Goal: Task Accomplishment & Management: Manage account settings

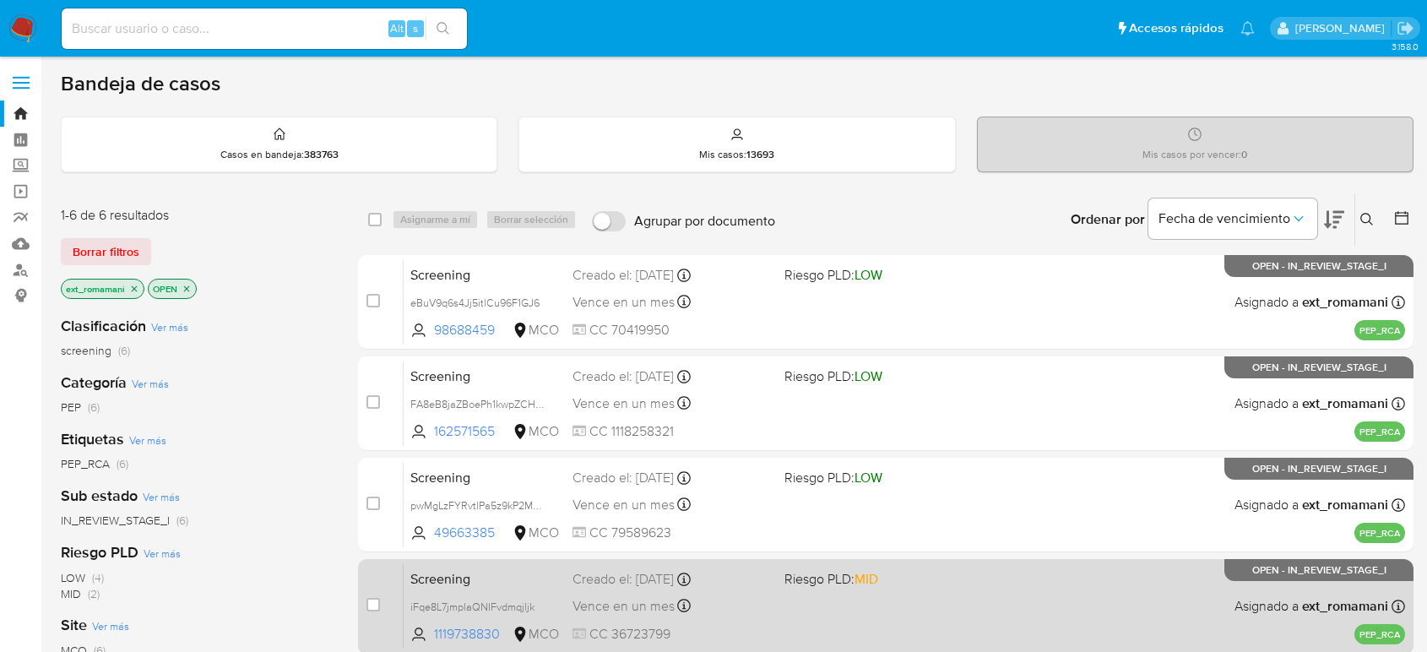
scroll to position [281, 0]
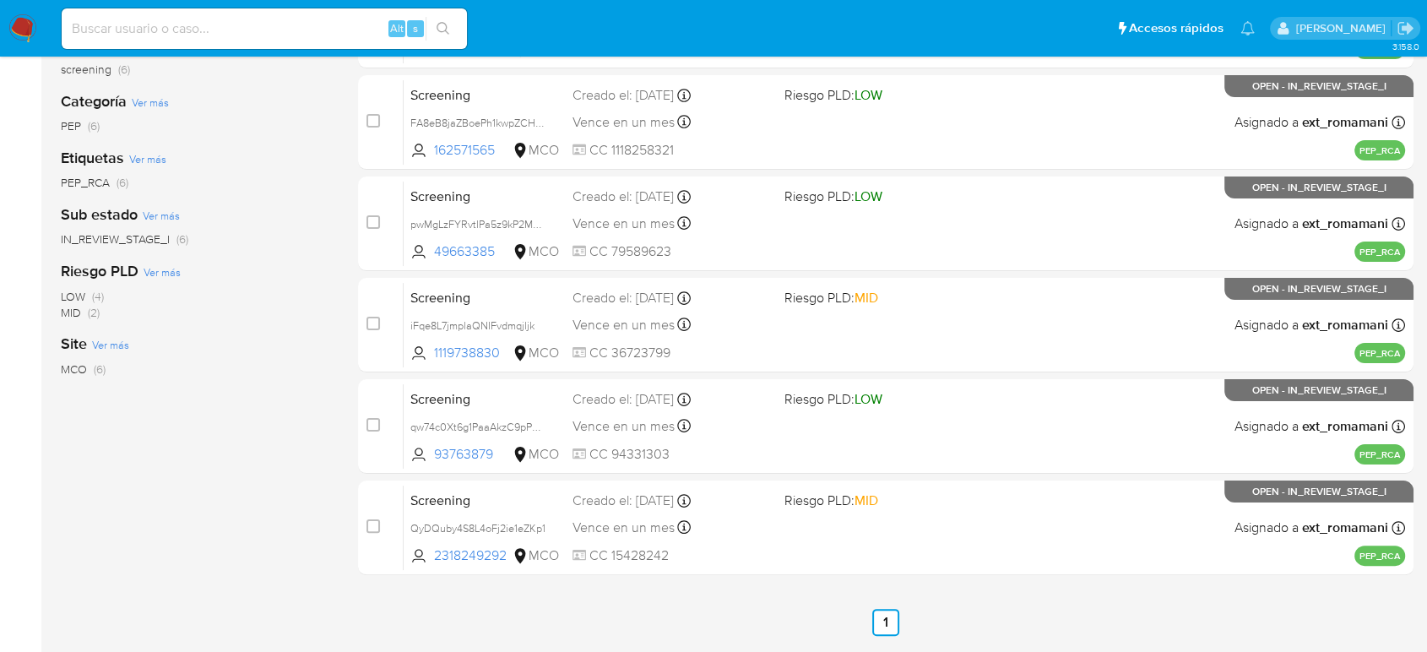
click at [29, 27] on img at bounding box center [22, 28] width 29 height 29
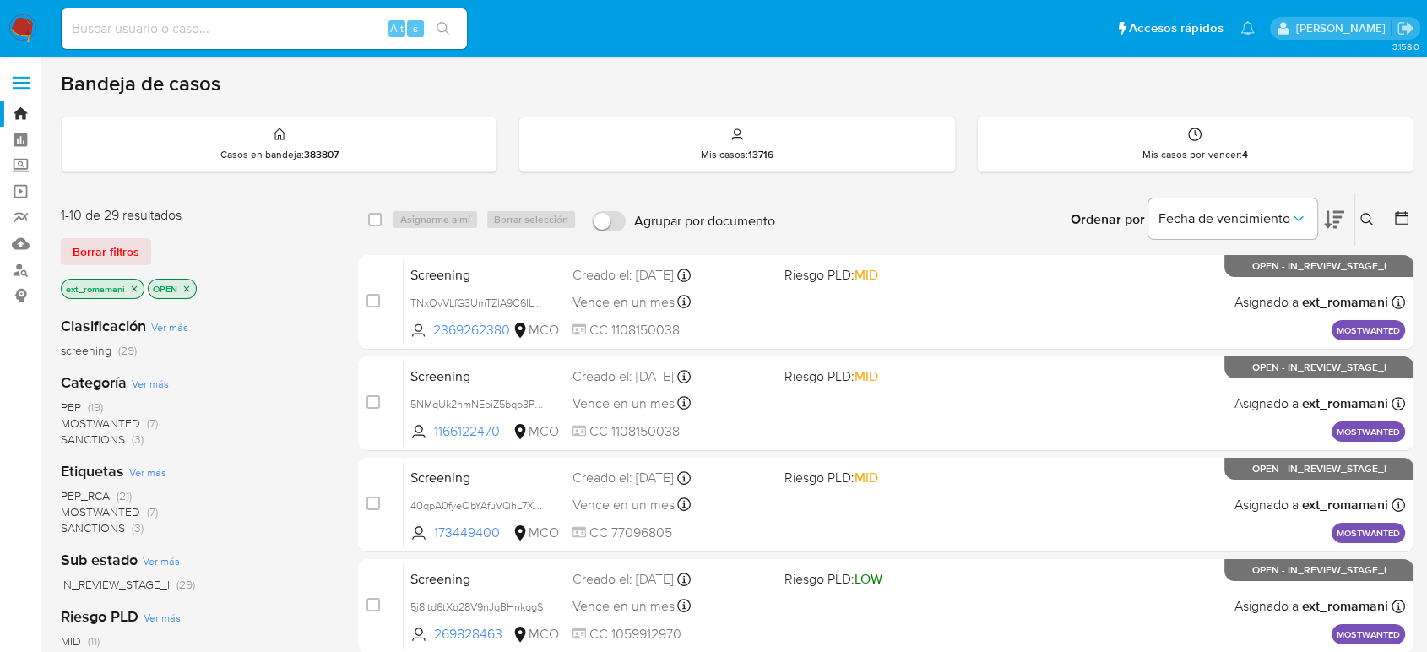
click at [123, 438] on span "SANCTIONS" at bounding box center [93, 439] width 64 height 17
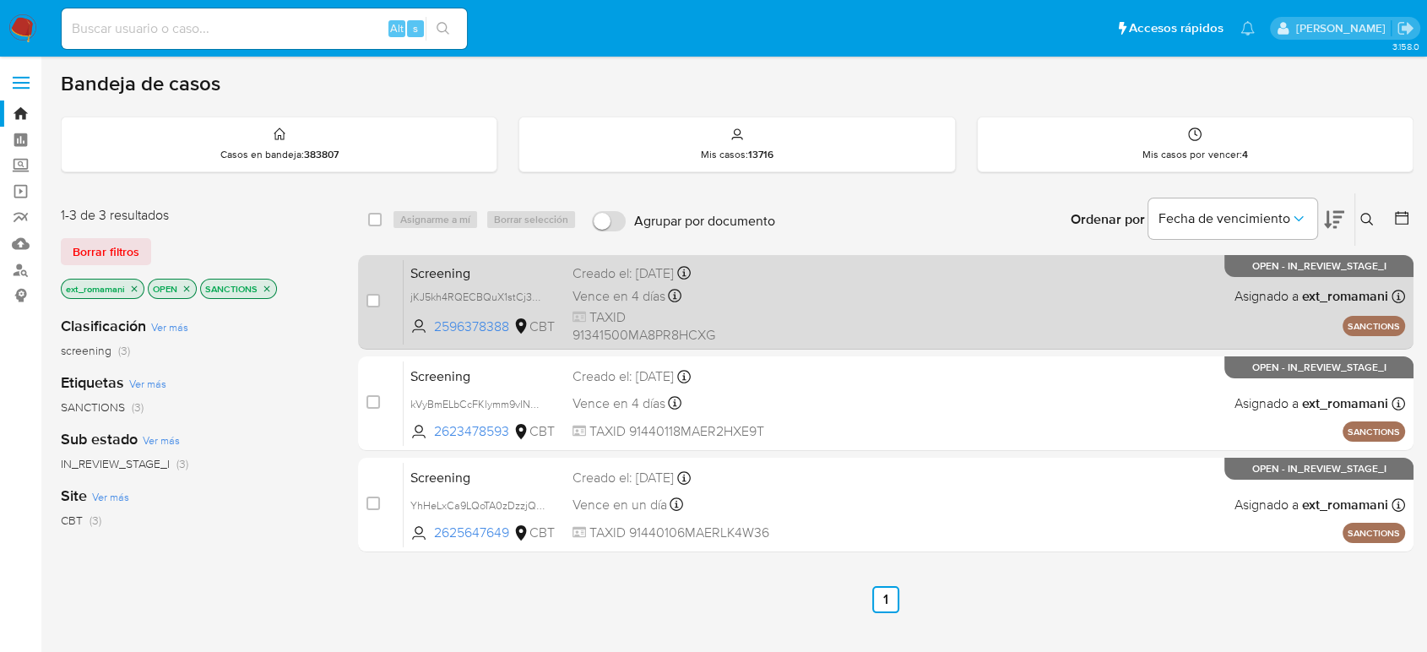
click at [772, 311] on div "Screening jKJ5kh4RQECBQuX1stCj3xD8 2596378388 CBT Creado el: 11/09/2025 Creado …" at bounding box center [903, 301] width 1001 height 85
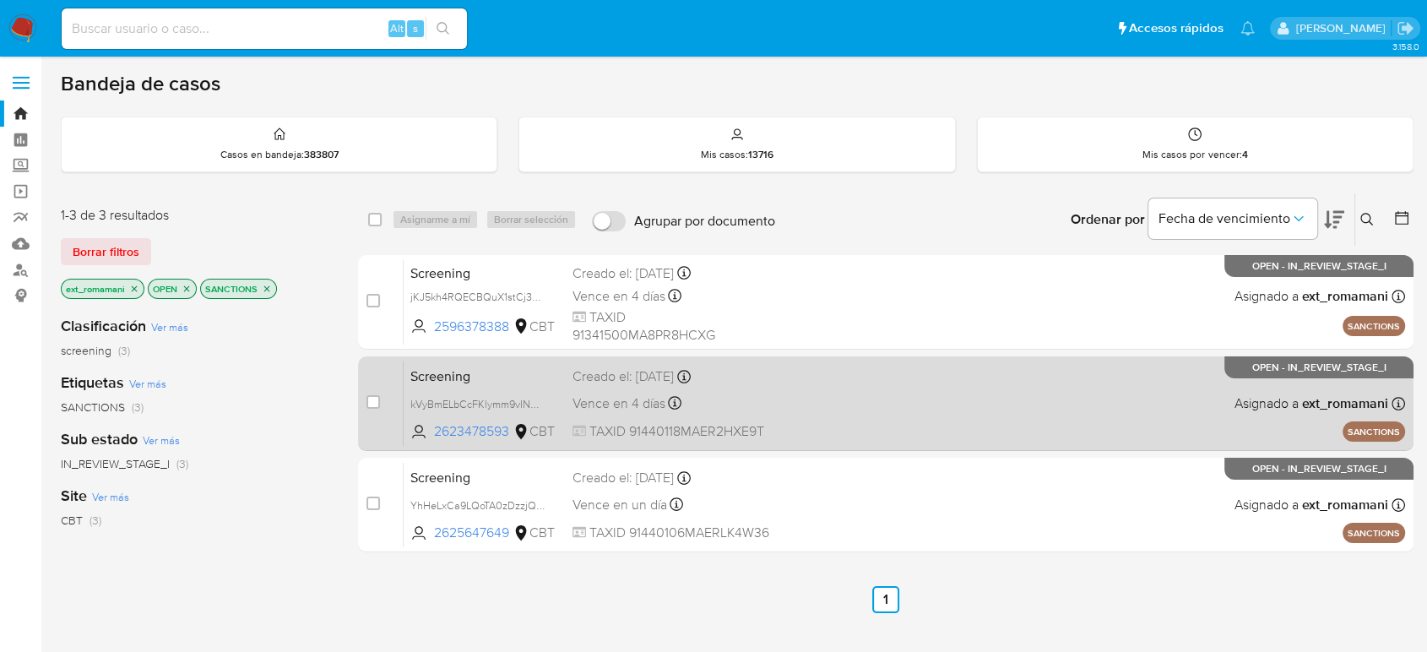
click at [770, 403] on div "Screening kVyBmELbCcFKlymm9vINQ3AY 2623478593 CBT Creado el: 10/09/2025 Creado …" at bounding box center [903, 402] width 1001 height 85
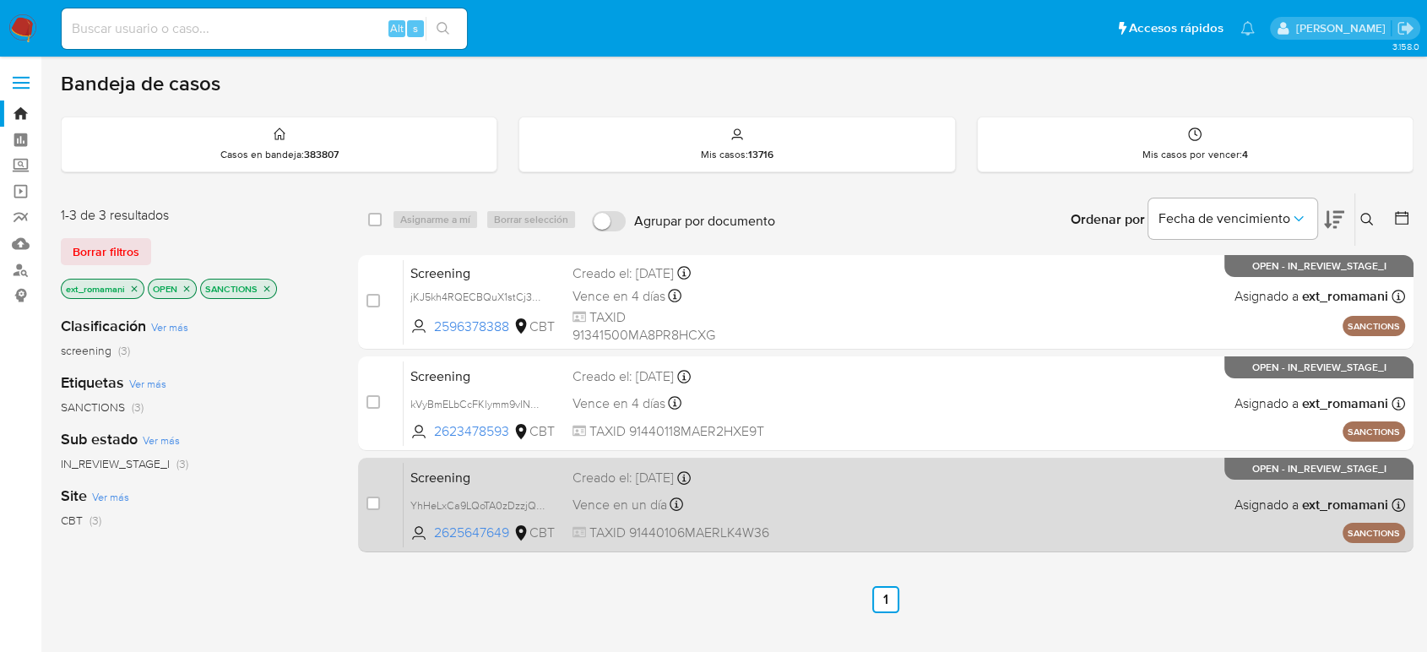
click at [773, 493] on div "Screening YhHeLxCa9LQoTA0zDzzjQA61 2625647649 CBT Creado el: 10/09/2025 Creado …" at bounding box center [903, 504] width 1001 height 85
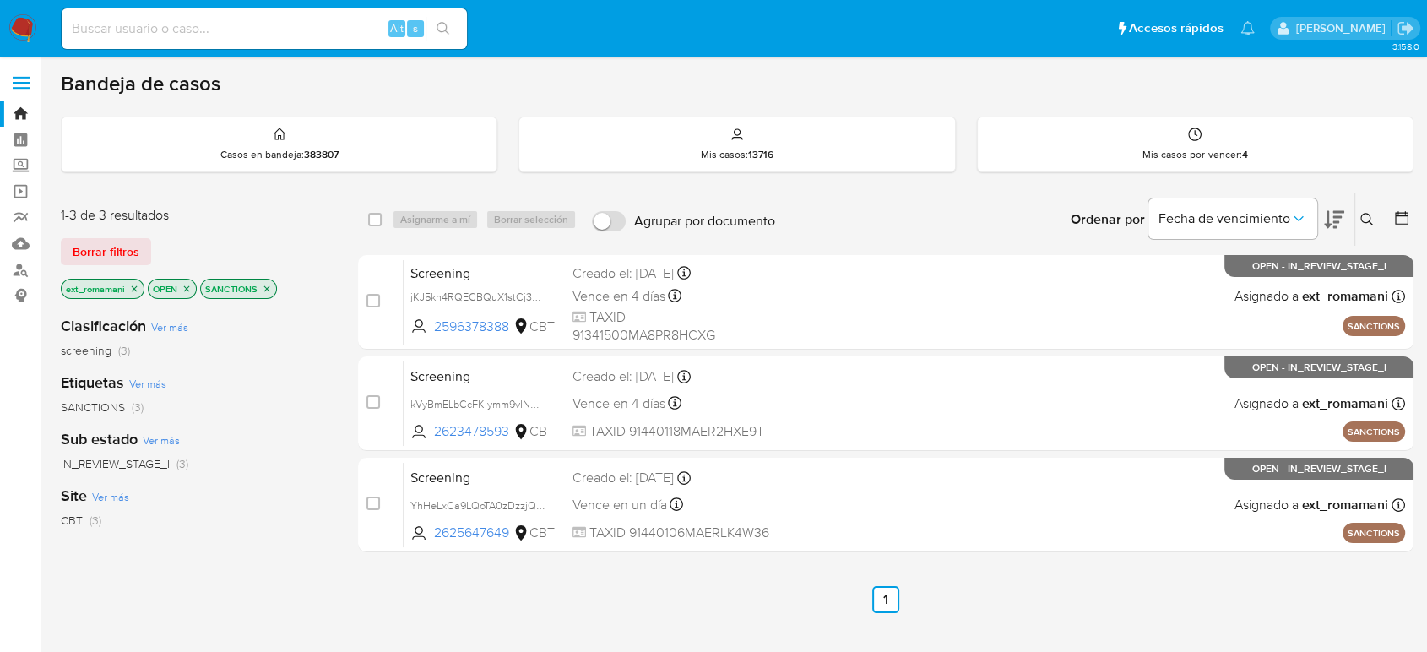
drag, startPoint x: 21, startPoint y: 24, endPoint x: 33, endPoint y: 5, distance: 22.7
click at [21, 24] on img at bounding box center [22, 28] width 29 height 29
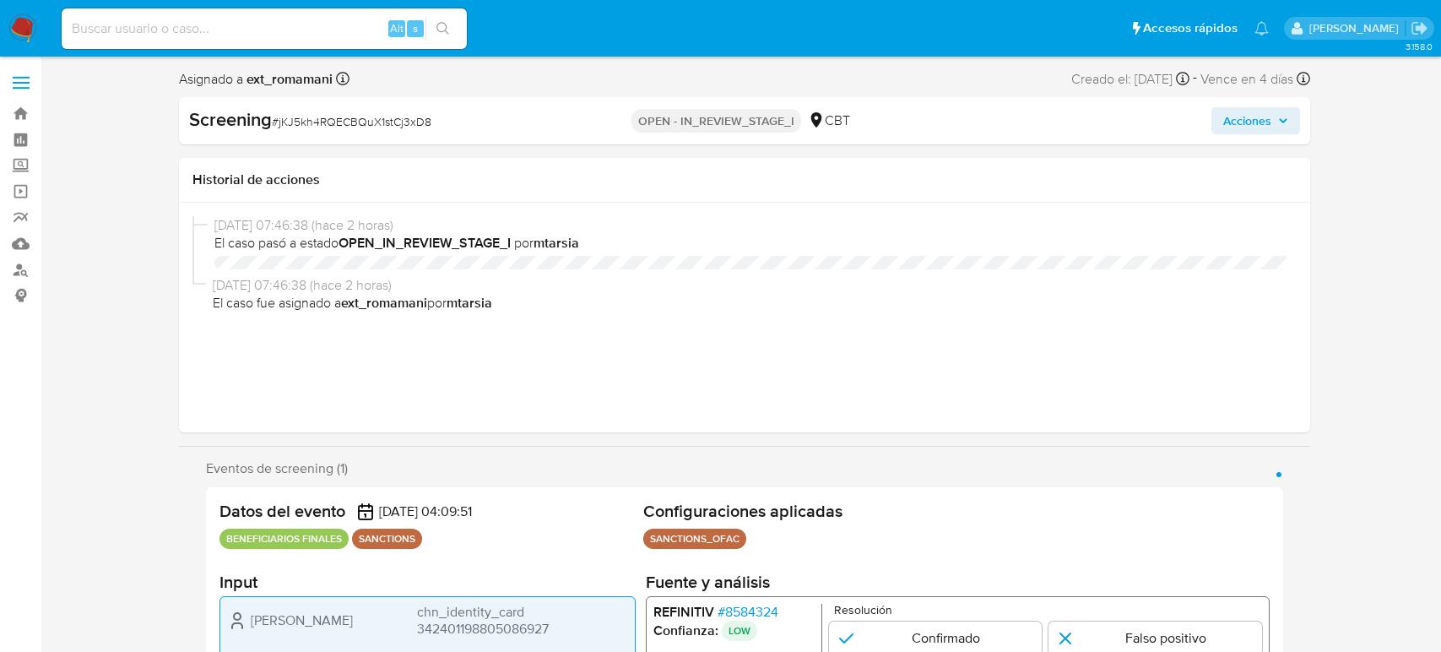
select select "10"
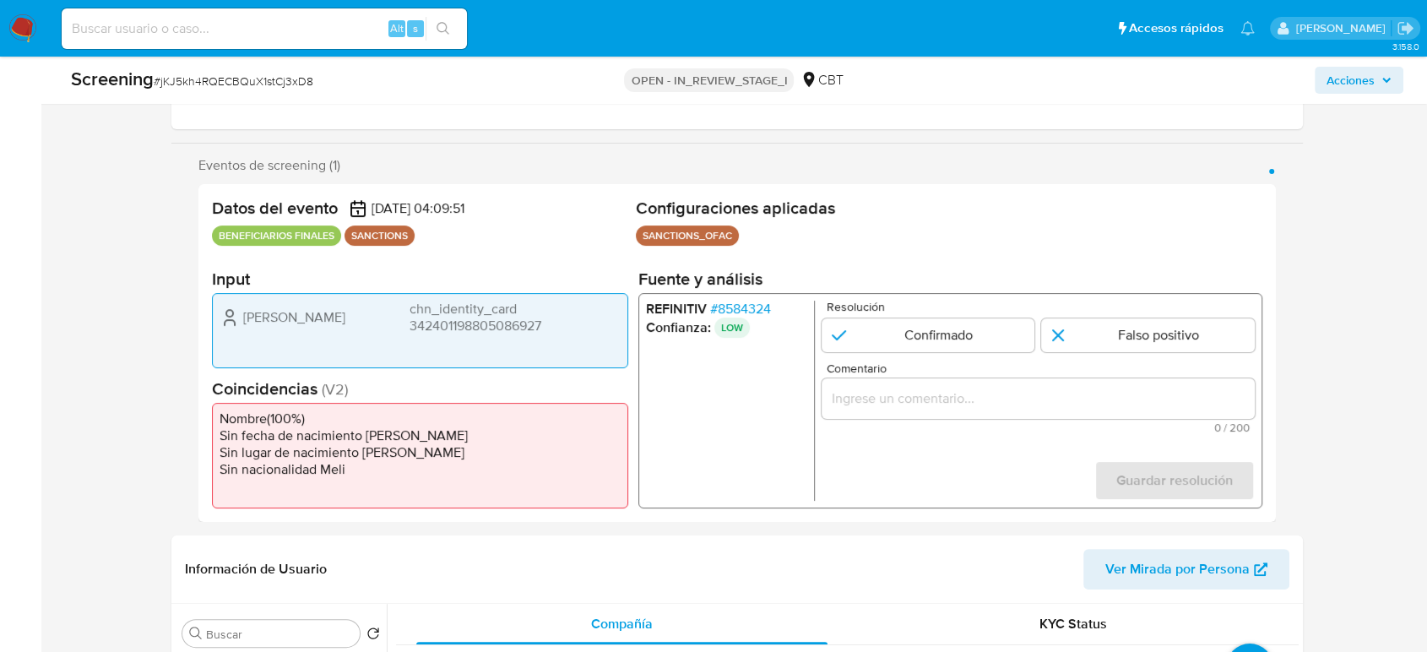
scroll to position [281, 0]
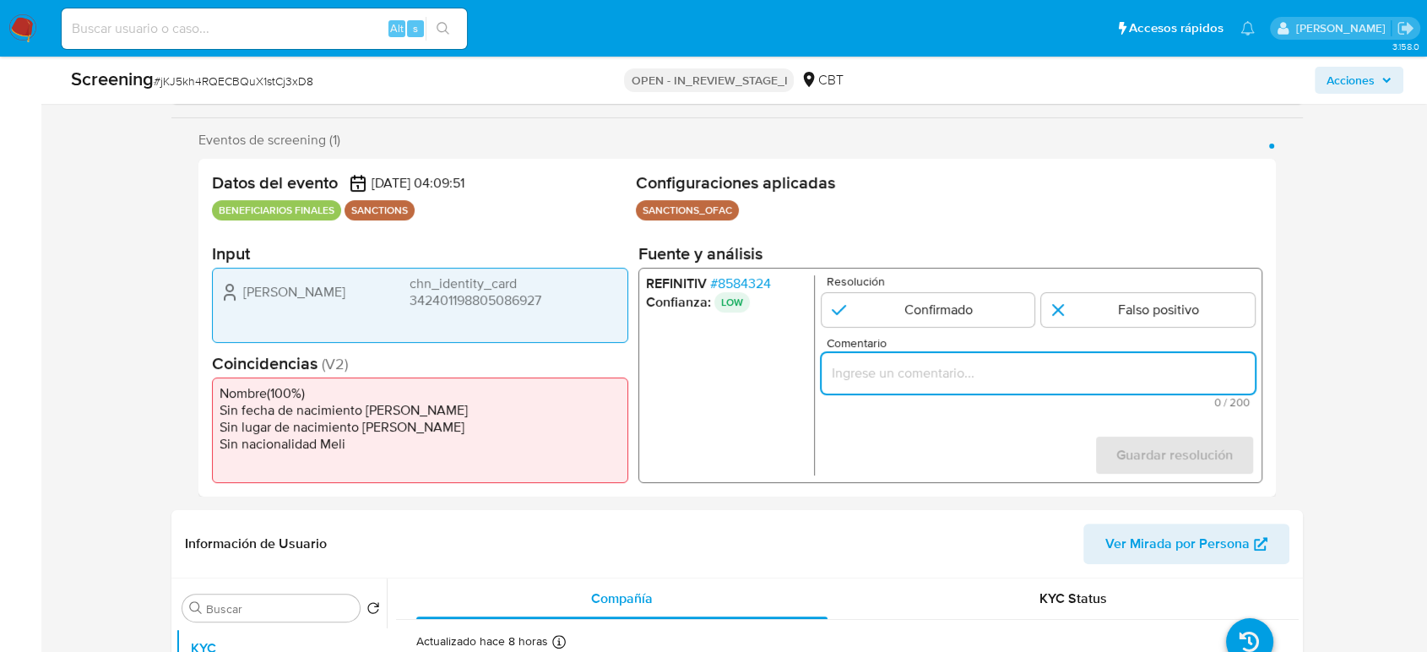
click at [888, 376] on input "Comentario" at bounding box center [1037, 373] width 433 height 22
paste input "Compara al Rte Legal con el Sancionado , se desestima el match ya que difieren …"
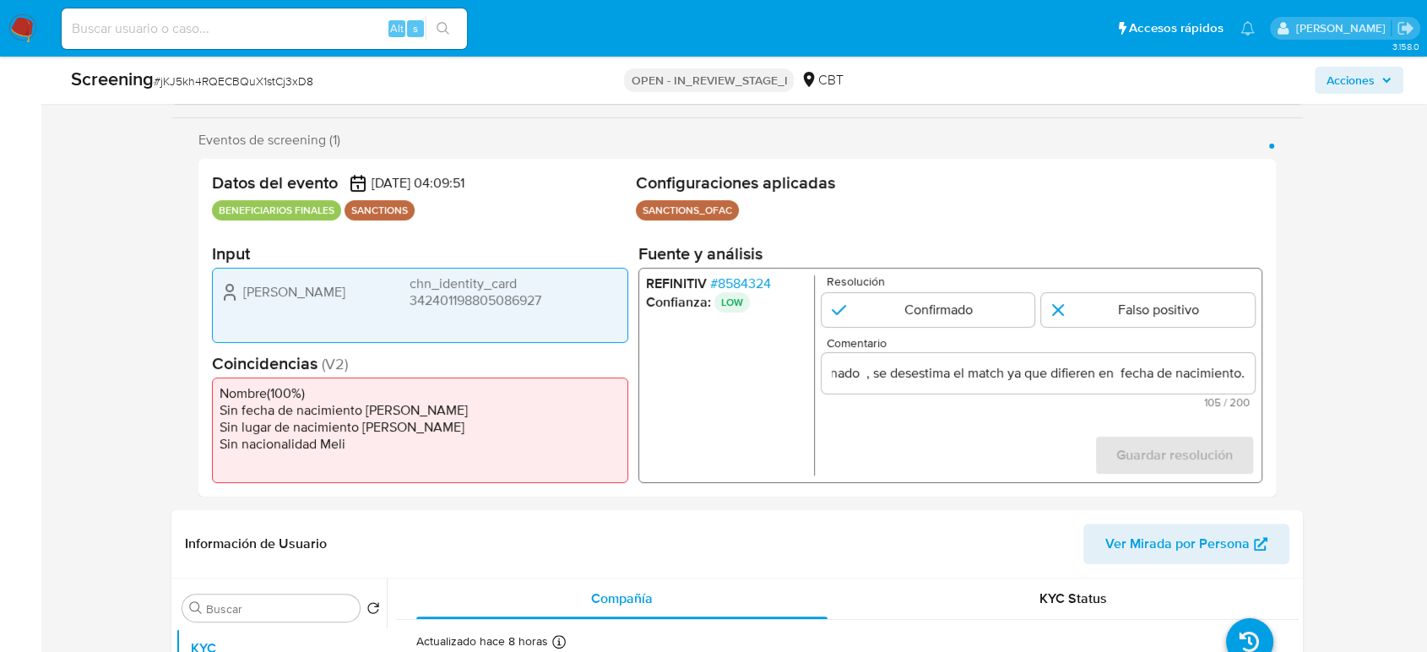
scroll to position [0, 0]
click at [807, 449] on ul "REFINITIV # 8584324 Confianza: LOW" at bounding box center [730, 375] width 169 height 200
drag, startPoint x: 239, startPoint y: 289, endPoint x: 568, endPoint y: 299, distance: 329.4
click at [568, 299] on div "Yu Zhang chn_identity_card 342401198805086927" at bounding box center [419, 292] width 401 height 34
click at [330, 289] on div "Yu Zhang chn_identity_card 342401198805086927" at bounding box center [419, 292] width 401 height 34
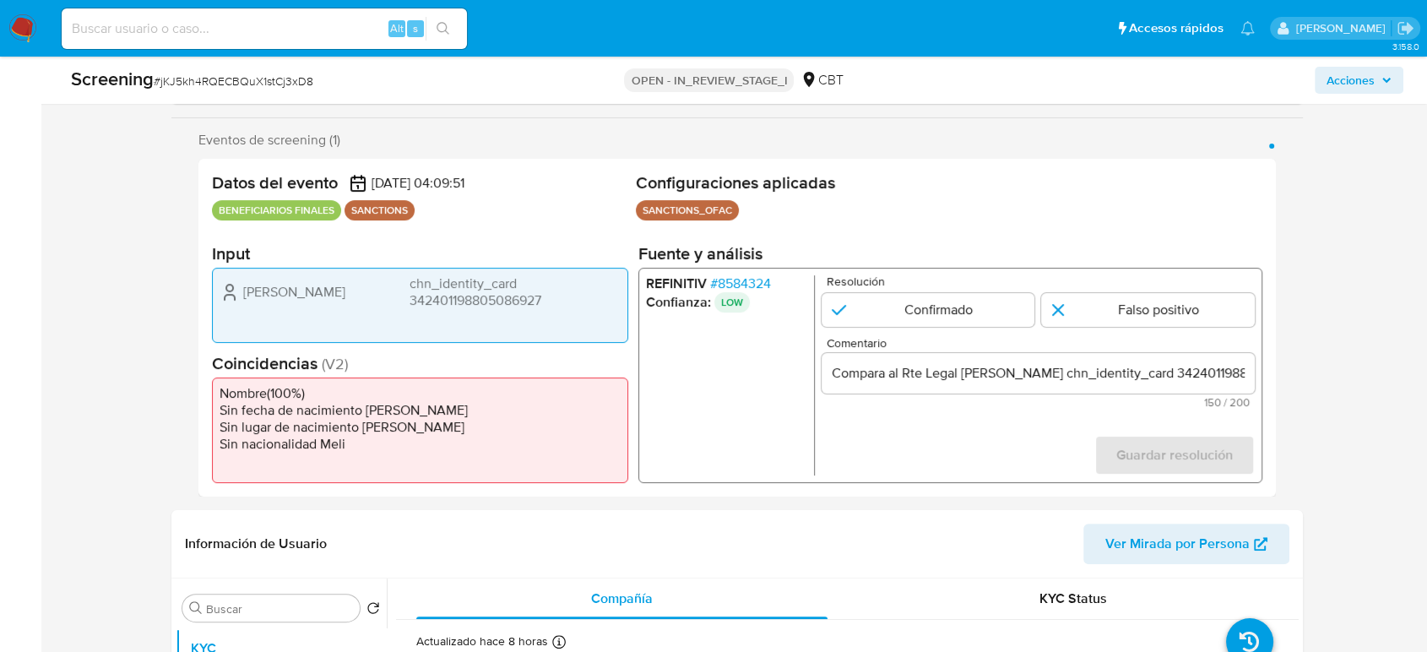
drag, startPoint x: 290, startPoint y: 301, endPoint x: 241, endPoint y: 301, distance: 49.0
click at [241, 301] on div "Yu Zhang chn_identity_card 342401198805086927" at bounding box center [419, 292] width 401 height 34
click at [736, 280] on span "# 8584324" at bounding box center [740, 283] width 61 height 17
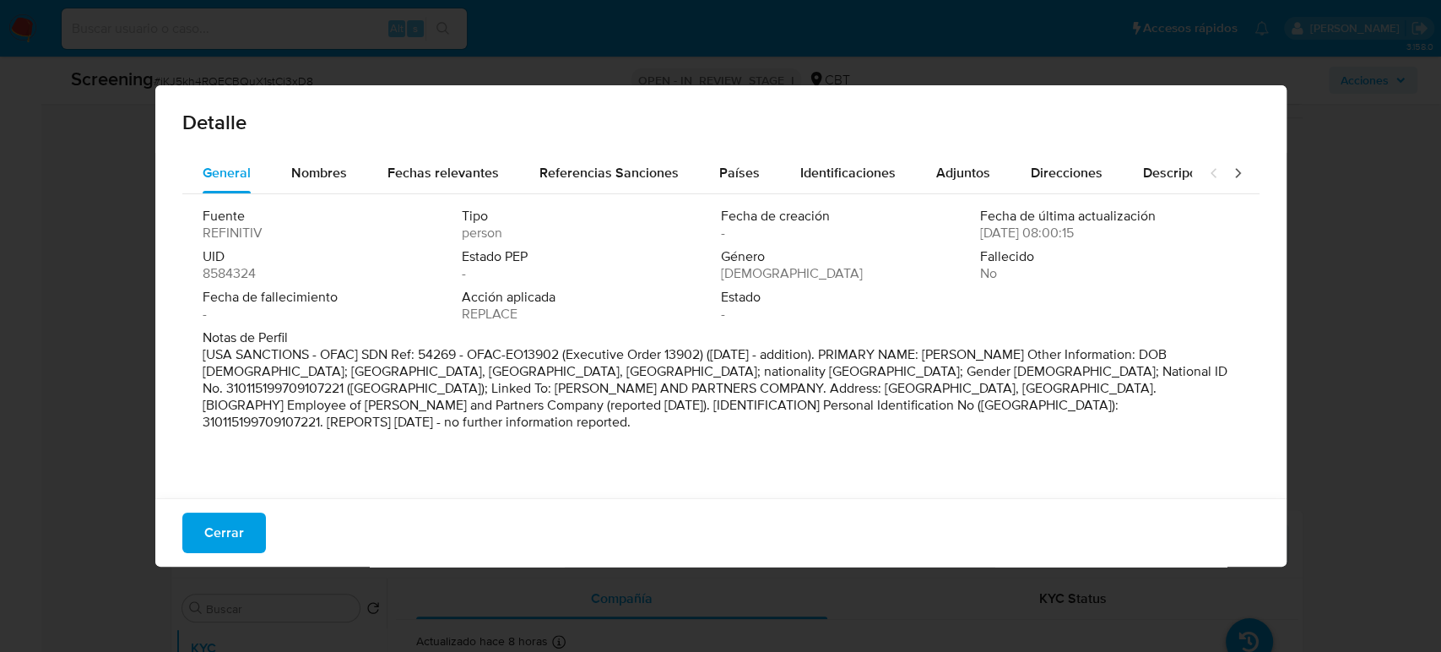
click at [317, 194] on div "Fuente REFINITIV Tipo person Fecha de creación - Fecha de última actualización …" at bounding box center [720, 341] width 1077 height 295
click at [322, 179] on span "Nombres" at bounding box center [319, 172] width 56 height 19
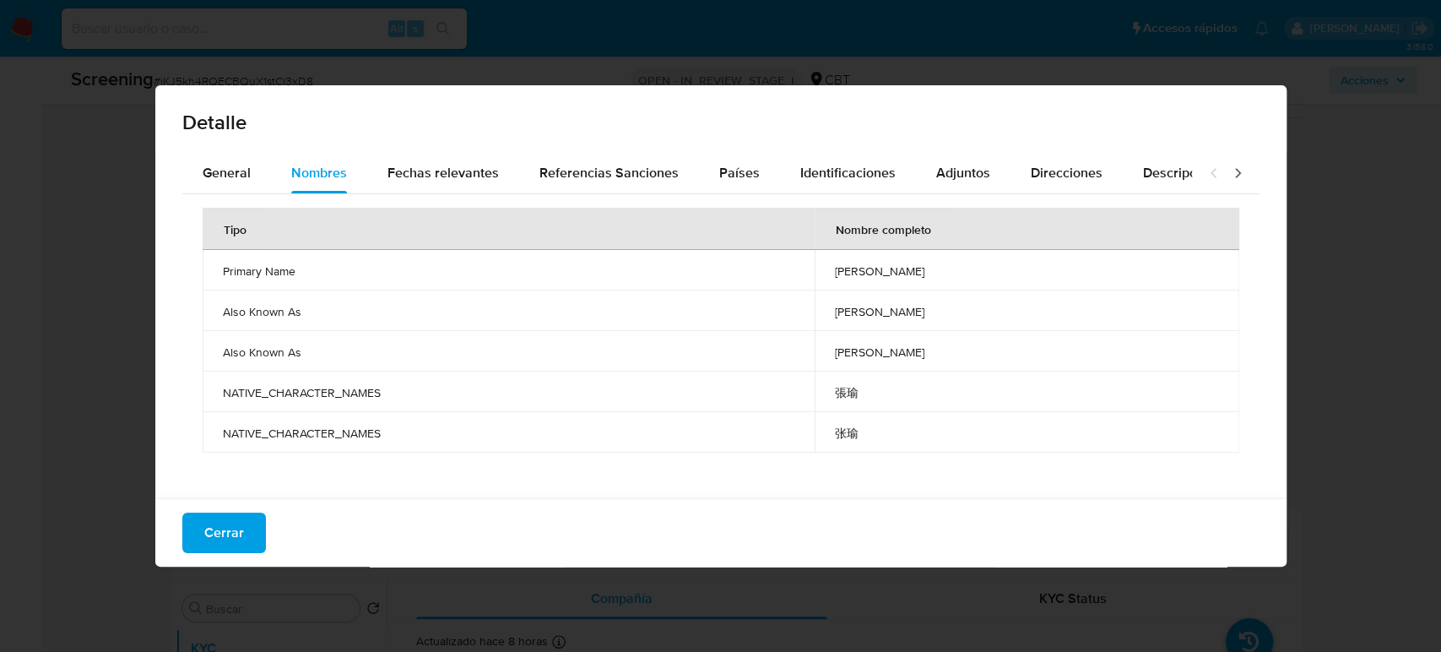
drag, startPoint x: 233, startPoint y: 528, endPoint x: 839, endPoint y: 514, distance: 606.2
click at [254, 525] on button "Cerrar" at bounding box center [224, 532] width 84 height 41
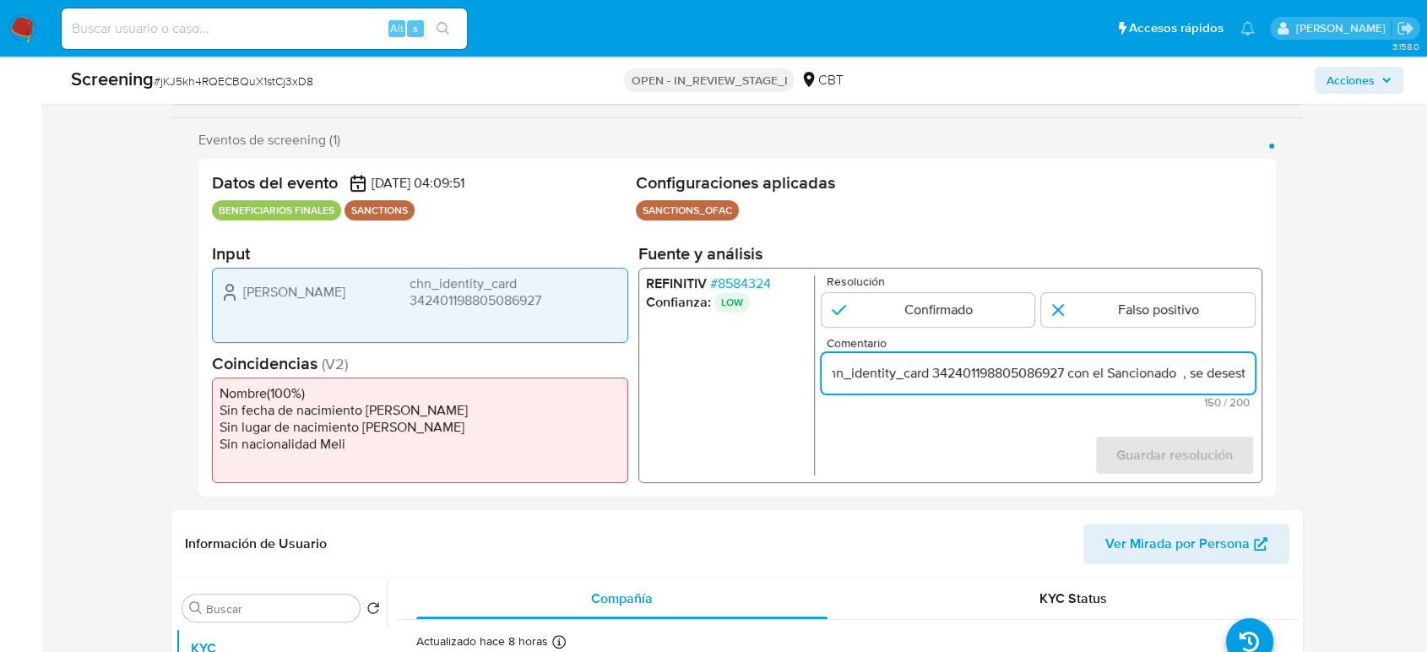
click at [1241, 378] on input "Compara al Rte Legal Yu Zhang chn_identity_card 342401198805086927 con el Sanci…" at bounding box center [1037, 373] width 433 height 22
click at [1060, 376] on input "Compara al Rte Legal Yu Zhang chn_identity_card 342401198805086927 con el Sanci…" at bounding box center [1037, 373] width 433 height 22
paste input "Yu Zhang"
type input "Compara al Rte Legal Yu Zhang chn_identity_card 342401198805086927 con el Sanci…"
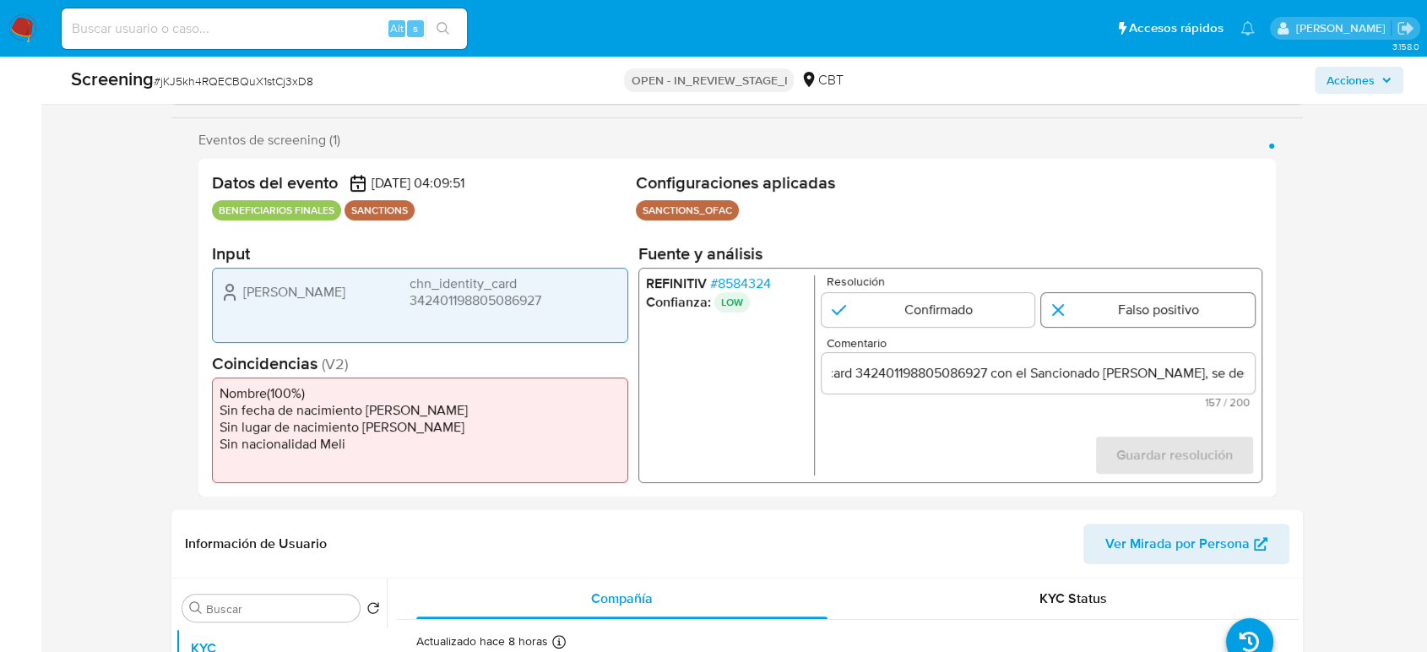
scroll to position [0, 0]
click at [1143, 298] on input "1 de 1" at bounding box center [1148, 310] width 214 height 34
radio input "true"
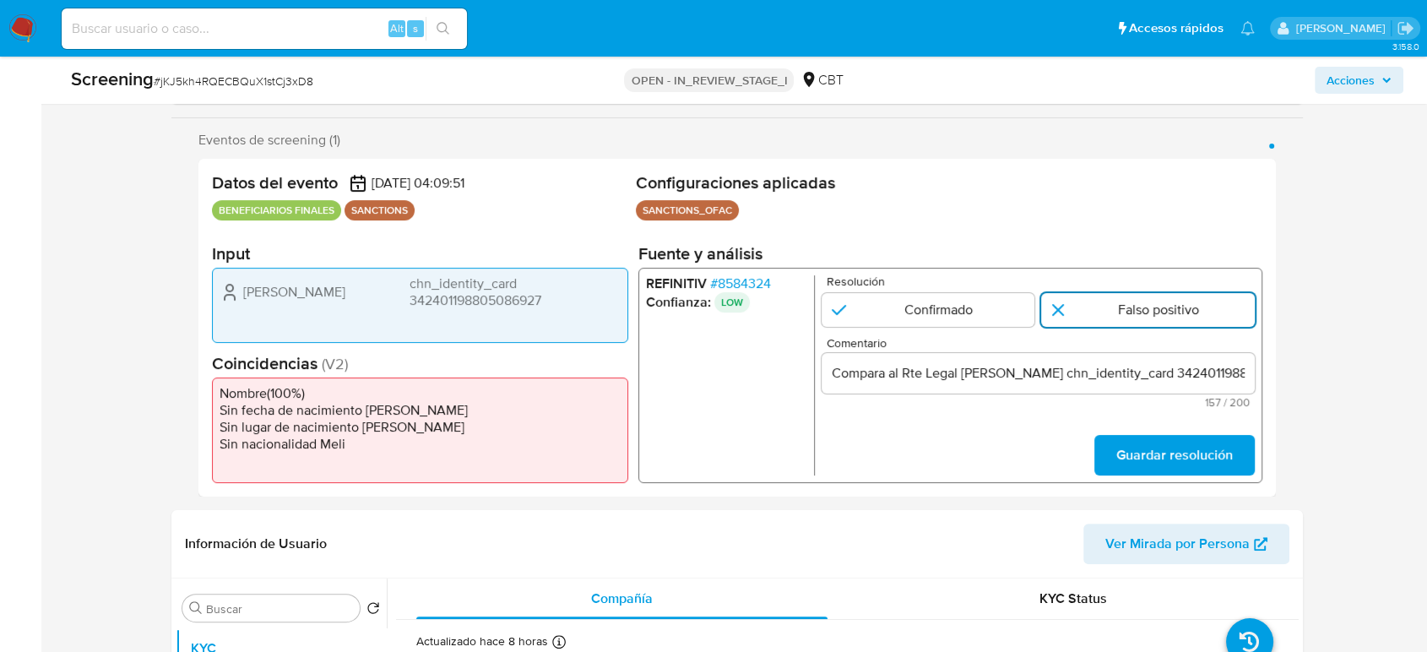
click at [1137, 315] on input "1 de 1" at bounding box center [1148, 310] width 214 height 34
click at [1129, 452] on span "Guardar resolución" at bounding box center [1174, 454] width 116 height 37
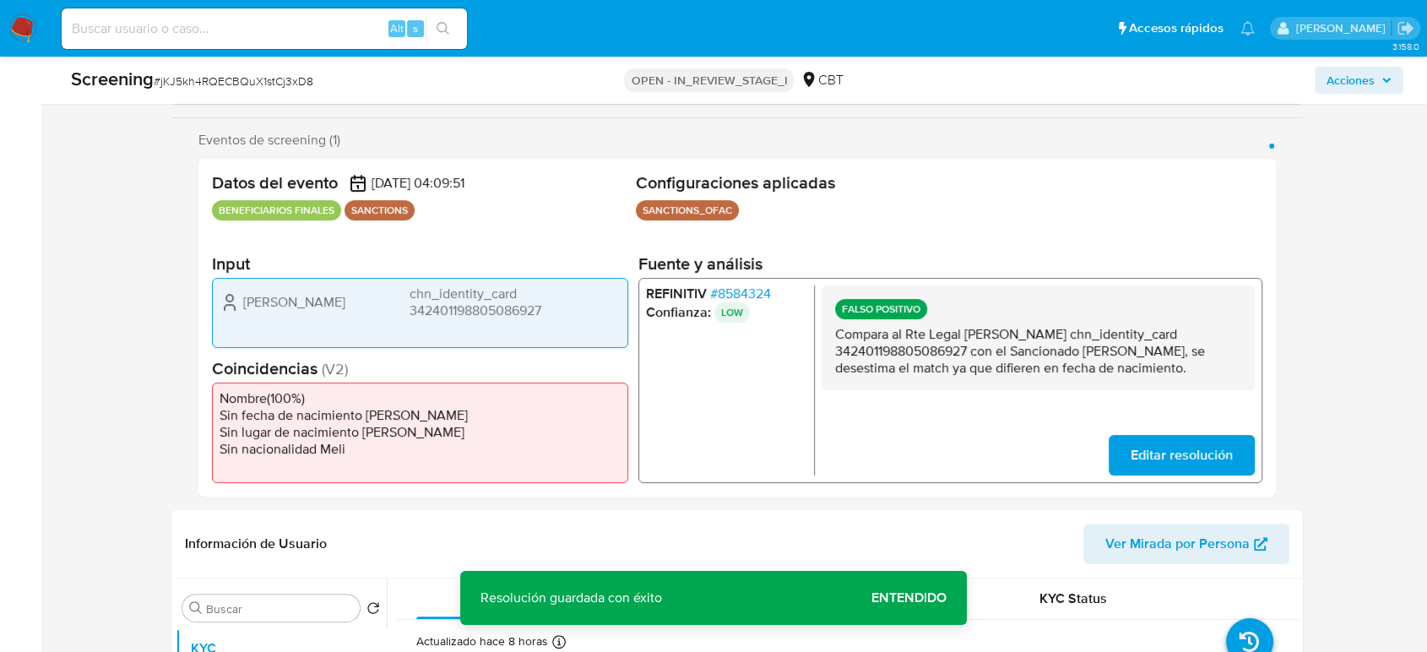
drag, startPoint x: 966, startPoint y: 332, endPoint x: 971, endPoint y: 349, distance: 18.4
click at [971, 349] on p "Compara al Rte Legal Yu Zhang chn_identity_card 342401198805086927 con el Sanci…" at bounding box center [1038, 350] width 406 height 51
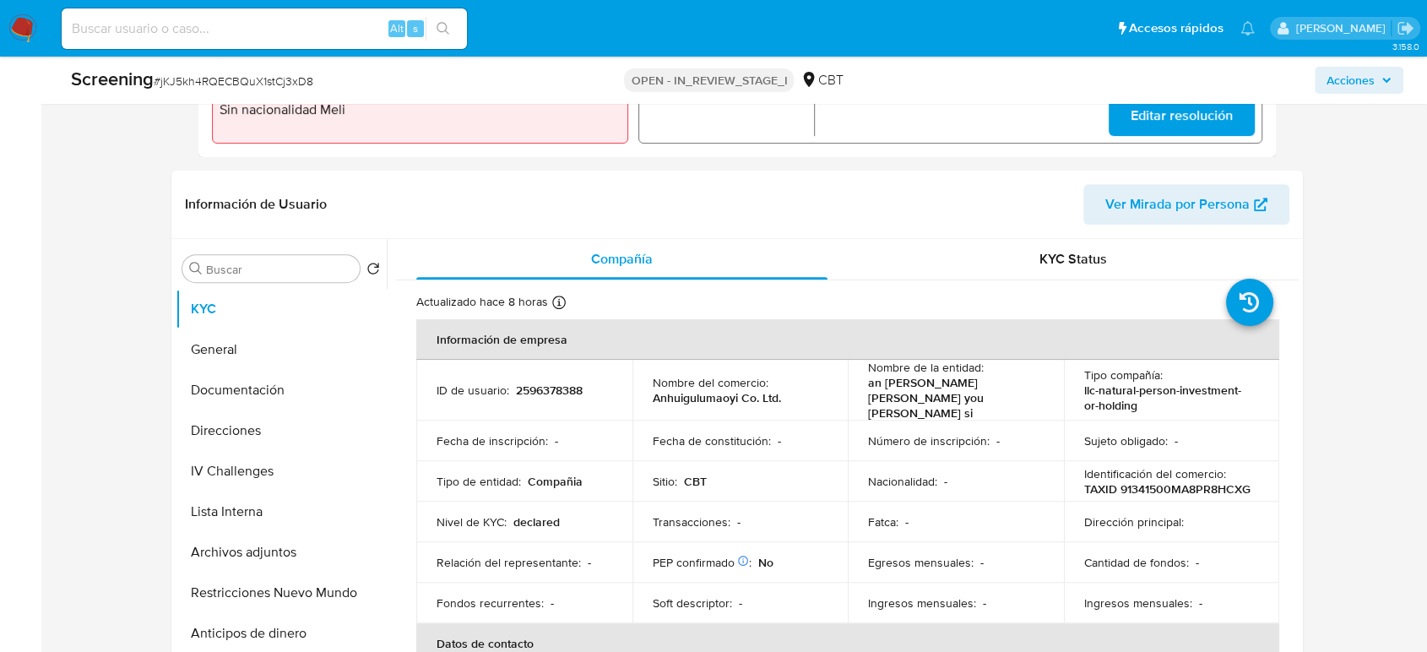
scroll to position [656, 0]
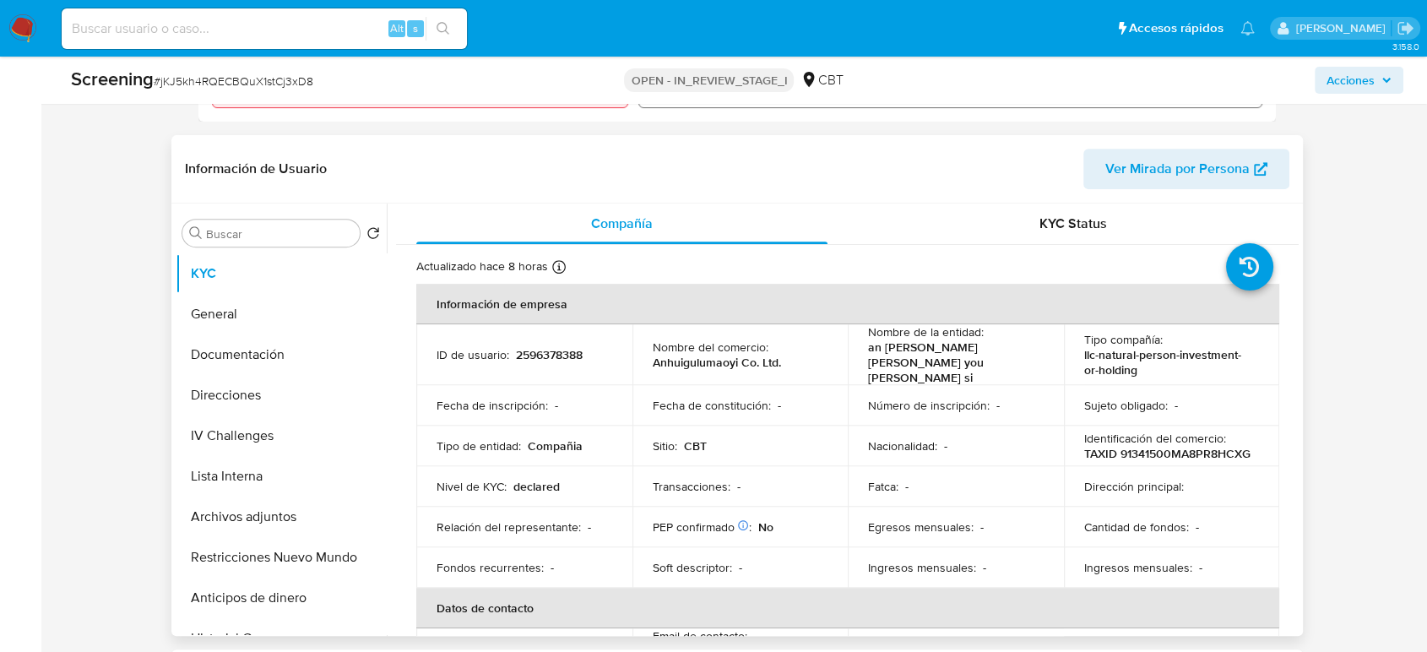
click at [740, 284] on th "Información de empresa" at bounding box center [847, 304] width 863 height 41
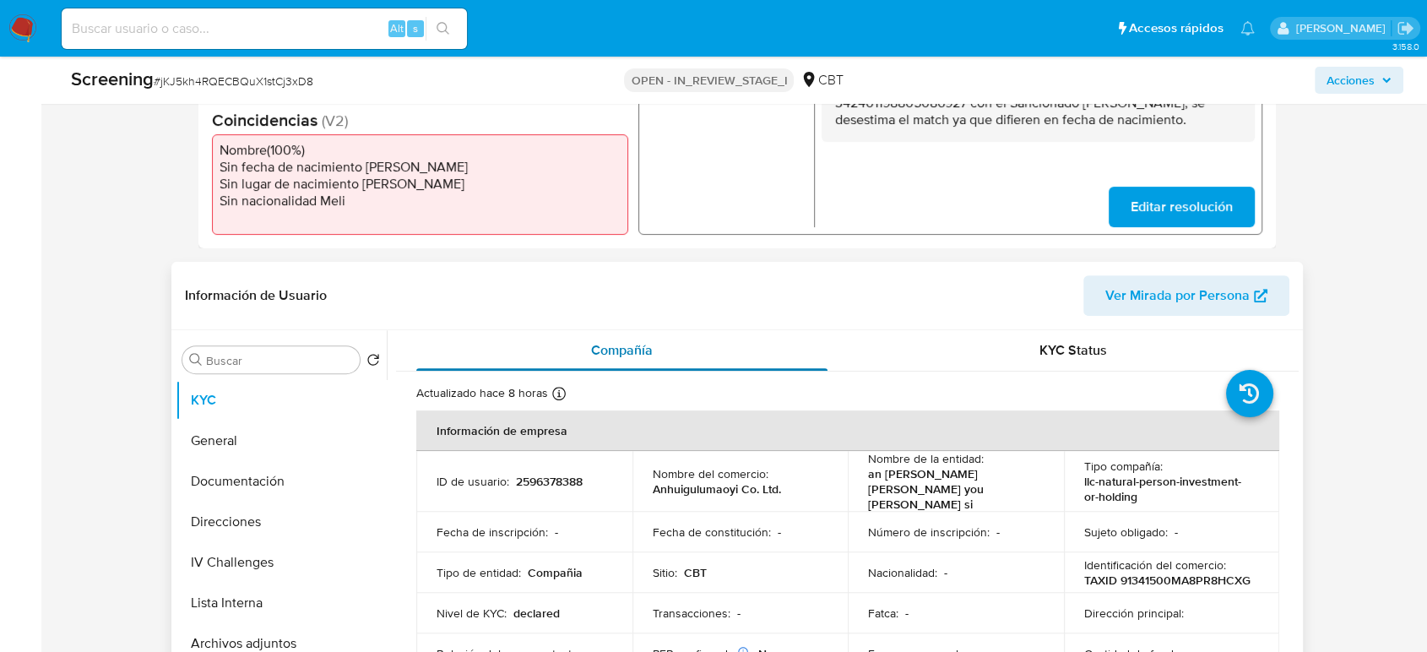
scroll to position [375, 0]
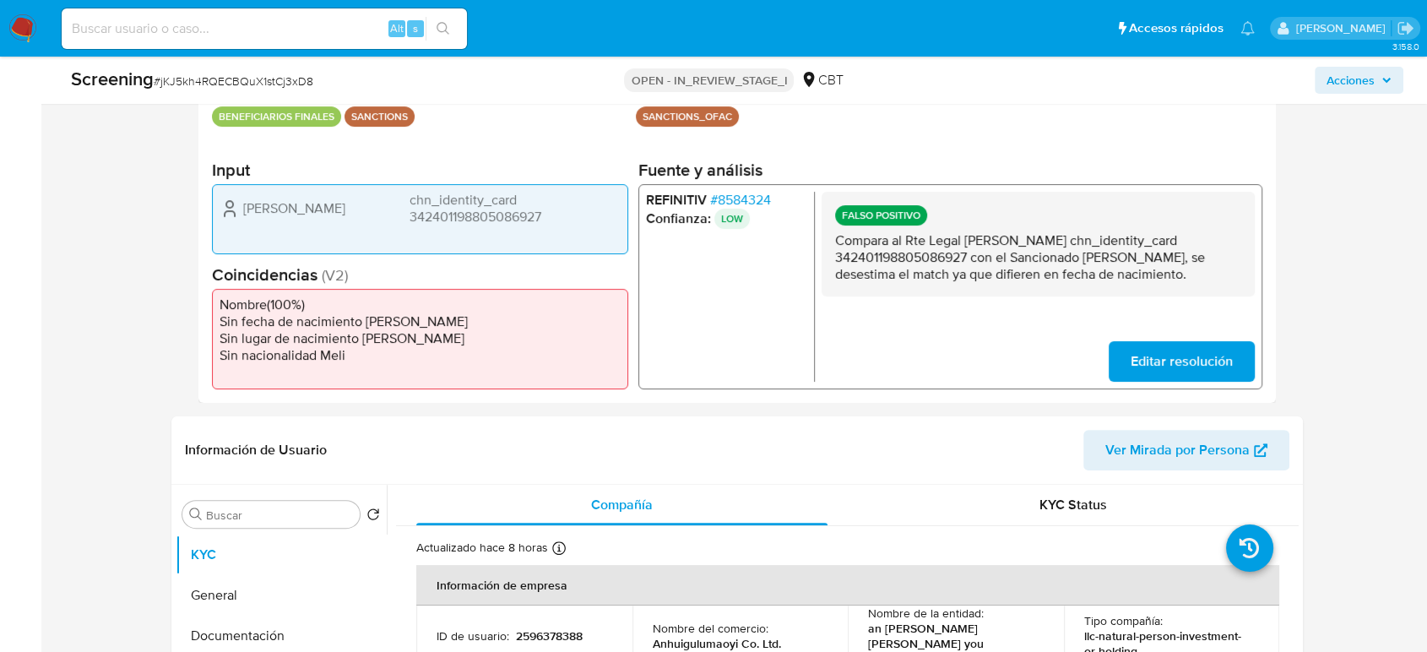
click at [756, 196] on span "# 8584324" at bounding box center [740, 199] width 61 height 17
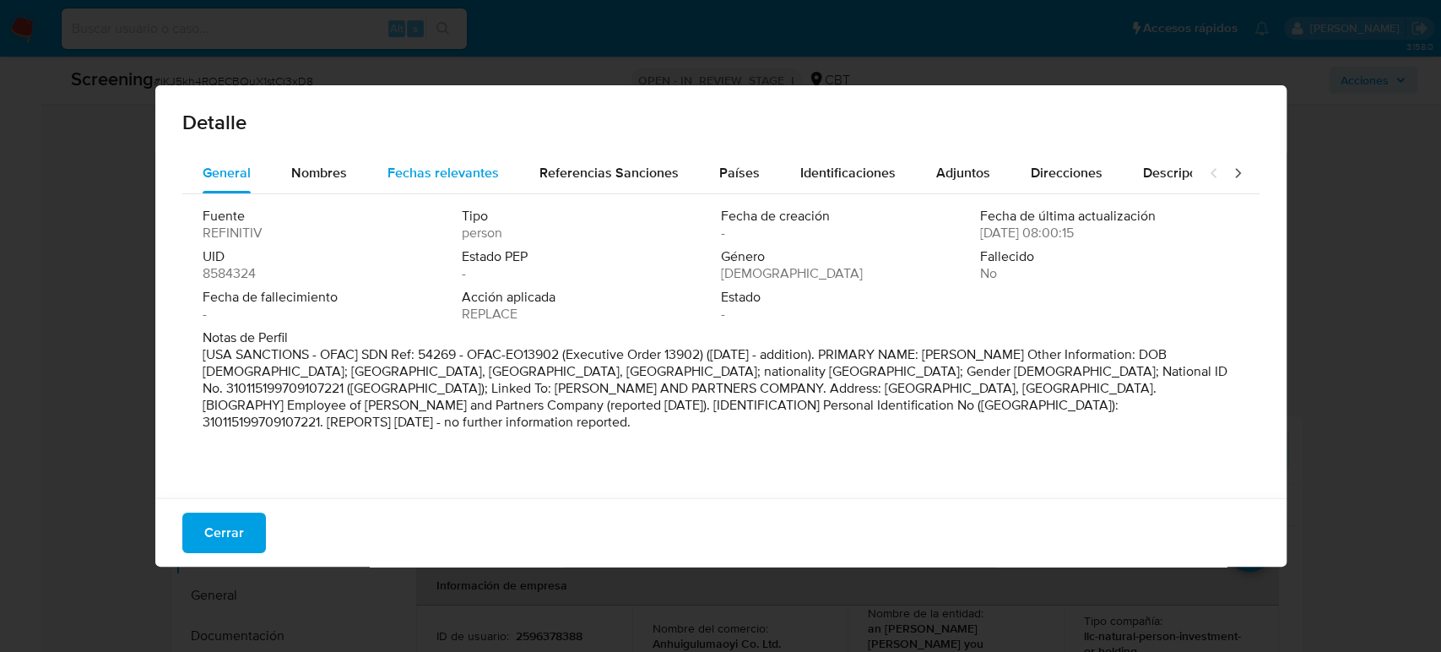
click at [409, 181] on span "Fechas relevantes" at bounding box center [442, 172] width 111 height 19
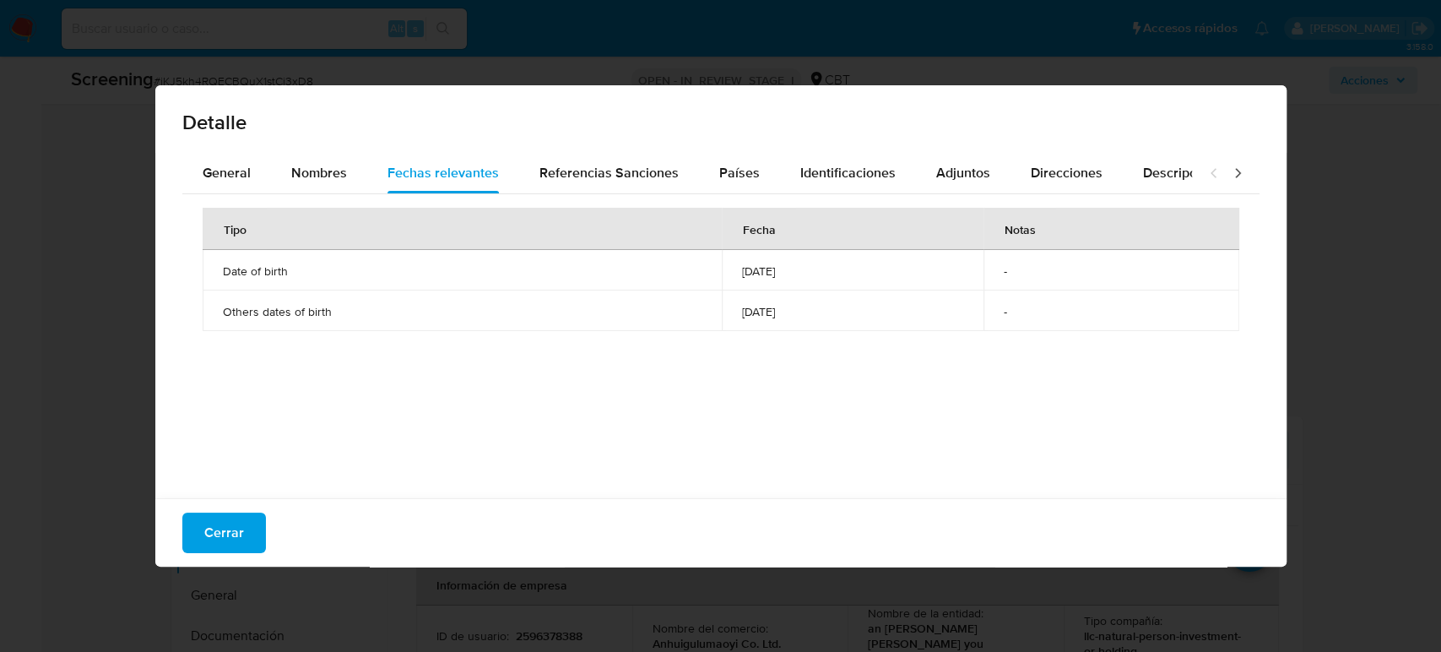
drag, startPoint x: 227, startPoint y: 540, endPoint x: 161, endPoint y: 545, distance: 66.0
click at [225, 540] on span "Cerrar" at bounding box center [224, 532] width 40 height 37
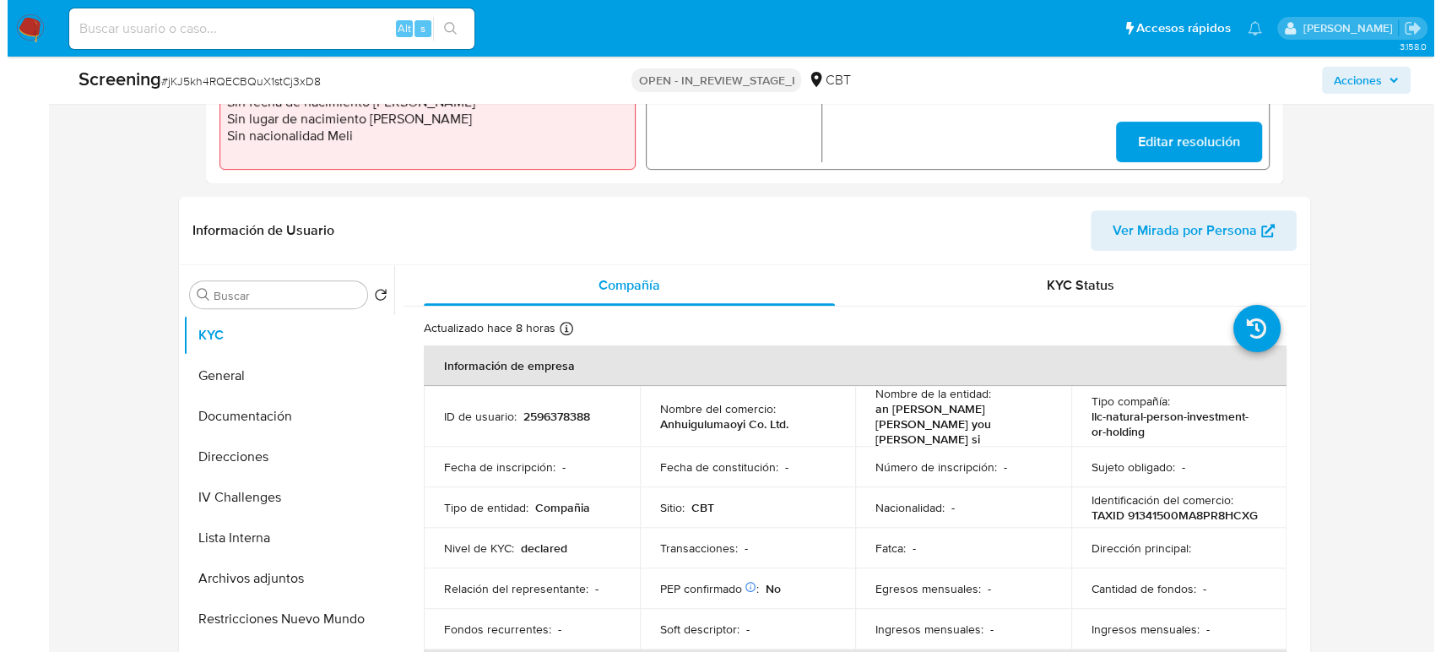
scroll to position [656, 0]
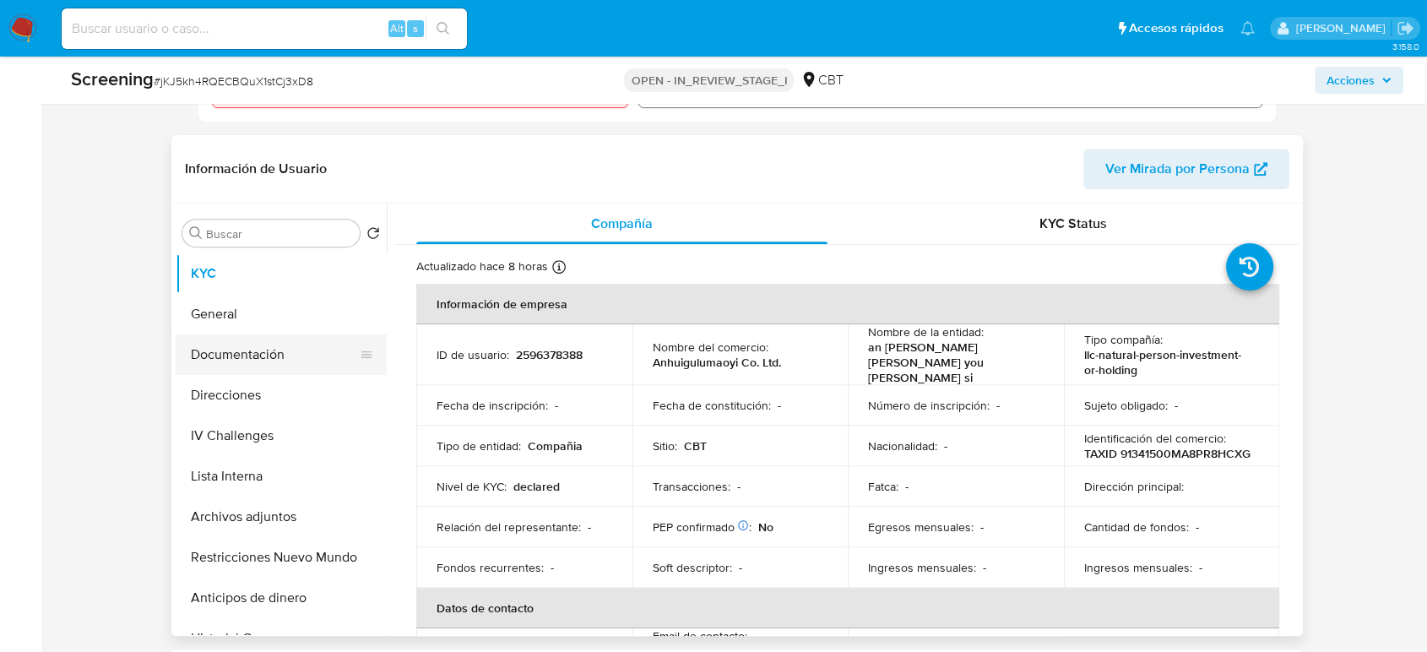
click at [250, 358] on button "Documentación" at bounding box center [275, 354] width 198 height 41
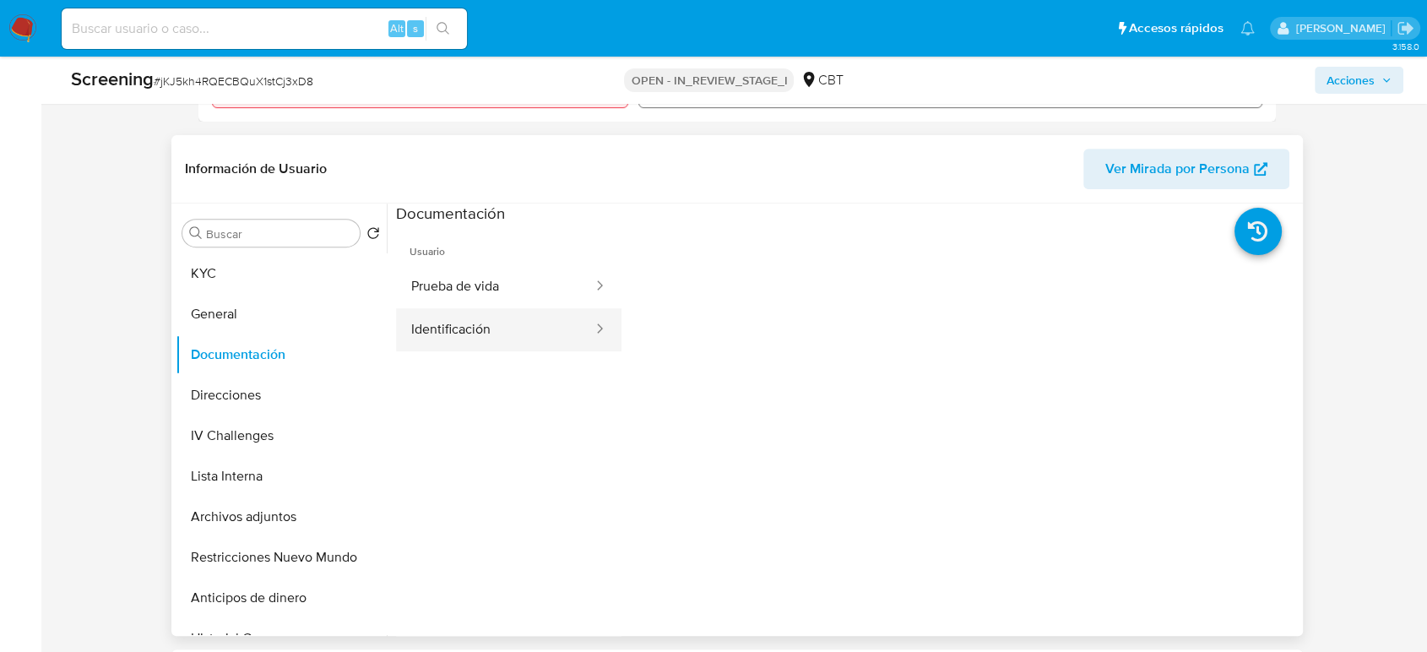
click at [493, 332] on button "Identificación" at bounding box center [495, 329] width 198 height 43
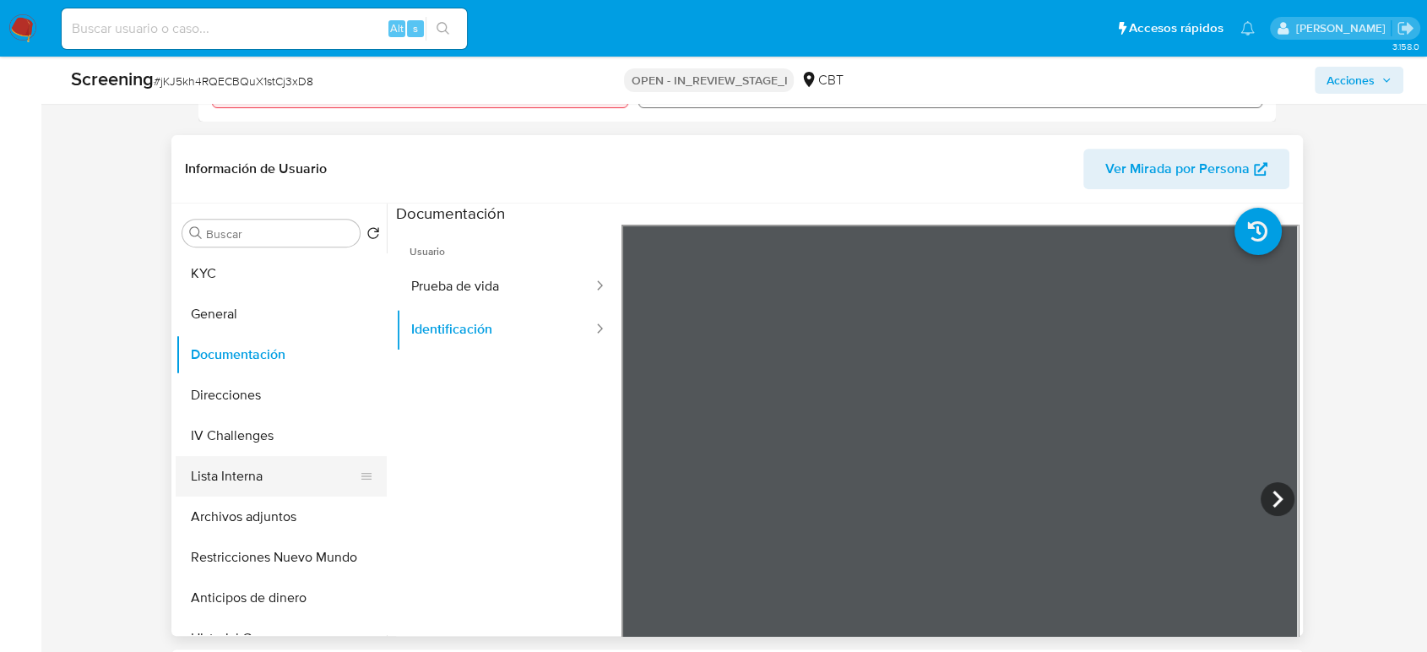
click at [234, 485] on button "Lista Interna" at bounding box center [275, 476] width 198 height 41
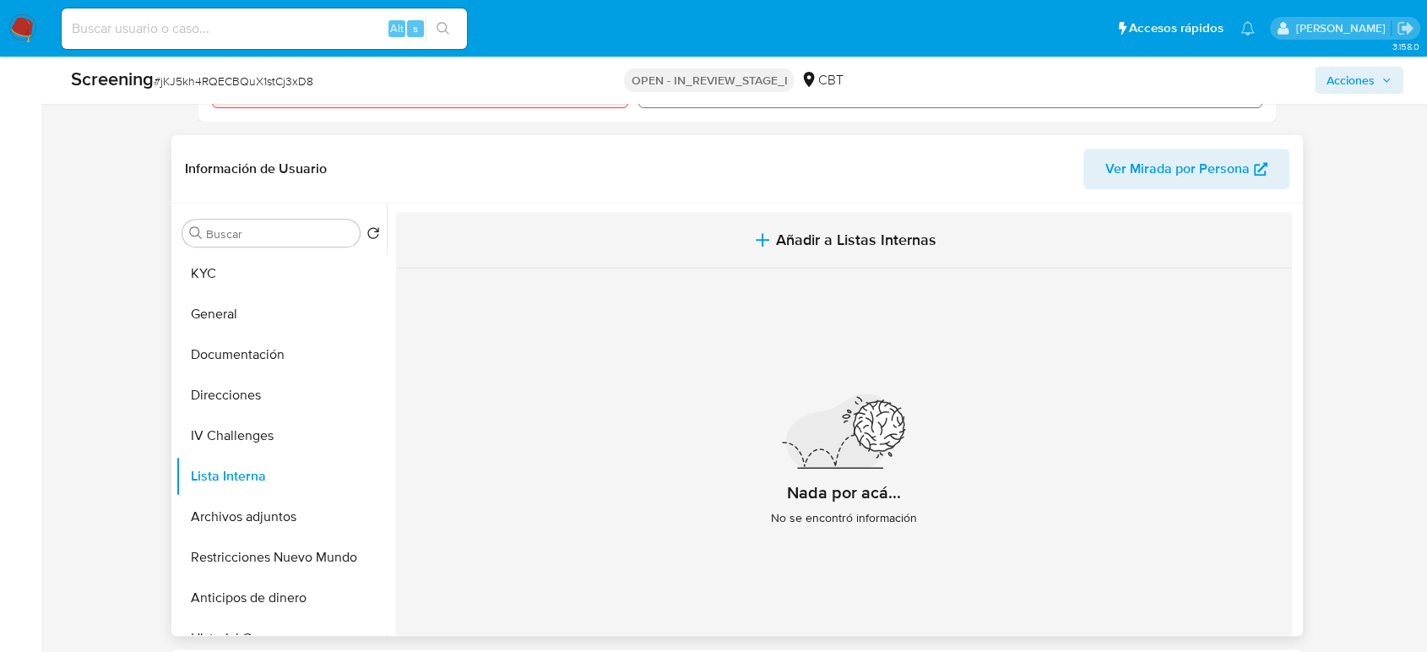
click at [810, 257] on button "Añadir a Listas Internas" at bounding box center [844, 240] width 896 height 57
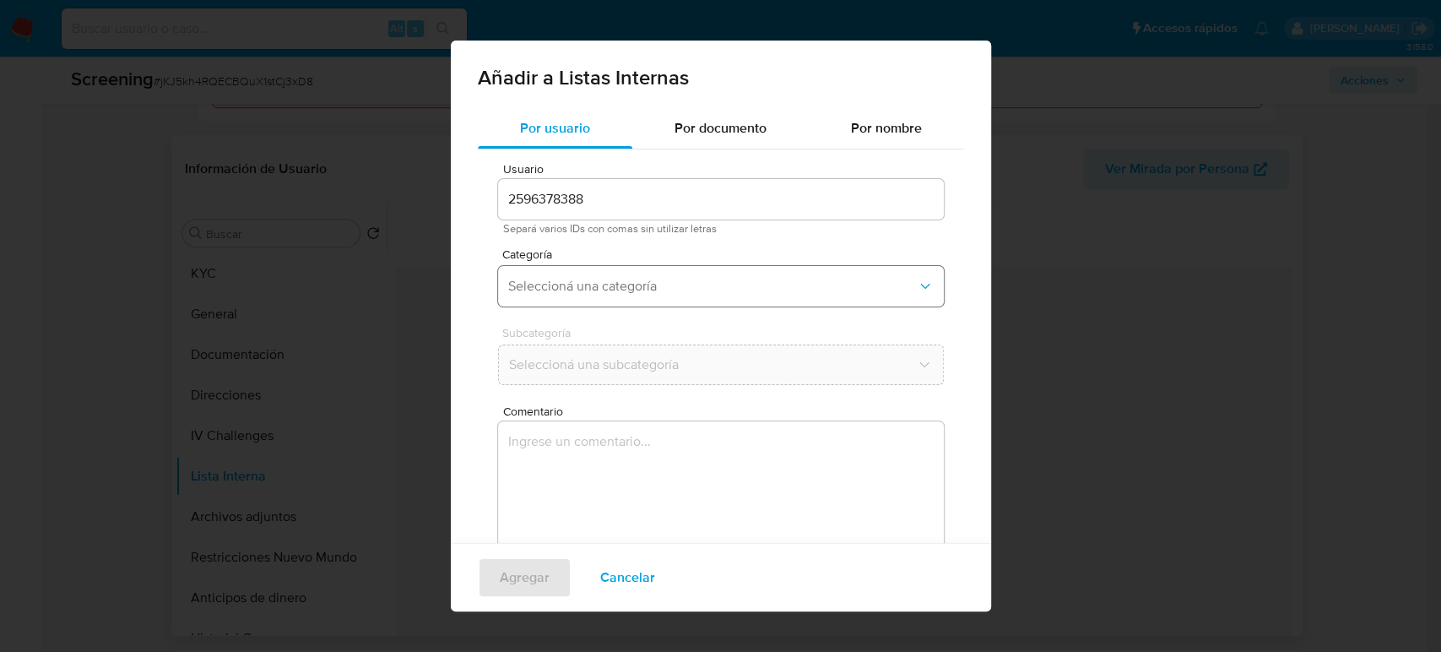
click at [648, 285] on span "Seleccioná una categoría" at bounding box center [712, 286] width 409 height 17
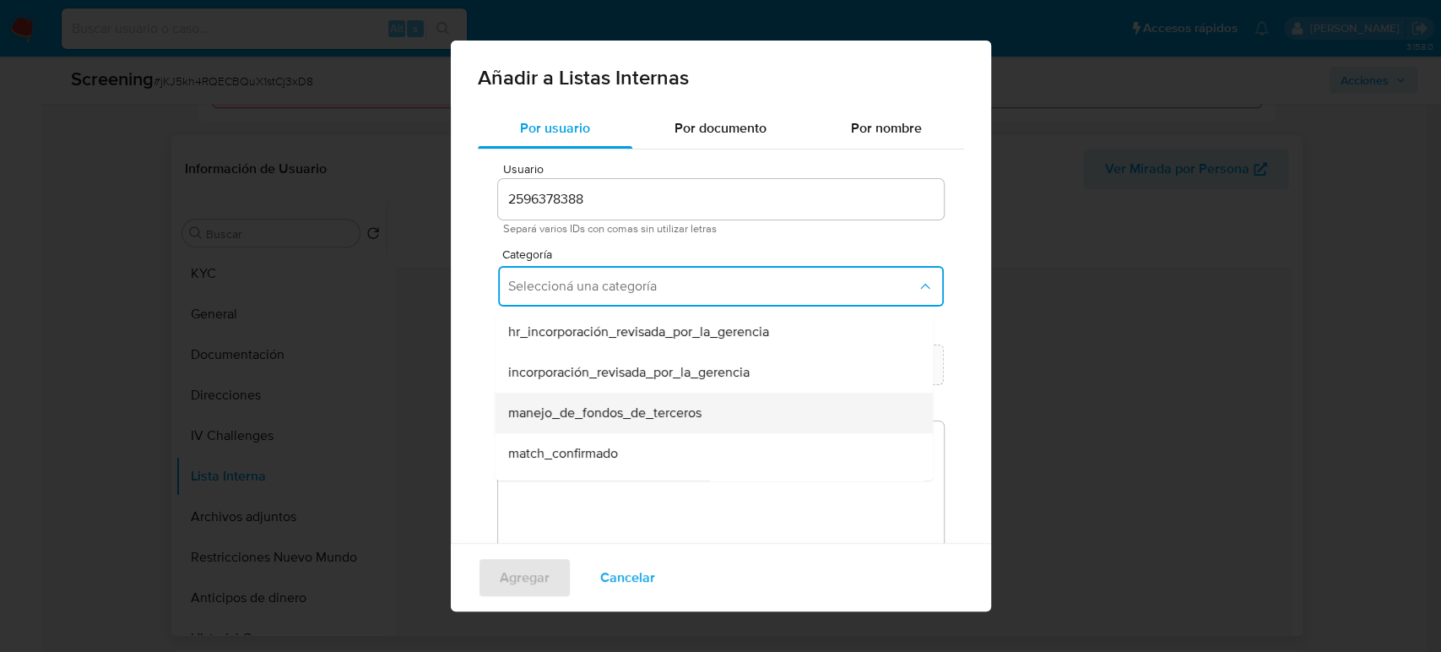
scroll to position [94, 0]
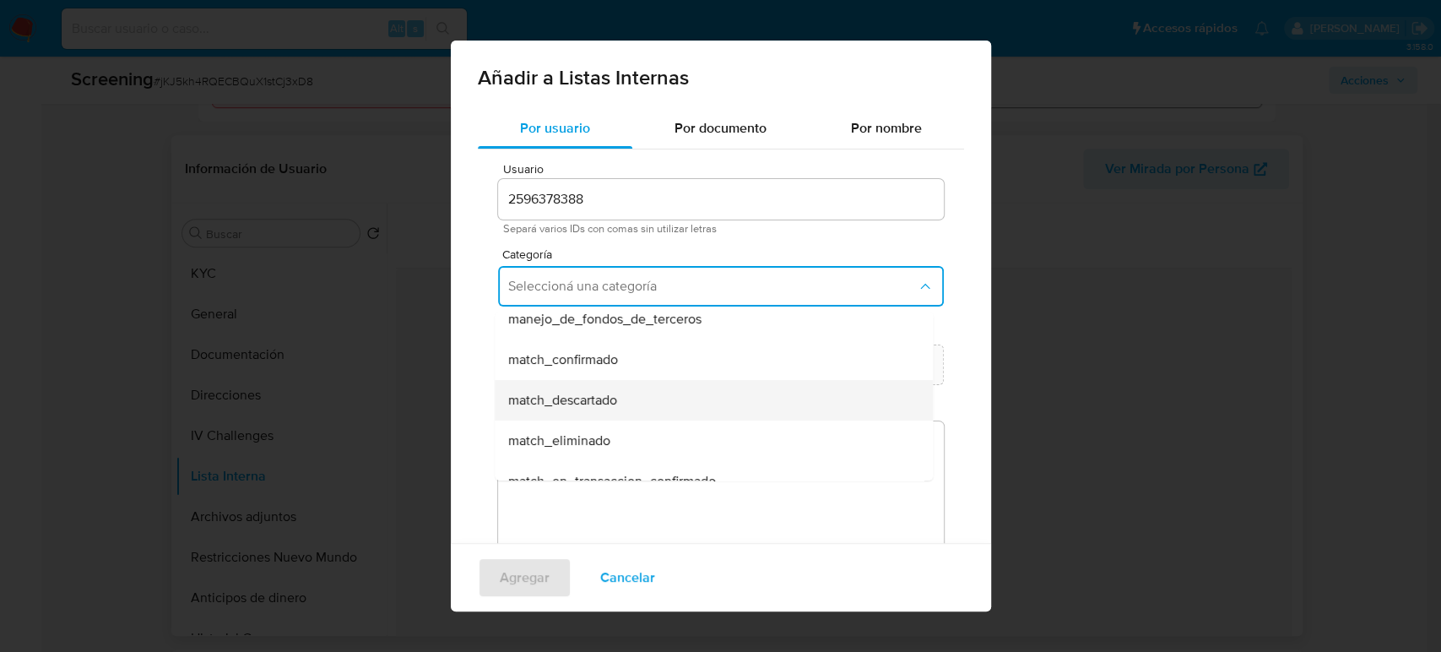
click at [621, 402] on div "match_descartado" at bounding box center [708, 400] width 401 height 41
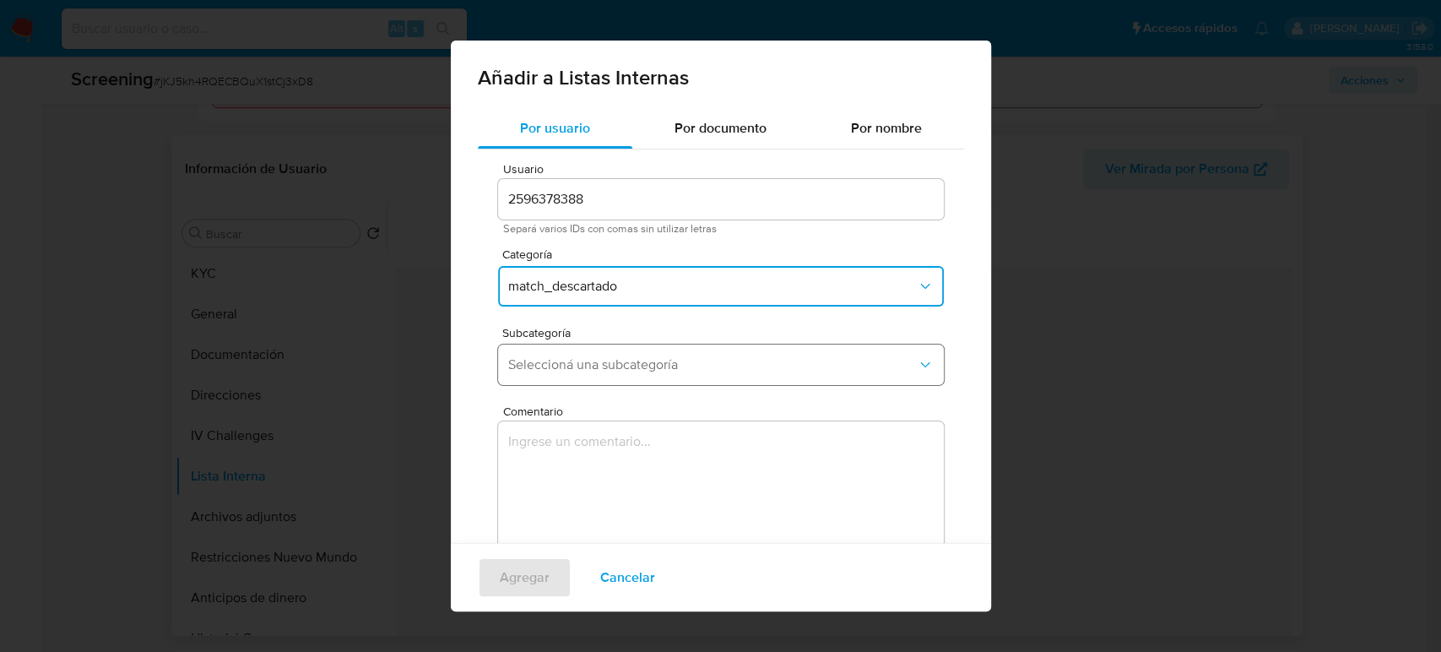
click at [661, 369] on span "Seleccioná una subcategoría" at bounding box center [712, 364] width 409 height 17
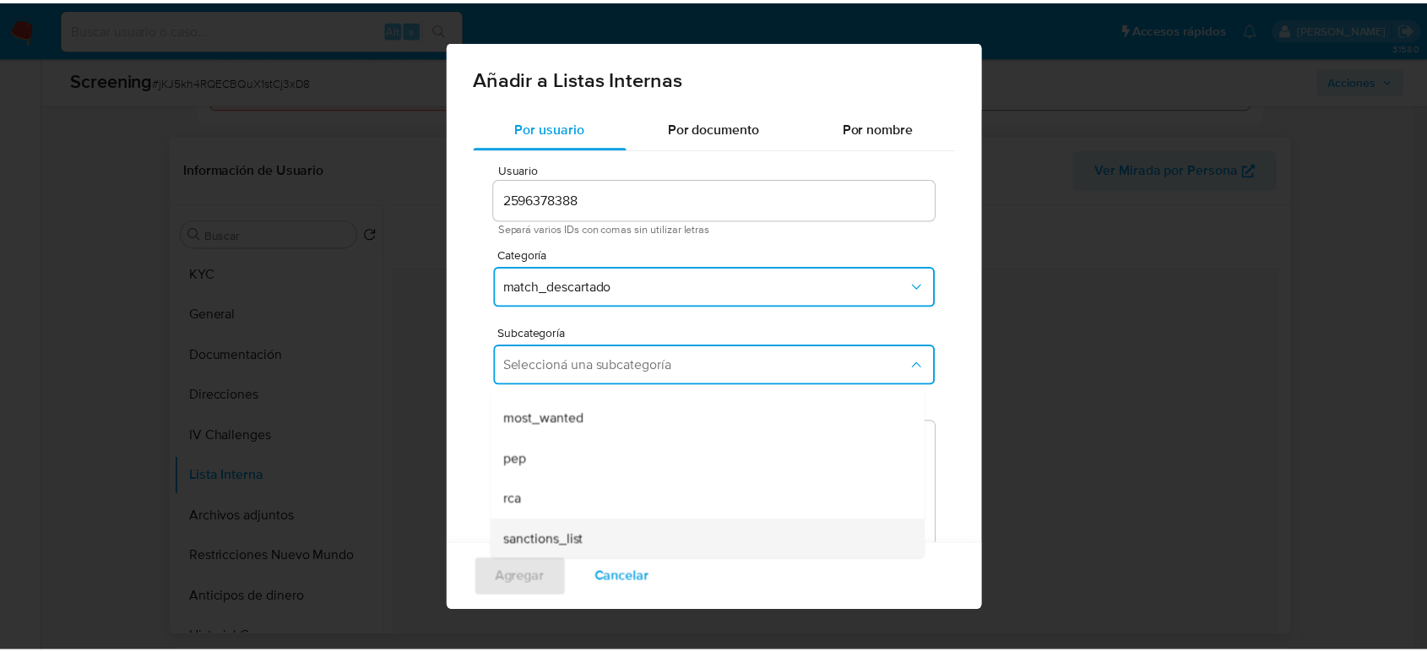
scroll to position [115, 0]
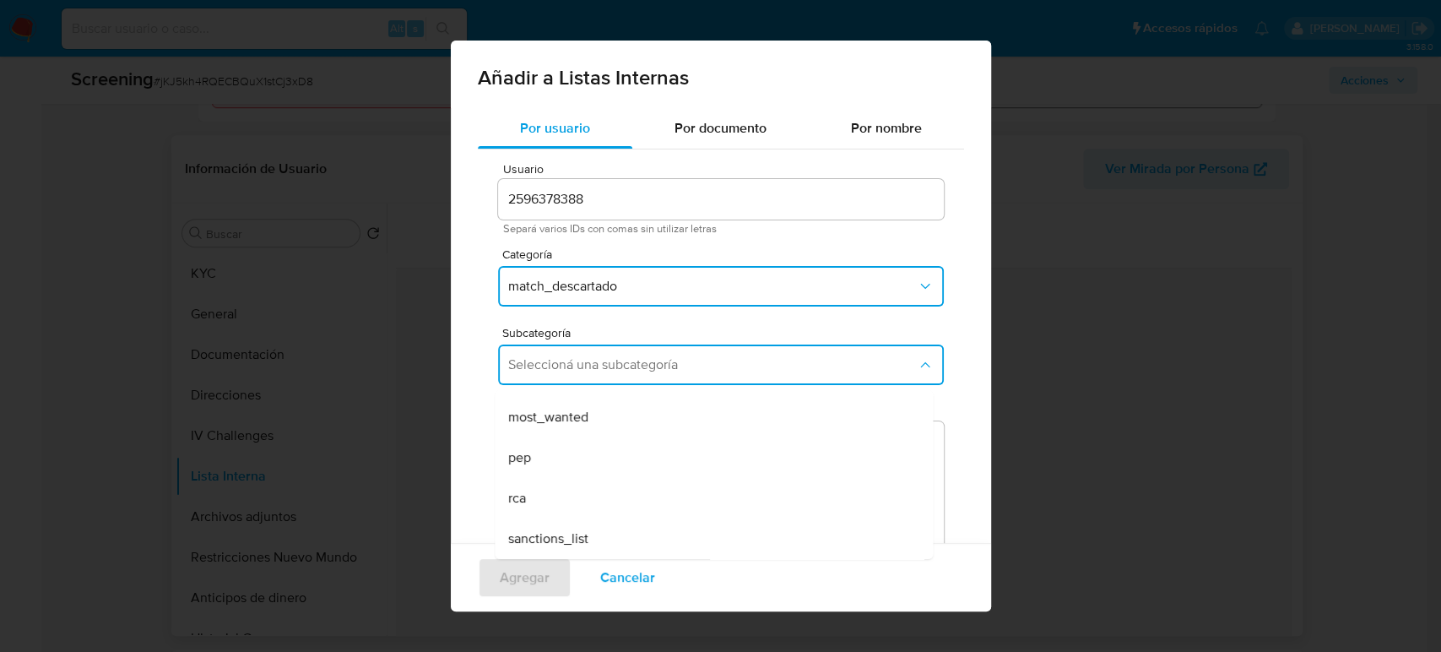
drag, startPoint x: 576, startPoint y: 533, endPoint x: 577, endPoint y: 518, distance: 14.4
click at [575, 532] on span "sanctions_list" at bounding box center [548, 538] width 80 height 17
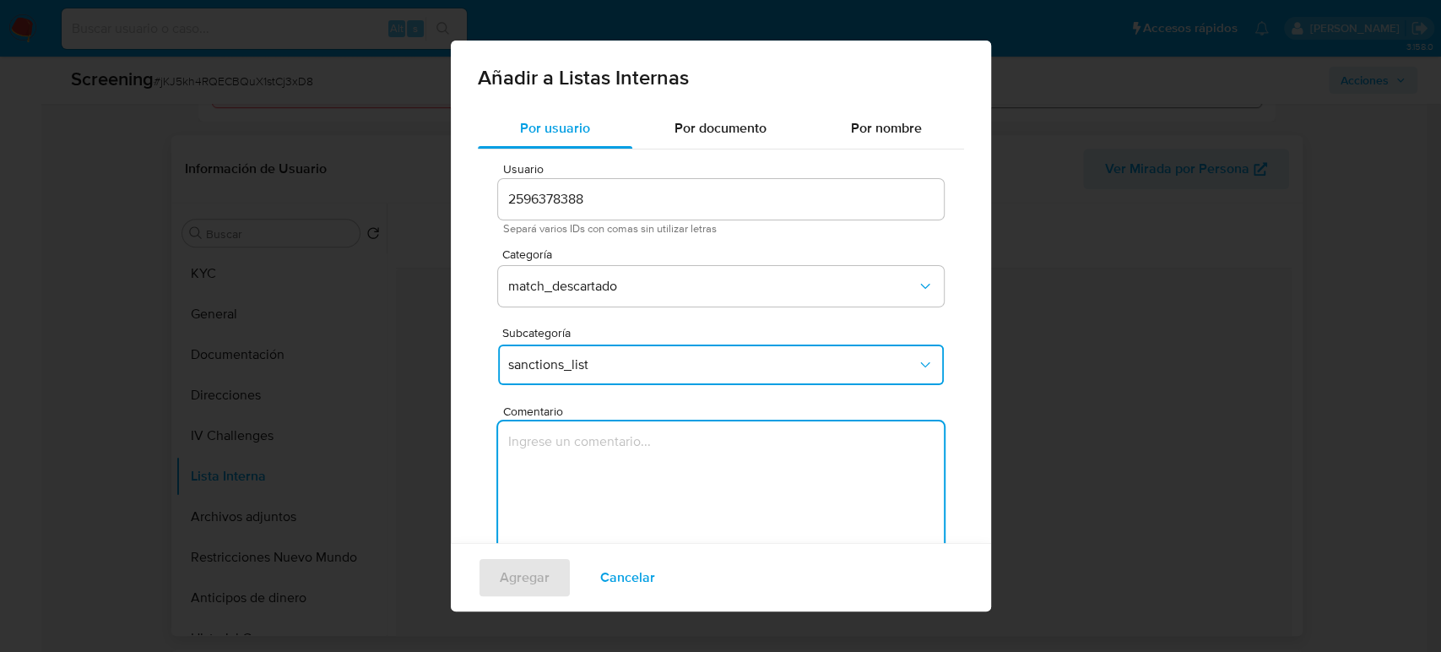
click at [577, 518] on textarea "Comentario" at bounding box center [721, 502] width 446 height 162
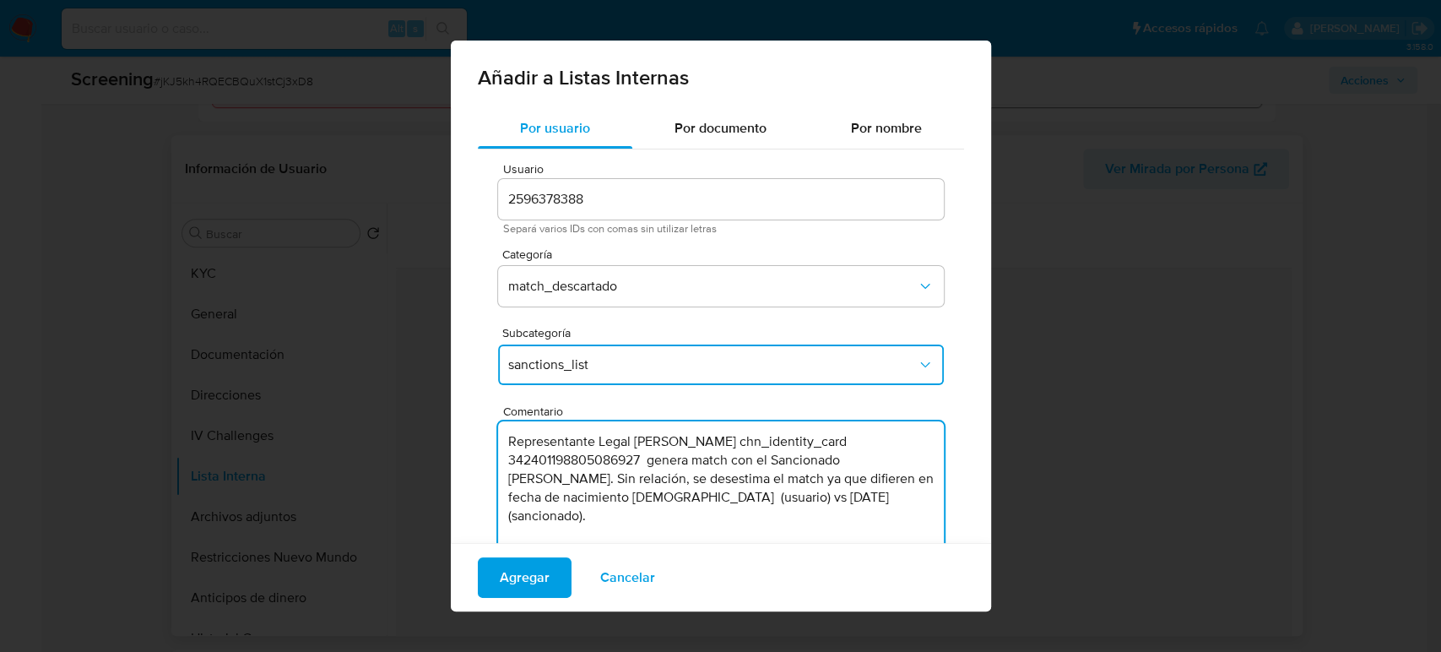
click at [647, 463] on textarea "Representante Legal Yu Zhang chn_identity_card 342401198805086927 genera match …" at bounding box center [721, 502] width 446 height 162
type textarea "Representante Legal [PERSON_NAME] chn_identity_card 342401198805086927 genera m…"
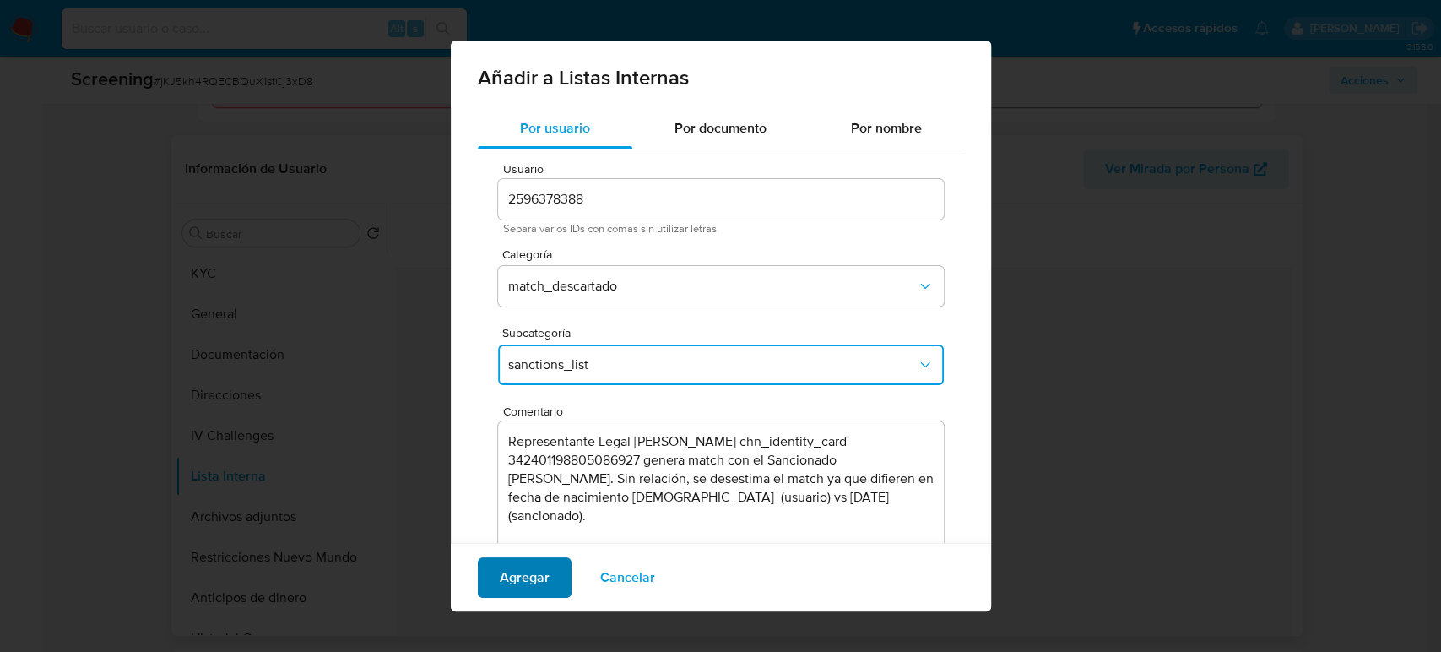
click at [533, 586] on span "Agregar" at bounding box center [525, 577] width 50 height 37
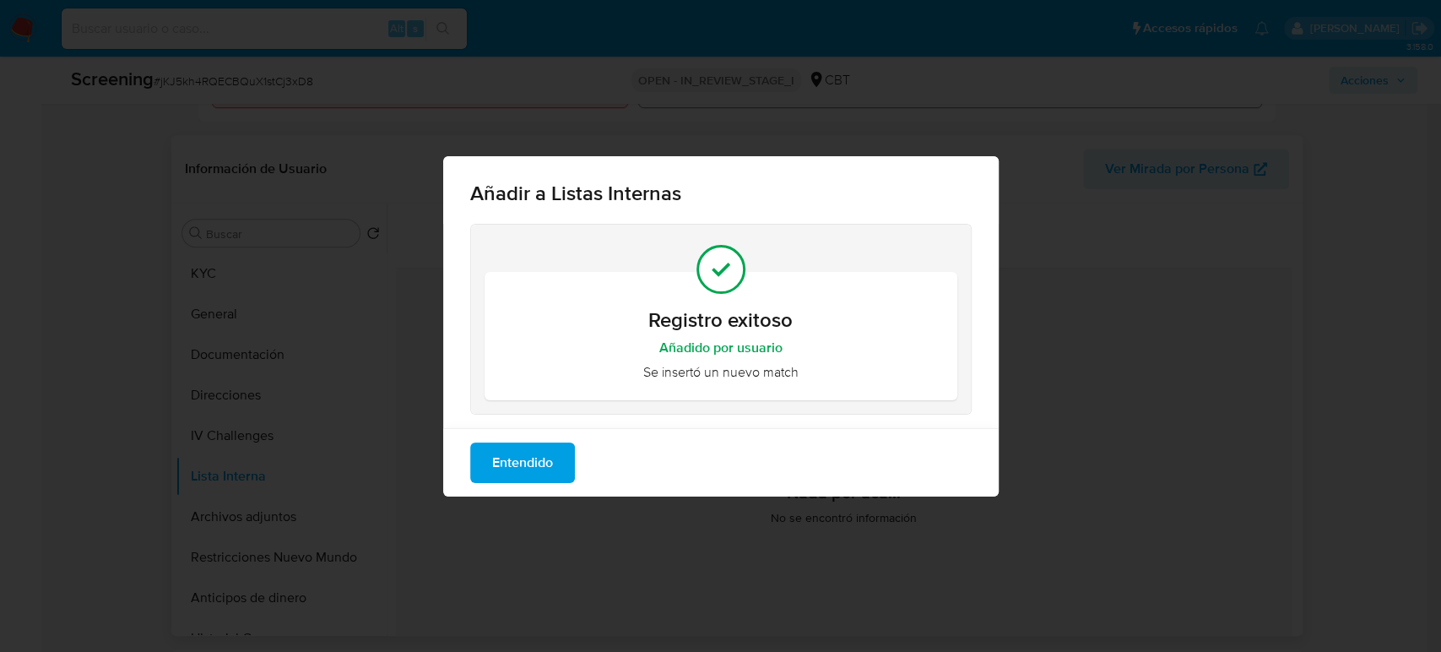
click at [533, 464] on span "Entendido" at bounding box center [522, 462] width 61 height 37
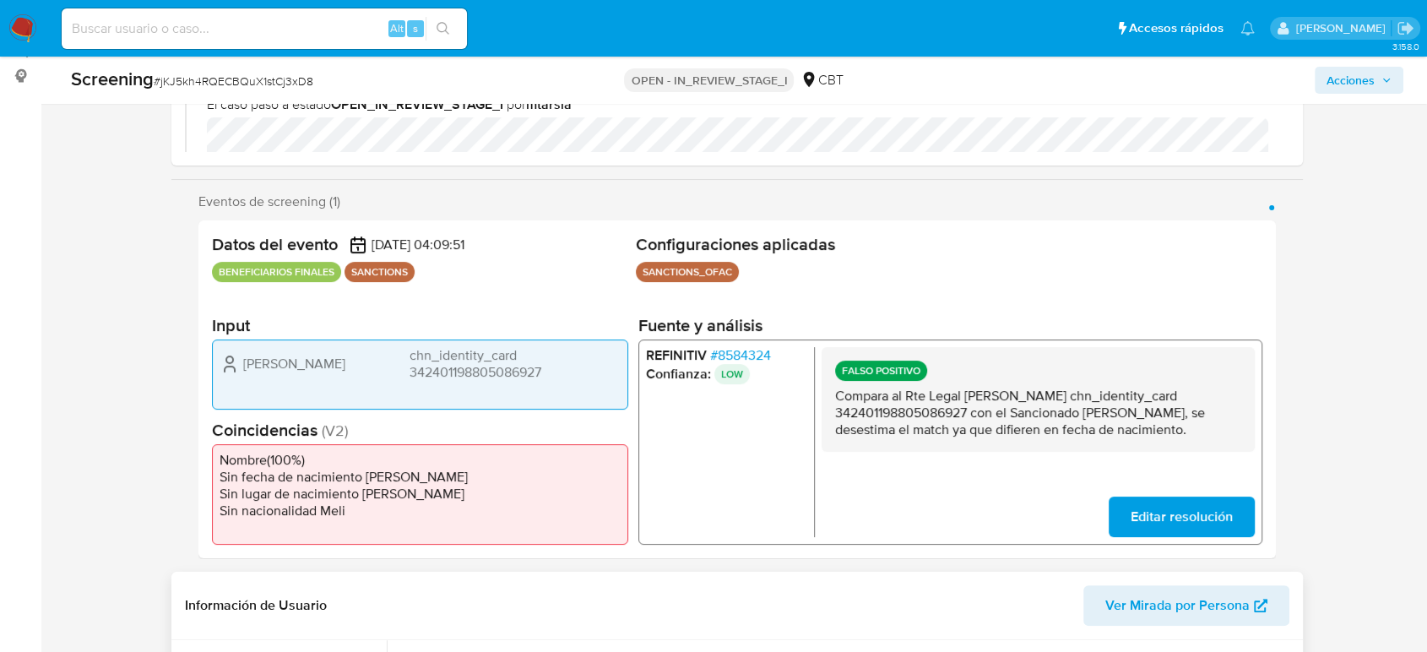
scroll to position [187, 0]
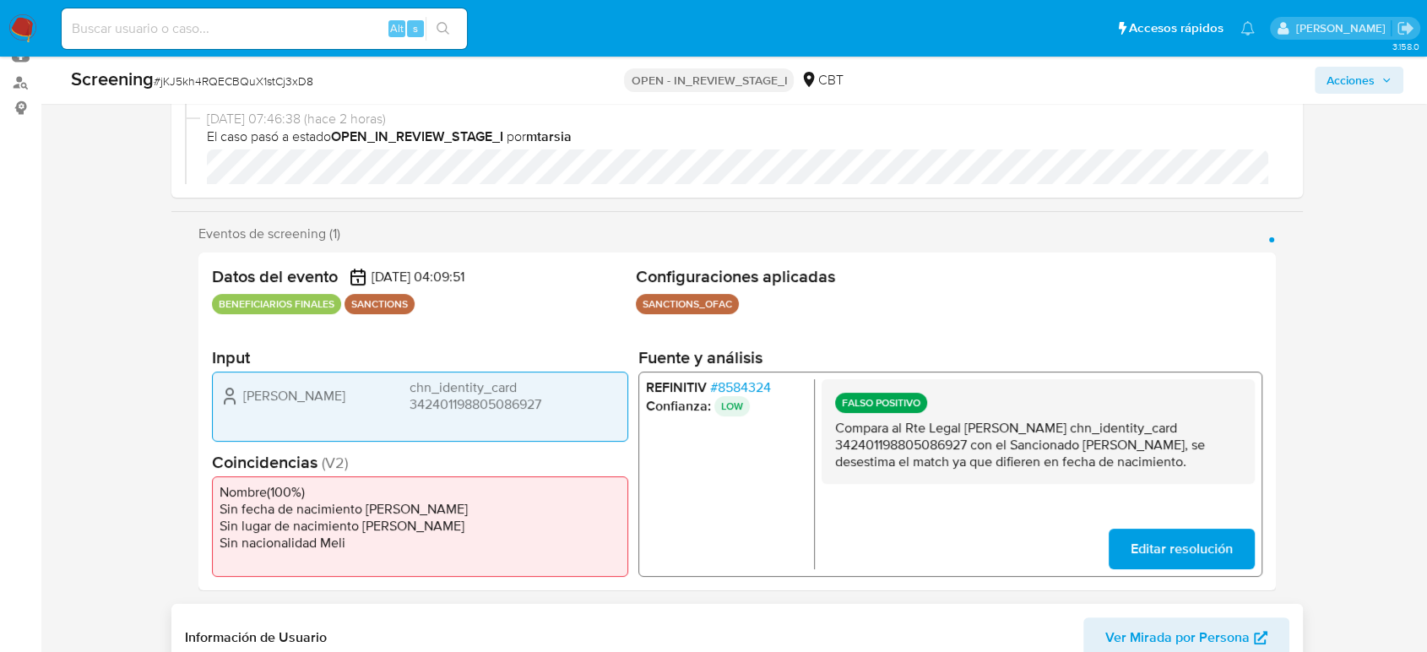
click at [1345, 81] on span "Acciones" at bounding box center [1350, 80] width 48 height 27
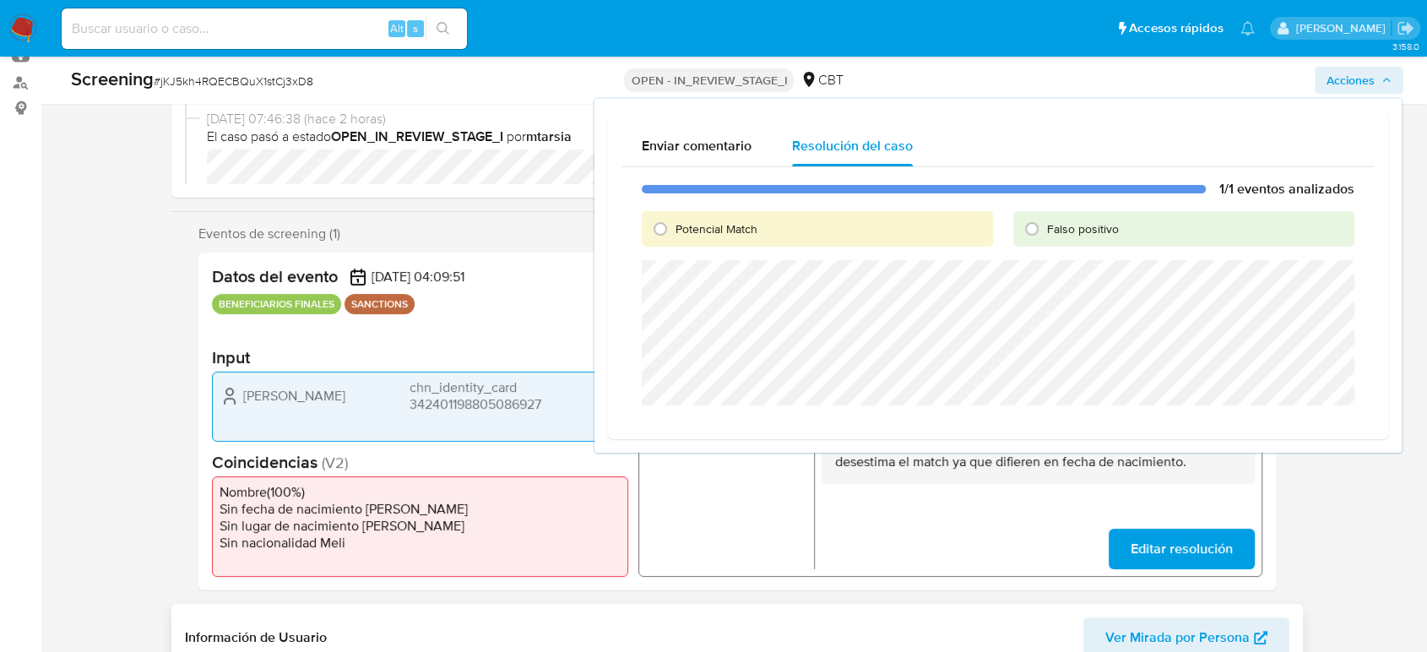
click at [1057, 230] on span "Falso positivo" at bounding box center [1083, 228] width 72 height 17
click at [1045, 230] on input "Falso positivo" at bounding box center [1031, 228] width 27 height 27
radio input "true"
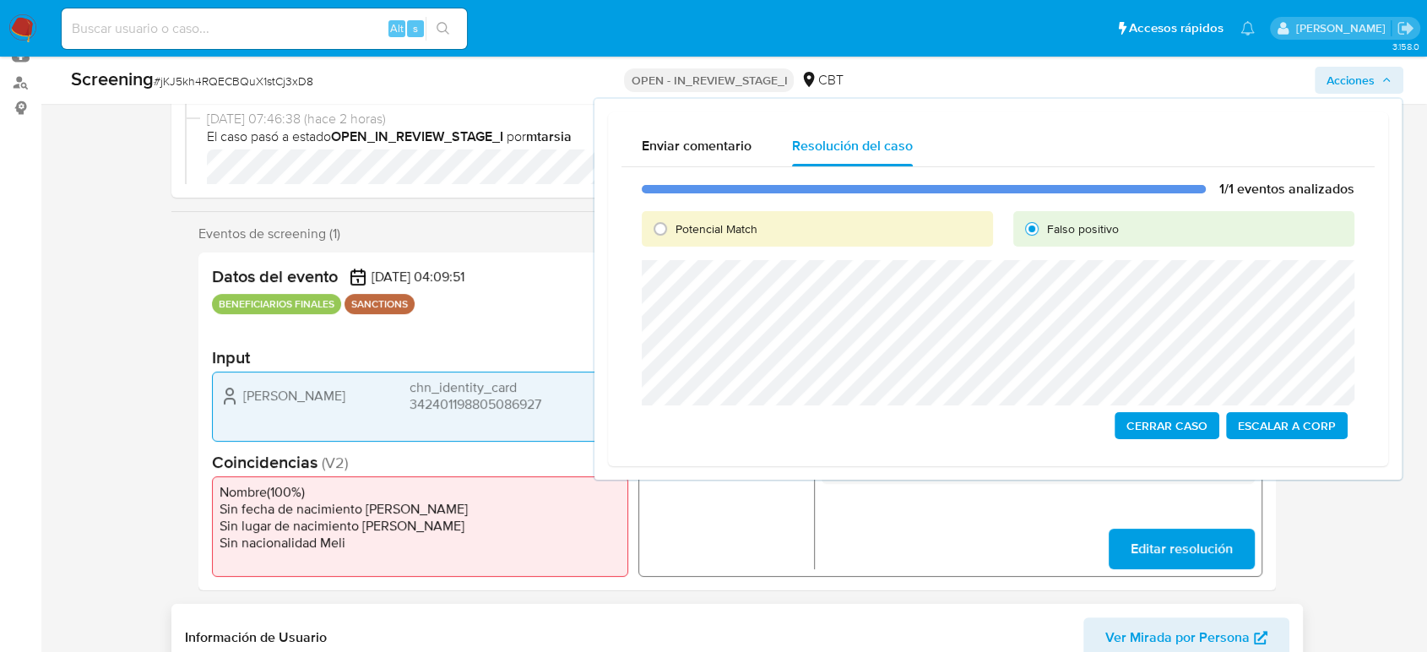
click at [1134, 426] on span "Cerrar Caso" at bounding box center [1166, 426] width 81 height 24
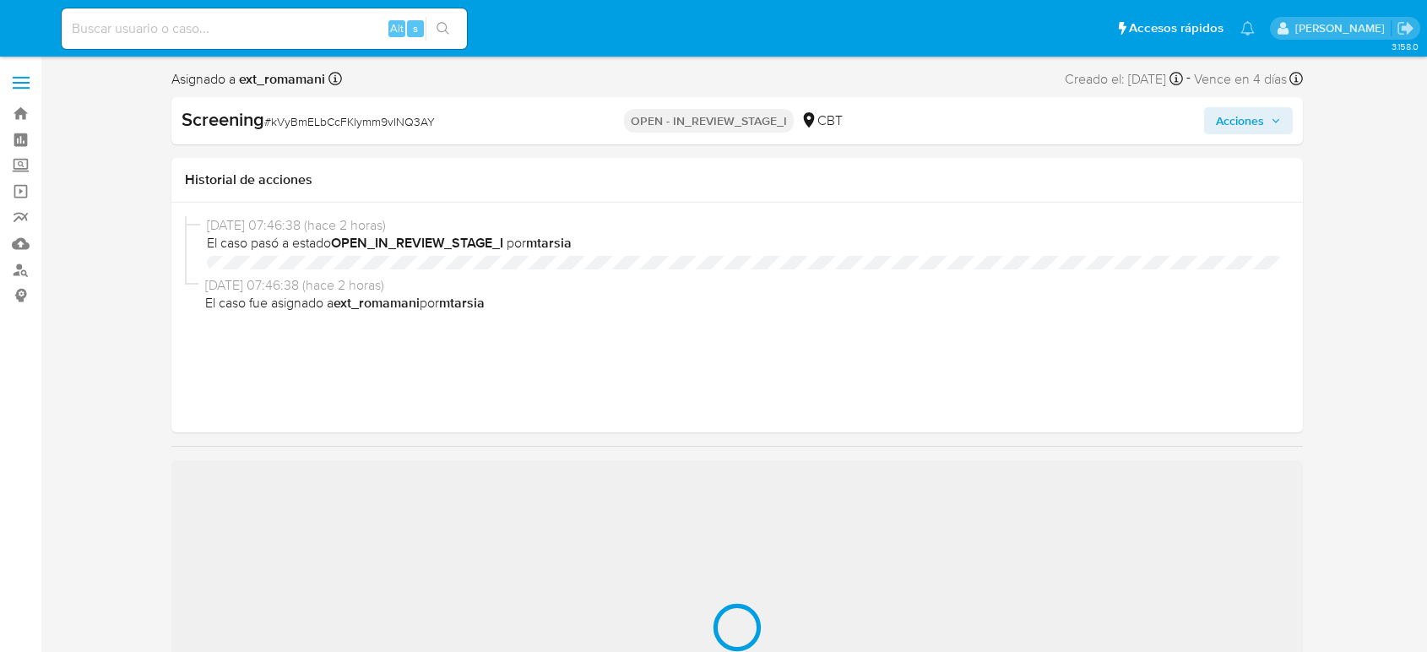
select select "10"
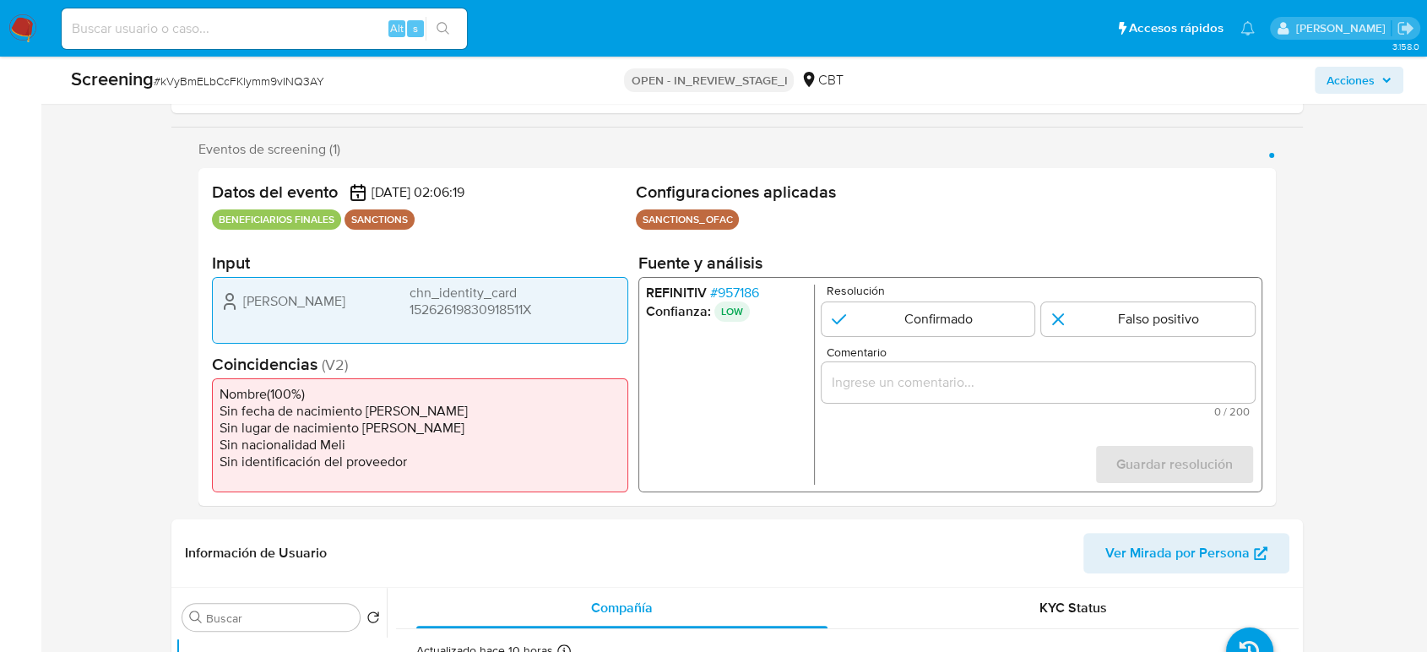
scroll to position [281, 0]
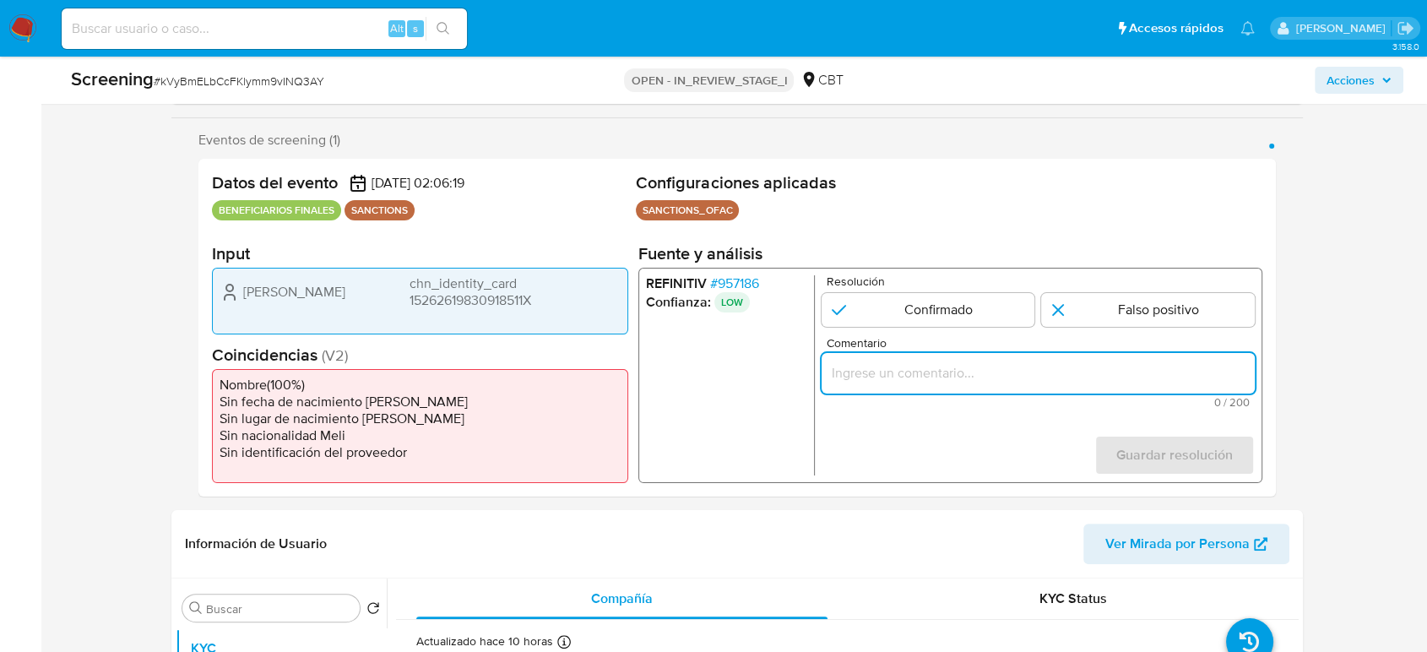
click at [939, 370] on input "Comentario" at bounding box center [1037, 373] width 433 height 22
paste input "Compara al Rte Legal con el Sancionado , se desestima el match ya que difieren …"
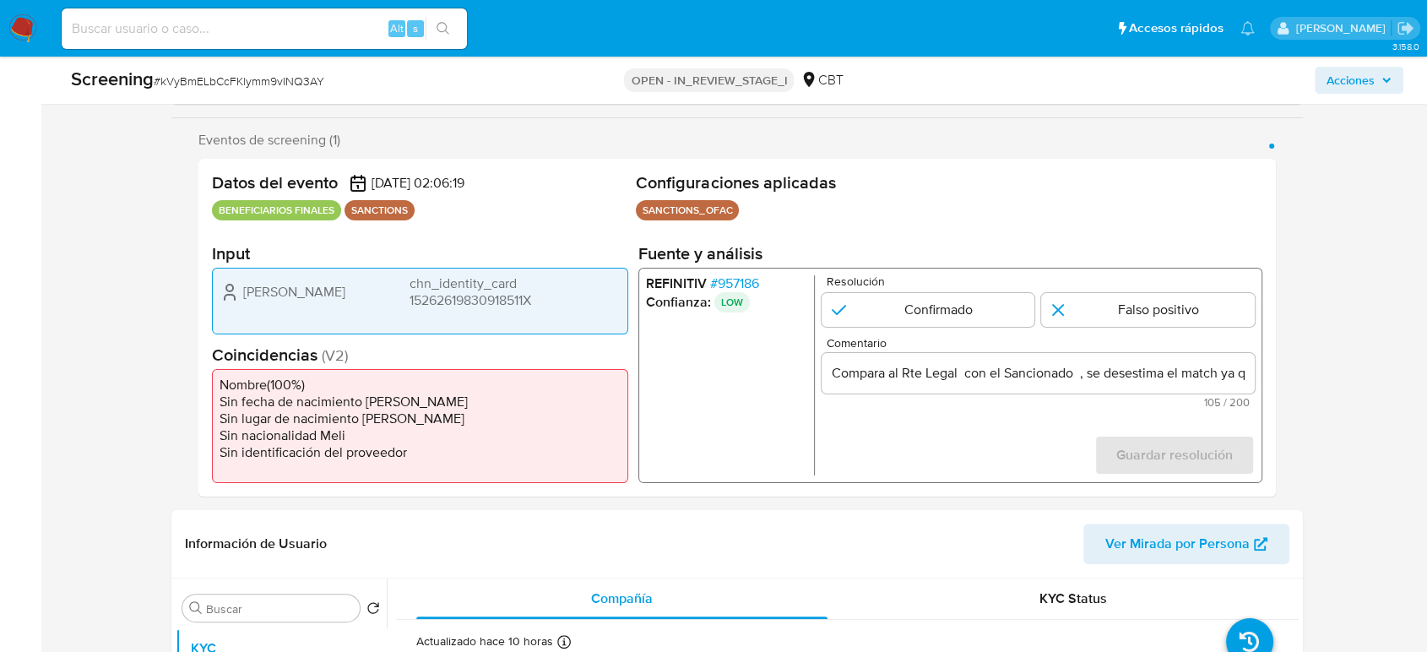
click at [854, 439] on form "Resolución Confirmado Falso positivo Comentario Compara al Rte Legal con el San…" at bounding box center [1037, 375] width 433 height 200
drag, startPoint x: 236, startPoint y: 289, endPoint x: 585, endPoint y: 298, distance: 348.7
click at [585, 298] on div "Dongming Wang chn_identity_card 15262619830918511X" at bounding box center [419, 292] width 401 height 34
drag, startPoint x: 347, startPoint y: 283, endPoint x: 243, endPoint y: 295, distance: 104.5
click at [243, 295] on div "Dongming Wang chn_identity_card 15262619830918511X" at bounding box center [419, 292] width 401 height 34
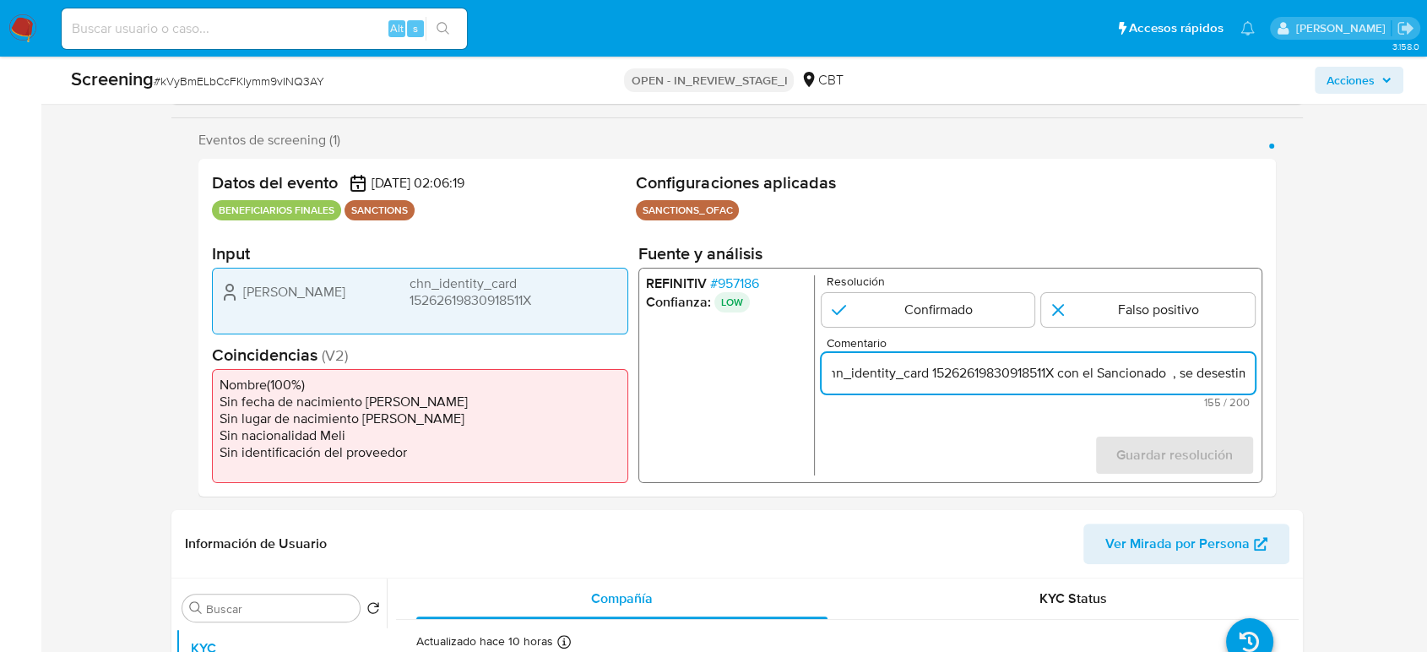
drag, startPoint x: 1224, startPoint y: 370, endPoint x: 1237, endPoint y: 371, distance: 13.6
click at [1237, 371] on input "Compara al Rte Legal Dongming Wang chn_identity_card 15262619830918511X con el …" at bounding box center [1037, 373] width 433 height 22
click at [1142, 376] on input "Compara al Rte Legal Dongming Wang chn_identity_card 15262619830918511X con el …" at bounding box center [1037, 373] width 433 height 22
paste input "Dongming Wang"
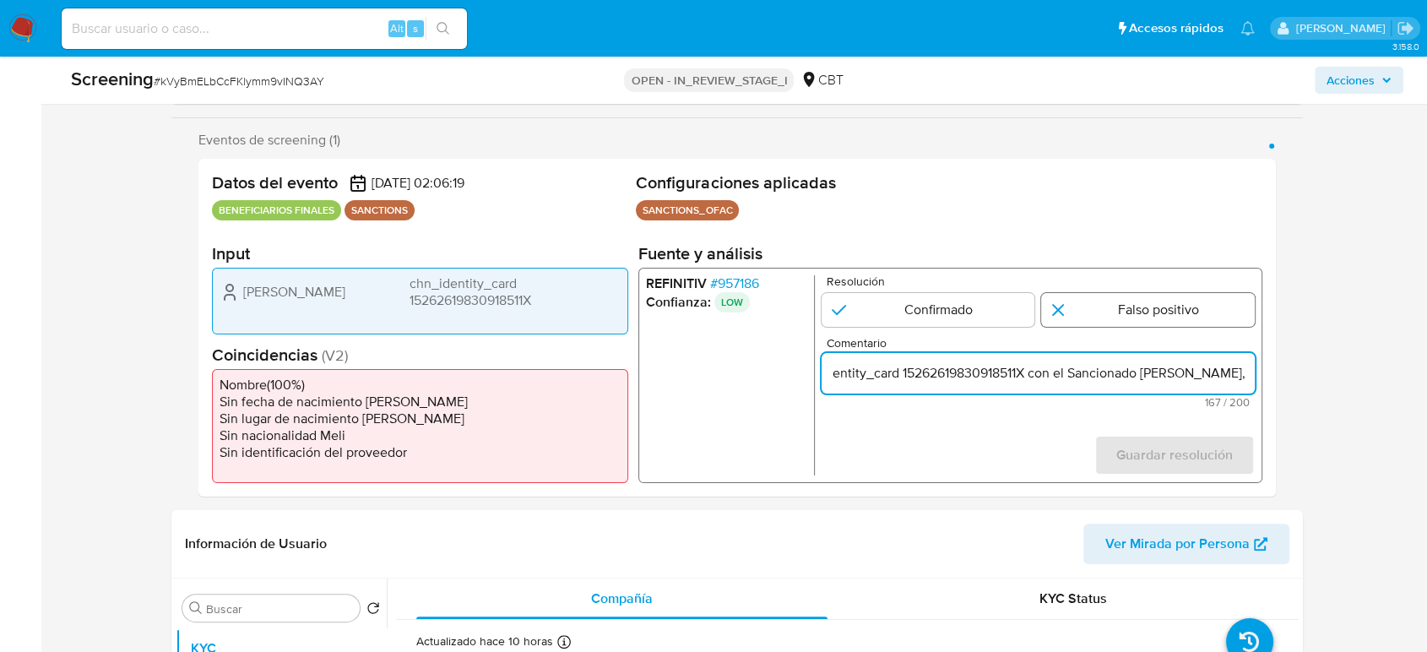
type input "Compara al Rte Legal Dongming Wang chn_identity_card 15262619830918511X con el …"
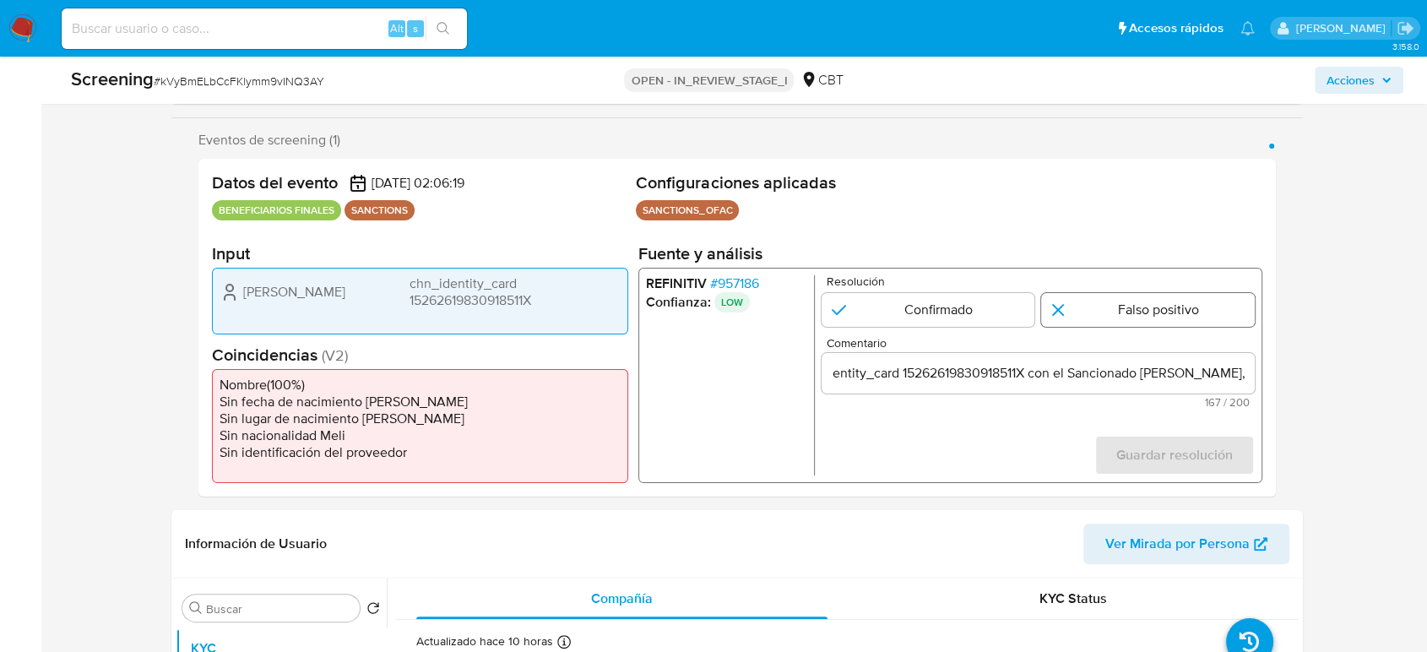
scroll to position [0, 0]
click at [1060, 306] on input "1 de 1" at bounding box center [1148, 310] width 214 height 34
radio input "true"
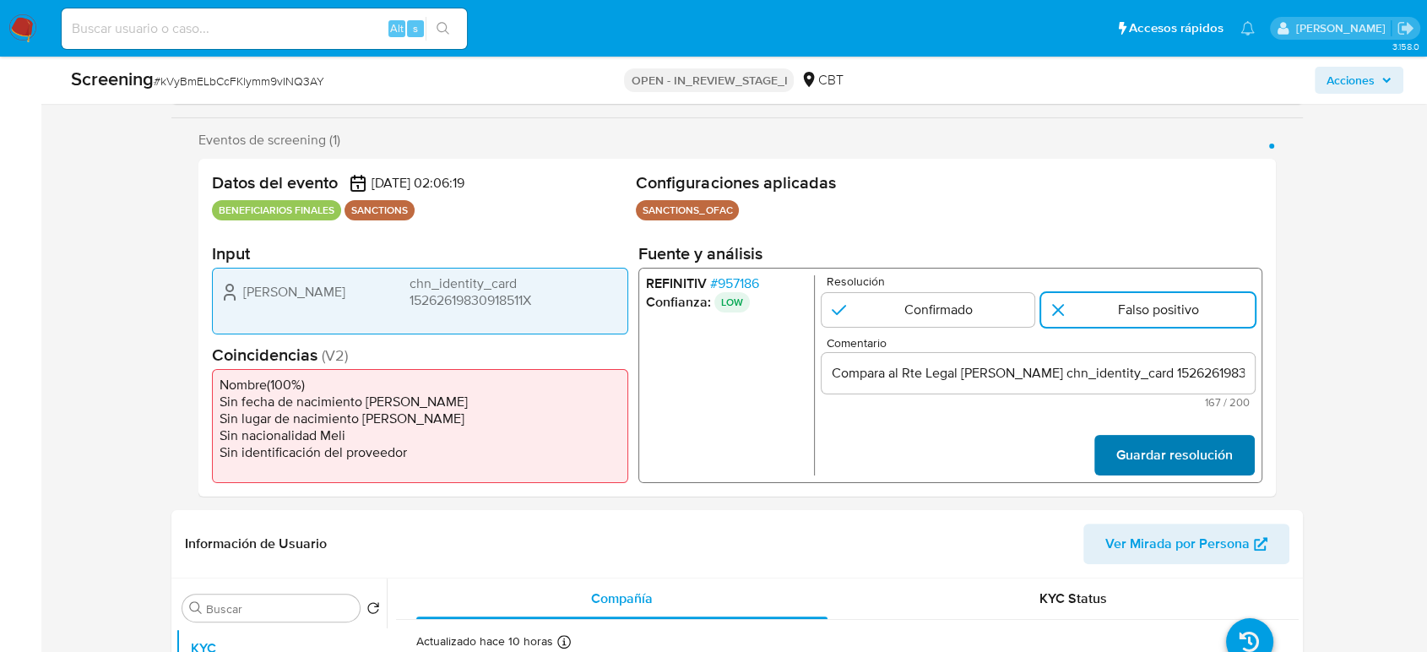
click at [1156, 454] on span "Guardar resolución" at bounding box center [1174, 454] width 116 height 37
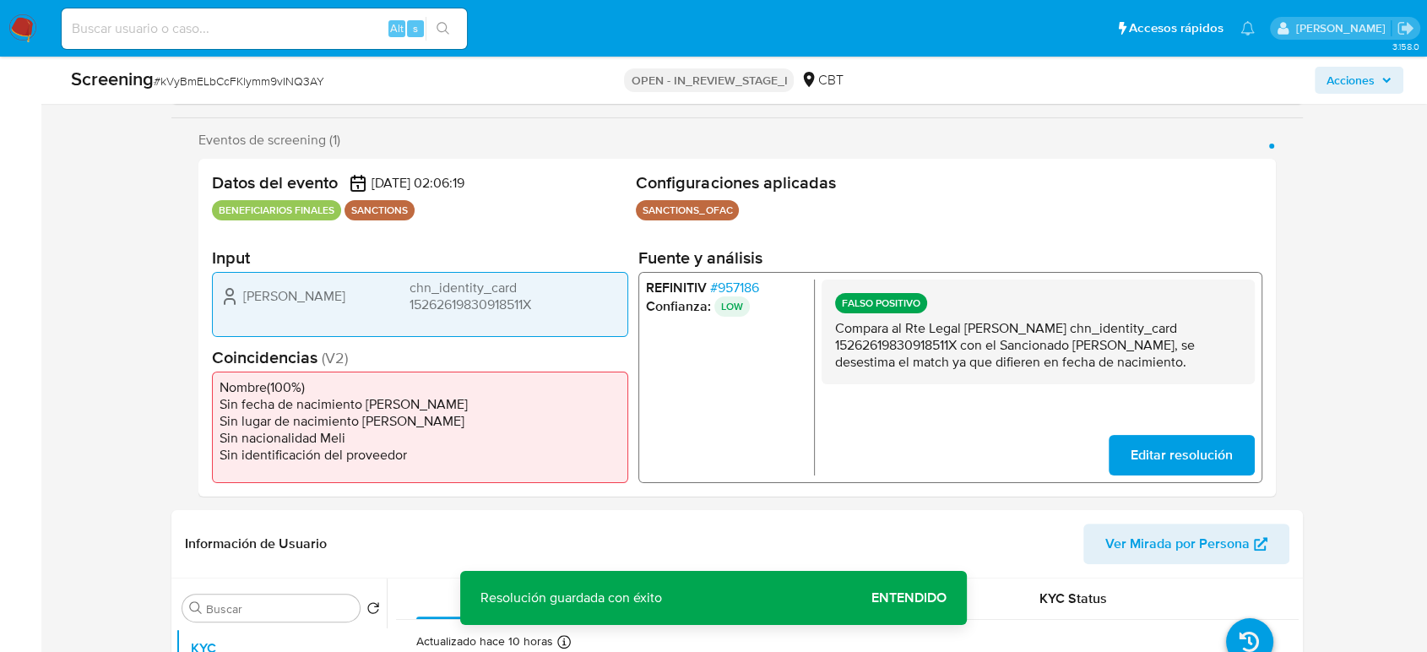
drag, startPoint x: 966, startPoint y: 328, endPoint x: 964, endPoint y: 340, distance: 12.8
click at [964, 340] on p "Compara al Rte Legal Dongming Wang chn_identity_card 15262619830918511X con el …" at bounding box center [1038, 345] width 406 height 51
click at [748, 285] on span "# 957186" at bounding box center [734, 287] width 49 height 17
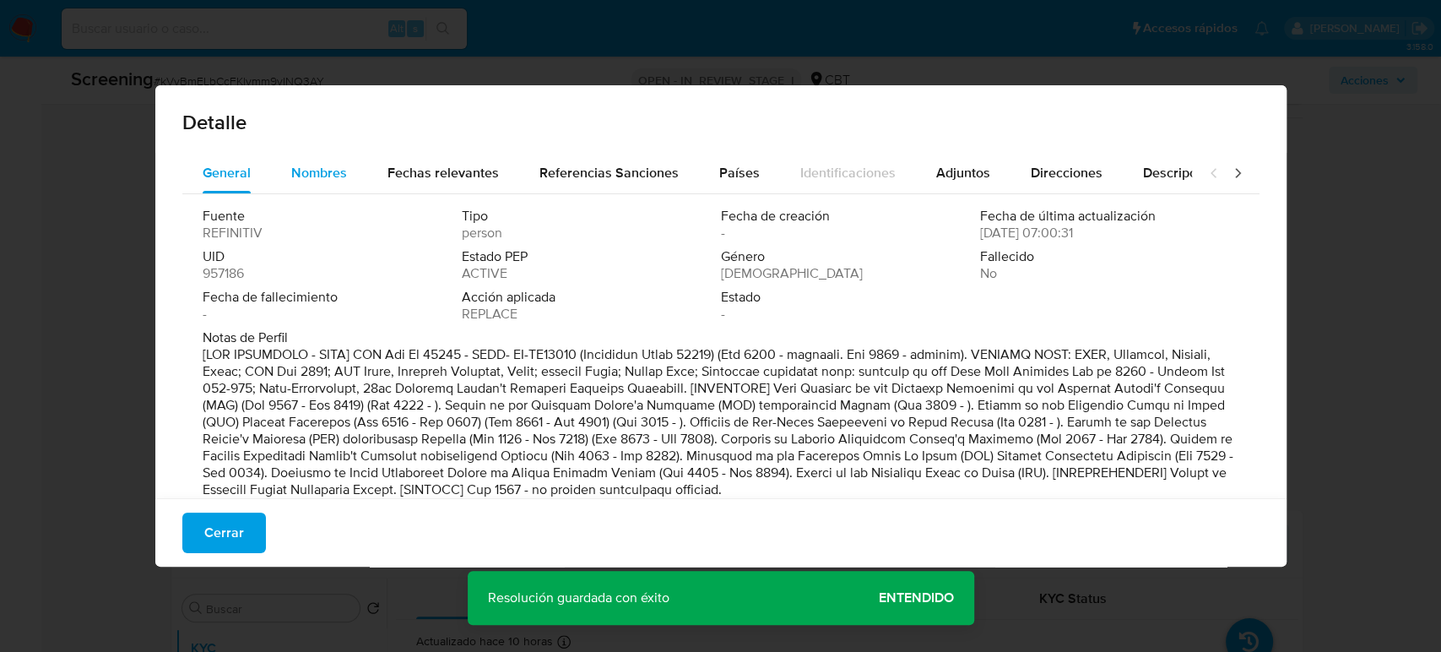
click at [334, 182] on span "Nombres" at bounding box center [319, 172] width 56 height 19
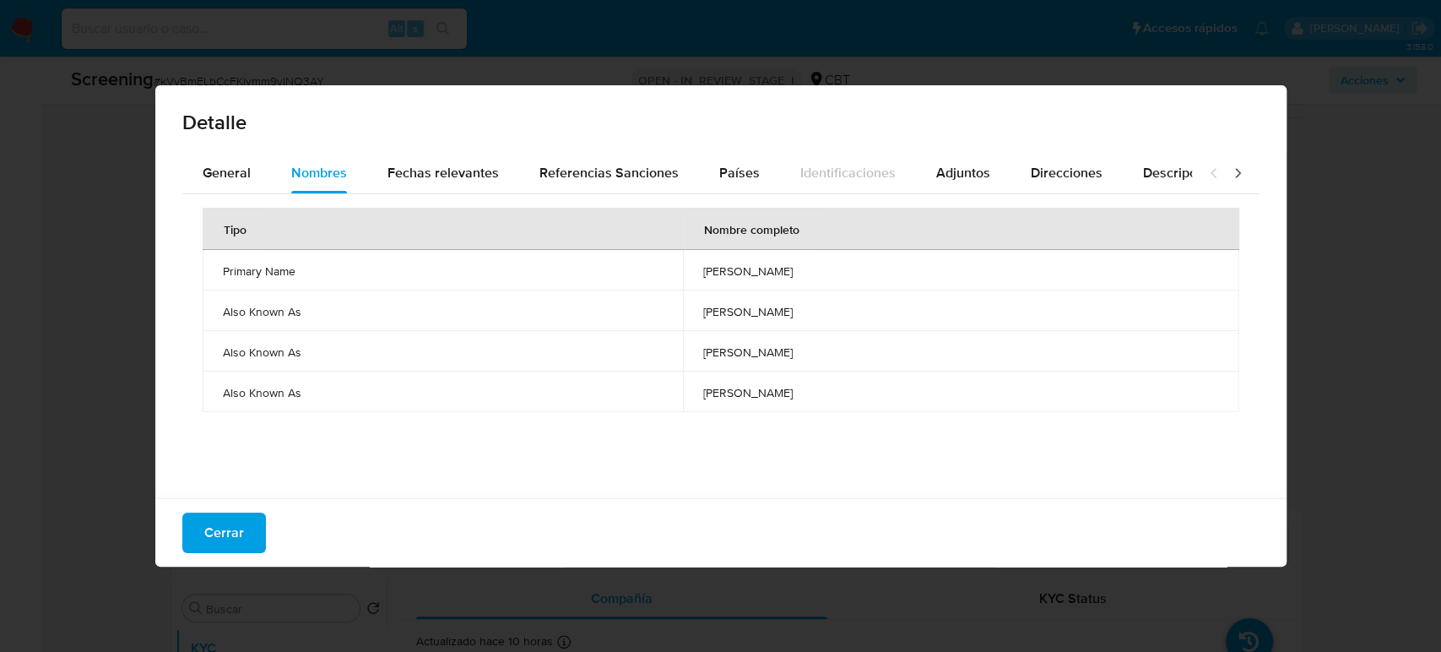
drag, startPoint x: 695, startPoint y: 268, endPoint x: 797, endPoint y: 287, distance: 104.0
click at [797, 287] on td "dongming wang" at bounding box center [960, 270] width 555 height 41
click at [450, 183] on div "Fechas relevantes" at bounding box center [442, 173] width 111 height 41
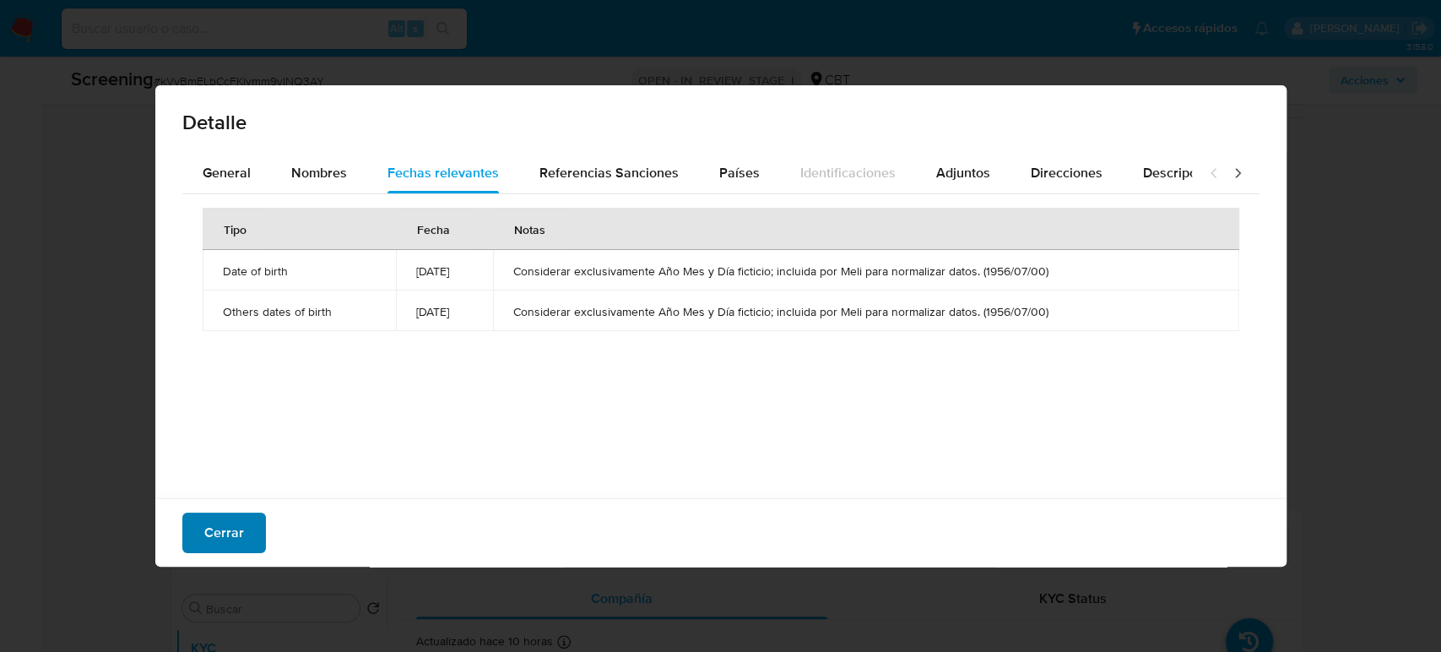
click at [219, 532] on span "Cerrar" at bounding box center [224, 532] width 40 height 37
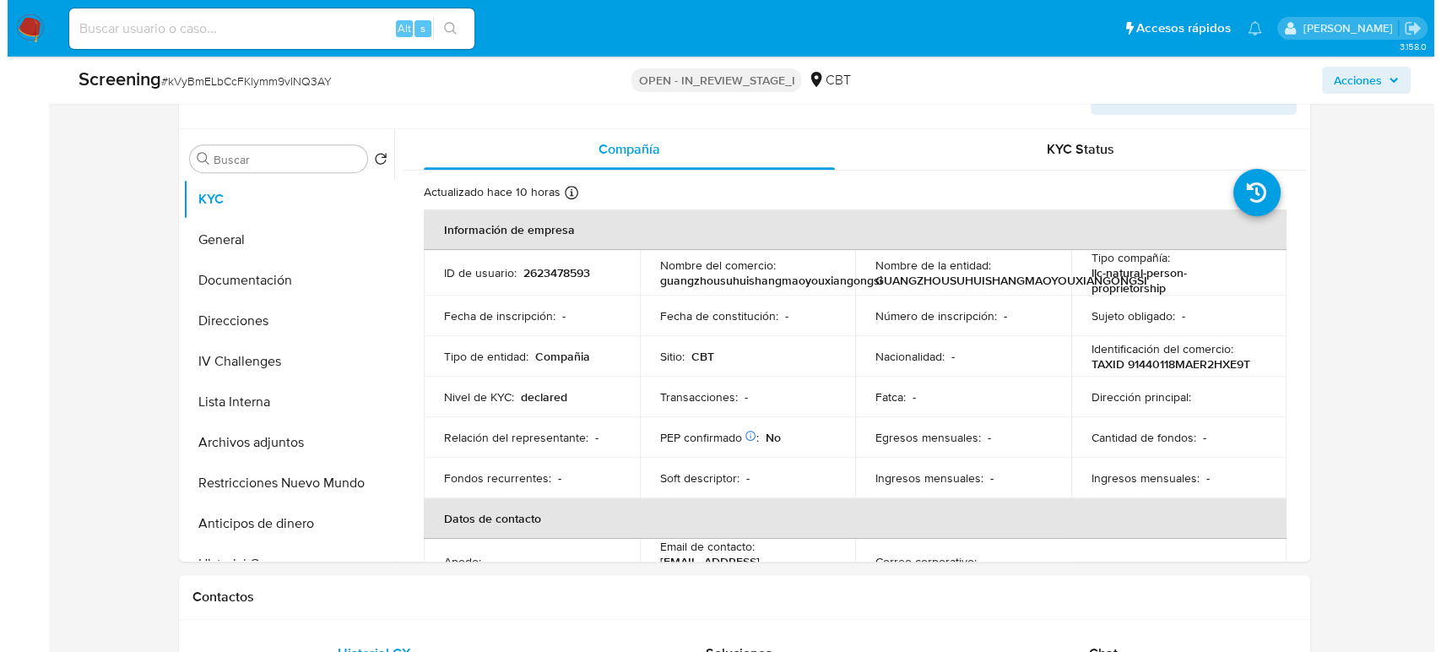
scroll to position [750, 0]
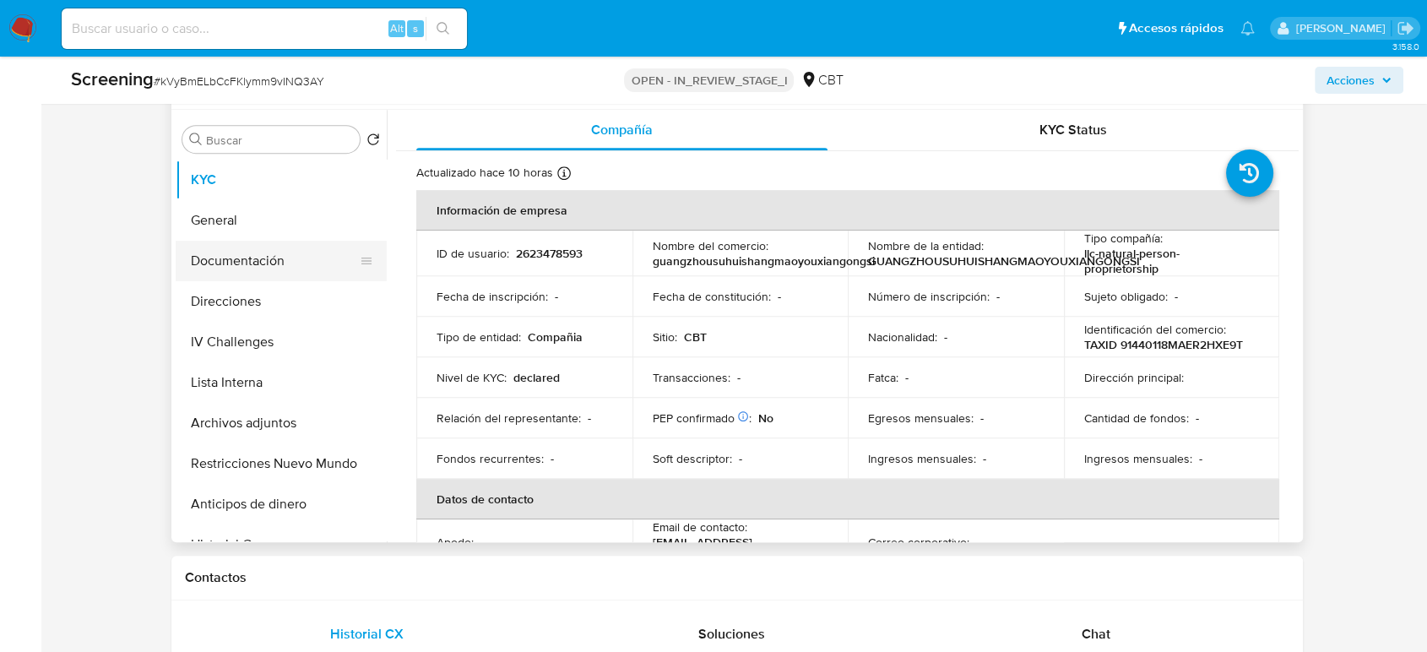
click at [263, 269] on button "Documentación" at bounding box center [275, 261] width 198 height 41
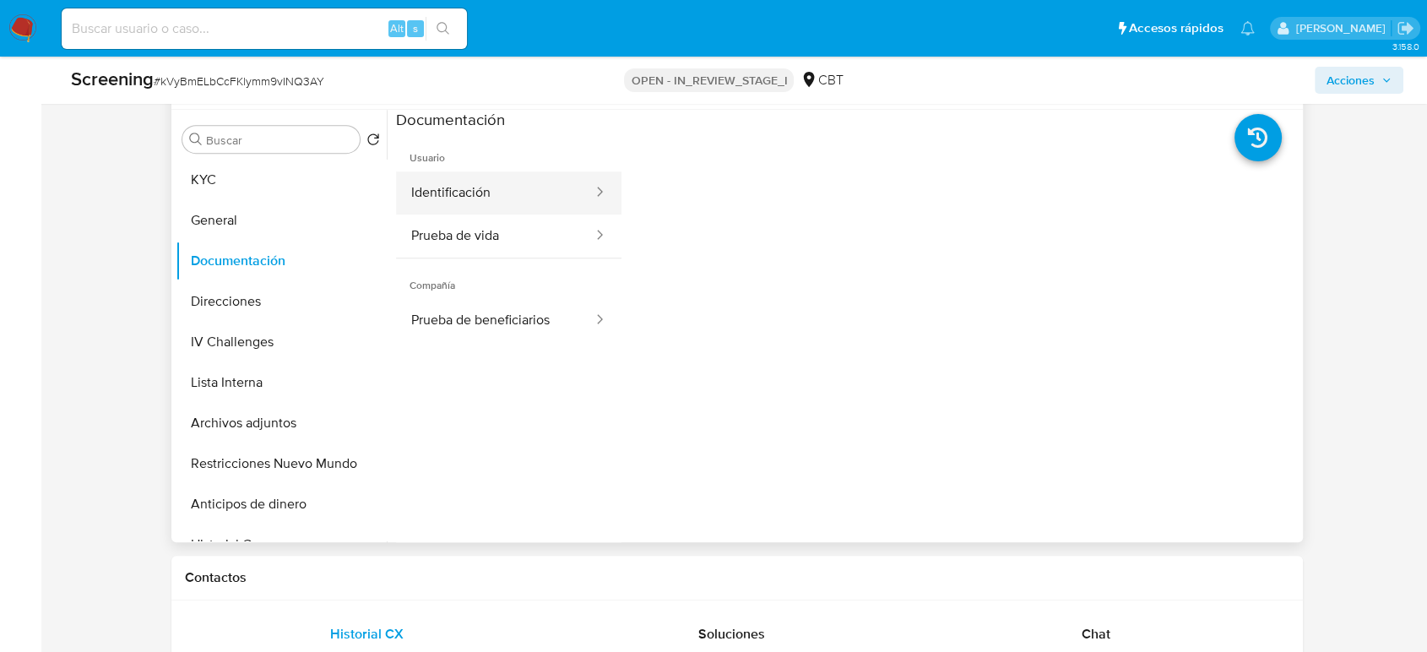
click at [509, 178] on button "Identificación" at bounding box center [495, 192] width 198 height 43
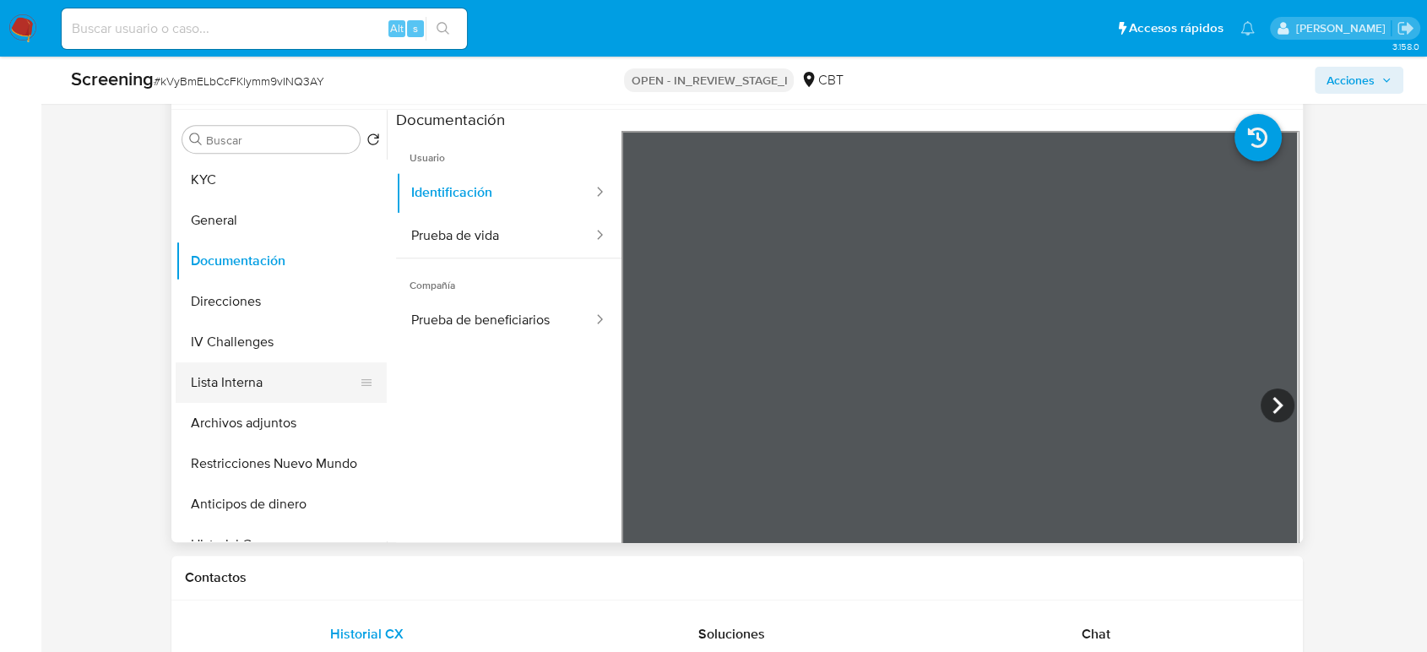
click at [246, 367] on button "Lista Interna" at bounding box center [275, 382] width 198 height 41
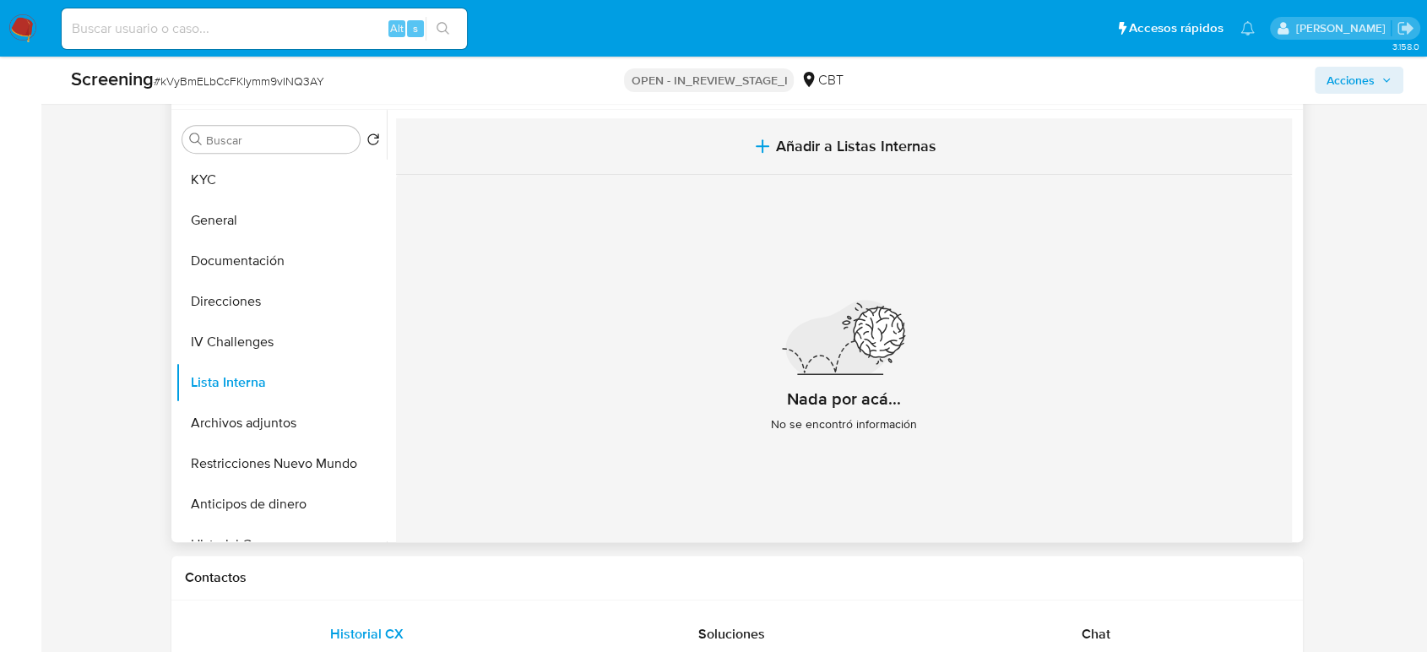
click at [785, 148] on span "Añadir a Listas Internas" at bounding box center [856, 146] width 160 height 19
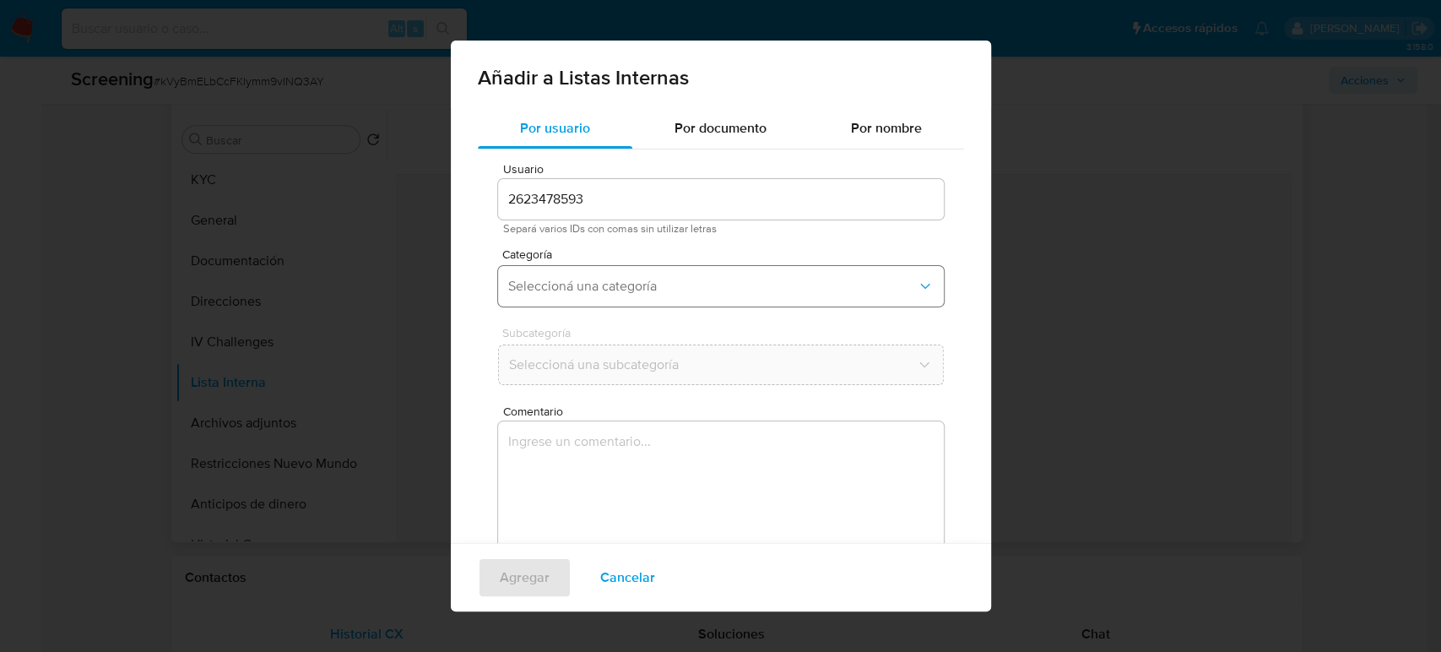
scroll to position [68, 0]
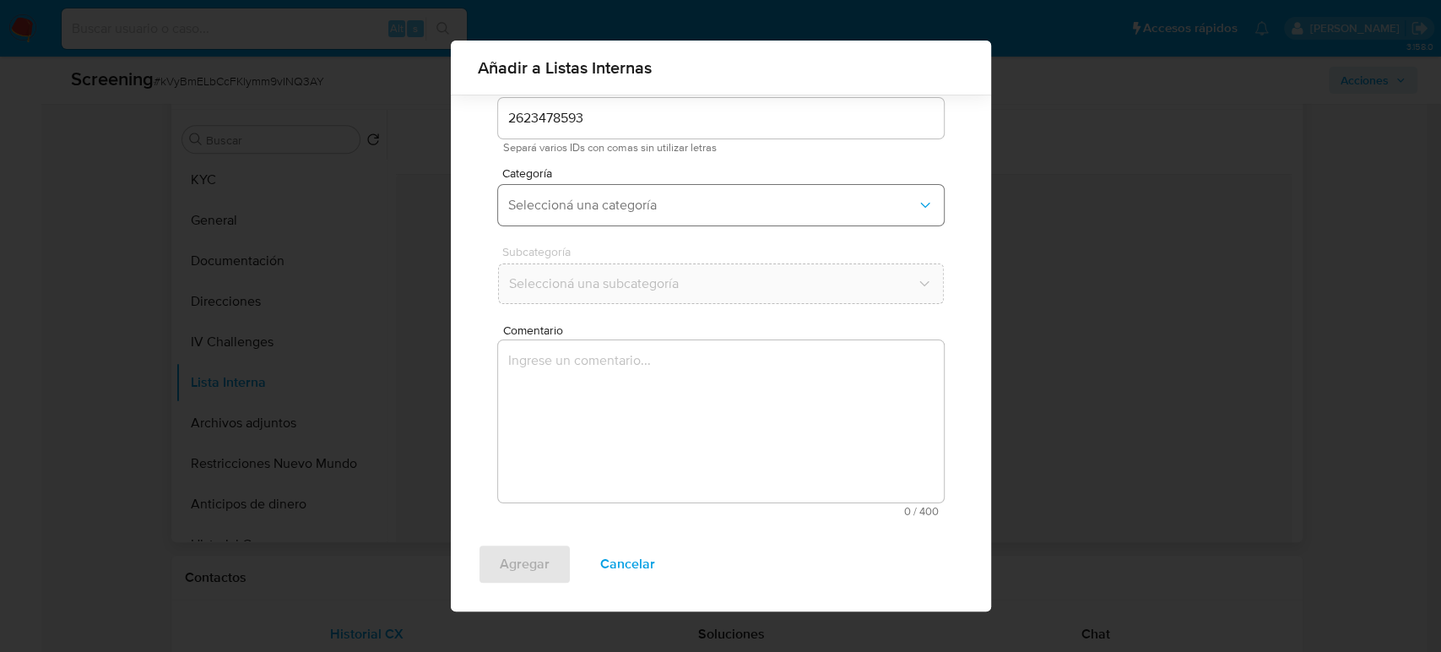
click at [676, 208] on span "Seleccioná una categoría" at bounding box center [712, 205] width 409 height 17
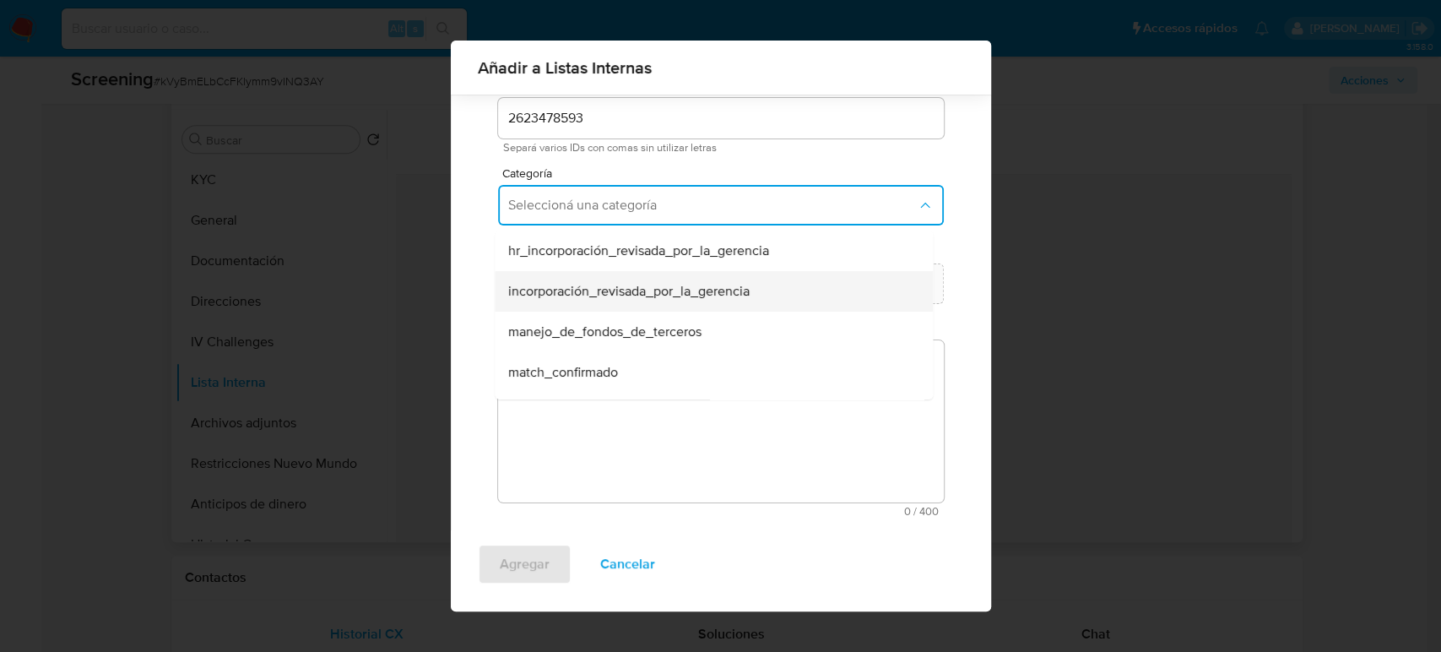
scroll to position [94, 0]
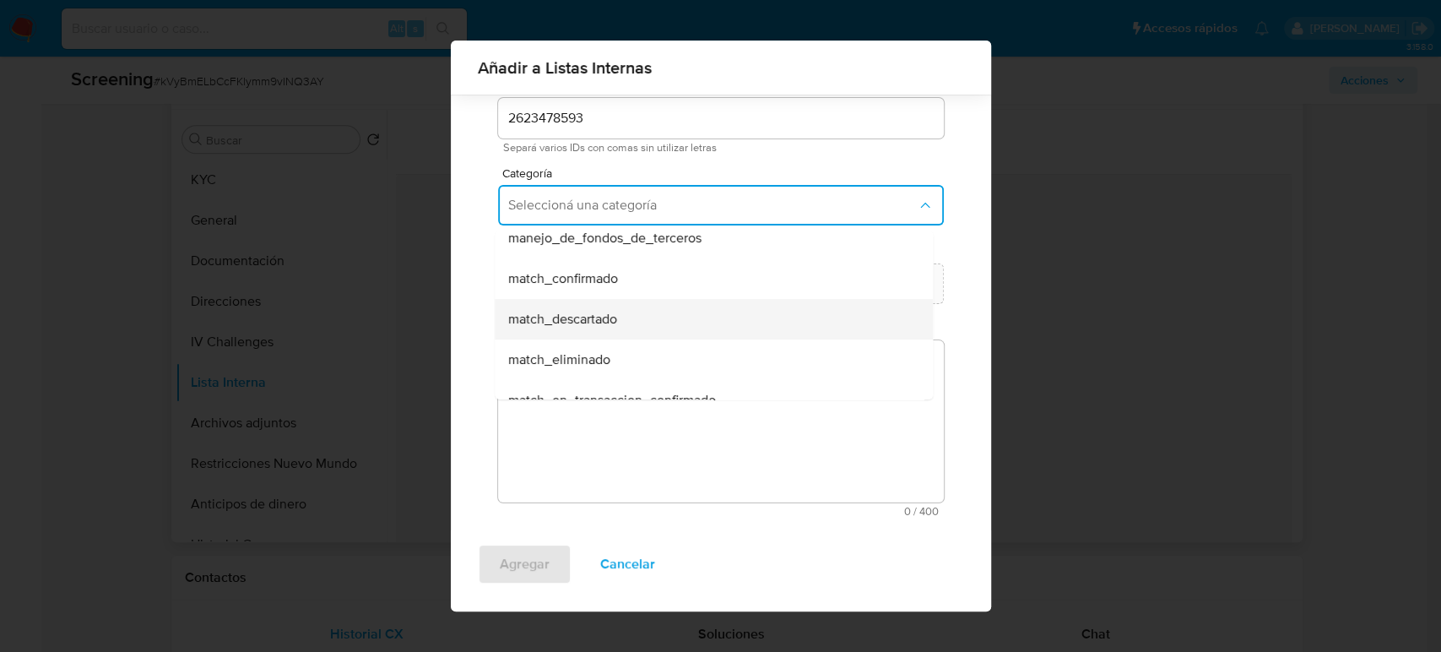
click at [629, 315] on div "match_descartado" at bounding box center [708, 319] width 401 height 41
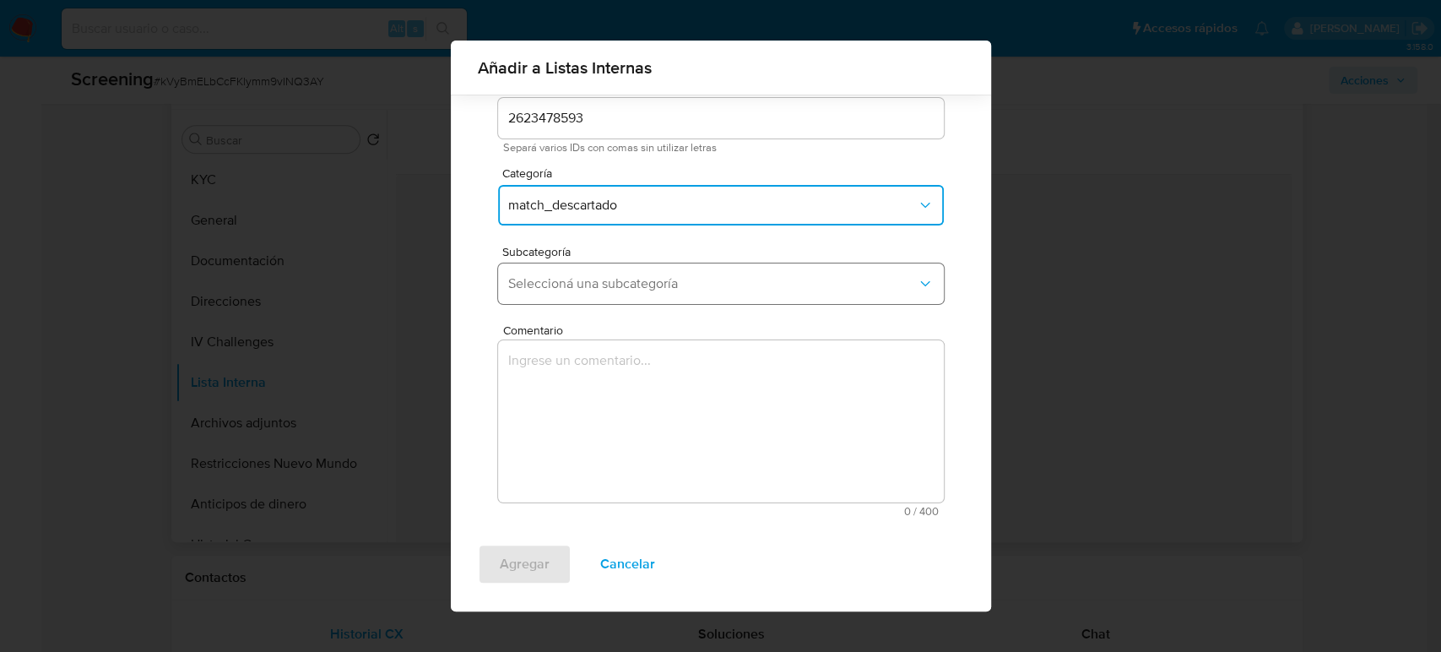
click at [657, 280] on span "Seleccioná una subcategoría" at bounding box center [712, 283] width 409 height 17
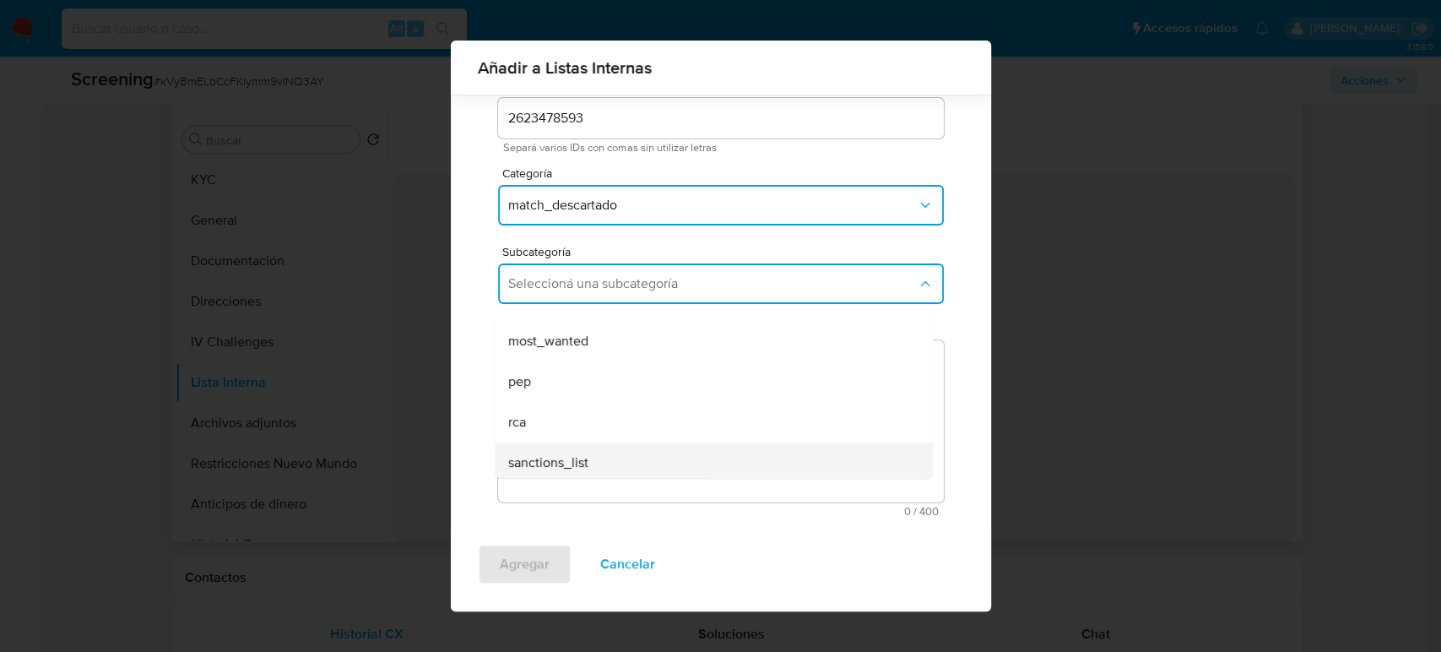
scroll to position [115, 0]
click at [594, 447] on div "sanctions_list" at bounding box center [708, 457] width 401 height 41
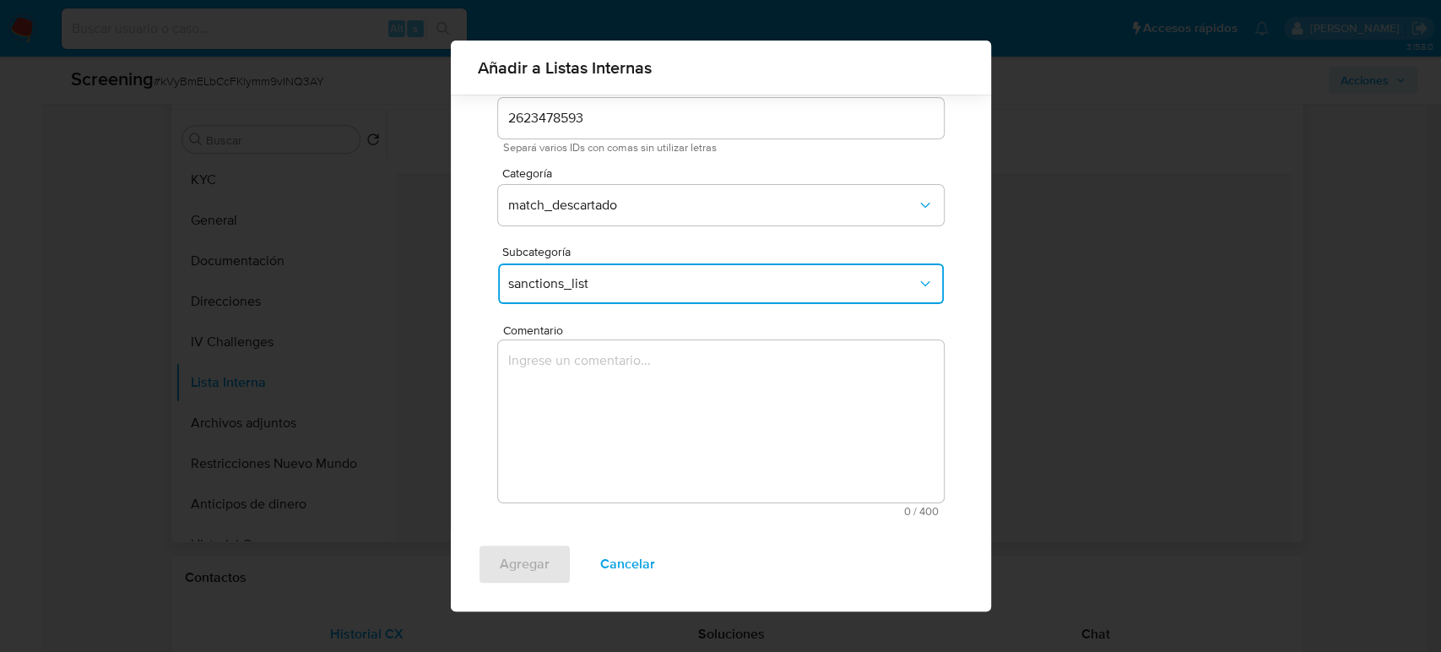
click at [594, 447] on textarea "Comentario" at bounding box center [721, 421] width 446 height 162
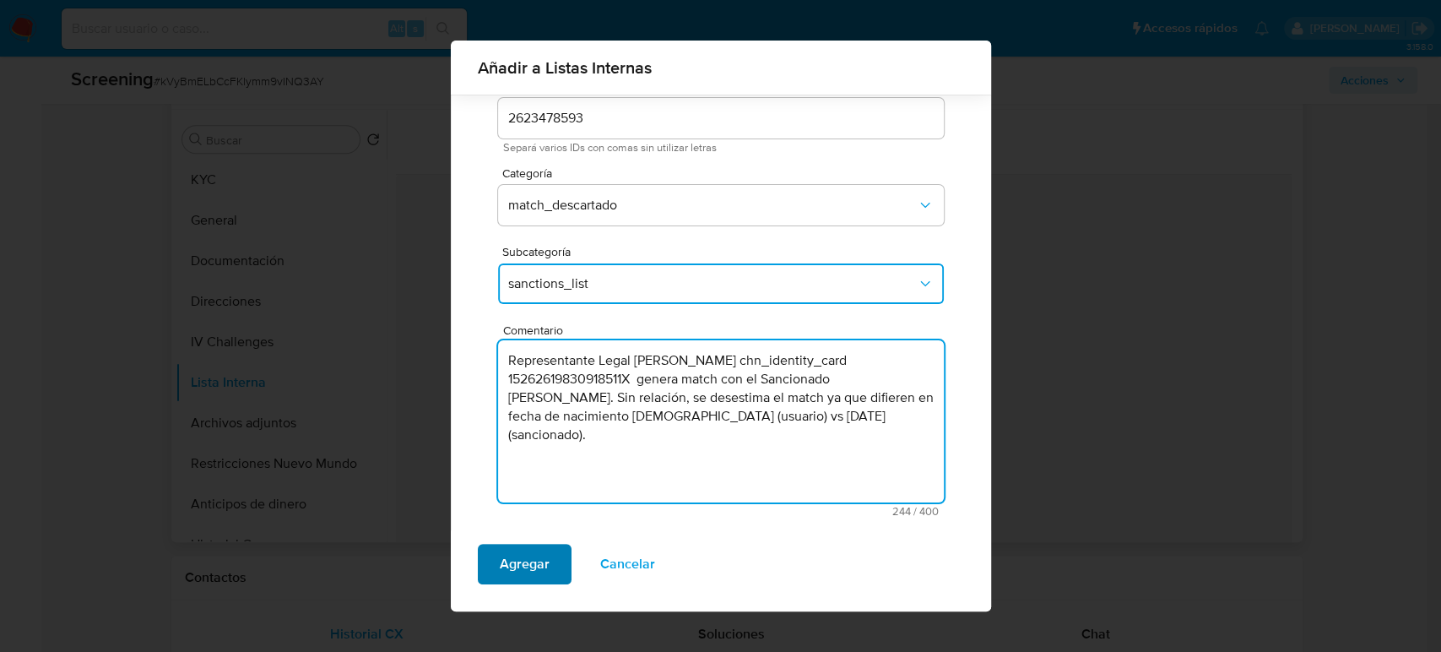
type textarea "Representante Legal Dongming Wang chn_identity_card 15262619830918511X genera m…"
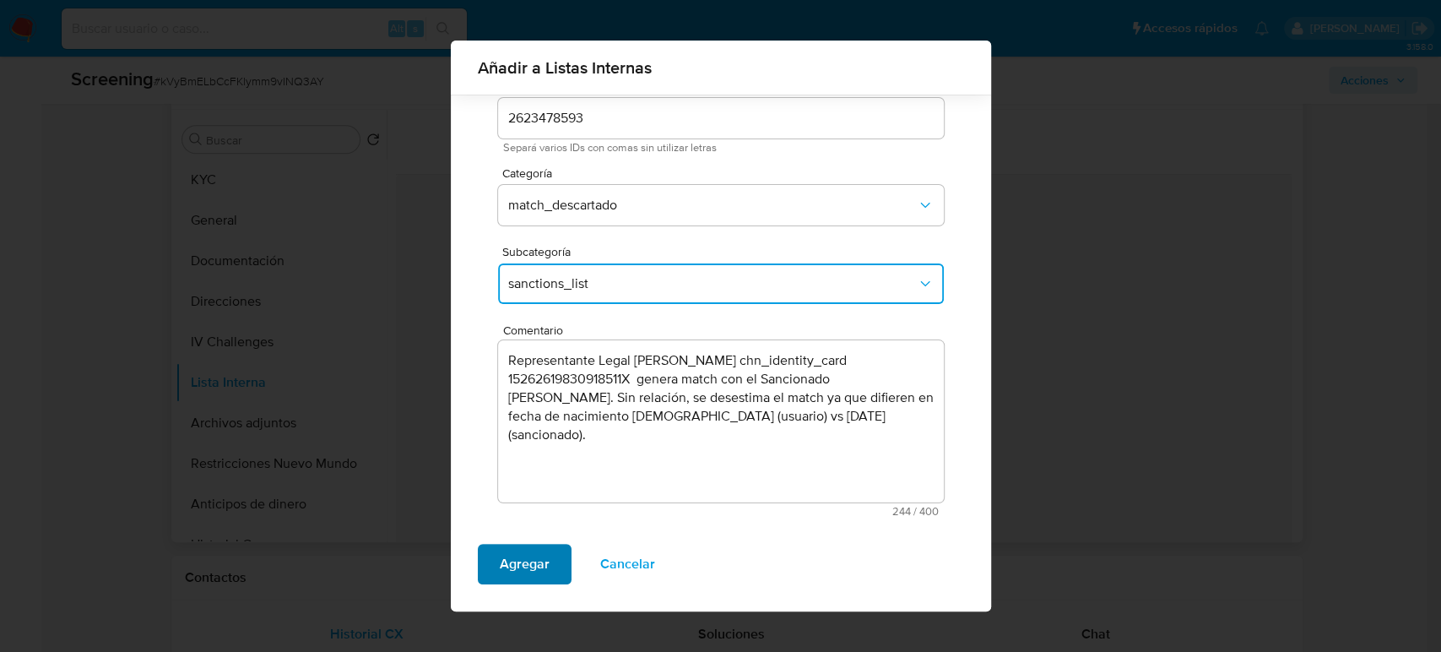
click at [541, 566] on span "Agregar" at bounding box center [525, 563] width 50 height 37
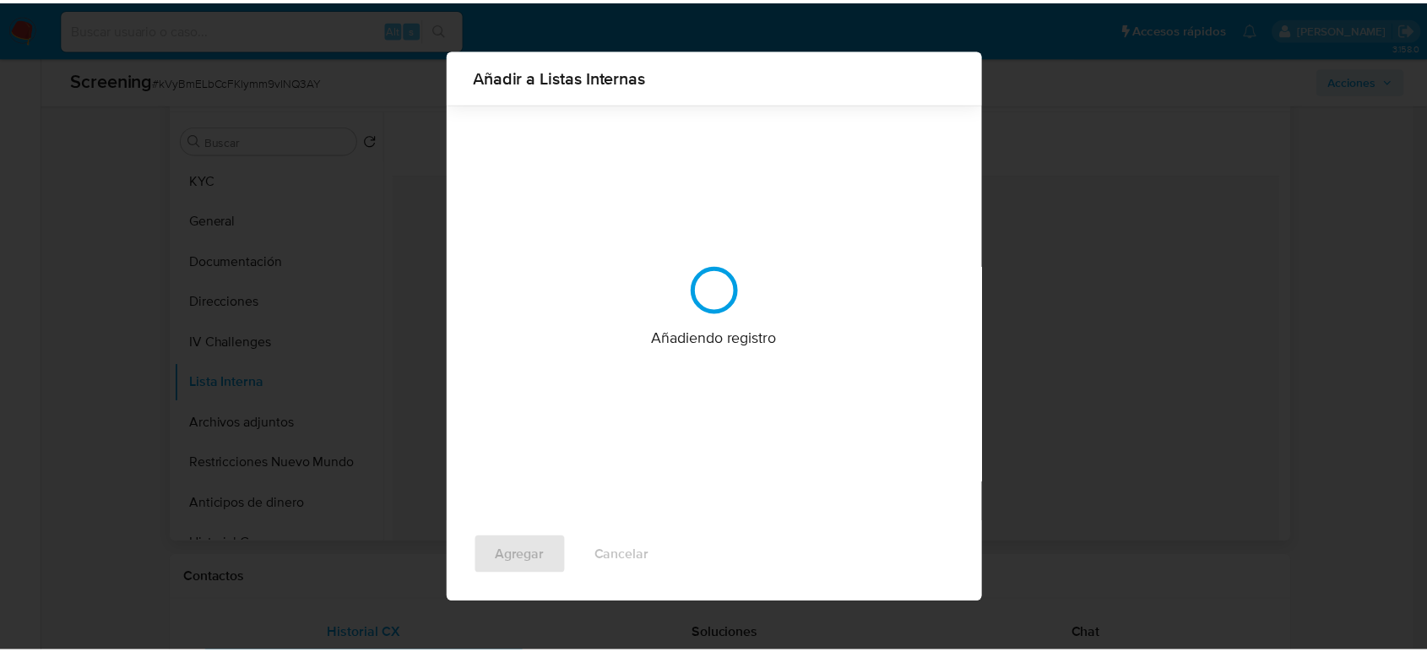
scroll to position [0, 0]
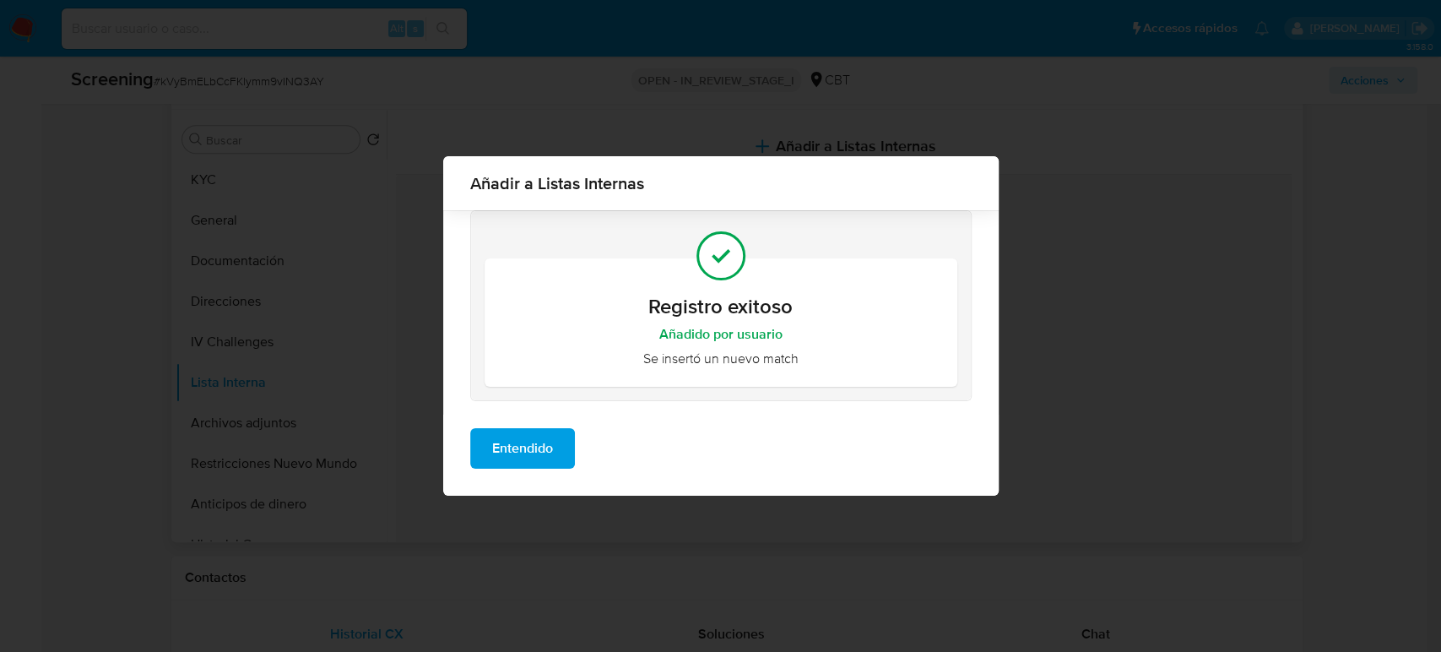
click at [512, 455] on span "Entendido" at bounding box center [522, 448] width 61 height 37
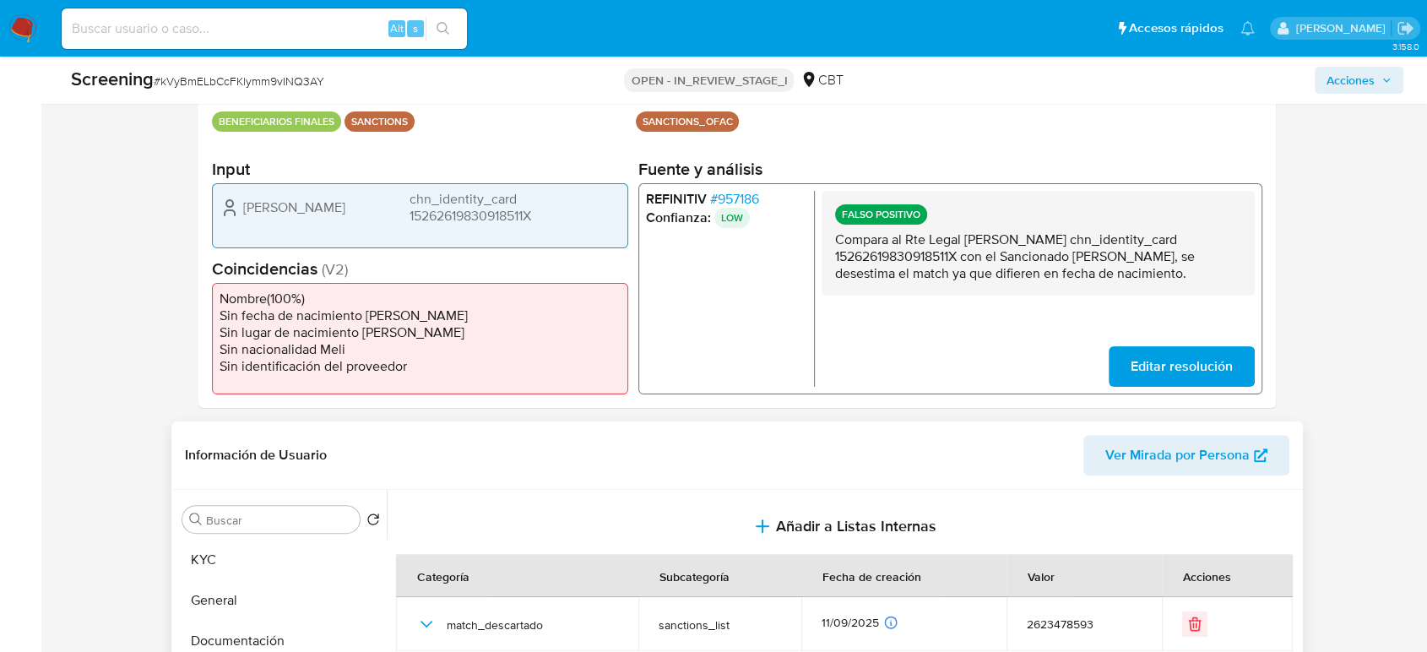
scroll to position [187, 0]
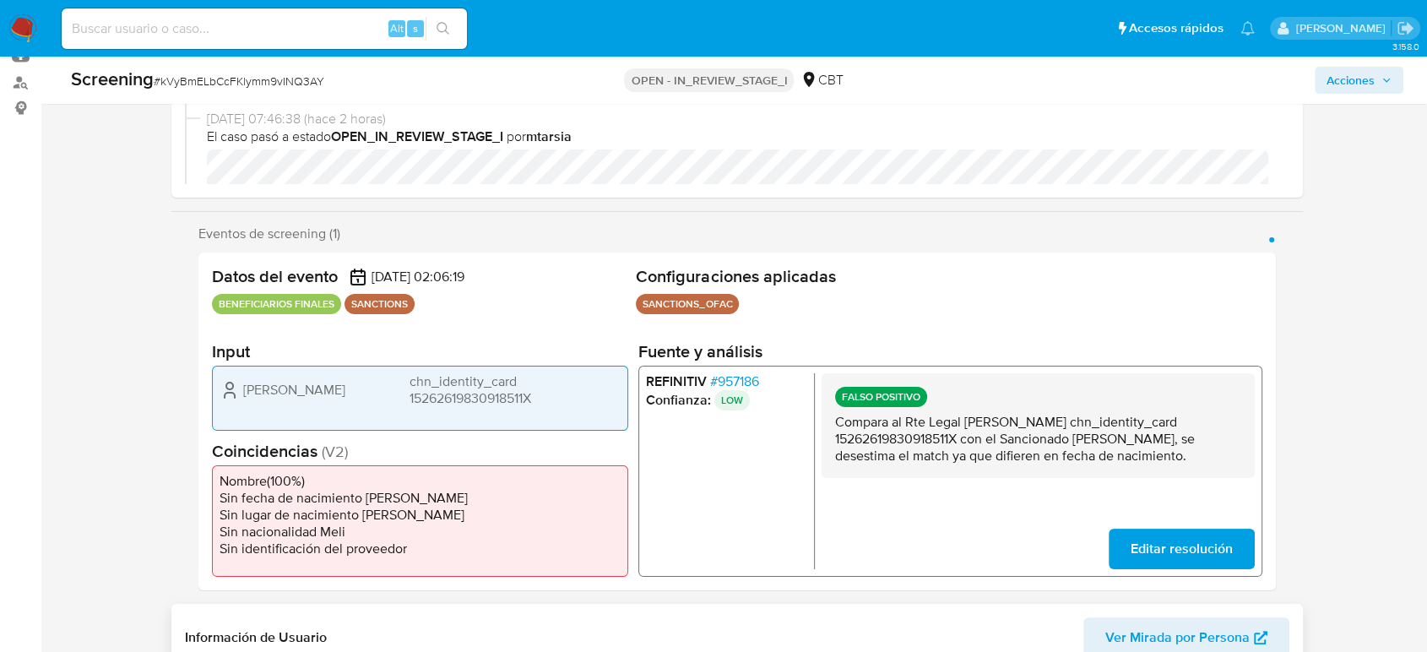
click at [1342, 88] on span "Acciones" at bounding box center [1350, 80] width 48 height 27
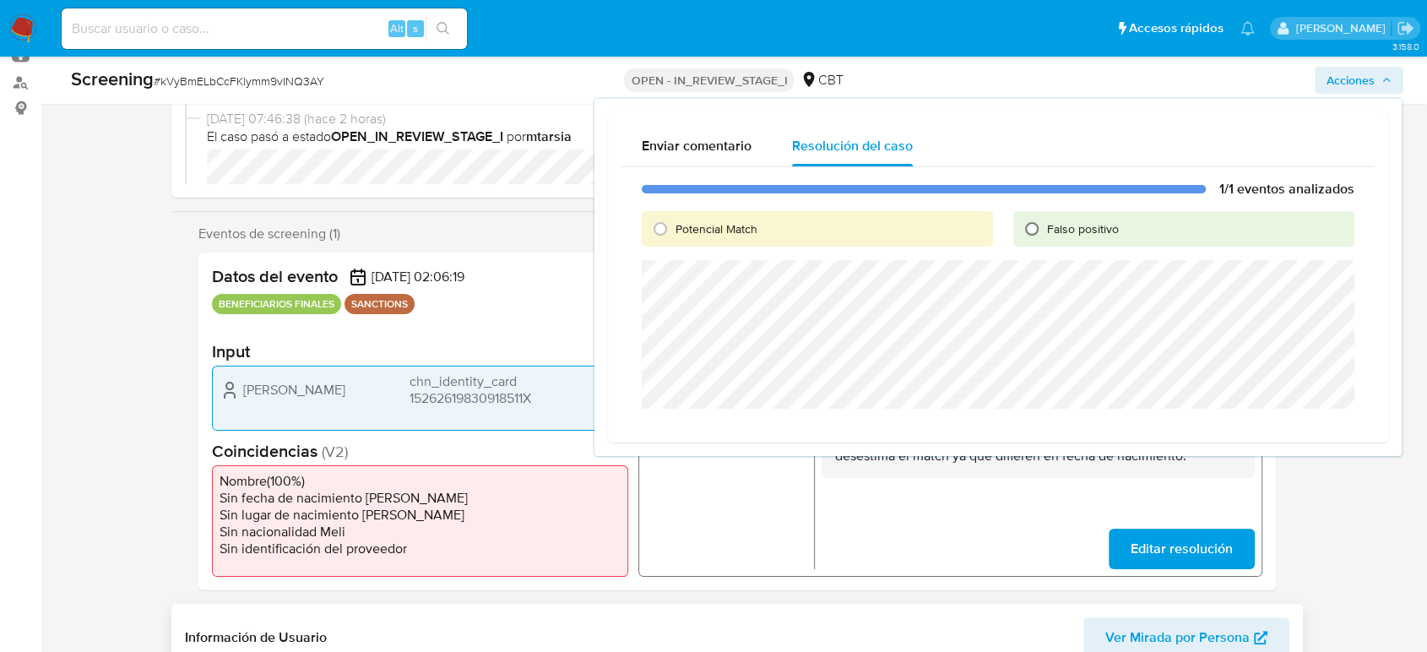
click at [1024, 230] on input "Falso positivo" at bounding box center [1031, 228] width 27 height 27
radio input "true"
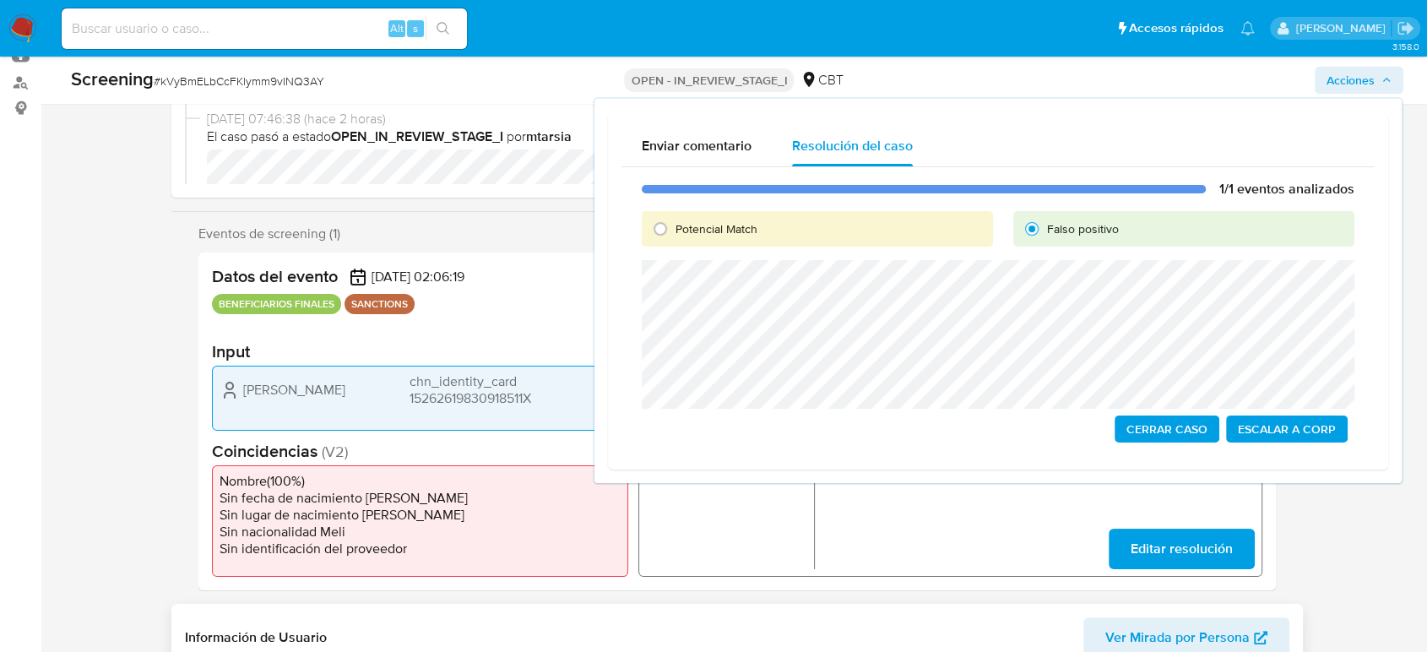
click at [1138, 431] on span "Cerrar Caso" at bounding box center [1166, 429] width 81 height 24
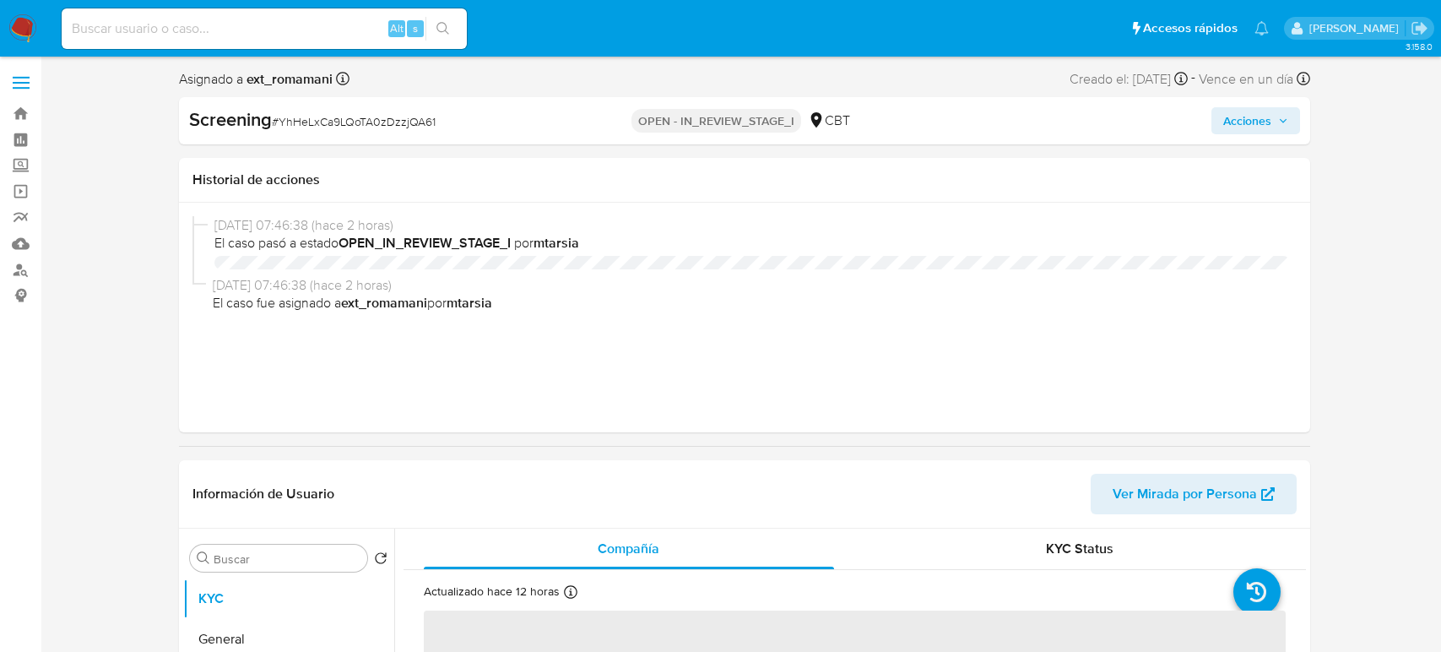
select select "10"
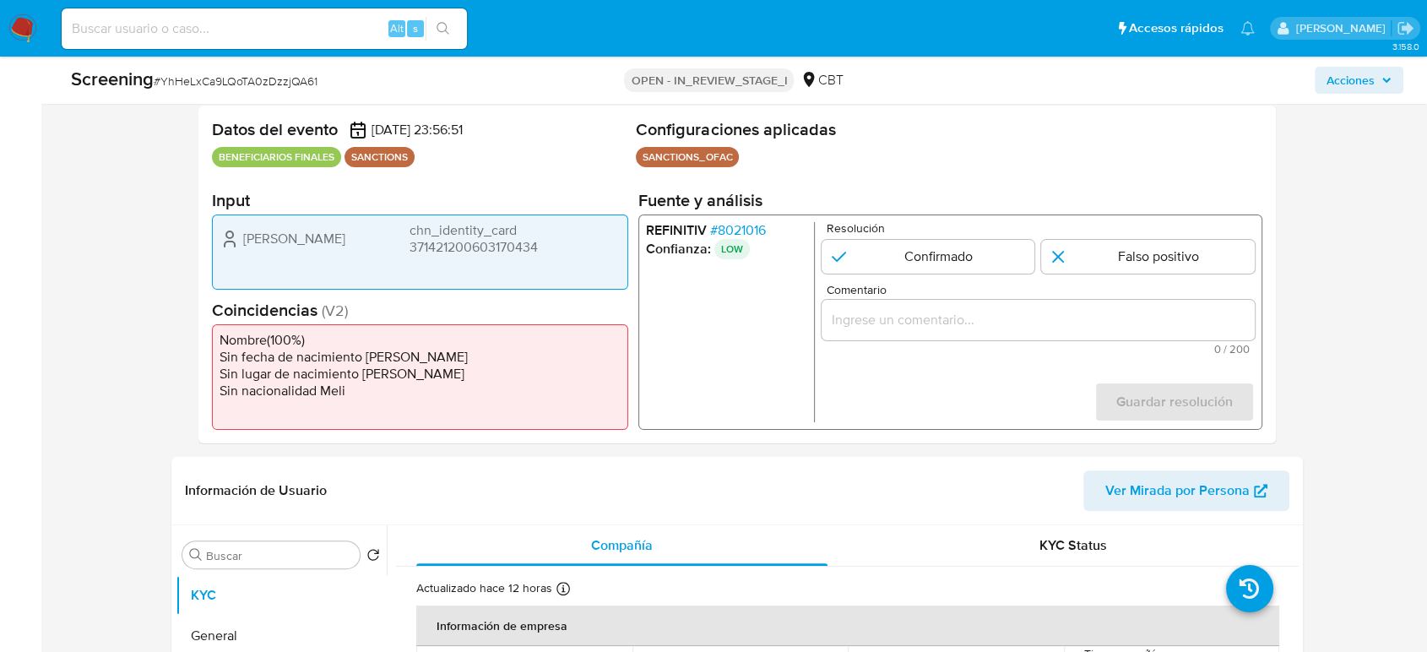
scroll to position [468, 0]
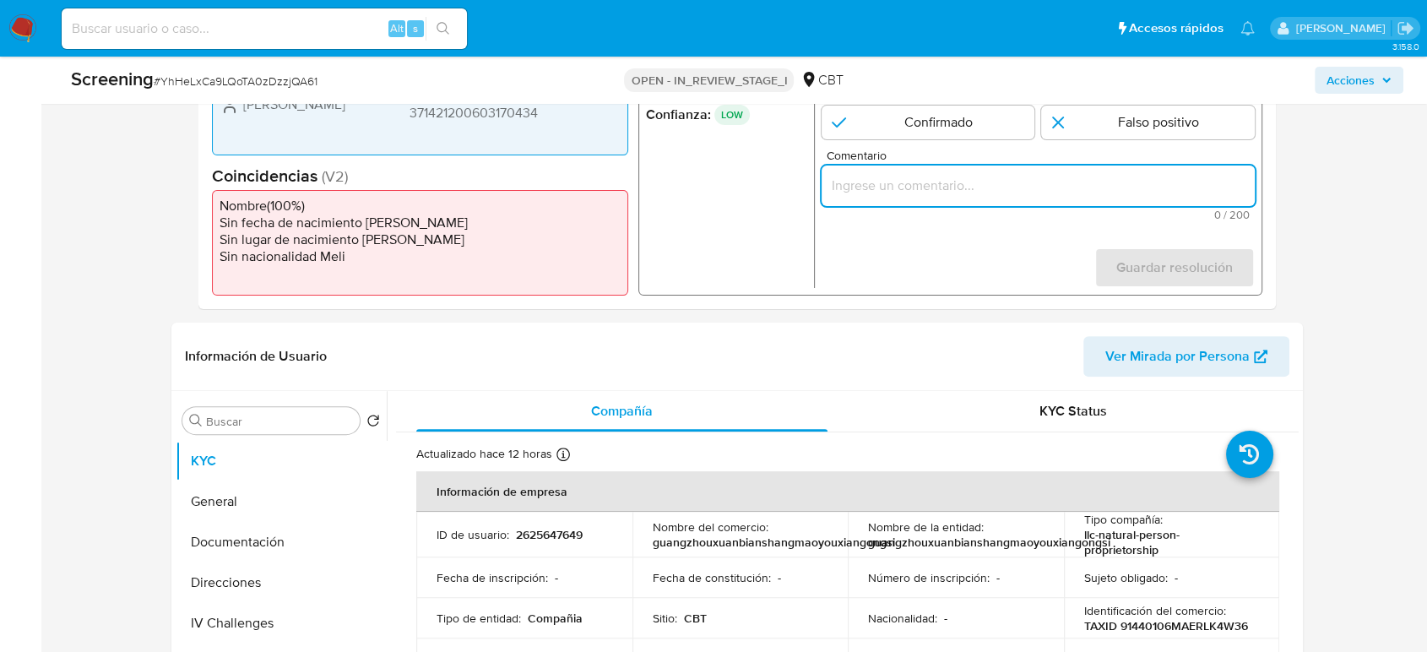
click at [879, 184] on input "Comentario" at bounding box center [1037, 186] width 433 height 22
paste input "Compara al Rte Legal con el Sancionado , se desestima el match ya que difieren …"
drag, startPoint x: 720, startPoint y: 279, endPoint x: 701, endPoint y: 287, distance: 20.1
click at [720, 279] on ul "REFINITIV # 8021016 Confianza: LOW" at bounding box center [730, 188] width 169 height 200
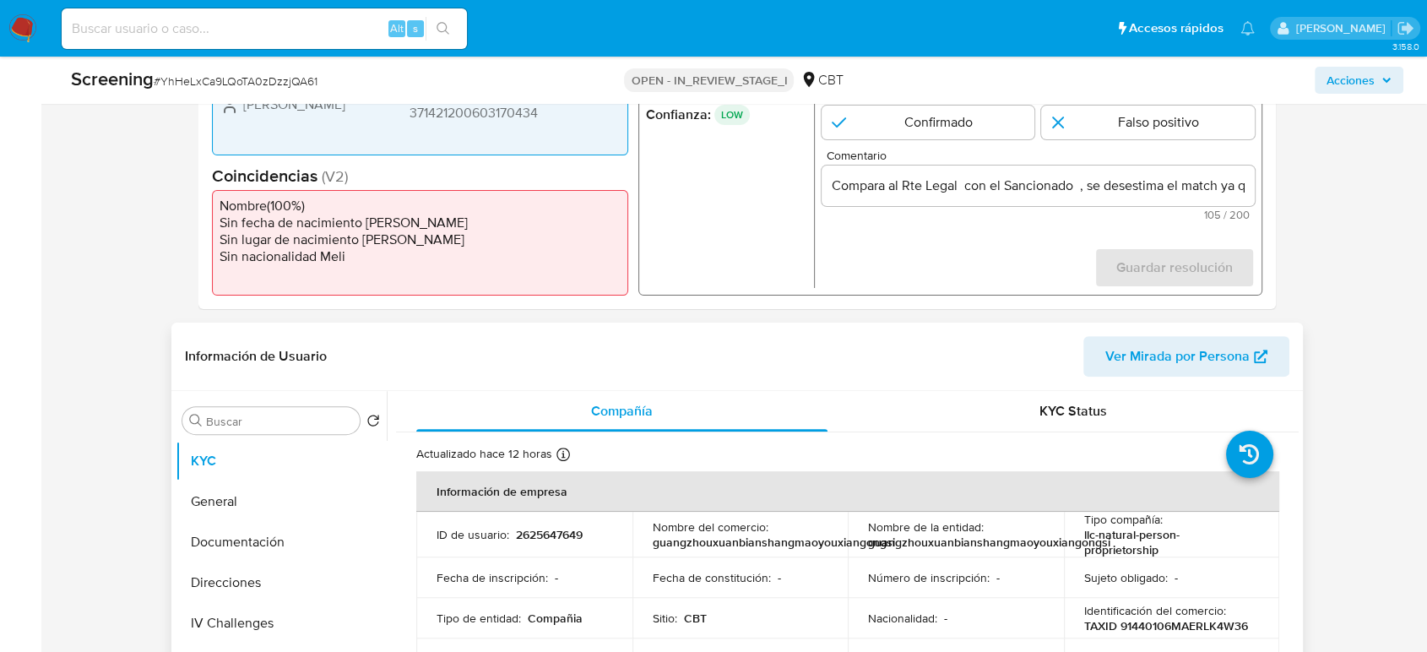
scroll to position [375, 0]
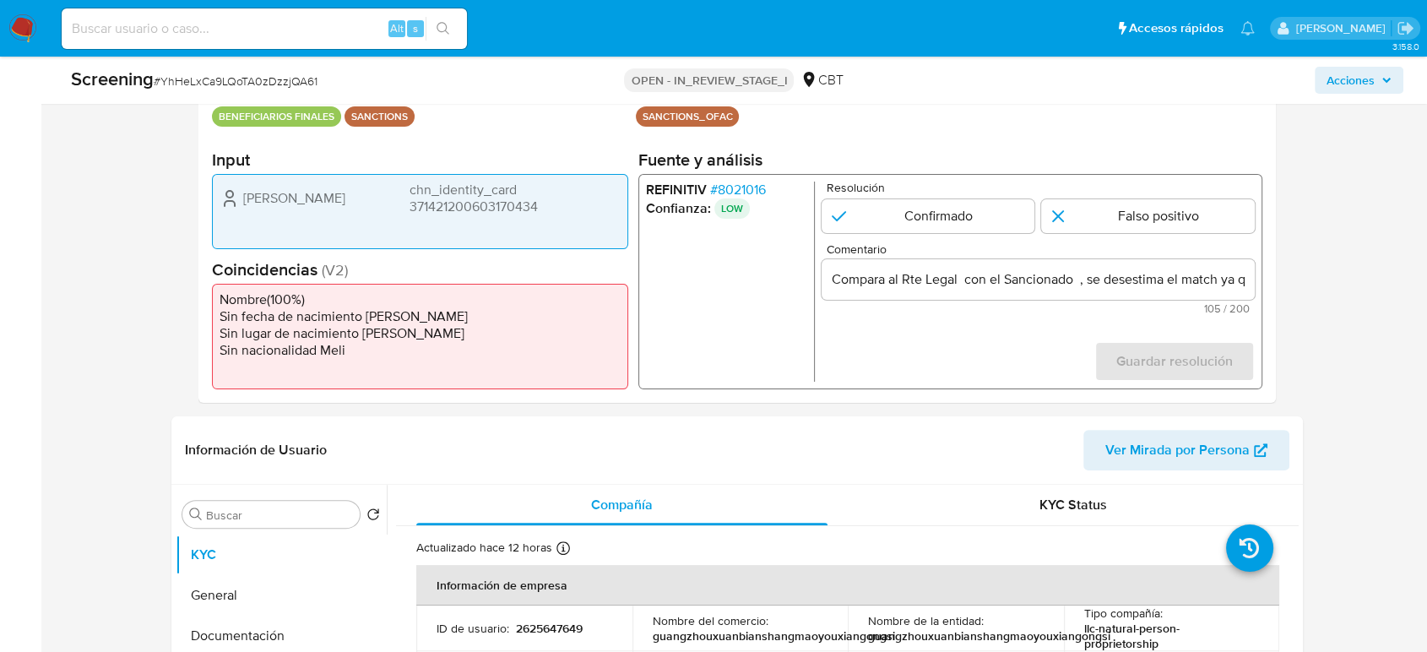
drag, startPoint x: 234, startPoint y: 196, endPoint x: 574, endPoint y: 211, distance: 340.5
click at [574, 211] on div "Dongliang Wang chn_identity_card 371421200603170434" at bounding box center [419, 198] width 401 height 34
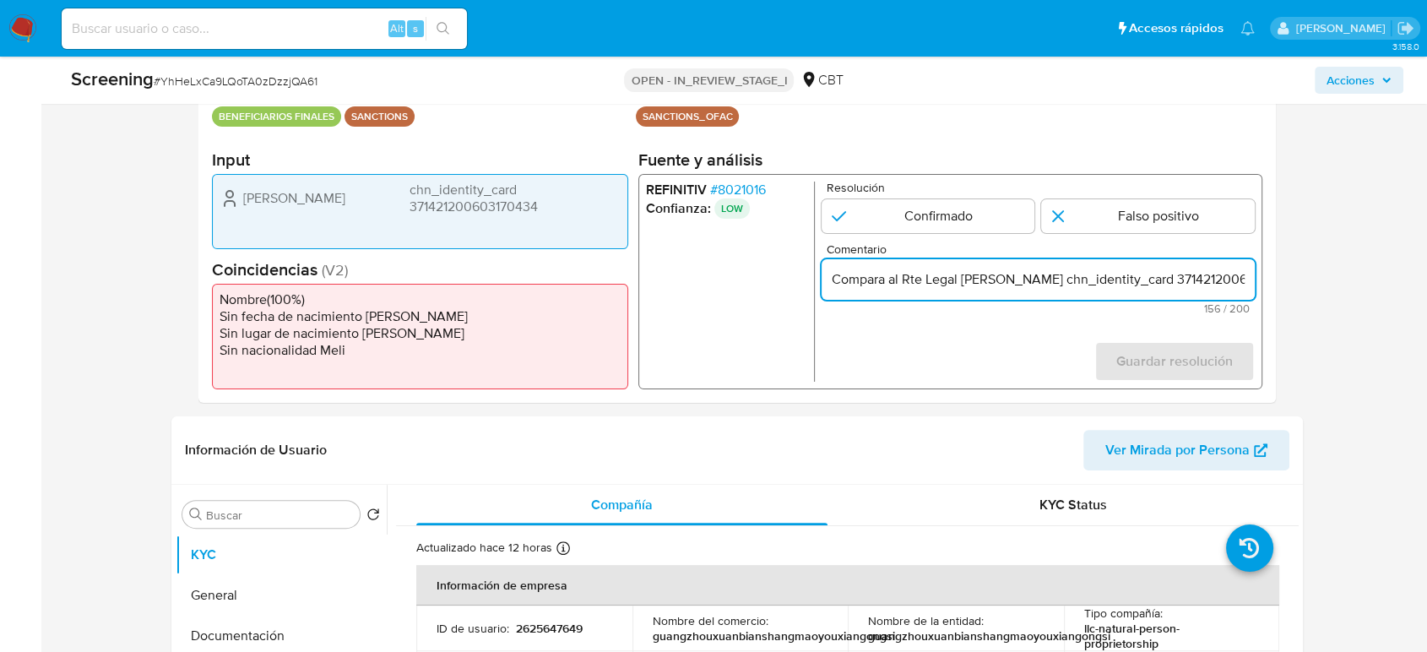
type input "Compara al Rte Legal Dongliang Wang chn_identity_card 371421200603170434 con el…"
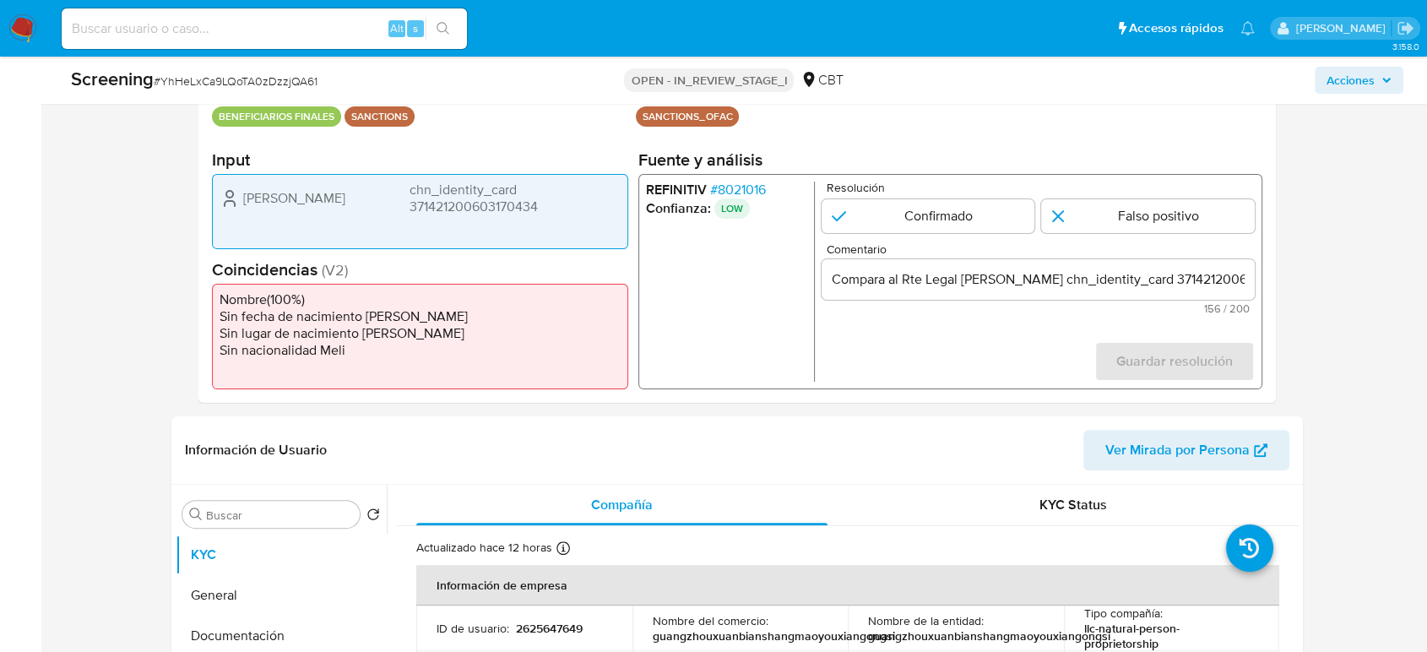
click at [750, 191] on span "# 8021016" at bounding box center [738, 189] width 56 height 17
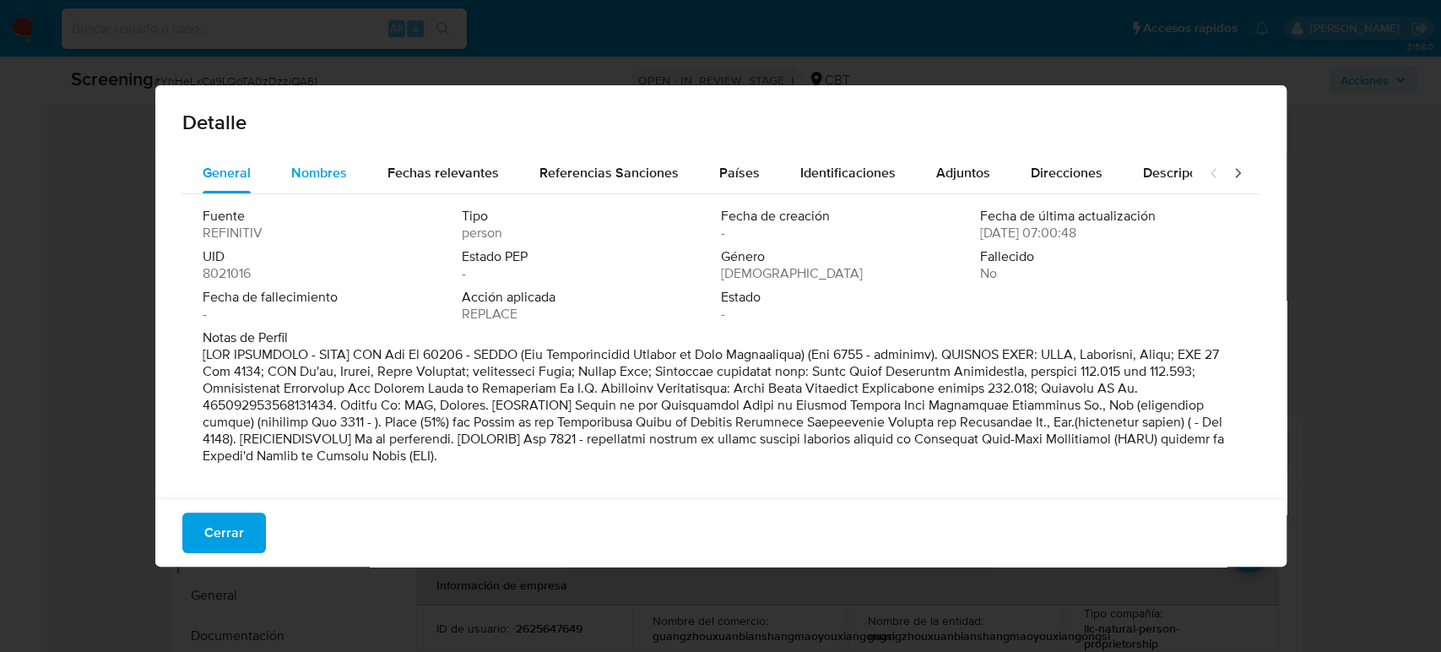
click at [314, 181] on span "Nombres" at bounding box center [319, 172] width 56 height 19
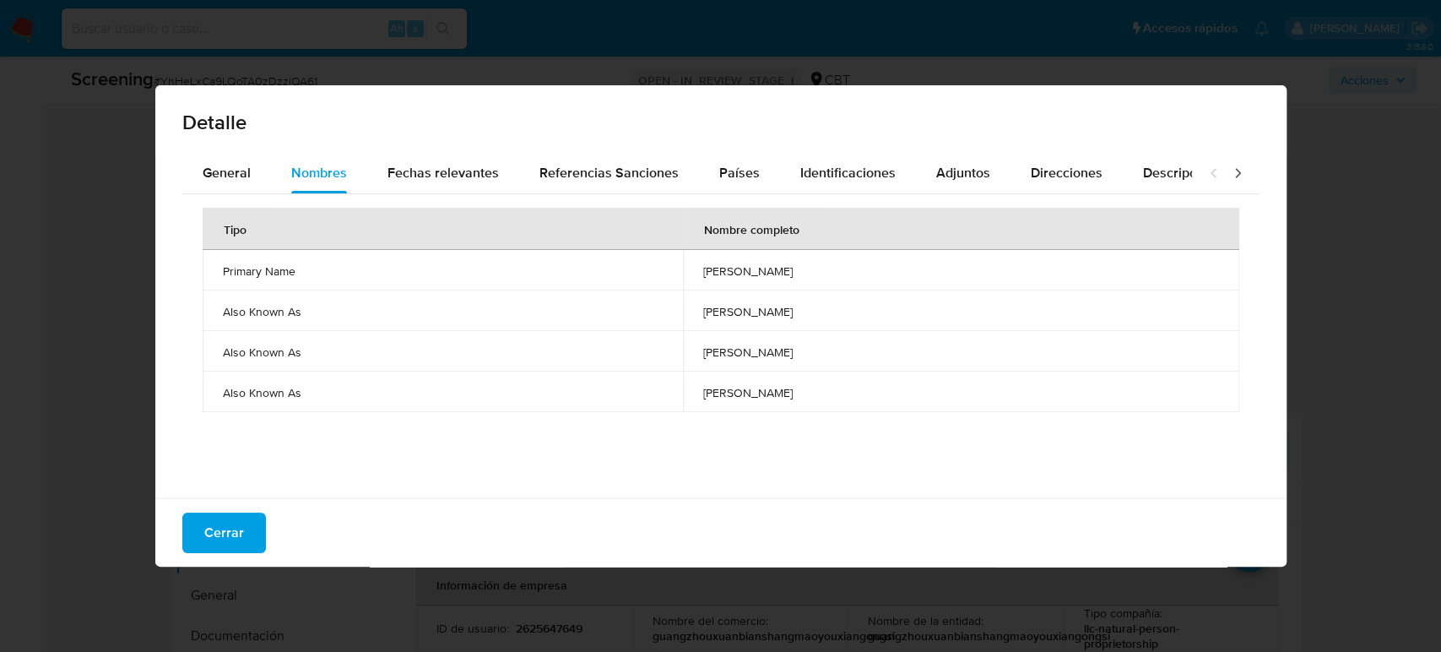
drag, startPoint x: 695, startPoint y: 269, endPoint x: 781, endPoint y: 270, distance: 86.1
click at [781, 270] on span "dongliang wang" at bounding box center [960, 270] width 515 height 15
click at [446, 176] on span "Fechas relevantes" at bounding box center [442, 172] width 111 height 19
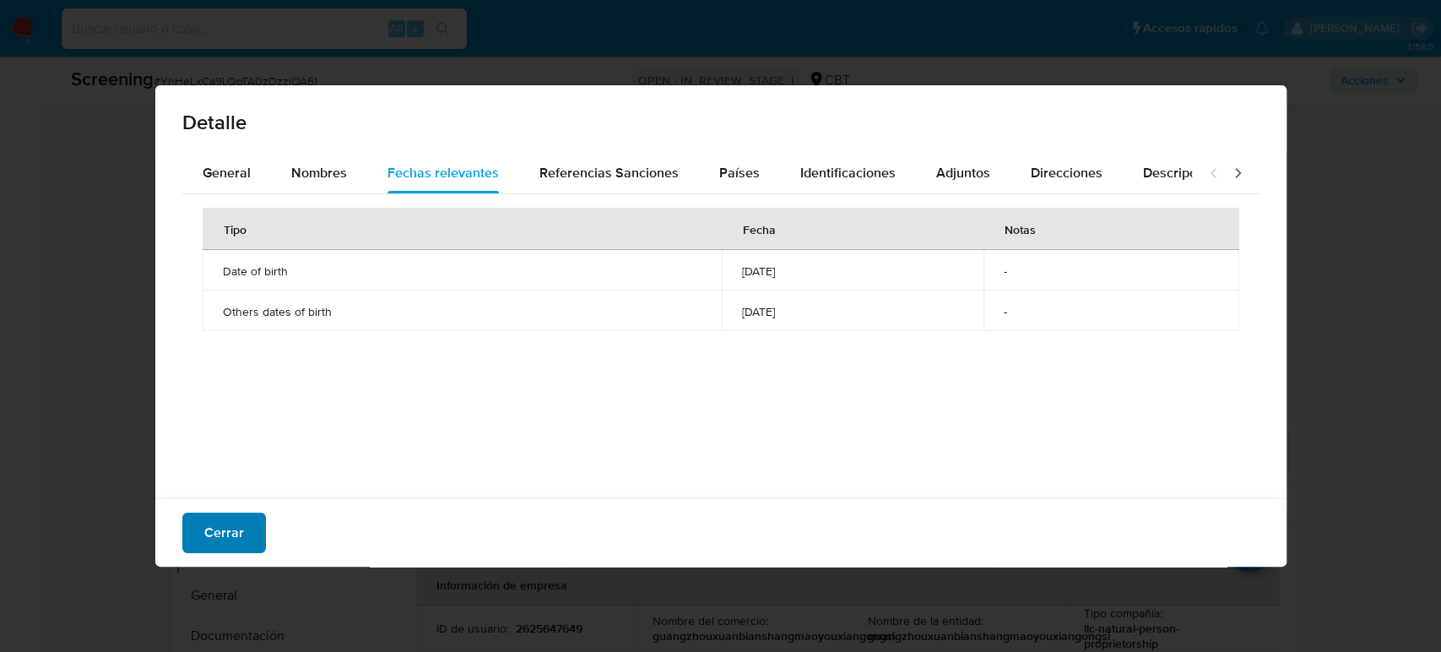
click at [230, 530] on span "Cerrar" at bounding box center [224, 532] width 40 height 37
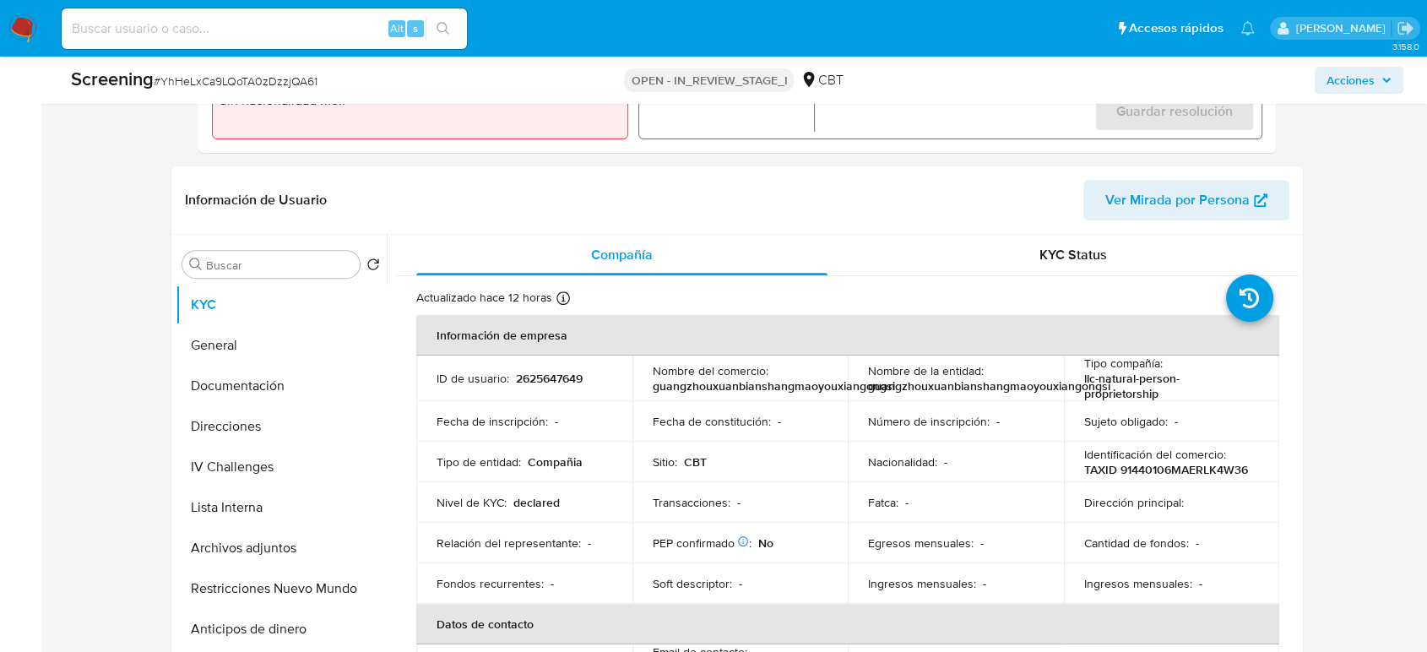
scroll to position [656, 0]
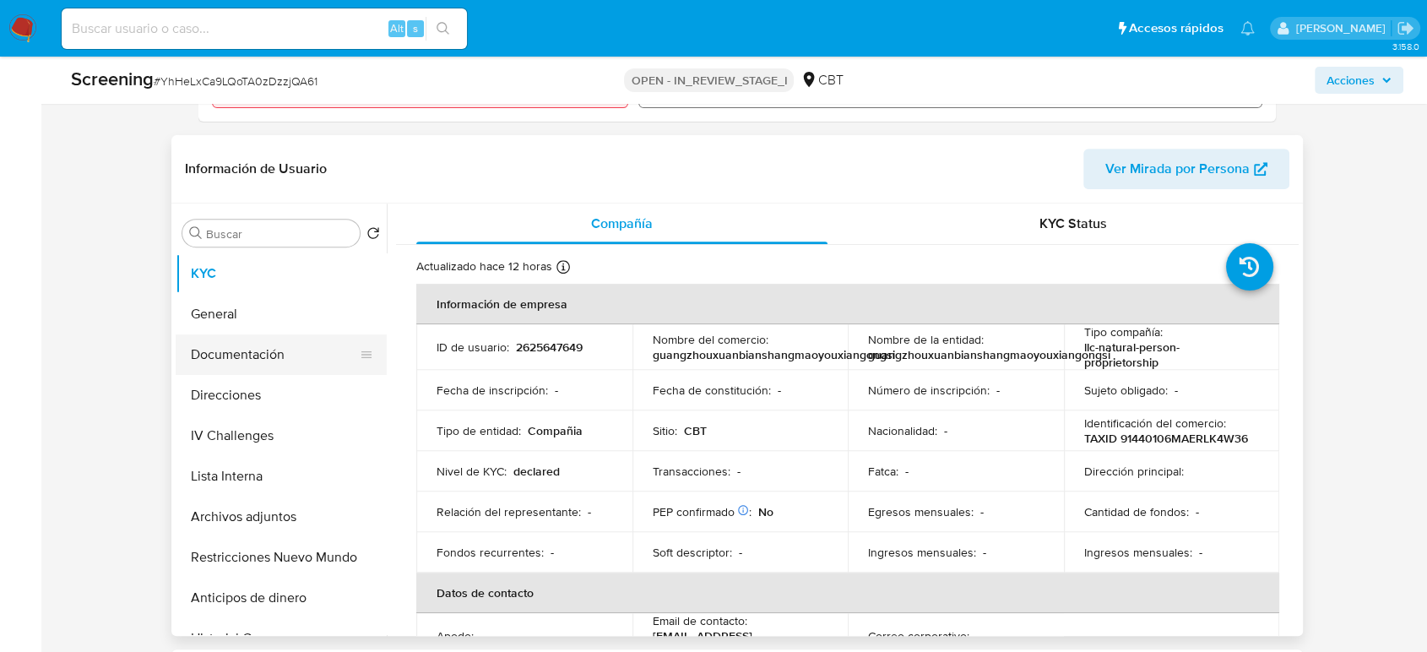
click at [230, 352] on button "Documentación" at bounding box center [275, 354] width 198 height 41
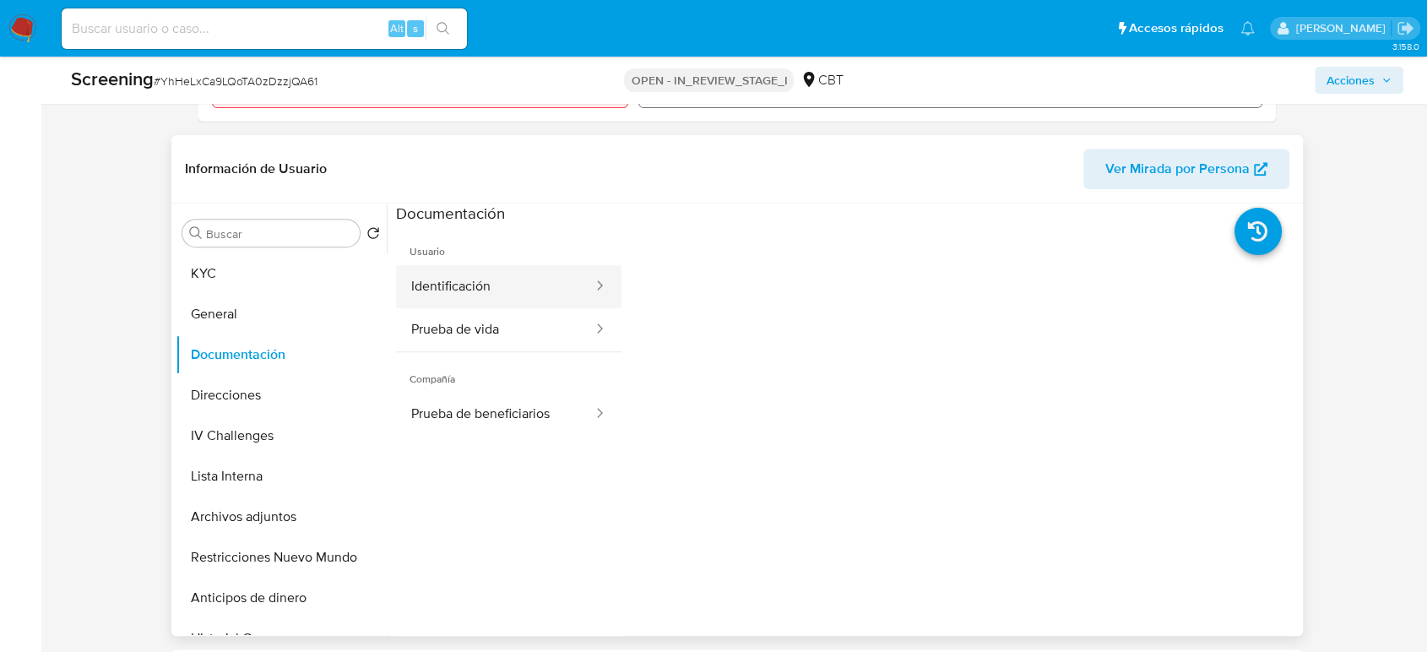
click at [531, 295] on button "Identificación" at bounding box center [495, 286] width 198 height 43
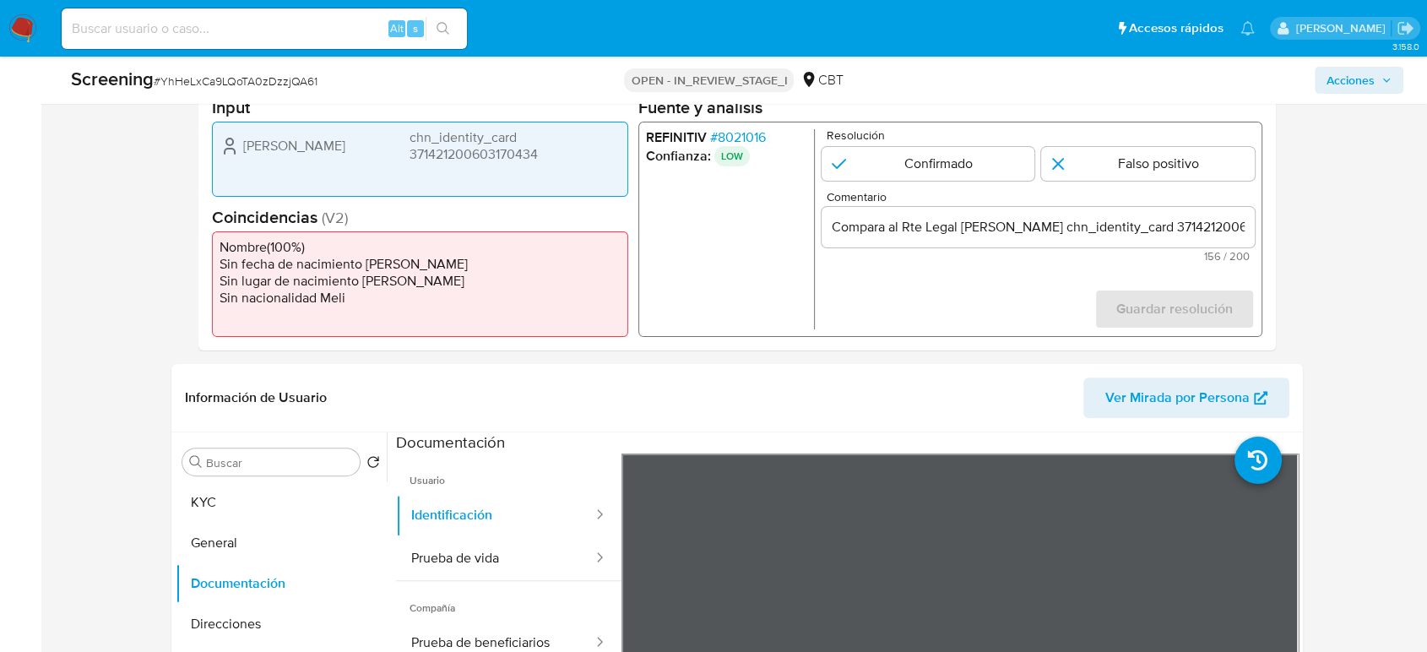
scroll to position [375, 0]
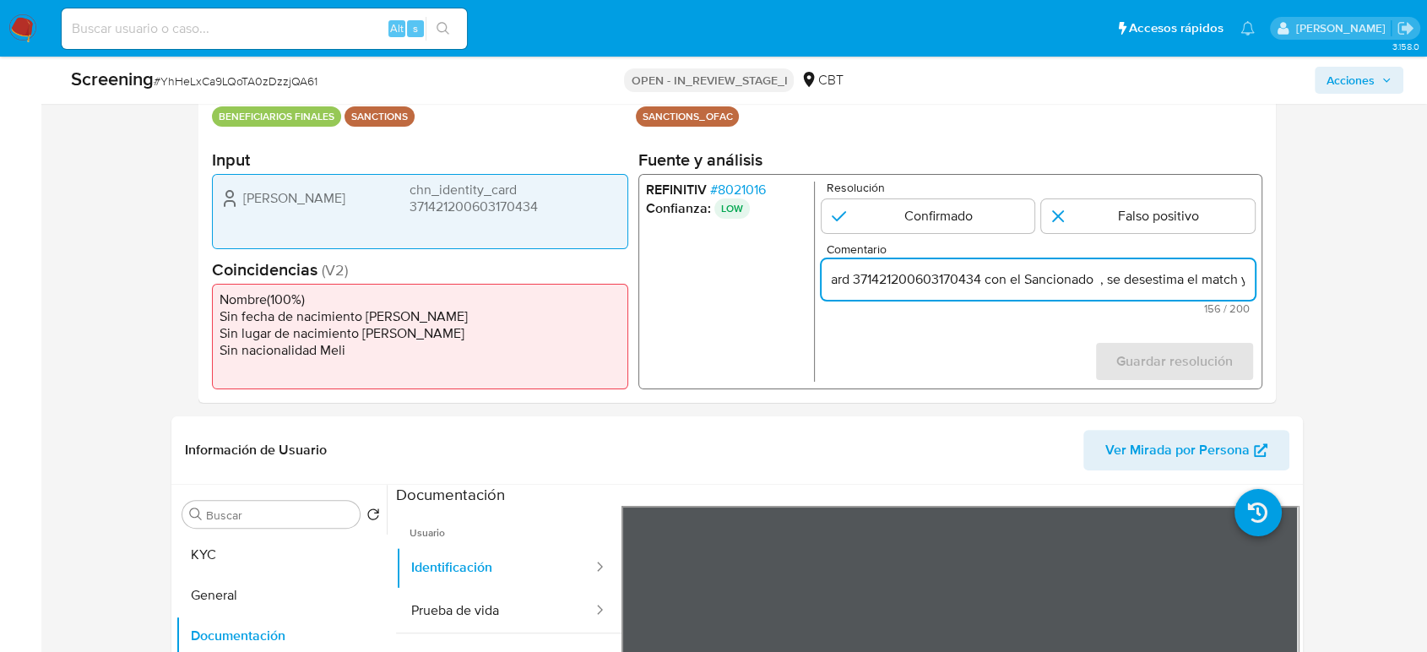
drag, startPoint x: 1134, startPoint y: 272, endPoint x: 1248, endPoint y: 271, distance: 114.0
click at [1248, 271] on input "Compara al Rte Legal Dongliang Wang chn_identity_card 371421200603170434 con el…" at bounding box center [1037, 279] width 433 height 22
click at [991, 279] on input "Compara al Rte Legal Dongliang Wang chn_identity_card 371421200603170434 con el…" at bounding box center [1037, 279] width 433 height 22
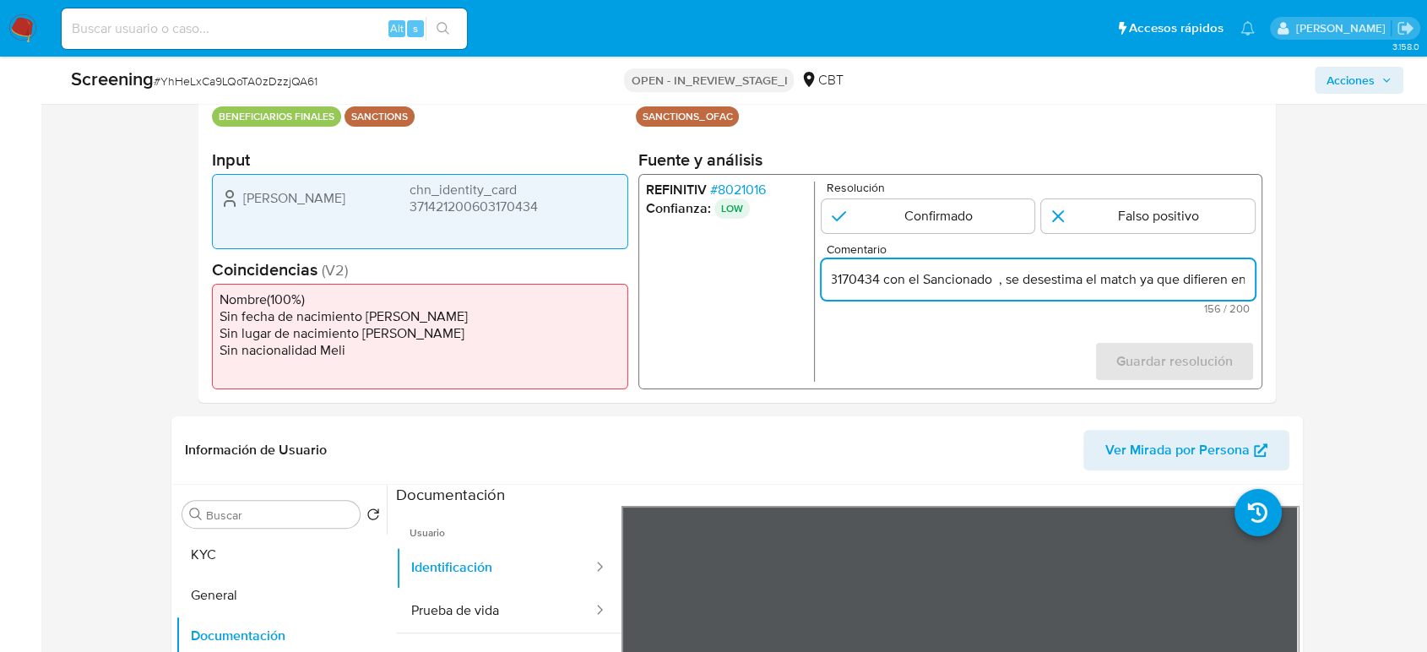
paste input "dongliang wang"
click at [999, 280] on input "Compara al Rte Legal Dongliang Wang chn_identity_card 371421200603170434 con el…" at bounding box center [1037, 279] width 433 height 22
click at [1064, 283] on input "Compara al Rte Legal Dongliang Wang chn_identity_card 371421200603170434 con el…" at bounding box center [1037, 279] width 433 height 22
type input "Compara al Rte Legal [PERSON_NAME] chn_identity_card 371421200603170434 con el …"
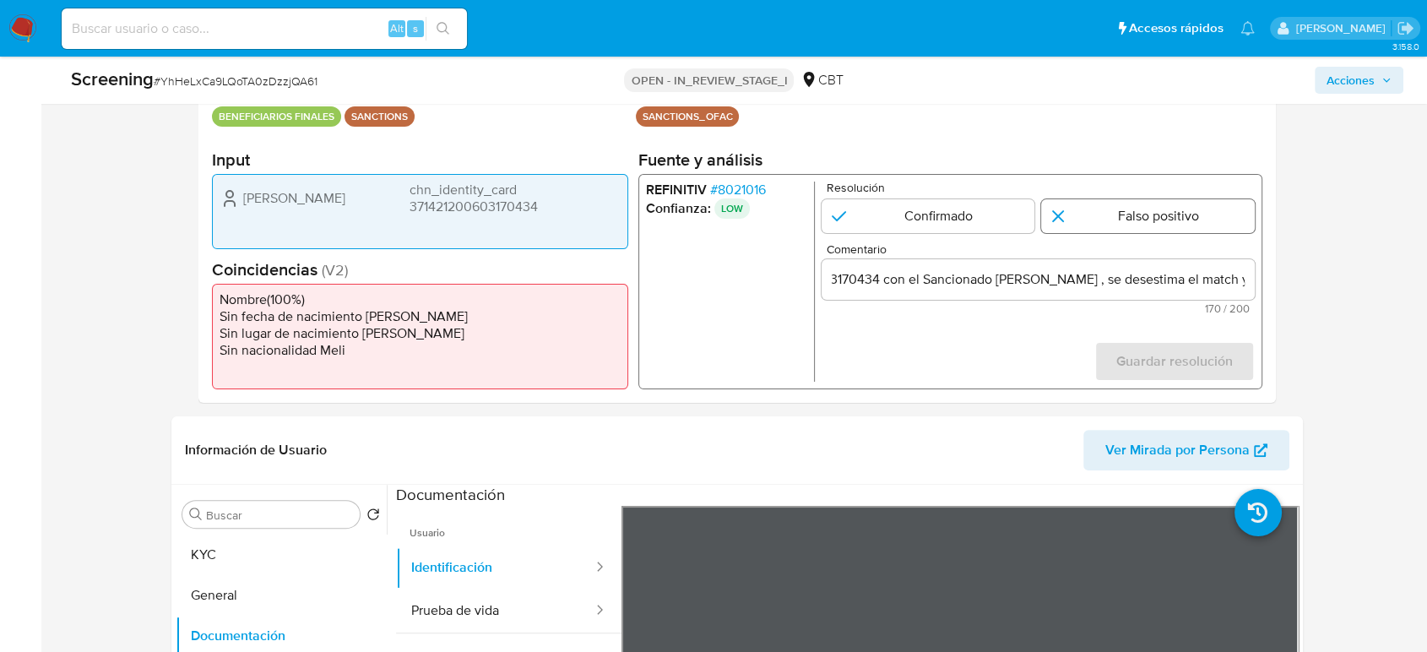
scroll to position [0, 0]
click at [1111, 213] on input "1 de 1" at bounding box center [1148, 216] width 214 height 34
radio input "true"
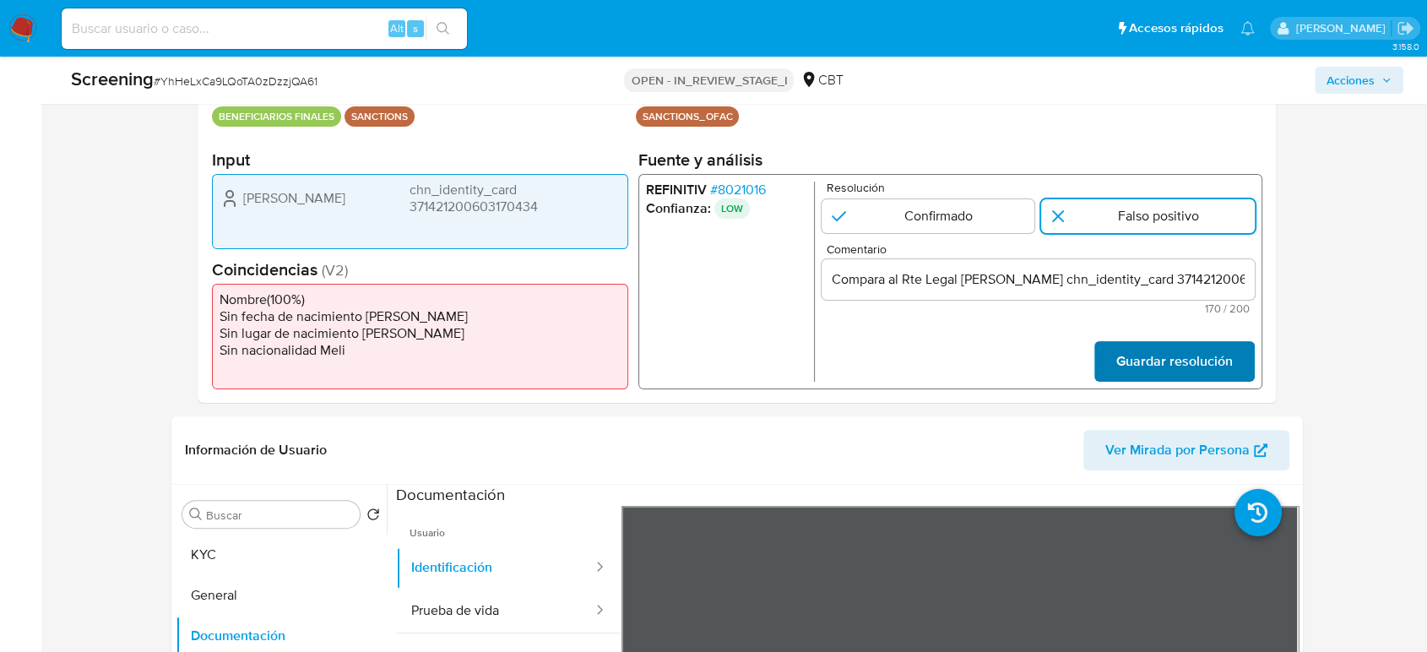
click at [1133, 355] on span "Guardar resolución" at bounding box center [1174, 361] width 116 height 37
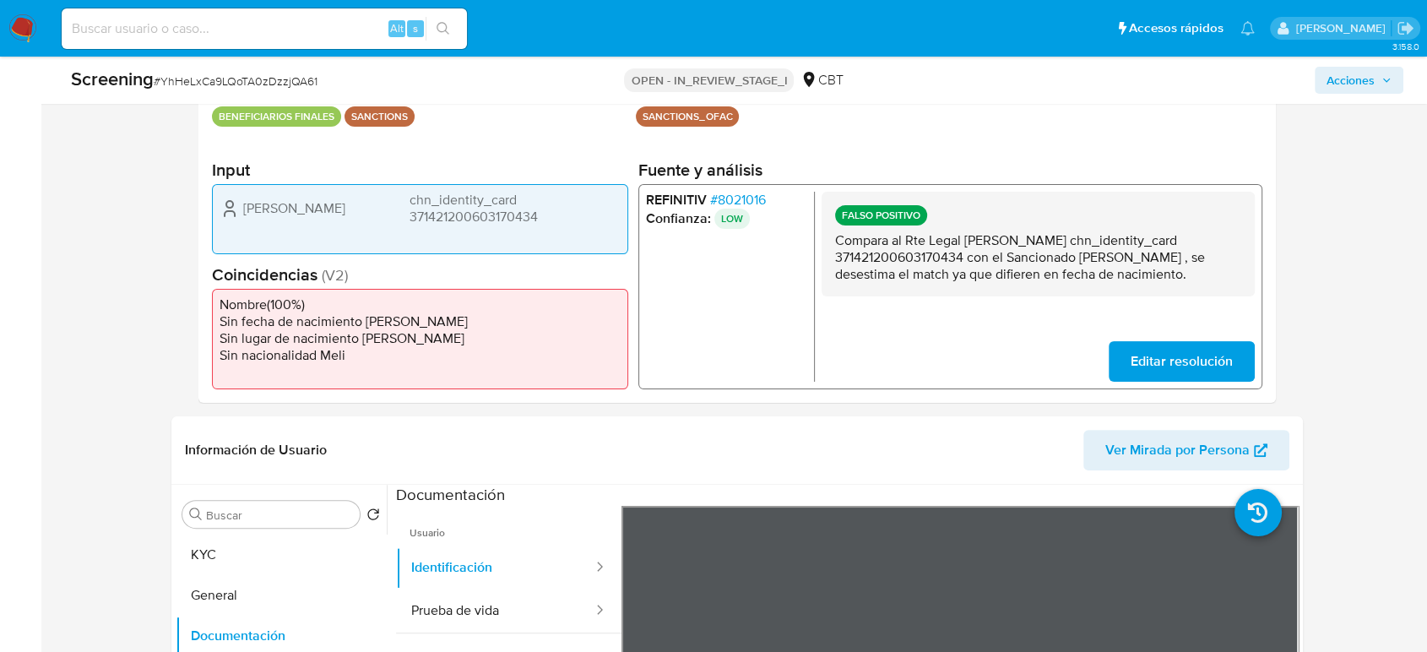
drag, startPoint x: 962, startPoint y: 236, endPoint x: 961, endPoint y: 254, distance: 17.8
click at [961, 254] on p "Compara al Rte Legal [PERSON_NAME] chn_identity_card 371421200603170434 con el …" at bounding box center [1038, 256] width 406 height 51
drag, startPoint x: 371, startPoint y: 192, endPoint x: 240, endPoint y: 218, distance: 134.3
click at [240, 219] on div "Dongliang Wang chn_identity_card 371421200603170434" at bounding box center [419, 208] width 401 height 34
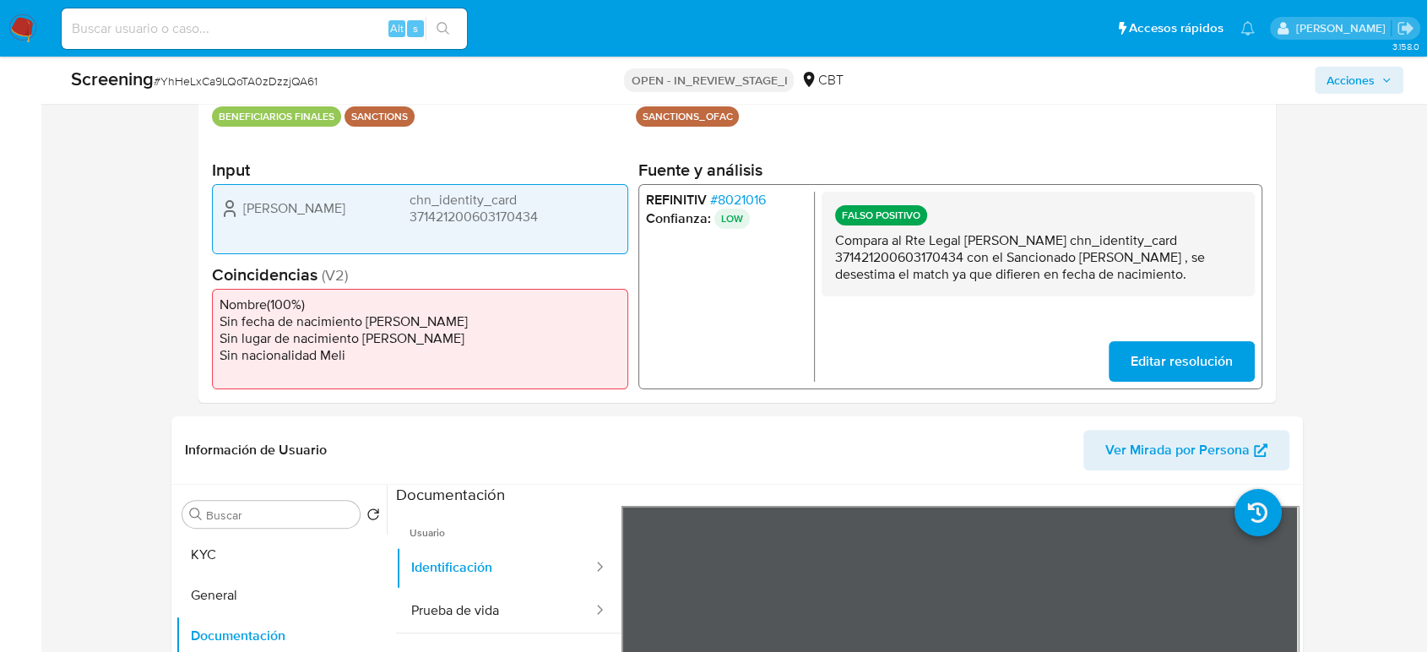
click at [745, 194] on span "# 8021016" at bounding box center [738, 199] width 56 height 17
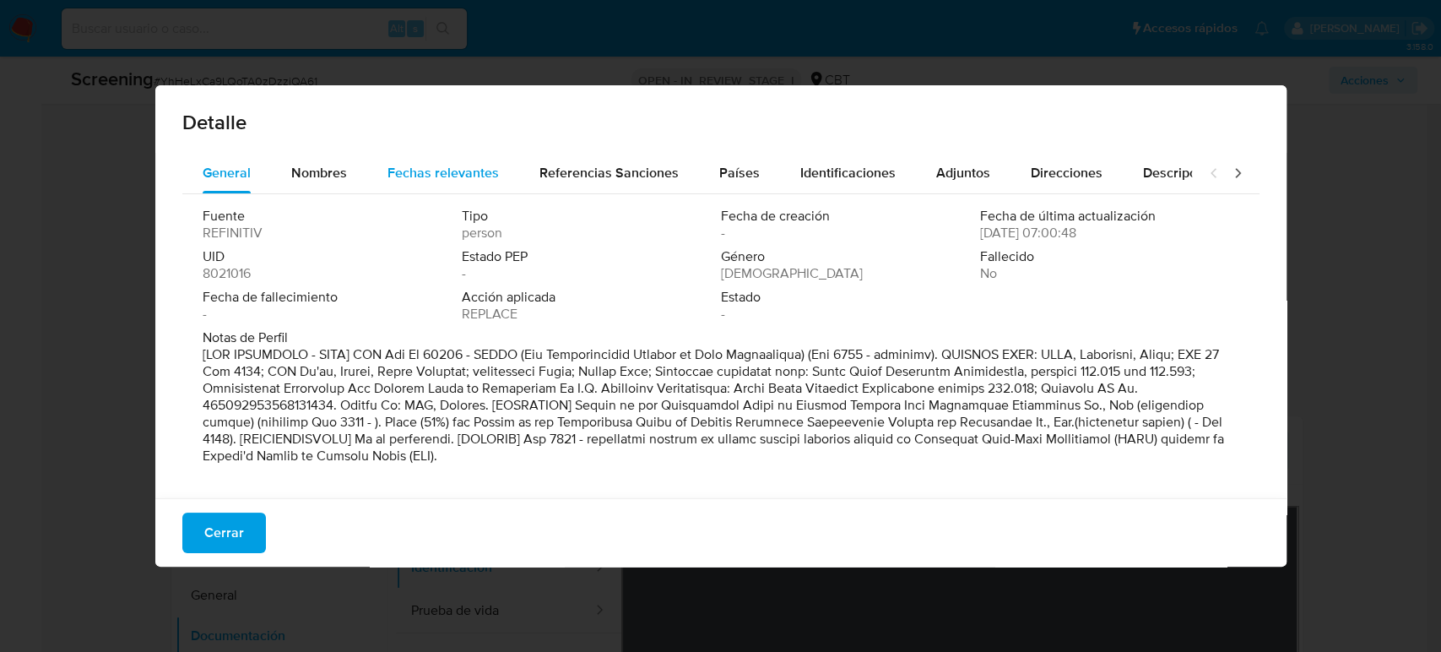
click at [453, 167] on span "Fechas relevantes" at bounding box center [442, 172] width 111 height 19
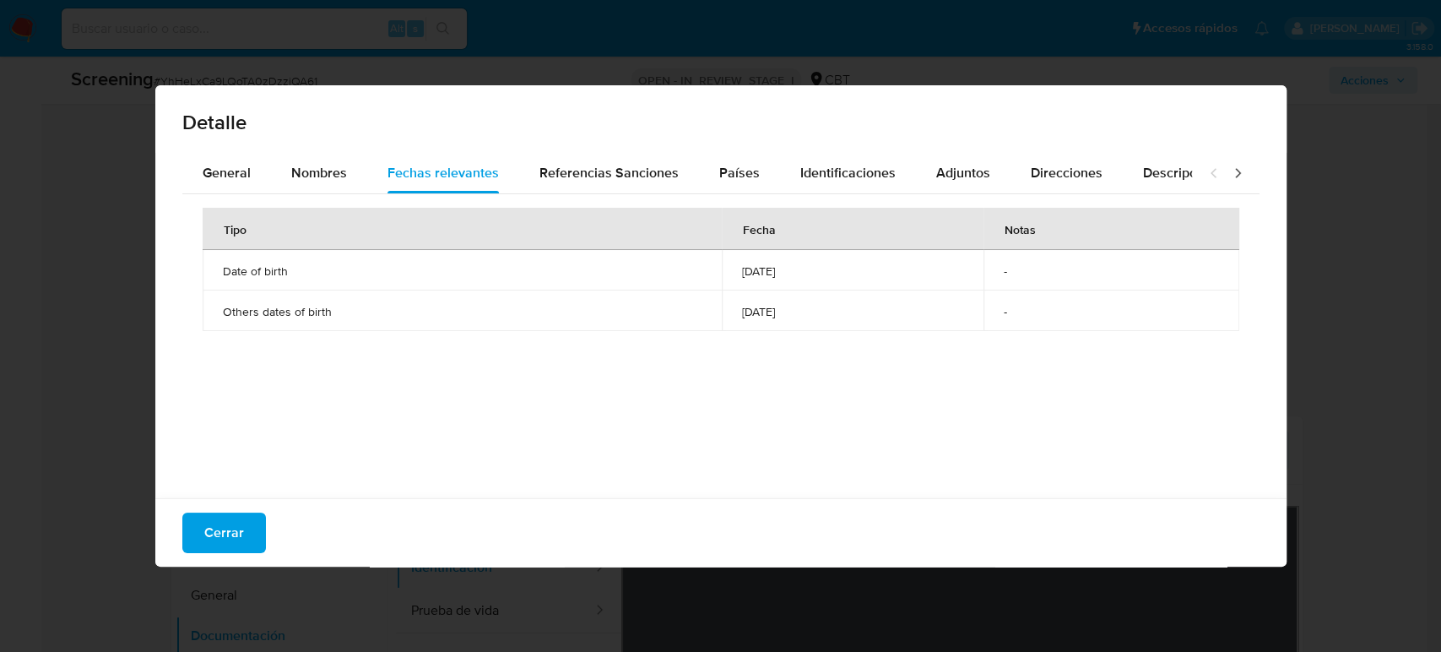
click at [212, 529] on span "Cerrar" at bounding box center [224, 532] width 40 height 37
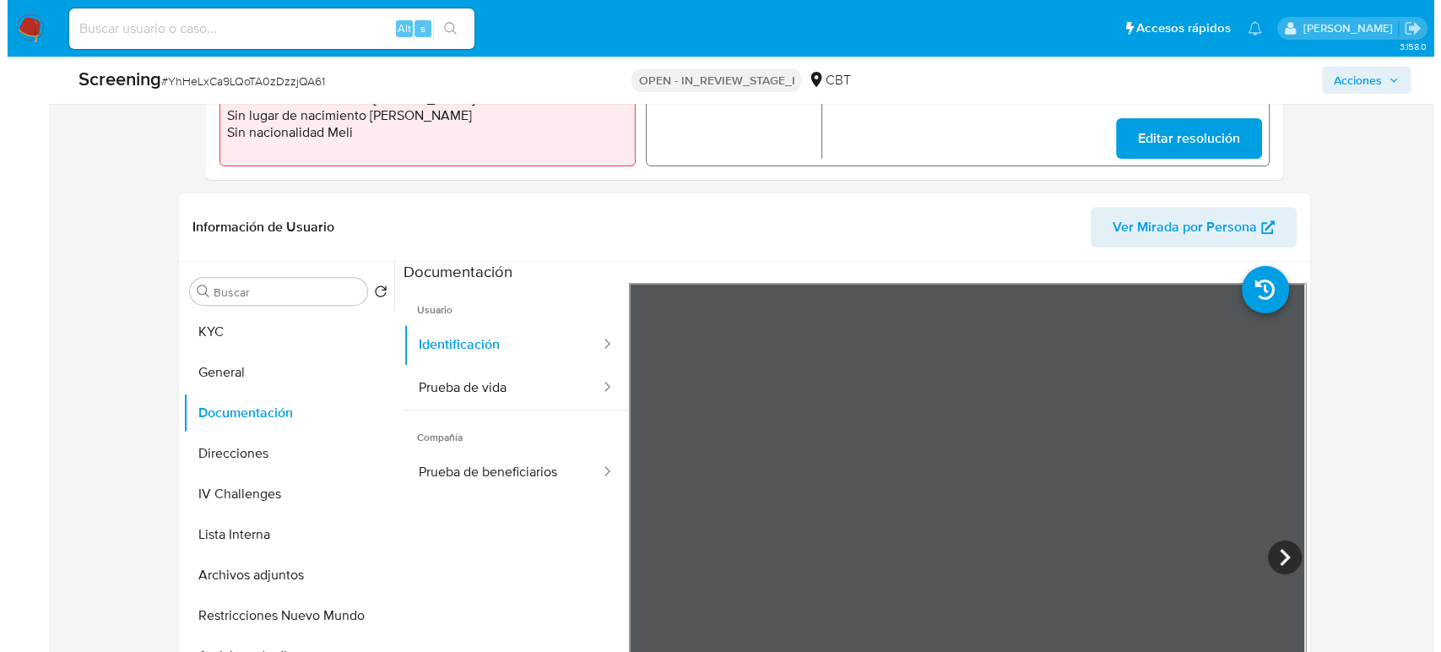
scroll to position [656, 0]
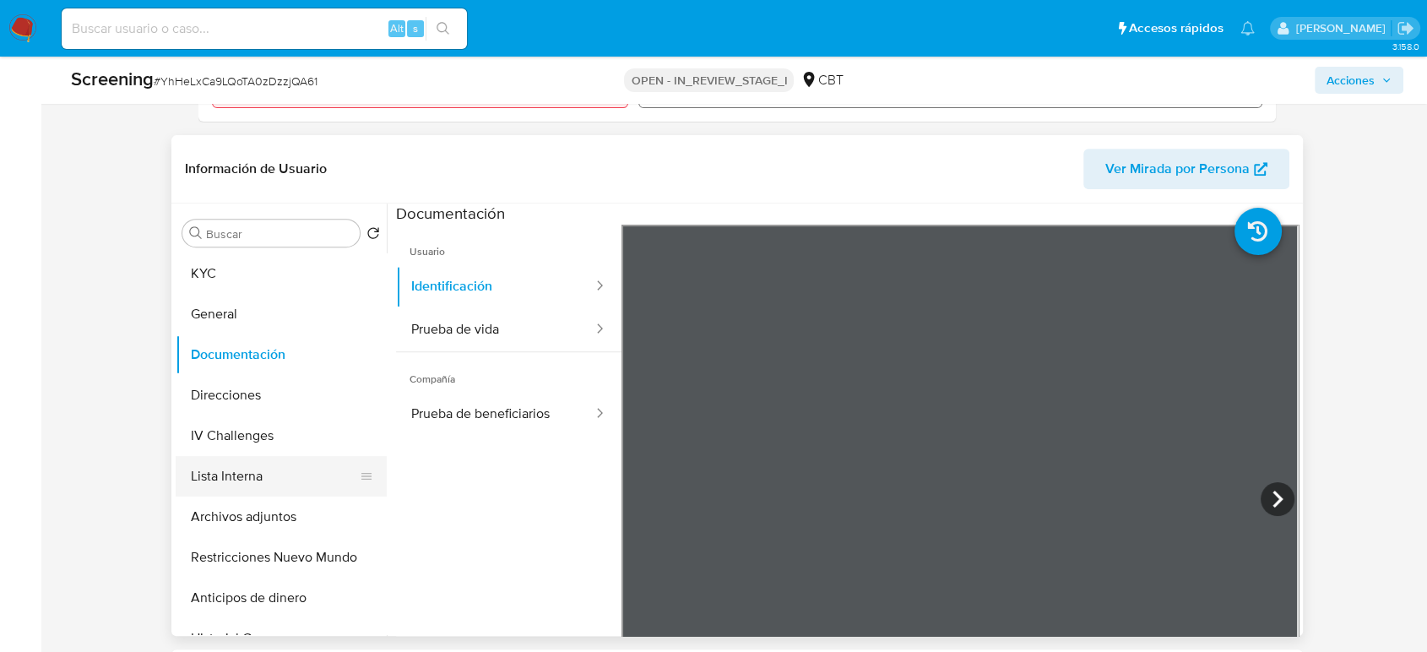
click at [283, 484] on button "Lista Interna" at bounding box center [275, 476] width 198 height 41
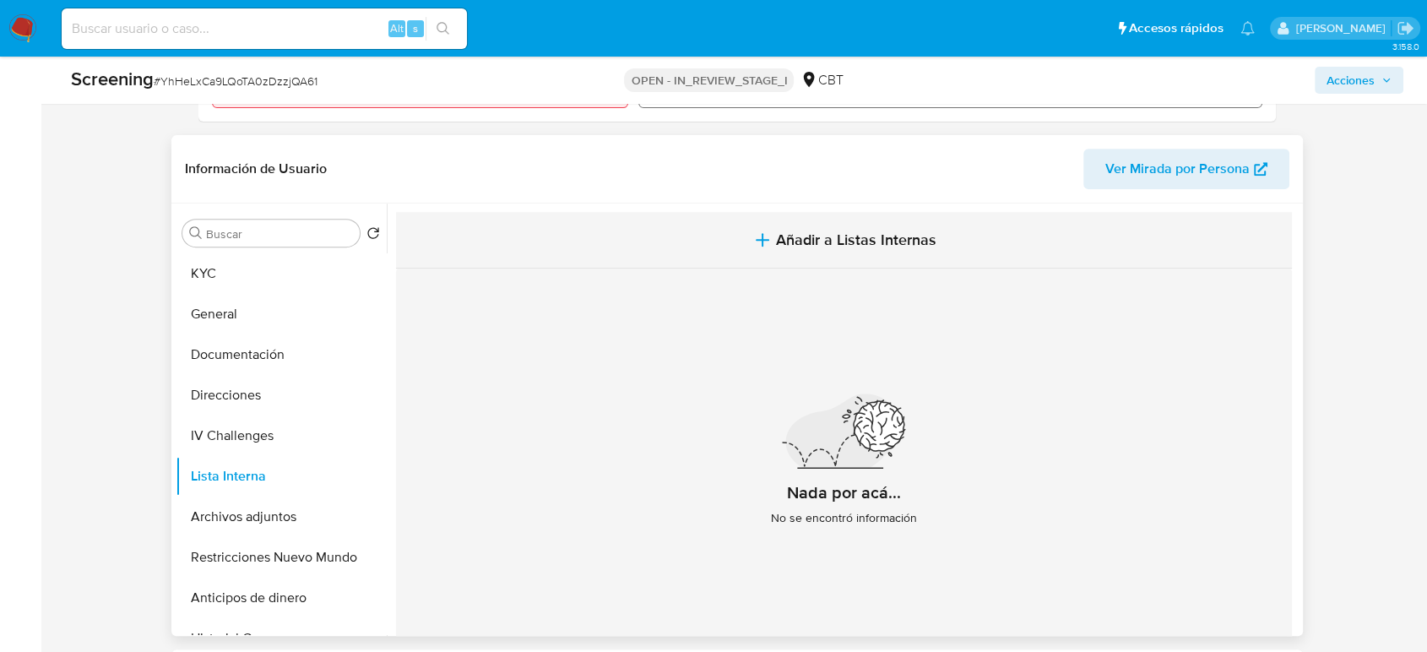
click at [822, 253] on button "Añadir a Listas Internas" at bounding box center [844, 240] width 896 height 57
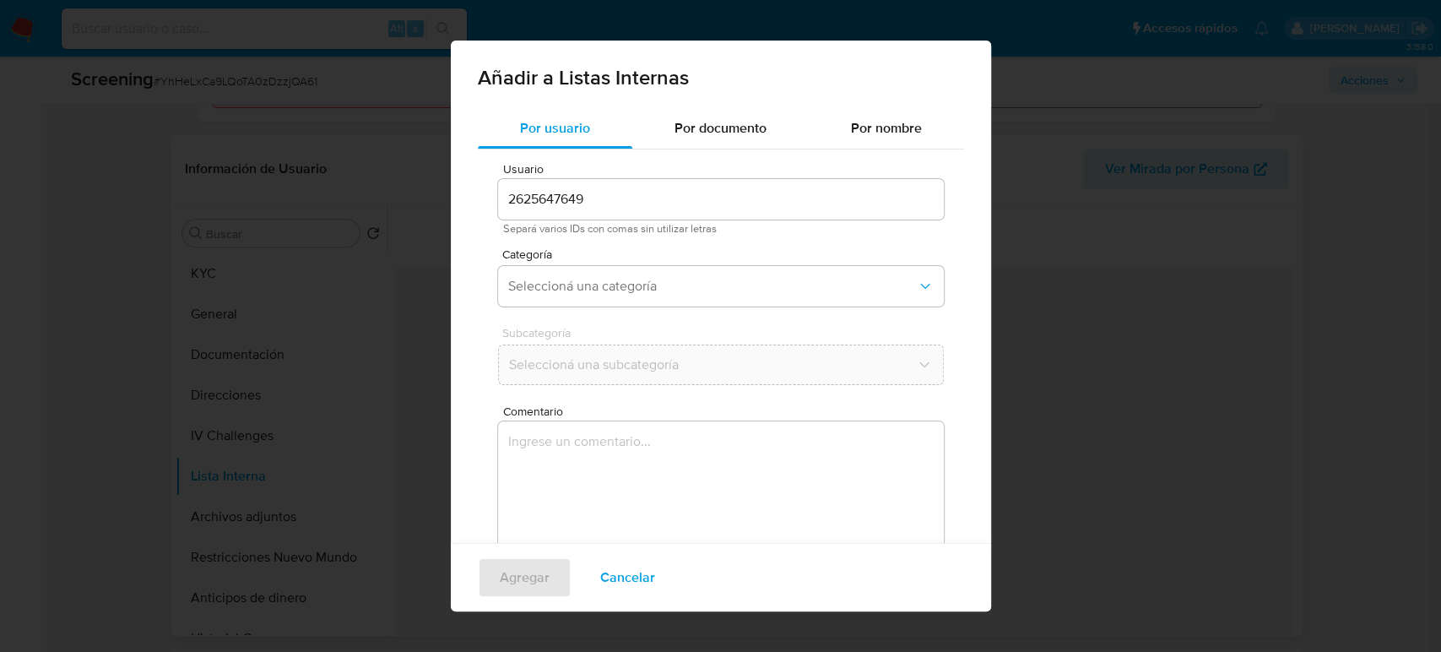
scroll to position [68, 0]
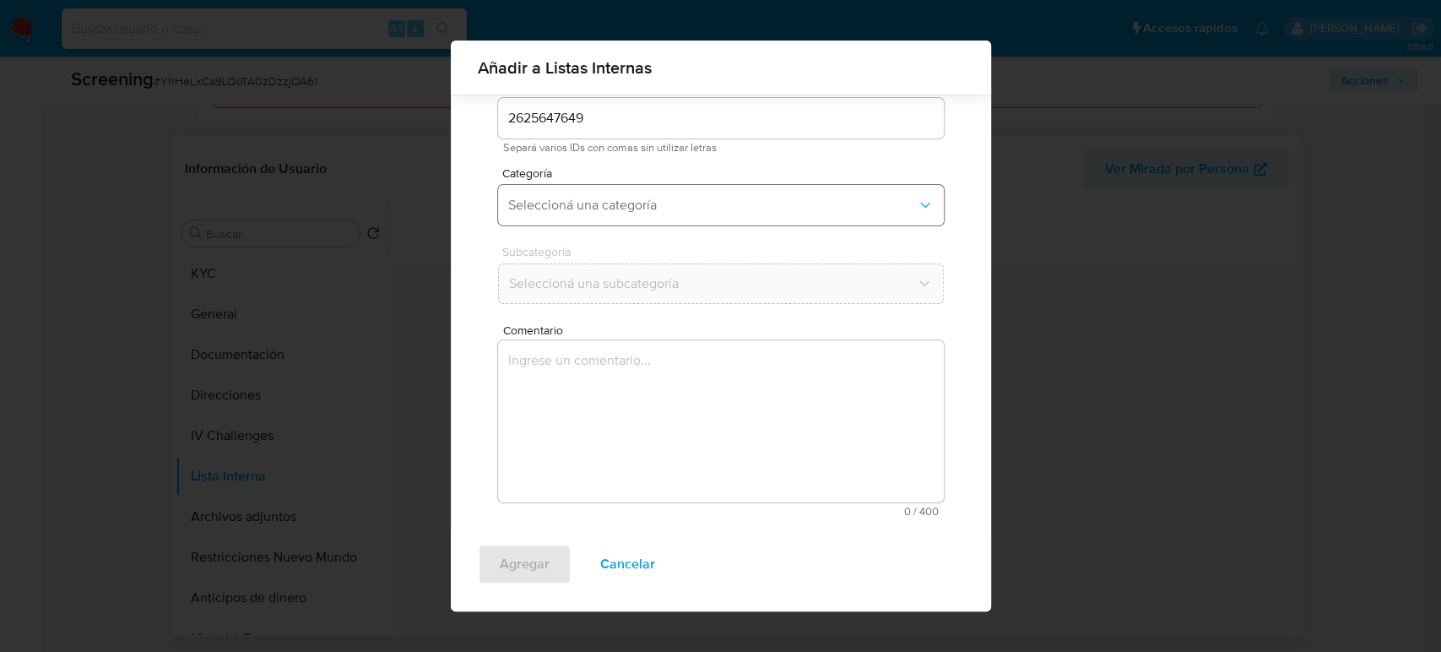
click at [673, 207] on span "Seleccioná una categoría" at bounding box center [712, 205] width 409 height 17
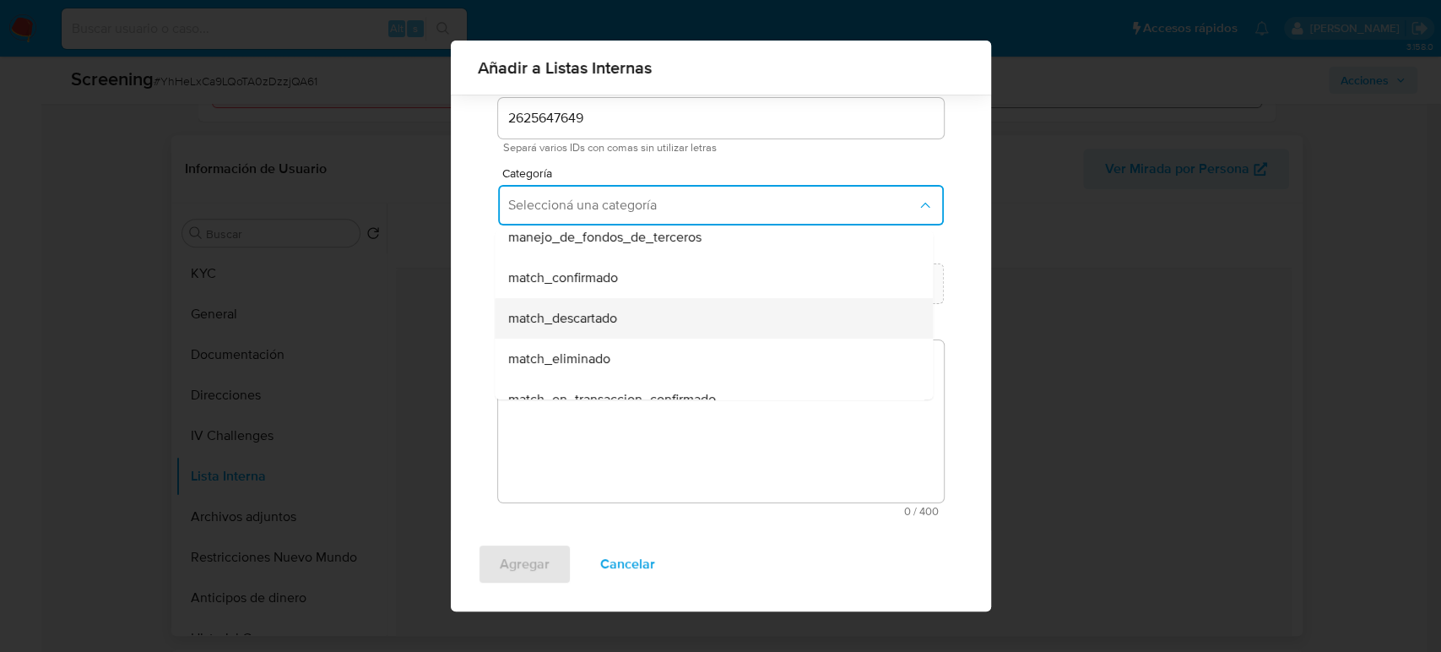
scroll to position [94, 0]
click at [623, 322] on div "match_descartado" at bounding box center [708, 319] width 401 height 41
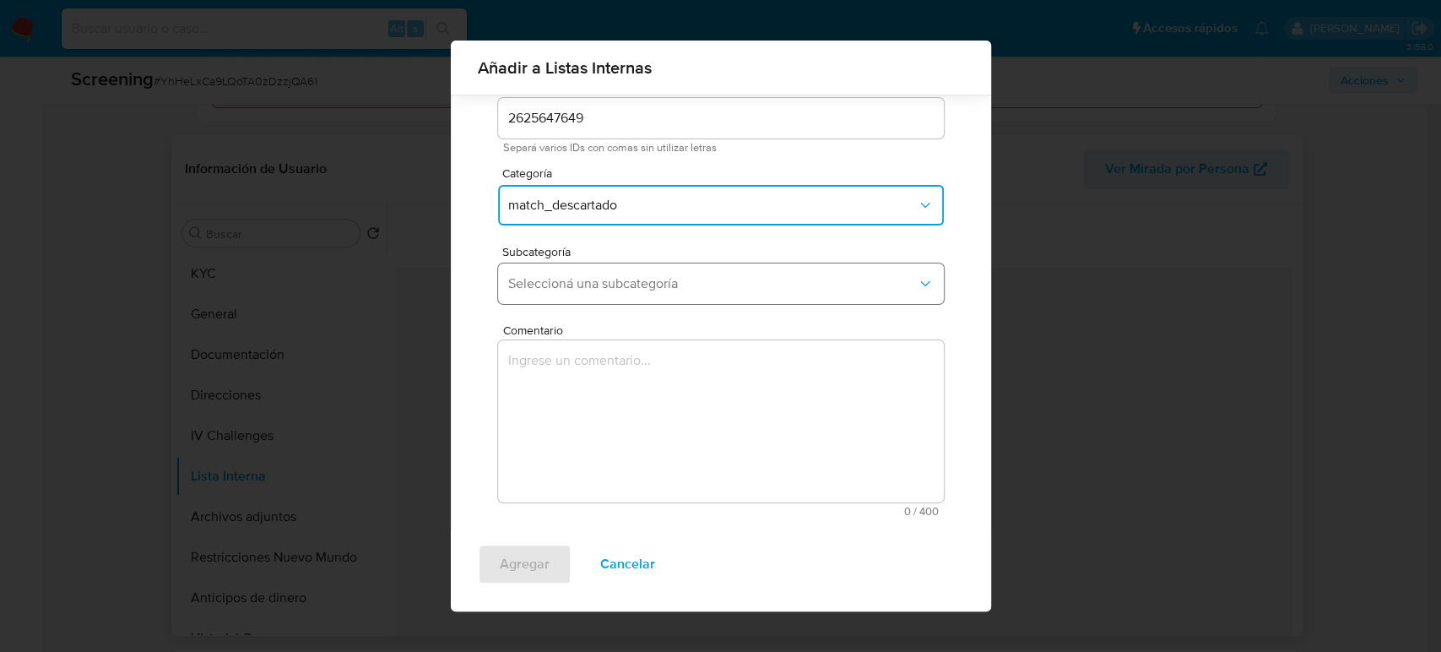
click at [636, 275] on span "Seleccioná una subcategoría" at bounding box center [712, 283] width 409 height 17
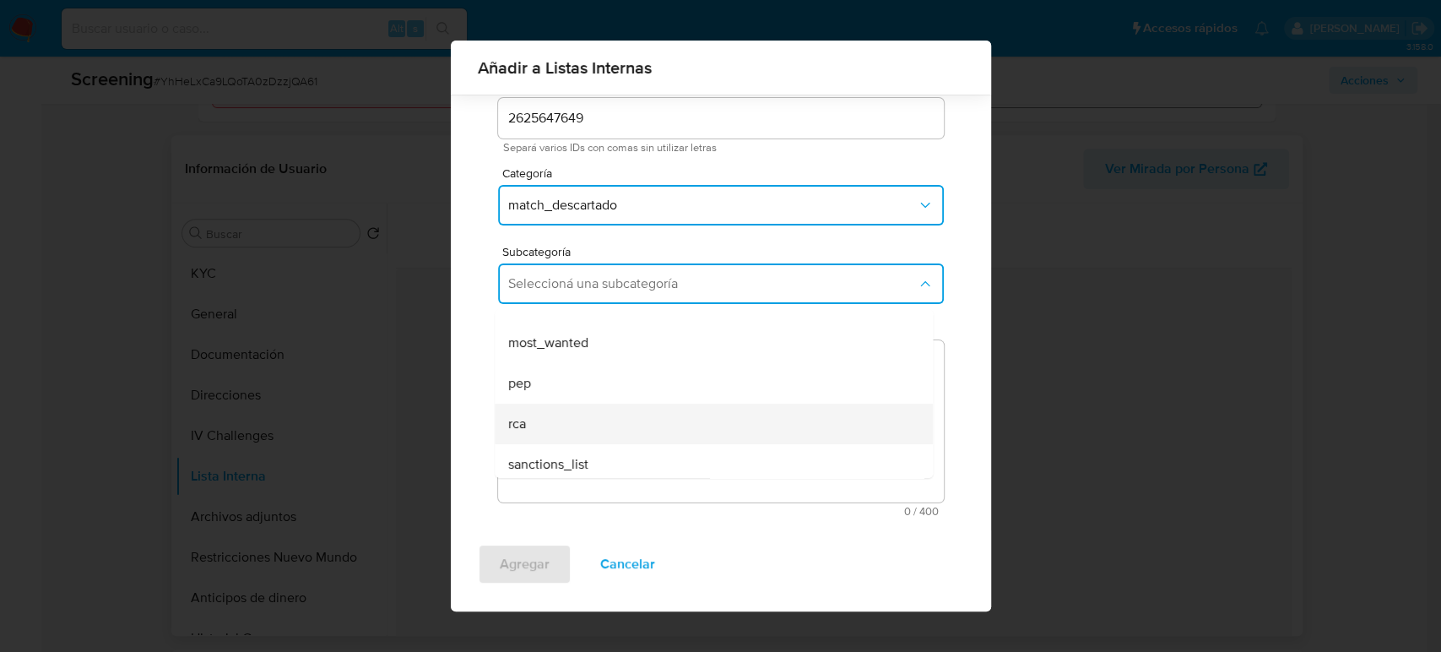
scroll to position [115, 0]
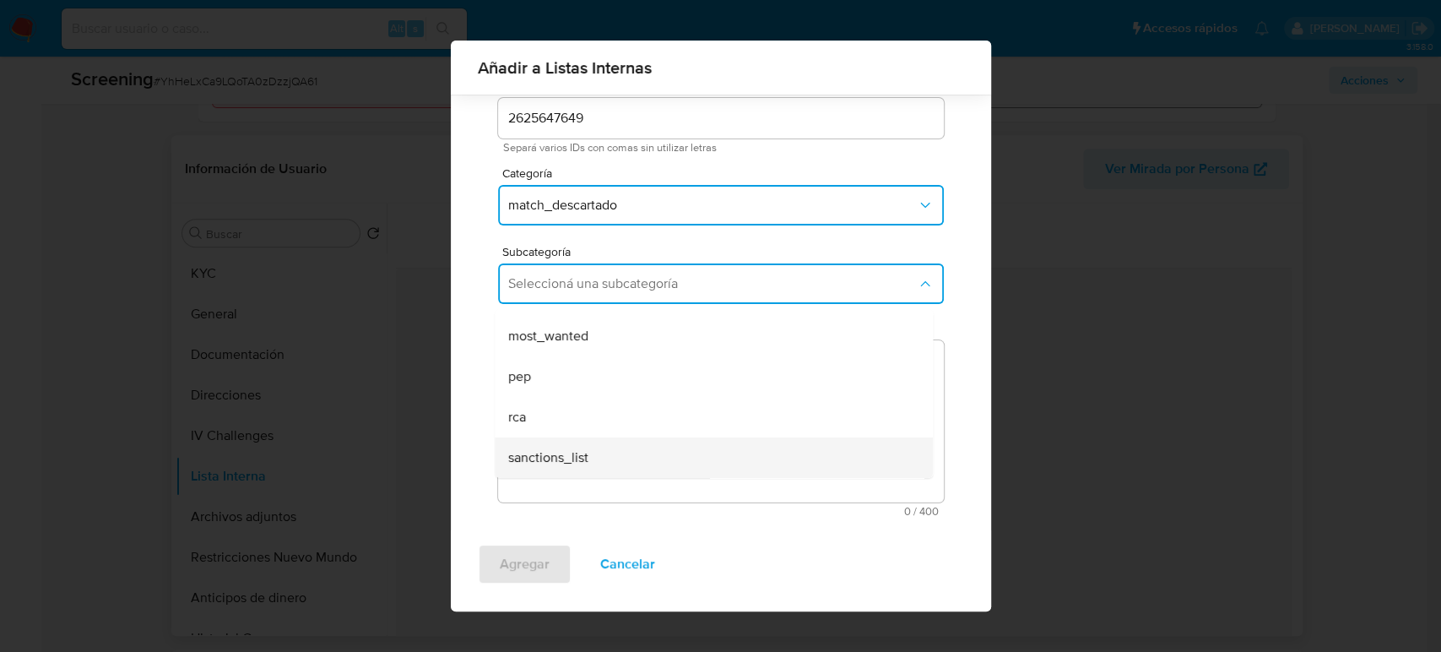
click at [582, 449] on span "sanctions_list" at bounding box center [548, 457] width 80 height 17
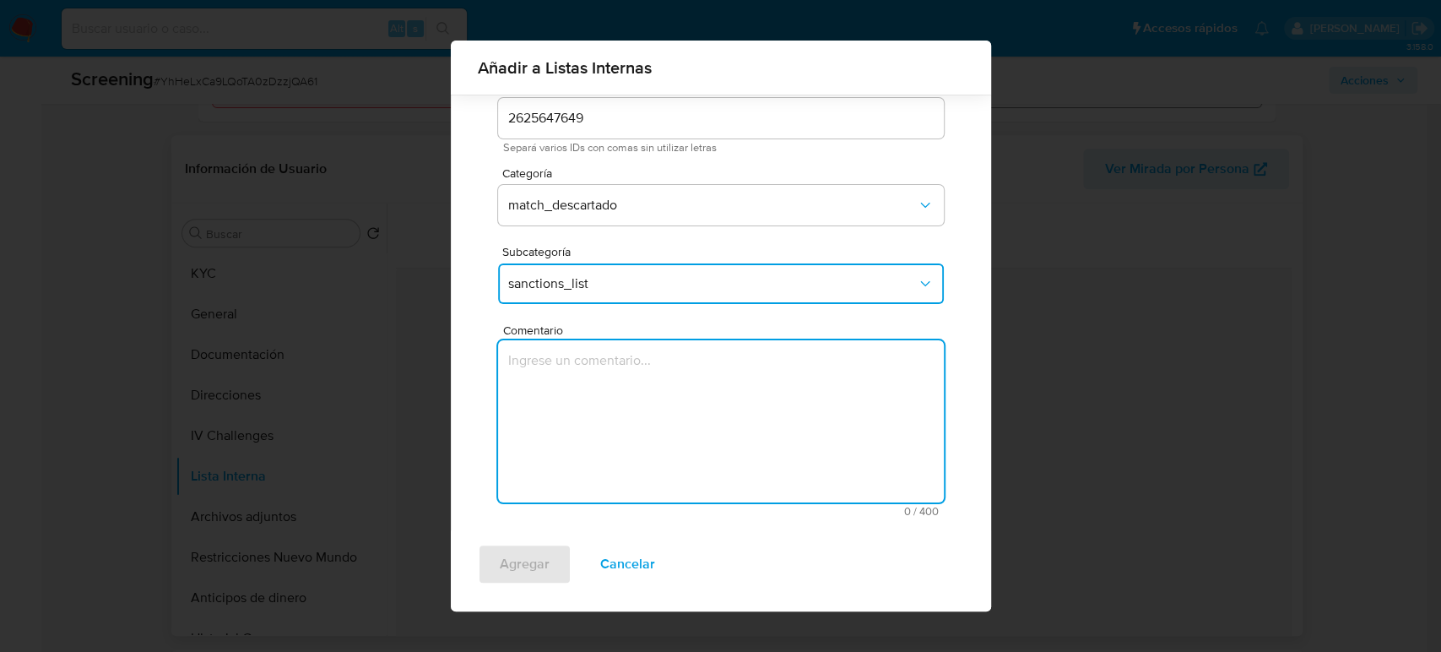
click at [581, 442] on textarea "Comentario" at bounding box center [721, 421] width 446 height 162
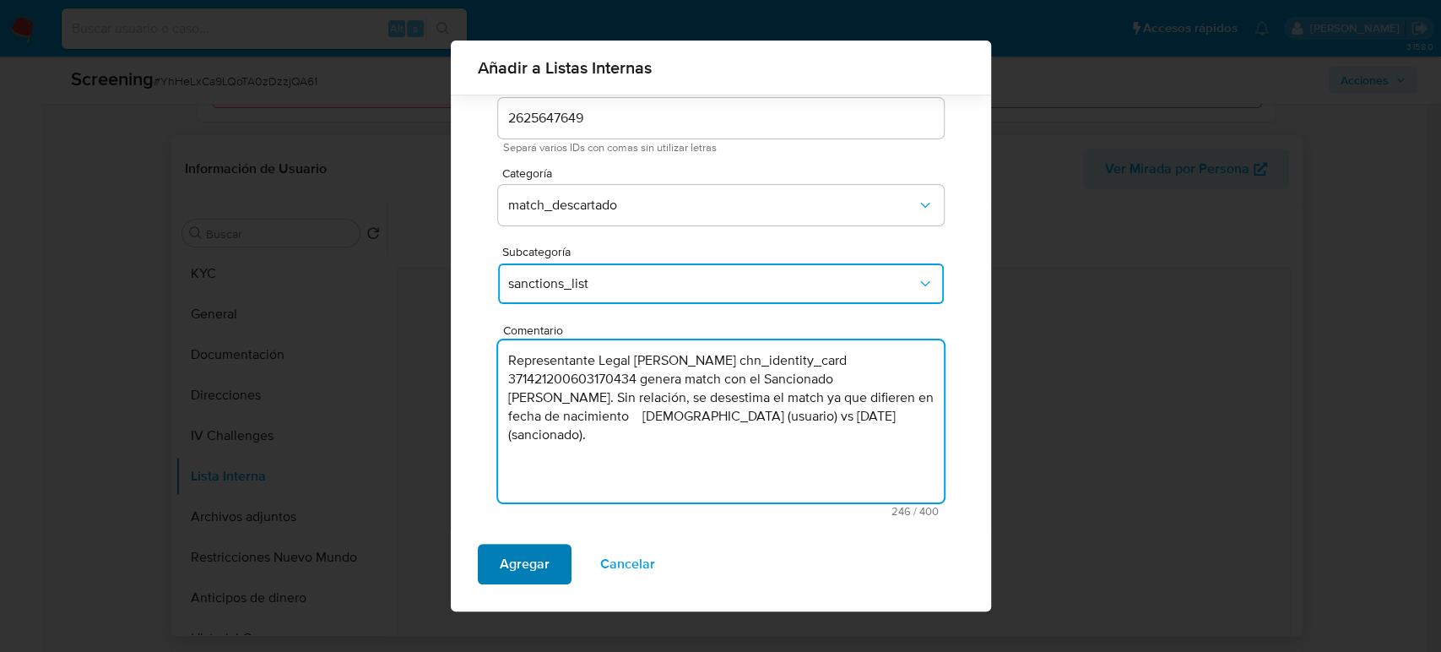
type textarea "Representante Legal Dongliang Wang chn_identity_card 371421200603170434 genera …"
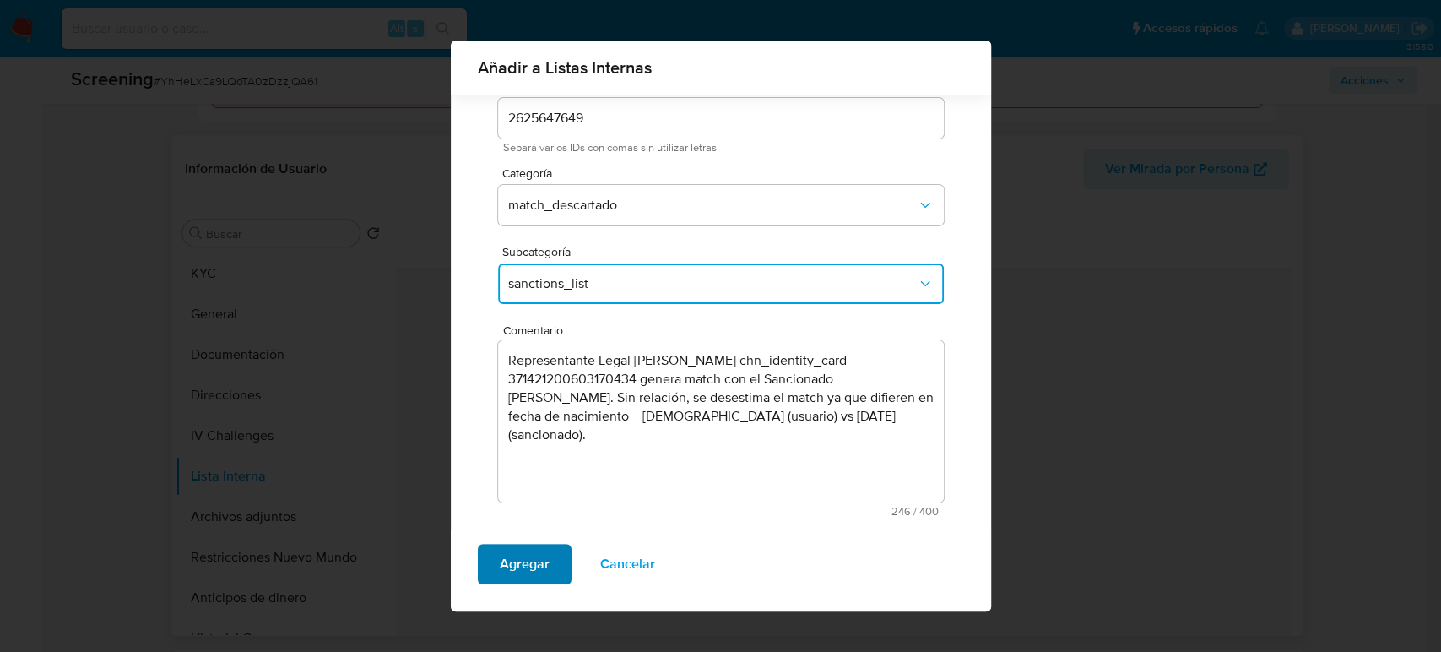
click at [527, 560] on span "Agregar" at bounding box center [525, 563] width 50 height 37
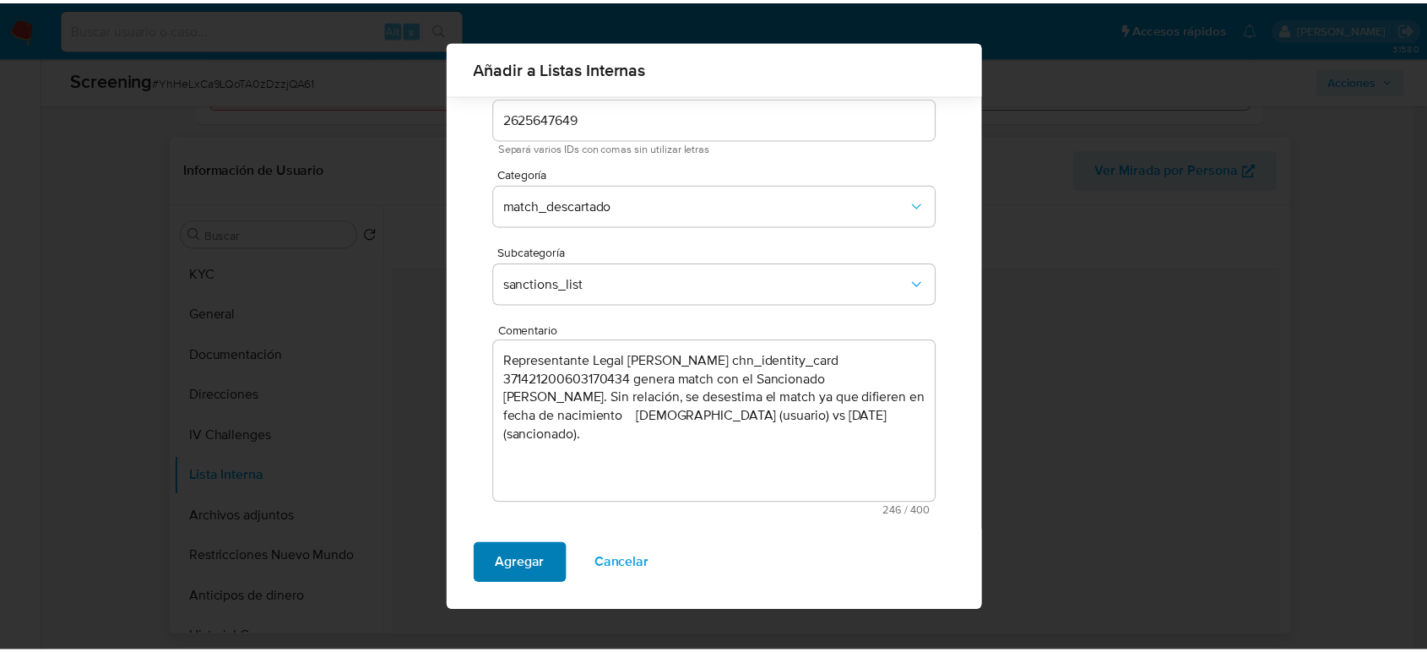
scroll to position [0, 0]
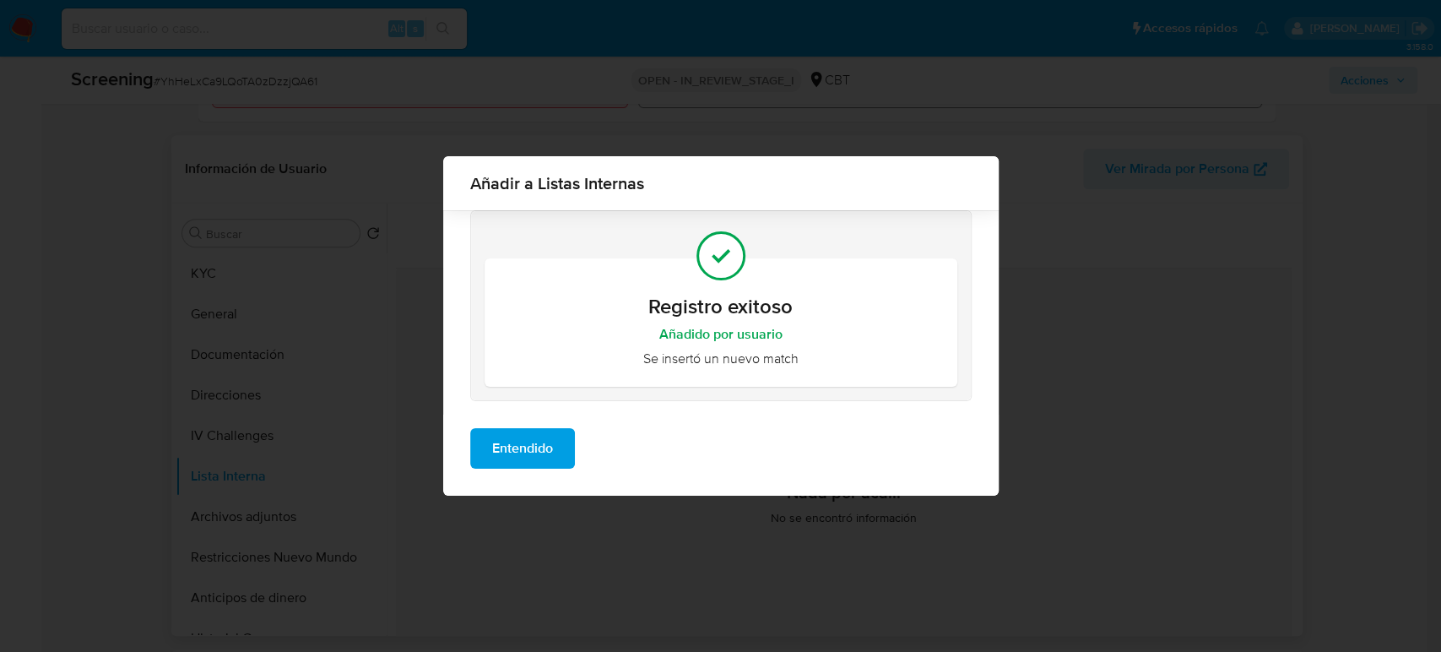
click at [541, 458] on span "Entendido" at bounding box center [522, 448] width 61 height 37
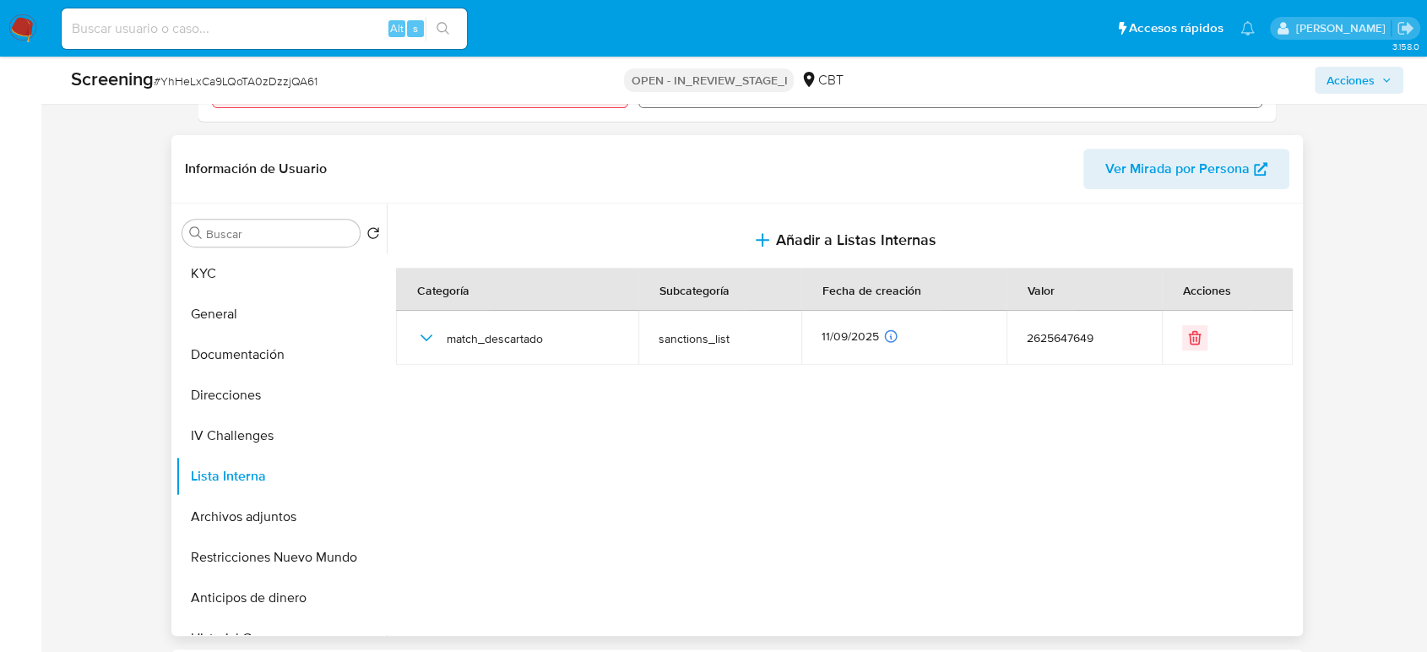
click at [1347, 80] on span "Acciones" at bounding box center [1350, 80] width 48 height 27
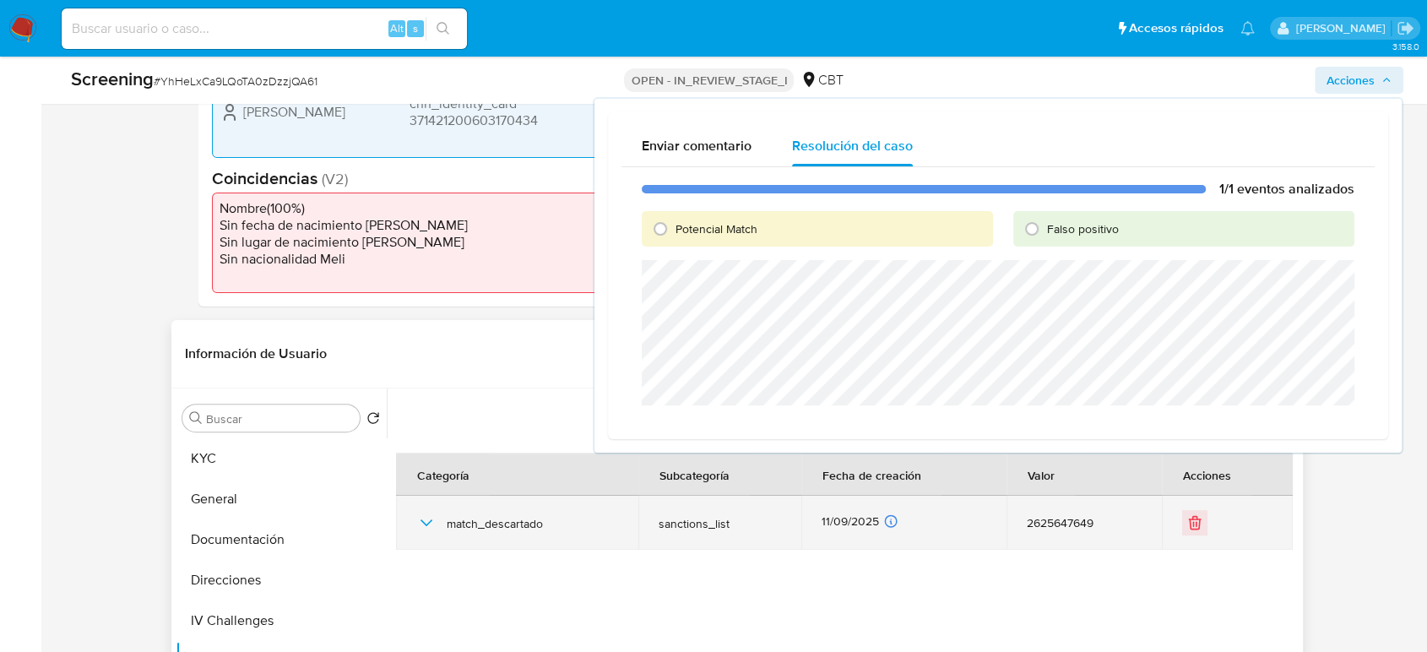
scroll to position [375, 0]
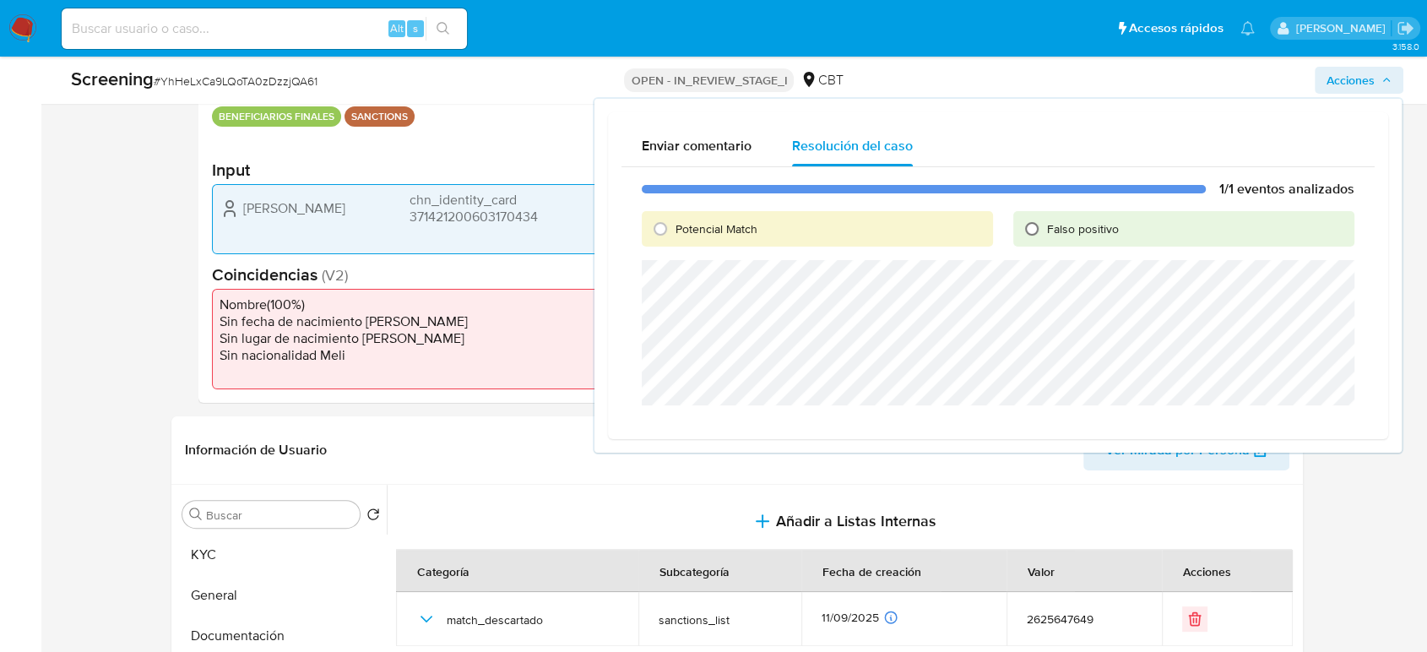
click at [1040, 231] on input "Falso positivo" at bounding box center [1031, 228] width 27 height 27
radio input "true"
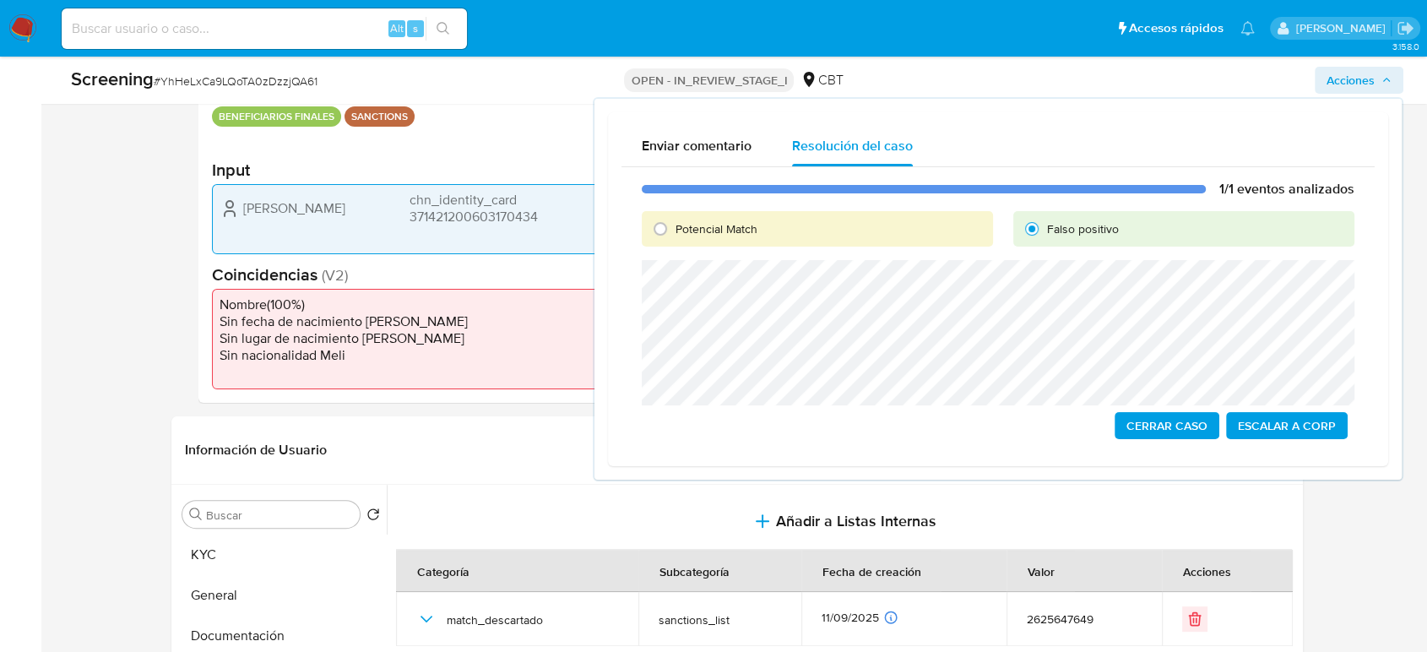
click at [1142, 433] on span "Cerrar Caso" at bounding box center [1166, 426] width 81 height 24
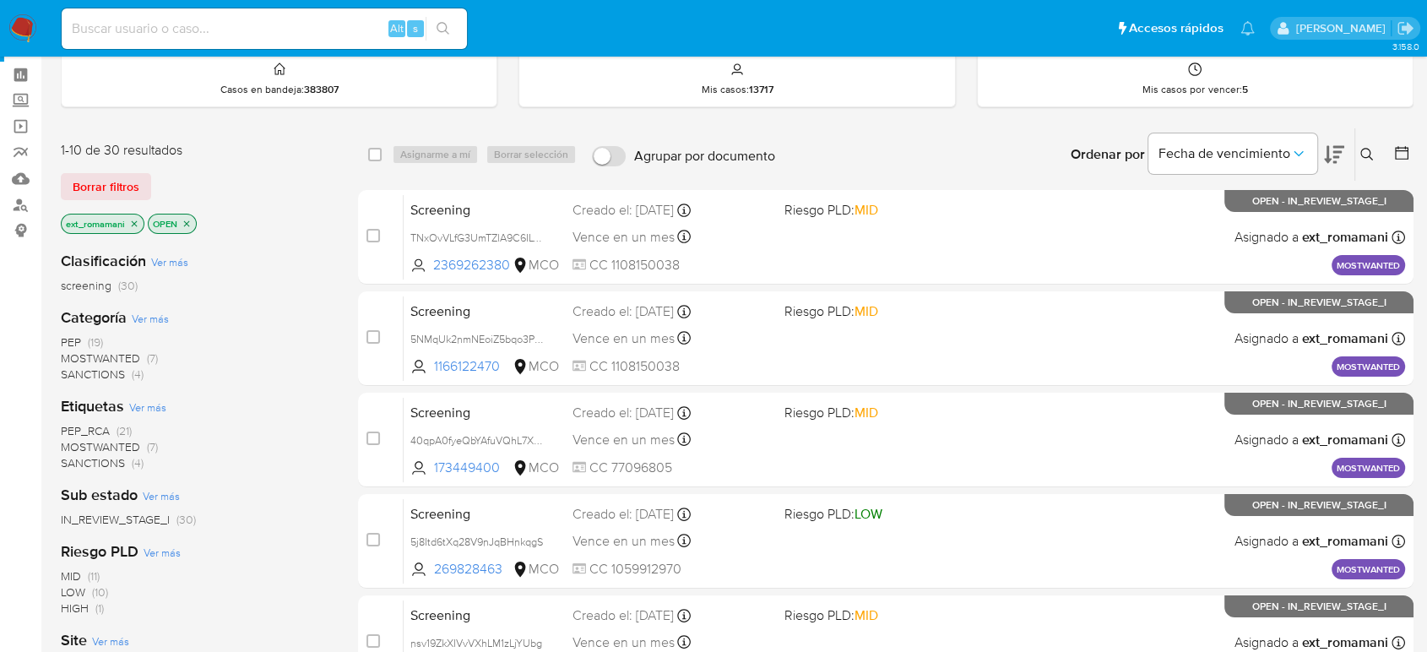
scroll to position [94, 0]
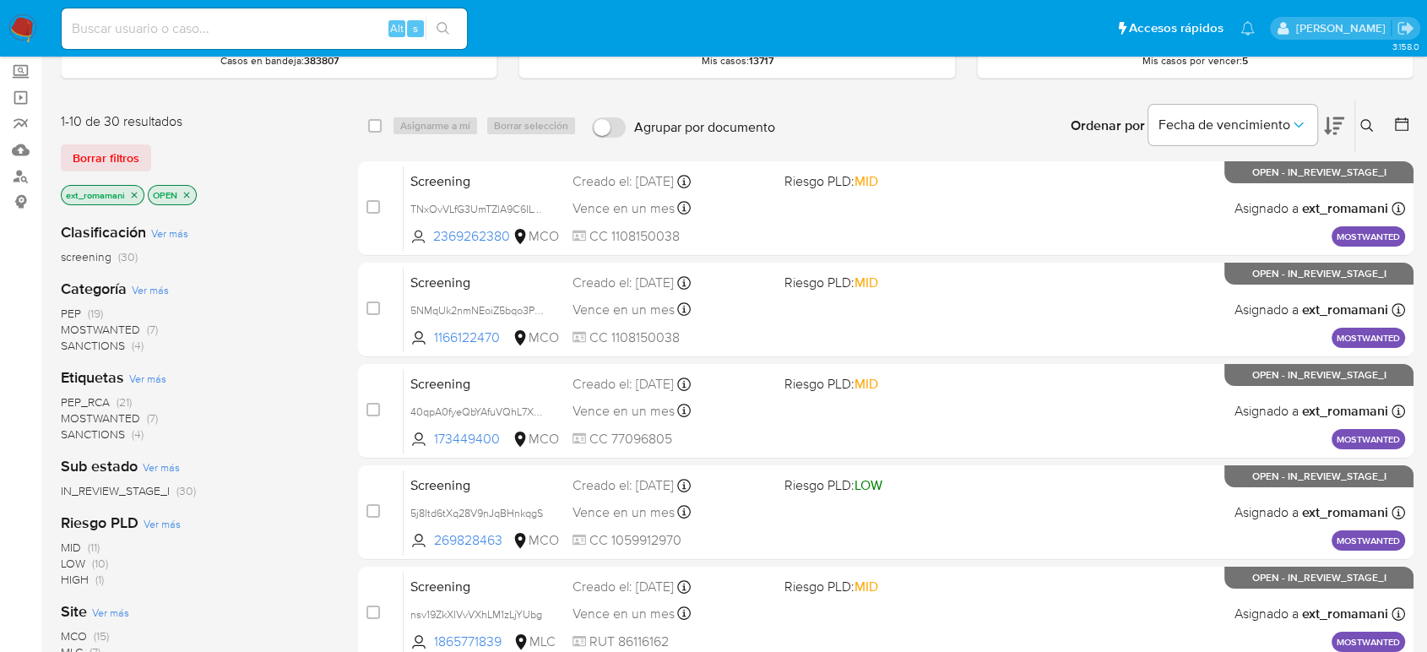
click at [22, 35] on img at bounding box center [22, 28] width 29 height 29
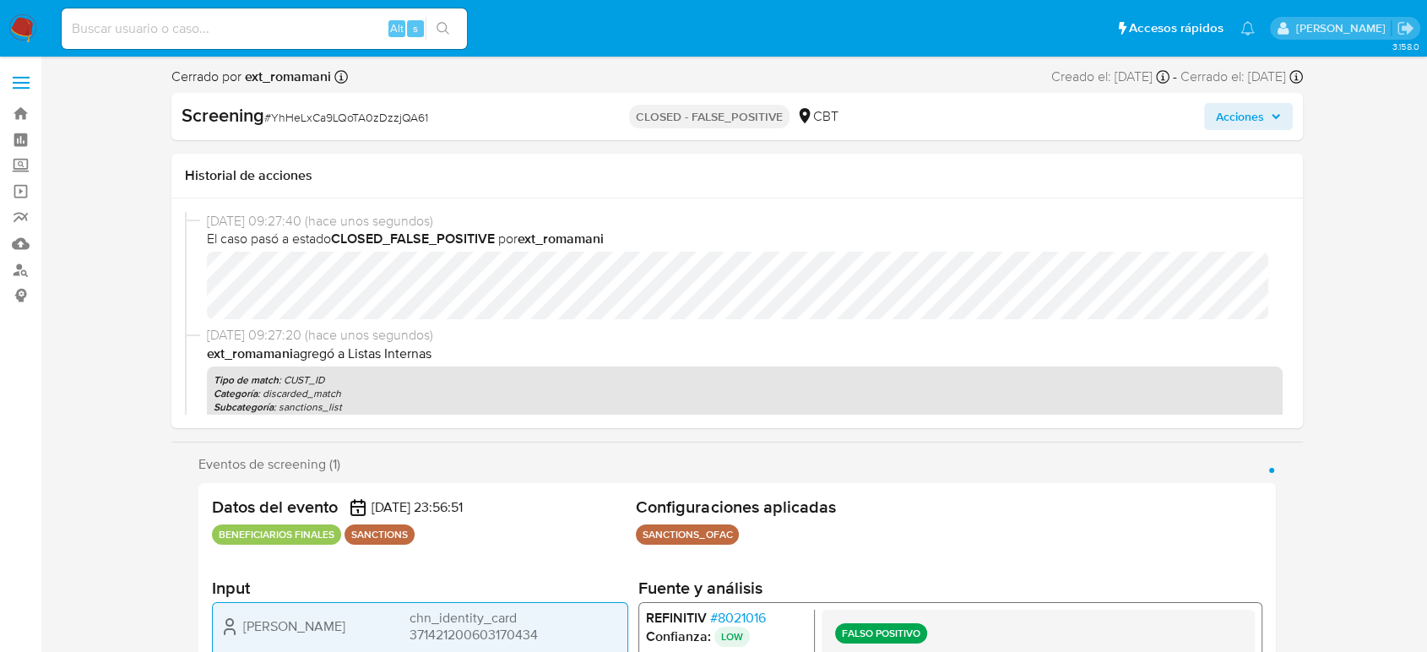
select select "10"
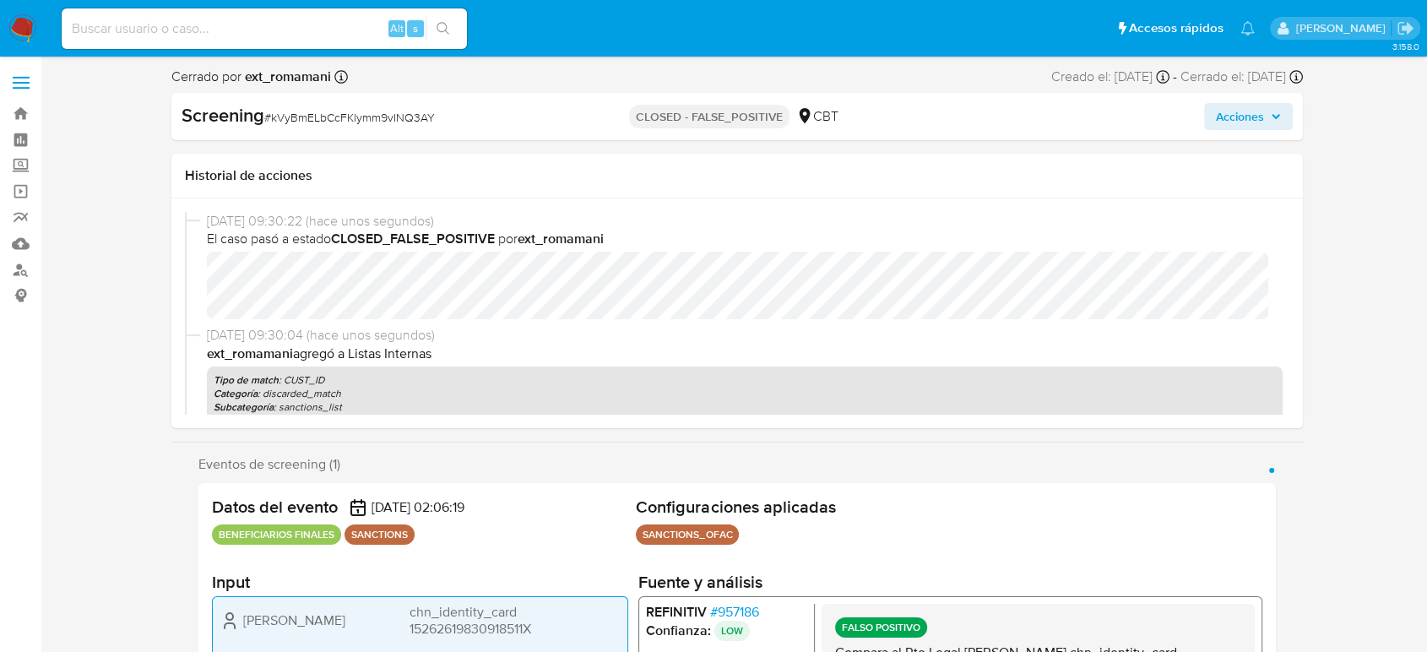
select select "10"
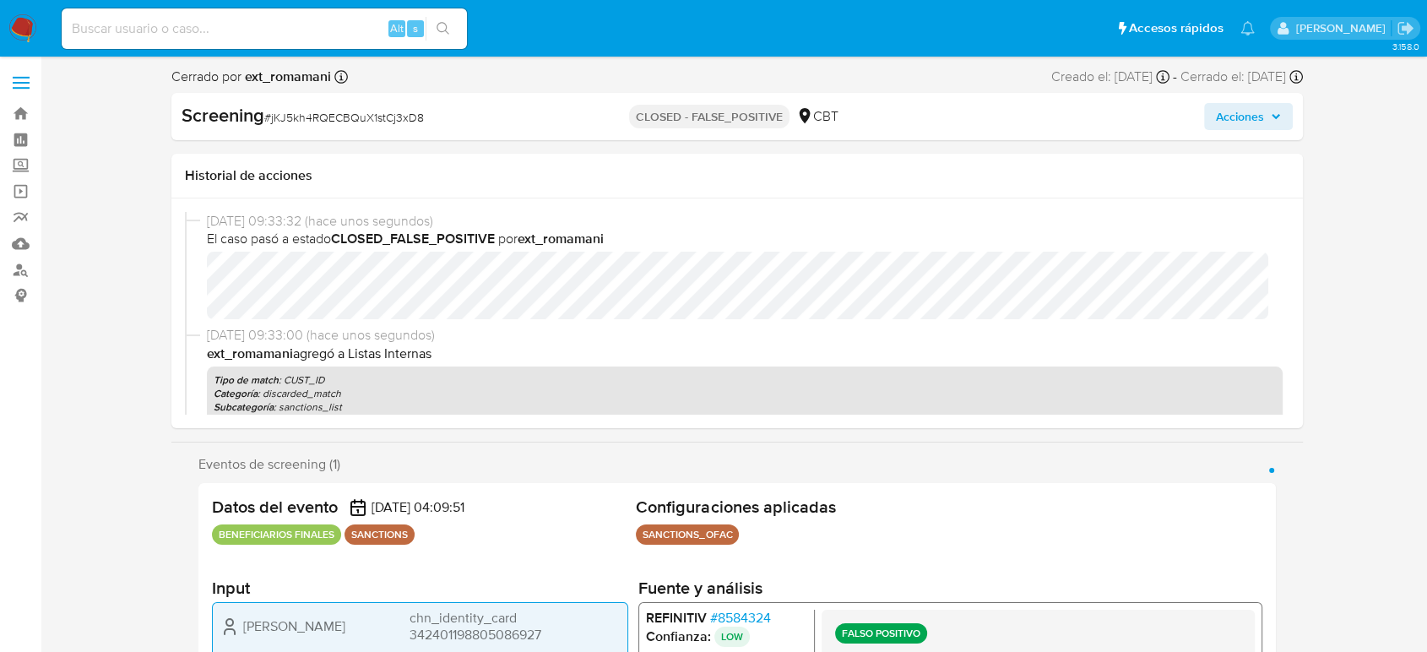
select select "10"
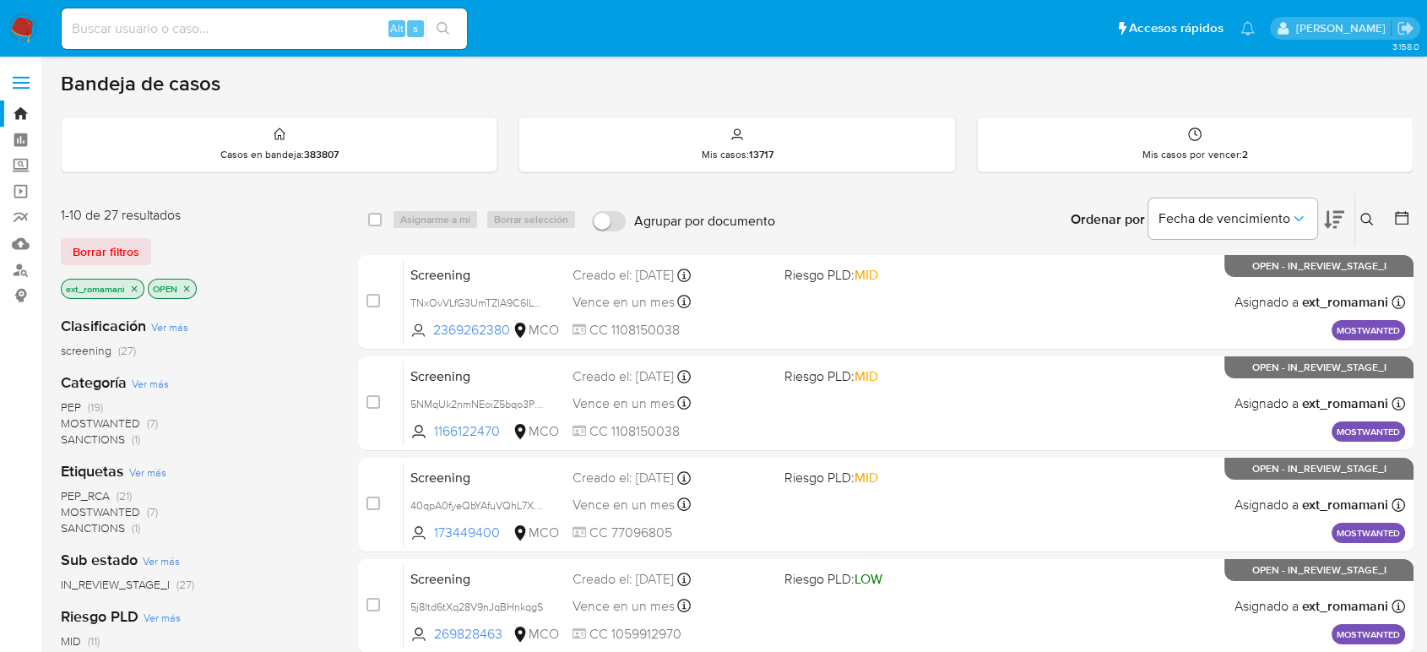
click at [116, 438] on span "SANCTIONS" at bounding box center [93, 439] width 64 height 17
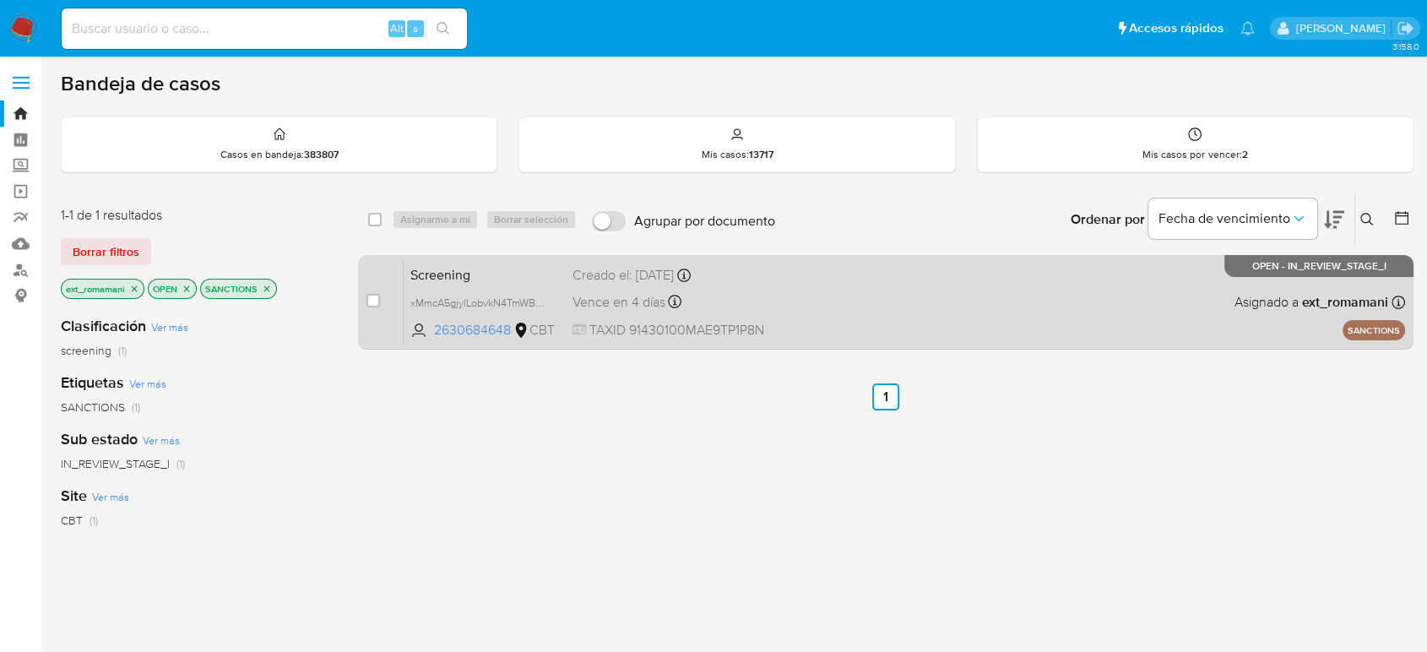
click at [803, 331] on div "Screening xMmcA5gjylLobvkN4TmWByd1 2630684648 CBT Creado el: 11/09/2025 Creado …" at bounding box center [903, 301] width 1001 height 85
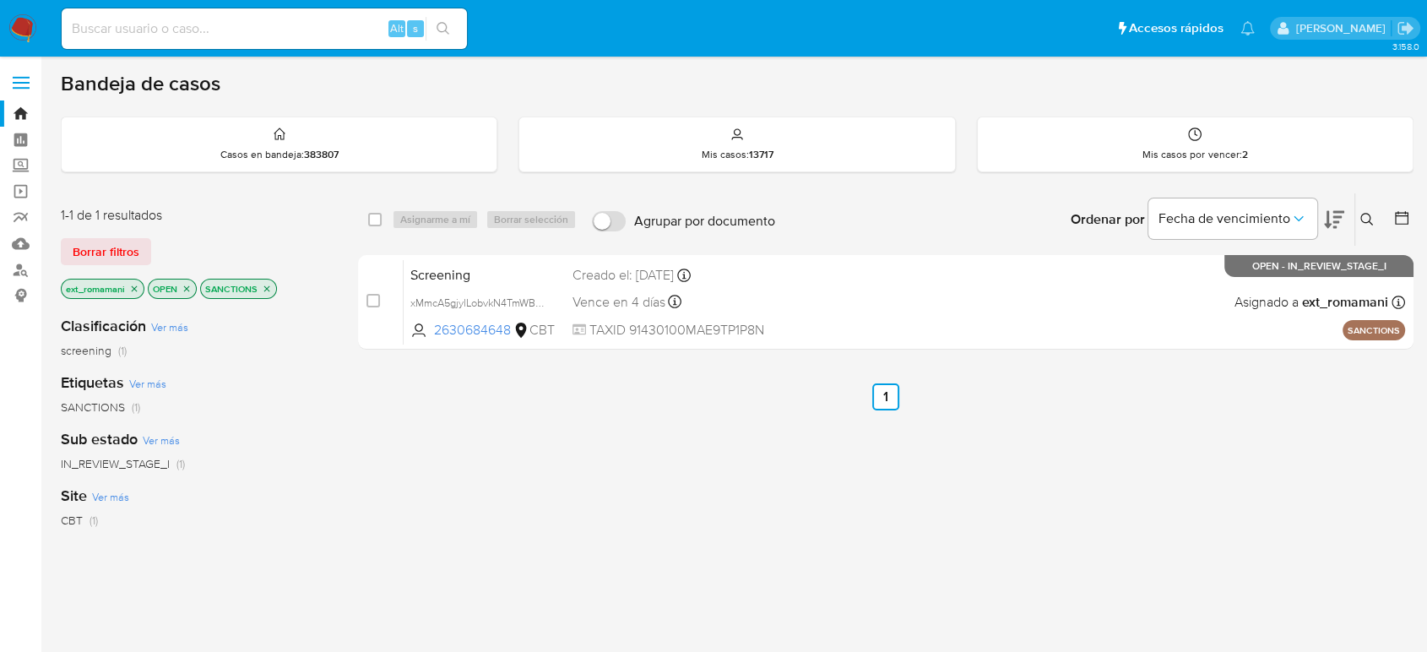
click at [263, 288] on icon "close-filter" at bounding box center [267, 289] width 10 height 10
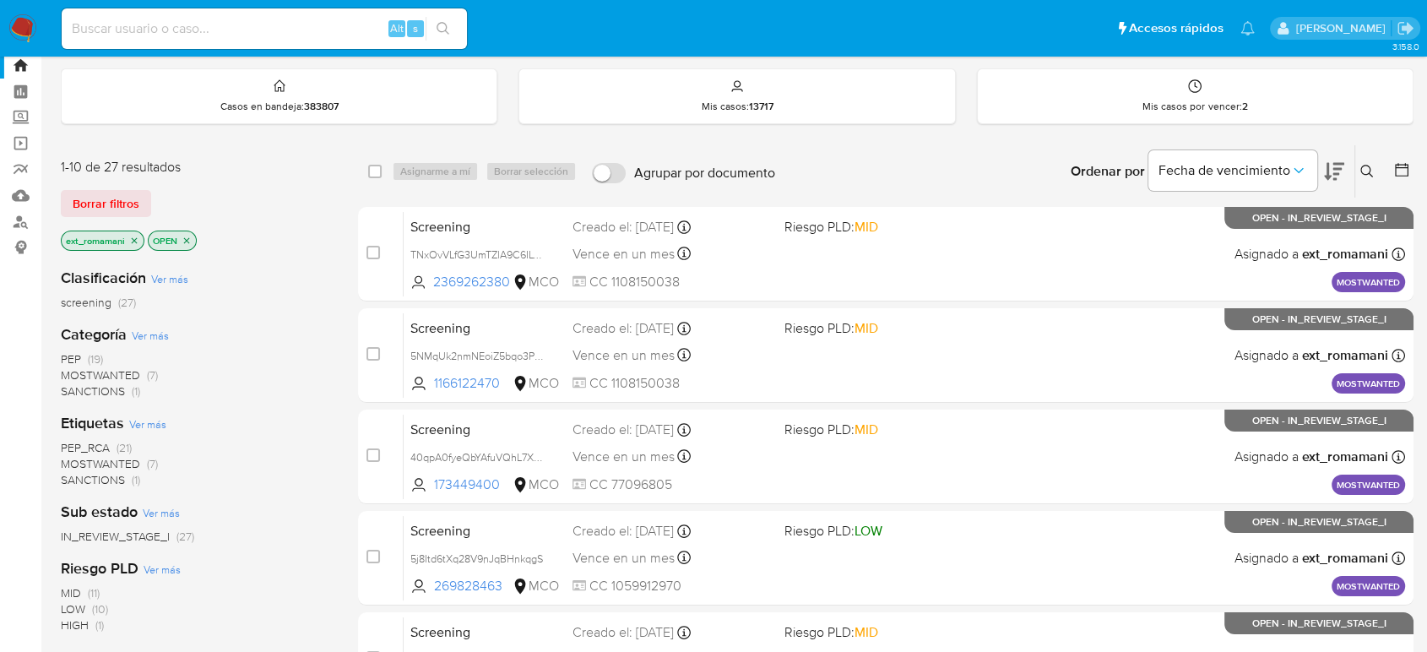
scroll to position [187, 0]
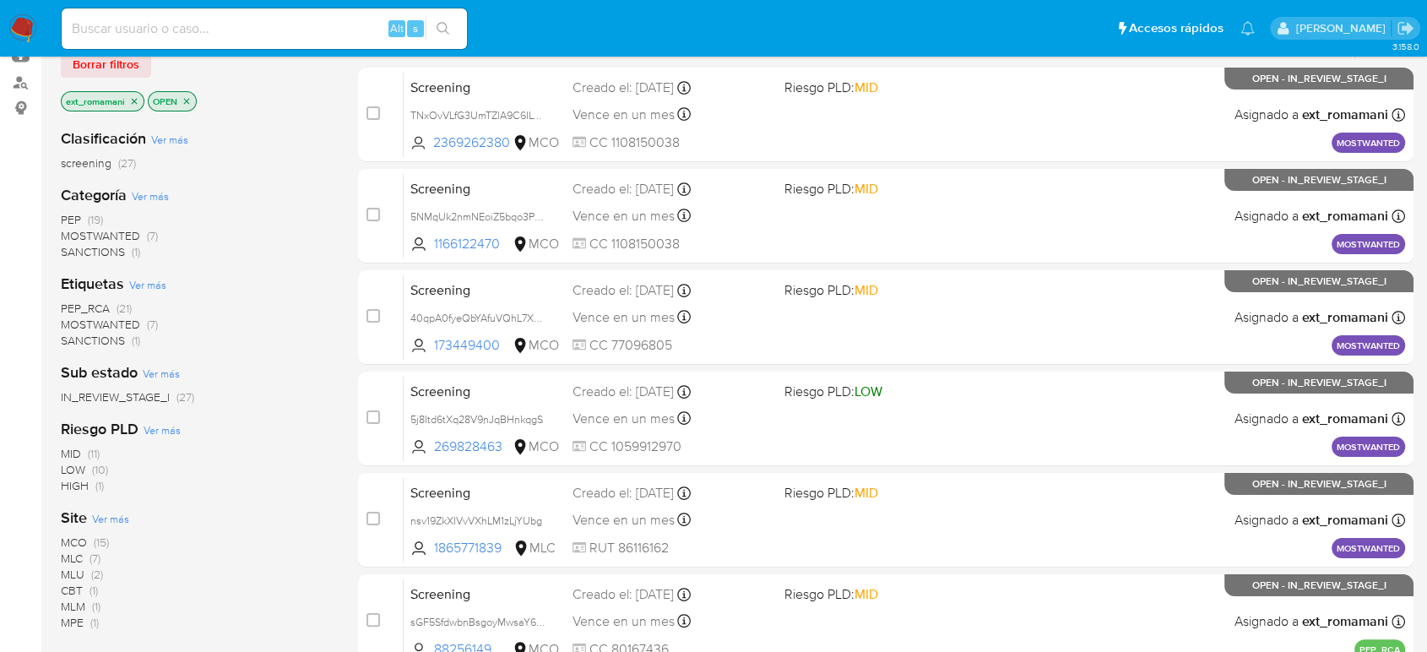
drag, startPoint x: 128, startPoint y: 226, endPoint x: 299, endPoint y: 258, distance: 173.5
click at [129, 227] on span "MOSTWANTED" at bounding box center [100, 235] width 79 height 17
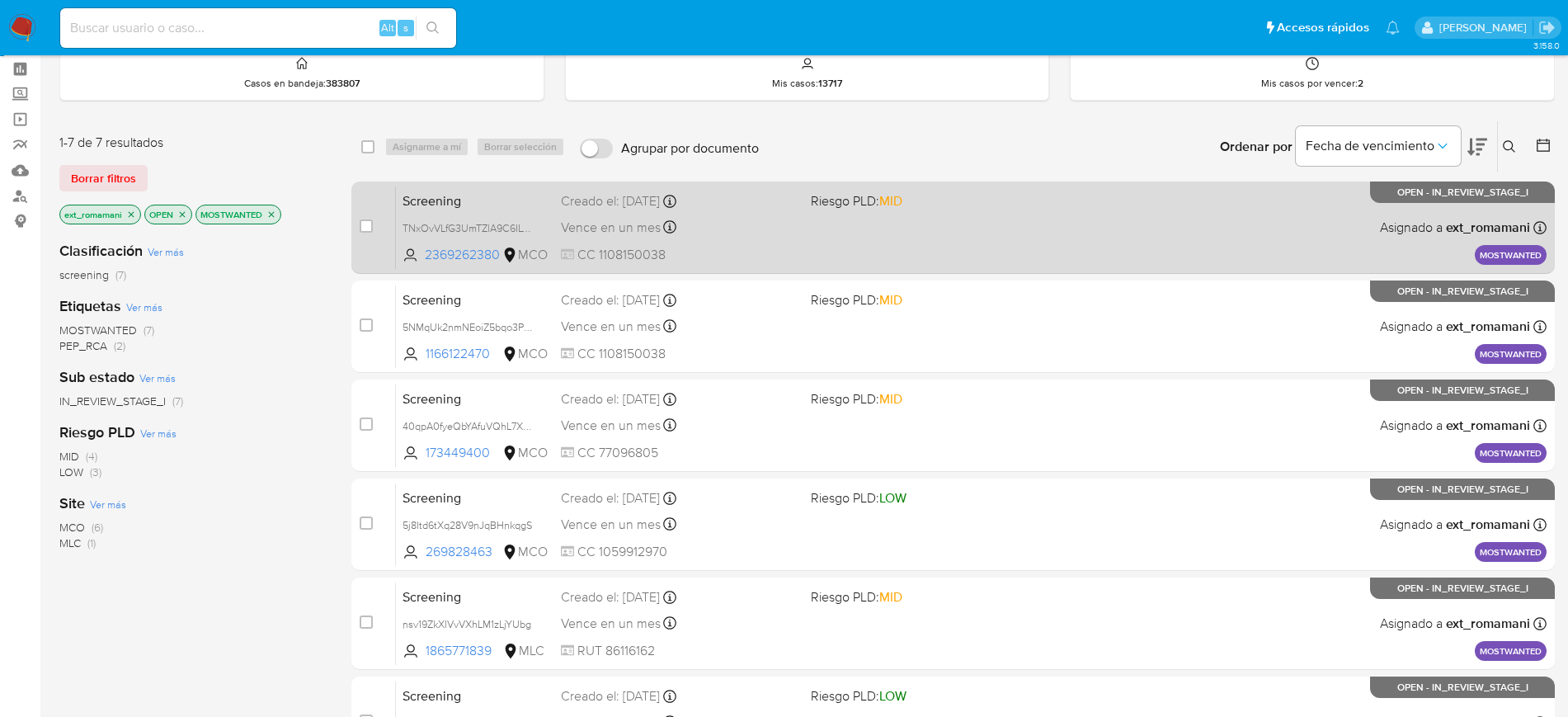
scroll to position [104, 0]
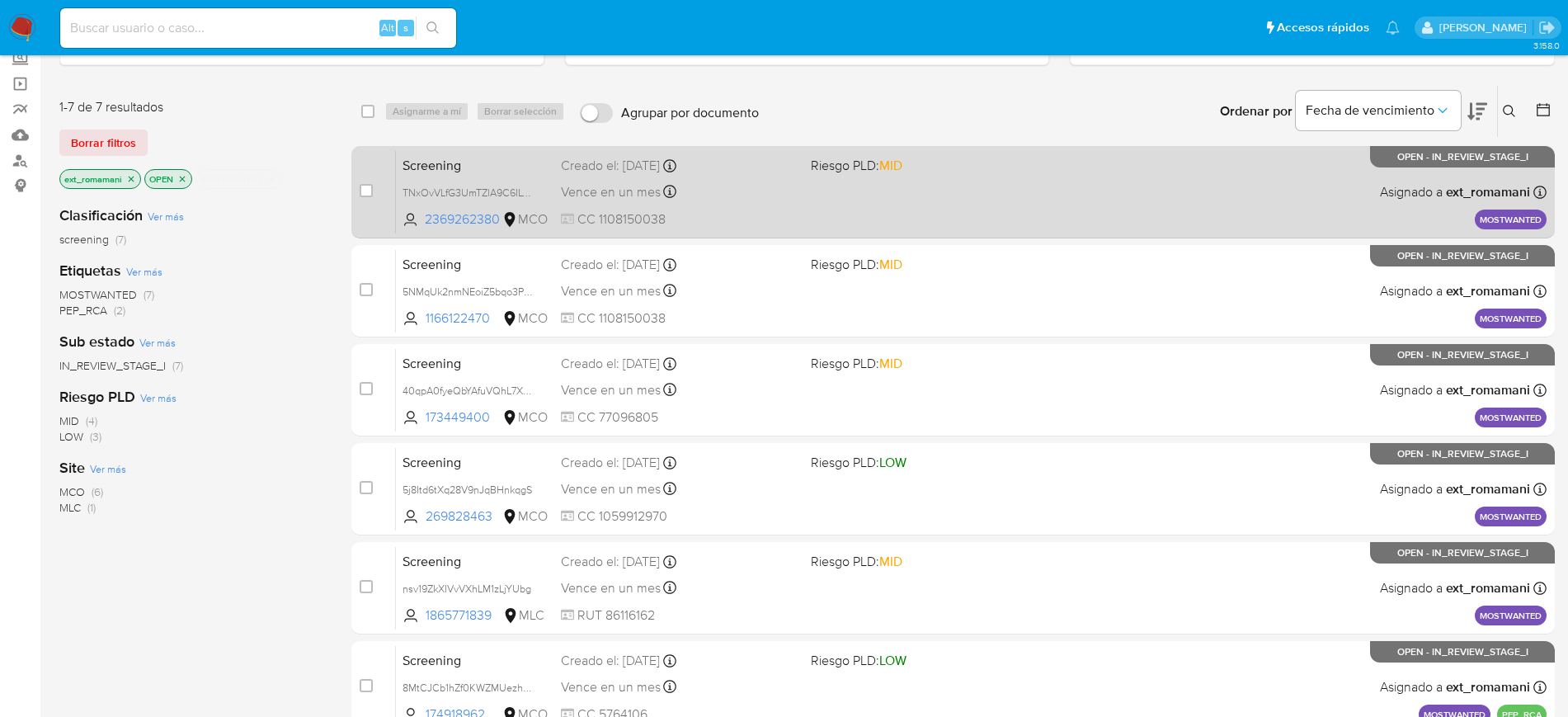
click div "Screening TNxOvVLfG3UmTZlA9C6ILyiw 2369262380 MCO Riesgo PLD: MID Creado el: 11…"
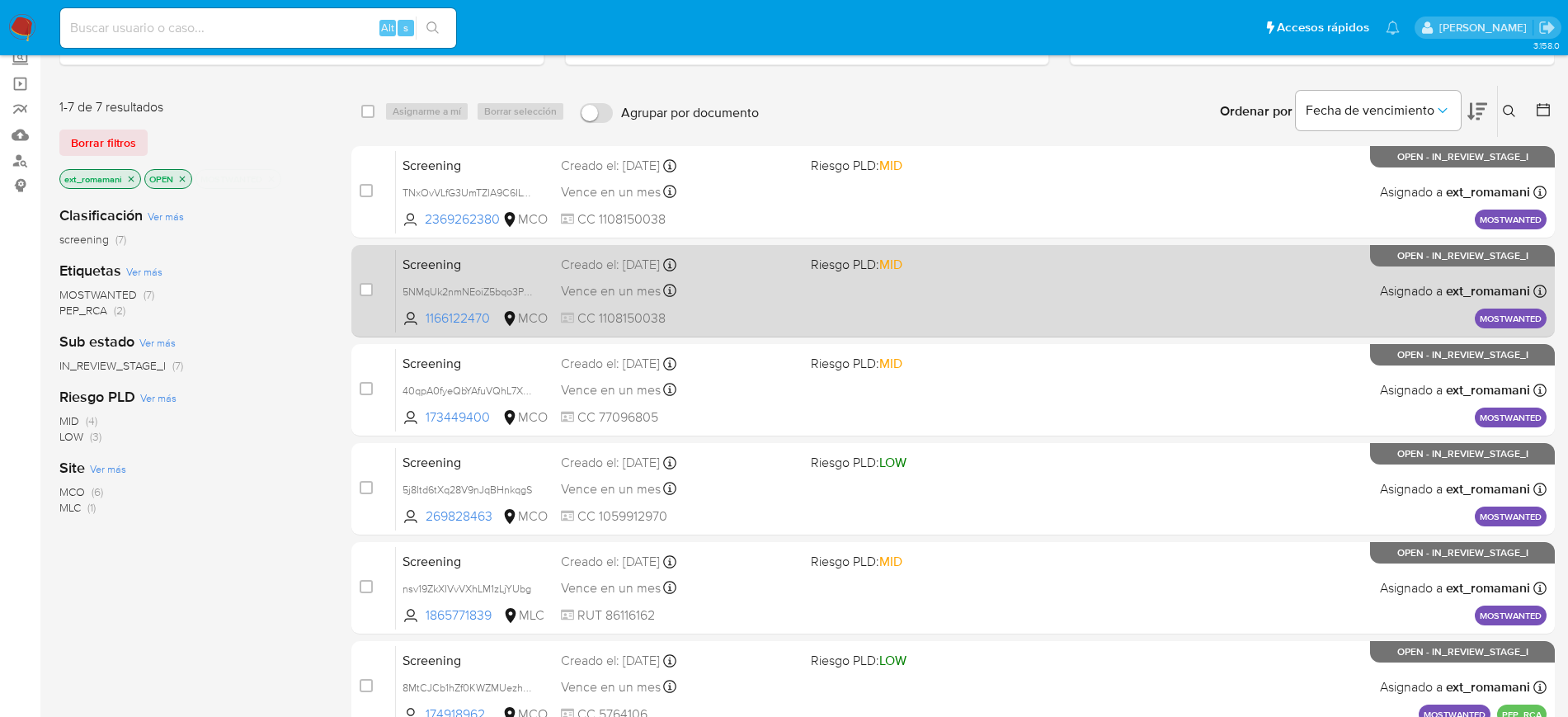
click div "Screening 5NMqUk2nmNEoiZ5bqo3P7Rck 1166122470 MCO Riesgo PLD: MID Creado el: 11…"
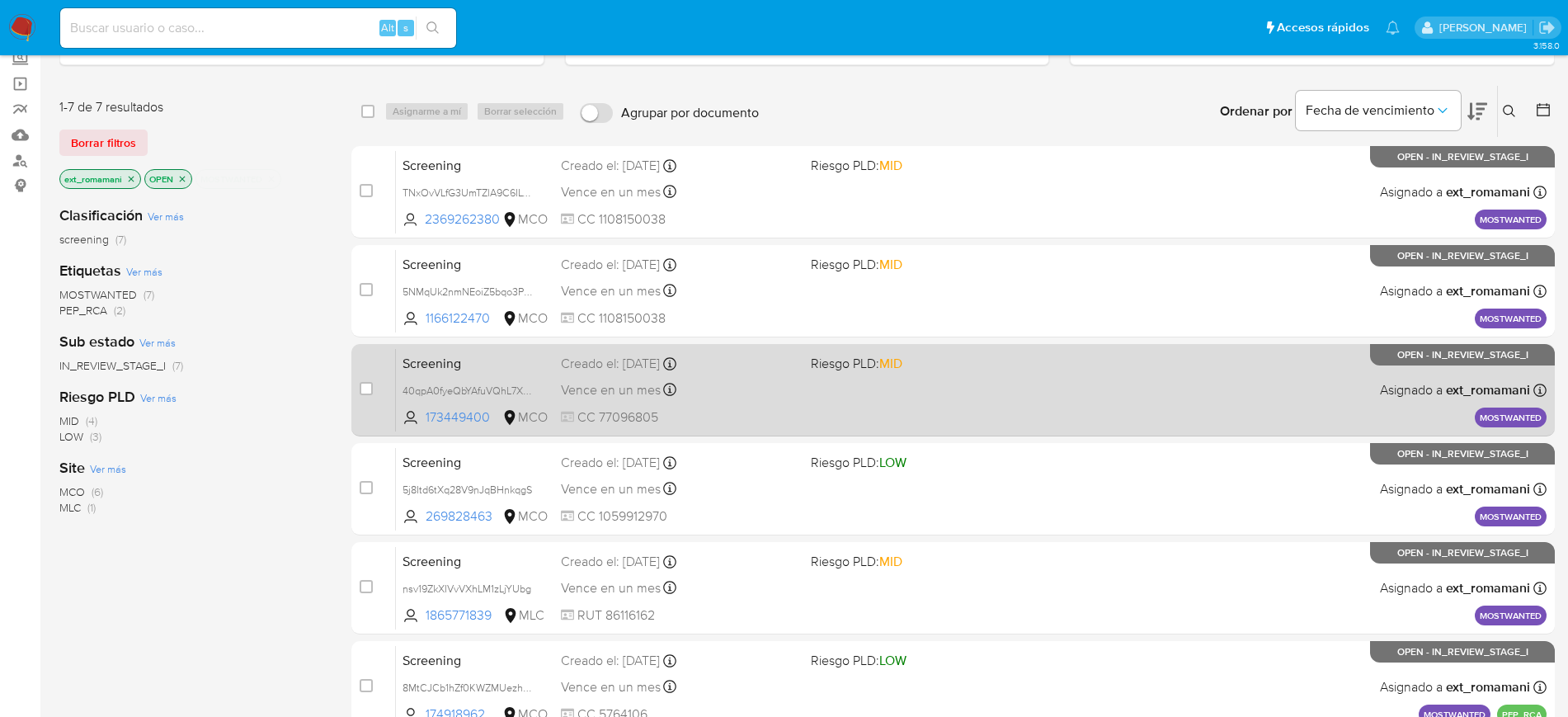
click div "Screening 40qpA0fyeQbYAfuVQhL7Xtbk 173449400 MCO Riesgo PLD: MID Creado el: 11/…"
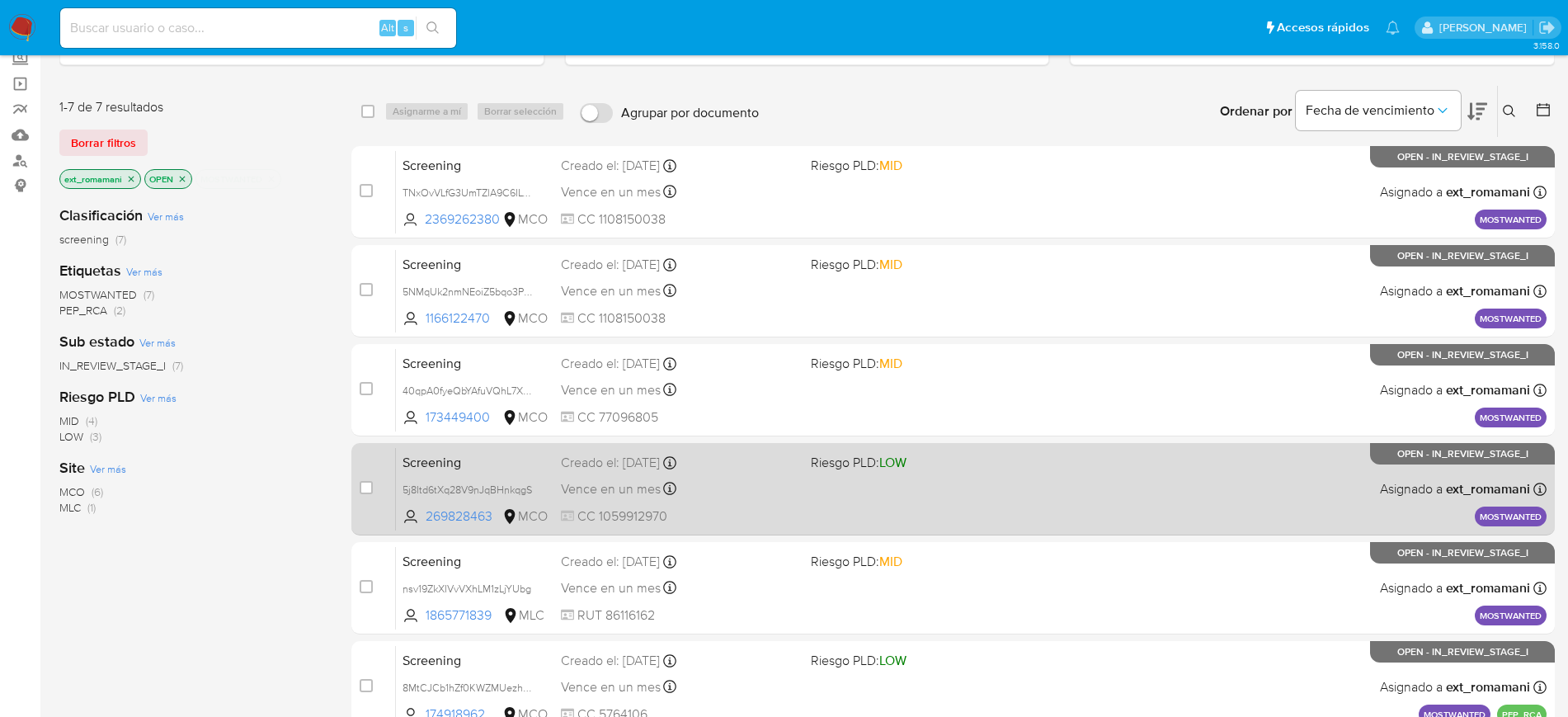
click div "Creado el: 11/09/2025 Creado el: 11/09/2025 07:06:02"
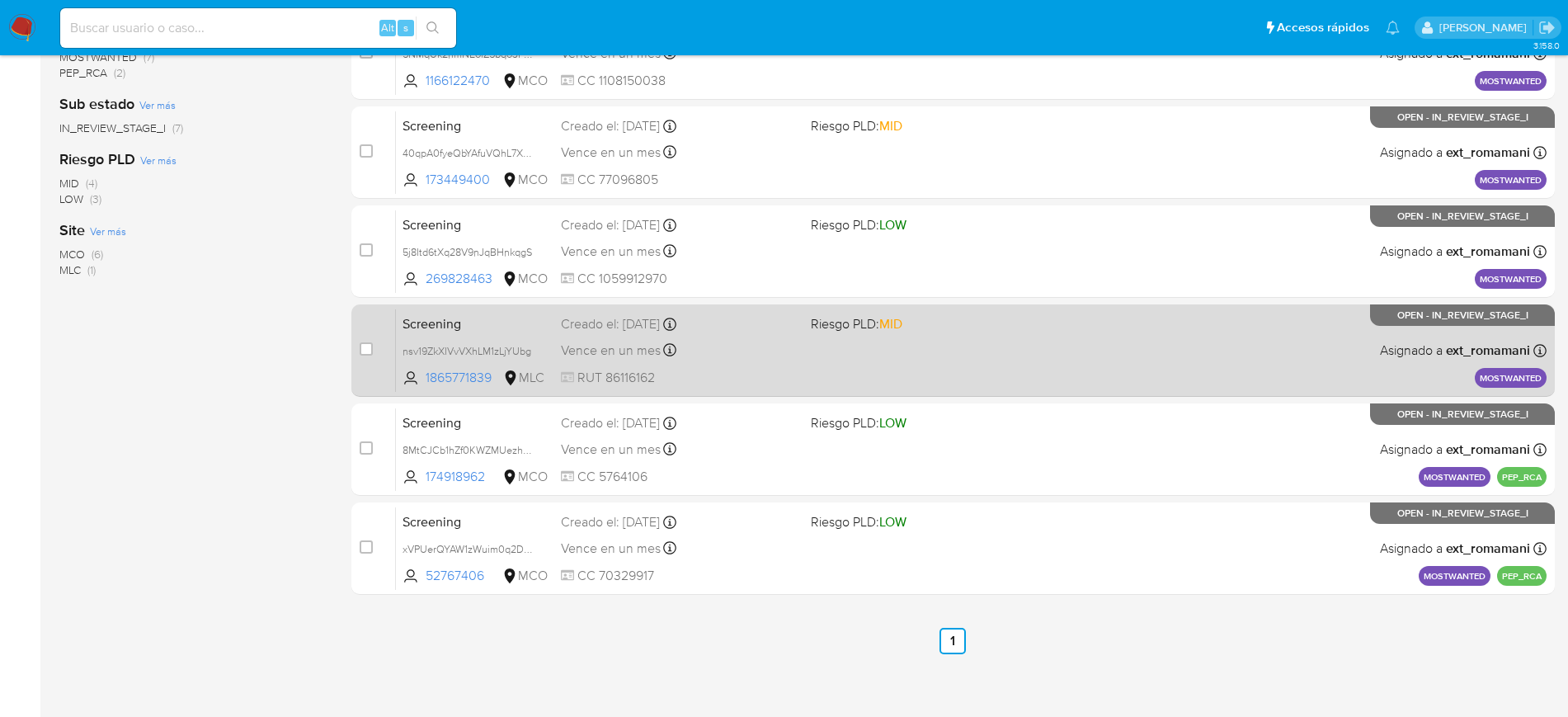
scroll to position [348, 0]
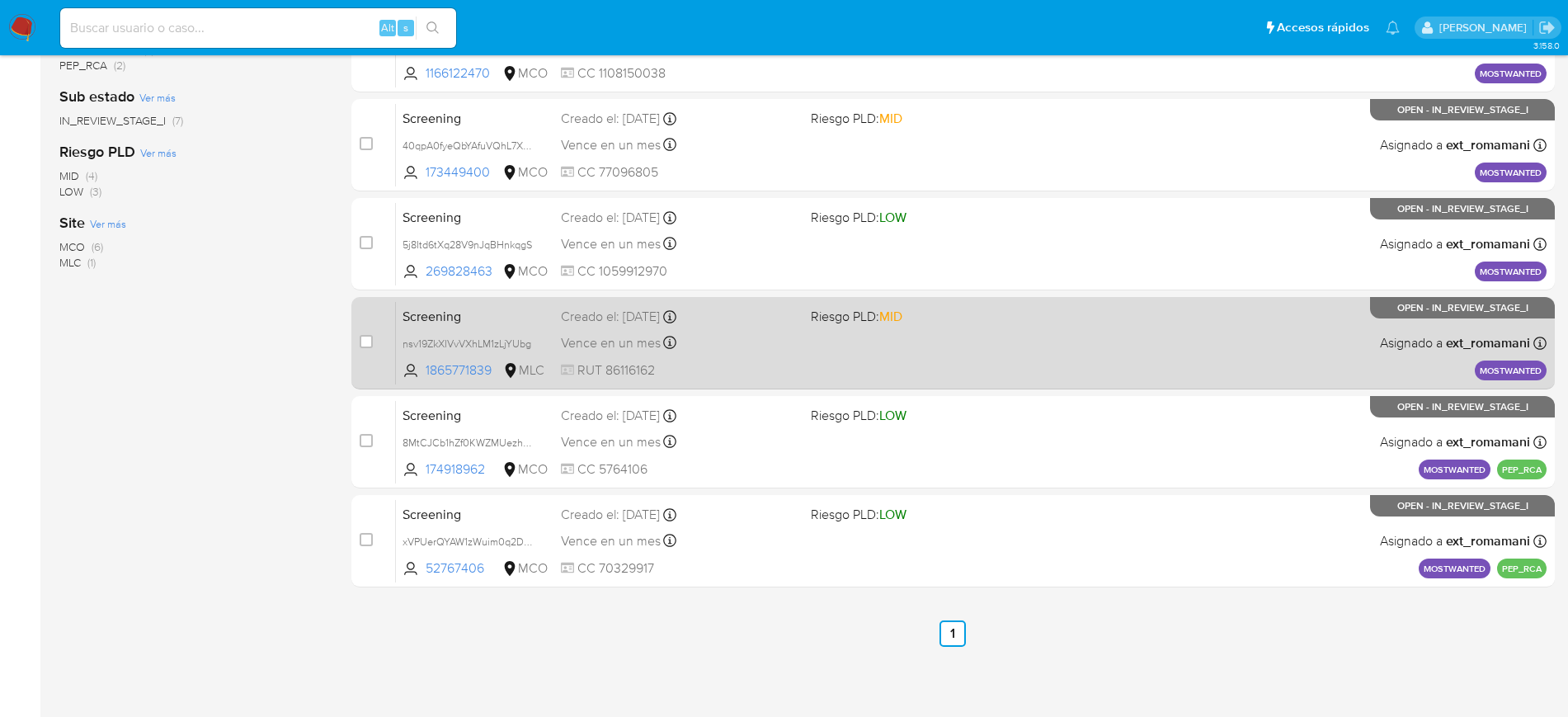
click div "Vence en un mes Vence el 11/10/2025 05:45:20"
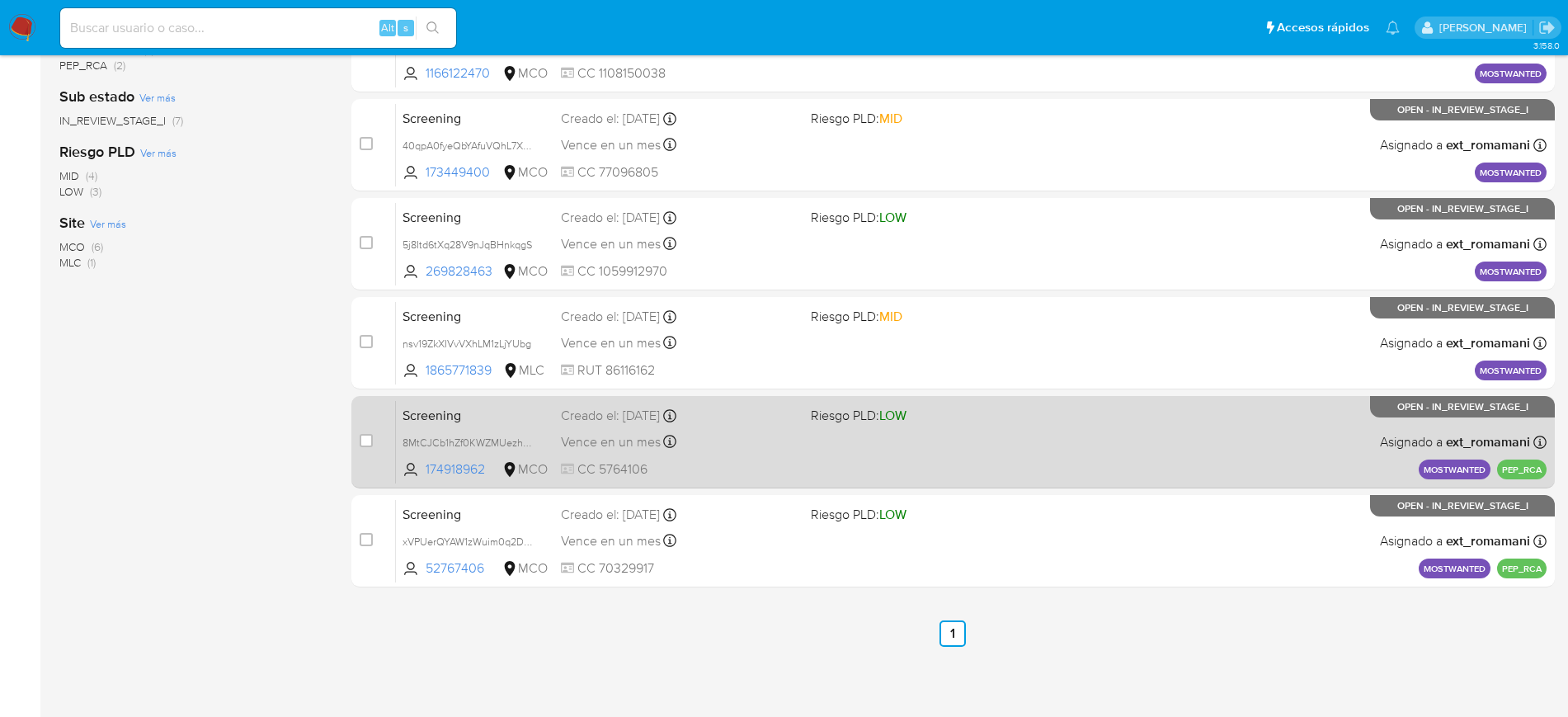
click div "Vence en un mes Vence el 10/10/2025 16:42:48"
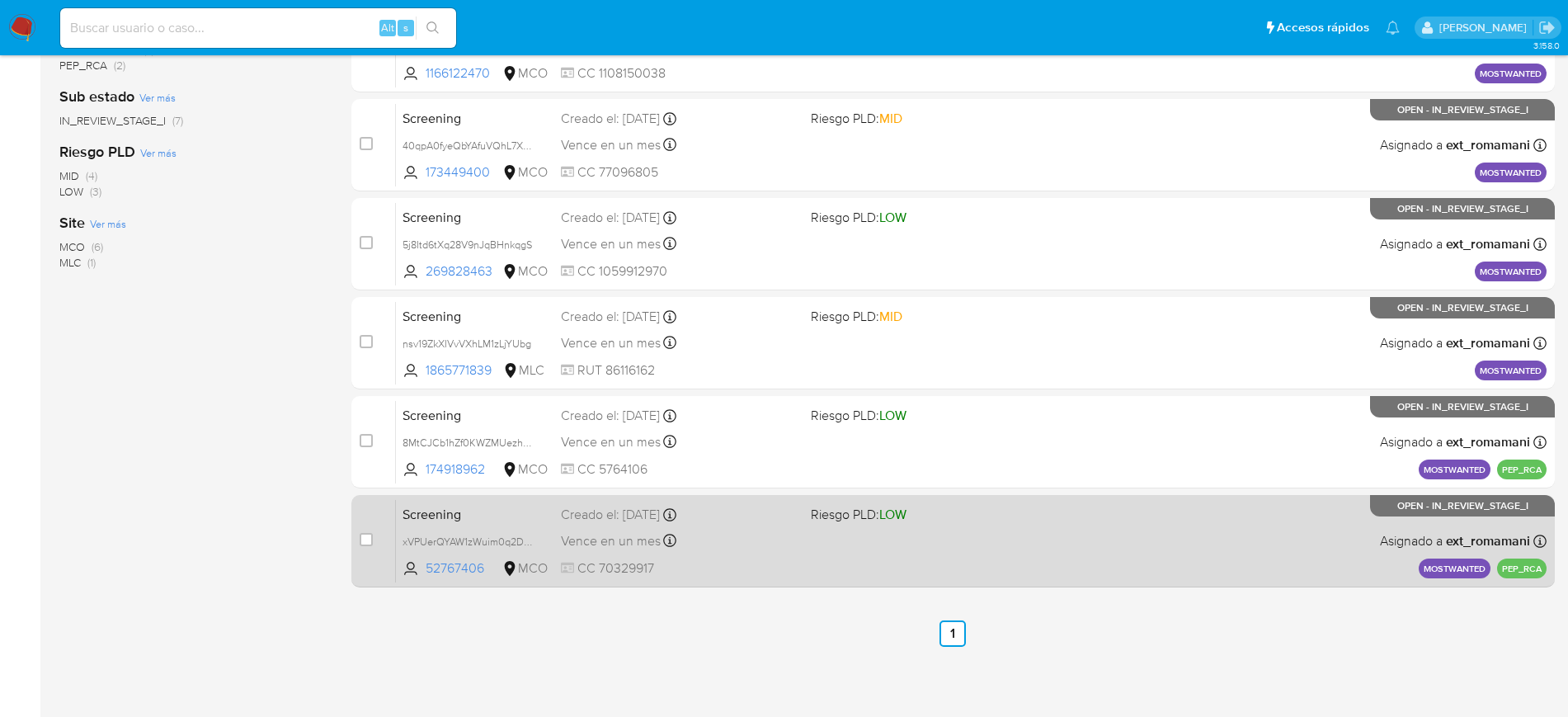
click div "Screening xVPUerQYAW1zWuim0q2DFP35 52767406 MCO Riesgo PLD: LOW Creado el: 10/0…"
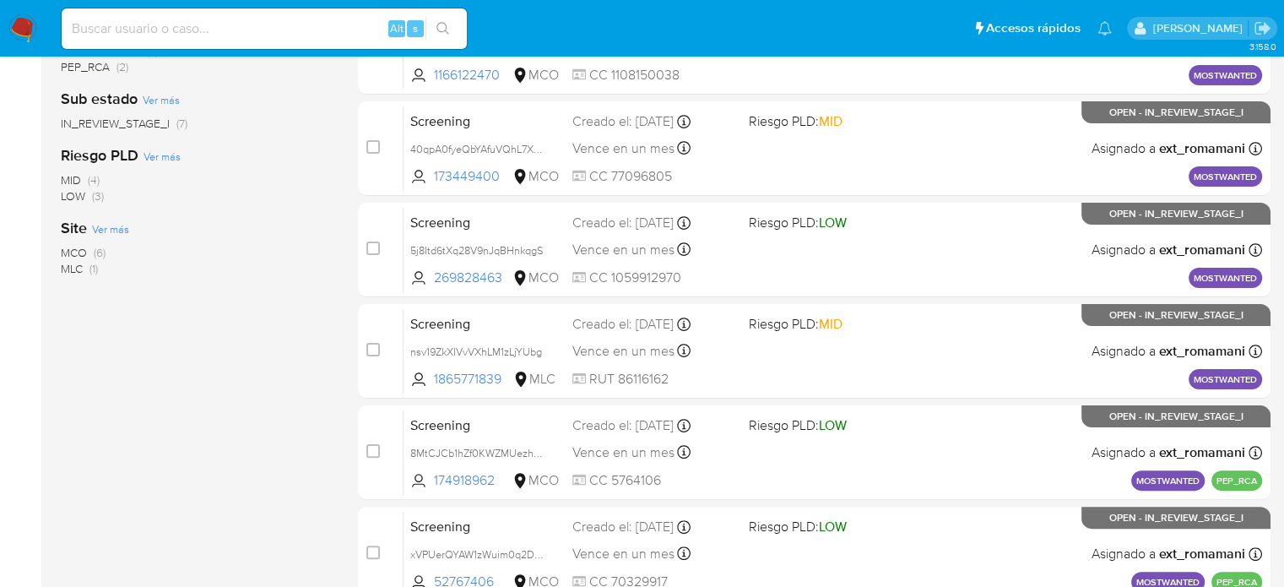
click img
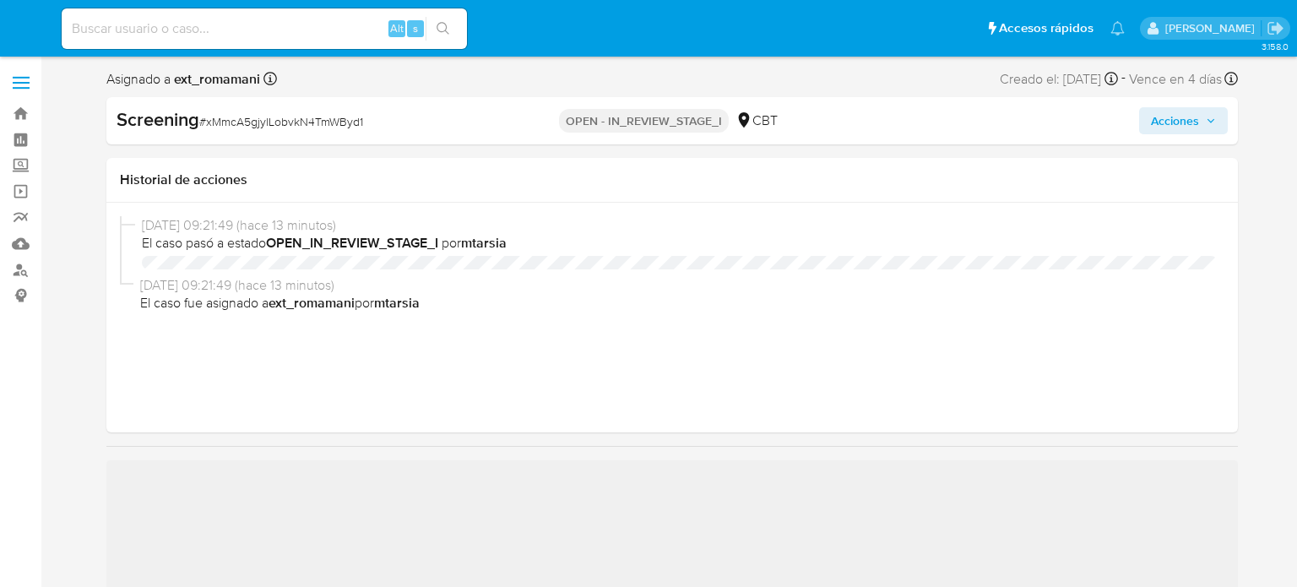
select select "10"
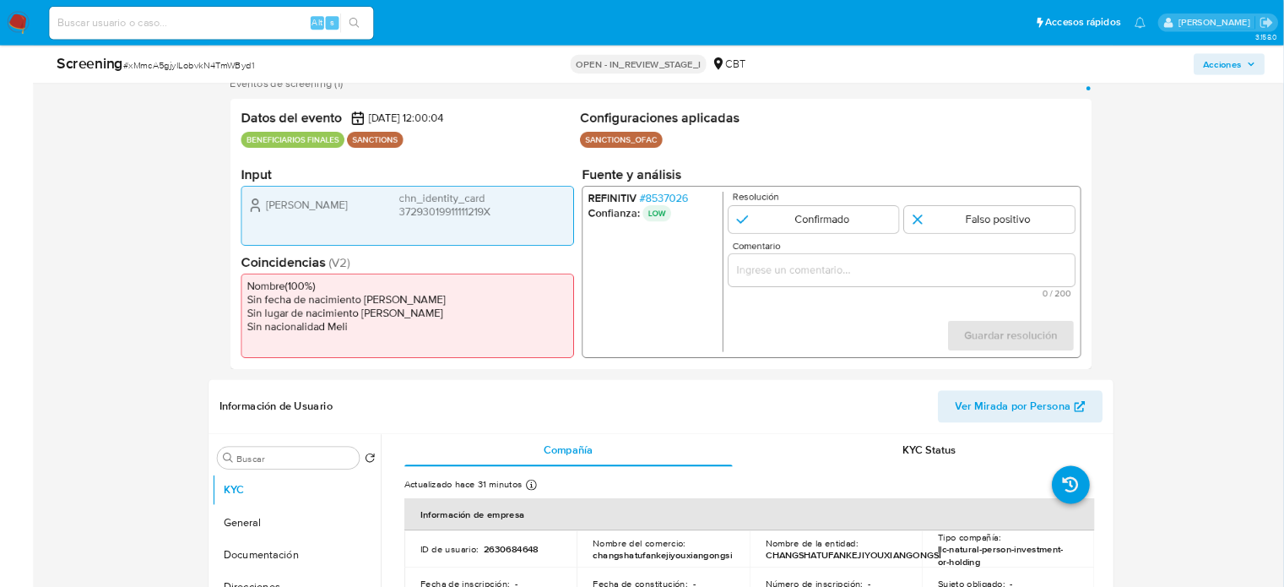
scroll to position [317, 0]
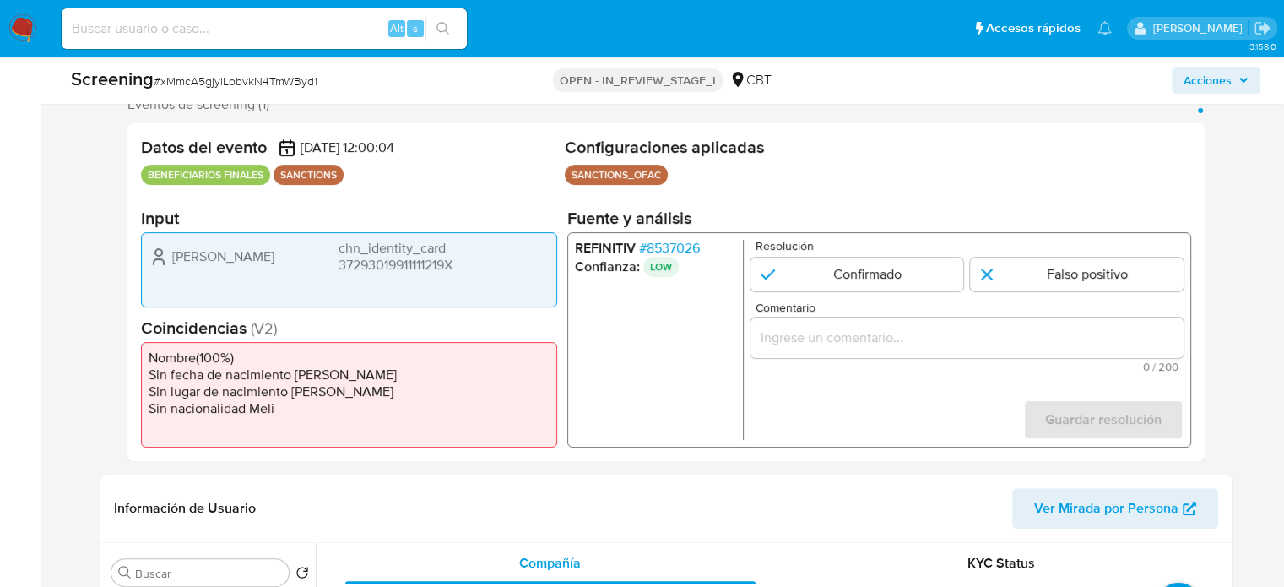
click at [793, 333] on input "Comentario" at bounding box center [966, 338] width 433 height 22
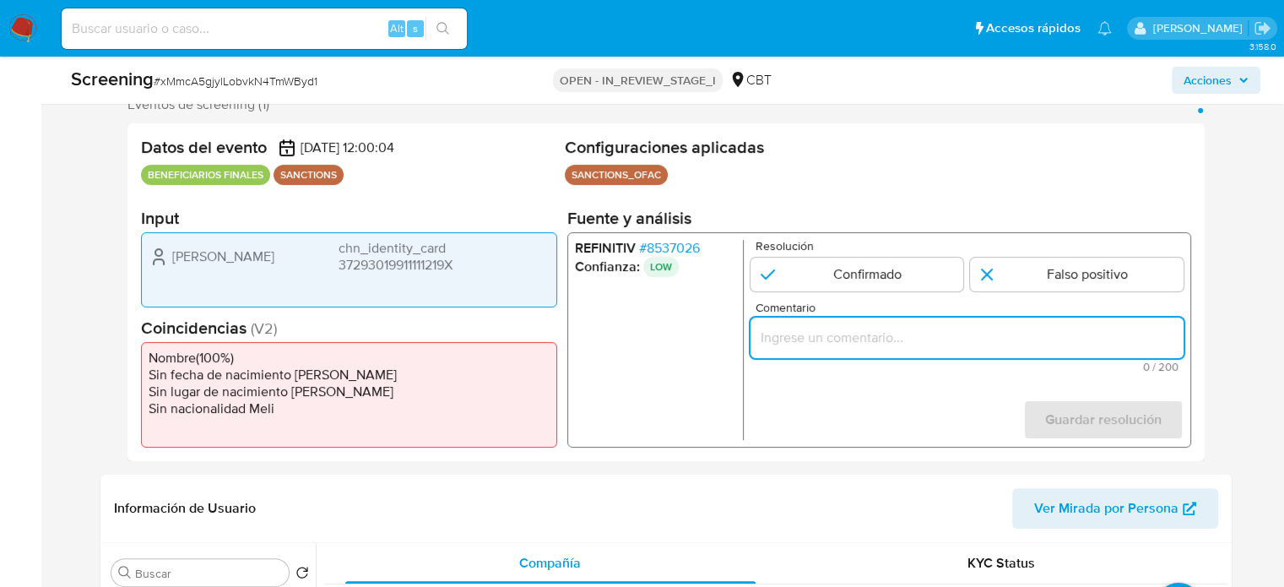
paste input "Compara al Rte Legal con el Sancionado , se desestima el match ya que difieren …"
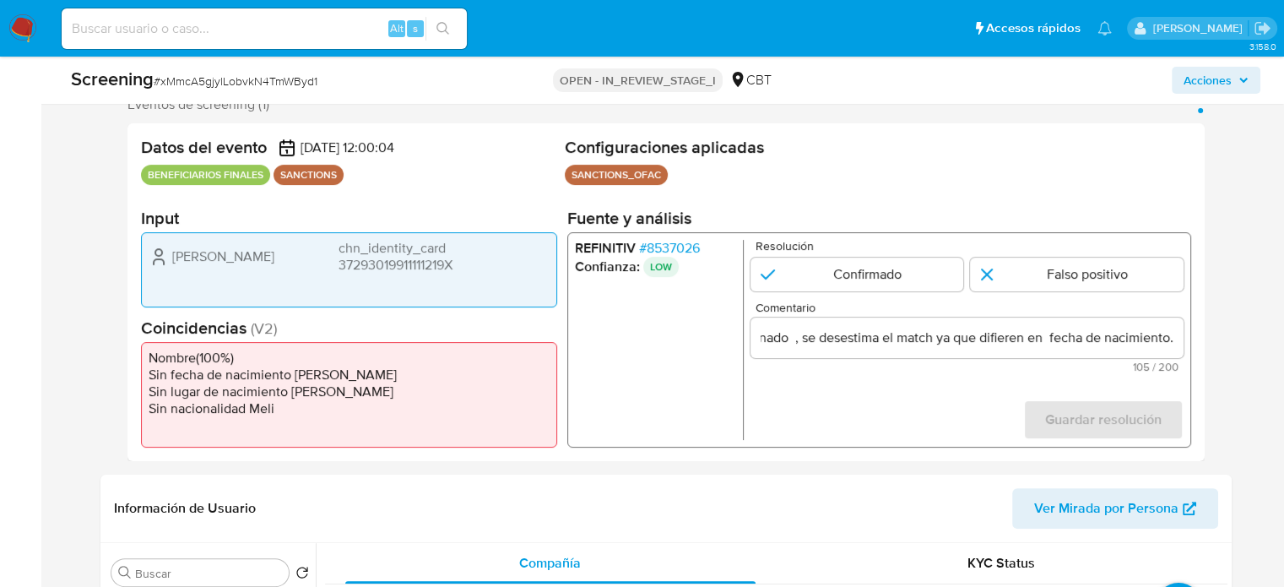
scroll to position [0, 0]
drag, startPoint x: 172, startPoint y: 256, endPoint x: 482, endPoint y: 259, distance: 309.8
click at [482, 259] on div "[PERSON_NAME] chn_identity_card 37293019911111219X" at bounding box center [349, 257] width 401 height 34
drag, startPoint x: 236, startPoint y: 263, endPoint x: 175, endPoint y: 263, distance: 60.8
click at [175, 263] on div "[PERSON_NAME] chn_identity_card 37293019911111219X" at bounding box center [349, 257] width 401 height 34
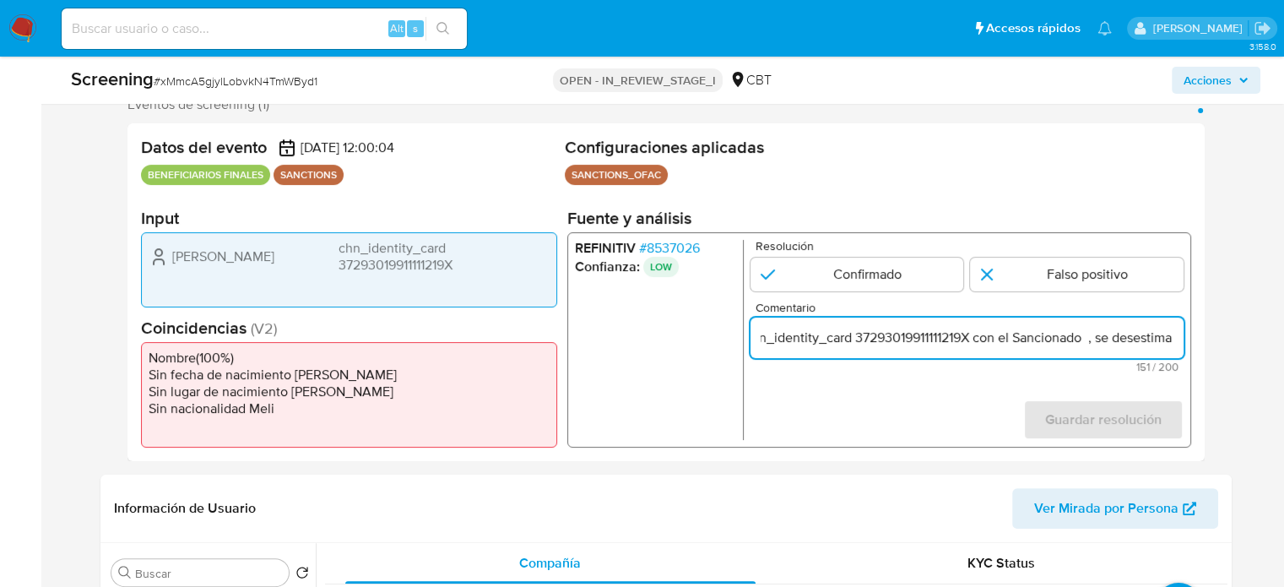
drag, startPoint x: 1158, startPoint y: 337, endPoint x: 1172, endPoint y: 338, distance: 14.4
click at [1172, 338] on input "Compara al Rte Legal Chao Wang chn_identity_card 37293019911111219X con el Sanc…" at bounding box center [966, 338] width 433 height 22
click at [1040, 338] on input "Compara al Rte Legal Chao Wang chn_identity_card 37293019911111219X con el Sanc…" at bounding box center [966, 338] width 433 height 22
paste input "Chao Wang"
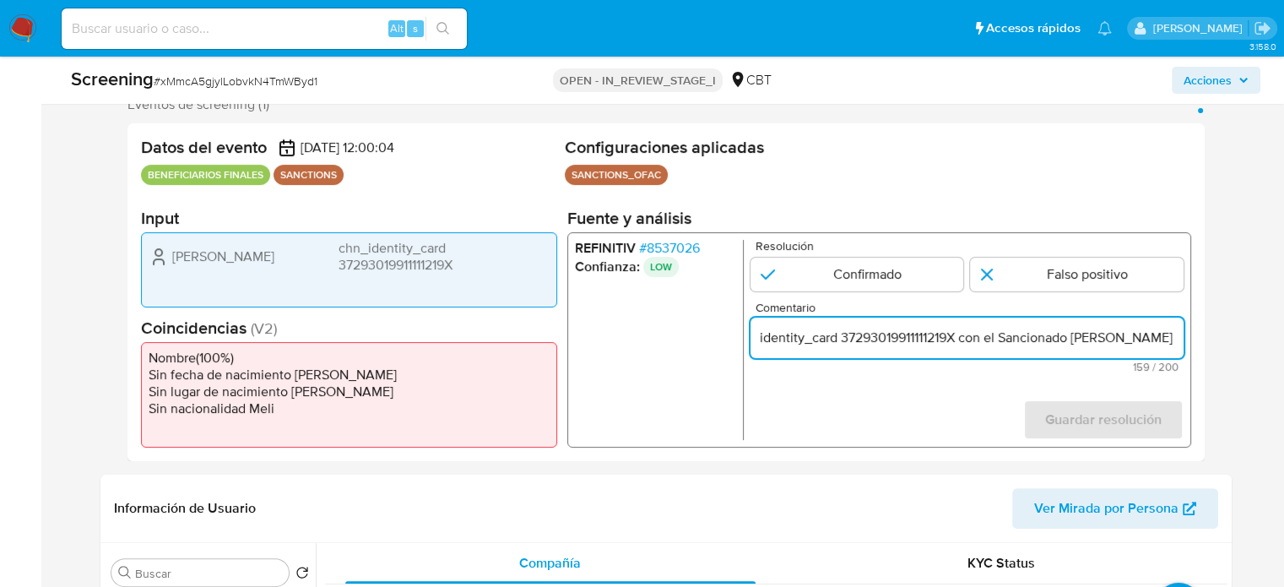
type input "Compara al Rte Legal Chao Wang chn_identity_card 37293019911111219X con el Sanc…"
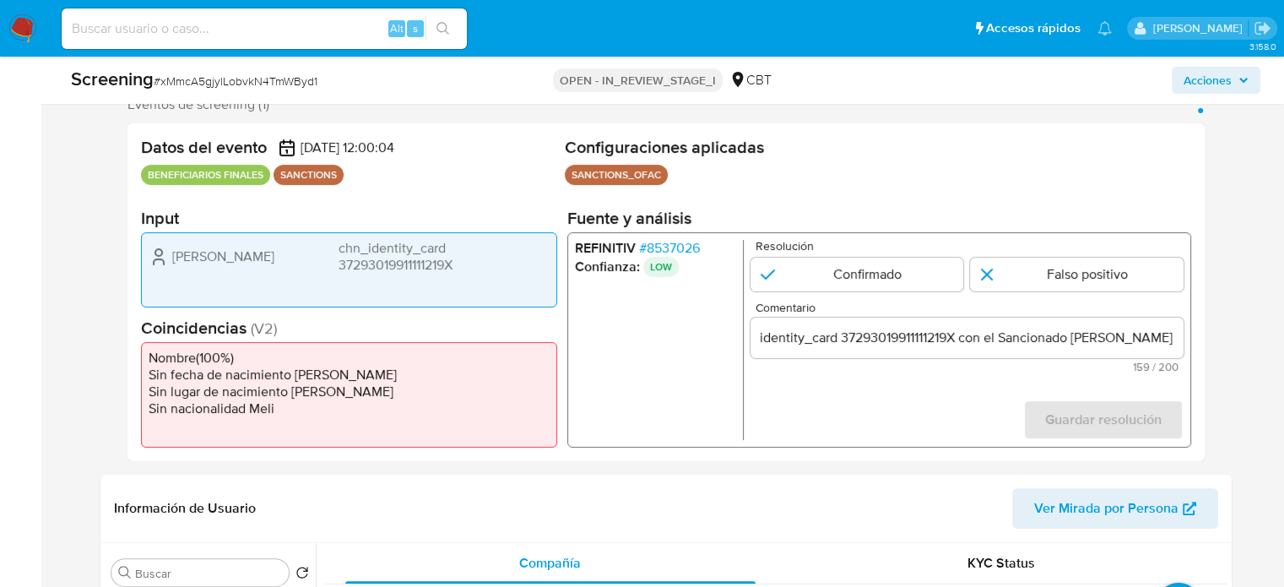
scroll to position [0, 0]
click at [684, 245] on span "# 8537026" at bounding box center [668, 248] width 61 height 17
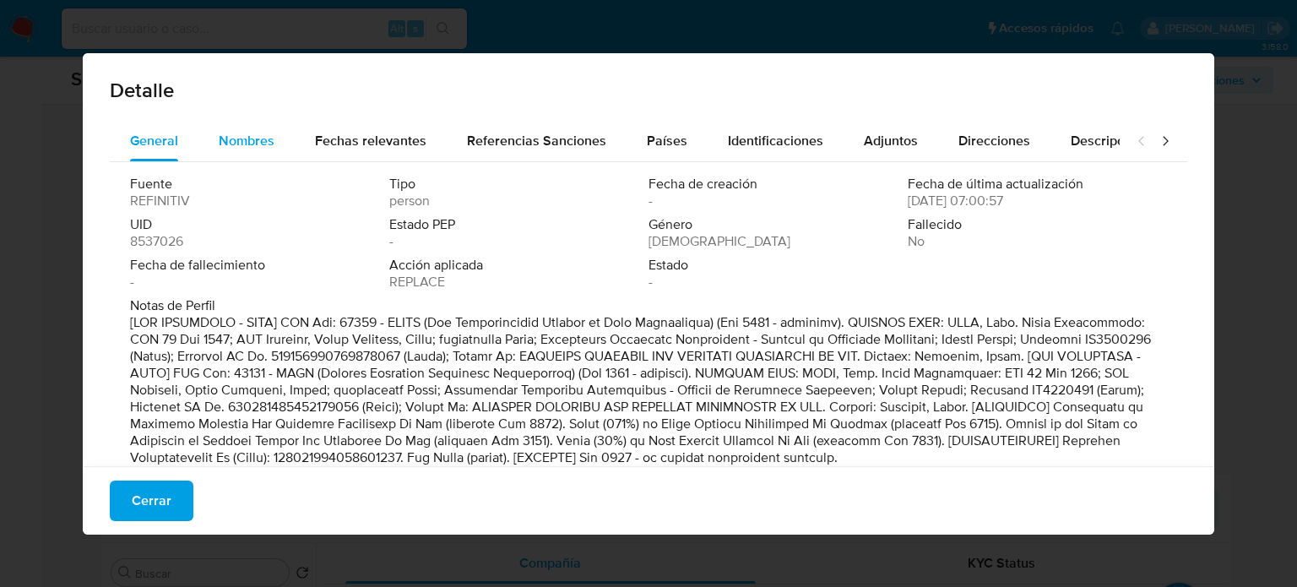
click at [257, 141] on span "Nombres" at bounding box center [247, 140] width 56 height 19
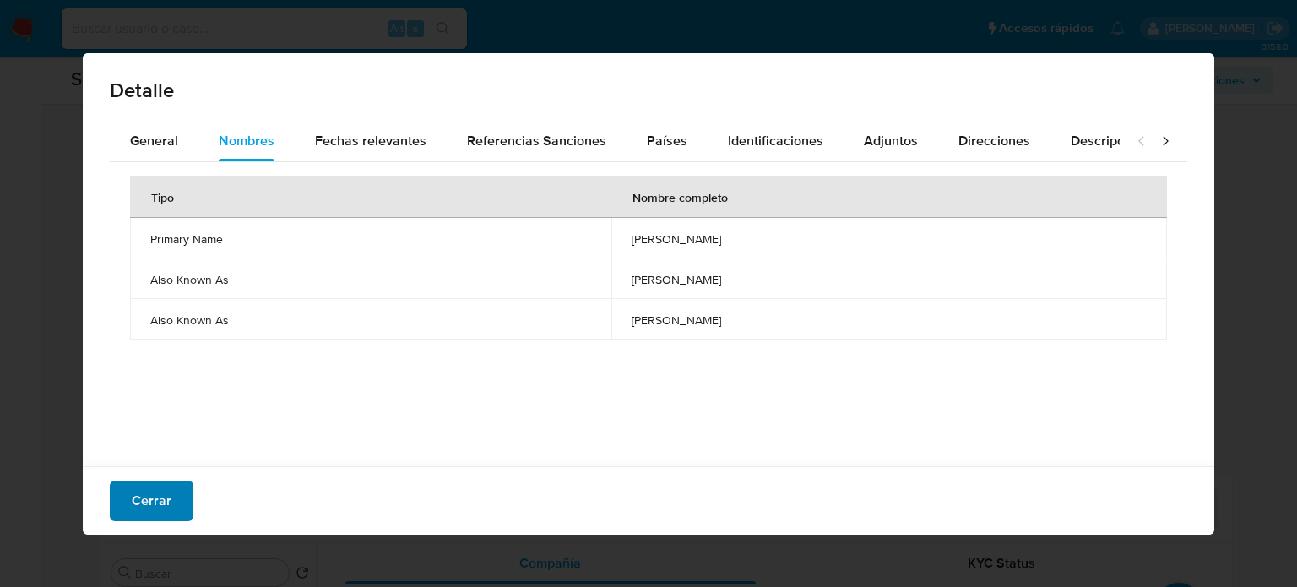
drag, startPoint x: 146, startPoint y: 497, endPoint x: 138, endPoint y: 509, distance: 14.0
click at [144, 499] on span "Cerrar" at bounding box center [152, 500] width 40 height 37
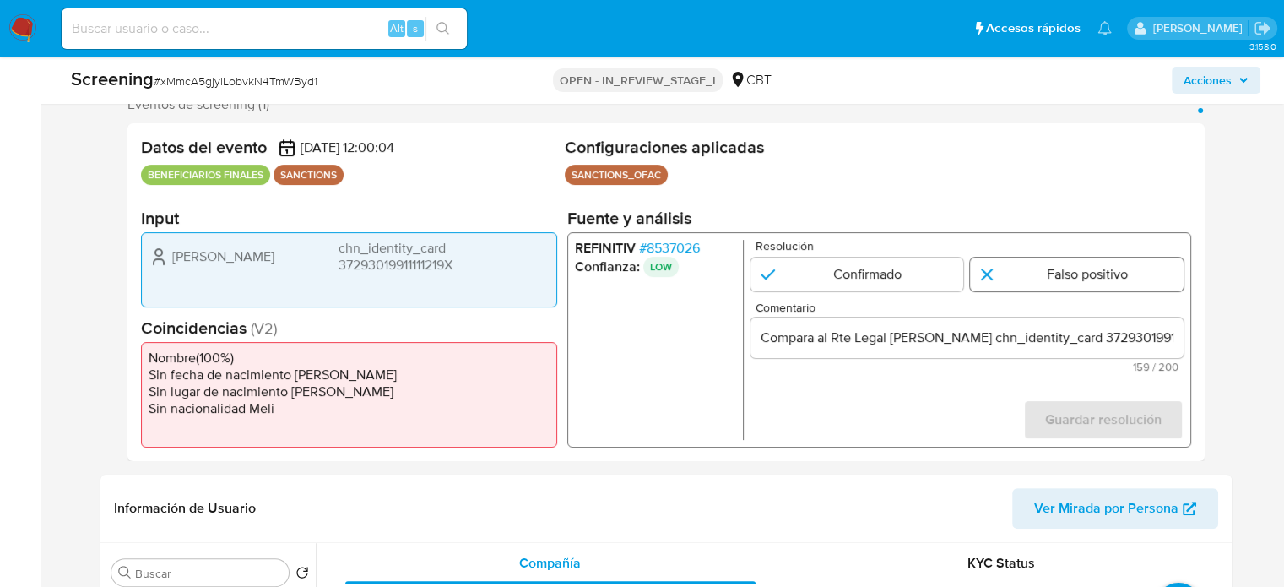
click at [1042, 266] on input "1 de 1" at bounding box center [1077, 274] width 214 height 34
radio input "true"
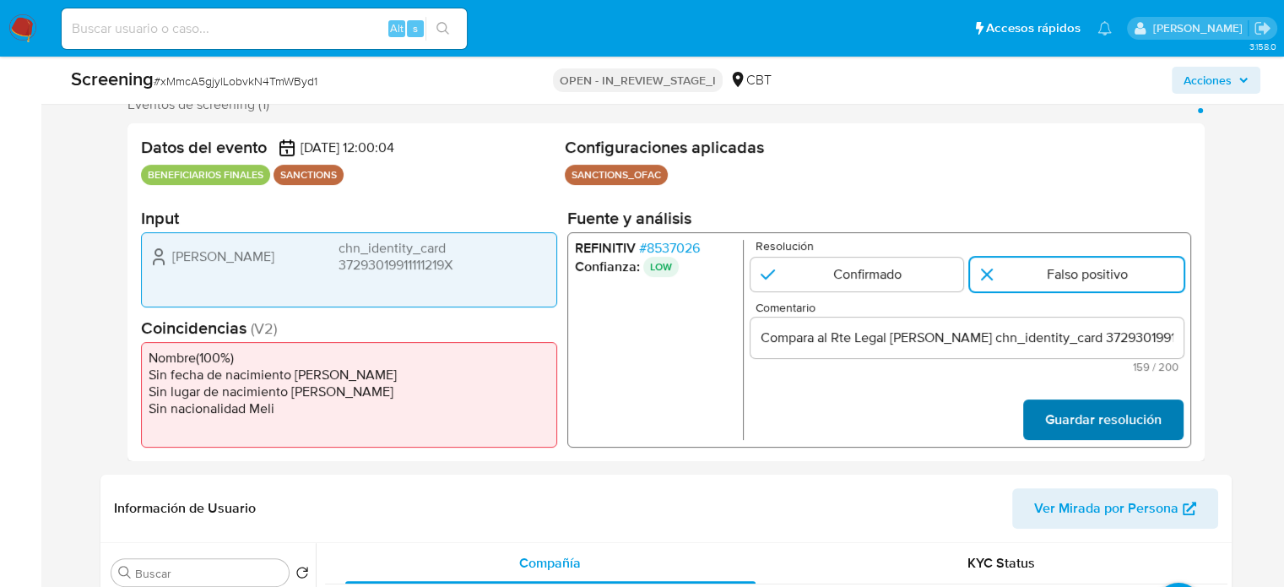
click at [1134, 421] on span "Guardar resolución" at bounding box center [1102, 419] width 116 height 37
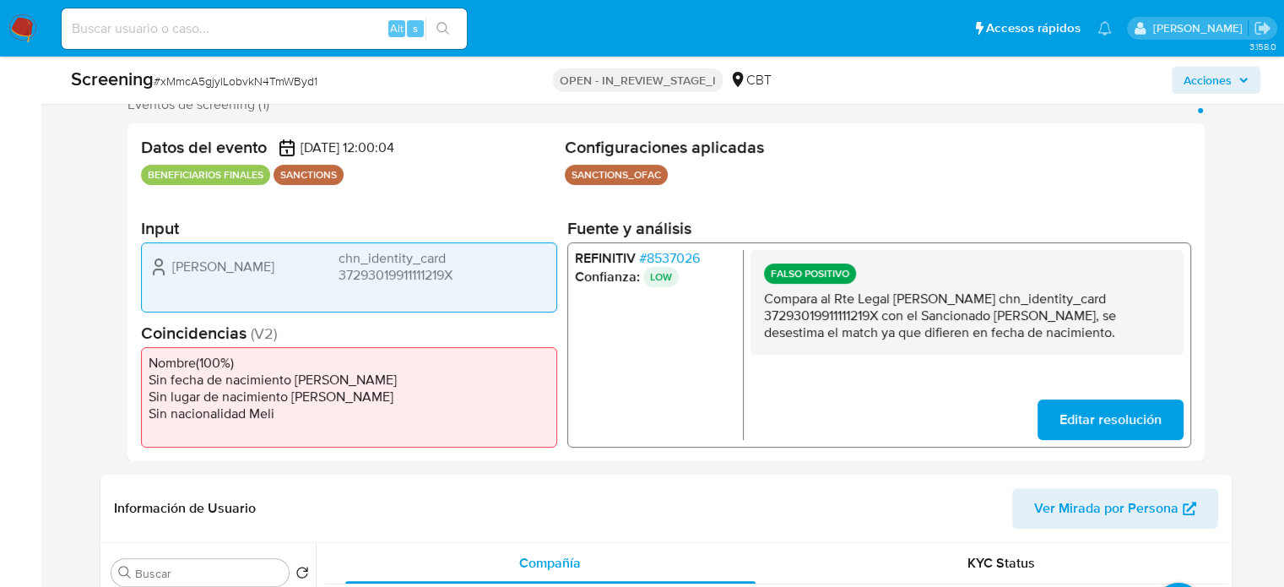
drag, startPoint x: 893, startPoint y: 300, endPoint x: 880, endPoint y: 317, distance: 22.3
click at [880, 317] on p "Compara al Rte Legal Chao Wang chn_identity_card 37293019911111219X con el Sanc…" at bounding box center [966, 315] width 406 height 51
click at [679, 257] on span "# 8537026" at bounding box center [668, 257] width 61 height 17
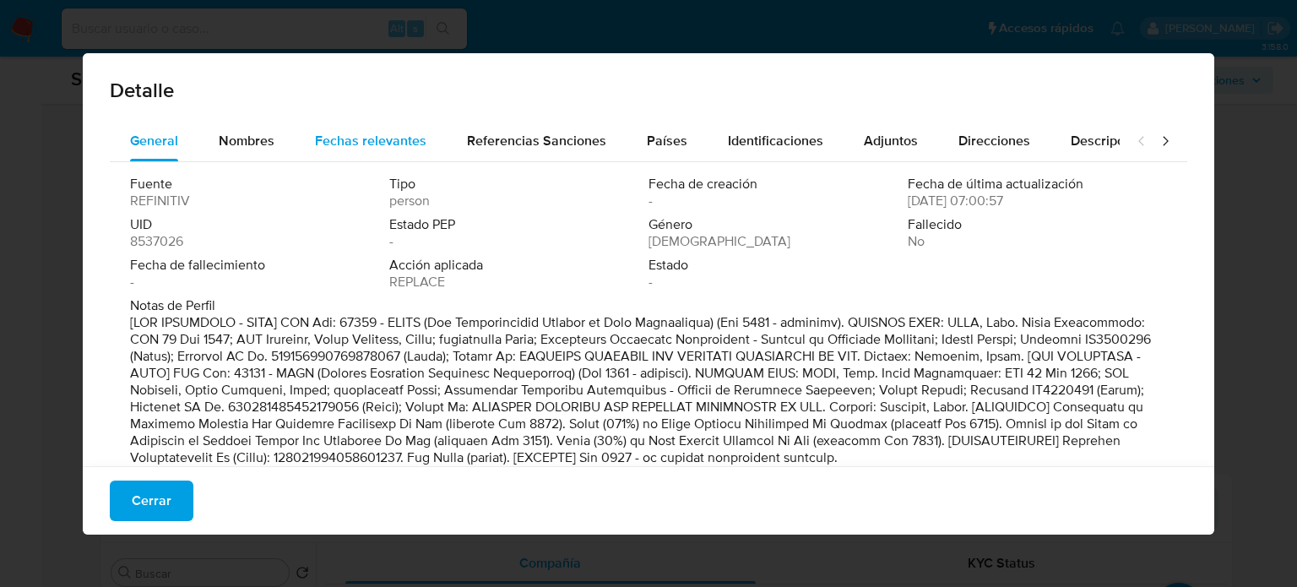
click at [340, 142] on span "Fechas relevantes" at bounding box center [370, 140] width 111 height 19
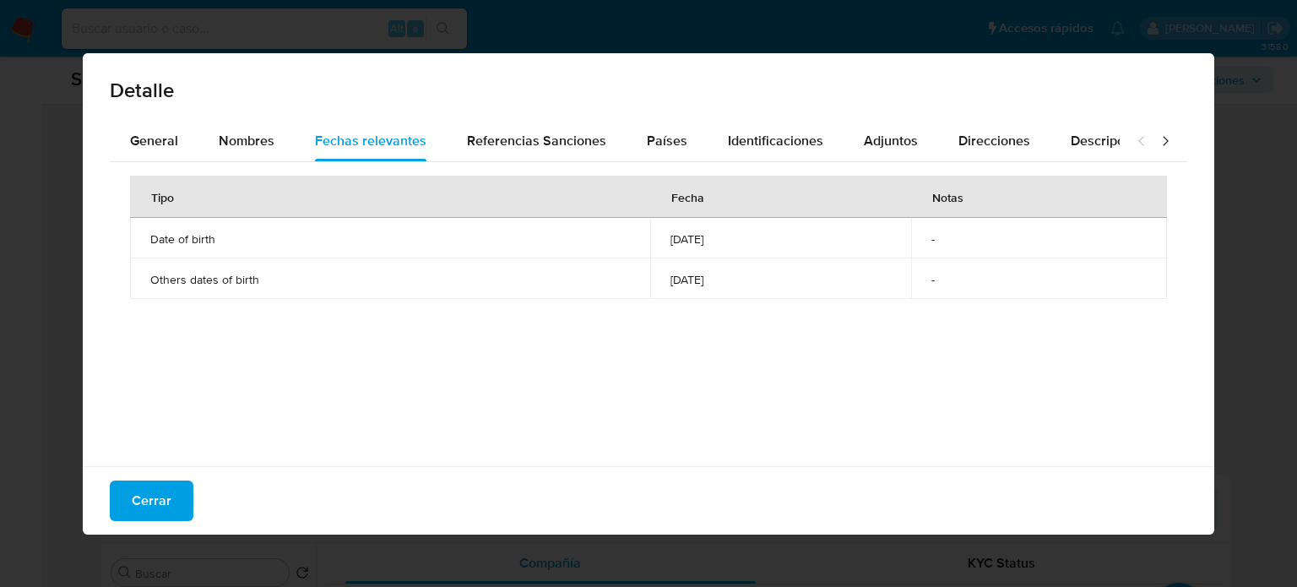
drag, startPoint x: 171, startPoint y: 495, endPoint x: 127, endPoint y: 482, distance: 45.7
click at [171, 495] on button "Cerrar" at bounding box center [152, 500] width 84 height 41
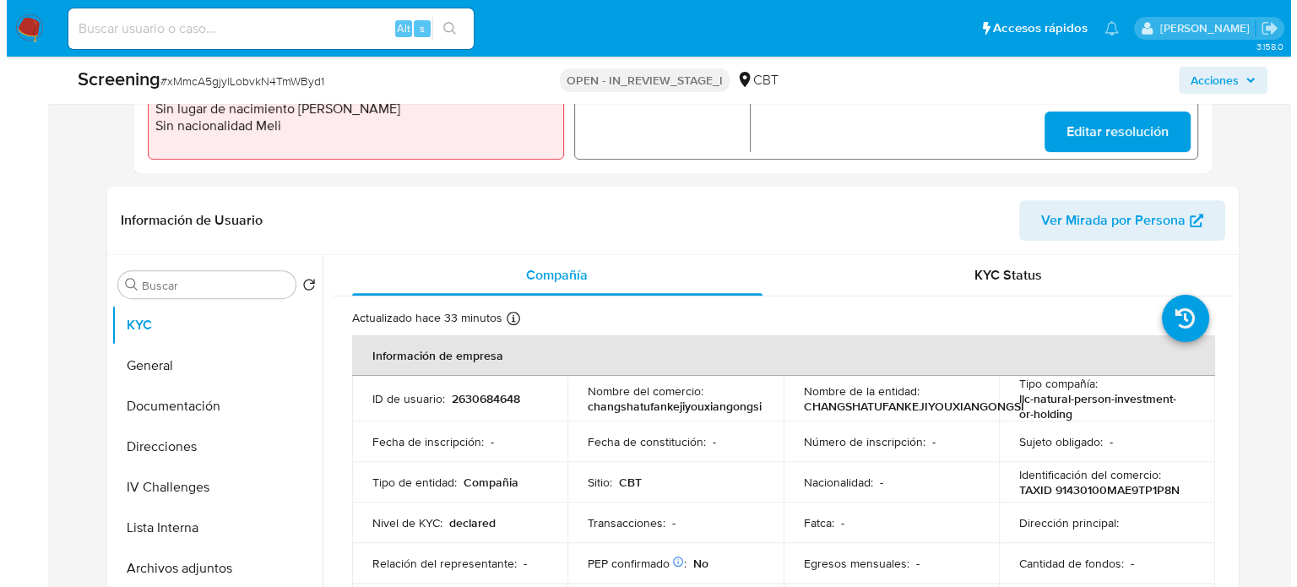
scroll to position [654, 0]
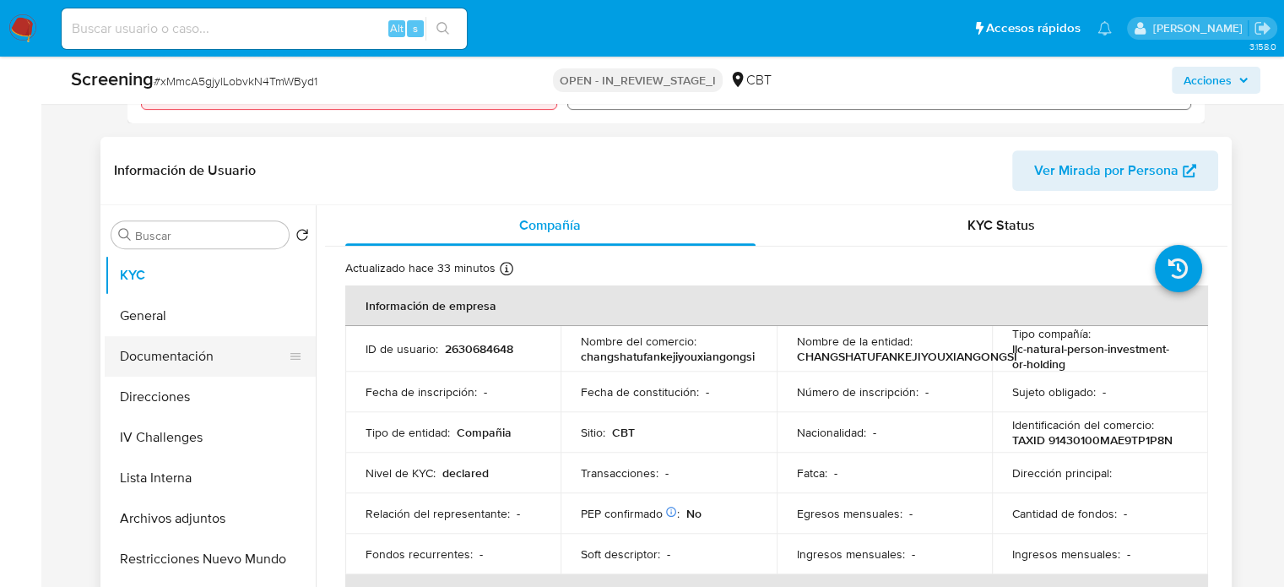
click at [192, 354] on button "Documentación" at bounding box center [204, 356] width 198 height 41
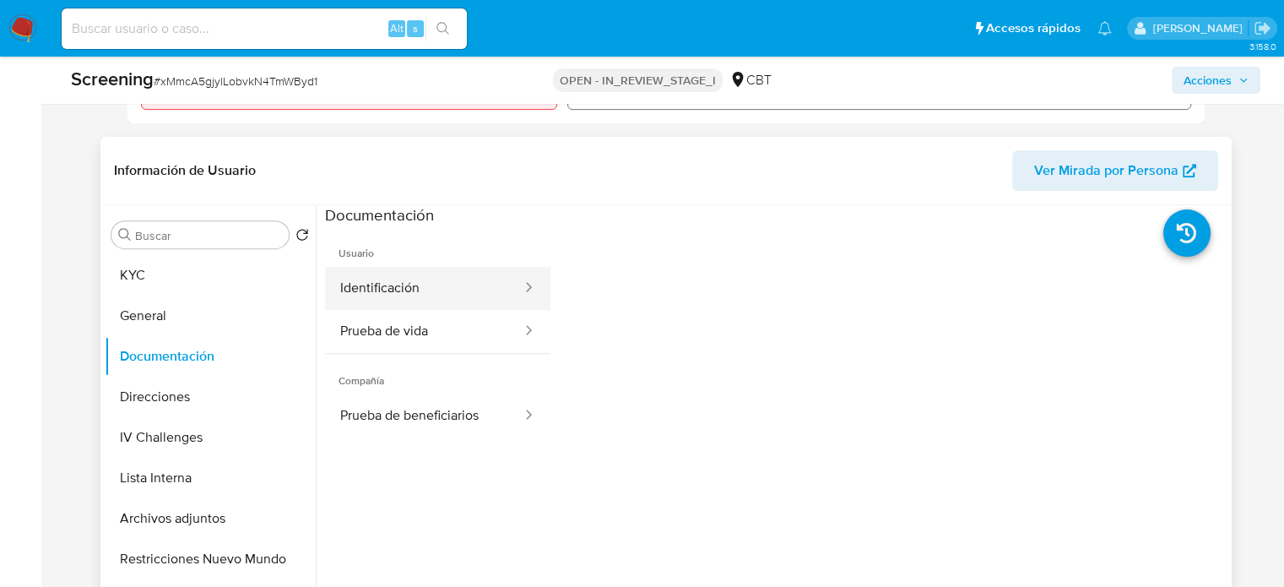
click at [465, 287] on button "Identificación" at bounding box center [424, 288] width 198 height 43
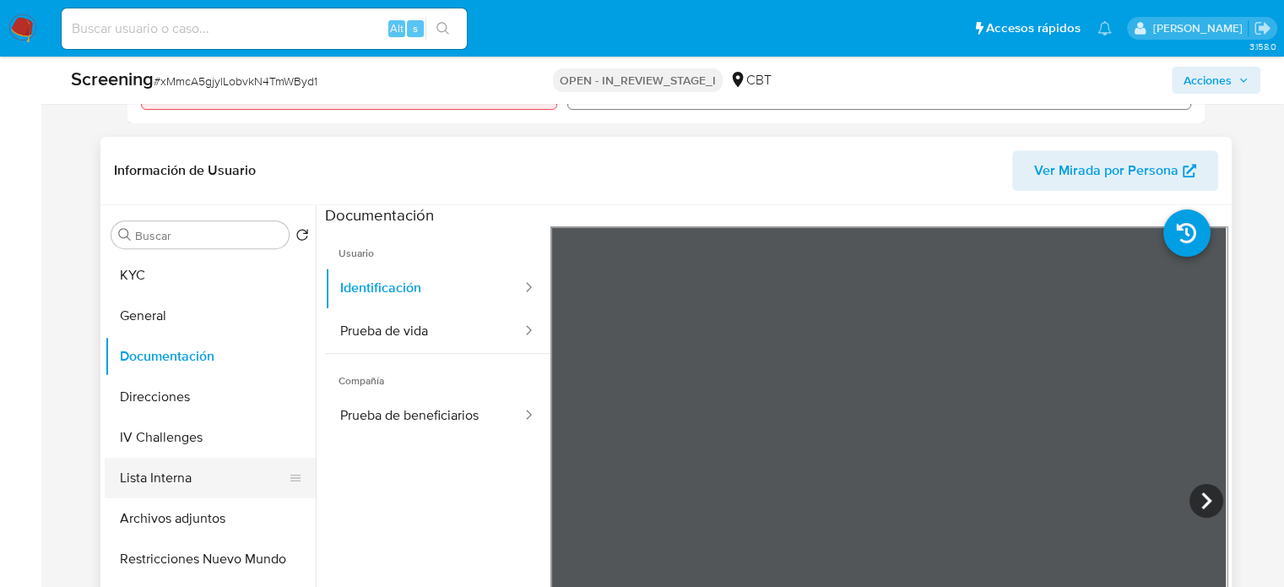
click at [202, 475] on button "Lista Interna" at bounding box center [204, 478] width 198 height 41
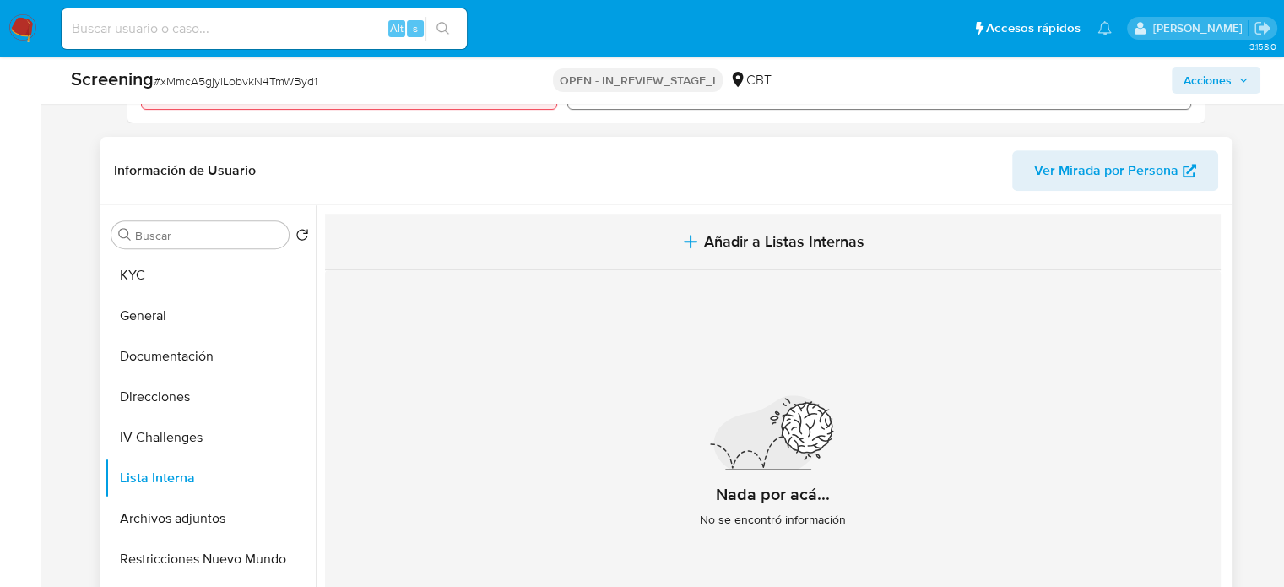
click at [709, 233] on span "Añadir a Listas Internas" at bounding box center [784, 241] width 160 height 19
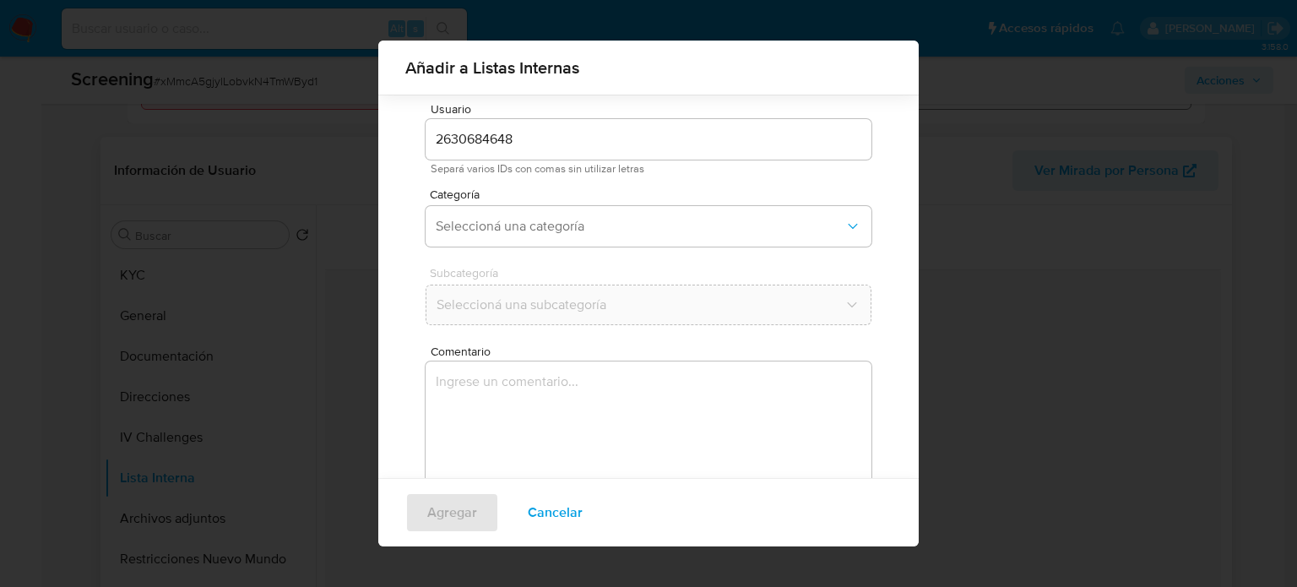
scroll to position [71, 0]
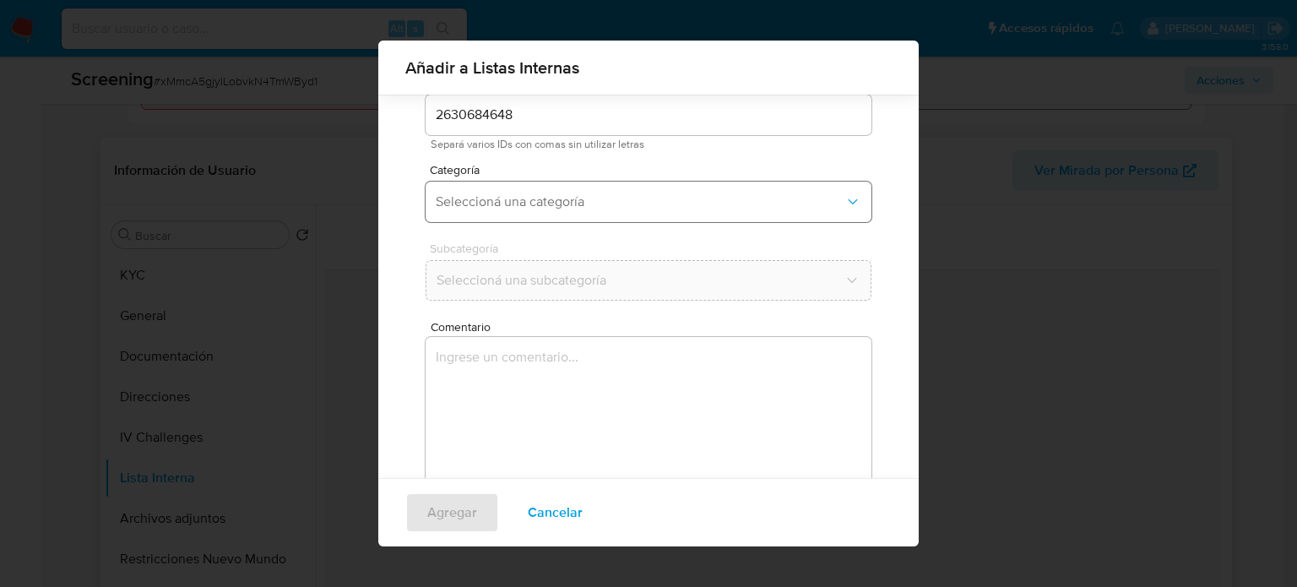
click at [574, 202] on span "Seleccioná una categoría" at bounding box center [640, 201] width 409 height 17
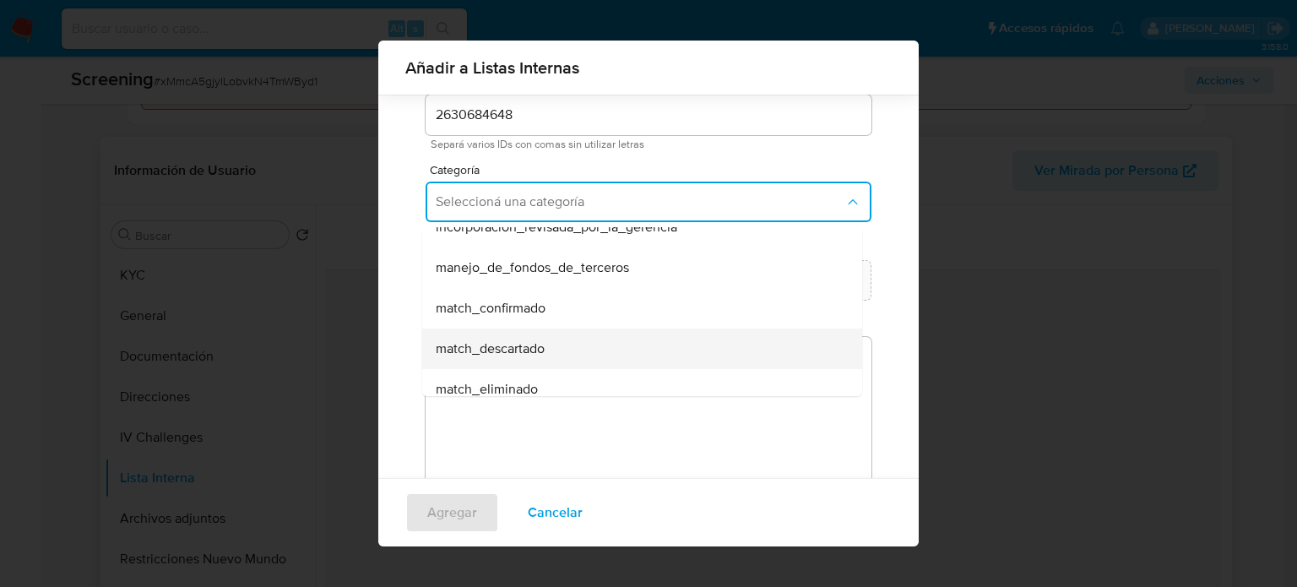
scroll to position [84, 0]
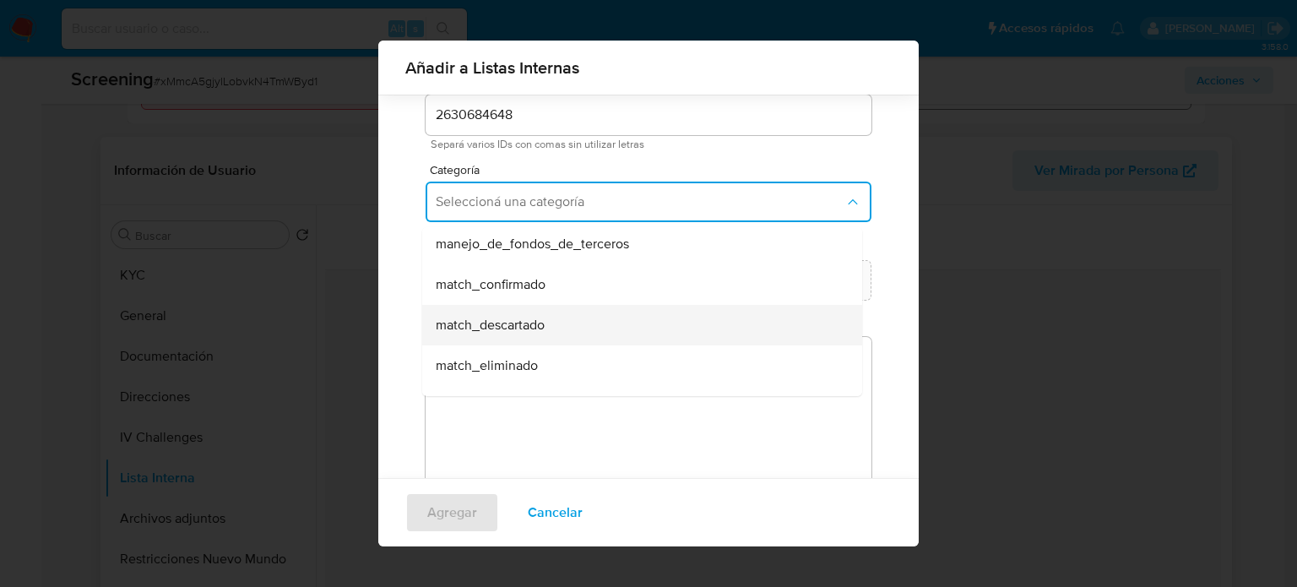
click at [521, 332] on span "match_descartado" at bounding box center [490, 325] width 109 height 17
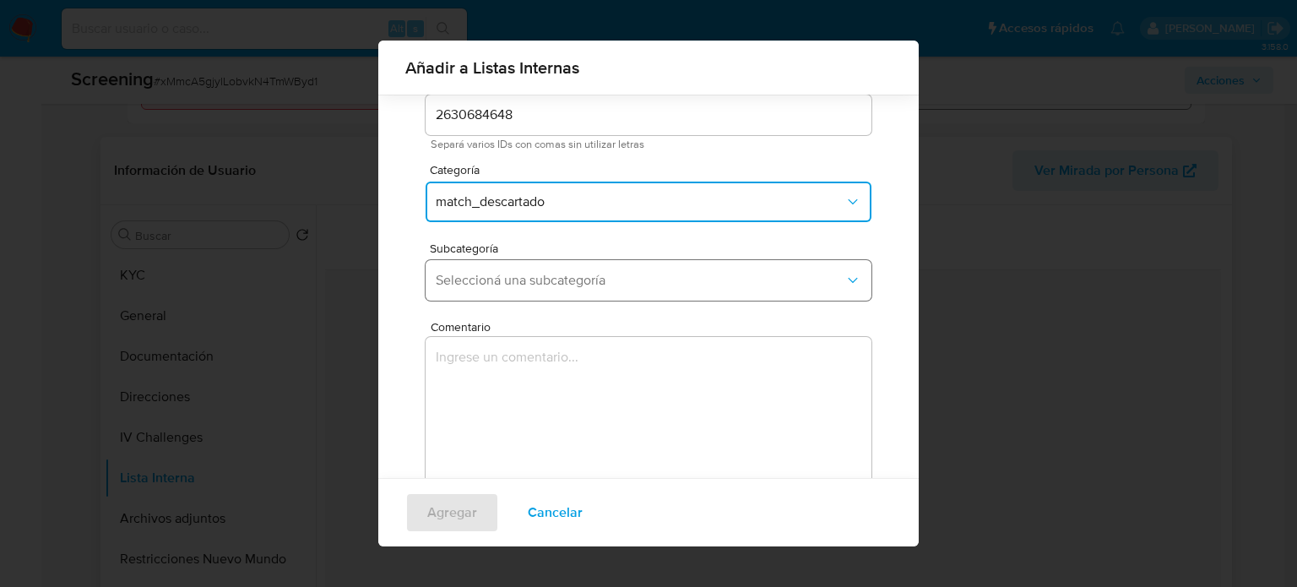
click at [574, 272] on span "Seleccioná una subcategoría" at bounding box center [640, 280] width 409 height 17
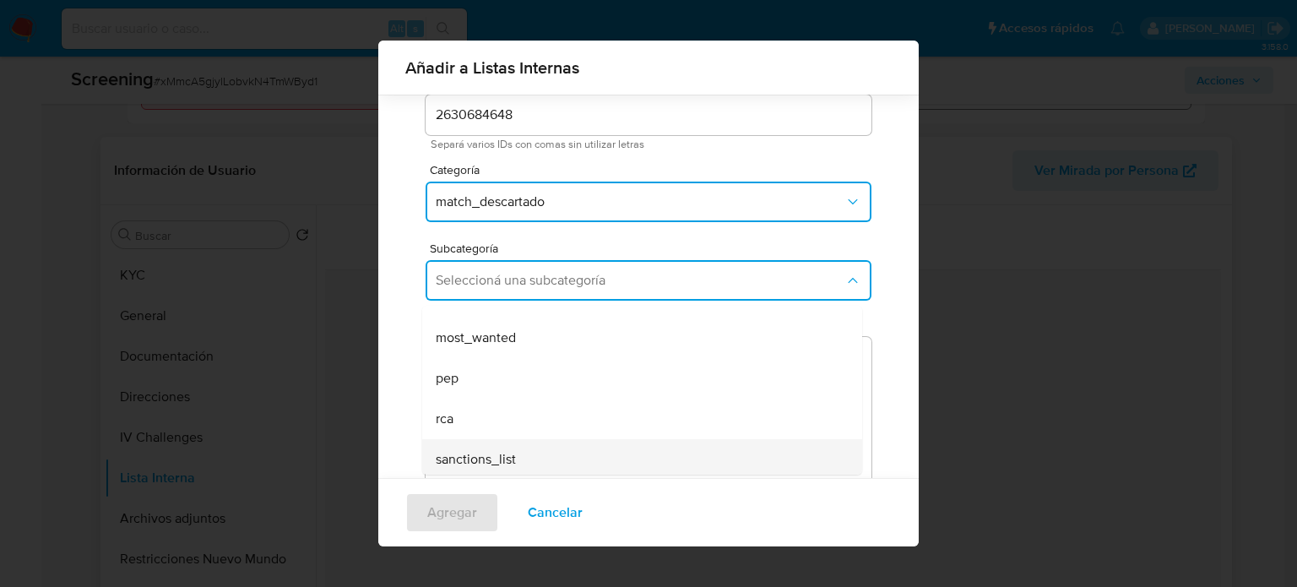
scroll to position [115, 0]
click at [510, 452] on span "sanctions_list" at bounding box center [476, 454] width 80 height 17
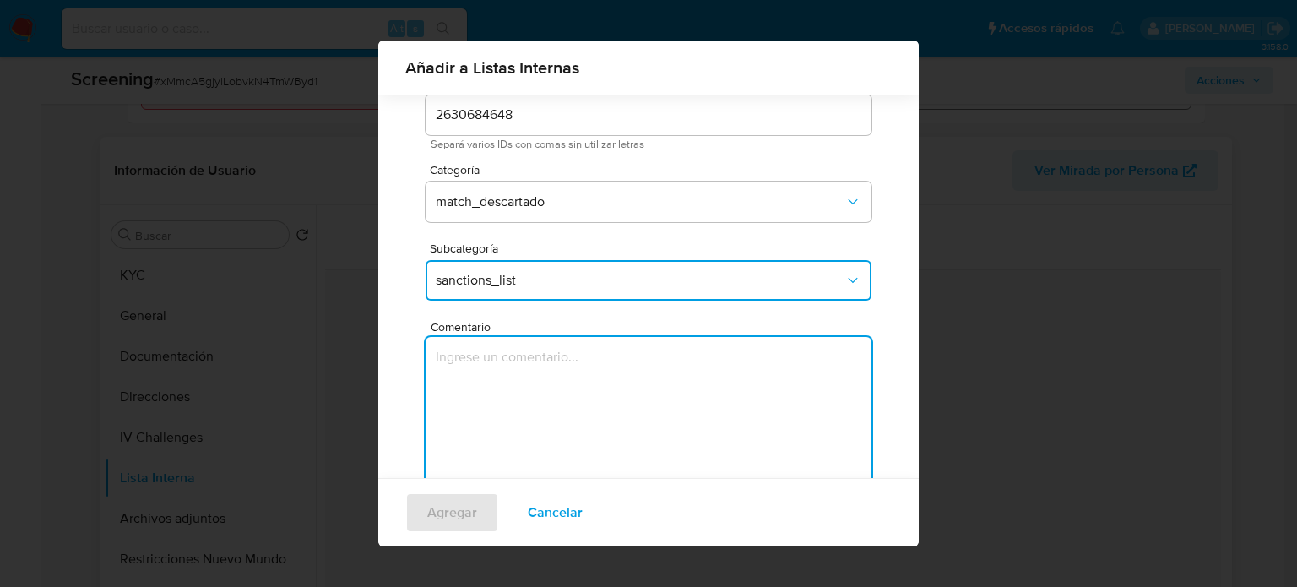
click at [551, 384] on textarea "Comentario" at bounding box center [648, 418] width 446 height 162
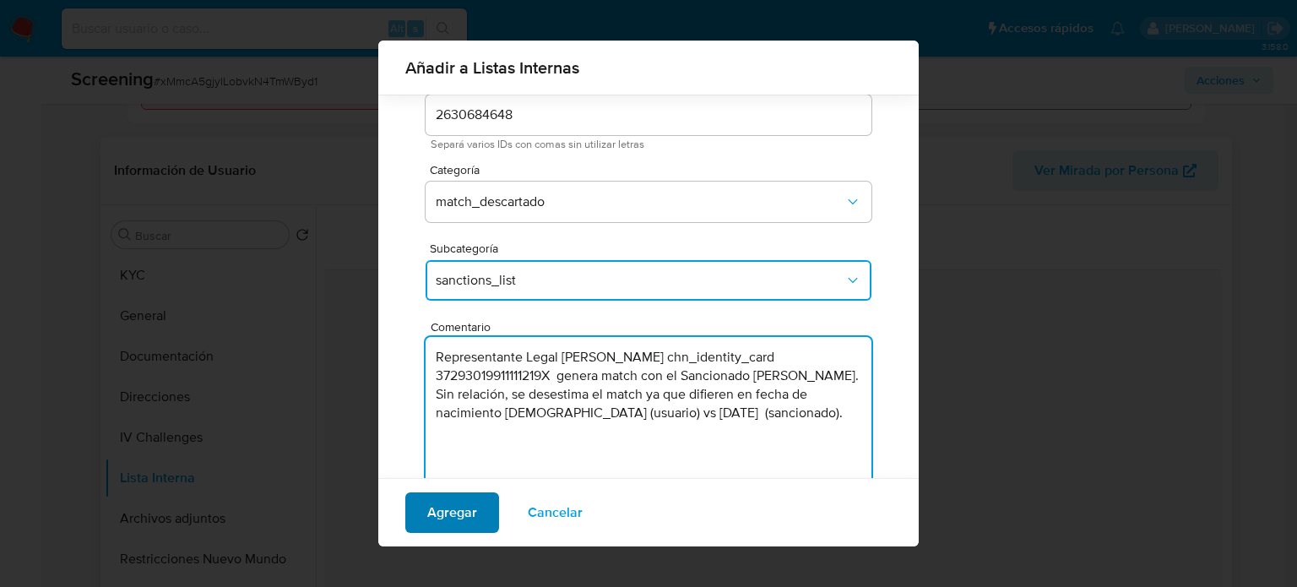
type textarea "Representante Legal Chao Wang chn_identity_card 37293019911111219X genera match…"
drag, startPoint x: 439, startPoint y: 519, endPoint x: 450, endPoint y: 527, distance: 13.3
click at [450, 527] on span "Agregar" at bounding box center [452, 512] width 50 height 37
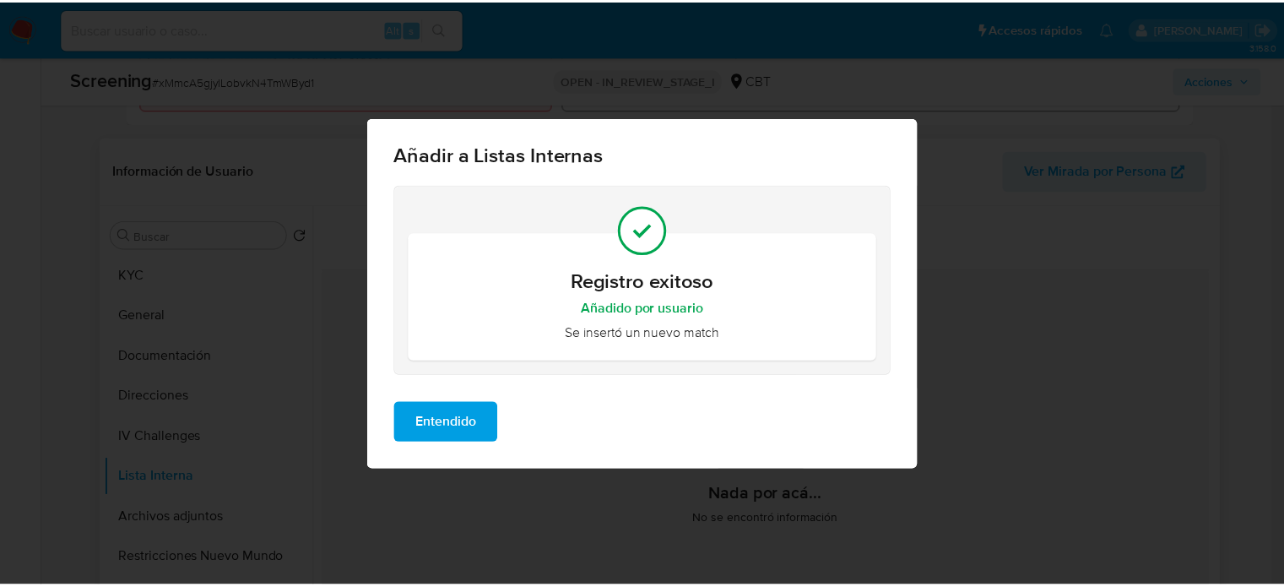
scroll to position [0, 0]
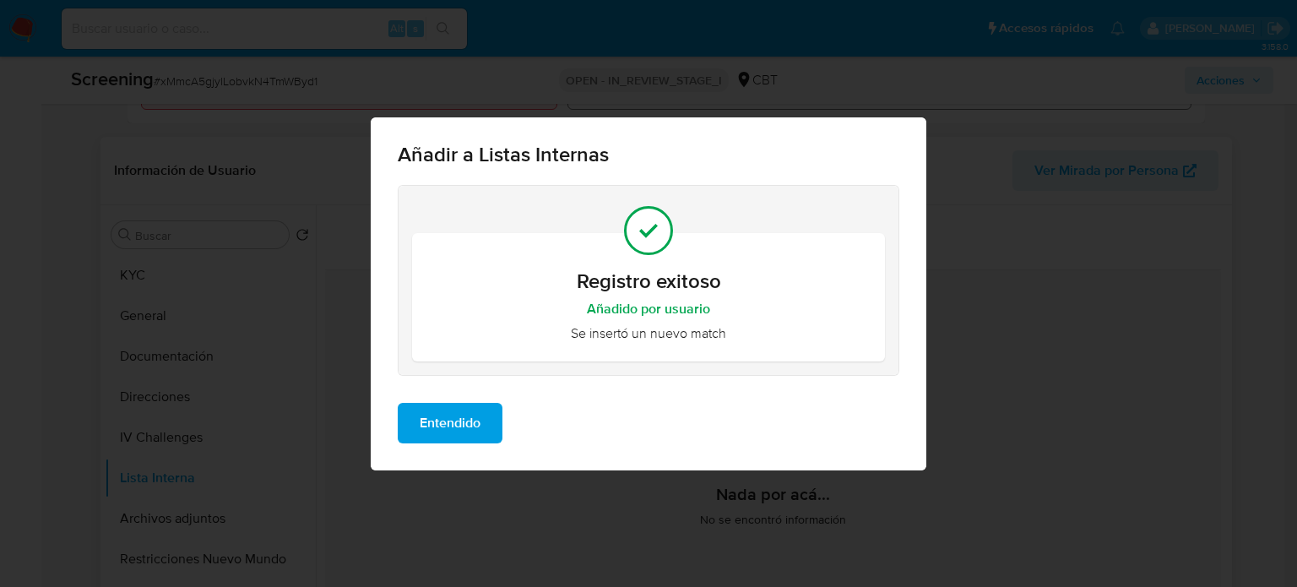
click at [463, 425] on span "Entendido" at bounding box center [450, 422] width 61 height 37
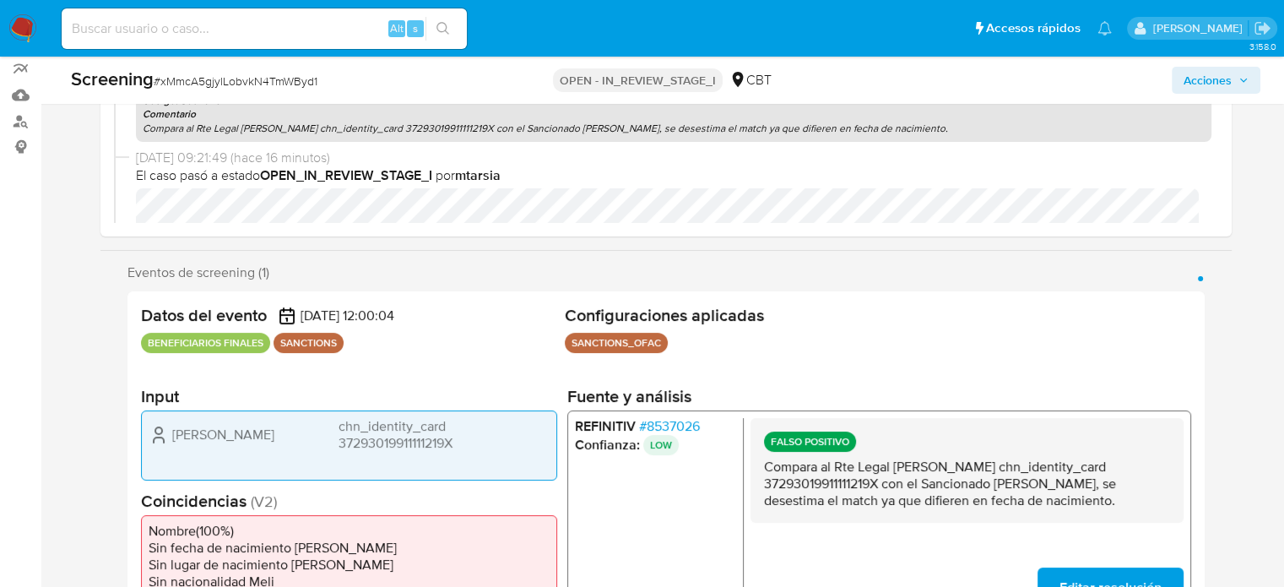
scroll to position [148, 0]
click at [1222, 70] on span "Acciones" at bounding box center [1207, 80] width 48 height 27
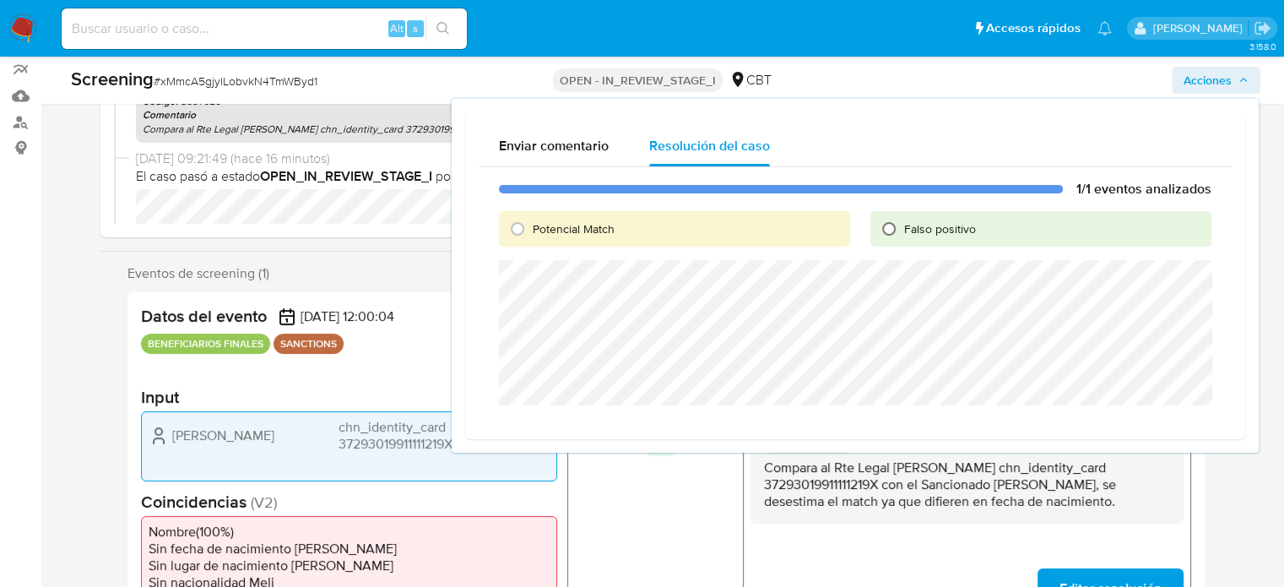
click at [892, 241] on input "Falso positivo" at bounding box center [888, 228] width 27 height 27
radio input "true"
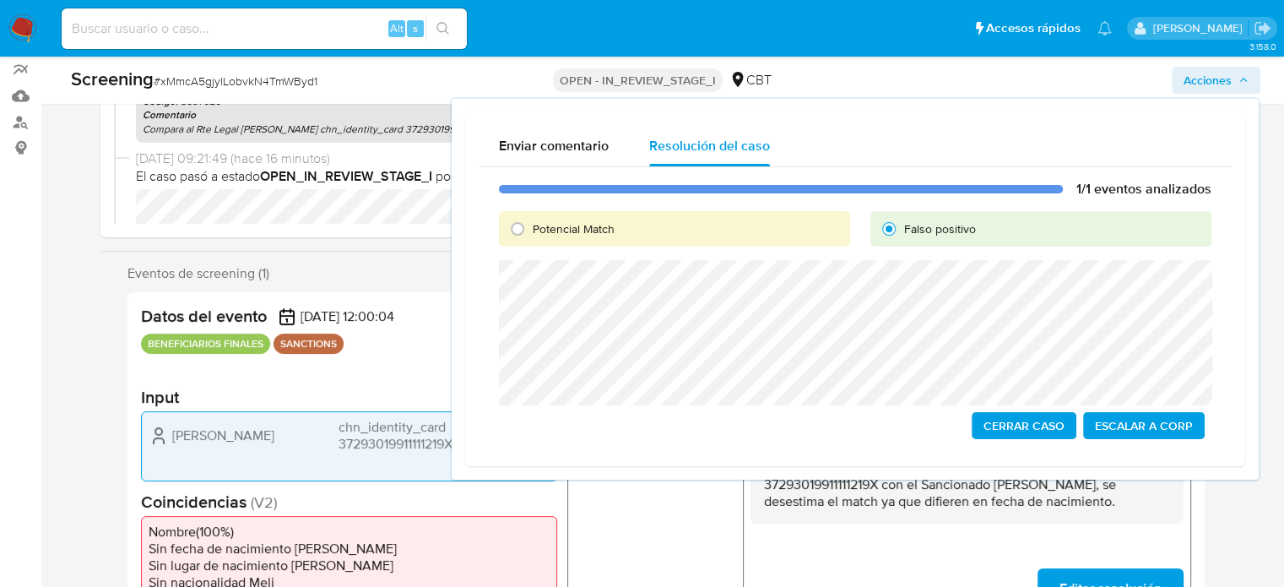
click at [1009, 423] on span "Cerrar Caso" at bounding box center [1023, 426] width 81 height 24
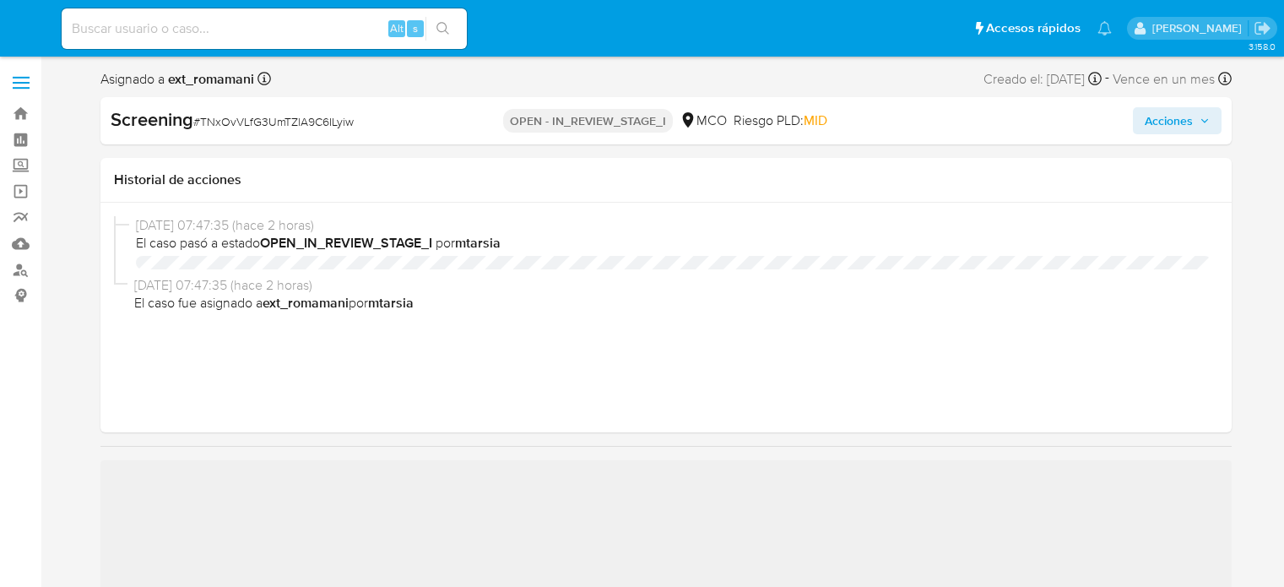
select select "10"
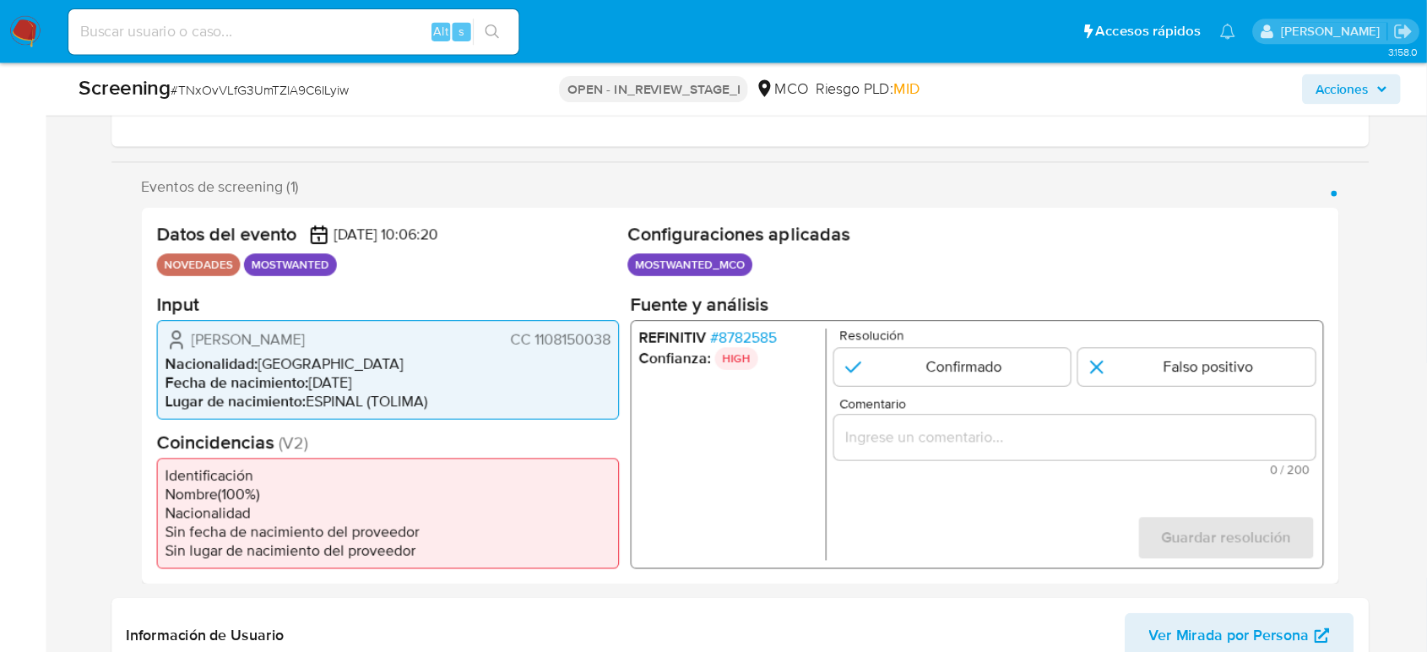
scroll to position [253, 0]
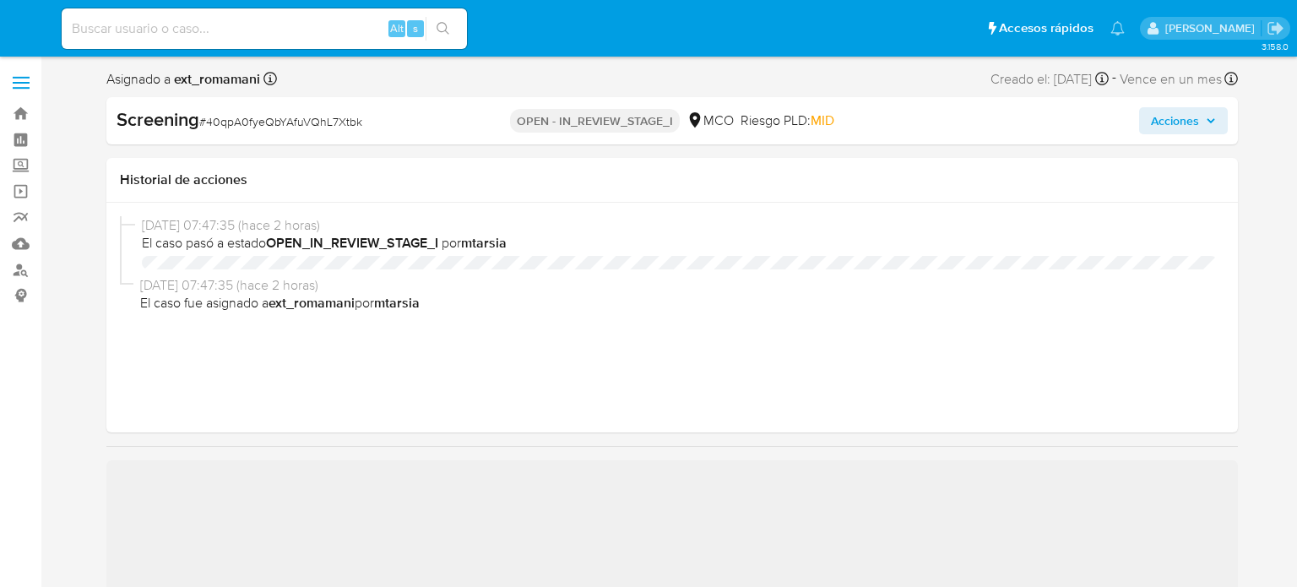
select select "10"
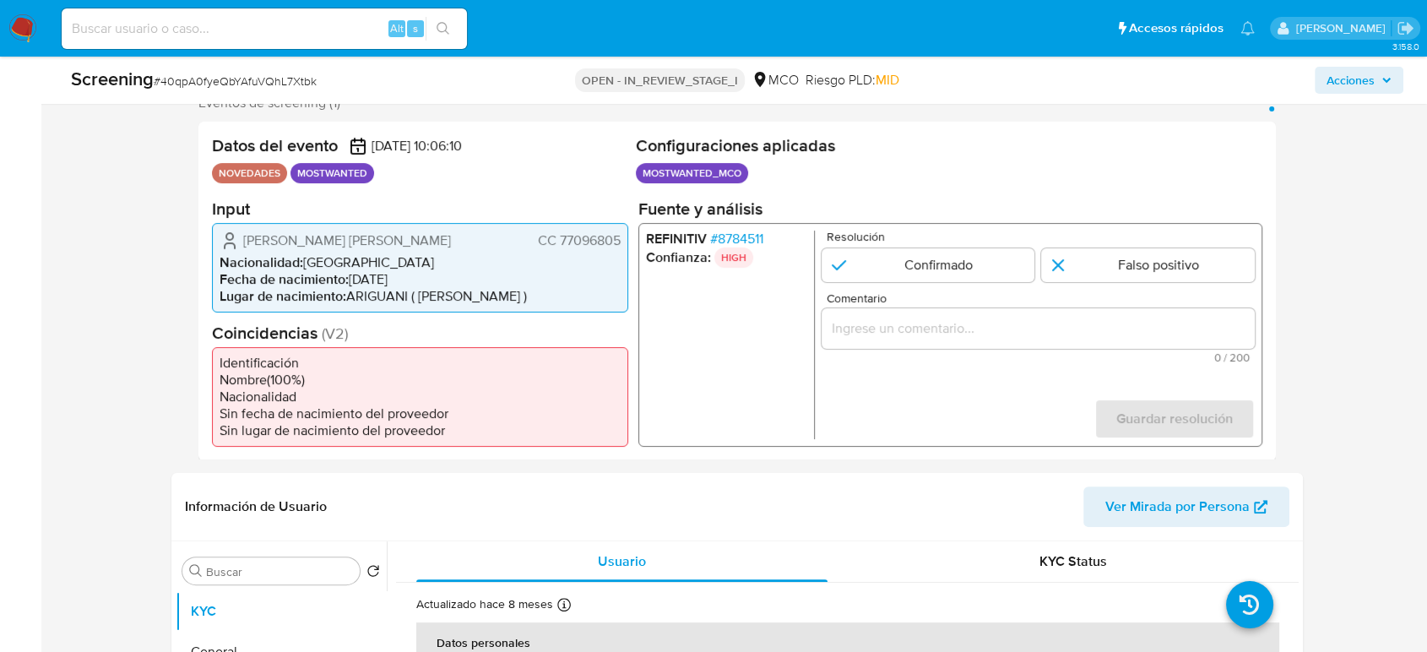
scroll to position [347, 0]
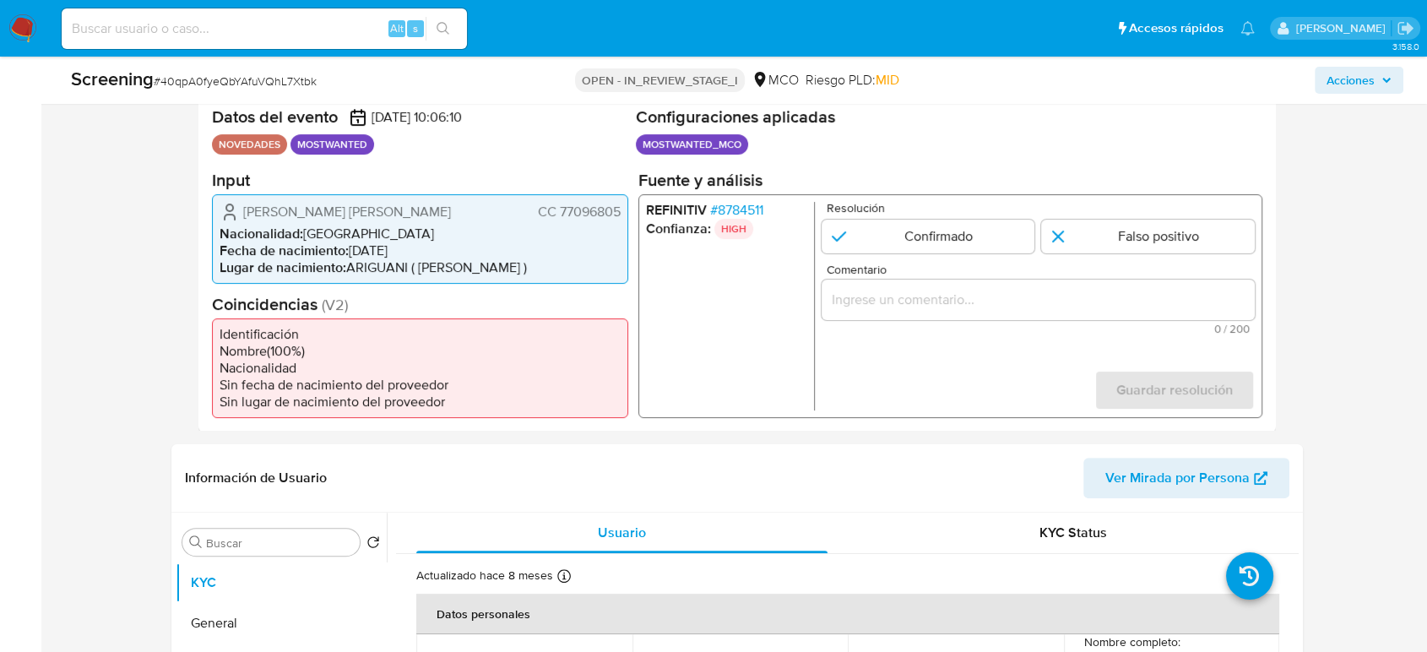
drag, startPoint x: 620, startPoint y: 208, endPoint x: 559, endPoint y: 215, distance: 62.1
click at [559, 215] on div "Jhon Edgar Torres Diaz CC 77096805 Nacionalidad : Colombia Fecha de nacimiento …" at bounding box center [420, 237] width 416 height 89
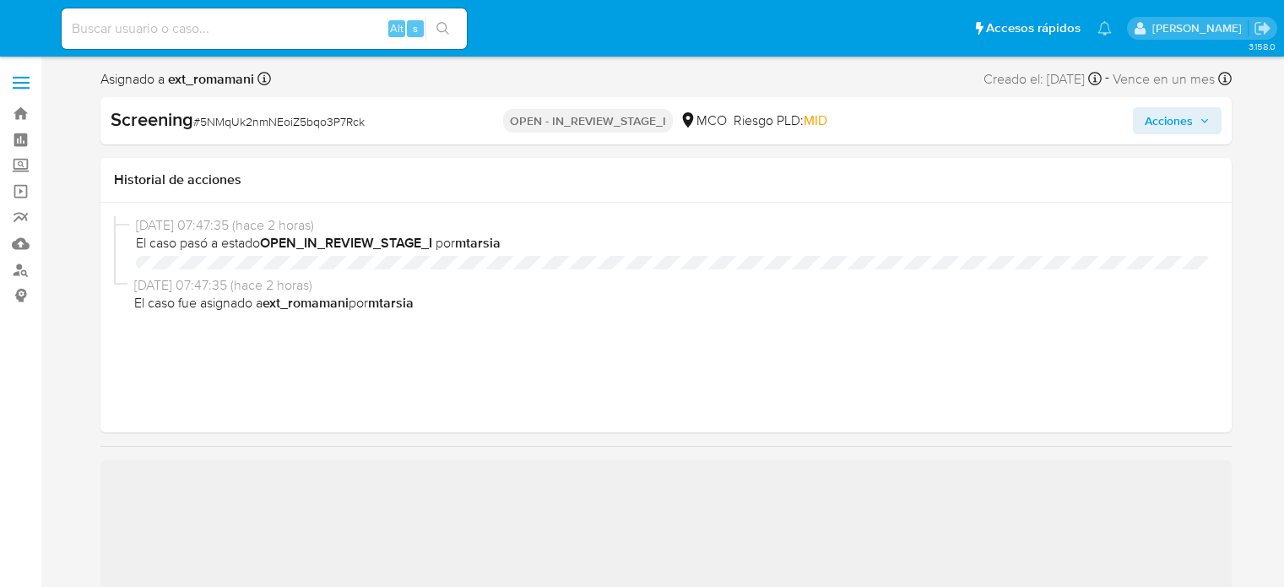
select select "10"
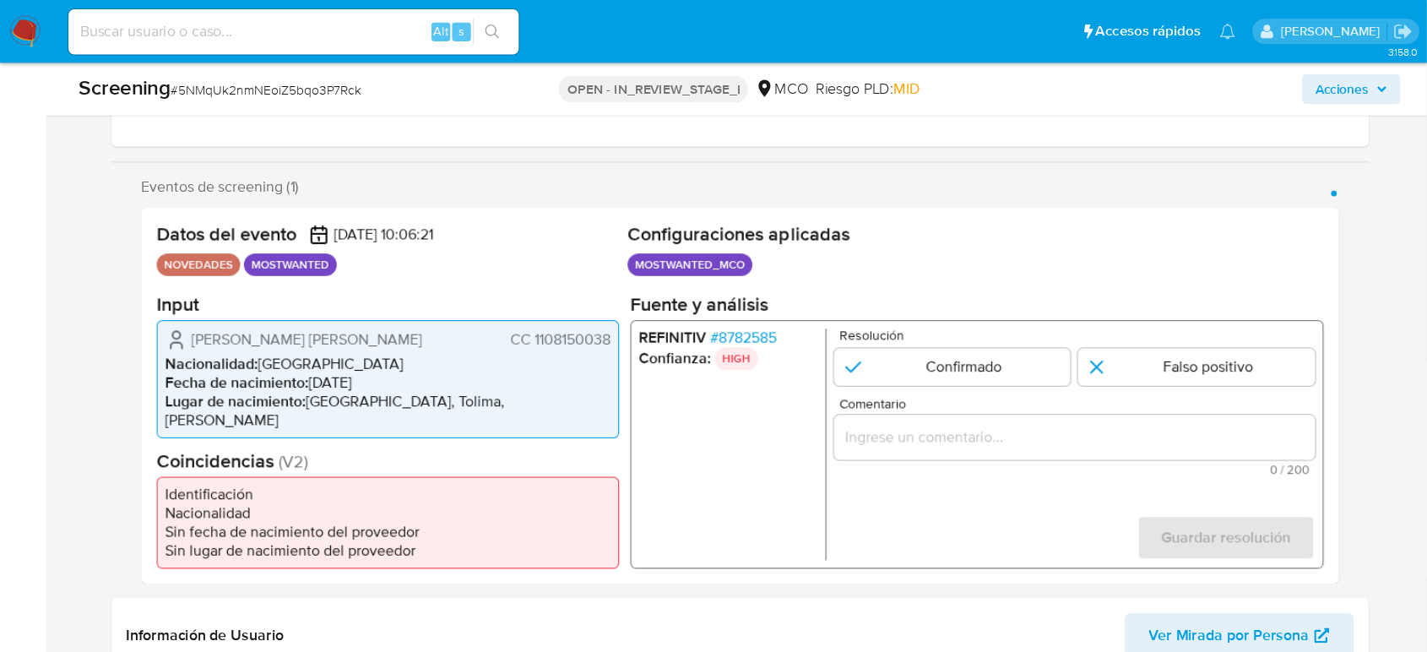
scroll to position [253, 0]
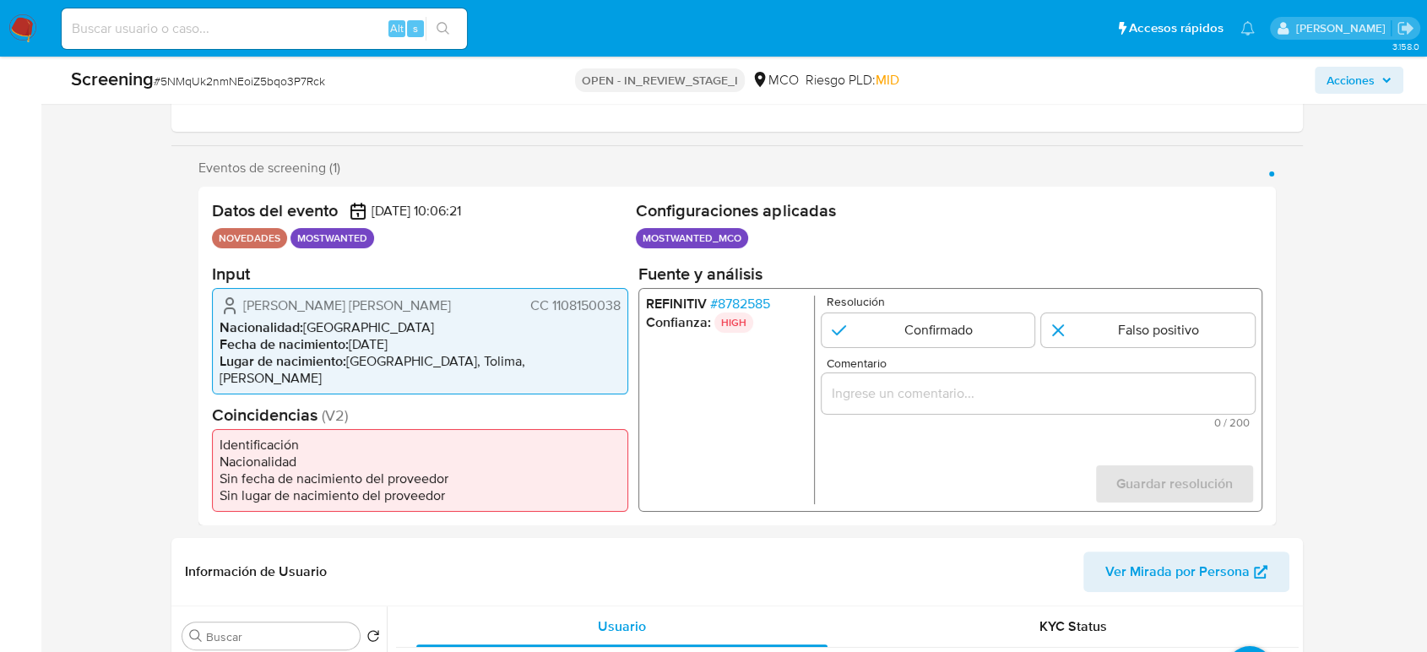
drag, startPoint x: 620, startPoint y: 313, endPoint x: 550, endPoint y: 317, distance: 70.2
click at [550, 313] on span "CC 1108150038" at bounding box center [575, 304] width 90 height 17
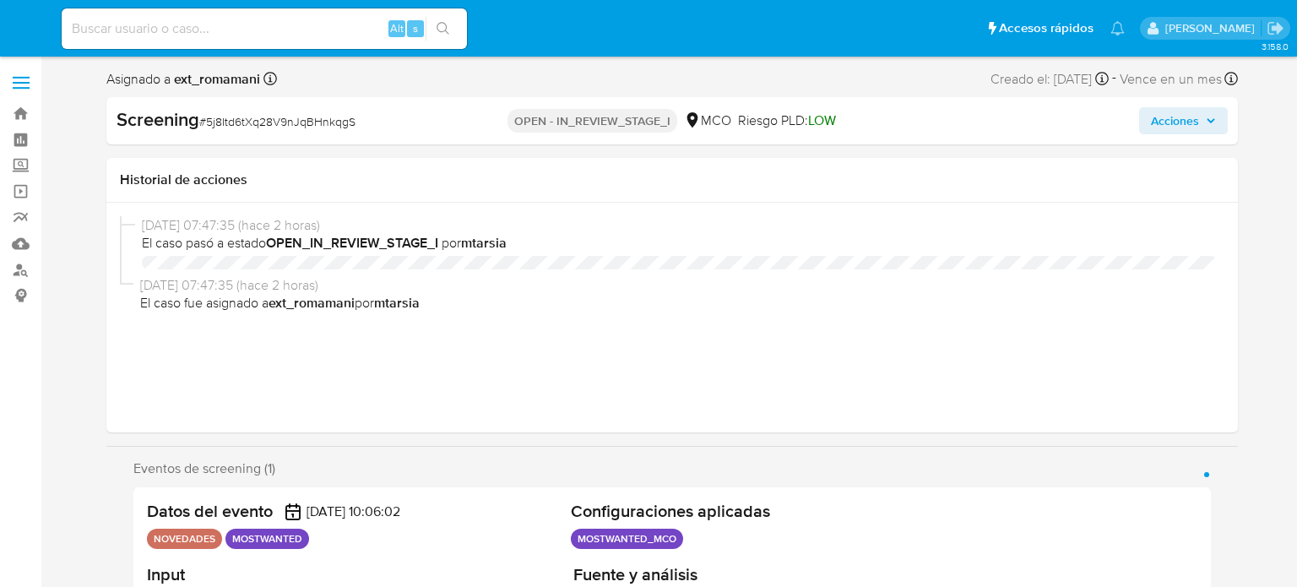
select select "10"
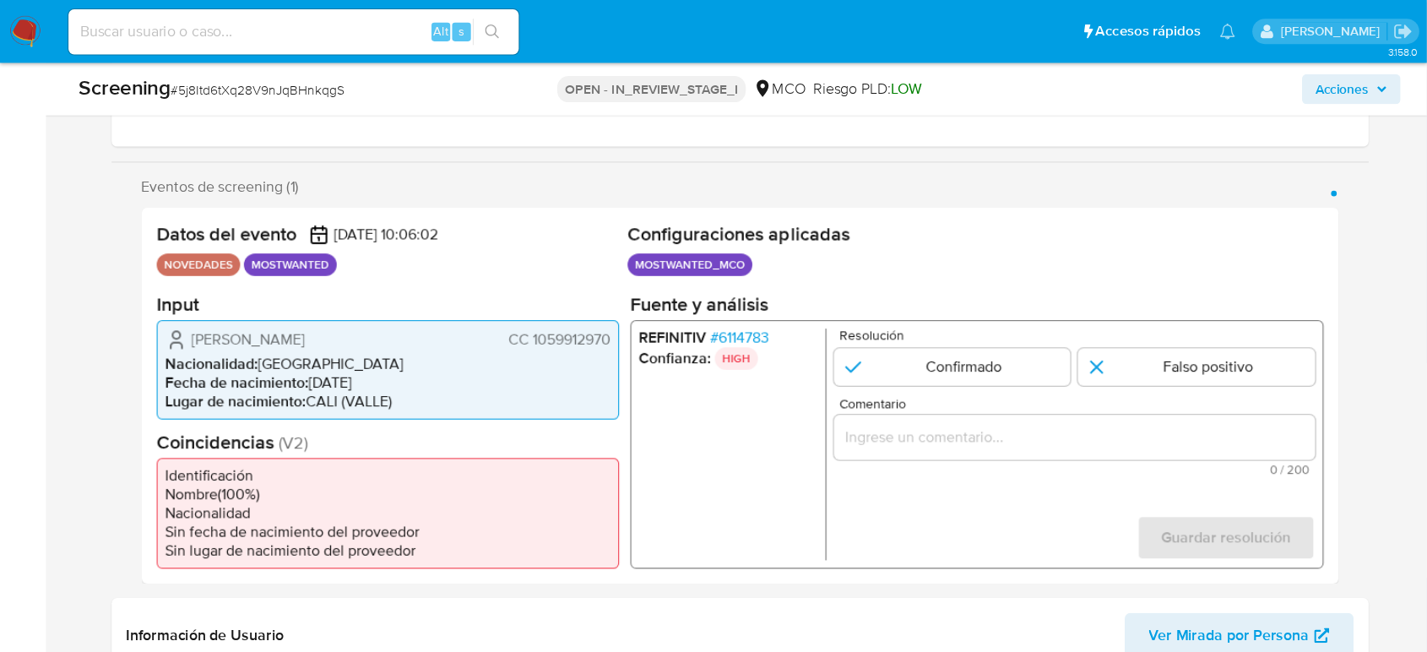
scroll to position [253, 0]
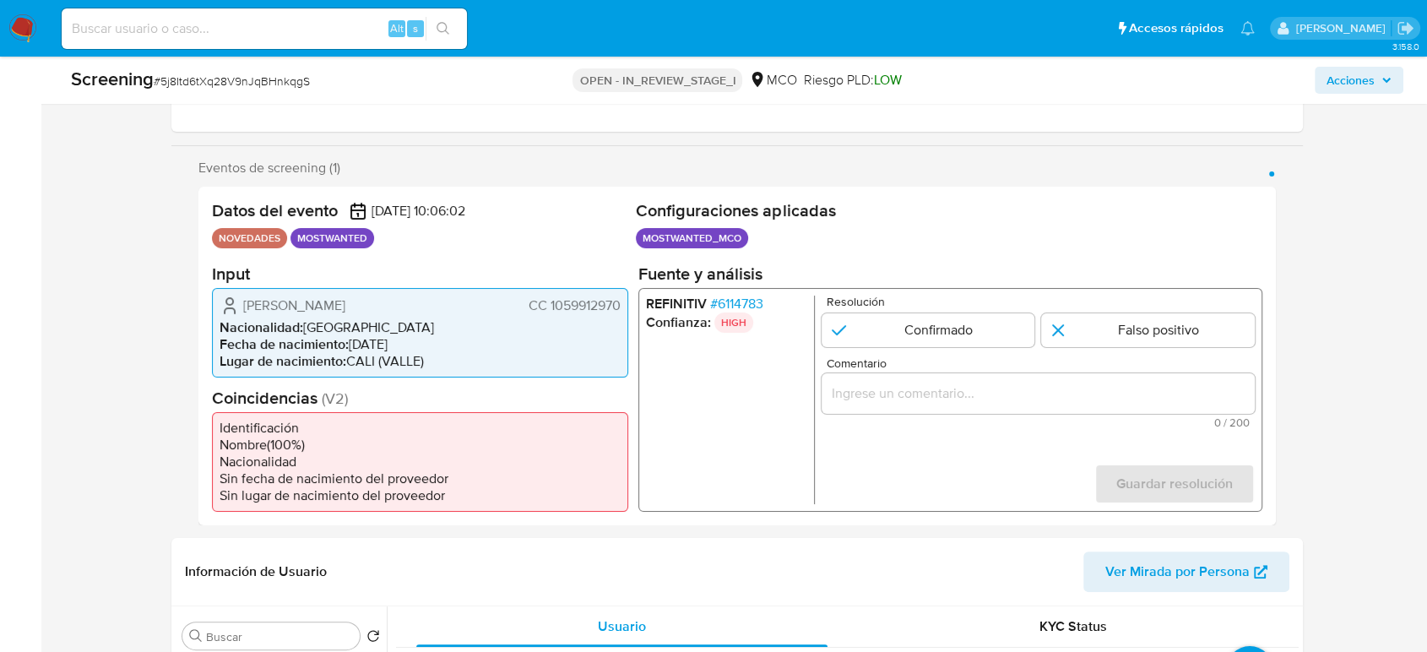
drag, startPoint x: 617, startPoint y: 303, endPoint x: 549, endPoint y: 303, distance: 68.4
click at [549, 303] on span "CC 1059912970" at bounding box center [574, 304] width 92 height 17
click at [545, 339] on li "Fecha de nacimiento : 06/10/1994" at bounding box center [419, 343] width 401 height 17
drag, startPoint x: 621, startPoint y: 303, endPoint x: 549, endPoint y: 313, distance: 73.3
click at [549, 313] on div "Angelo Alirio Mosquera Torres CC 1059912970 Nacionalidad : Colombia Fecha de na…" at bounding box center [420, 331] width 416 height 89
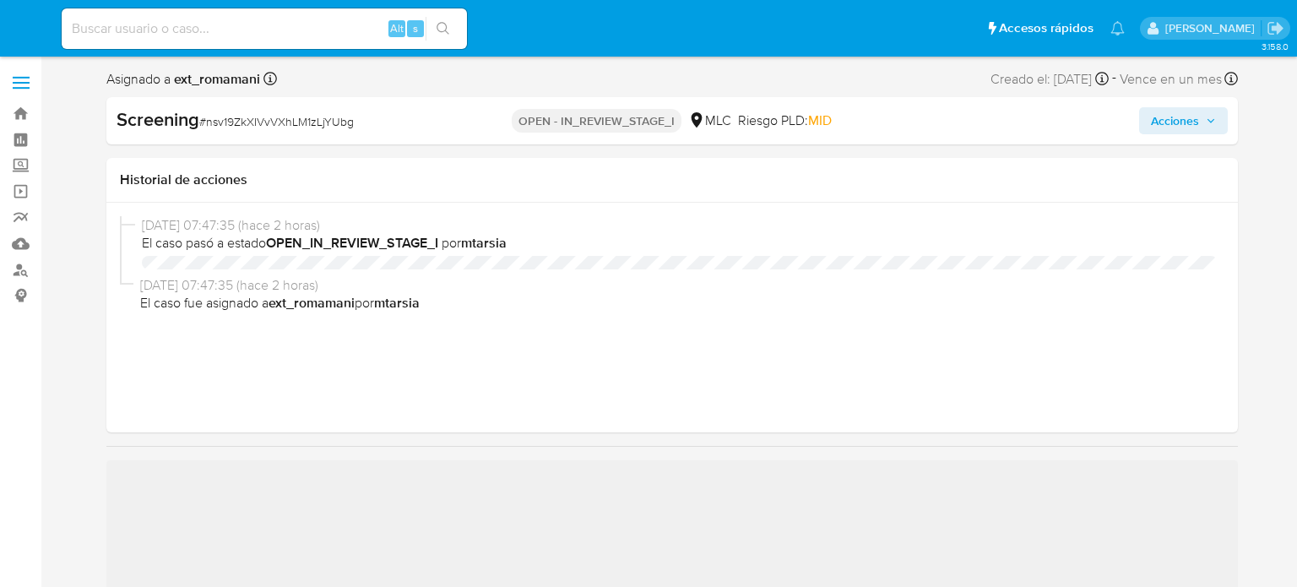
select select "10"
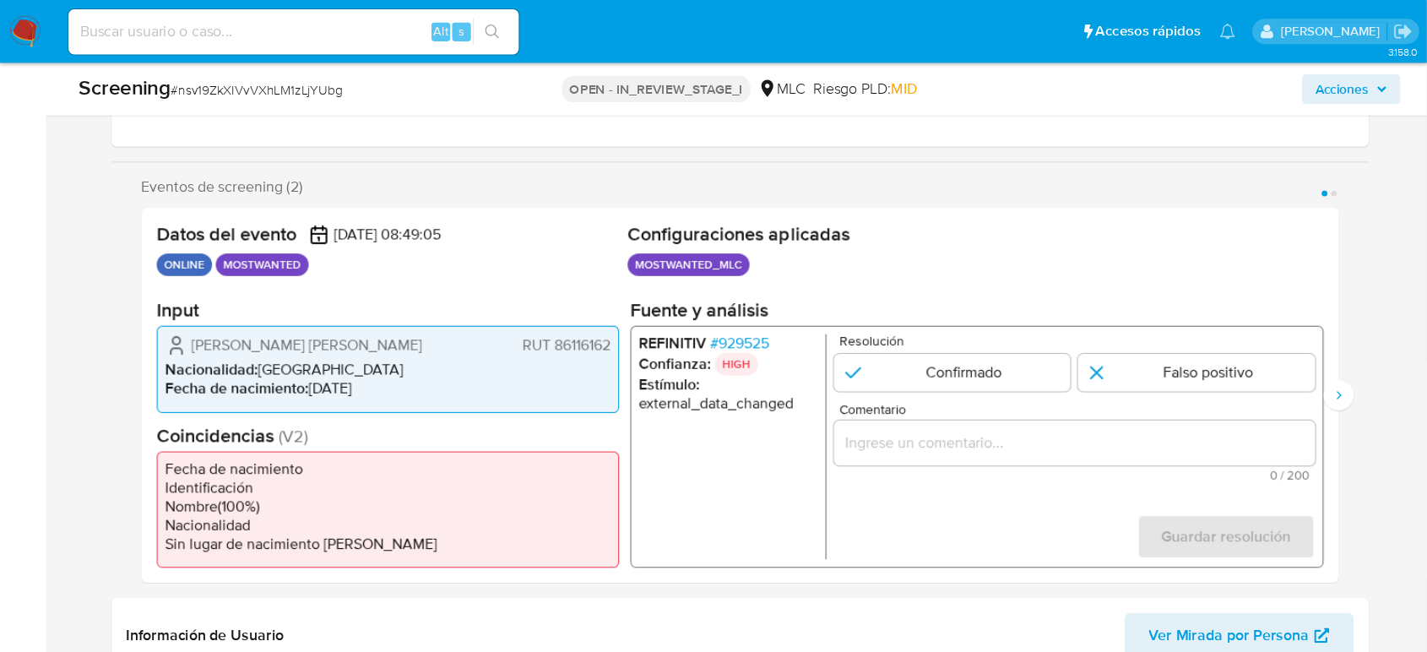
scroll to position [253, 0]
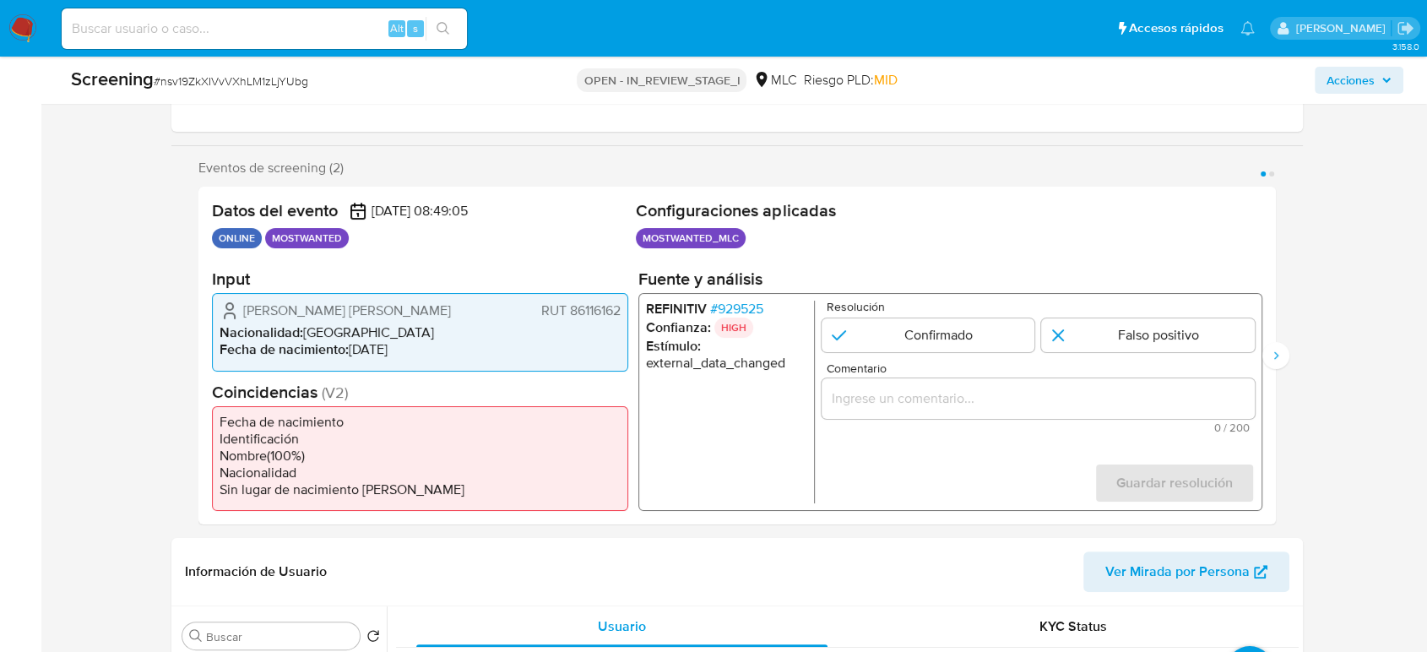
drag, startPoint x: 623, startPoint y: 309, endPoint x: 567, endPoint y: 312, distance: 55.8
click at [567, 312] on div "[PERSON_NAME] [PERSON_NAME] 86116162 Nacionalidad : Chile Fecha de nacimiento :…" at bounding box center [420, 332] width 416 height 78
click at [545, 343] on li "Fecha de nacimiento : [DEMOGRAPHIC_DATA]" at bounding box center [419, 349] width 401 height 17
drag, startPoint x: 622, startPoint y: 308, endPoint x: 566, endPoint y: 317, distance: 56.3
click at [566, 317] on div "Andrés Leonel Pimstein Scott RUT 86116162 Nacionalidad : Chile Fecha de nacimie…" at bounding box center [420, 332] width 416 height 78
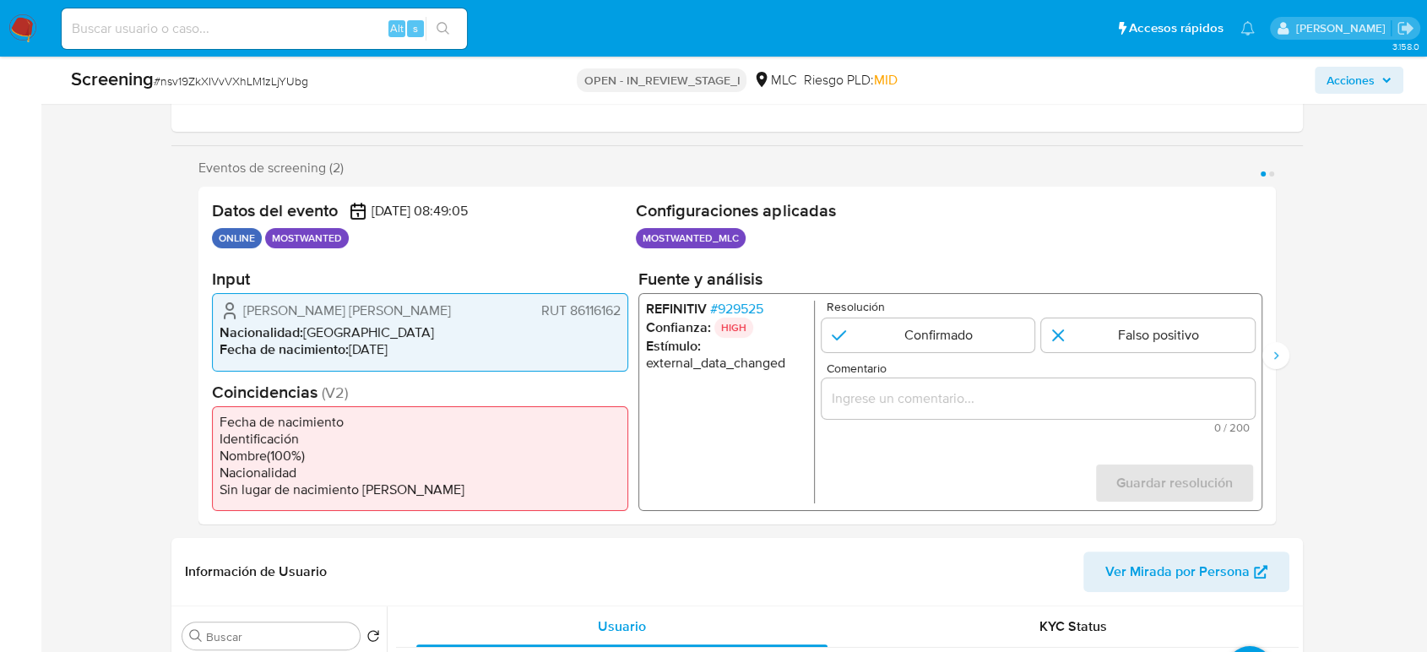
click at [616, 333] on li "Nacionalidad : Chile" at bounding box center [419, 332] width 401 height 17
drag, startPoint x: 620, startPoint y: 311, endPoint x: 567, endPoint y: 317, distance: 53.5
click at [567, 317] on div "Andrés Leonel Pimstein Scott RUT 86116162 Nacionalidad : Chile Fecha de nacimie…" at bounding box center [420, 332] width 416 height 78
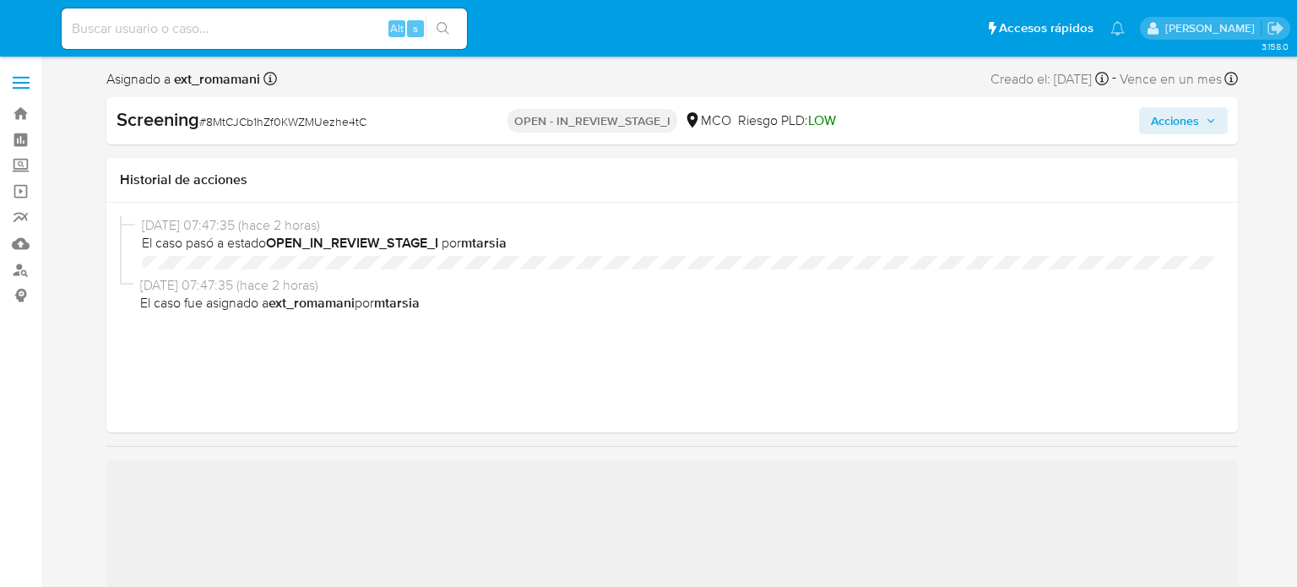
select select "10"
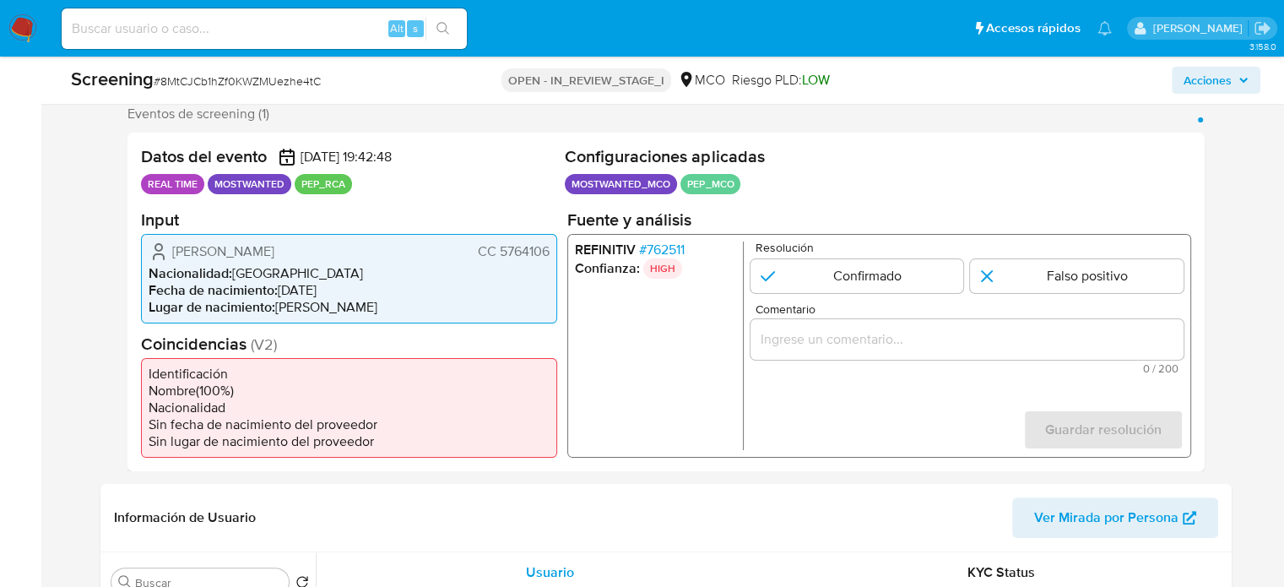
scroll to position [338, 0]
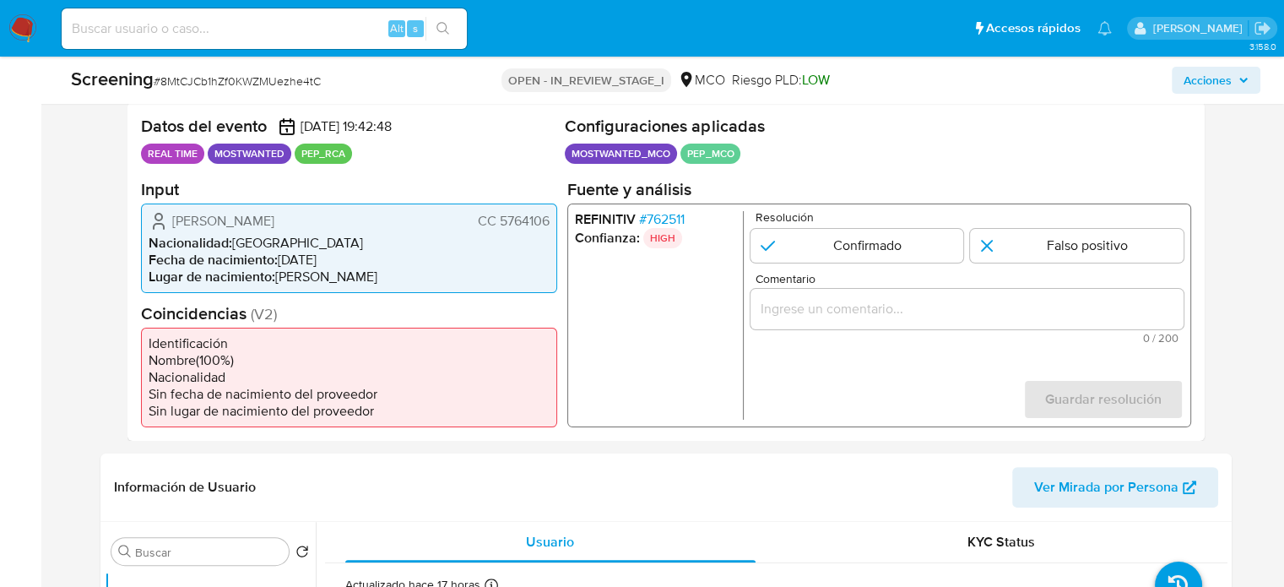
click at [684, 217] on span "# 762511" at bounding box center [661, 218] width 46 height 17
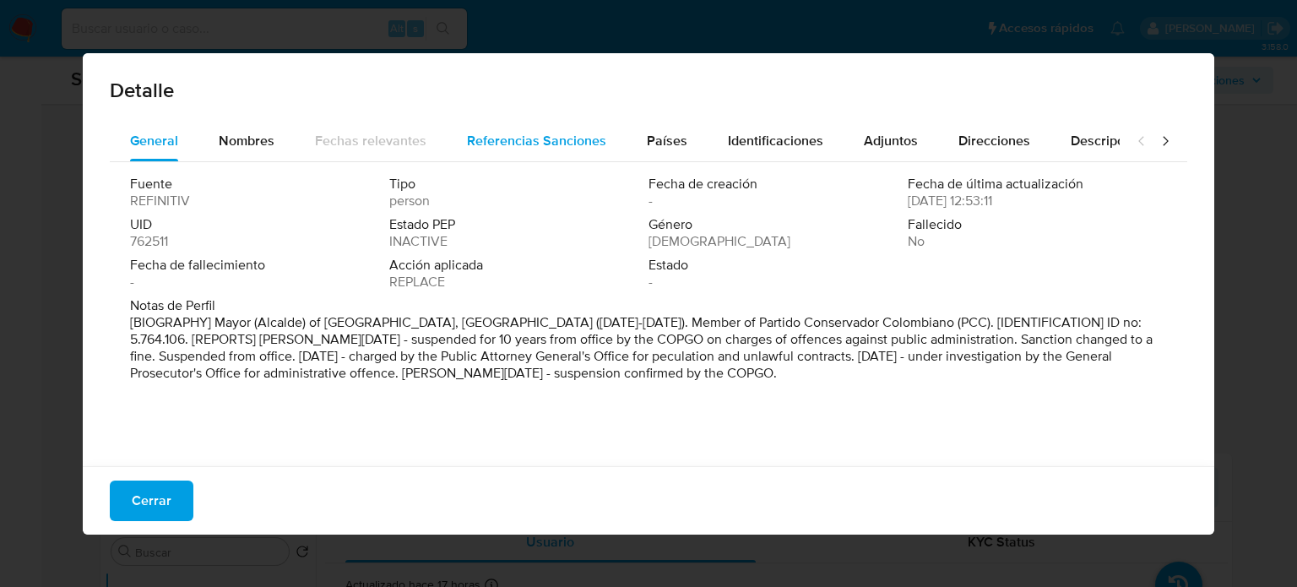
click at [485, 149] on span "Referencias Sanciones" at bounding box center [536, 140] width 139 height 19
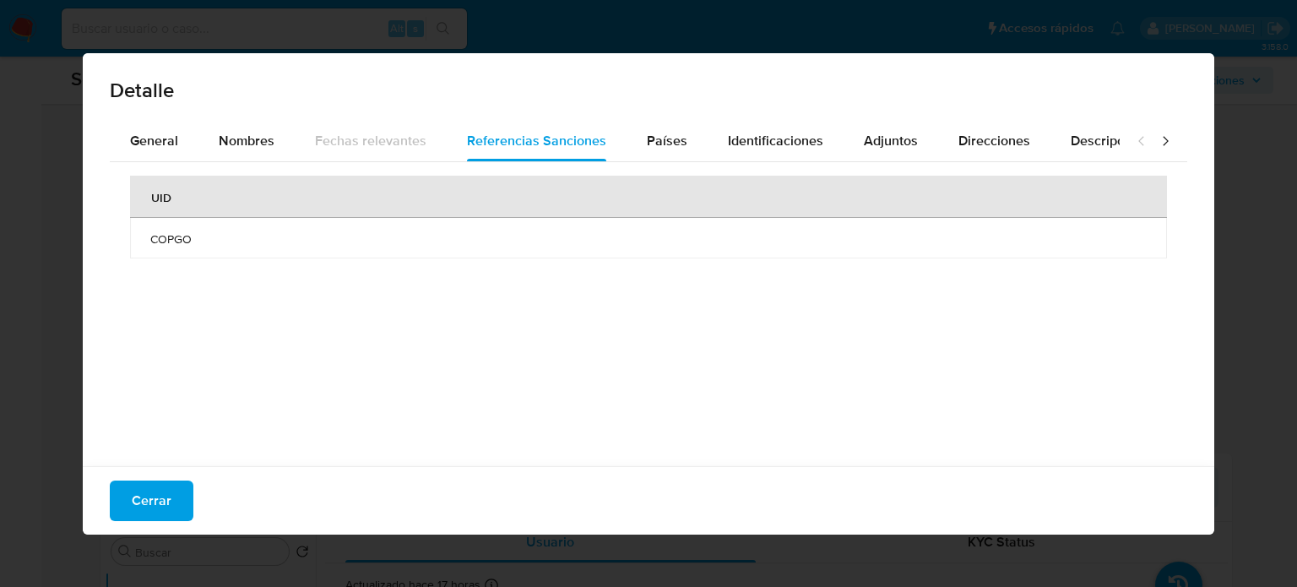
drag, startPoint x: 146, startPoint y: 496, endPoint x: 192, endPoint y: 450, distance: 65.1
click at [146, 497] on span "Cerrar" at bounding box center [152, 500] width 40 height 37
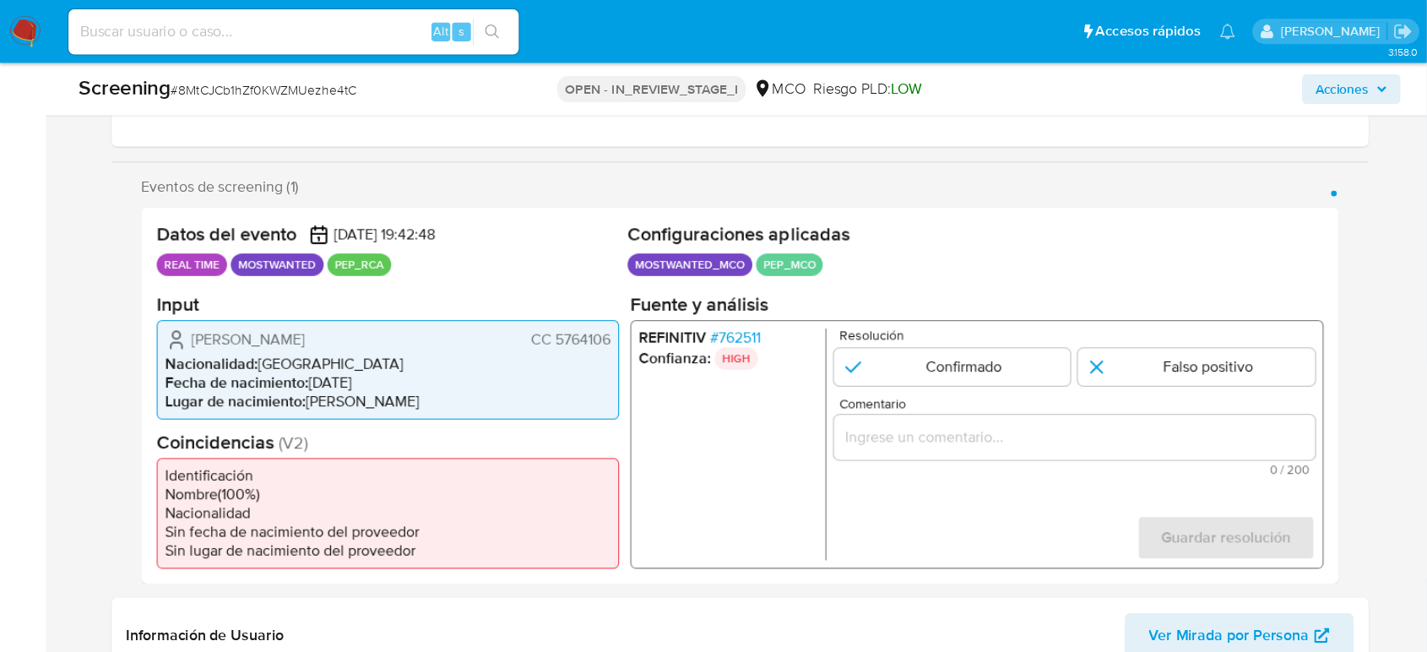
scroll to position [253, 0]
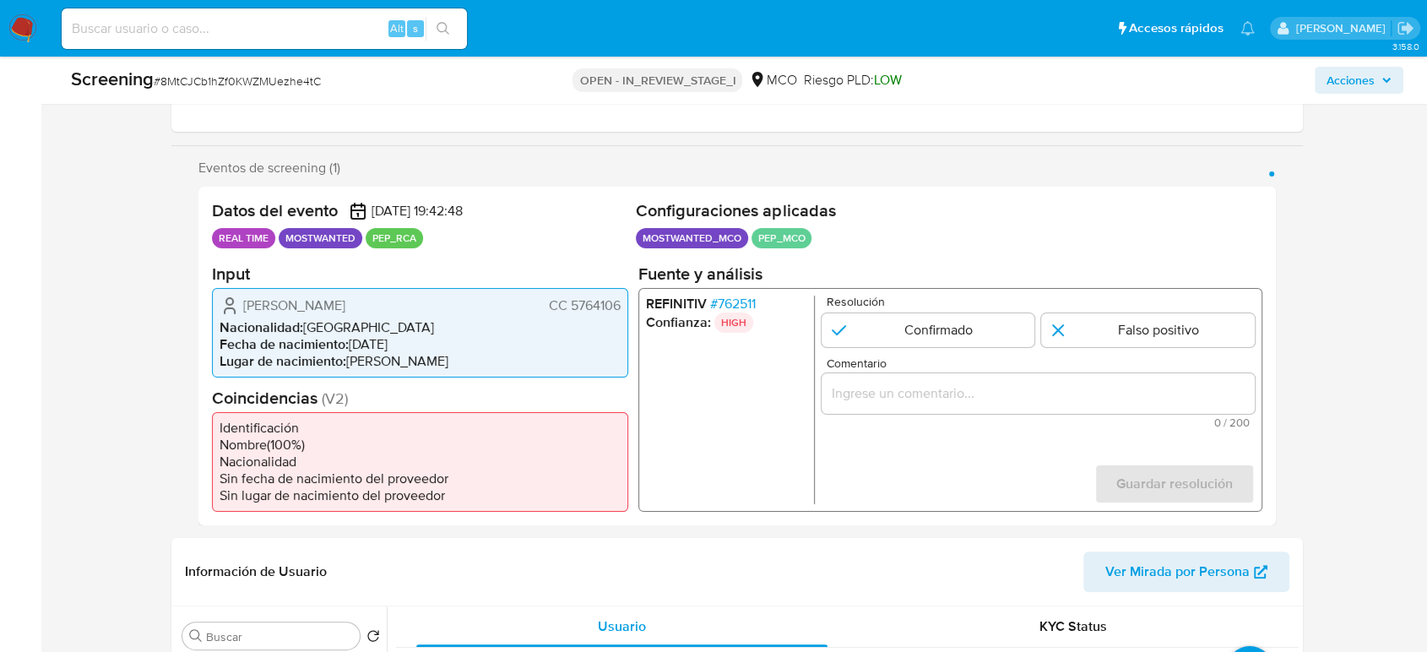
drag, startPoint x: 626, startPoint y: 307, endPoint x: 570, endPoint y: 311, distance: 56.7
click at [571, 309] on div "Humberto Chinchilla Mora CC 5764106 Nacionalidad : Colombia Fecha de nacimiento…" at bounding box center [420, 331] width 416 height 89
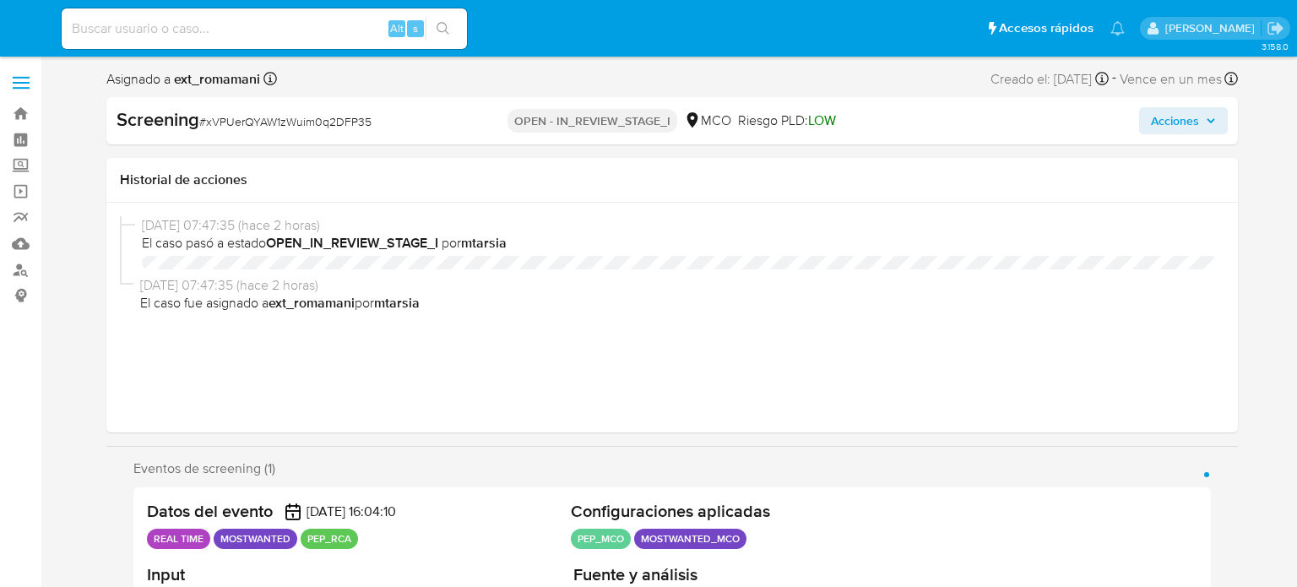
select select "10"
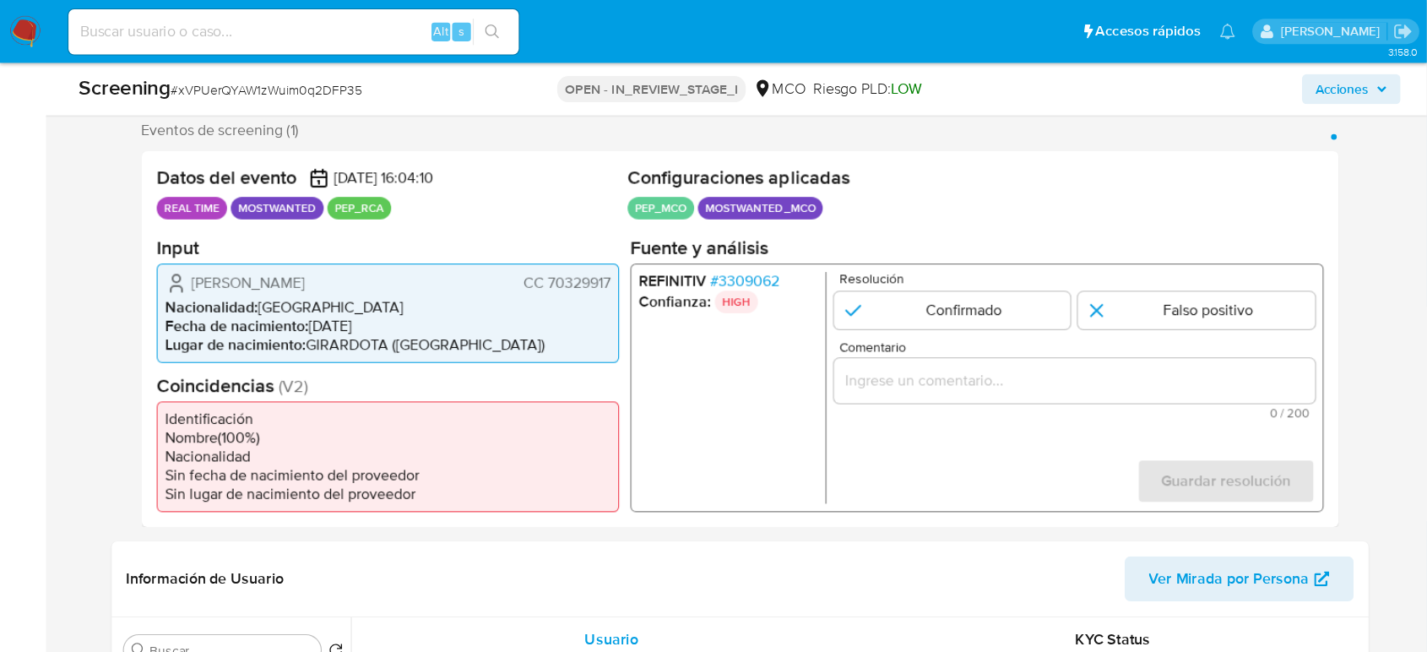
scroll to position [338, 0]
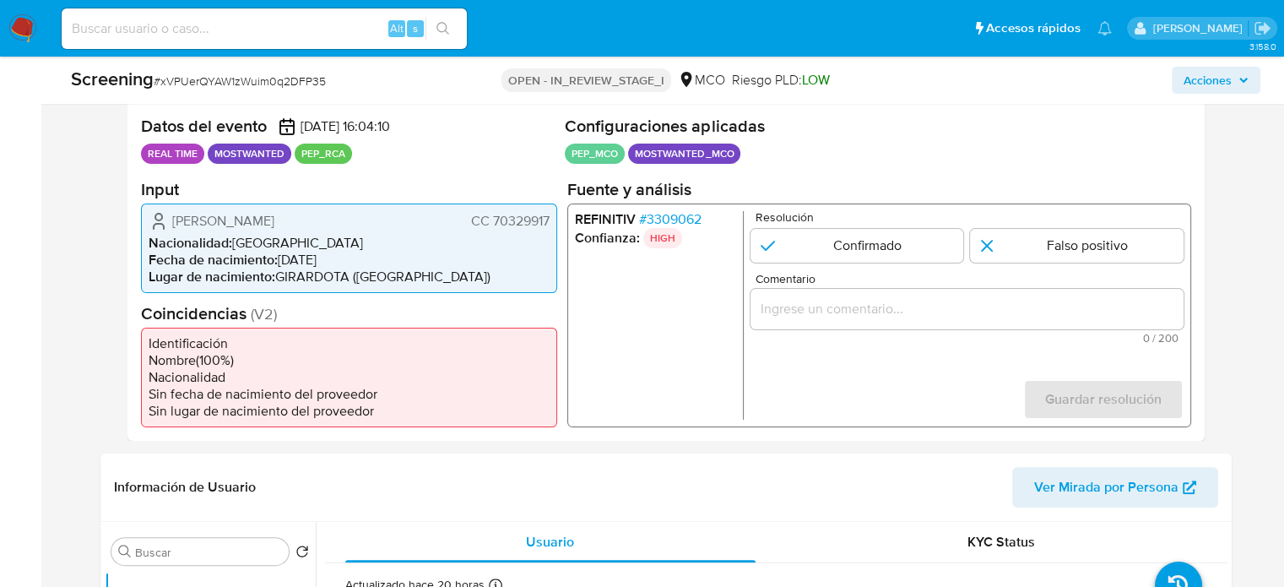
click at [670, 224] on span "# 3309062" at bounding box center [669, 218] width 62 height 17
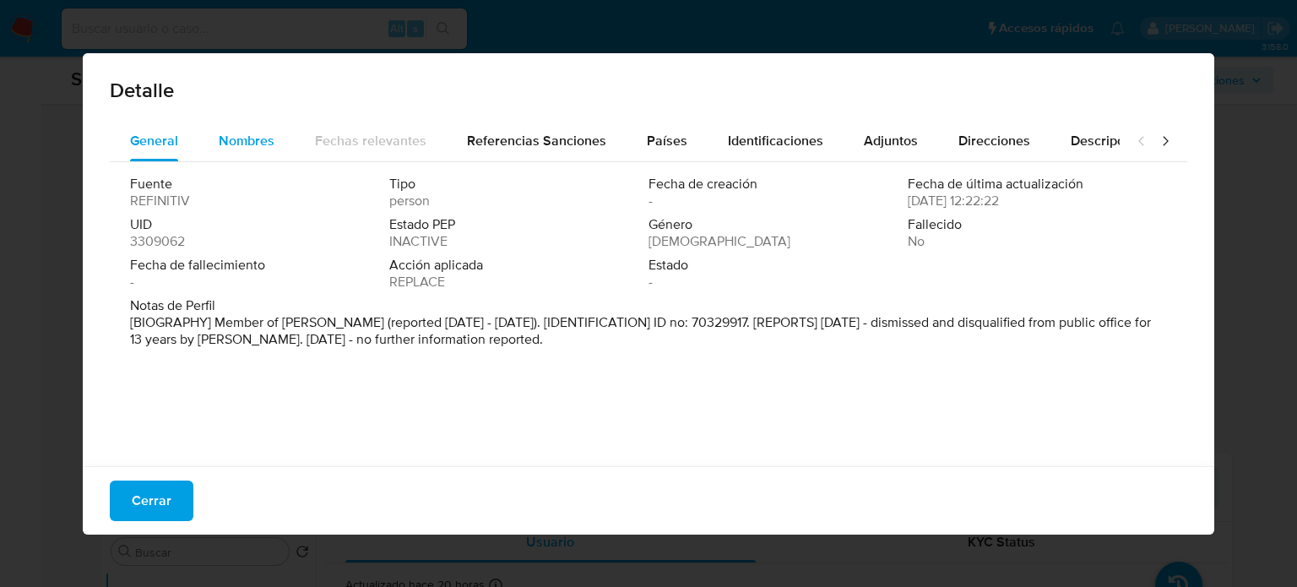
click at [250, 142] on span "Nombres" at bounding box center [247, 140] width 56 height 19
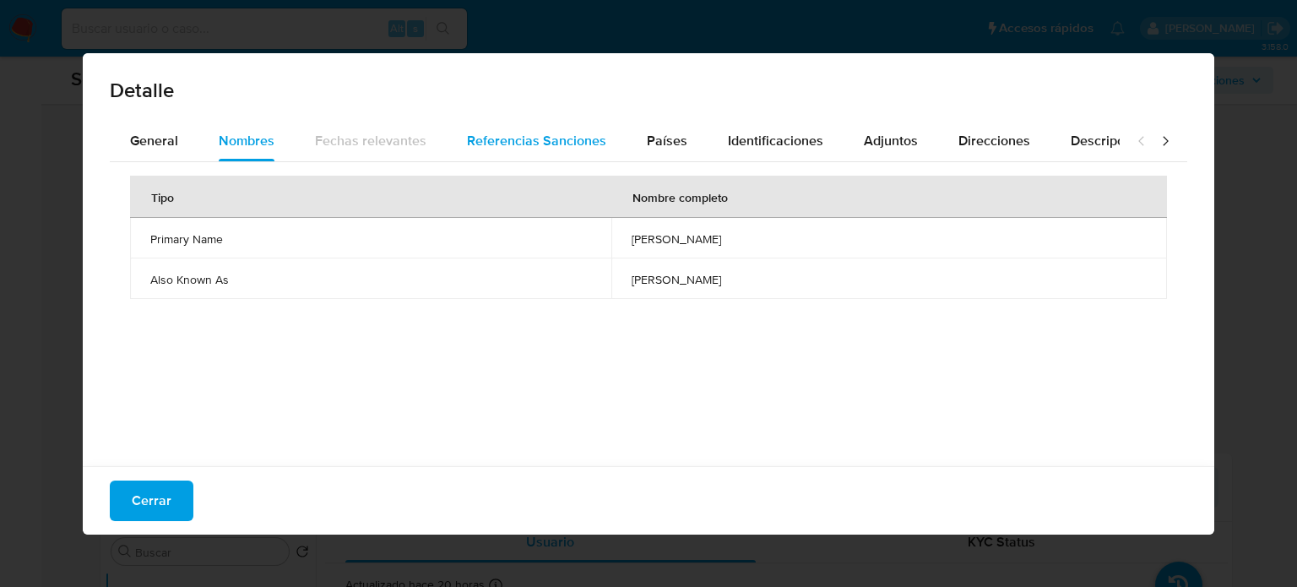
click at [494, 141] on span "Referencias Sanciones" at bounding box center [536, 140] width 139 height 19
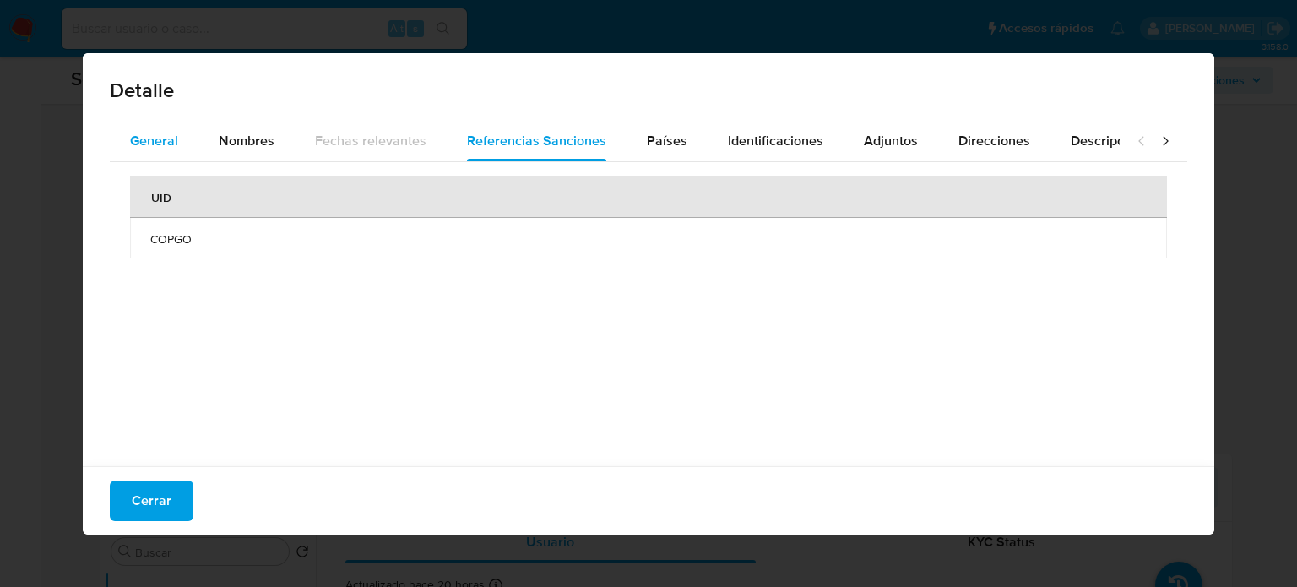
click at [135, 147] on span "General" at bounding box center [154, 140] width 48 height 19
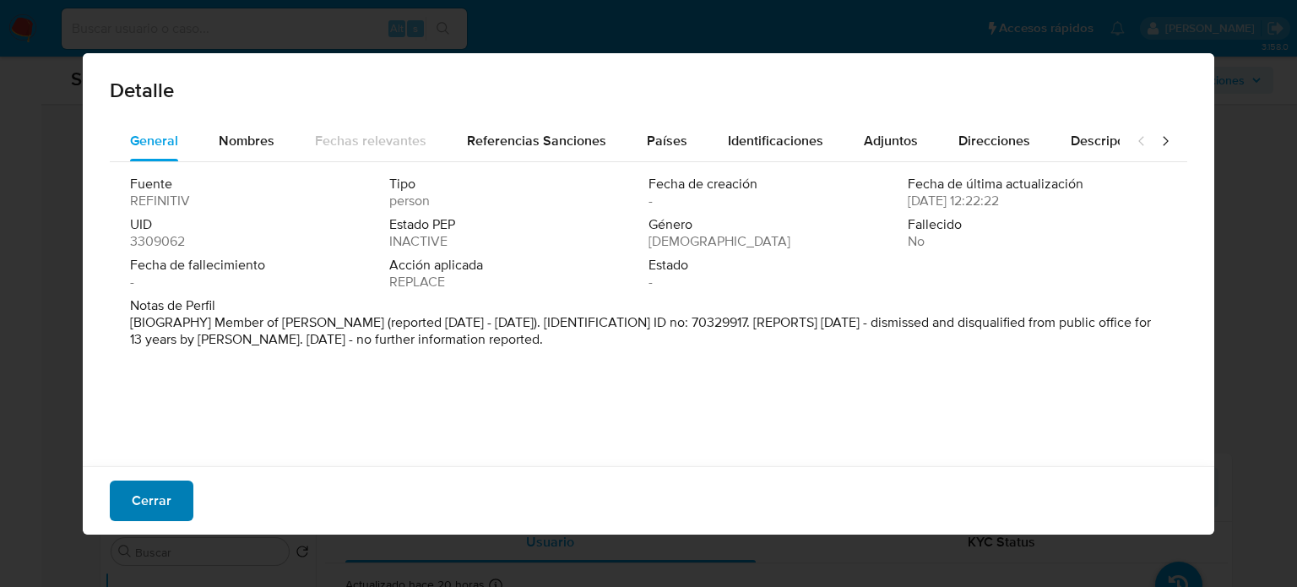
click at [149, 495] on span "Cerrar" at bounding box center [152, 500] width 40 height 37
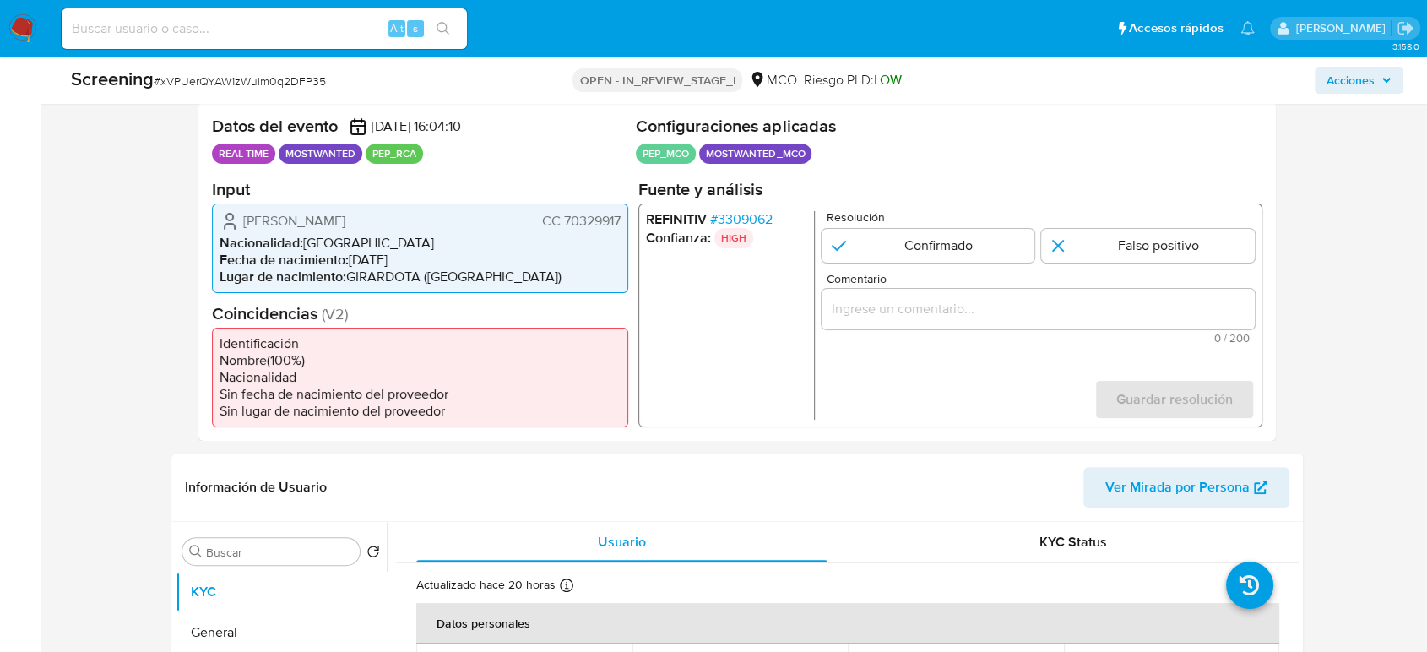
drag, startPoint x: 625, startPoint y: 217, endPoint x: 560, endPoint y: 221, distance: 65.1
click at [560, 221] on div "Diego Andres Cataño Peña CC 70329917 Nacionalidad : Colombia Fecha de nacimient…" at bounding box center [420, 247] width 416 height 89
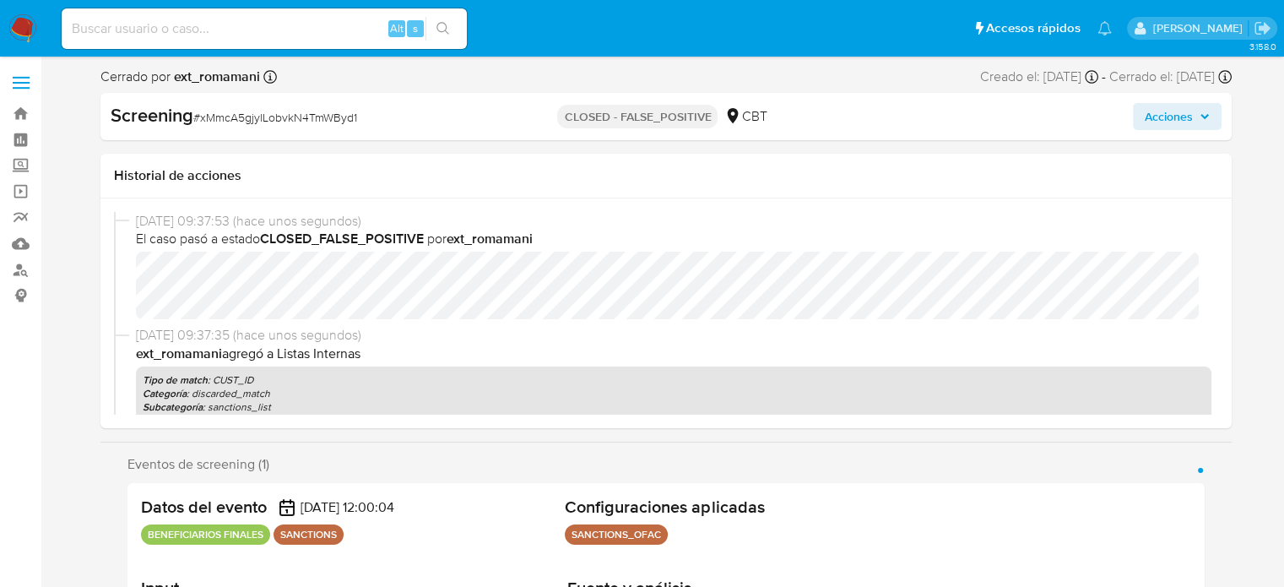
select select "10"
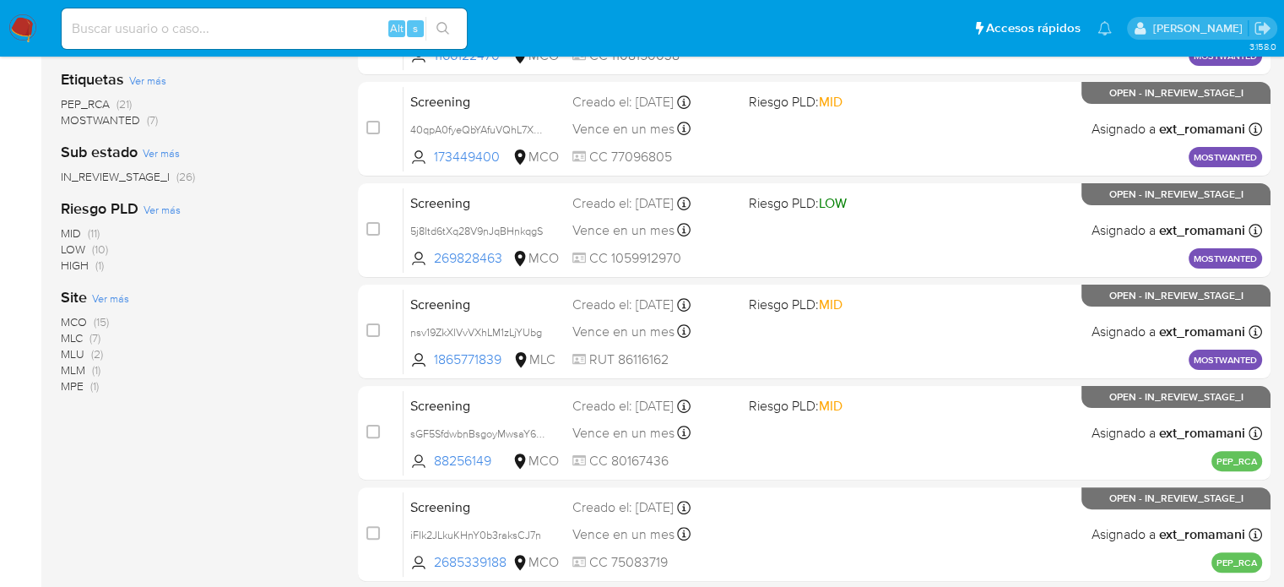
scroll to position [422, 0]
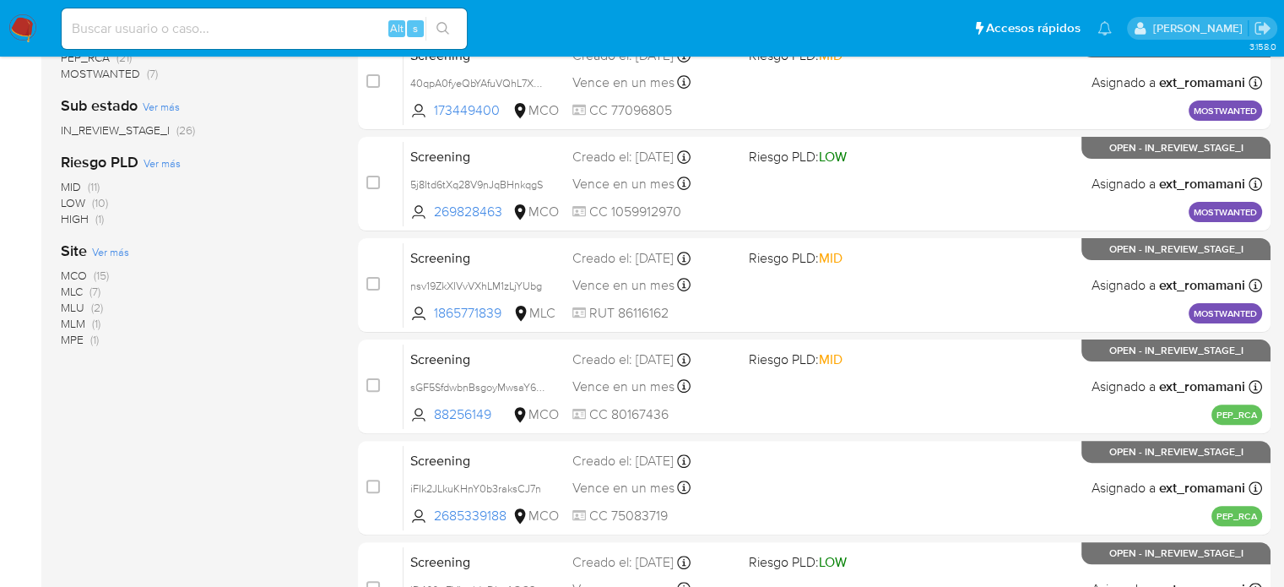
click at [84, 323] on span "MLM" at bounding box center [73, 323] width 24 height 17
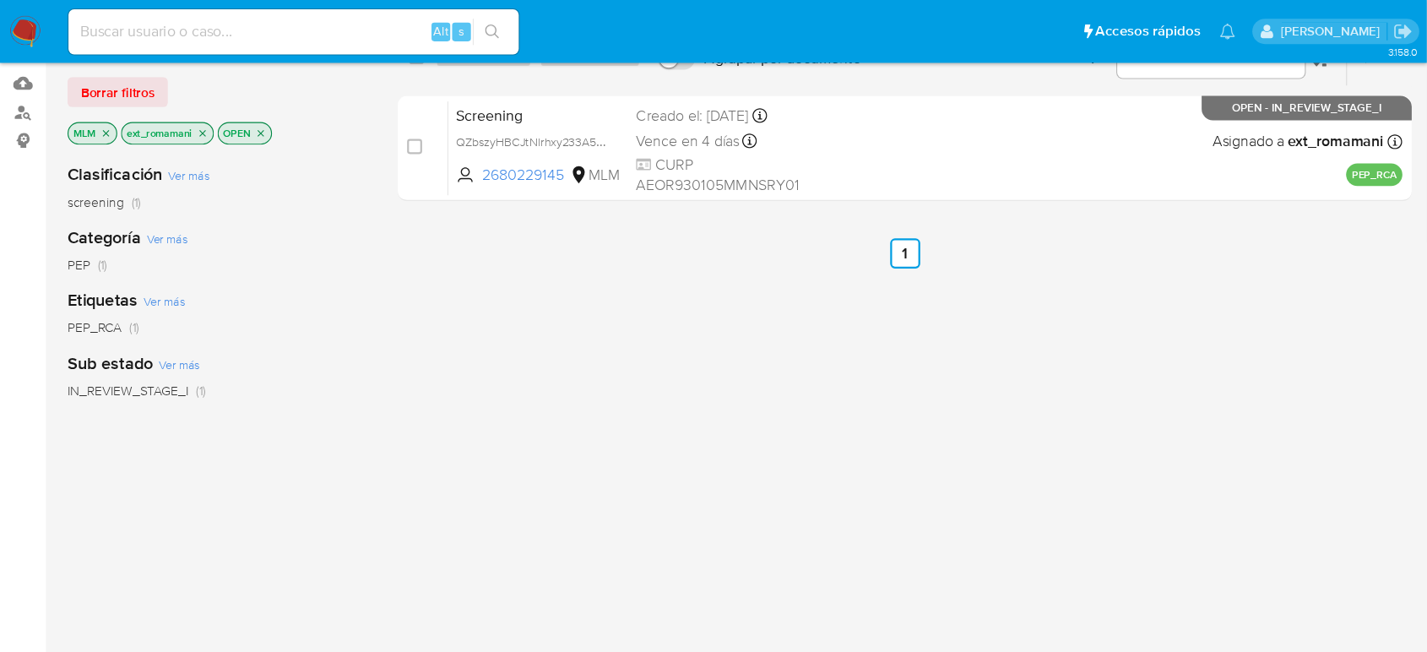
scroll to position [169, 0]
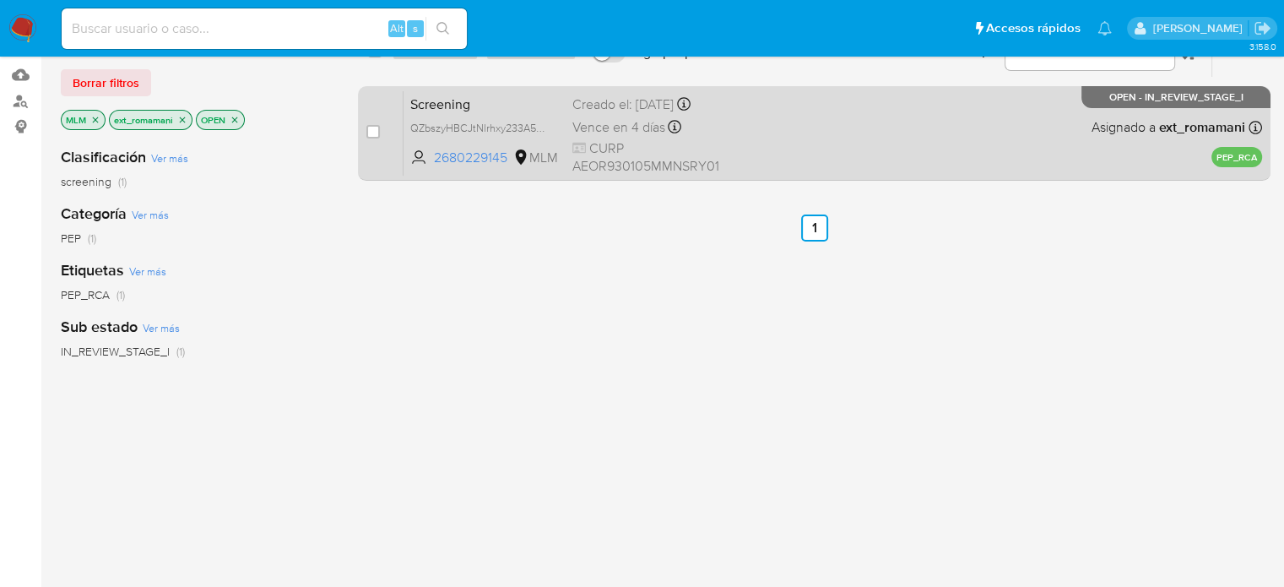
click at [716, 154] on span "CURP AEOR930105MMNSRY01" at bounding box center [653, 157] width 162 height 36
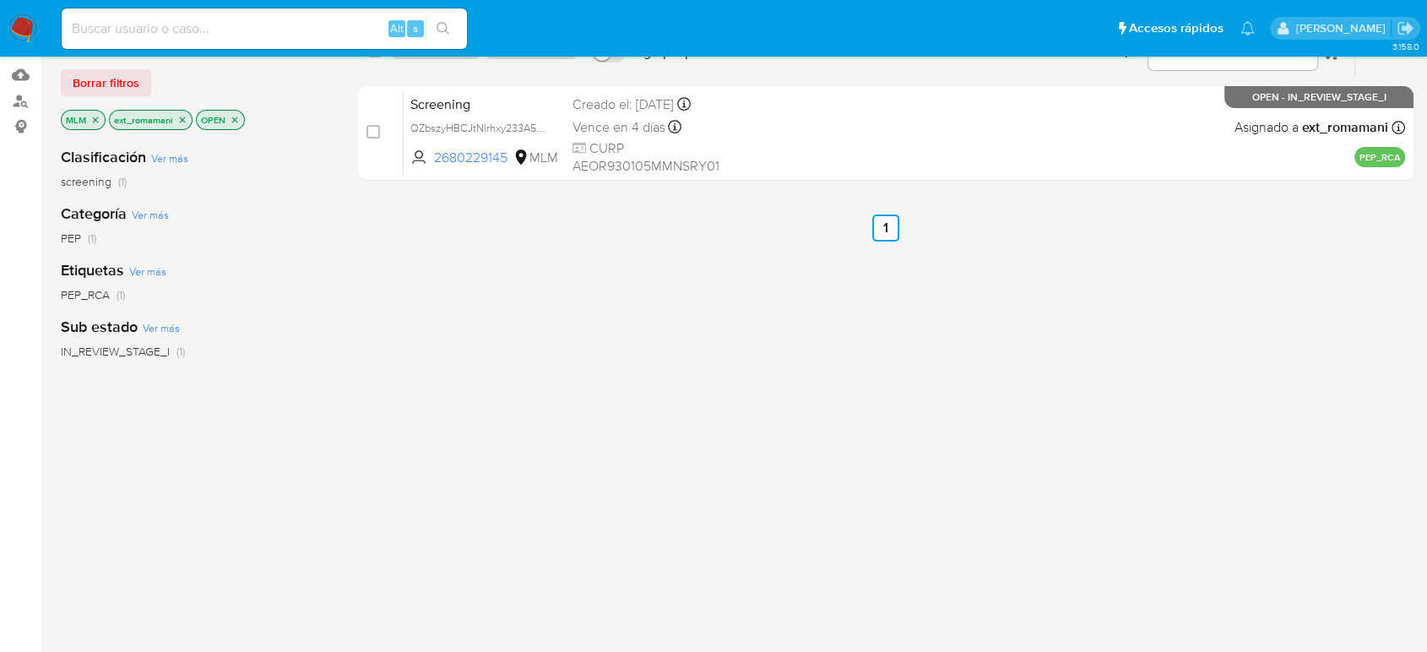
click at [23, 24] on img at bounding box center [22, 28] width 29 height 29
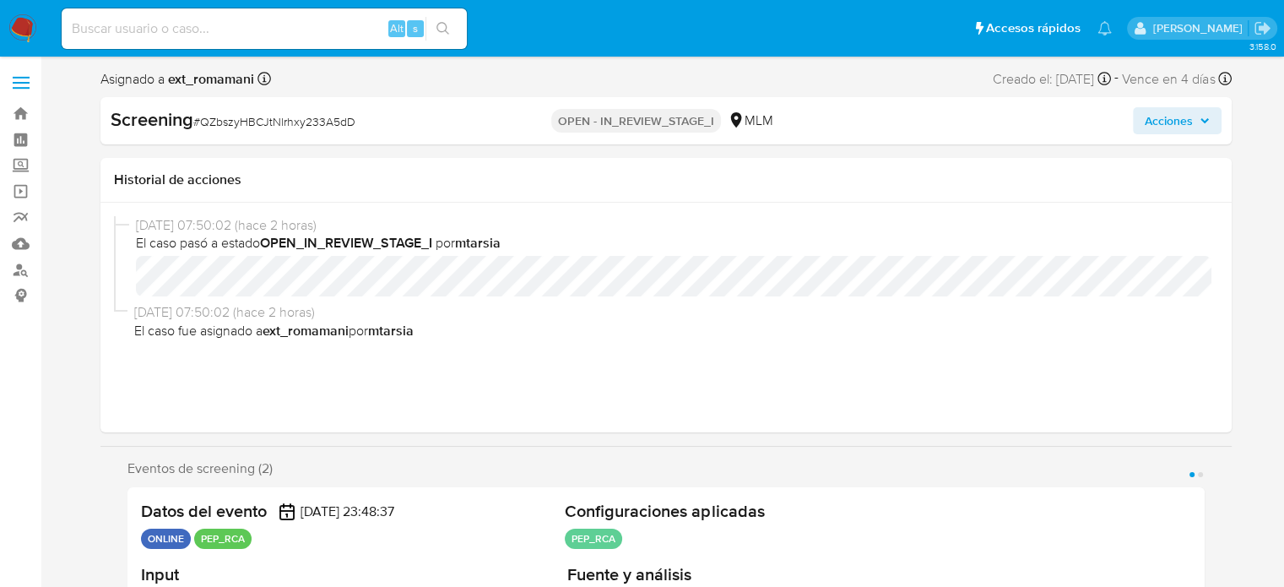
select select "10"
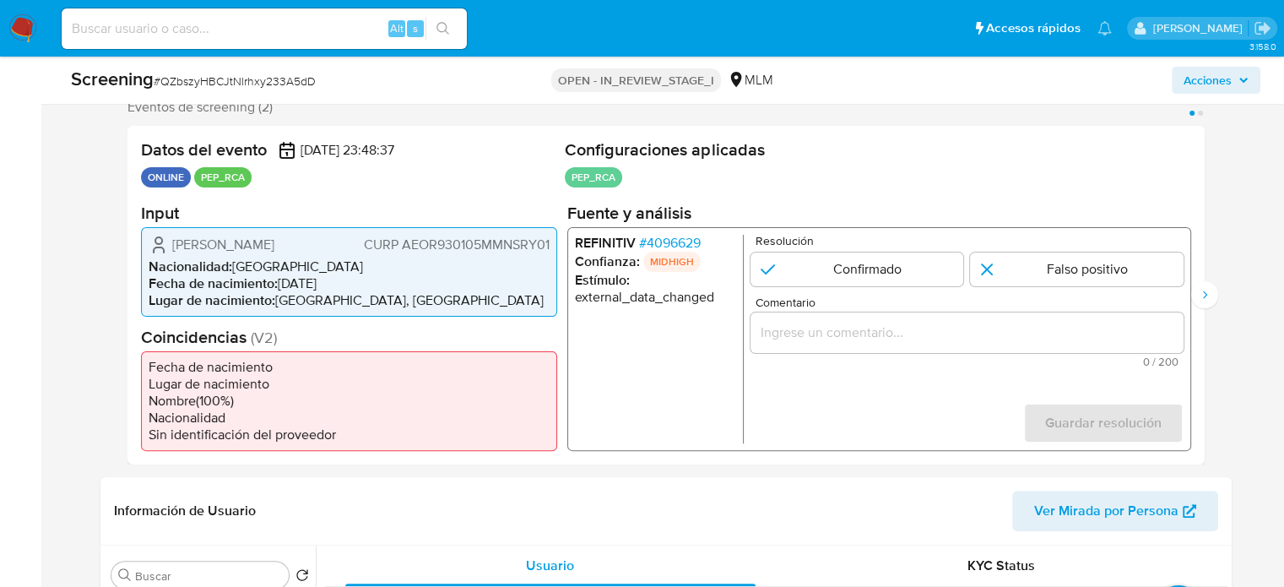
scroll to position [338, 0]
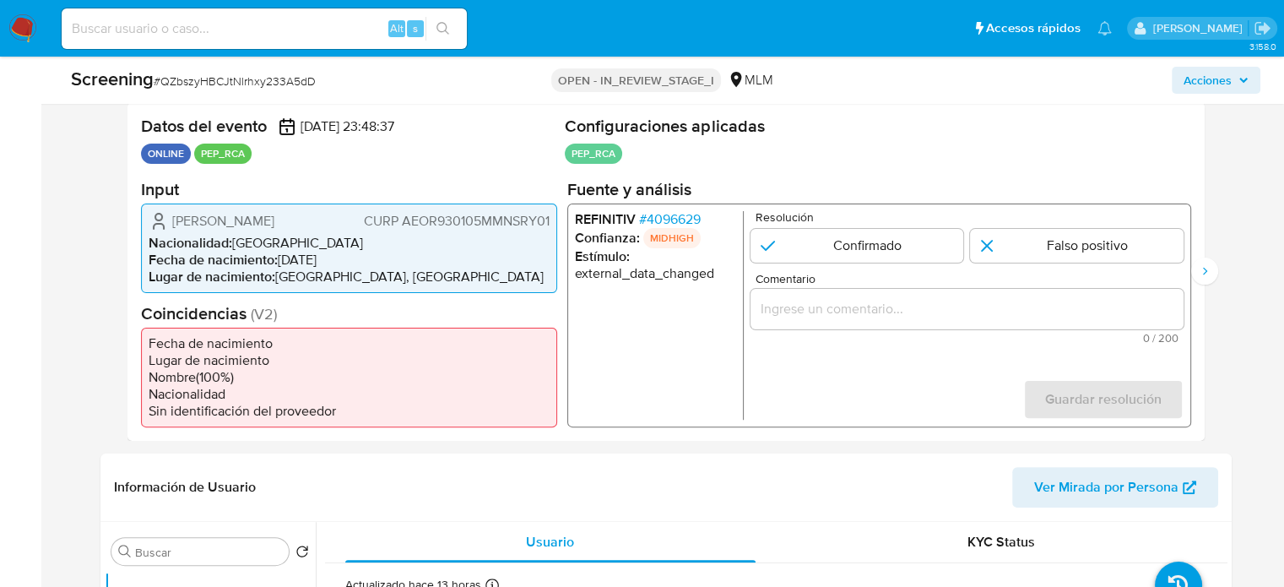
click at [672, 219] on span "# 4096629" at bounding box center [669, 218] width 62 height 17
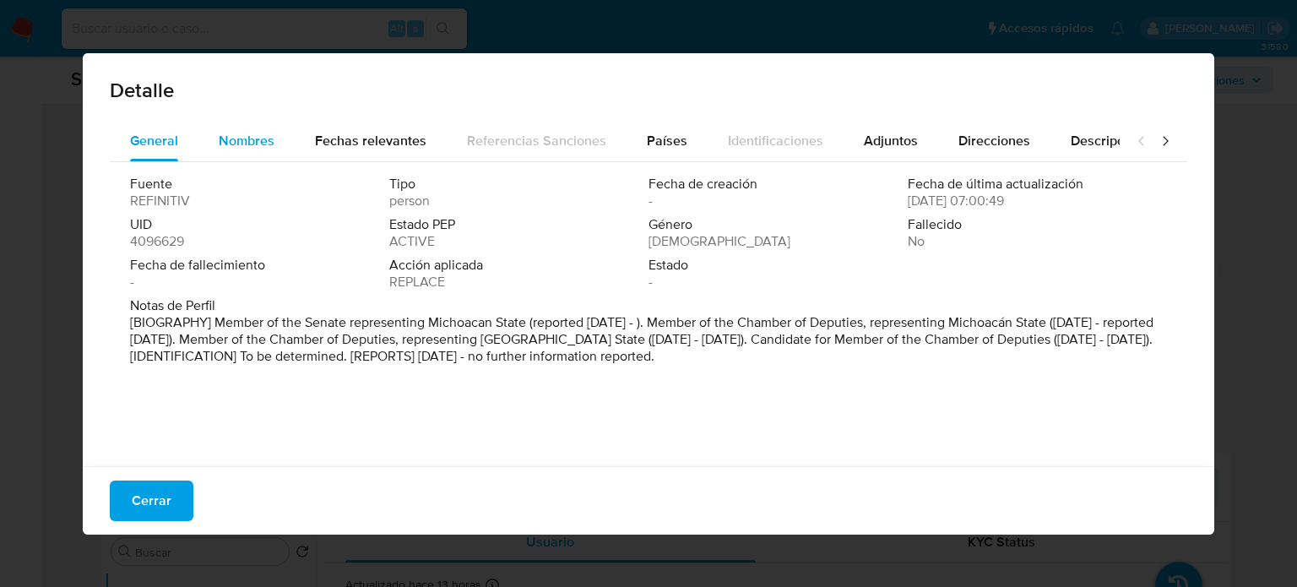
click at [223, 153] on div "Nombres" at bounding box center [247, 141] width 56 height 41
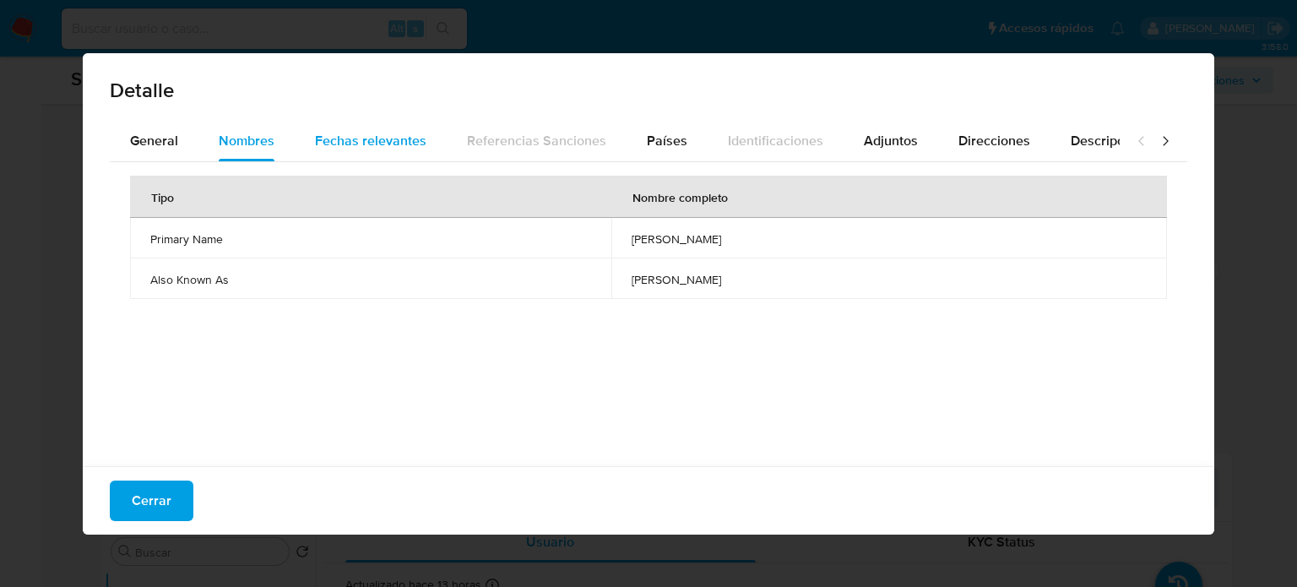
click at [397, 139] on span "Fechas relevantes" at bounding box center [370, 140] width 111 height 19
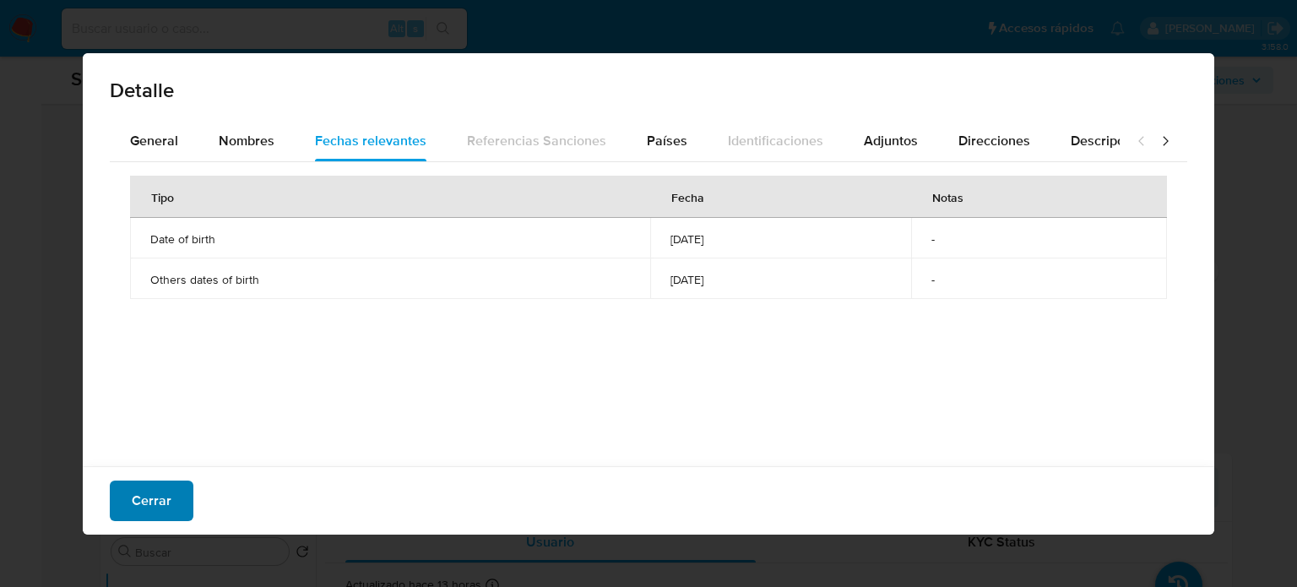
click at [159, 487] on span "Cerrar" at bounding box center [152, 500] width 40 height 37
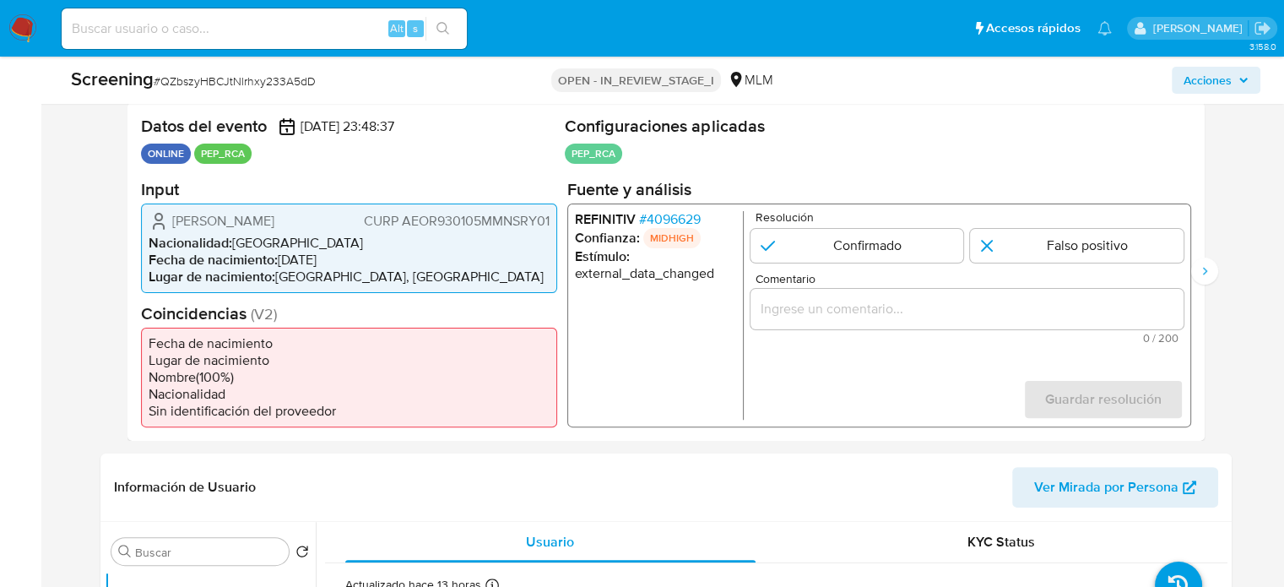
drag, startPoint x: 216, startPoint y: 236, endPoint x: 163, endPoint y: 215, distance: 56.9
click at [163, 215] on div "Reyna Celeste Ascencio Ortega CURP AEOR930105MMNSRY01" at bounding box center [349, 220] width 401 height 20
click at [694, 210] on span "# 4096629" at bounding box center [669, 218] width 62 height 17
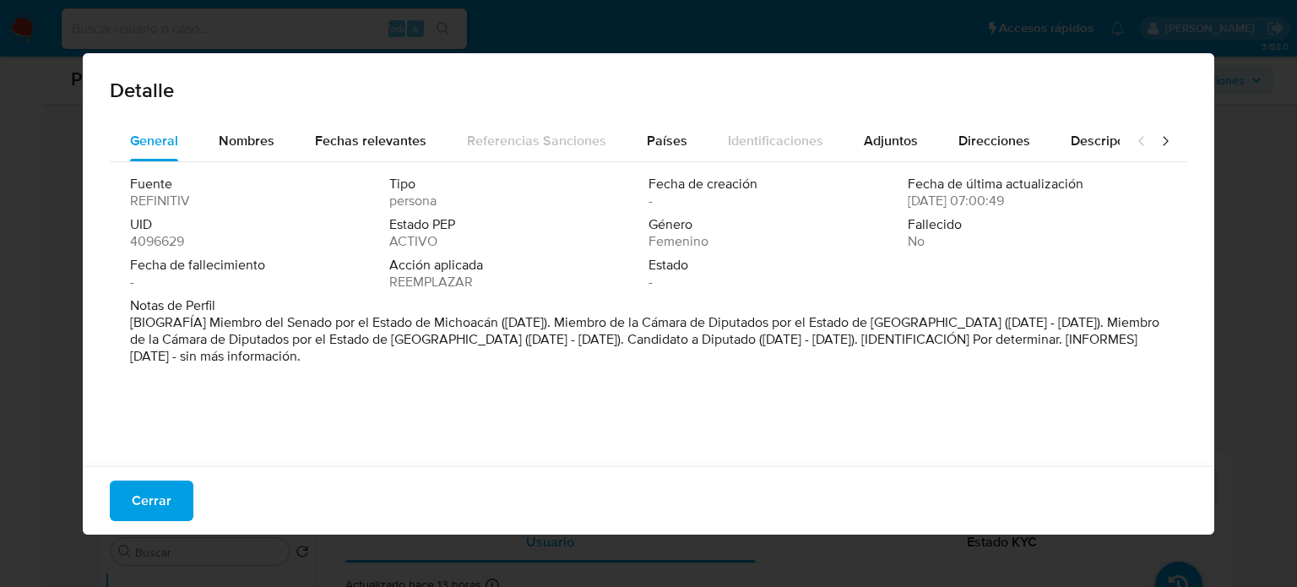
drag, startPoint x: 209, startPoint y: 323, endPoint x: 504, endPoint y: 322, distance: 294.6
click at [504, 322] on font "[BIOGRAFÍA] Miembro del Senado por el Estado de Michoacán (junio de 2024). Miem…" at bounding box center [644, 338] width 1029 height 53
click at [166, 506] on span "Cerrar" at bounding box center [152, 500] width 40 height 37
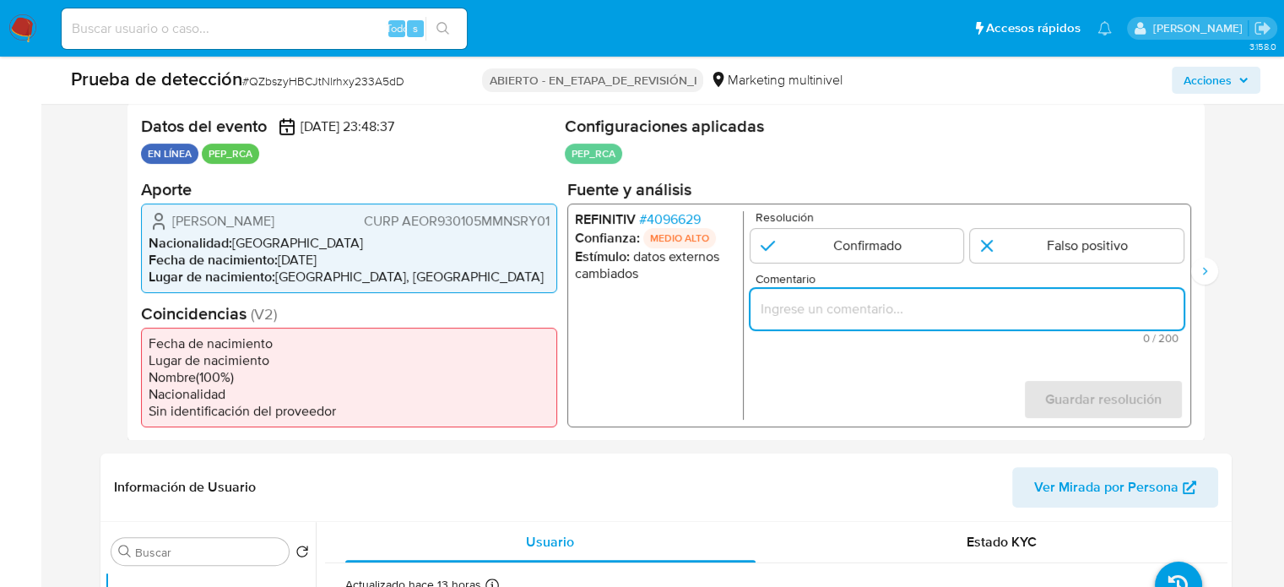
click at [810, 311] on input "Comentario" at bounding box center [966, 308] width 433 height 22
paste input "Titular de cuenta se desempeña como Configurando calidad PEP."
click at [741, 379] on ul "REFINITIV # 4096629 Confianza: MEDIO ALTO Estímulo : datos externos cambiados" at bounding box center [658, 314] width 169 height 208
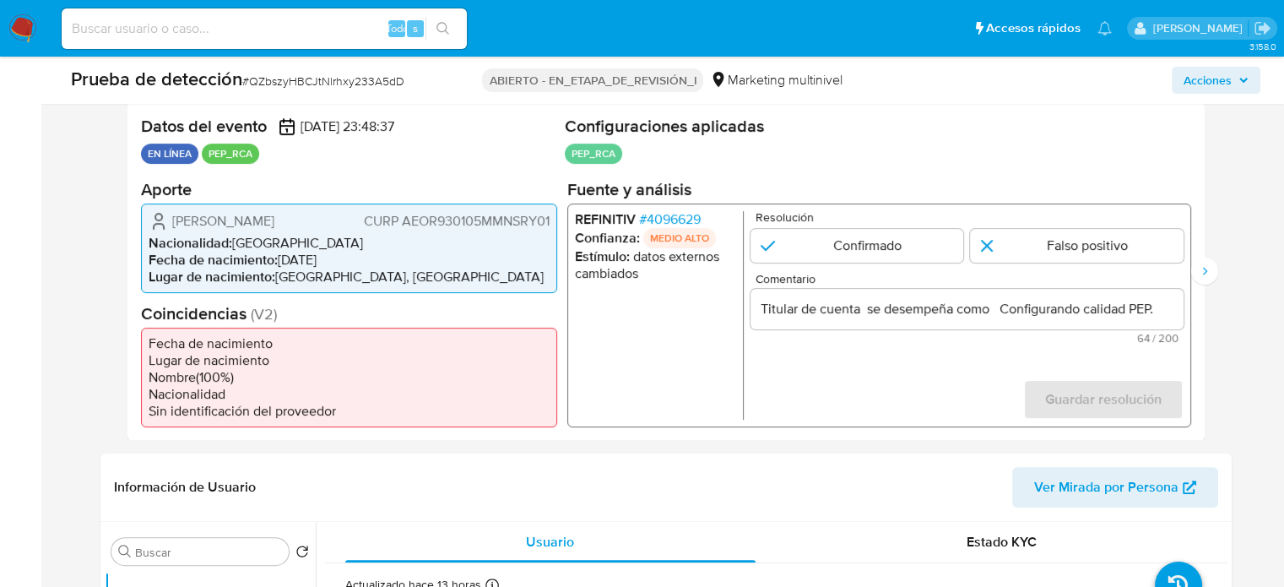
drag, startPoint x: 171, startPoint y: 219, endPoint x: 533, endPoint y: 232, distance: 362.4
click at [533, 230] on div "Reyna Celeste Ascencio Ortega CURP AEOR930105MMNSRY01" at bounding box center [349, 220] width 401 height 20
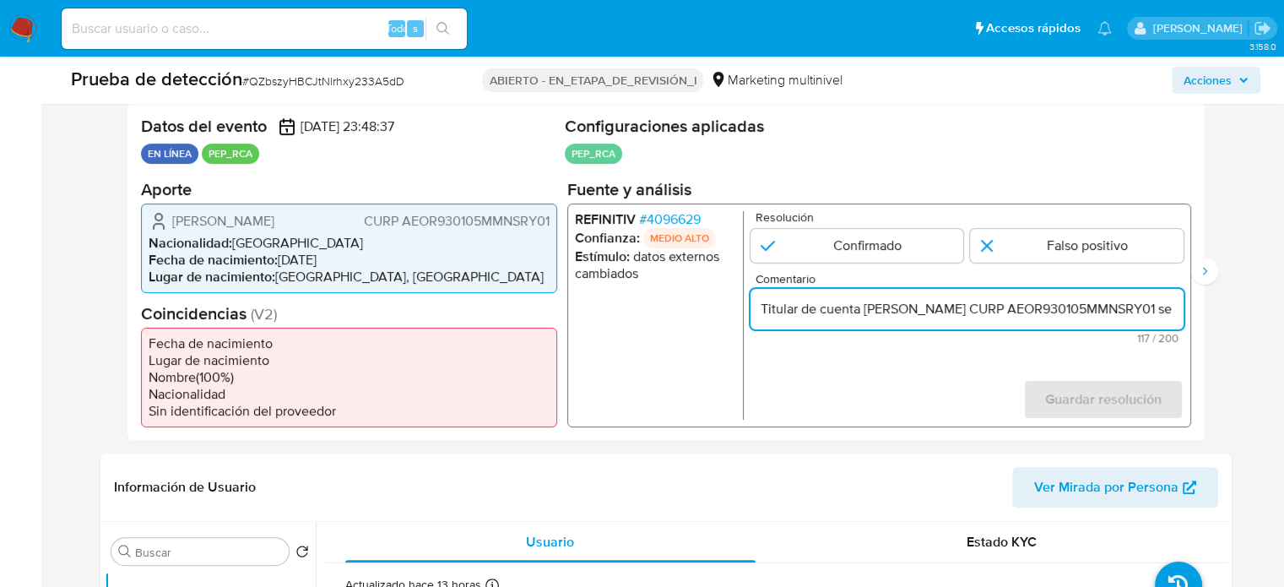
type input "Titular de cuenta Reyna Celeste Ascencio Ortega CURP AEOR930105MMNSRY01 se dese…"
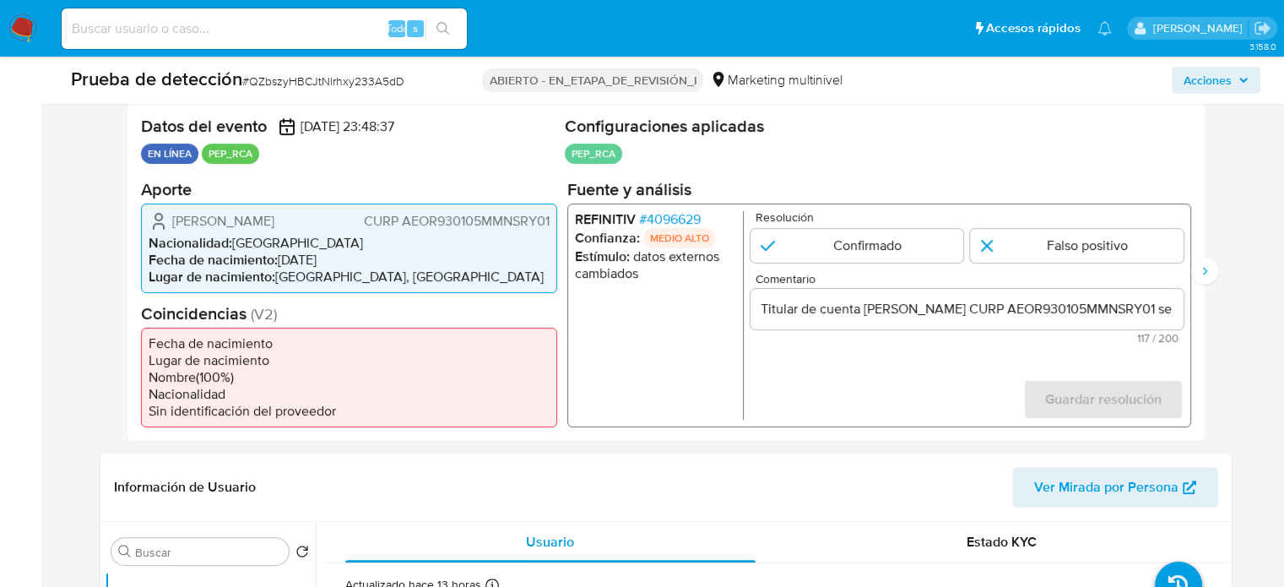
click at [682, 216] on font "4096629" at bounding box center [673, 217] width 54 height 19
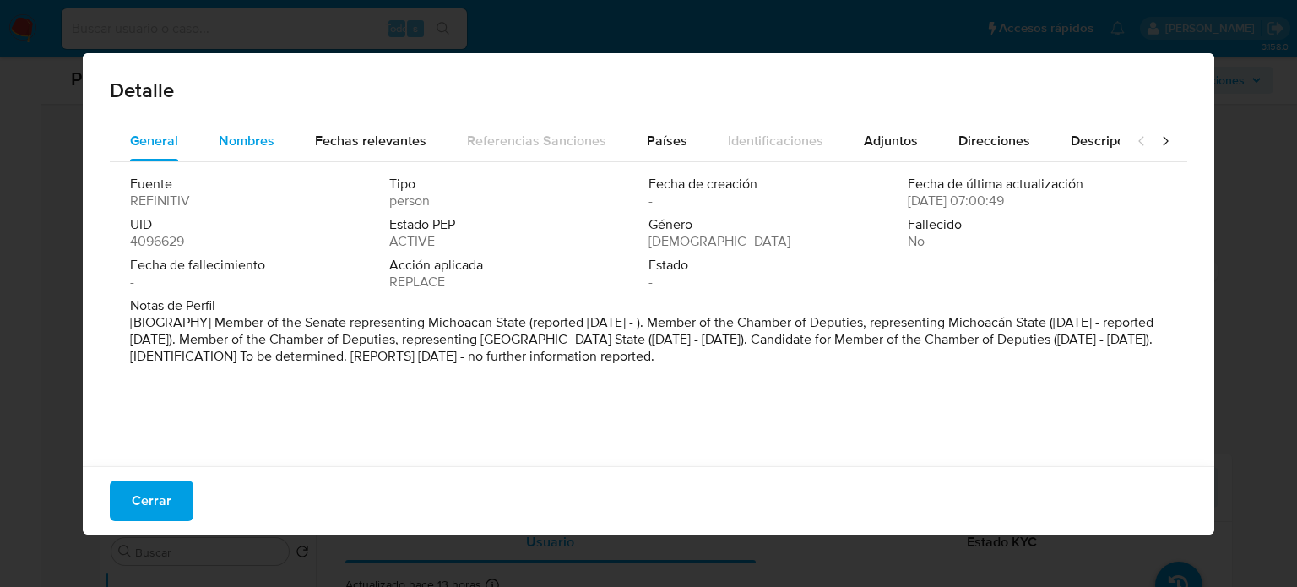
click at [230, 138] on span "Nombres" at bounding box center [247, 140] width 56 height 19
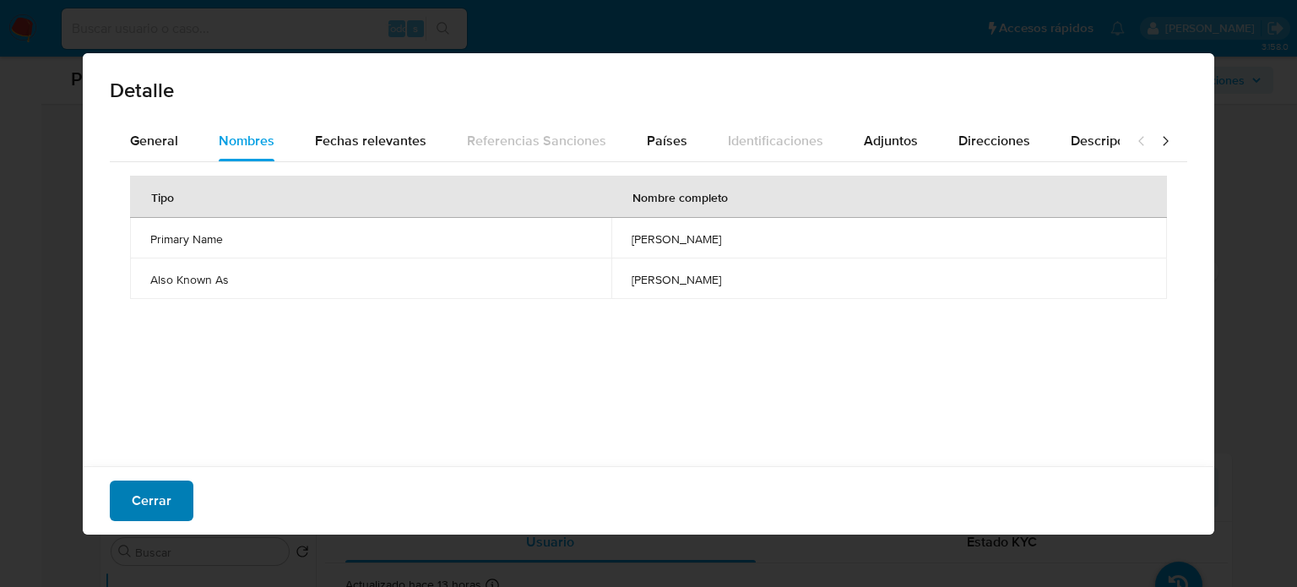
click at [155, 495] on font "Cerrar" at bounding box center [152, 500] width 40 height 41
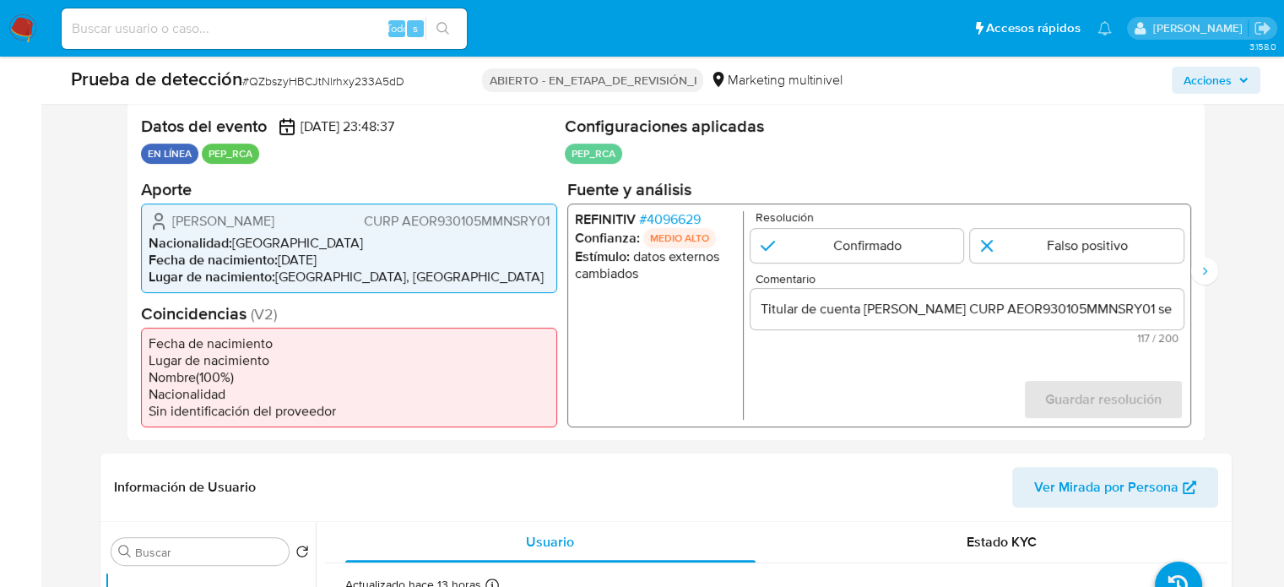
drag, startPoint x: 240, startPoint y: 241, endPoint x: 170, endPoint y: 219, distance: 73.4
click at [170, 219] on div "Reyna Celeste Ascencio Ortega CURP AEOR930105MMNSRY01" at bounding box center [349, 220] width 401 height 20
click at [678, 217] on font "4096629" at bounding box center [673, 217] width 54 height 19
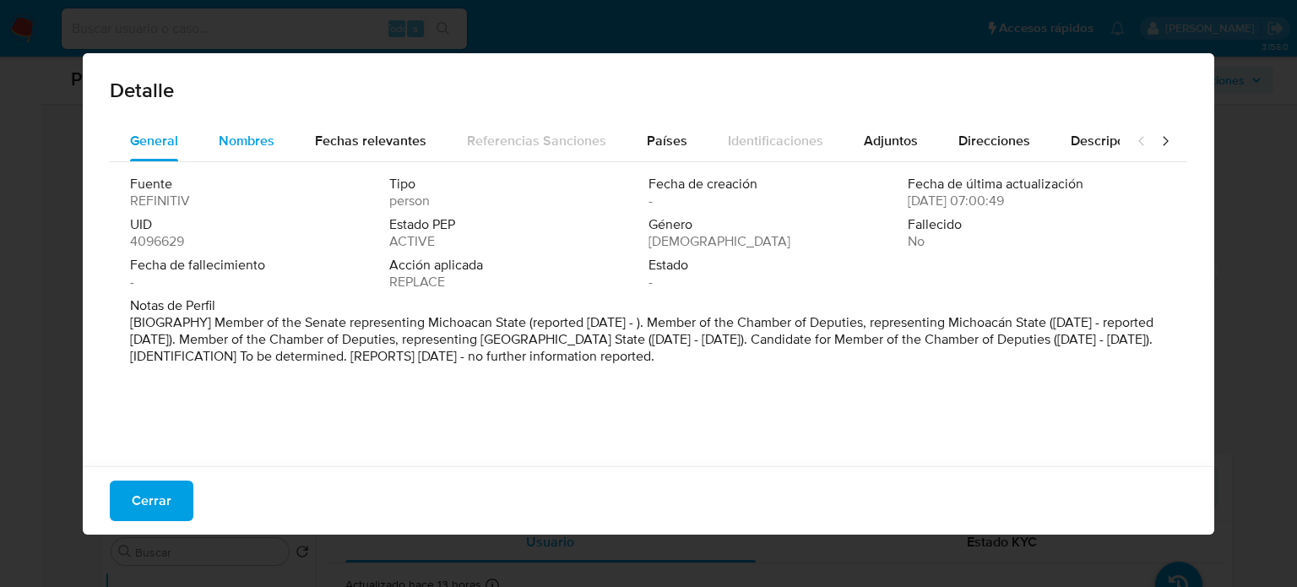
click at [243, 142] on span "Nombres" at bounding box center [247, 140] width 56 height 19
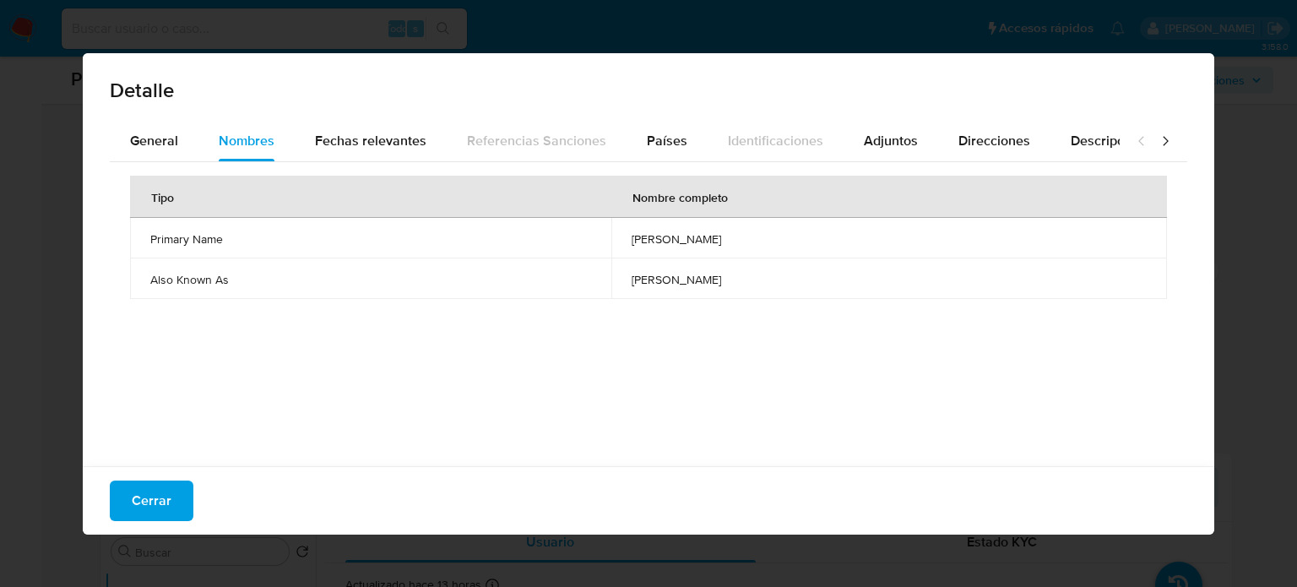
click at [169, 506] on font "Cerrar" at bounding box center [152, 500] width 40 height 41
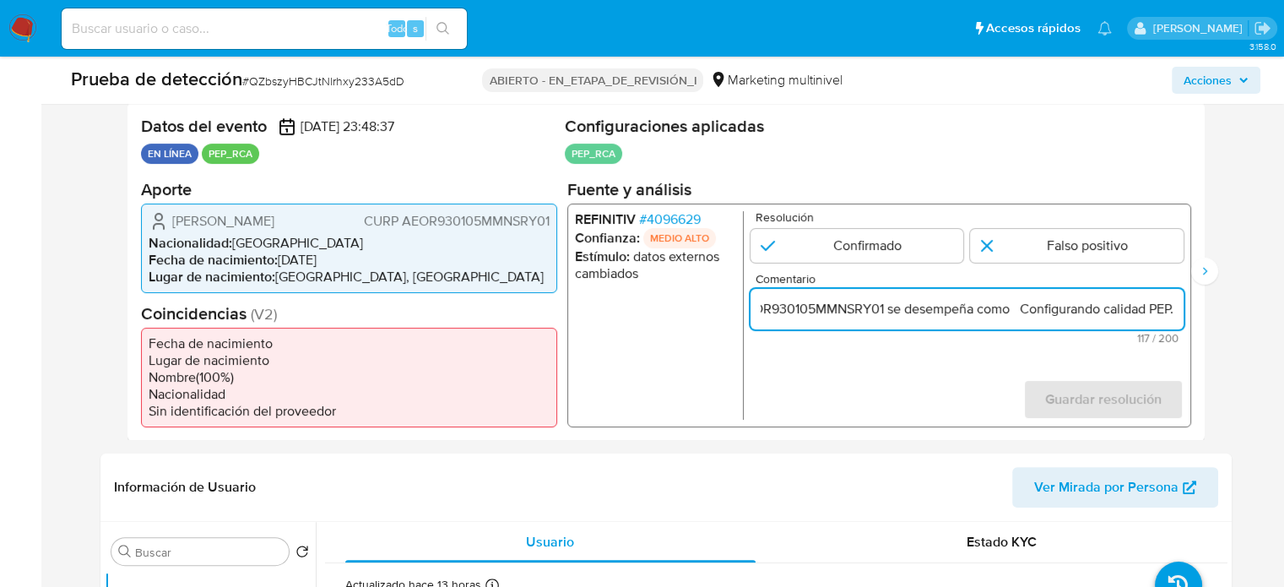
drag, startPoint x: 1155, startPoint y: 309, endPoint x: 1172, endPoint y: 310, distance: 16.9
click at [1172, 310] on input "Titular de cuenta Reyna Celeste Ascencio Ortega CURP AEOR930105MMNSRY01 se dese…" at bounding box center [966, 308] width 433 height 22
click at [1033, 314] on input "Titular de cuenta Reyna Celeste Ascencio Ortega CURP AEOR930105MMNSRY01 se dese…" at bounding box center [966, 308] width 433 height 22
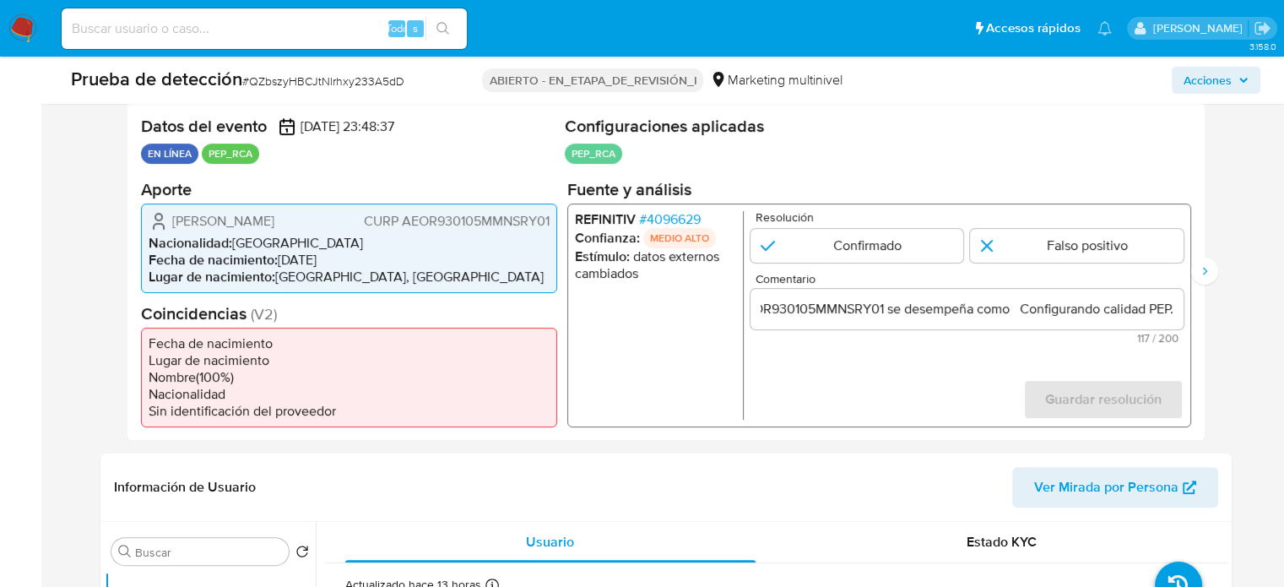
drag, startPoint x: 903, startPoint y: 405, endPoint x: 948, endPoint y: 422, distance: 47.8
click at [902, 411] on form "Resolución Confirmado Falso positivo Comentario Titular de cuenta Reyna Celeste…" at bounding box center [966, 314] width 433 height 208
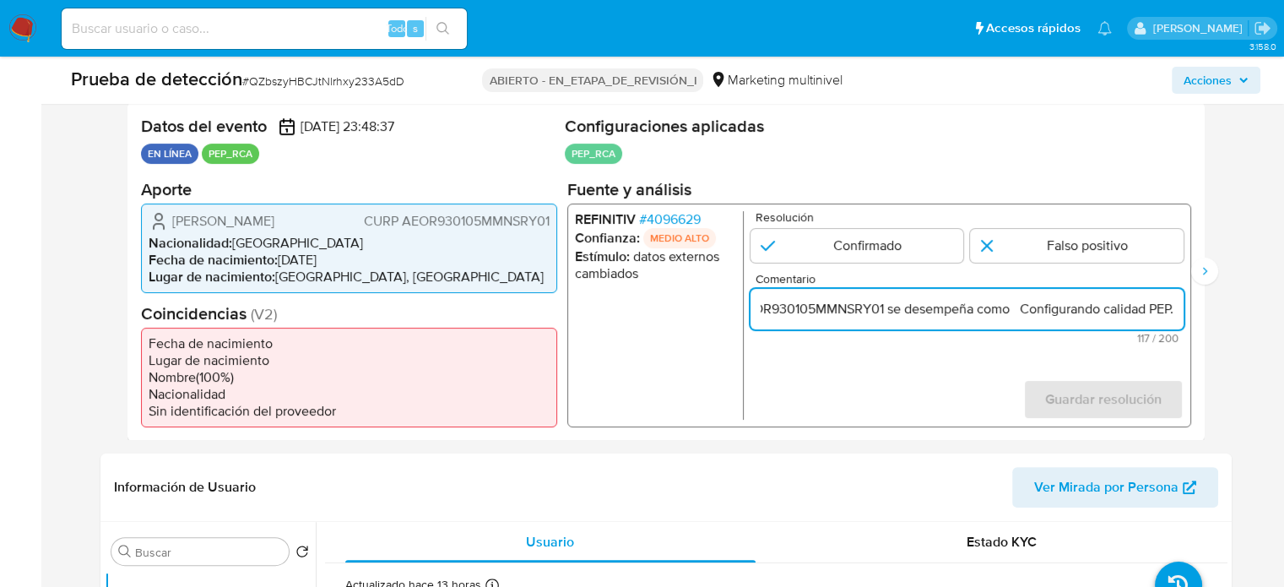
scroll to position [0, 361]
drag, startPoint x: 1137, startPoint y: 302, endPoint x: 1177, endPoint y: 309, distance: 40.2
click at [1177, 309] on input "Titular de cuenta Reyna Celeste Ascencio Ortega CURP AEOR930105MMNSRY01 se dese…" at bounding box center [966, 308] width 433 height 22
click at [1010, 308] on input "Titular de cuenta Reyna Celeste Ascencio Ortega CURP AEOR930105MMNSRY01 se dese…" at bounding box center [966, 308] width 433 height 22
paste input "Miembro del Senado por el Estado de Michoacán desde Junio de 2024."
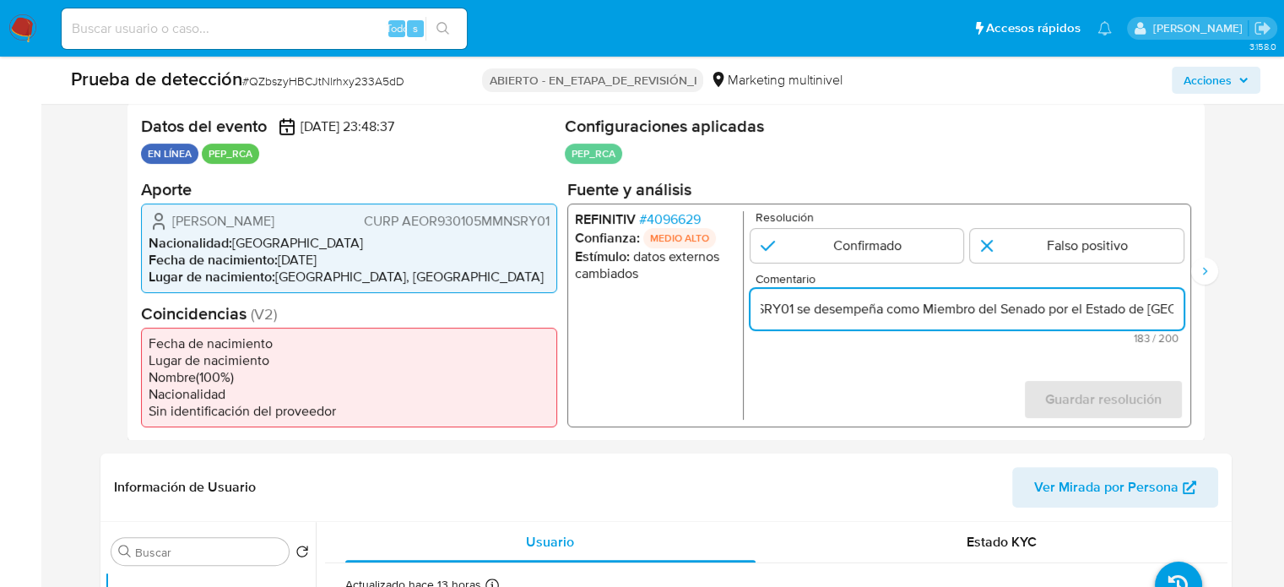
scroll to position [0, 624]
type input "Titular de cuenta Reyna Celeste Ascencio Ortega CURP AEOR930105MMNSRY01 se dese…"
click at [905, 254] on input "1 de 2" at bounding box center [857, 245] width 214 height 34
radio input "true"
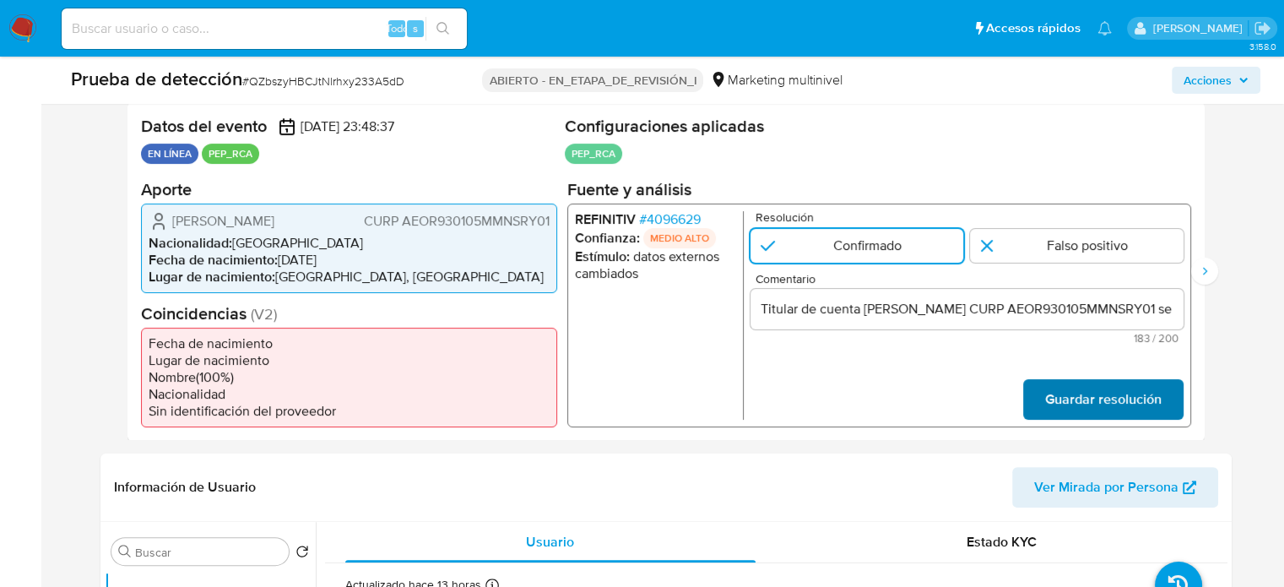
click at [1110, 417] on span "Guardar resolución" at bounding box center [1102, 398] width 116 height 37
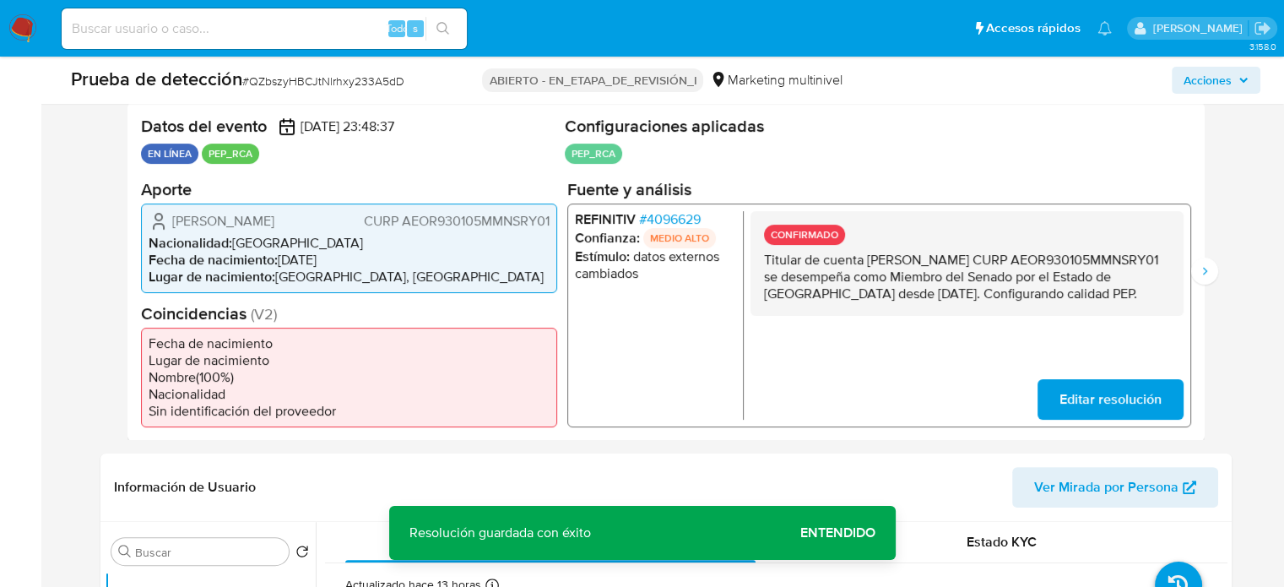
drag, startPoint x: 881, startPoint y: 314, endPoint x: 754, endPoint y: 258, distance: 139.1
click at [754, 258] on div "CONFIRMADO Titular de cuenta Reyna Celeste Ascencio Ortega CURP AEOR930105MMNSR…" at bounding box center [966, 262] width 433 height 105
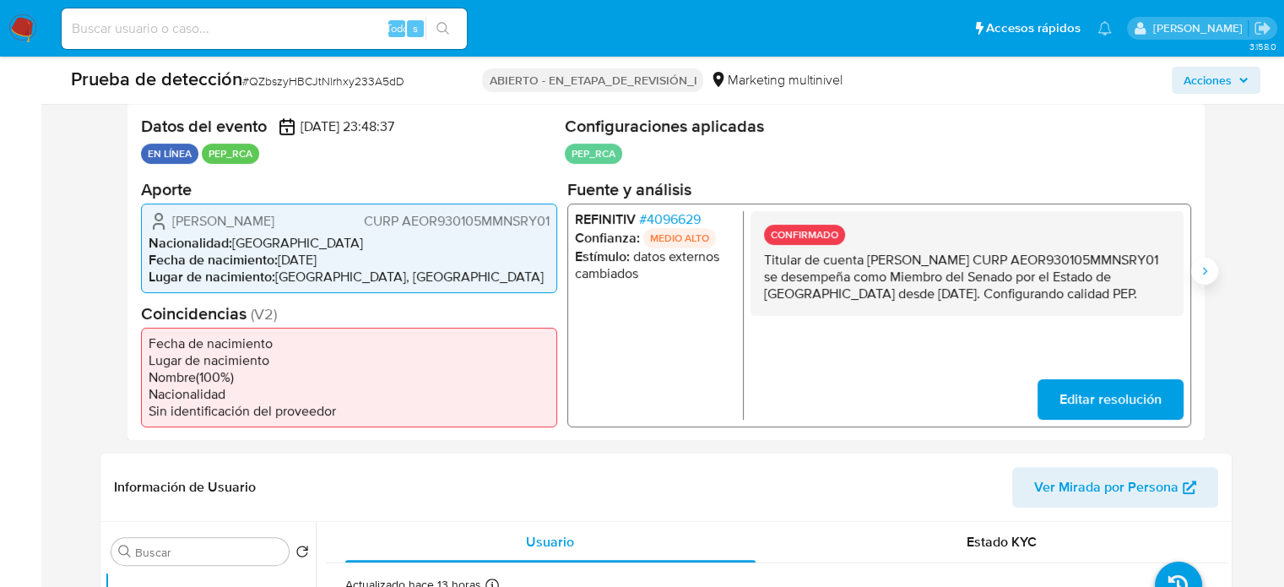
click at [1209, 277] on icon "Siguiente" at bounding box center [1205, 271] width 14 height 14
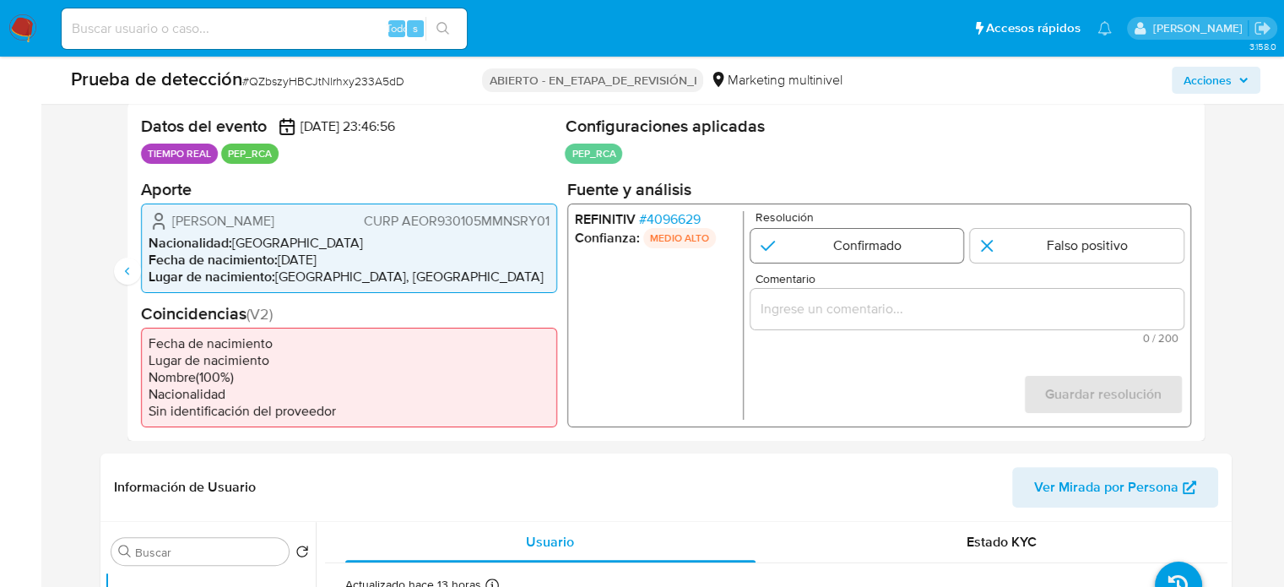
click at [810, 241] on input "2 de 2" at bounding box center [857, 245] width 214 height 34
radio input "true"
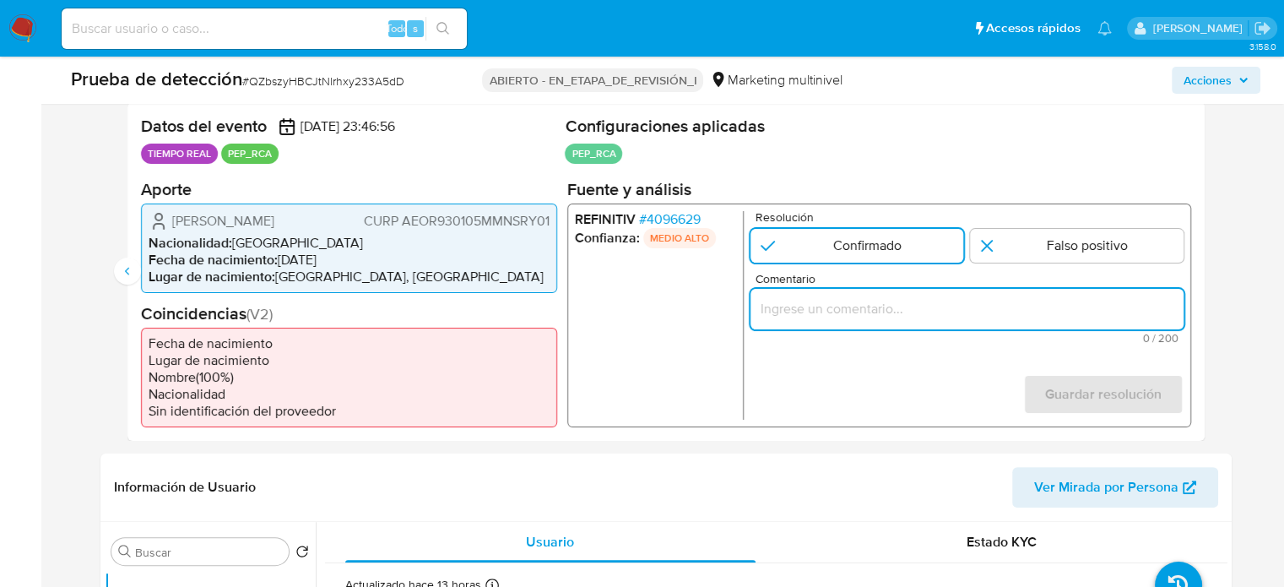
click at [799, 302] on input "Comentario" at bounding box center [966, 308] width 433 height 22
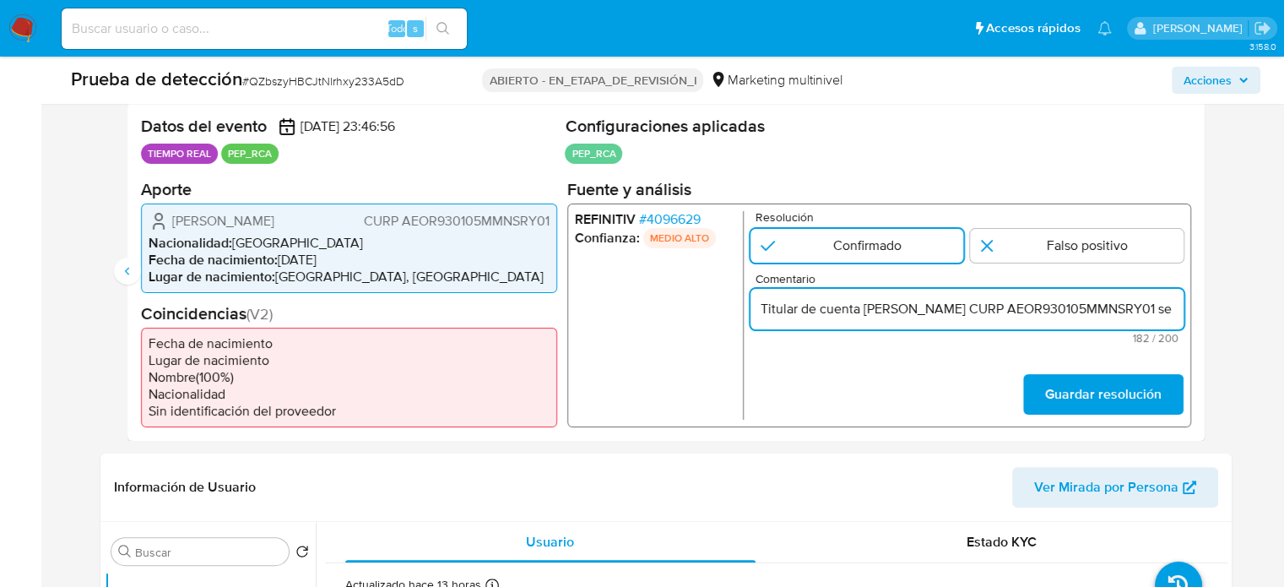
scroll to position [0, 782]
type input "Titular de cuenta Reyna Celeste Ascencio Ortega CURP AEOR930105MMNSRY01 se dese…"
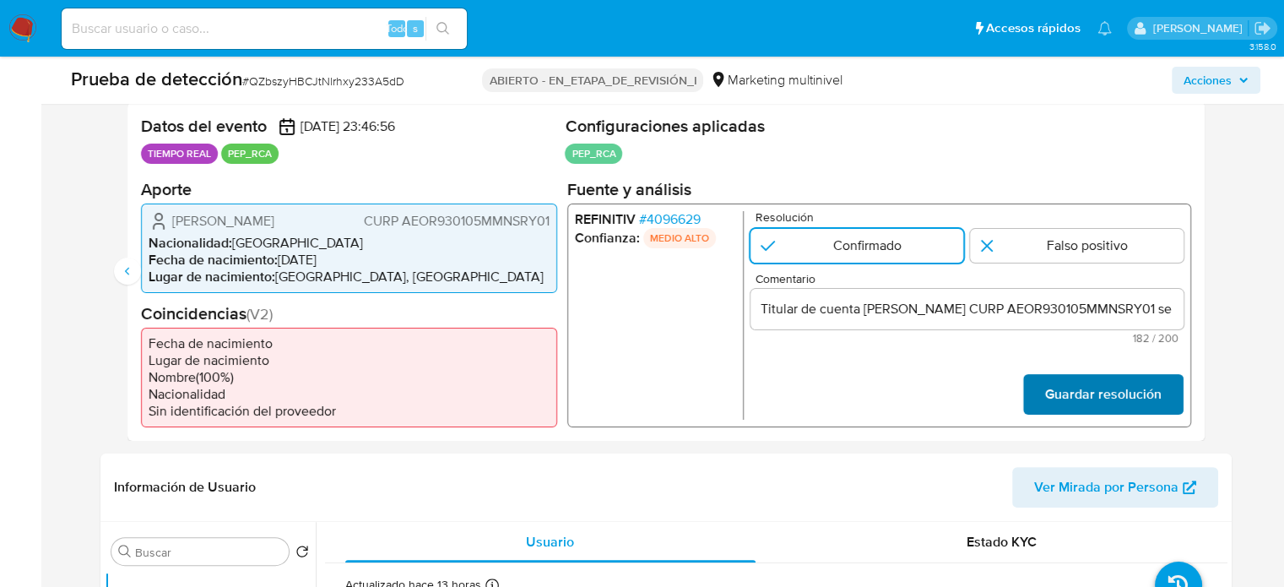
click at [1060, 414] on font "Guardar resolución" at bounding box center [1102, 394] width 116 height 41
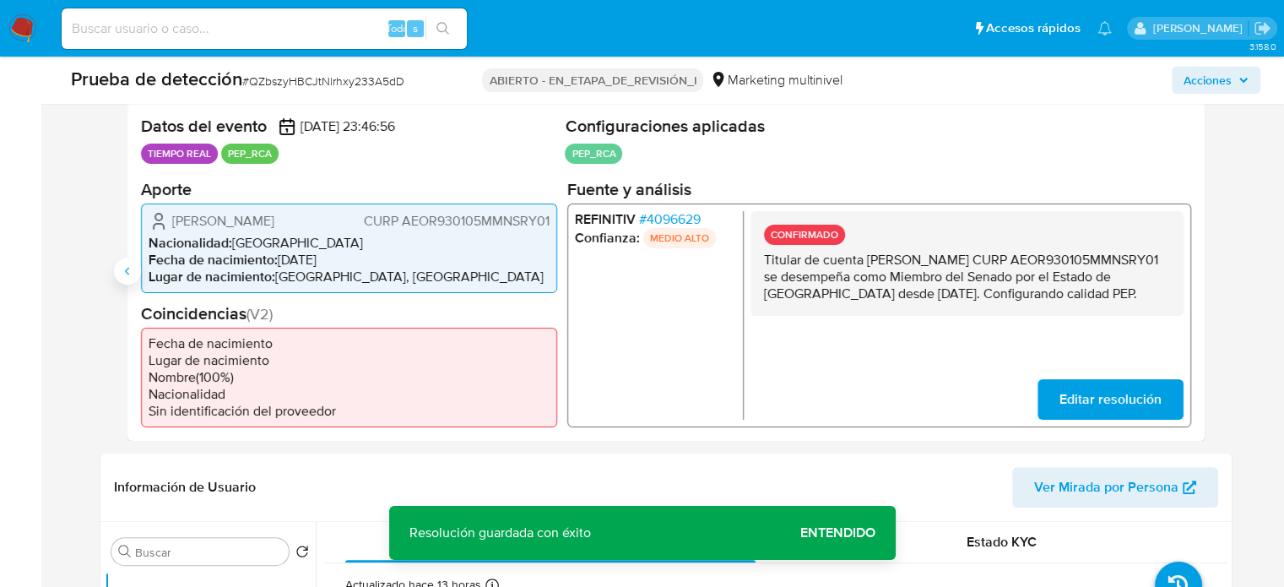
click at [121, 278] on icon "Anterior" at bounding box center [128, 271] width 14 height 14
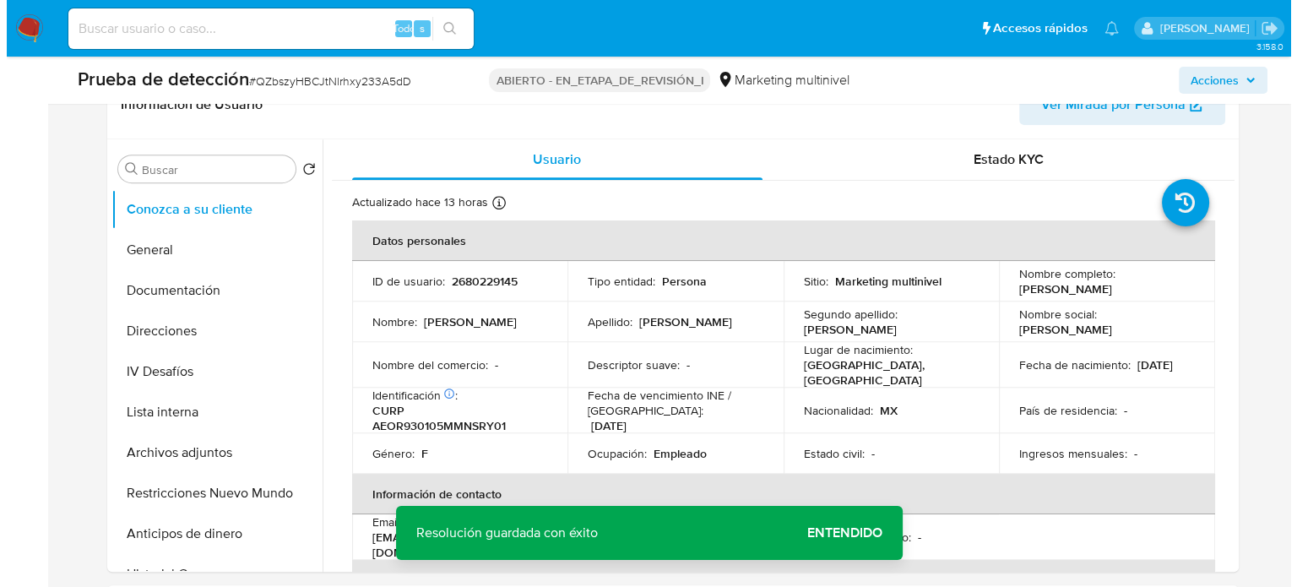
scroll to position [760, 0]
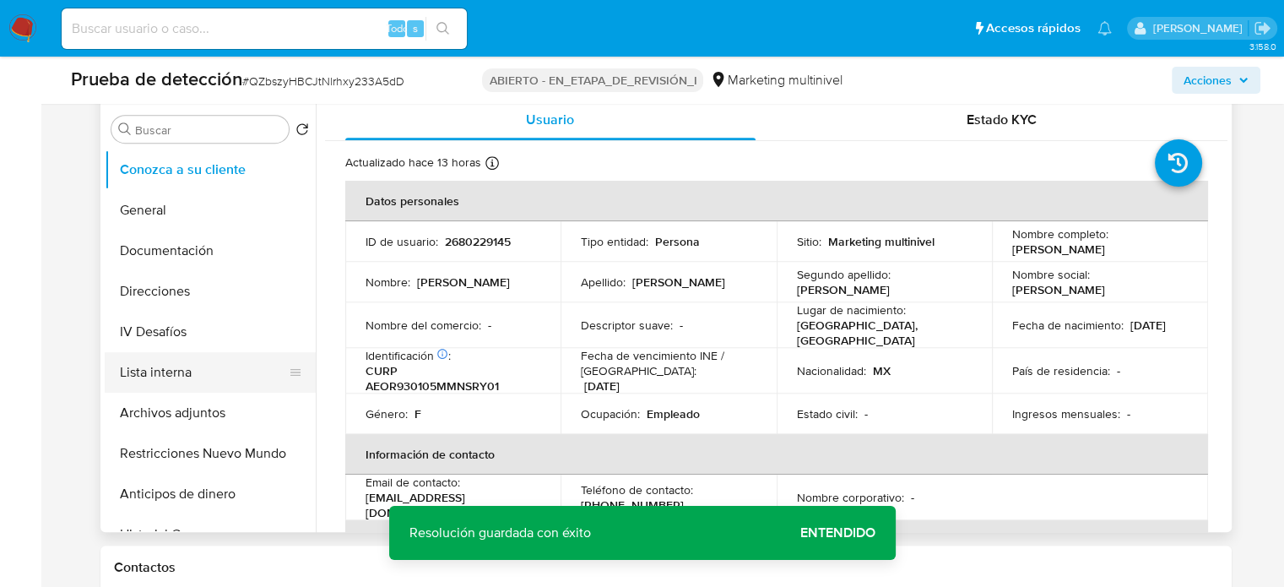
click at [134, 391] on button "Lista interna" at bounding box center [204, 372] width 198 height 41
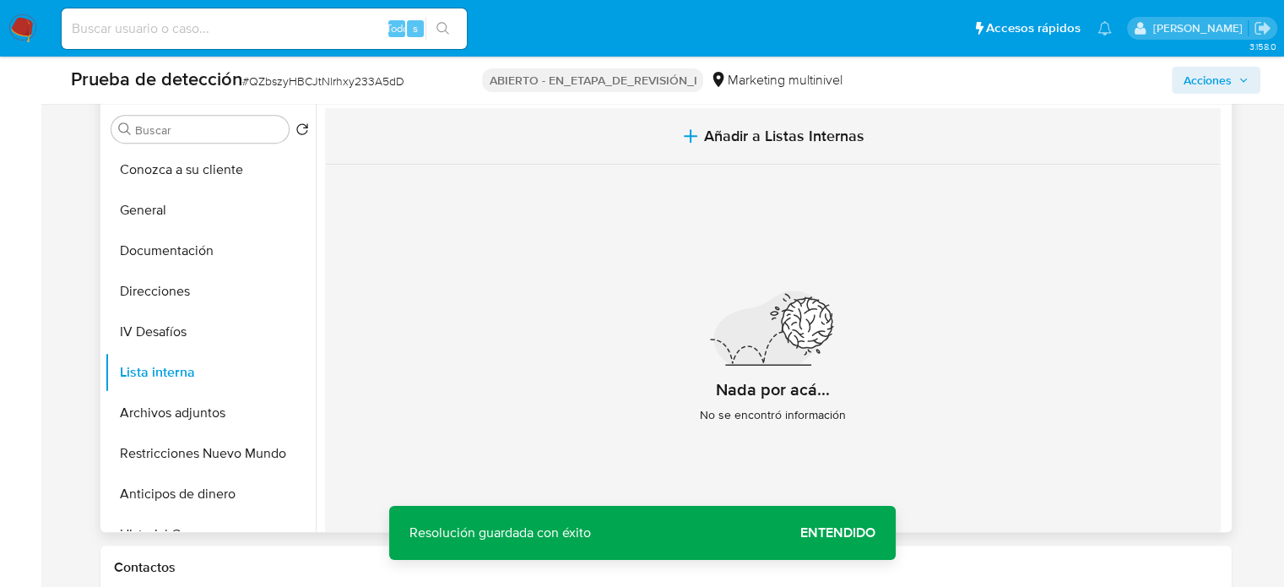
click at [750, 145] on span "Añadir a Listas Internas" at bounding box center [784, 136] width 160 height 19
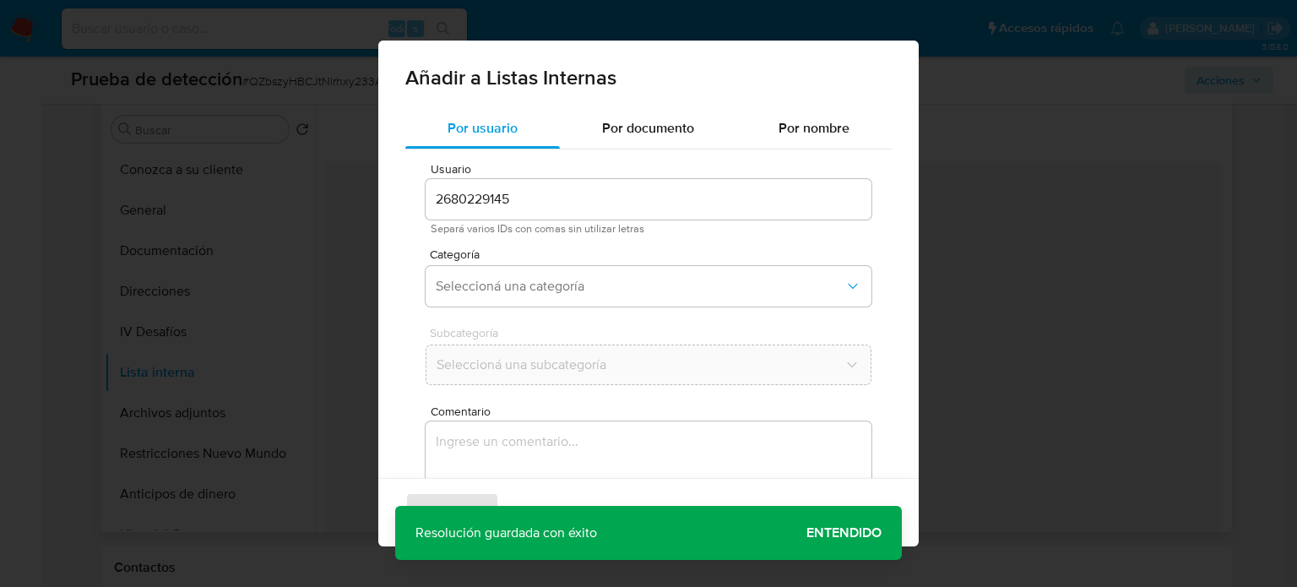
scroll to position [71, 0]
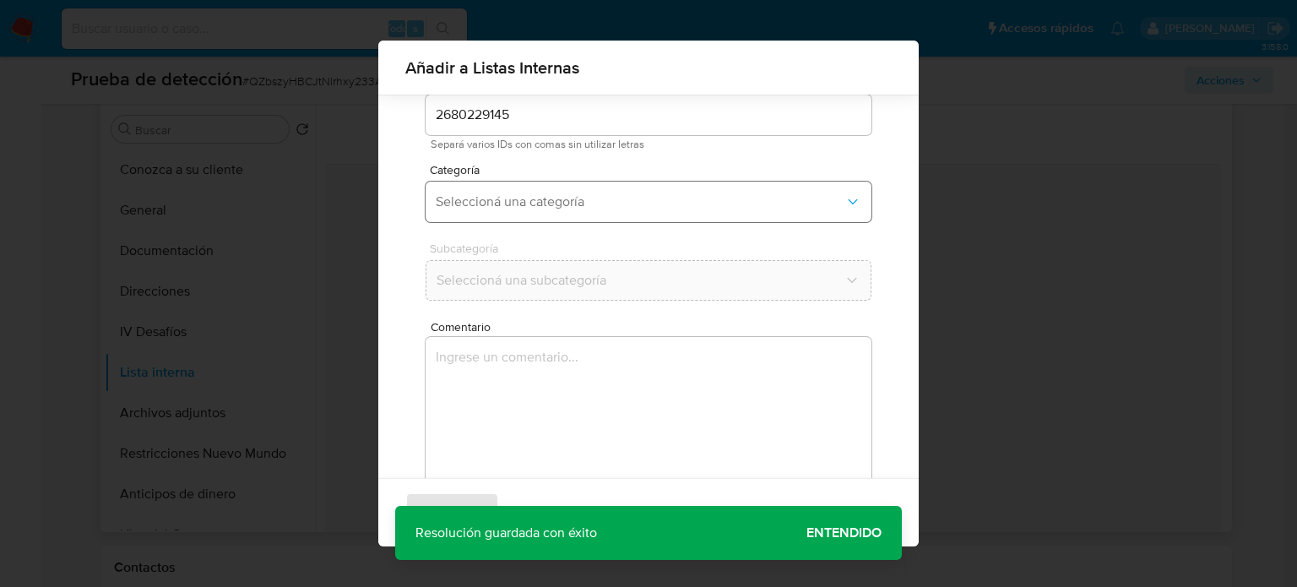
click at [551, 209] on span "Seleccioná una categoría" at bounding box center [640, 201] width 409 height 17
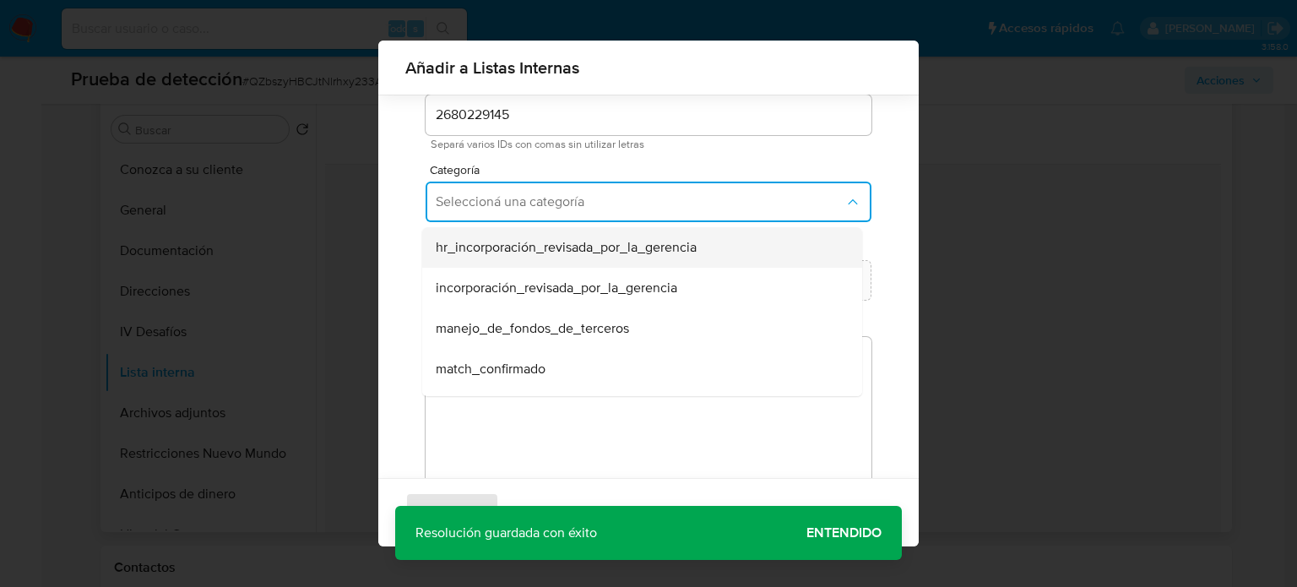
scroll to position [84, 0]
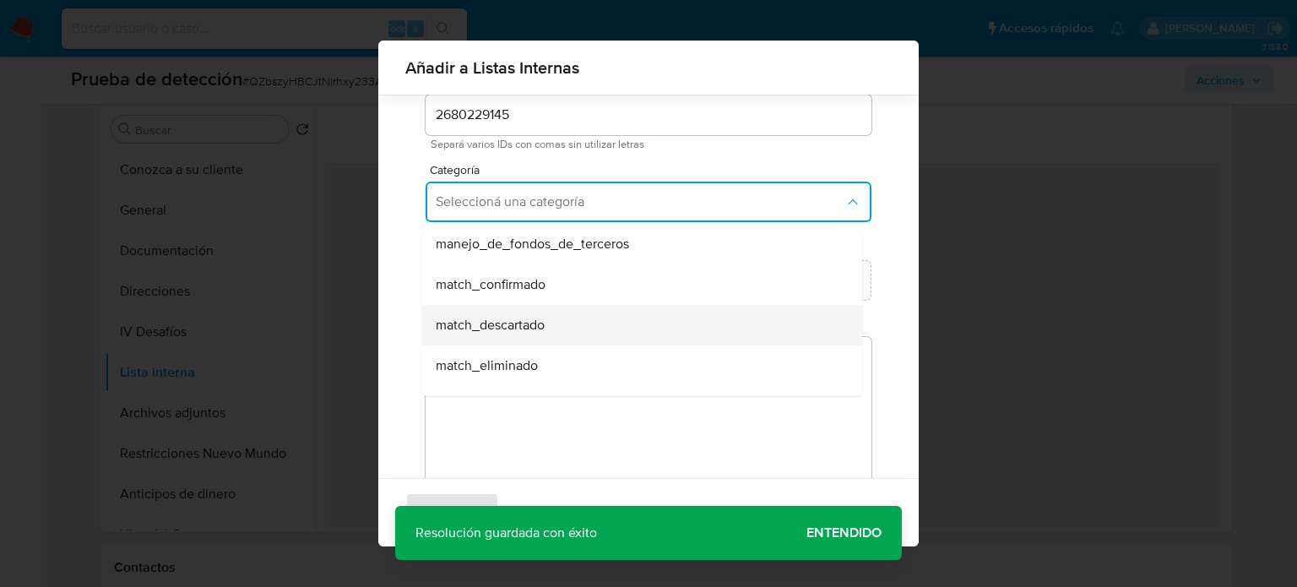
click at [510, 329] on span "match_descartado" at bounding box center [490, 325] width 109 height 17
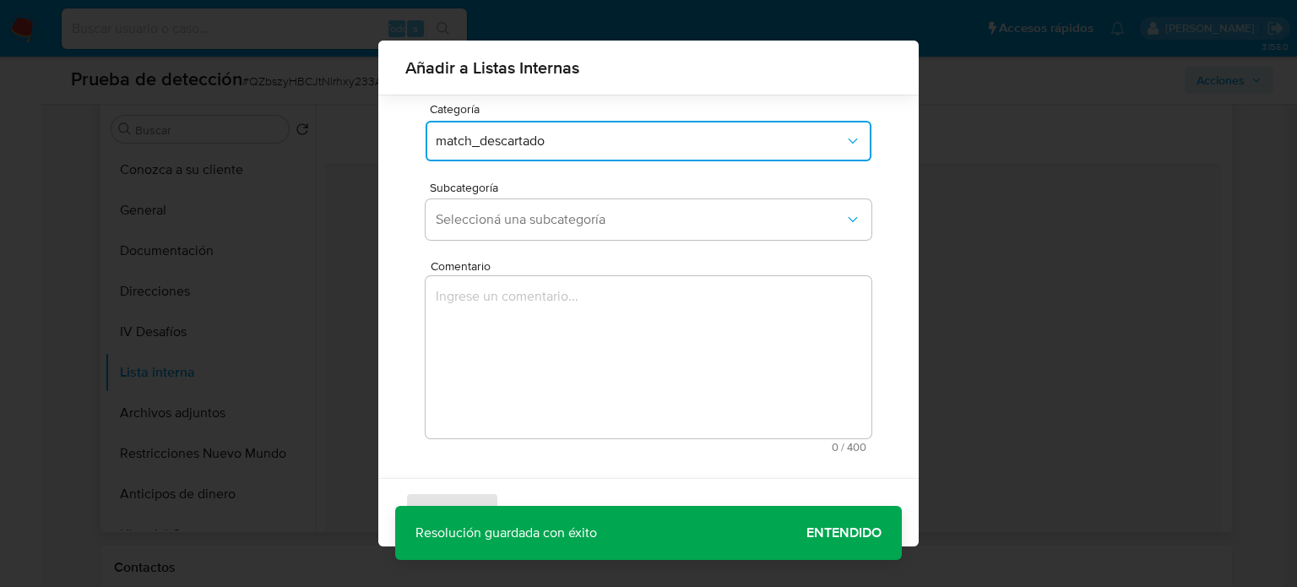
scroll to position [133, 0]
click at [566, 219] on span "Seleccioná una subcategoría" at bounding box center [640, 218] width 409 height 17
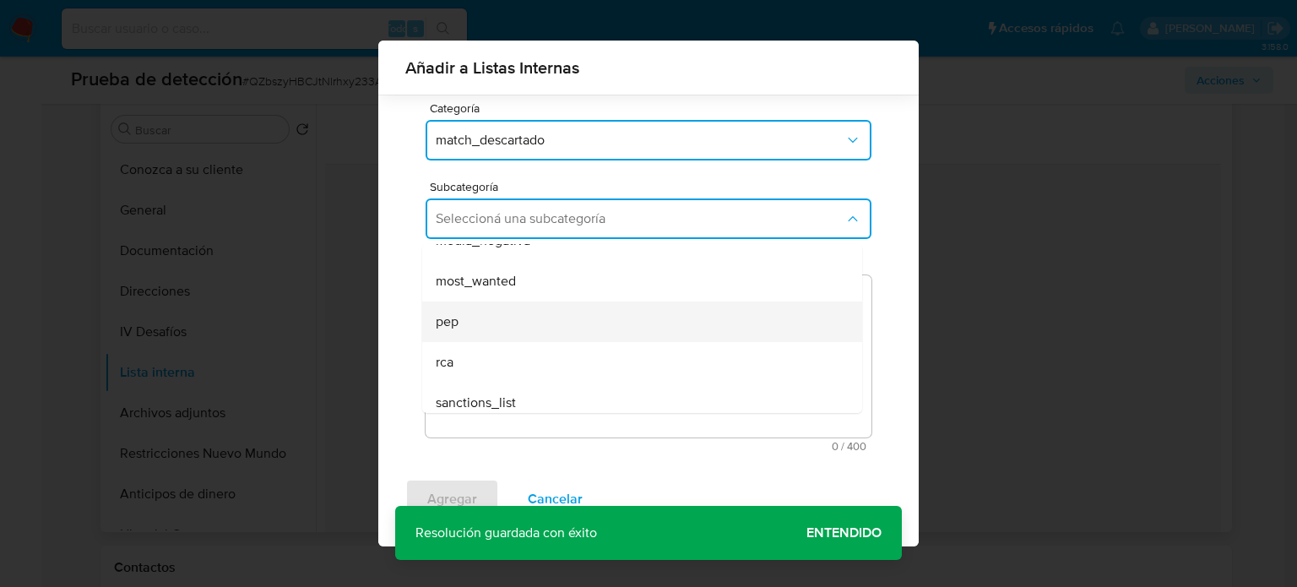
scroll to position [115, 0]
click at [513, 326] on div "pep" at bounding box center [637, 311] width 403 height 41
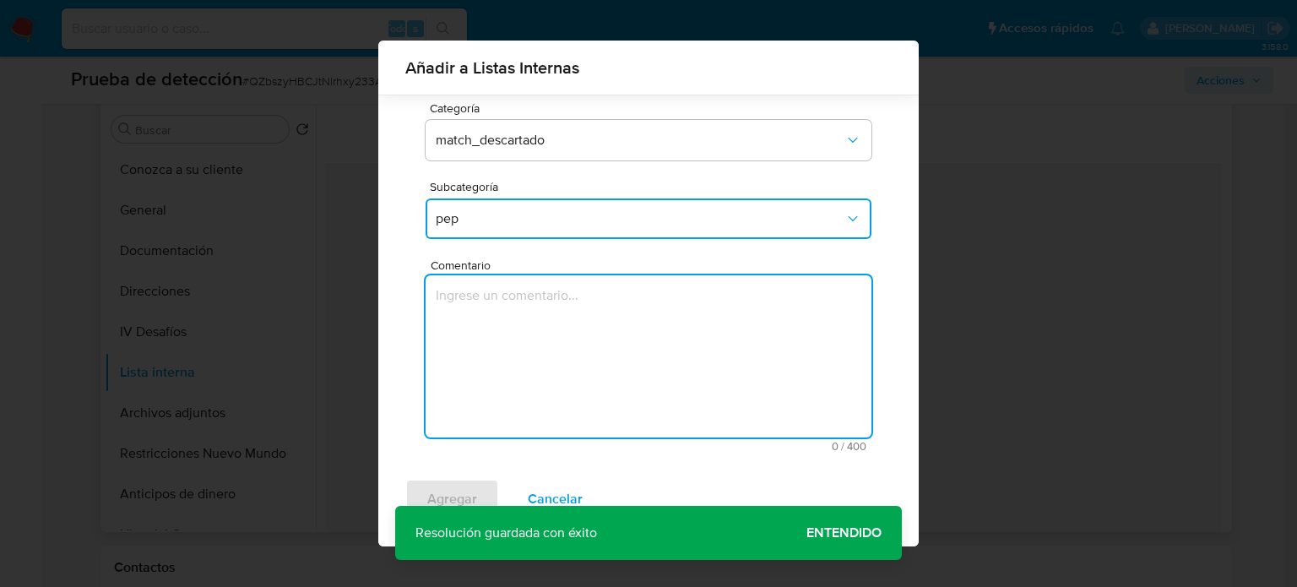
click at [513, 326] on textarea "Comentario" at bounding box center [648, 356] width 446 height 162
click at [516, 149] on button "match_descartado" at bounding box center [648, 140] width 446 height 41
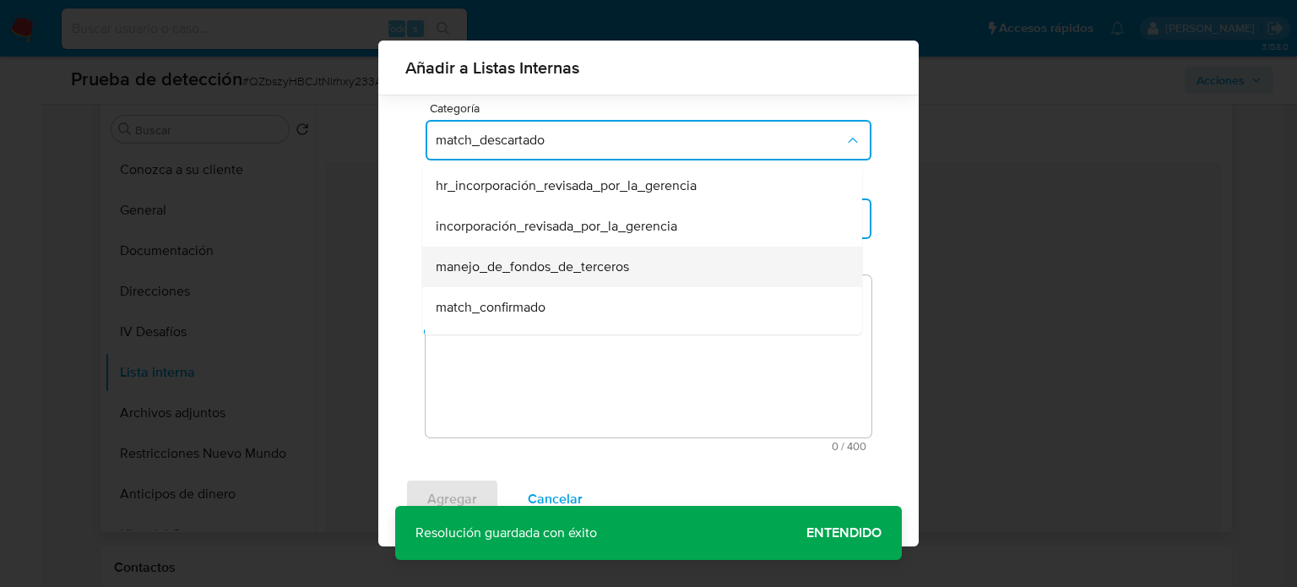
scroll to position [34, 0]
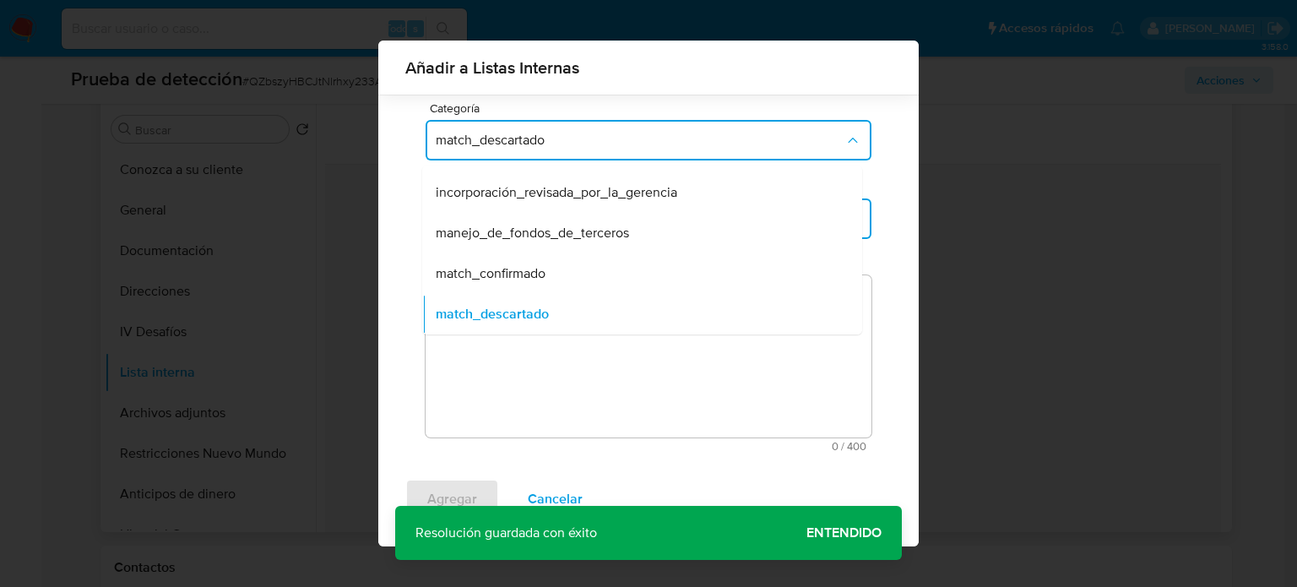
drag, startPoint x: 483, startPoint y: 283, endPoint x: 498, endPoint y: 252, distance: 34.0
click at [483, 282] on div "match_confirmado" at bounding box center [637, 273] width 403 height 41
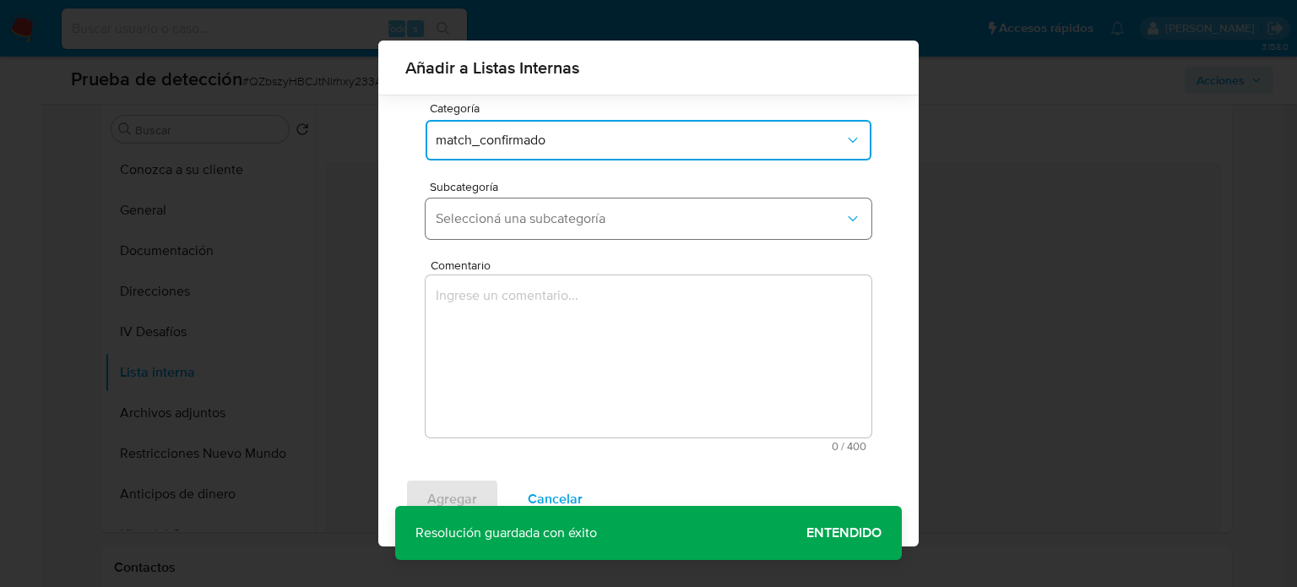
click at [513, 225] on span "Seleccioná una subcategoría" at bounding box center [640, 218] width 409 height 17
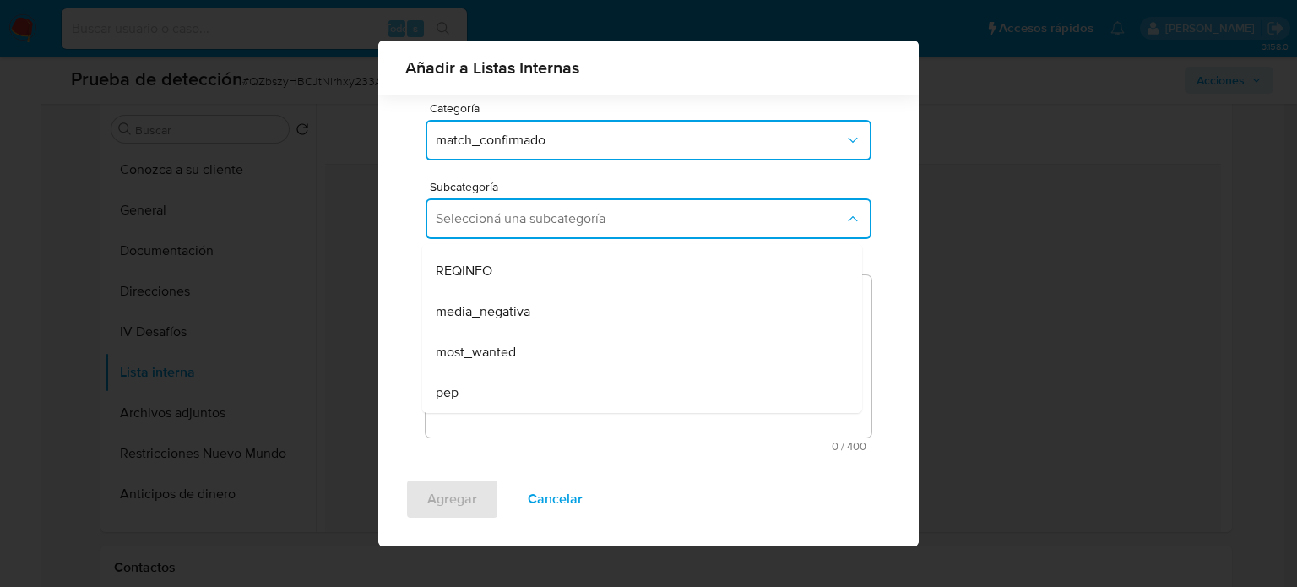
click at [476, 386] on div "pep" at bounding box center [637, 392] width 403 height 41
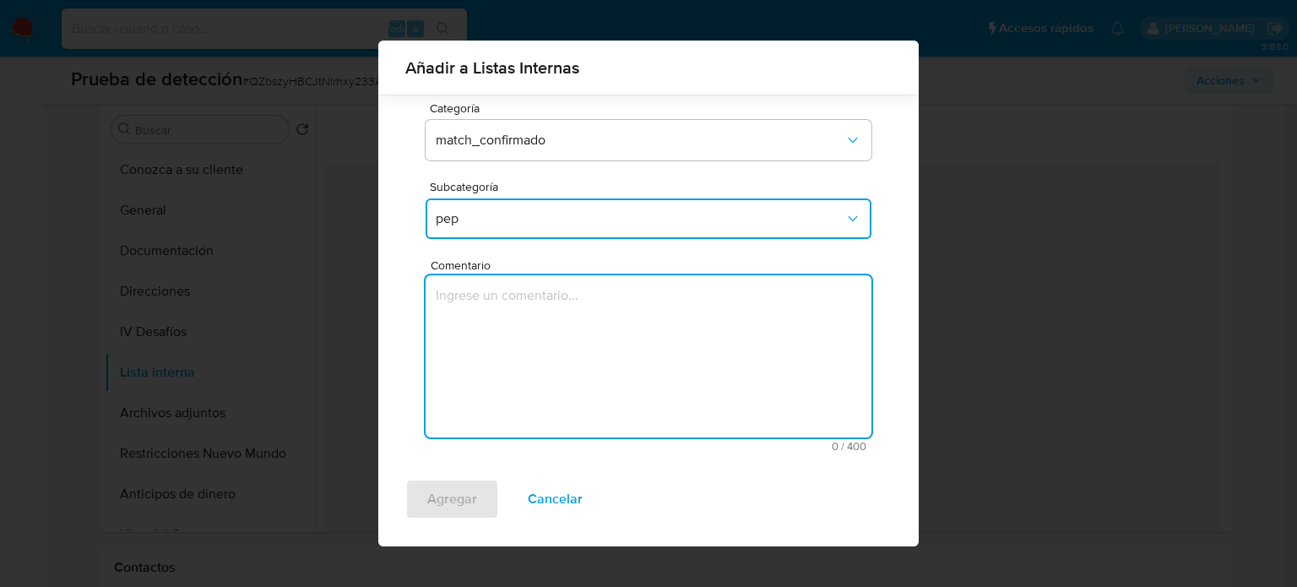
click at [474, 363] on textarea "Comentario" at bounding box center [648, 356] width 446 height 162
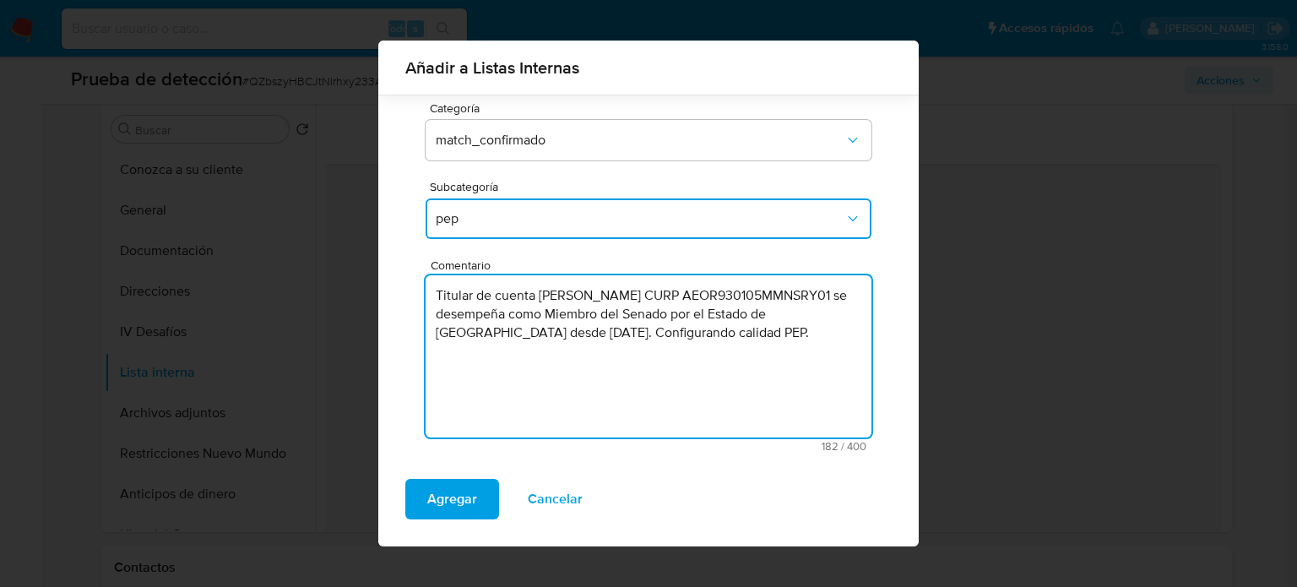
click at [431, 360] on textarea "Titular de cuenta Reyna Celeste Ascencio Ortega CURP AEOR930105MMNSRY01 se dese…" at bounding box center [648, 356] width 446 height 162
click at [480, 354] on textarea "Titular de cuenta Reyna Celeste Ascencio Ortega CURP AEOR930105MMNSRY01 se dese…" at bounding box center [648, 356] width 446 height 162
type textarea "Titular de cuenta Reyna Celeste Ascencio Ortega CURP AEOR930105MMNSRY01 se dese…"
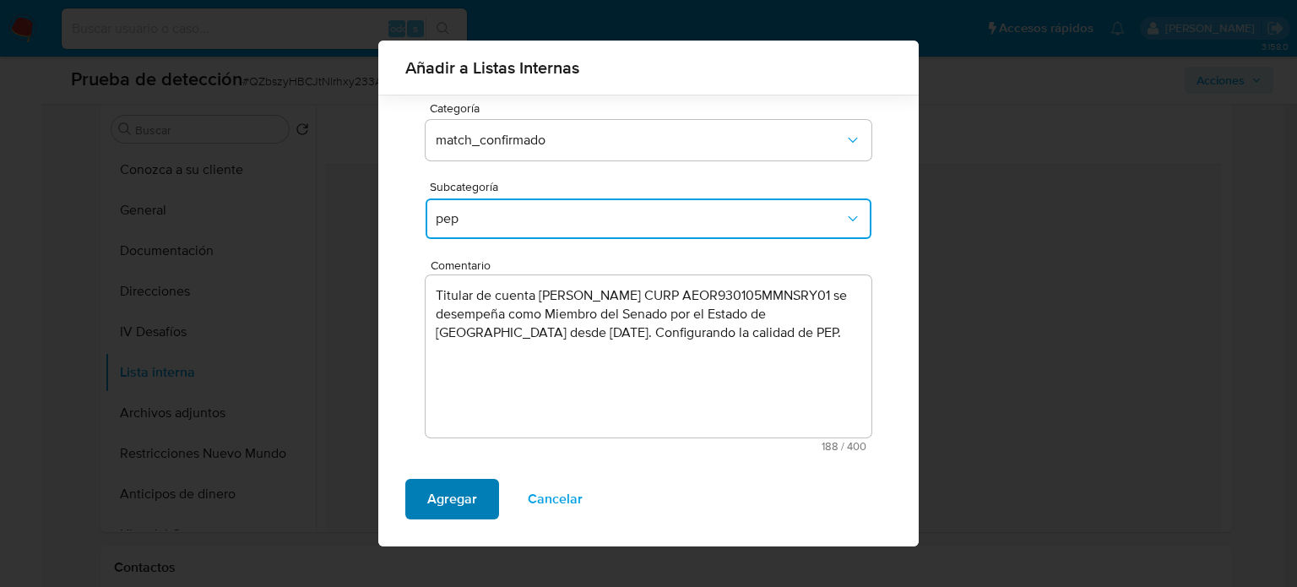
click at [452, 499] on span "Agregar" at bounding box center [452, 498] width 50 height 37
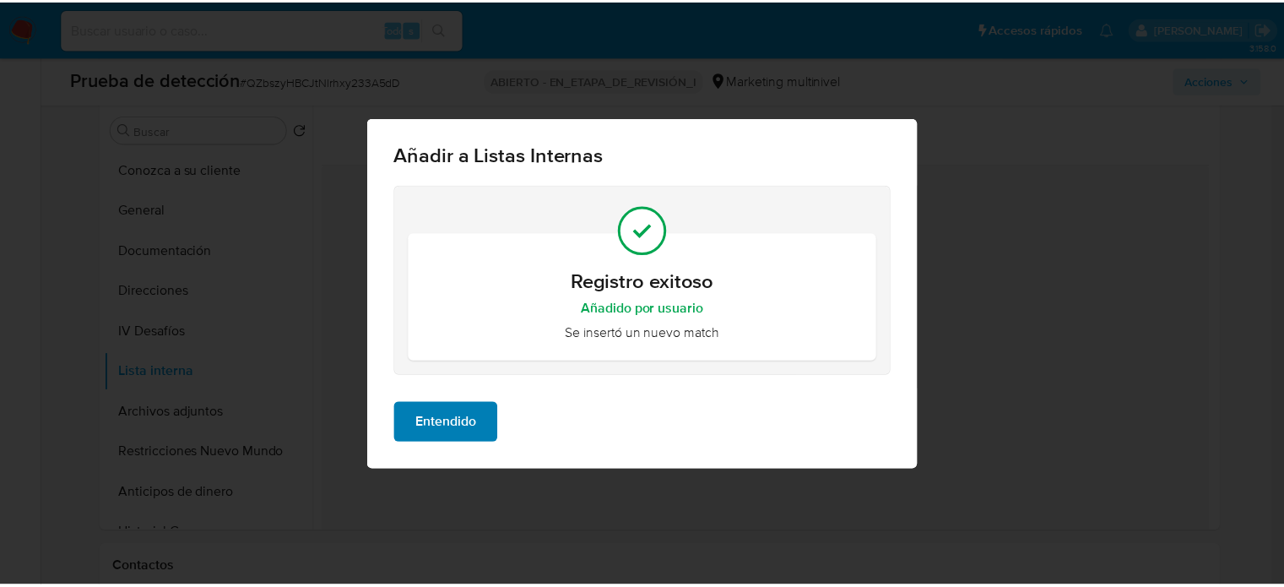
scroll to position [0, 0]
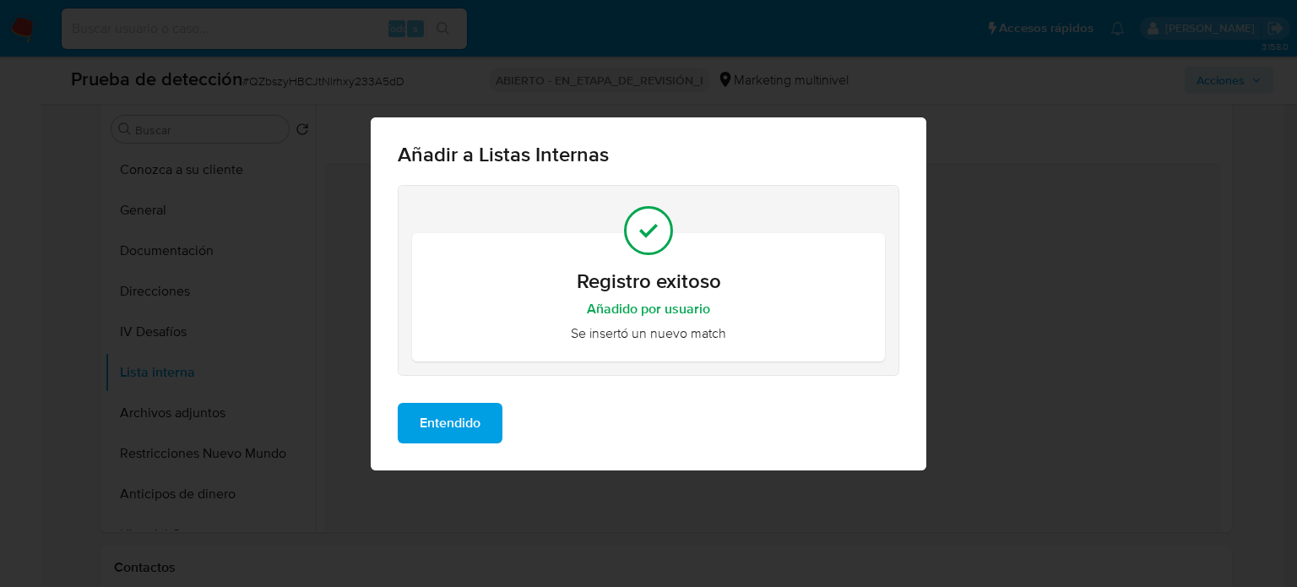
click at [458, 436] on span "Entendido" at bounding box center [450, 422] width 61 height 37
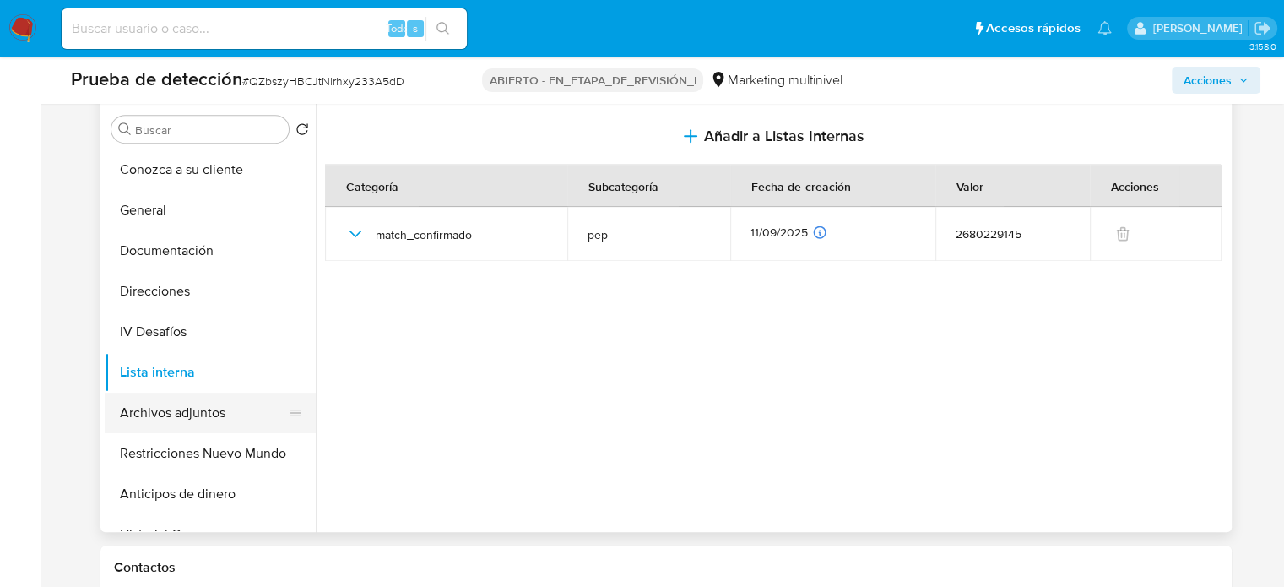
click at [216, 431] on button "Archivos adjuntos" at bounding box center [204, 413] width 198 height 41
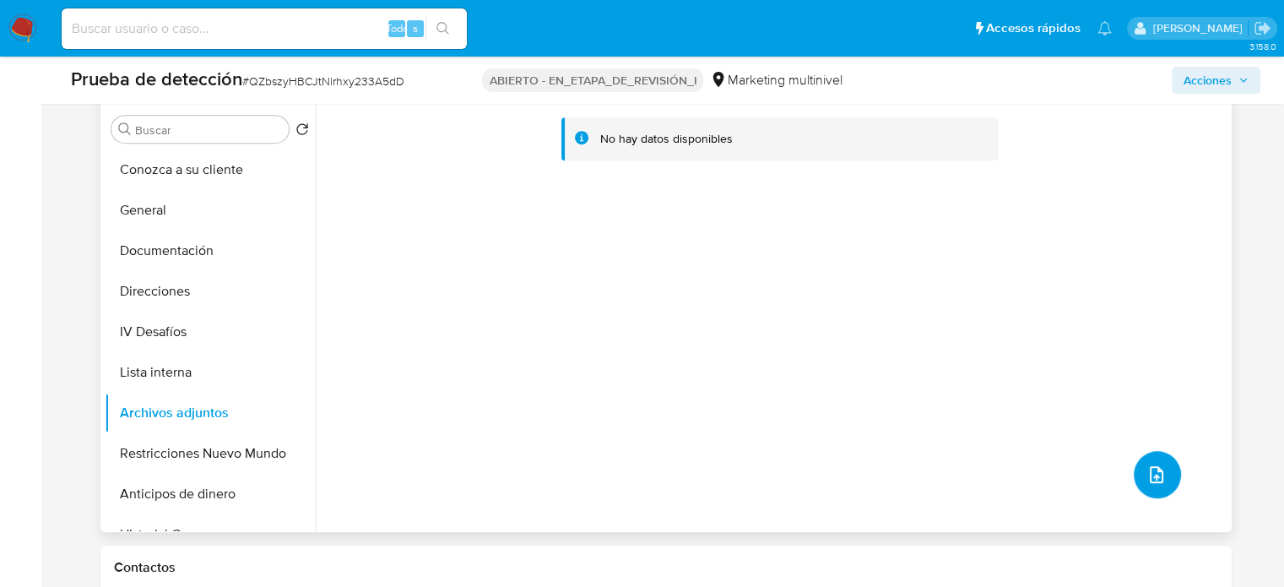
click at [1146, 485] on icon "subir archivo" at bounding box center [1156, 474] width 20 height 20
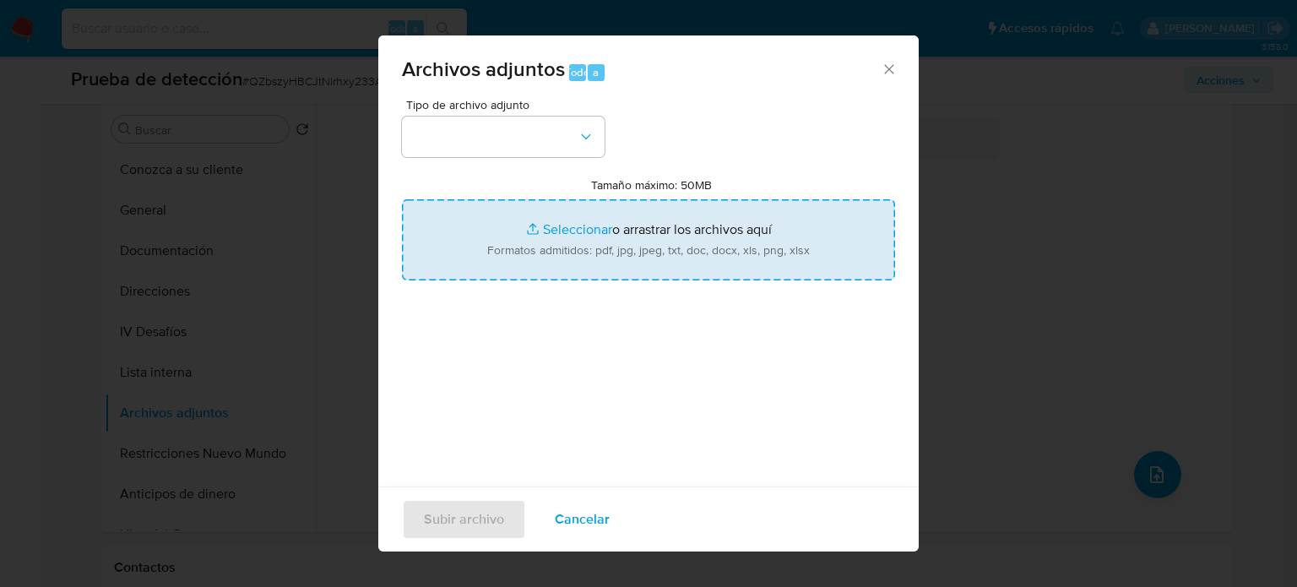
click at [561, 257] on input "Tamaño máximo: 50MB Seleccionar archivos" at bounding box center [648, 239] width 493 height 81
type input "C:\fakepath\Celeste Ascencio Ortega - Wikipedia, la enciclopedia libre.pdf"
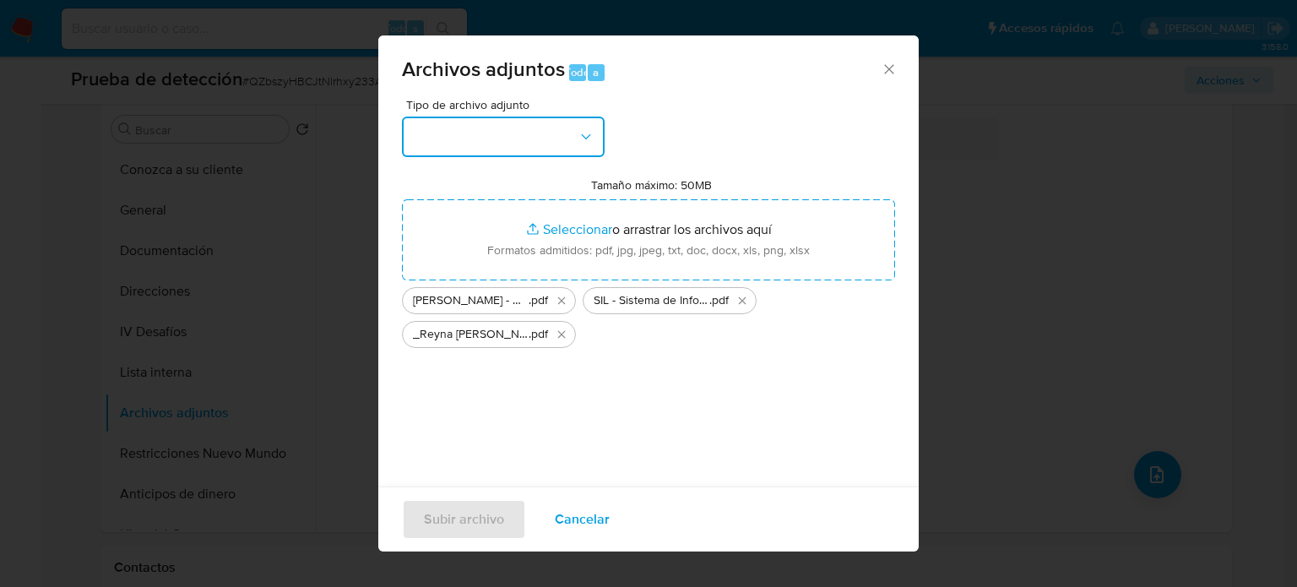
click at [554, 148] on button "button" at bounding box center [503, 136] width 203 height 41
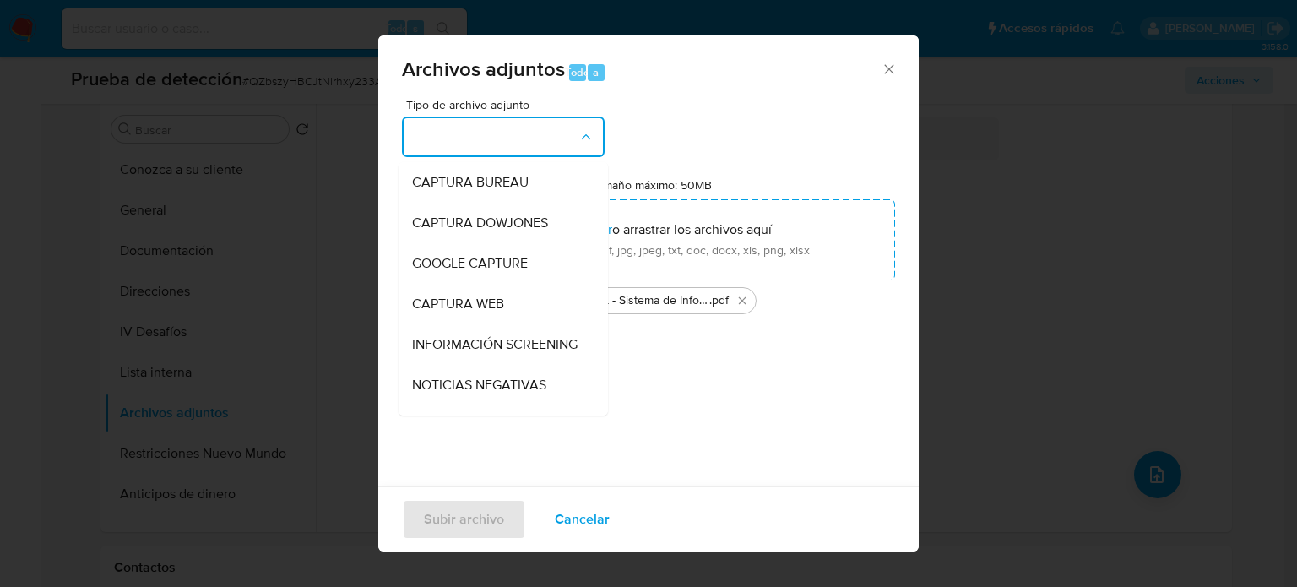
drag, startPoint x: 472, startPoint y: 349, endPoint x: 446, endPoint y: 354, distance: 26.7
click at [468, 350] on span "INFORMACIÓN SCREENING" at bounding box center [494, 344] width 165 height 17
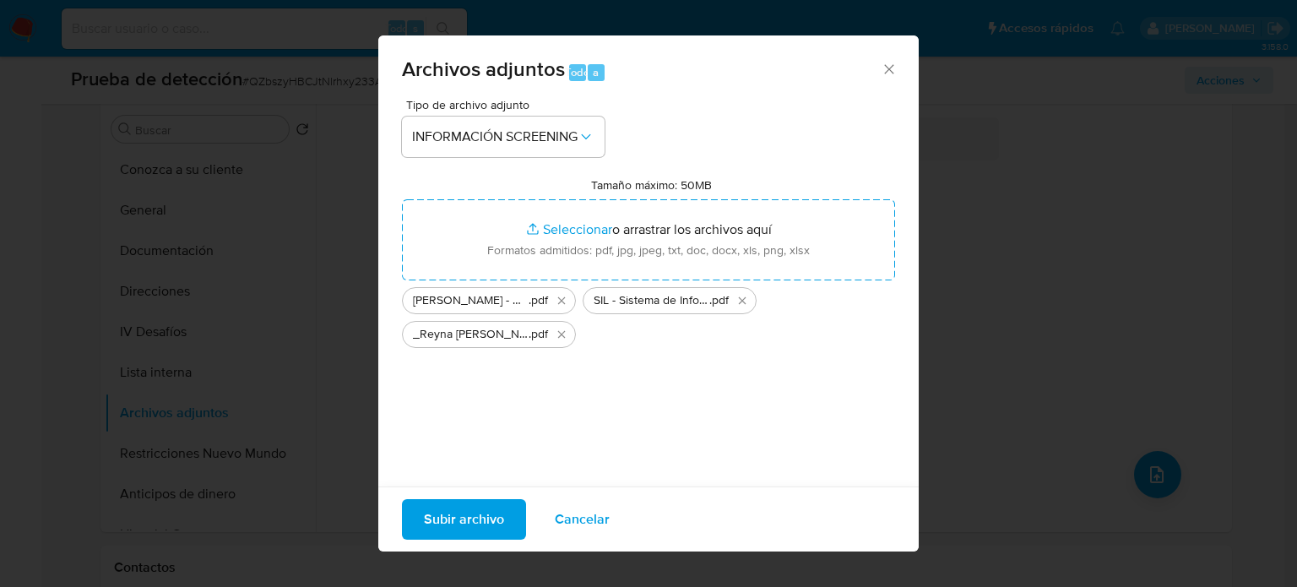
click at [455, 508] on span "Subir archivo" at bounding box center [464, 519] width 80 height 37
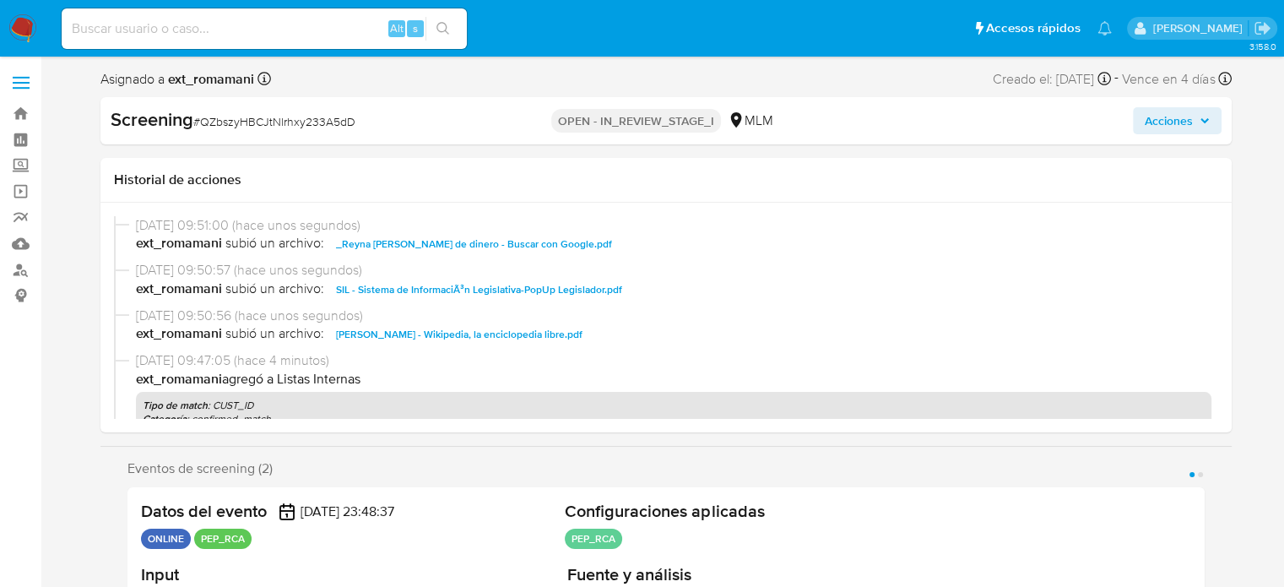
select select "10"
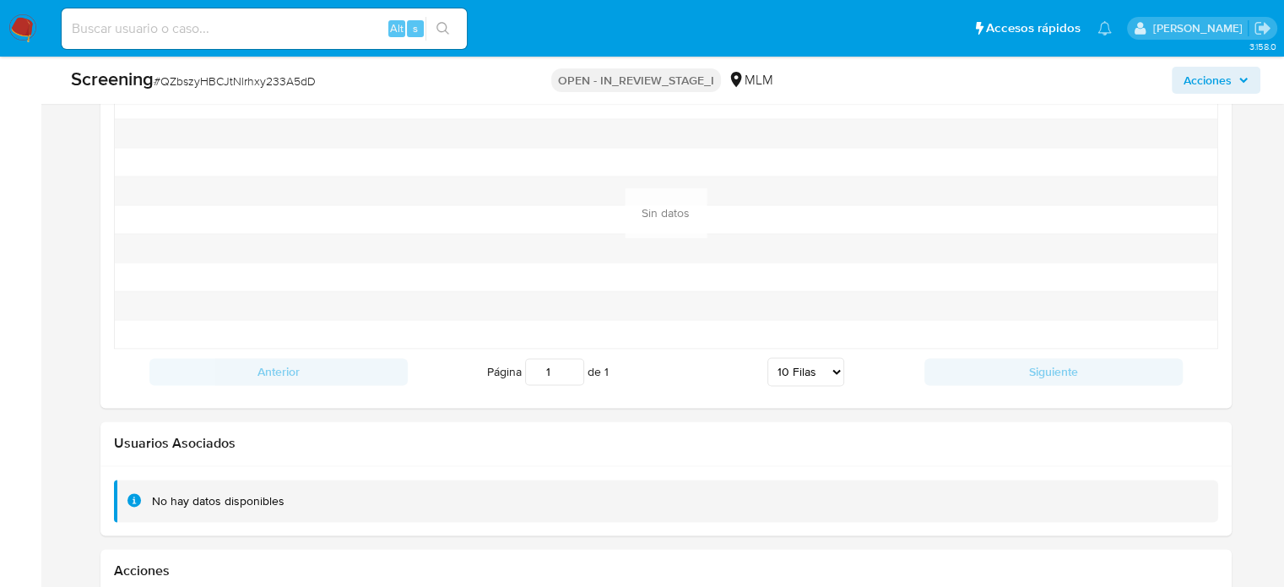
scroll to position [2829, 0]
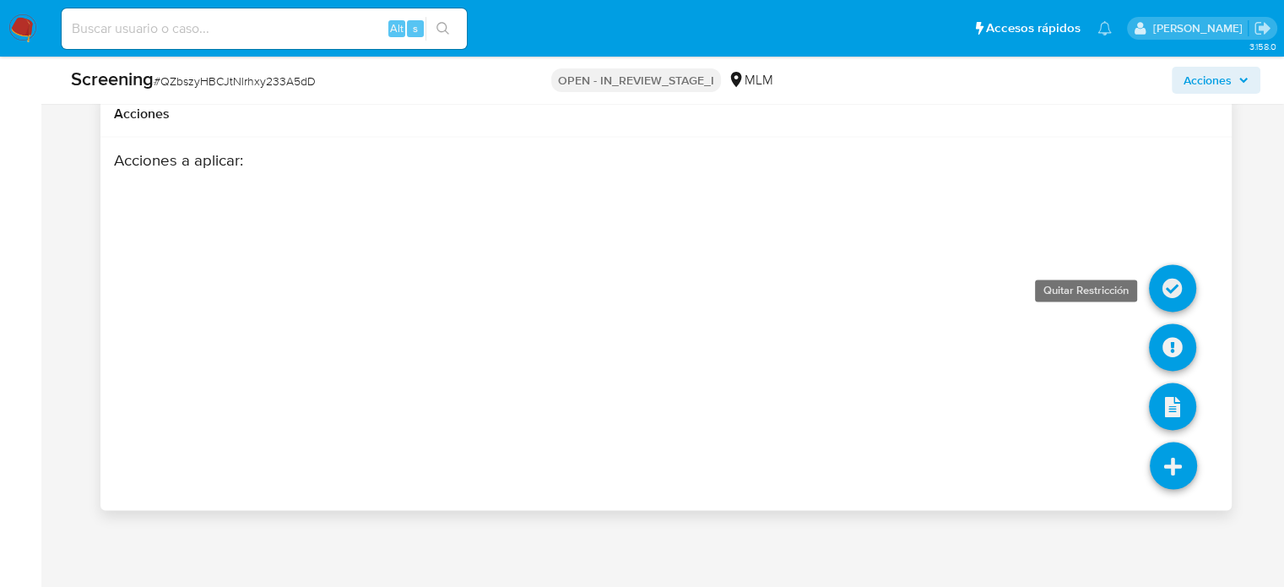
click at [1159, 290] on icon at bounding box center [1172, 287] width 47 height 47
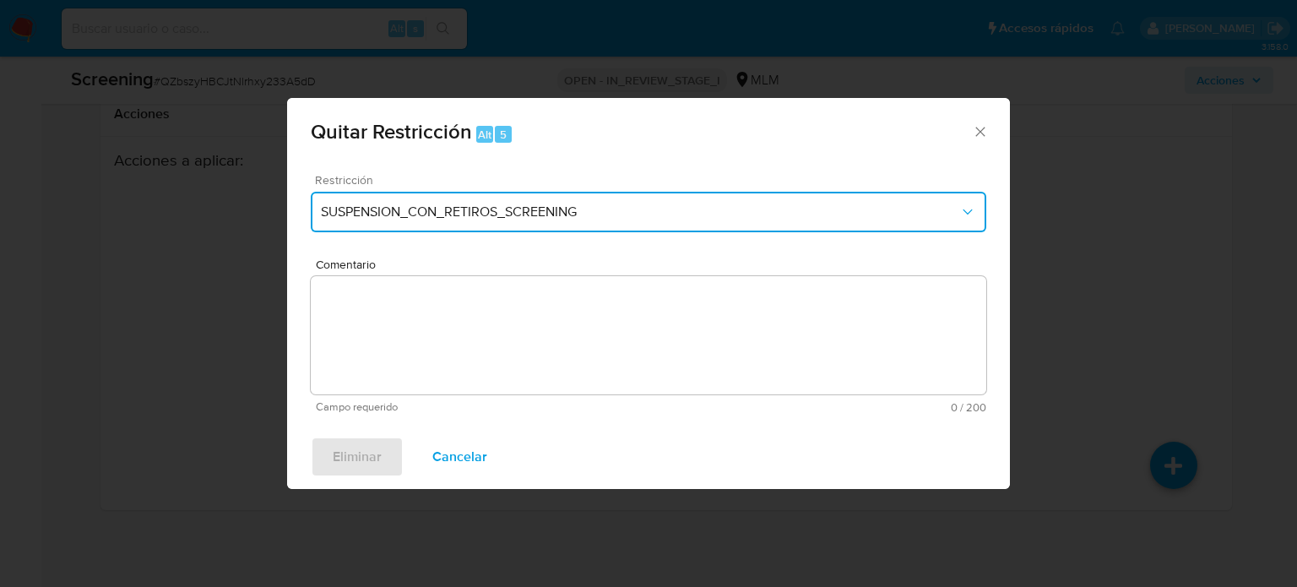
click at [431, 212] on span "SUSPENSION_CON_RETIROS_SCREENING" at bounding box center [640, 211] width 638 height 17
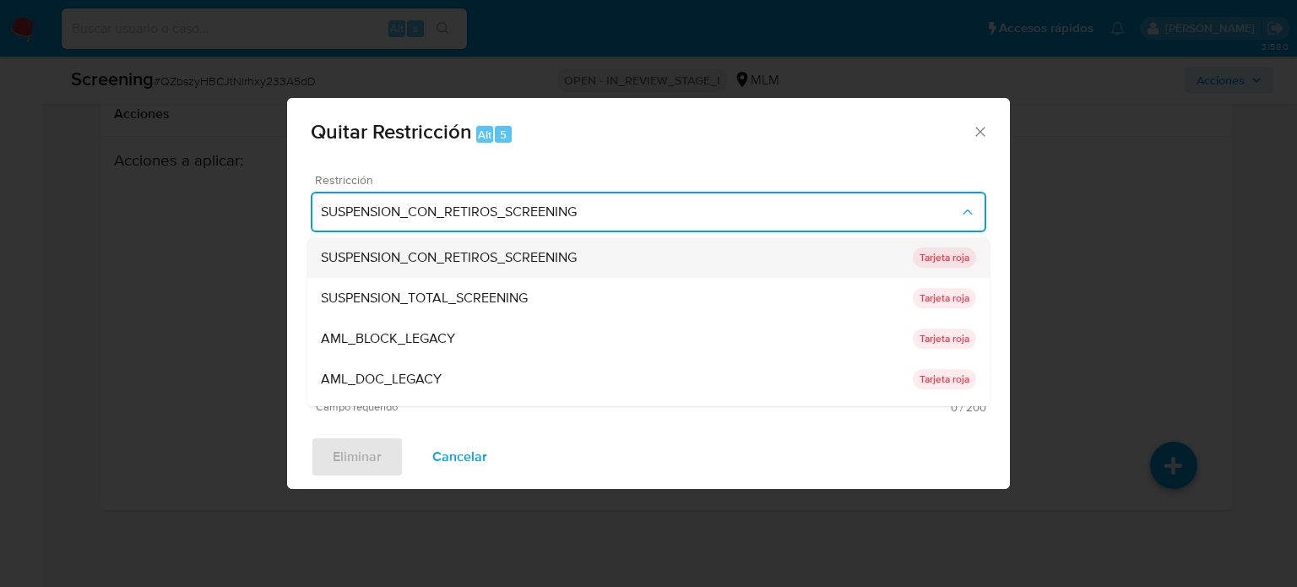
click at [429, 260] on span "SUSPENSION_CON_RETIROS_SCREENING" at bounding box center [449, 257] width 256 height 17
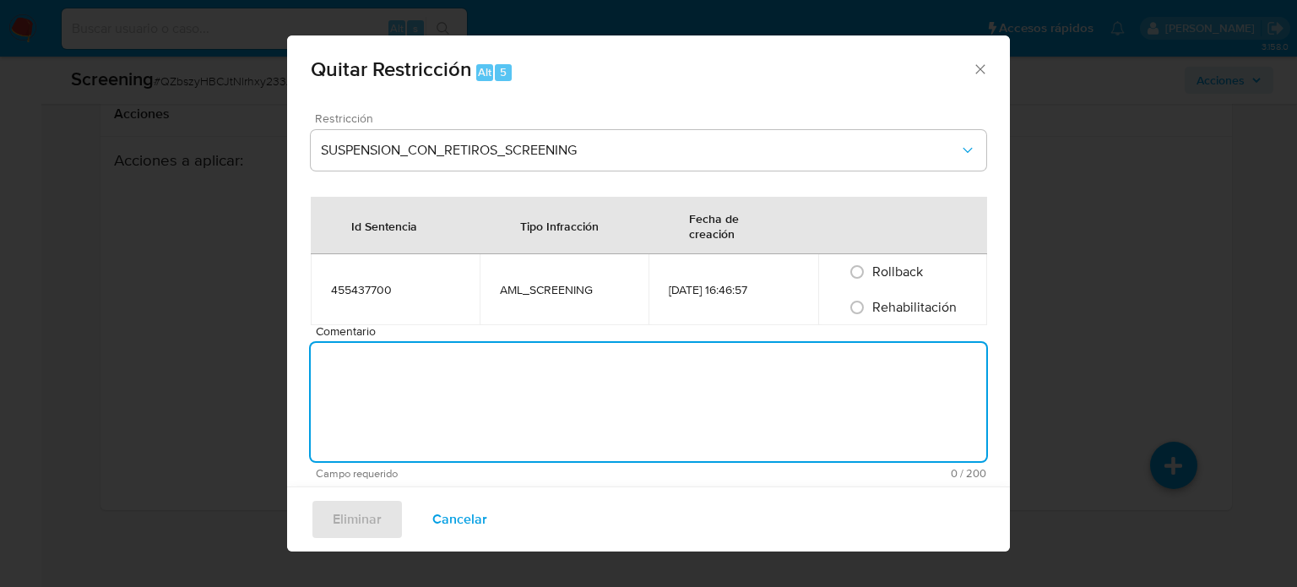
click at [452, 391] on textarea "Comentario" at bounding box center [648, 402] width 675 height 118
drag, startPoint x: 517, startPoint y: 367, endPoint x: 584, endPoint y: 375, distance: 67.1
click at [584, 375] on textarea "Se quita restriccion automatica ya que se logra desestimar el match en lista de…" at bounding box center [648, 402] width 675 height 118
click at [564, 371] on textarea "Se quita restriccion automatica ya que se logra desestimar el match en lista de…" at bounding box center [648, 402] width 675 height 118
drag, startPoint x: 544, startPoint y: 364, endPoint x: 810, endPoint y: 364, distance: 266.7
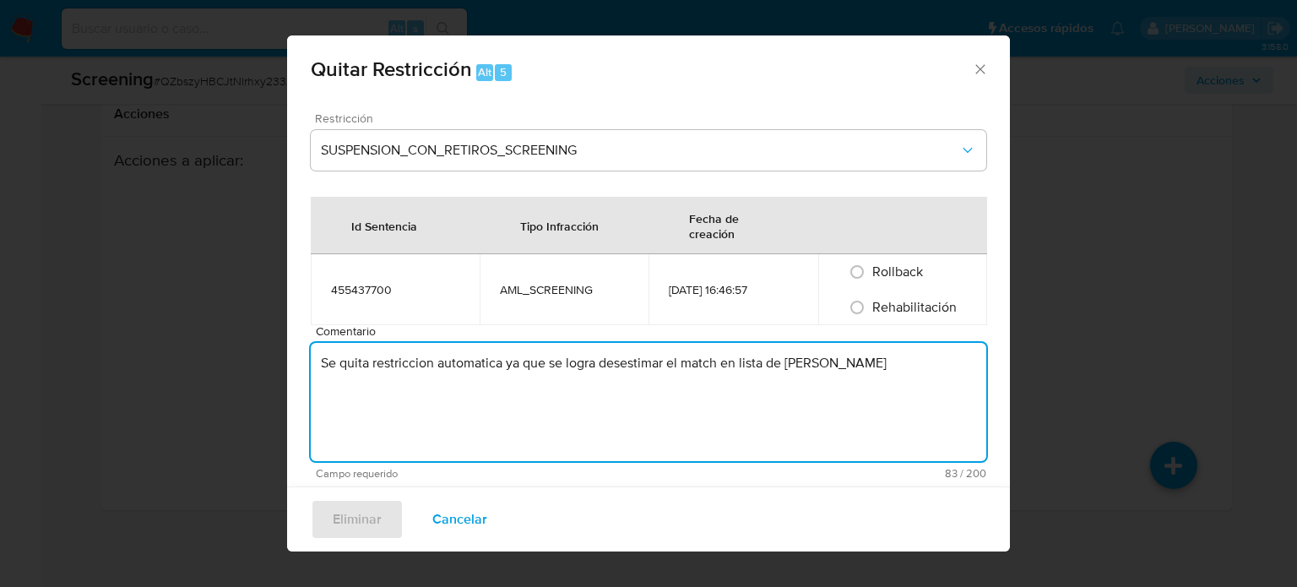
click at [810, 364] on textarea "Se quita restriccion automatica ya que se logra desestimar el match en lista de…" at bounding box center [648, 402] width 675 height 118
click at [790, 367] on textarea "Se quita restriccion automatica ya que se logra desestimar el match en lista de…" at bounding box center [648, 402] width 675 height 118
drag, startPoint x: 780, startPoint y: 365, endPoint x: 520, endPoint y: 370, distance: 260.0
click at [520, 370] on textarea "Se quita restriccion automatica ya que se logra desestimar el match en lista de…" at bounding box center [648, 402] width 675 height 118
click at [631, 366] on textarea "Se quita restriccion automatica ya que el PEP" at bounding box center [648, 402] width 675 height 118
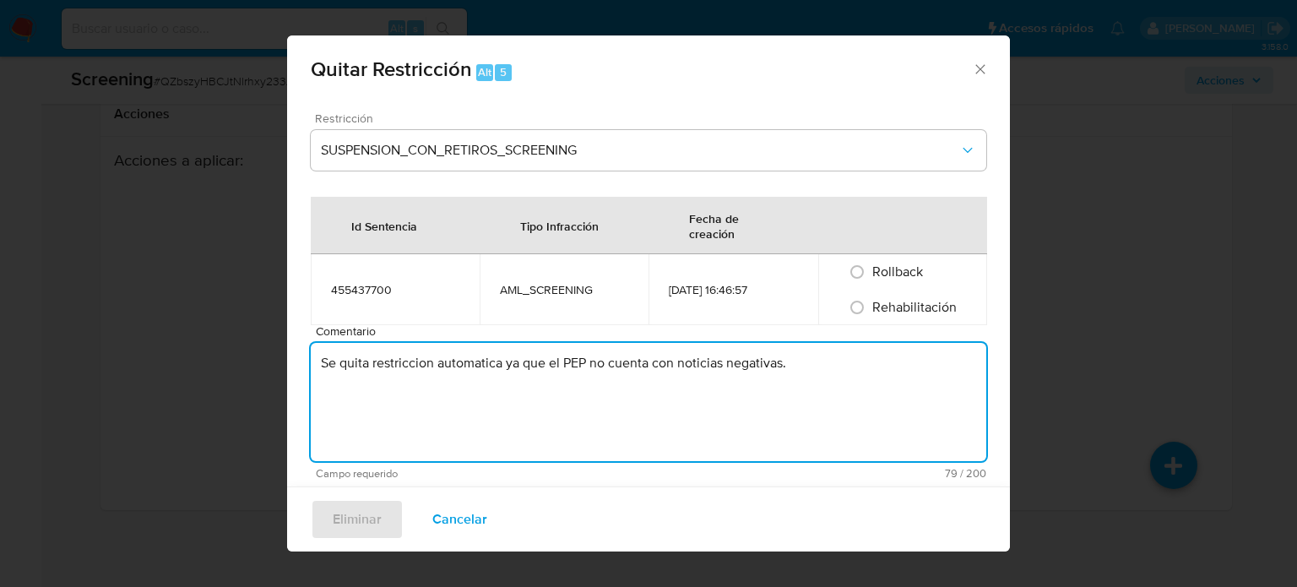
type textarea "Se quita restriccion automatica ya que el PEP no cuenta con noticias negativas."
click at [872, 306] on span "Rehabilitación" at bounding box center [914, 306] width 84 height 19
click at [868, 306] on input "Rehabilitación" at bounding box center [856, 307] width 27 height 27
radio input "true"
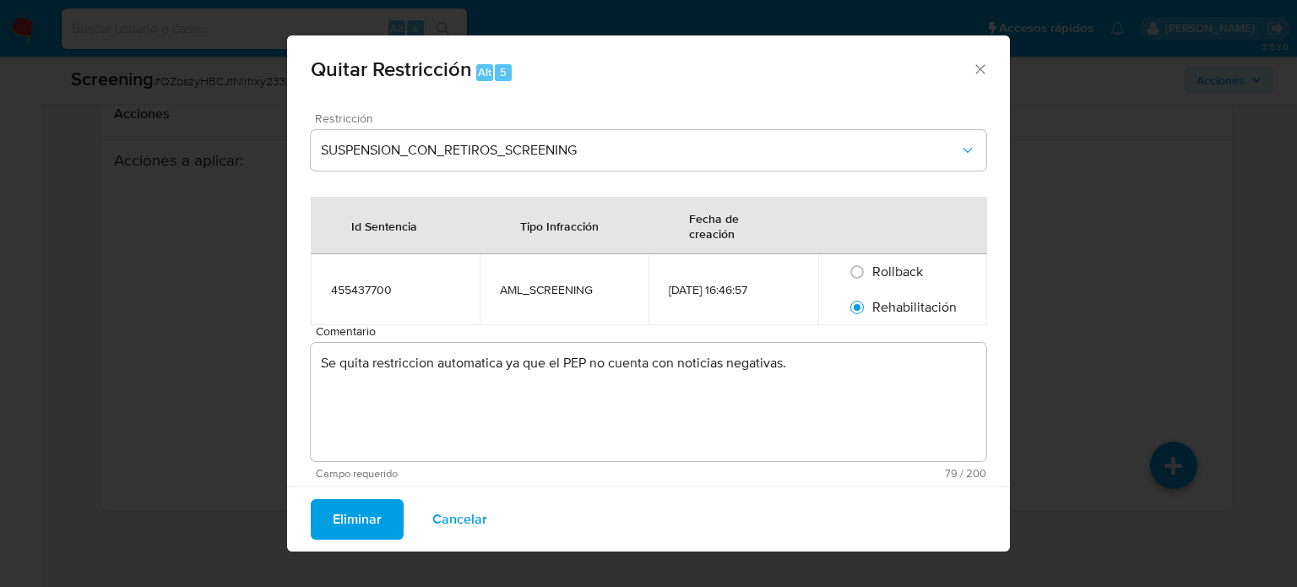
click at [368, 529] on span "Eliminar" at bounding box center [357, 519] width 49 height 37
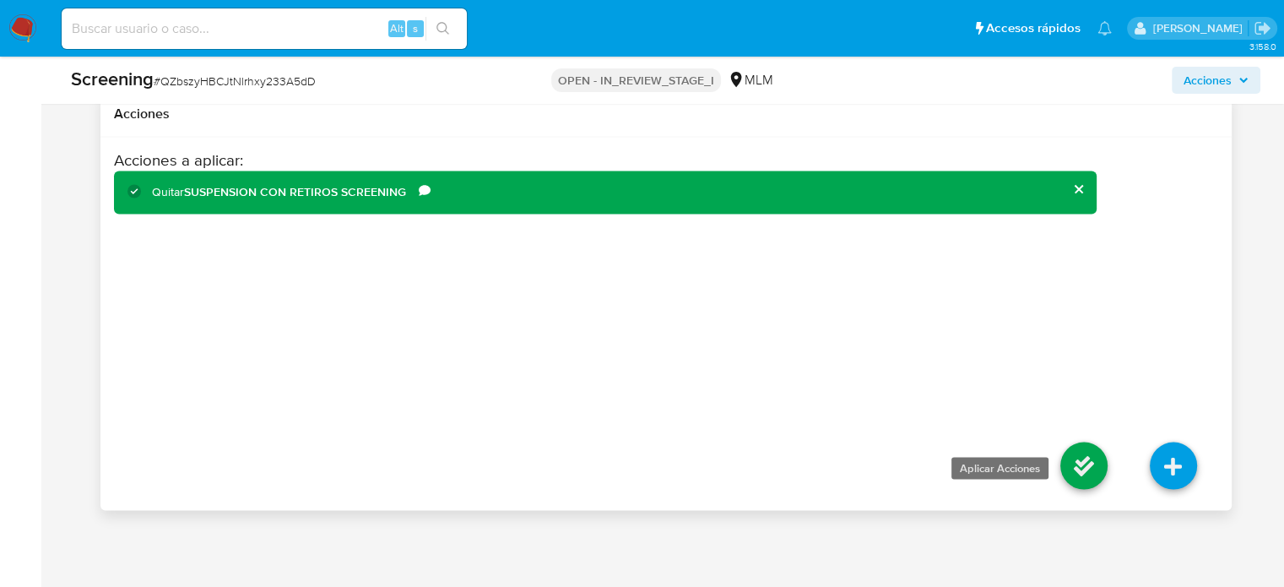
click at [1078, 463] on icon at bounding box center [1083, 464] width 47 height 47
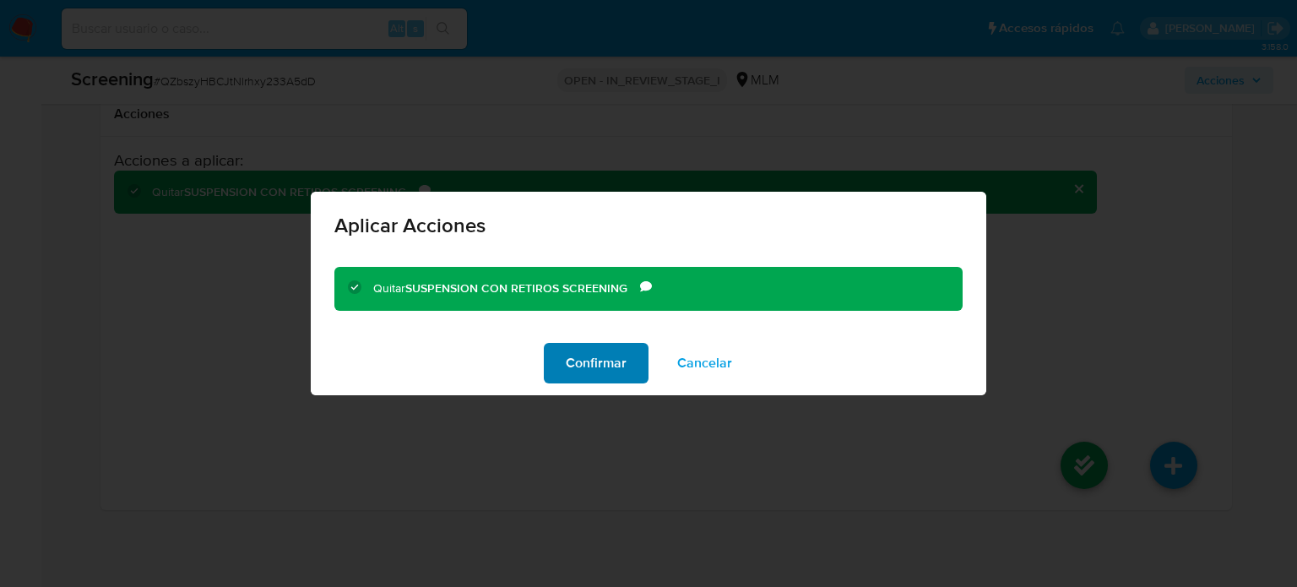
click at [631, 371] on button "Confirmar" at bounding box center [596, 363] width 105 height 41
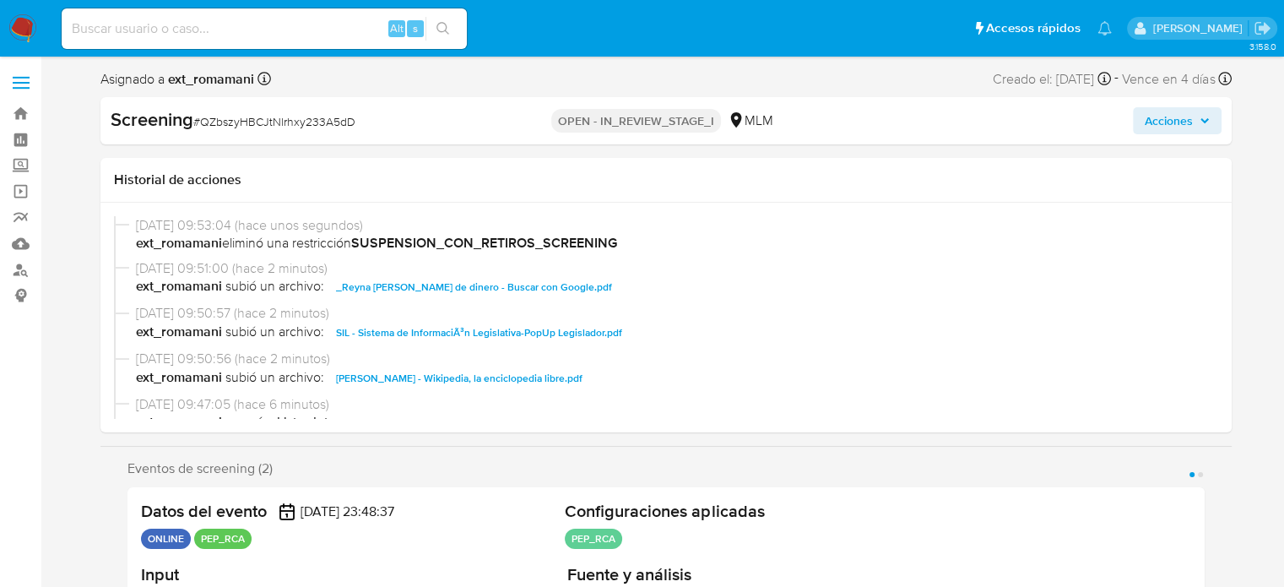
select select "10"
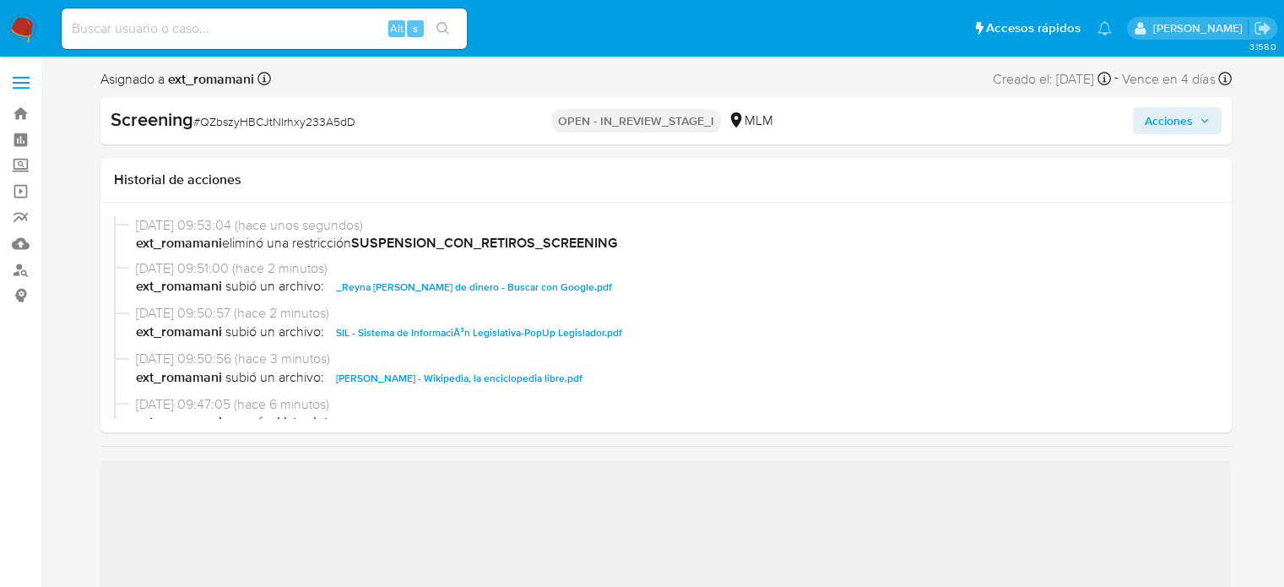
select select "10"
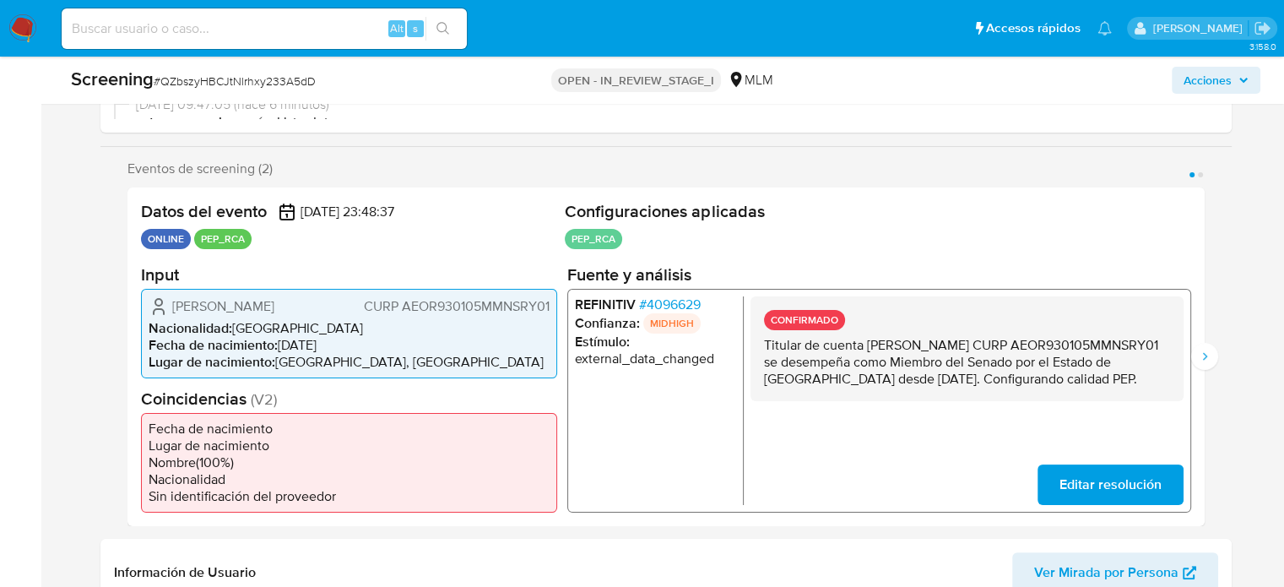
scroll to position [253, 0]
drag, startPoint x: 837, startPoint y: 394, endPoint x: 767, endPoint y: 366, distance: 75.4
click at [769, 369] on p "Titular de cuenta [PERSON_NAME] CURP AEOR930105MMNSRY01 se desempeña como Miemb…" at bounding box center [966, 360] width 406 height 51
drag, startPoint x: 758, startPoint y: 342, endPoint x: 858, endPoint y: 393, distance: 112.9
click at [858, 393] on div "CONFIRMADO Titular de cuenta [PERSON_NAME] CURP AEOR930105MMNSRY01 se desempeña…" at bounding box center [966, 347] width 433 height 105
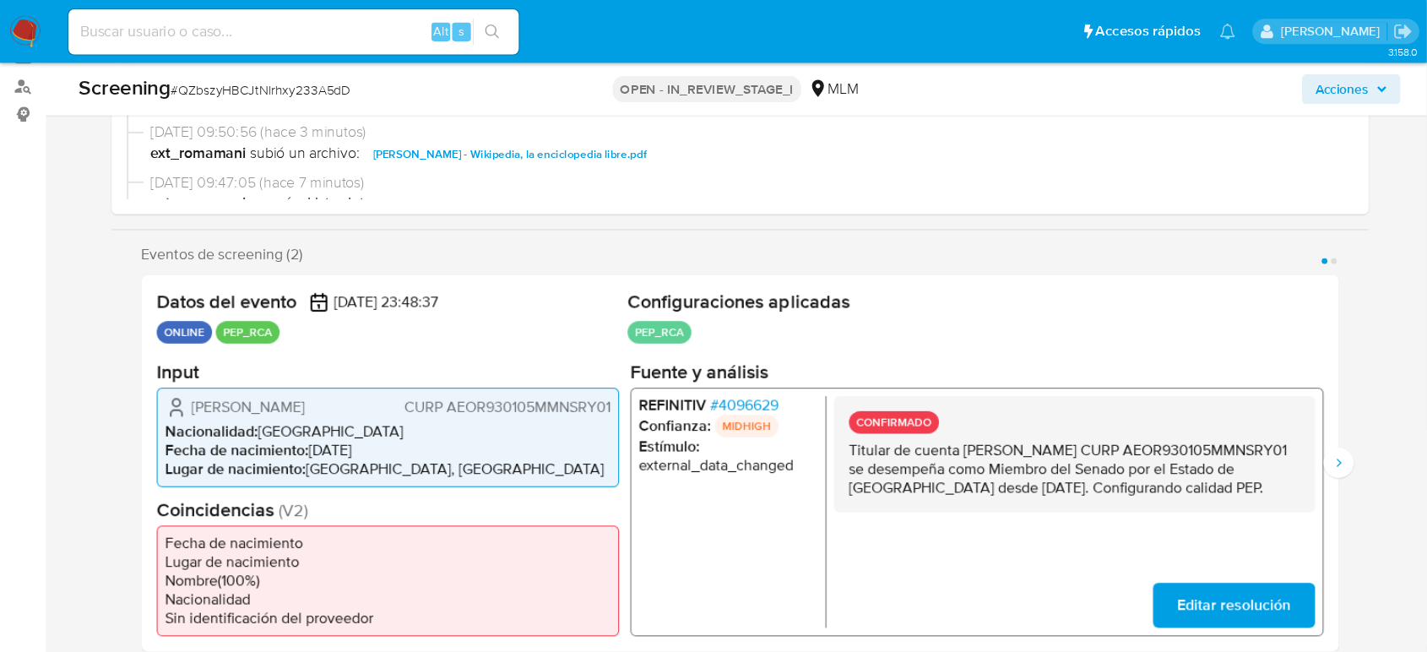
scroll to position [0, 0]
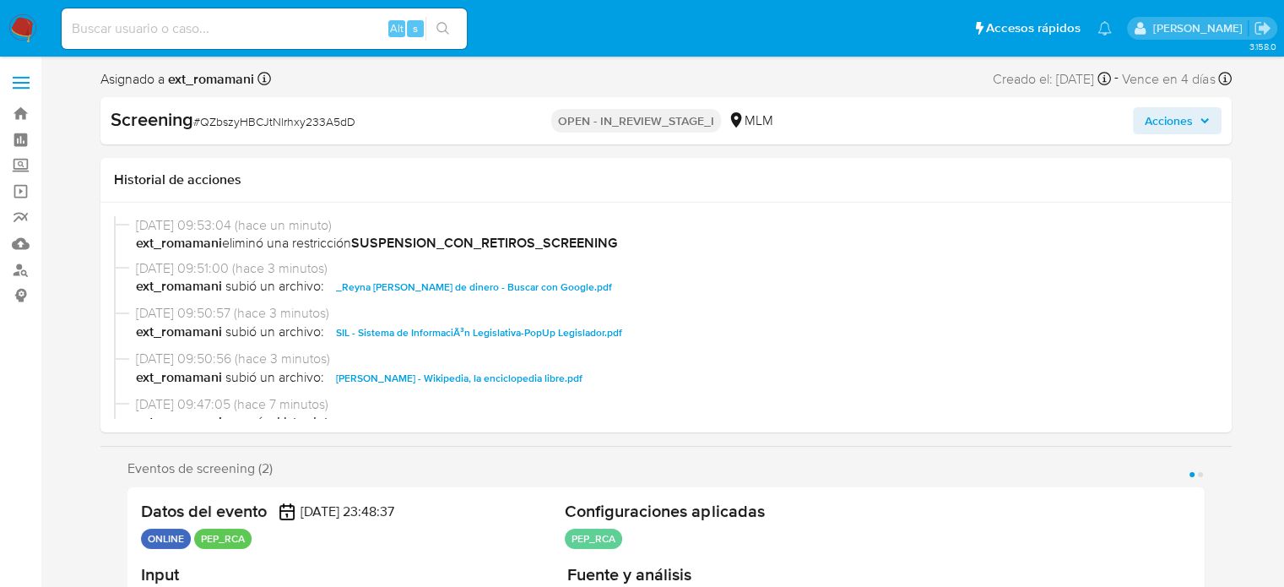
click at [1147, 122] on span "Acciones" at bounding box center [1169, 120] width 48 height 27
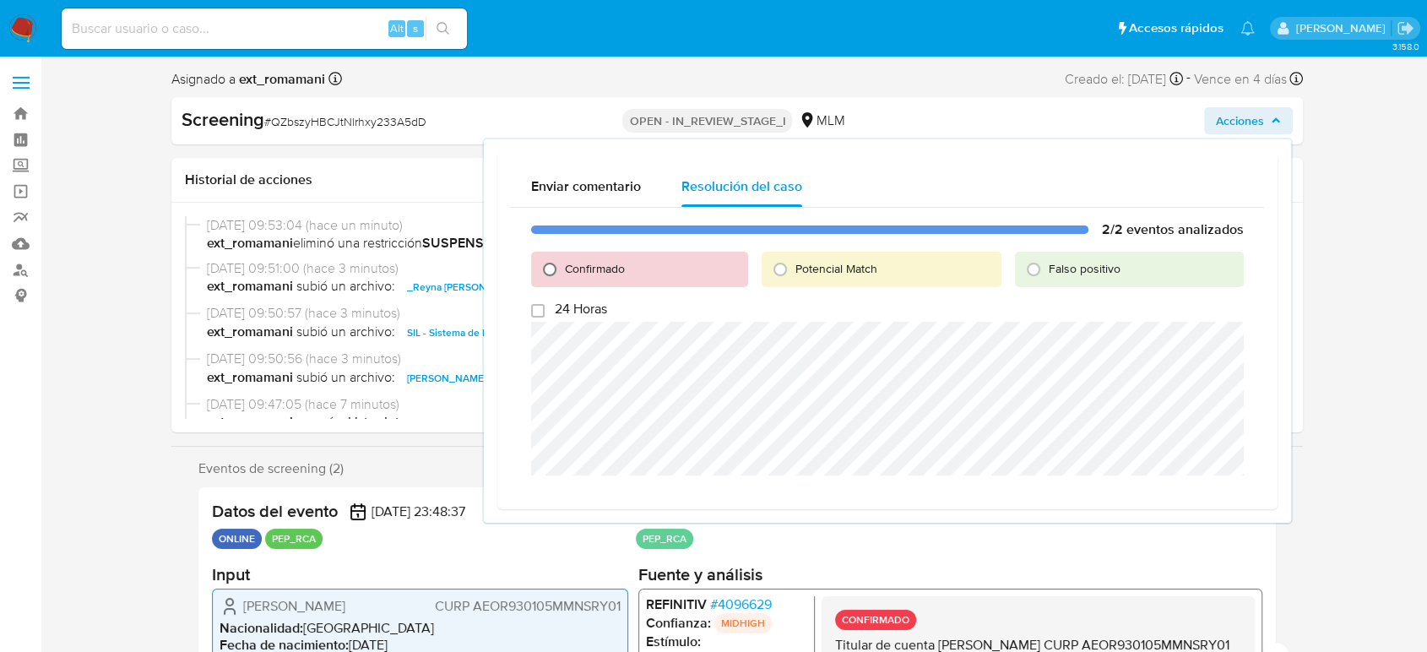
click at [561, 268] on input "Confirmado" at bounding box center [549, 269] width 27 height 27
radio input "true"
click at [1193, 493] on span "Cerrar Caso" at bounding box center [1184, 496] width 81 height 24
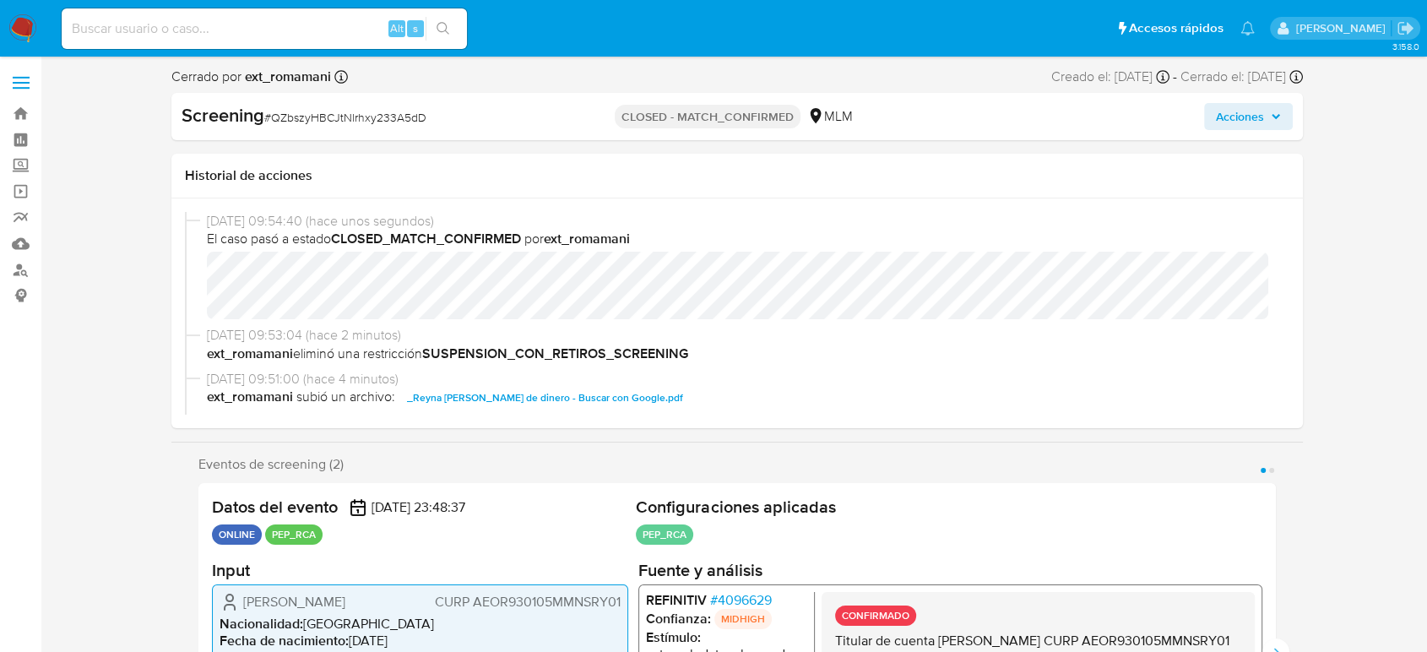
select select "10"
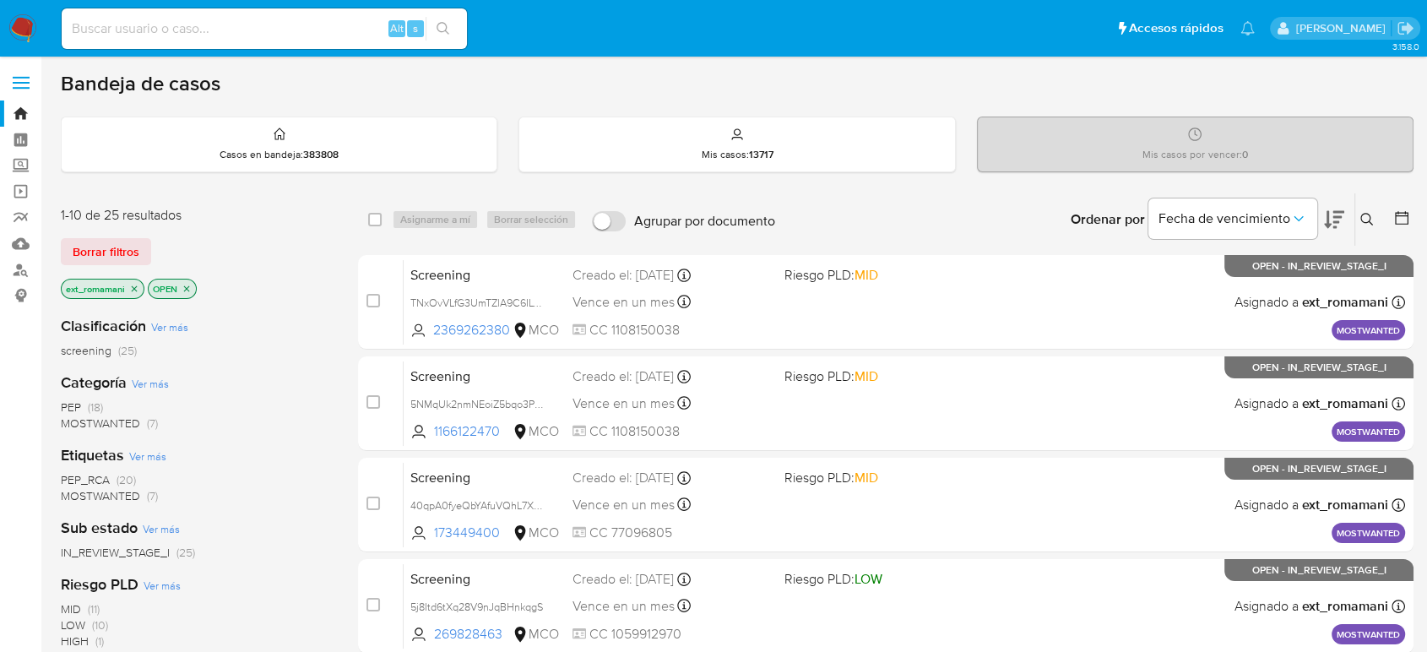
click at [149, 424] on span "(7)" at bounding box center [152, 422] width 11 height 17
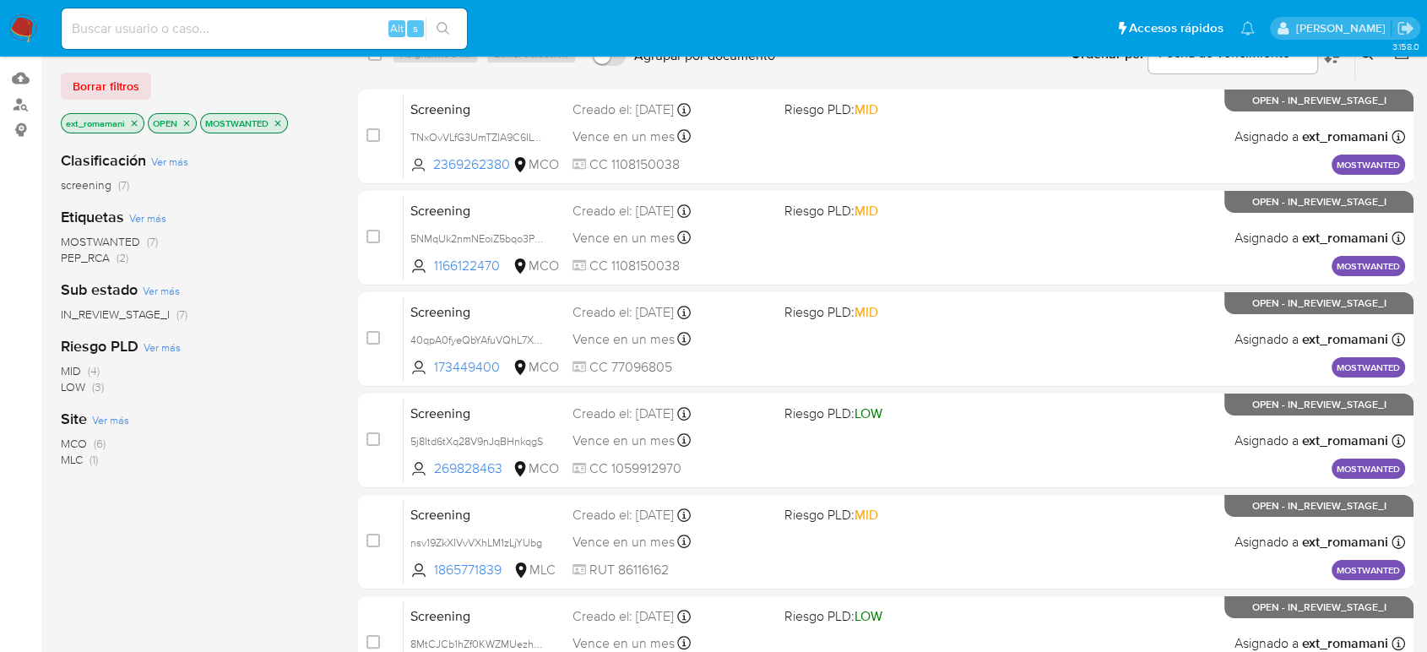
scroll to position [187, 0]
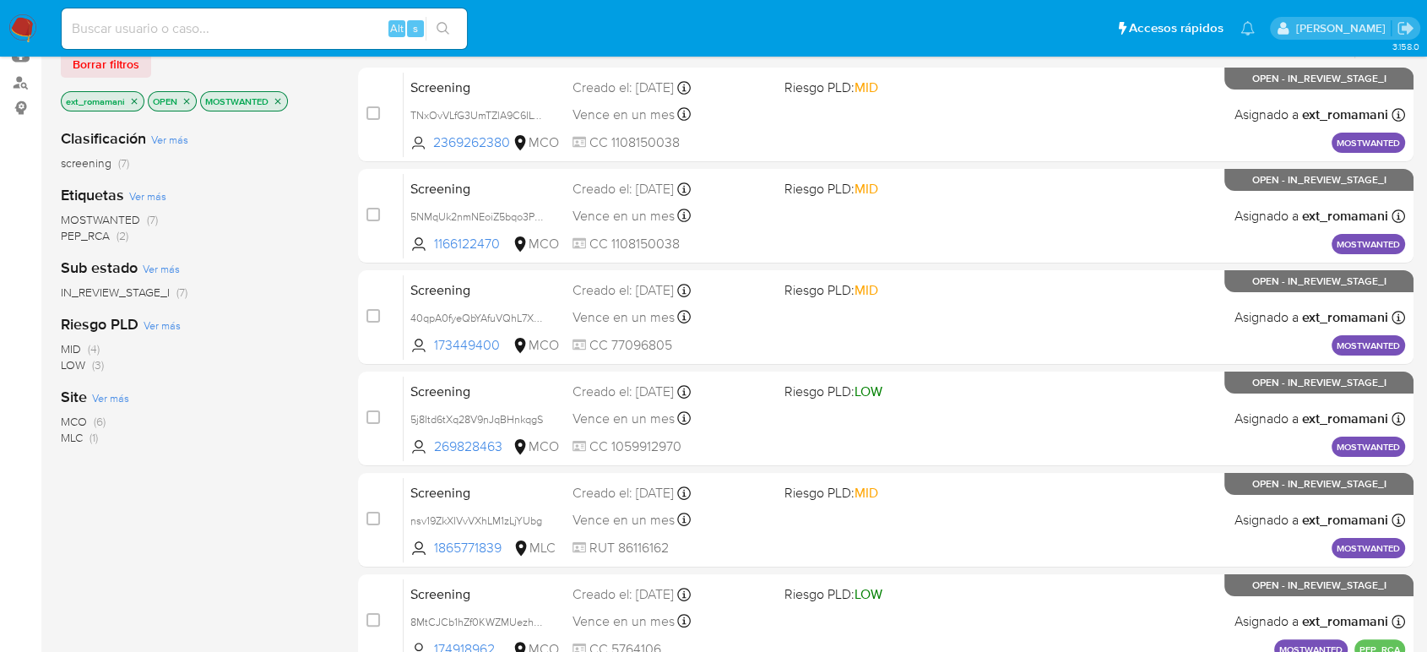
click at [98, 419] on span "(6)" at bounding box center [100, 421] width 12 height 17
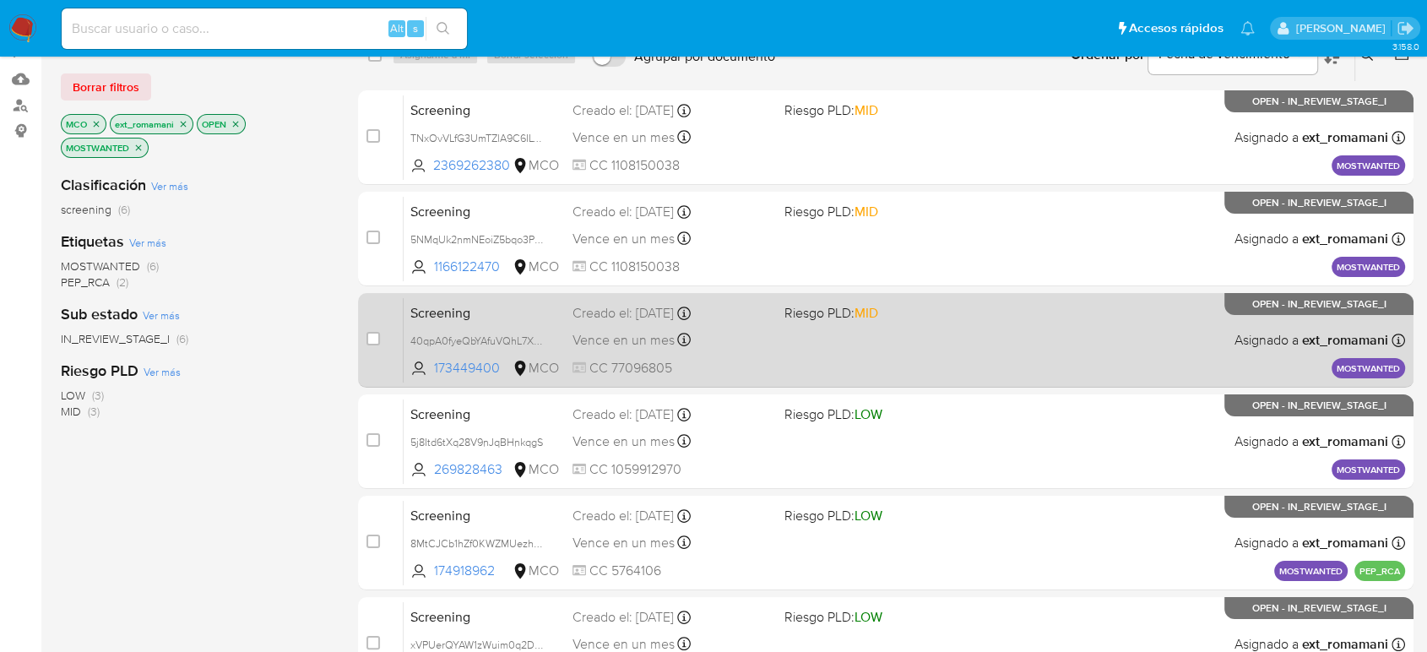
scroll to position [94, 0]
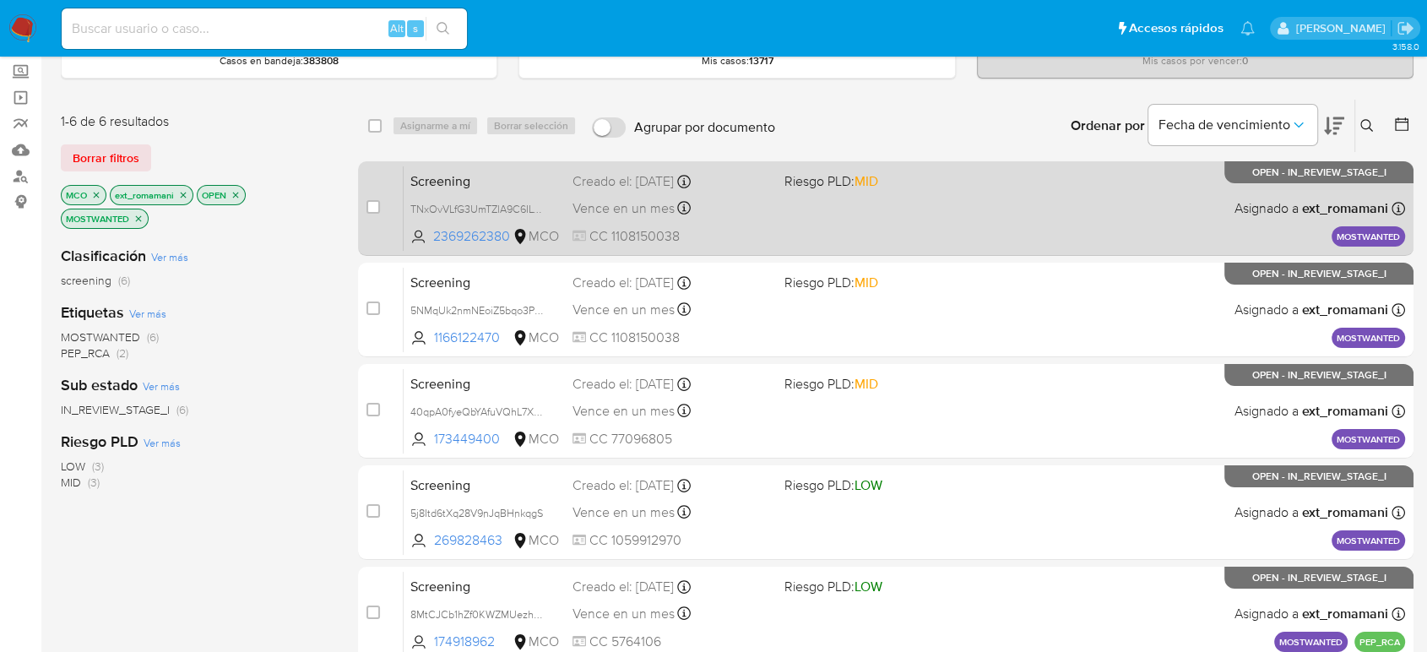
click at [766, 213] on div "Vence en un mes Vence el 11/10/2025 07:06:21" at bounding box center [671, 208] width 198 height 23
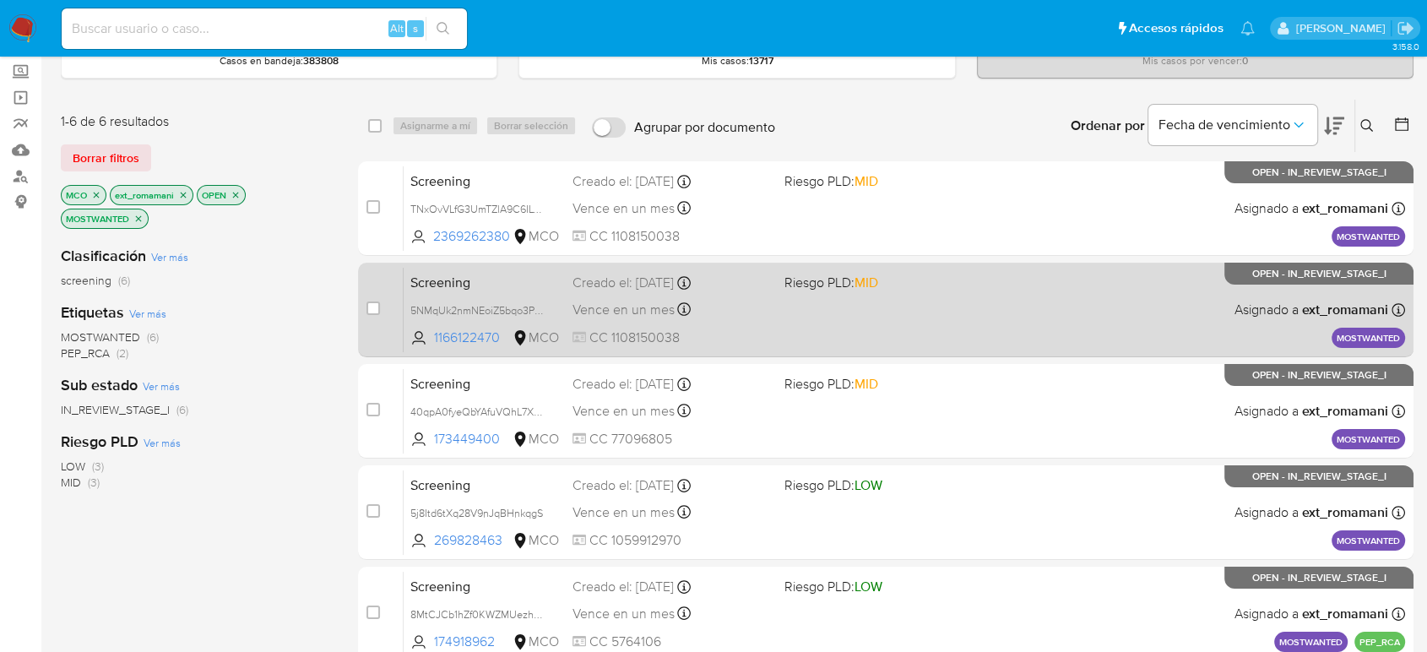
click at [734, 304] on div "Vence en un mes Vence el 11/10/2025 07:06:21" at bounding box center [671, 309] width 198 height 23
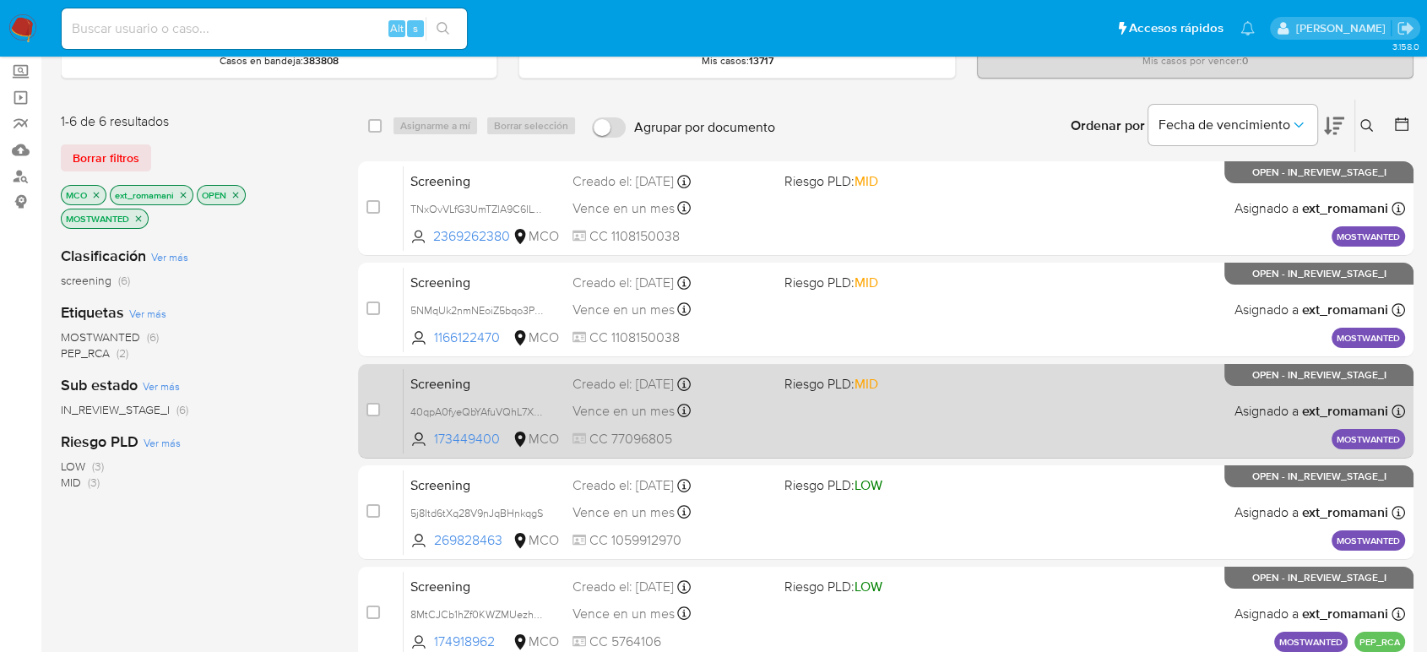
click at [723, 404] on div "Vence en un mes Vence el 11/10/2025 07:06:10" at bounding box center [671, 410] width 198 height 23
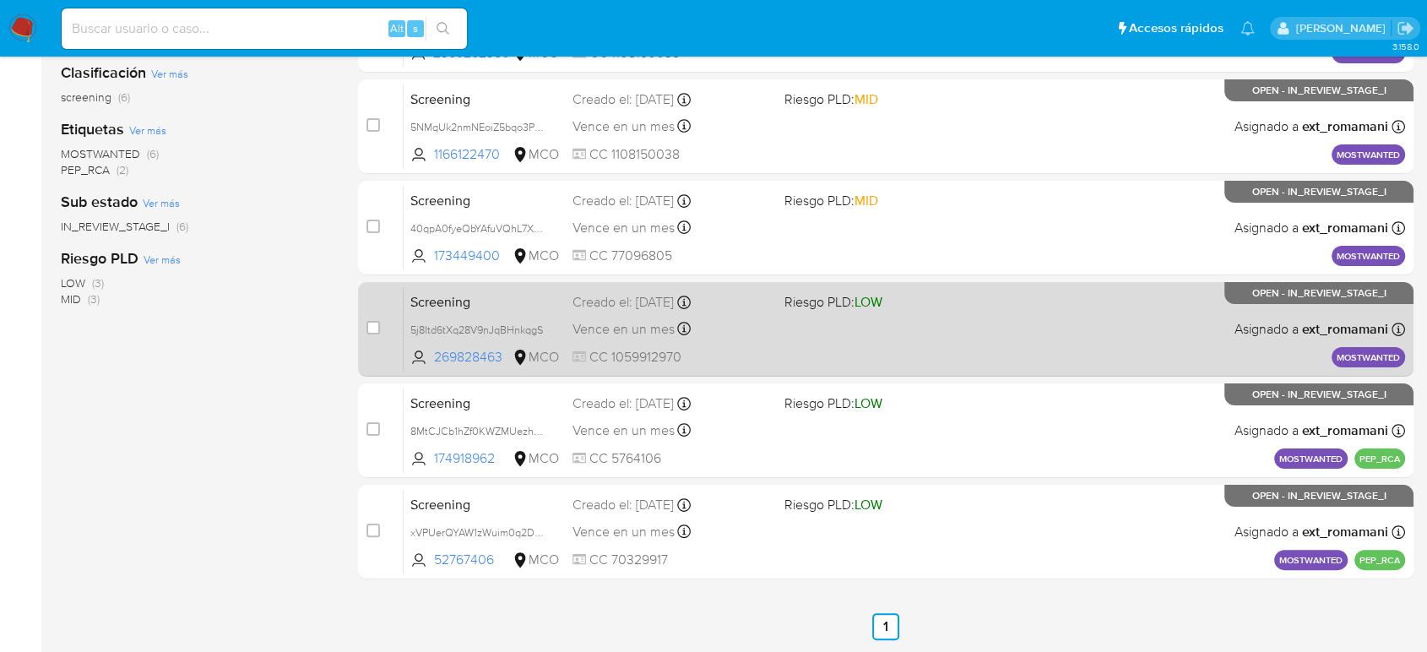
scroll to position [281, 0]
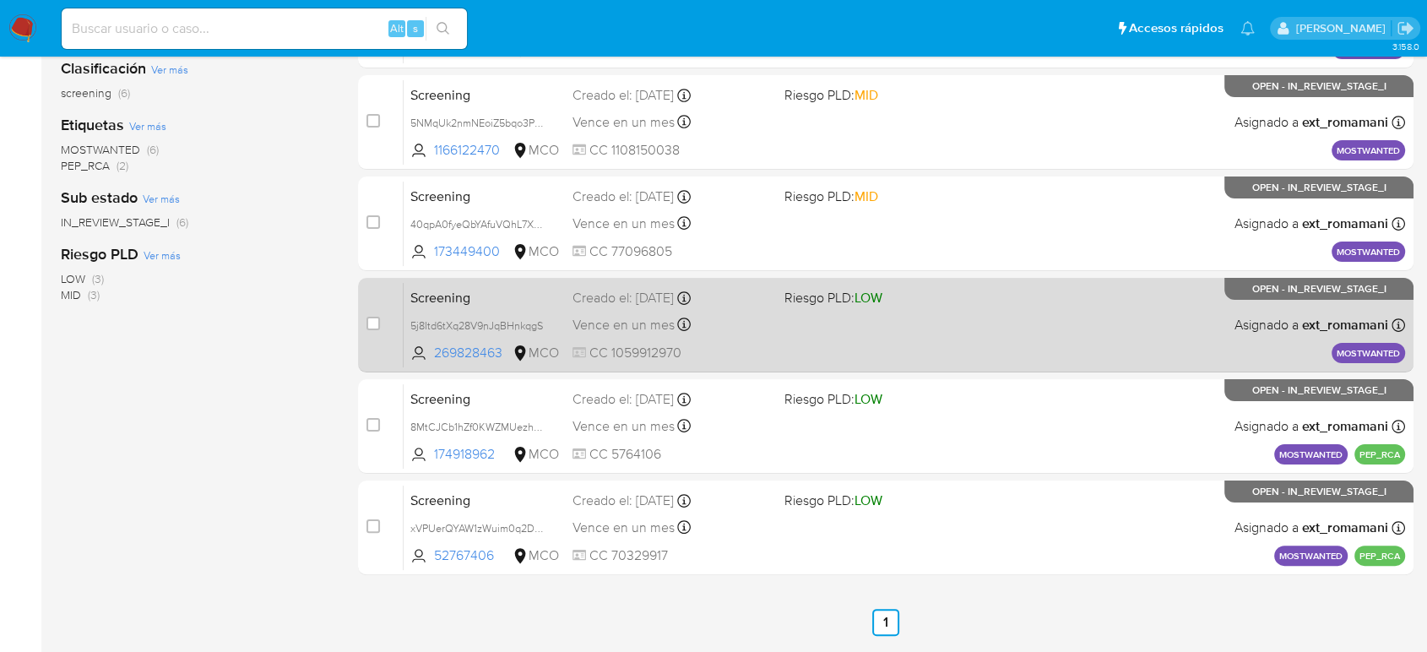
click at [738, 323] on div "Vence en un mes Vence el 11/10/2025 07:06:02" at bounding box center [671, 324] width 198 height 23
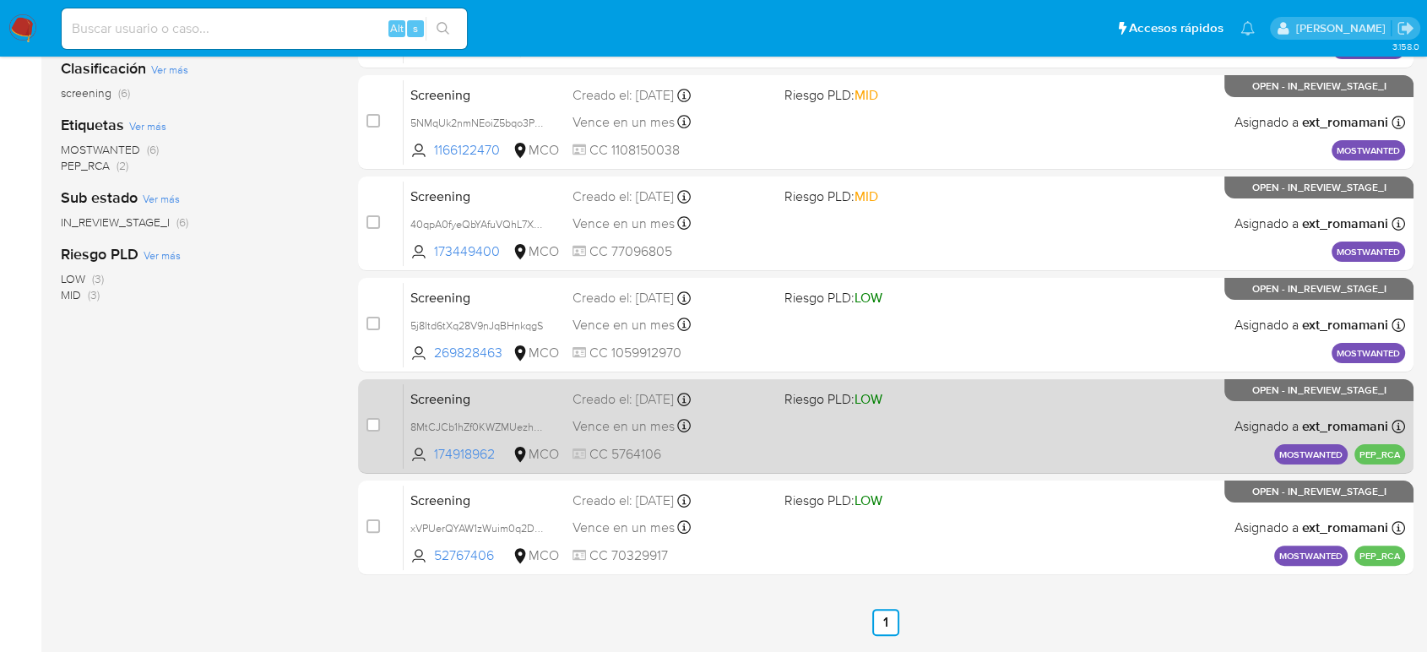
click at [707, 425] on div "Vence en un mes Vence el 10/10/2025 16:42:48" at bounding box center [671, 425] width 198 height 23
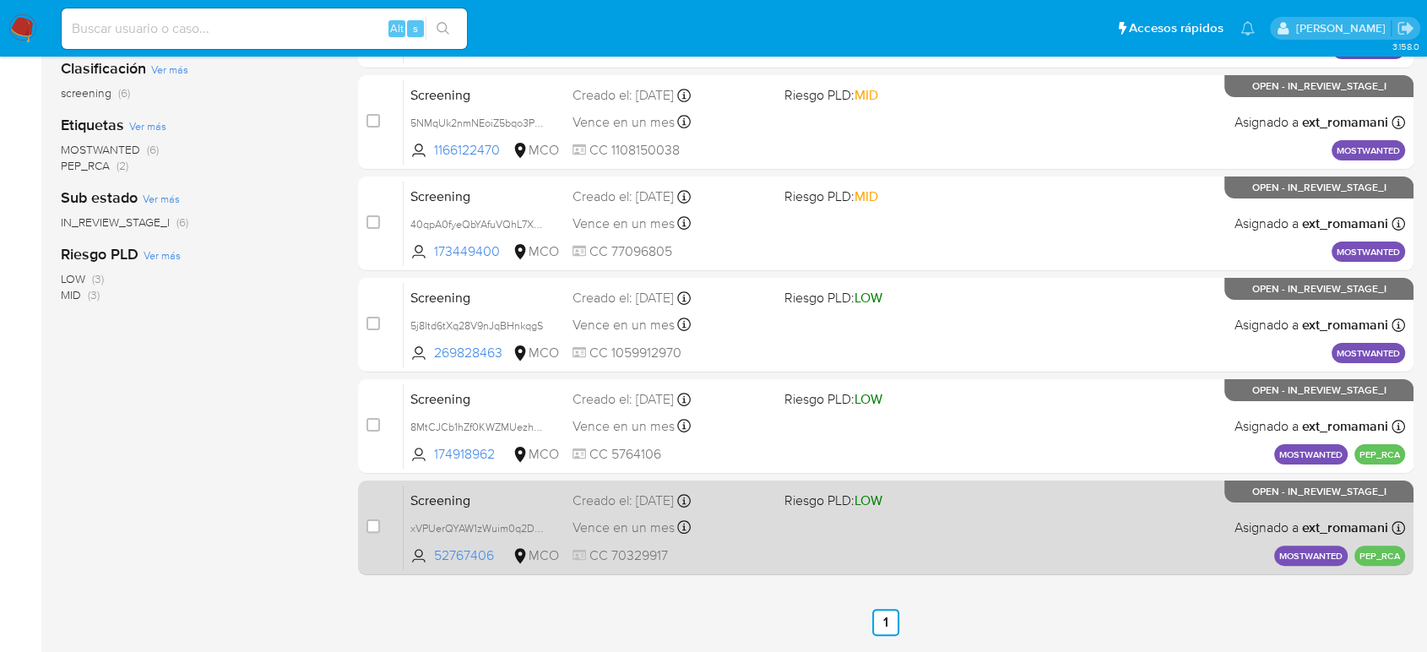
click at [720, 530] on div "Vence en un mes Vence el 10/10/2025 13:04:10" at bounding box center [671, 527] width 198 height 23
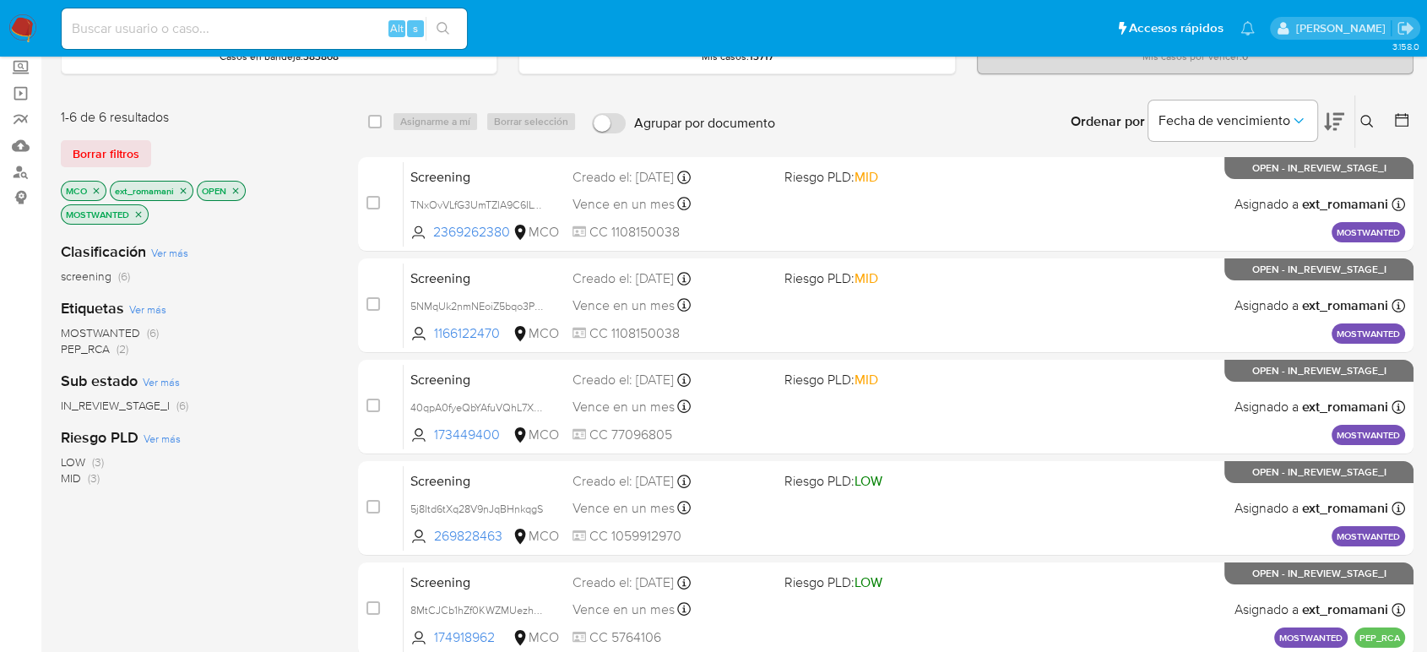
scroll to position [0, 0]
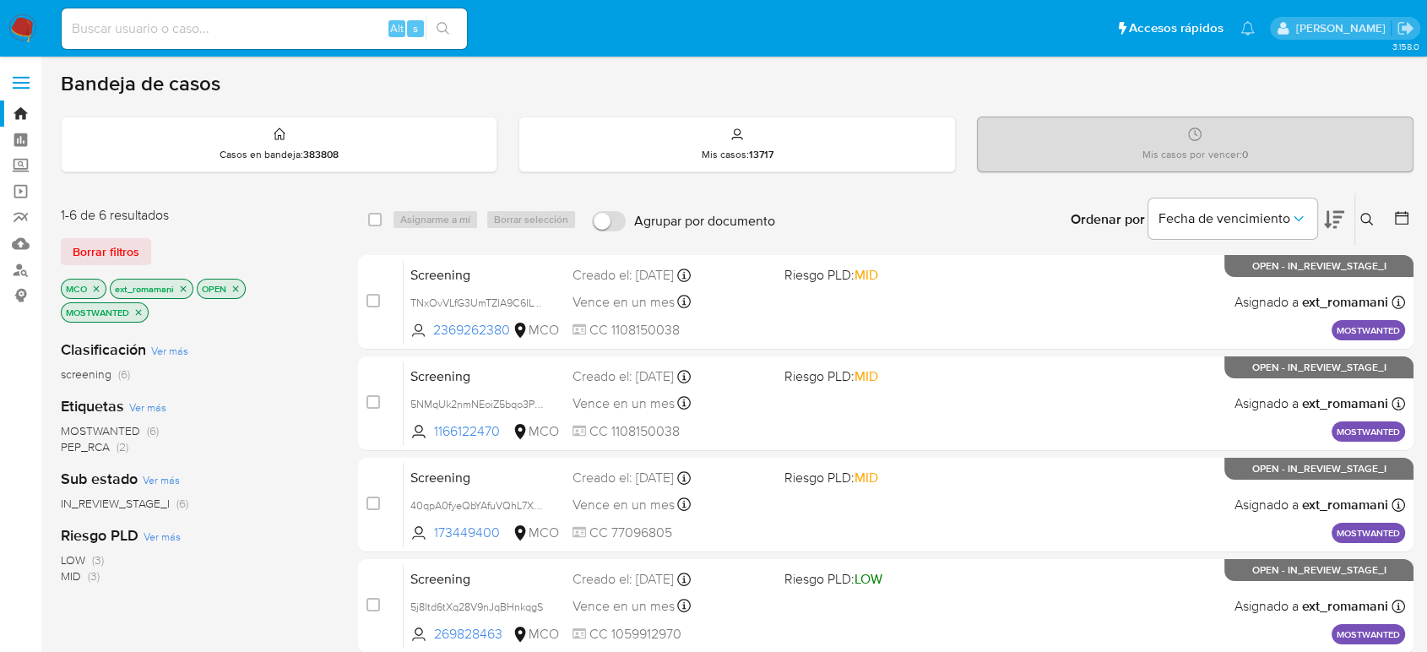
click at [26, 24] on img at bounding box center [22, 28] width 29 height 29
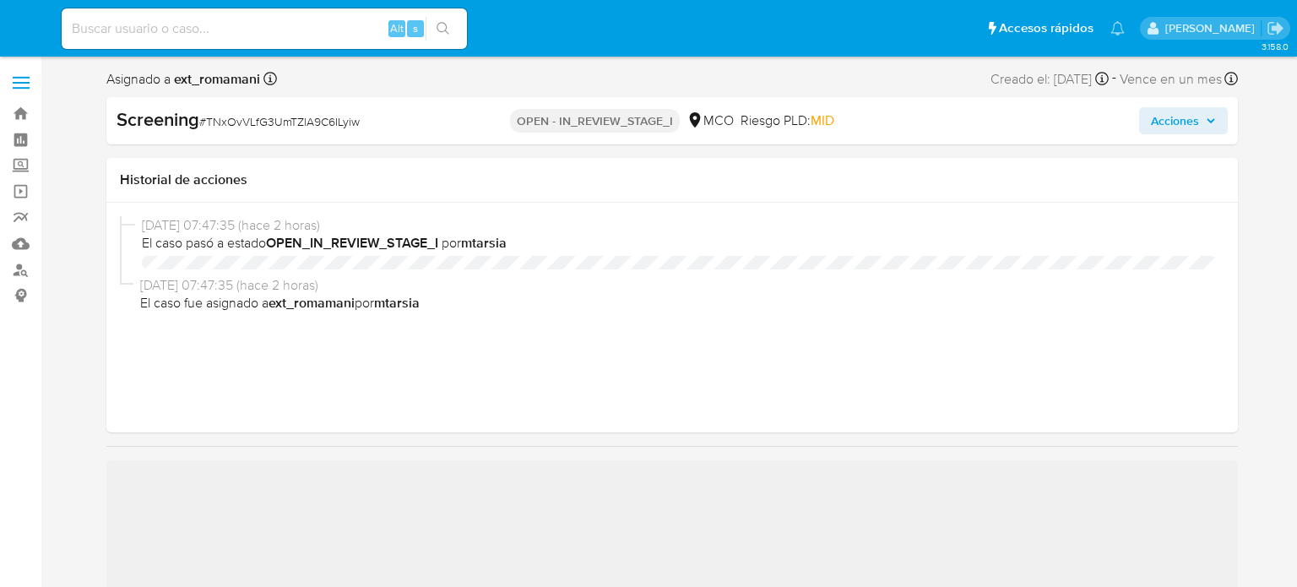
select select "10"
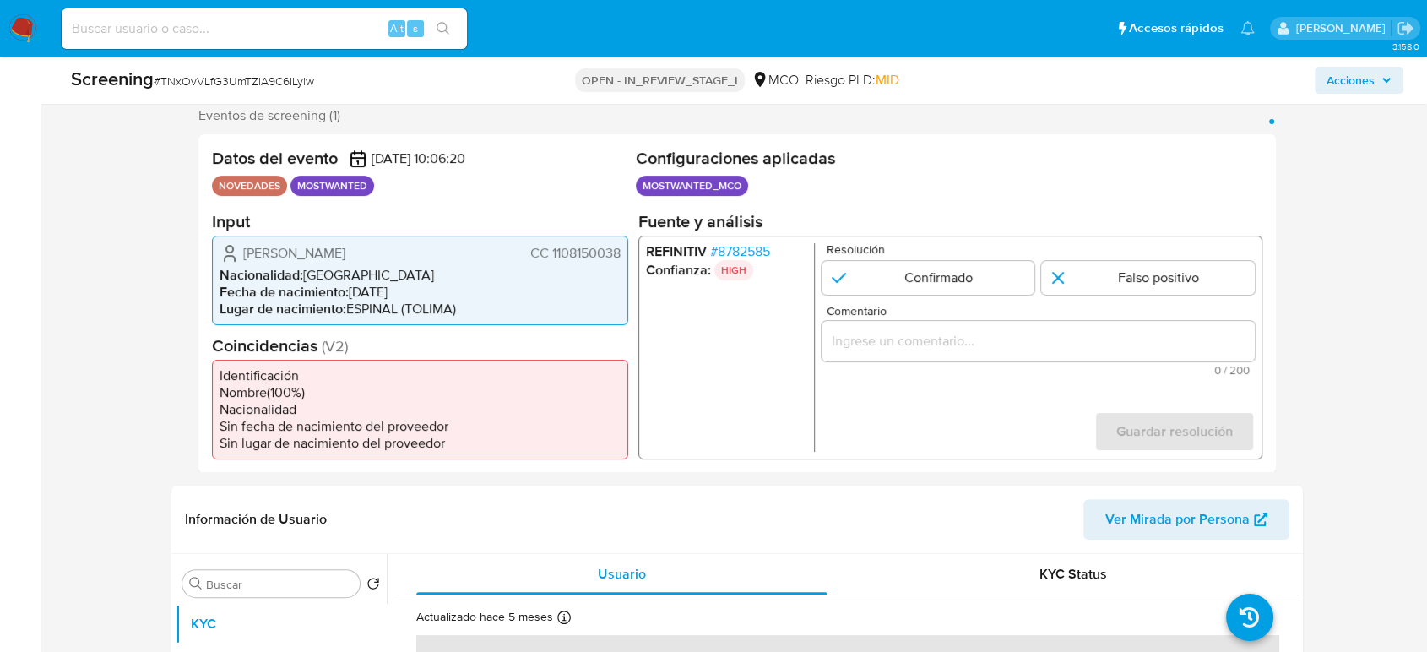
scroll to position [375, 0]
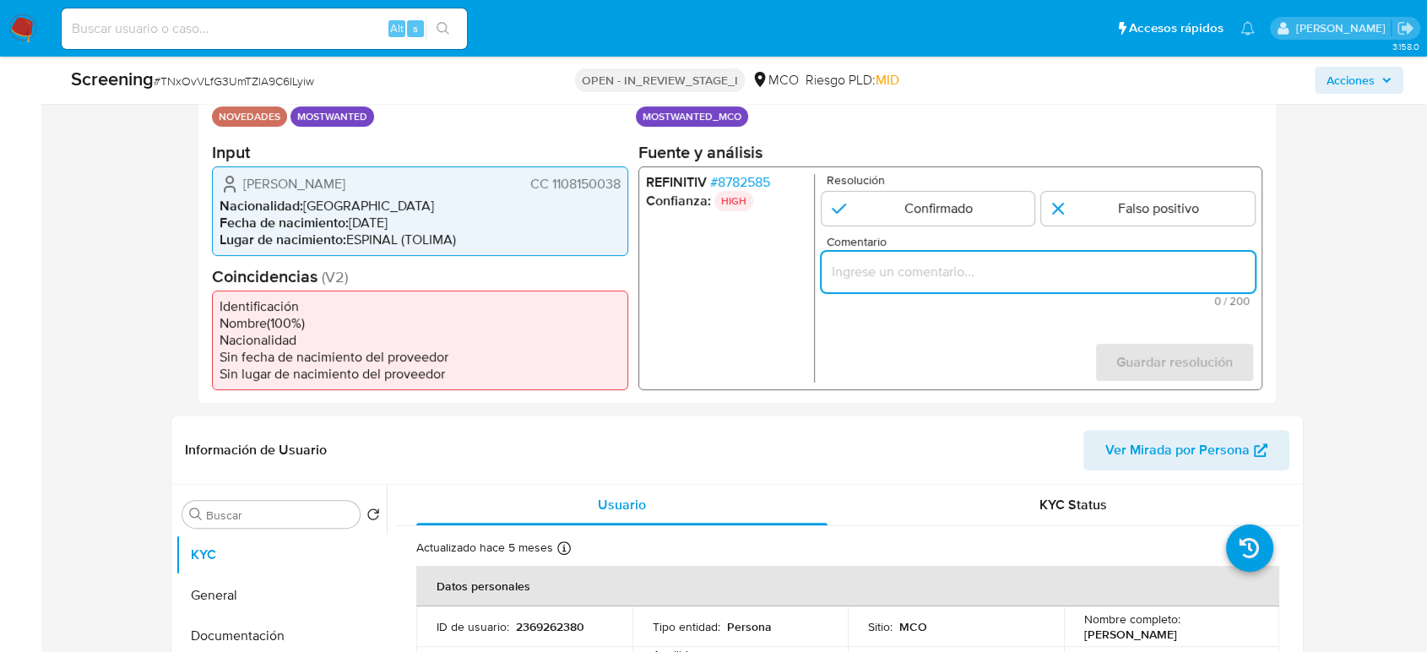
click at [952, 262] on input "Comentario" at bounding box center [1037, 271] width 433 height 22
paste input "Se confirma el match ya que el Titular de cuenta [PERSON_NAME] [PERSON_NAME] 11…"
type input "Se confirma el match ya que el Titular de cuenta [PERSON_NAME] [PERSON_NAME] 11…"
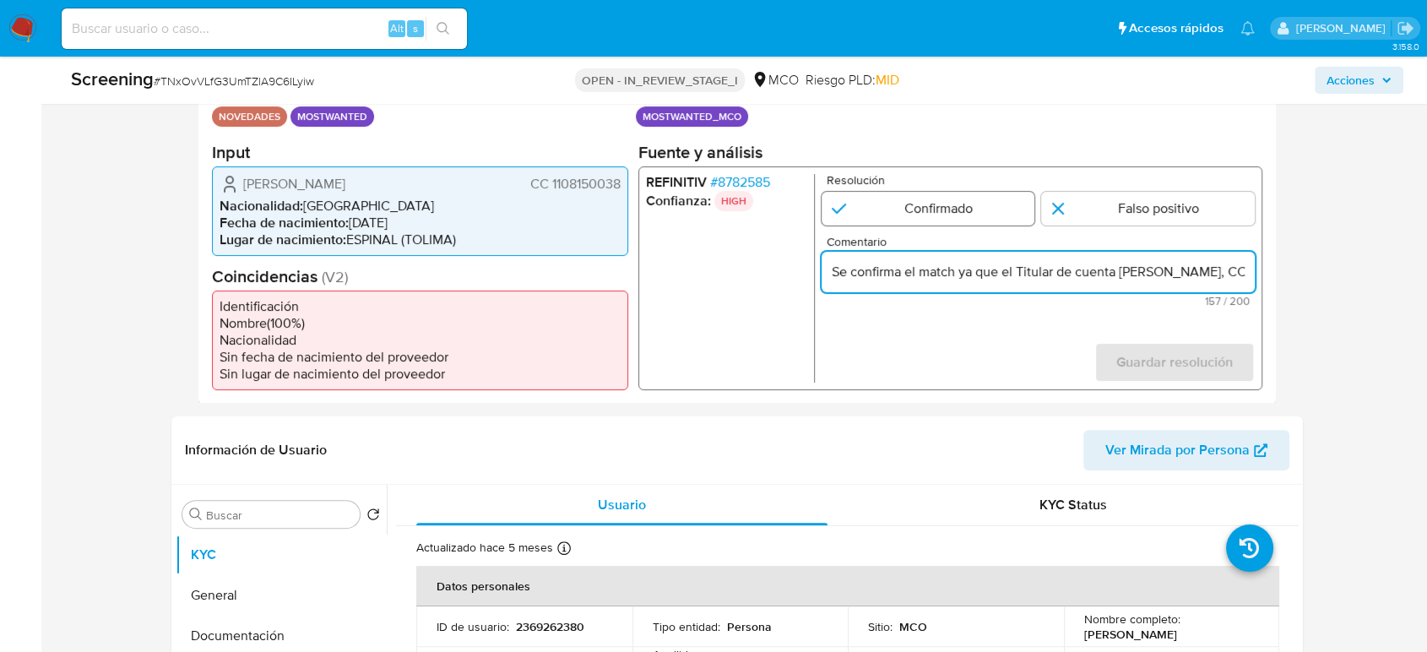
click at [916, 206] on input "1 de 1" at bounding box center [928, 208] width 214 height 34
radio input "true"
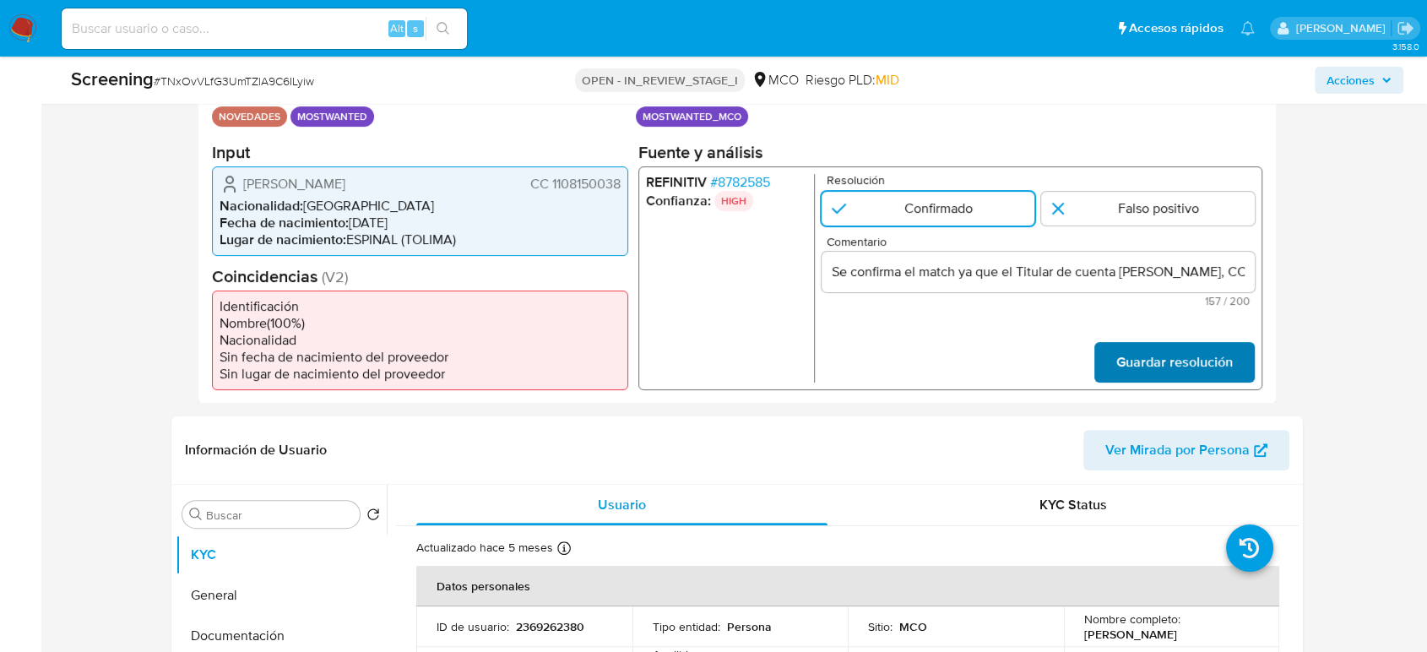
click at [1119, 368] on span "Guardar resolución" at bounding box center [1174, 361] width 116 height 37
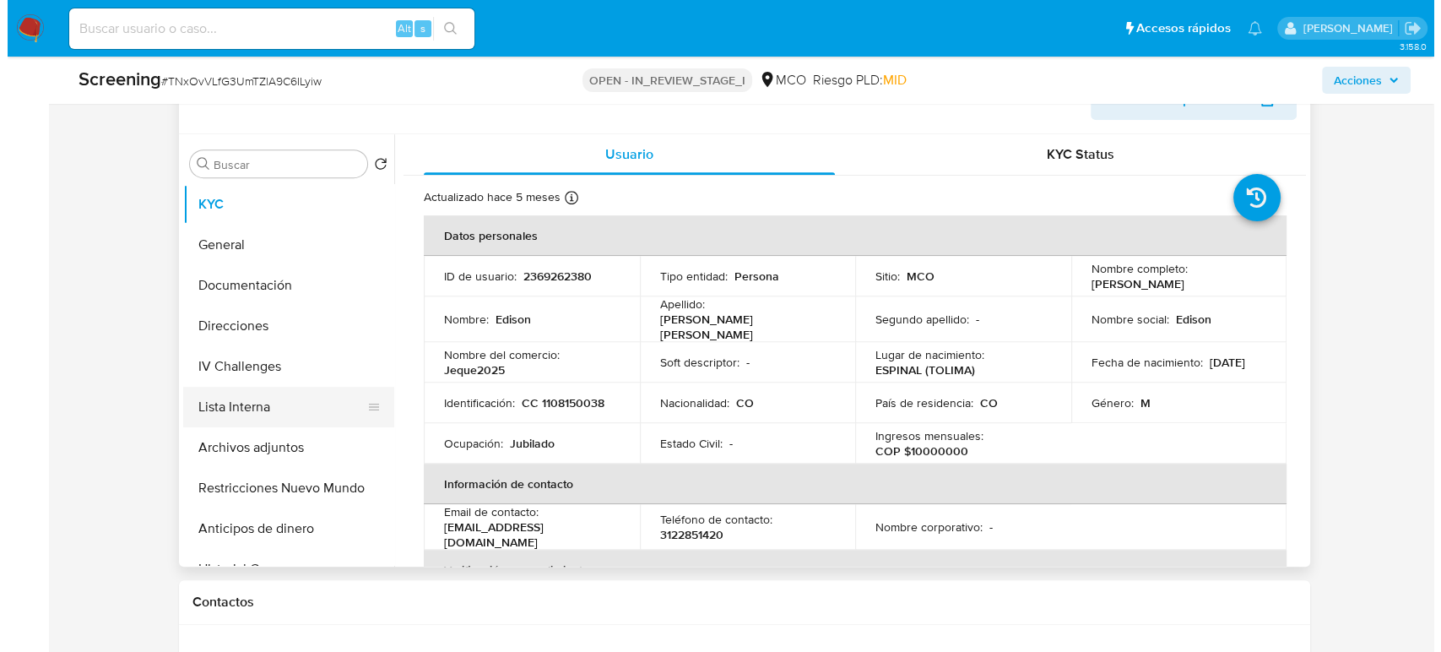
scroll to position [750, 0]
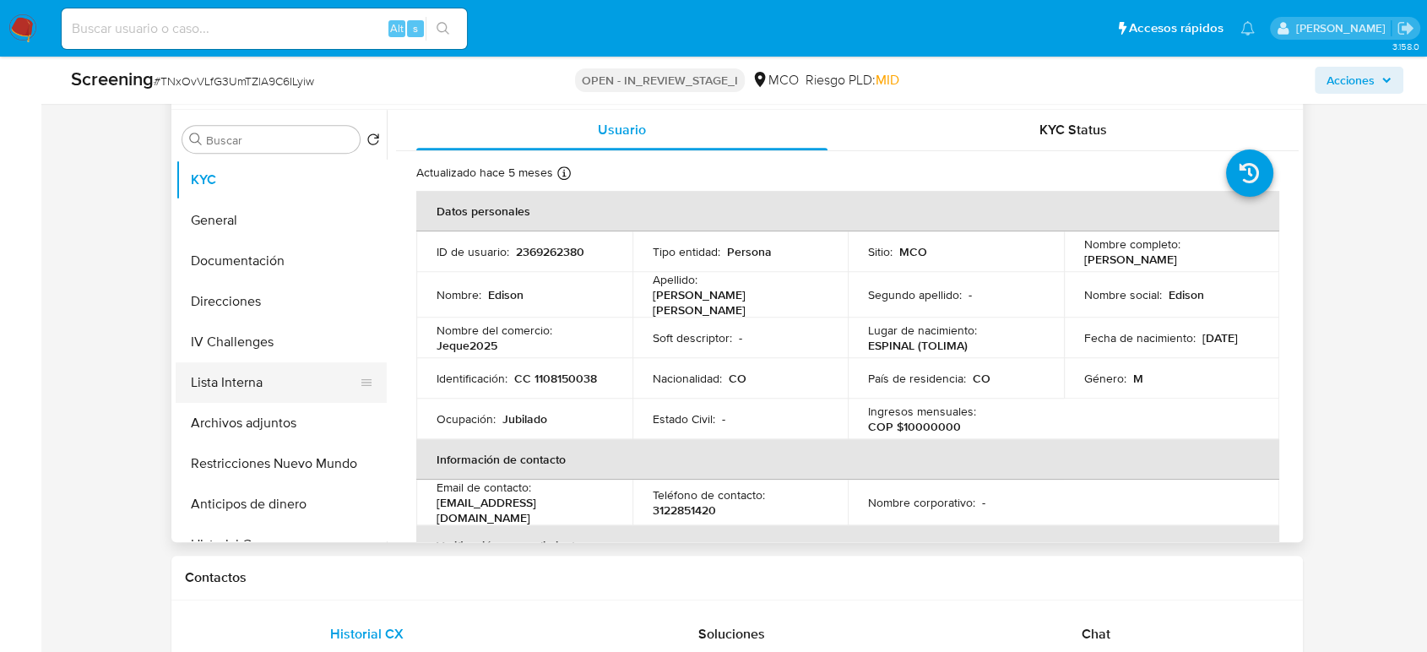
click at [268, 377] on button "Lista Interna" at bounding box center [275, 382] width 198 height 41
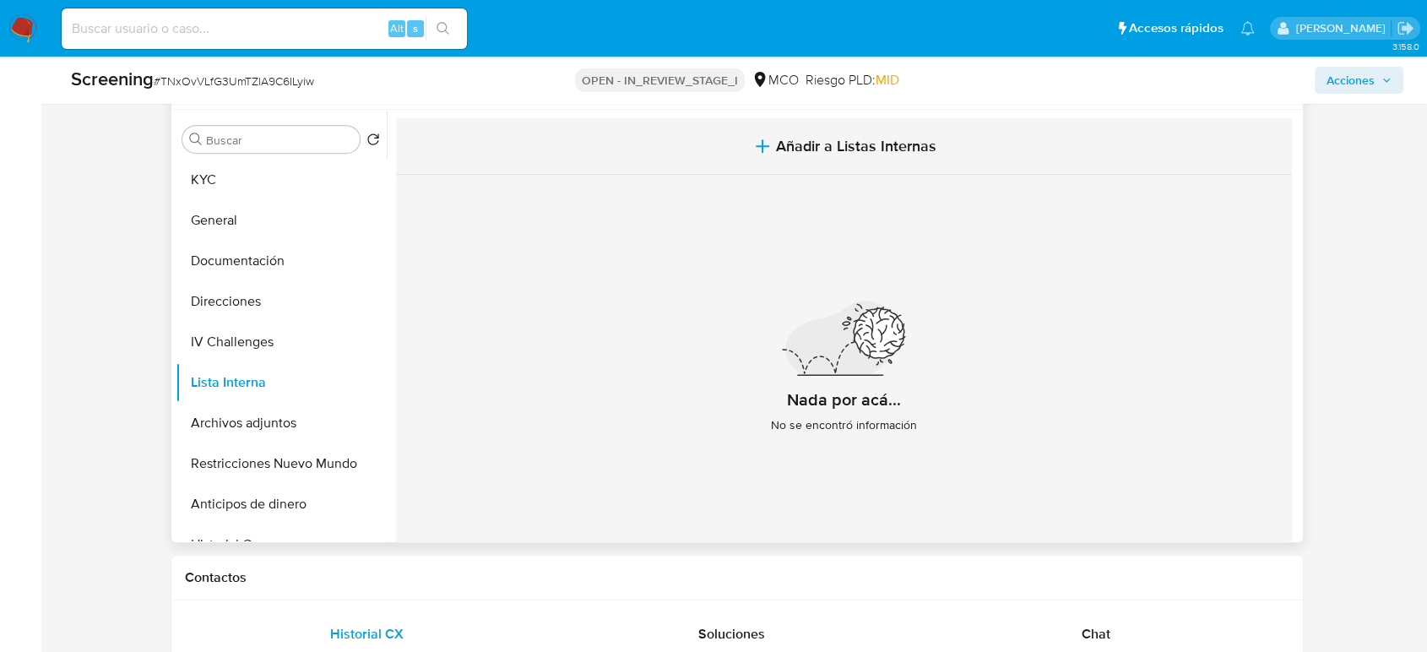
click at [815, 131] on button "Añadir a Listas Internas" at bounding box center [844, 146] width 896 height 57
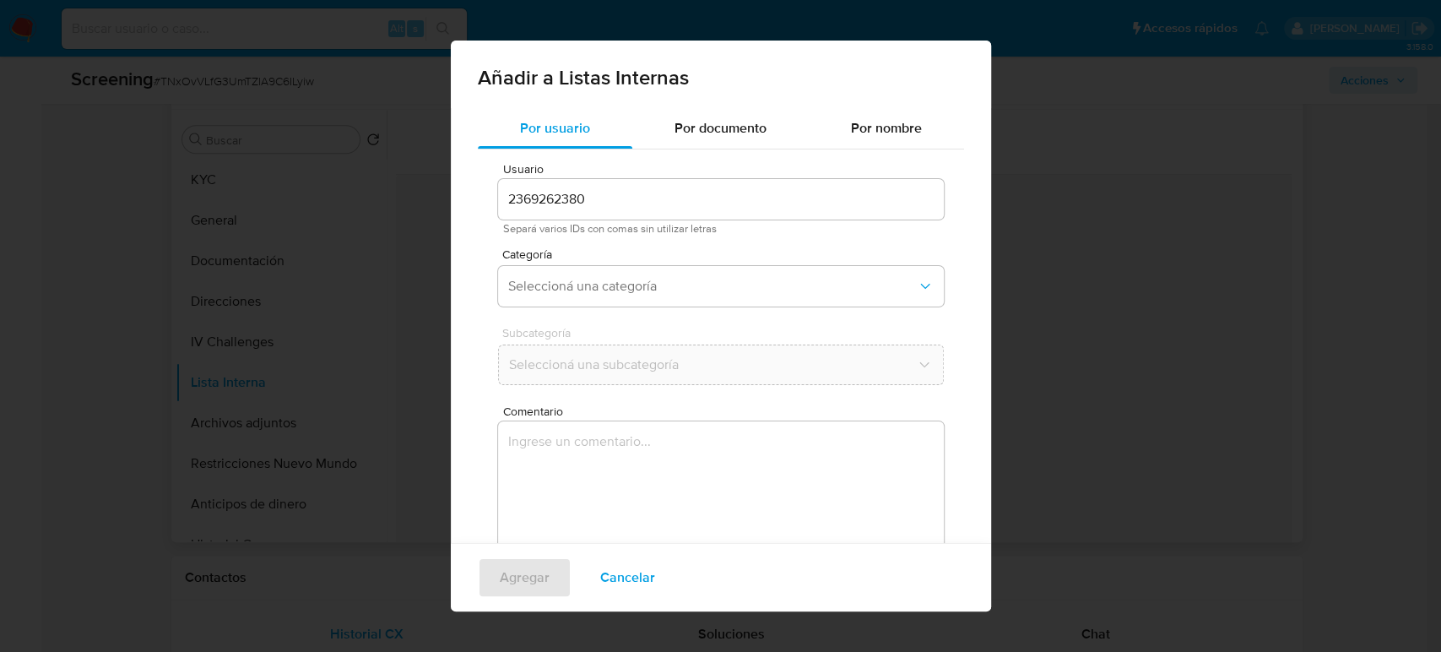
click at [595, 490] on textarea "Comentario" at bounding box center [721, 502] width 446 height 162
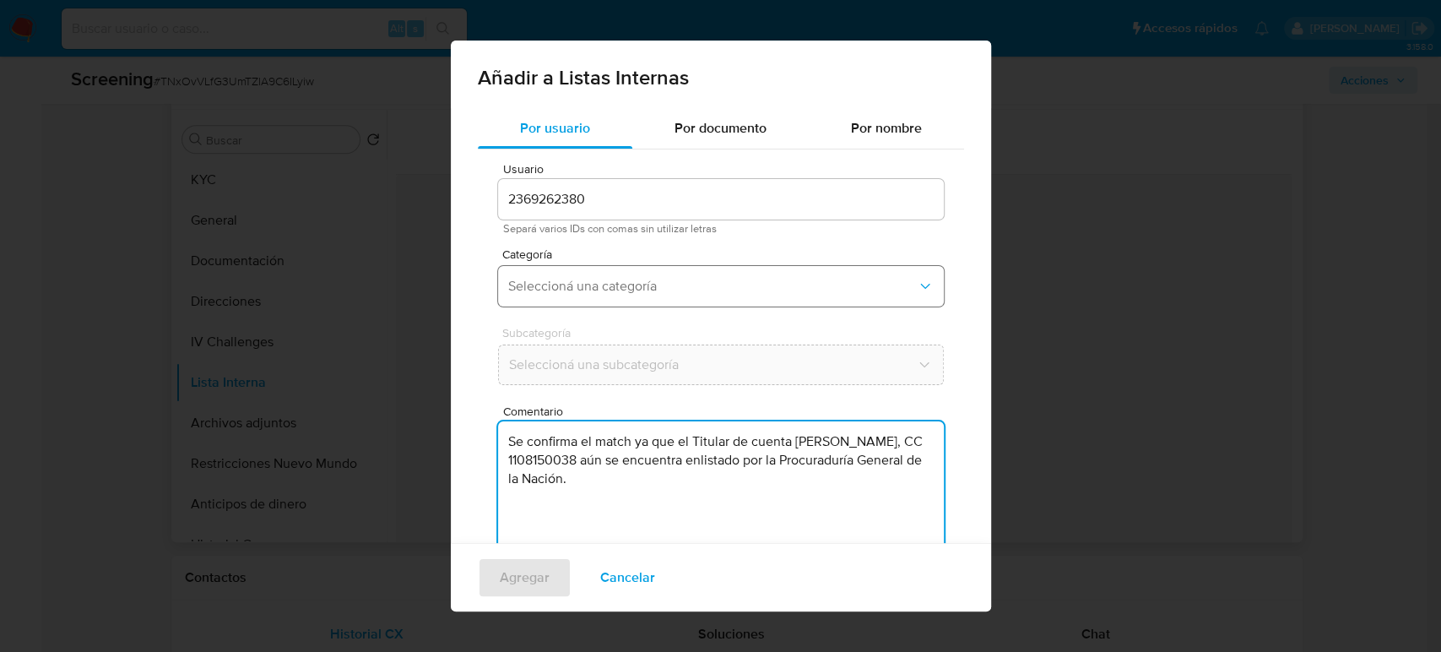
type textarea "Se confirma el match ya que el Titular de cuenta Edison Castro Castrillon, CC 1…"
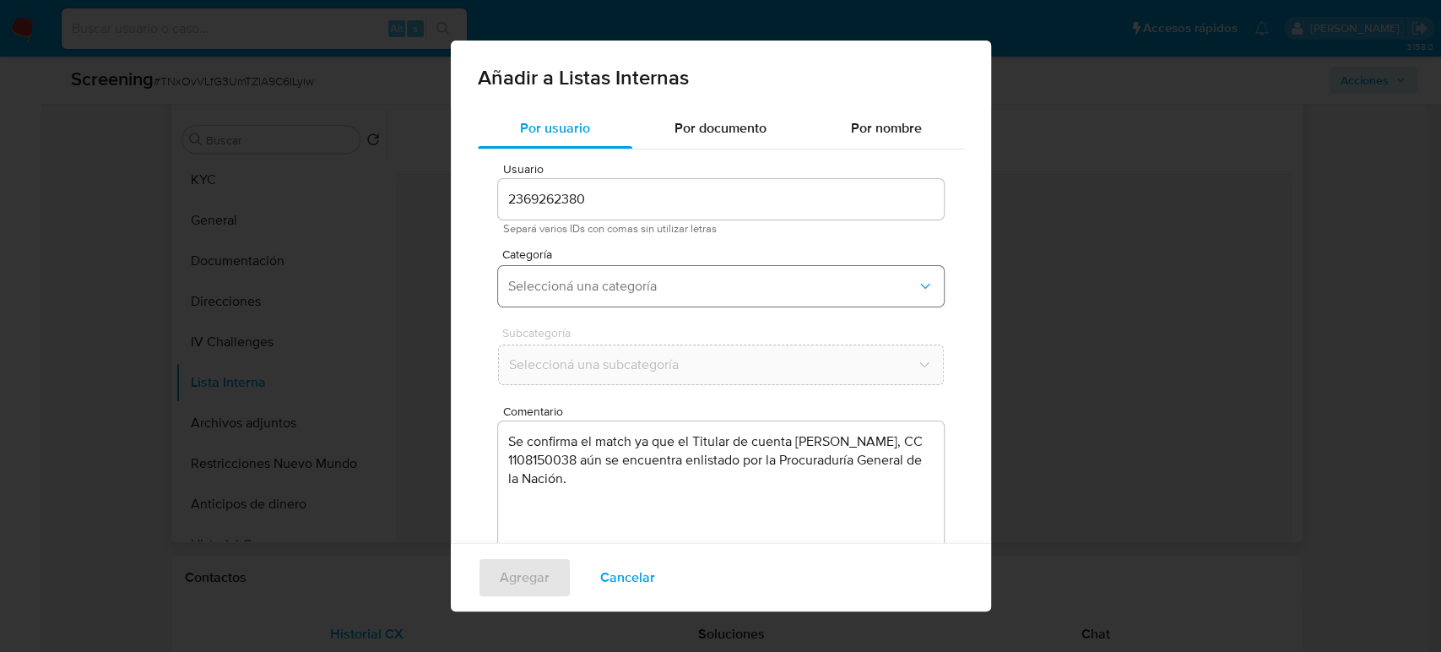
click at [648, 286] on span "Seleccioná una categoría" at bounding box center [712, 286] width 409 height 17
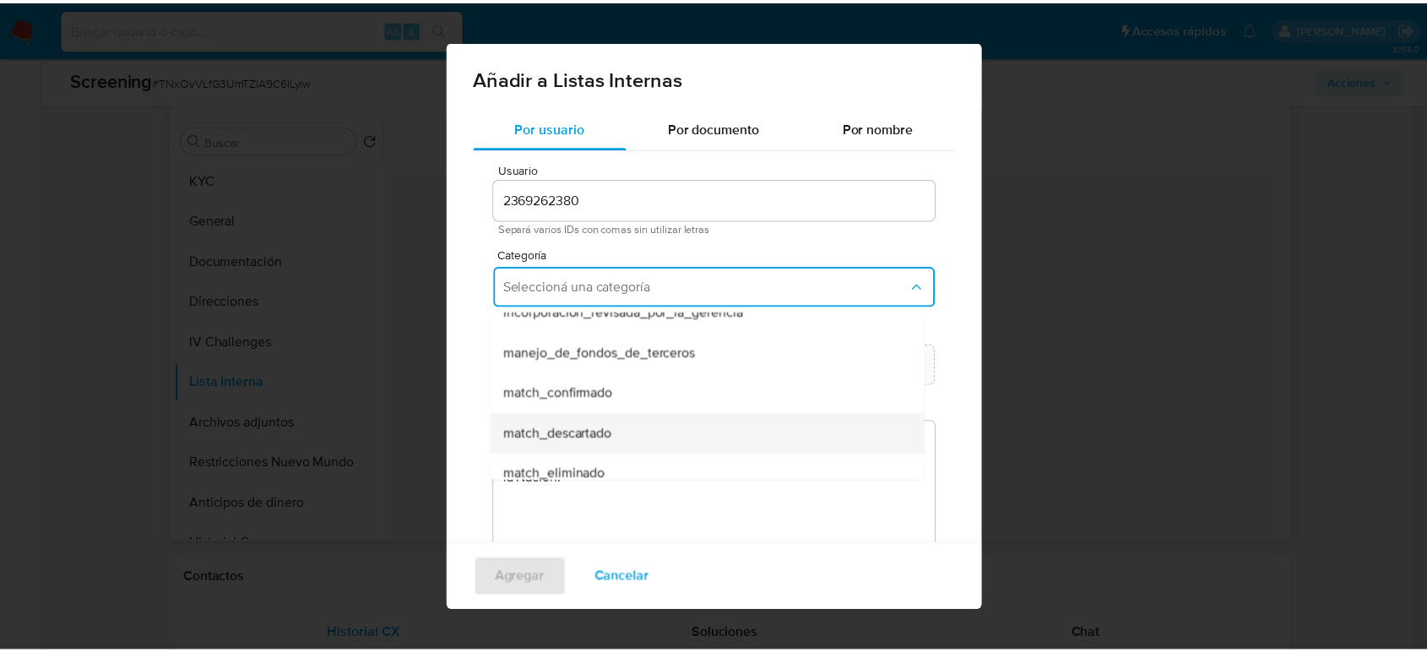
scroll to position [94, 0]
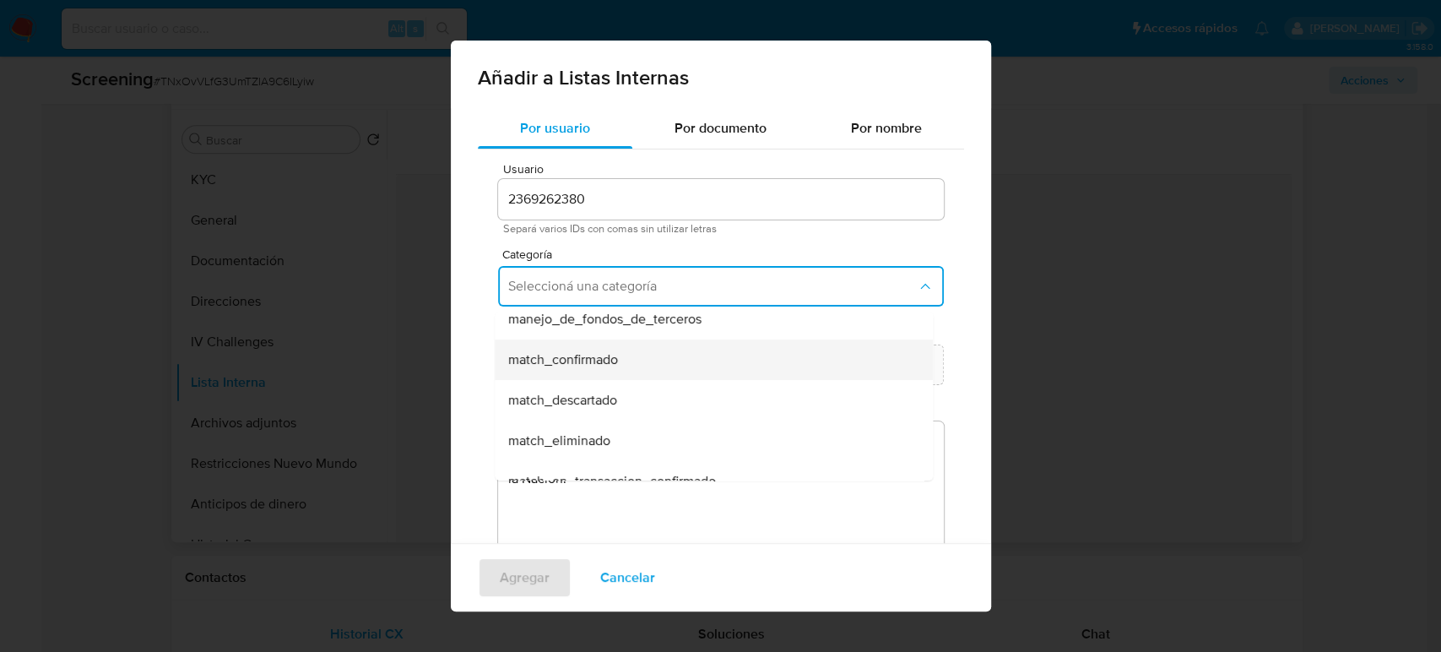
click at [633, 360] on div "match_confirmado" at bounding box center [708, 359] width 401 height 41
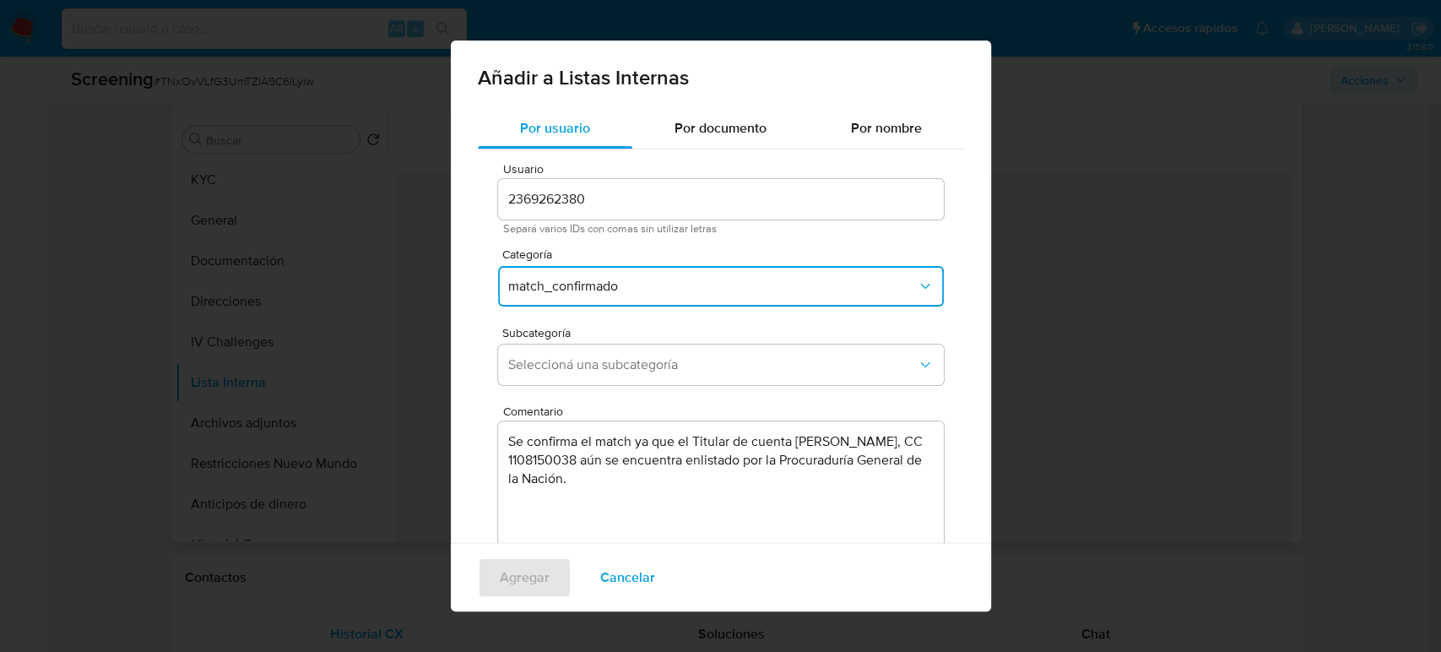
click at [633, 360] on span "Seleccioná una subcategoría" at bounding box center [712, 364] width 409 height 17
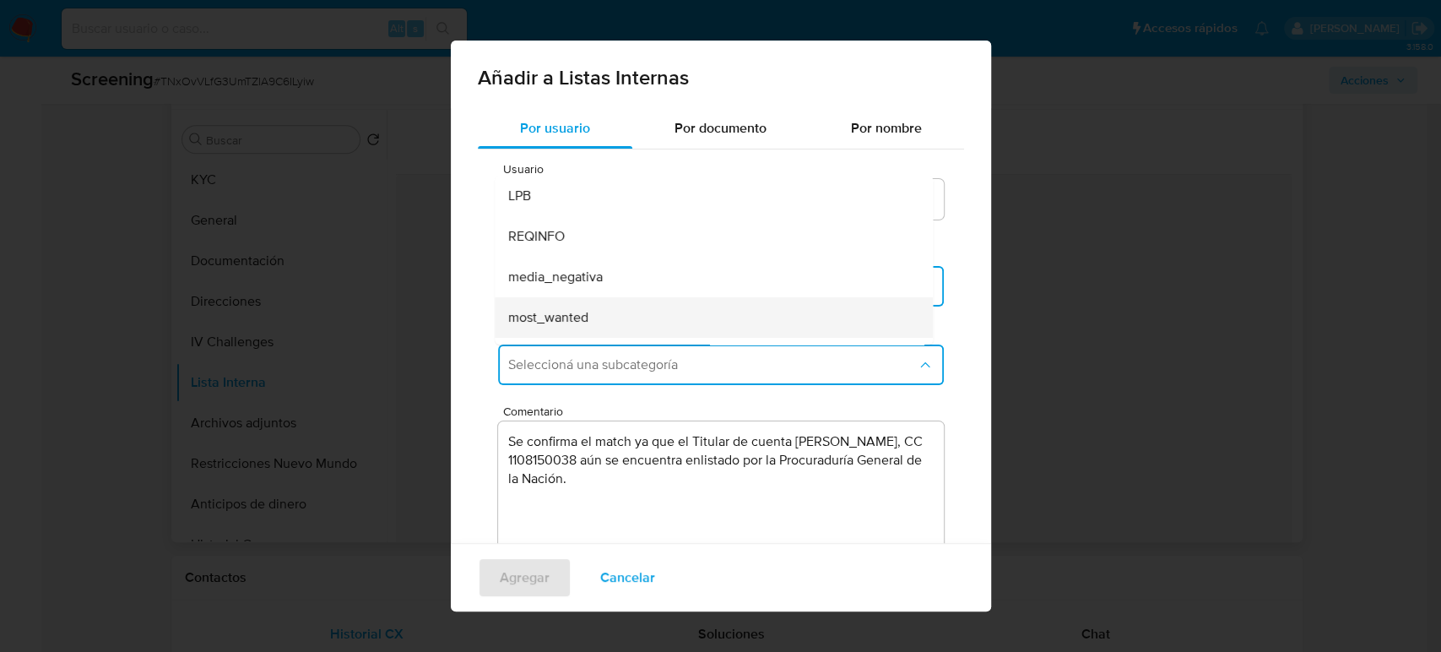
click at [594, 322] on div "most_wanted" at bounding box center [708, 317] width 401 height 41
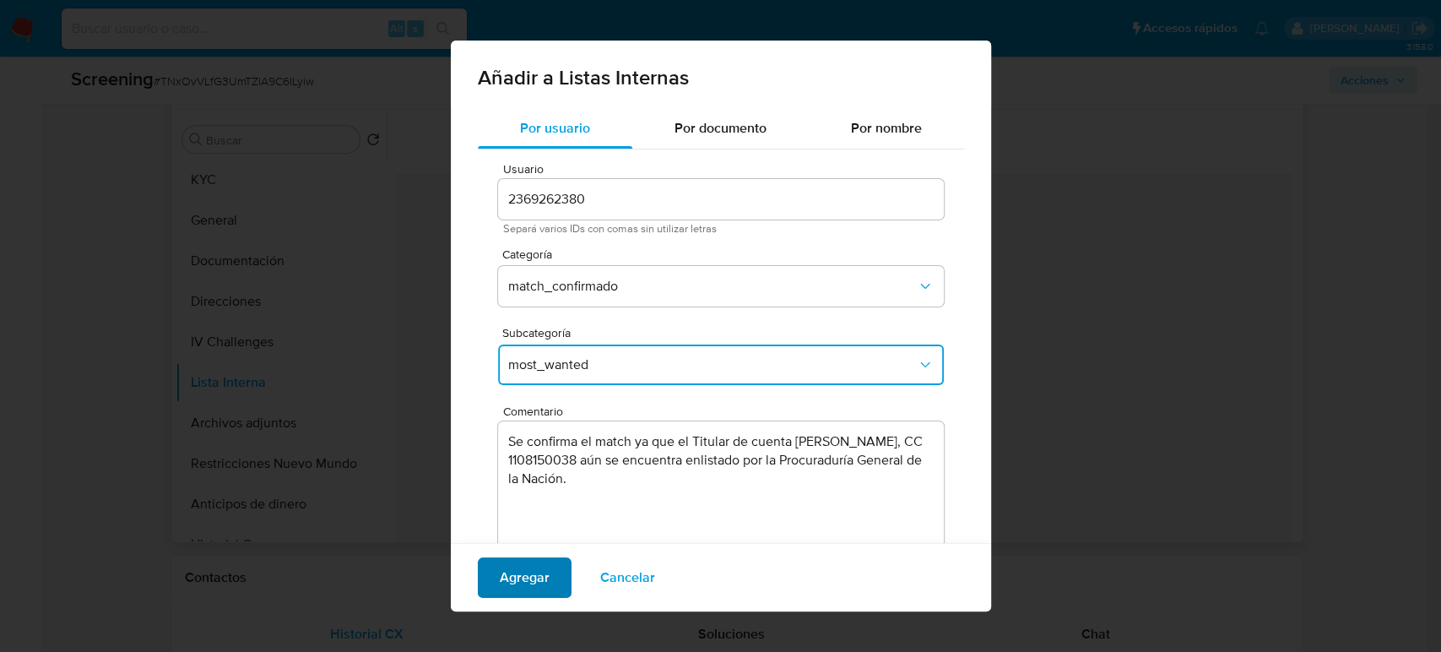
click at [530, 581] on span "Agregar" at bounding box center [525, 577] width 50 height 37
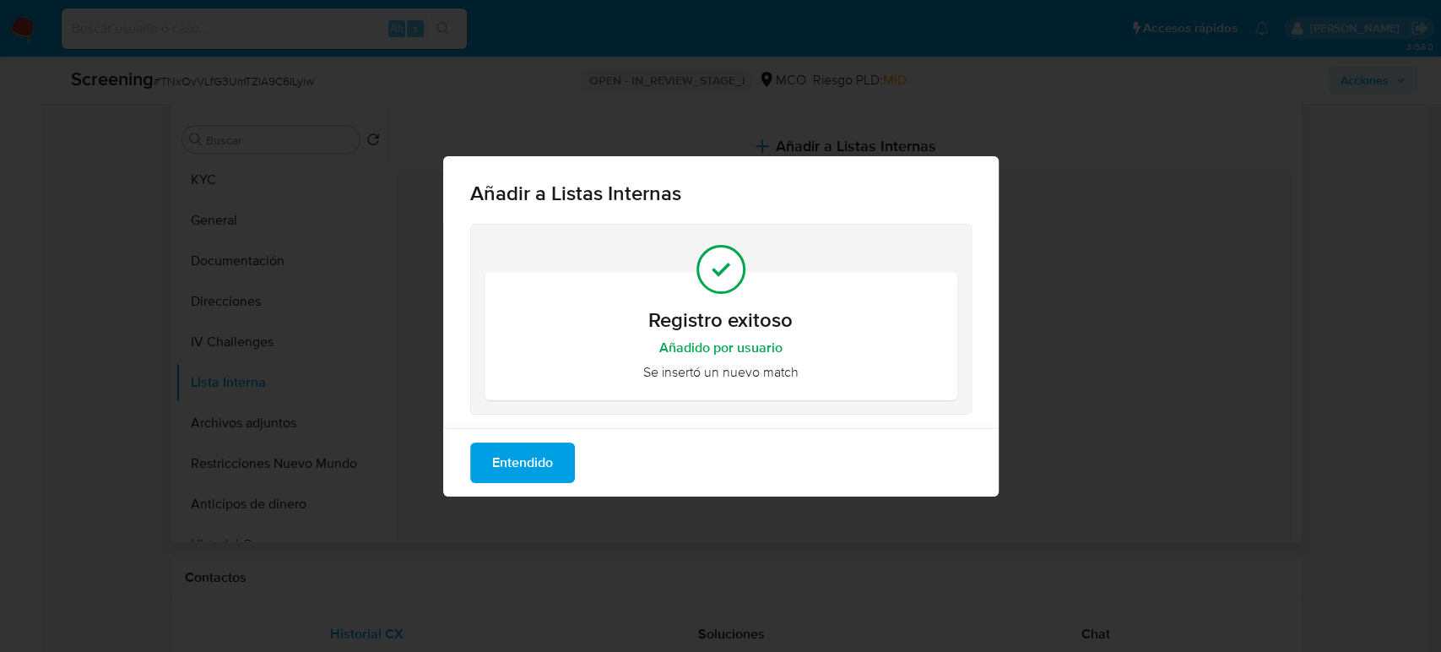
click at [539, 458] on span "Entendido" at bounding box center [522, 462] width 61 height 37
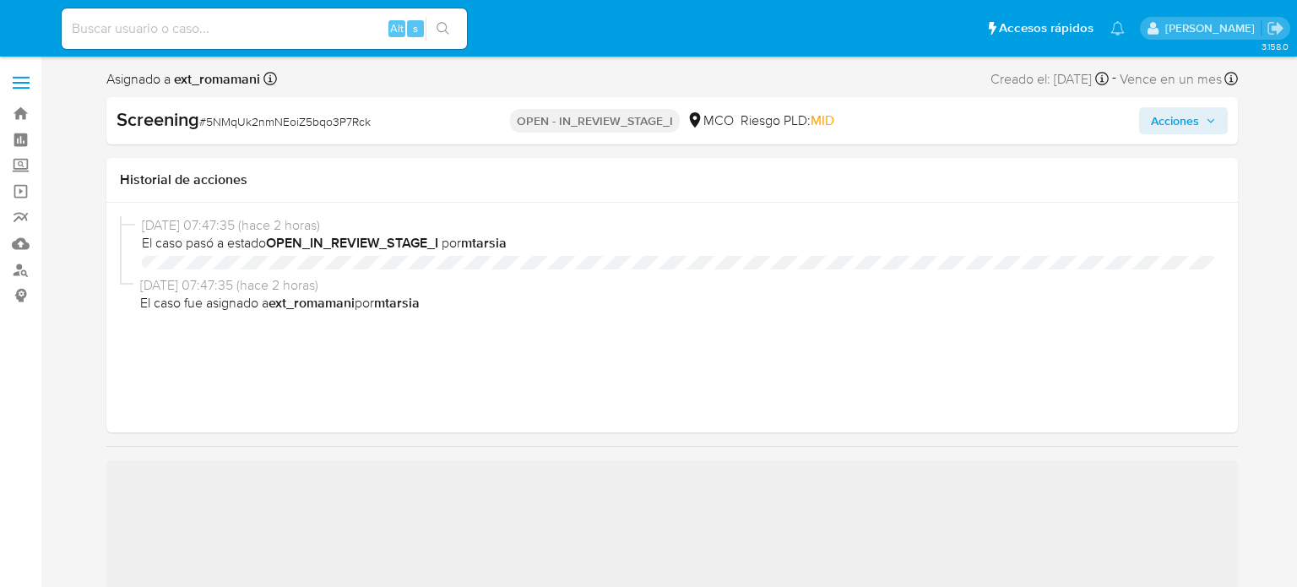
select select "10"
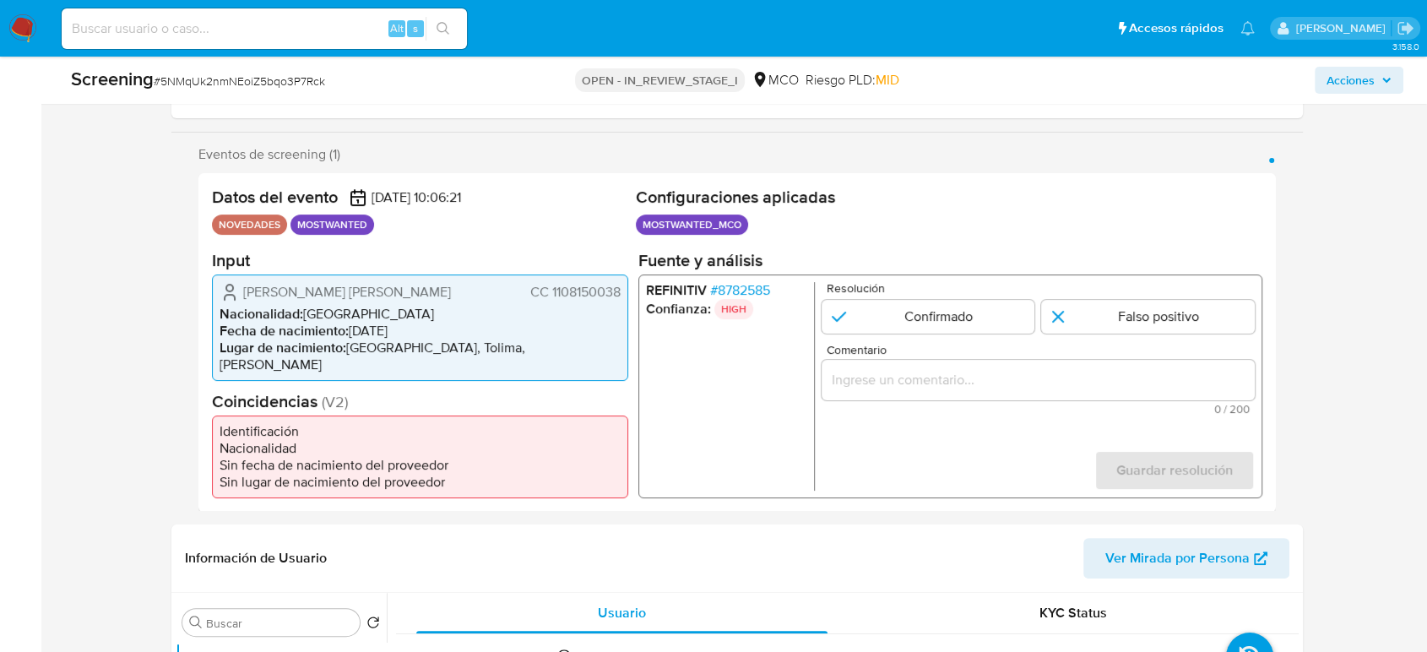
scroll to position [281, 0]
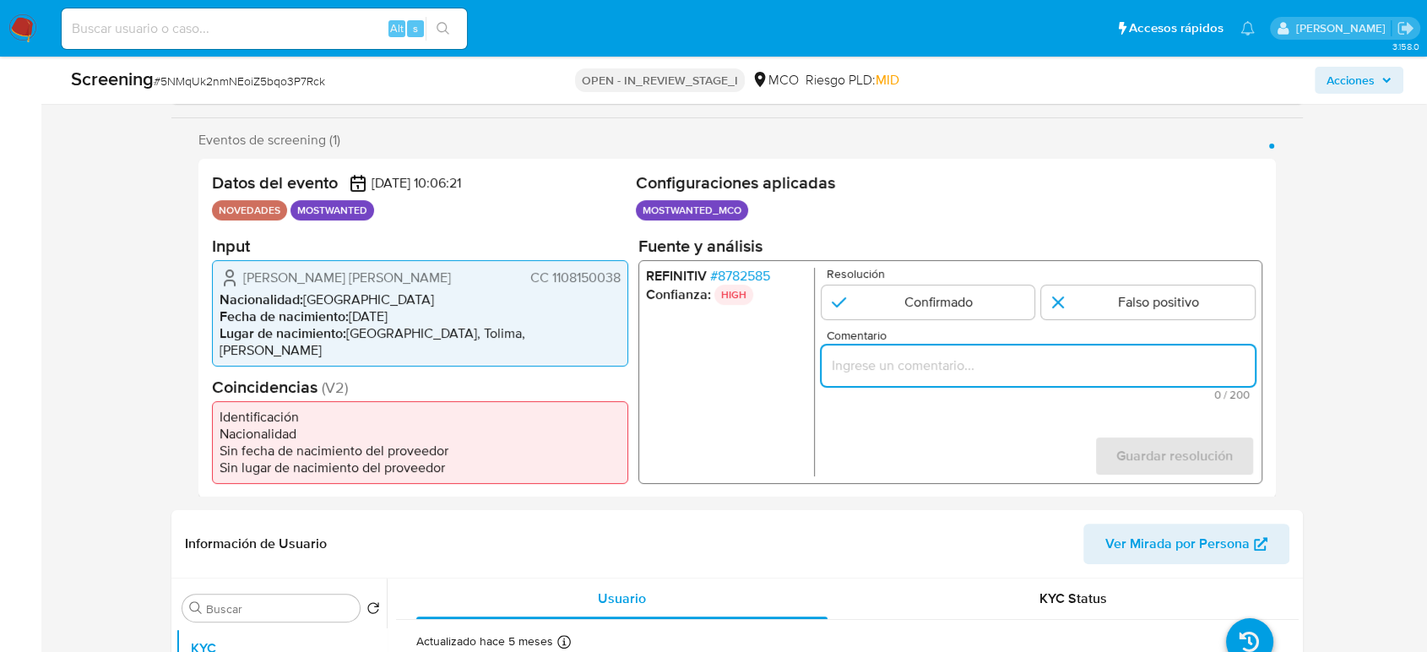
click at [925, 363] on input "Comentario" at bounding box center [1037, 365] width 433 height 22
paste input "Se confirma el match ya que el Titular de cuenta aún se encuentra enlistado por…"
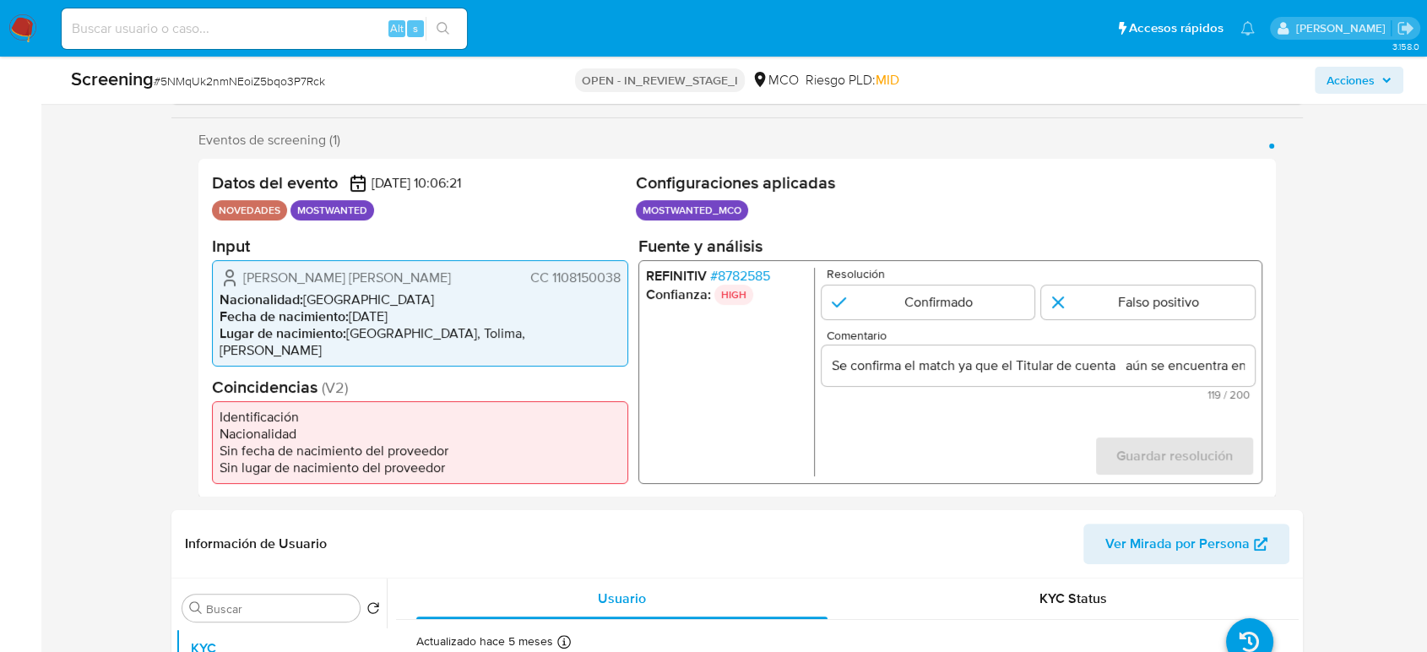
drag, startPoint x: 230, startPoint y: 282, endPoint x: 621, endPoint y: 280, distance: 390.8
click at [621, 280] on div "[PERSON_NAME] [PERSON_NAME] CC 1108150038 Nacionalidad : Colombia Fecha de naci…" at bounding box center [420, 312] width 416 height 106
click at [765, 277] on span "# 8782585" at bounding box center [740, 275] width 60 height 17
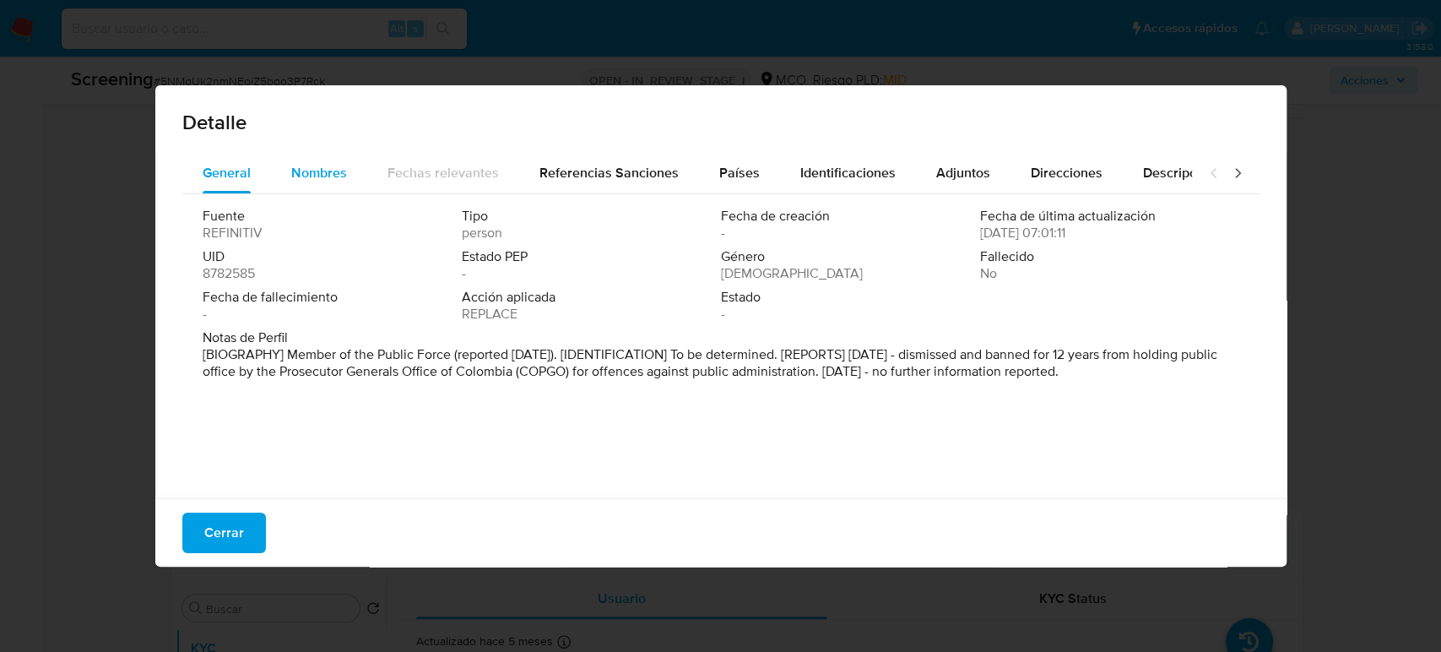
click at [346, 167] on button "Nombres" at bounding box center [319, 173] width 96 height 41
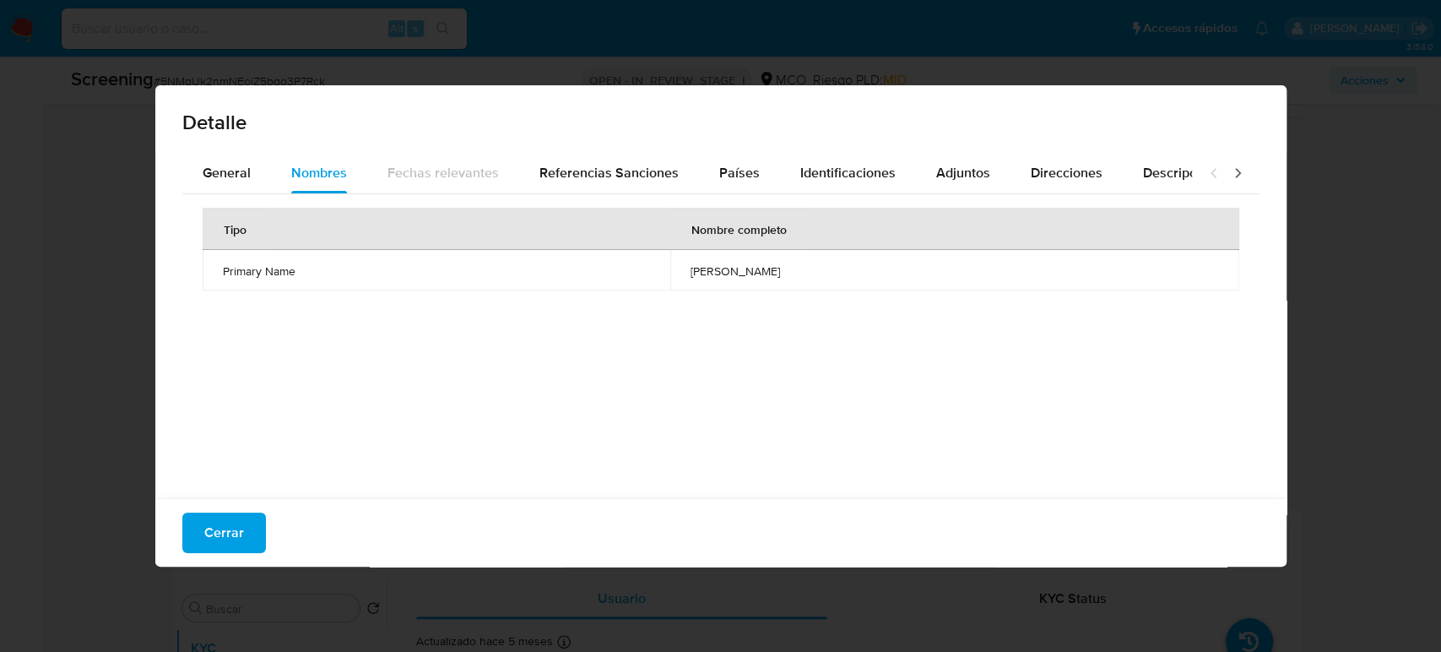
drag, startPoint x: 248, startPoint y: 533, endPoint x: 250, endPoint y: 512, distance: 21.2
click at [247, 533] on button "Cerrar" at bounding box center [224, 532] width 84 height 41
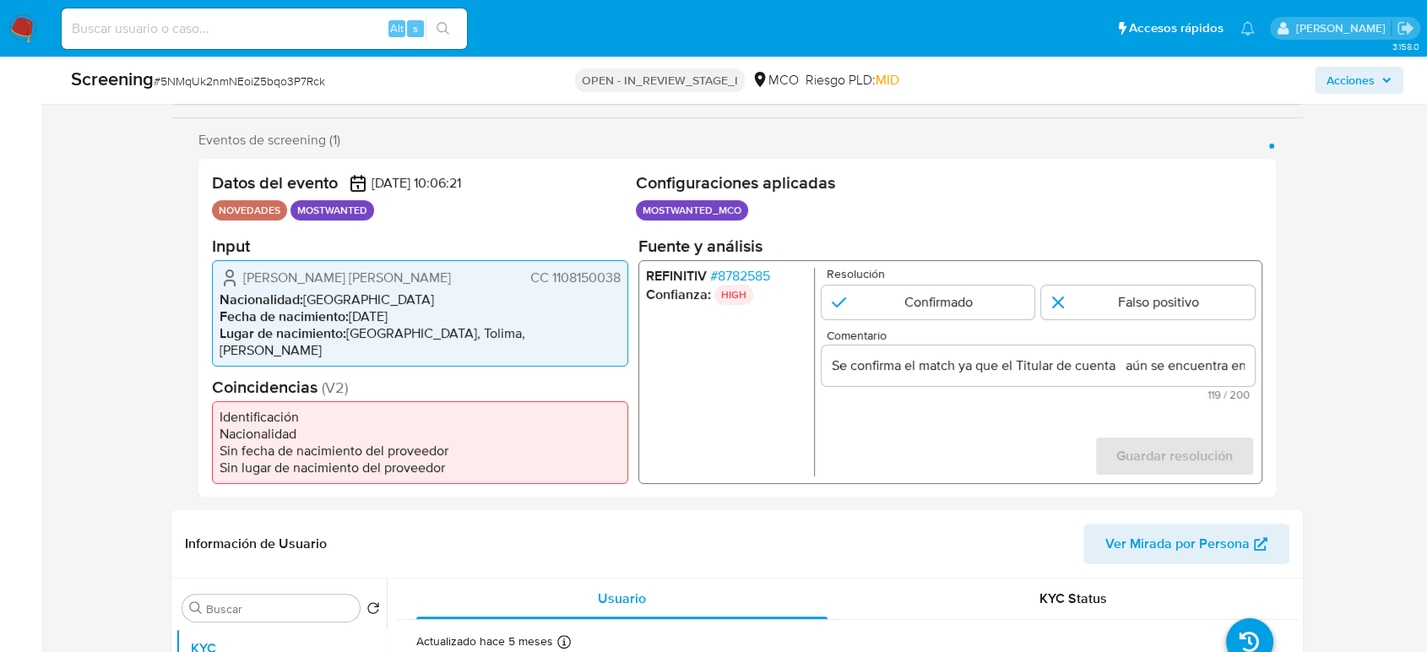
drag, startPoint x: 240, startPoint y: 283, endPoint x: 625, endPoint y: 289, distance: 385.8
click at [625, 289] on div "[PERSON_NAME] [PERSON_NAME] CC 1108150038 Nacionalidad : Colombia Fecha de naci…" at bounding box center [420, 312] width 416 height 106
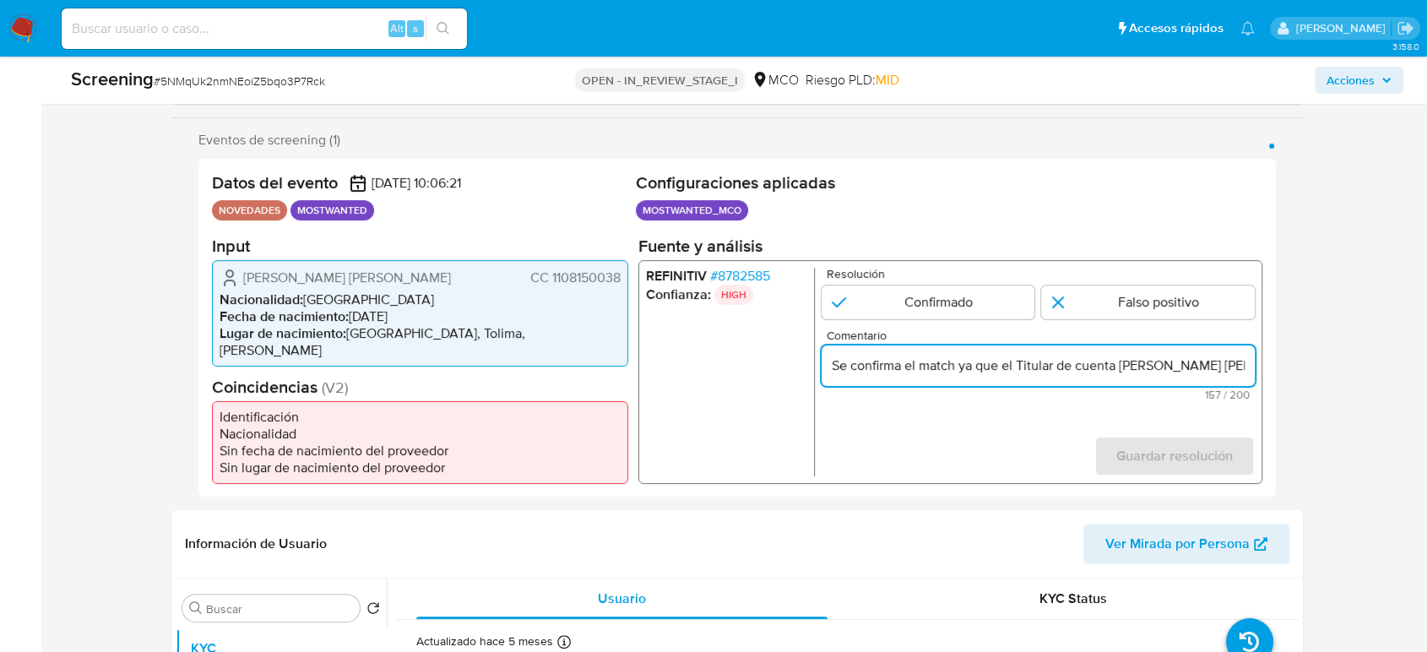
click at [1171, 372] on input "Se confirma el match ya que el Titular de cuenta [PERSON_NAME] [PERSON_NAME] CC…" at bounding box center [1037, 365] width 433 height 22
click at [1204, 367] on input "Se confirma el match ya que el Titular de cuenta [PERSON_NAME] [PERSON_NAME] CC…" at bounding box center [1037, 365] width 433 height 22
drag, startPoint x: 1216, startPoint y: 367, endPoint x: 1235, endPoint y: 370, distance: 19.6
click at [1235, 370] on input "Se confirma el match ya que el Titular de cuenta [PERSON_NAME] [PERSON_NAME] CC…" at bounding box center [1037, 365] width 433 height 22
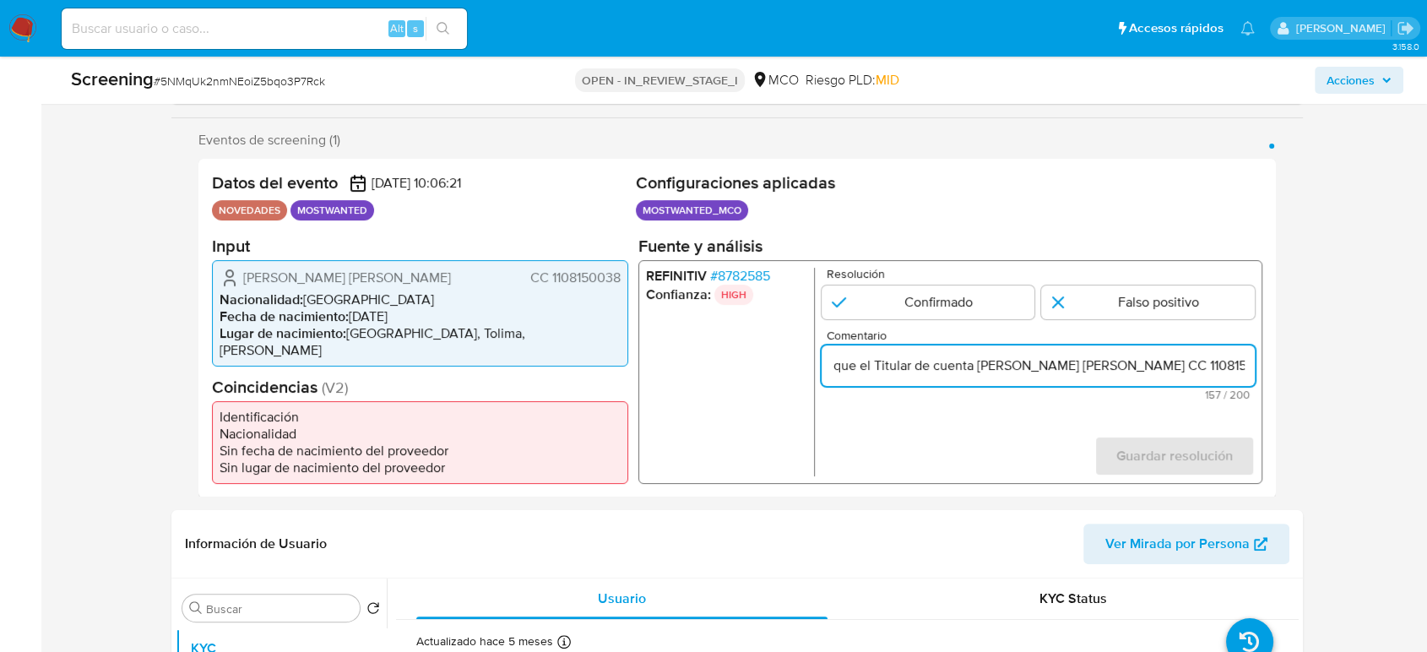
click at [1116, 372] on input "Se confirma el match ya que el Titular de cuenta [PERSON_NAME] [PERSON_NAME] CC…" at bounding box center [1037, 365] width 433 height 22
drag, startPoint x: 1116, startPoint y: 372, endPoint x: 1077, endPoint y: 378, distance: 39.3
click at [1077, 376] on input "Se confirma el match ya que el Titular de cuenta [PERSON_NAME] [PERSON_NAME] CC…" at bounding box center [1037, 365] width 433 height 22
click at [977, 372] on input "Se confirma el match ya que el Titular de cuenta [PERSON_NAME] [PERSON_NAME] 11…" at bounding box center [1037, 365] width 433 height 22
paste input "Edison"
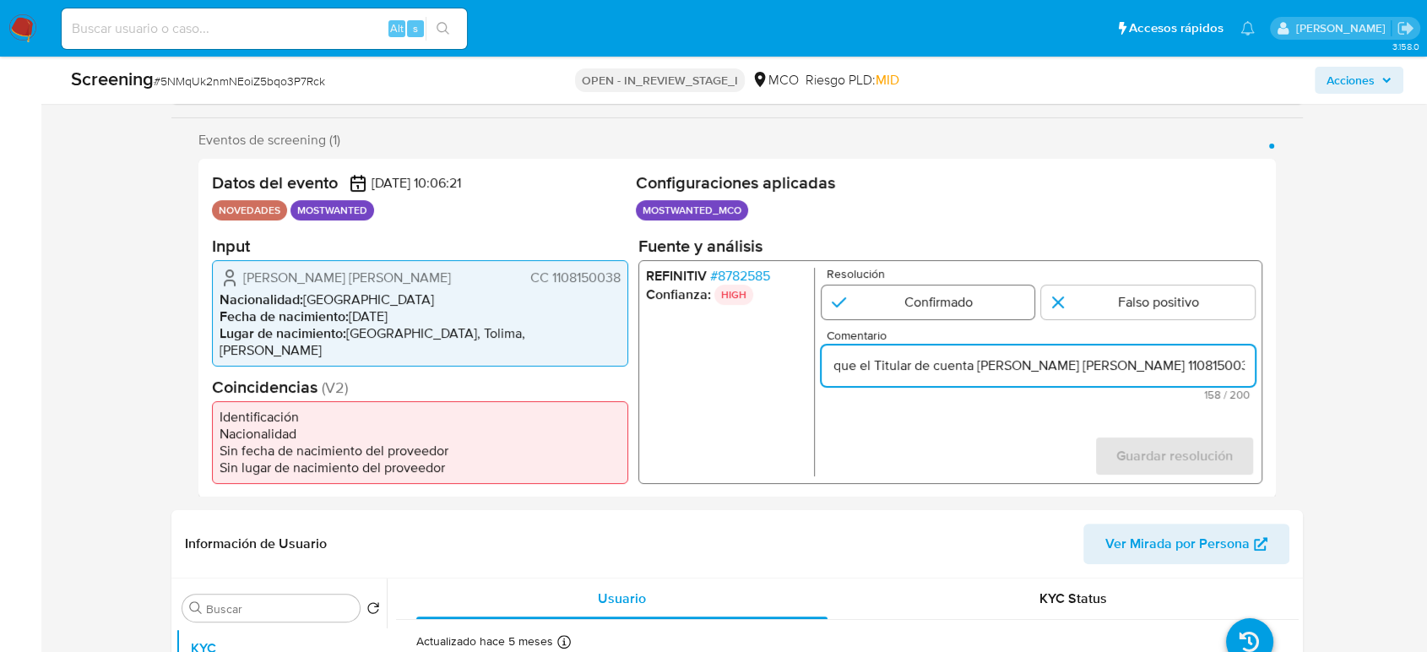
type input "Se confirma el match ya que el Titular de cuenta [PERSON_NAME] [PERSON_NAME] 11…"
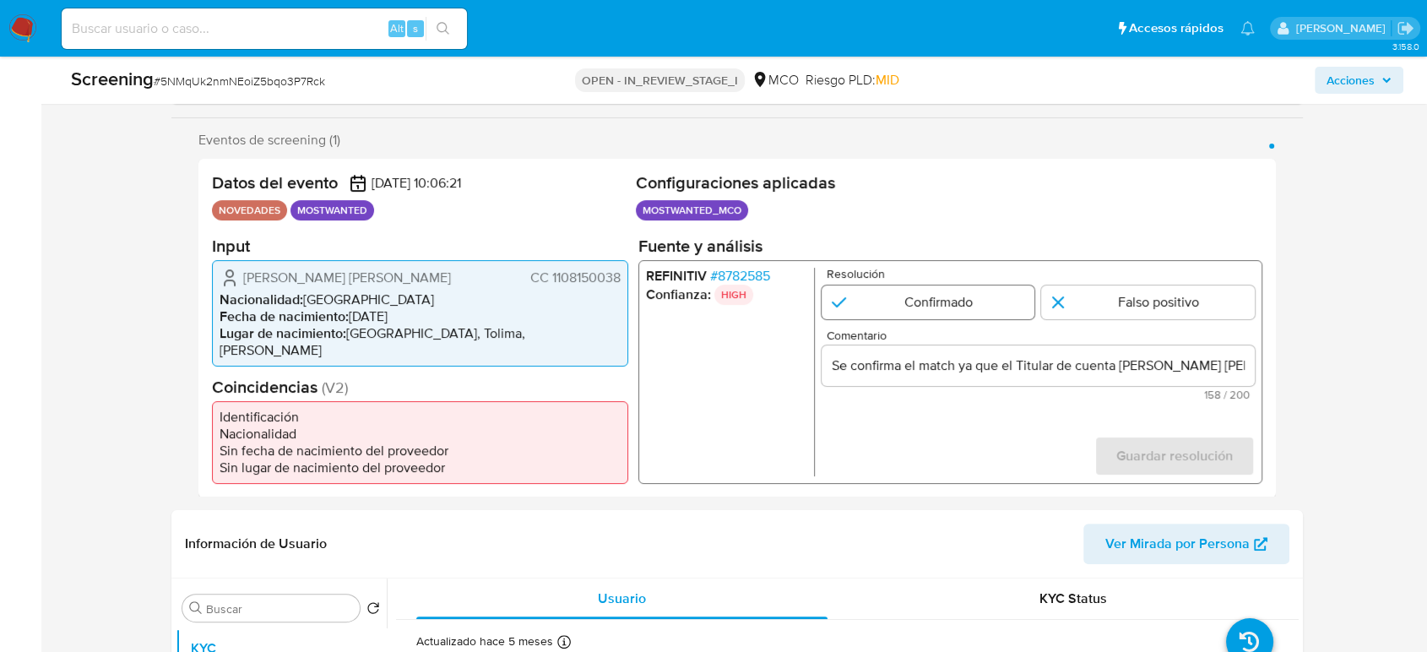
click at [937, 306] on input "1 de 1" at bounding box center [928, 301] width 214 height 34
radio input "true"
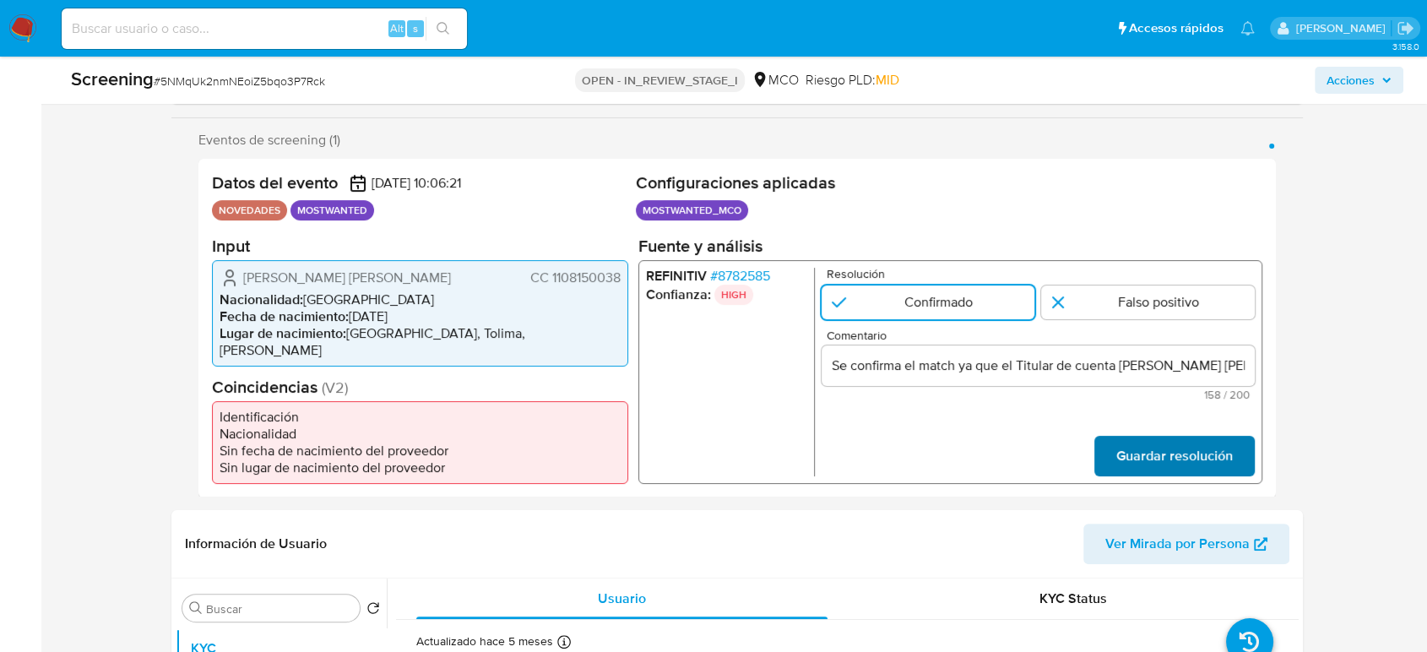
click at [1187, 451] on span "Guardar resolución" at bounding box center [1174, 454] width 116 height 37
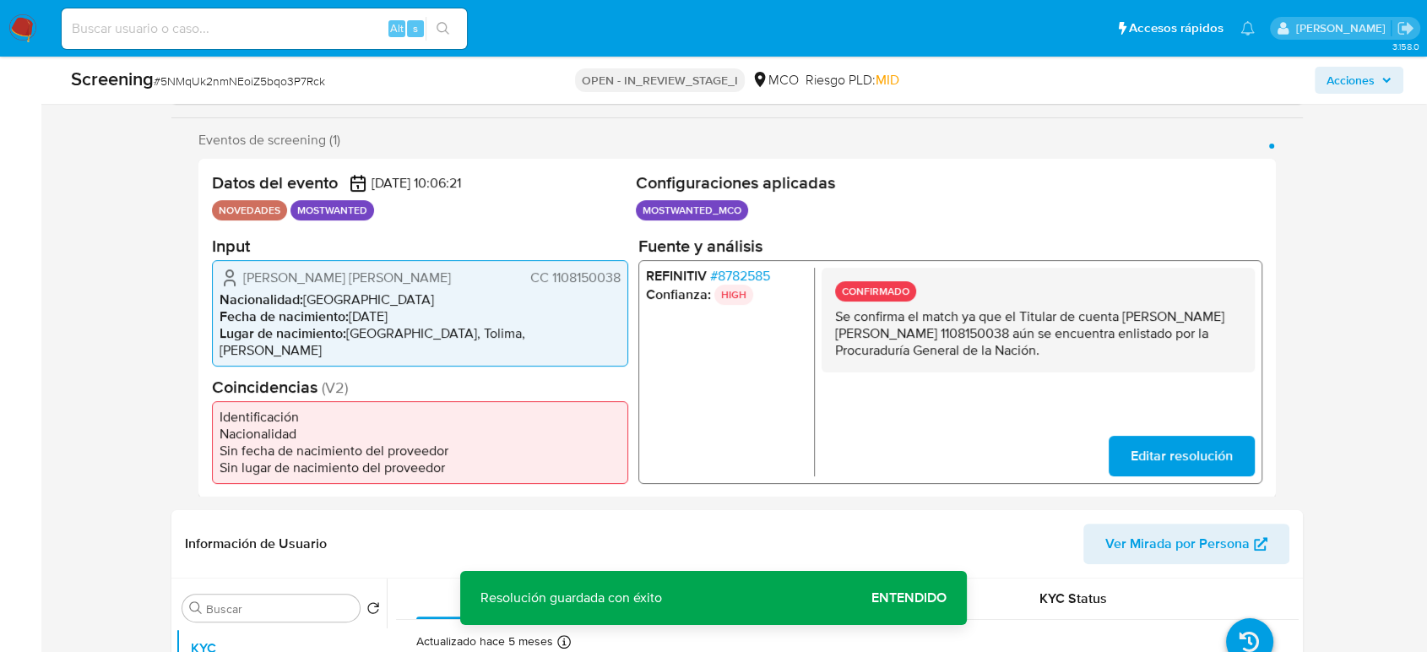
drag, startPoint x: 1085, startPoint y: 362, endPoint x: 832, endPoint y: 326, distance: 255.0
click at [832, 326] on div "CONFIRMADO Se confirma el match ya que el Titular de cuenta [PERSON_NAME] [PERS…" at bounding box center [1037, 319] width 433 height 105
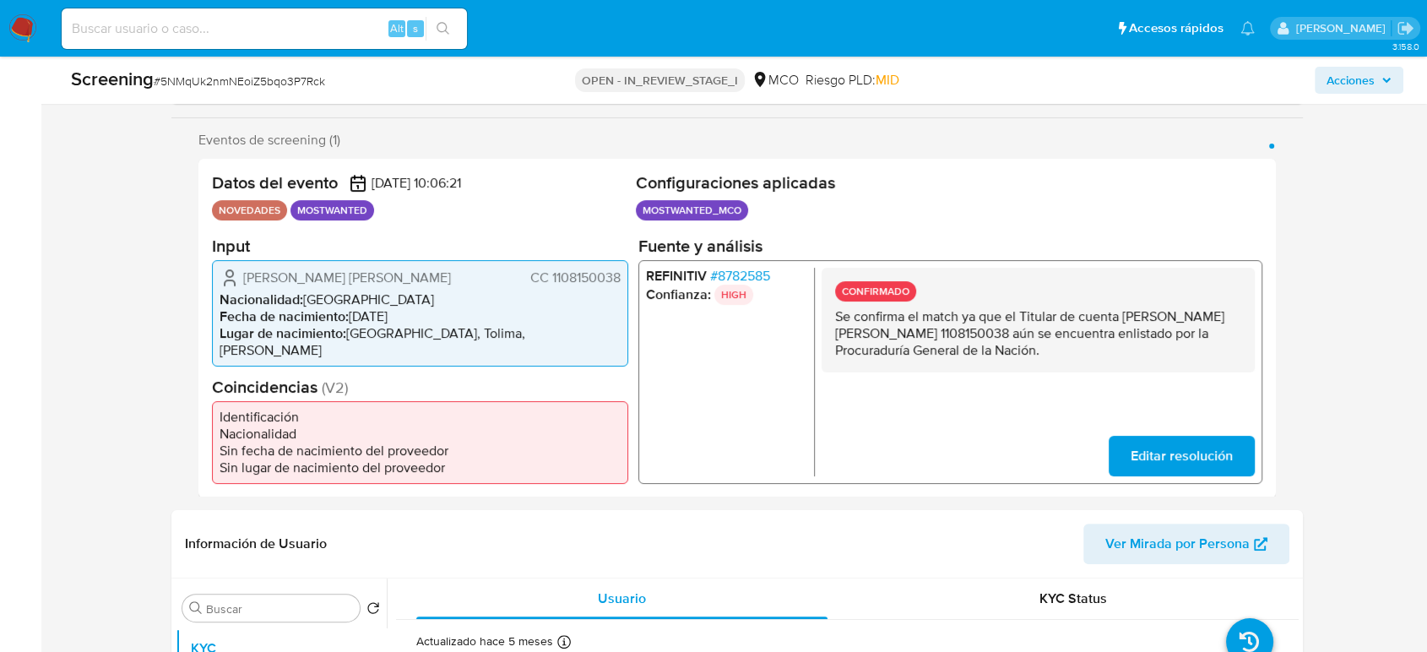
click at [940, 356] on p "Se confirma el match ya que el Titular de cuenta [PERSON_NAME] [PERSON_NAME] 11…" at bounding box center [1038, 332] width 406 height 51
drag, startPoint x: 1063, startPoint y: 351, endPoint x: 830, endPoint y: 318, distance: 235.3
click at [830, 318] on div "CONFIRMADO Se confirma el match ya que el Titular de cuenta [PERSON_NAME] [PERS…" at bounding box center [1037, 319] width 433 height 105
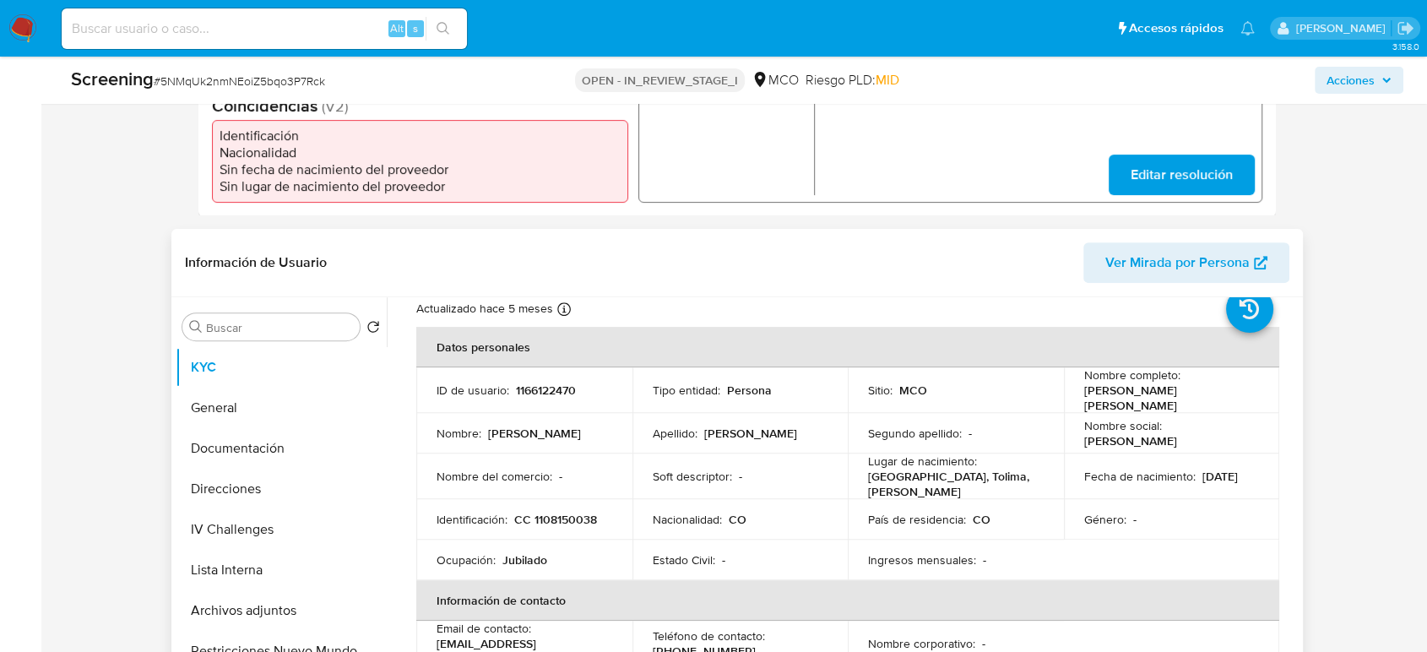
scroll to position [94, 0]
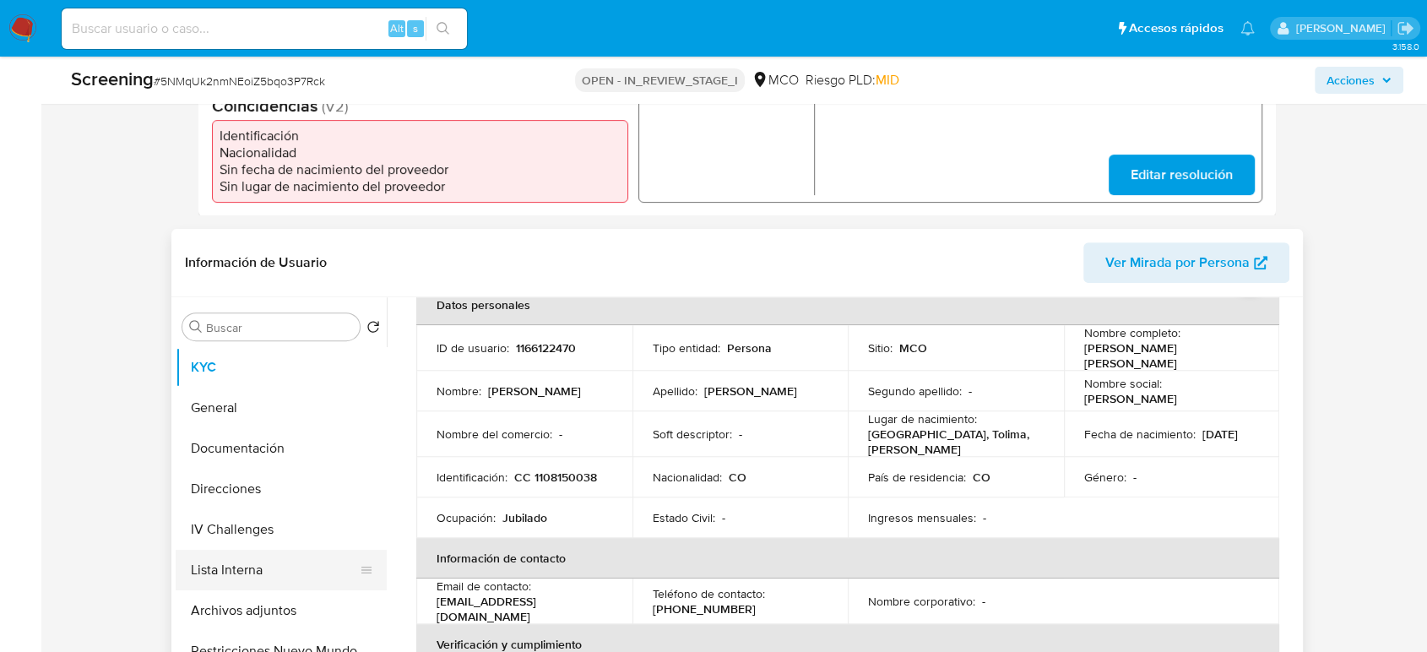
click at [226, 561] on button "Lista Interna" at bounding box center [275, 570] width 198 height 41
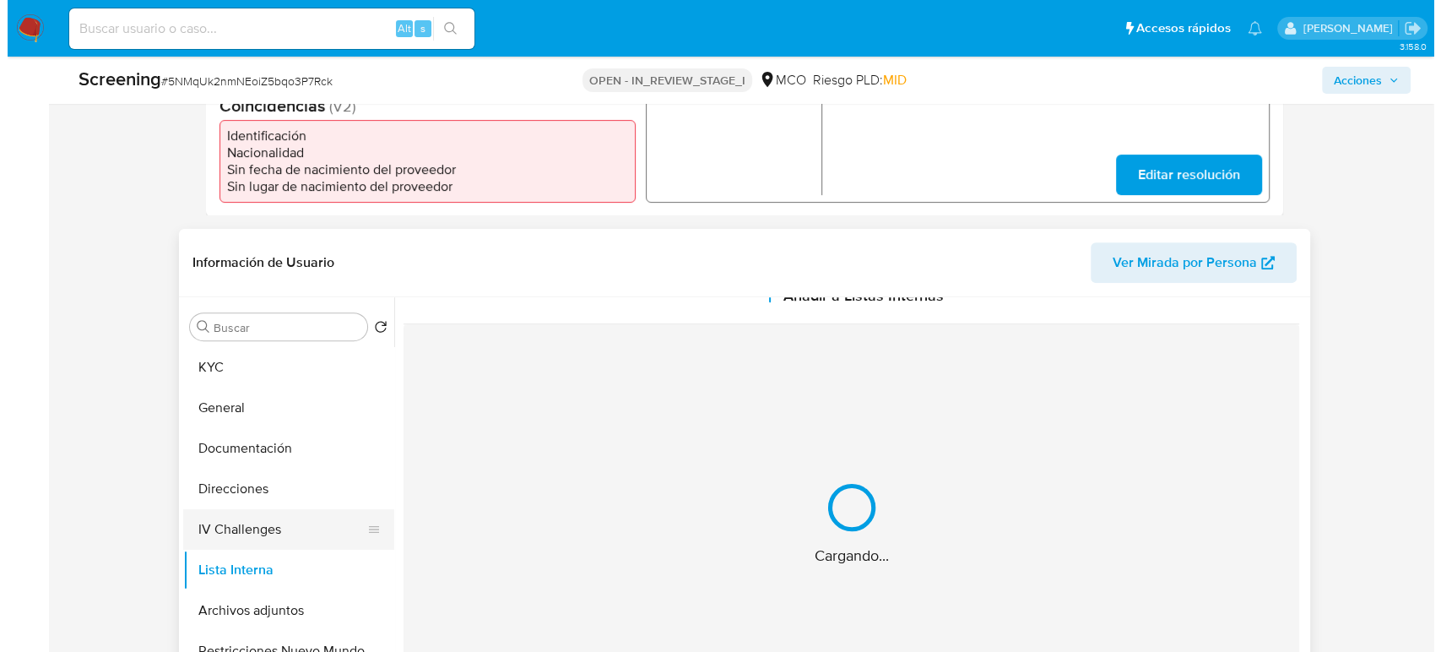
scroll to position [0, 0]
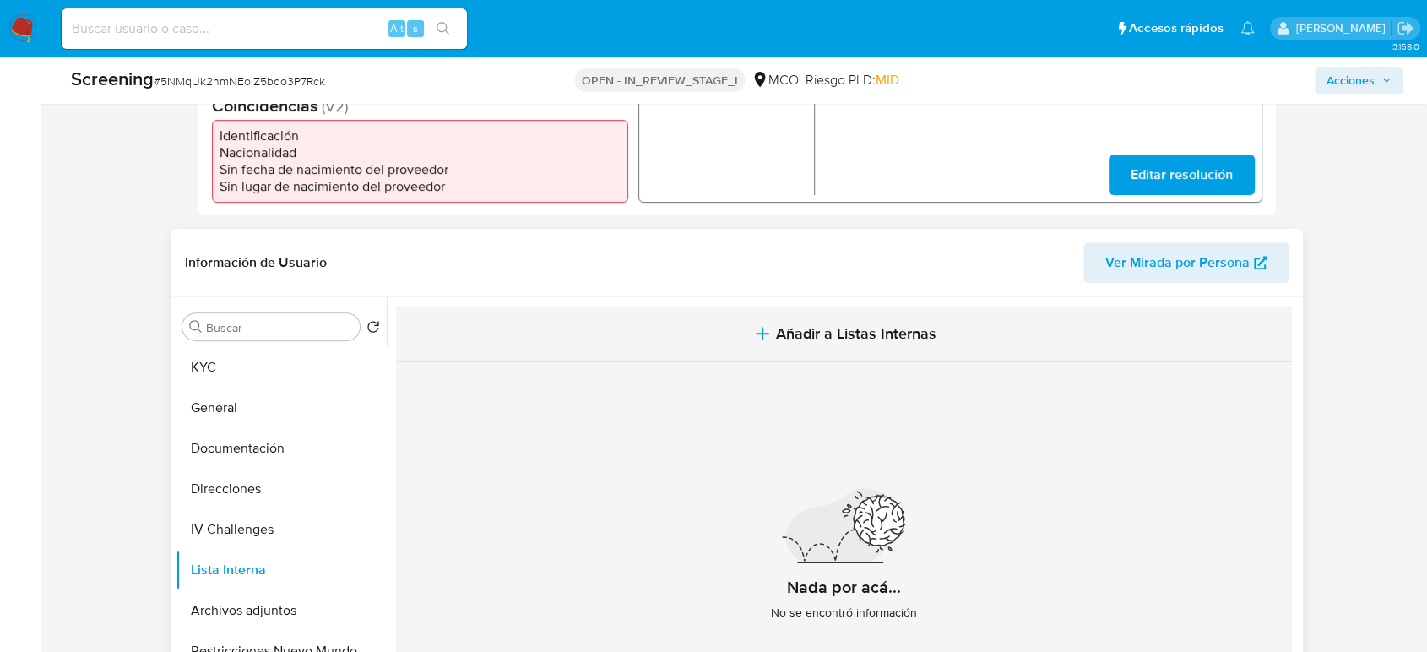
click at [809, 336] on span "Añadir a Listas Internas" at bounding box center [856, 333] width 160 height 19
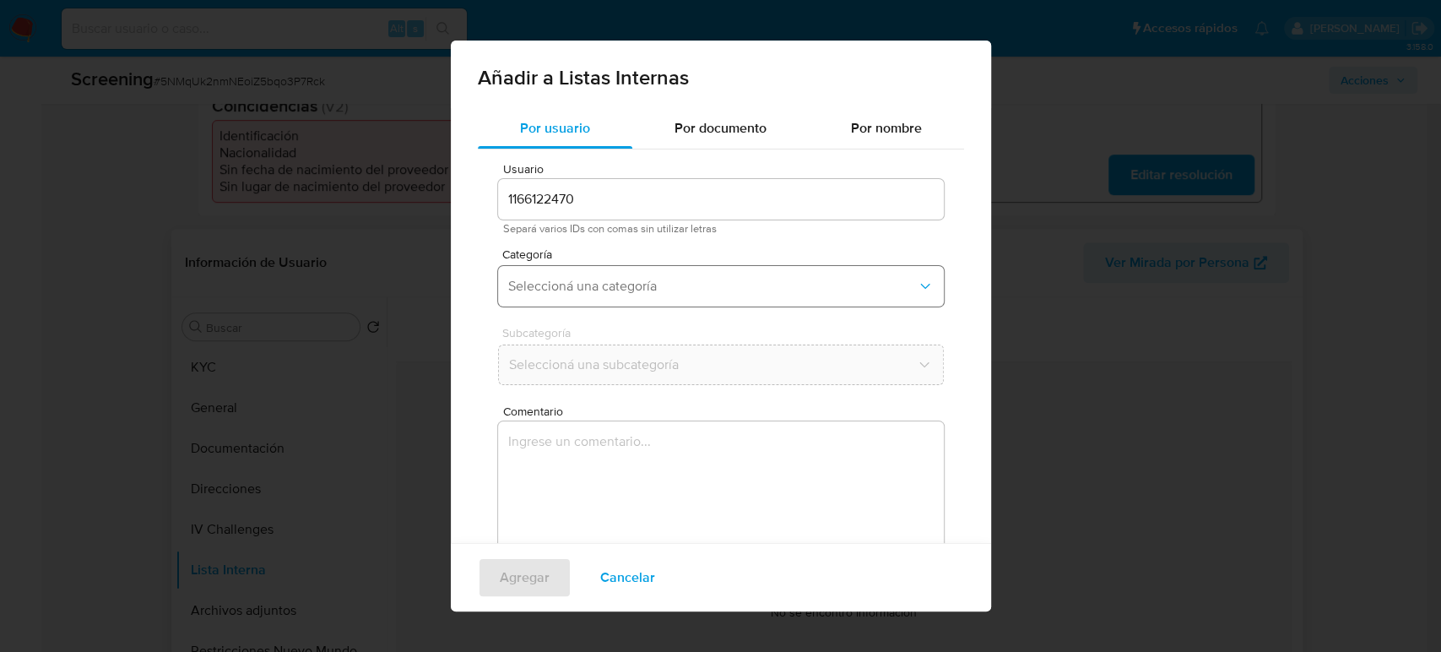
click at [704, 299] on button "Seleccioná una categoría" at bounding box center [721, 286] width 446 height 41
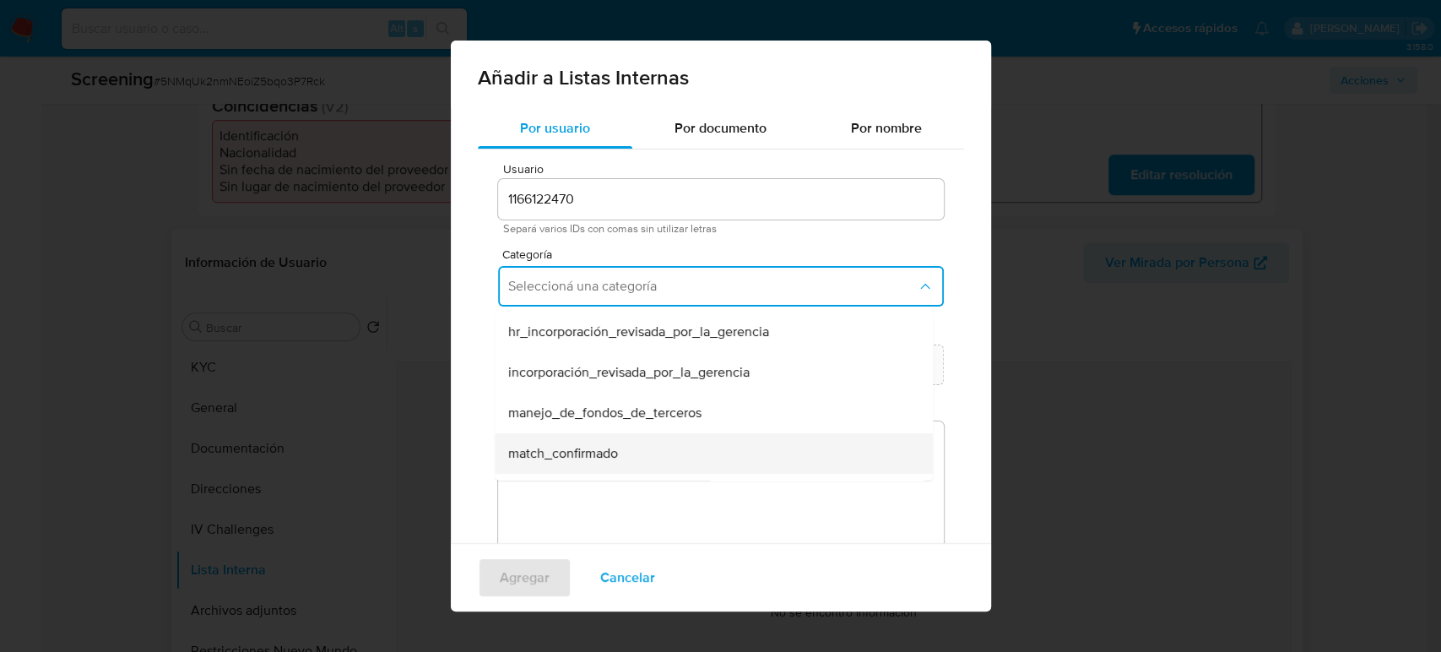
click at [591, 452] on span "match_confirmado" at bounding box center [563, 453] width 110 height 17
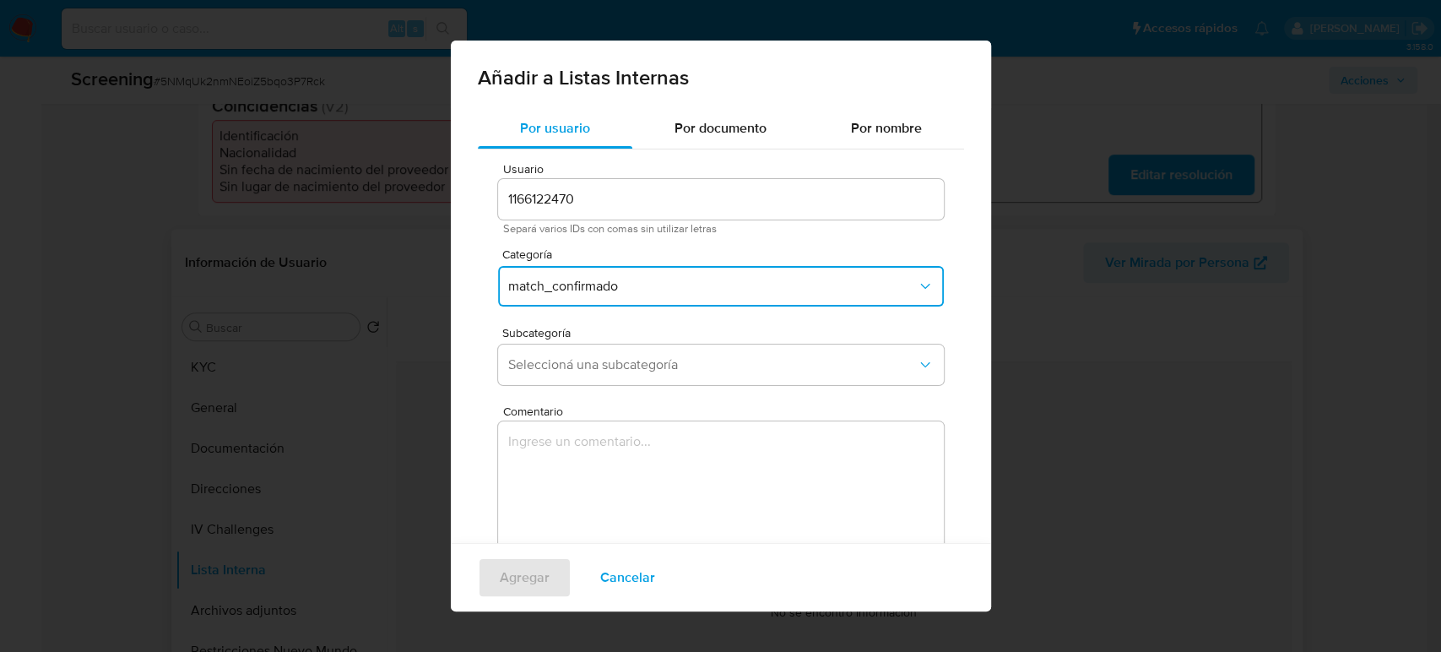
scroll to position [68, 0]
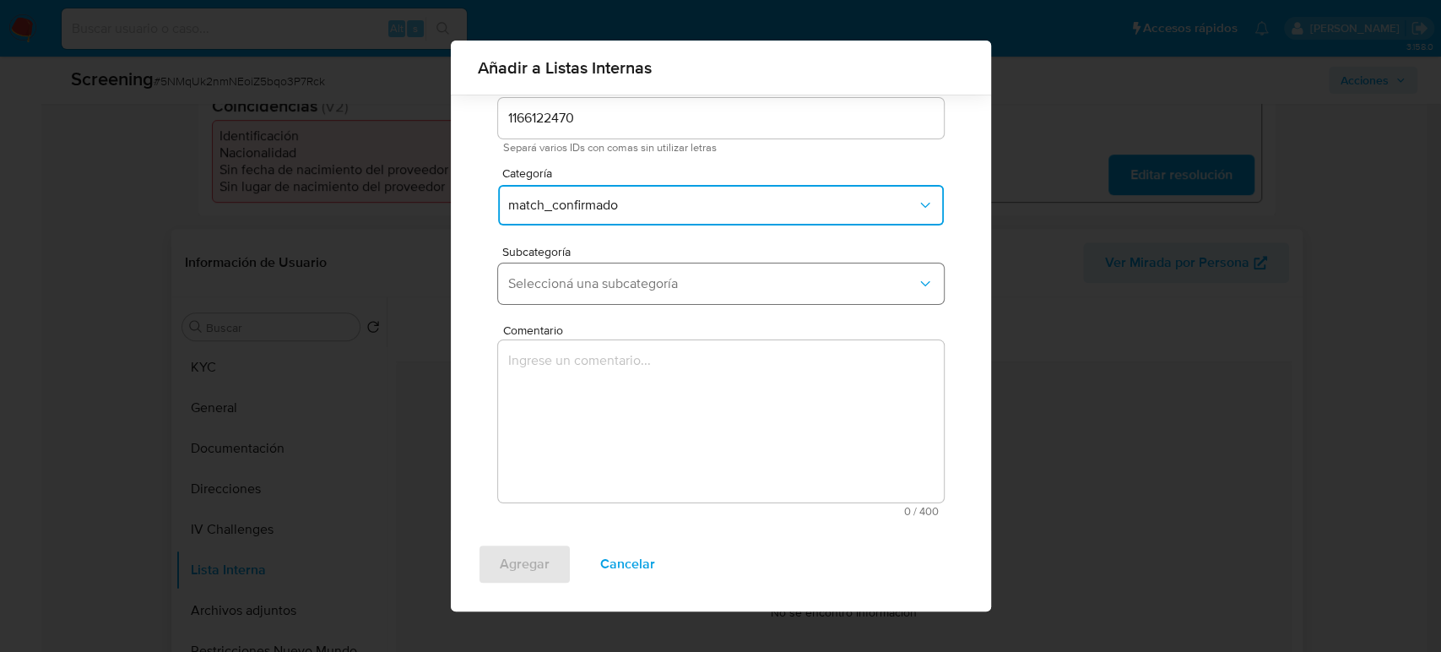
click at [635, 282] on span "Seleccioná una subcategoría" at bounding box center [712, 283] width 409 height 17
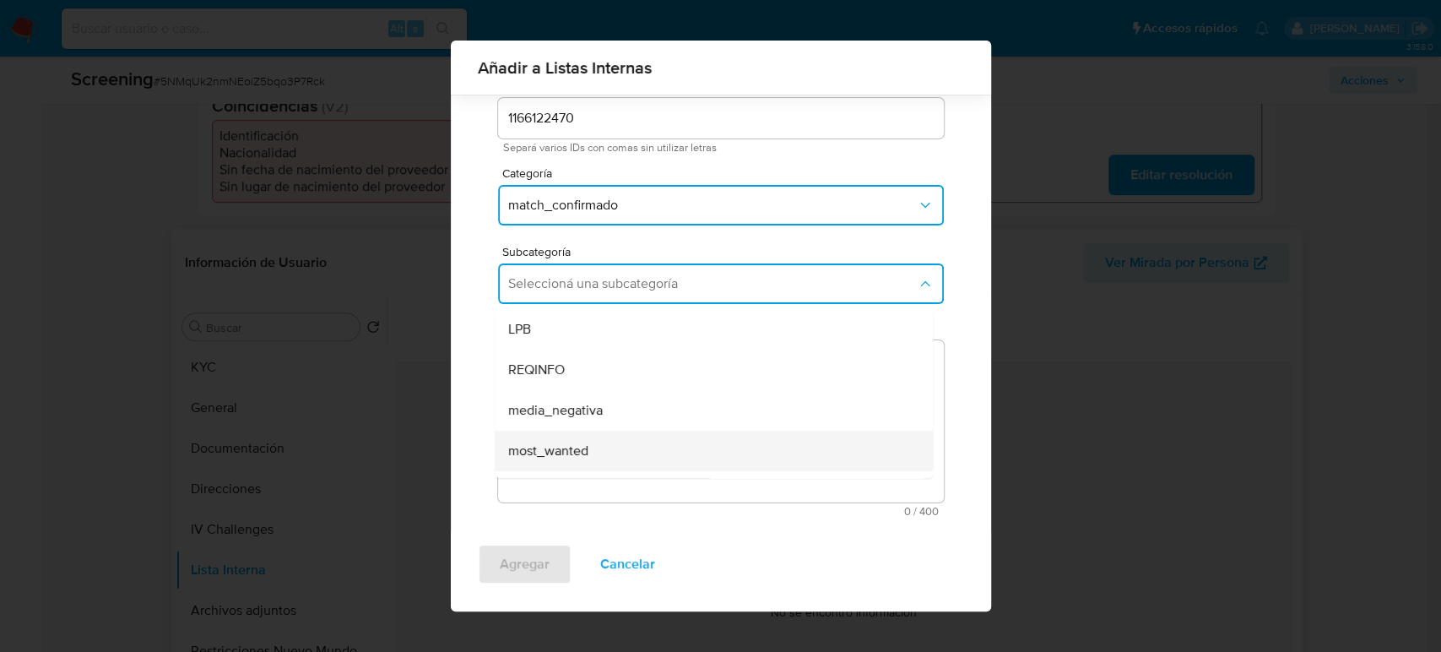
click at [578, 442] on span "most_wanted" at bounding box center [548, 450] width 80 height 17
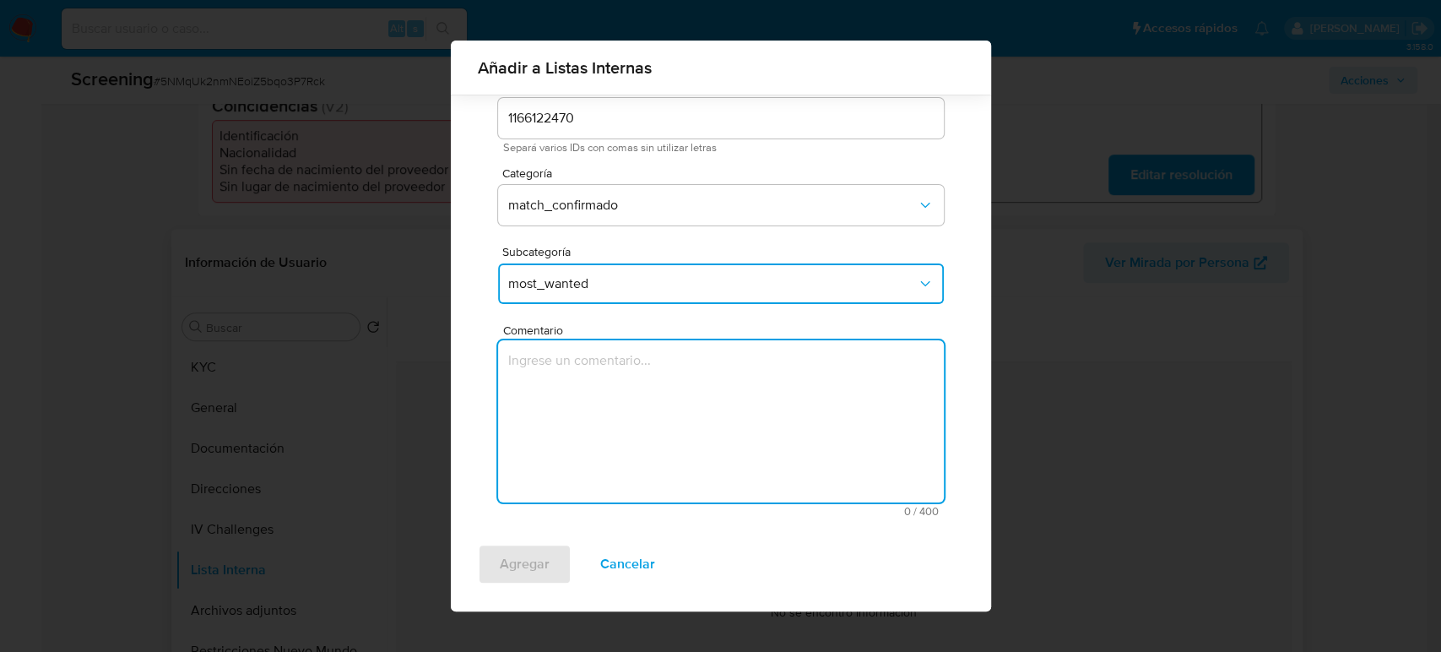
click at [578, 441] on textarea "Comentario" at bounding box center [721, 421] width 446 height 162
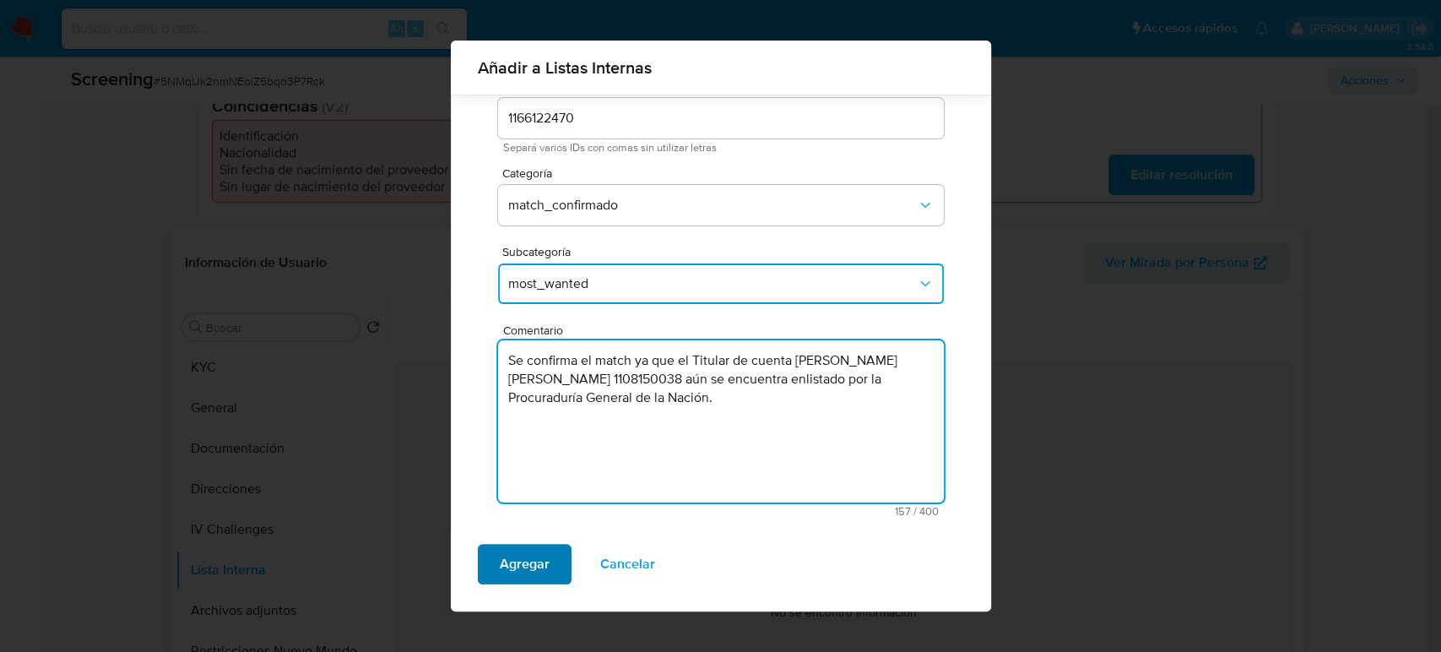
type textarea "Se confirma el match ya que el Titular de cuenta [PERSON_NAME] [PERSON_NAME] 11…"
click at [514, 566] on span "Agregar" at bounding box center [525, 563] width 50 height 37
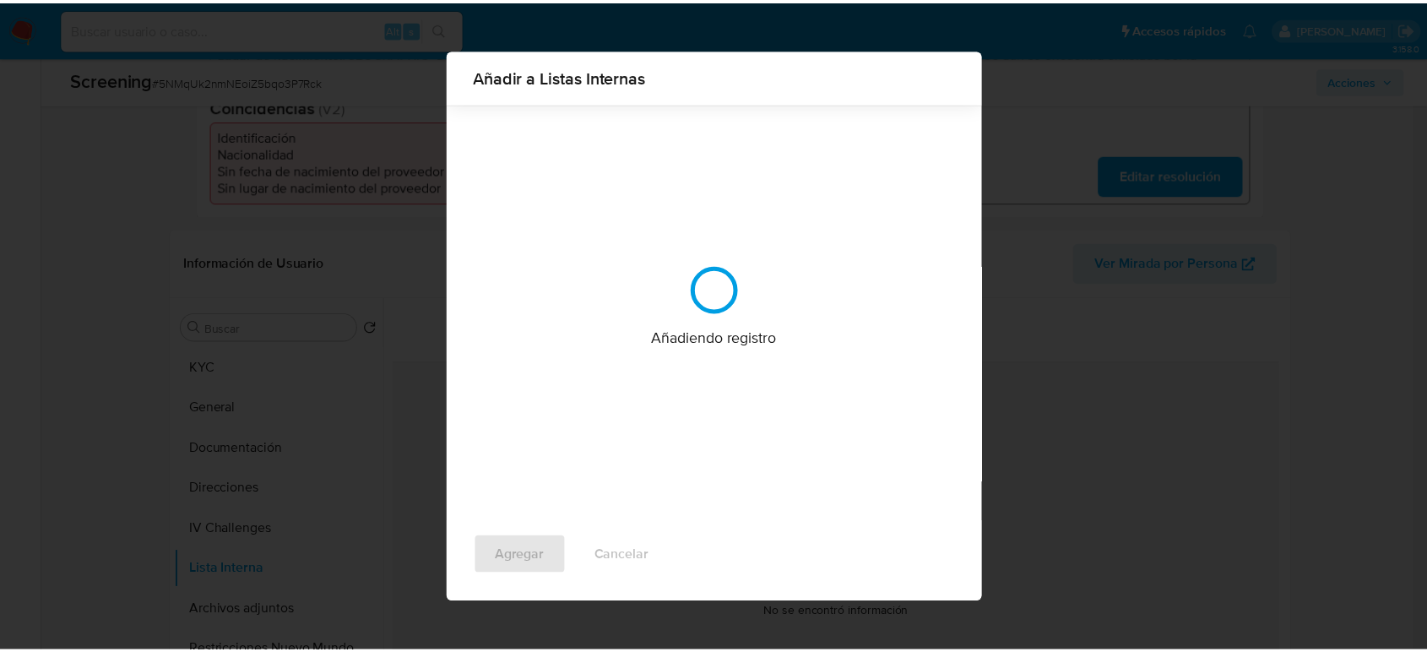
scroll to position [0, 0]
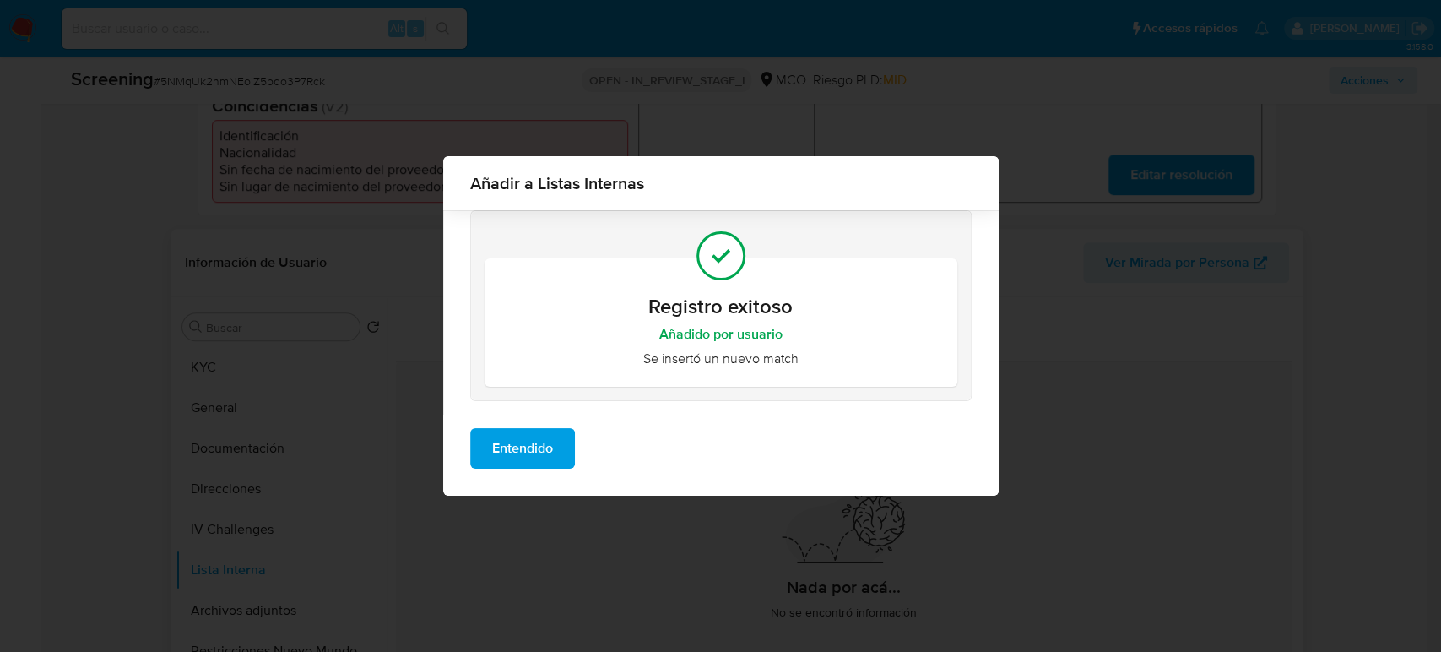
click at [489, 440] on button "Entendido" at bounding box center [522, 448] width 105 height 41
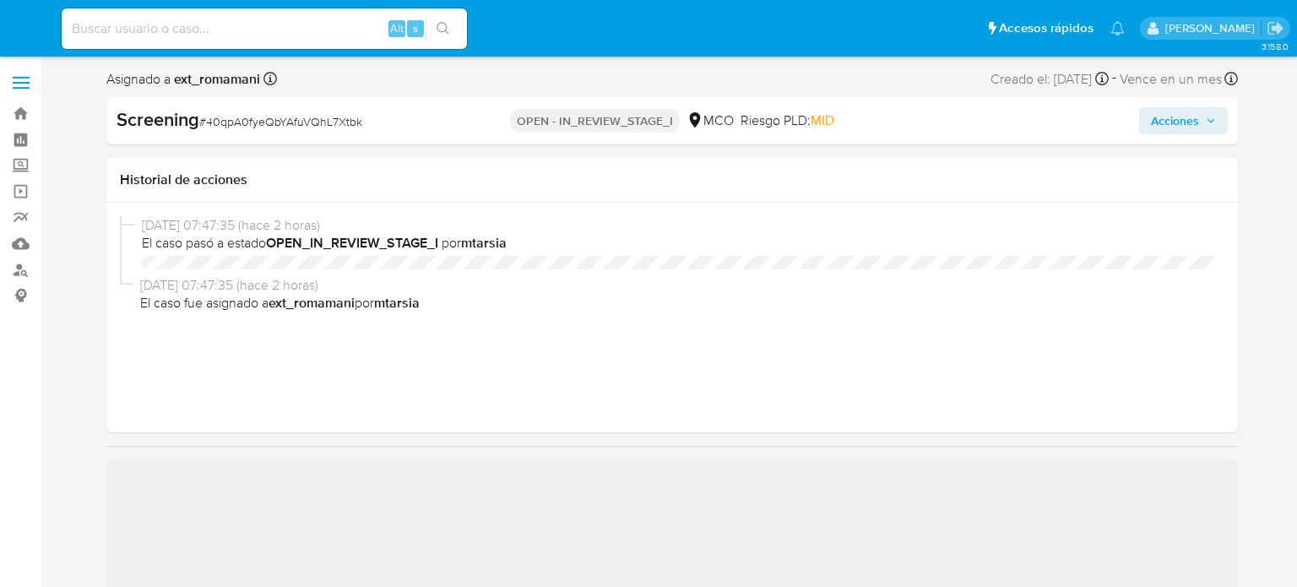
select select "10"
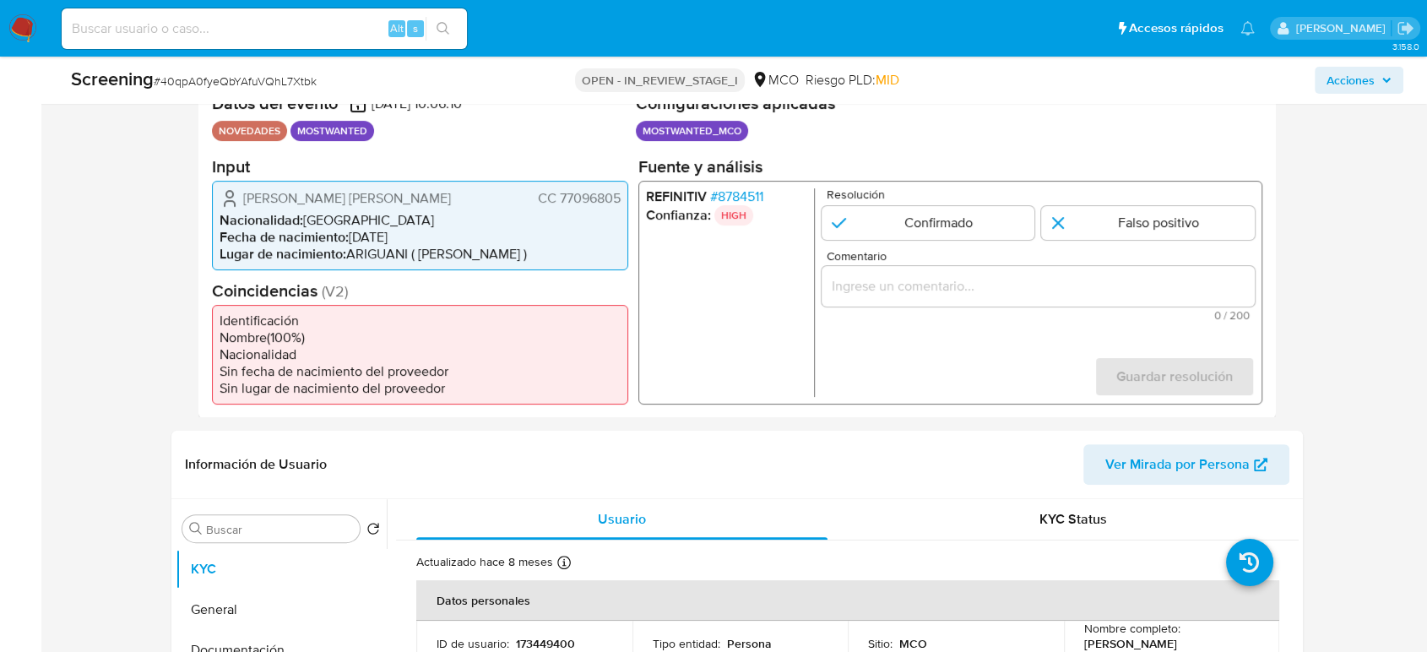
scroll to position [375, 0]
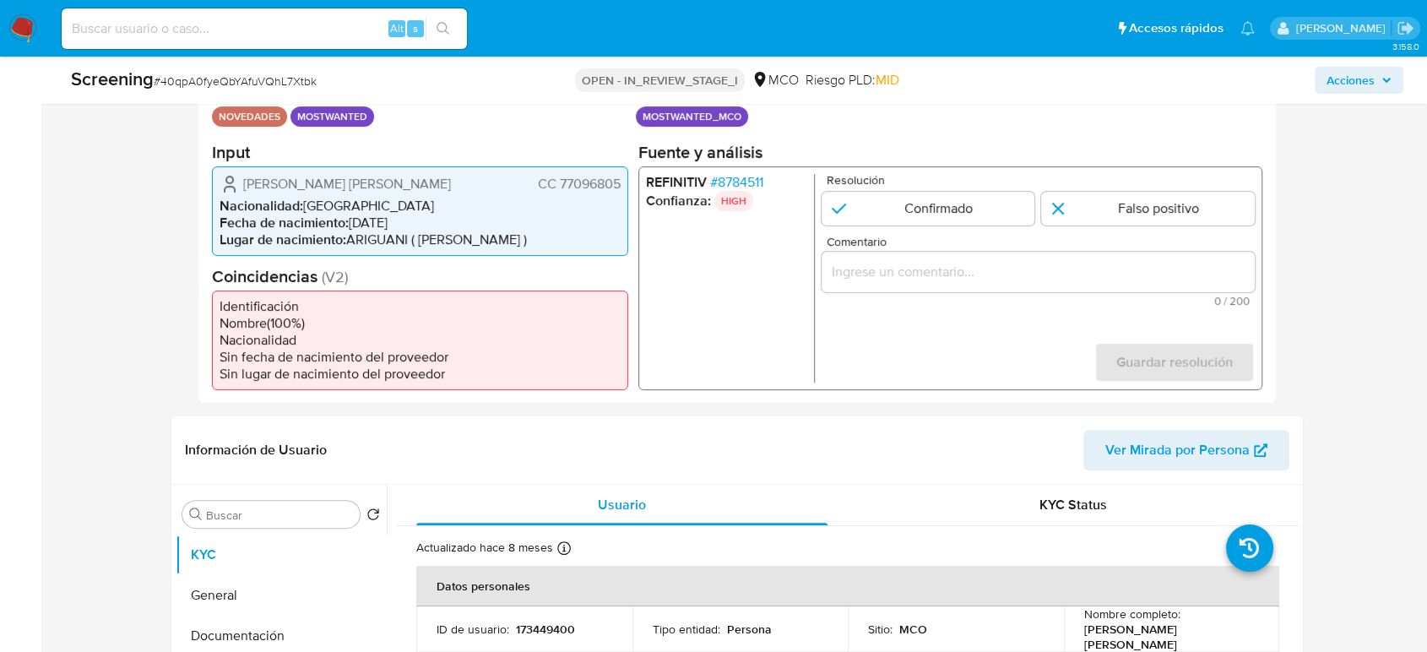
click at [914, 279] on input "Comentario" at bounding box center [1037, 271] width 433 height 22
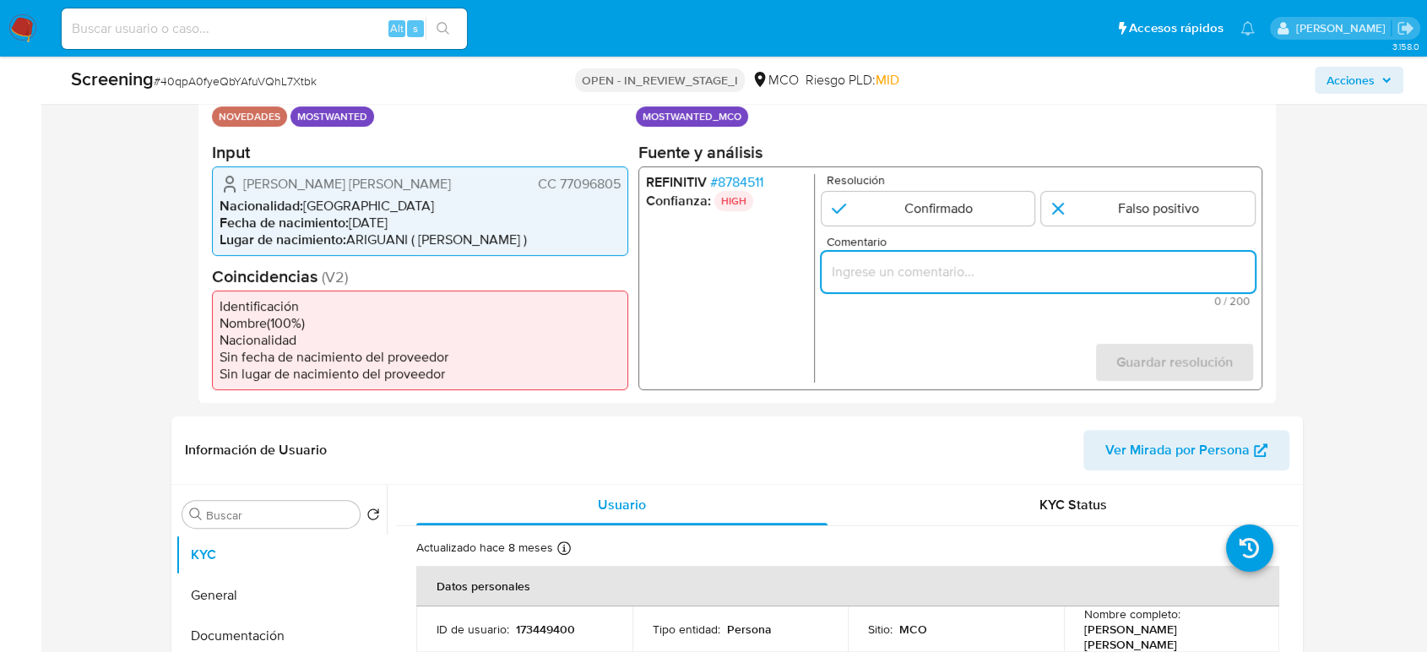
paste input "Se confirma el match ya que el Titular de cuenta aún se encuentra enlistado por…"
click at [714, 320] on ul "REFINITIV # 8784511 Confianza: HIGH" at bounding box center [730, 277] width 169 height 208
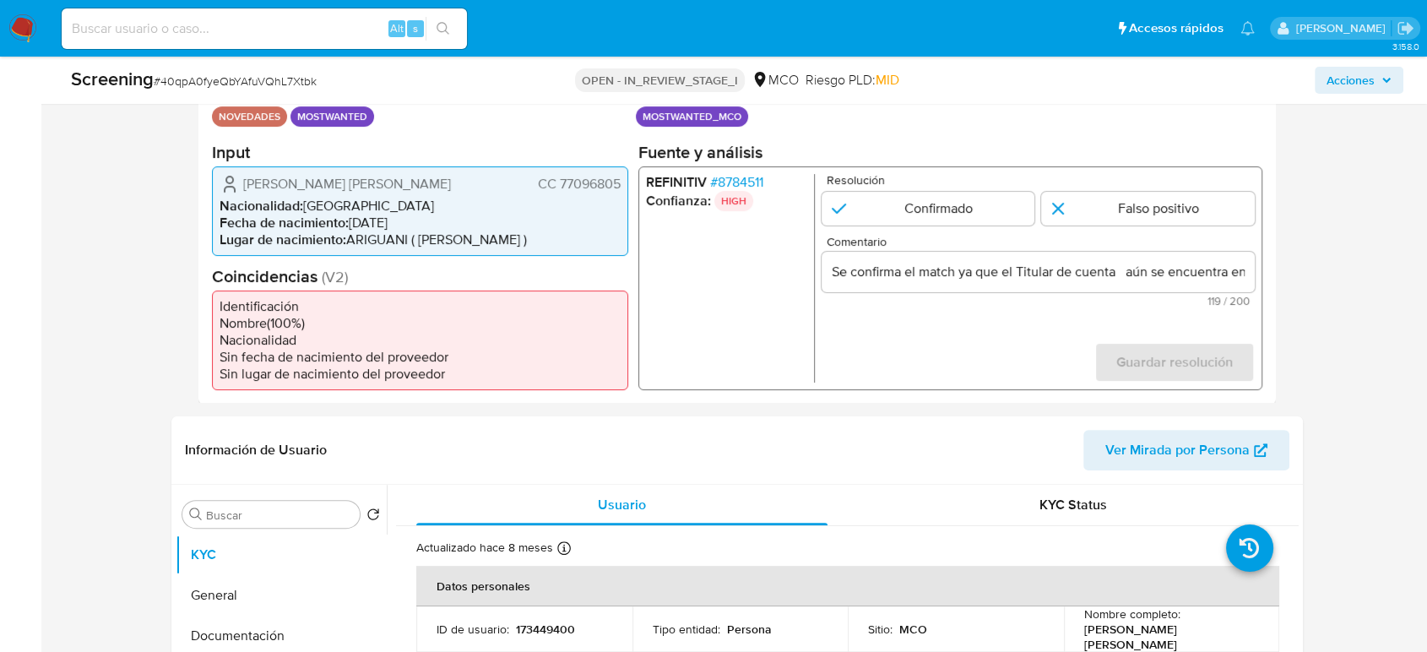
drag, startPoint x: 241, startPoint y: 180, endPoint x: 627, endPoint y: 187, distance: 385.8
click at [627, 187] on div "[PERSON_NAME] [PERSON_NAME] [PERSON_NAME] 77096805 Nacionalidad : Colombia Fech…" at bounding box center [420, 209] width 416 height 89
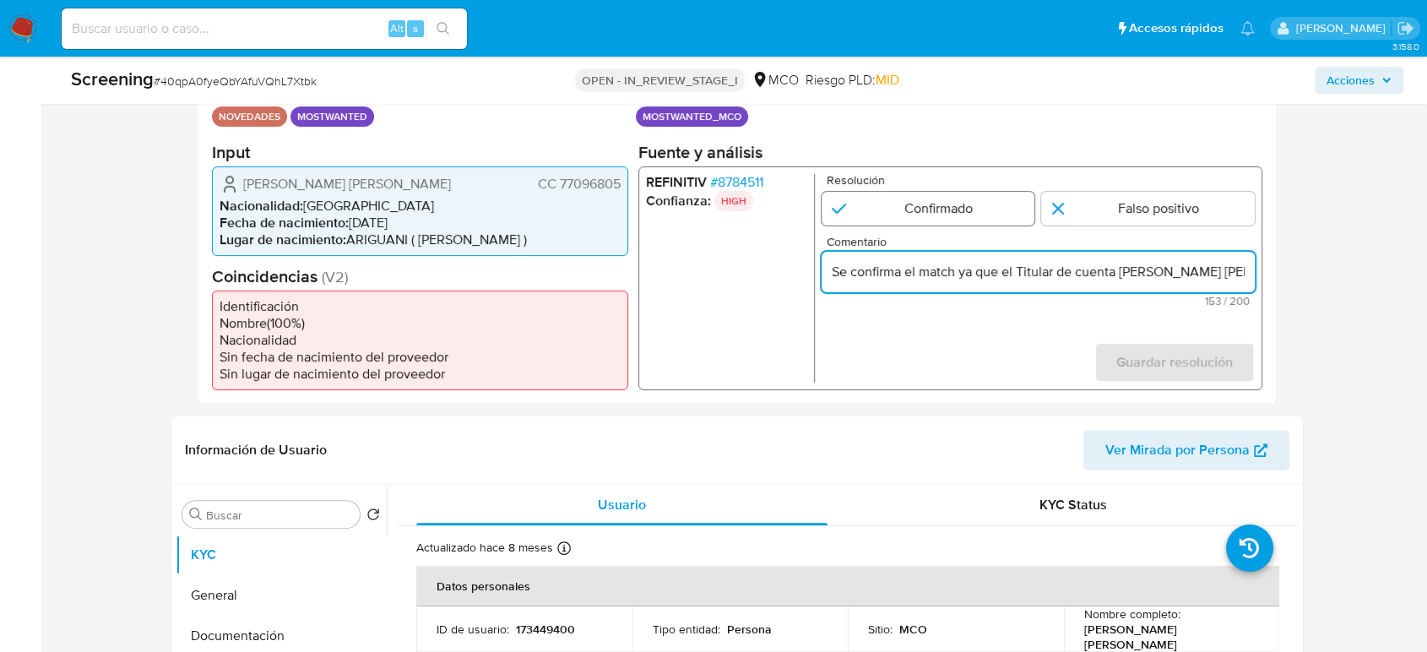
type input "Se confirma el match ya que el Titular de cuenta [PERSON_NAME] [PERSON_NAME] [P…"
click at [925, 192] on input "1 de 1" at bounding box center [928, 208] width 214 height 34
radio input "true"
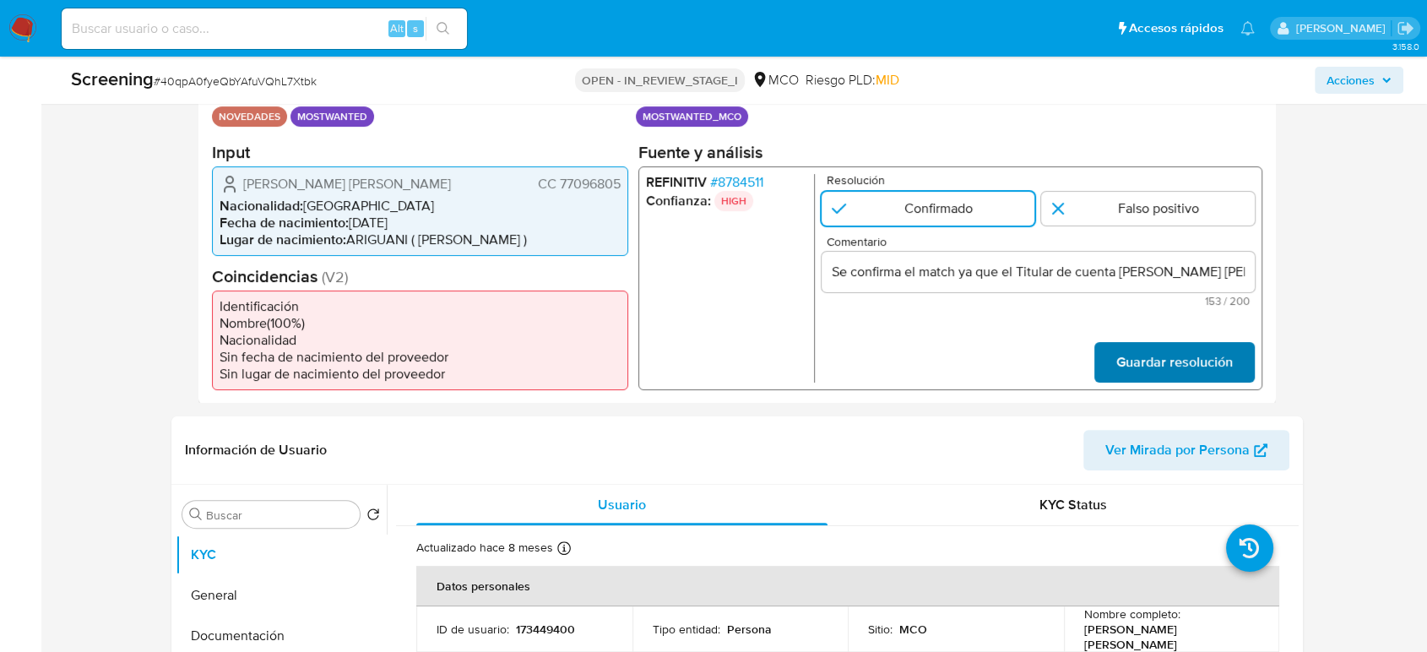
click at [1126, 354] on span "Guardar resolución" at bounding box center [1174, 361] width 116 height 37
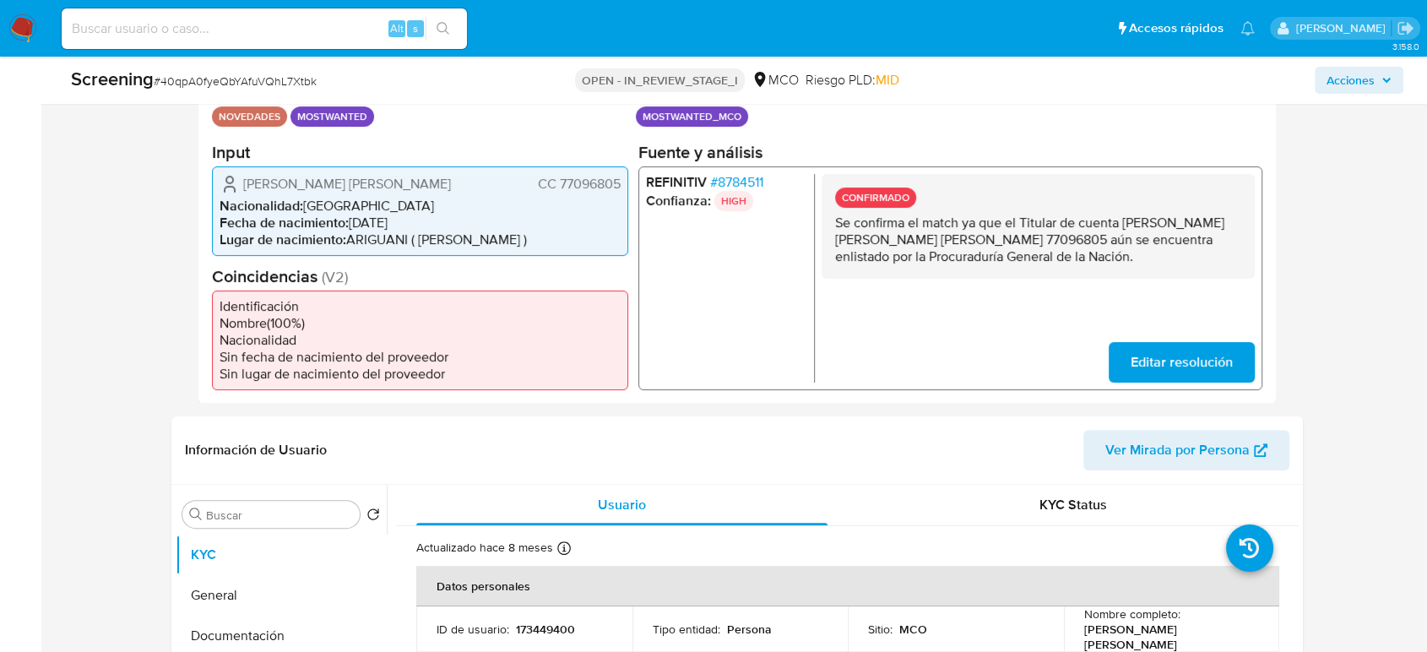
drag, startPoint x: 1001, startPoint y: 257, endPoint x: 831, endPoint y: 224, distance: 172.8
click at [831, 224] on div "CONFIRMADO Se confirma el match ya que el Titular de cuenta [PERSON_NAME] [PERS…" at bounding box center [1037, 225] width 433 height 105
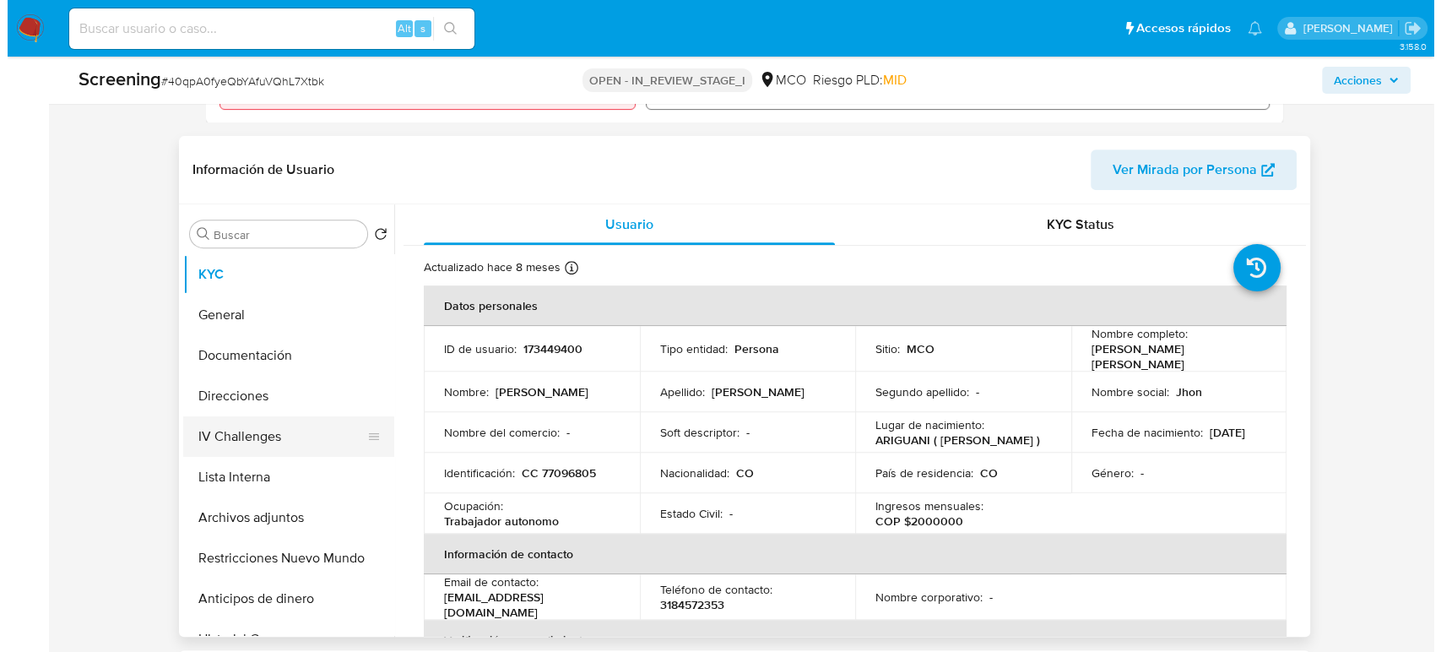
scroll to position [656, 0]
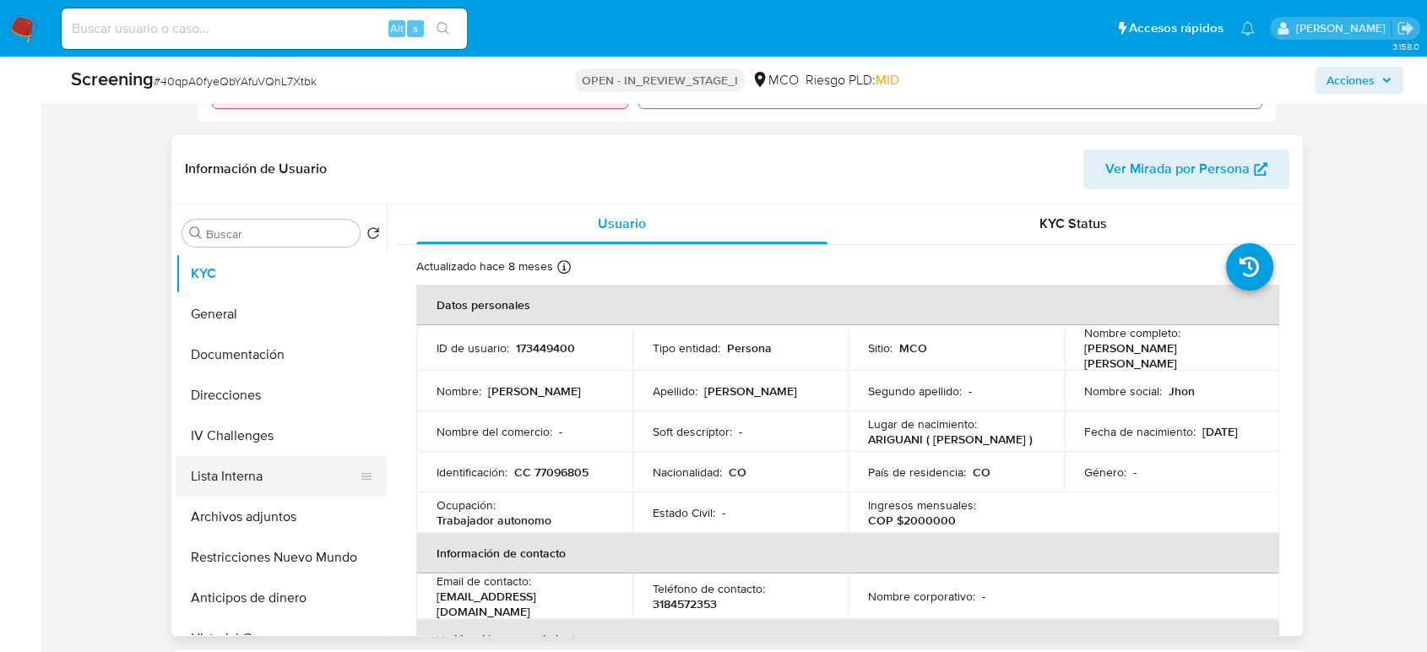
click at [287, 474] on button "Lista Interna" at bounding box center [275, 476] width 198 height 41
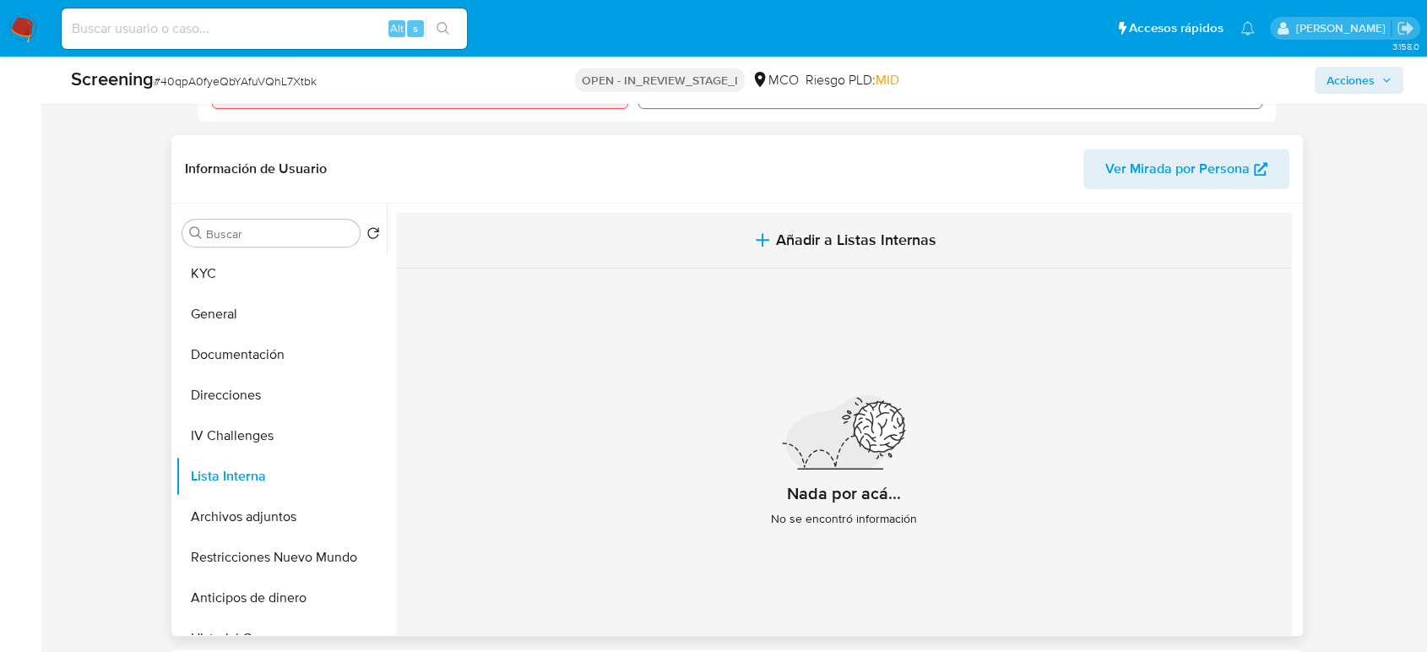
click at [785, 239] on span "Añadir a Listas Internas" at bounding box center [856, 239] width 160 height 19
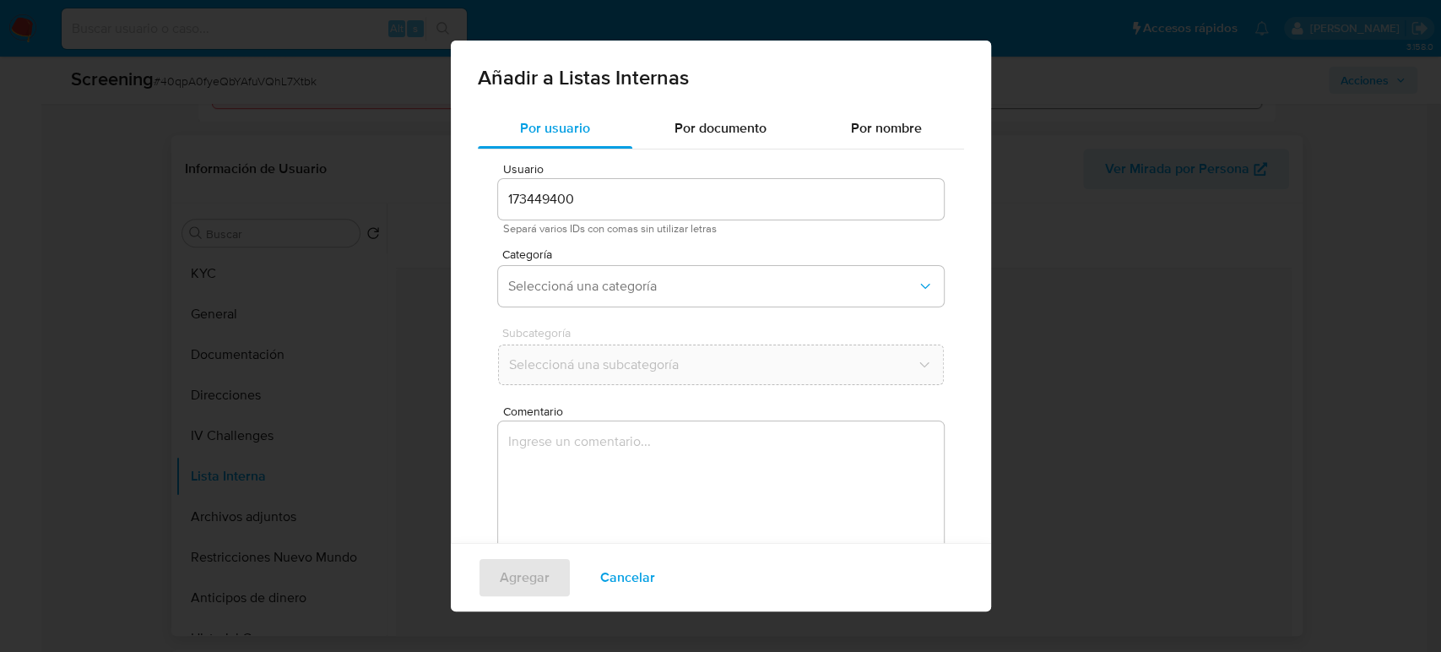
scroll to position [68, 0]
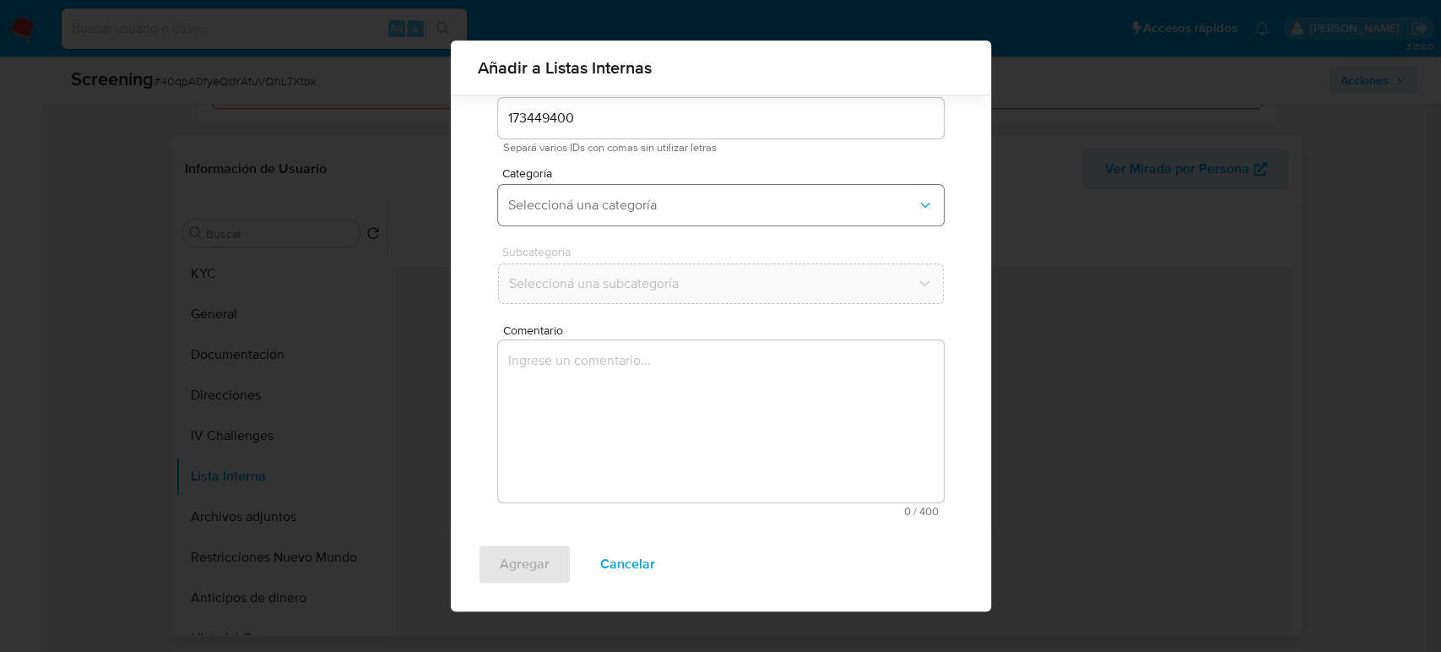
click at [661, 206] on span "Seleccioná una categoría" at bounding box center [712, 205] width 409 height 17
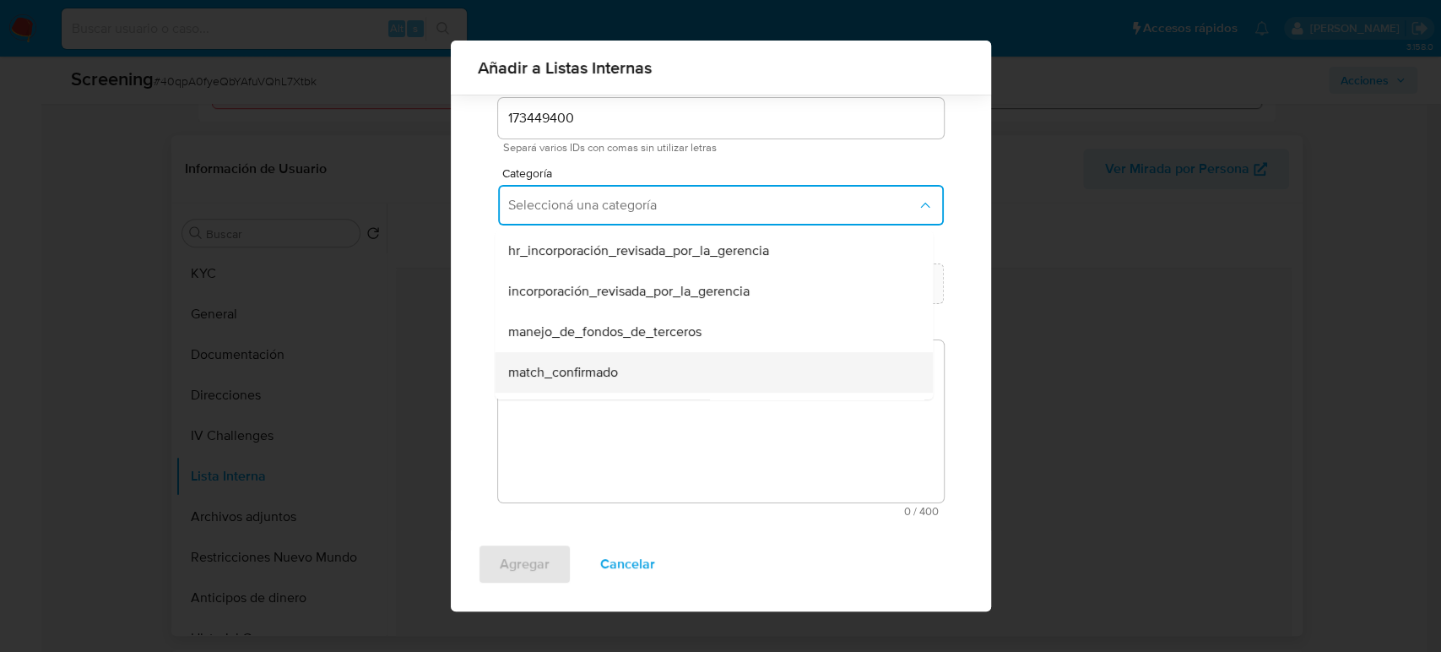
click at [615, 366] on span "match_confirmado" at bounding box center [563, 372] width 110 height 17
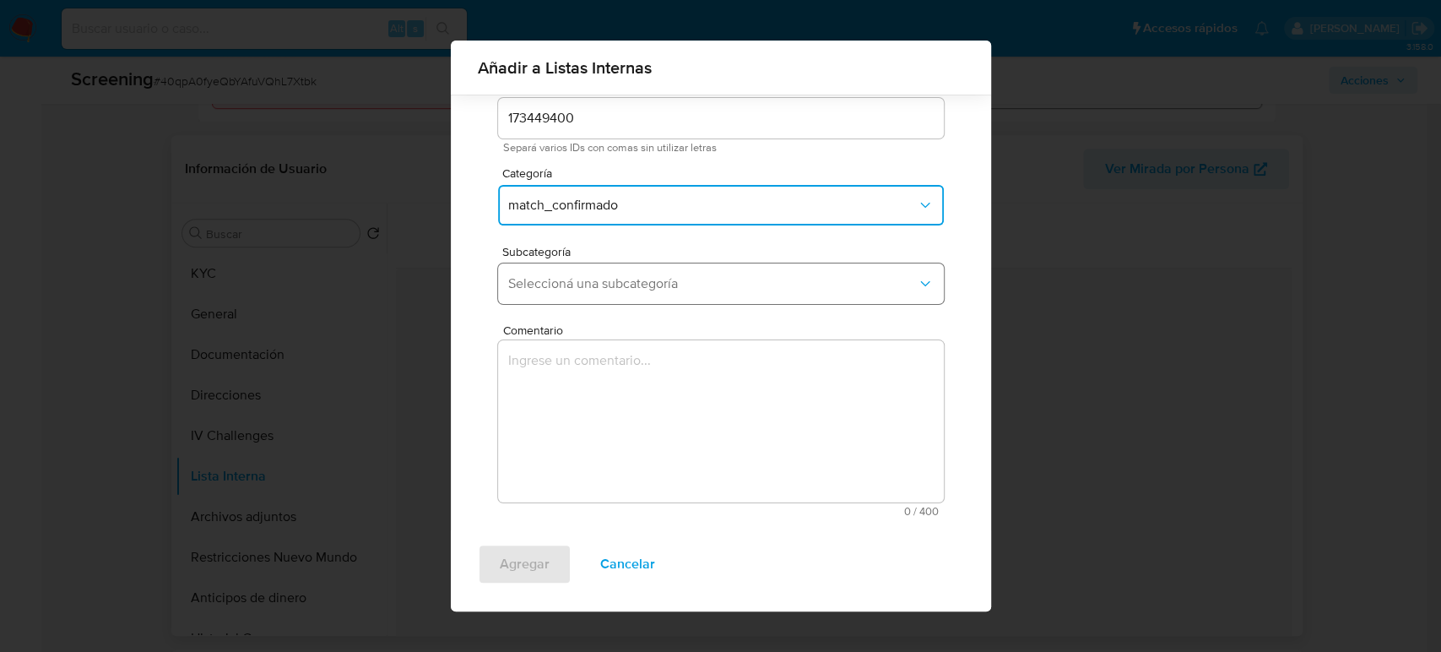
click at [679, 282] on span "Seleccioná una subcategoría" at bounding box center [712, 283] width 409 height 17
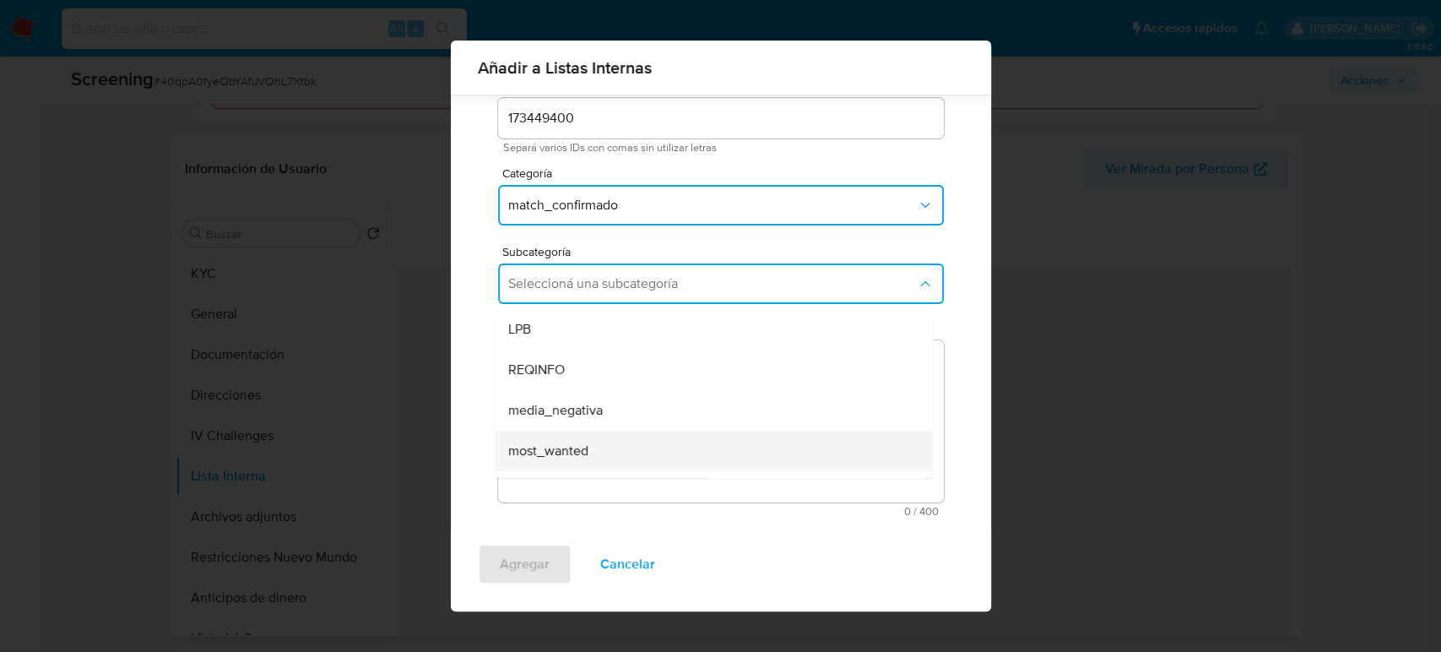
click at [560, 444] on span "most_wanted" at bounding box center [548, 450] width 80 height 17
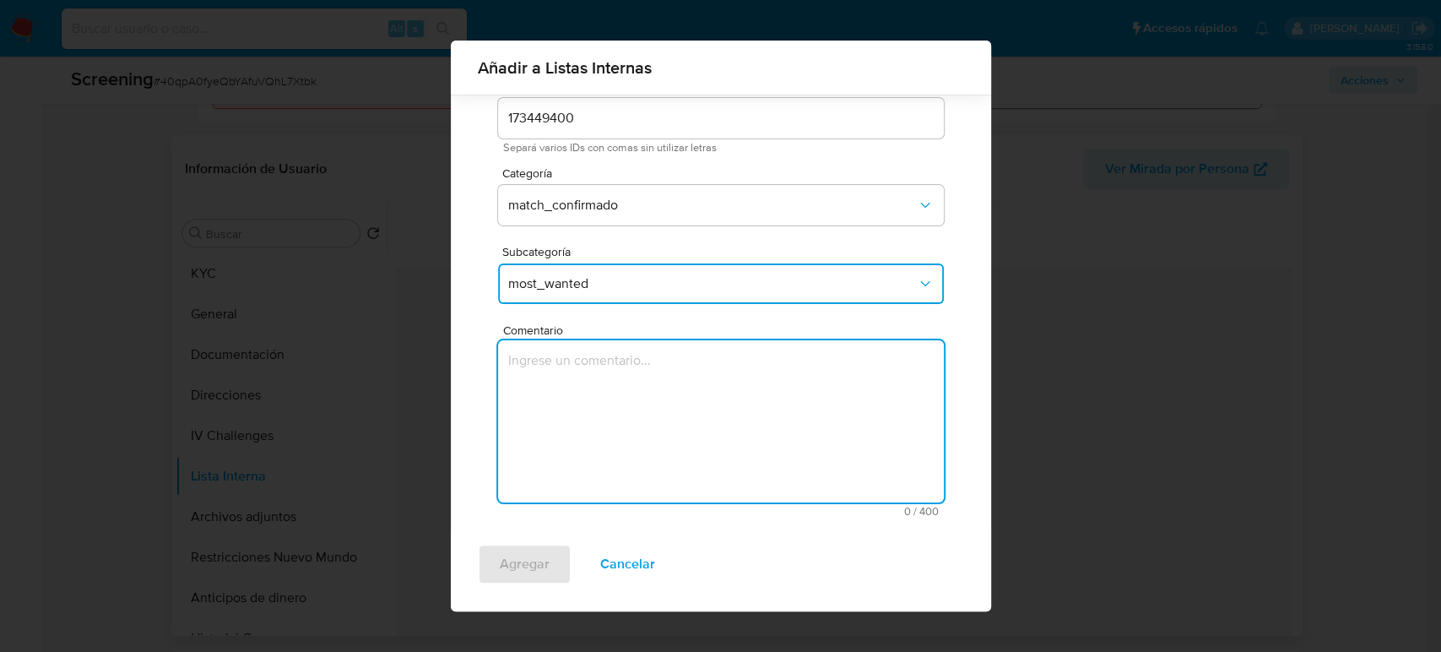
click at [559, 444] on textarea "Comentario" at bounding box center [721, 421] width 446 height 162
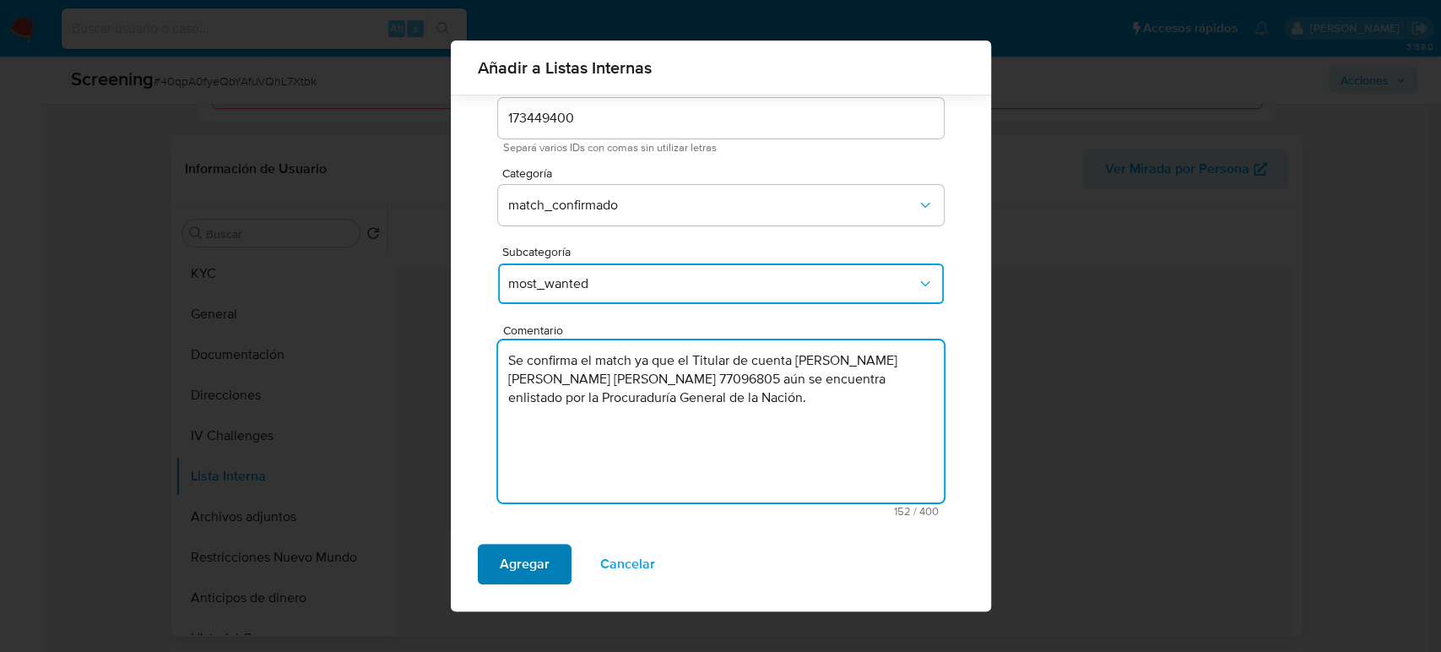
type textarea "Se confirma el match ya que el Titular de cuenta [PERSON_NAME] [PERSON_NAME] [P…"
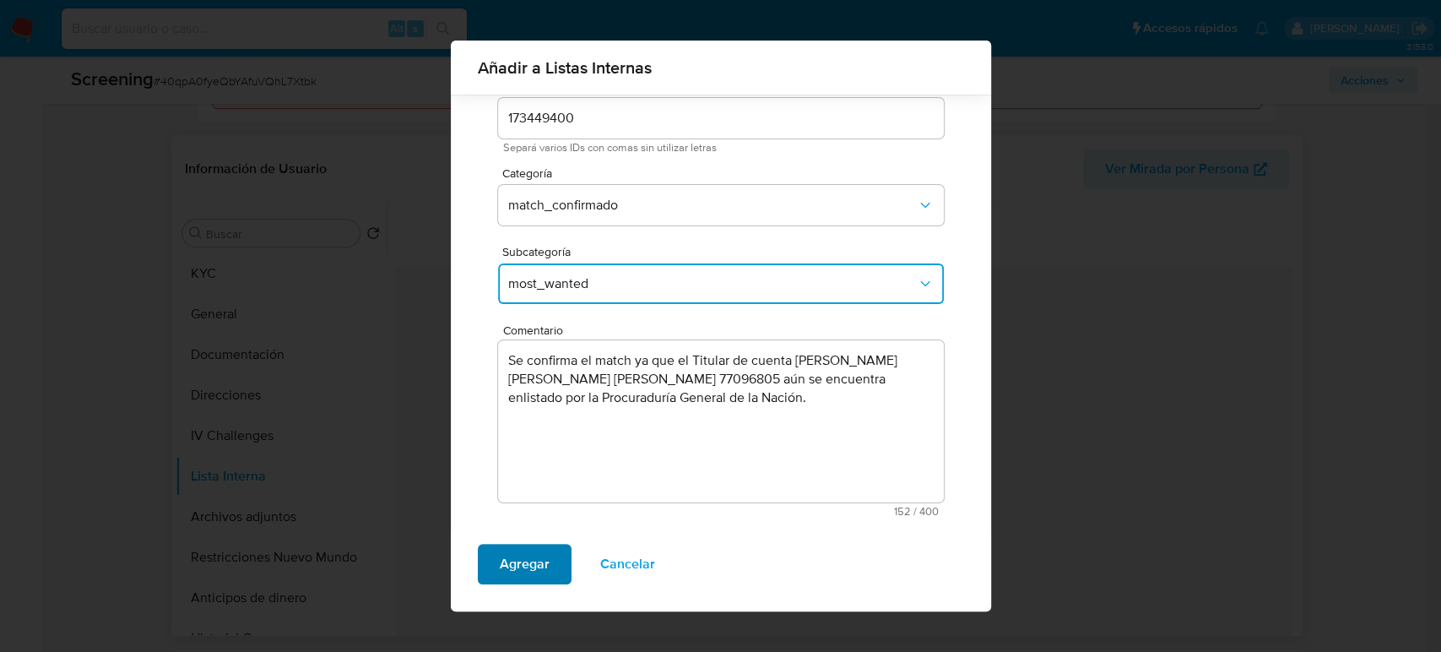
click at [527, 555] on span "Agregar" at bounding box center [525, 563] width 50 height 37
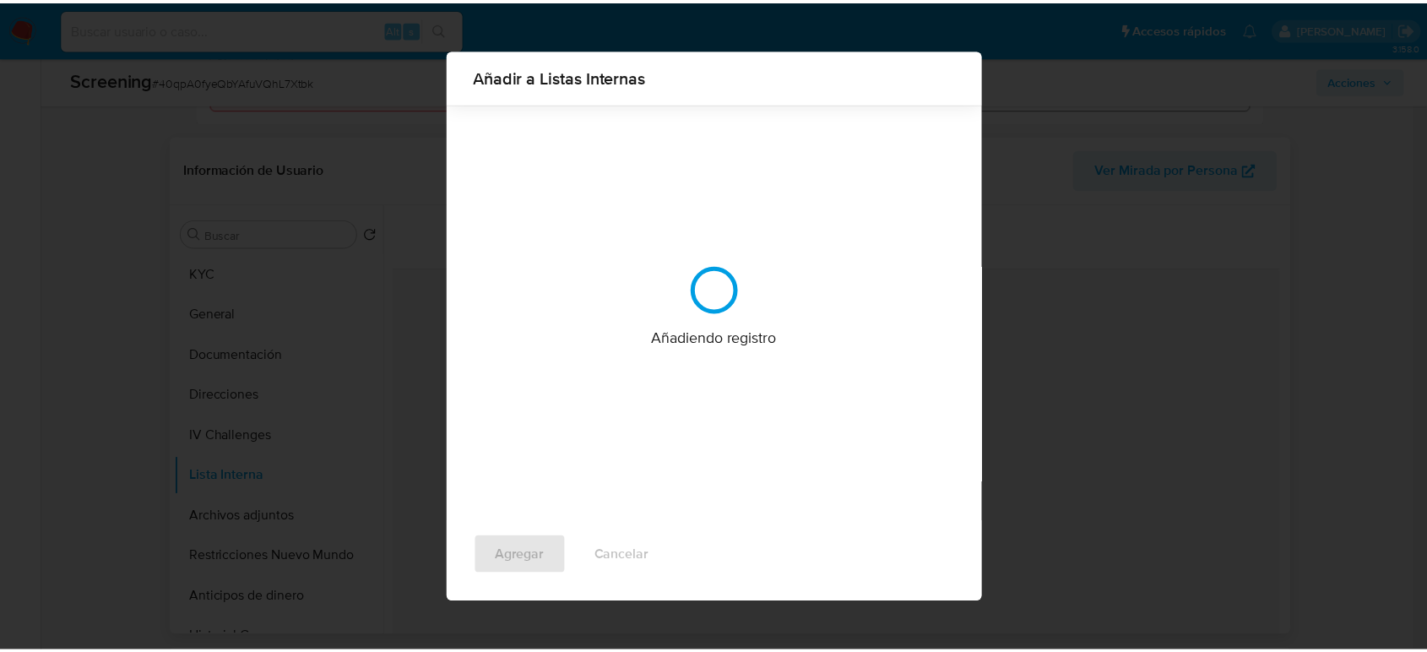
scroll to position [0, 0]
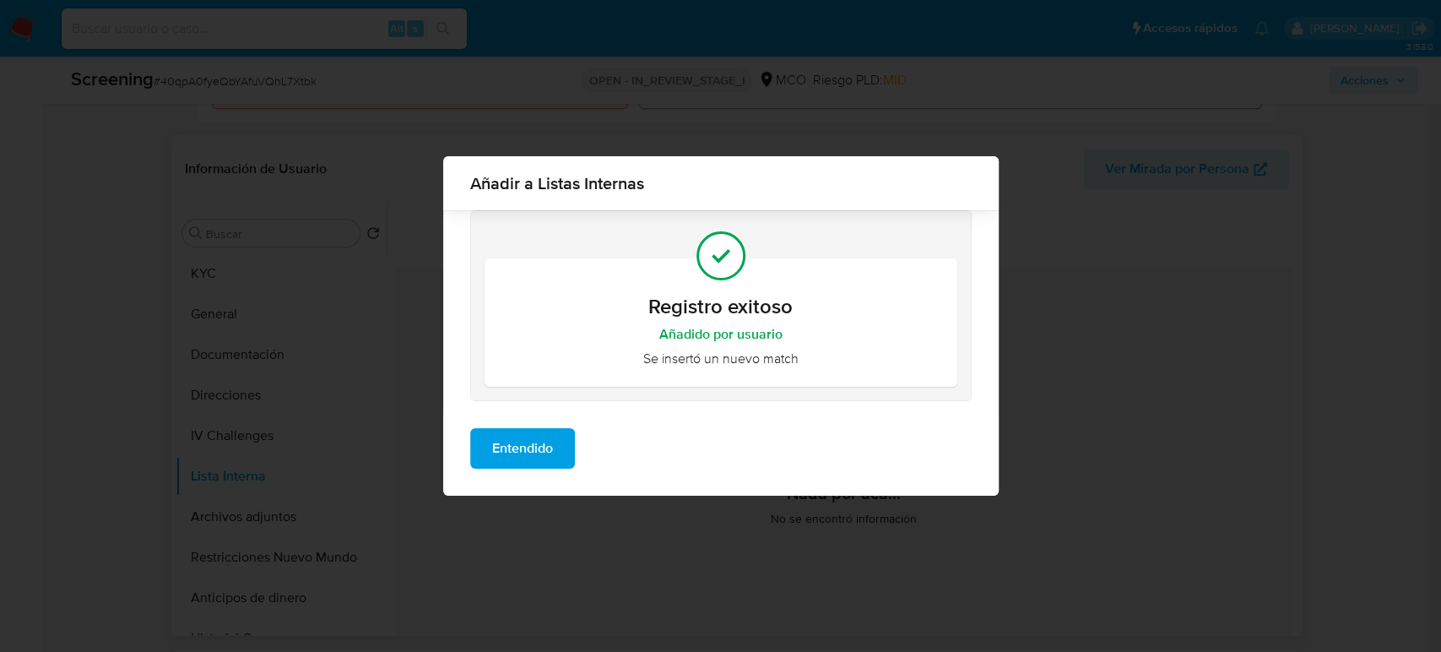
click at [554, 458] on button "Entendido" at bounding box center [522, 448] width 105 height 41
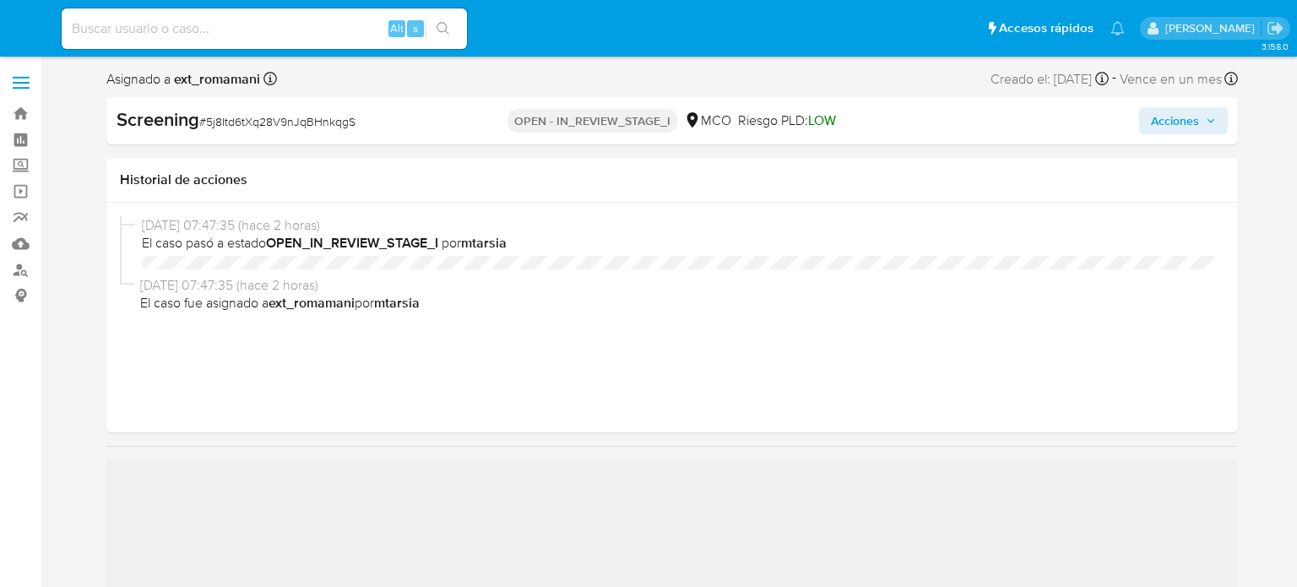
select select "10"
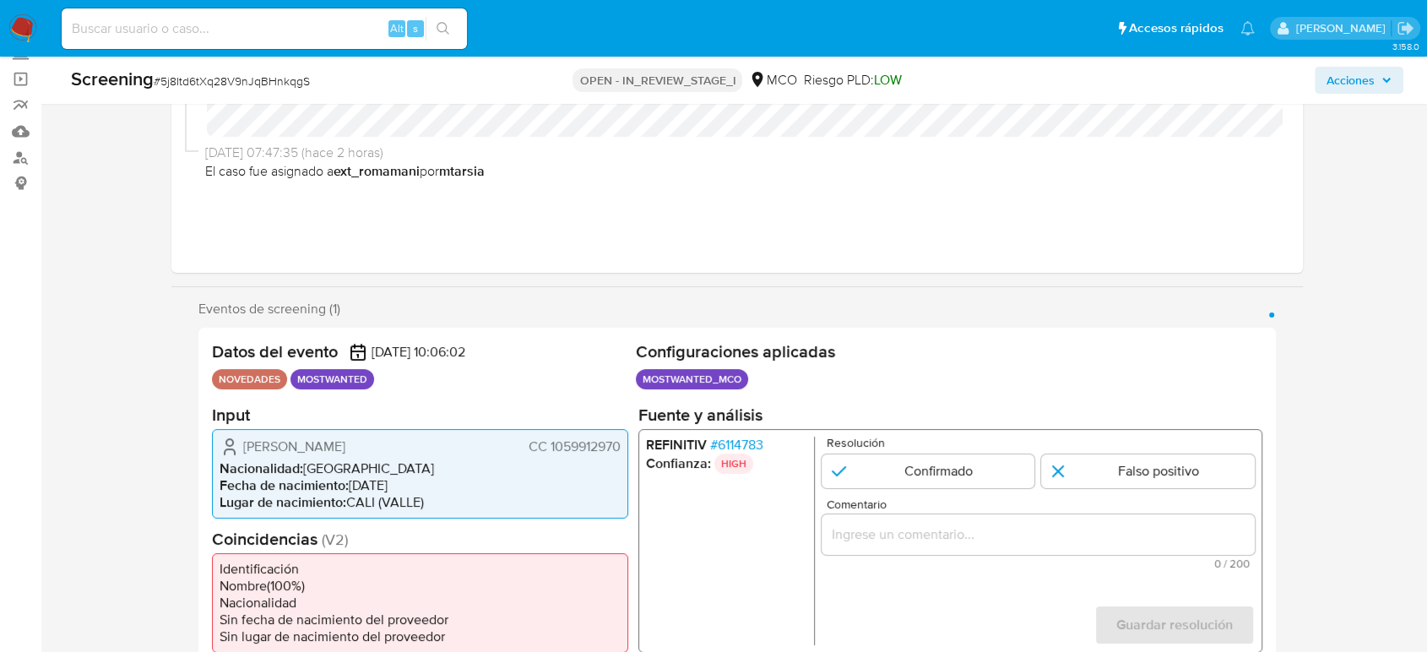
scroll to position [375, 0]
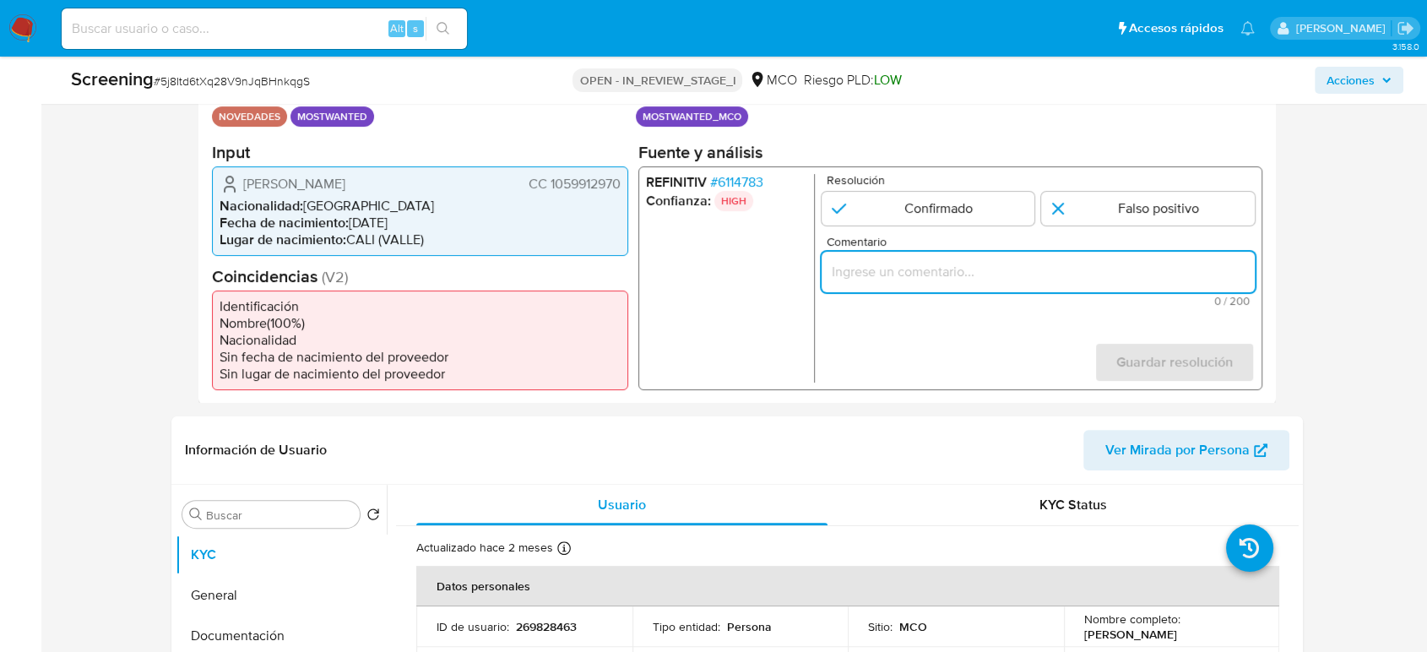
click at [918, 262] on input "Comentario" at bounding box center [1037, 271] width 433 height 22
paste input "Se confirma el match ya que el Titular de cuenta aún se encuentra enlistado por…"
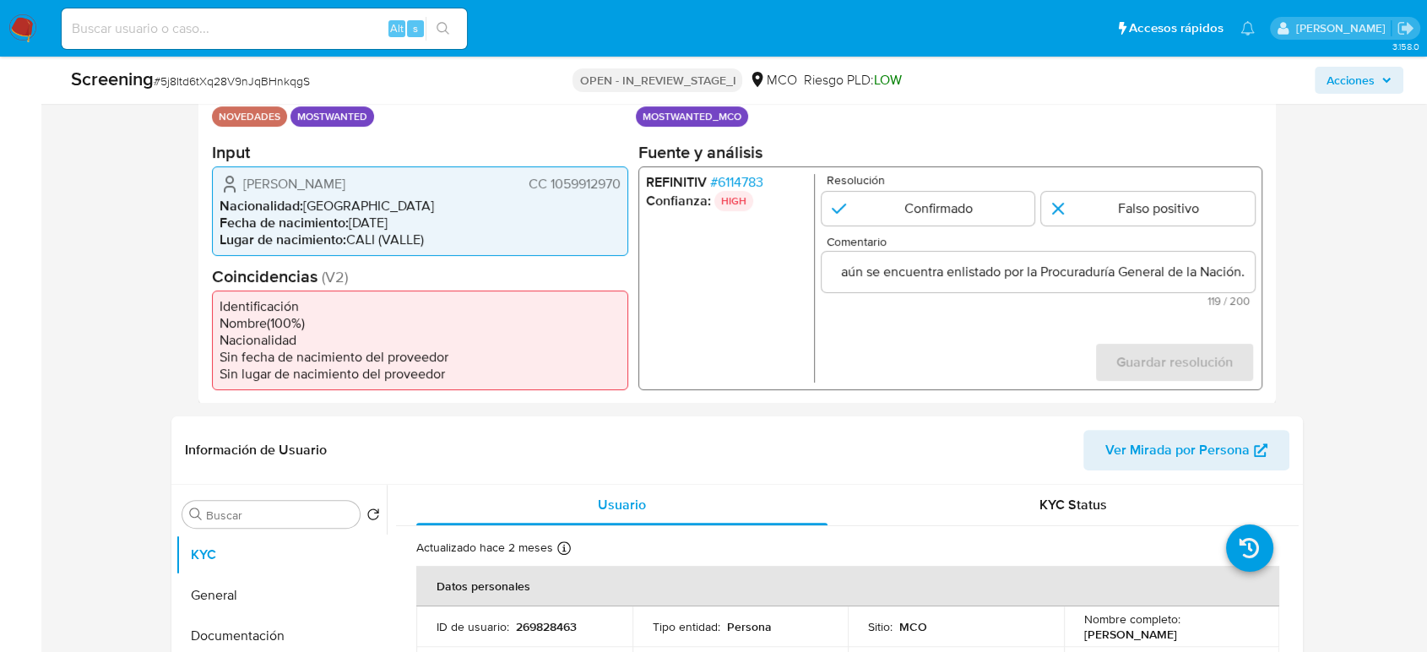
scroll to position [0, 0]
click at [729, 306] on ul "REFINITIV # 6114783 Confianza: HIGH" at bounding box center [730, 277] width 169 height 208
drag, startPoint x: 239, startPoint y: 179, endPoint x: 628, endPoint y: 184, distance: 389.2
click at [628, 184] on div "Datos del evento [DATE] 10:06:02 NOVEDADES MOSTWANTED Configuraciones aplicadas…" at bounding box center [736, 234] width 1077 height 338
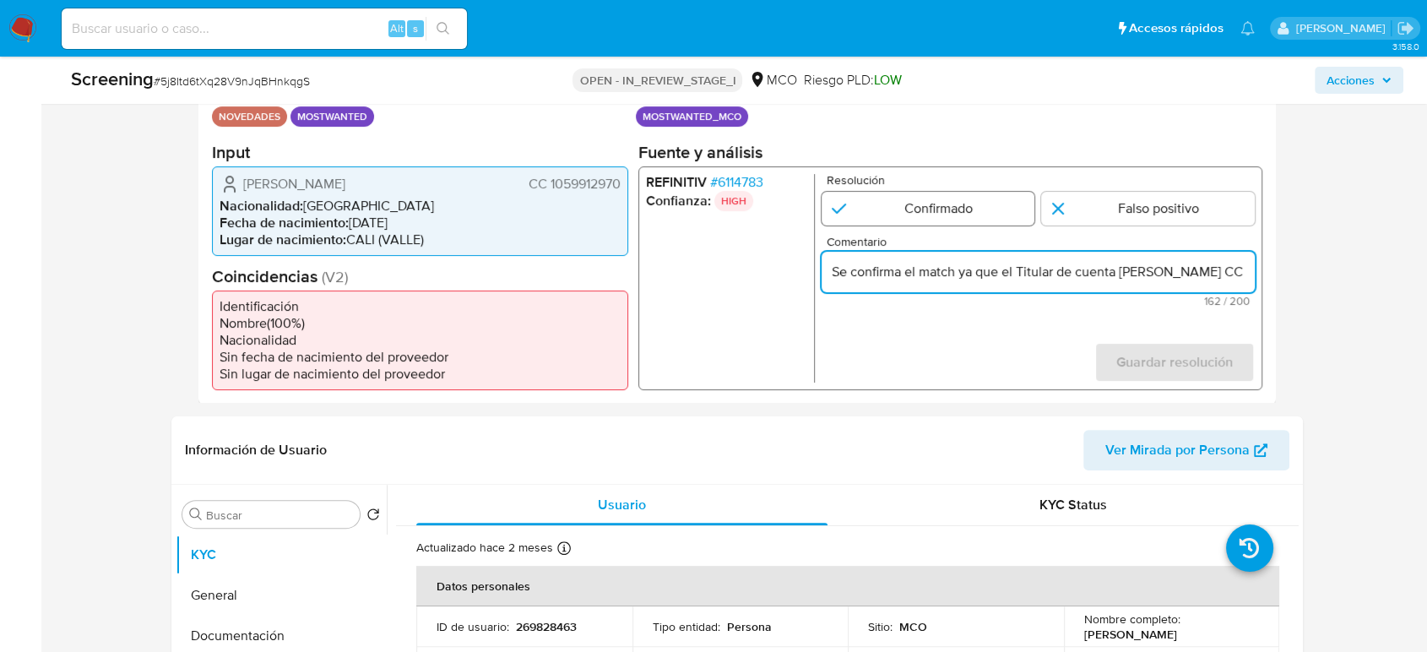
type input "Se confirma el match ya que el Titular de cuenta [PERSON_NAME] CC 1059912970 aú…"
click at [965, 211] on input "1 de 1" at bounding box center [928, 208] width 214 height 34
radio input "true"
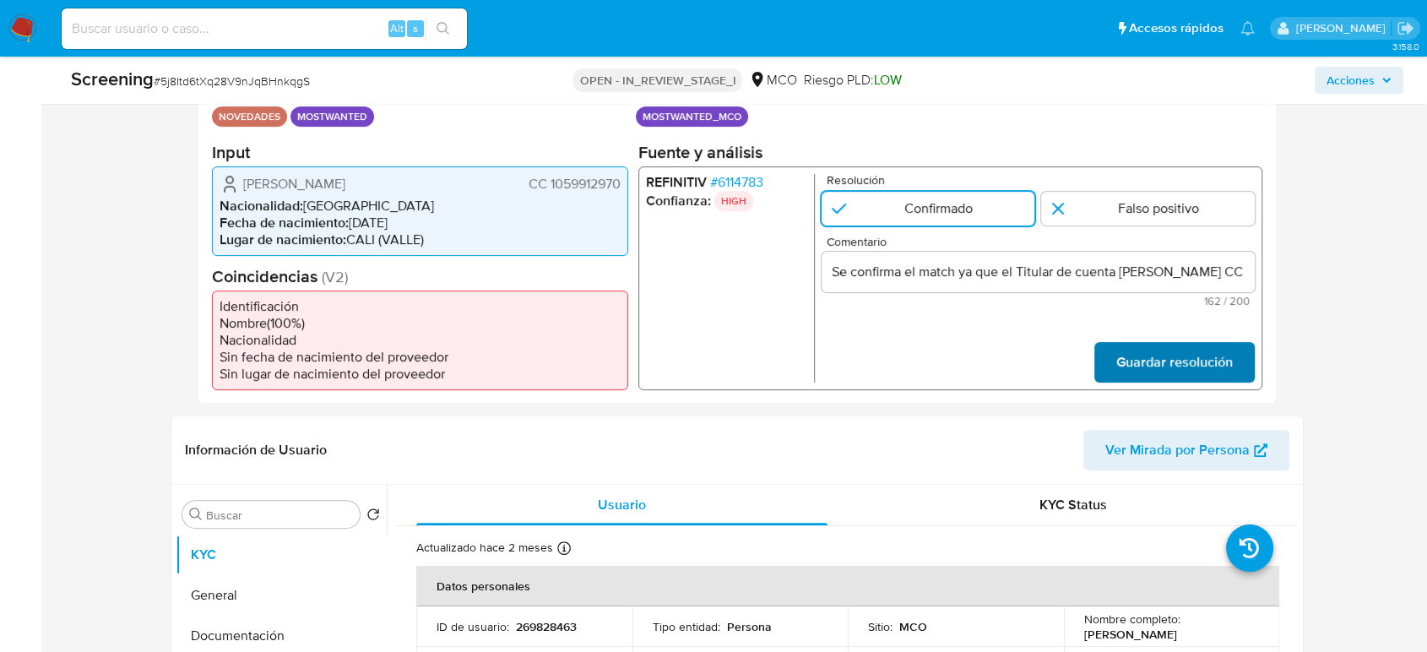
click at [1143, 365] on span "Guardar resolución" at bounding box center [1174, 361] width 116 height 37
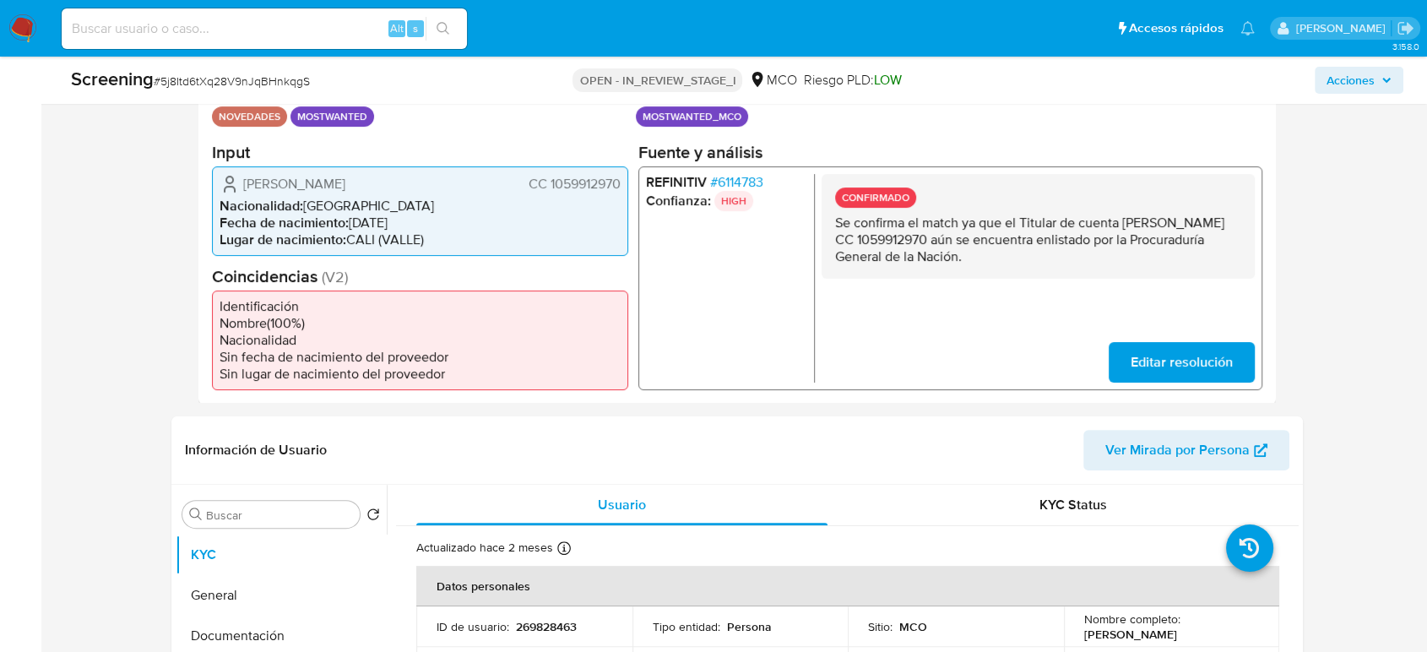
drag, startPoint x: 1086, startPoint y: 255, endPoint x: 836, endPoint y: 226, distance: 251.5
click at [836, 226] on p "Se confirma el match ya que el Titular de cuenta [PERSON_NAME] CC 1059912970 aú…" at bounding box center [1038, 239] width 406 height 51
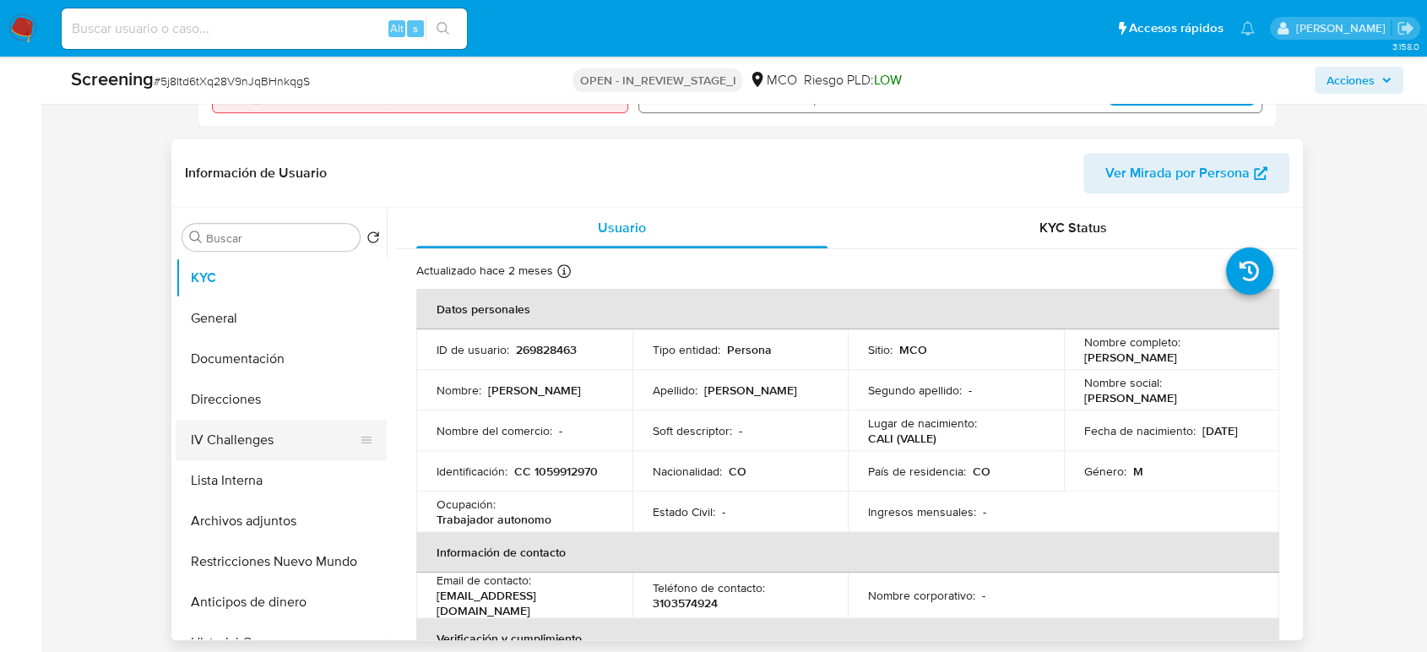
scroll to position [656, 0]
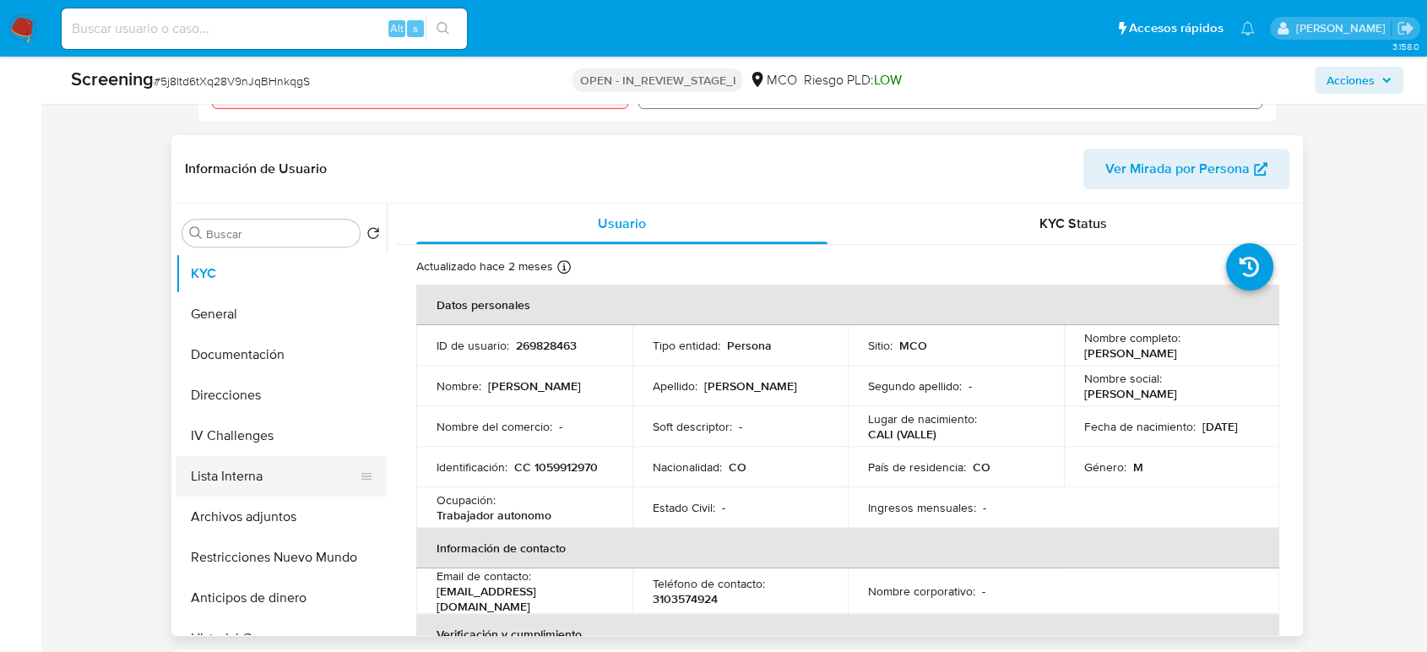
drag, startPoint x: 234, startPoint y: 471, endPoint x: 203, endPoint y: 478, distance: 32.0
click at [220, 479] on button "Lista Interna" at bounding box center [275, 476] width 198 height 41
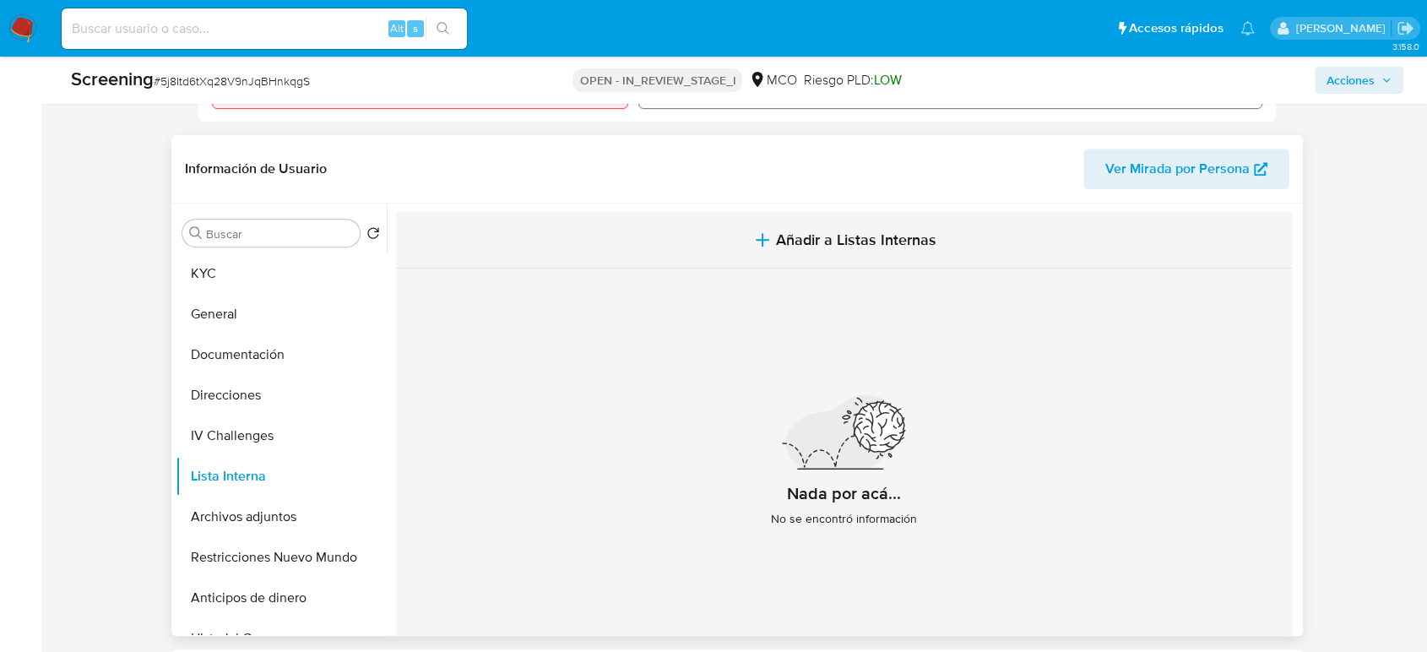
click at [780, 230] on span "Añadir a Listas Internas" at bounding box center [856, 239] width 160 height 19
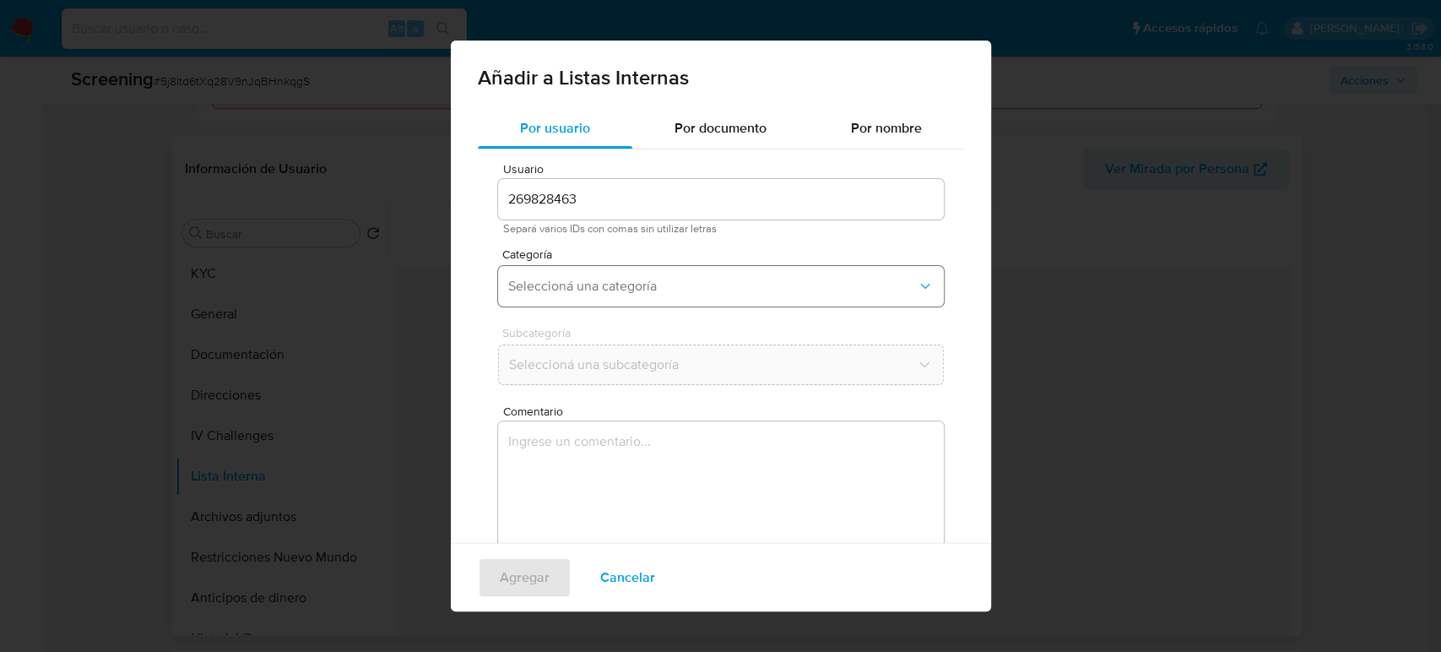
click at [611, 295] on button "Seleccioná una categoría" at bounding box center [721, 286] width 446 height 41
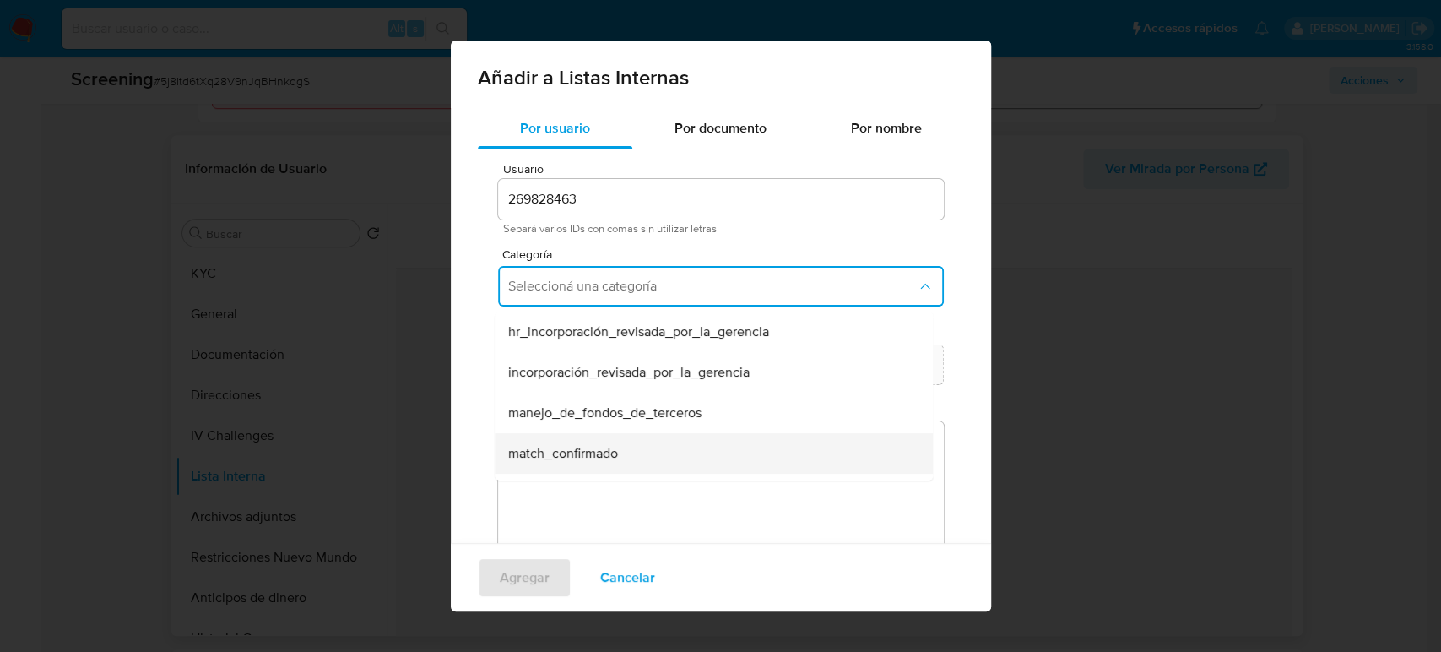
click at [592, 453] on span "match_confirmado" at bounding box center [563, 453] width 110 height 17
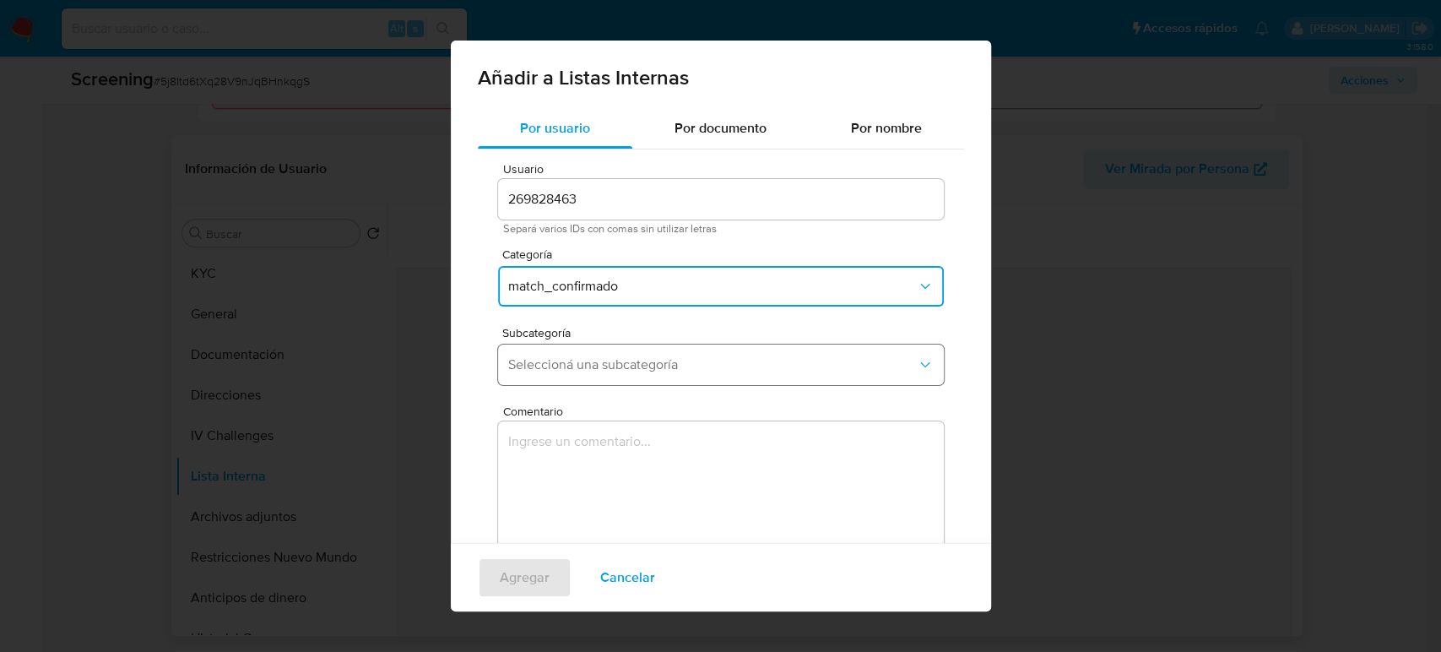
click at [662, 370] on span "Seleccioná una subcategoría" at bounding box center [712, 364] width 409 height 17
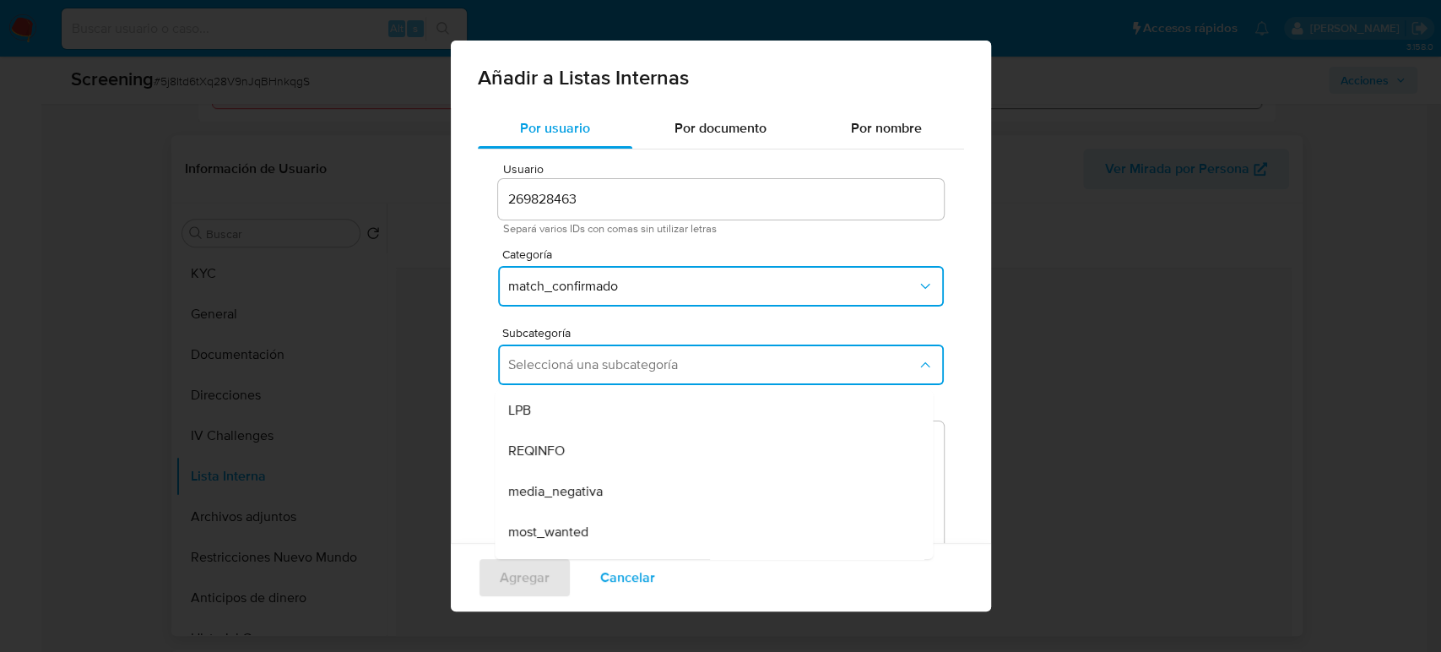
drag, startPoint x: 565, startPoint y: 528, endPoint x: 571, endPoint y: 506, distance: 22.7
click at [562, 528] on span "most_wanted" at bounding box center [548, 531] width 80 height 17
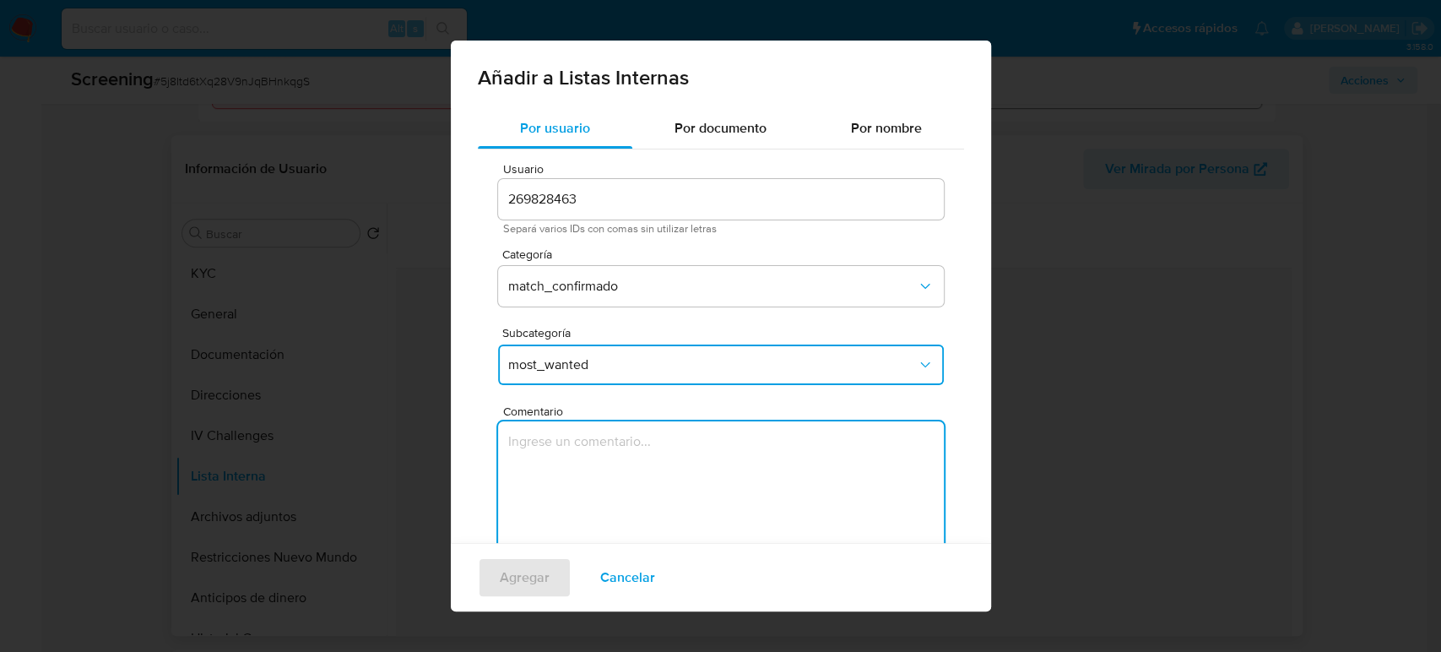
click at [571, 505] on textarea "Comentario" at bounding box center [721, 502] width 446 height 162
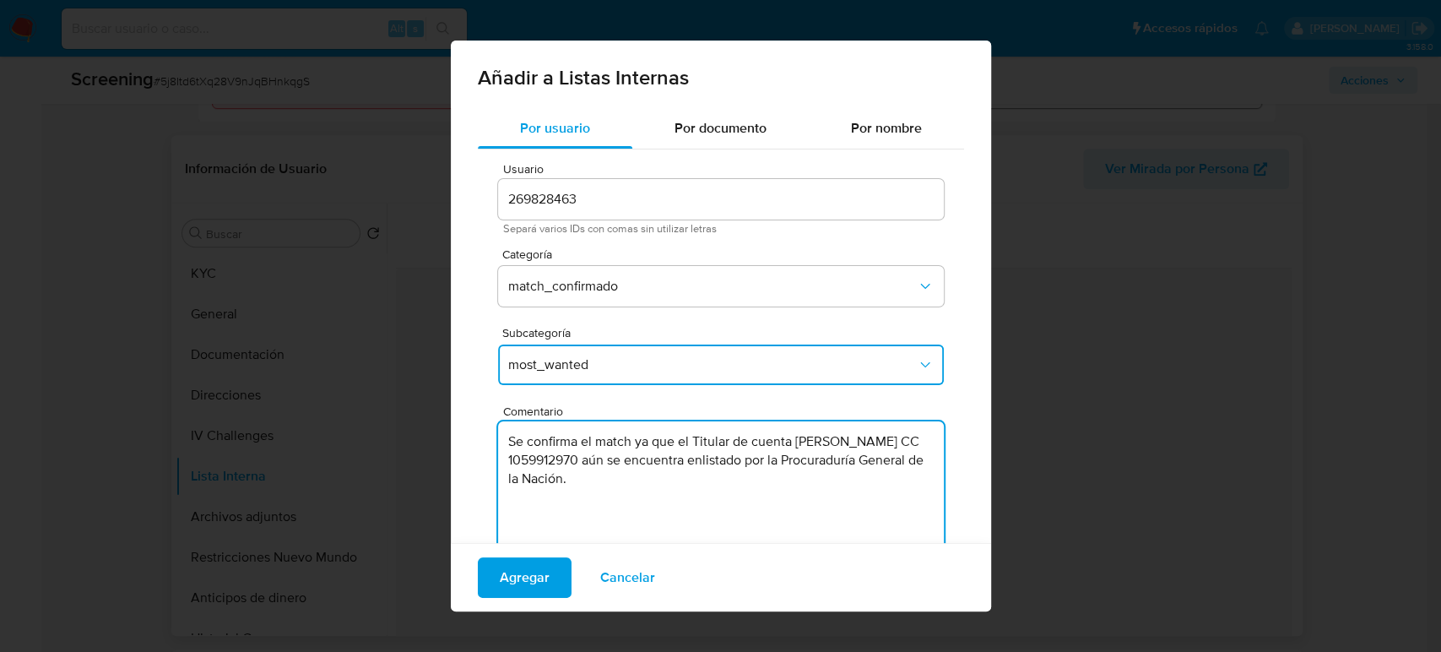
click at [607, 467] on textarea "Se confirma el match ya que el Titular de cuenta [PERSON_NAME] CC 1059912970 aú…" at bounding box center [721, 502] width 446 height 162
click at [704, 465] on textarea "Se confirma el match ya que el Titular de cuenta [PERSON_NAME], CC 1059912970 a…" at bounding box center [721, 502] width 446 height 162
type textarea "Se confirma el match ya que el Titular de cuenta [PERSON_NAME], CC 1059912970, …"
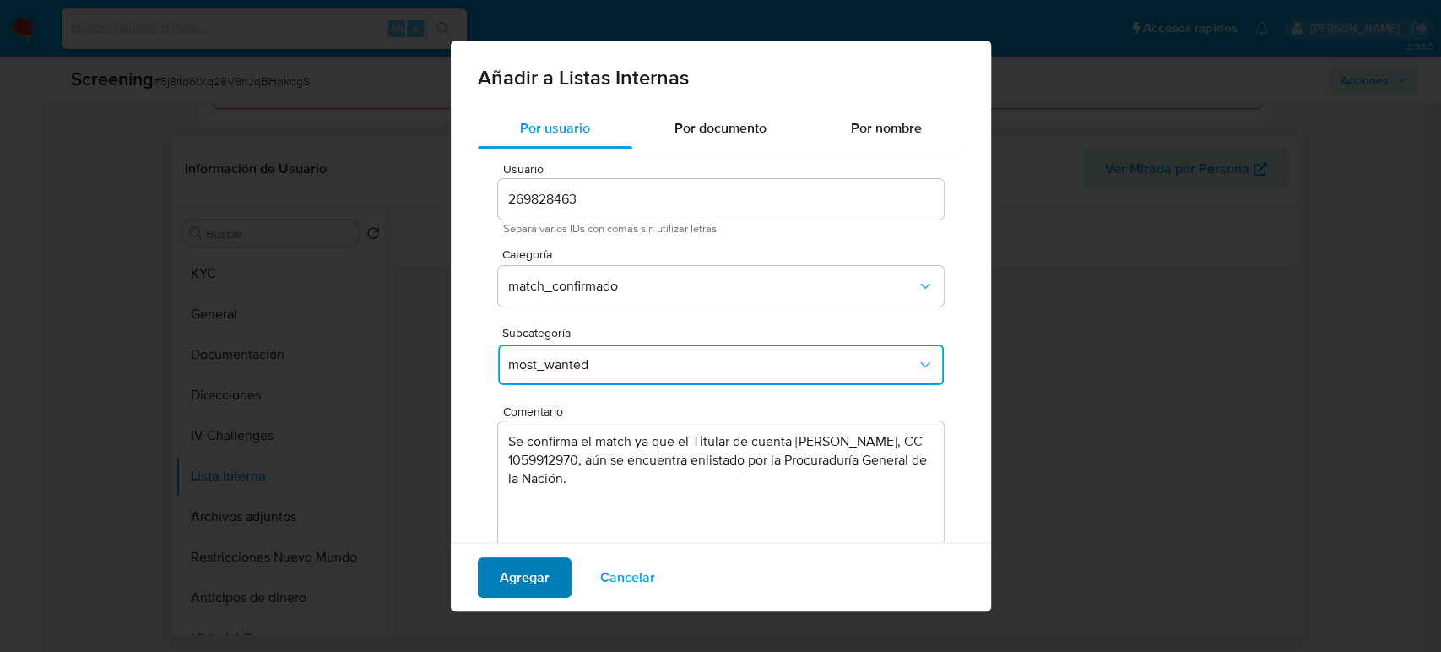
click at [529, 580] on span "Agregar" at bounding box center [525, 577] width 50 height 37
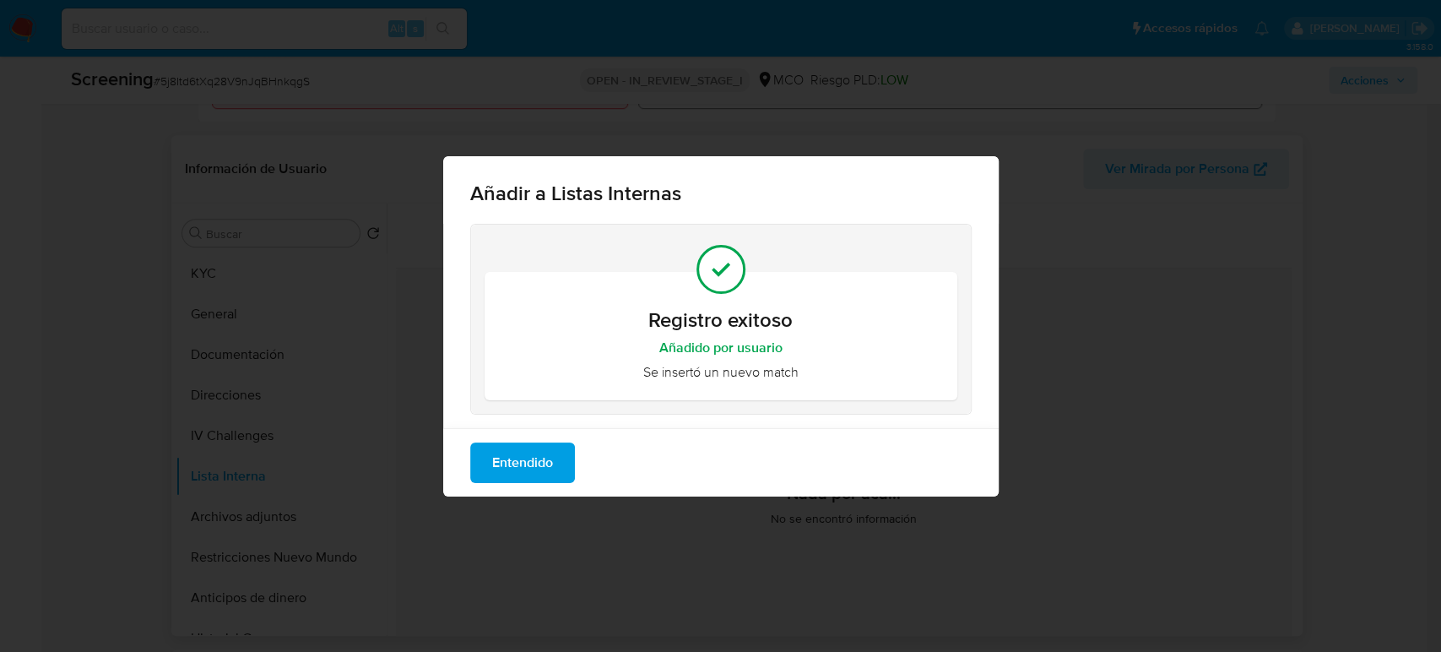
click at [533, 467] on span "Entendido" at bounding box center [522, 462] width 61 height 37
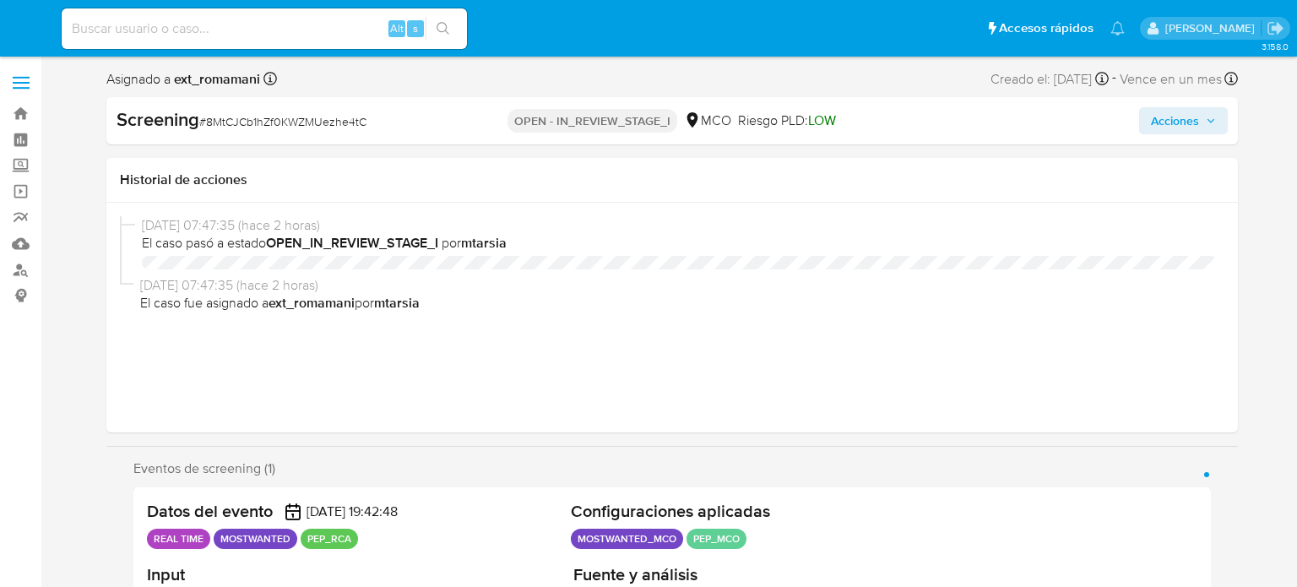
select select "10"
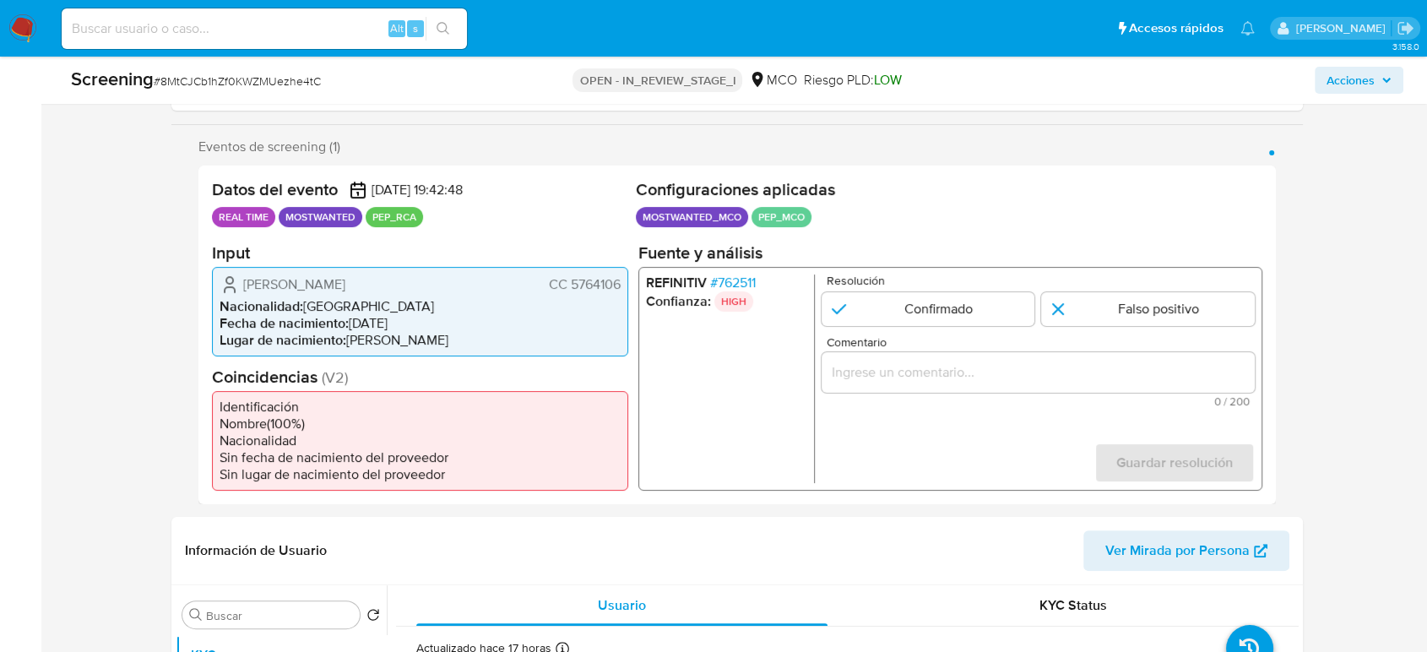
scroll to position [281, 0]
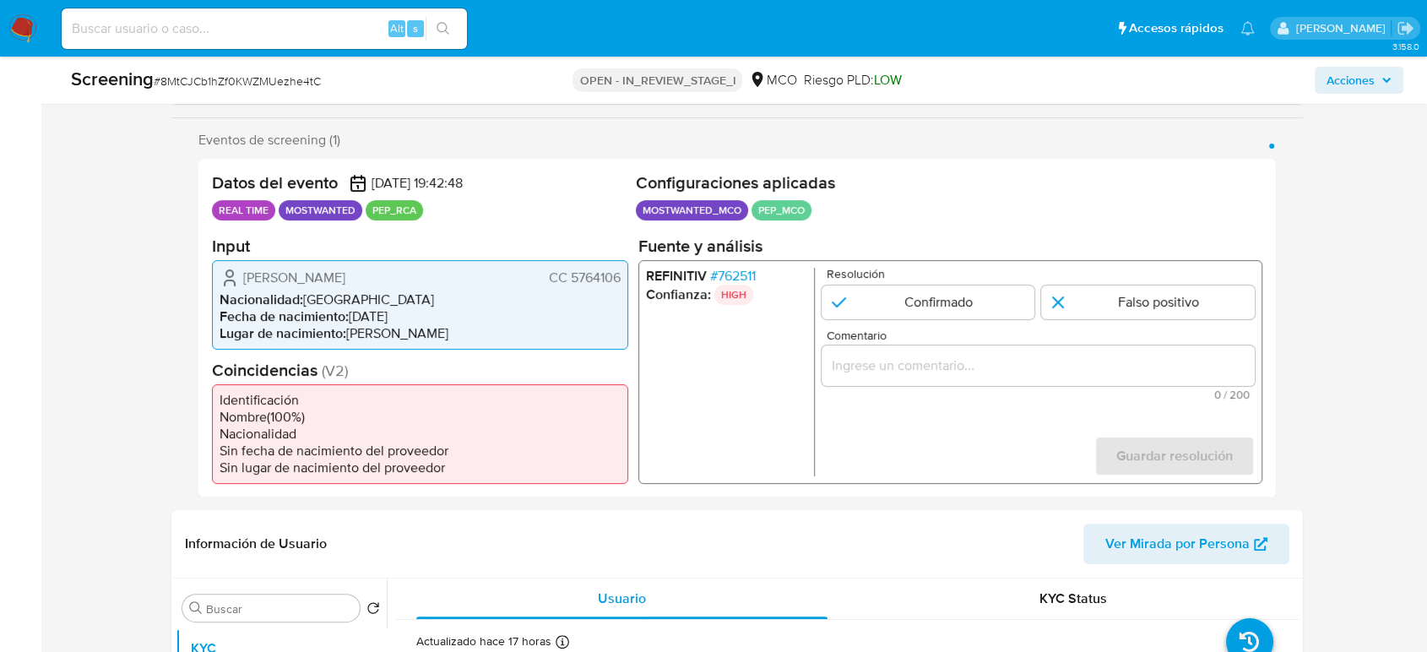
click at [909, 371] on input "Comentario" at bounding box center [1037, 365] width 433 height 22
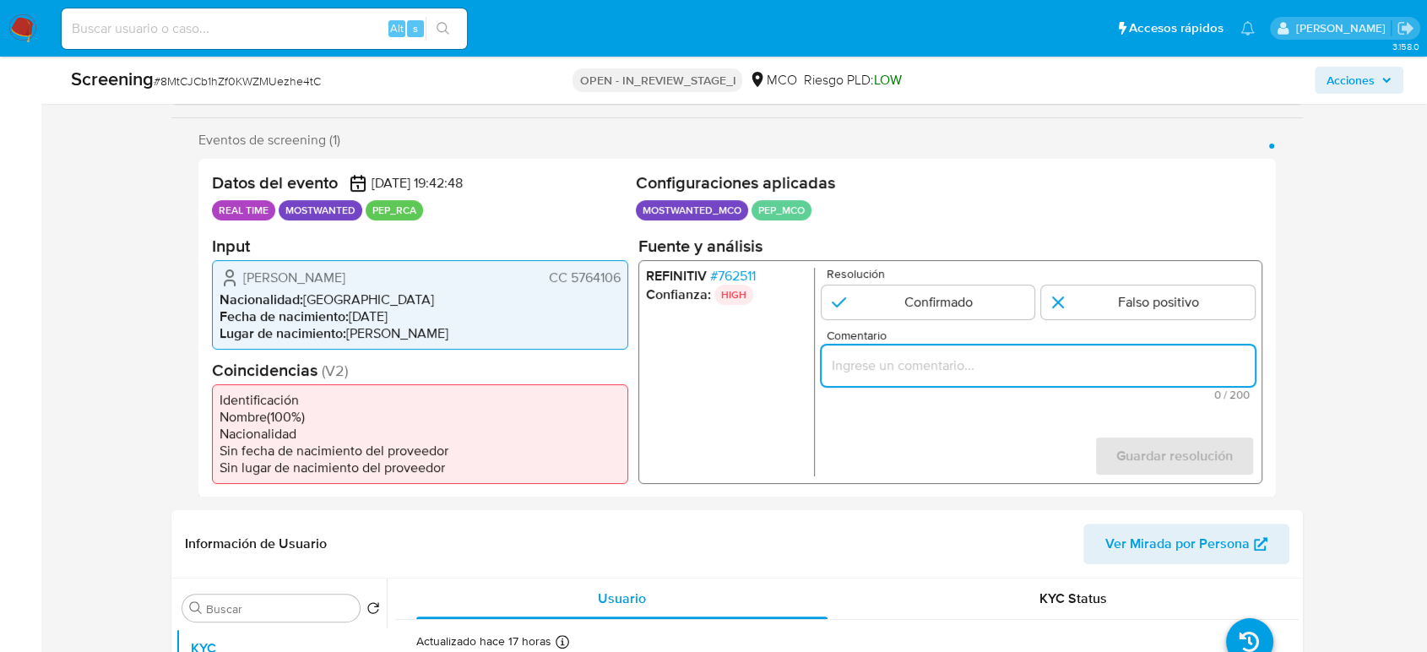
paste input "Se confirma el match ya que el Titular de cuenta aún se encuentra enlistado por…"
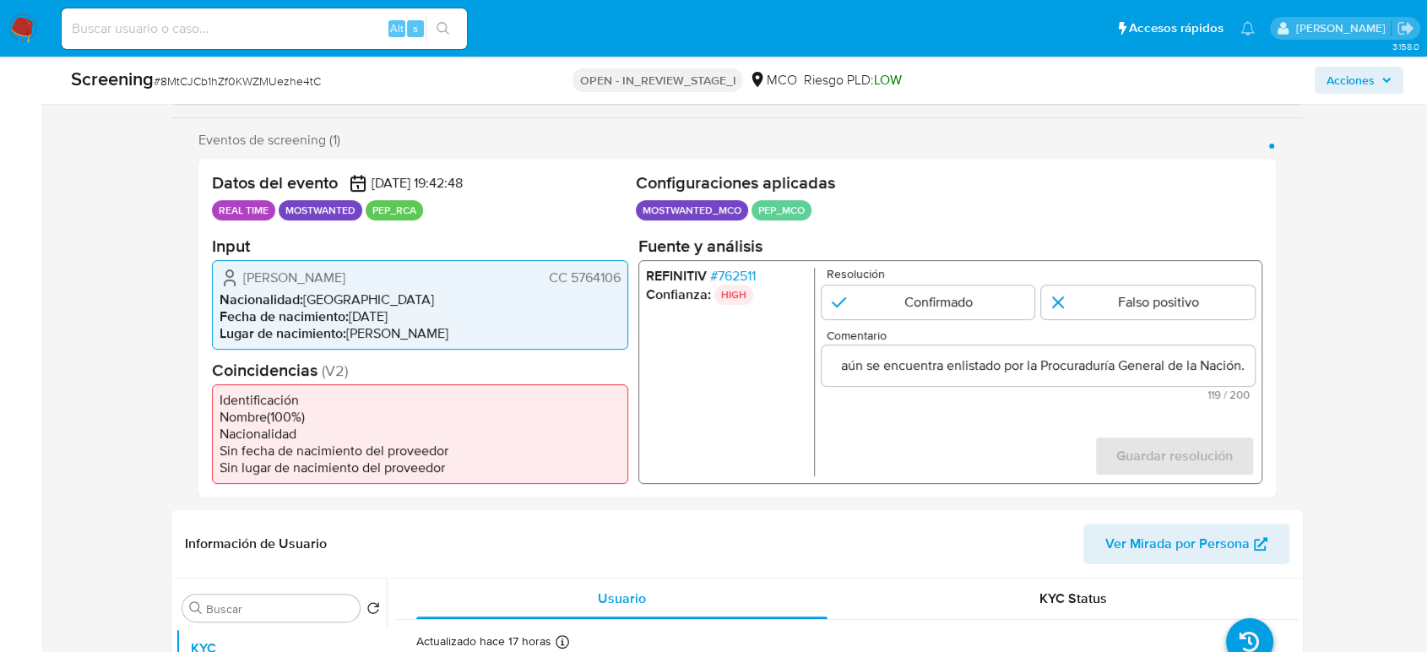
scroll to position [0, 0]
click at [770, 422] on ul "REFINITIV # 762511 Confianza: HIGH" at bounding box center [730, 371] width 169 height 208
drag, startPoint x: 241, startPoint y: 279, endPoint x: 623, endPoint y: 279, distance: 382.4
click at [623, 279] on div "[PERSON_NAME] CC 5764106 Nacionalidad : [DEMOGRAPHIC_DATA] Fecha de nacimiento …" at bounding box center [420, 303] width 416 height 89
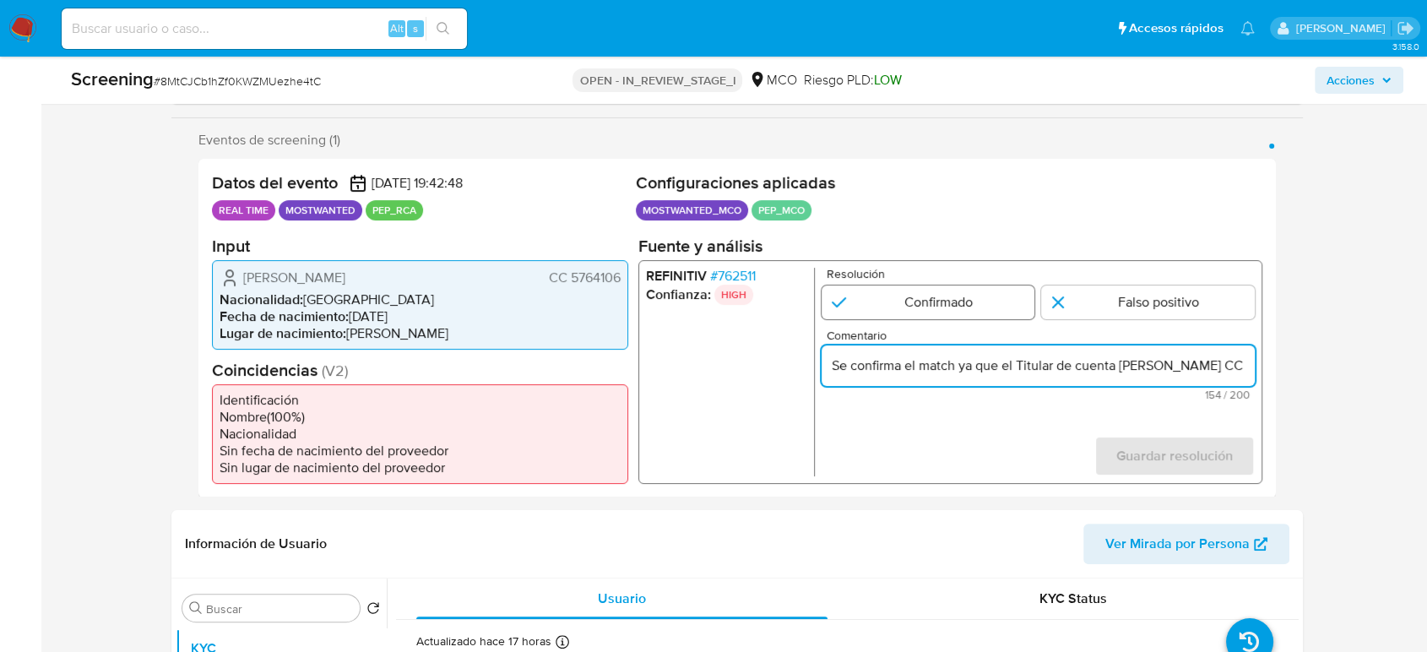
type input "Se confirma el match ya que el Titular de cuenta [PERSON_NAME] CC 5764106 aún s…"
click at [918, 301] on input "1 de 1" at bounding box center [928, 301] width 214 height 34
radio input "true"
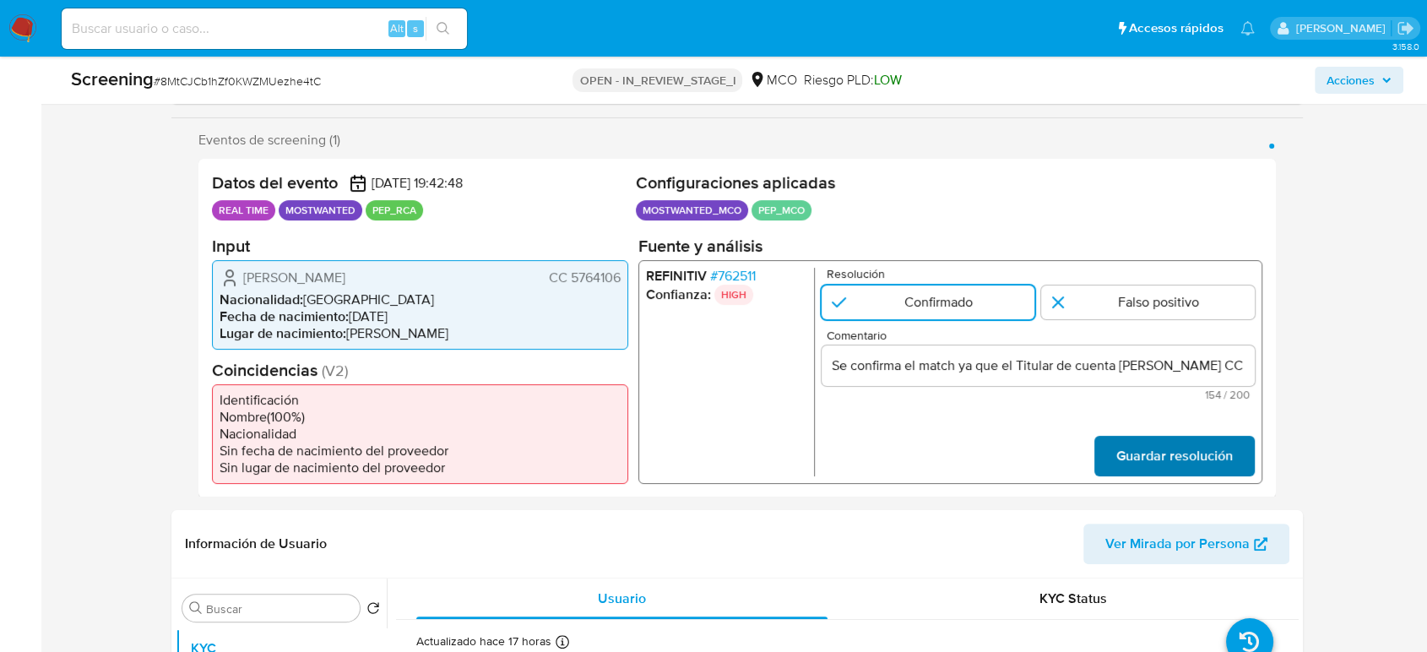
click at [1186, 456] on span "Guardar resolución" at bounding box center [1174, 454] width 116 height 37
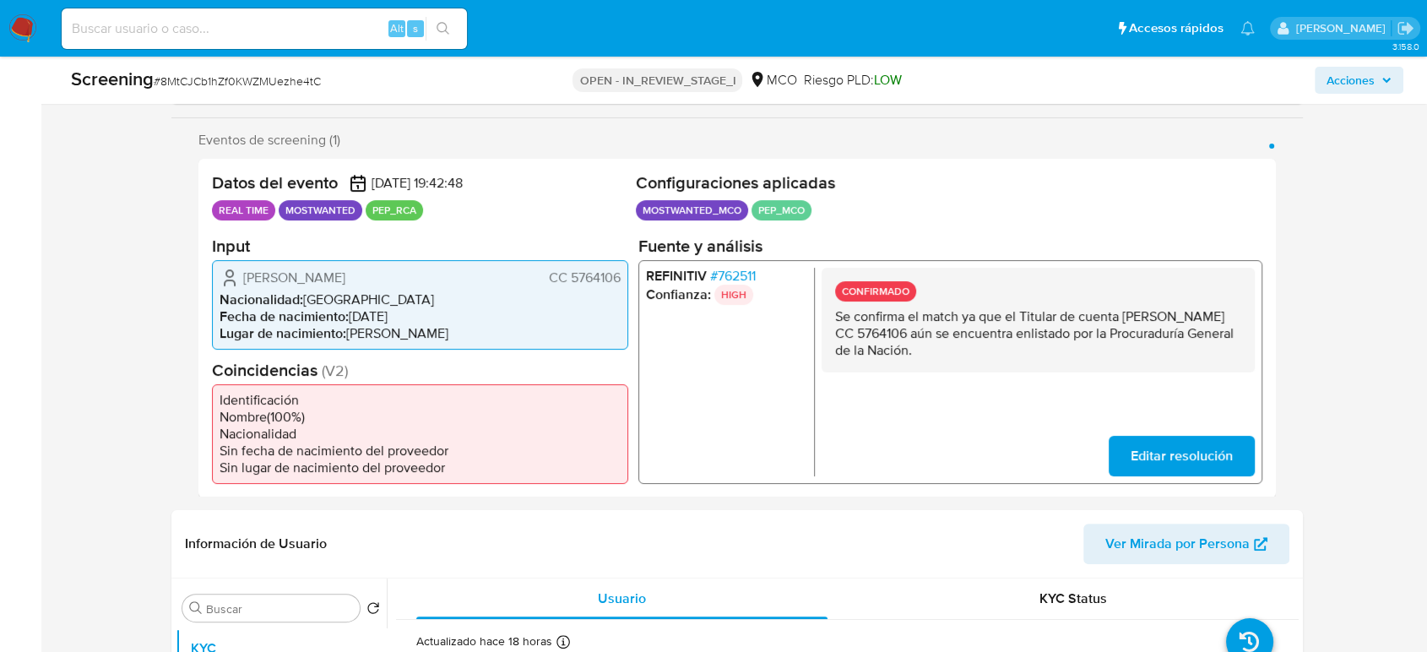
drag, startPoint x: 1075, startPoint y: 356, endPoint x: 830, endPoint y: 311, distance: 248.8
click at [830, 311] on div "CONFIRMADO Se confirma el match ya que el Titular de cuenta [PERSON_NAME] CC 57…" at bounding box center [1037, 319] width 433 height 105
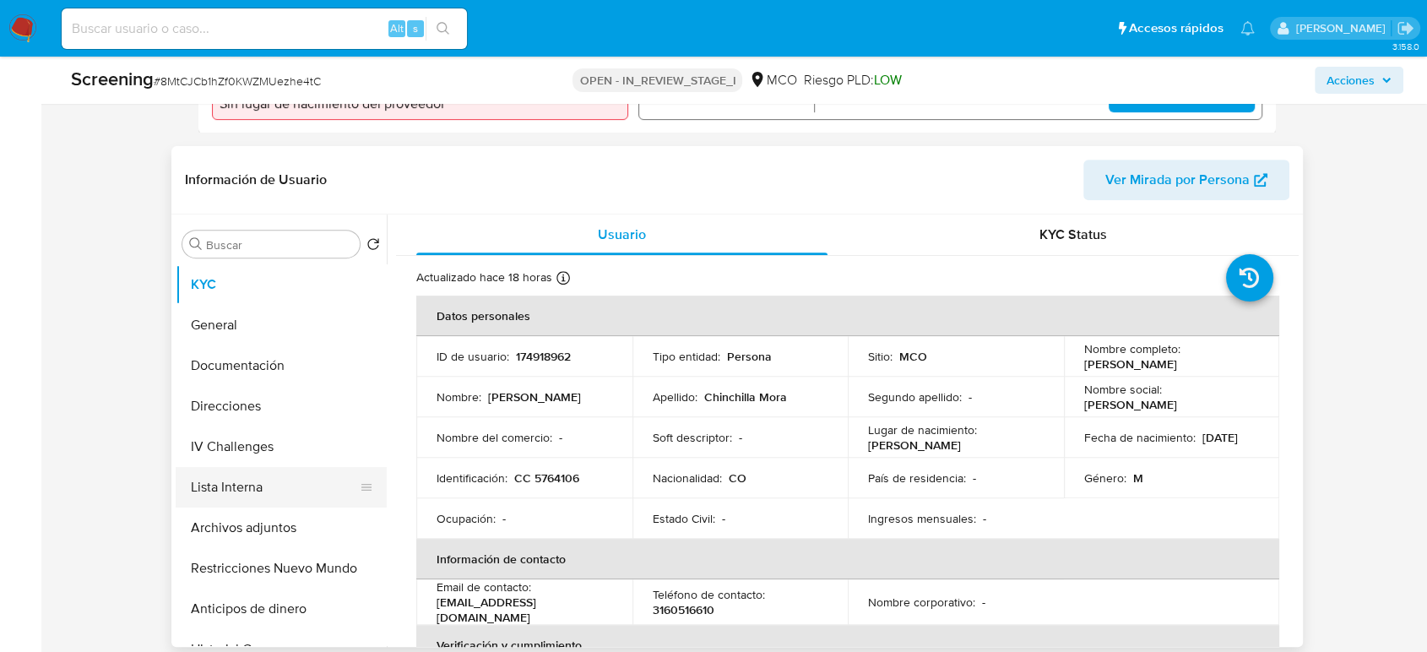
scroll to position [656, 0]
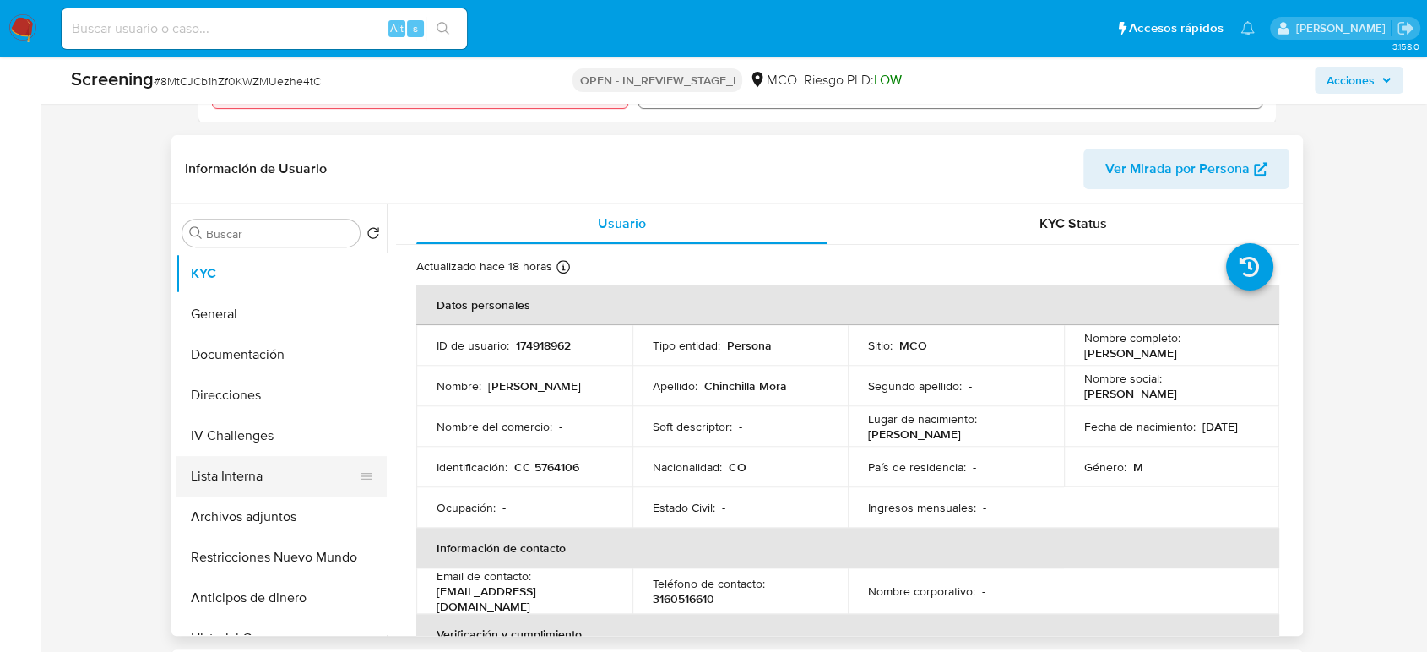
click at [282, 480] on button "Lista Interna" at bounding box center [275, 476] width 198 height 41
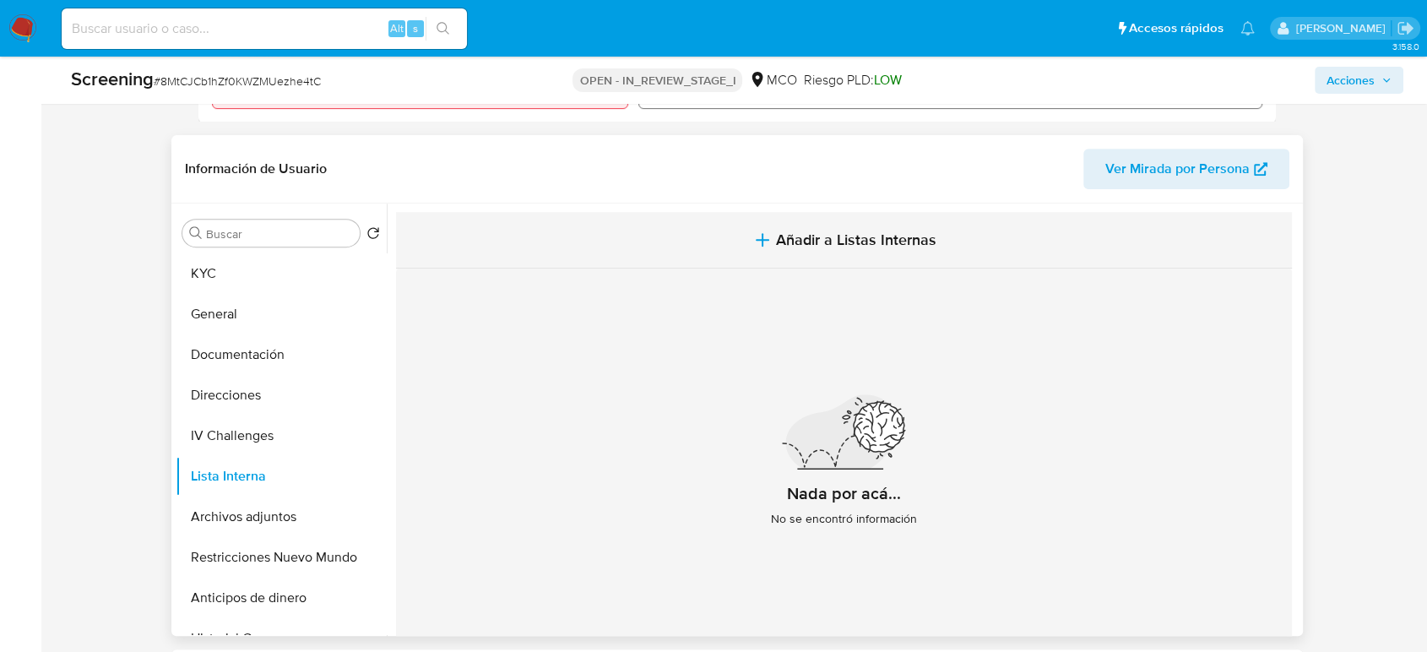
click at [743, 241] on button "Añadir a Listas Internas" at bounding box center [844, 240] width 896 height 57
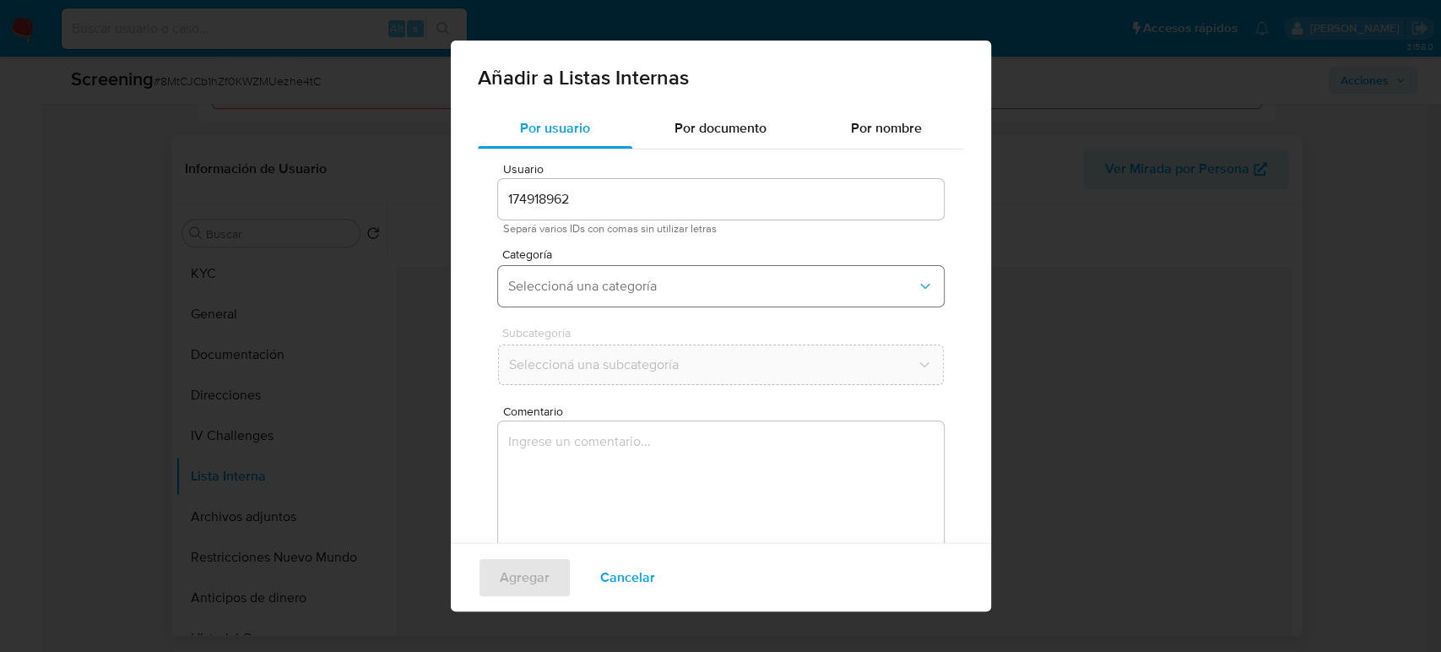
click at [647, 286] on span "Seleccioná una categoría" at bounding box center [712, 286] width 409 height 17
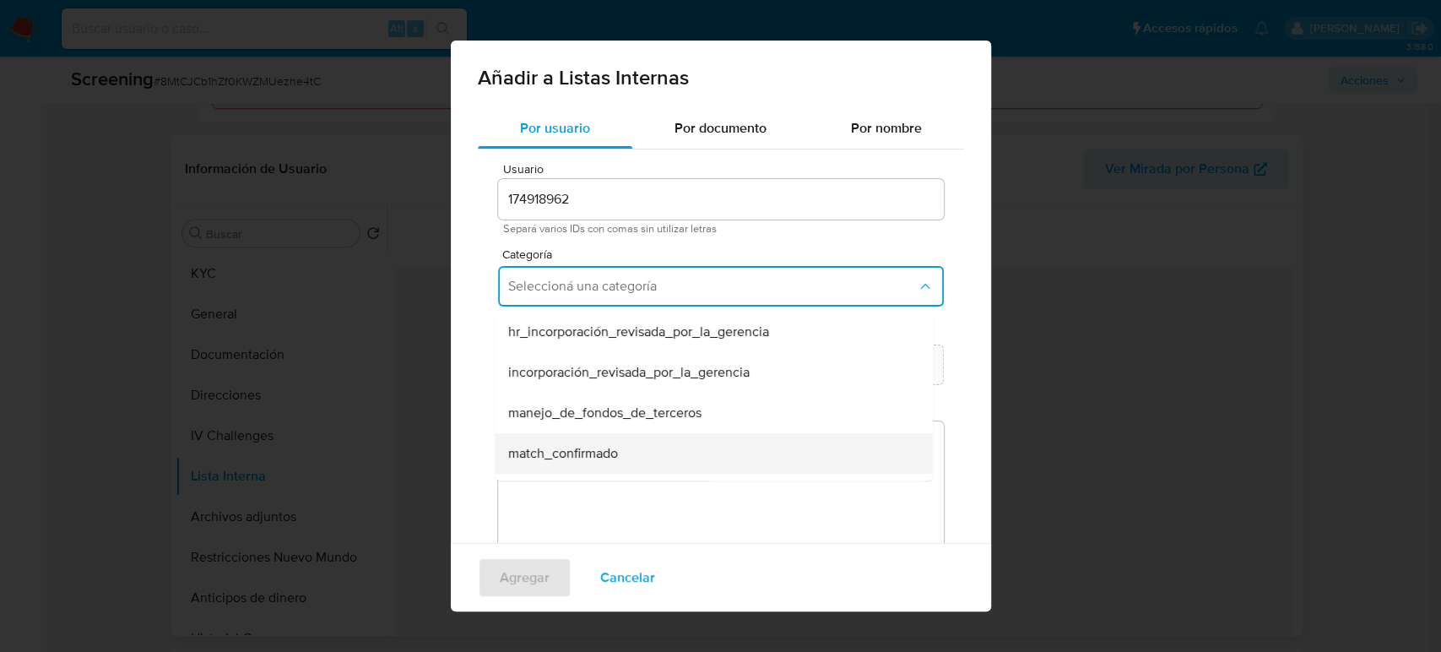
click at [593, 445] on span "match_confirmado" at bounding box center [563, 453] width 110 height 17
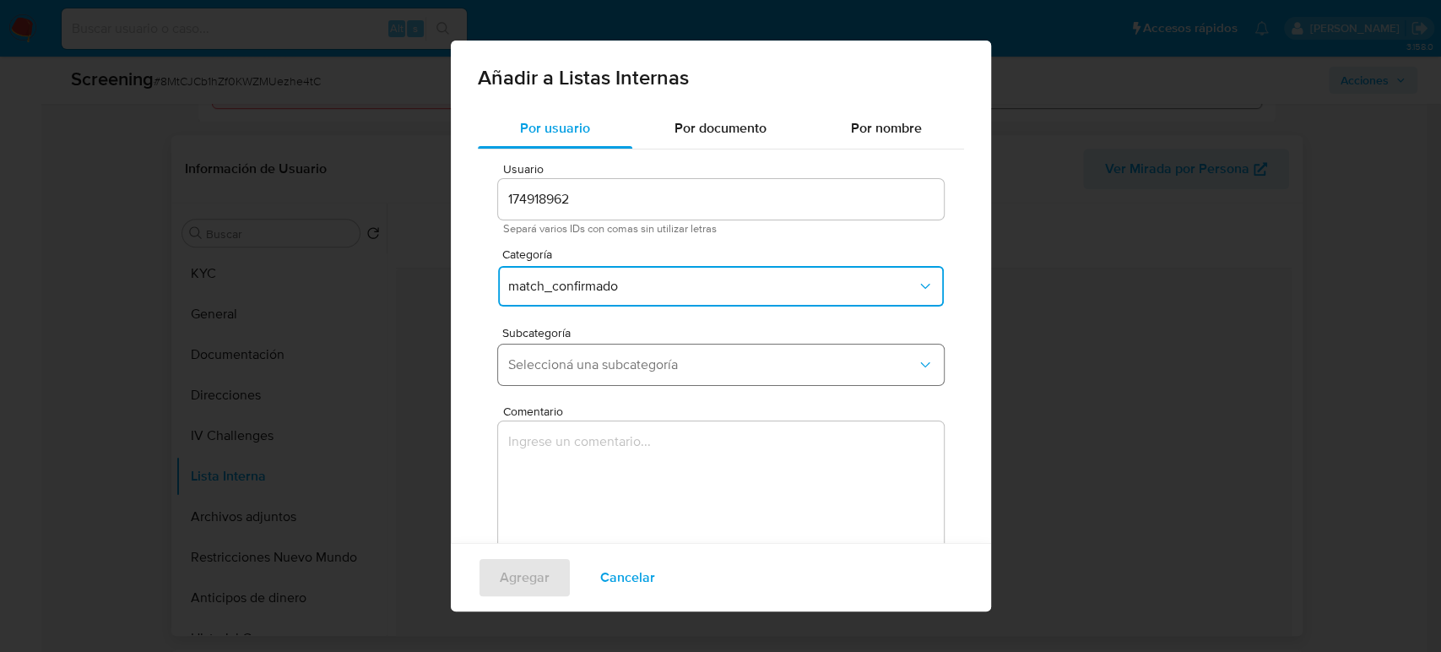
click at [631, 370] on span "Seleccioná una subcategoría" at bounding box center [712, 364] width 409 height 17
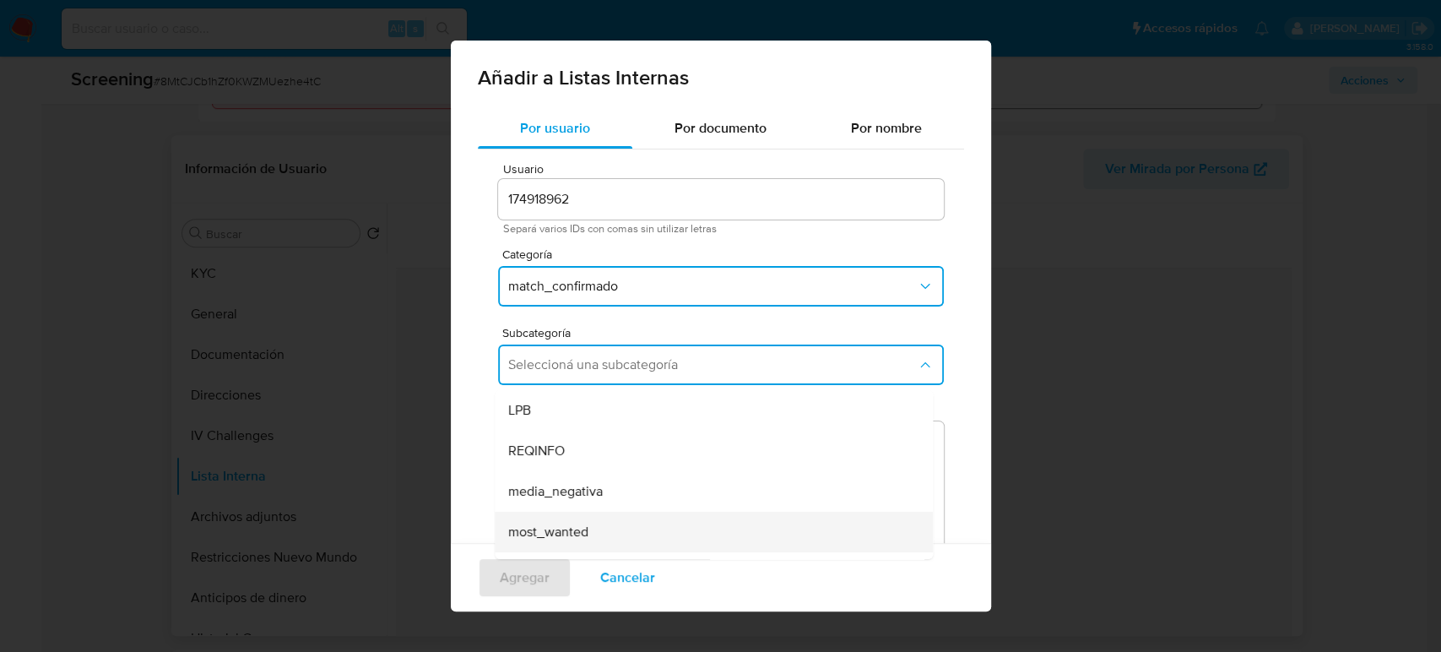
click at [547, 529] on span "most_wanted" at bounding box center [548, 531] width 80 height 17
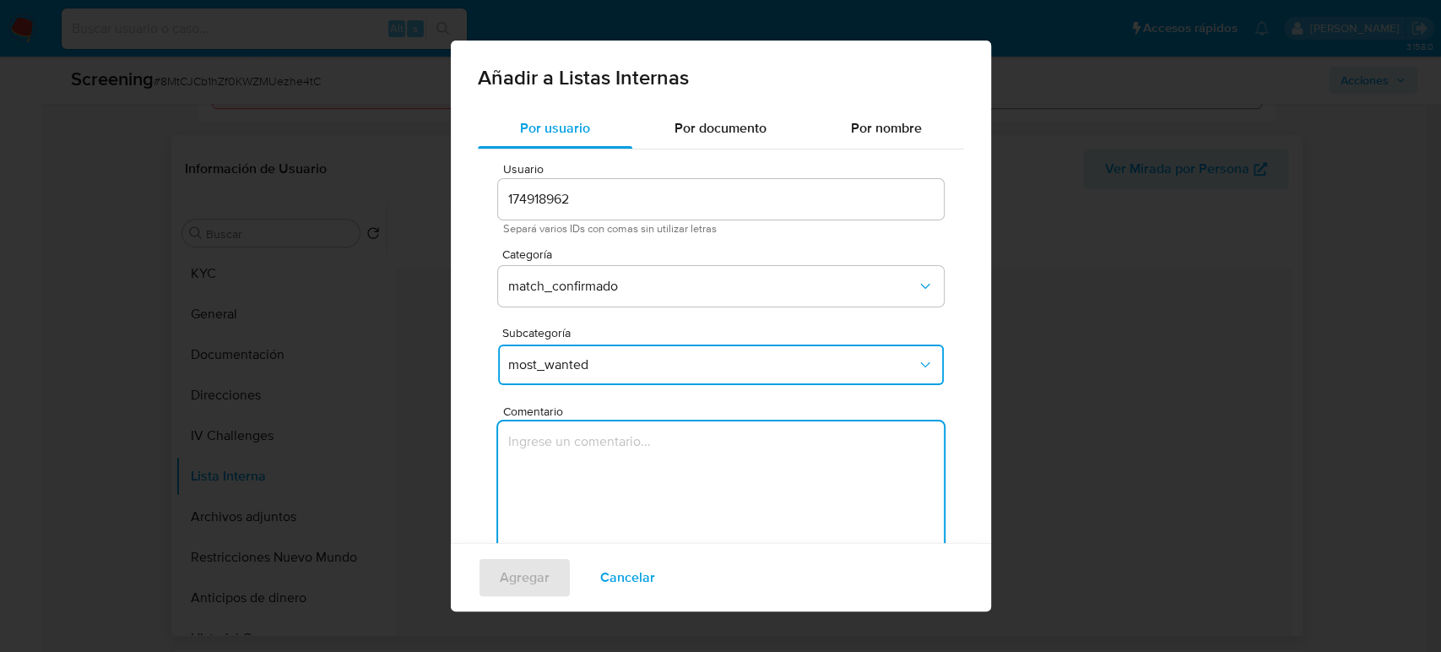
click at [561, 496] on textarea "Comentario" at bounding box center [721, 502] width 446 height 162
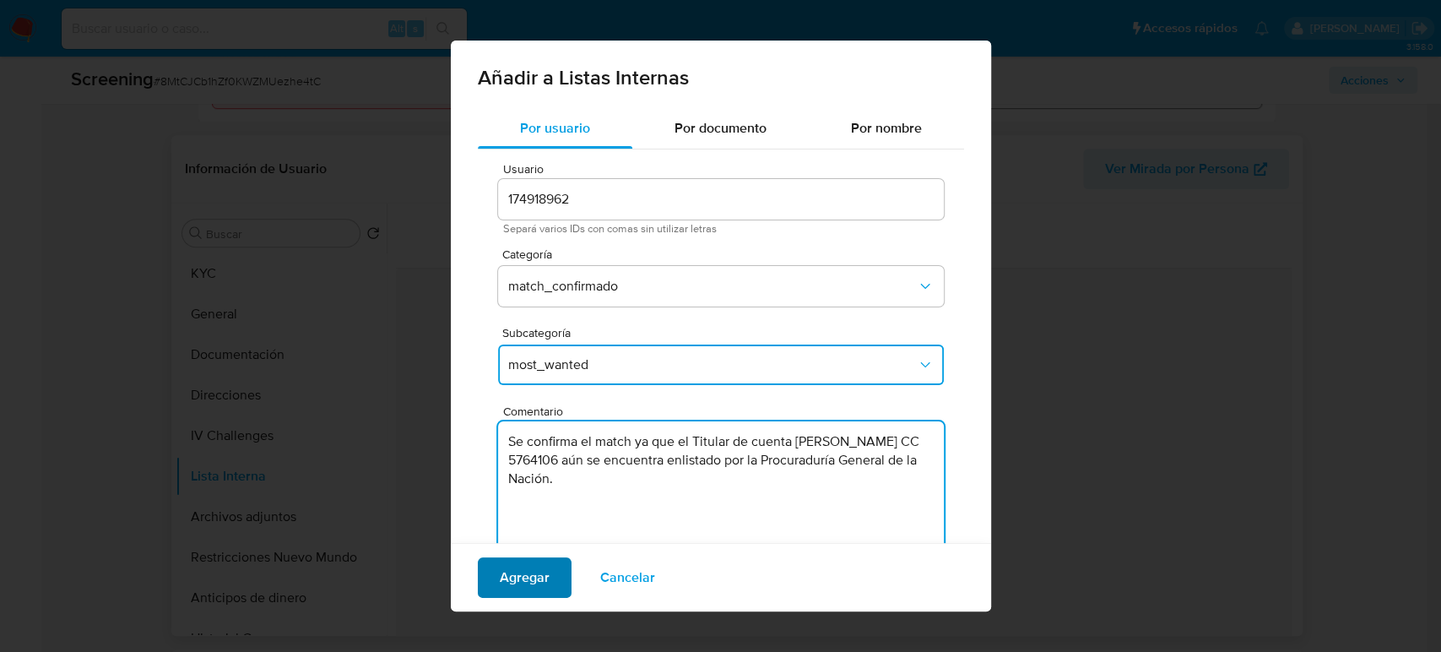
type textarea "Se confirma el match ya que el Titular de cuenta [PERSON_NAME] CC 5764106 aún s…"
drag, startPoint x: 531, startPoint y: 582, endPoint x: 512, endPoint y: 578, distance: 18.9
click at [530, 582] on span "Agregar" at bounding box center [525, 577] width 50 height 37
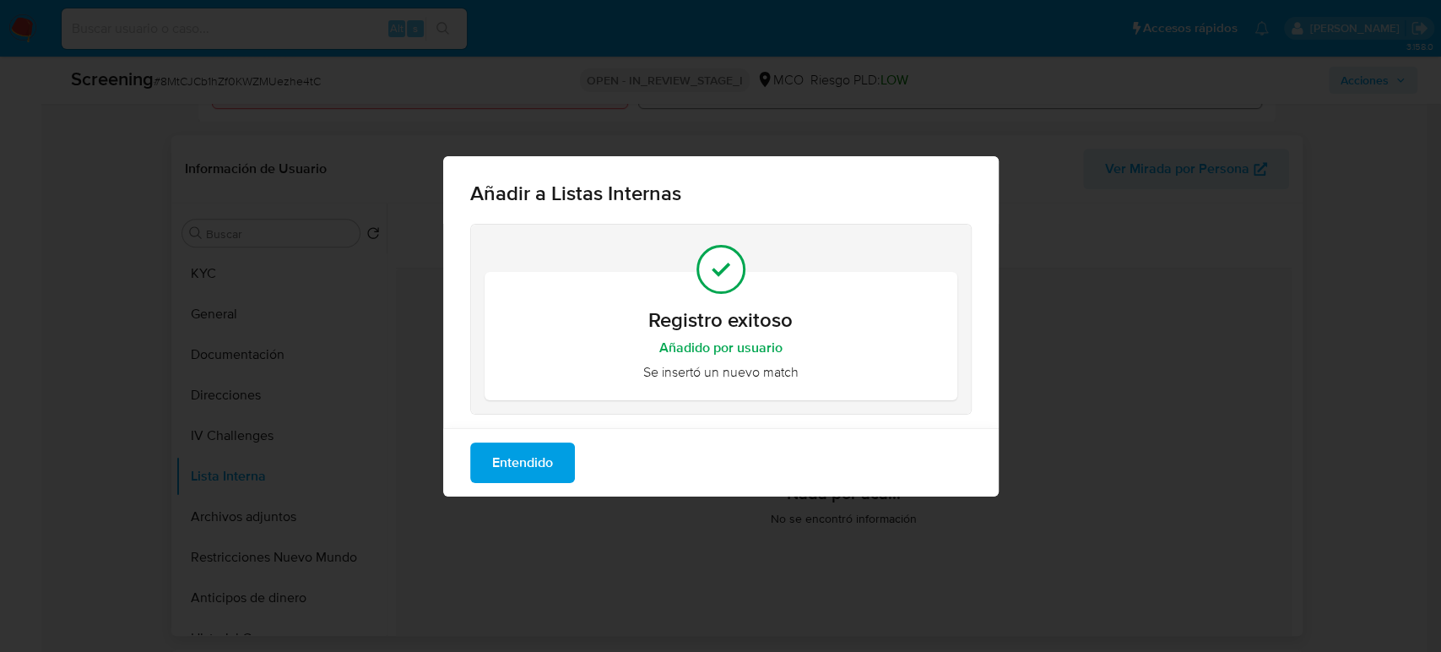
click at [528, 460] on span "Entendido" at bounding box center [522, 462] width 61 height 37
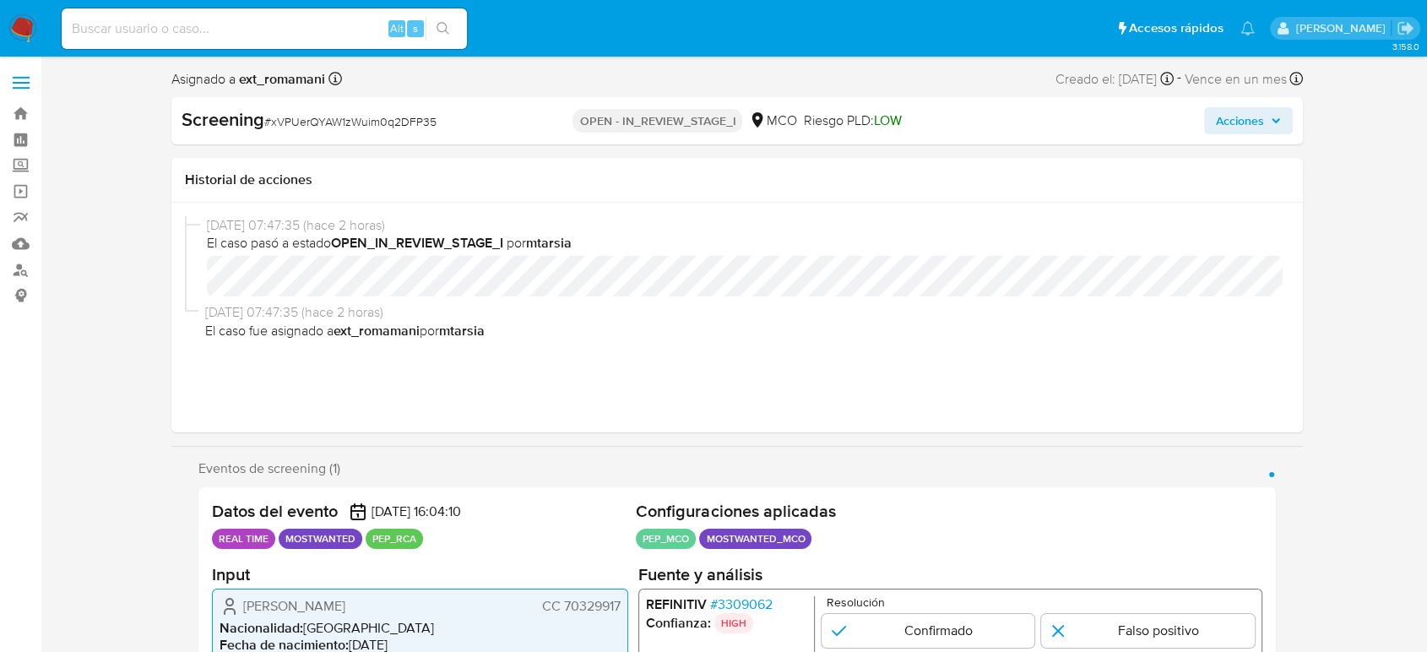
select select "10"
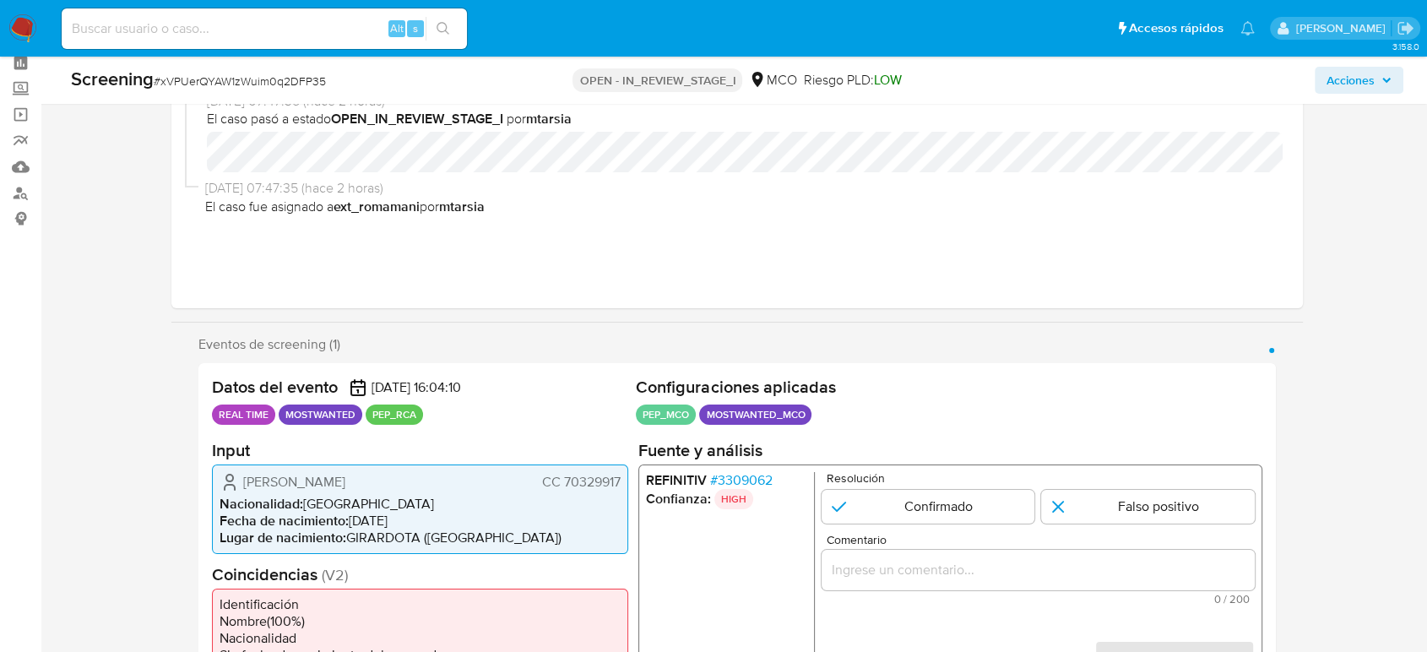
scroll to position [281, 0]
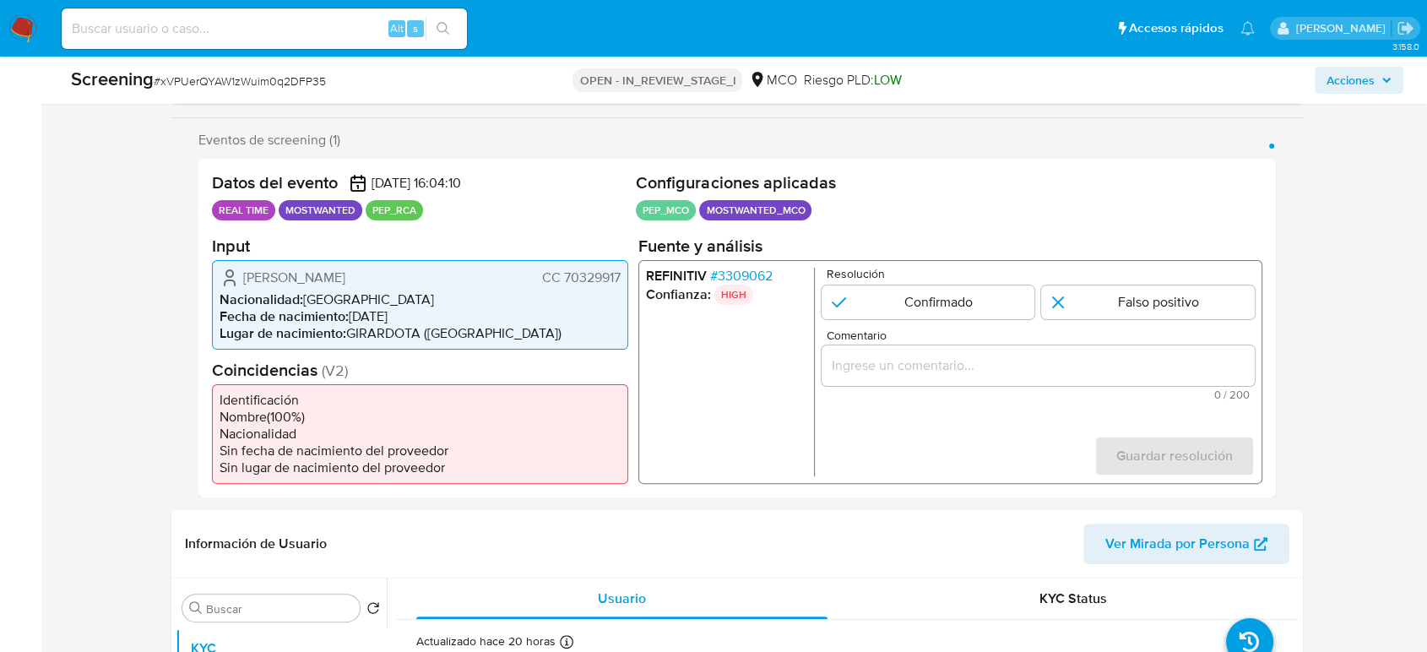
drag, startPoint x: 434, startPoint y: 268, endPoint x: 240, endPoint y: 268, distance: 194.1
click at [240, 268] on div "[PERSON_NAME] CC 70329917" at bounding box center [419, 277] width 401 height 20
click at [753, 280] on span "# 3309062" at bounding box center [741, 275] width 62 height 17
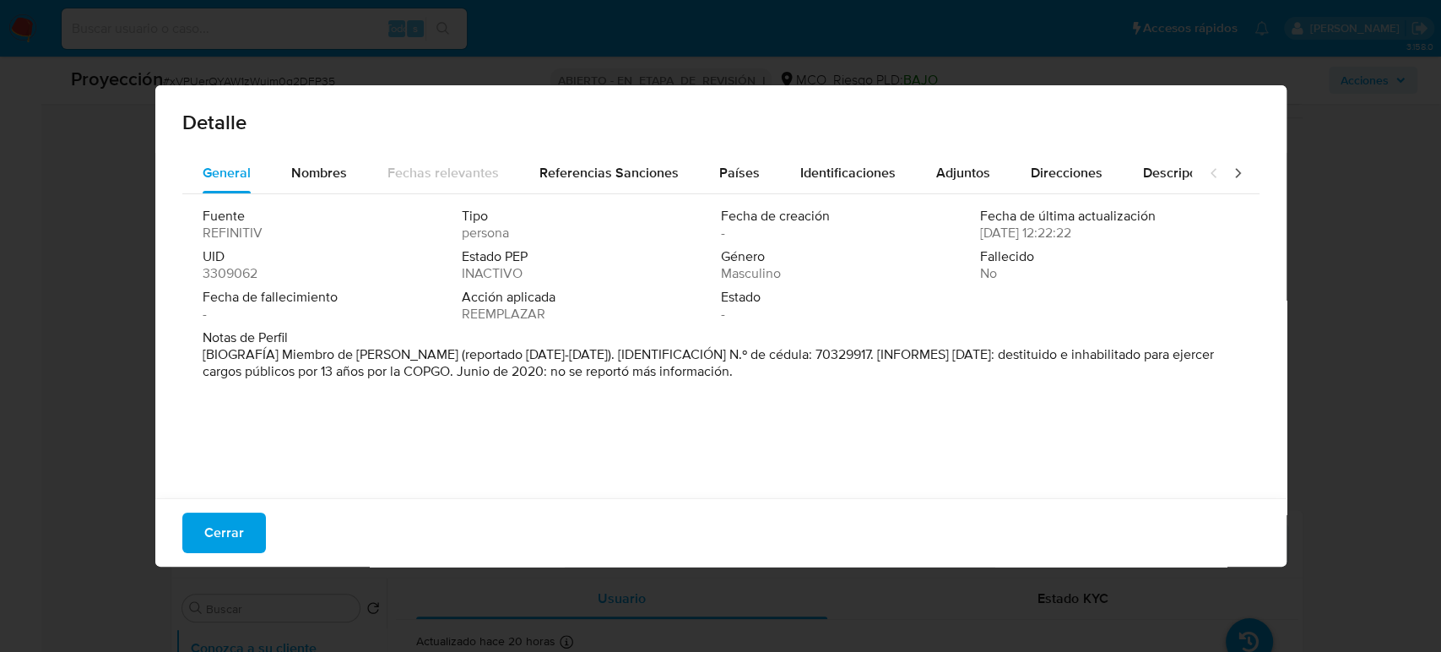
drag, startPoint x: 279, startPoint y: 355, endPoint x: 409, endPoint y: 363, distance: 129.4
click at [409, 363] on font "[BIOGRAFÍA] Miembro de [PERSON_NAME] (reportado [DATE]-[DATE]). [IDENTIFICACIÓN…" at bounding box center [708, 362] width 1011 height 36
click at [227, 541] on span "Cerrar" at bounding box center [224, 532] width 40 height 37
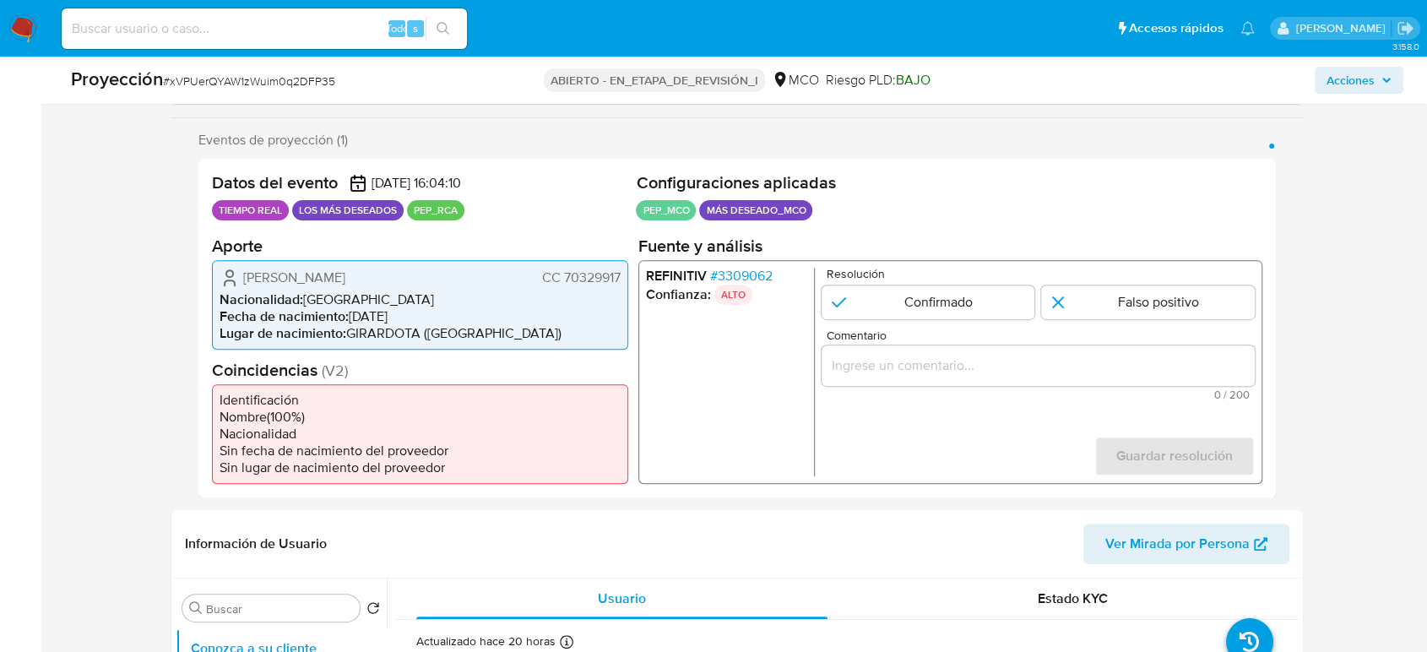
click at [972, 370] on input "Comentario" at bounding box center [1037, 365] width 433 height 22
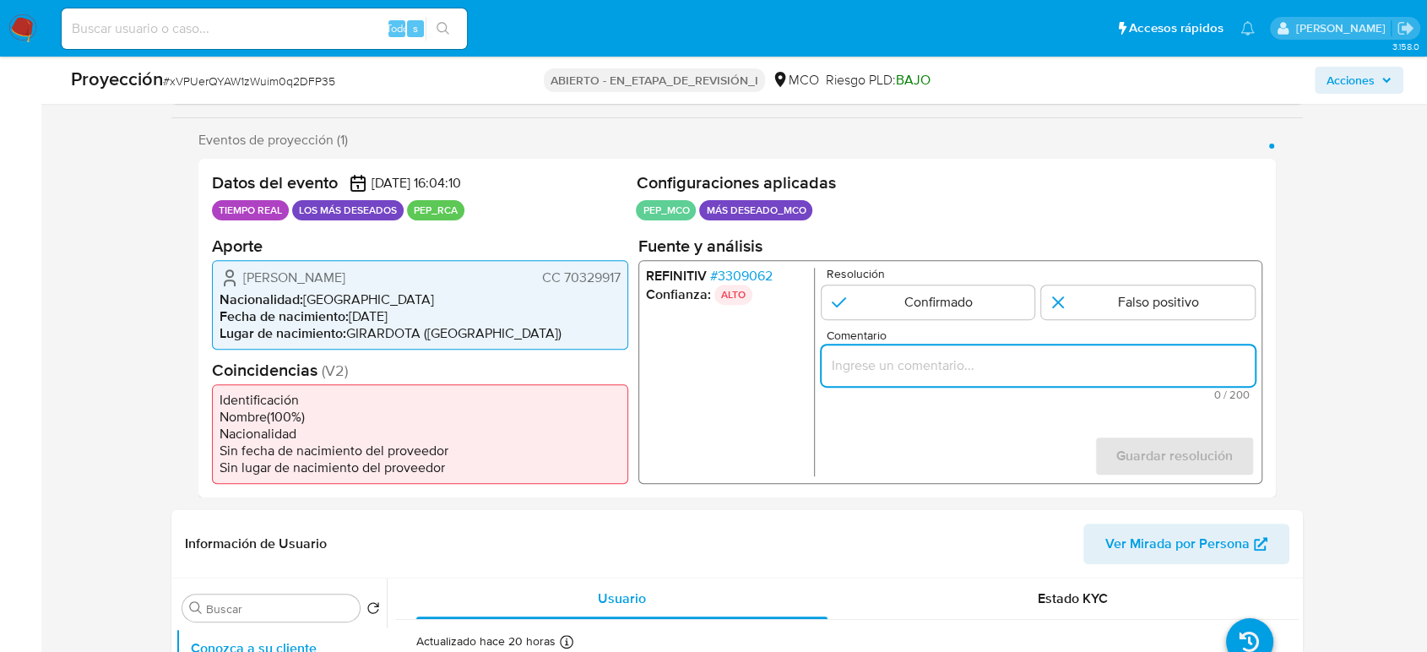
paste input "Se confirma el match ya que el Titular de cuenta aún se encuentra enlistado por…"
click at [939, 424] on form "Resolución Confirmado Falso positivo Comentario Se confirma el match ya que el …" at bounding box center [1037, 371] width 433 height 208
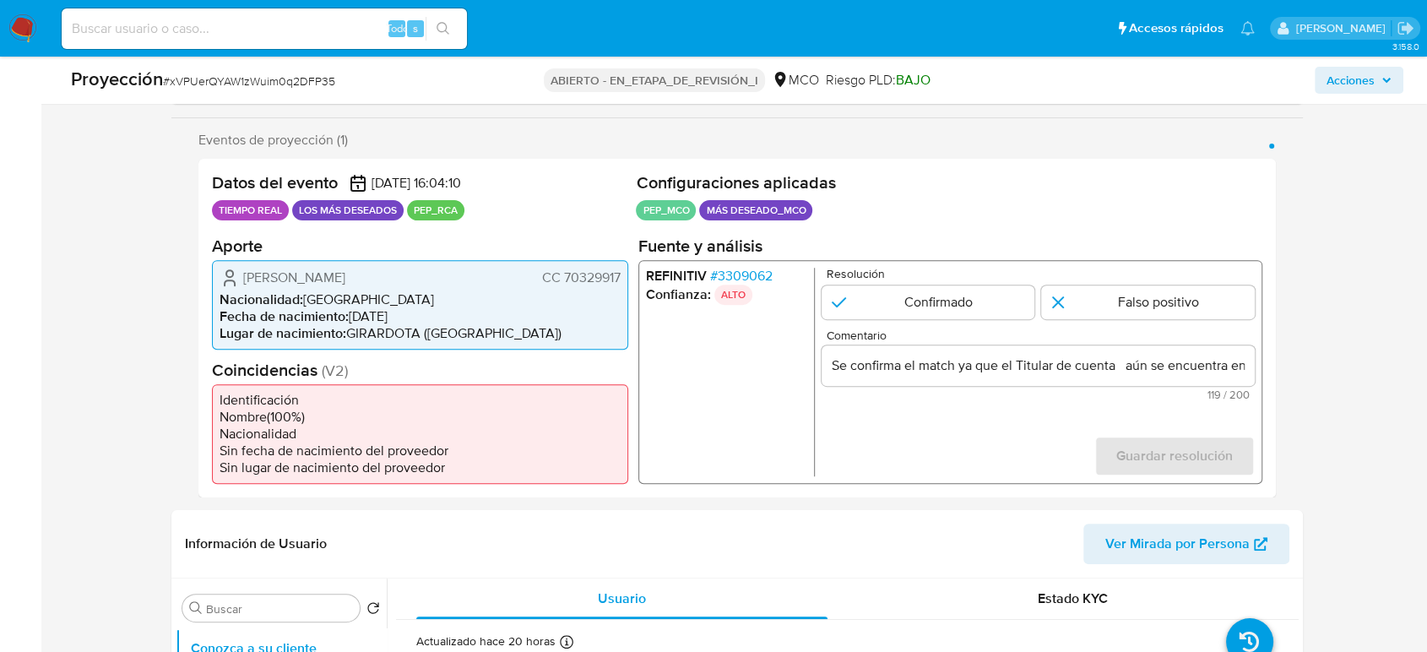
drag, startPoint x: 241, startPoint y: 278, endPoint x: 623, endPoint y: 278, distance: 382.4
click at [623, 278] on div "[PERSON_NAME] CC 70329917 Nacionalidad : [DEMOGRAPHIC_DATA] Fecha de nacimiento…" at bounding box center [420, 303] width 416 height 89
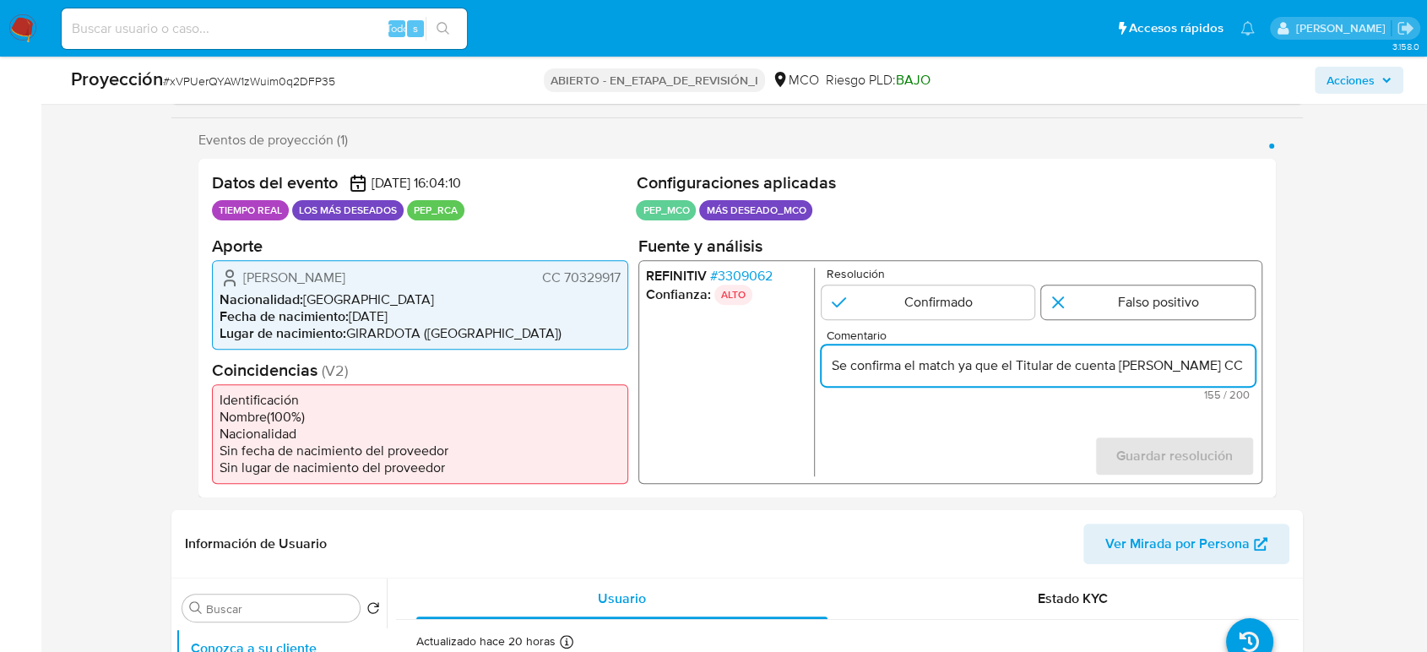
type input "Se confirma el match ya que el Titular de cuenta [PERSON_NAME] CC 70329917 aún …"
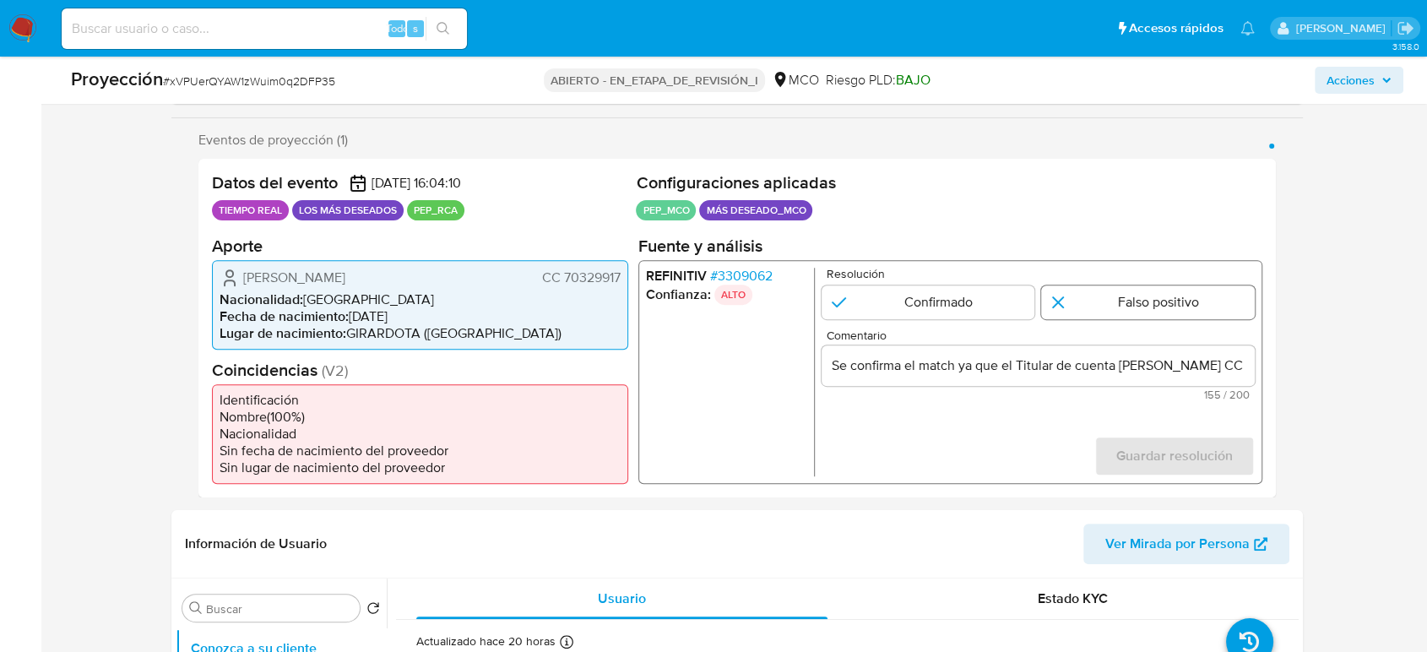
click at [1129, 301] on input "1 de 1" at bounding box center [1148, 301] width 214 height 34
radio input "true"
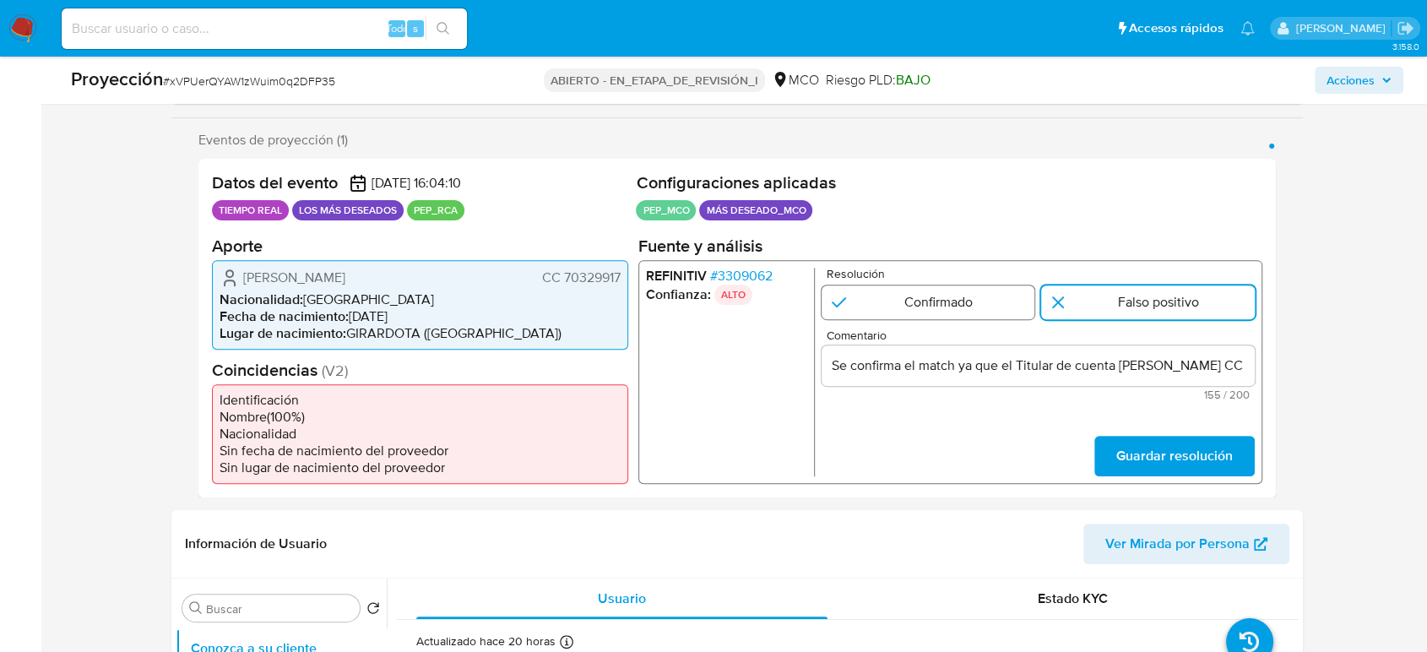
click at [979, 302] on input "1 de 1" at bounding box center [928, 301] width 214 height 34
radio input "true"
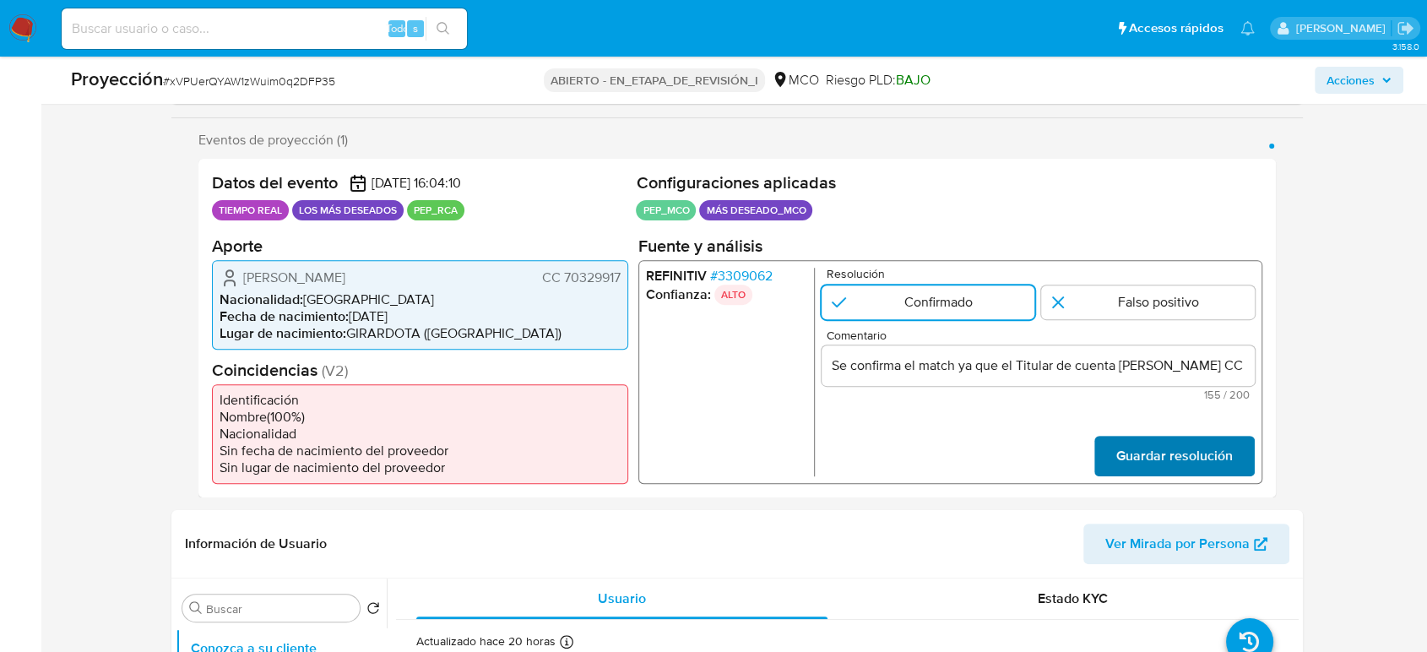
click at [1147, 442] on span "Guardar resolución" at bounding box center [1174, 454] width 116 height 37
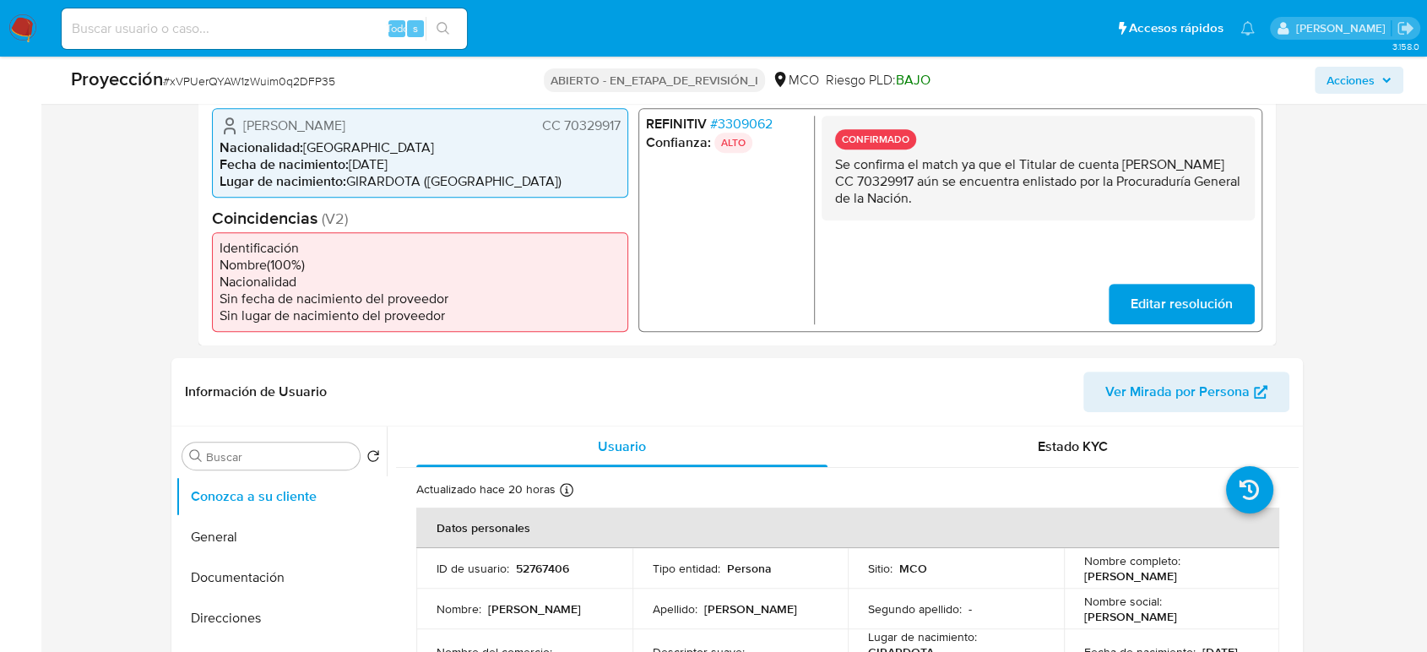
scroll to position [375, 0]
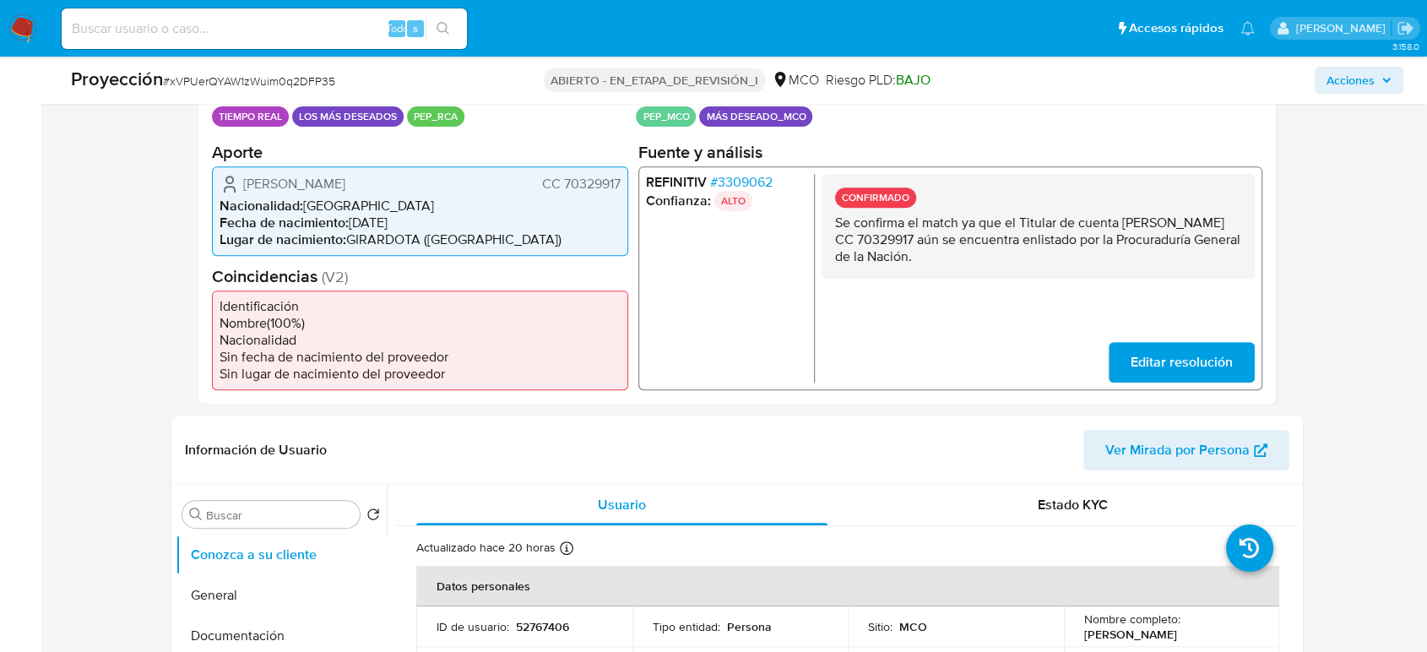
drag, startPoint x: 1049, startPoint y: 255, endPoint x: 834, endPoint y: 225, distance: 217.3
click at [837, 230] on p "Se confirma el match ya que el Titular de cuenta [PERSON_NAME] CC 70329917 aún …" at bounding box center [1038, 239] width 406 height 51
click at [835, 225] on p "Se confirma el match ya que el Titular de cuenta [PERSON_NAME] CC 70329917 aún …" at bounding box center [1038, 239] width 406 height 51
drag, startPoint x: 826, startPoint y: 221, endPoint x: 1080, endPoint y: 263, distance: 257.6
click at [1080, 263] on div "CONFIRMADO Se confirma el match ya que el Titular de cuenta [PERSON_NAME] CC 70…" at bounding box center [1037, 225] width 433 height 105
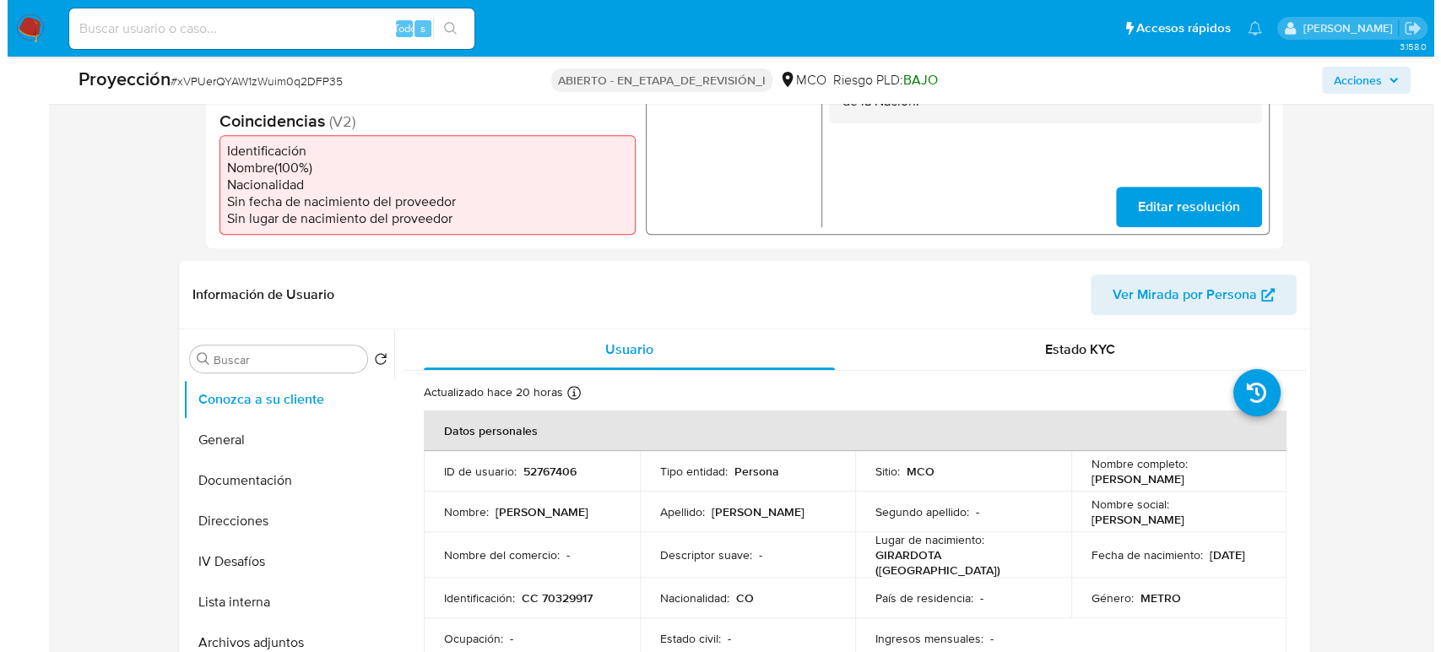
scroll to position [656, 0]
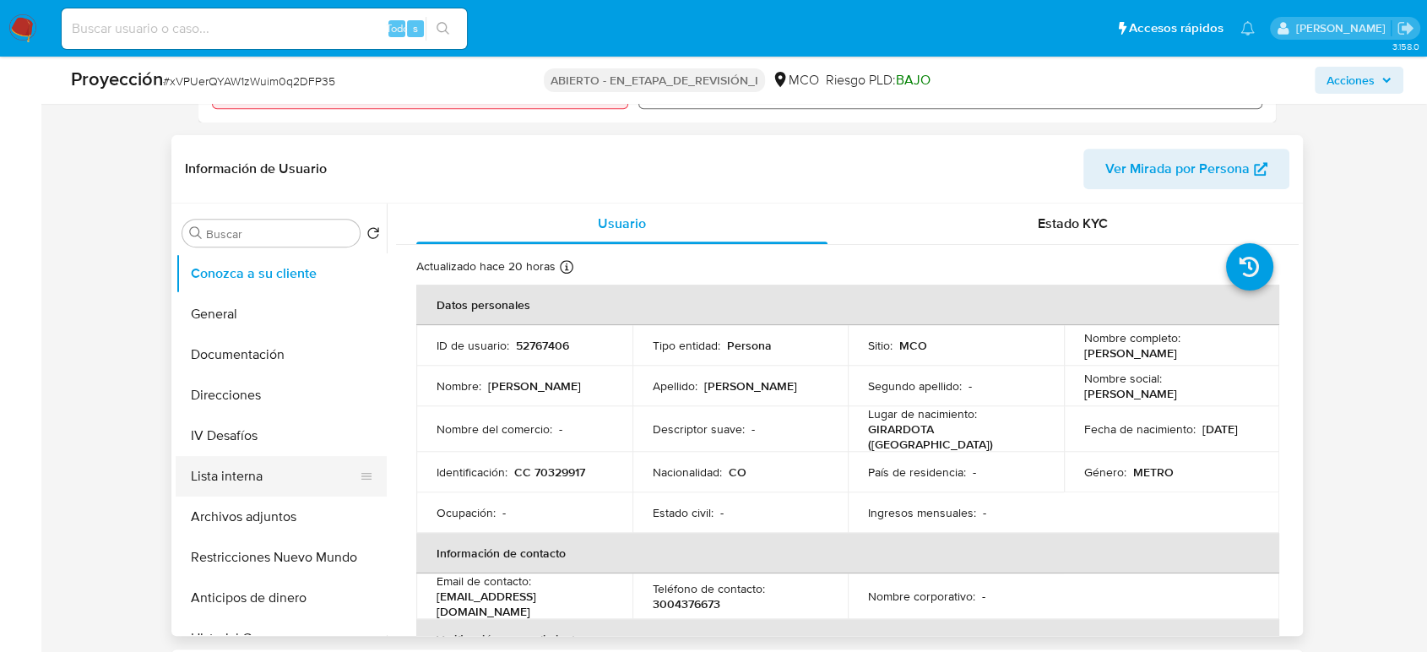
click at [221, 472] on button "Lista interna" at bounding box center [275, 476] width 198 height 41
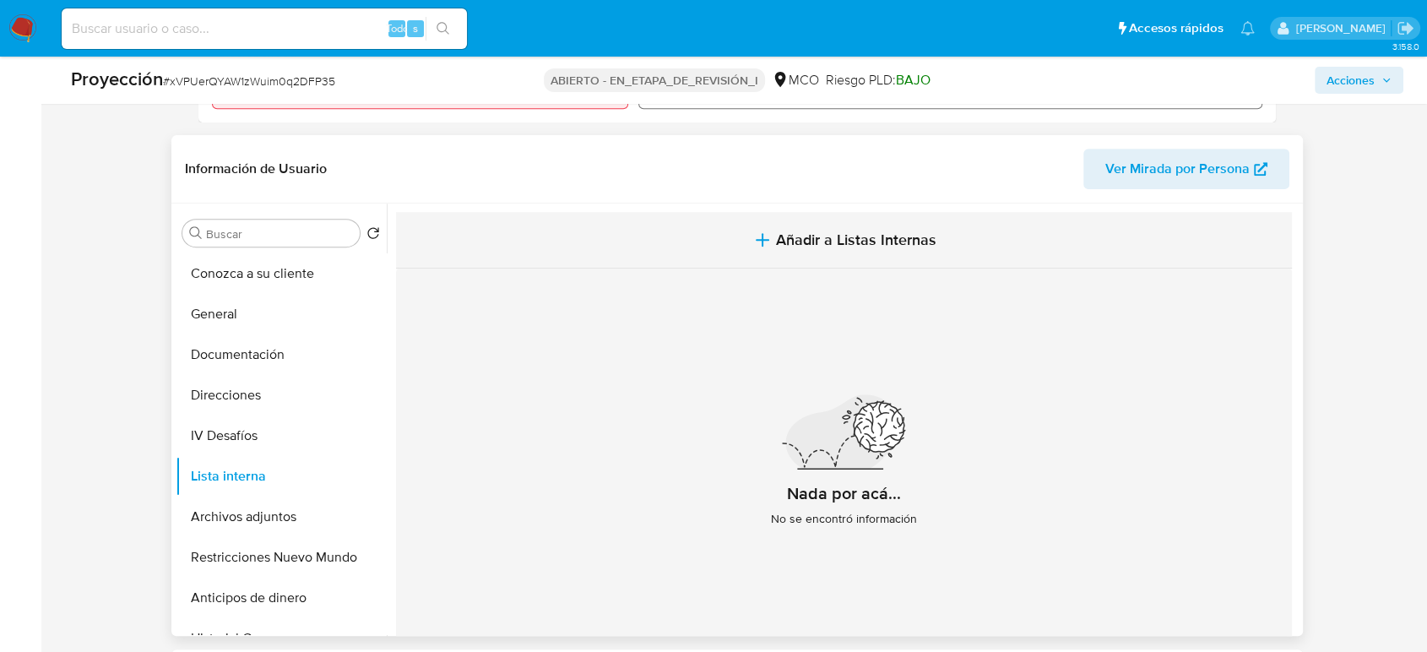
click at [730, 231] on button "Añadir a Listas Internas" at bounding box center [844, 240] width 896 height 57
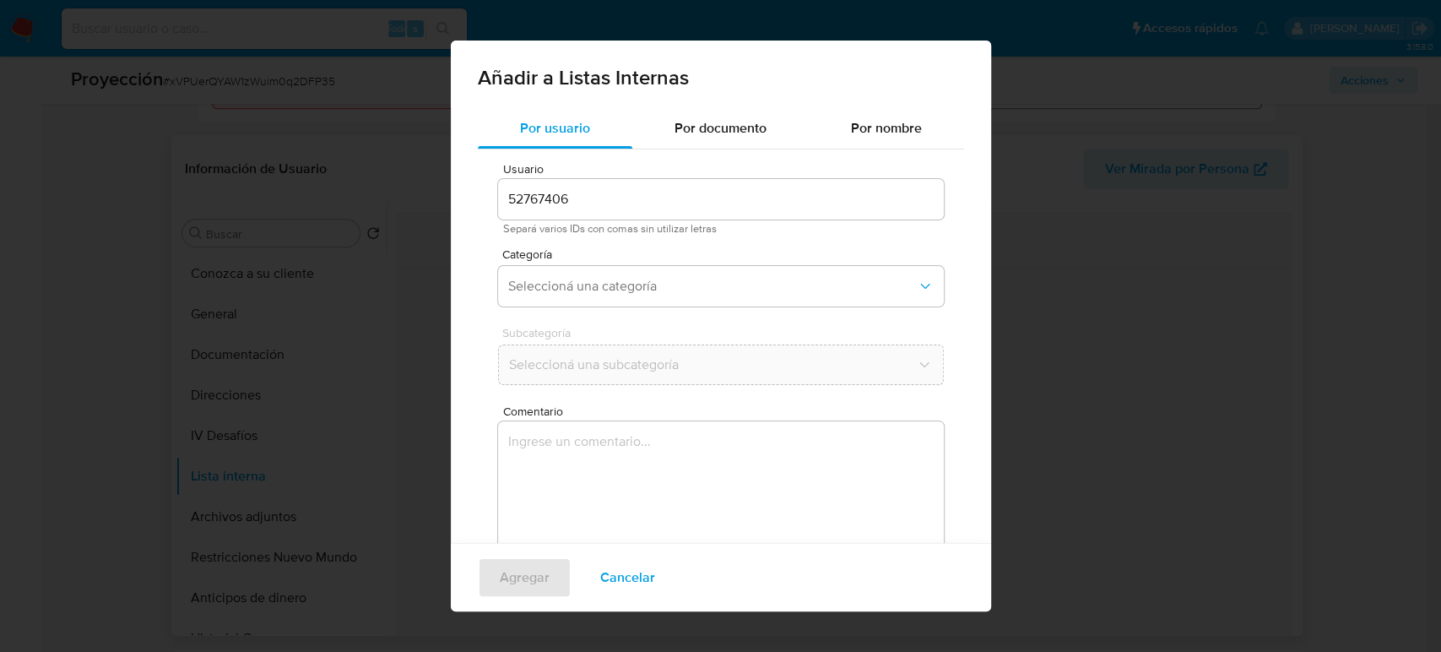
scroll to position [68, 0]
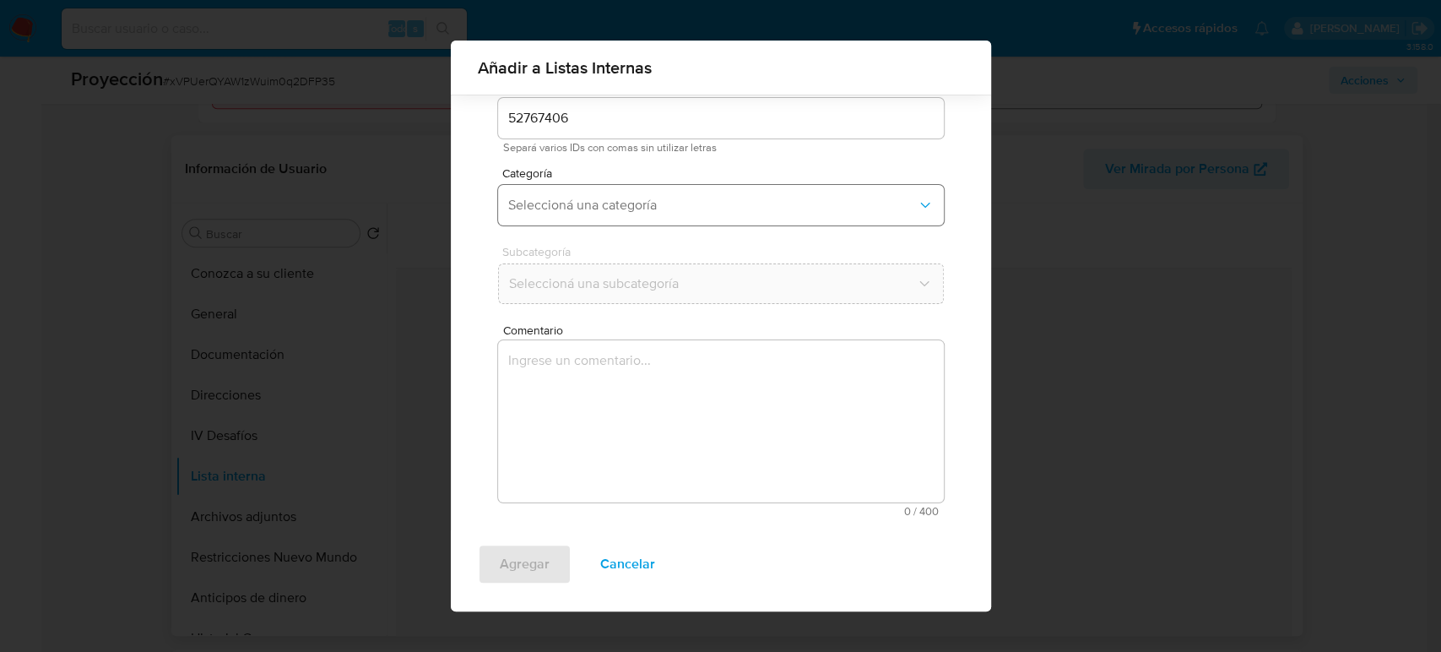
click at [669, 220] on button "Seleccioná una categoría" at bounding box center [721, 205] width 446 height 41
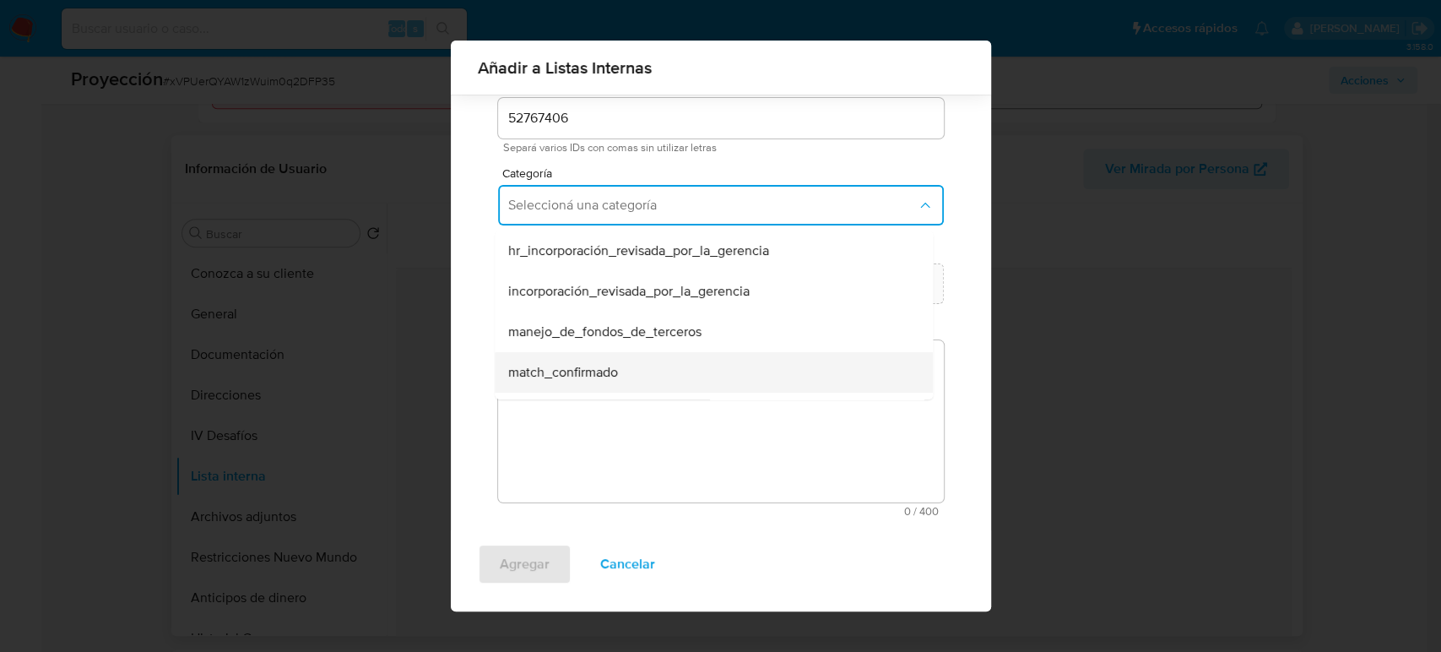
click at [594, 364] on span "match_confirmado" at bounding box center [563, 372] width 110 height 17
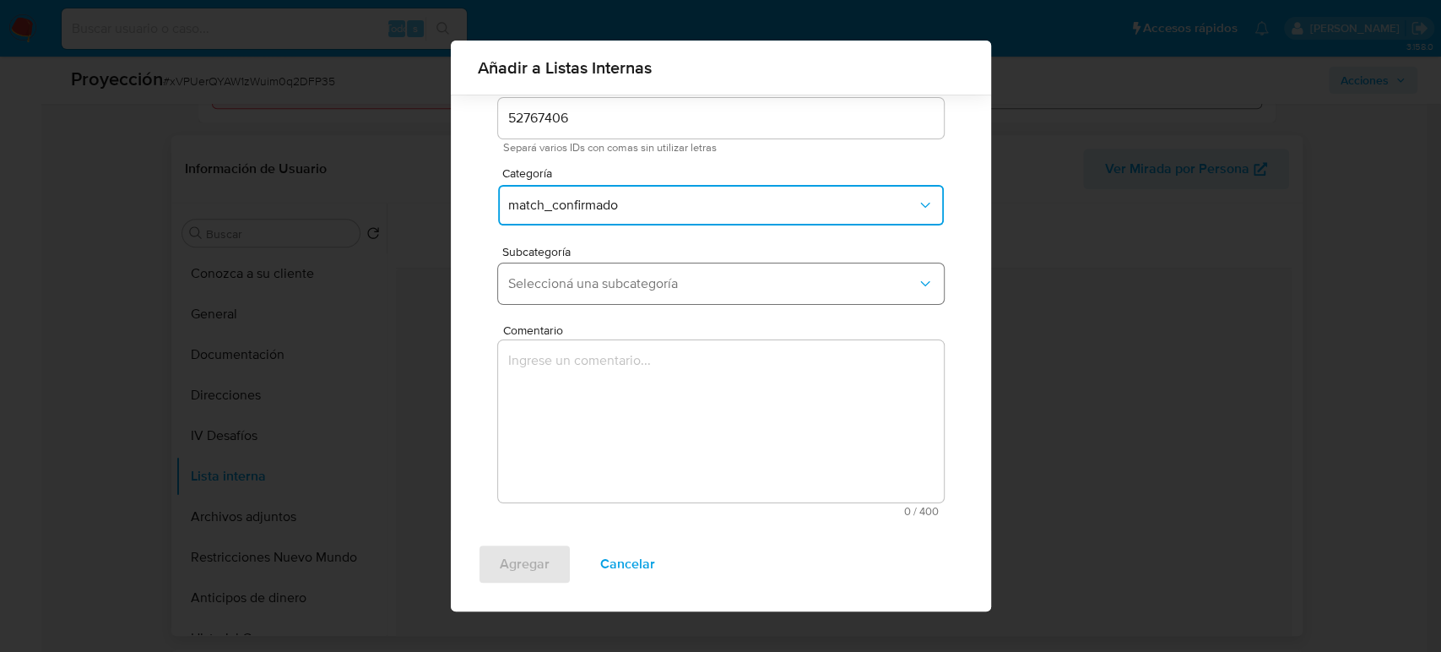
click at [670, 293] on button "Seleccioná una subcategoría" at bounding box center [721, 283] width 446 height 41
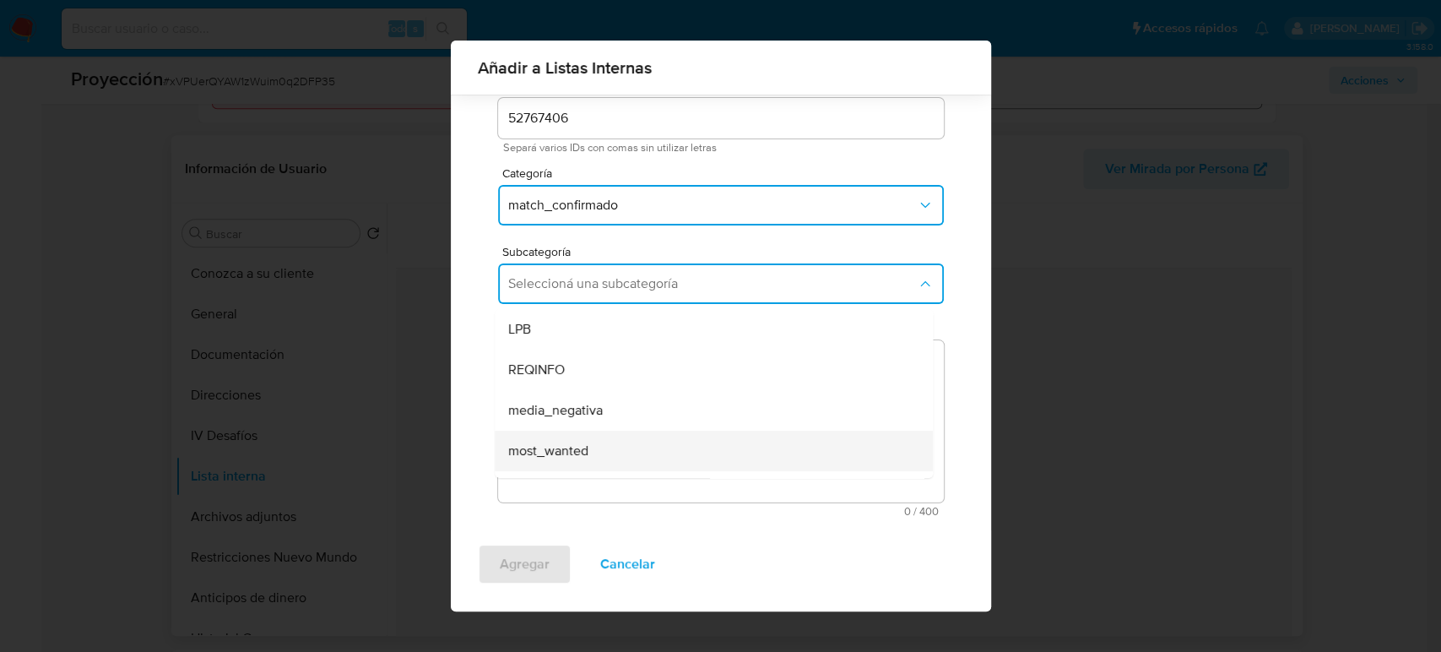
click at [567, 453] on span "most_wanted" at bounding box center [548, 450] width 80 height 17
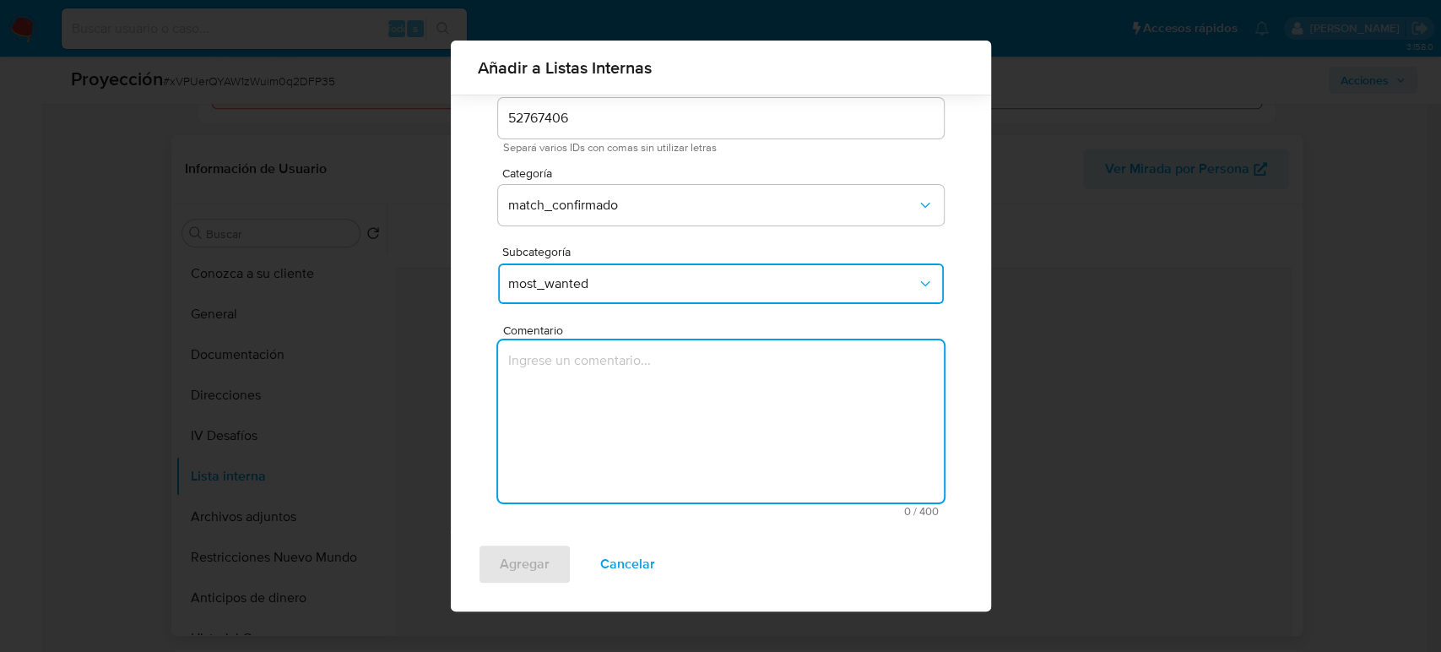
click at [590, 436] on textarea "Comentario" at bounding box center [721, 421] width 446 height 162
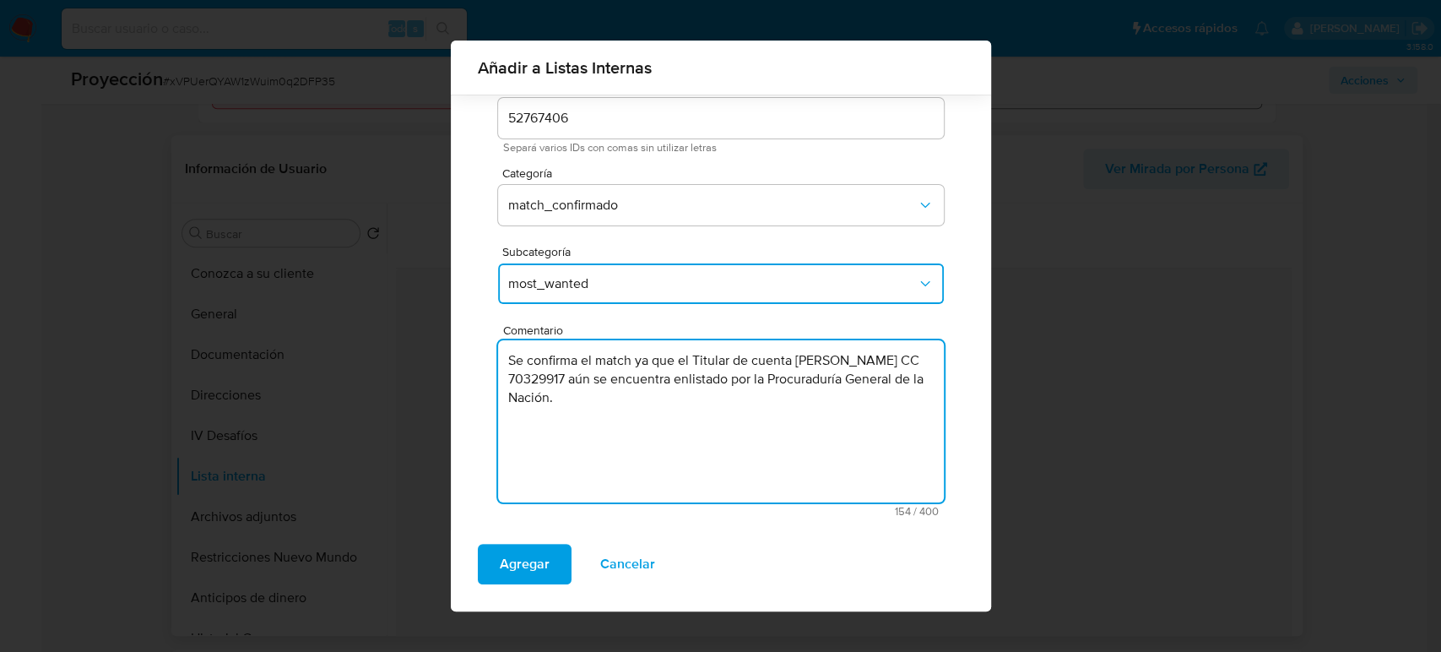
click at [581, 381] on textarea "Se confirma el match ya que el Titular de cuenta [PERSON_NAME] CC 70329917 aún …" at bounding box center [721, 421] width 446 height 162
click at [668, 376] on textarea "Se confirma el match ya que el Titular de cuenta [PERSON_NAME], CC 70329917 aún…" at bounding box center [721, 421] width 446 height 162
type textarea "Se confirma el match ya que el Titular de cuenta Diego Andres Cataño Peña, CC 7…"
click at [501, 573] on span "Agregar" at bounding box center [525, 563] width 50 height 37
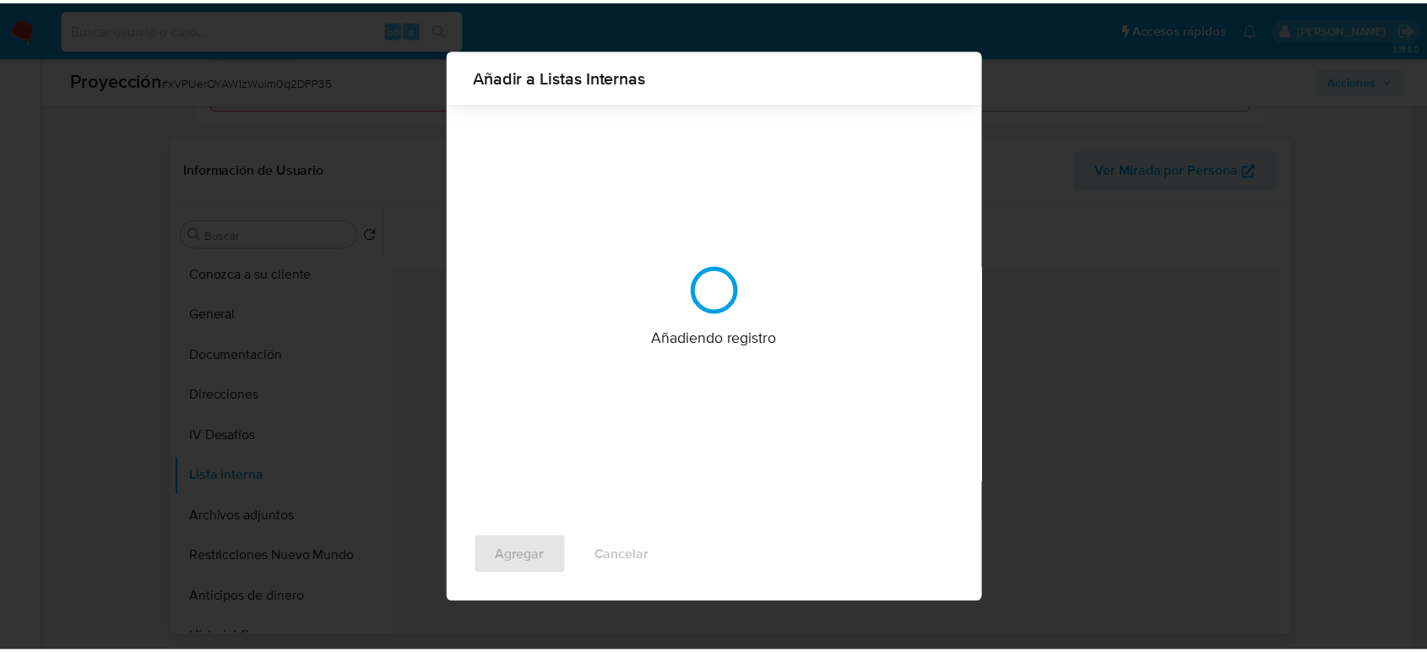
scroll to position [0, 0]
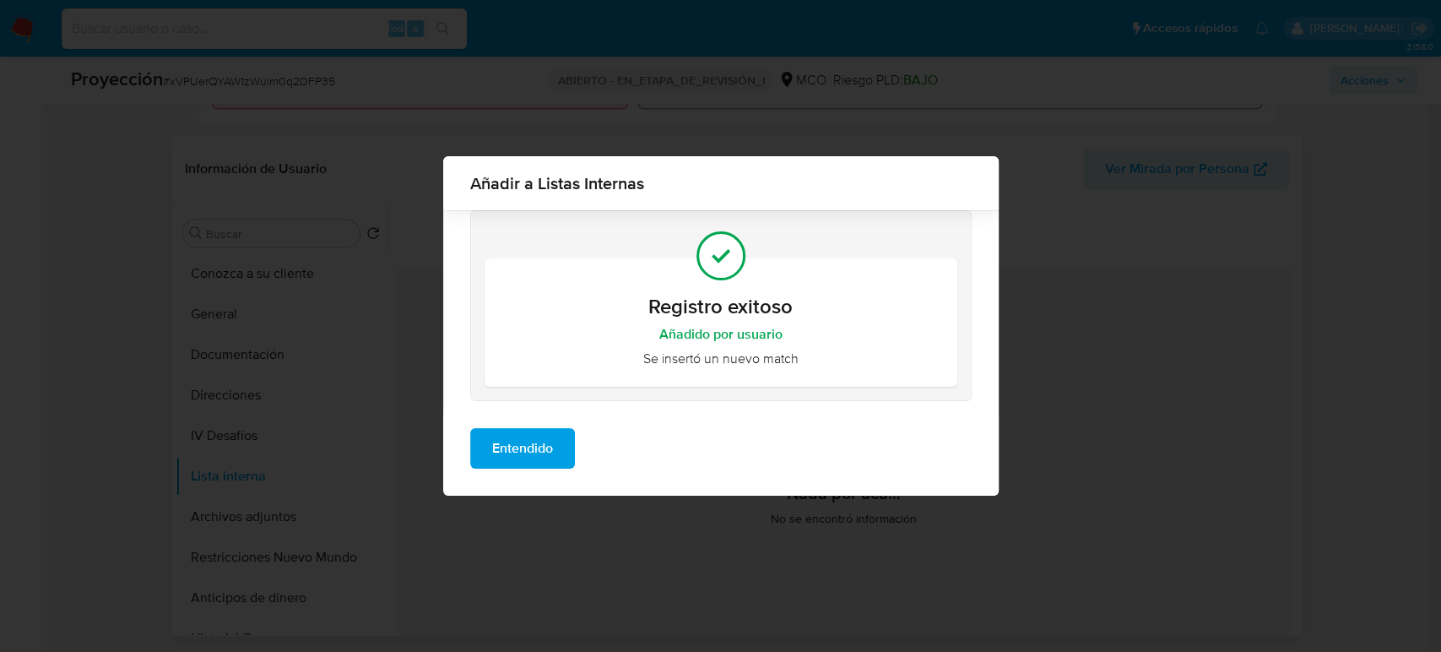
click at [548, 456] on span "Entendido" at bounding box center [522, 448] width 61 height 37
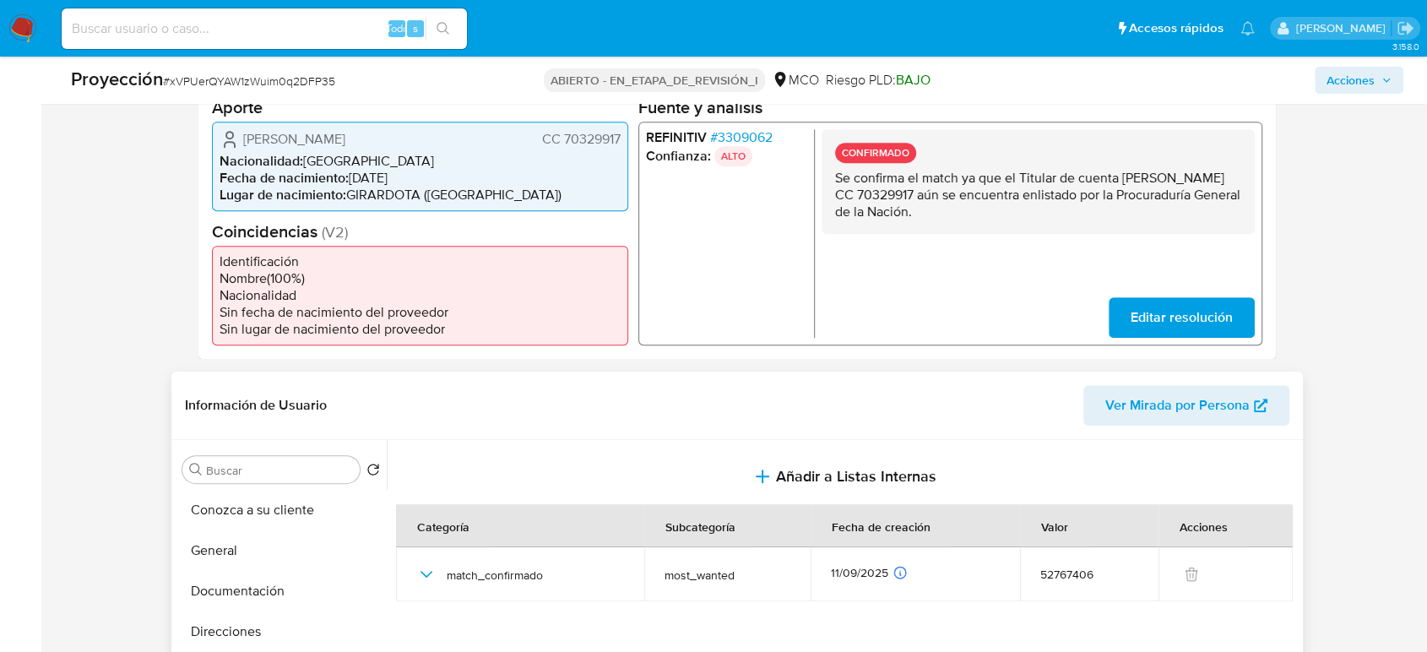
scroll to position [375, 0]
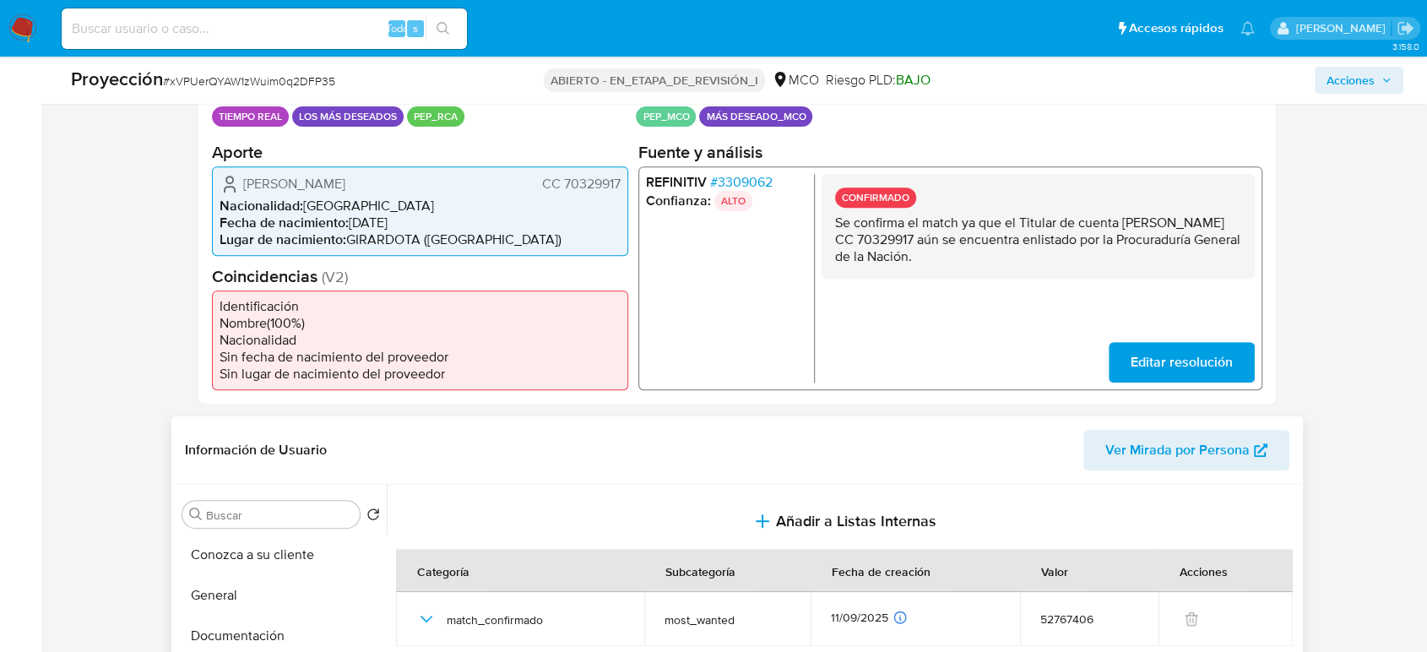
drag, startPoint x: 1052, startPoint y: 256, endPoint x: 825, endPoint y: 228, distance: 228.8
click at [825, 228] on div "CONFIRMADO Se confirma el match ya que el Titular de cuenta Diego Andres Cataño…" at bounding box center [1037, 225] width 433 height 105
click at [738, 174] on font "3309062" at bounding box center [745, 180] width 55 height 19
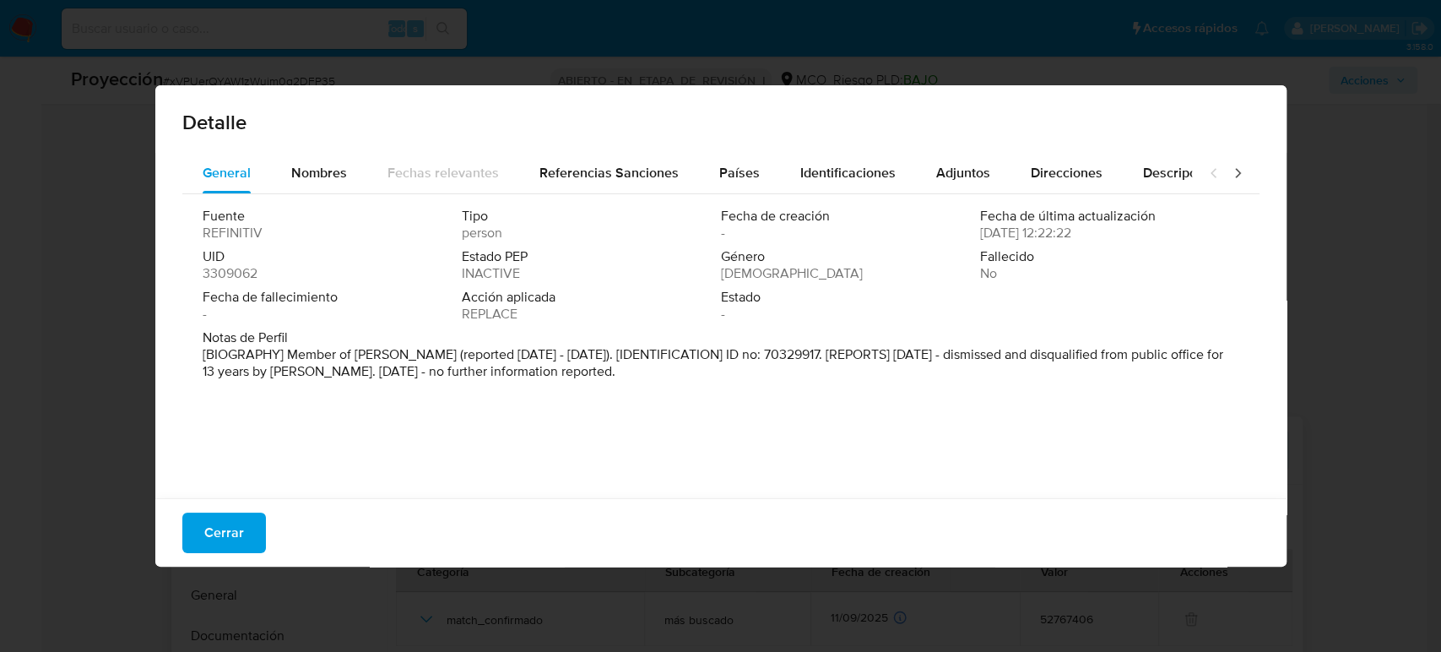
drag, startPoint x: 405, startPoint y: 355, endPoint x: 354, endPoint y: 351, distance: 51.6
click at [354, 351] on p "[BIOGRAPHY] Member of Girardota (reported 2016 - 2019). [IDENTIFICATION] ID no:…" at bounding box center [719, 363] width 1033 height 34
click at [241, 528] on font "Cerrar" at bounding box center [224, 532] width 40 height 41
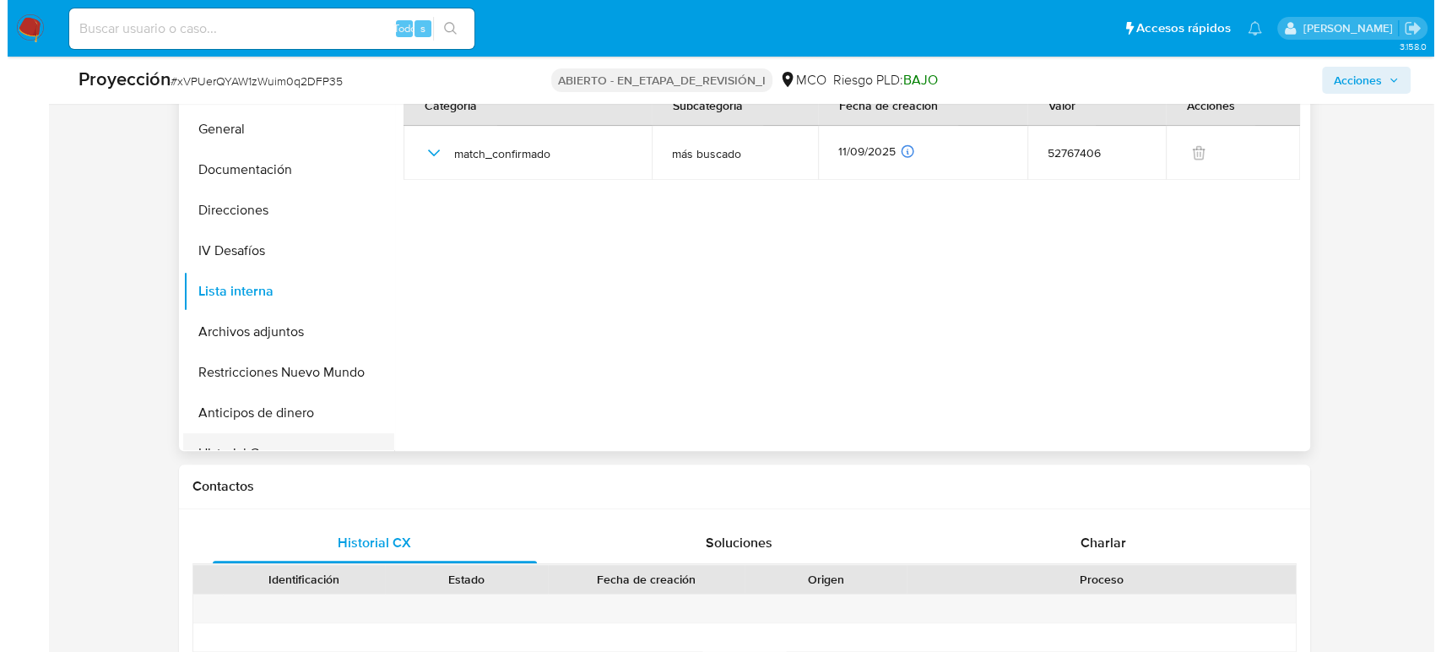
scroll to position [656, 0]
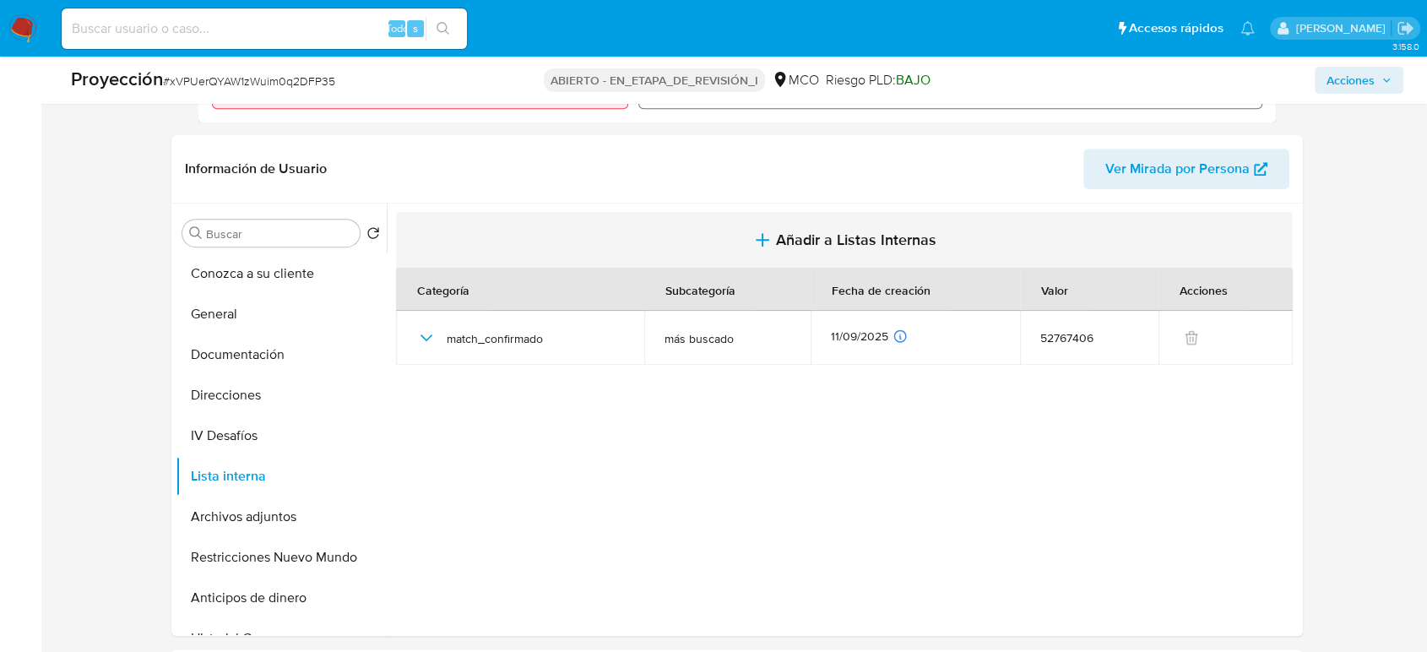
click at [805, 226] on button "Añadir a Listas Internas" at bounding box center [844, 240] width 896 height 57
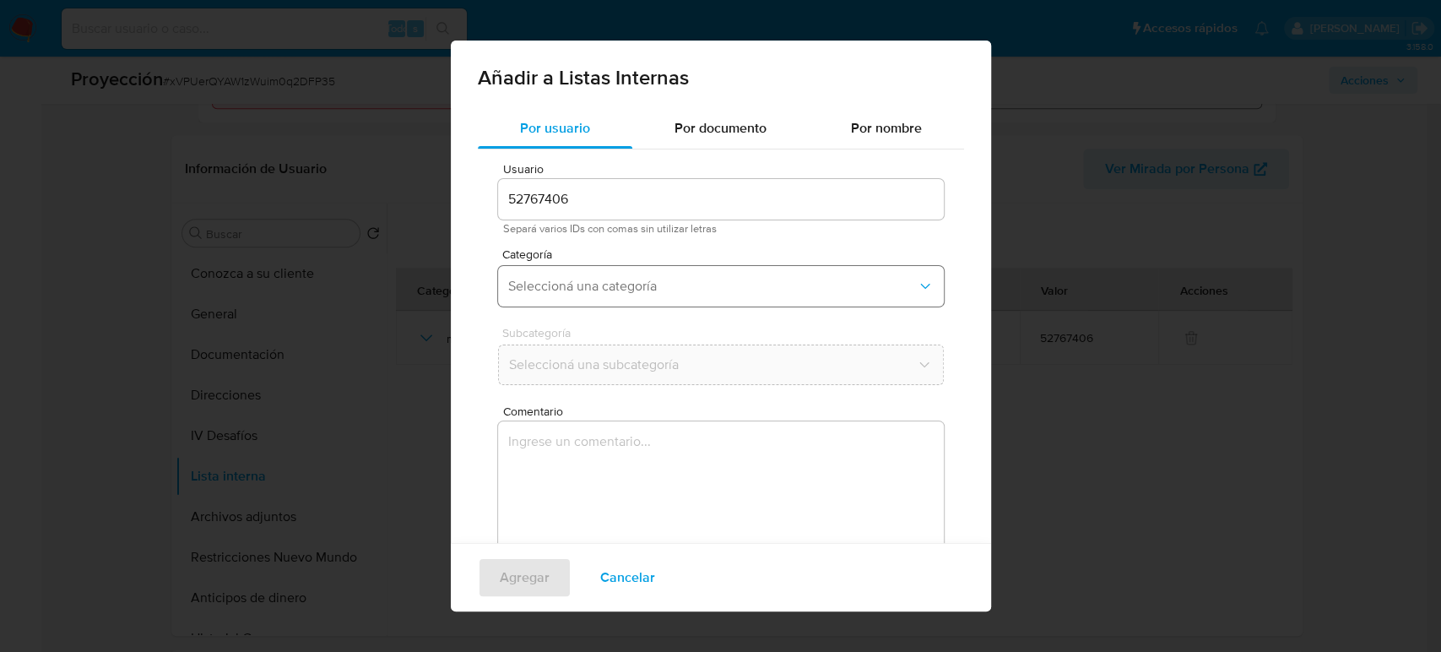
scroll to position [68, 0]
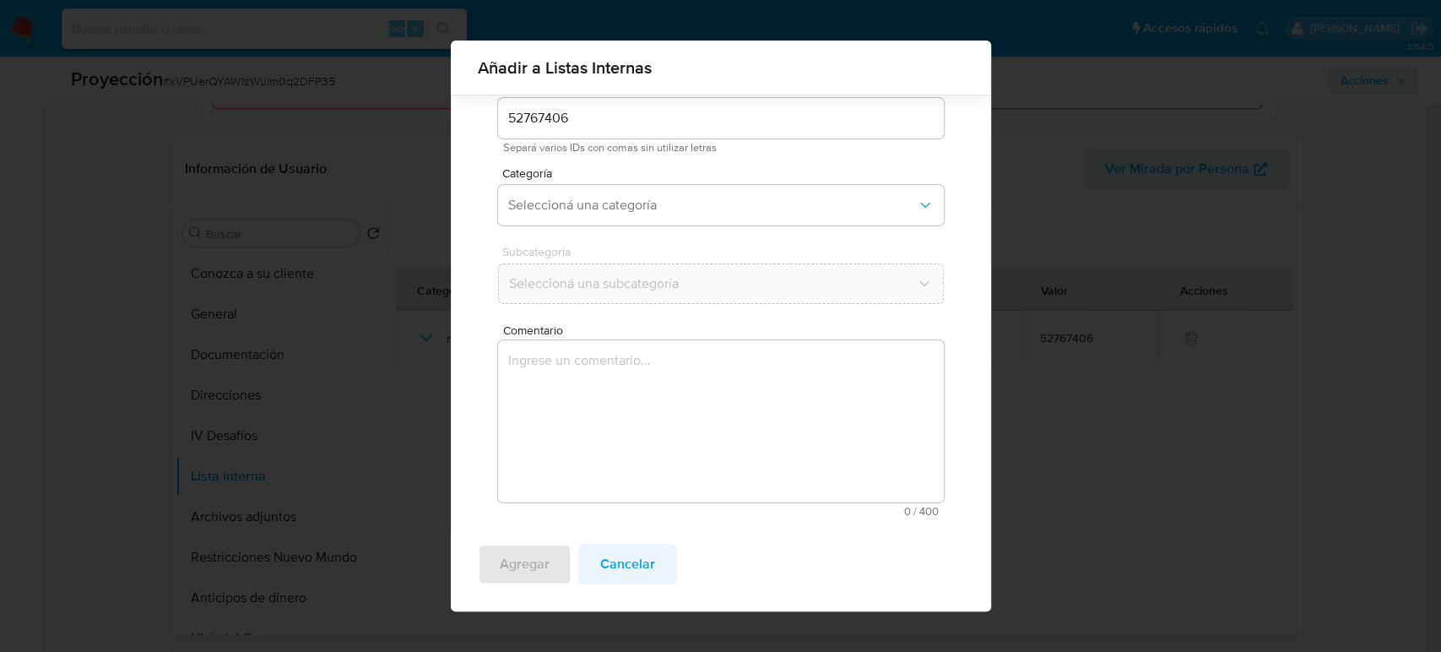
click at [617, 566] on span "Cancelar" at bounding box center [627, 563] width 55 height 37
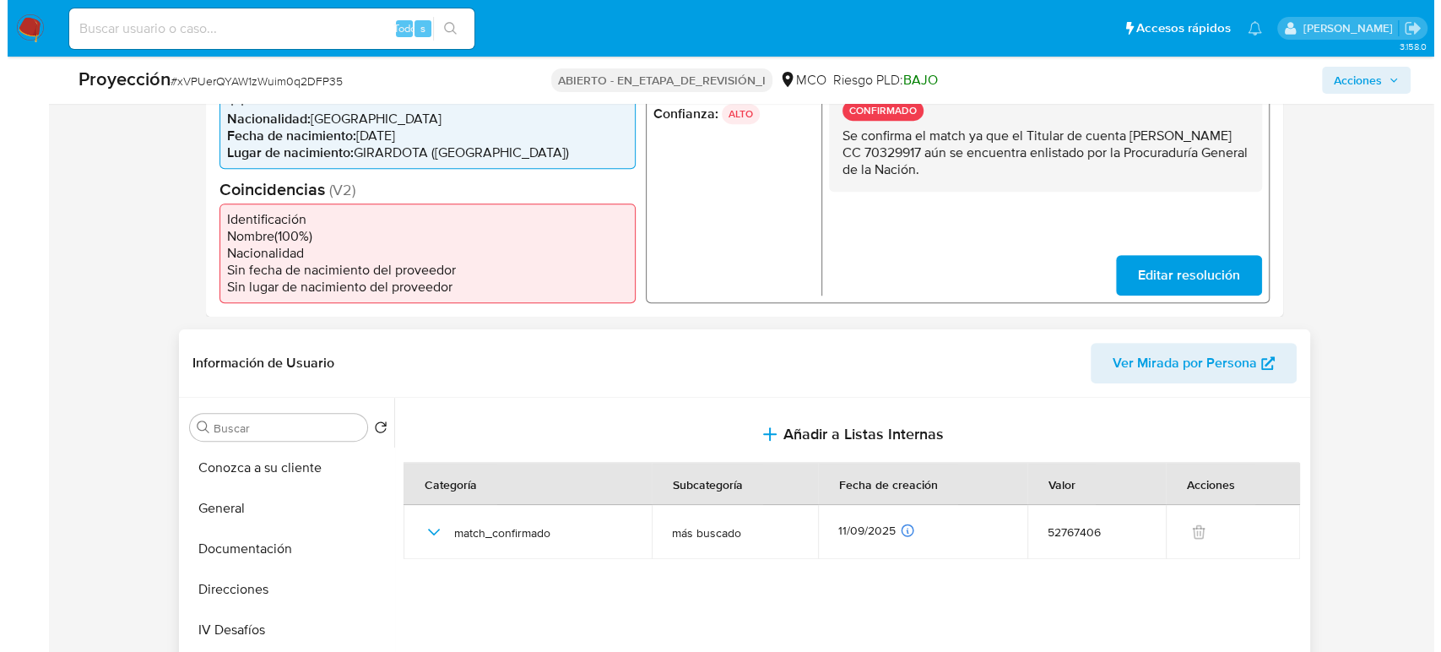
scroll to position [656, 0]
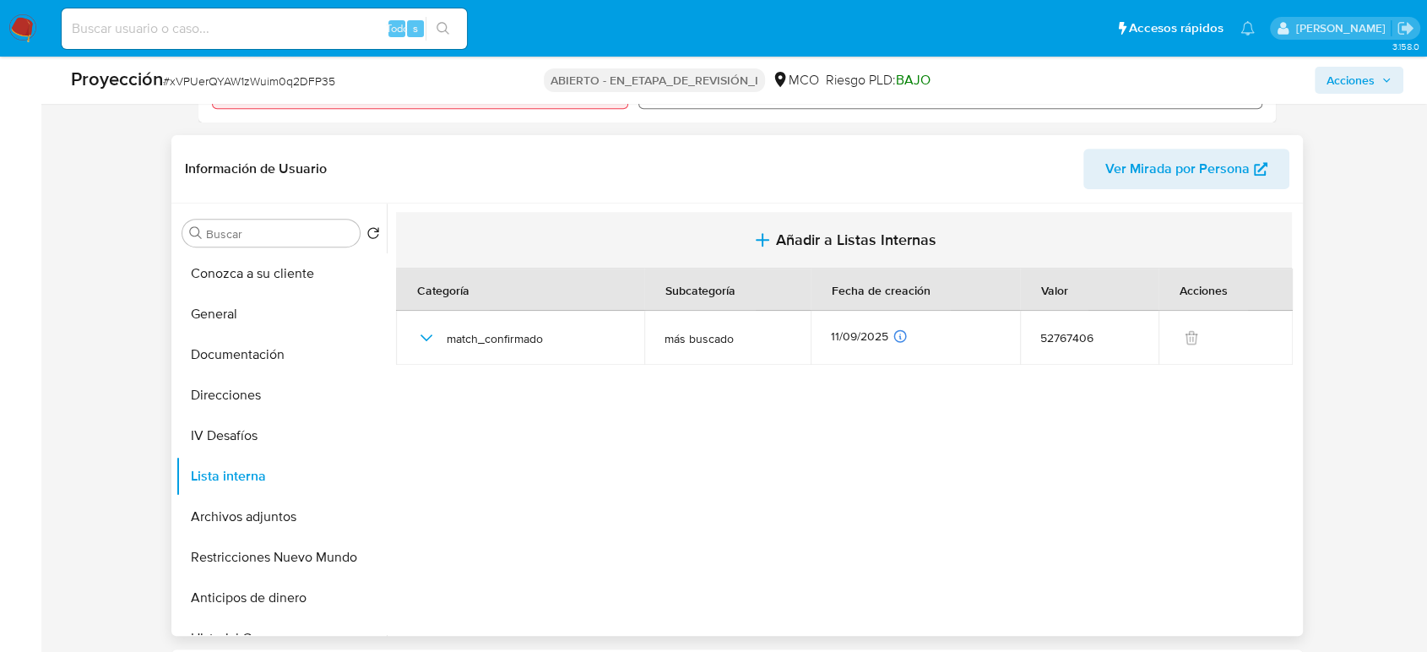
click at [783, 232] on span "Añadir a Listas Internas" at bounding box center [856, 239] width 160 height 19
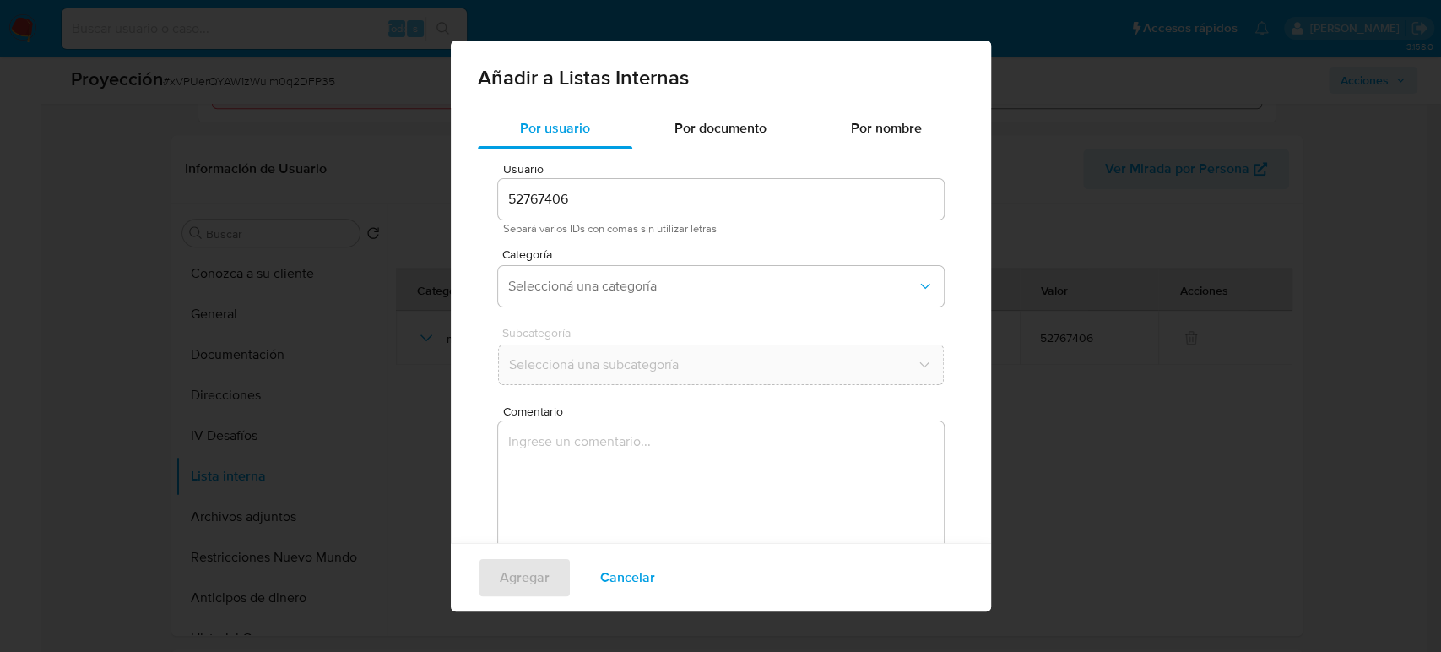
scroll to position [68, 0]
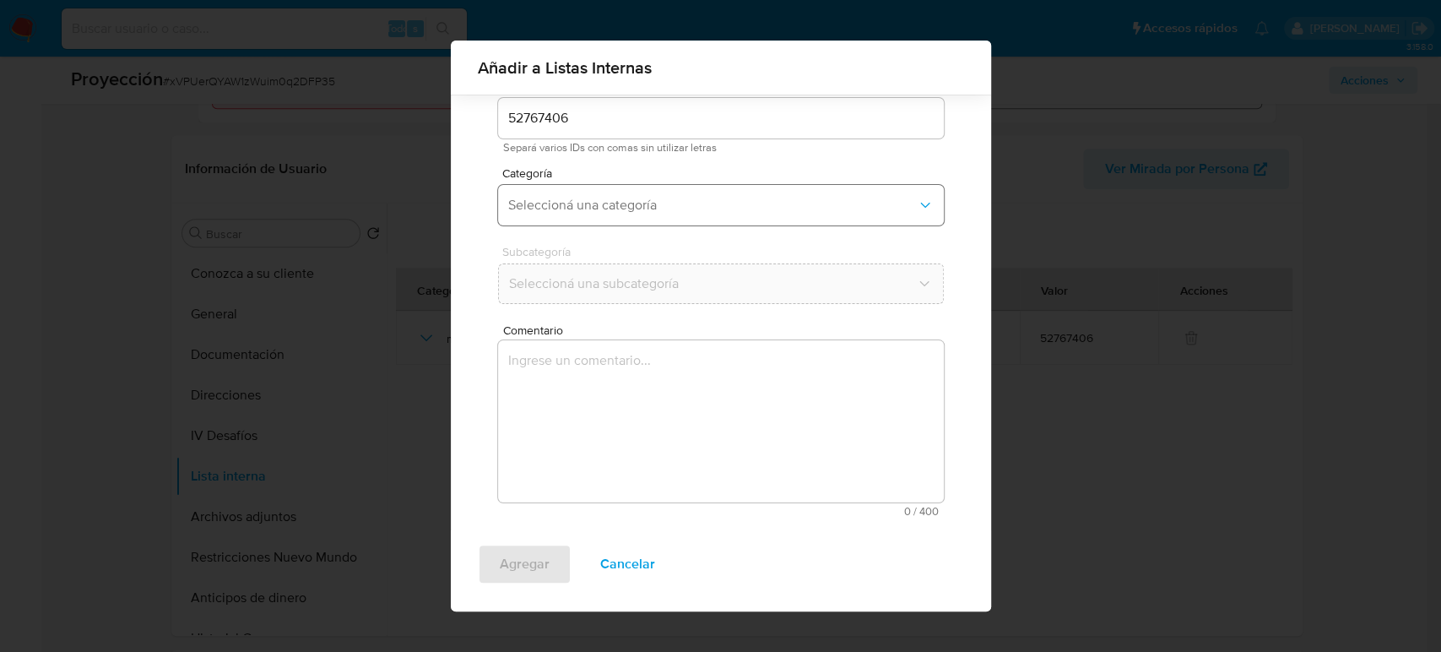
click at [589, 213] on button "Seleccioná una categoría" at bounding box center [721, 205] width 446 height 41
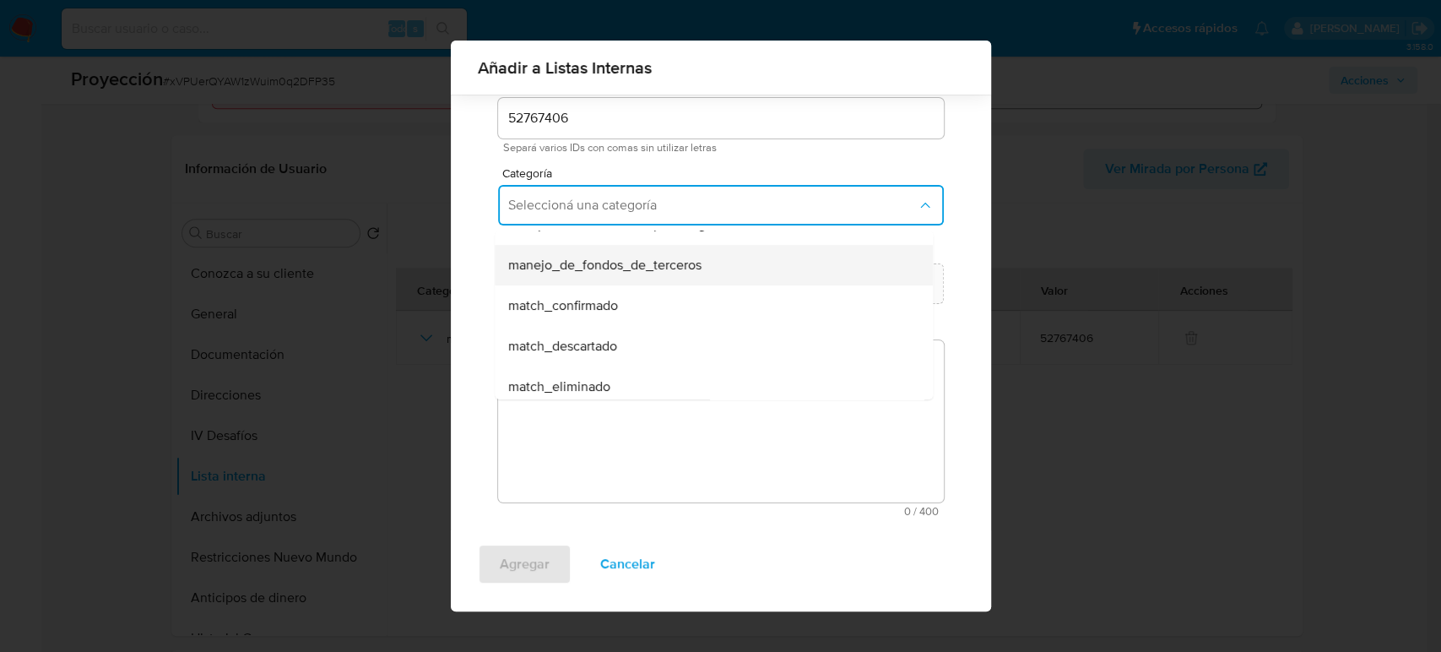
scroll to position [94, 0]
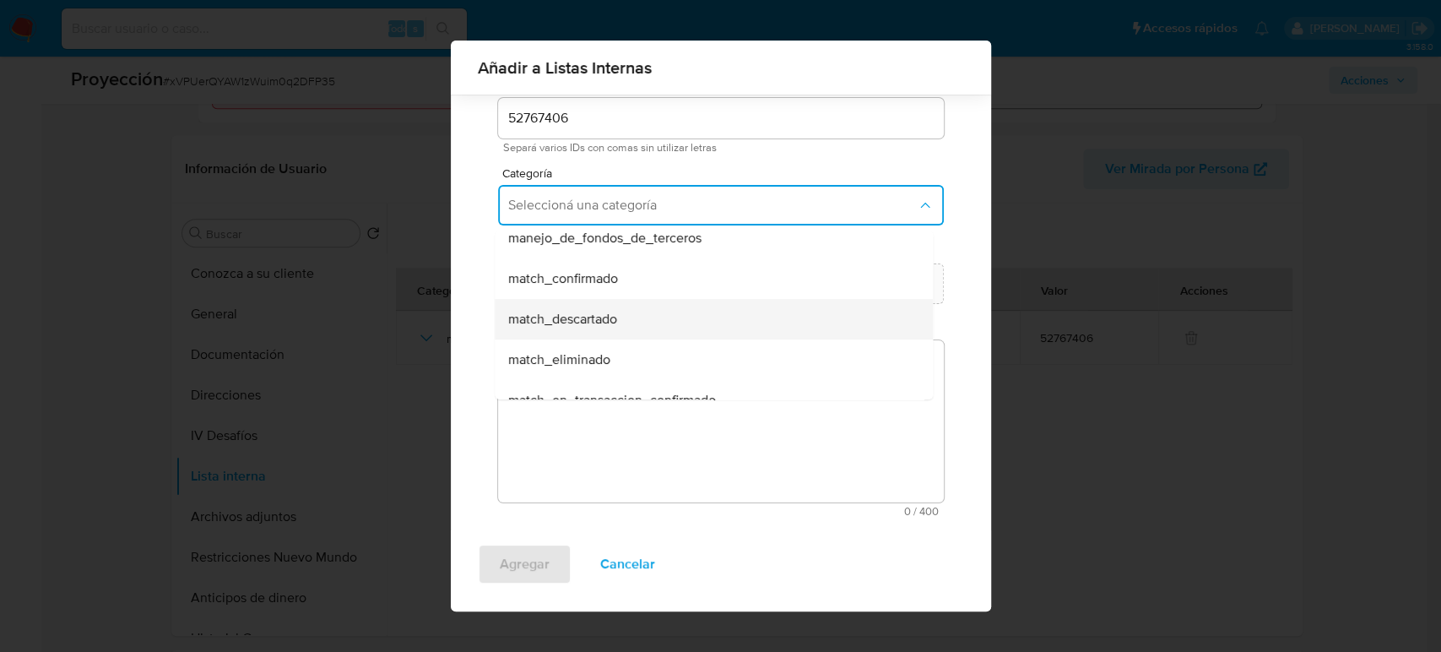
click at [593, 320] on span "match_descartado" at bounding box center [562, 319] width 109 height 17
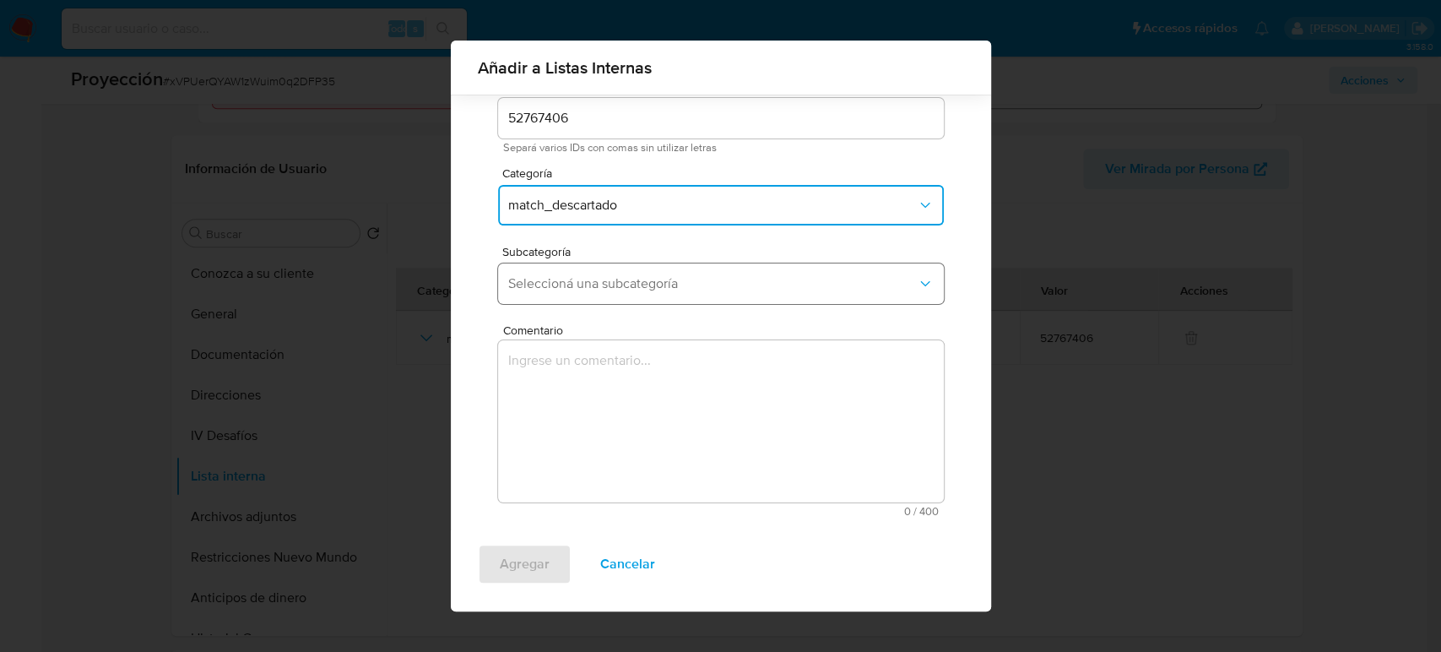
click at [631, 276] on span "Seleccioná una subcategoría" at bounding box center [712, 283] width 409 height 17
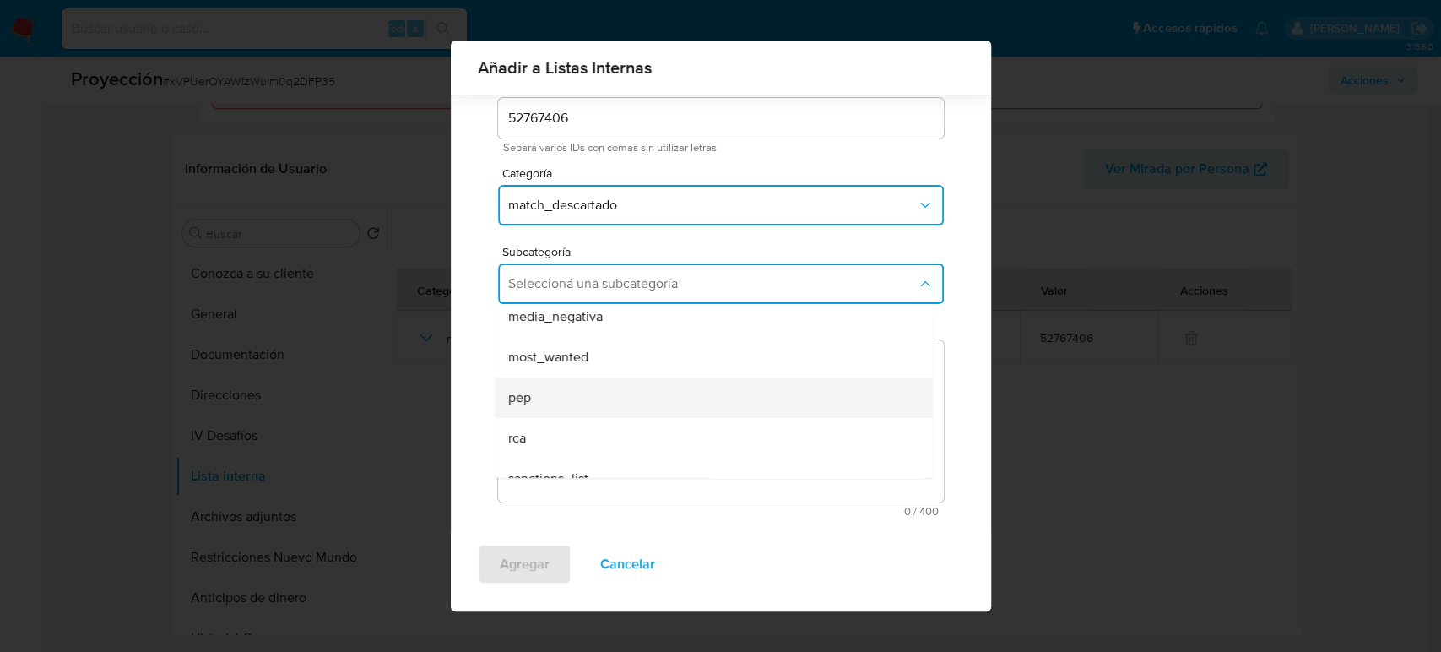
click at [573, 389] on div "pep" at bounding box center [708, 397] width 401 height 41
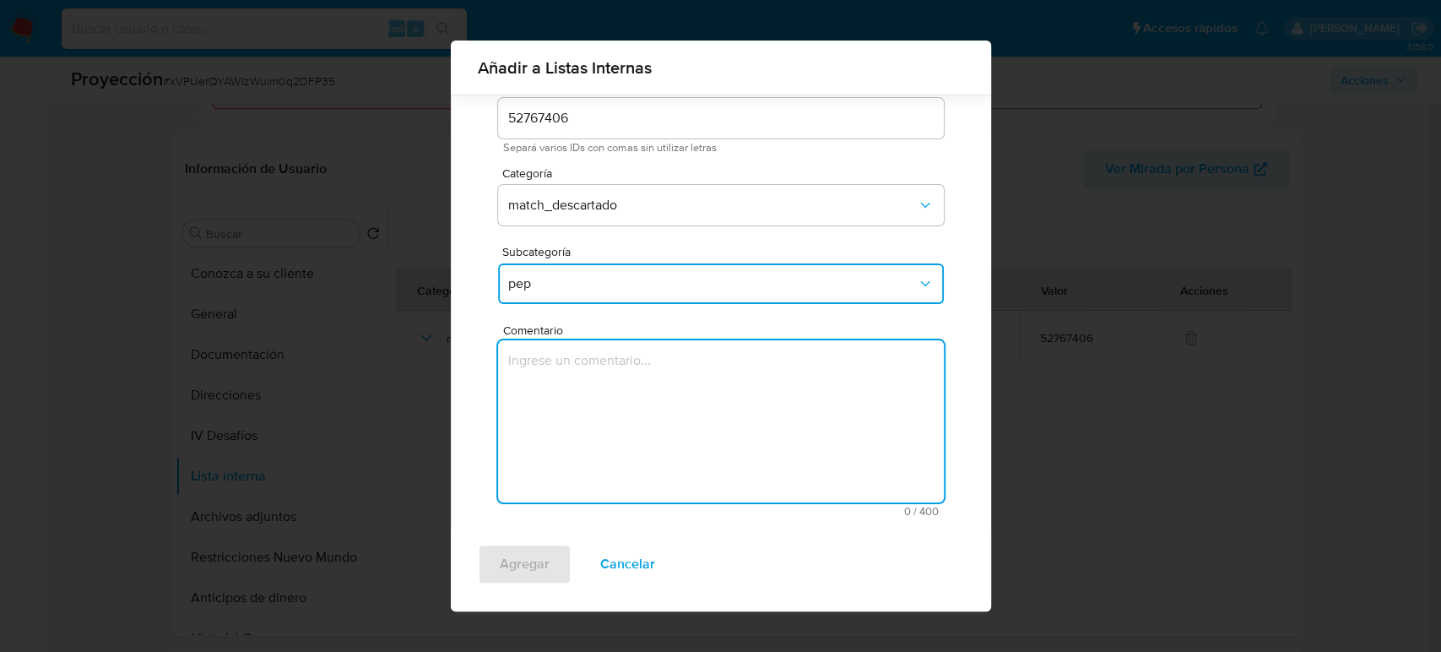
click at [576, 413] on textarea "Comentario" at bounding box center [721, 421] width 446 height 162
type textarea "Ti"
click at [636, 571] on span "Cancelar" at bounding box center [627, 563] width 55 height 37
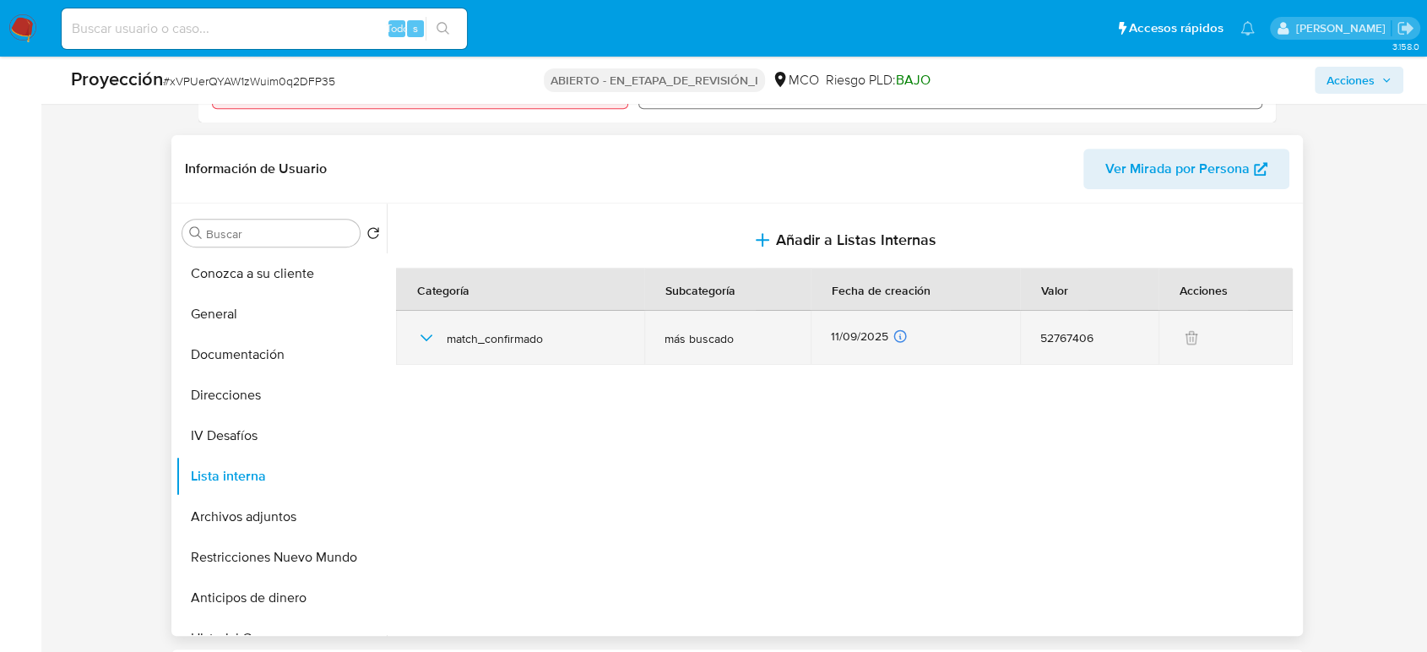
click at [416, 332] on icon "button" at bounding box center [426, 338] width 20 height 20
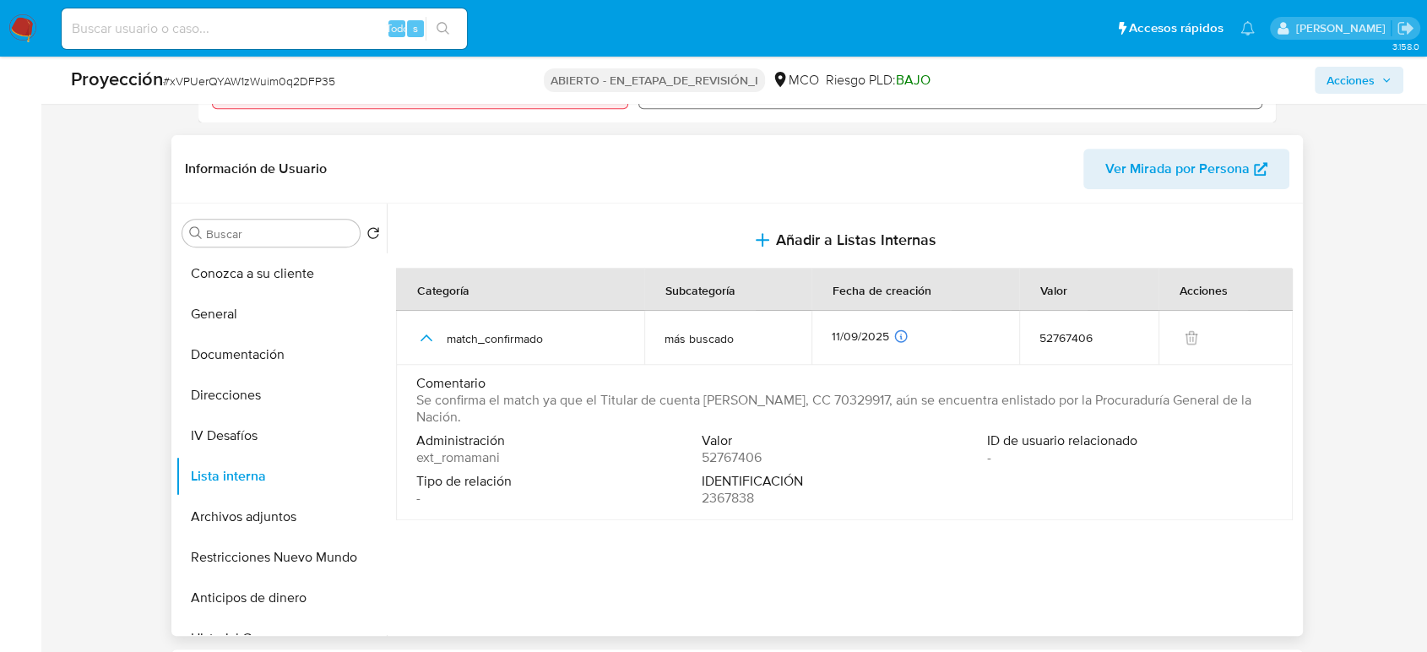
drag, startPoint x: 552, startPoint y: 417, endPoint x: 411, endPoint y: 401, distance: 141.9
click at [411, 401] on td "Comentario Se confirma el match ya que el Titular de cuenta Diego Andres Cataño…" at bounding box center [844, 442] width 896 height 155
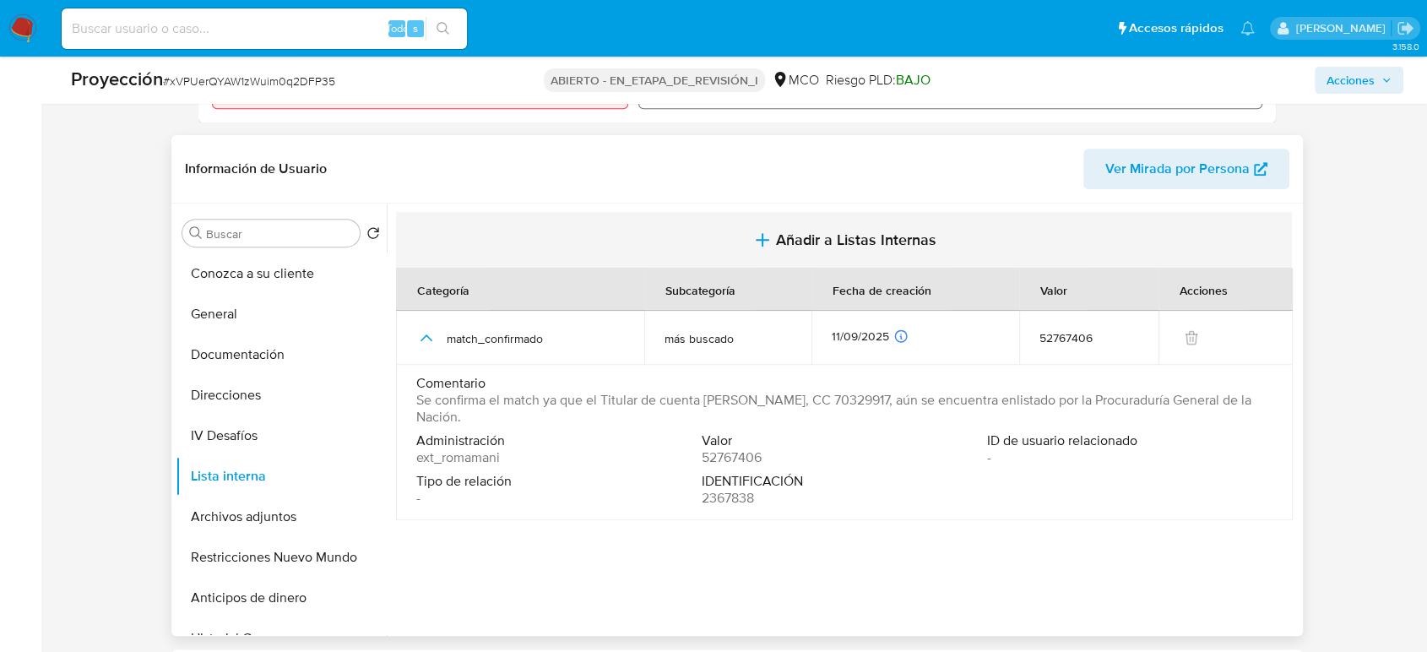
click at [776, 234] on span "Añadir a Listas Internas" at bounding box center [856, 239] width 160 height 19
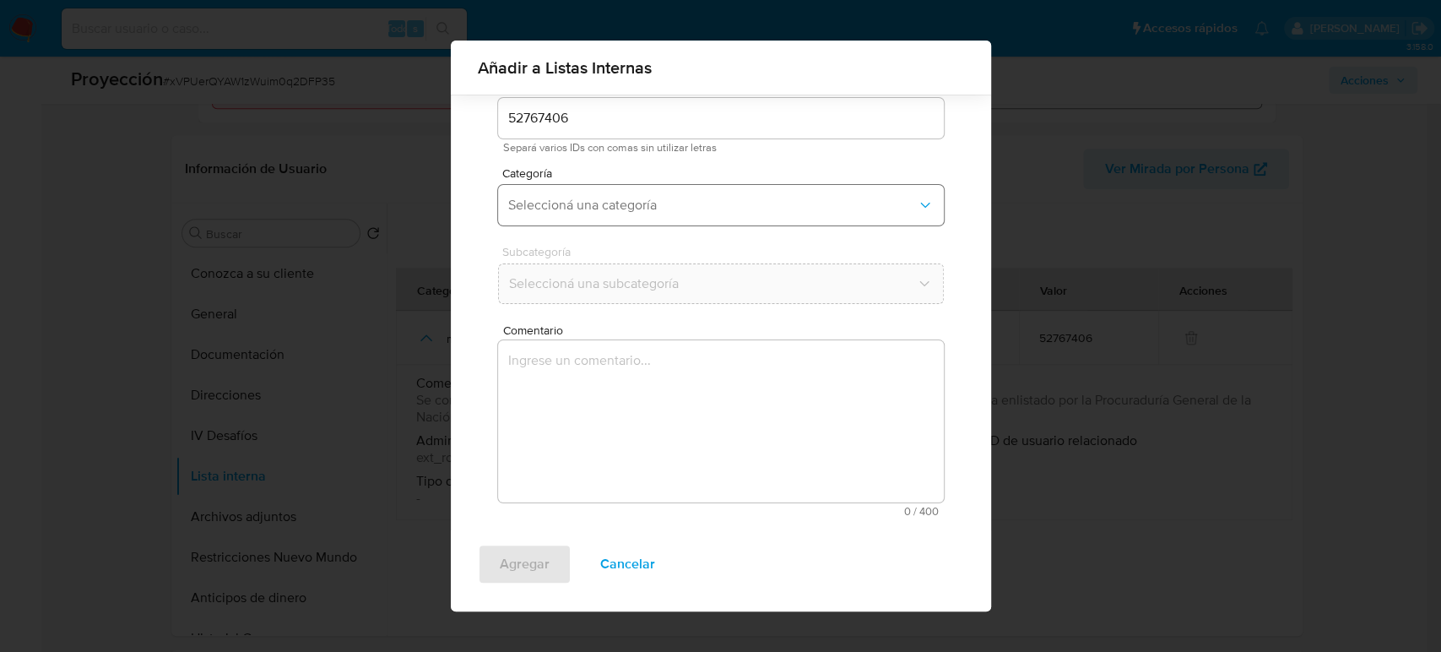
scroll to position [68, 0]
click at [598, 209] on span "Seleccioná una categoría" at bounding box center [712, 205] width 409 height 17
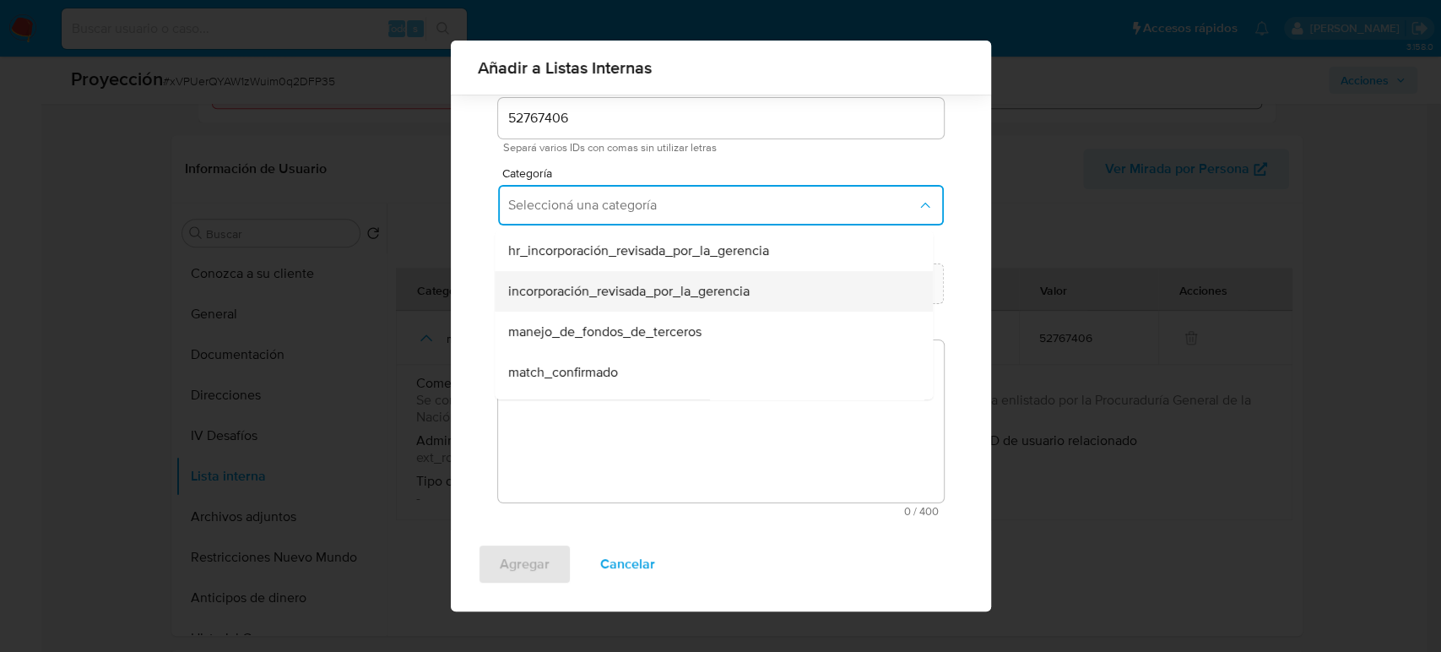
scroll to position [94, 0]
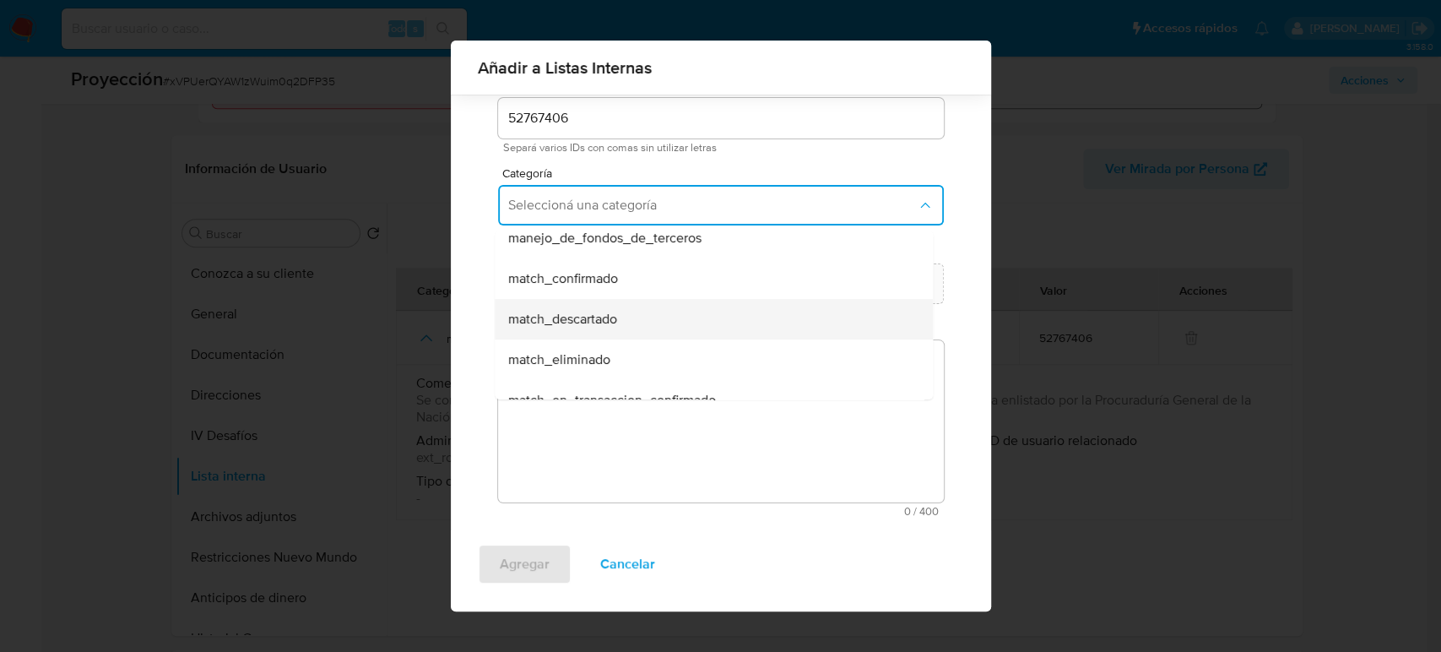
click at [594, 316] on span "match_descartado" at bounding box center [562, 319] width 109 height 17
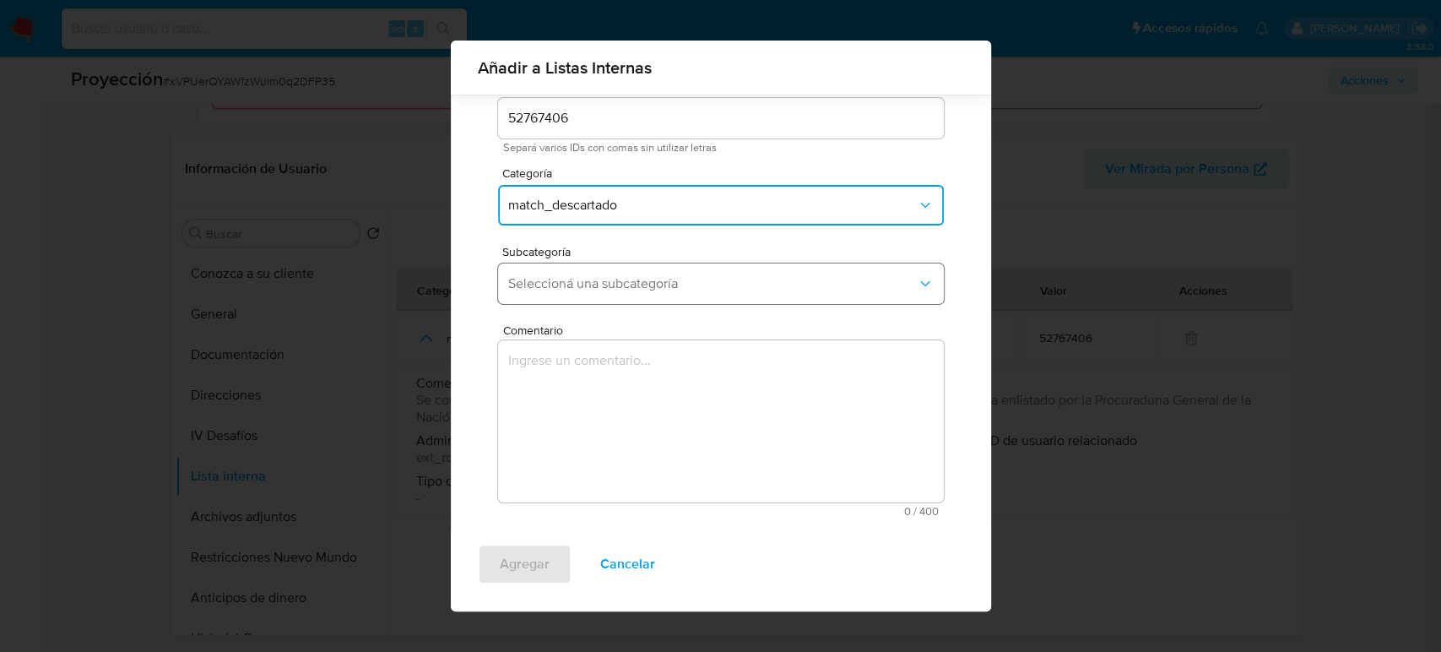
click at [620, 283] on span "Seleccioná una subcategoría" at bounding box center [712, 283] width 409 height 17
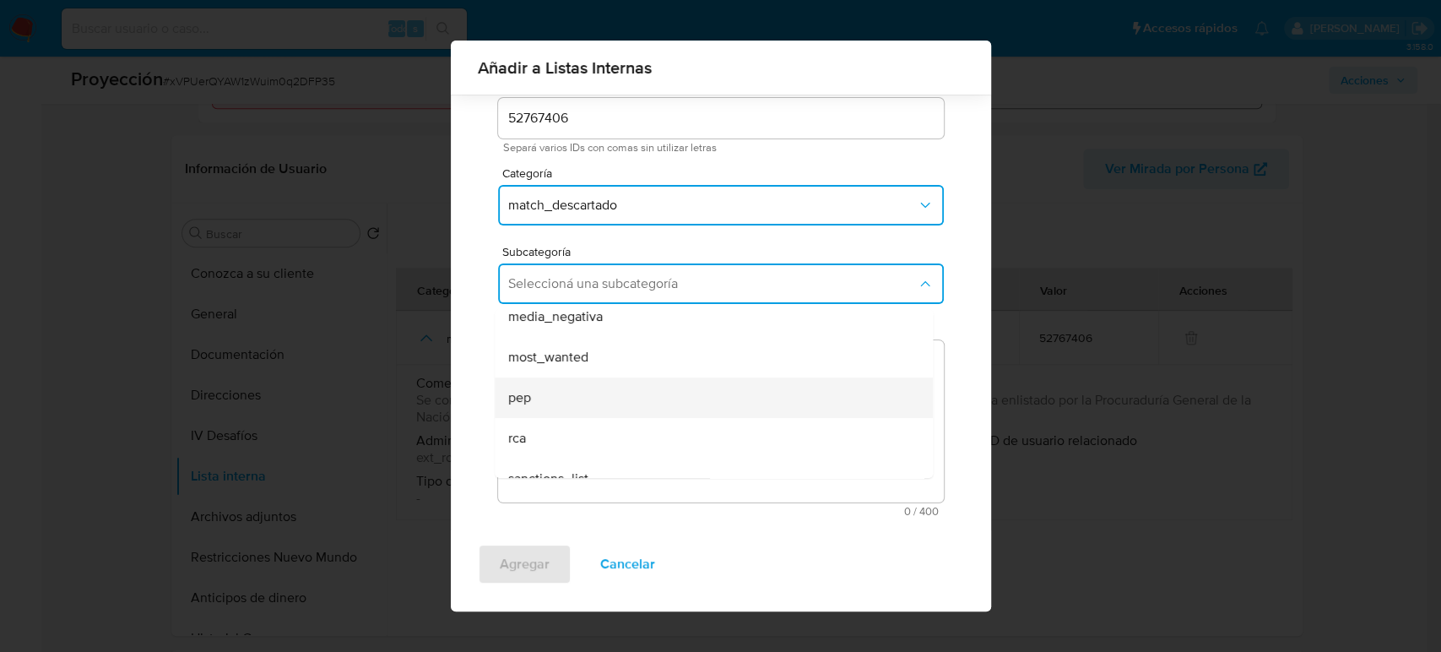
click at [563, 395] on div "pep" at bounding box center [708, 397] width 401 height 41
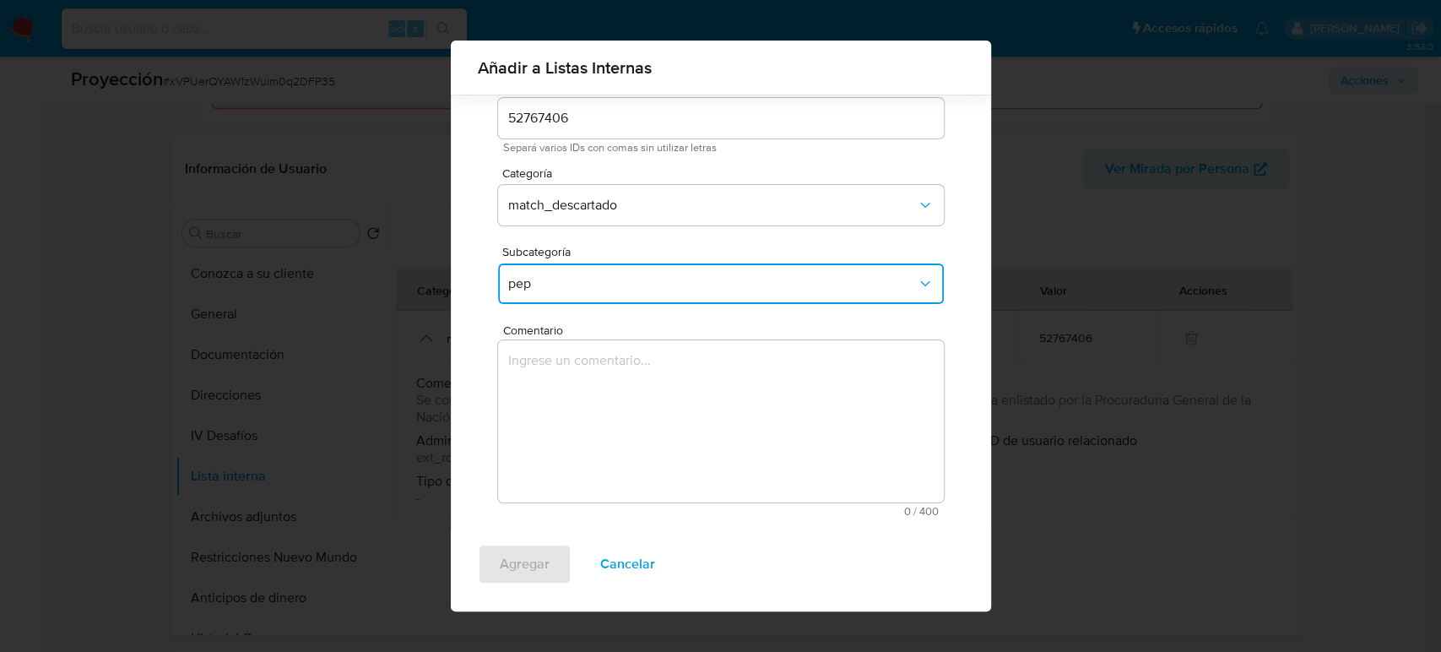
click at [563, 395] on textarea "Comentario" at bounding box center [721, 421] width 446 height 162
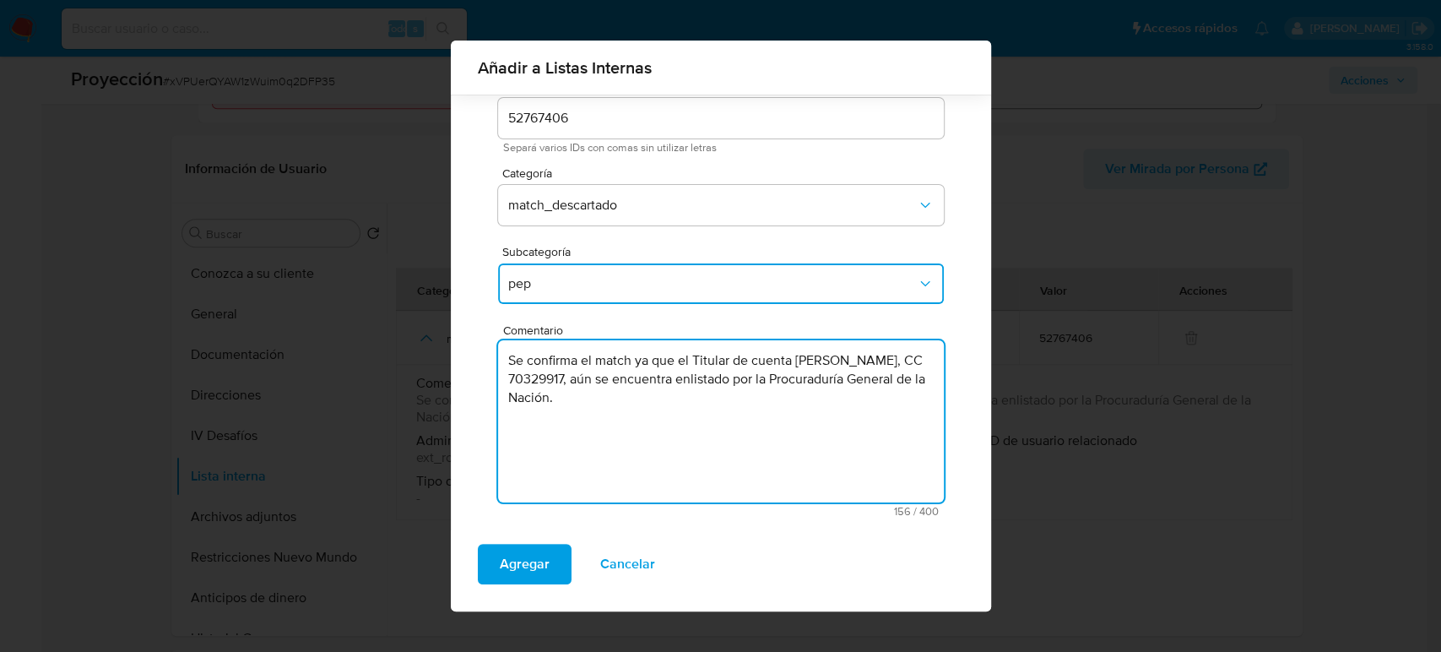
drag, startPoint x: 692, startPoint y: 355, endPoint x: 409, endPoint y: 344, distance: 283.9
click at [410, 343] on div "Añadir a Listas Internas Por usuario Por documento Por nombre Usuario 52767406 …" at bounding box center [720, 326] width 1441 height 652
drag, startPoint x: 867, startPoint y: 359, endPoint x: 882, endPoint y: 403, distance: 46.4
click at [882, 403] on textarea "Titular de cuenta Diego Andres Cataño Peña, CC 70329917, aún se encuentra enlis…" at bounding box center [721, 421] width 446 height 162
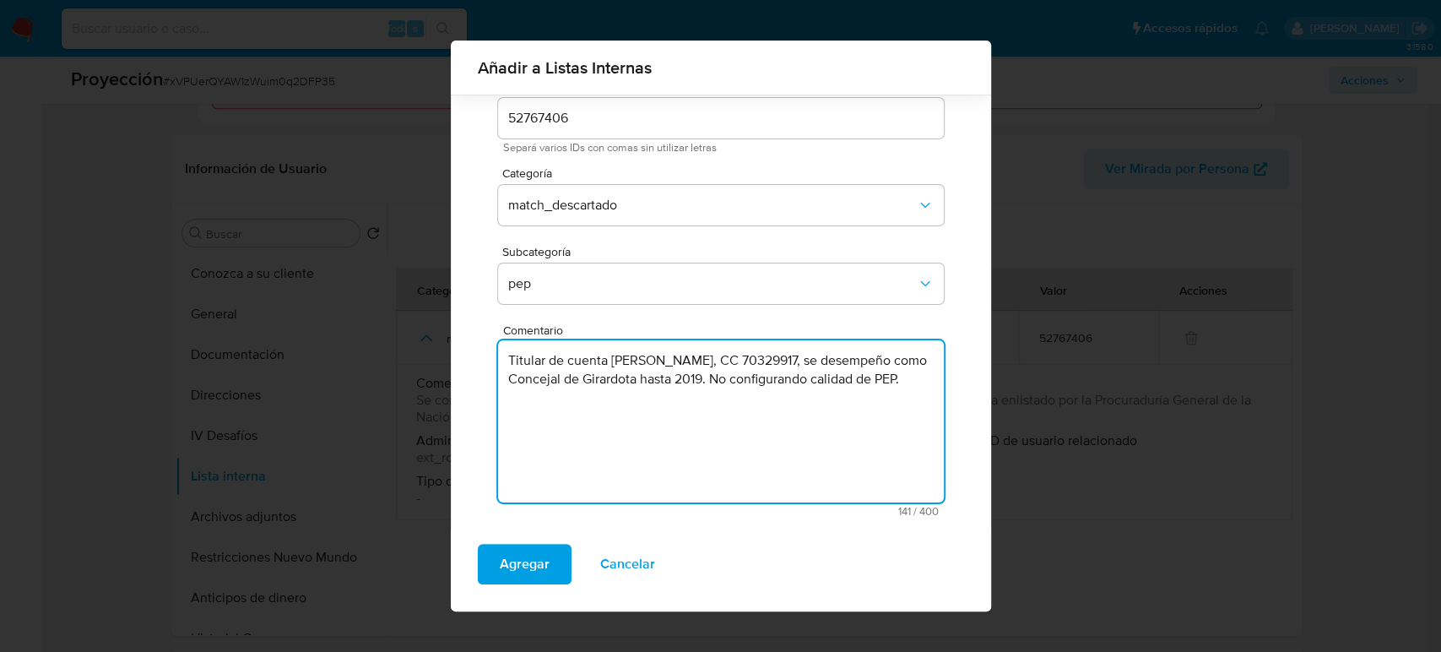
click at [586, 403] on textarea "Titular de cuenta Diego Andres Cataño Peña, CC 70329917, se desempeño como Conc…" at bounding box center [721, 421] width 446 height 162
type textarea "Titular de cuenta [PERSON_NAME], CC 70329917, se desempeño como Concejal de Gir…"
click at [511, 566] on span "Agregar" at bounding box center [525, 563] width 50 height 37
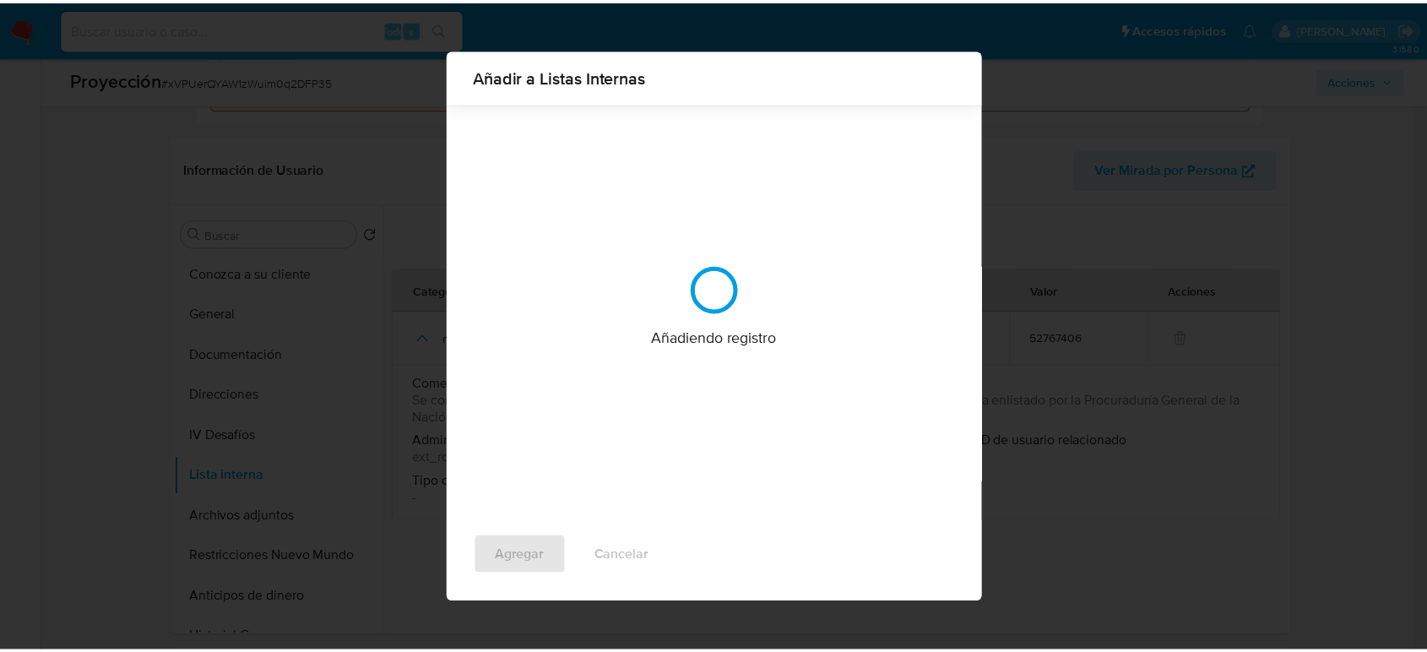
scroll to position [0, 0]
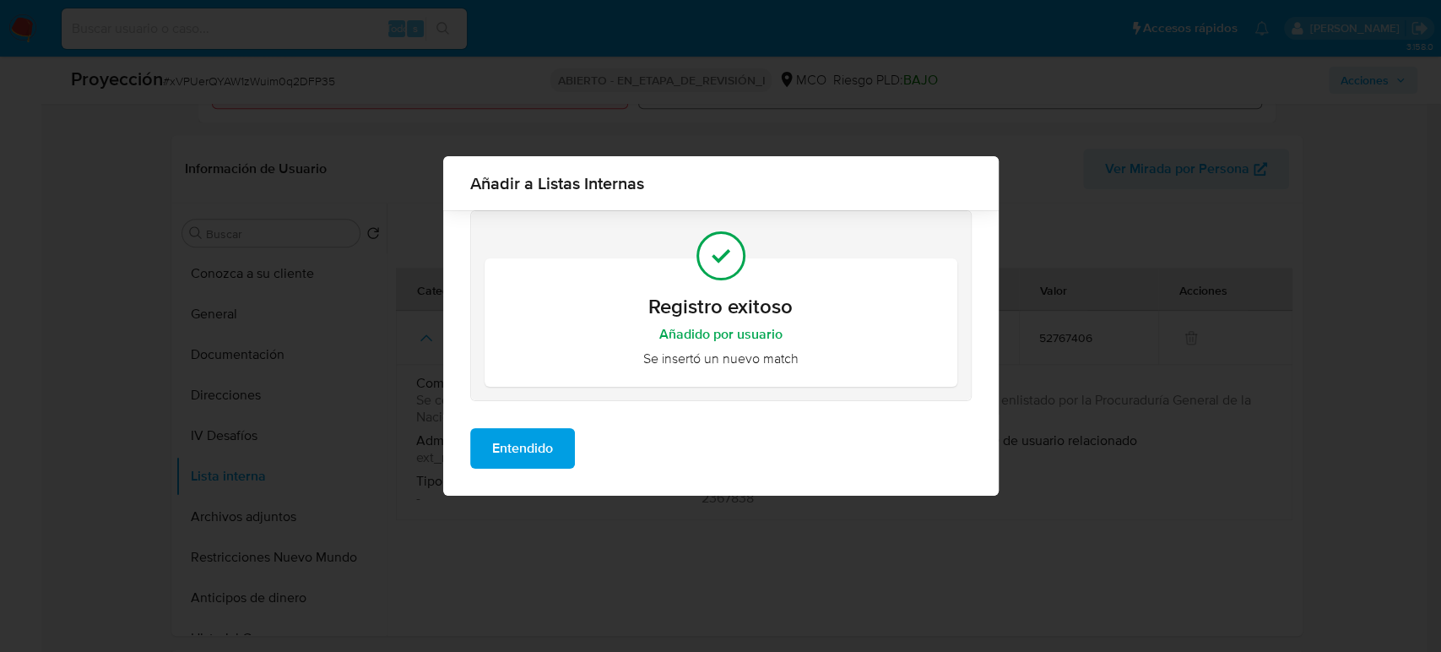
click at [520, 439] on span "Entendido" at bounding box center [522, 448] width 61 height 37
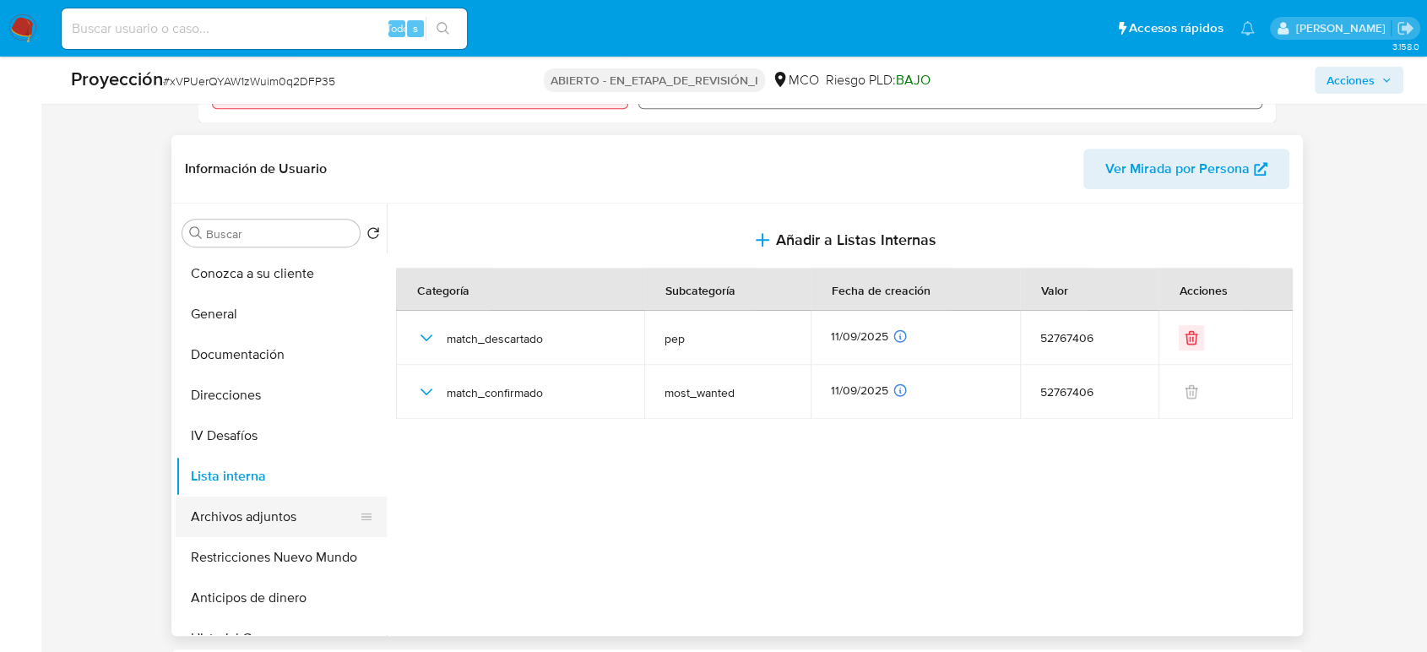
click at [277, 505] on button "Archivos adjuntos" at bounding box center [275, 516] width 198 height 41
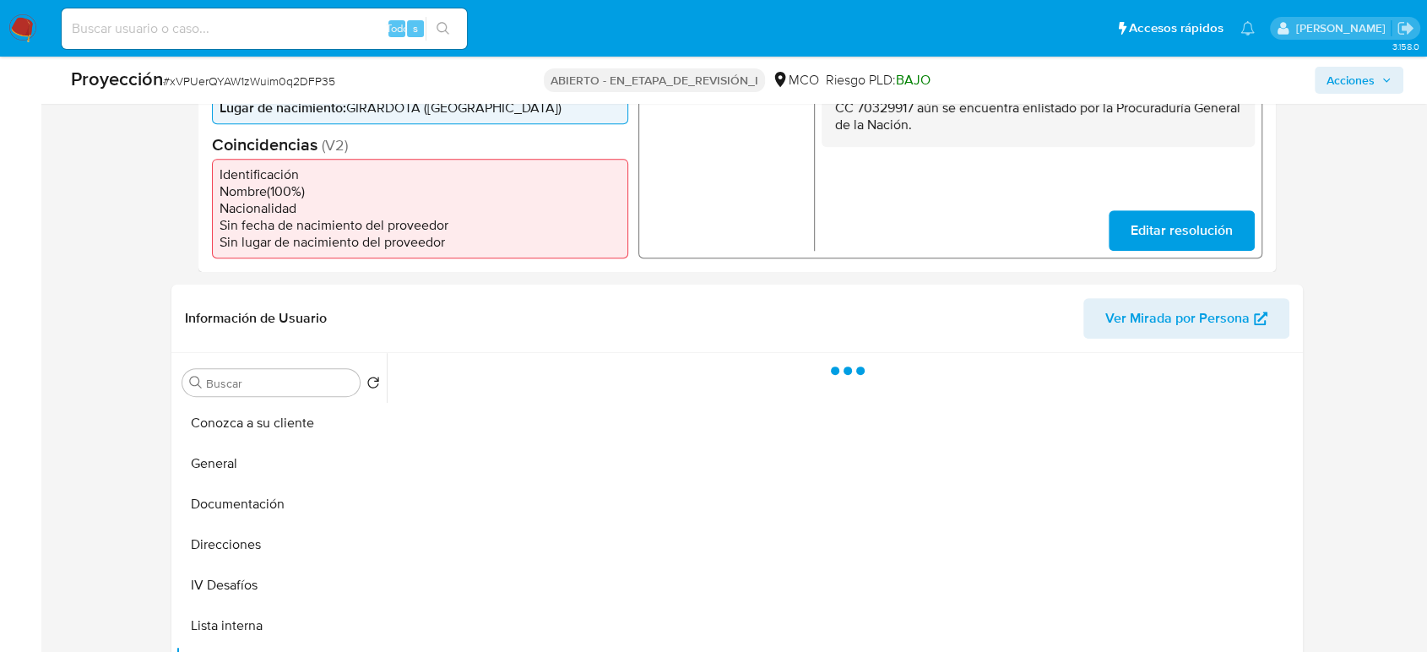
scroll to position [375, 0]
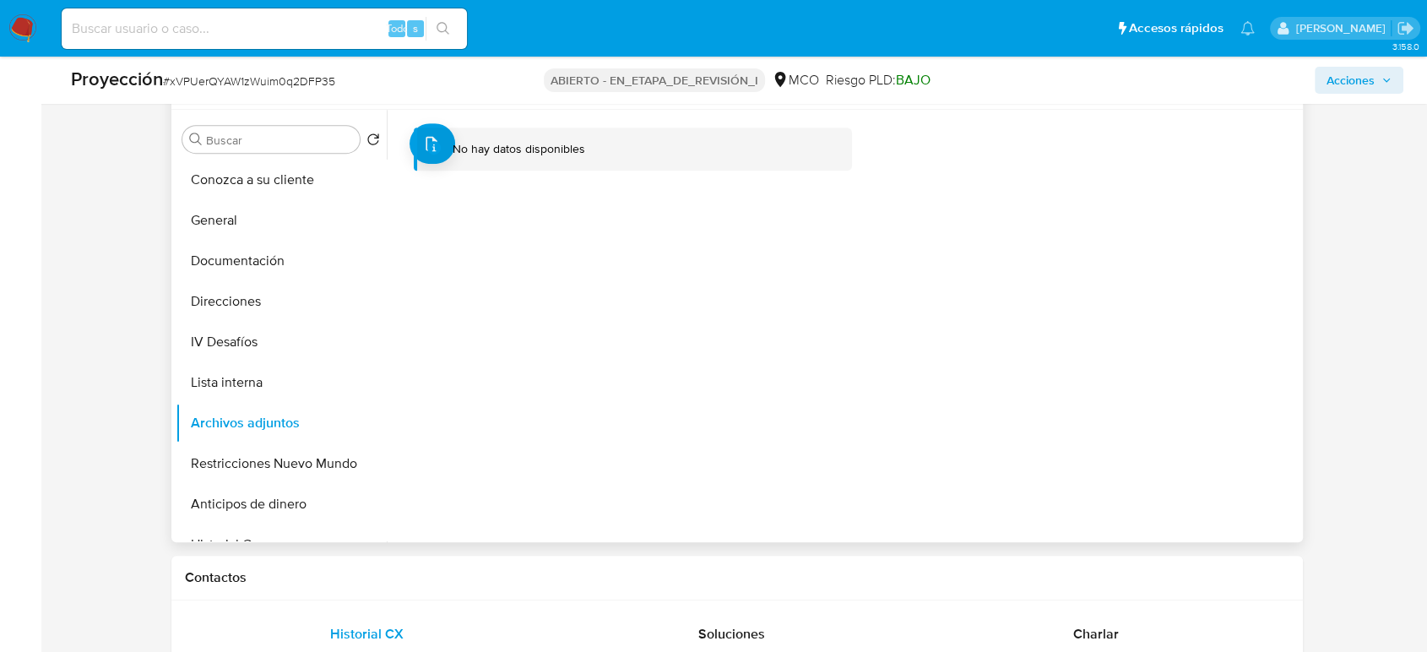
scroll to position [750, 0]
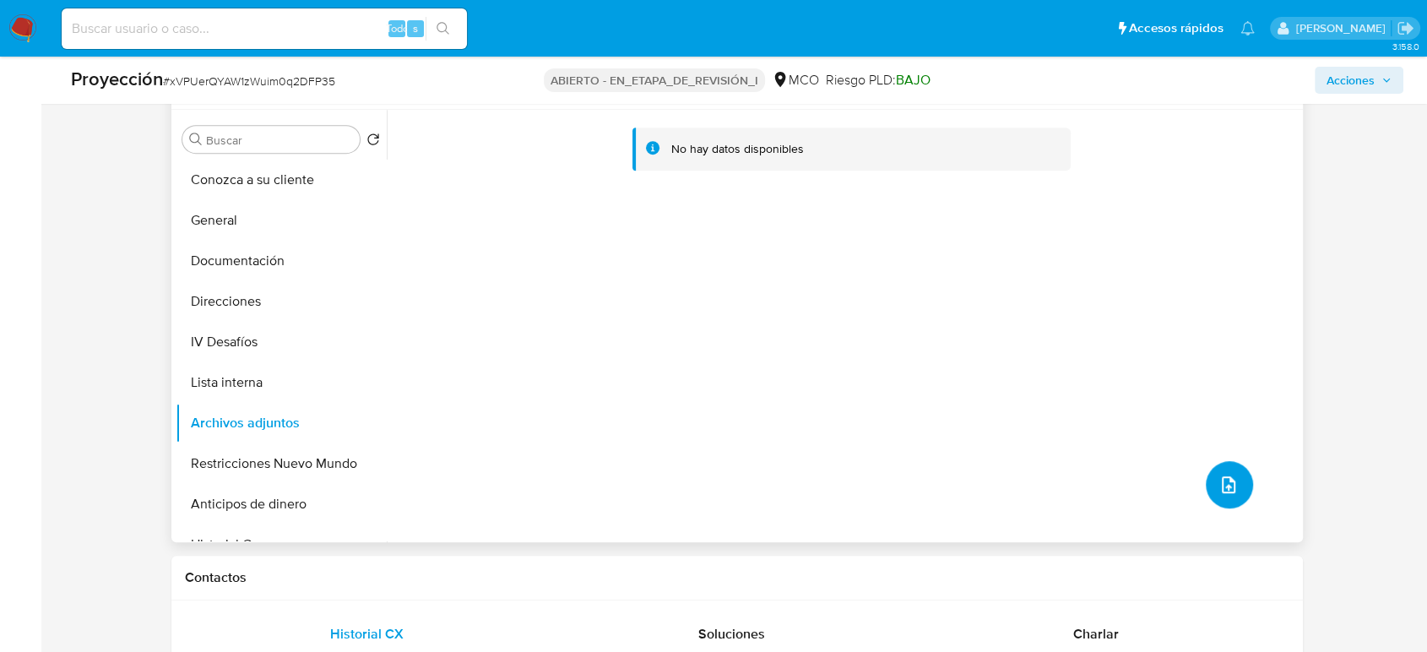
click at [1207, 495] on button "subir archivo" at bounding box center [1228, 484] width 47 height 47
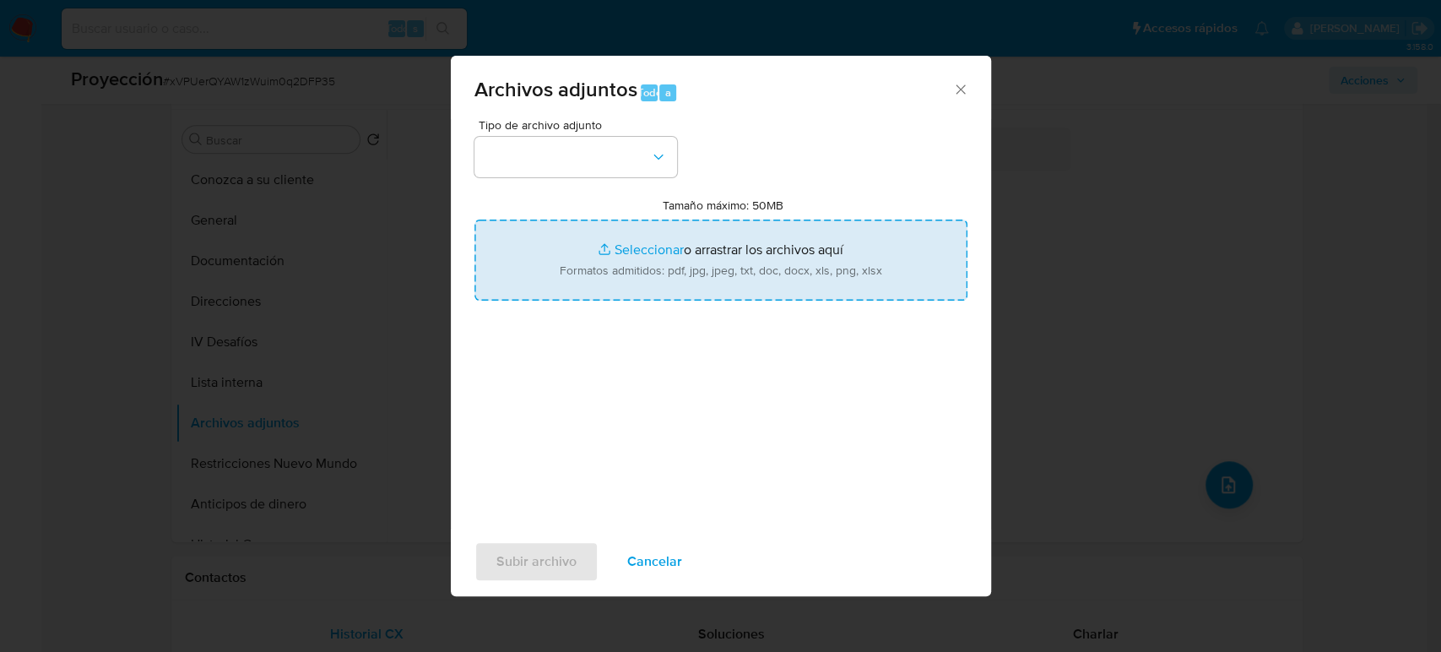
click at [673, 288] on input "Tamaño máximo: 50MB Seleccionar archivos" at bounding box center [720, 259] width 493 height 81
type input "C:\fakepath\ APLICACIONES A LA MEDIDA A CIUDADANIA.pdf"
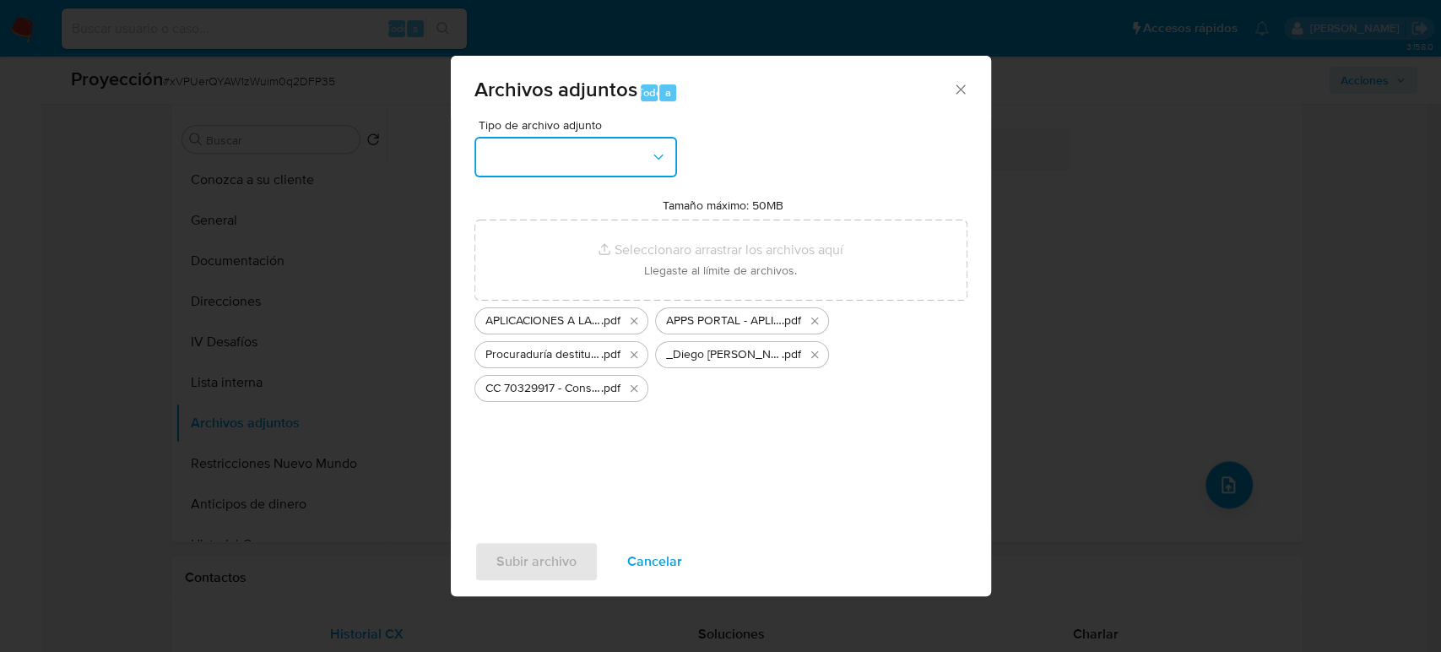
click at [643, 165] on button "button" at bounding box center [575, 157] width 203 height 41
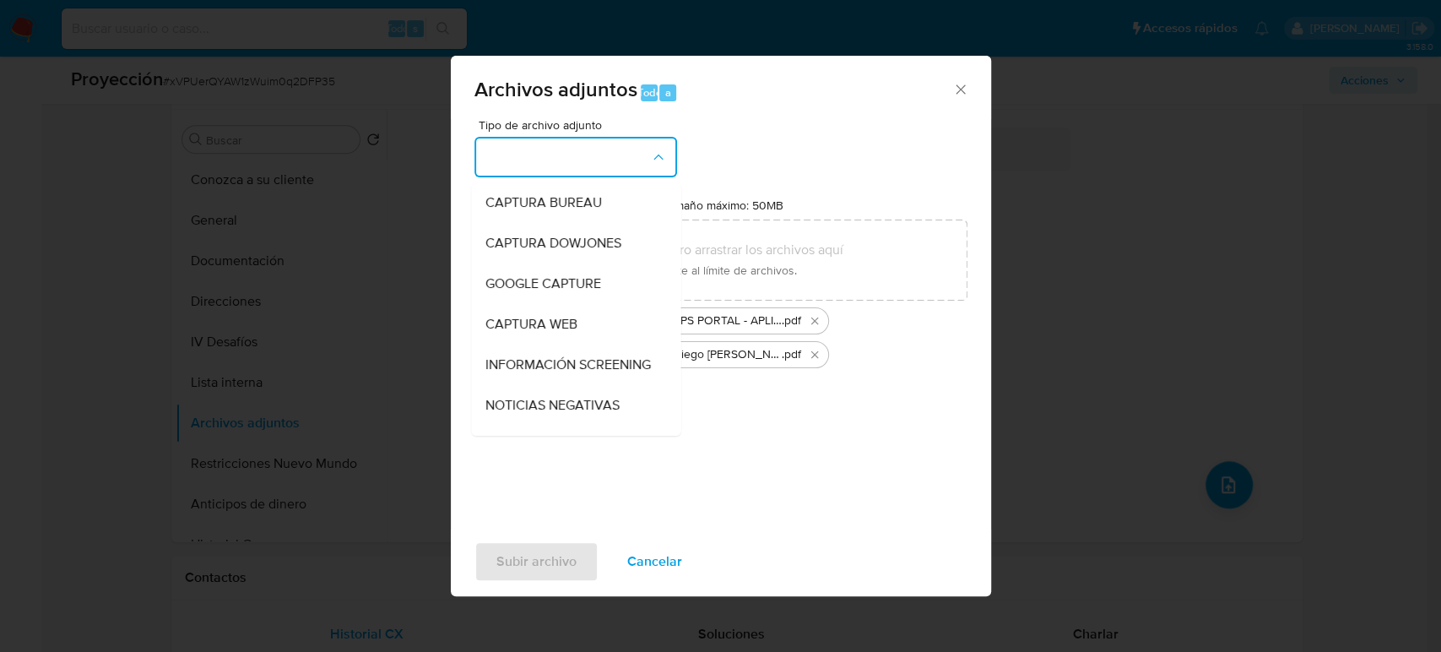
drag, startPoint x: 583, startPoint y: 359, endPoint x: 560, endPoint y: 390, distance: 39.2
click at [582, 362] on span "INFORMACIÓN SCREENING" at bounding box center [567, 364] width 165 height 17
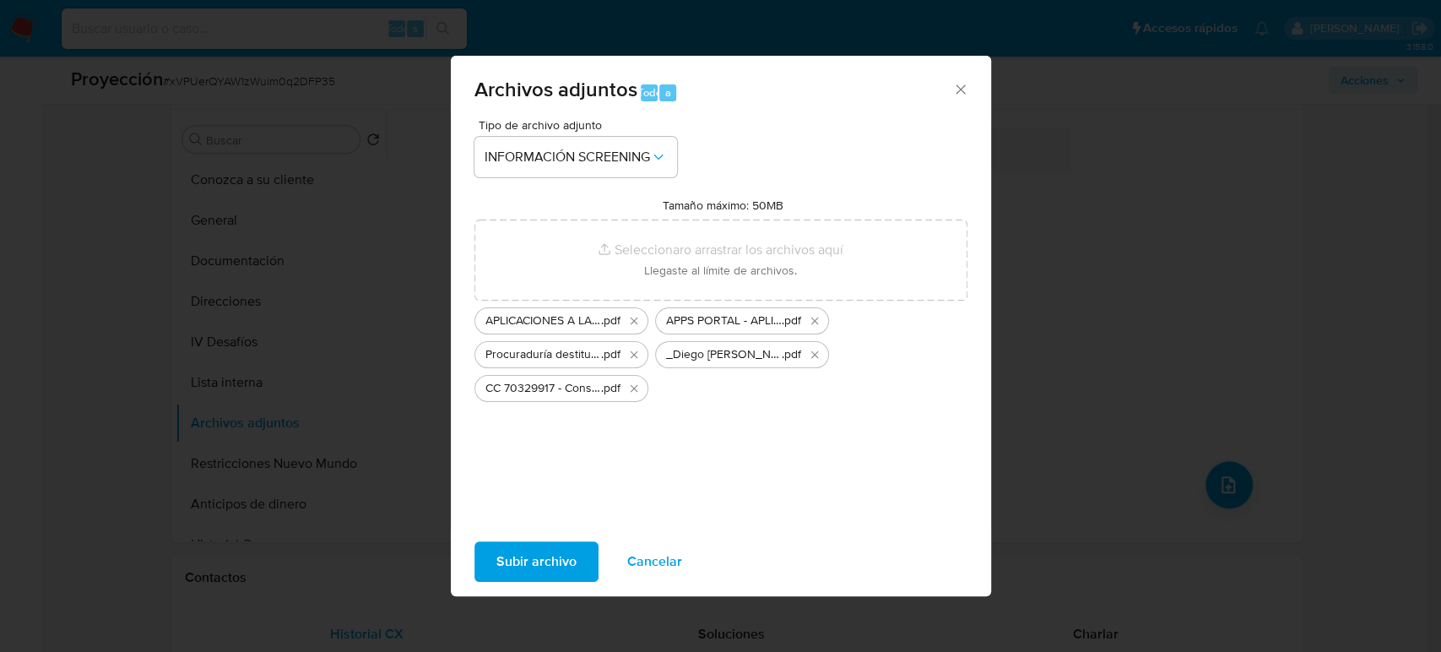
click at [539, 557] on span "Subir archivo" at bounding box center [536, 561] width 80 height 37
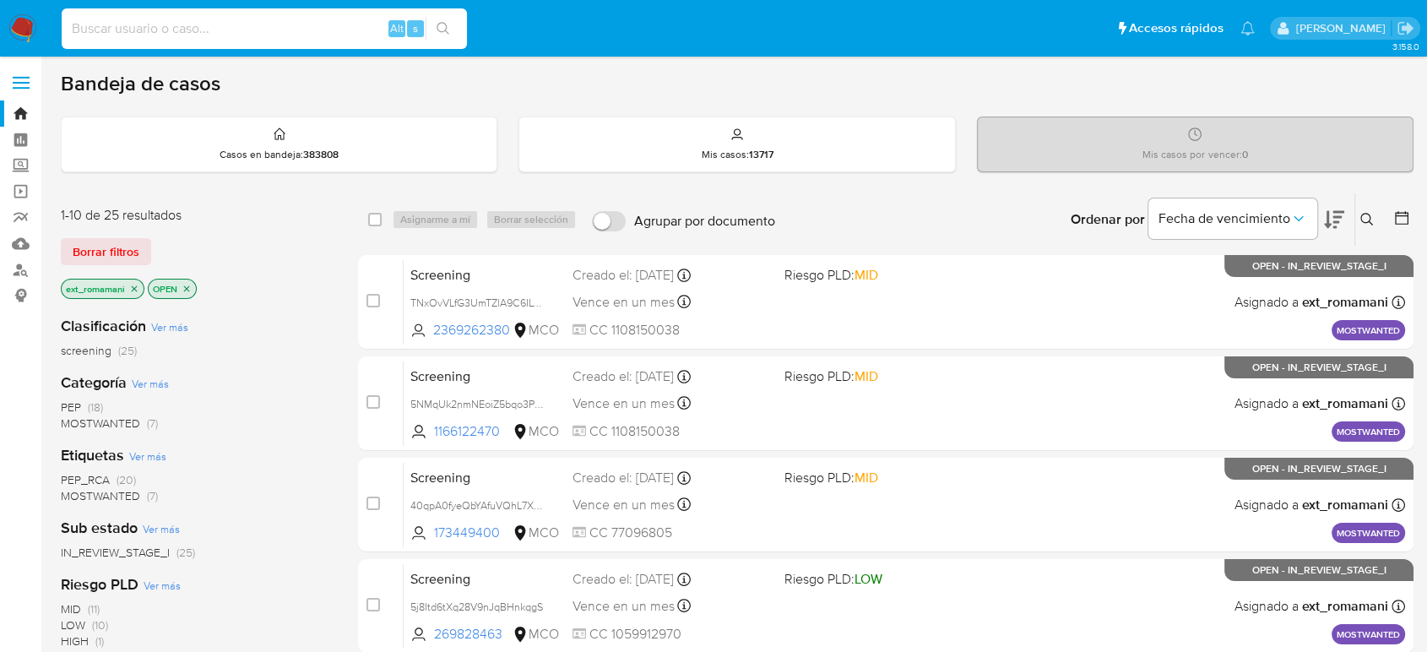
click at [297, 34] on input at bounding box center [264, 29] width 405 height 22
paste input "TLwVJF4HXIM0ux8h6CRPsQSm"
type input "TLwVJF4HXIM0ux8h6CRPsQSm"
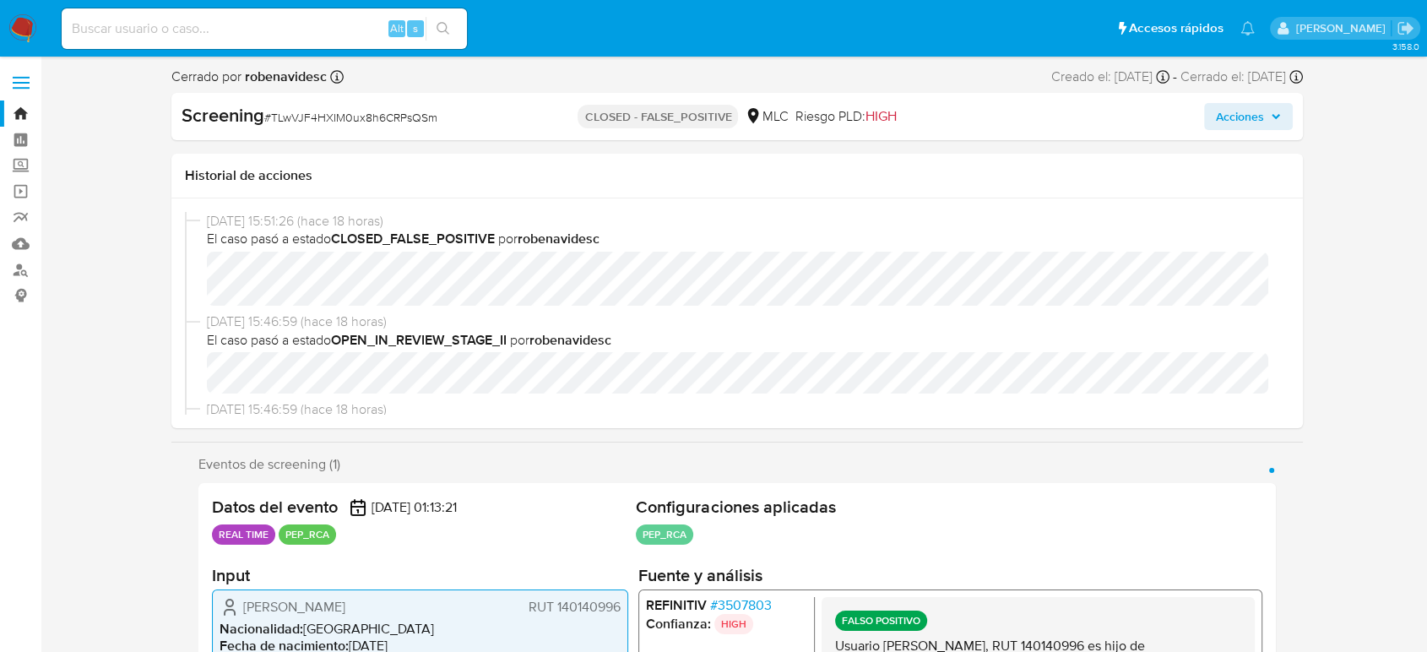
select select "10"
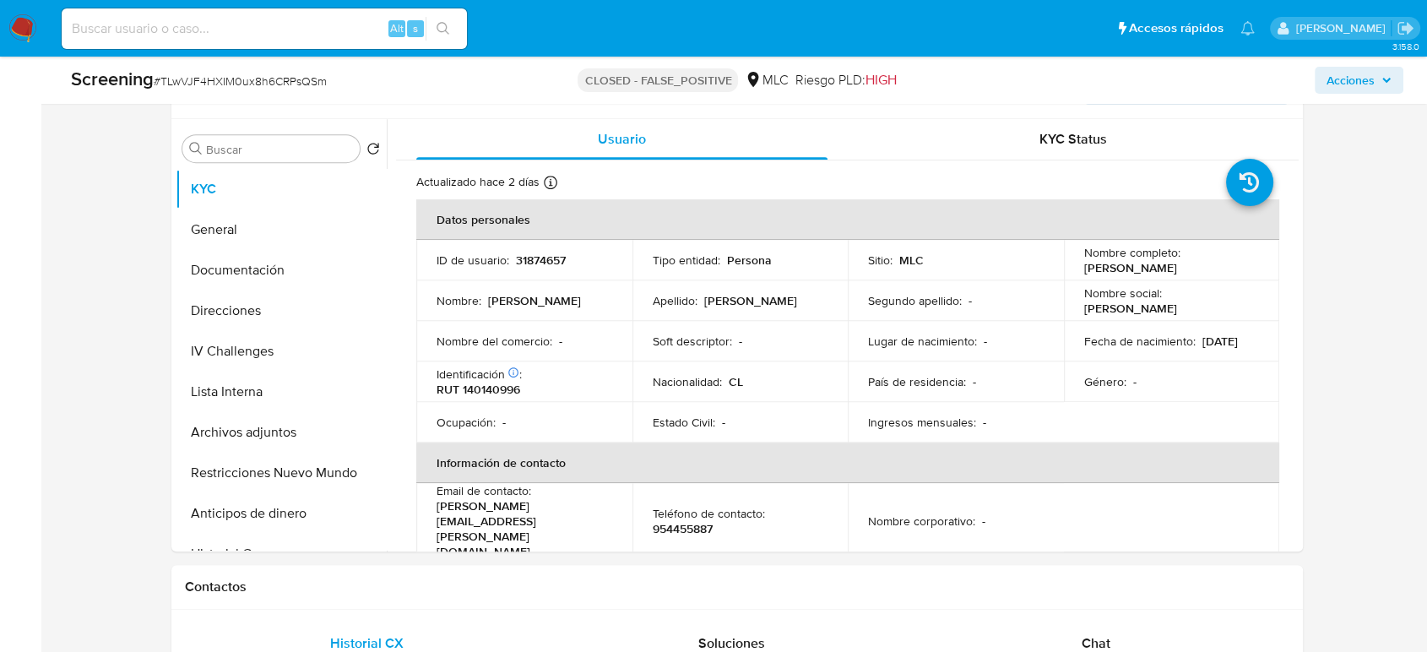
scroll to position [750, 0]
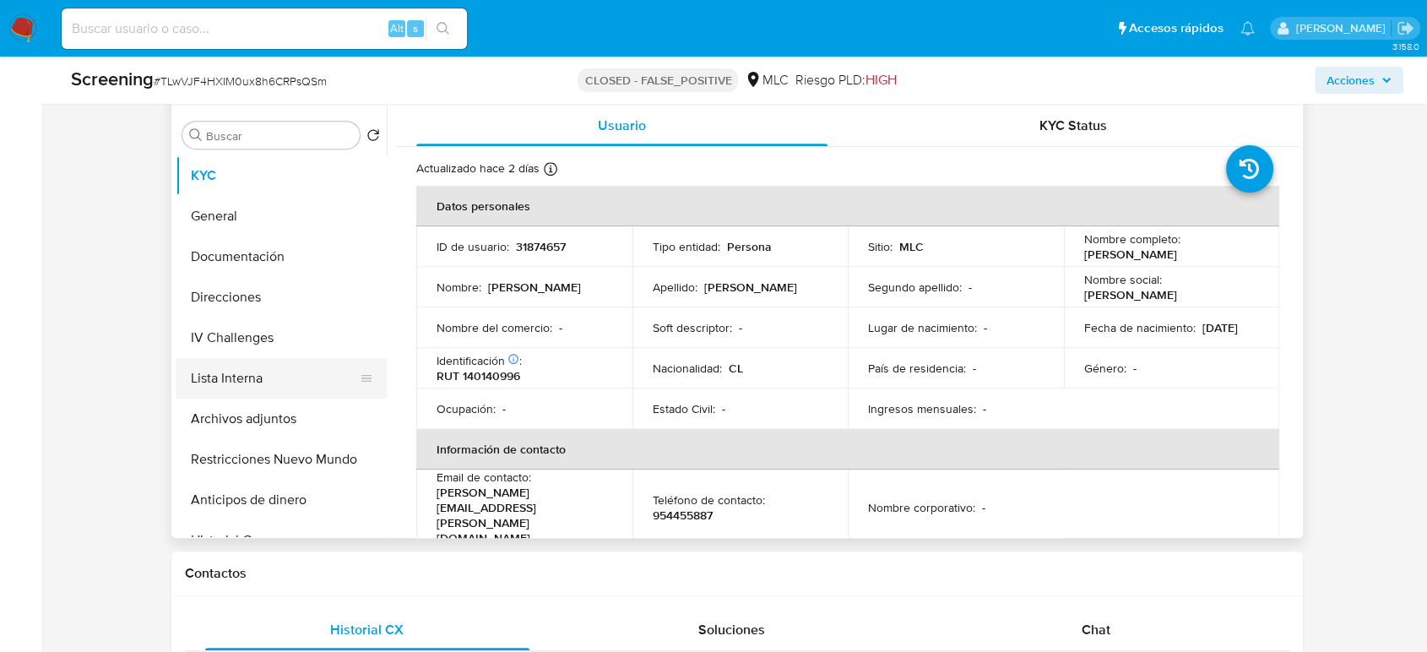
click at [242, 370] on button "Lista Interna" at bounding box center [275, 378] width 198 height 41
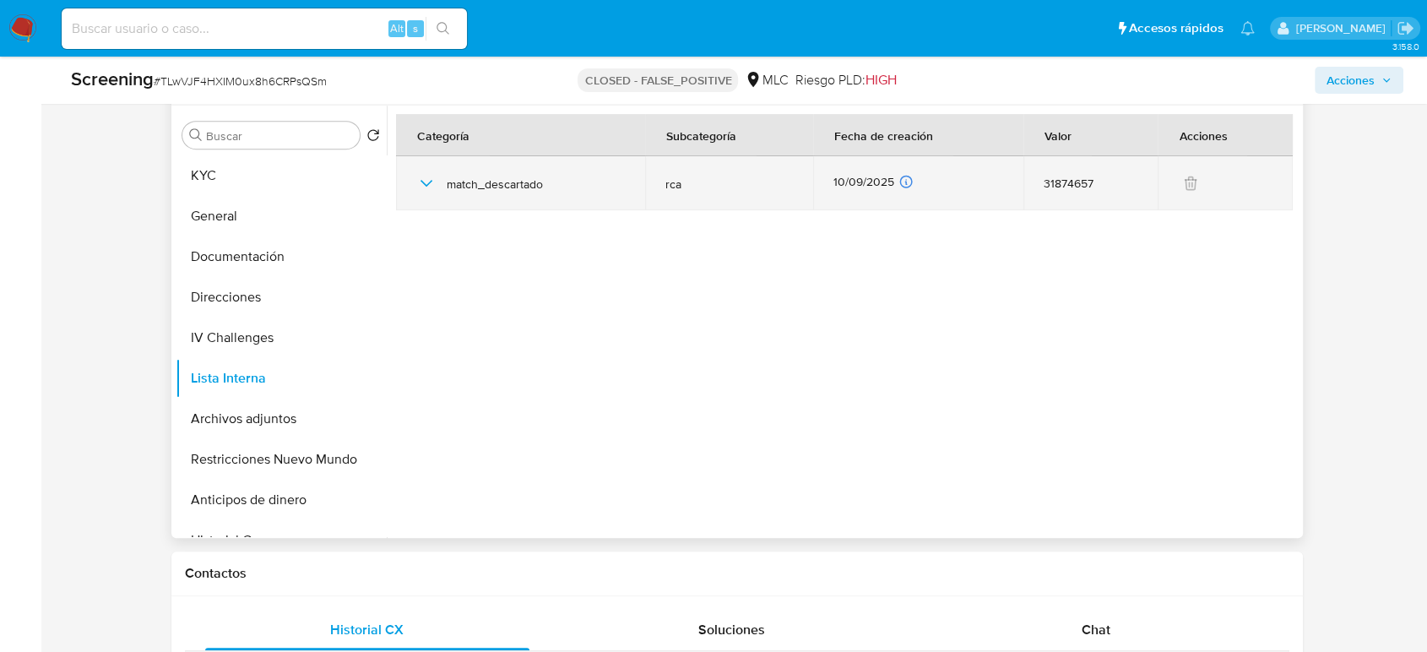
click at [424, 188] on icon "button" at bounding box center [426, 183] width 20 height 20
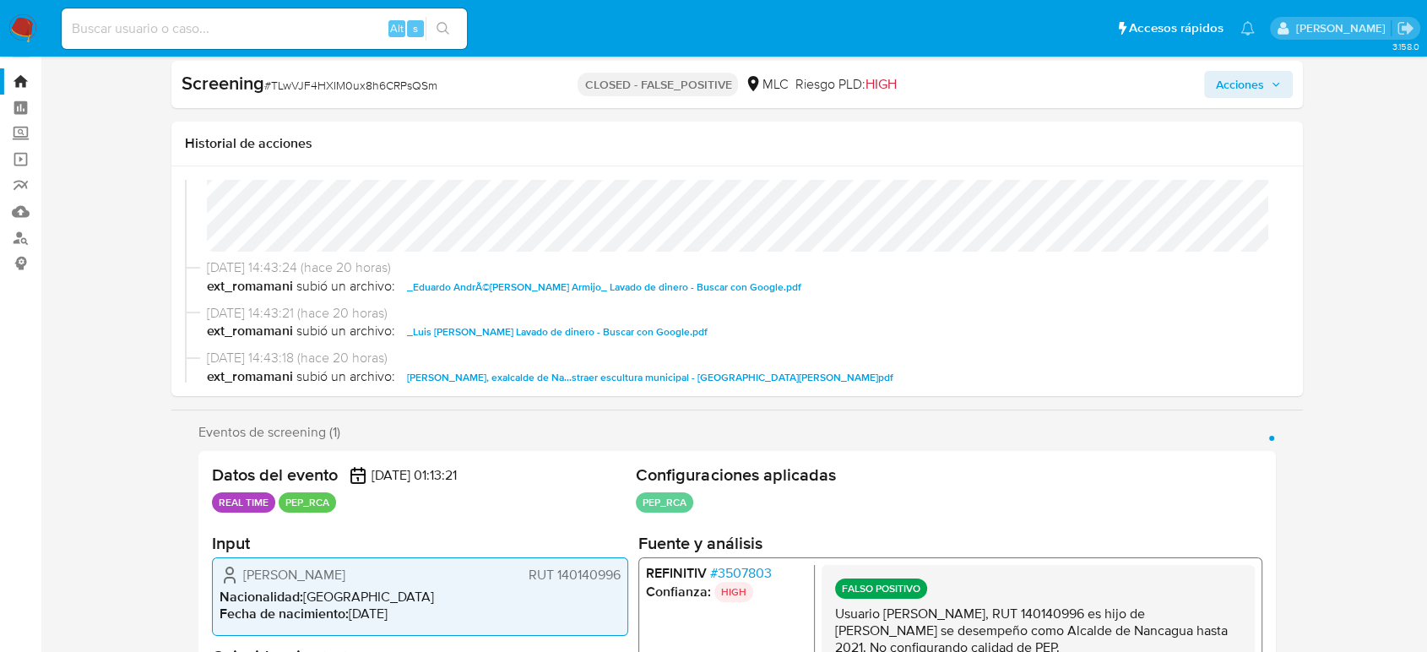
scroll to position [0, 0]
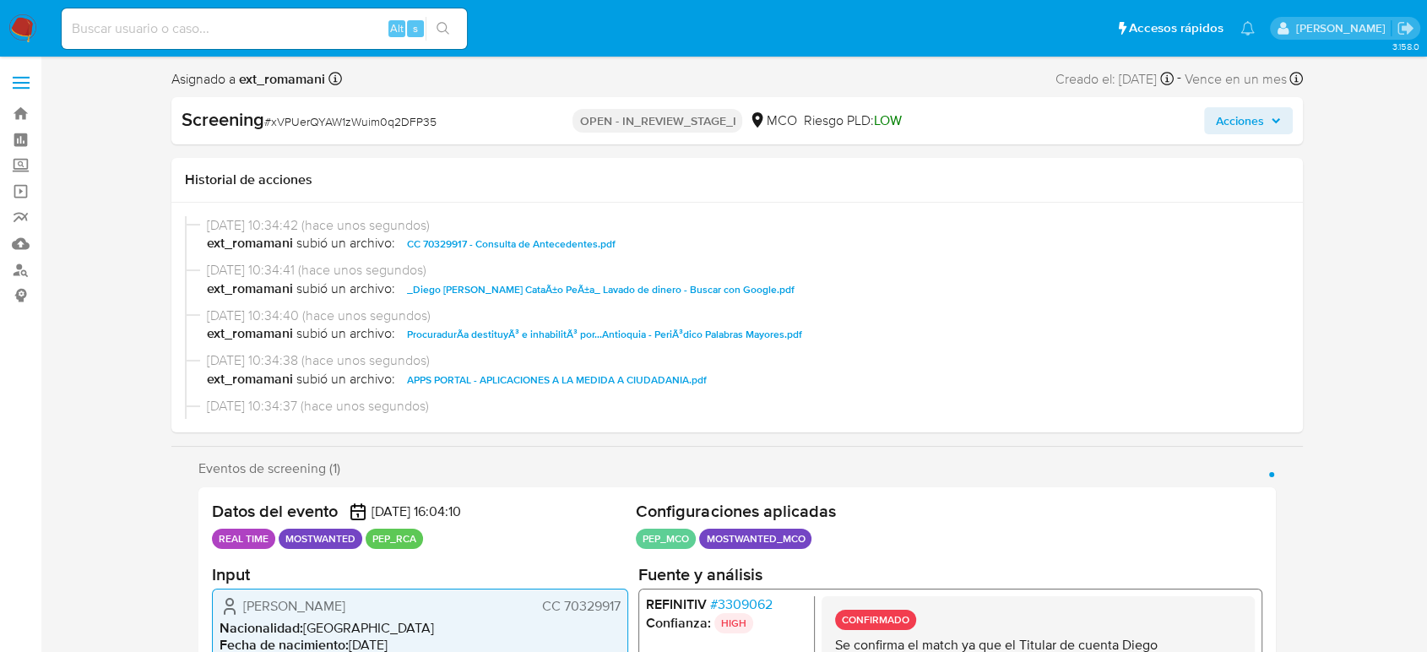
select select "10"
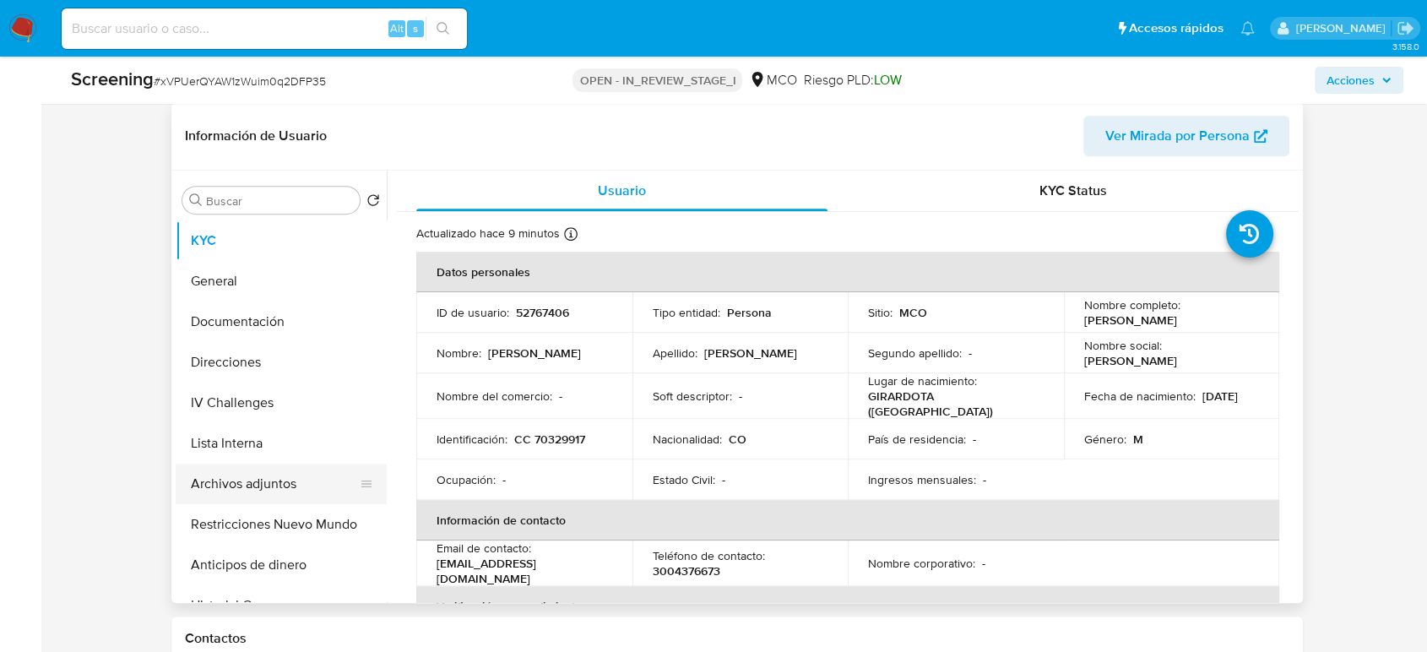
scroll to position [750, 0]
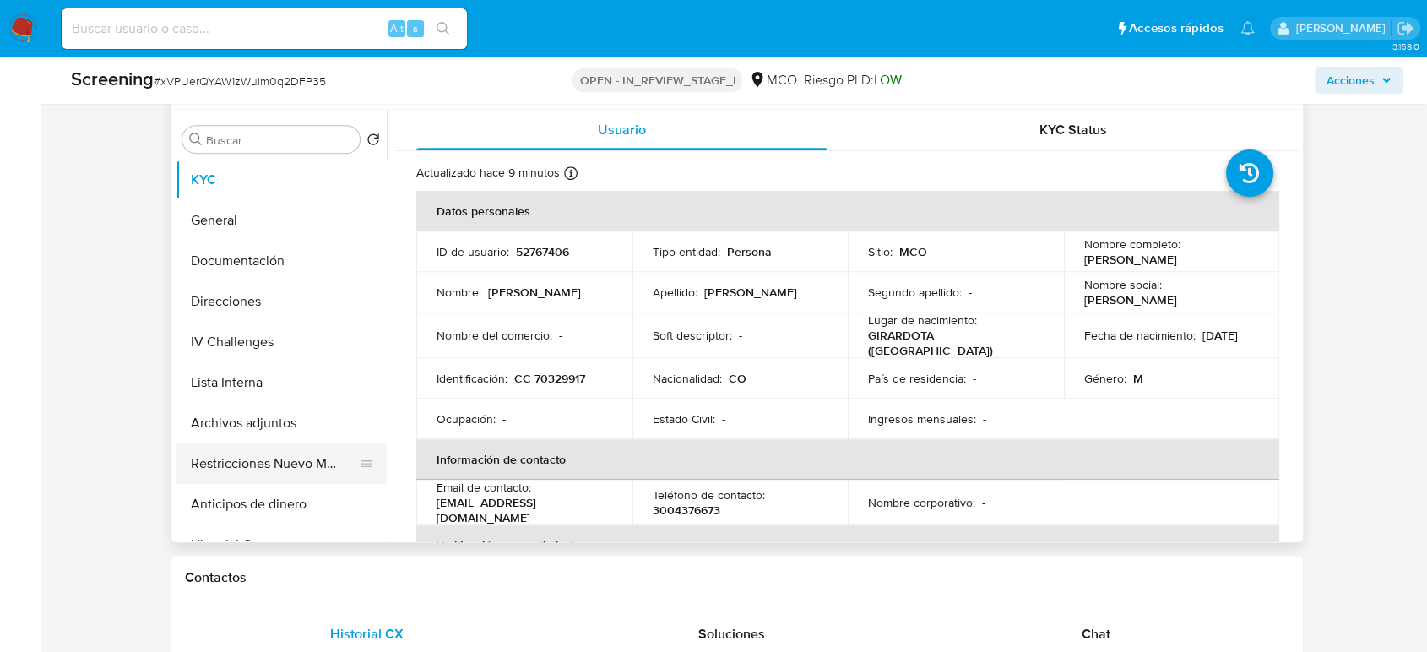
click at [306, 463] on button "Restricciones Nuevo Mundo" at bounding box center [275, 463] width 198 height 41
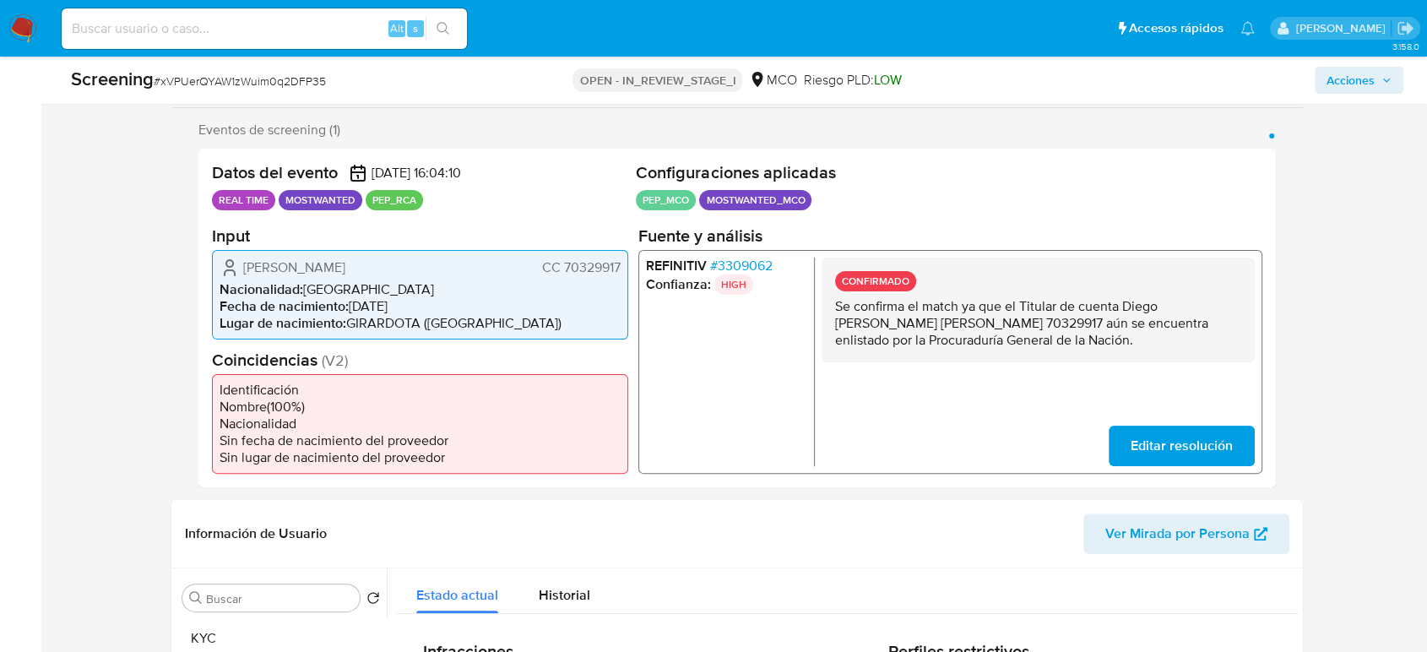
scroll to position [281, 0]
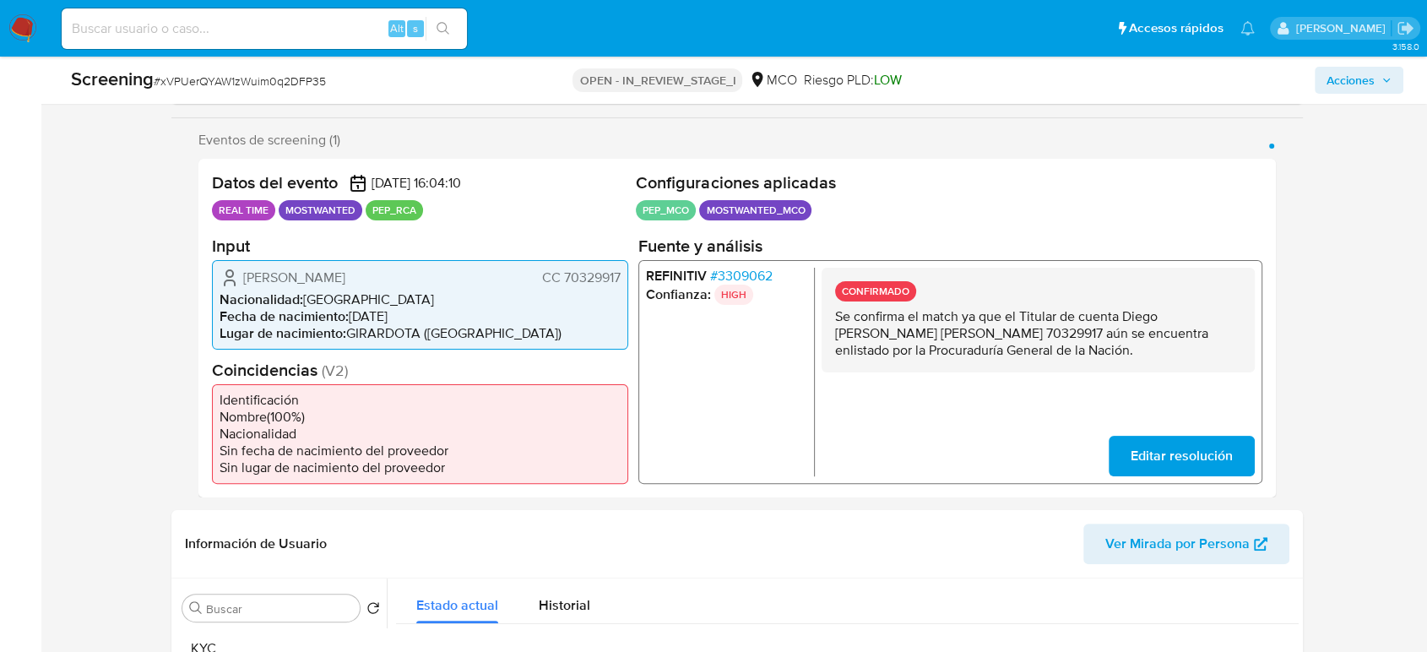
drag, startPoint x: 1094, startPoint y: 350, endPoint x: 816, endPoint y: 315, distance: 280.0
click at [816, 315] on div "REFINITIV # 3309062 Confianza: HIGH CONFIRMADO Se confirma el match ya que el T…" at bounding box center [950, 371] width 624 height 224
click at [756, 271] on span "# 3309062" at bounding box center [741, 275] width 62 height 17
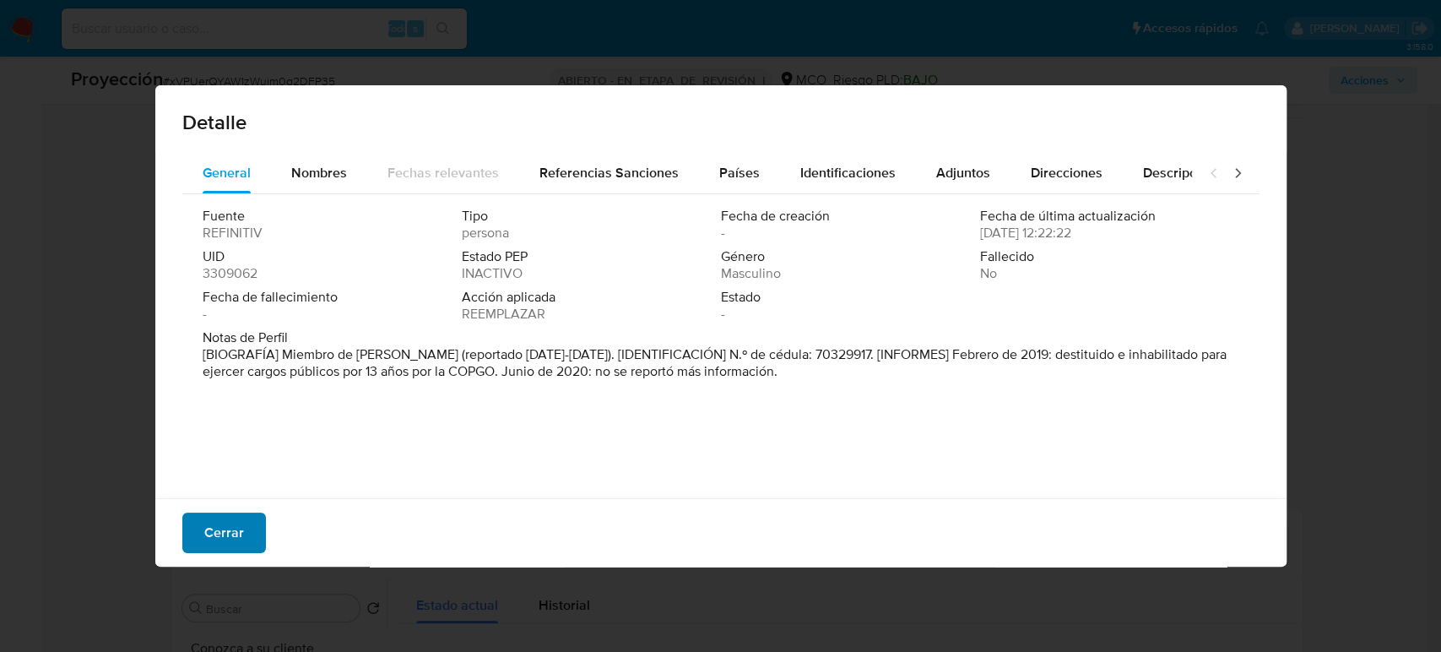
click at [260, 540] on button "Cerrar" at bounding box center [224, 532] width 84 height 41
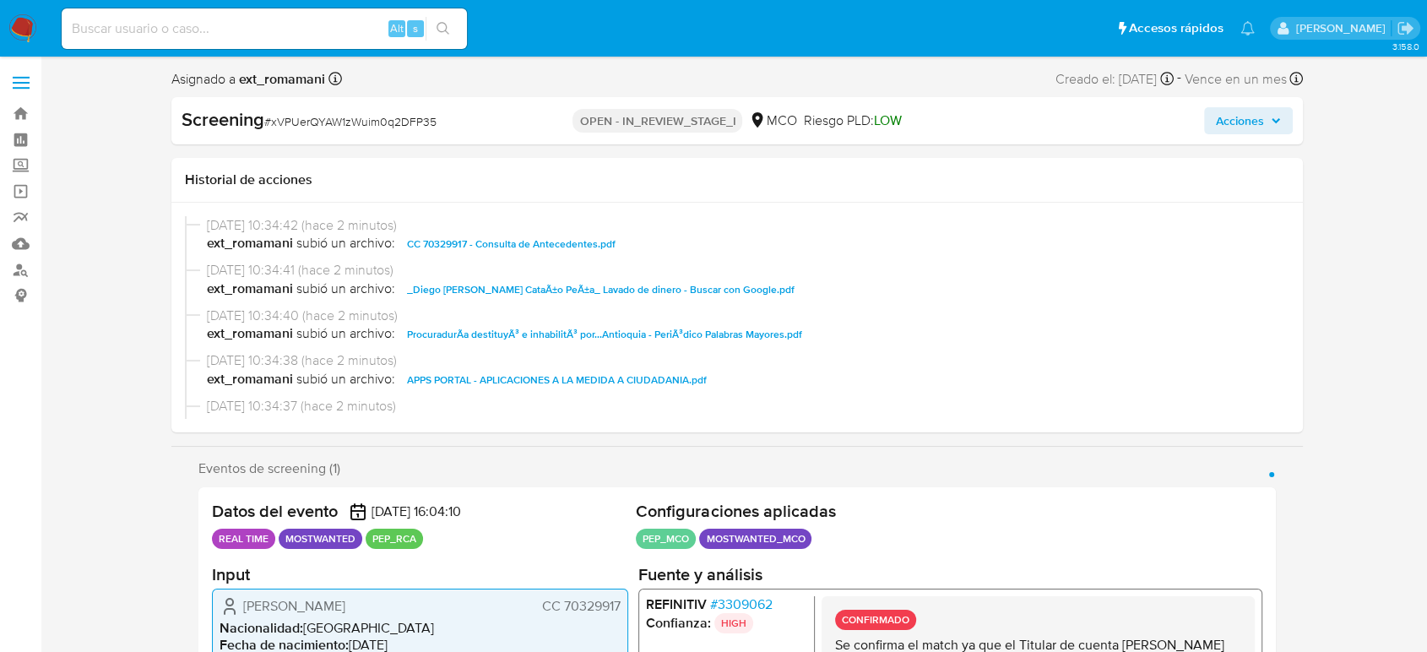
select select "10"
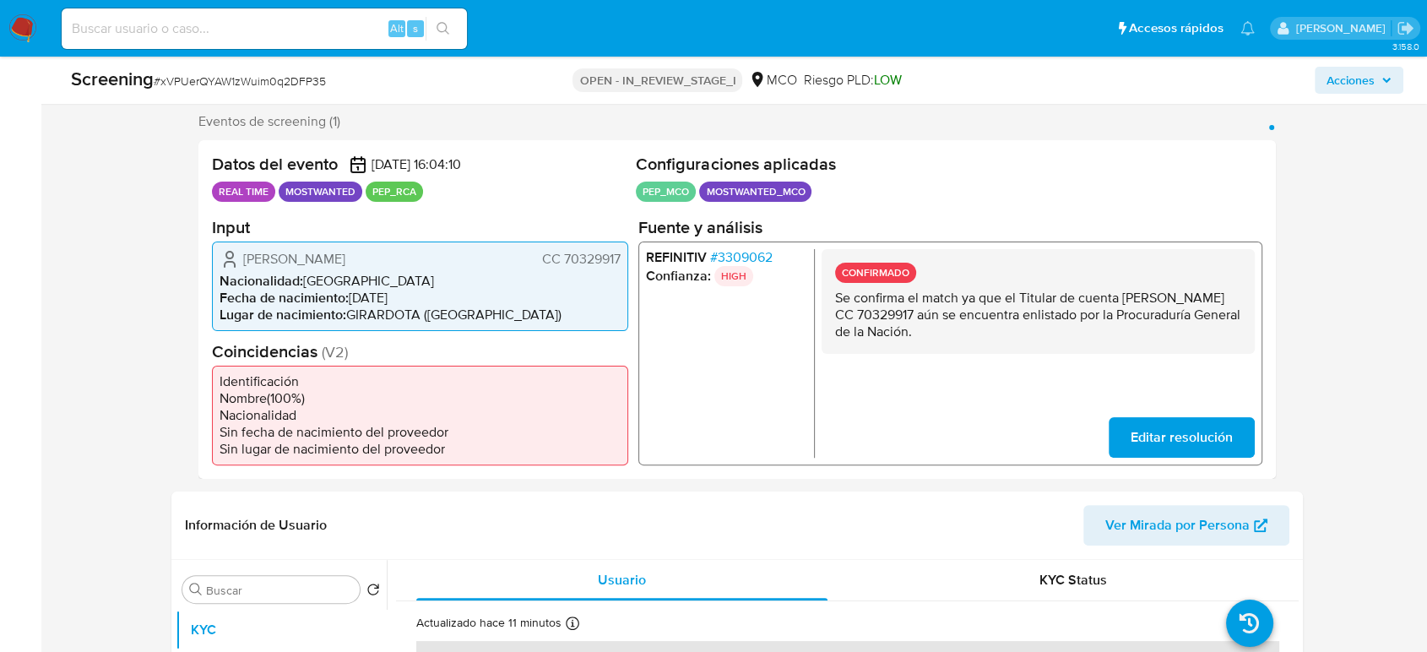
scroll to position [375, 0]
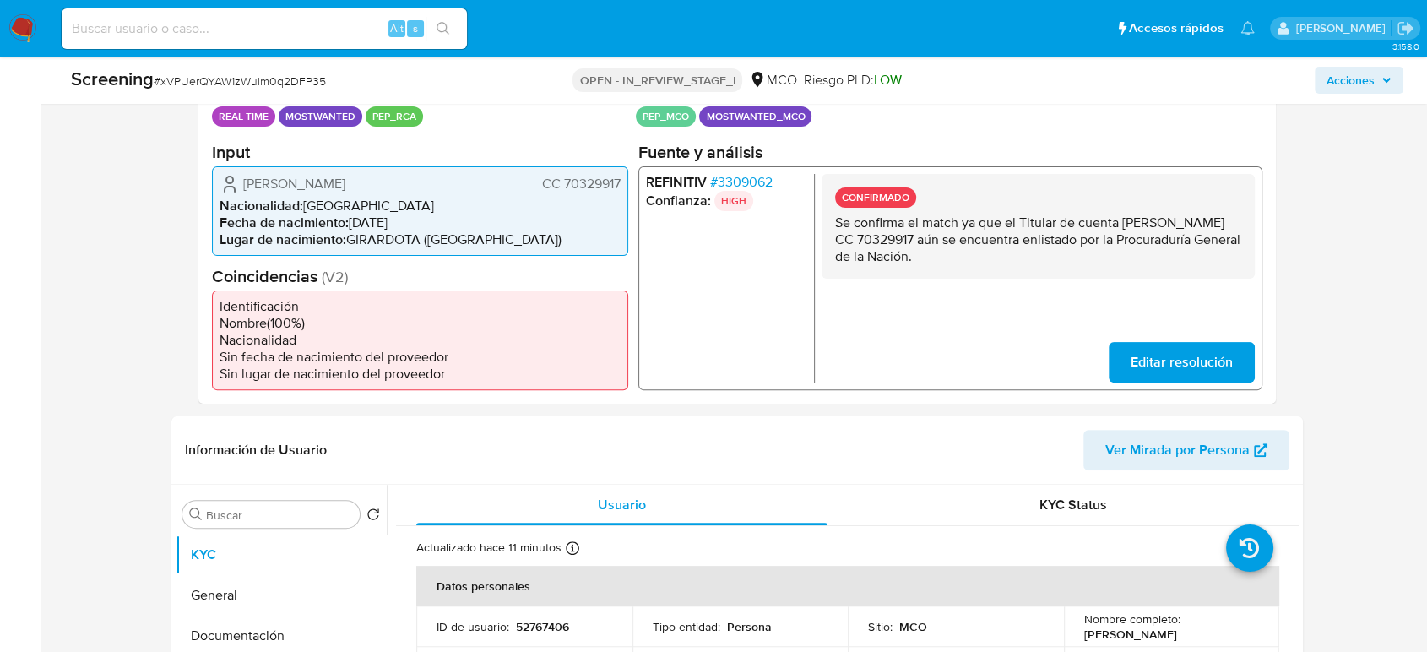
drag, startPoint x: 1062, startPoint y: 257, endPoint x: 830, endPoint y: 222, distance: 234.7
click at [830, 222] on div "CONFIRMADO Se confirma el match ya que el Titular de cuenta Diego Andres Cataño…" at bounding box center [1037, 225] width 433 height 105
click at [847, 223] on p "Se confirma el match ya que el Titular de cuenta [PERSON_NAME] CC 70329917 aún …" at bounding box center [1038, 239] width 406 height 51
drag, startPoint x: 1121, startPoint y: 221, endPoint x: 994, endPoint y: 241, distance: 128.9
click at [994, 241] on p "Se confirma el match ya que el Titular de cuenta [PERSON_NAME] CC 70329917 aún …" at bounding box center [1038, 239] width 406 height 51
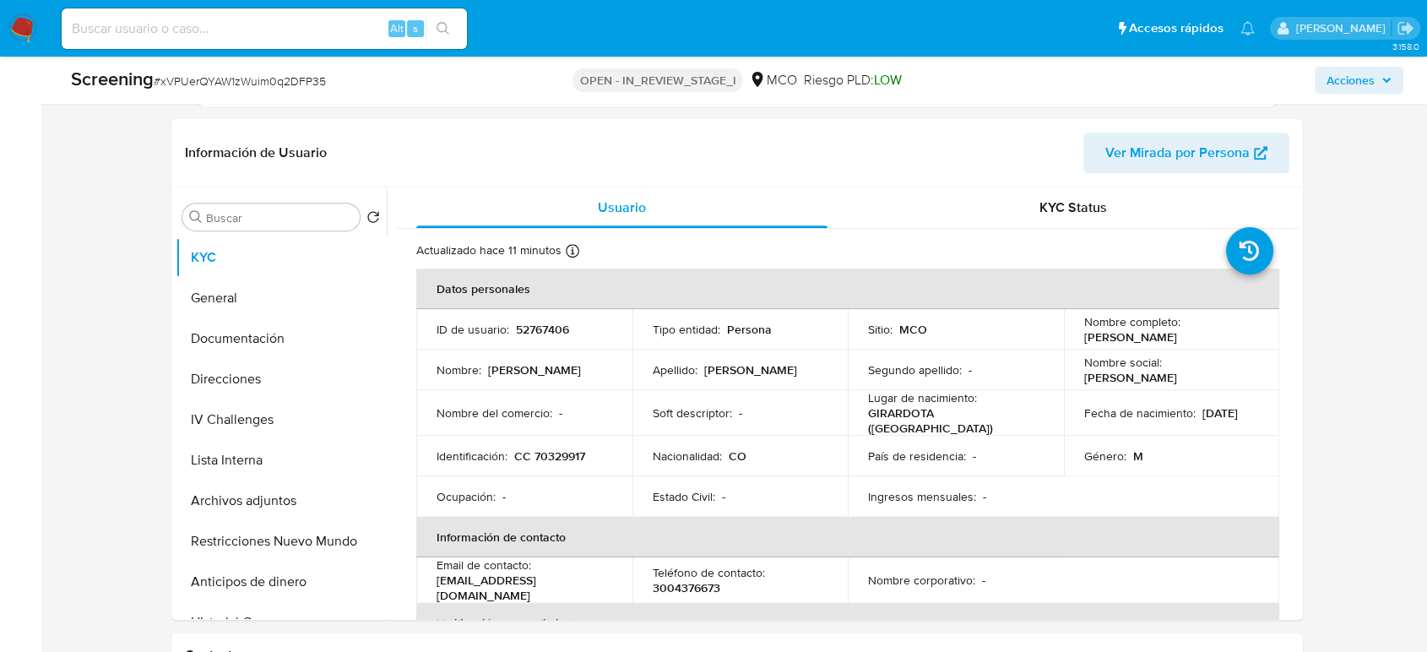
scroll to position [750, 0]
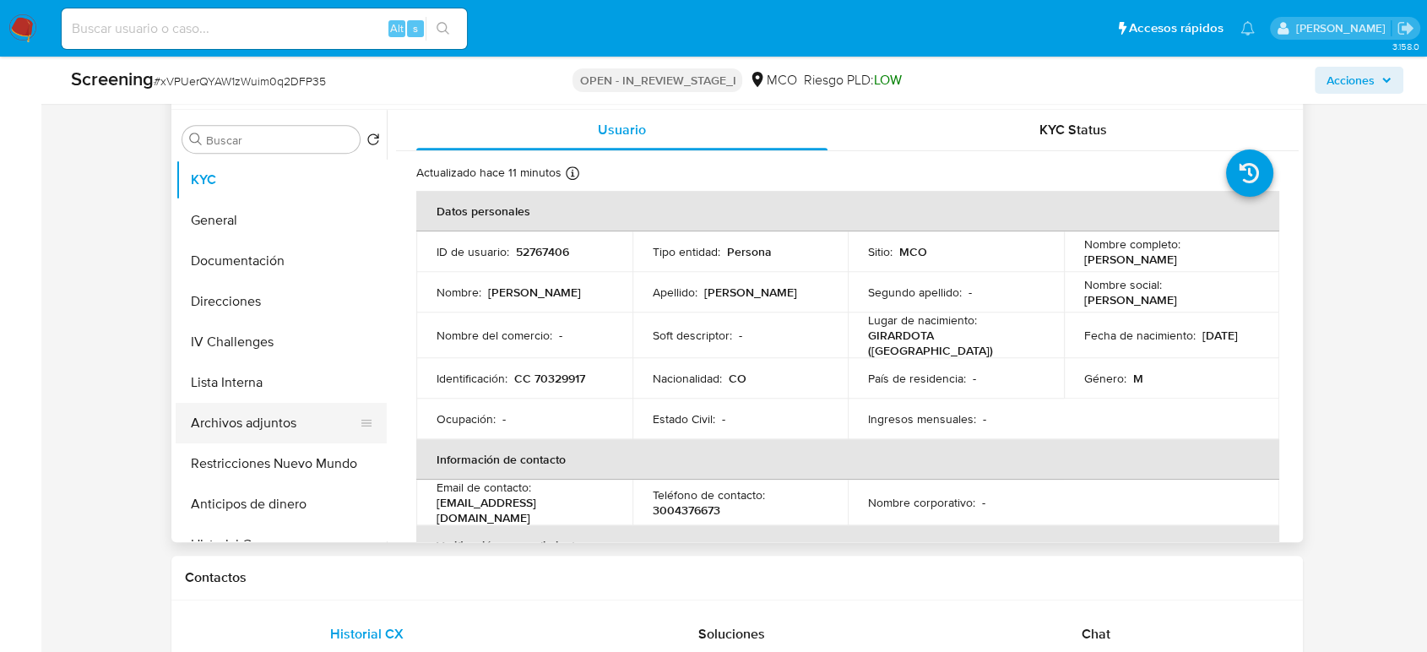
click at [283, 417] on button "Archivos adjuntos" at bounding box center [275, 423] width 198 height 41
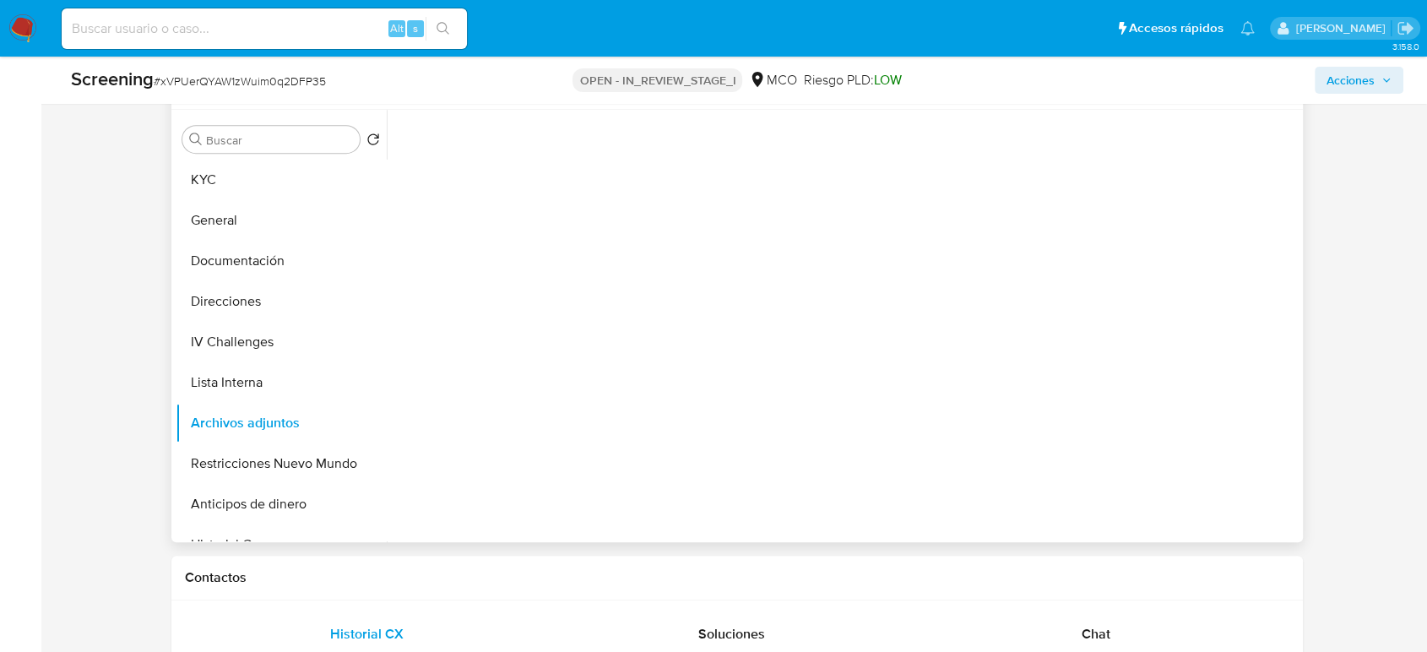
scroll to position [656, 0]
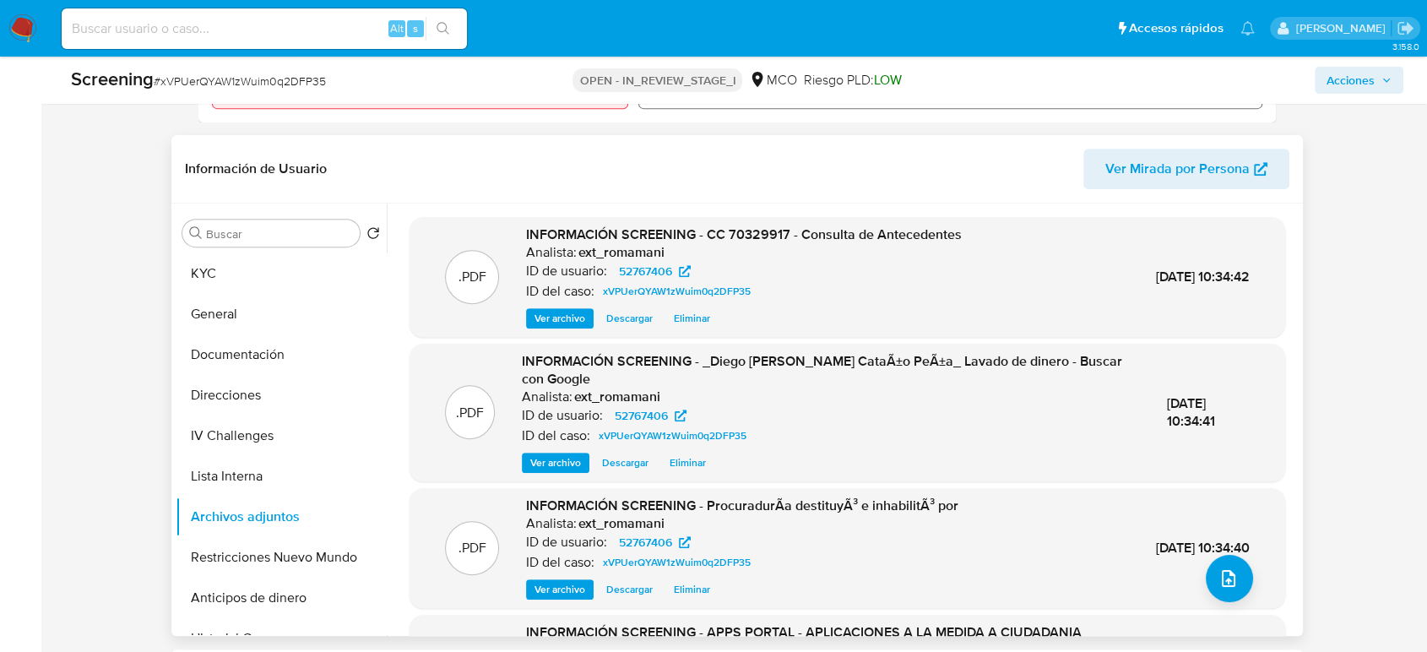
click at [570, 312] on span "Ver archivo" at bounding box center [559, 318] width 51 height 17
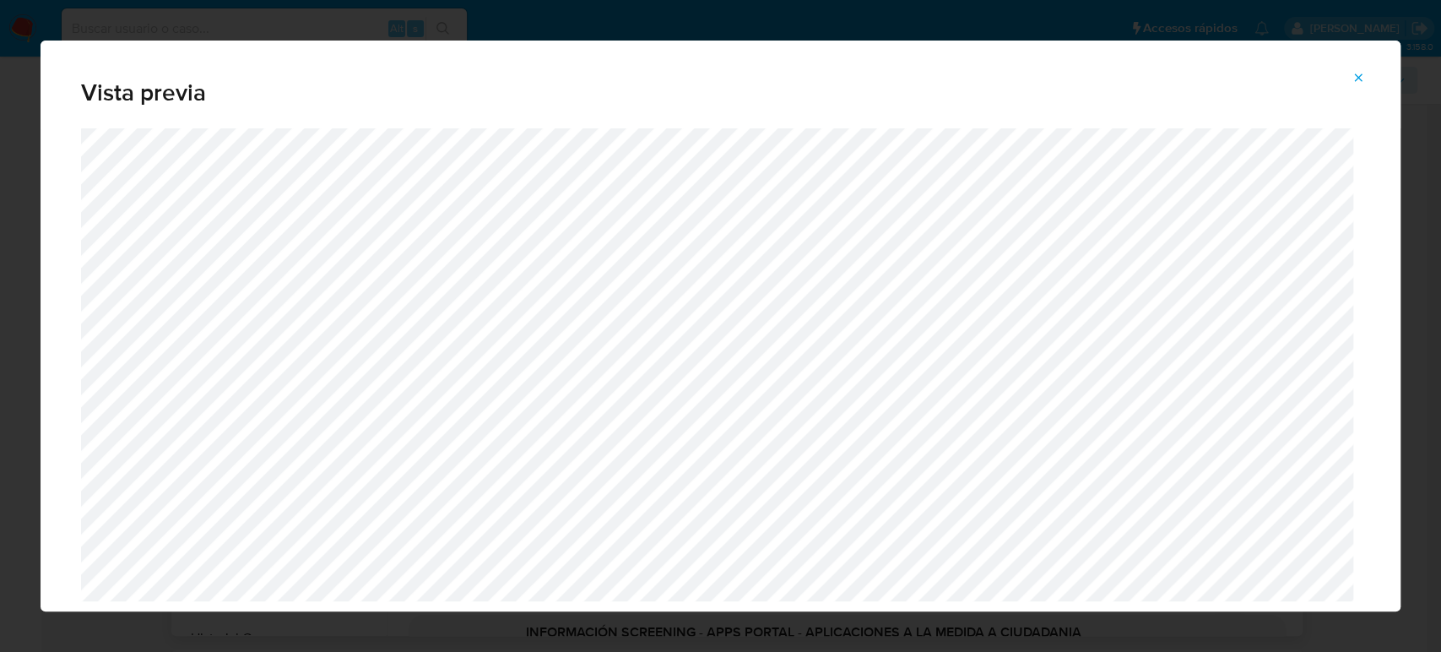
click at [1359, 79] on icon "Attachment preview" at bounding box center [1359, 77] width 8 height 8
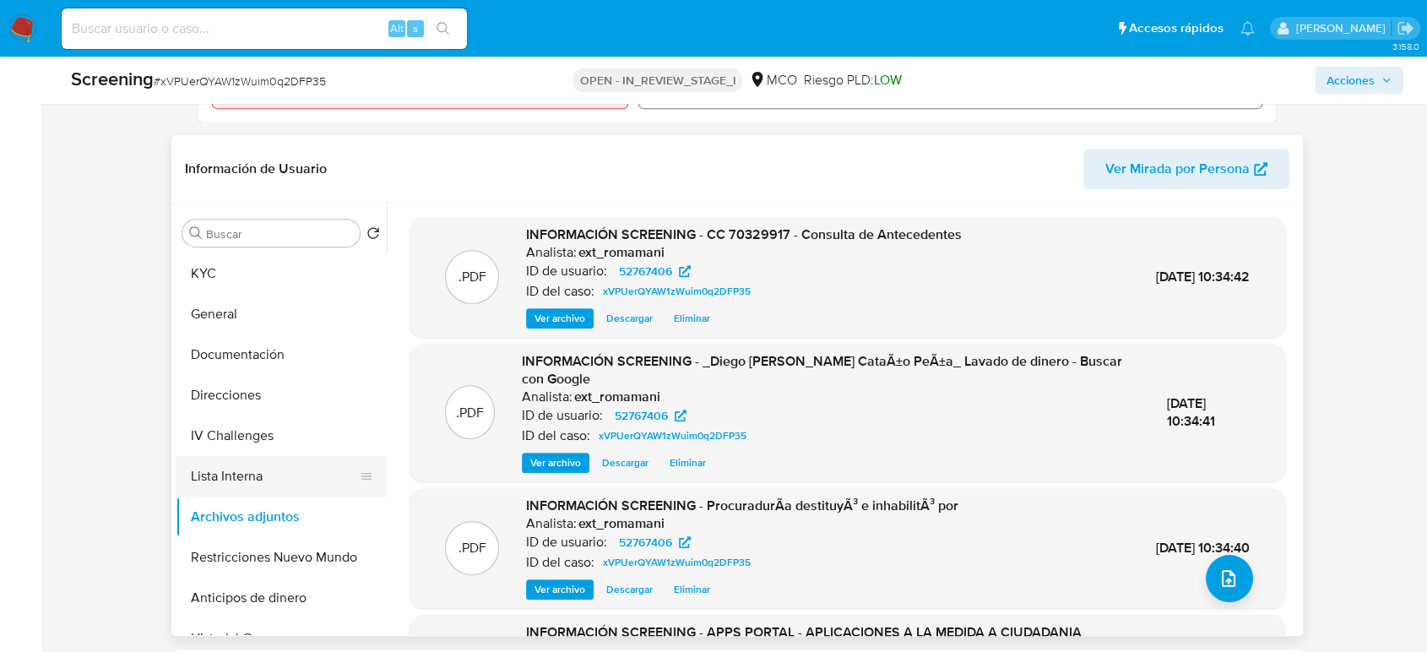
click at [233, 473] on button "Lista Interna" at bounding box center [275, 476] width 198 height 41
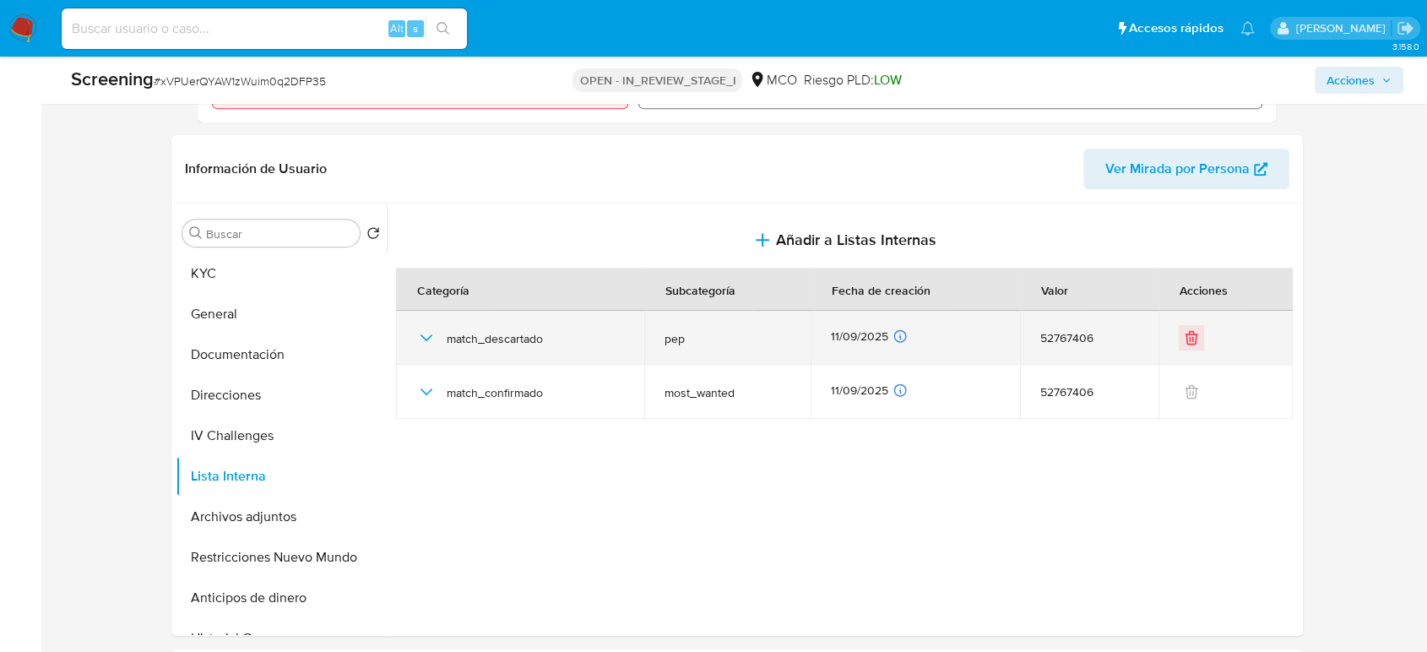
click at [422, 340] on icon "button" at bounding box center [426, 338] width 20 height 20
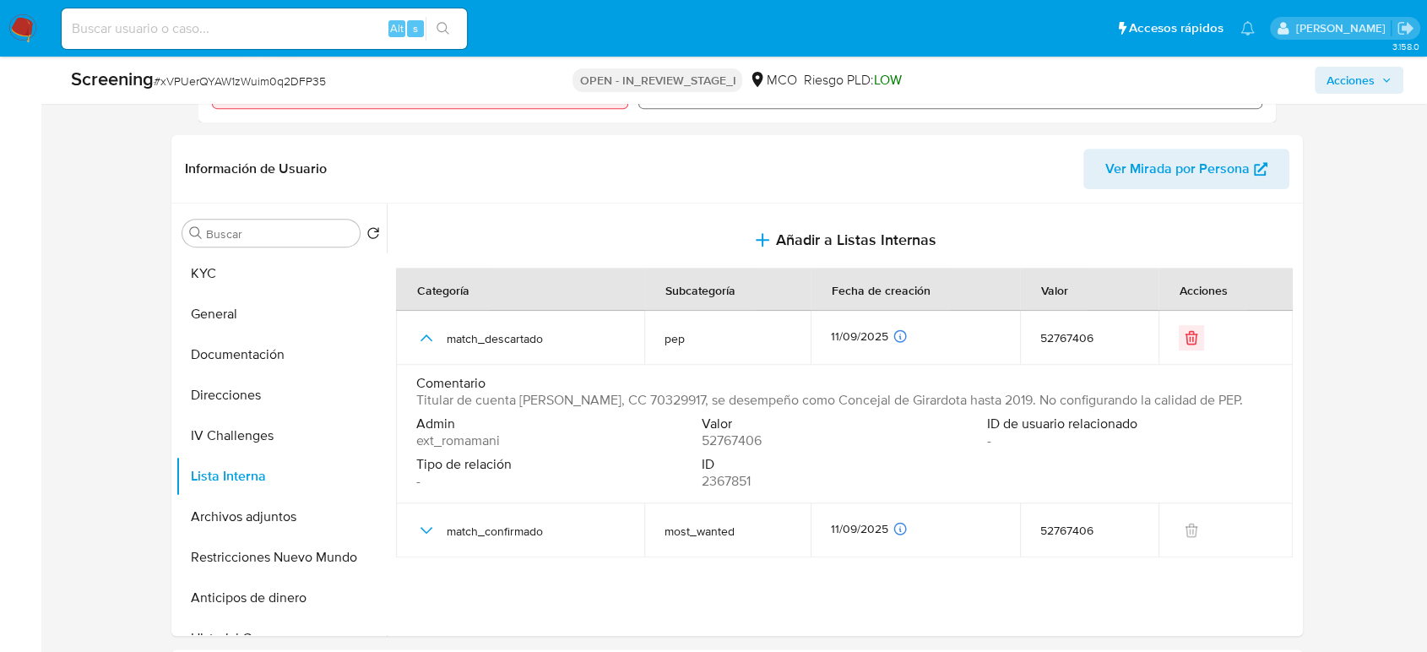
drag, startPoint x: 1093, startPoint y: 399, endPoint x: 769, endPoint y: 403, distance: 324.2
click at [769, 403] on span "Titular de cuenta Diego Andres Cataño Peña, CC 70329917, se desempeño como Conc…" at bounding box center [829, 400] width 826 height 17
click at [252, 543] on button "Restricciones Nuevo Mundo" at bounding box center [275, 557] width 198 height 41
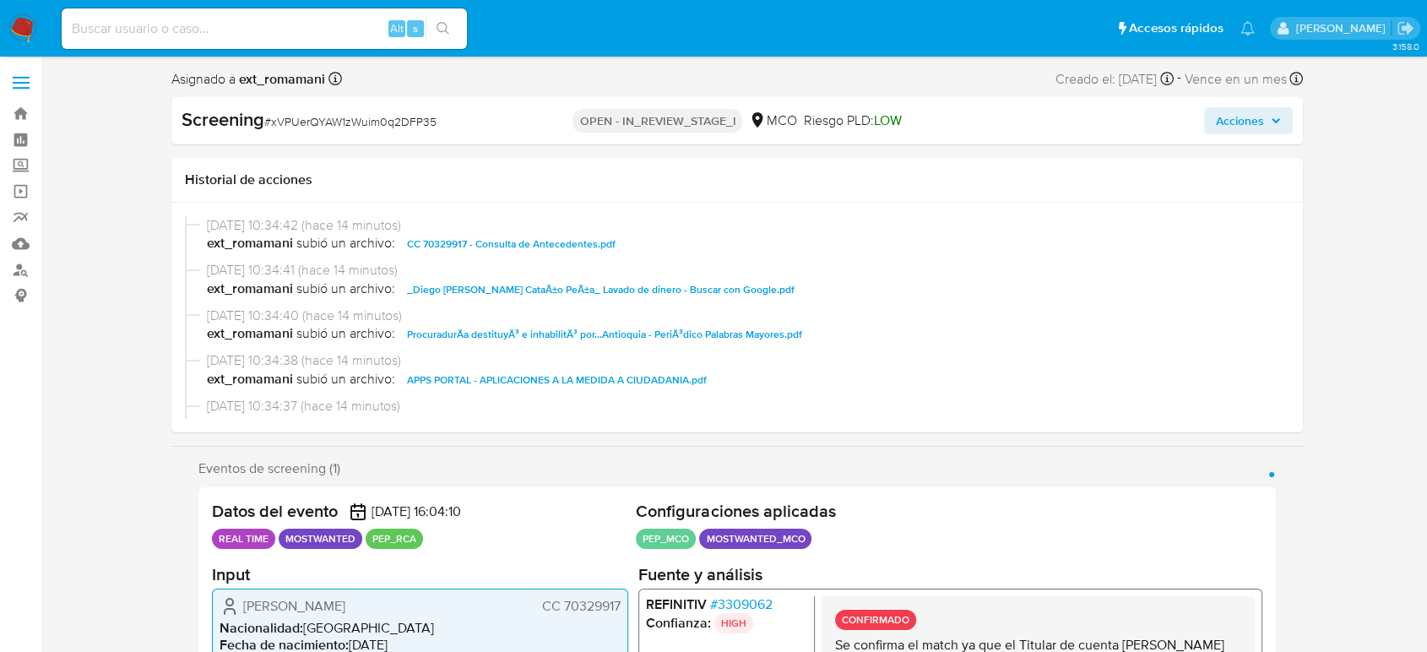
select select "10"
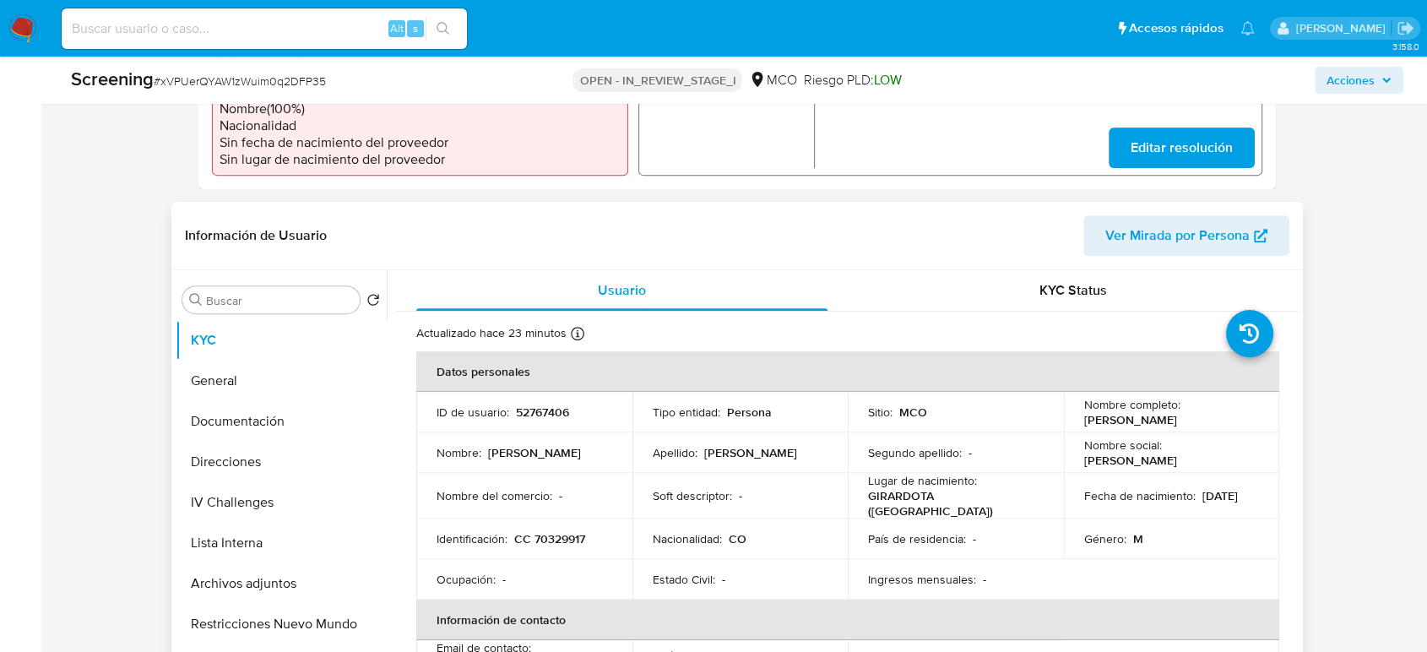
scroll to position [656, 0]
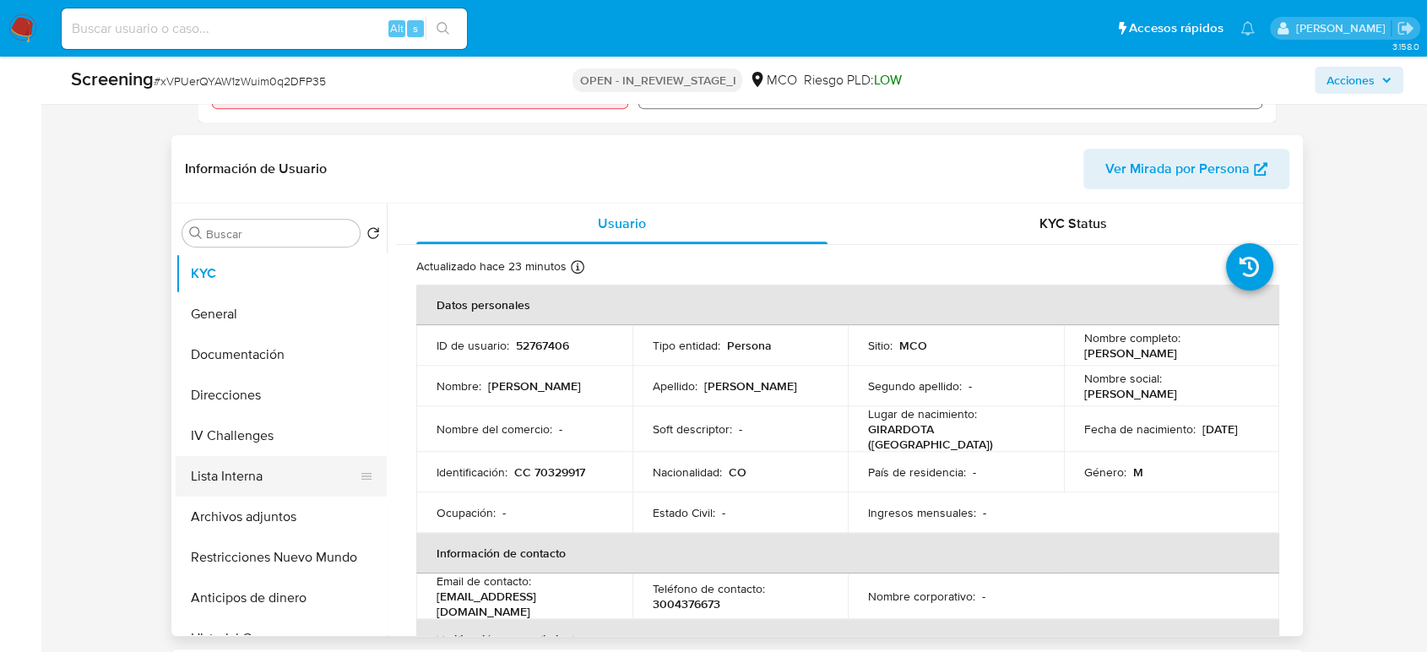
click at [262, 478] on button "Lista Interna" at bounding box center [275, 476] width 198 height 41
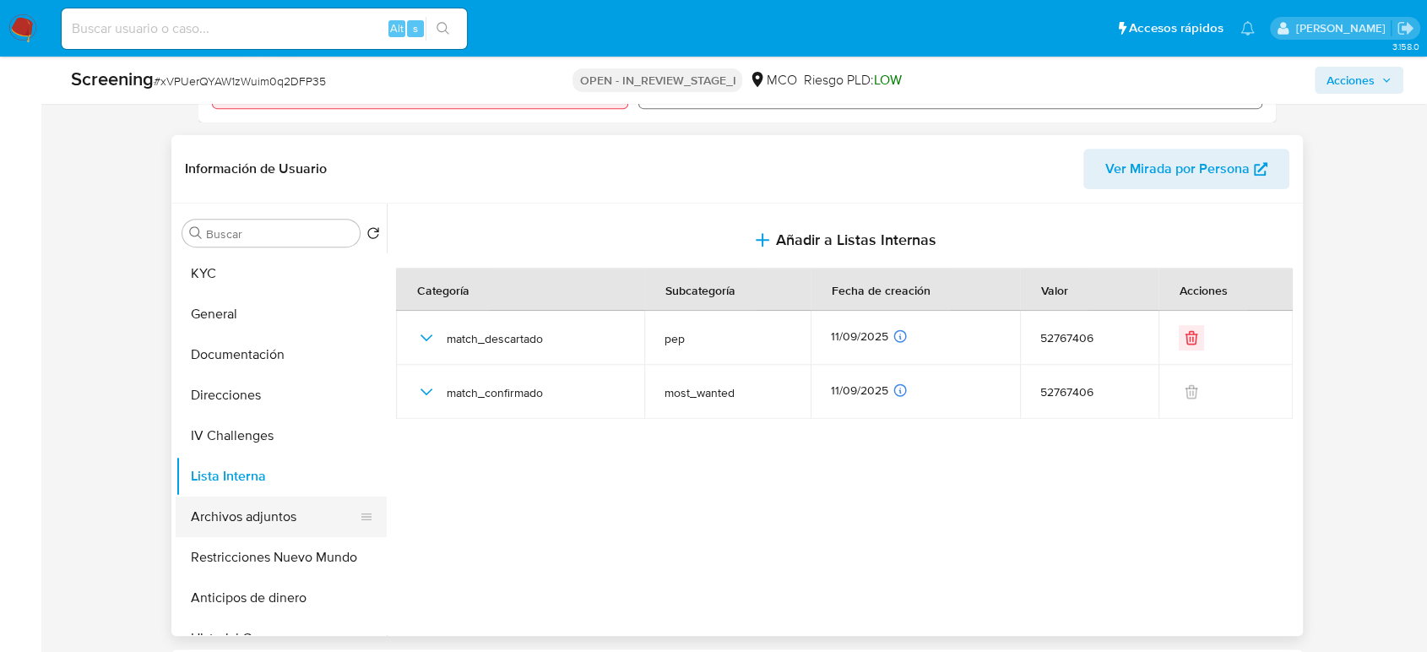
click at [250, 517] on button "Archivos adjuntos" at bounding box center [275, 516] width 198 height 41
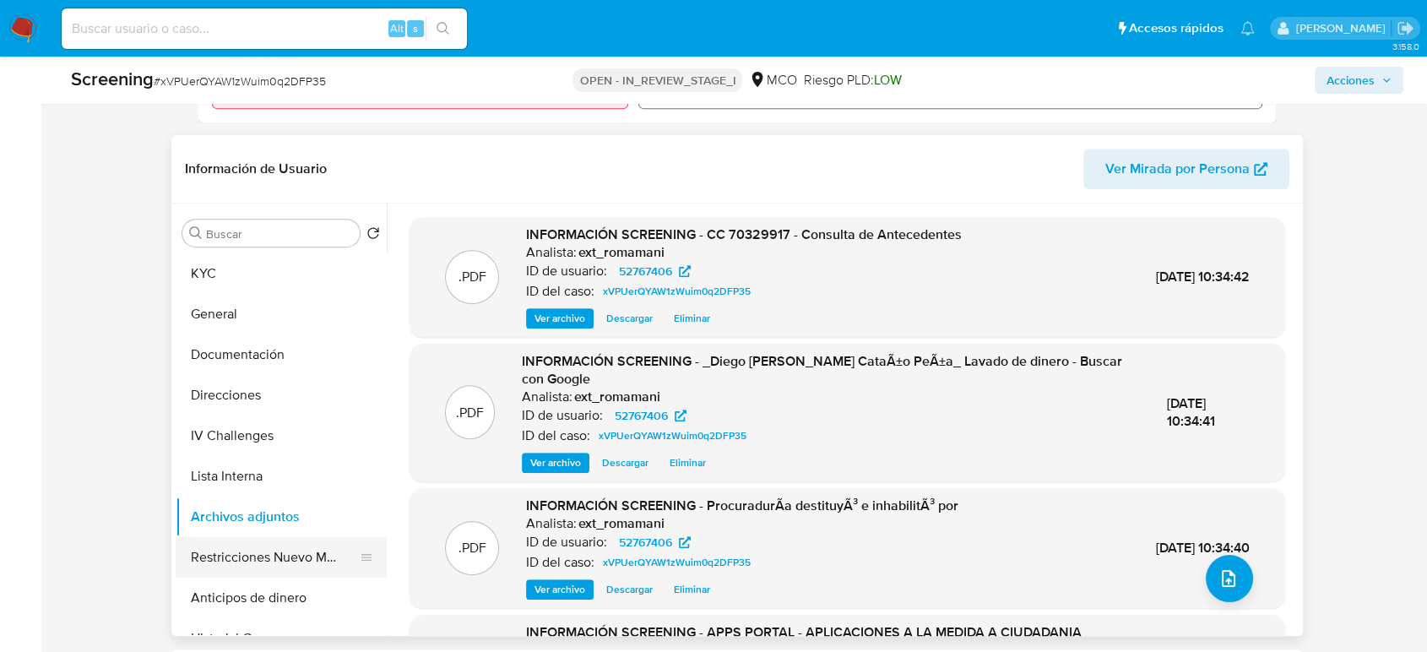
click at [251, 561] on button "Restricciones Nuevo Mundo" at bounding box center [275, 557] width 198 height 41
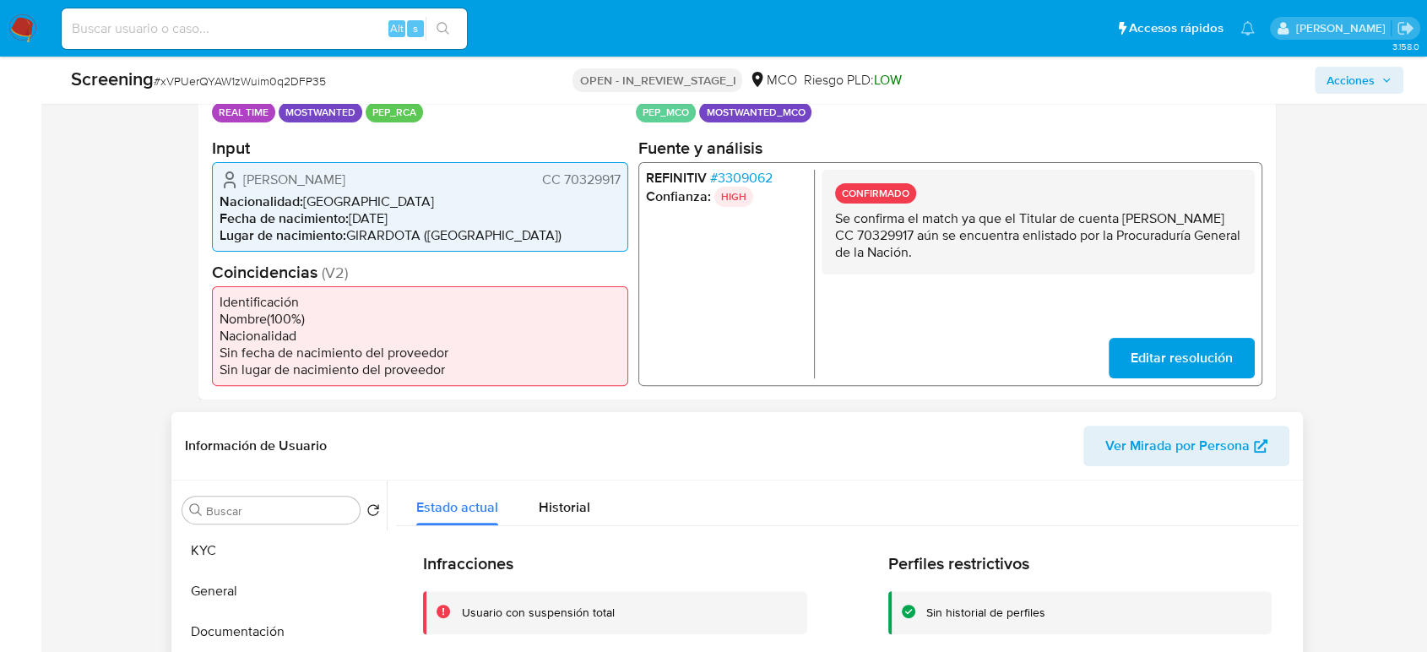
scroll to position [281, 0]
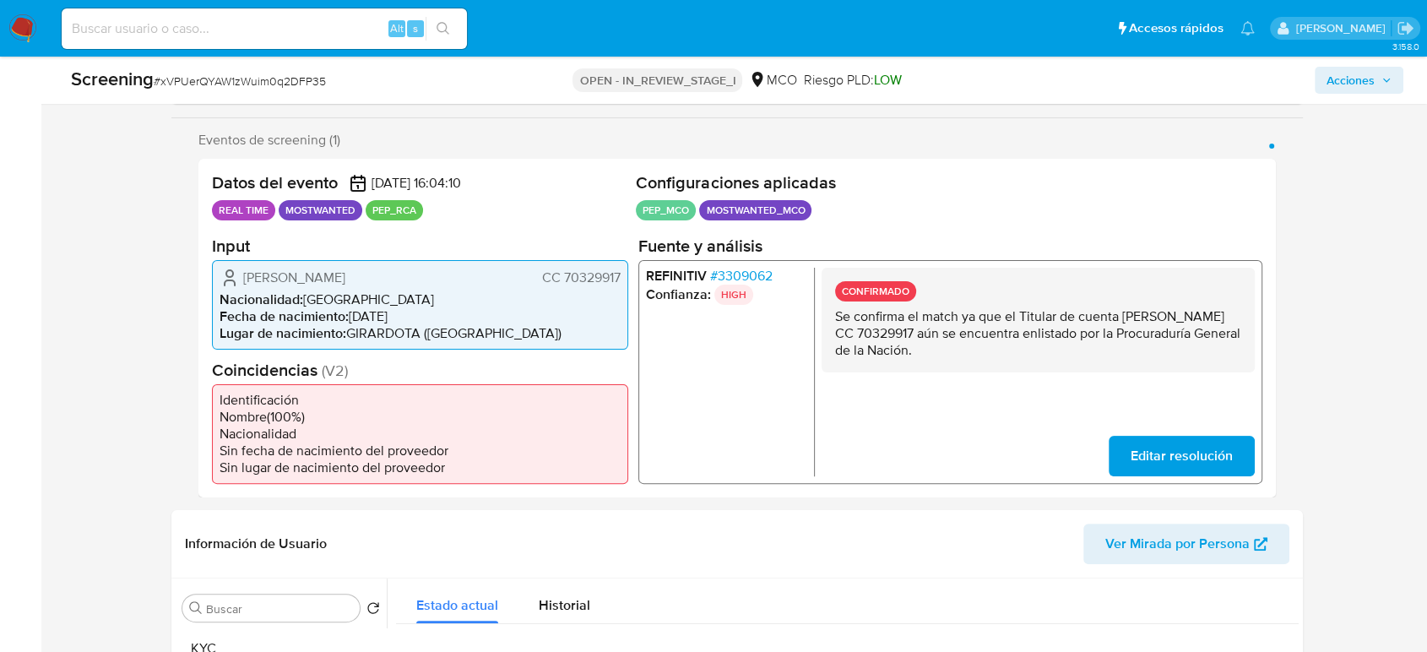
click at [1350, 76] on span "Acciones" at bounding box center [1350, 80] width 48 height 27
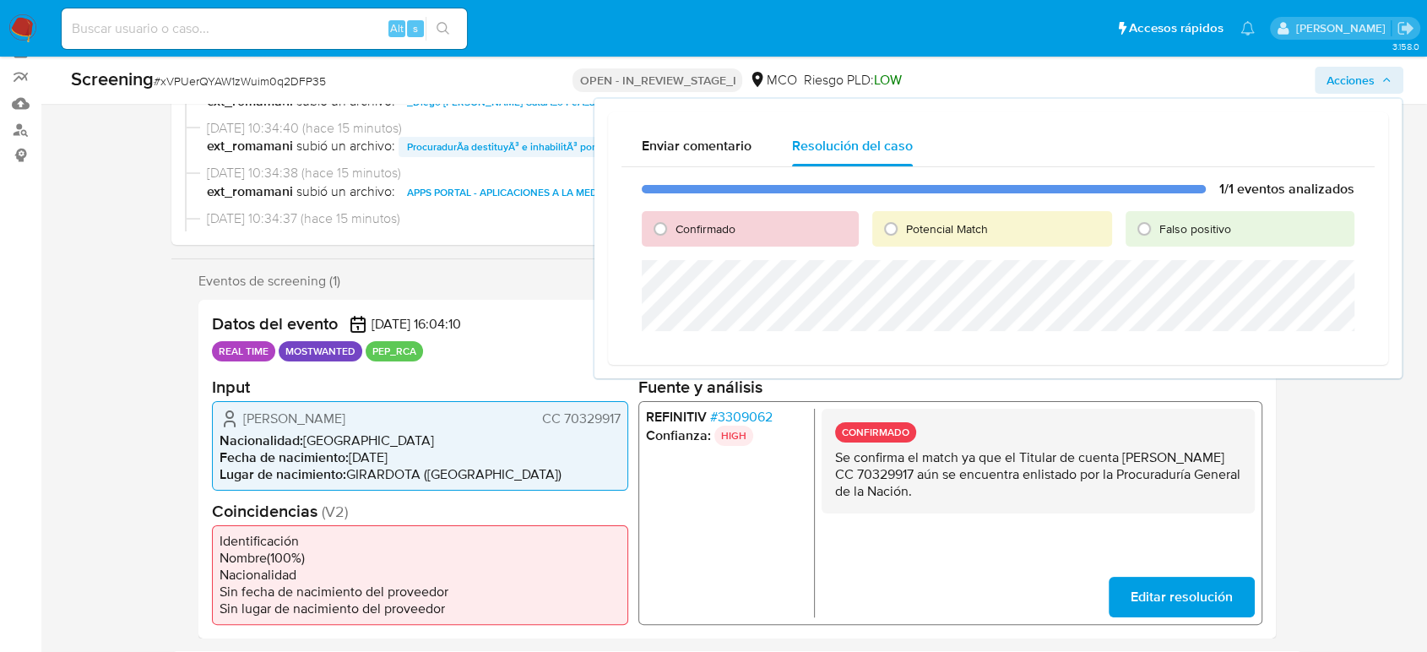
scroll to position [0, 0]
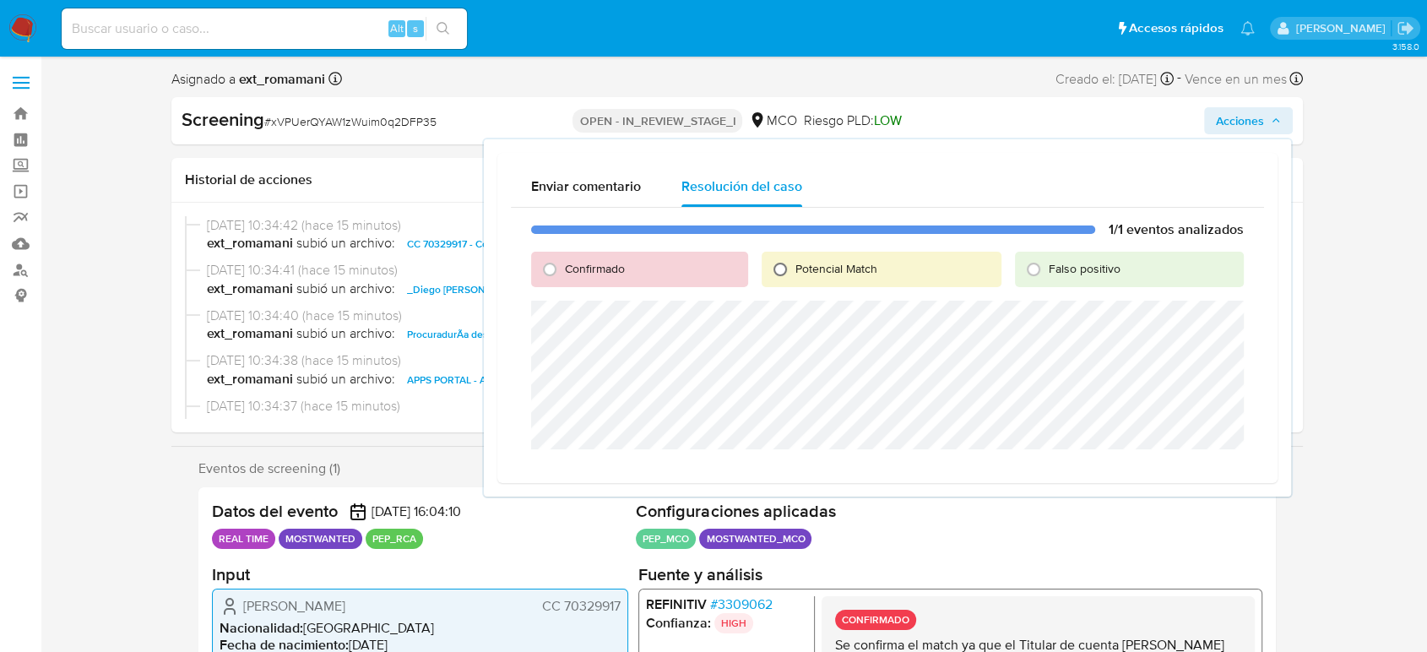
click at [787, 268] on input "Potencial Match" at bounding box center [779, 269] width 27 height 27
radio input "true"
click at [1183, 465] on span "Escalar" at bounding box center [1199, 470] width 51 height 24
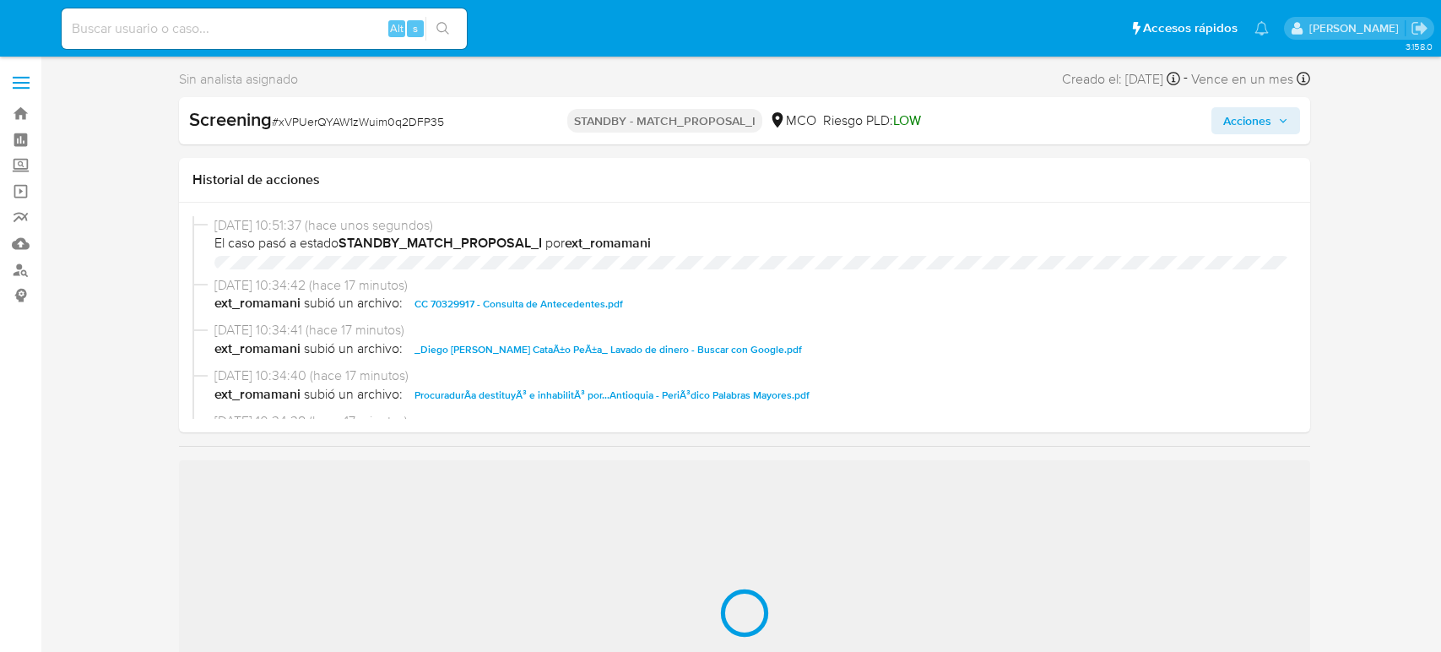
select select "10"
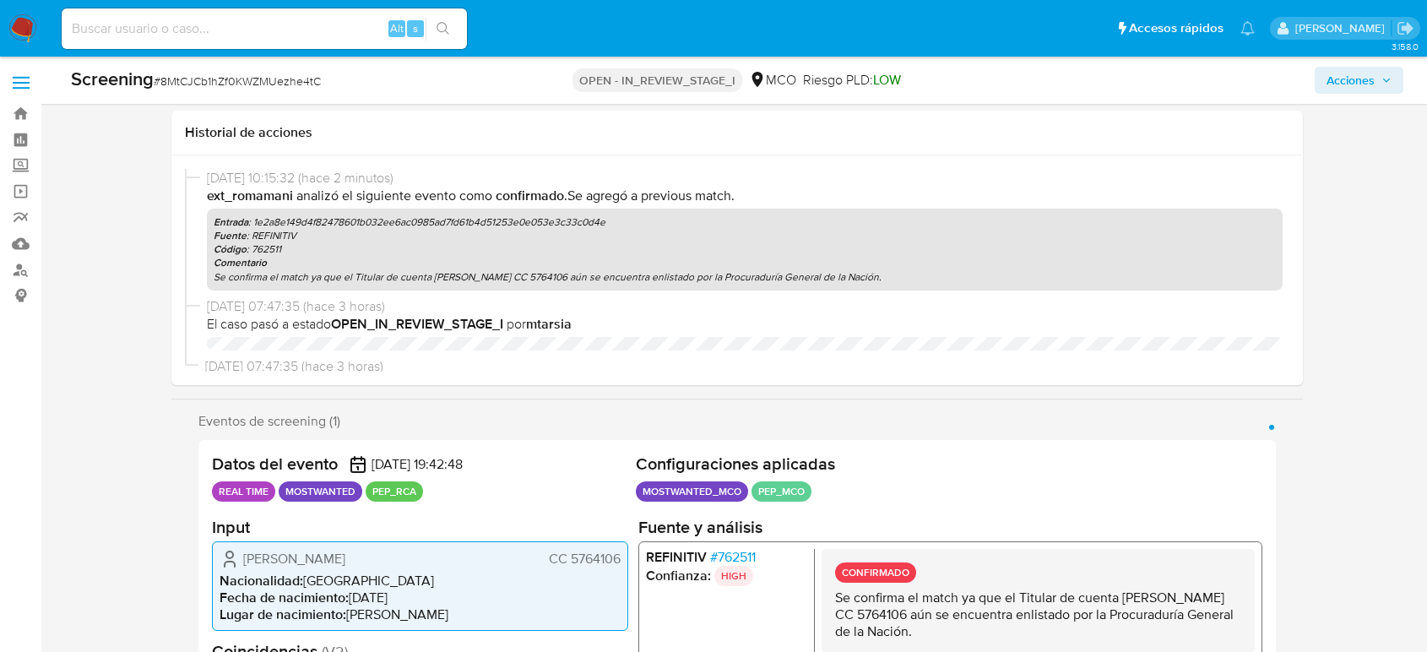
select select "10"
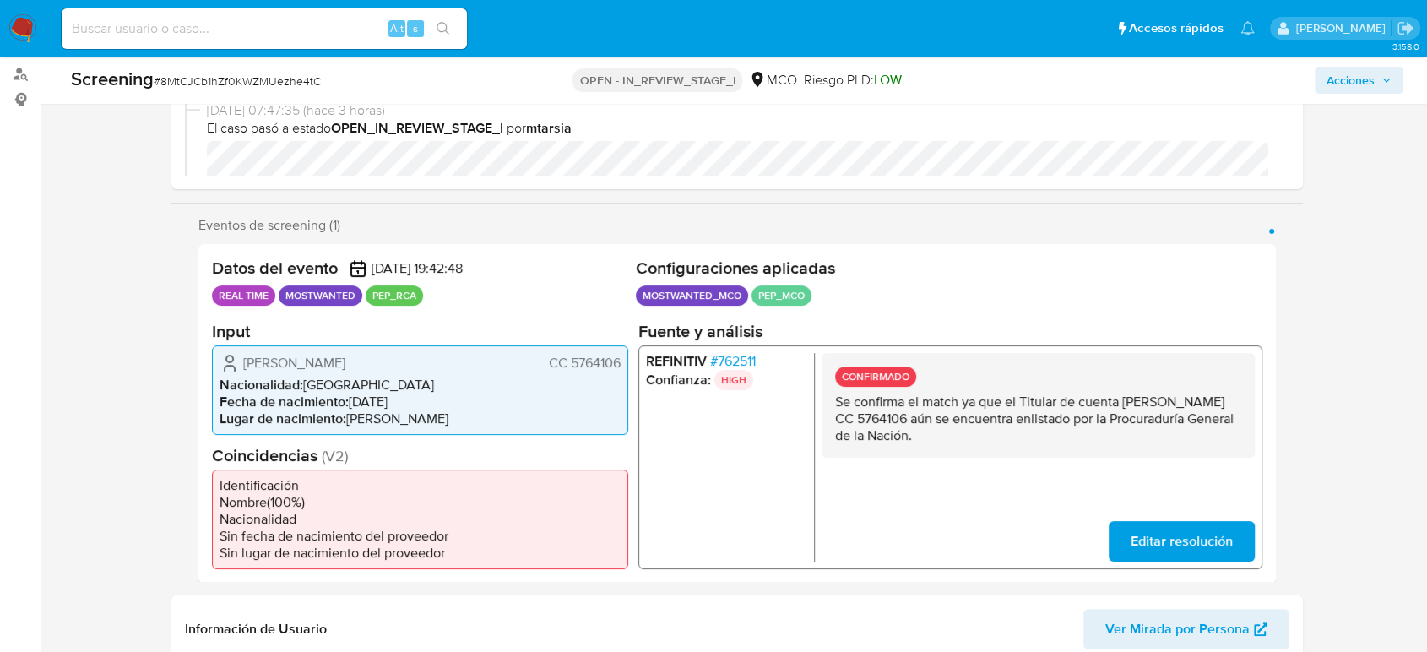
scroll to position [187, 0]
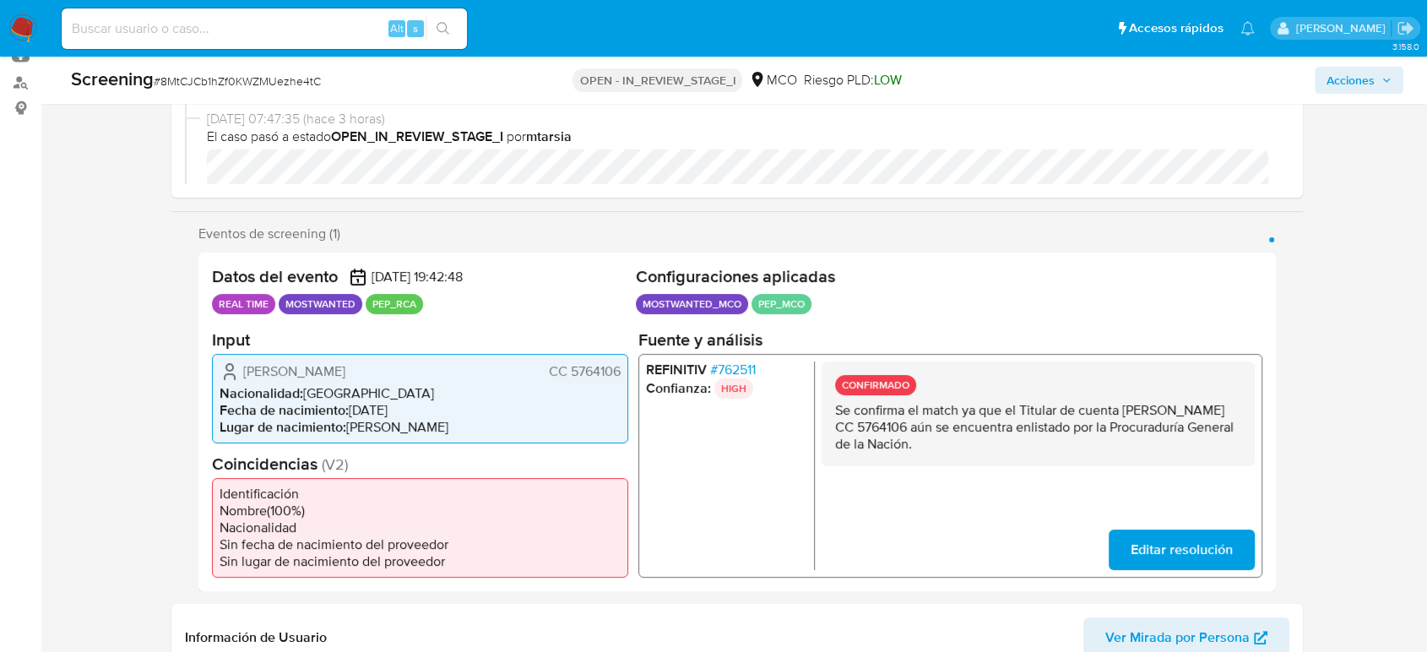
click at [736, 370] on span "# 762511" at bounding box center [733, 368] width 46 height 17
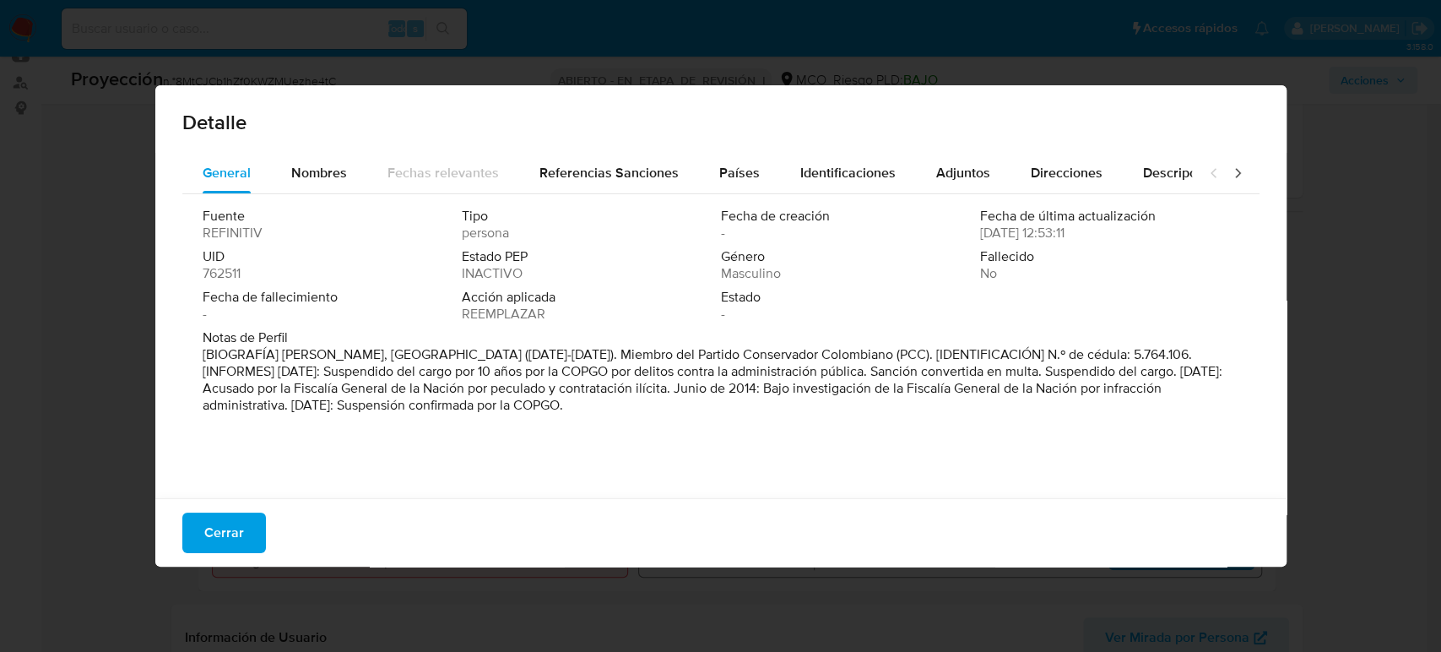
drag, startPoint x: 461, startPoint y: 349, endPoint x: 280, endPoint y: 359, distance: 180.9
click at [280, 359] on font "[BIOGRAFÍA] [PERSON_NAME], [GEOGRAPHIC_DATA] ([DATE]-[DATE]). Miembro del Parti…" at bounding box center [713, 379] width 1020 height 70
click at [230, 539] on span "Cerrar" at bounding box center [224, 532] width 40 height 37
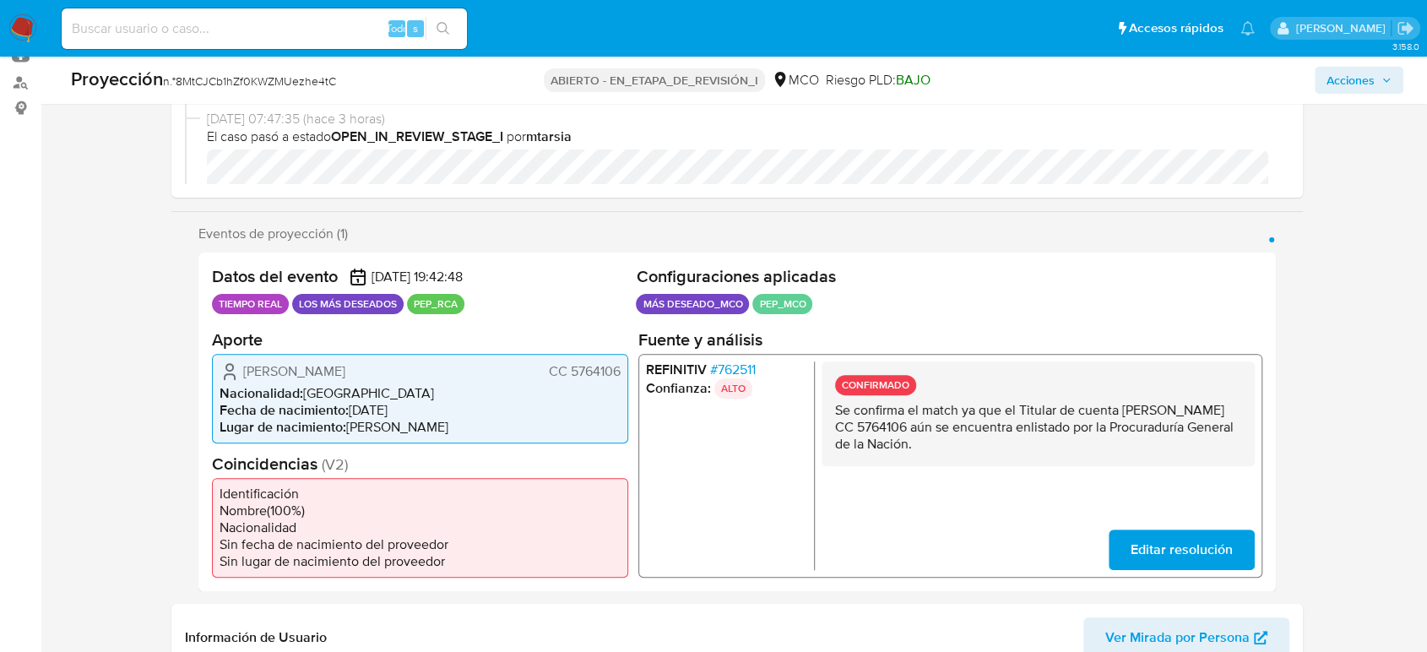
drag, startPoint x: 438, startPoint y: 377, endPoint x: 214, endPoint y: 376, distance: 223.7
click at [214, 376] on div "[PERSON_NAME] CC 5764106 Nacionalidad : [DEMOGRAPHIC_DATA] Fecha de nacimiento …" at bounding box center [420, 397] width 416 height 89
click at [742, 371] on font "762511" at bounding box center [737, 368] width 38 height 19
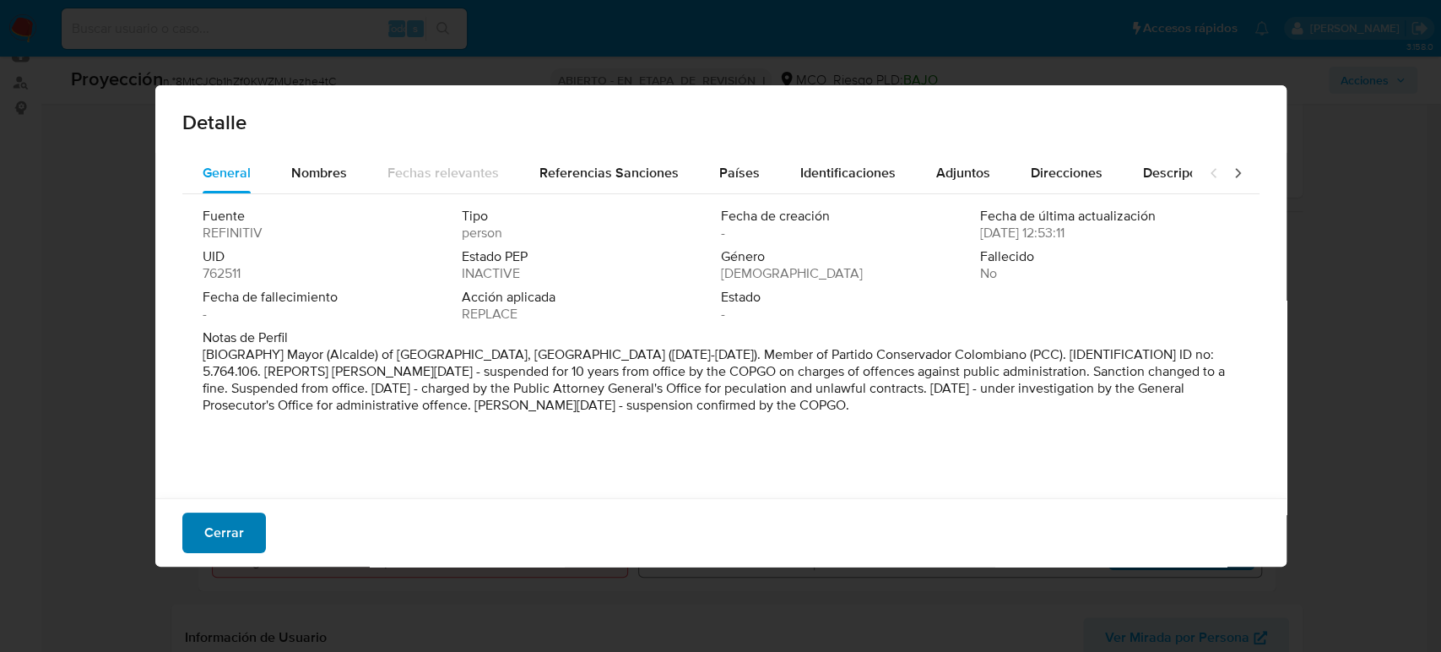
click at [222, 538] on font "Cerrar" at bounding box center [224, 532] width 40 height 41
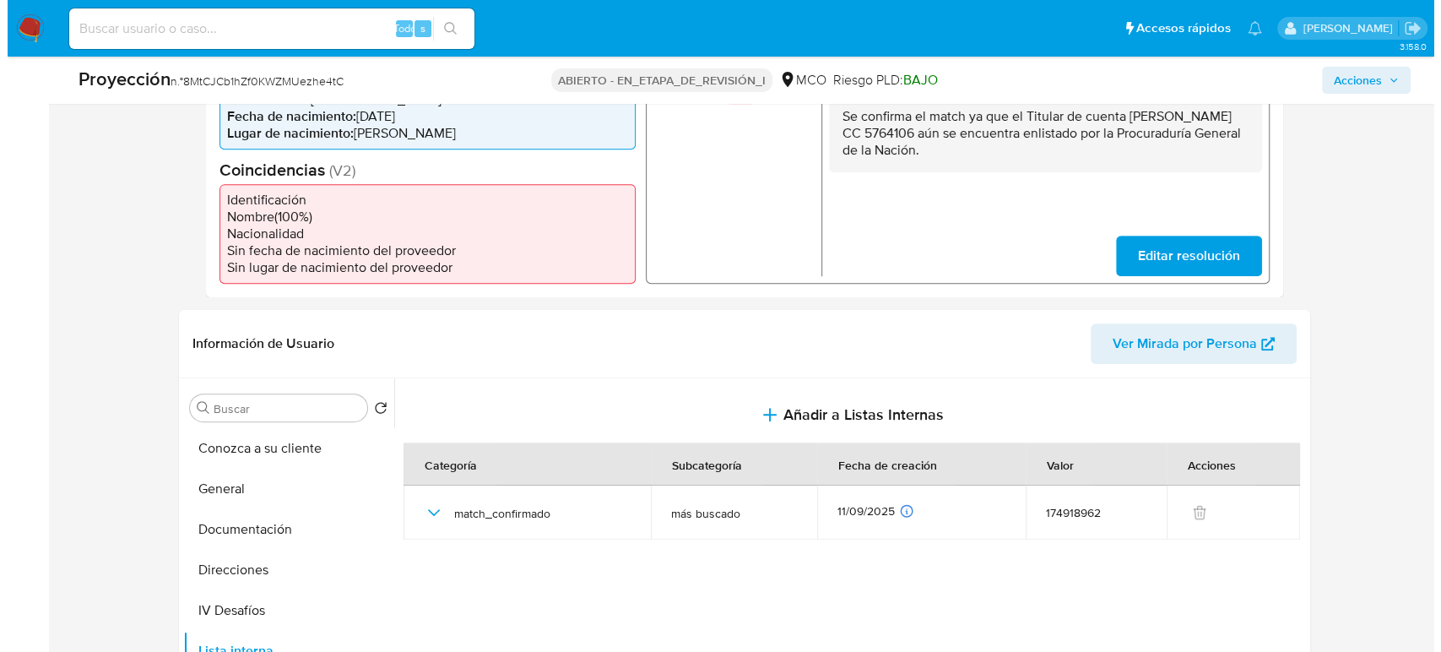
scroll to position [375, 0]
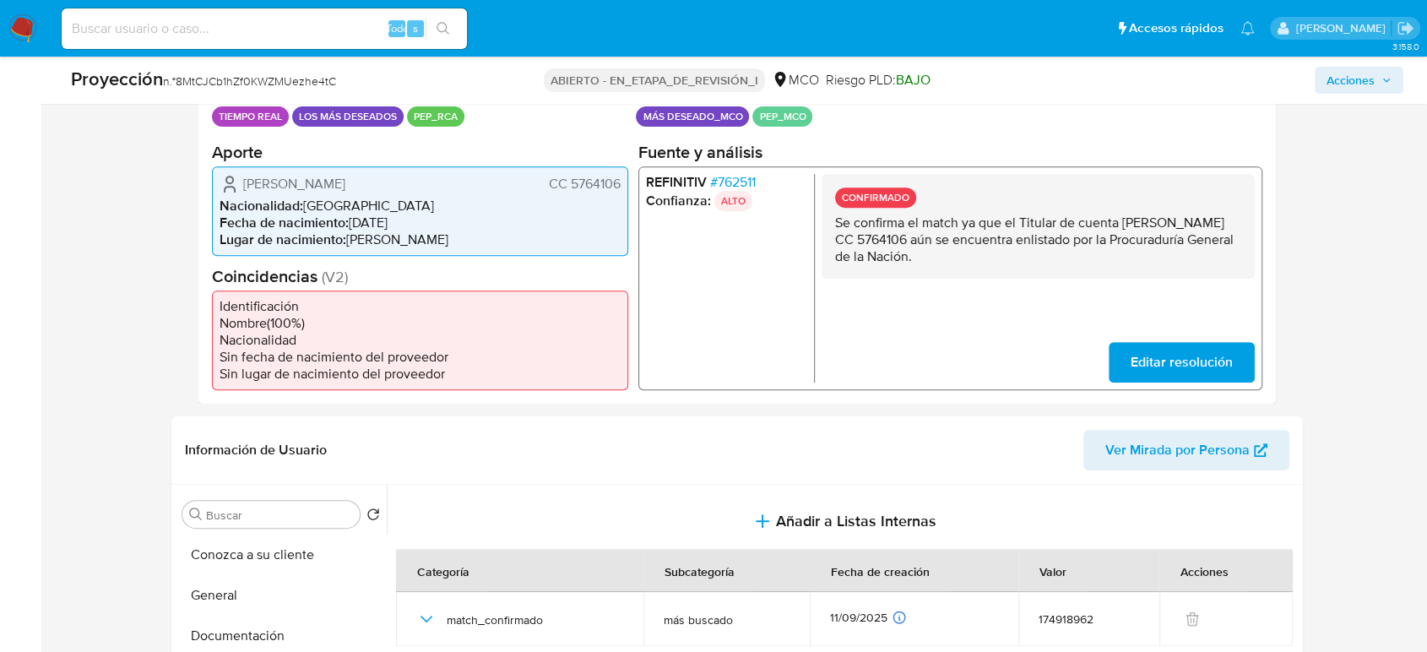
click at [1112, 266] on div "CONFIRMADO Se confirma el match ya que el Titular de cuenta [PERSON_NAME] CC 57…" at bounding box center [1037, 225] width 433 height 105
drag, startPoint x: 1059, startPoint y: 255, endPoint x: 1023, endPoint y: 225, distance: 46.8
click at [1023, 225] on p "Se confirma el match ya que el Titular de cuenta [PERSON_NAME] CC 5764106 aún s…" at bounding box center [1038, 239] width 406 height 51
drag, startPoint x: 1017, startPoint y: 220, endPoint x: 1067, endPoint y: 274, distance: 73.5
click at [1067, 274] on div "CONFIRMADO Se confirma el match ya que el Titular de cuenta [PERSON_NAME] CC 57…" at bounding box center [1037, 225] width 433 height 105
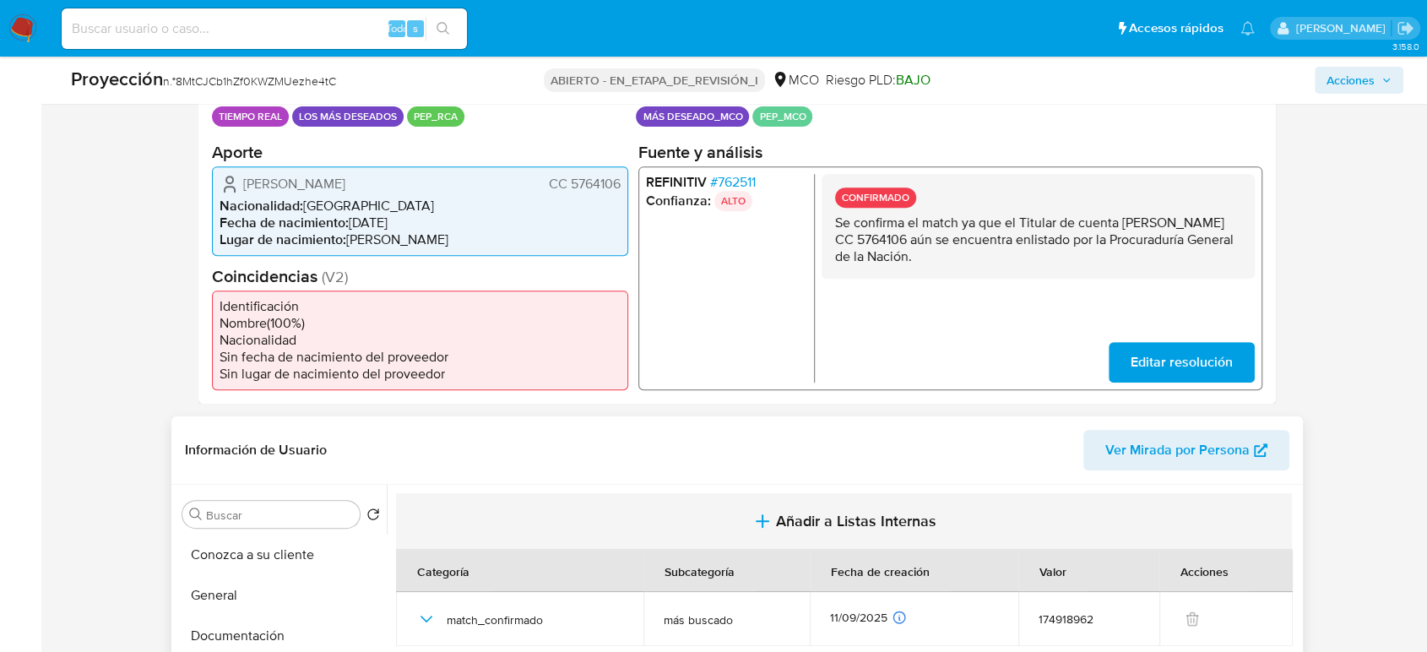
click at [795, 512] on span "Añadir a Listas Internas" at bounding box center [856, 521] width 160 height 19
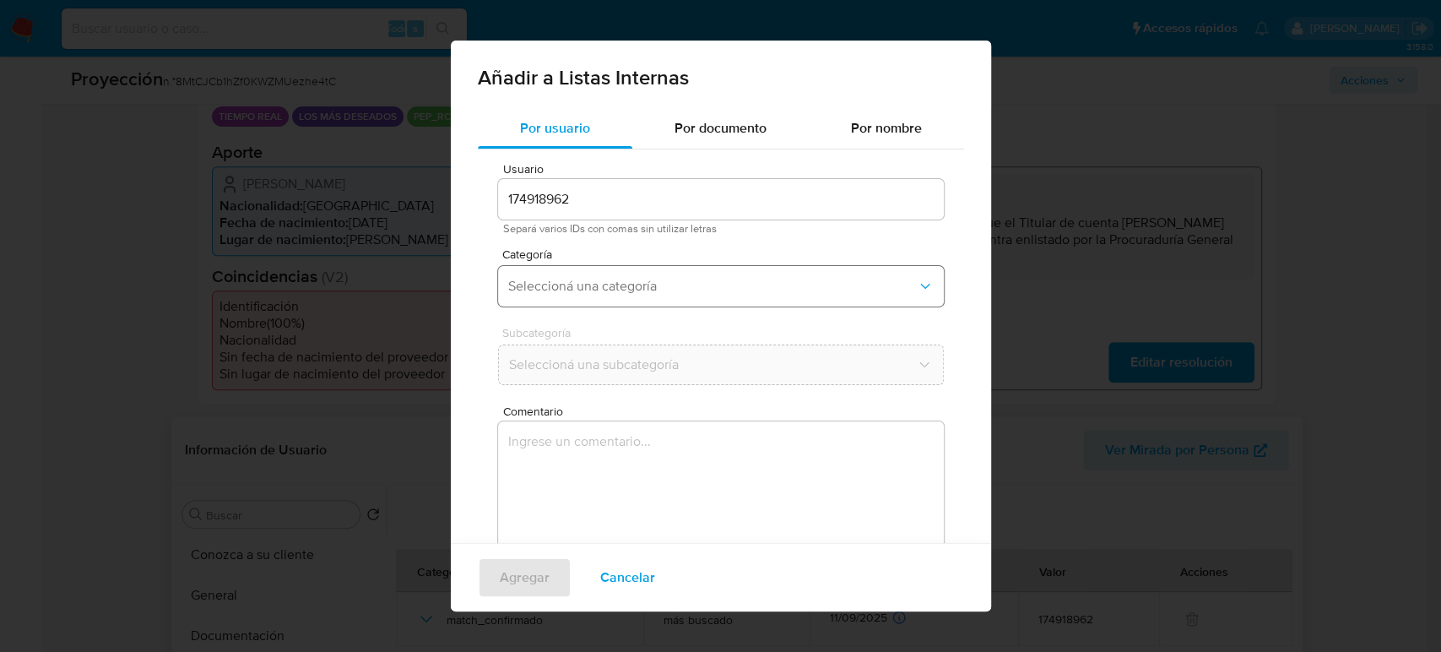
click at [658, 275] on button "Seleccioná una categoría" at bounding box center [721, 286] width 446 height 41
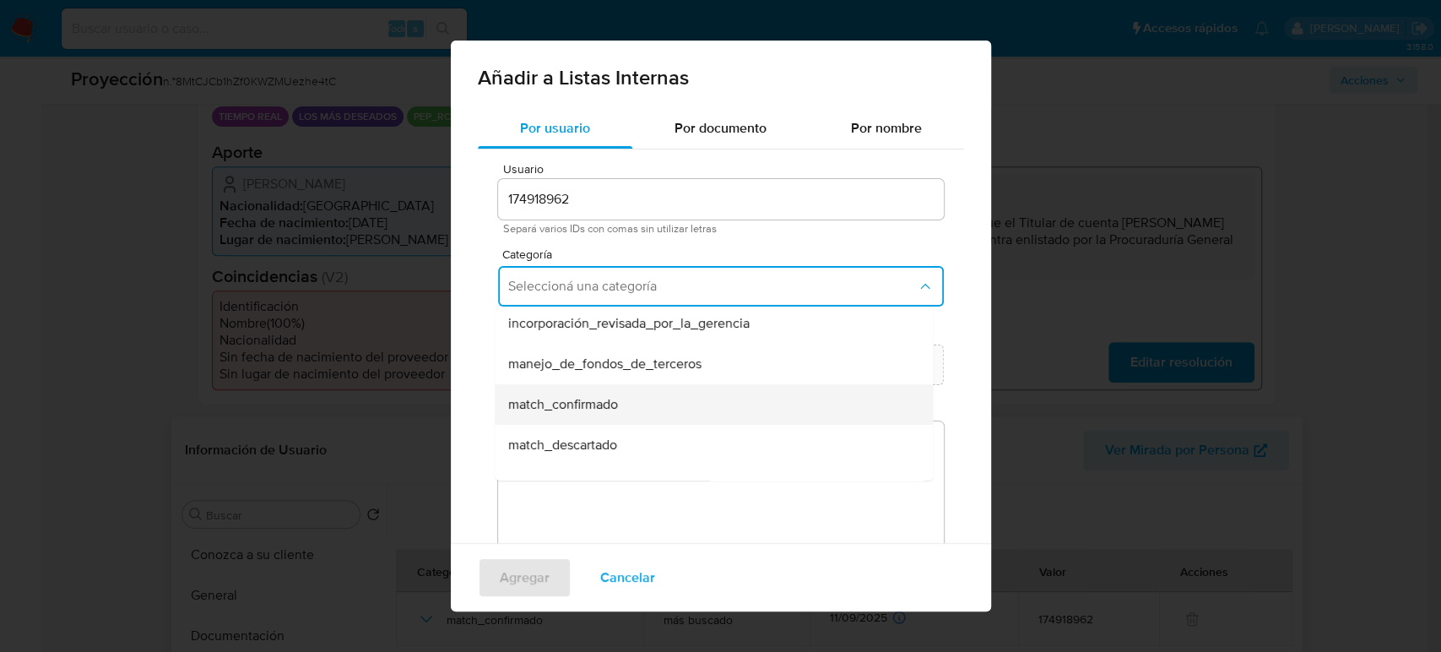
scroll to position [94, 0]
click at [581, 399] on span "match_descartado" at bounding box center [562, 400] width 109 height 17
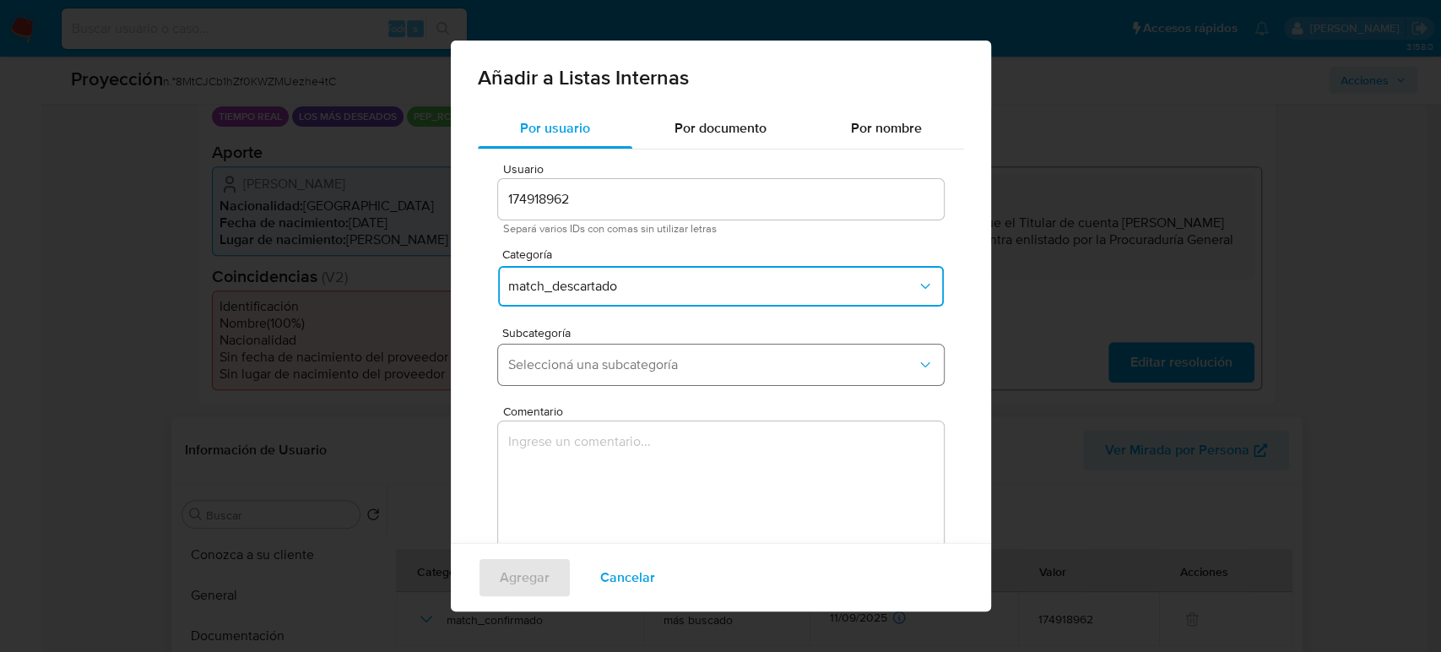
click at [622, 370] on span "Seleccioná una subcategoría" at bounding box center [712, 364] width 409 height 17
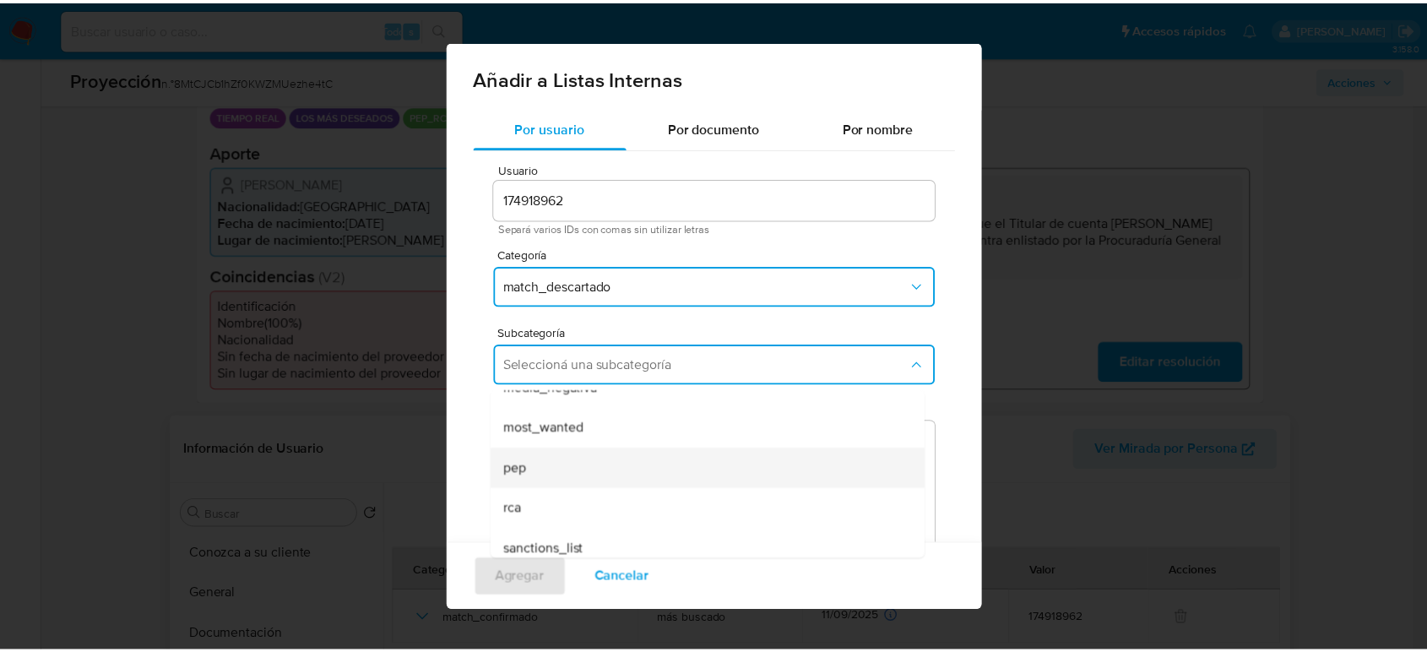
scroll to position [115, 0]
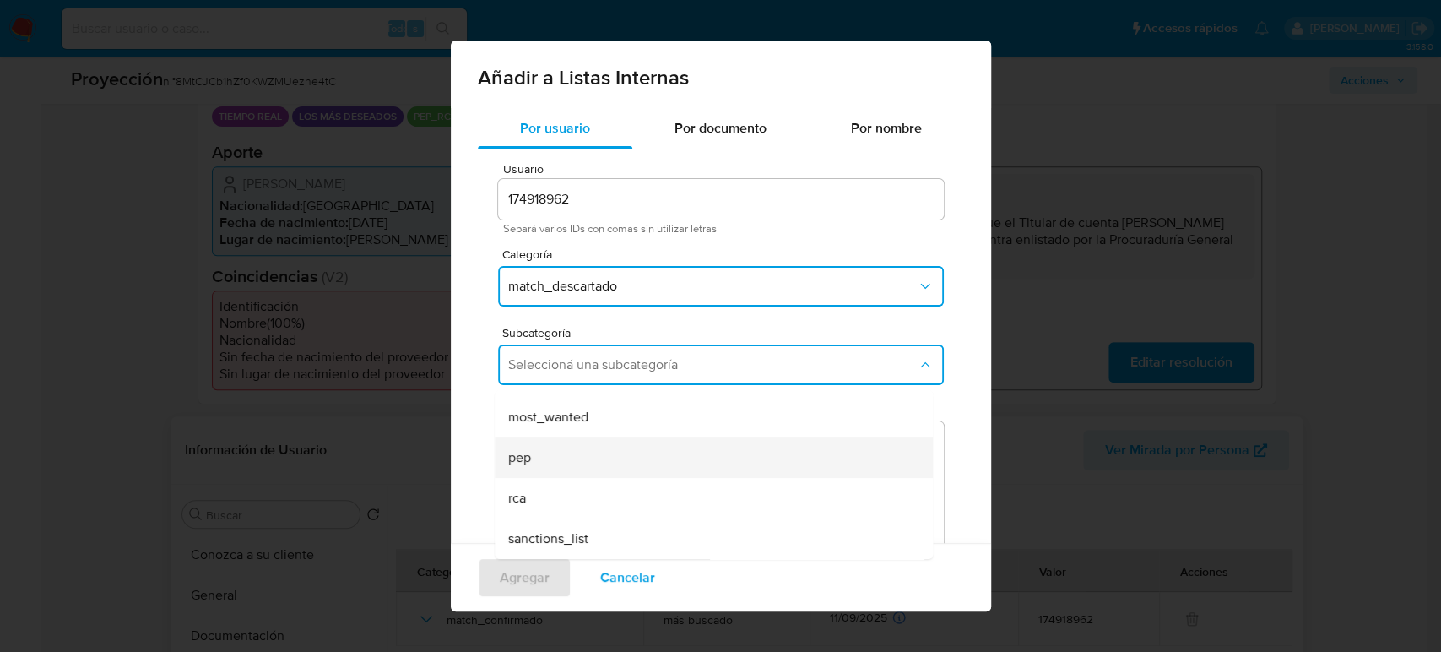
click at [555, 463] on div "pep" at bounding box center [708, 457] width 401 height 41
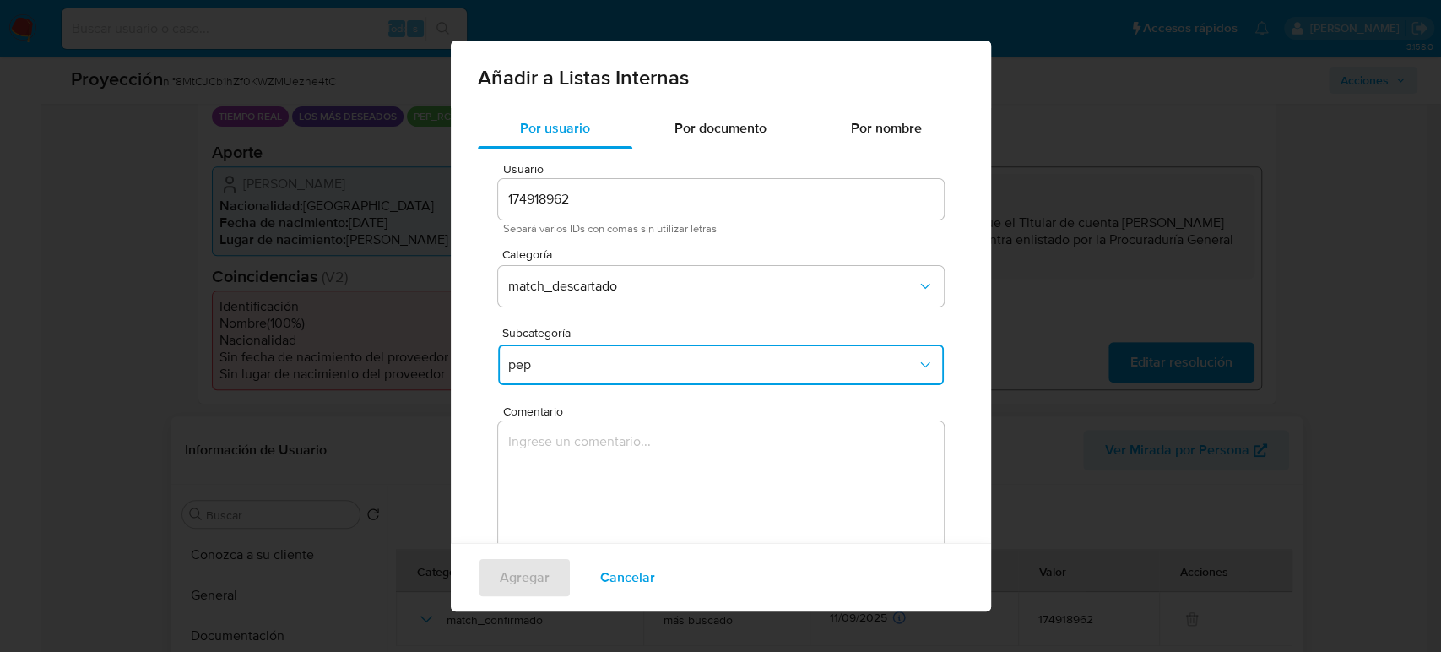
click at [555, 463] on textarea "Comentario" at bounding box center [721, 502] width 446 height 162
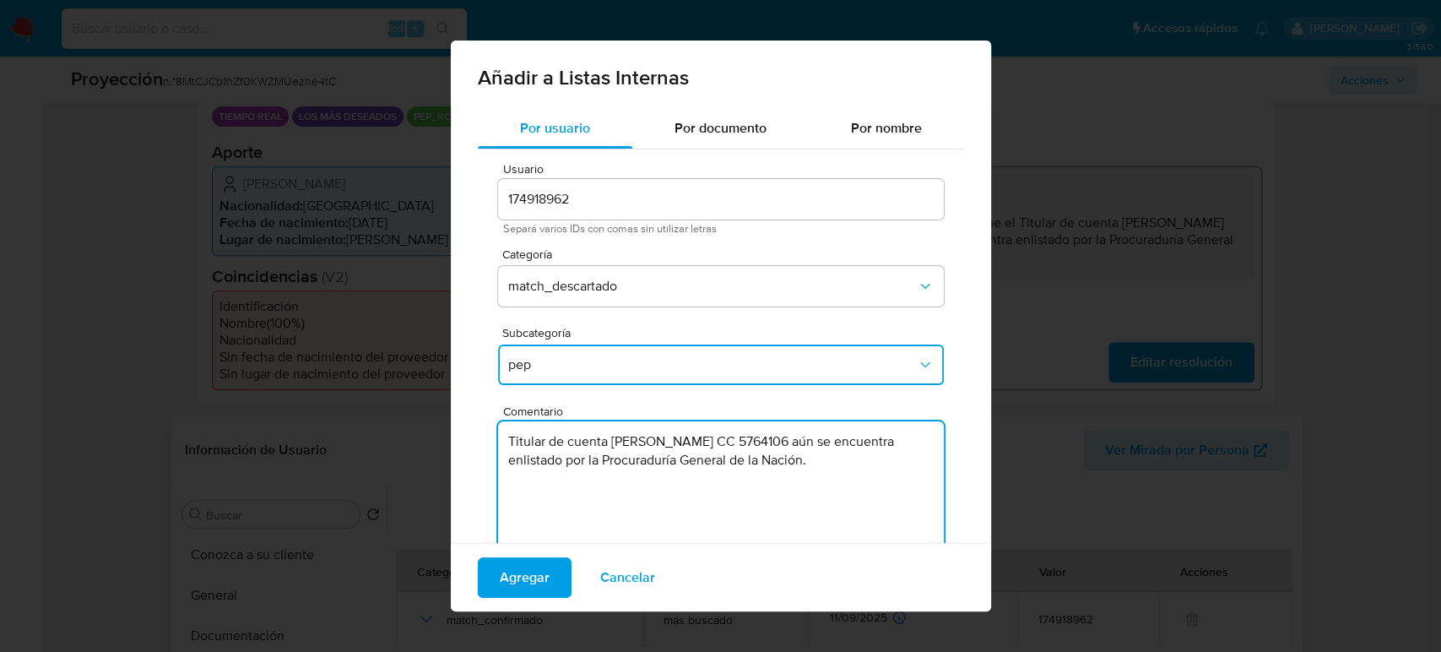
drag, startPoint x: 847, startPoint y: 441, endPoint x: 898, endPoint y: 485, distance: 67.7
click at [898, 485] on textarea "Titular de cuenta [PERSON_NAME] CC 5764106 aún se encuentra enlistado por la Pr…" at bounding box center [721, 502] width 446 height 162
click at [766, 439] on textarea "Titular de cuenta [PERSON_NAME] CC 5764106, se desempeño como Alcalde de [PERSO…" at bounding box center [721, 502] width 446 height 162
click at [609, 484] on textarea "Titular de cuenta [PERSON_NAME], CC 5764106, se desempeño como Alcalde de [PERS…" at bounding box center [721, 502] width 446 height 162
type textarea "Titular de cuenta [PERSON_NAME], CC 5764106, se desempeño como Alcalde de [PERS…"
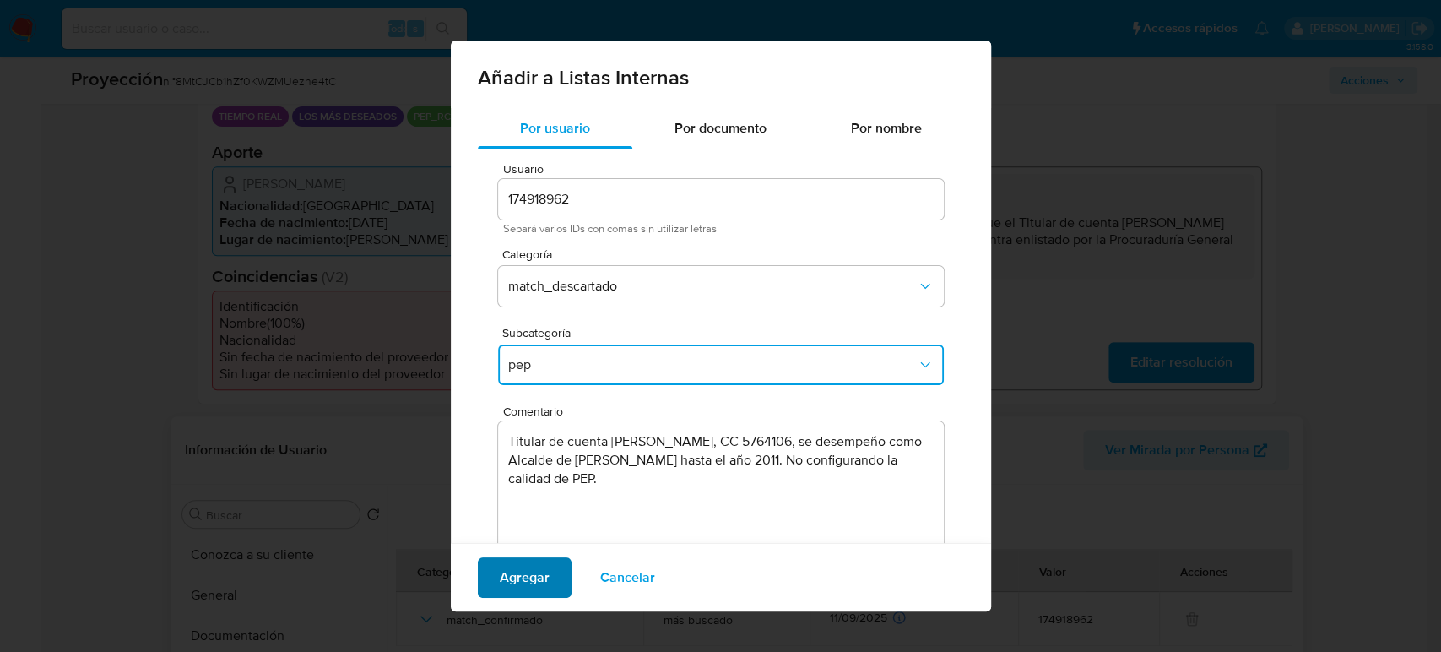
click at [527, 569] on span "Agregar" at bounding box center [525, 577] width 50 height 37
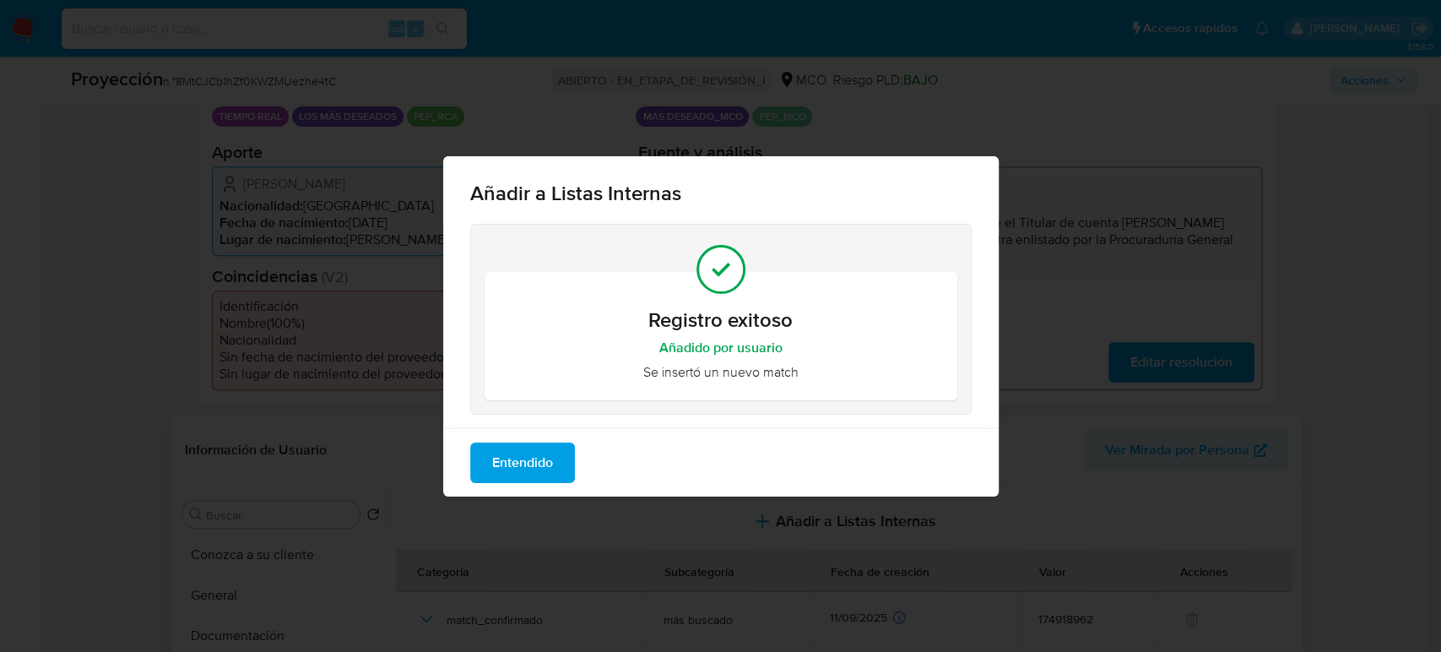
click at [554, 469] on button "Entendido" at bounding box center [522, 462] width 105 height 41
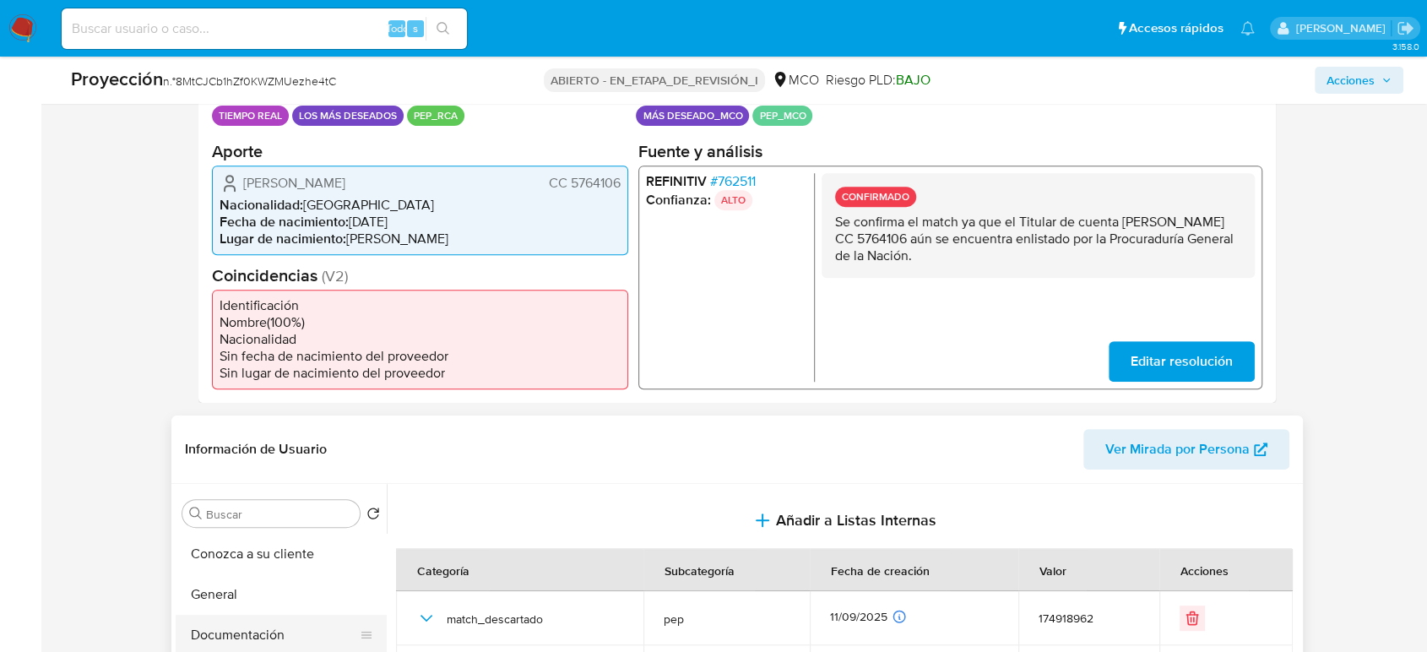
scroll to position [375, 0]
drag, startPoint x: 619, startPoint y: 188, endPoint x: 567, endPoint y: 192, distance: 51.7
click at [567, 192] on div "[PERSON_NAME] CC 5764106" at bounding box center [419, 183] width 401 height 20
drag, startPoint x: 361, startPoint y: 186, endPoint x: 306, endPoint y: 189, distance: 55.0
click at [306, 189] on font "[PERSON_NAME]" at bounding box center [294, 182] width 102 height 19
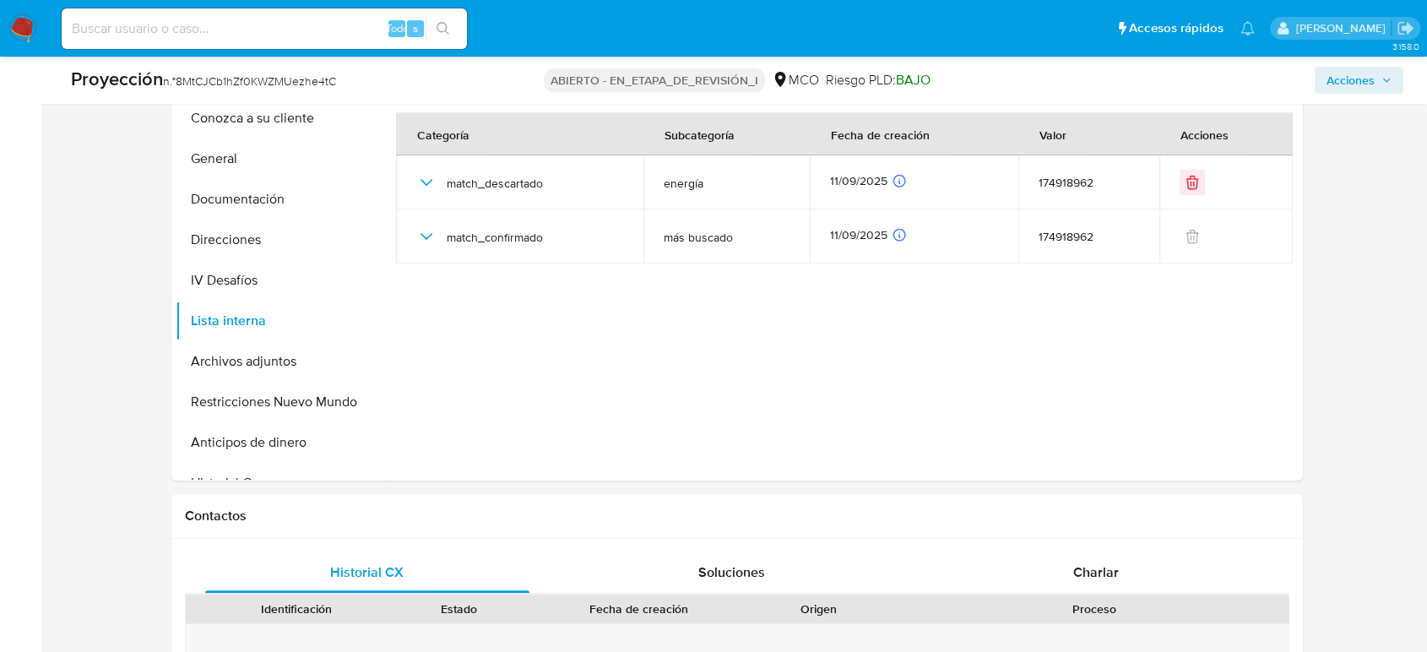
scroll to position [844, 0]
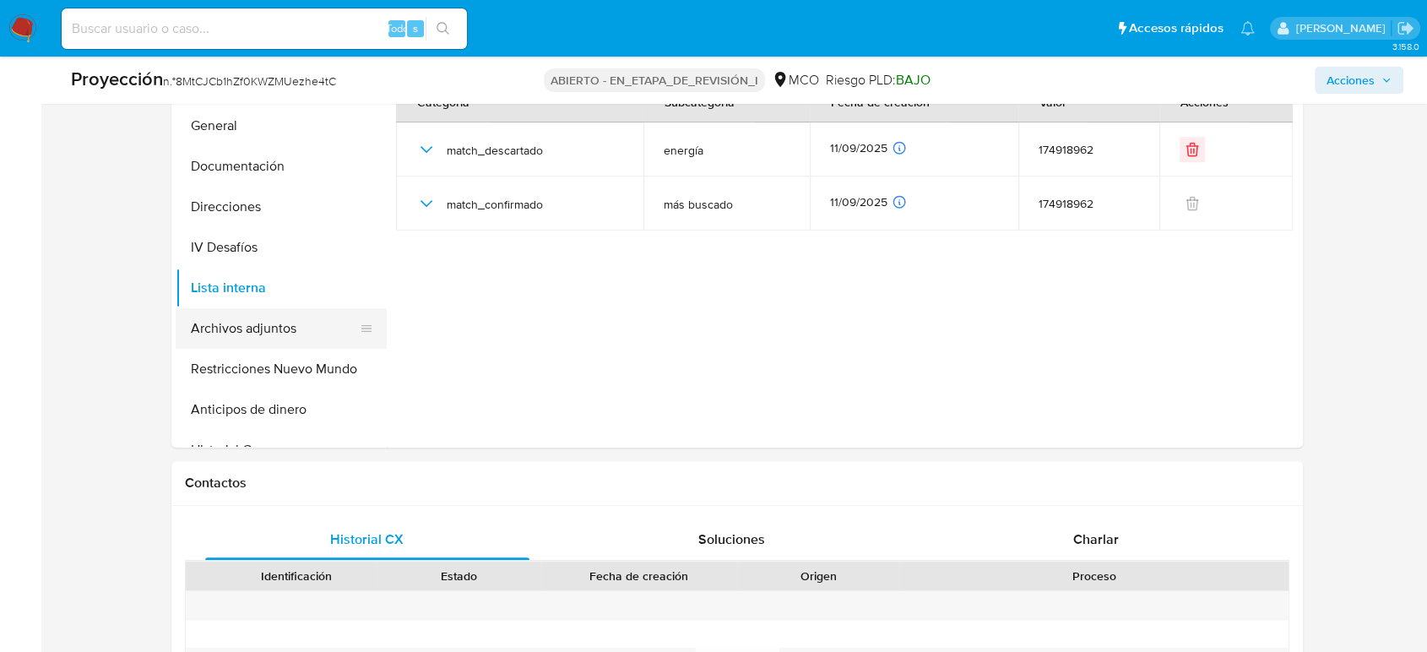
click at [240, 337] on button "Archivos adjuntos" at bounding box center [275, 328] width 198 height 41
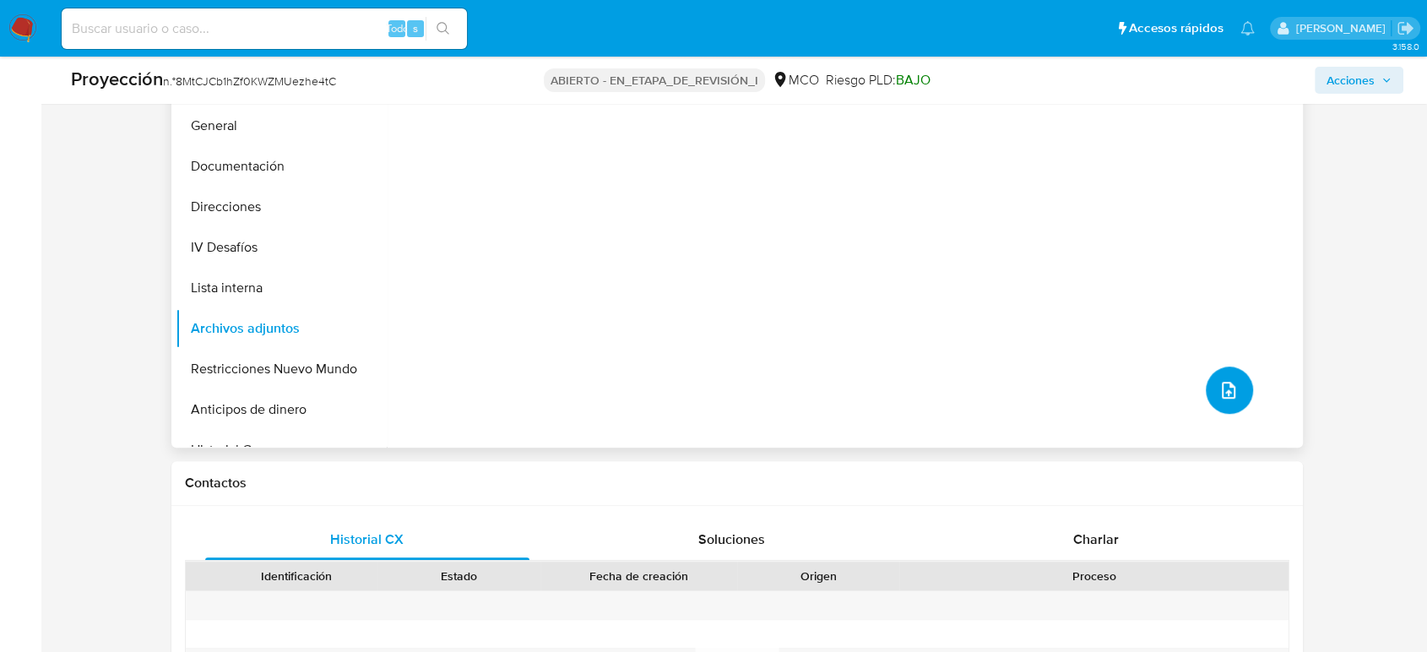
click at [1221, 395] on icon "subir archivo" at bounding box center [1228, 390] width 14 height 17
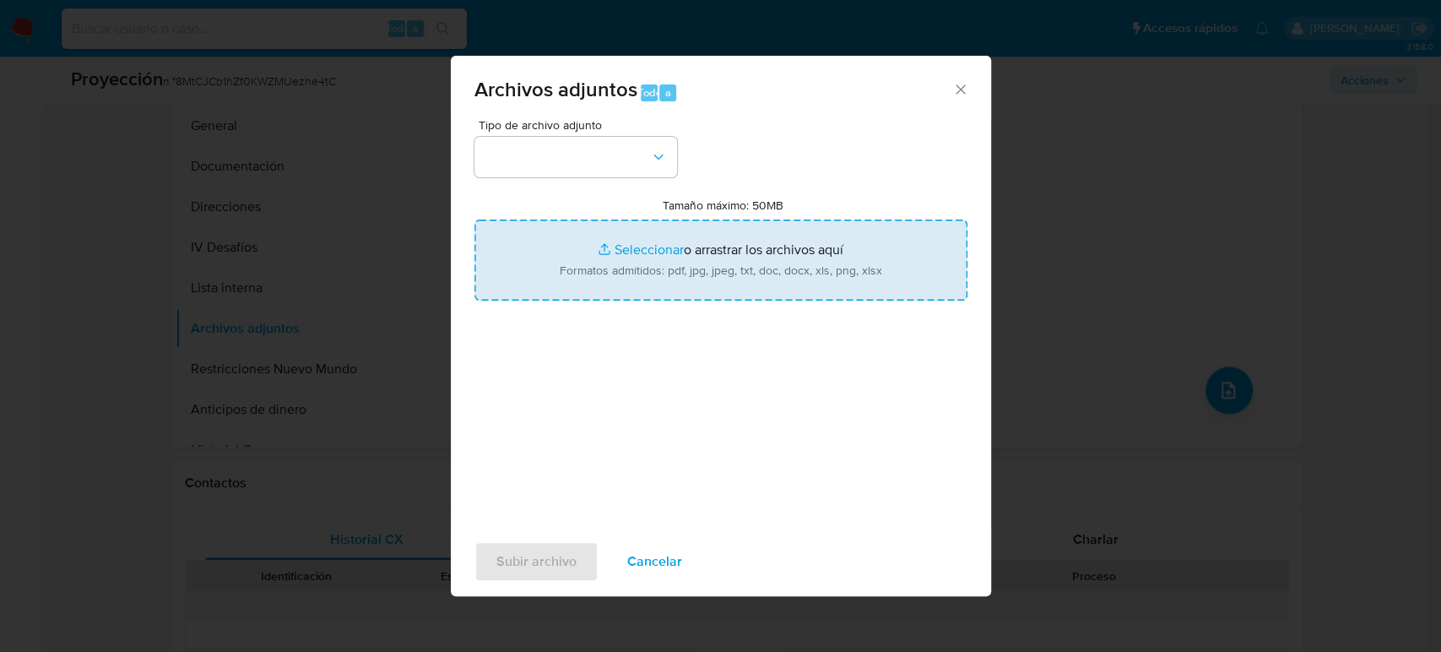
click at [566, 246] on input "Tamaño máximo: 50MB Seleccionar archivos" at bounding box center [720, 259] width 493 height 81
type input "C:\fakepath\INPEC - Registro de la población privada de [GEOGRAPHIC_DATA] - INP…"
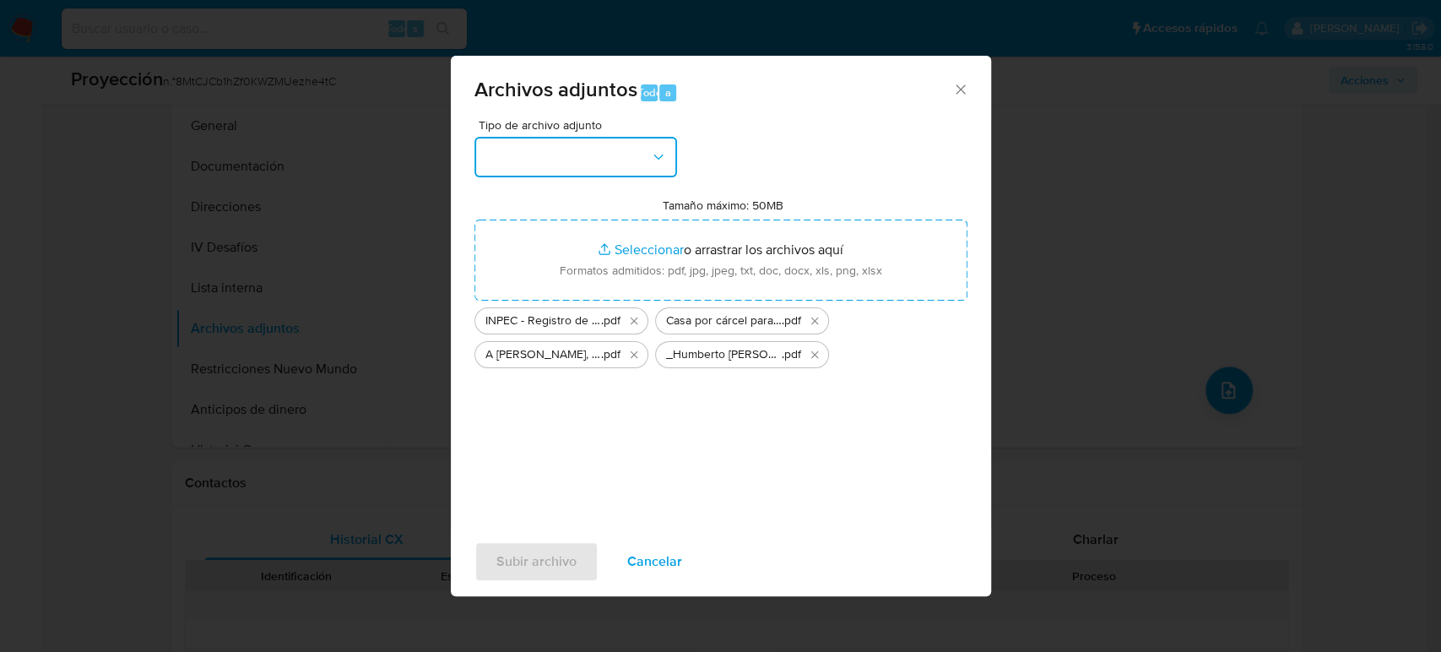
click at [619, 160] on button "button" at bounding box center [575, 157] width 203 height 41
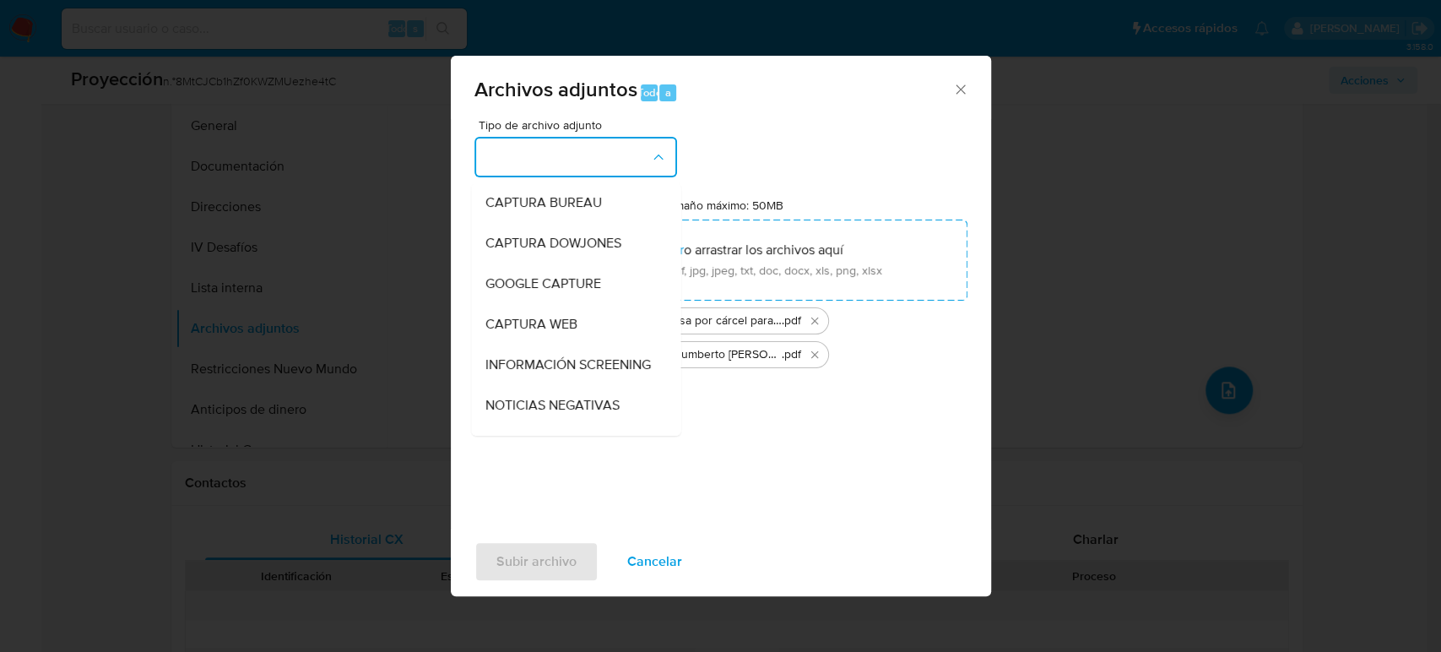
click at [520, 373] on span "INFORMACIÓN SCREENING" at bounding box center [567, 364] width 165 height 17
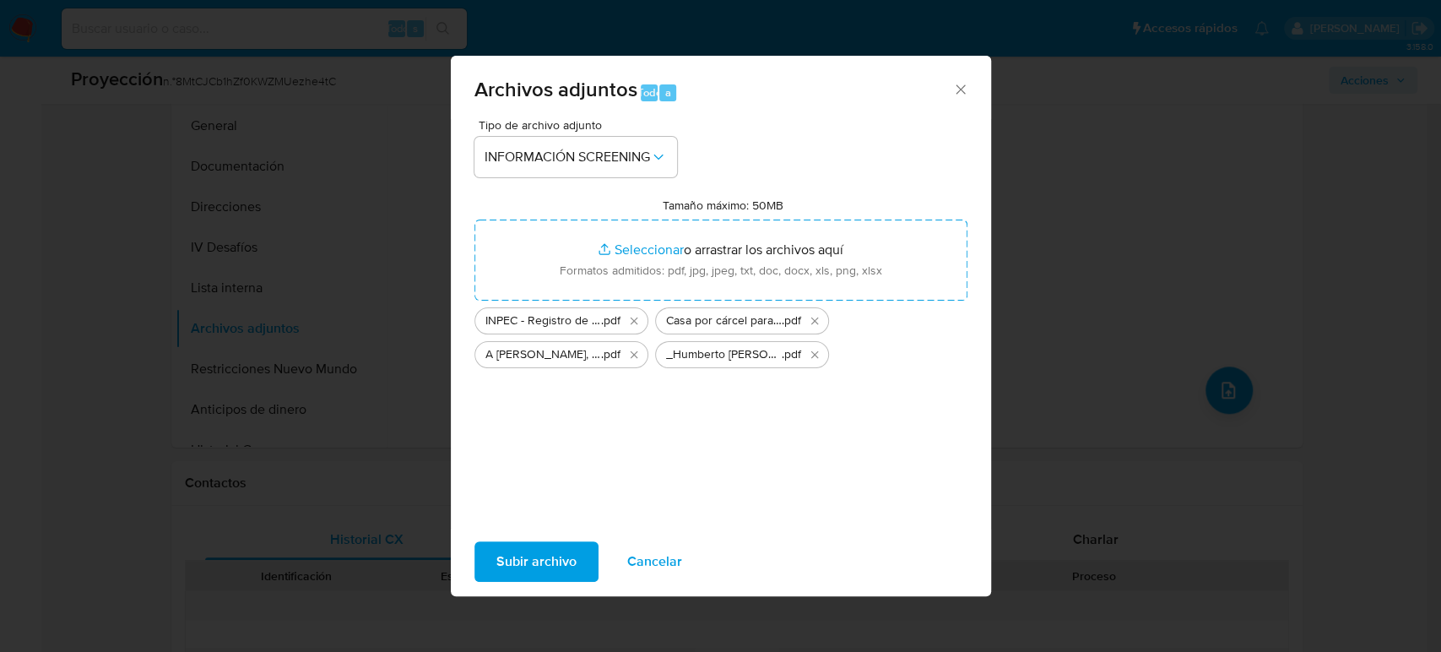
click at [527, 561] on span "Subir archivo" at bounding box center [536, 561] width 80 height 37
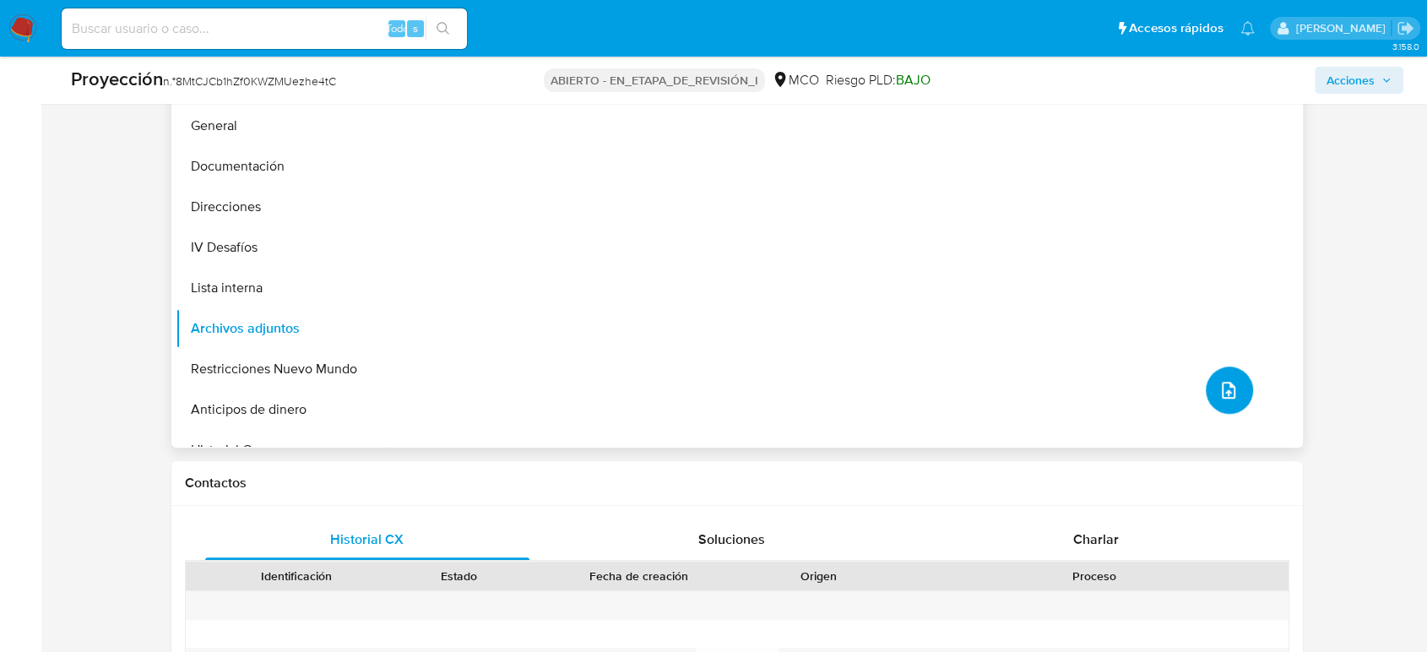
click at [1233, 392] on button "subir archivo" at bounding box center [1228, 389] width 47 height 47
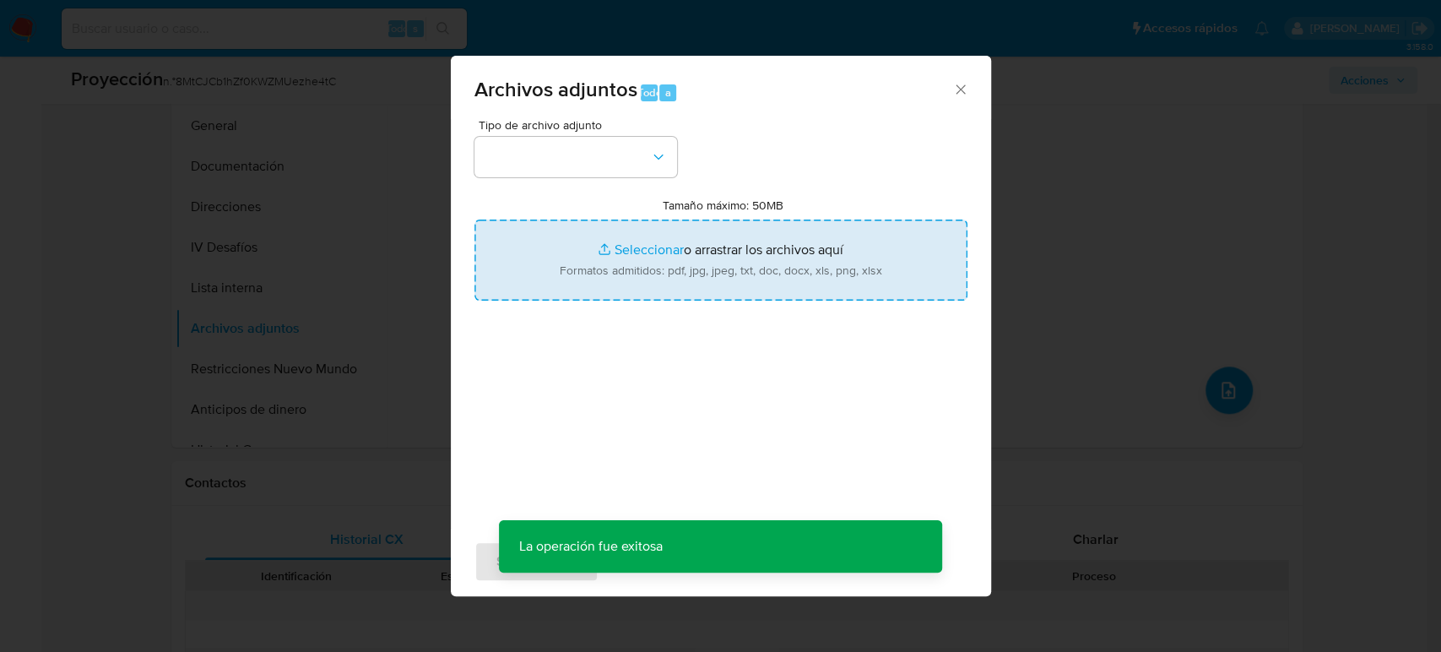
click at [651, 291] on input "Tamaño máximo: 50MB Seleccionar archivos" at bounding box center [720, 259] width 493 height 81
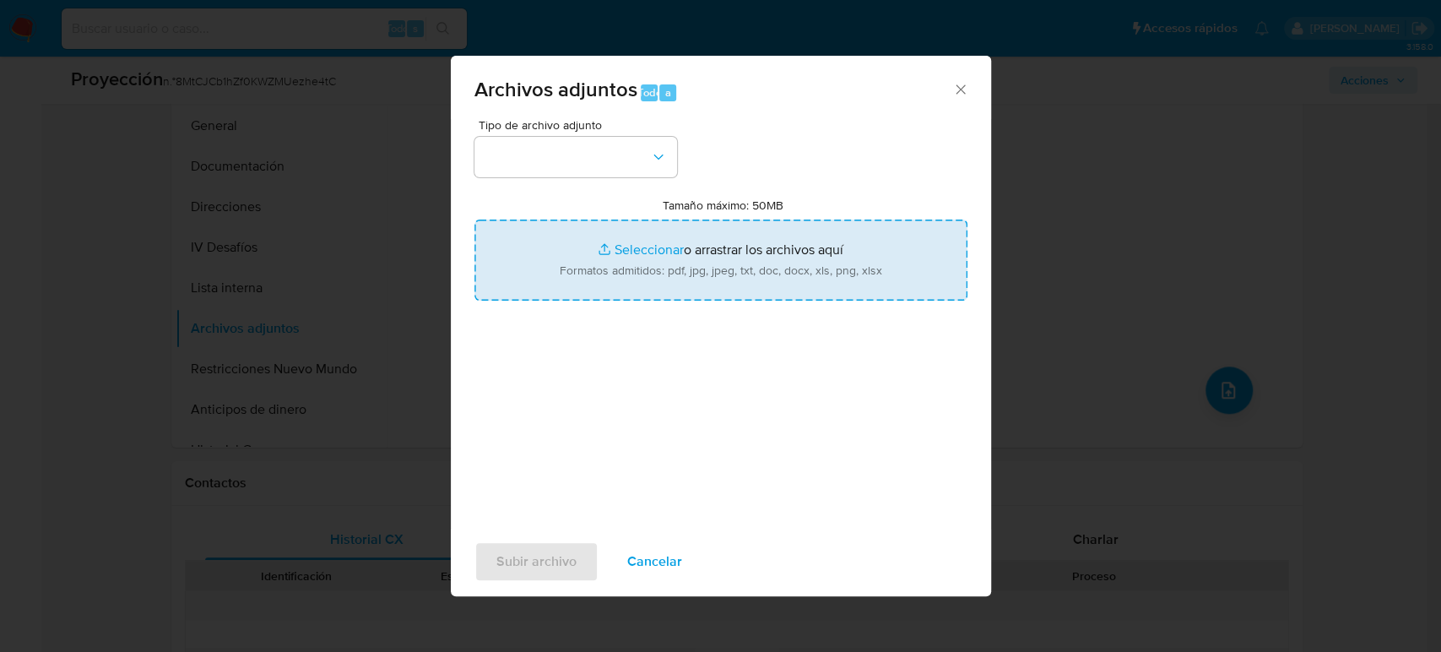
type input "C:\fakepath\CC 5764106 - Consulta de Antecedentes.pdf"
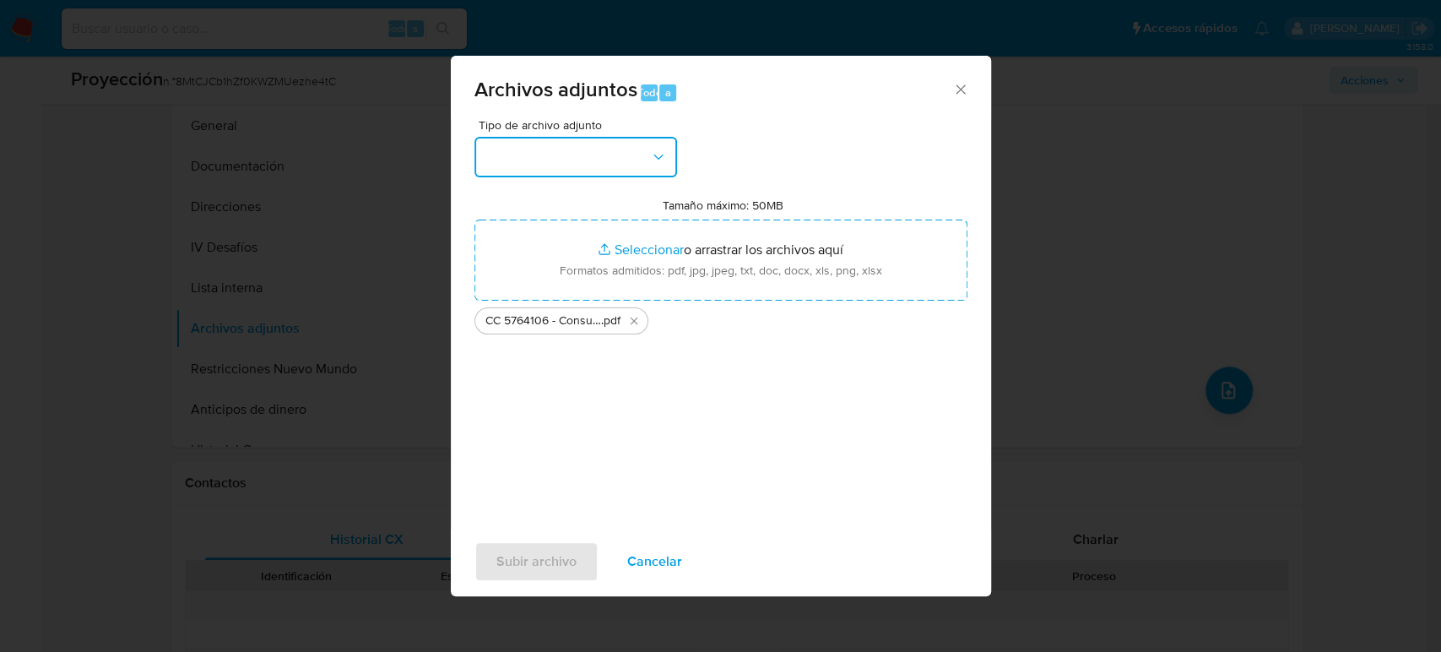
click at [634, 163] on button "button" at bounding box center [575, 157] width 203 height 41
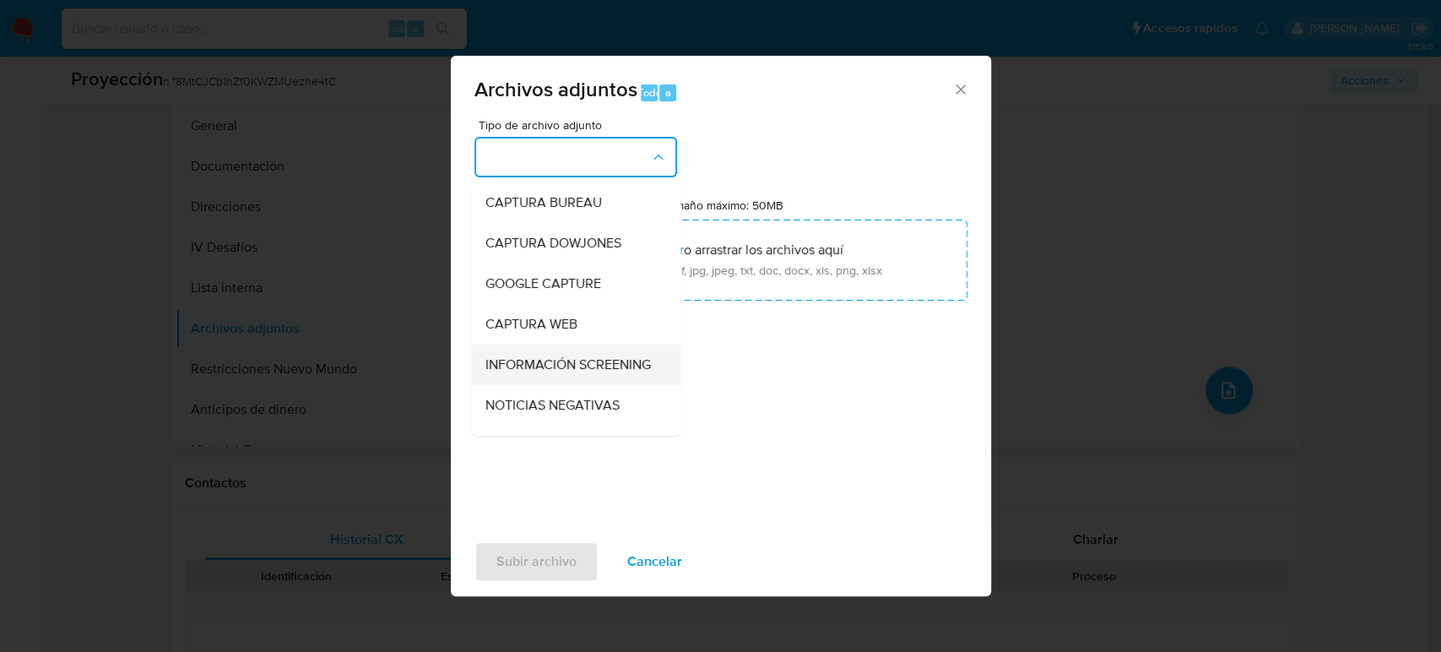
click at [560, 360] on font "INFORMACIÓN SCREENING" at bounding box center [567, 364] width 165 height 19
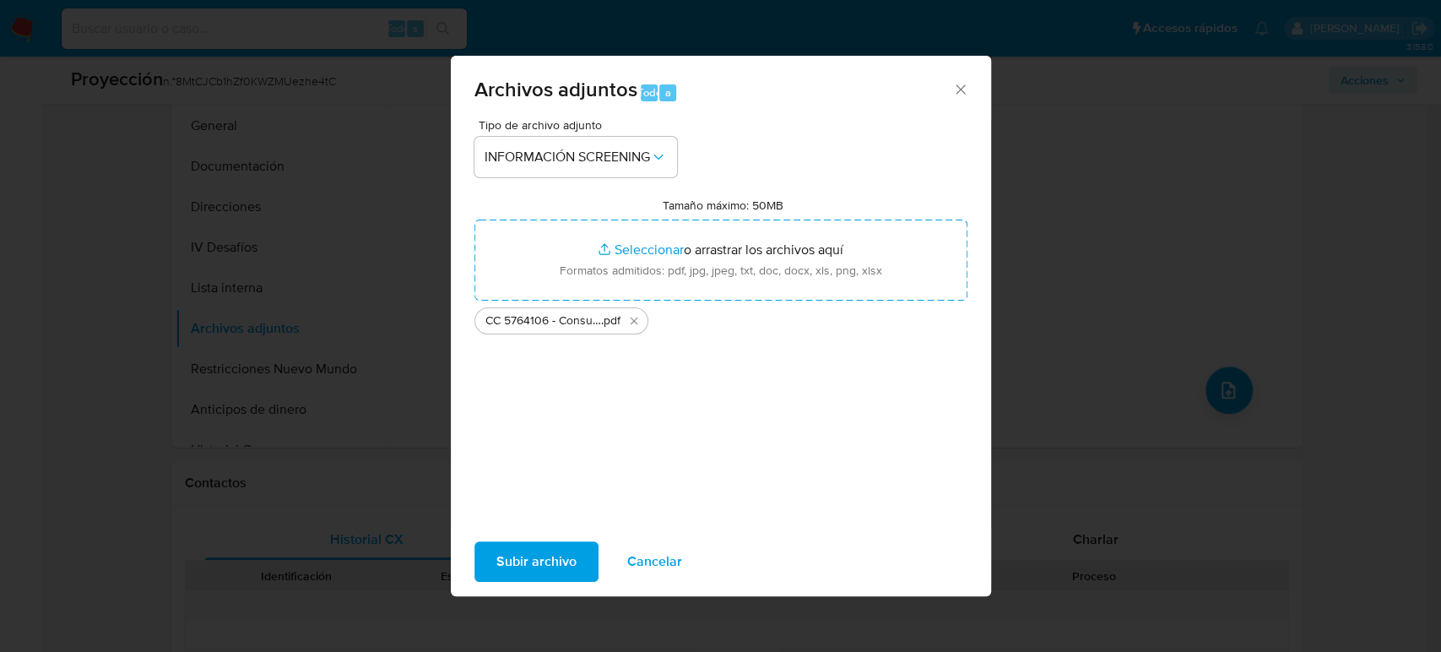
click at [549, 566] on font "Subir archivo" at bounding box center [536, 561] width 80 height 41
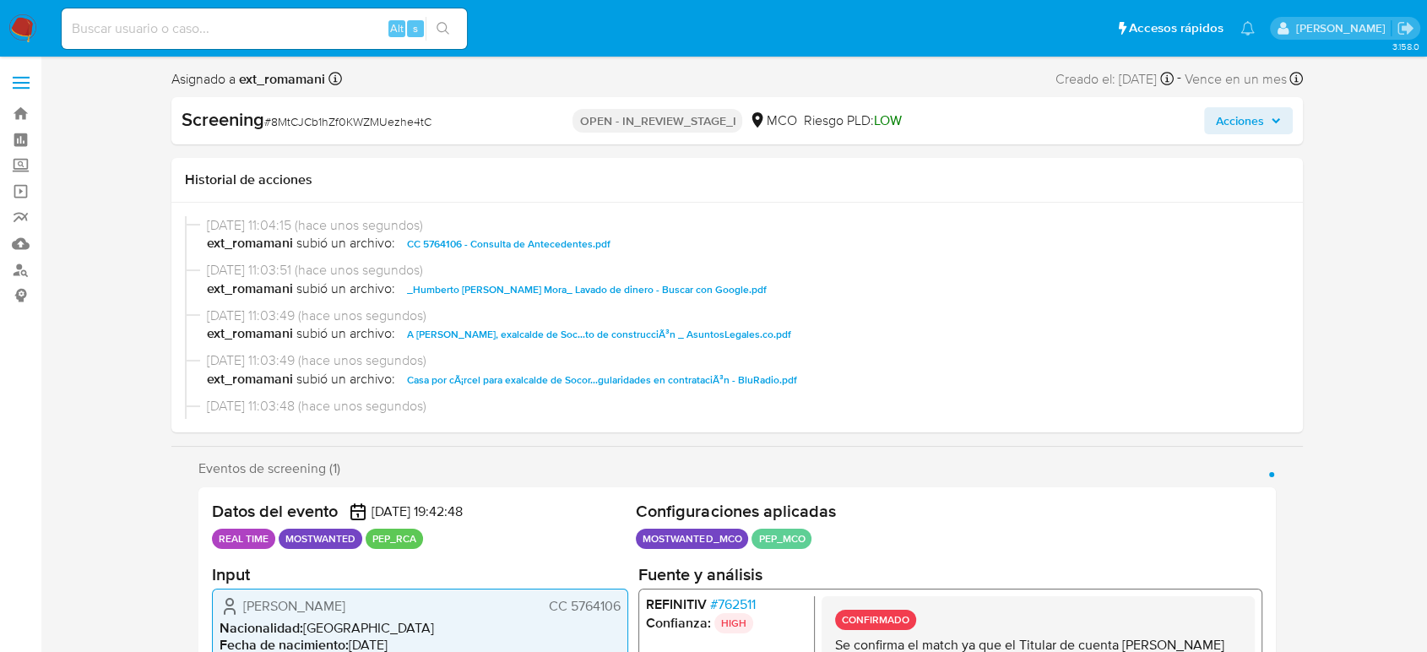
select select "10"
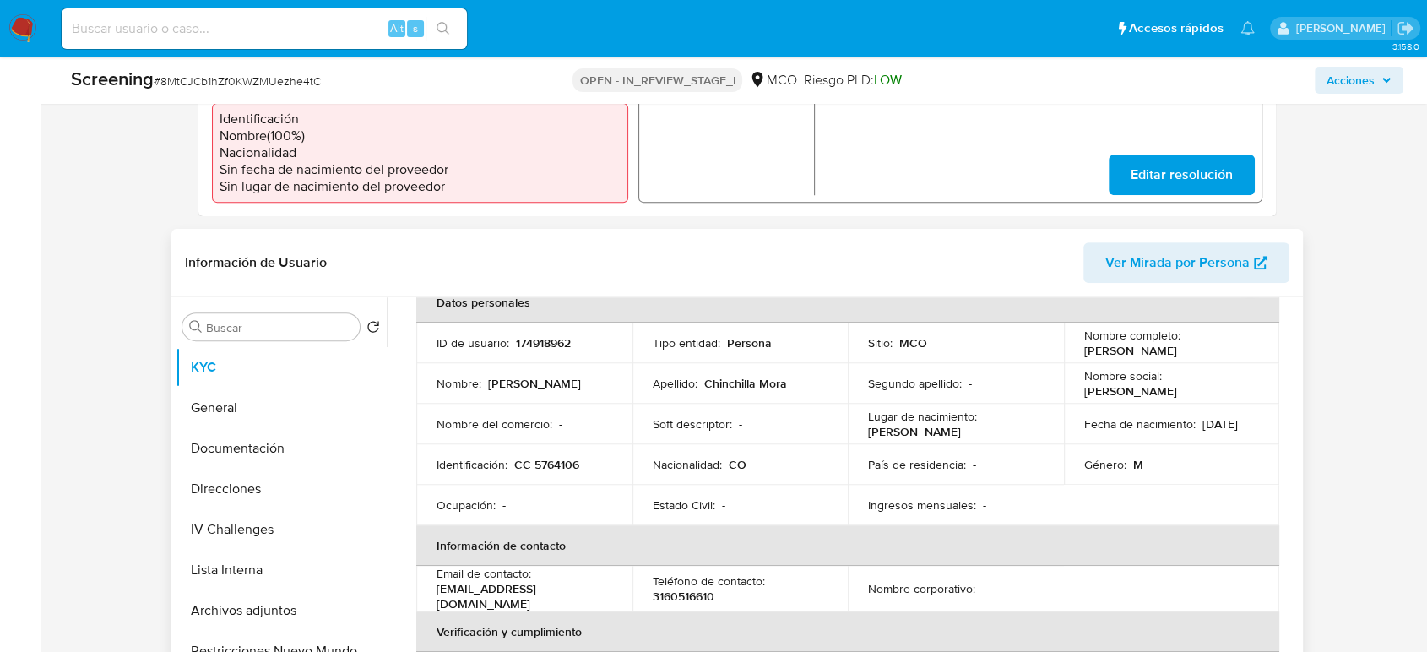
scroll to position [281, 0]
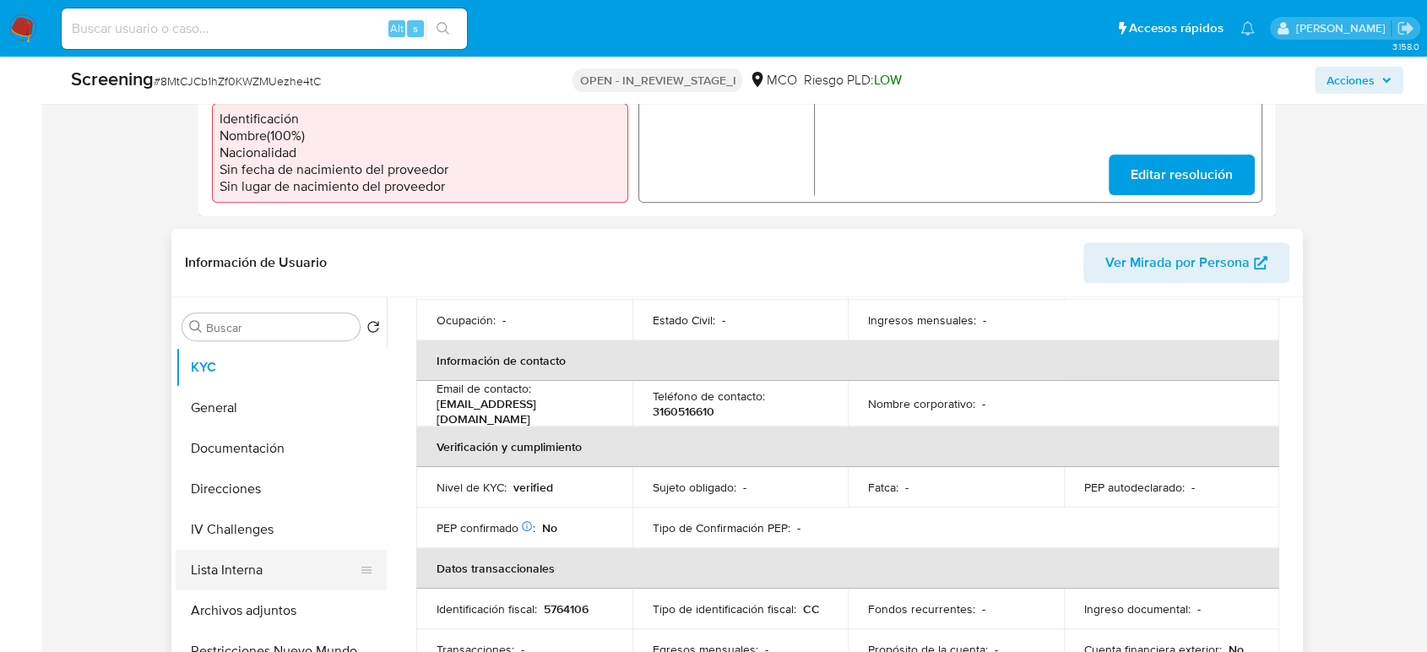
drag, startPoint x: 250, startPoint y: 573, endPoint x: 233, endPoint y: 572, distance: 16.9
click at [249, 573] on button "Lista Interna" at bounding box center [275, 570] width 198 height 41
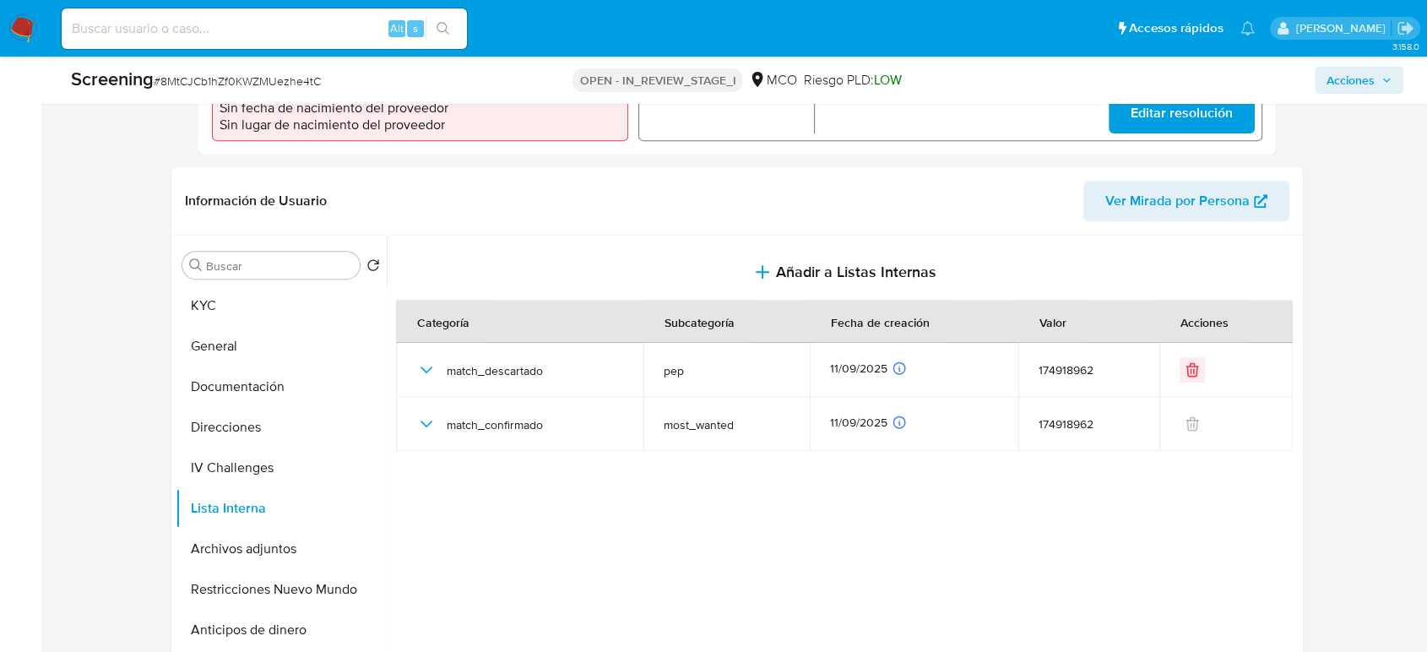
scroll to position [656, 0]
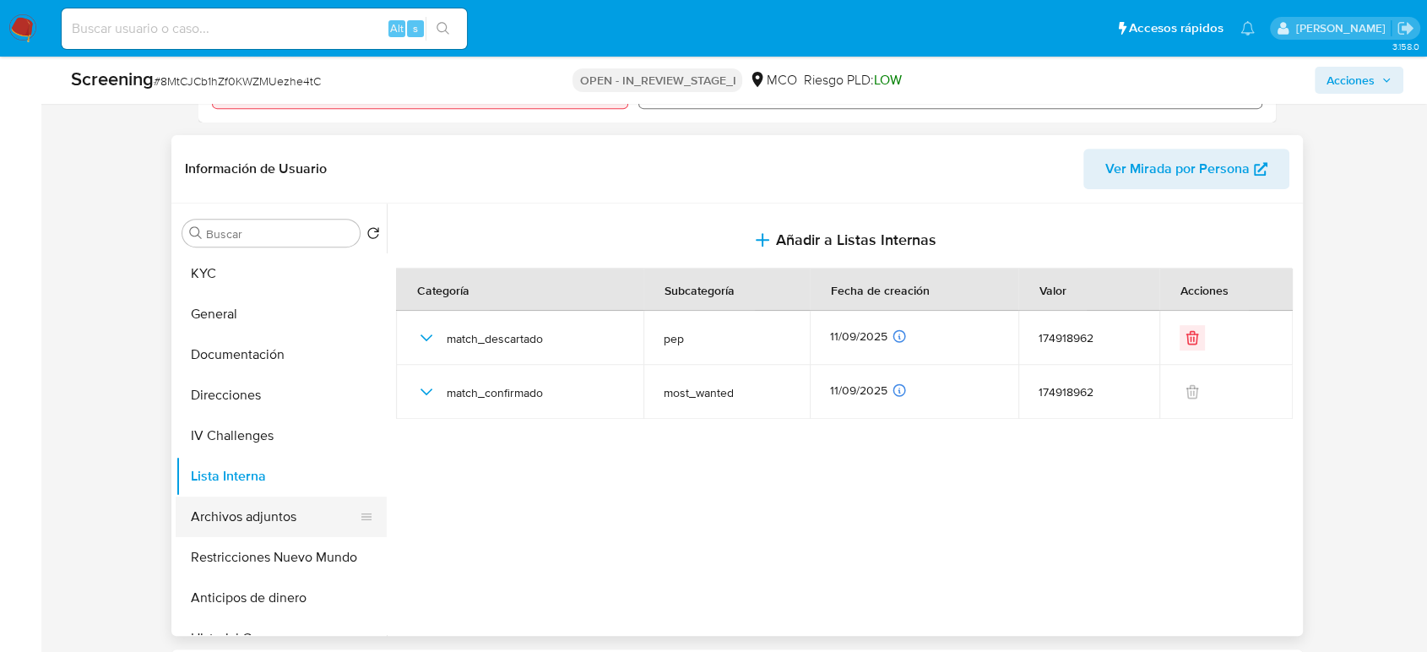
click at [236, 512] on button "Archivos adjuntos" at bounding box center [275, 516] width 198 height 41
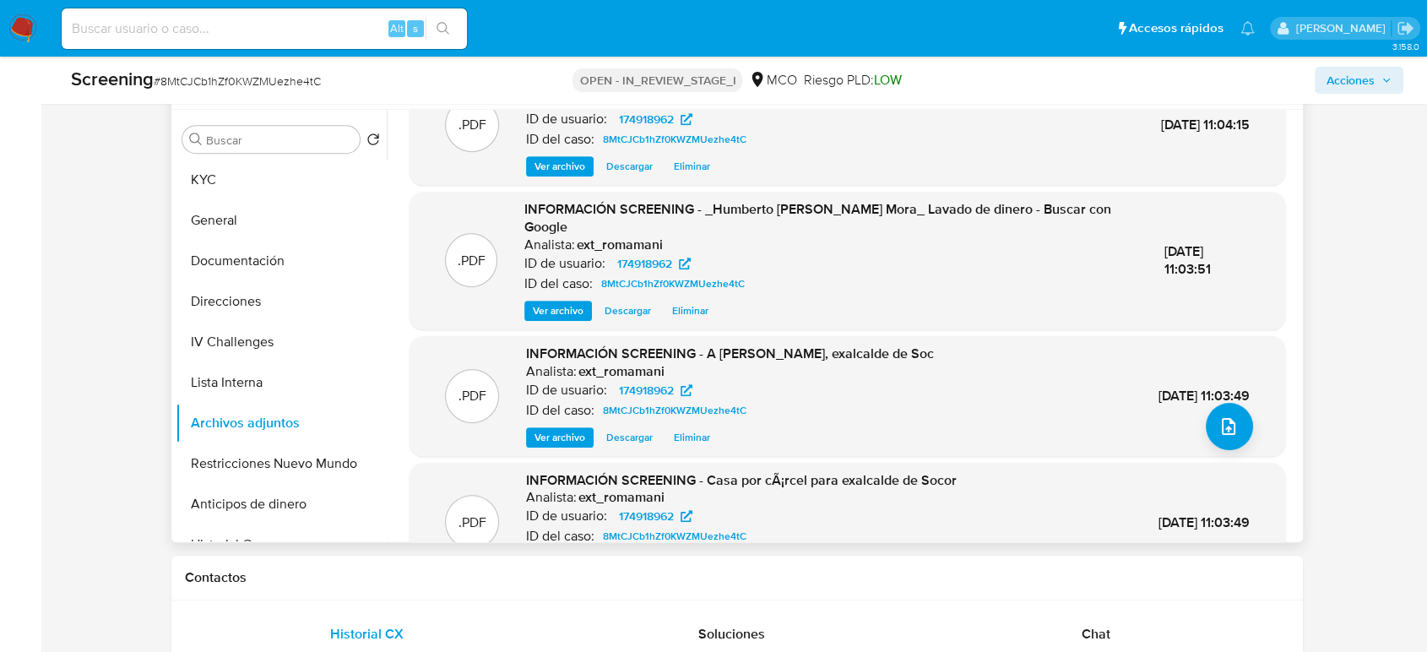
scroll to position [0, 0]
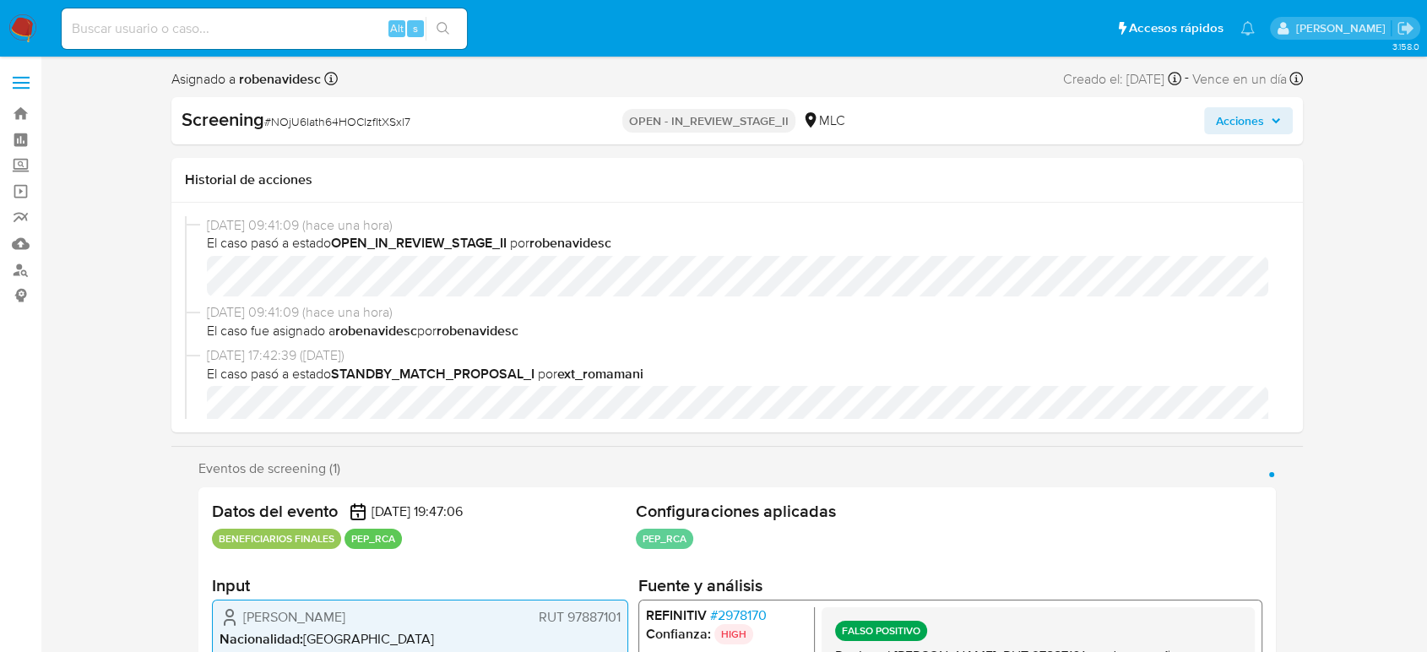
select select "10"
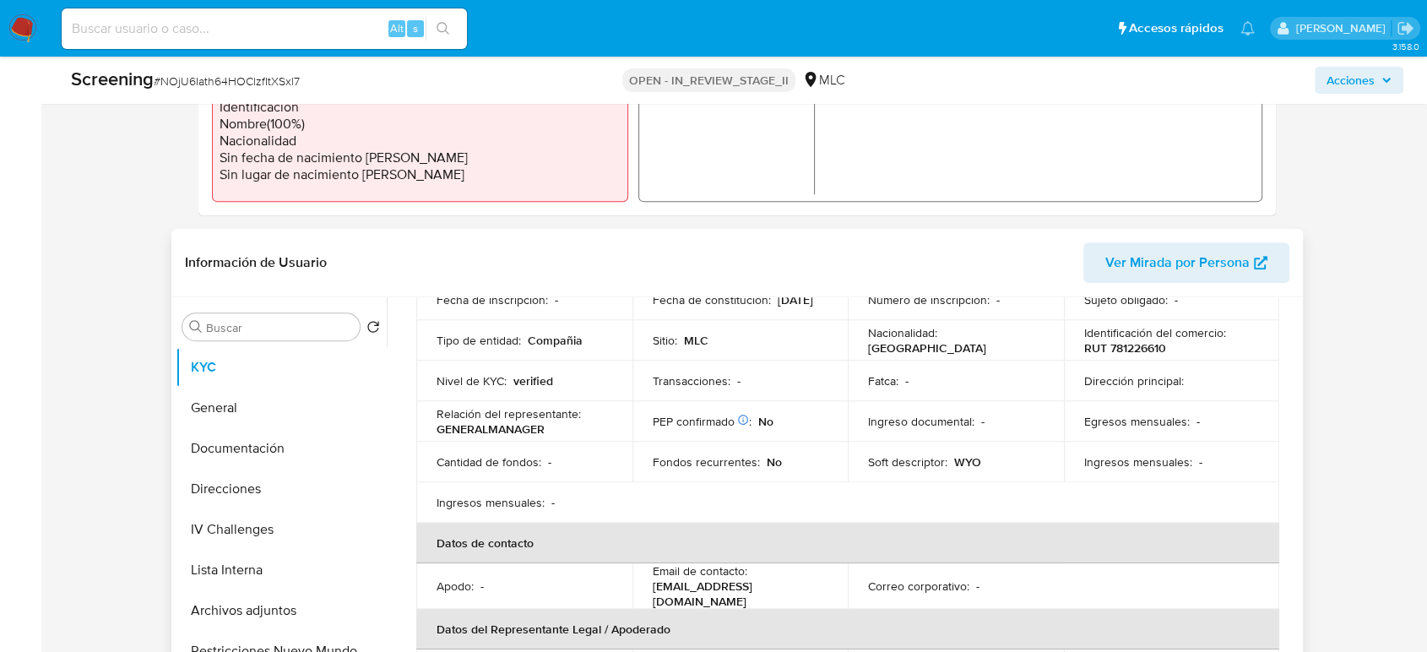
scroll to position [187, 0]
drag, startPoint x: 278, startPoint y: 577, endPoint x: 153, endPoint y: 535, distance: 131.6
click at [273, 577] on button "Lista Interna" at bounding box center [281, 570] width 211 height 41
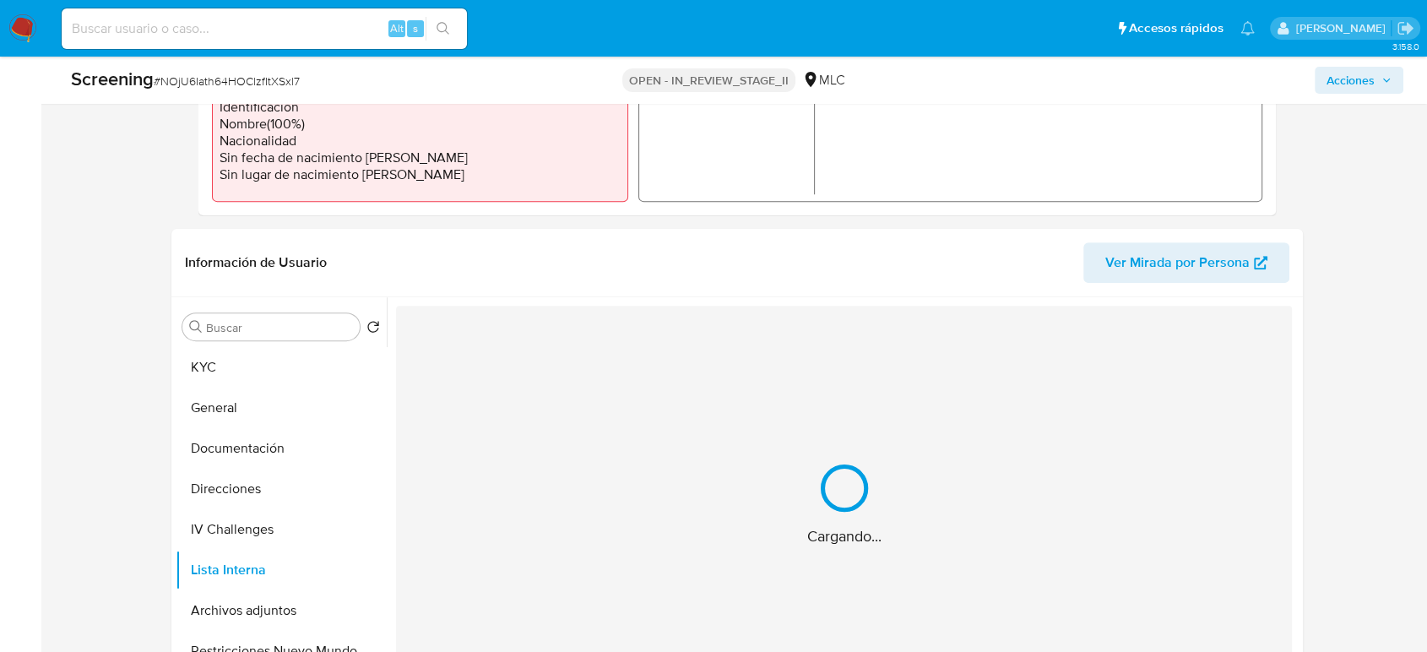
scroll to position [656, 0]
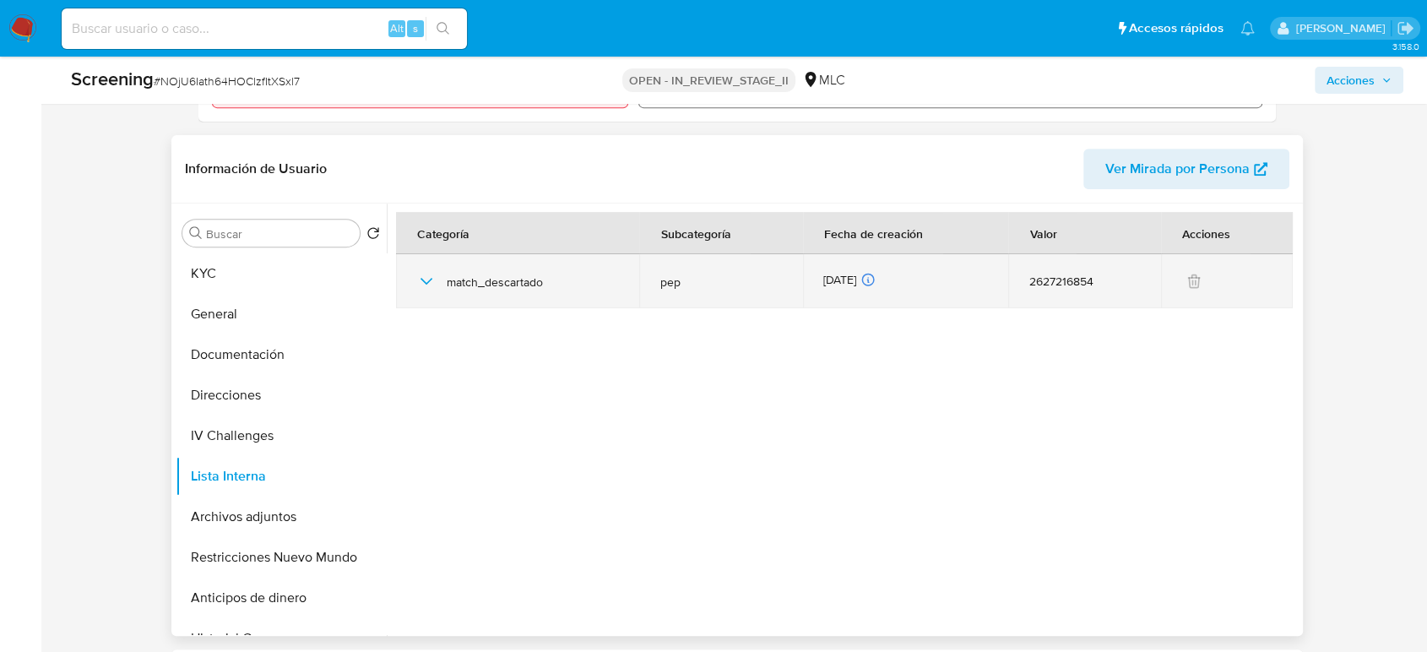
click at [419, 272] on icon "button" at bounding box center [426, 281] width 20 height 20
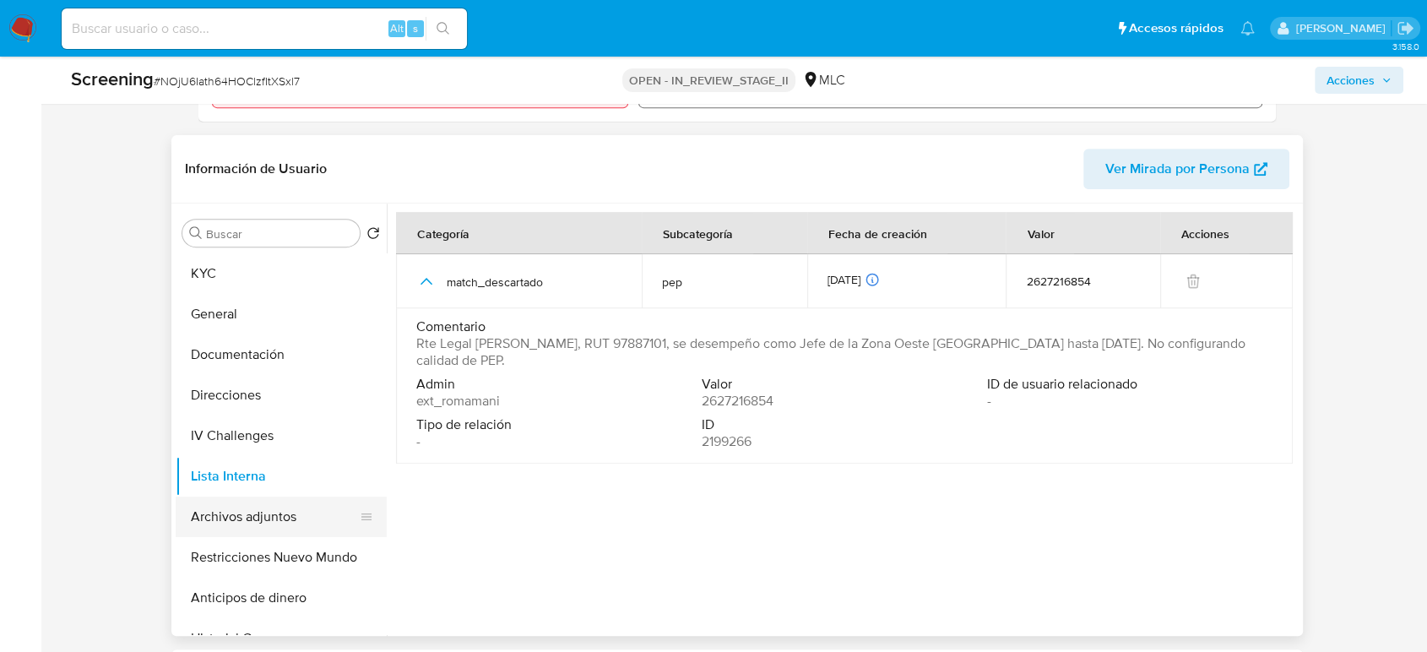
click at [193, 517] on button "Archivos adjuntos" at bounding box center [275, 516] width 198 height 41
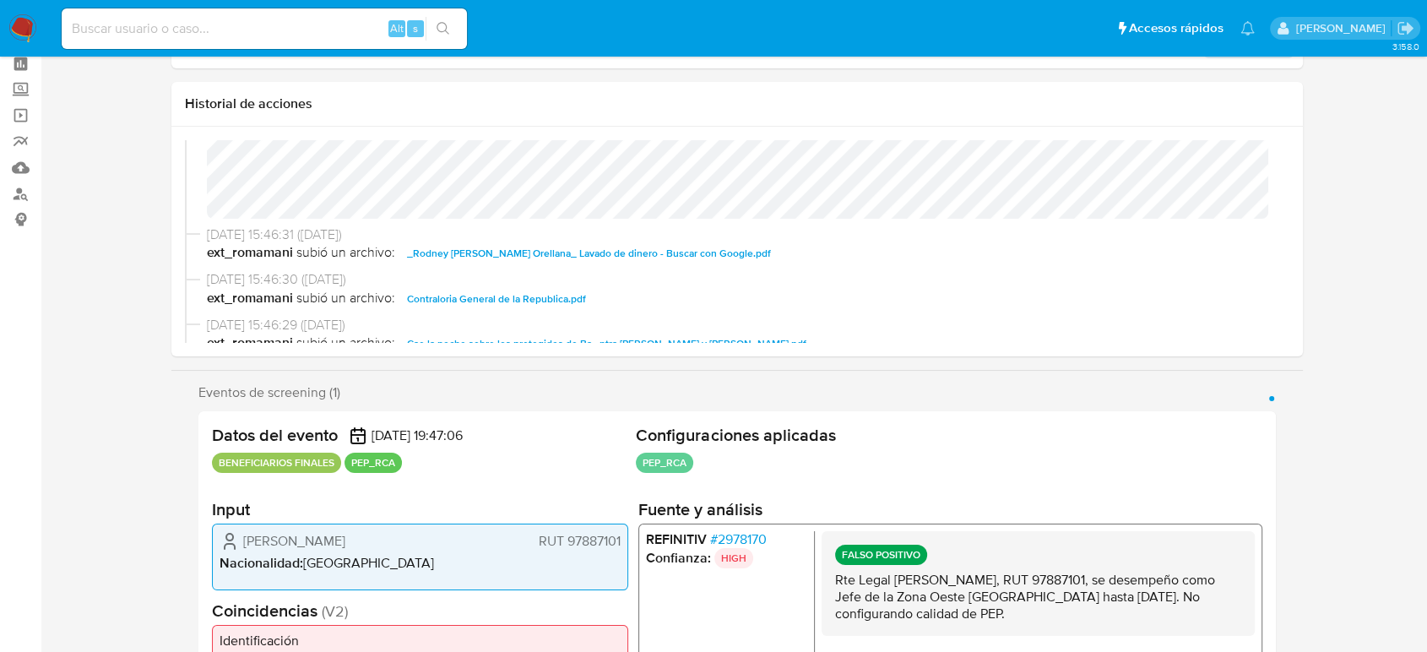
scroll to position [281, 0]
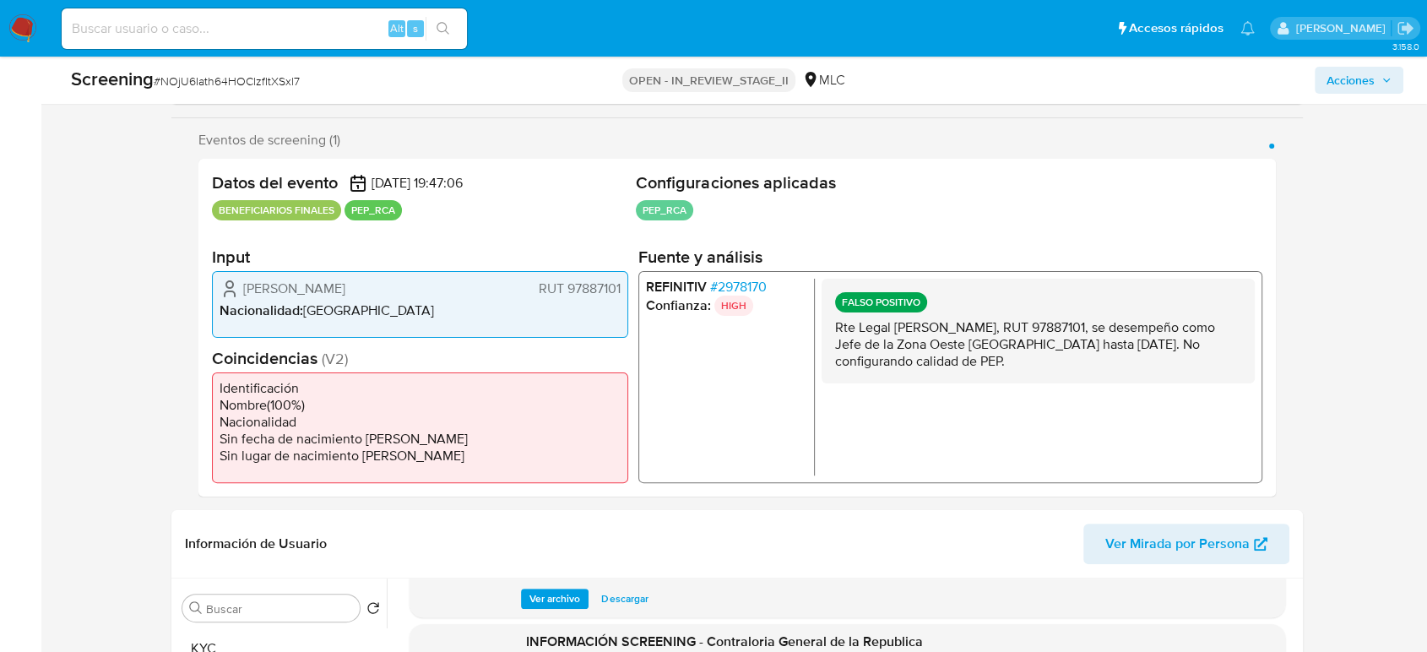
drag, startPoint x: 453, startPoint y: 281, endPoint x: 241, endPoint y: 290, distance: 212.1
click at [241, 290] on div "Rodney Lohengry Weber Orellana RUT 97887101" at bounding box center [419, 288] width 401 height 20
click at [755, 284] on span "# 2978170" at bounding box center [738, 286] width 57 height 17
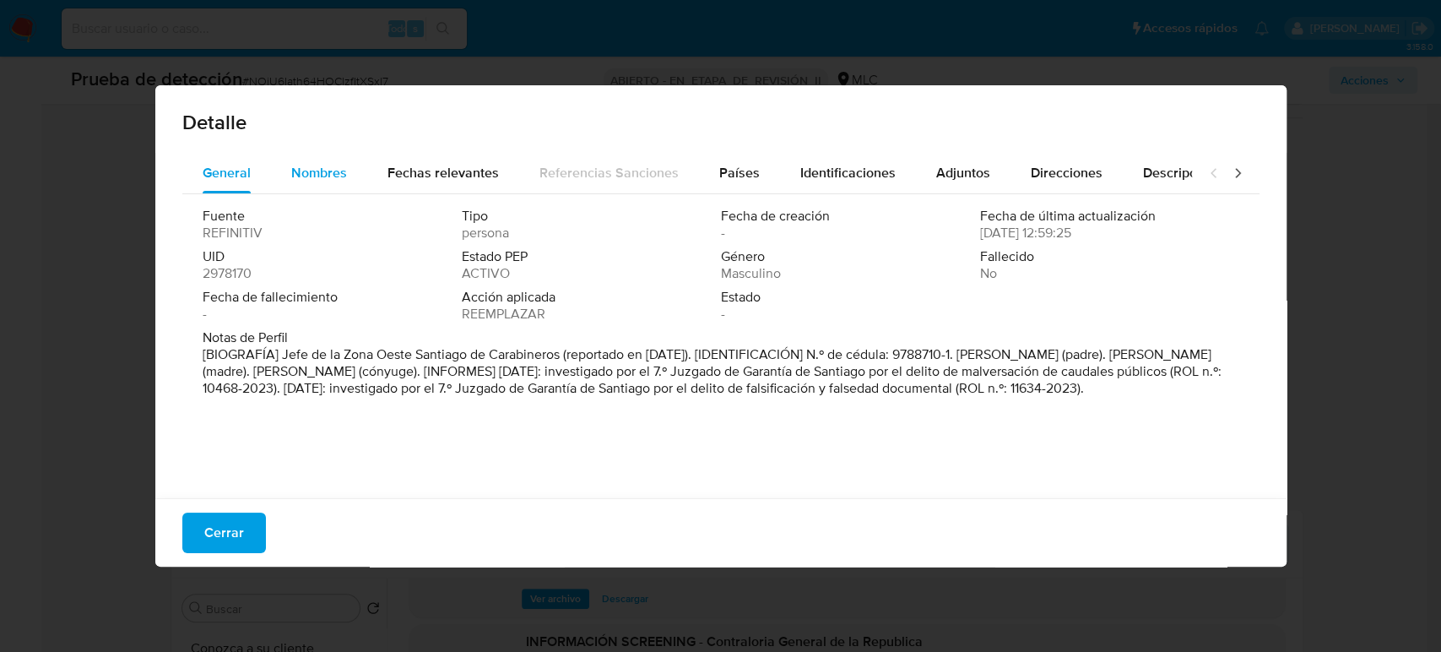
click at [332, 174] on span "Nombres" at bounding box center [319, 172] width 56 height 19
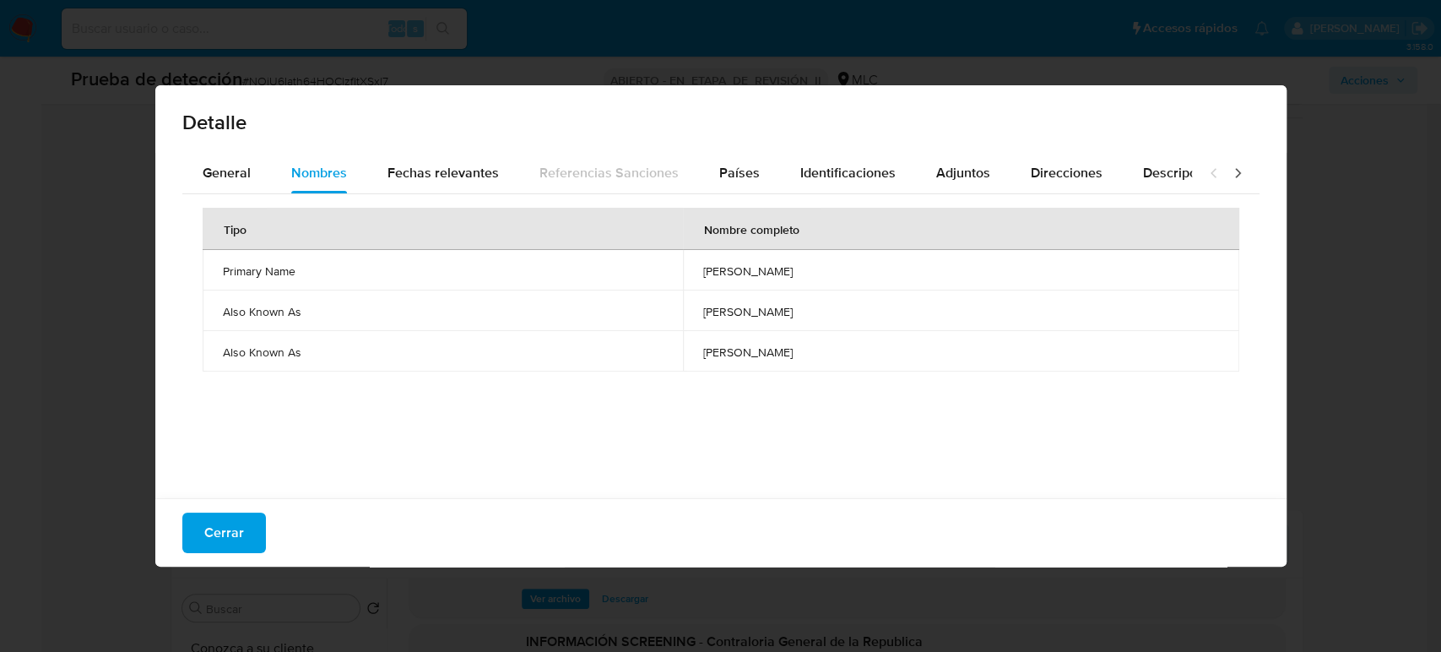
drag, startPoint x: 583, startPoint y: 271, endPoint x: 857, endPoint y: 274, distance: 273.5
click at [857, 274] on td "rodney lohengry weber orellana" at bounding box center [960, 270] width 555 height 41
click at [203, 533] on button "Cerrar" at bounding box center [224, 532] width 84 height 41
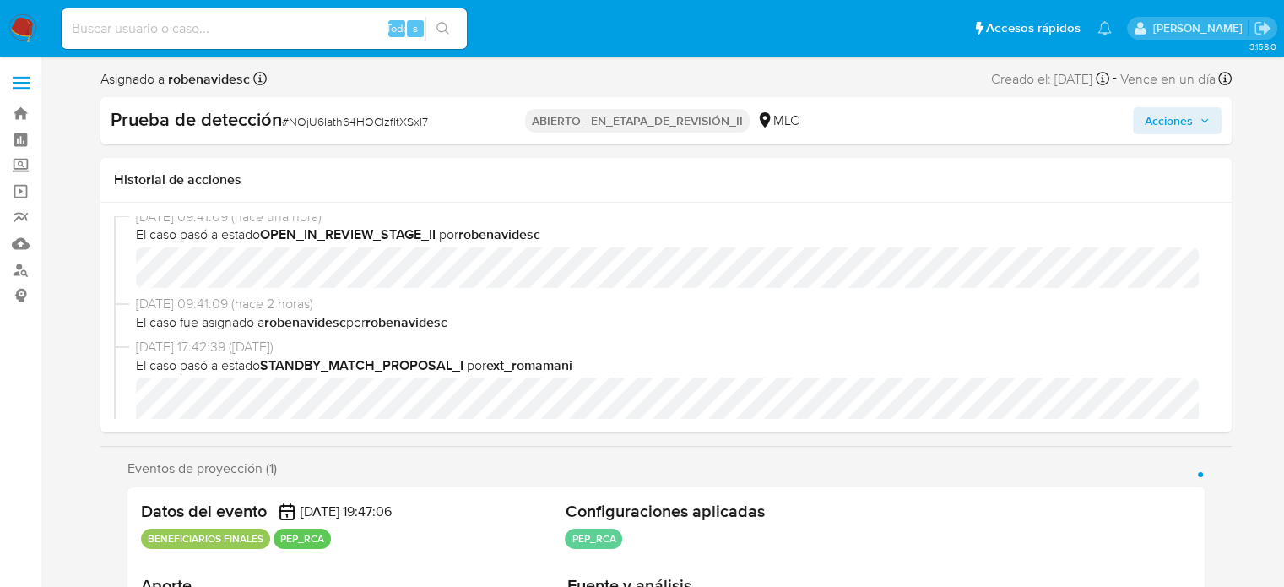
scroll to position [0, 0]
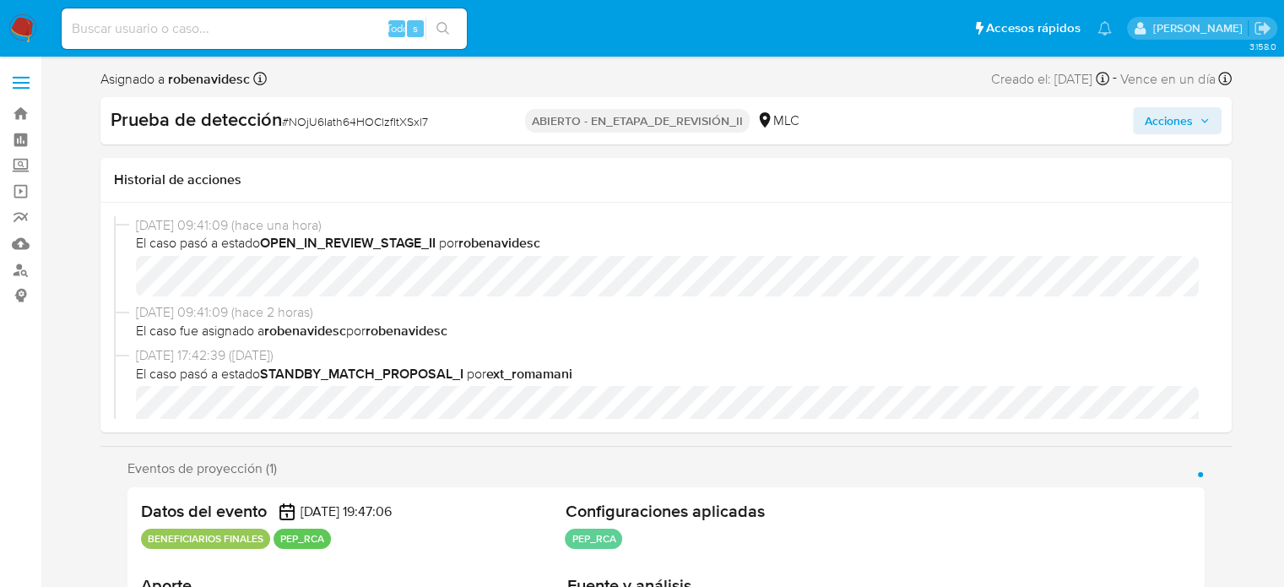
click at [24, 30] on img at bounding box center [22, 28] width 29 height 29
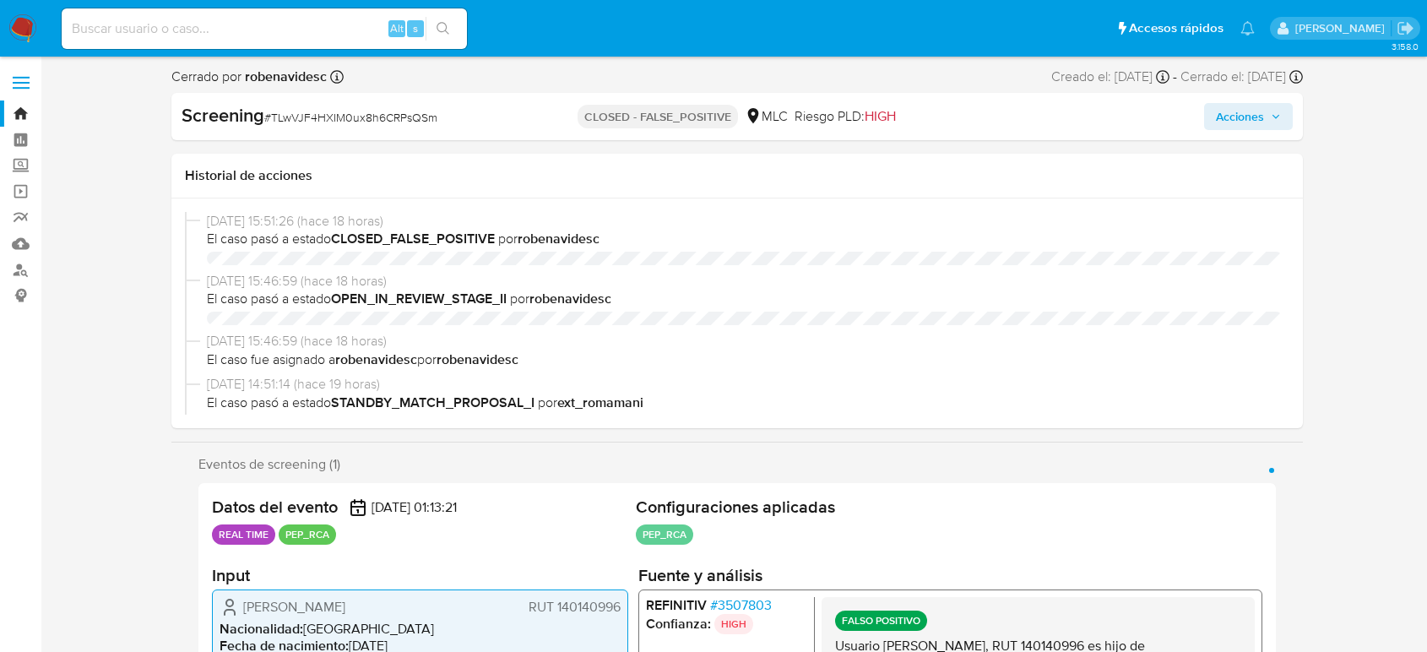
select select "10"
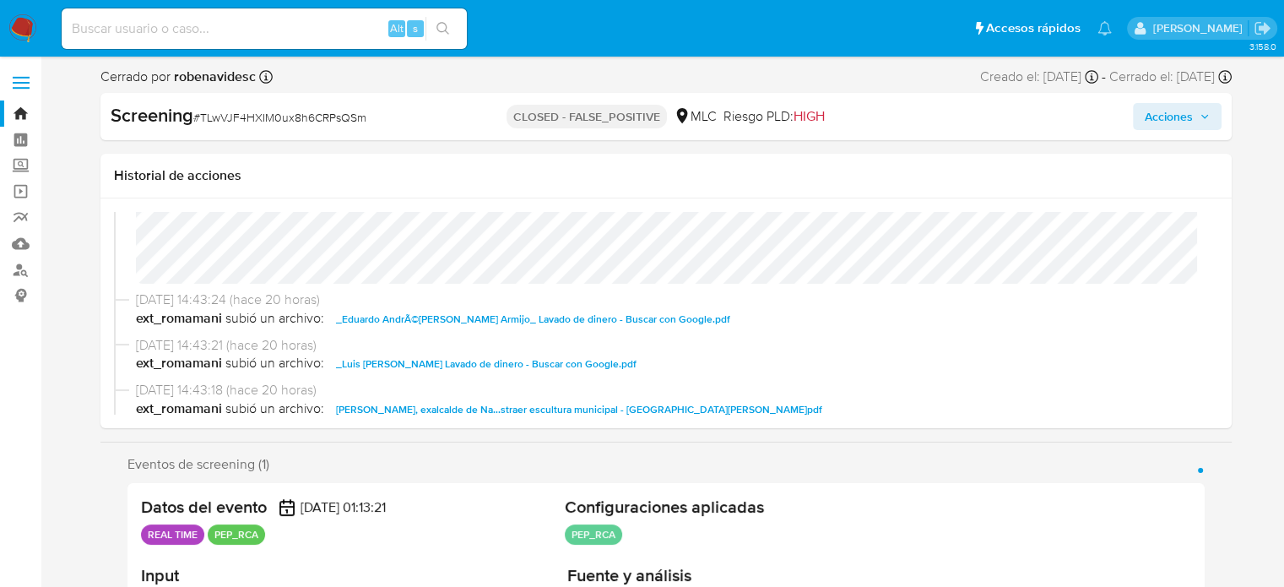
scroll to position [280, 0]
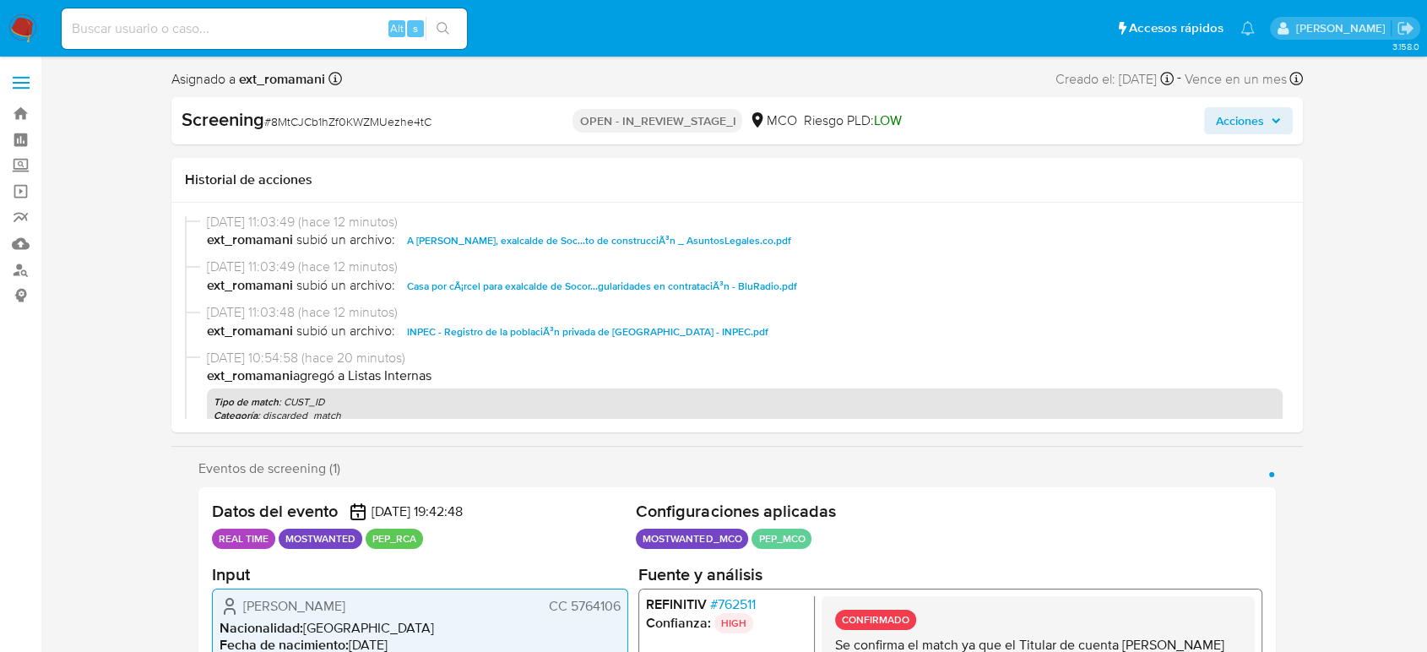
select select "10"
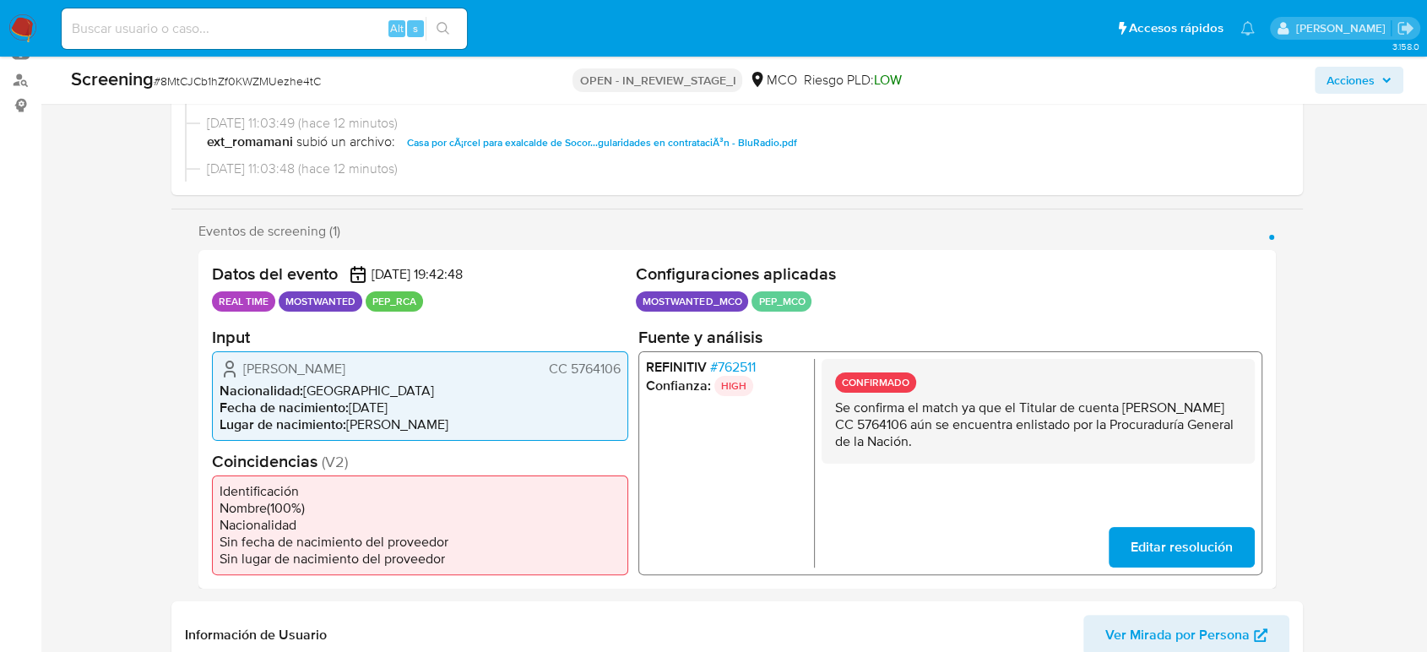
scroll to position [187, 0]
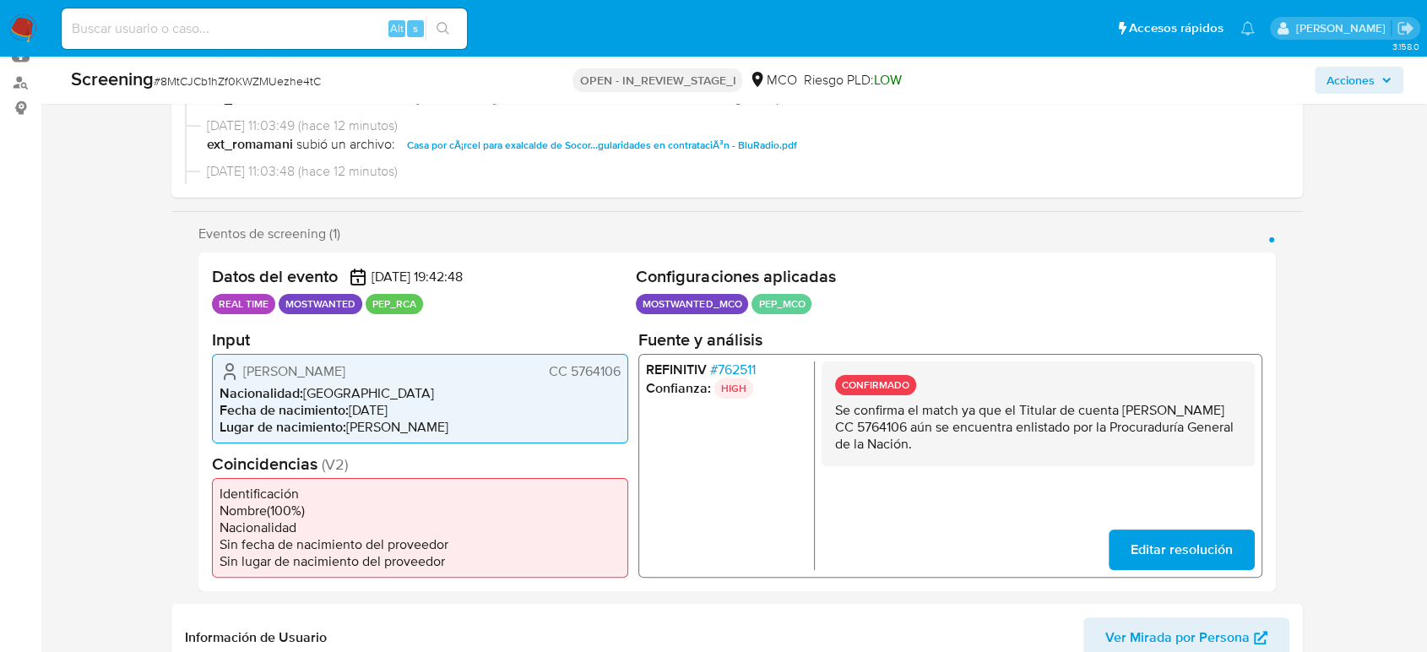
drag, startPoint x: 1124, startPoint y: 409, endPoint x: 999, endPoint y: 431, distance: 125.9
click at [999, 431] on p "Se confirma el match ya que el Titular de cuenta [PERSON_NAME] CC 5764106 aún s…" at bounding box center [1038, 426] width 406 height 51
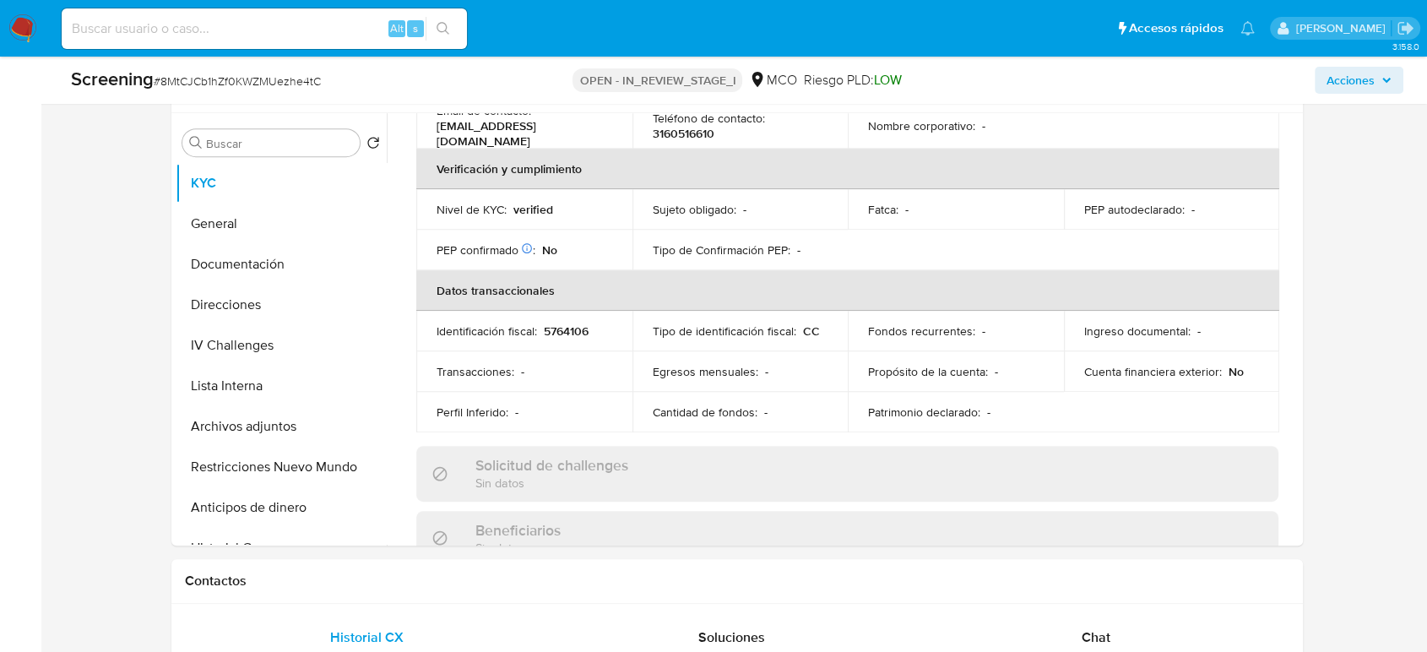
scroll to position [750, 0]
click at [182, 388] on button "Lista Interna" at bounding box center [275, 382] width 198 height 41
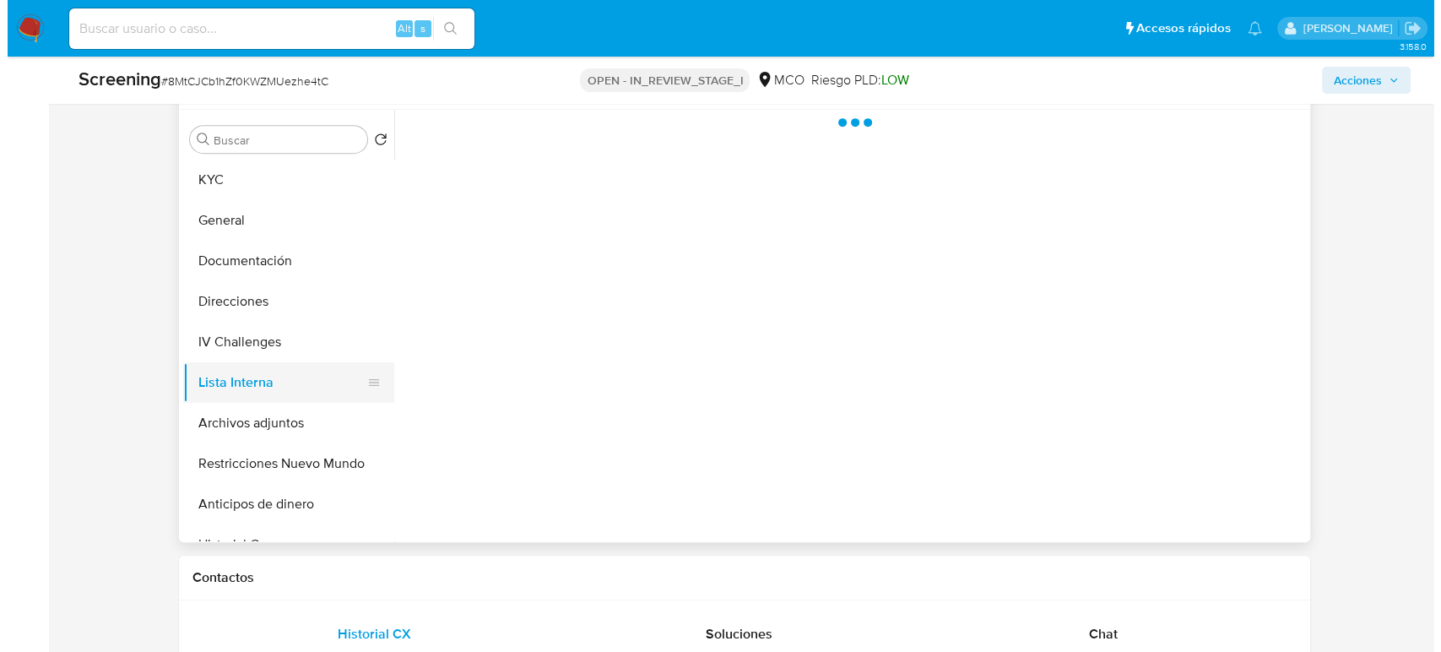
scroll to position [0, 0]
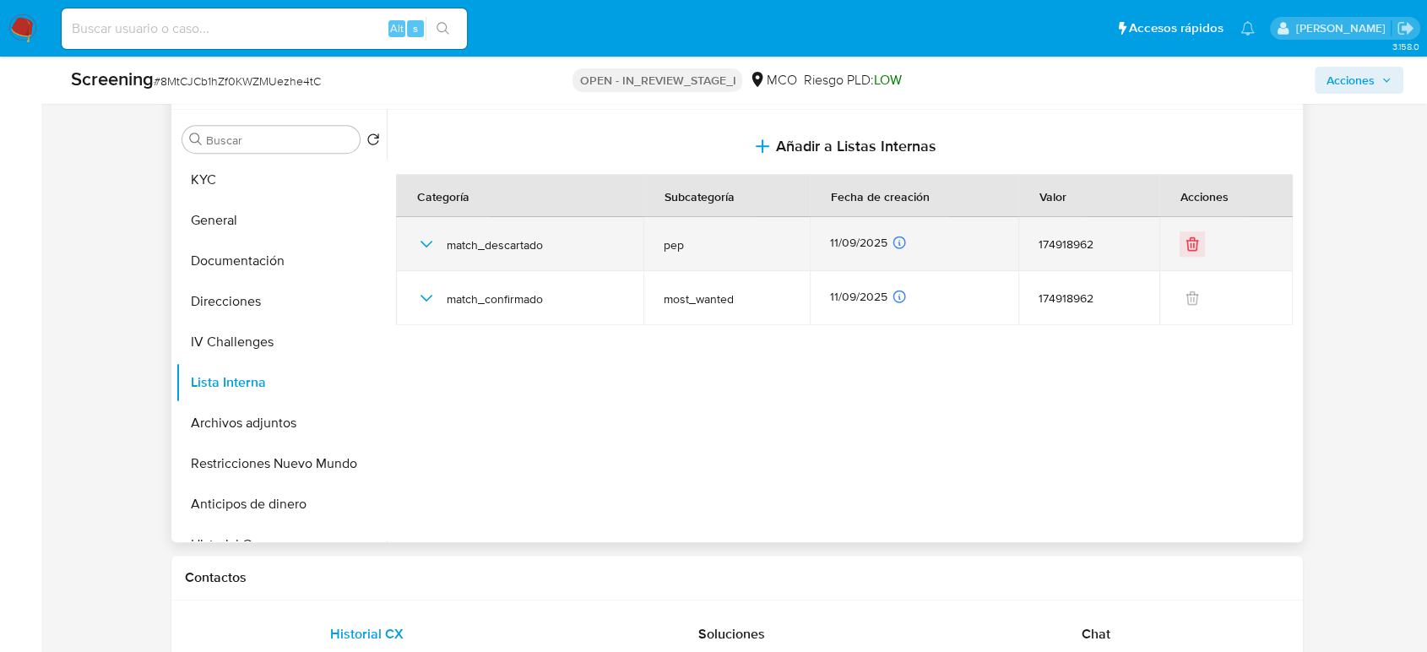
click at [425, 241] on icon "button" at bounding box center [426, 244] width 20 height 20
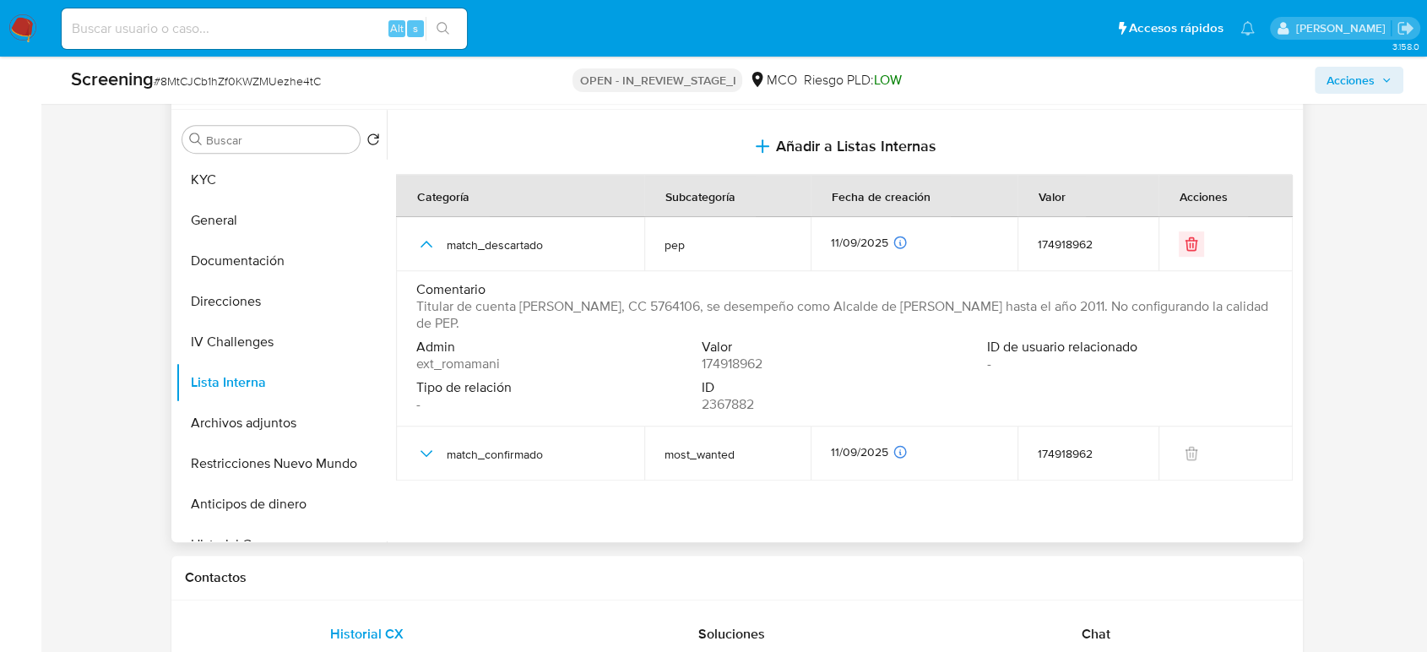
drag, startPoint x: 759, startPoint y: 306, endPoint x: 1172, endPoint y: 308, distance: 412.8
click at [1172, 308] on span "Titular de cuenta Humberto Chinchilla Mora, CC 5764106, se desempeño como Alcal…" at bounding box center [842, 315] width 853 height 34
click at [262, 439] on button "Archivos adjuntos" at bounding box center [275, 423] width 198 height 41
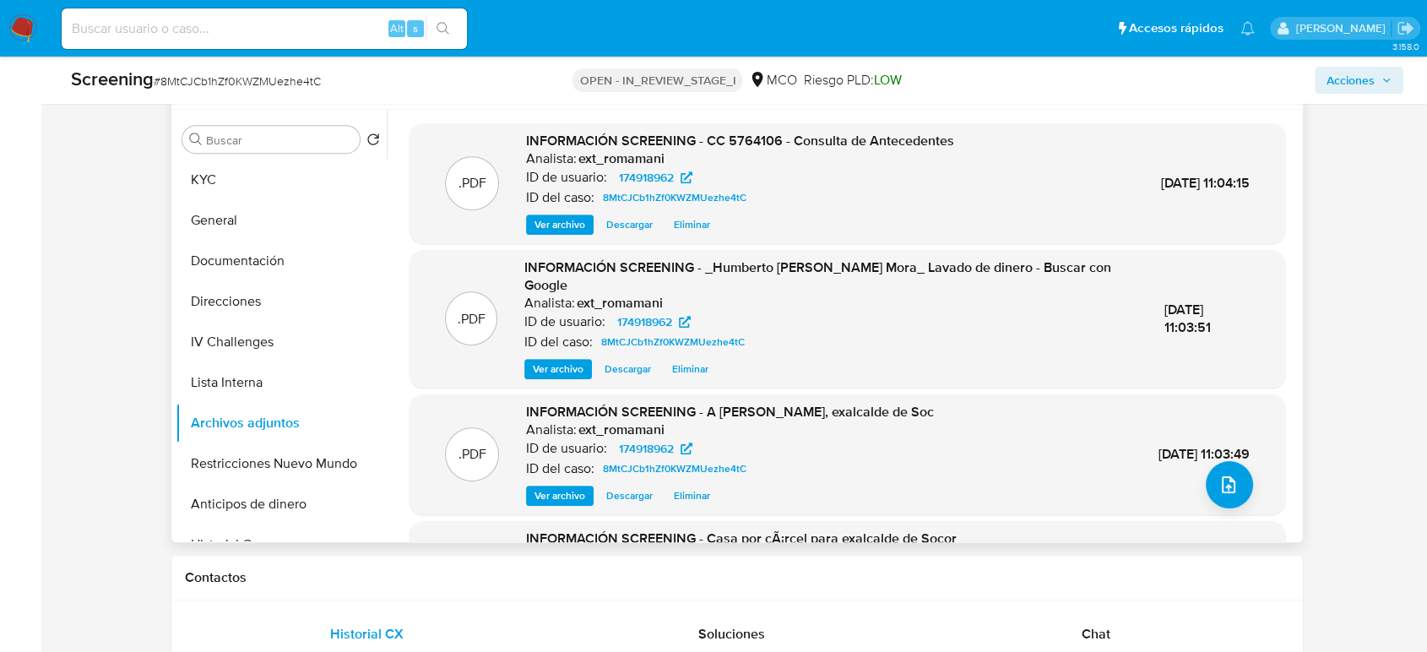
click at [572, 225] on span "Ver archivo" at bounding box center [559, 224] width 51 height 17
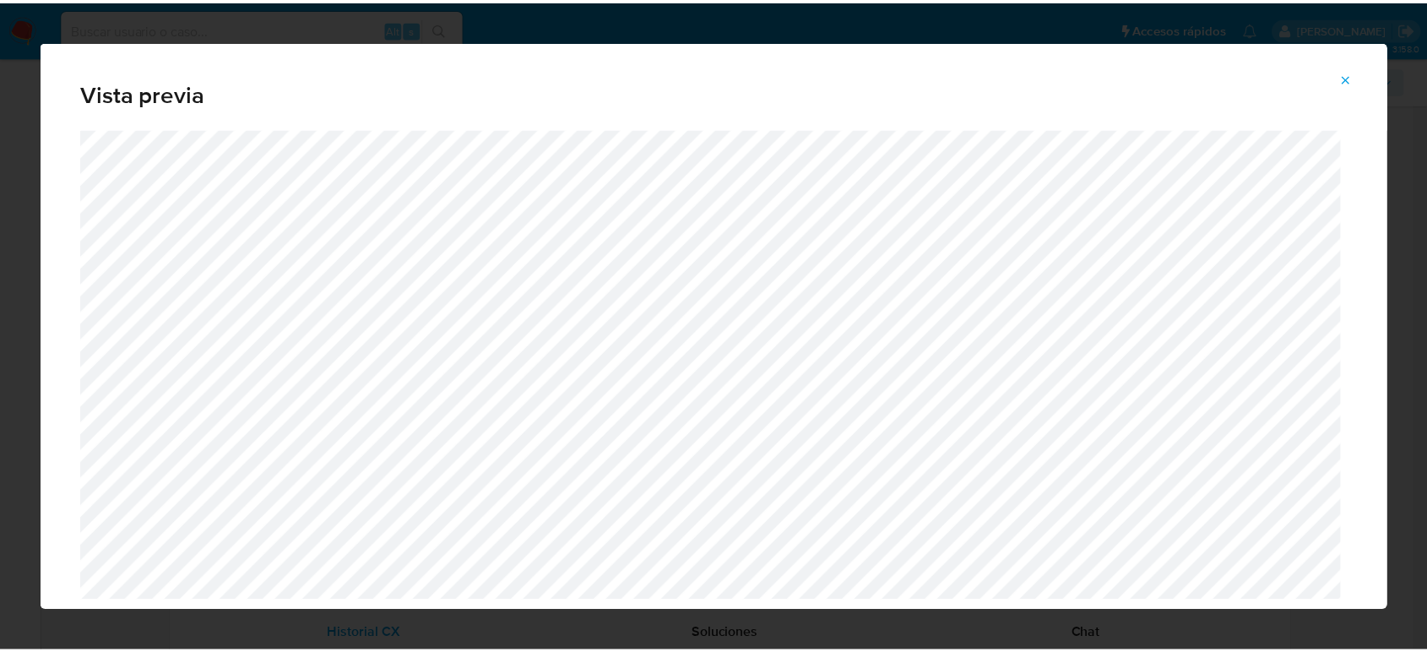
scroll to position [57, 0]
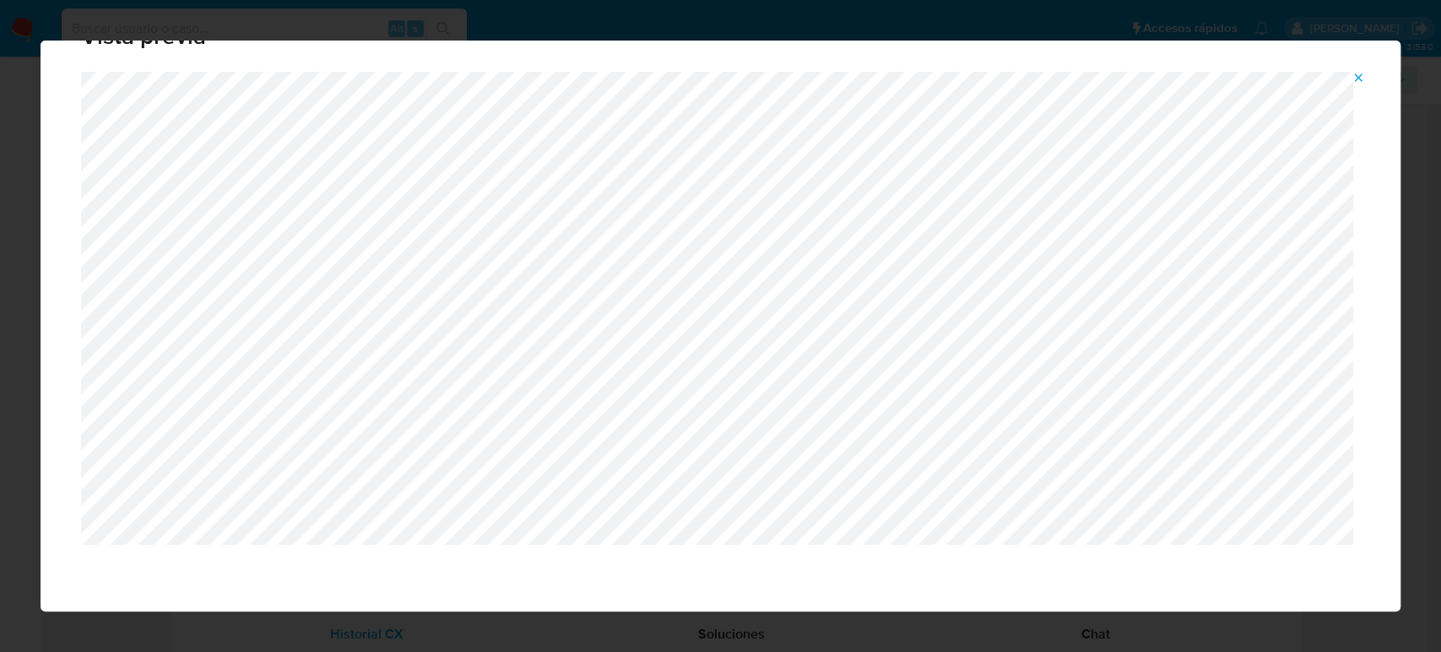
click at [1361, 74] on icon "Attachment preview" at bounding box center [1359, 77] width 8 height 8
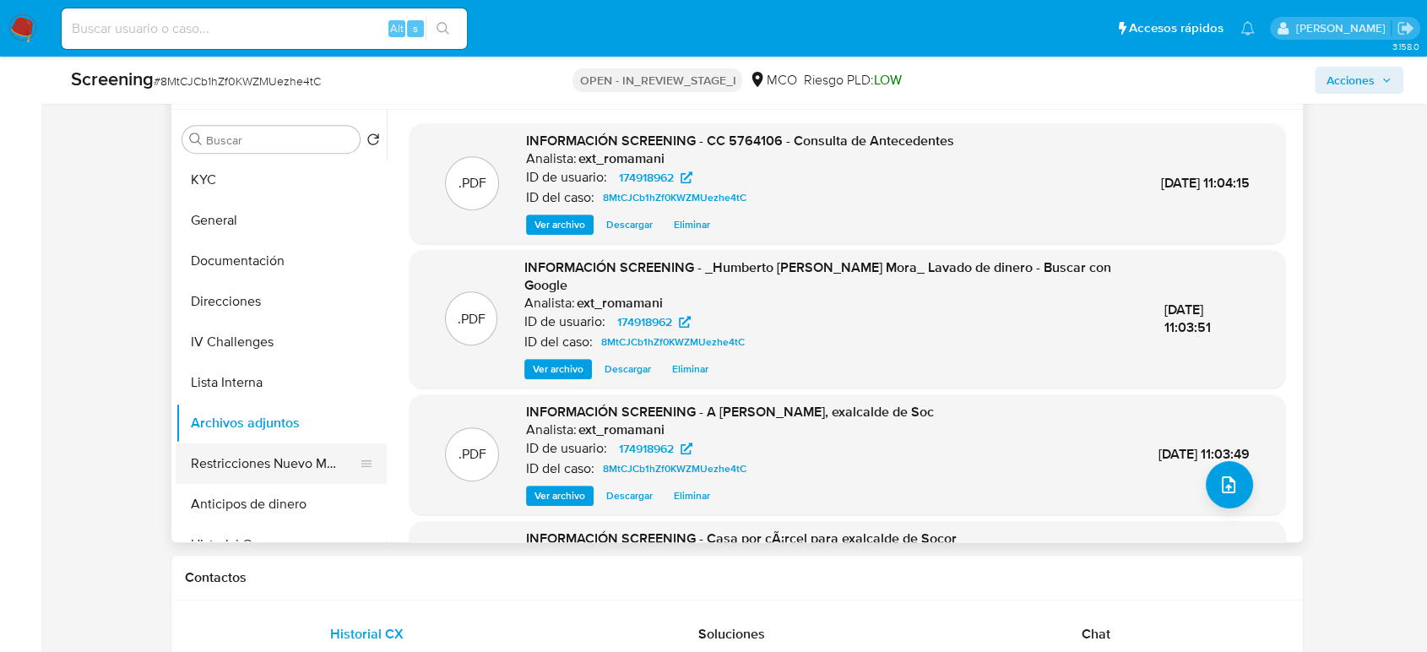
click at [275, 473] on button "Restricciones Nuevo Mundo" at bounding box center [275, 463] width 198 height 41
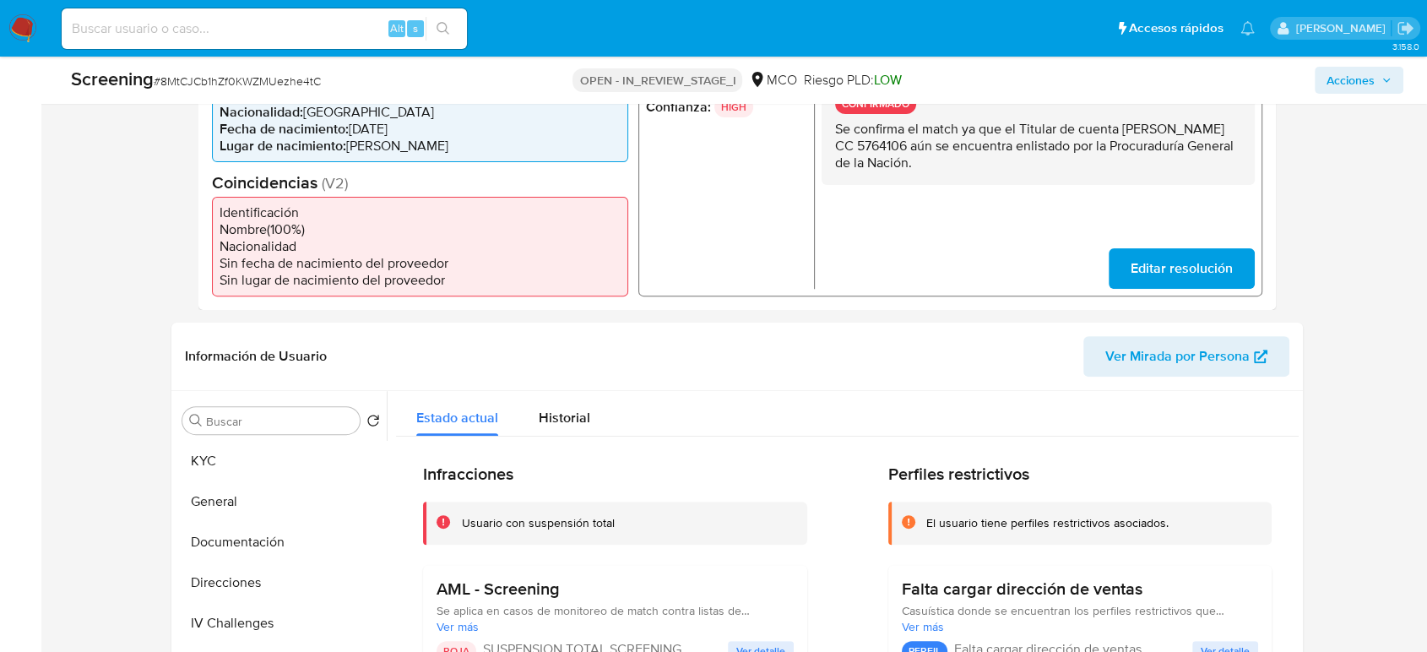
scroll to position [281, 0]
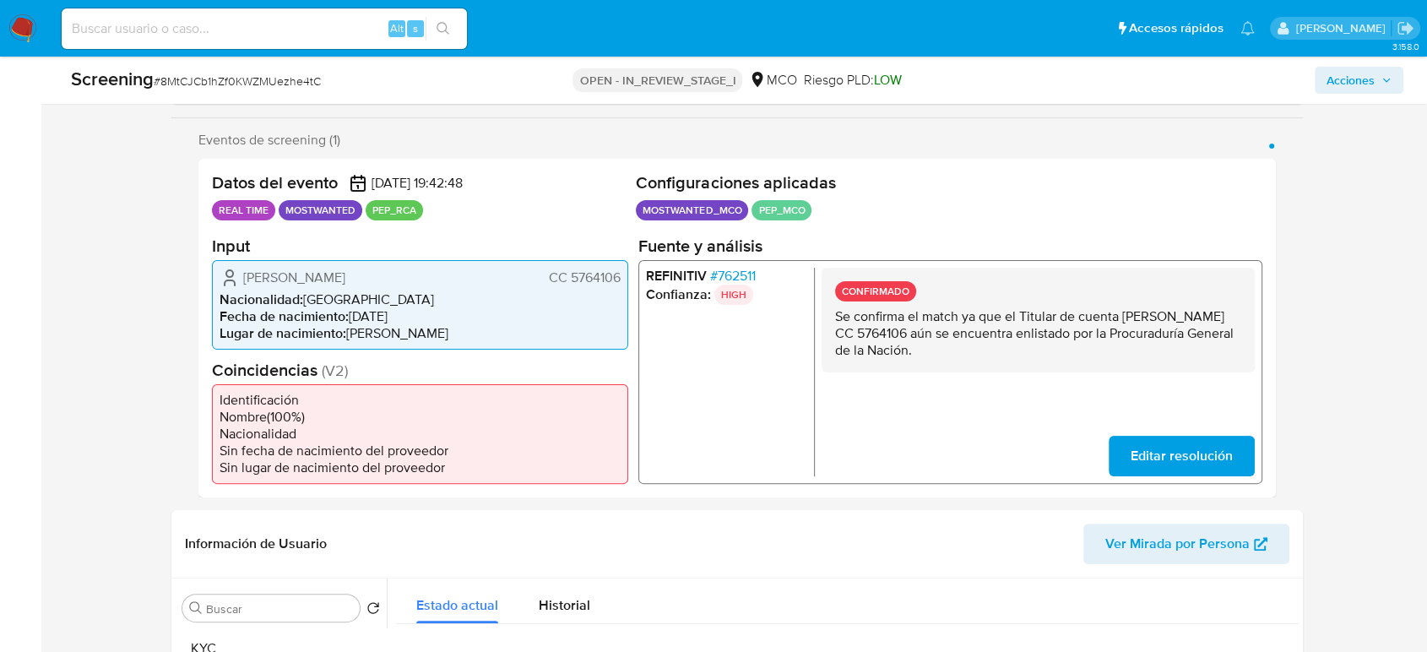
drag, startPoint x: 619, startPoint y: 280, endPoint x: 568, endPoint y: 287, distance: 51.1
click at [568, 287] on div "Humberto Chinchilla Mora CC 5764106 Nacionalidad : Colombia Fecha de nacimiento…" at bounding box center [420, 303] width 416 height 89
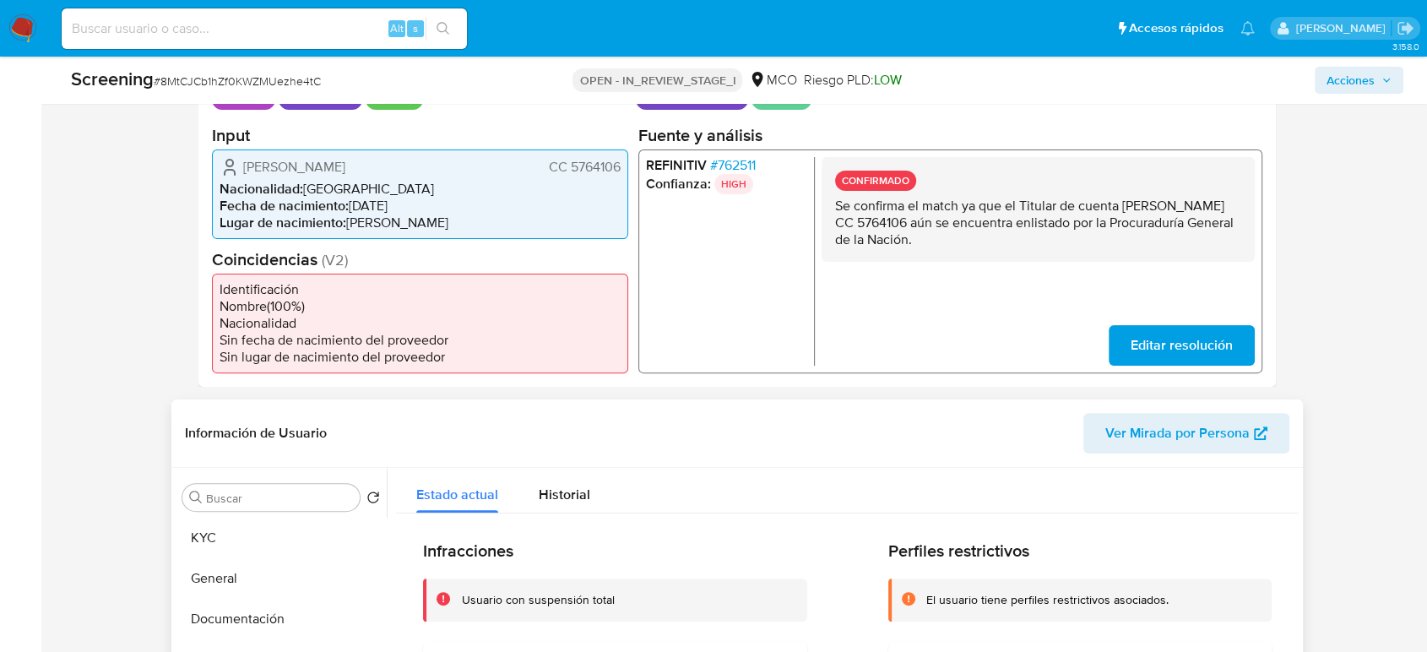
scroll to position [656, 0]
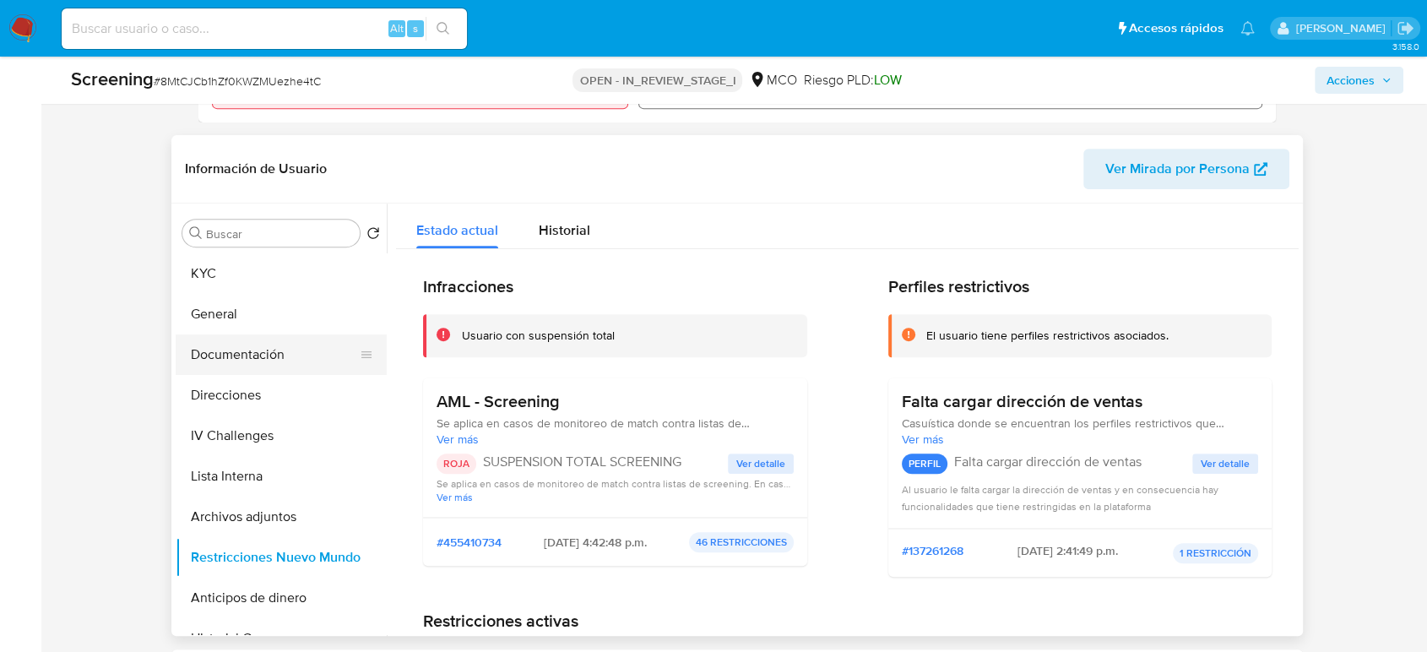
click at [209, 349] on button "Documentación" at bounding box center [275, 354] width 198 height 41
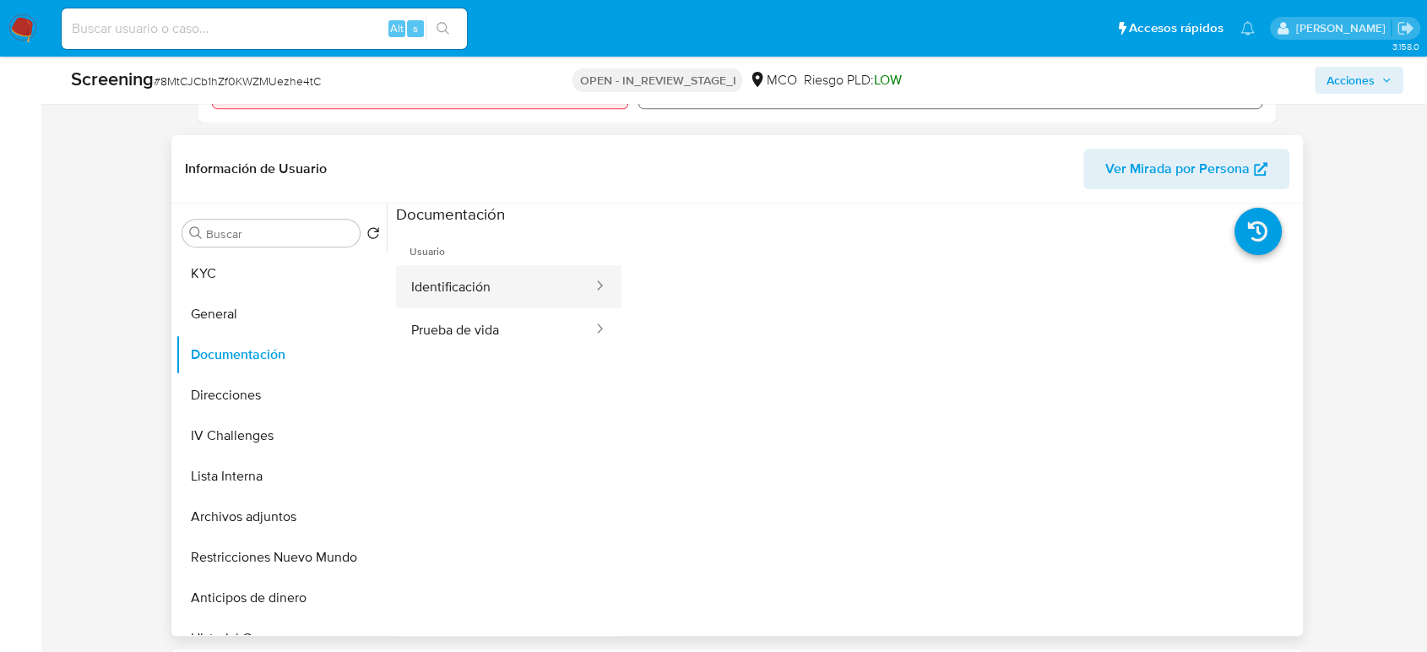
click at [533, 286] on button "Identificación" at bounding box center [495, 286] width 198 height 43
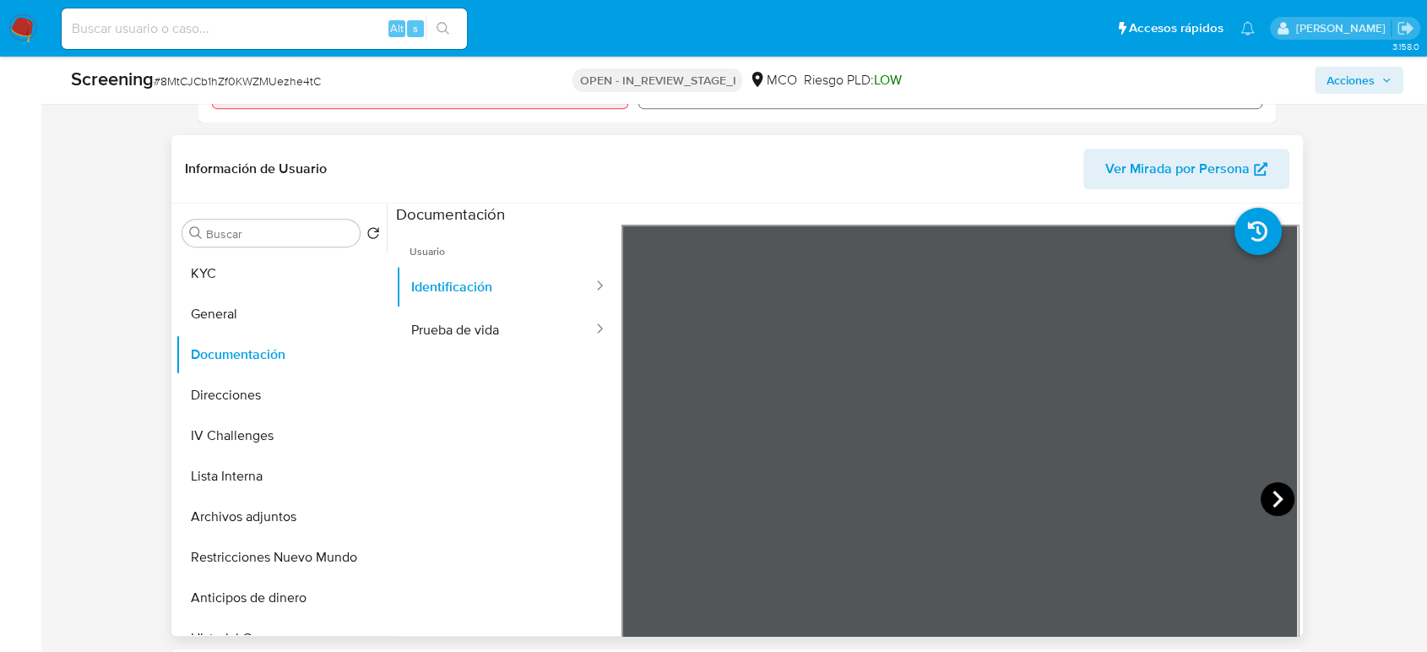
click at [1262, 495] on icon at bounding box center [1277, 499] width 34 height 34
click at [281, 506] on button "Archivos adjuntos" at bounding box center [275, 516] width 198 height 41
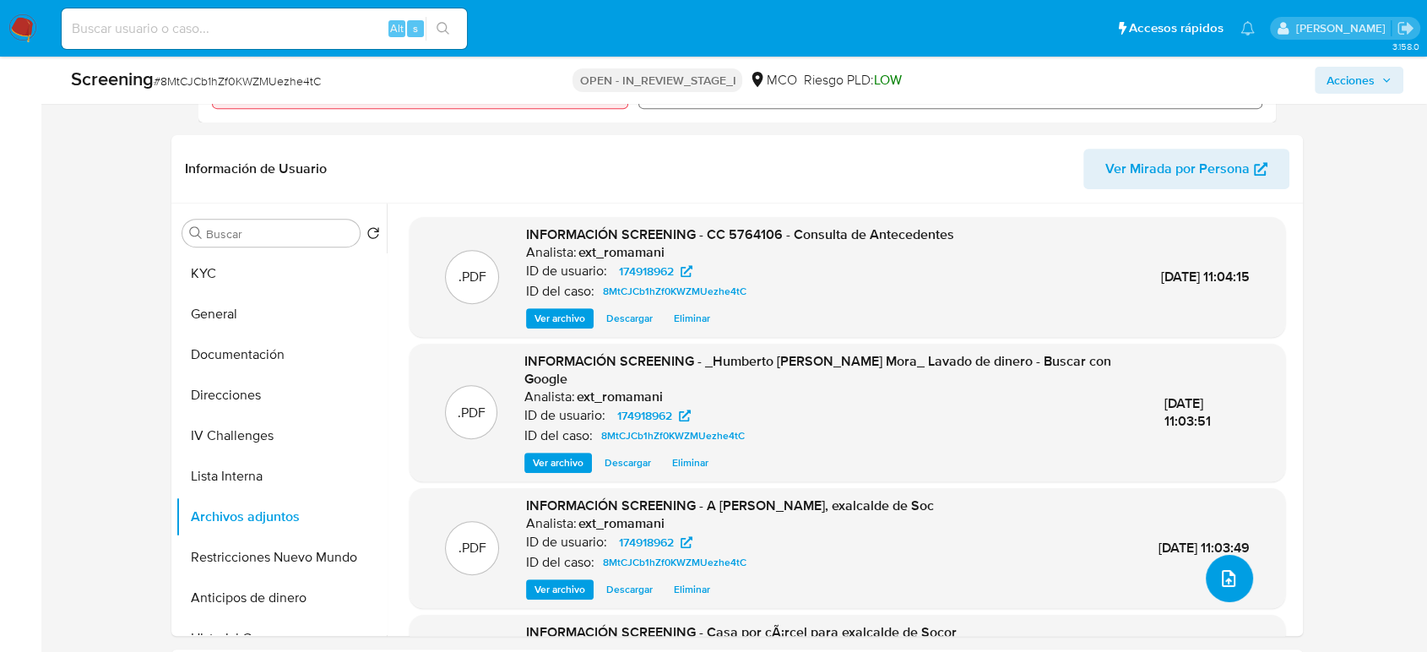
click at [1221, 577] on icon "upload-file" at bounding box center [1228, 578] width 14 height 17
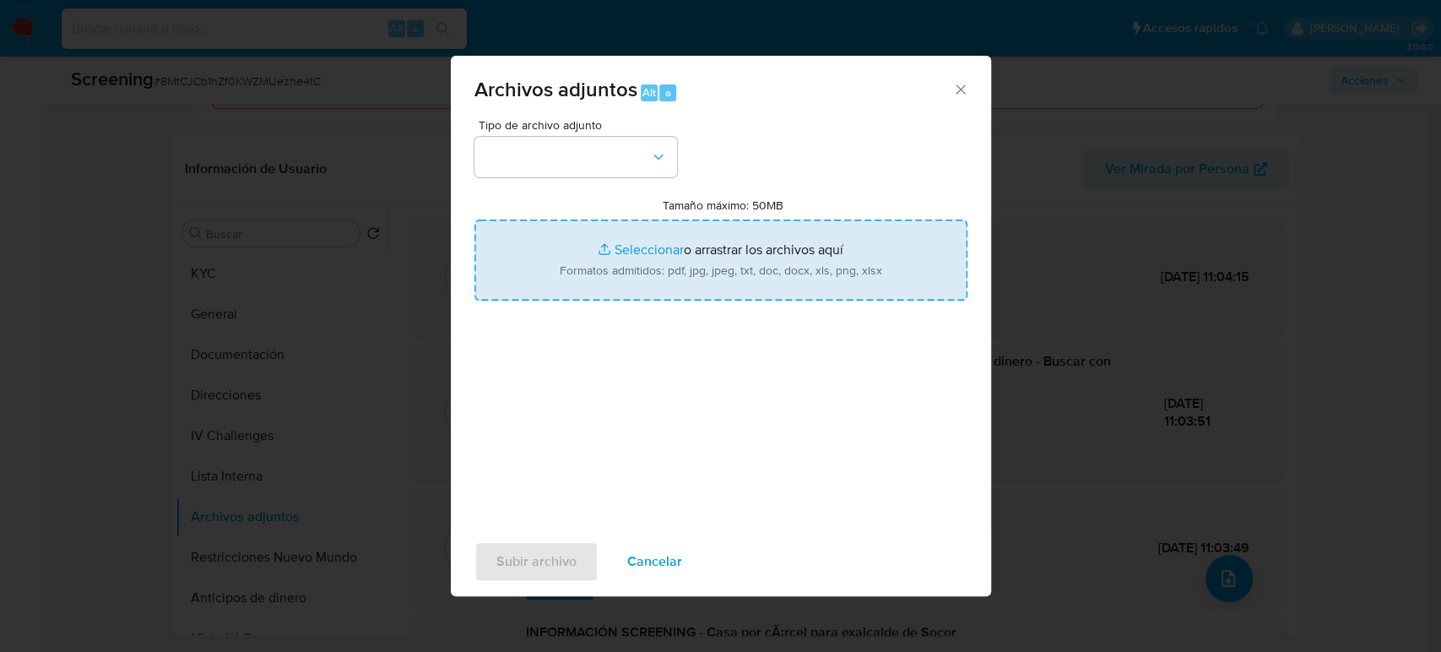
click at [653, 267] on input "Tamaño máximo: 50MB Seleccionar archivos" at bounding box center [720, 259] width 493 height 81
type input "C:\fakepath\Certificado estado cedula 5764106.pdf"
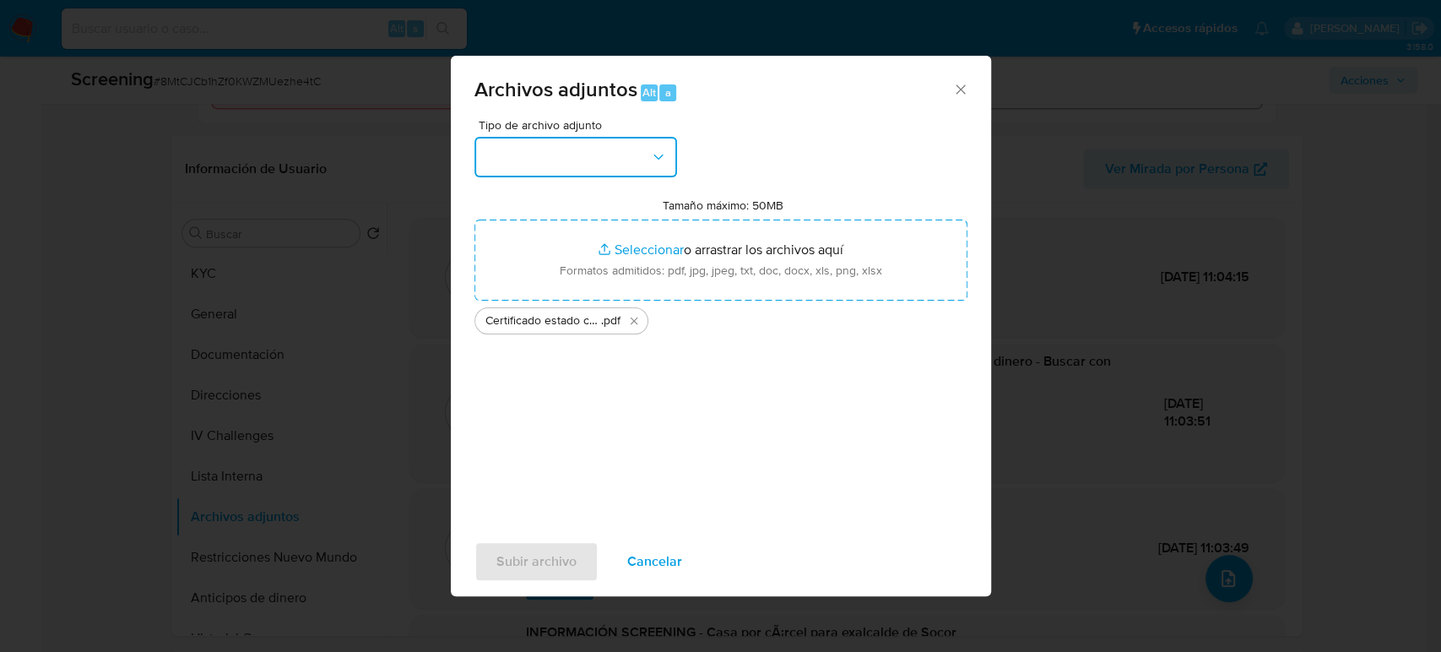
click at [513, 163] on button "button" at bounding box center [575, 157] width 203 height 41
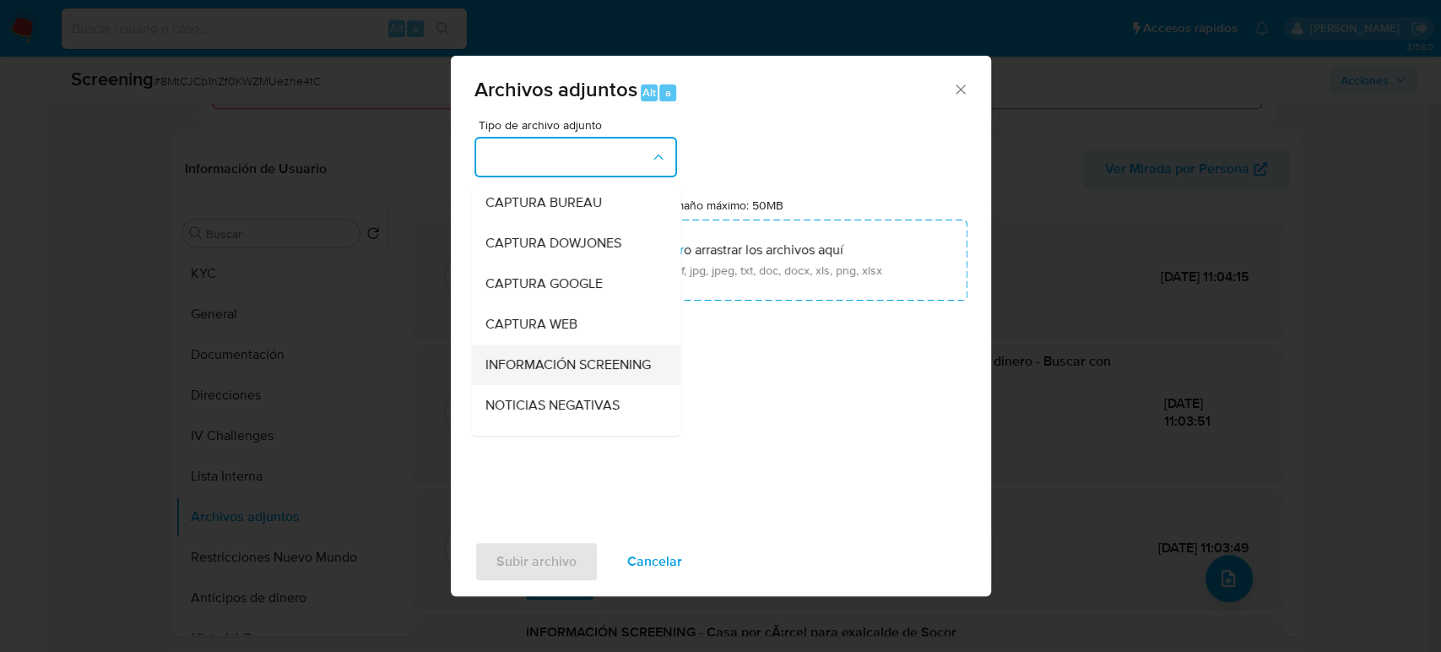
click at [574, 373] on span "INFORMACIÓN SCREENING" at bounding box center [567, 364] width 165 height 17
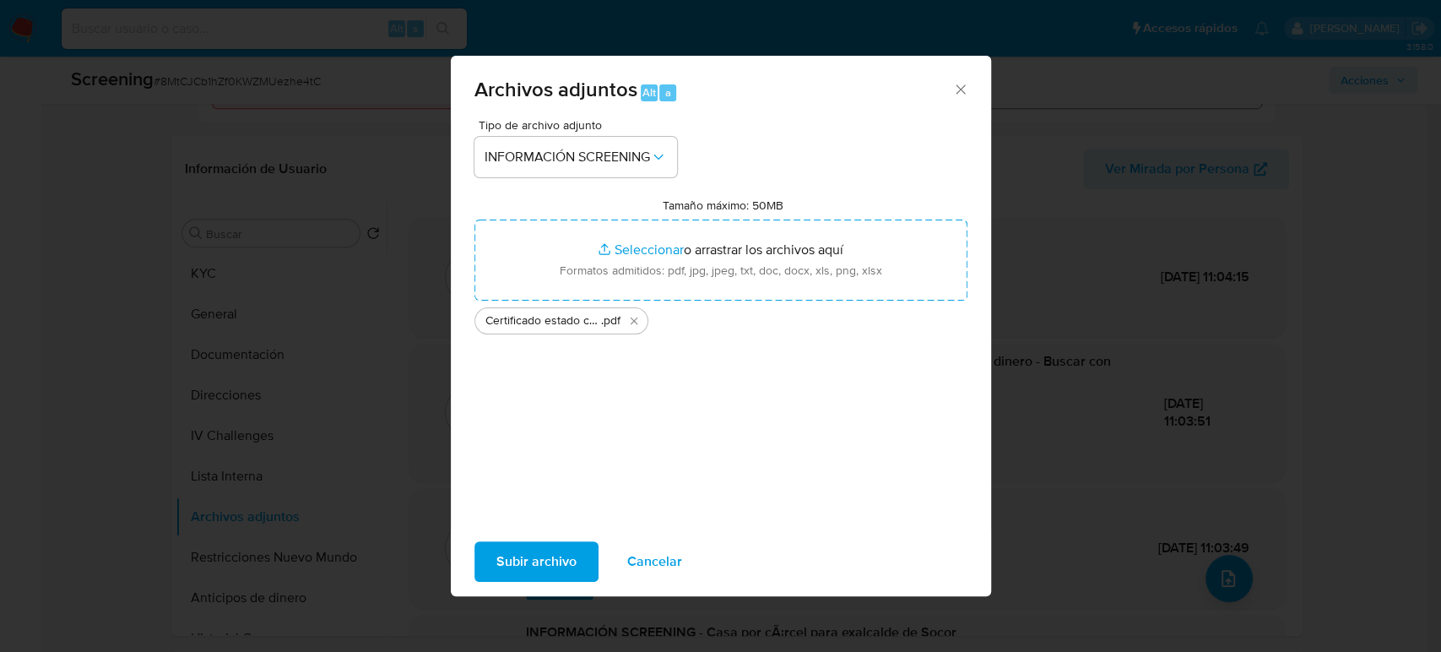
click at [527, 571] on span "Subir archivo" at bounding box center [536, 561] width 80 height 37
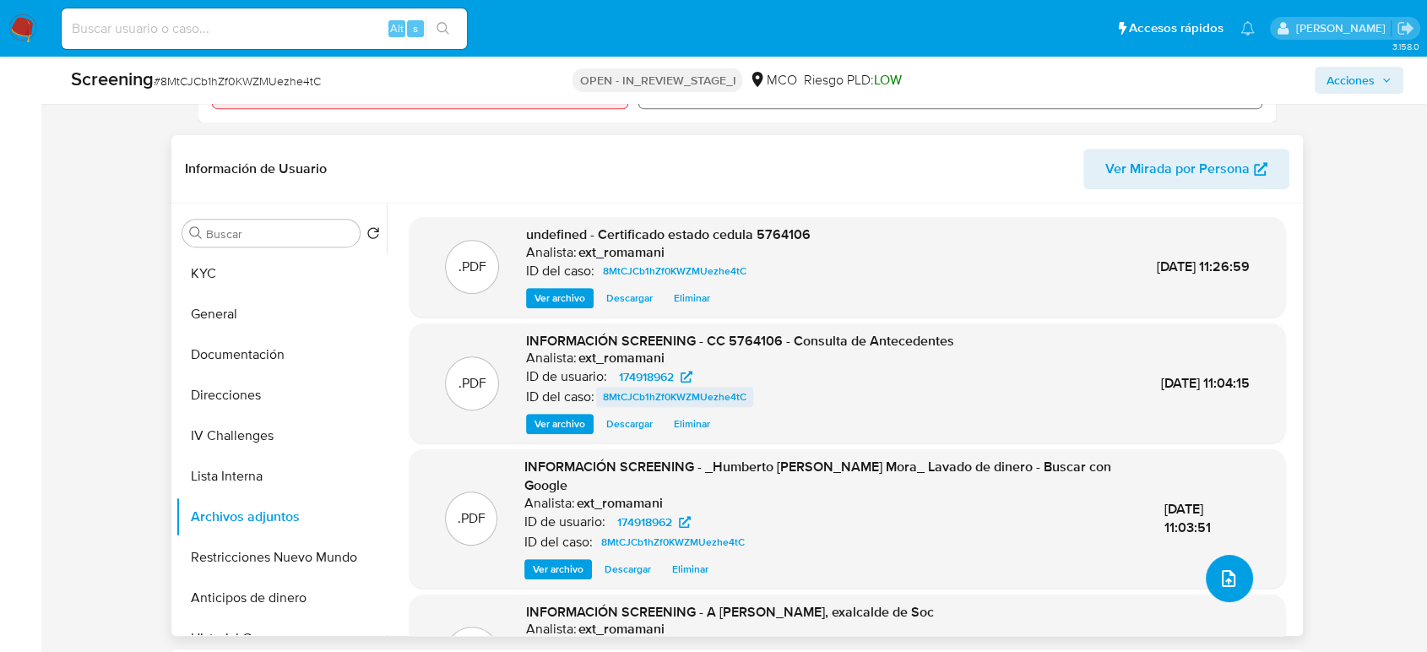
scroll to position [0, 0]
click at [560, 298] on span "Ver archivo" at bounding box center [559, 298] width 51 height 17
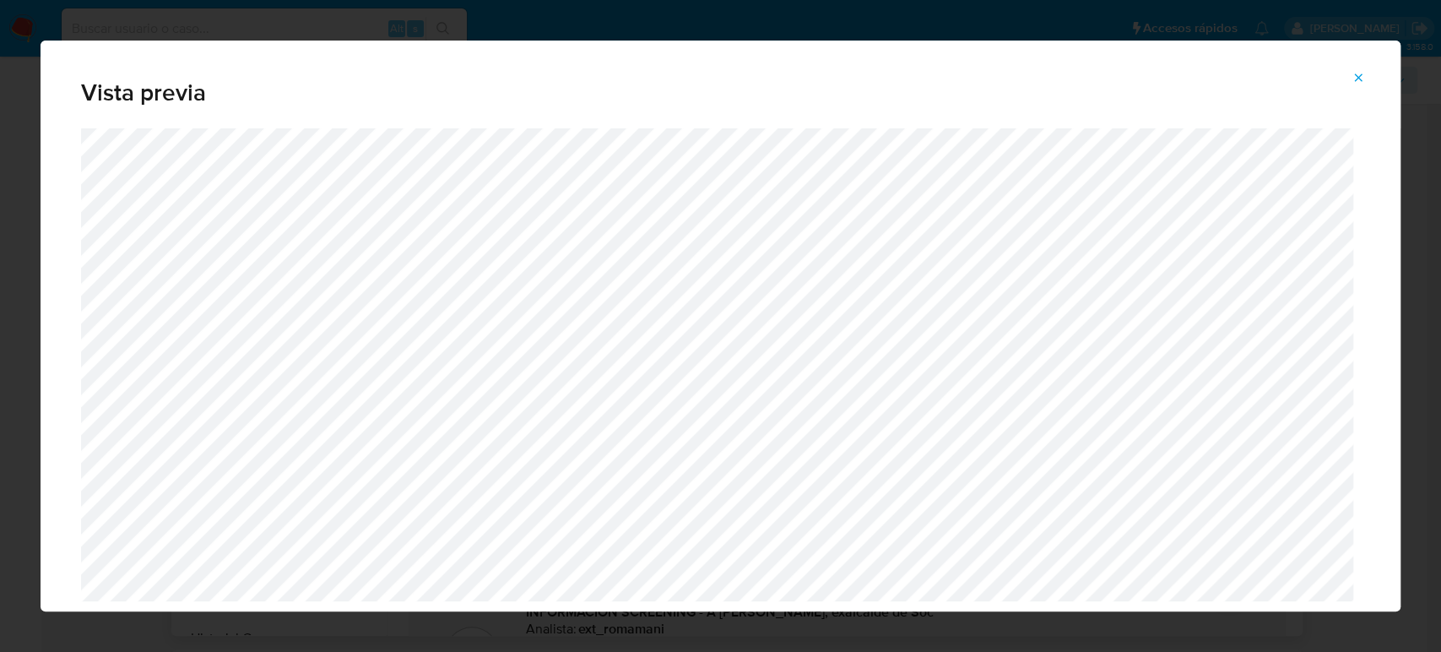
click at [1357, 69] on span "Attachment preview" at bounding box center [1358, 78] width 14 height 24
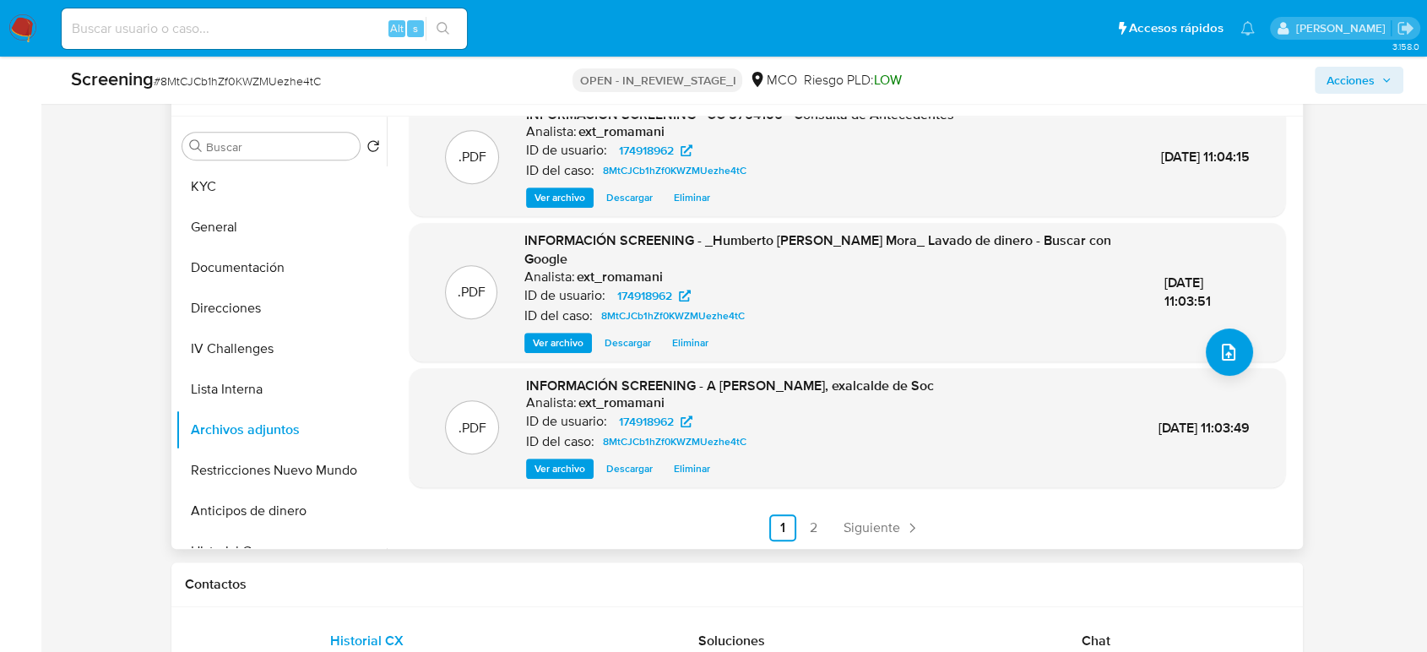
scroll to position [844, 0]
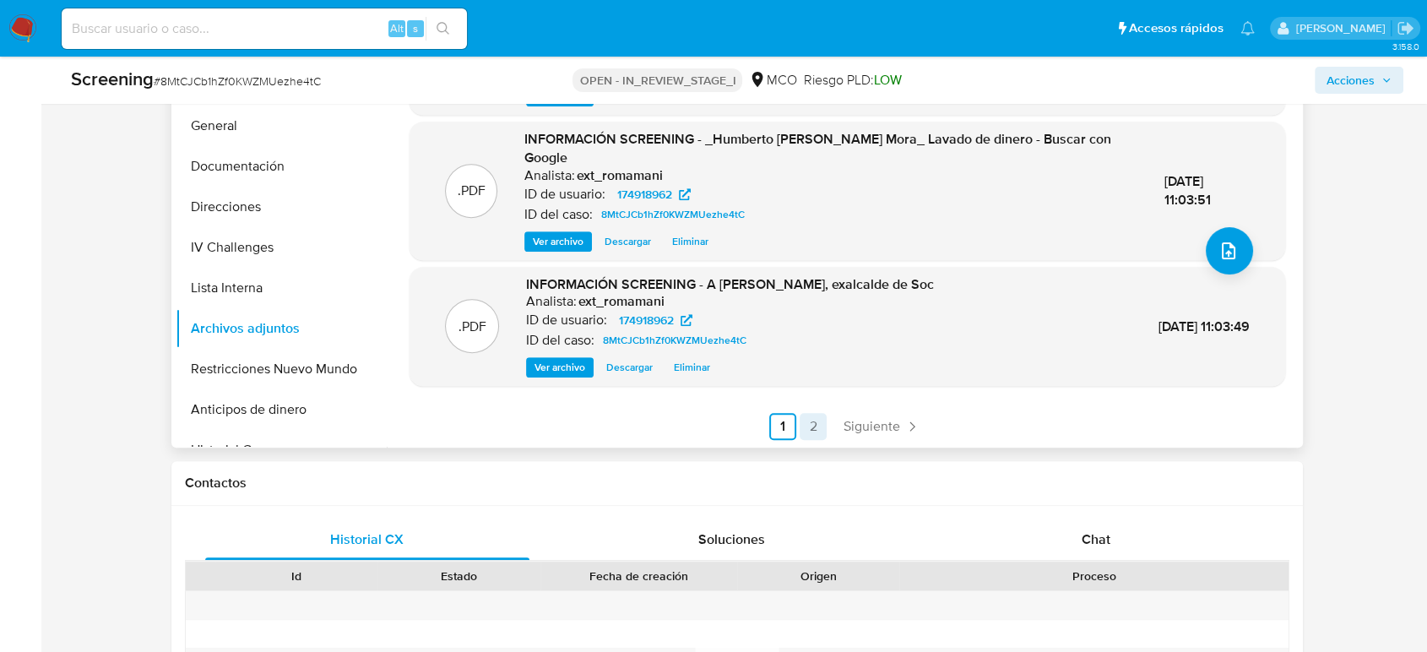
click at [815, 427] on link "2" at bounding box center [812, 426] width 27 height 27
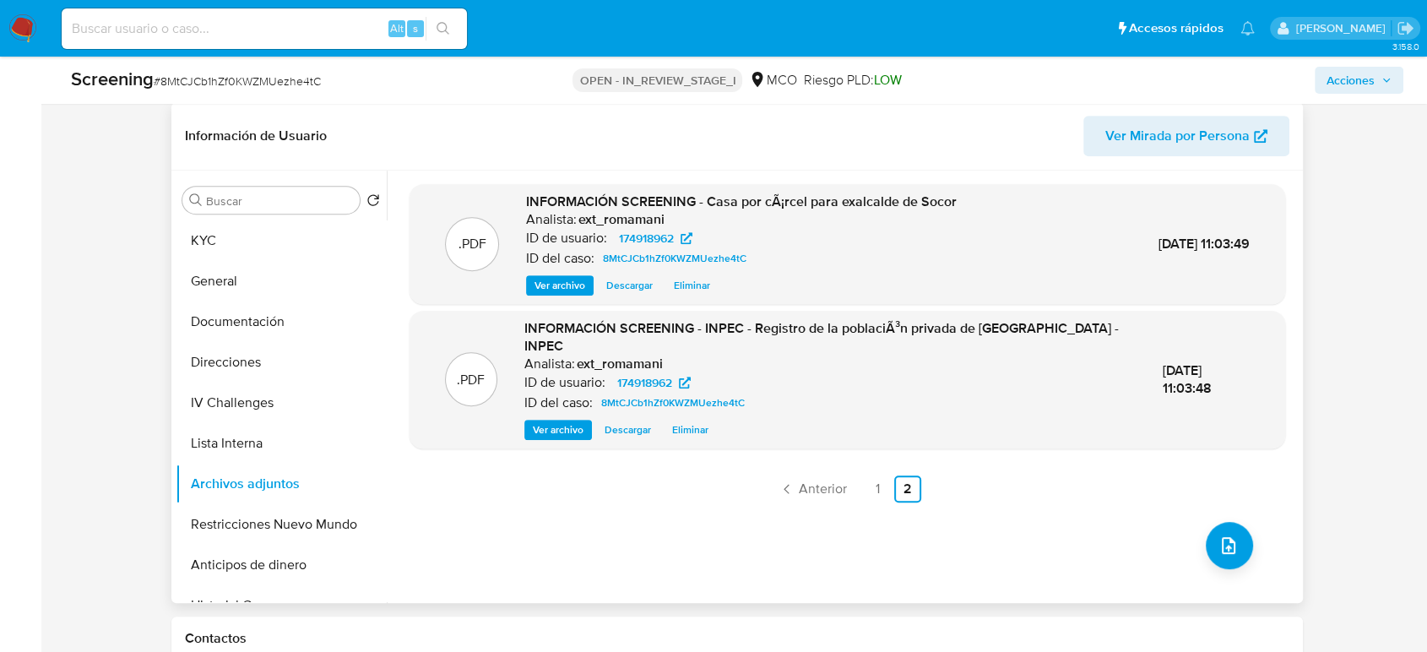
scroll to position [656, 0]
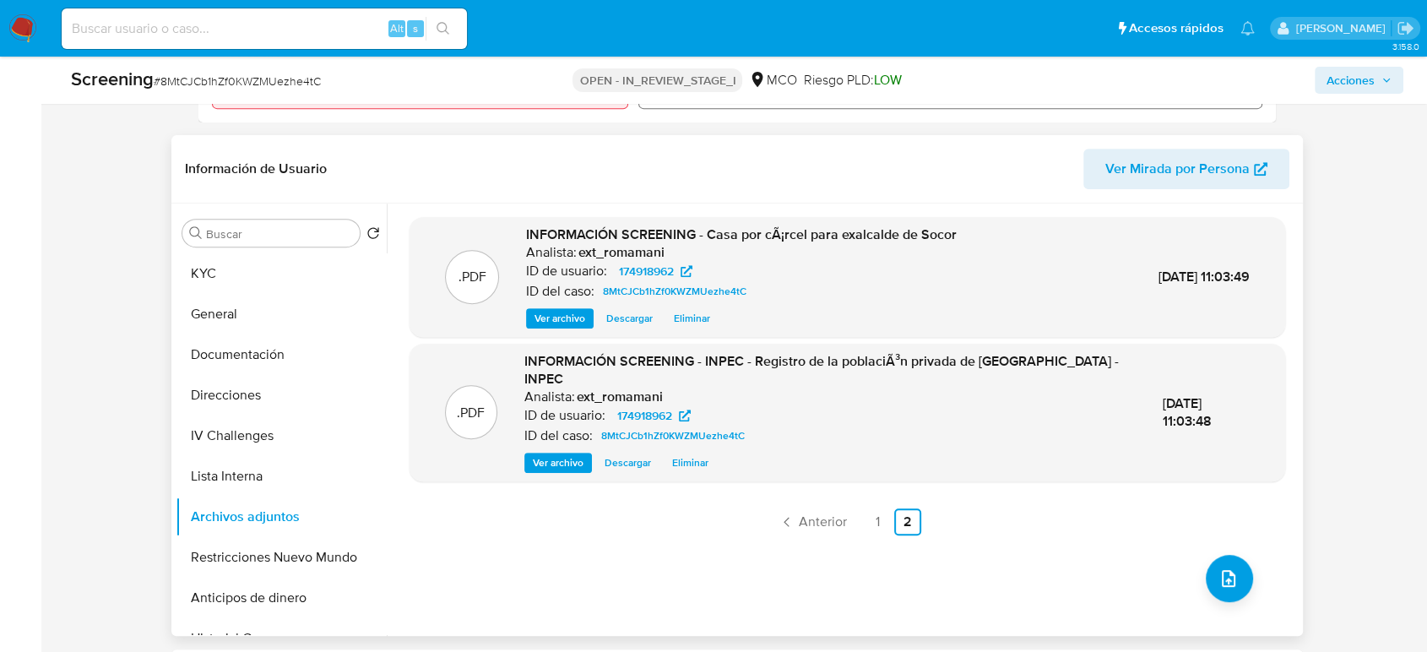
click at [552, 454] on span "Ver archivo" at bounding box center [558, 462] width 51 height 17
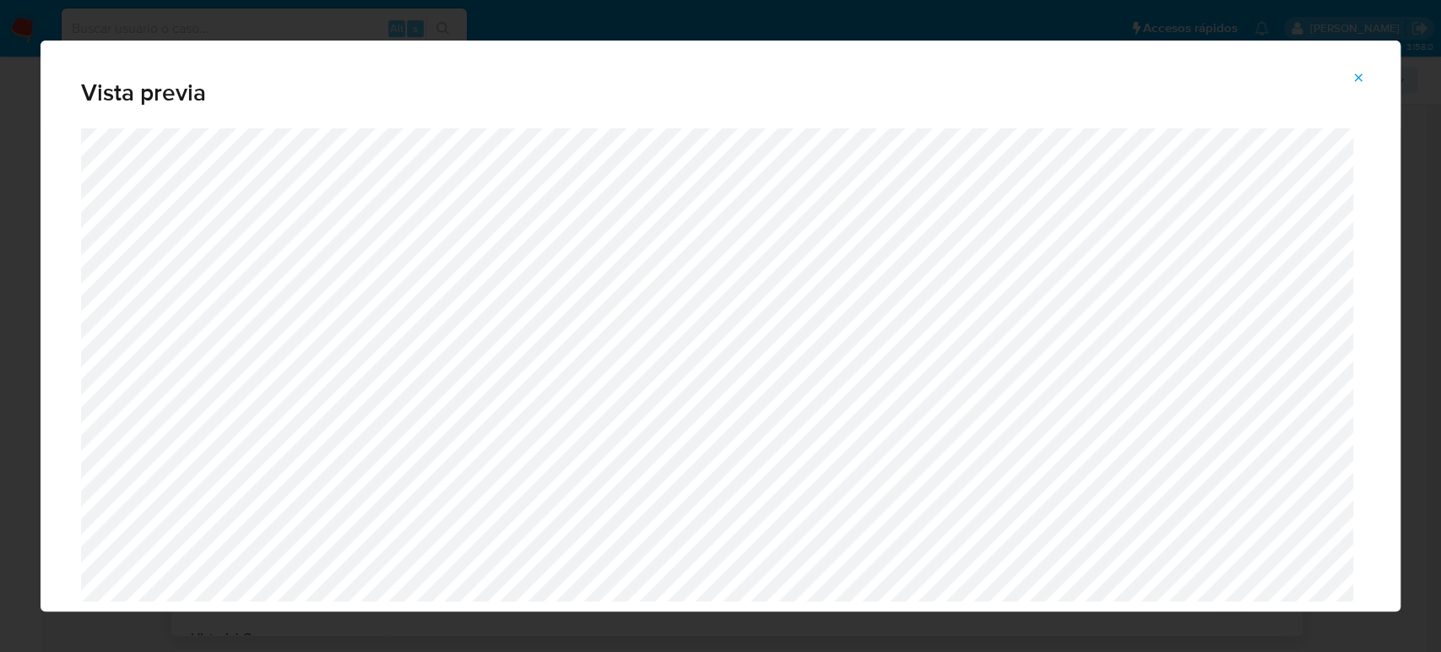
click at [1348, 78] on button "Attachment preview" at bounding box center [1358, 77] width 37 height 27
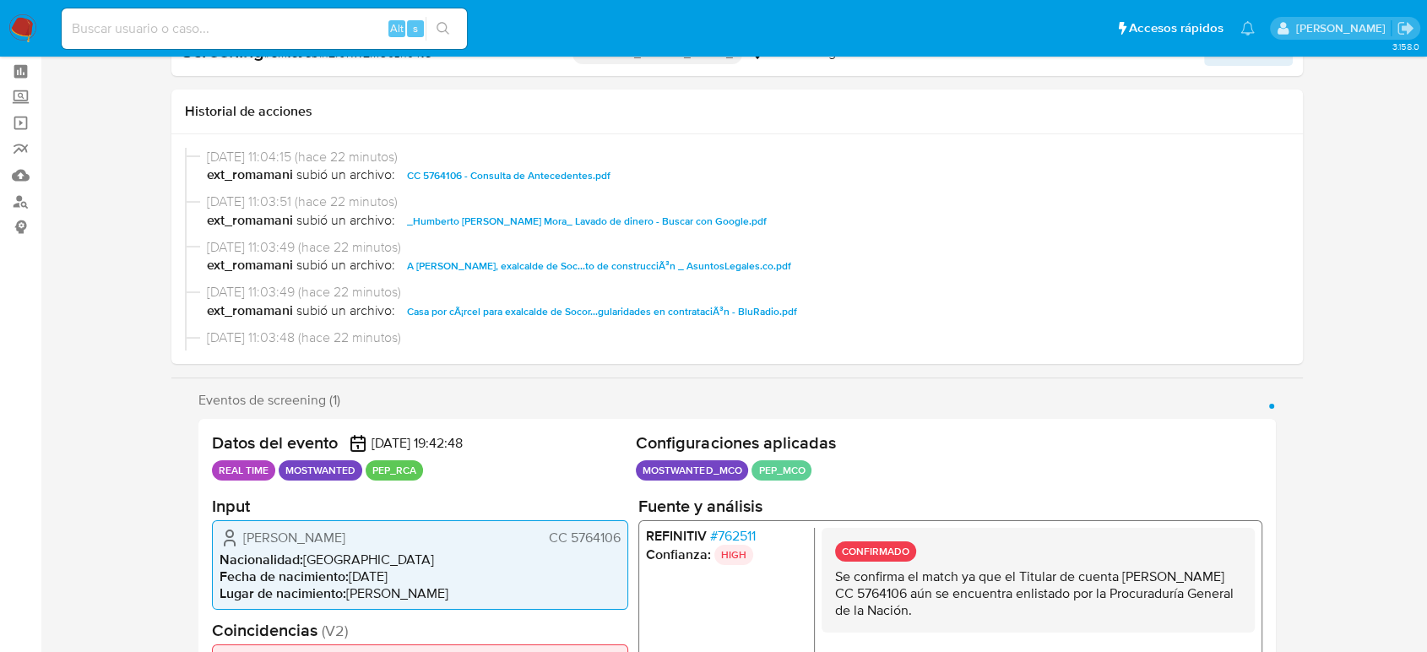
scroll to position [0, 0]
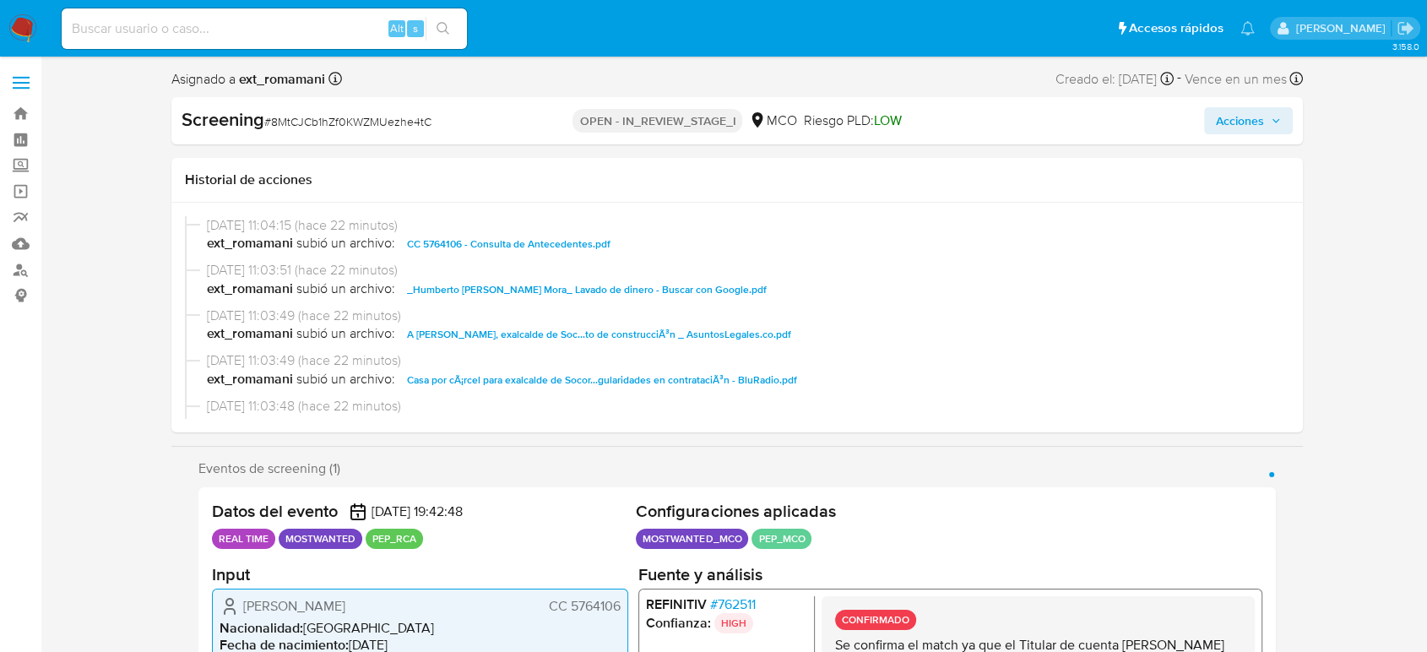
click at [1270, 109] on span "Acciones" at bounding box center [1248, 121] width 65 height 24
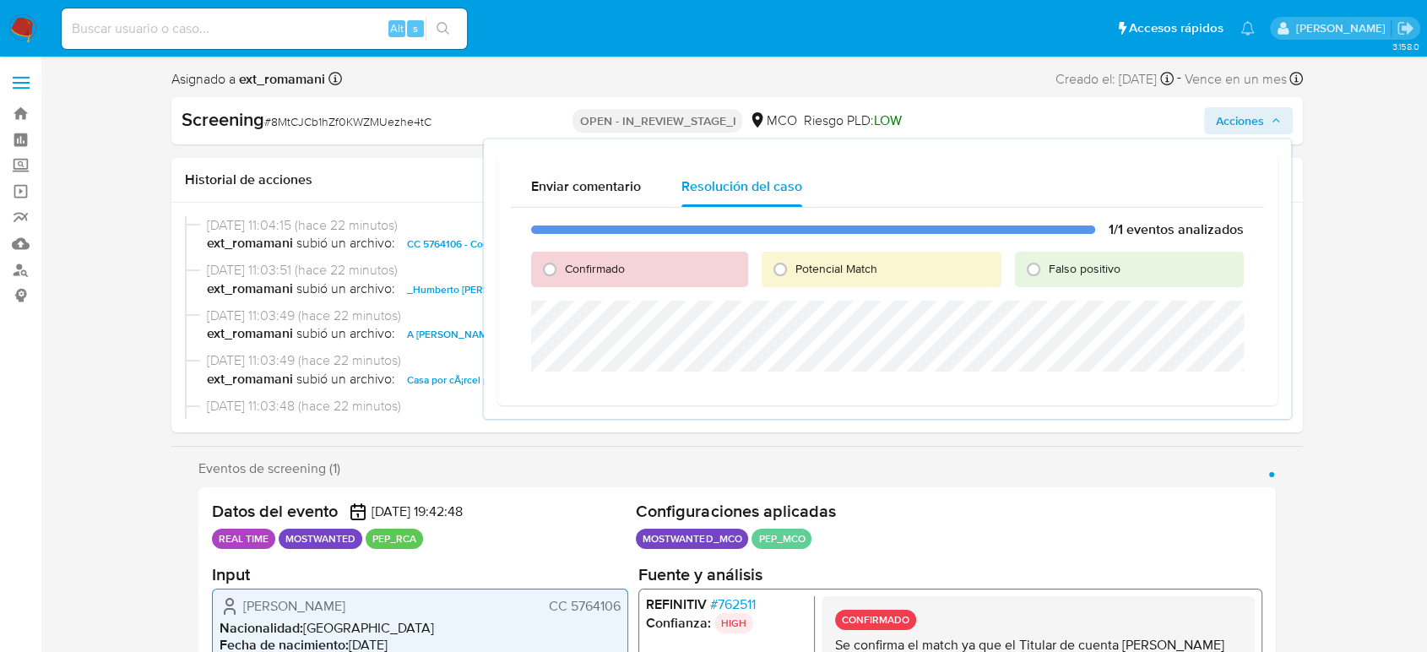
drag, startPoint x: 797, startPoint y: 259, endPoint x: 780, endPoint y: 294, distance: 38.5
click at [797, 260] on span "Potencial Match" at bounding box center [836, 268] width 82 height 17
click at [793, 260] on input "Potencial Match" at bounding box center [779, 269] width 27 height 27
radio input "true"
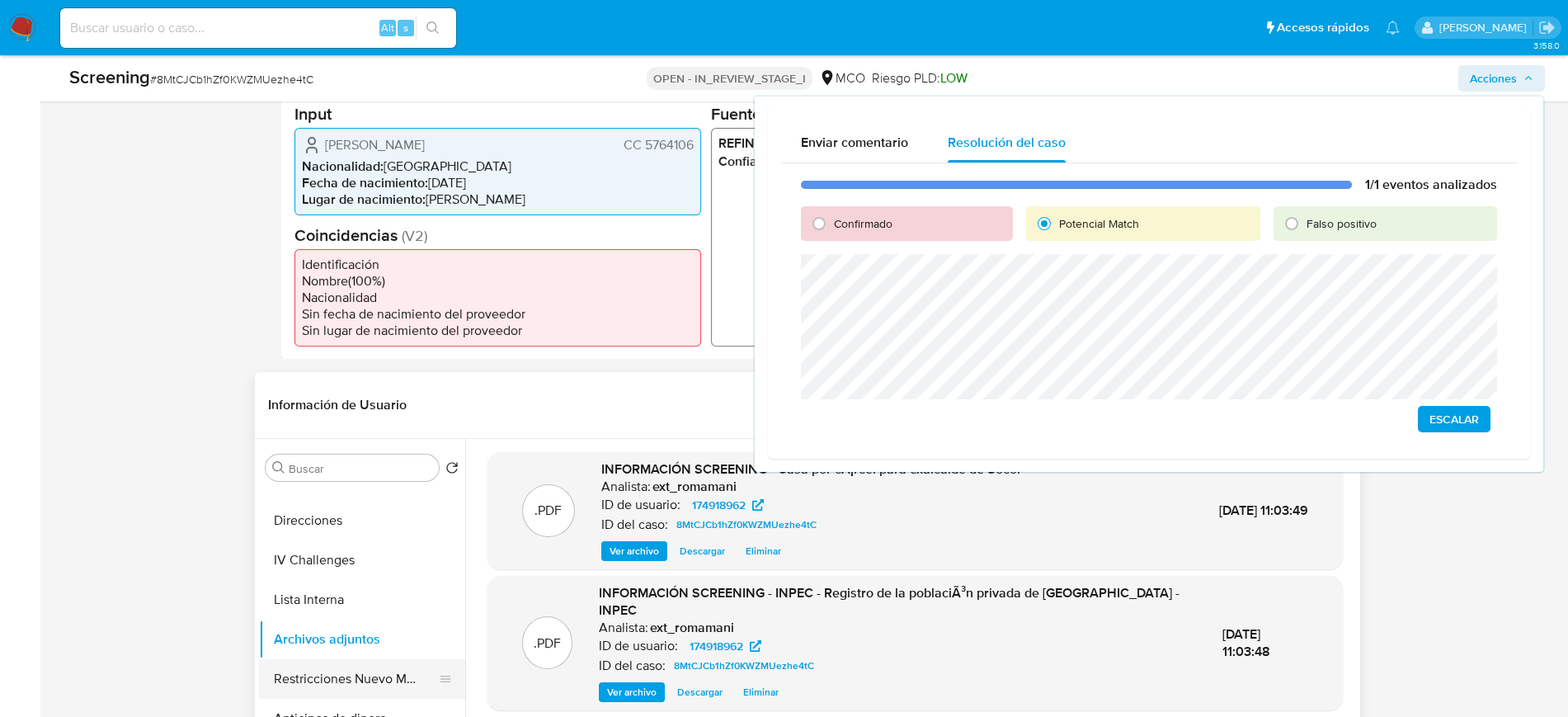
scroll to position [206, 0]
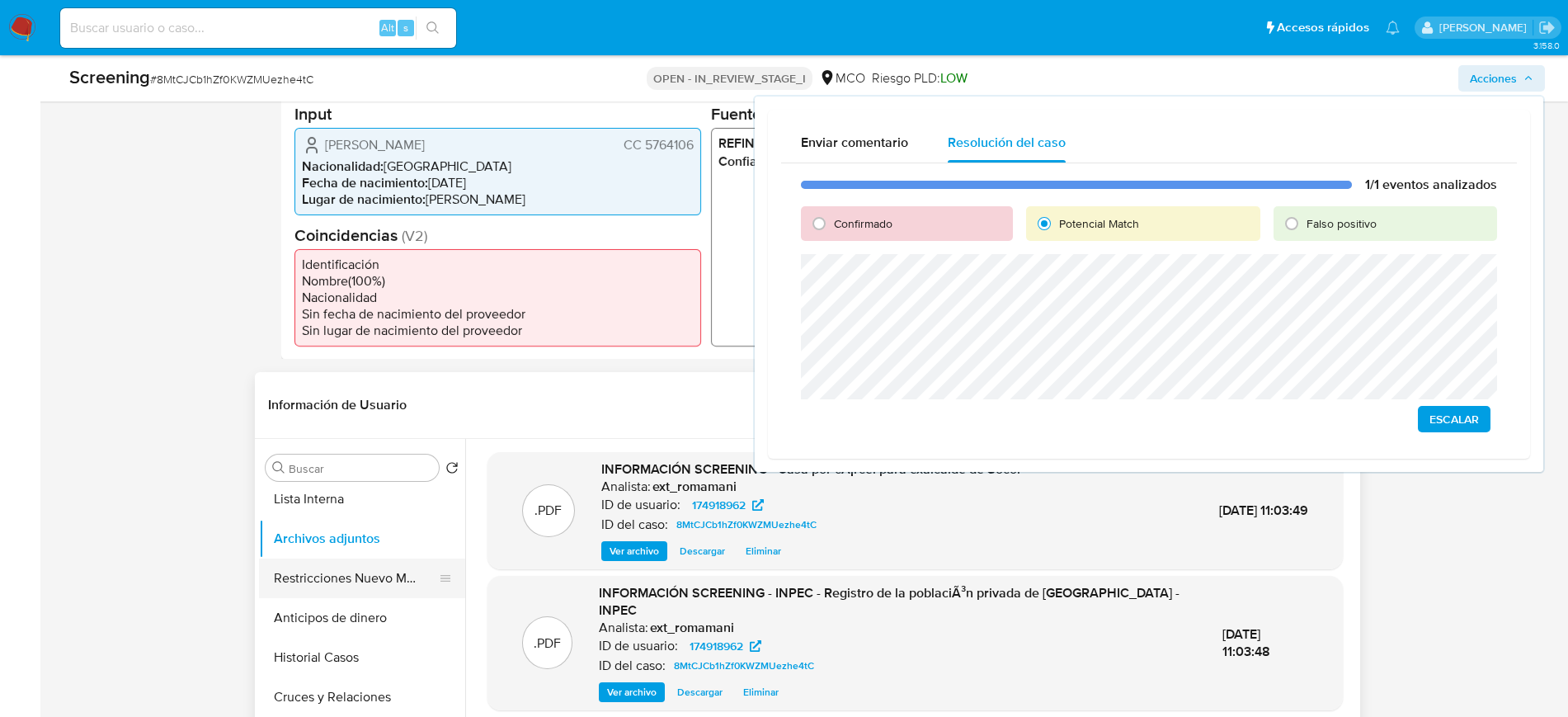
click at [352, 590] on button "Restricciones Nuevo Mundo" at bounding box center [356, 577] width 193 height 40
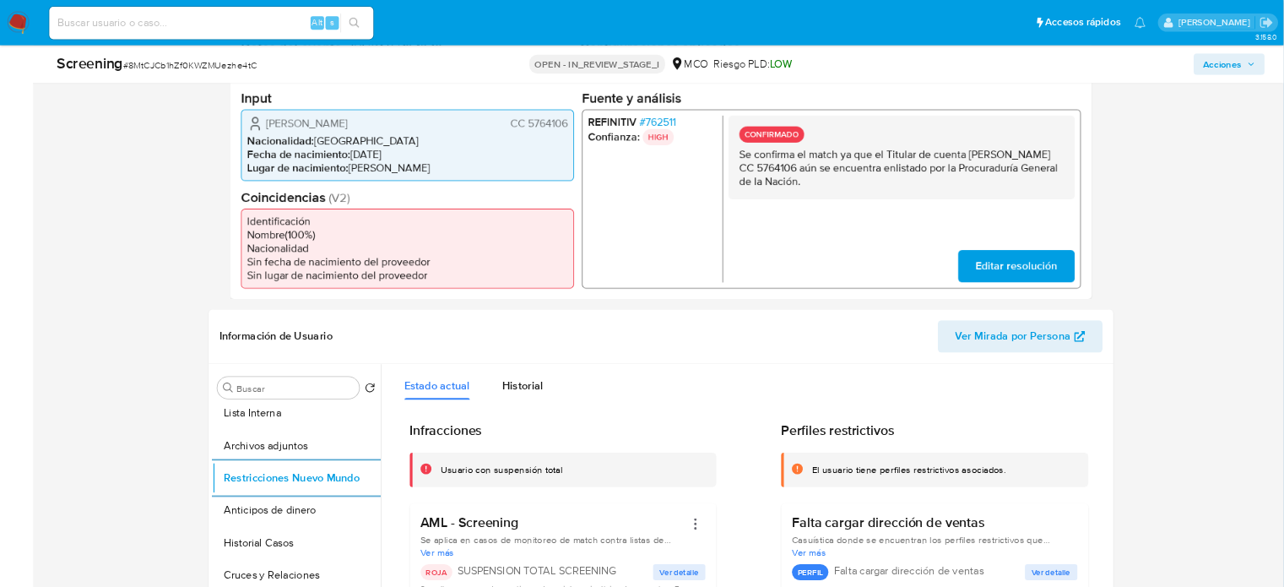
scroll to position [0, 0]
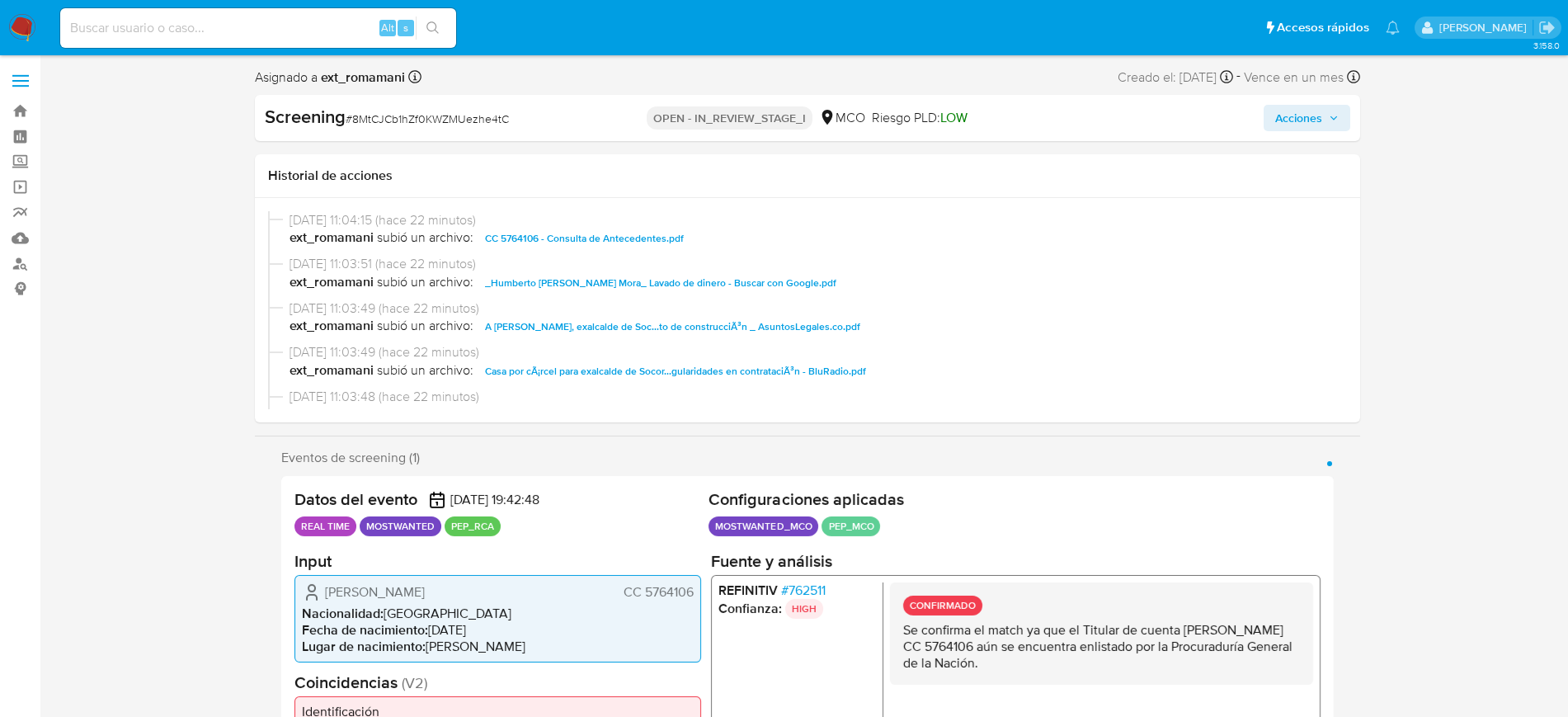
click at [1296, 124] on span "Acciones" at bounding box center [1298, 117] width 47 height 26
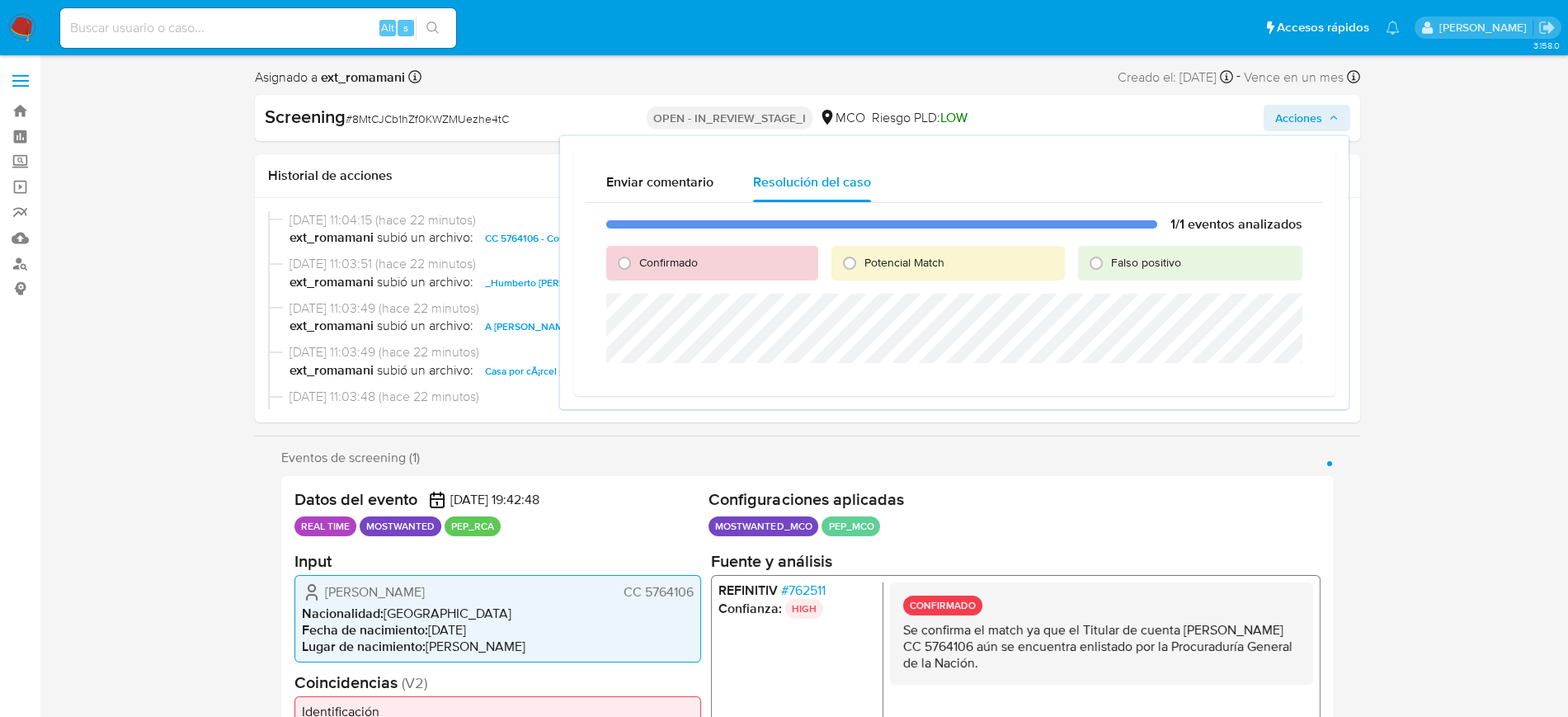
drag, startPoint x: 857, startPoint y: 255, endPoint x: 859, endPoint y: 282, distance: 27.1
click at [856, 255] on input "Potencial Match" at bounding box center [849, 263] width 26 height 26
radio input "true"
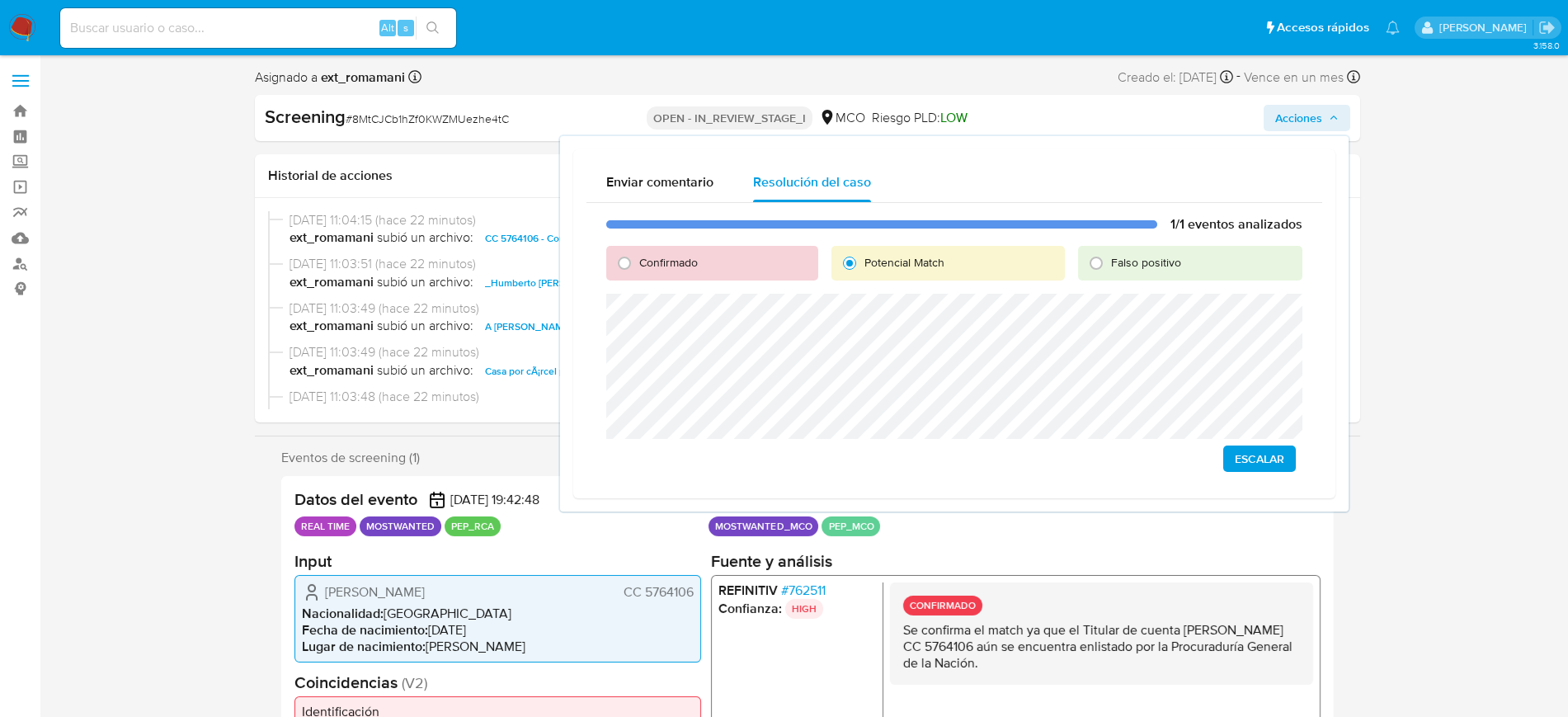
click at [1252, 459] on span "Escalar" at bounding box center [1259, 459] width 50 height 23
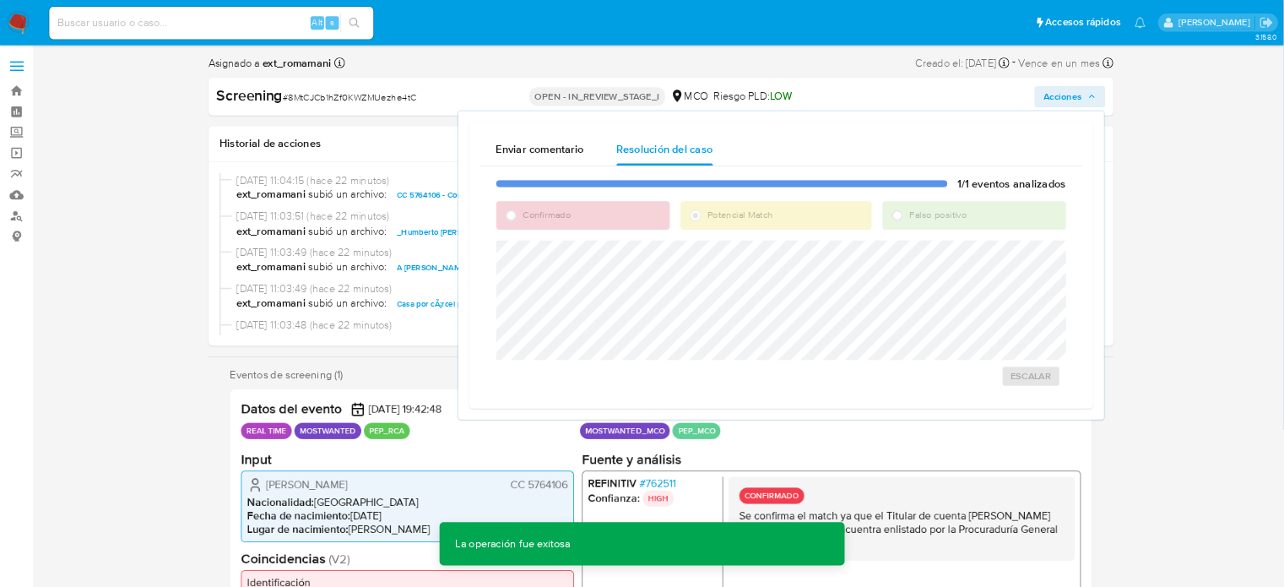
scroll to position [210, 0]
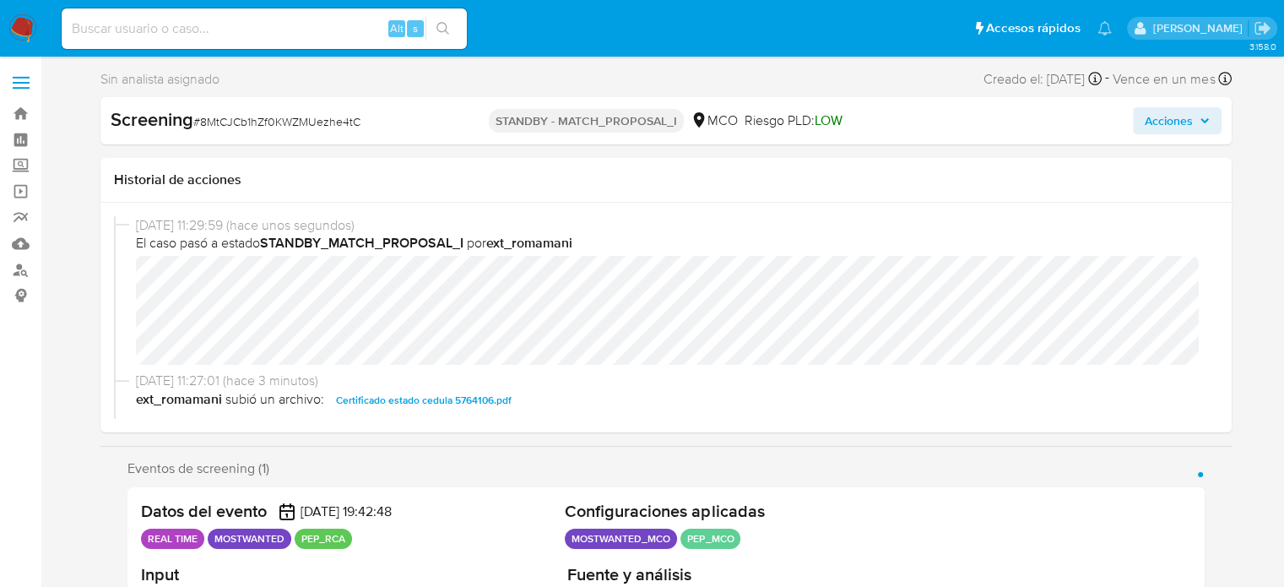
select select "10"
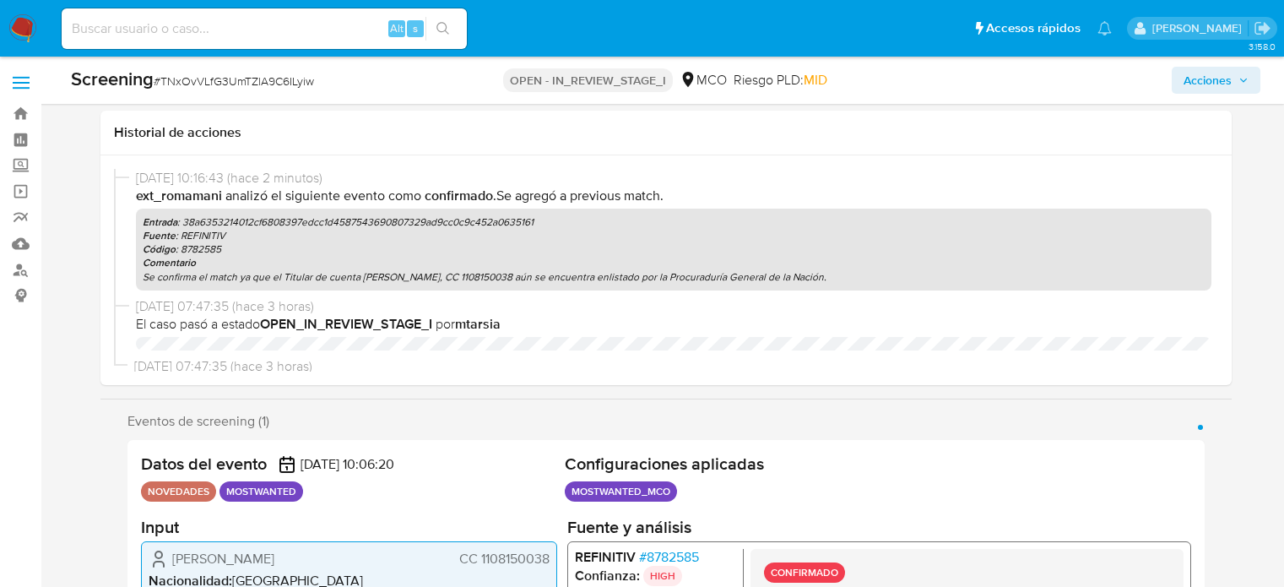
select select "10"
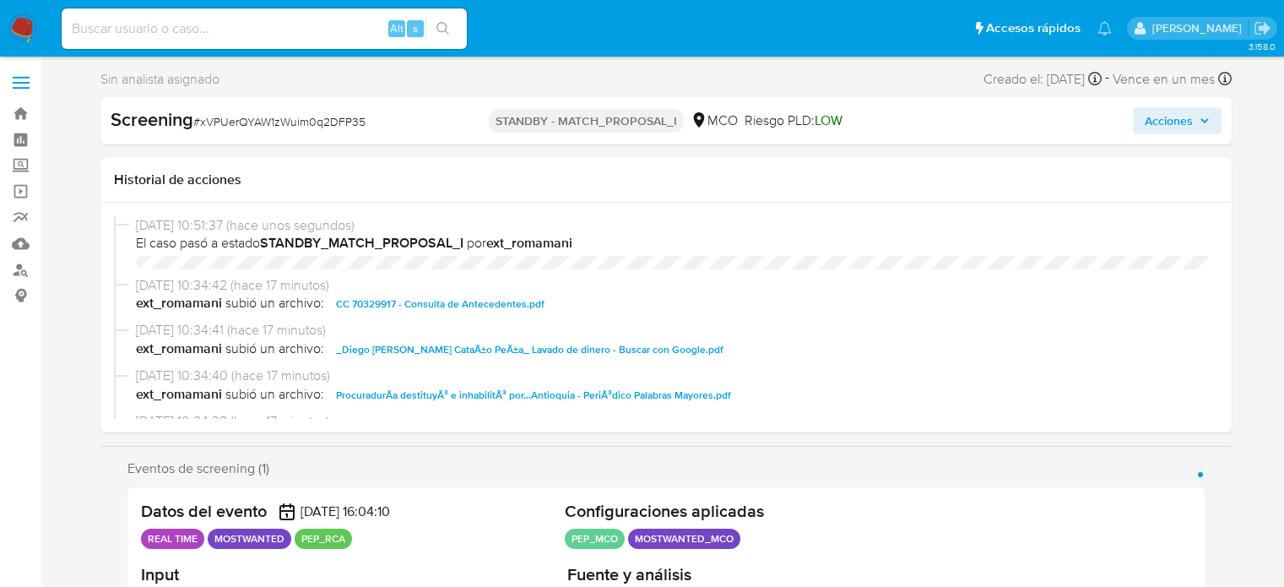
select select "10"
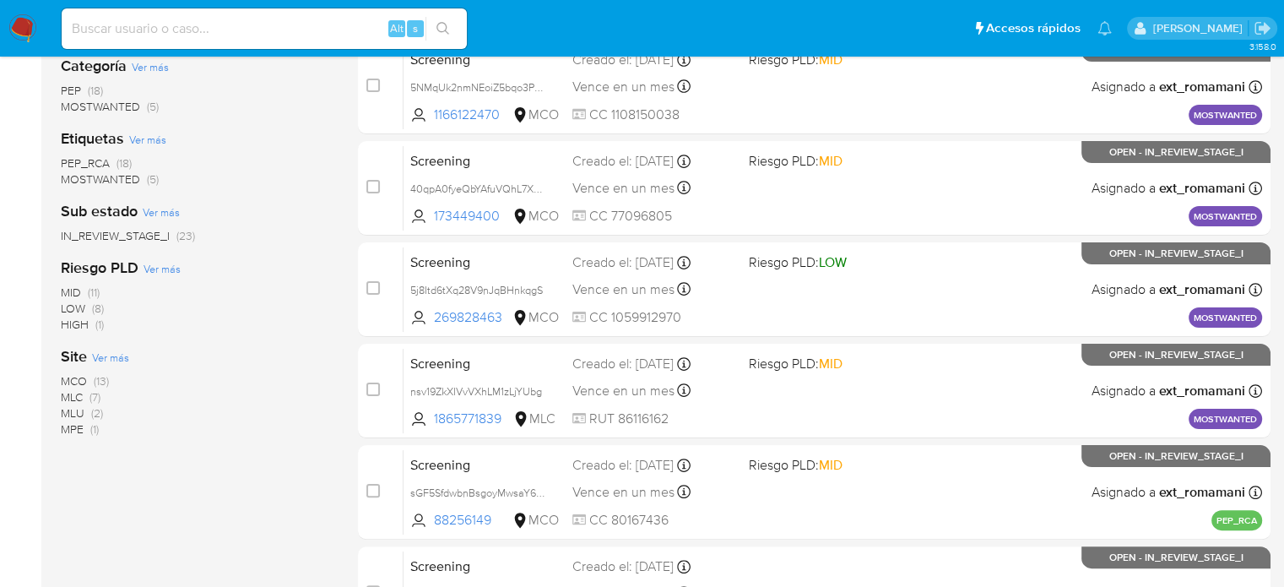
scroll to position [338, 0]
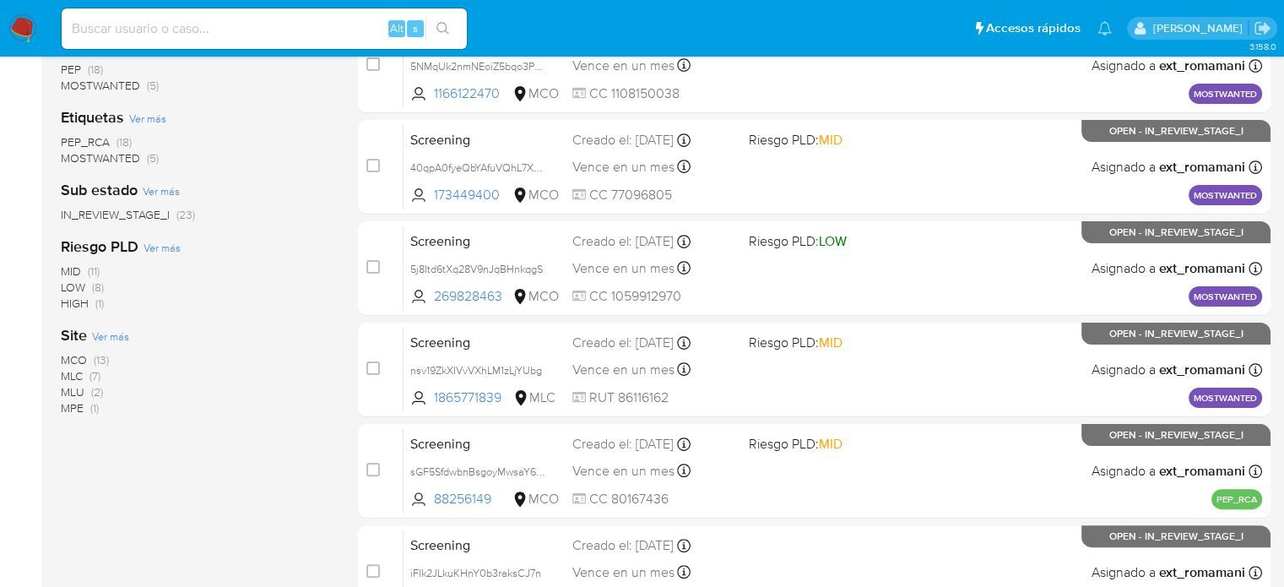
click at [87, 375] on span "MLC (7)" at bounding box center [81, 376] width 40 height 16
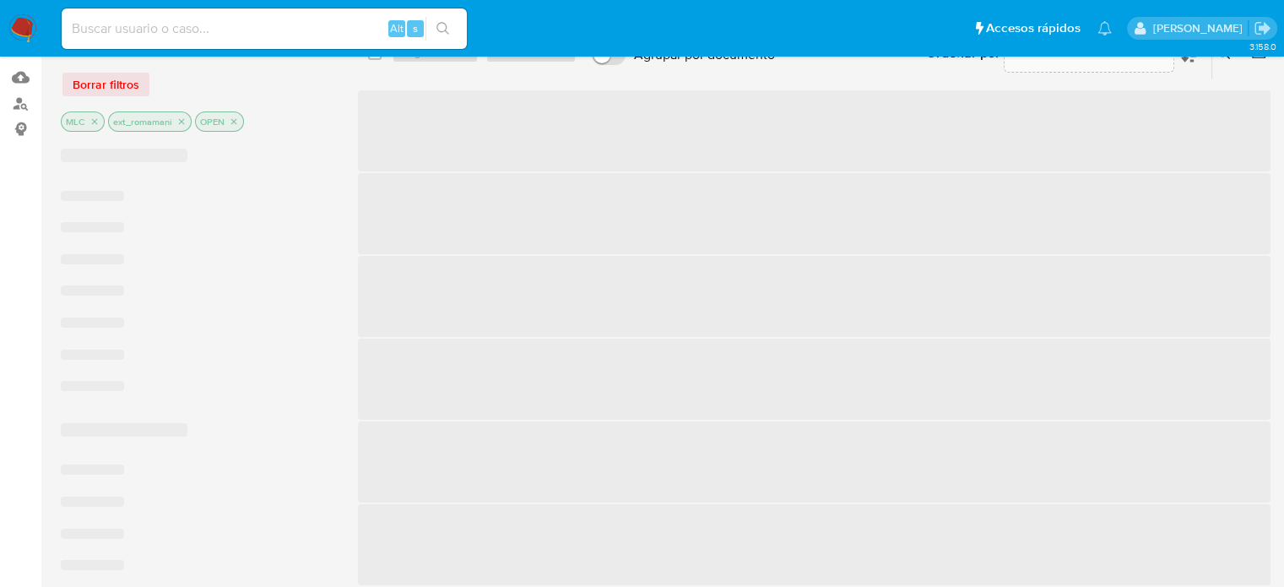
scroll to position [84, 0]
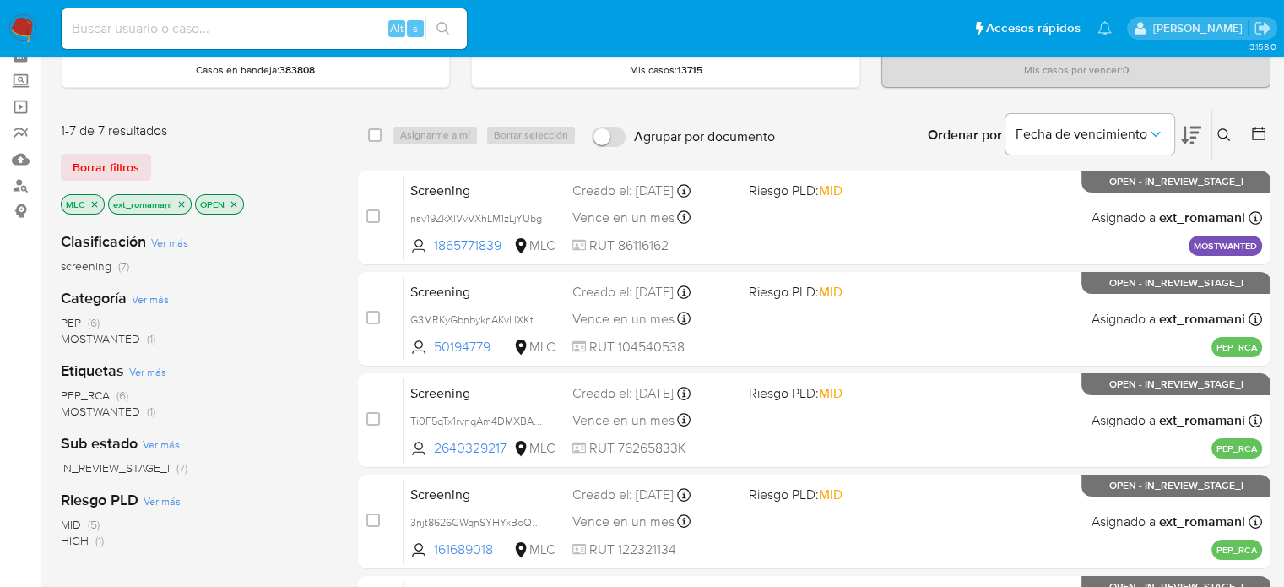
click at [181, 200] on icon "close-filter" at bounding box center [181, 204] width 10 height 10
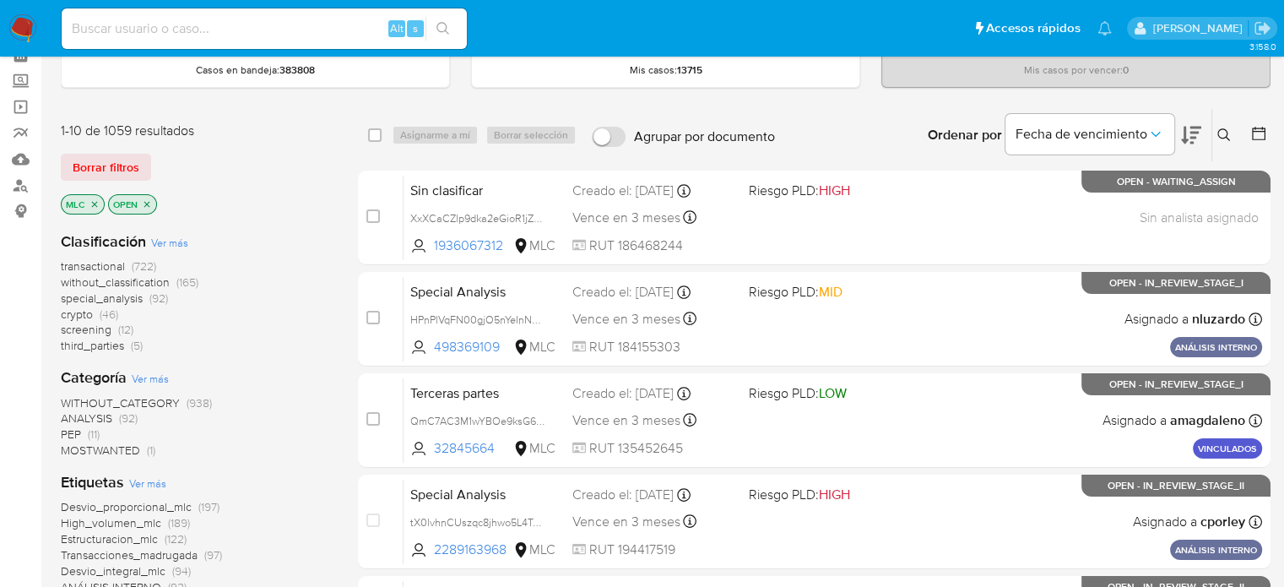
click at [95, 435] on span "(11)" at bounding box center [94, 433] width 12 height 17
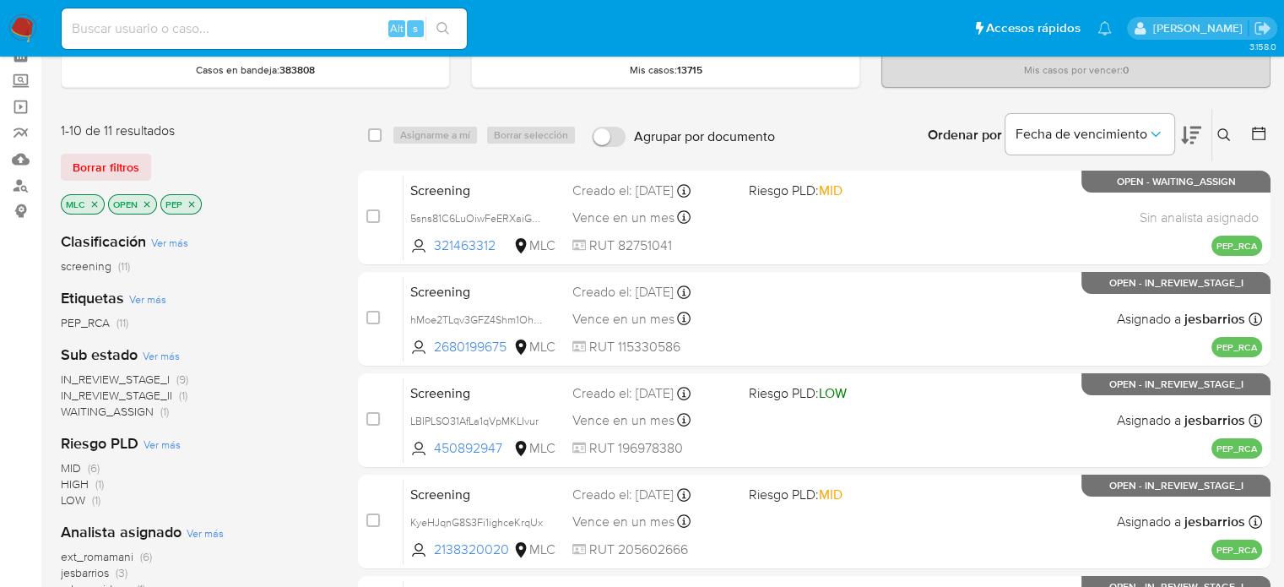
click at [146, 204] on icon "close-filter" at bounding box center [147, 204] width 10 height 10
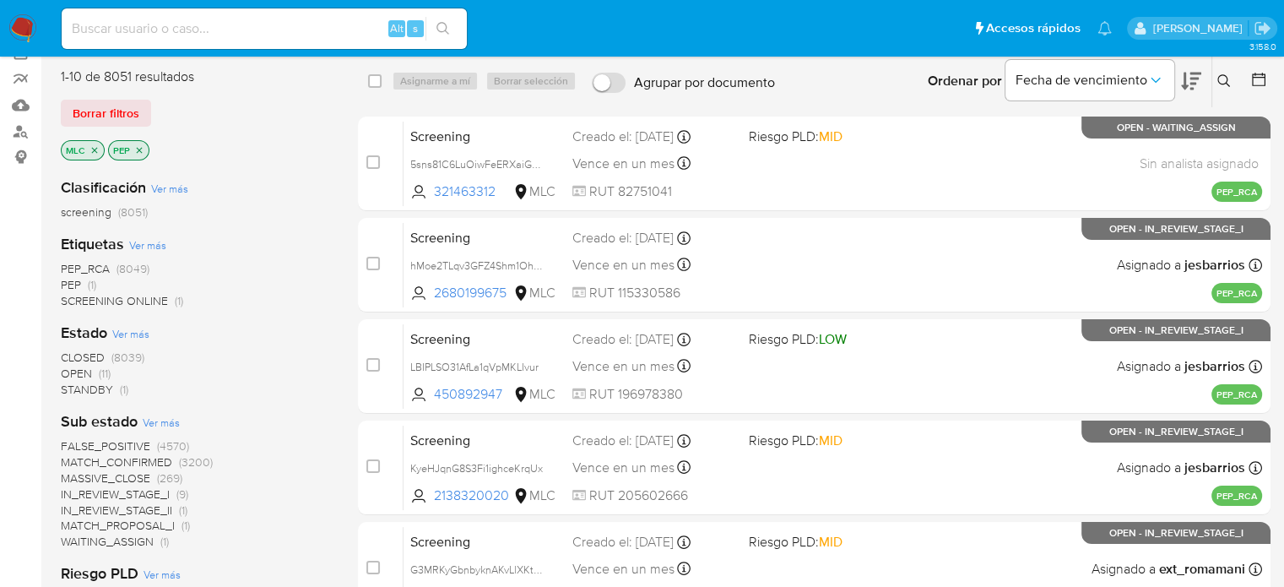
scroll to position [253, 0]
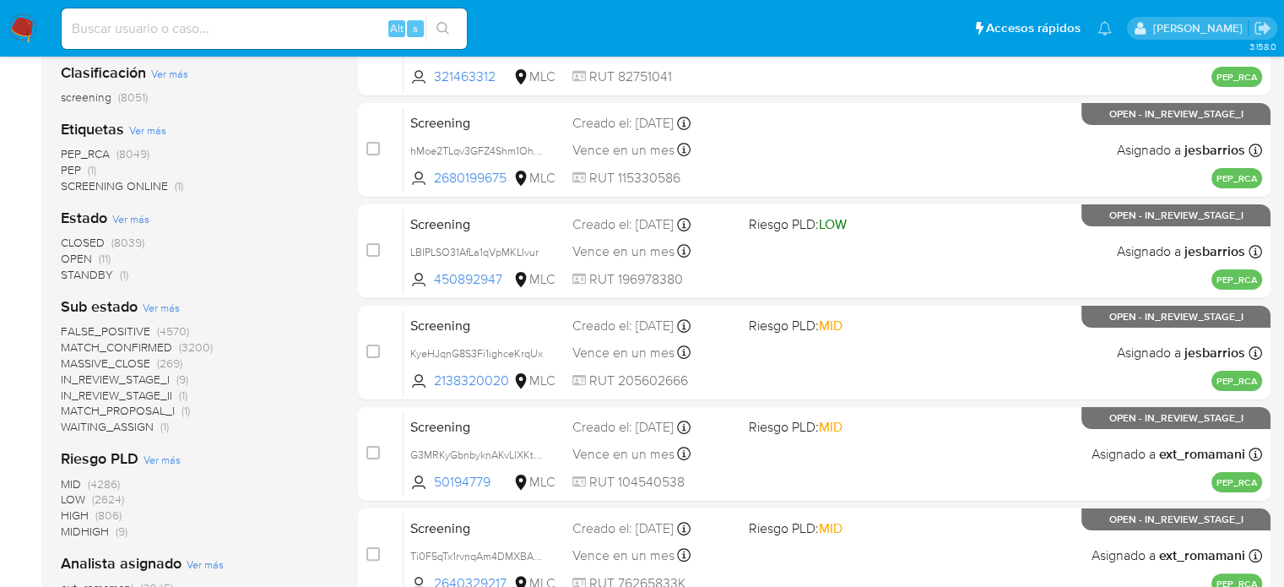
click at [181, 393] on span "(1)" at bounding box center [183, 395] width 8 height 17
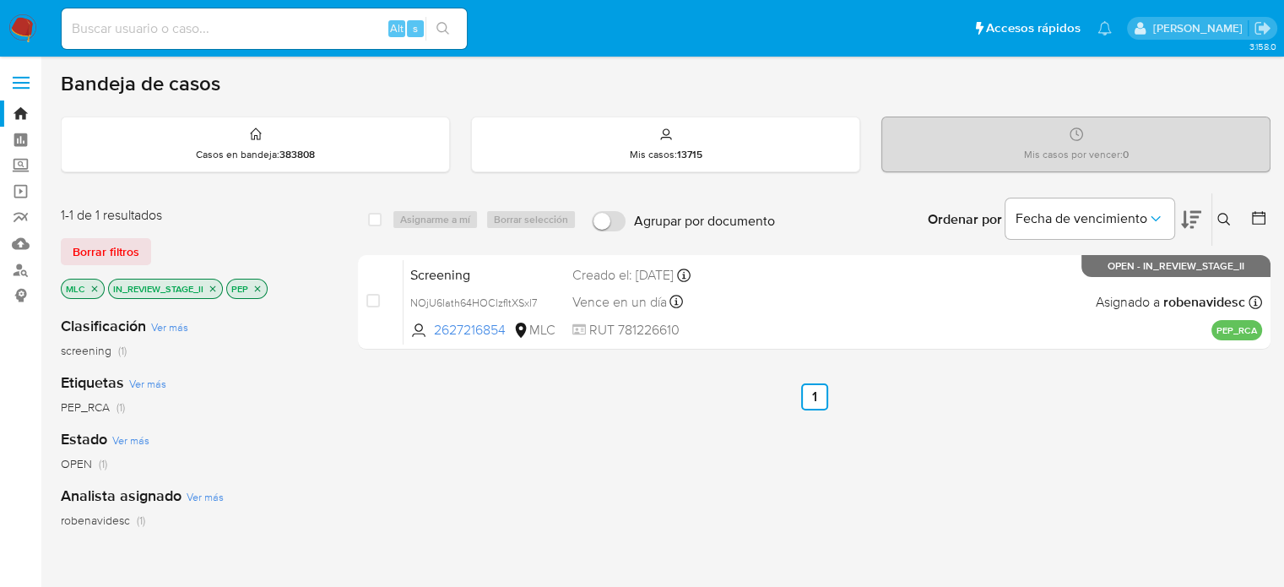
click at [253, 287] on icon "close-filter" at bounding box center [257, 289] width 10 height 10
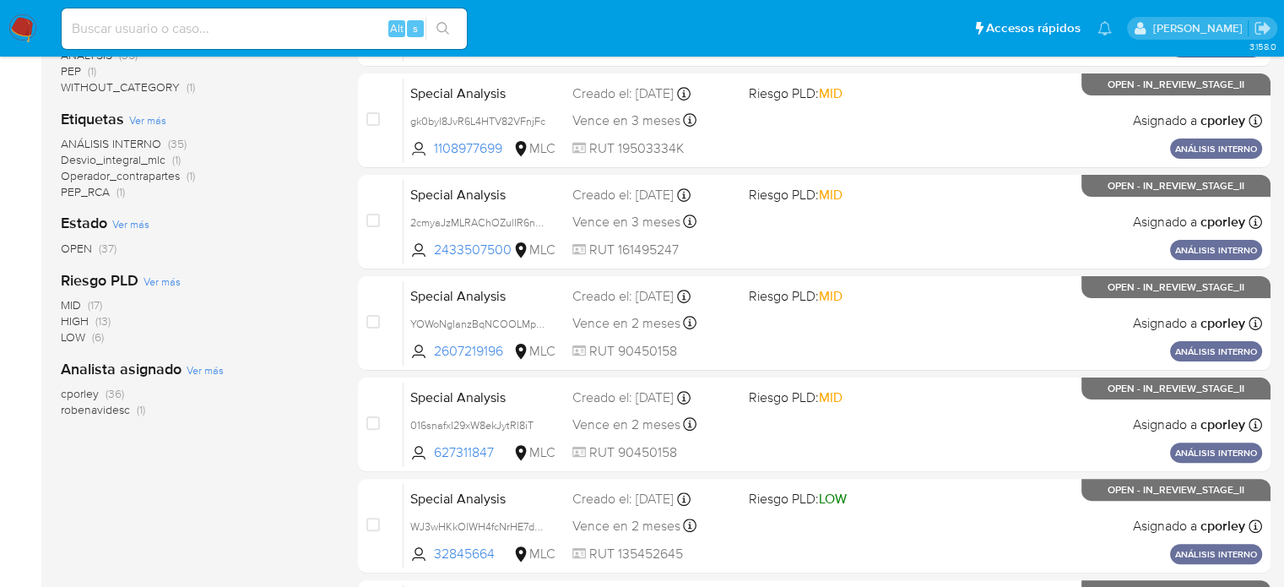
scroll to position [422, 0]
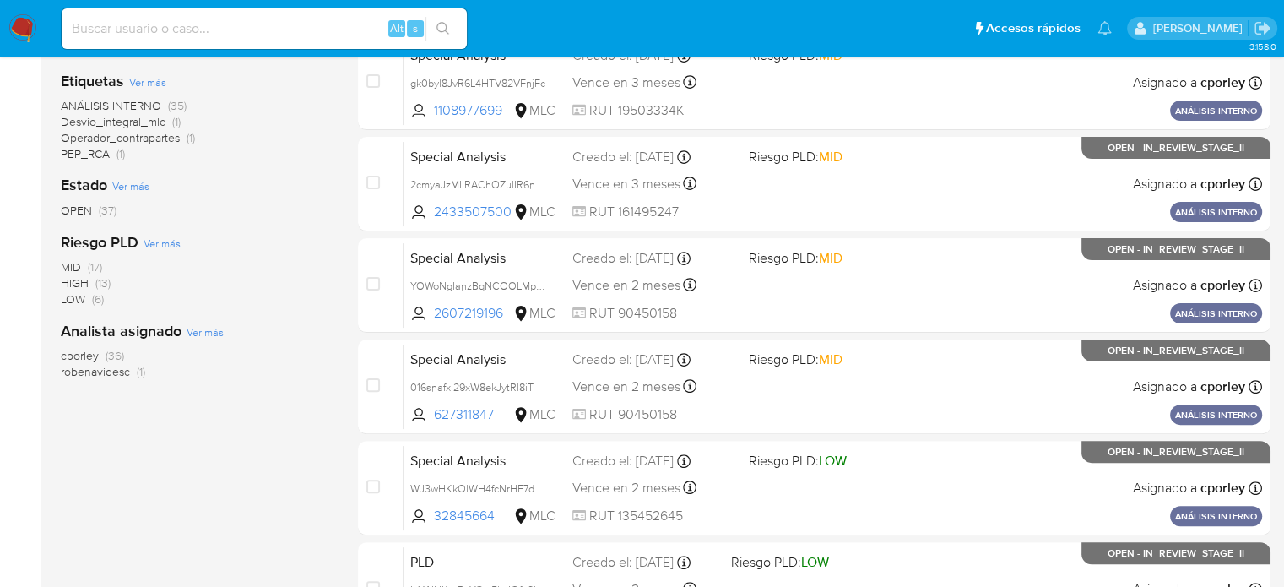
click at [121, 355] on span "(36)" at bounding box center [115, 355] width 19 height 17
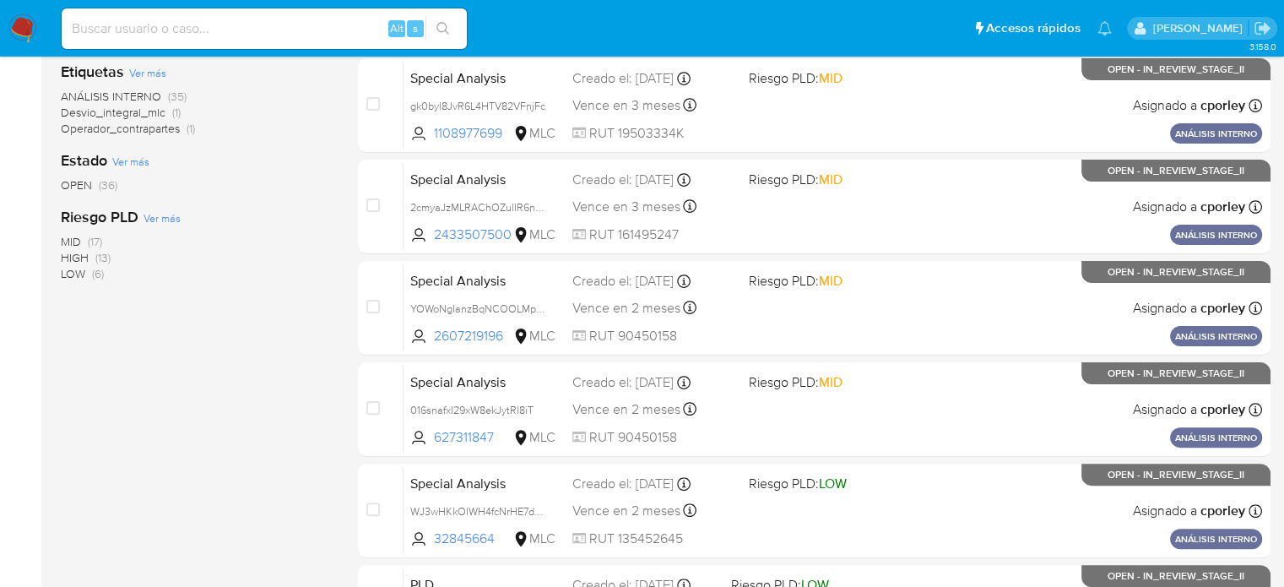
scroll to position [214, 0]
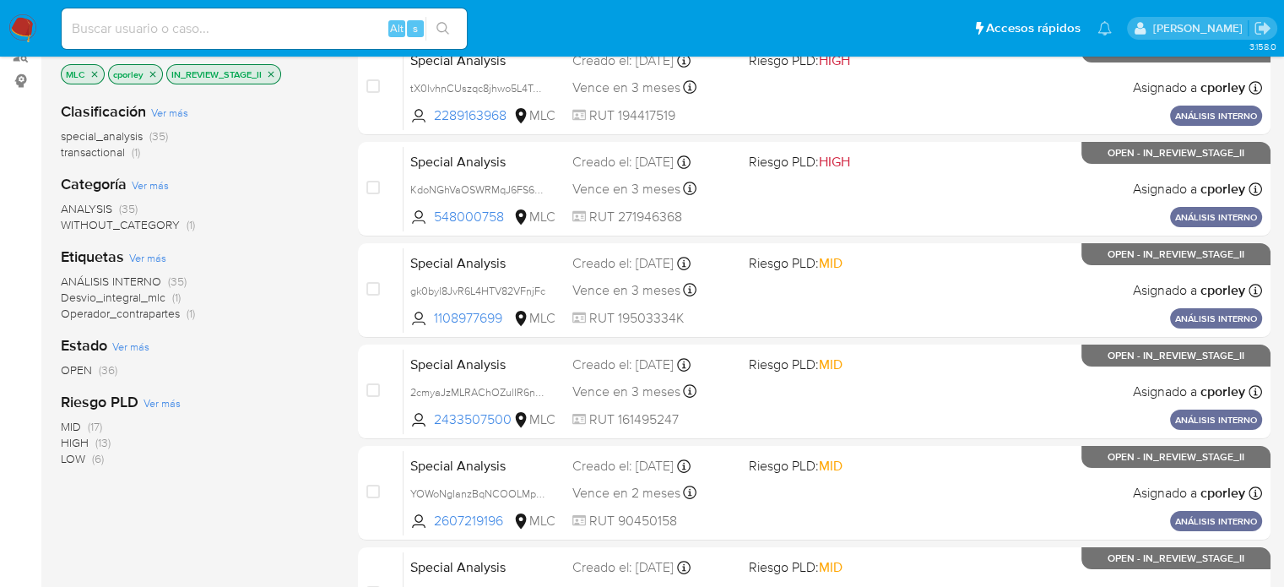
click at [152, 70] on icon "close-filter" at bounding box center [153, 74] width 10 height 10
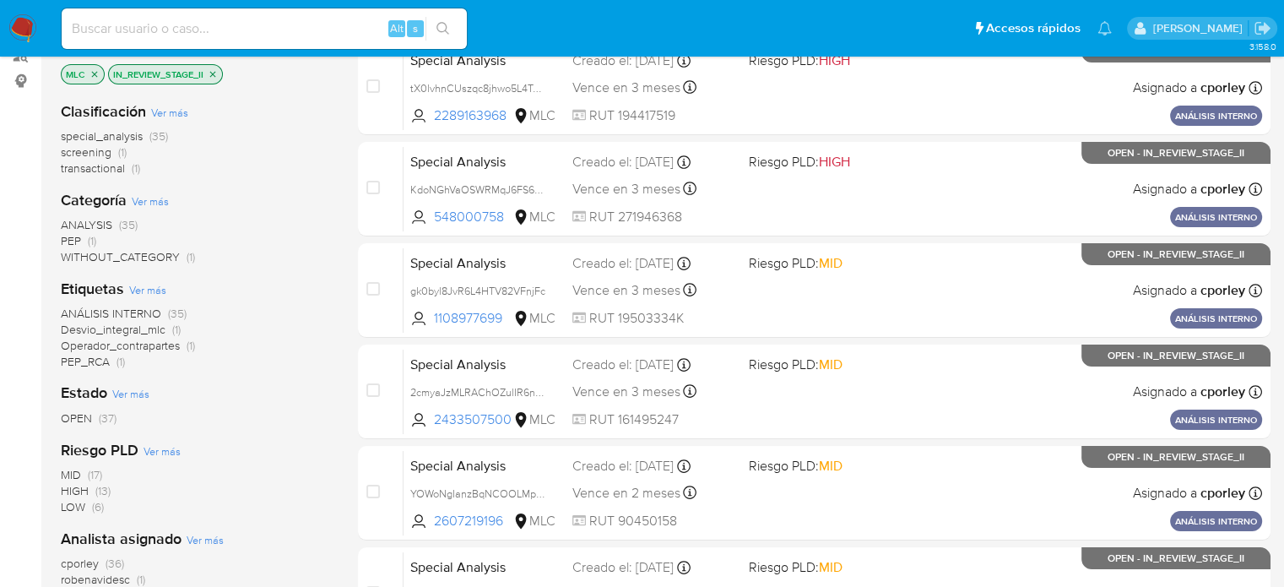
click at [208, 73] on icon "close-filter" at bounding box center [213, 74] width 10 height 10
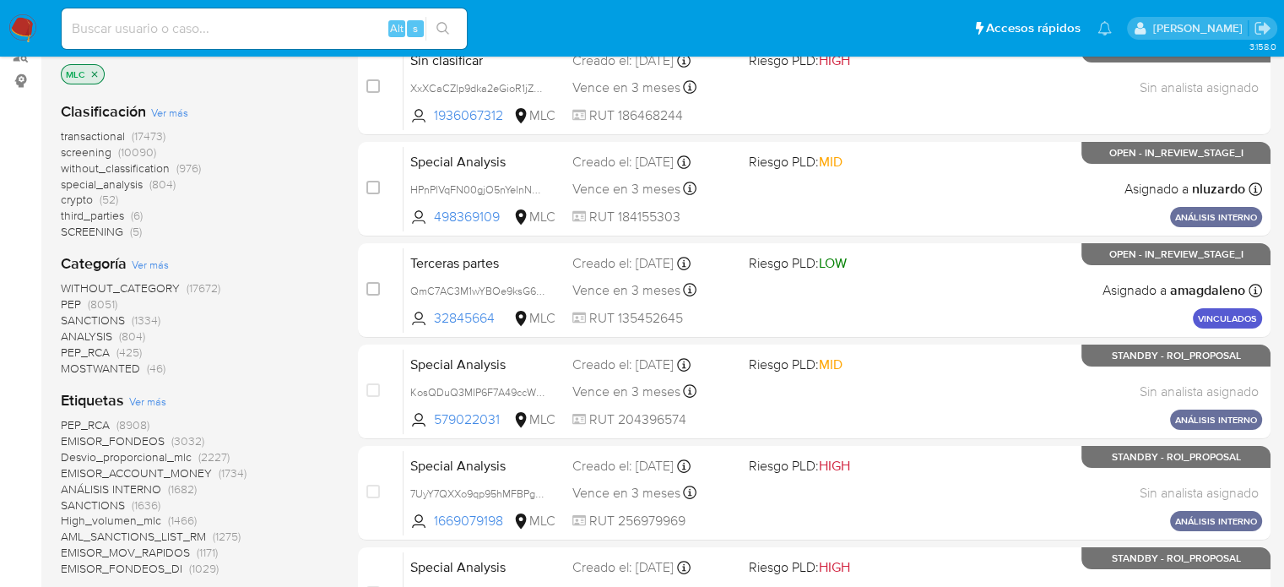
click at [79, 302] on span "PEP" at bounding box center [71, 303] width 20 height 17
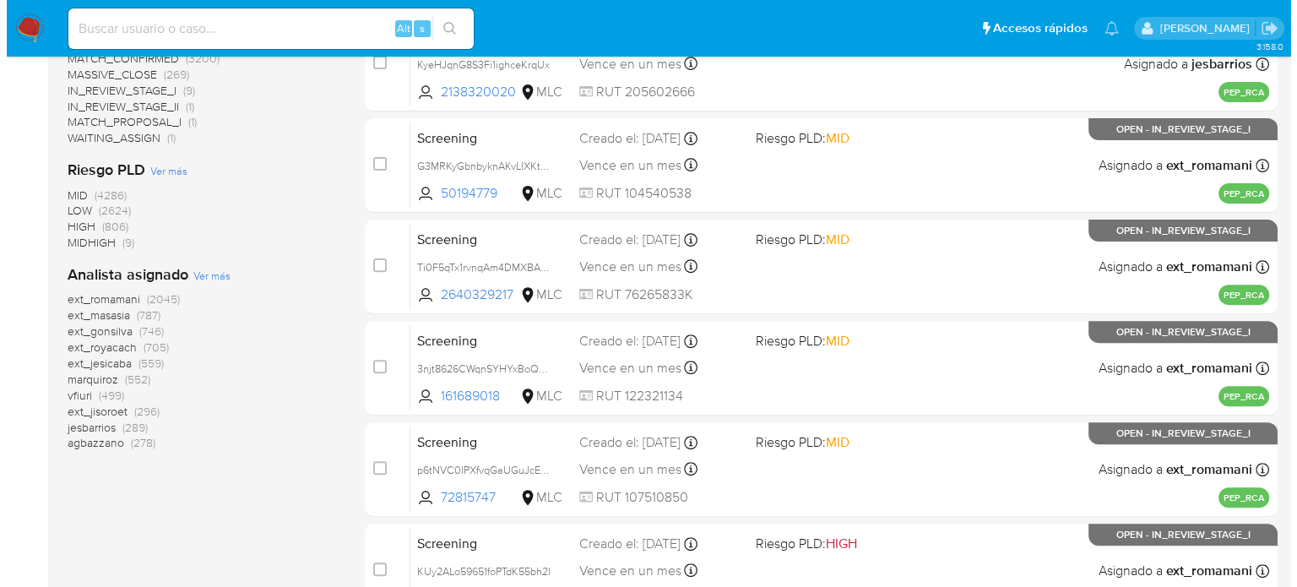
scroll to position [552, 0]
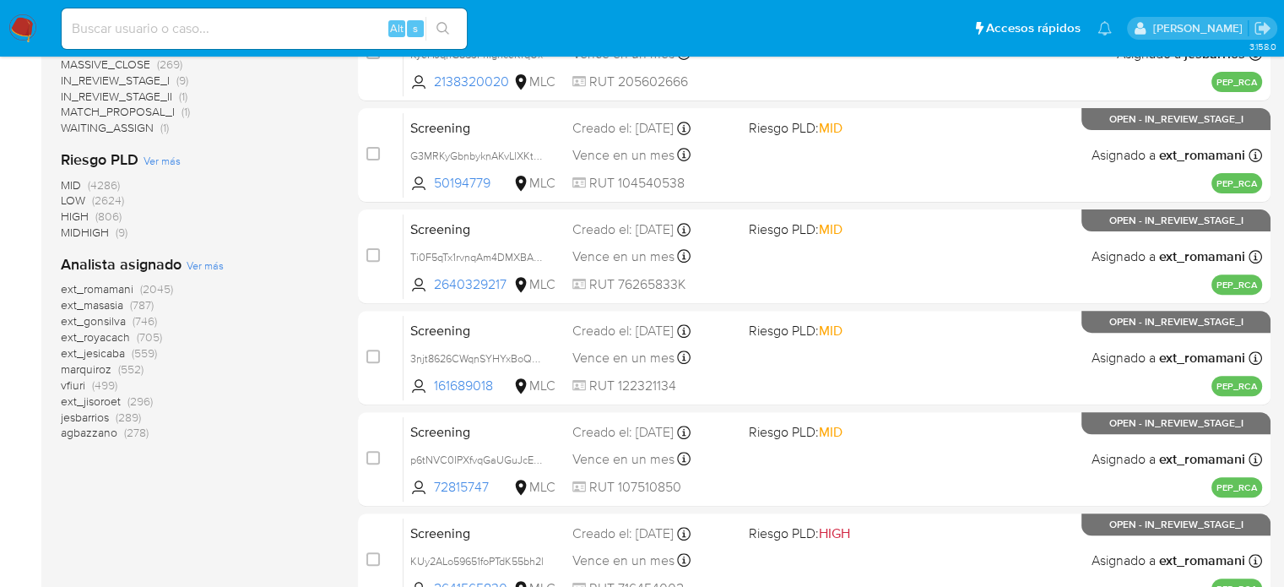
click at [197, 265] on span "Ver más" at bounding box center [205, 264] width 37 height 15
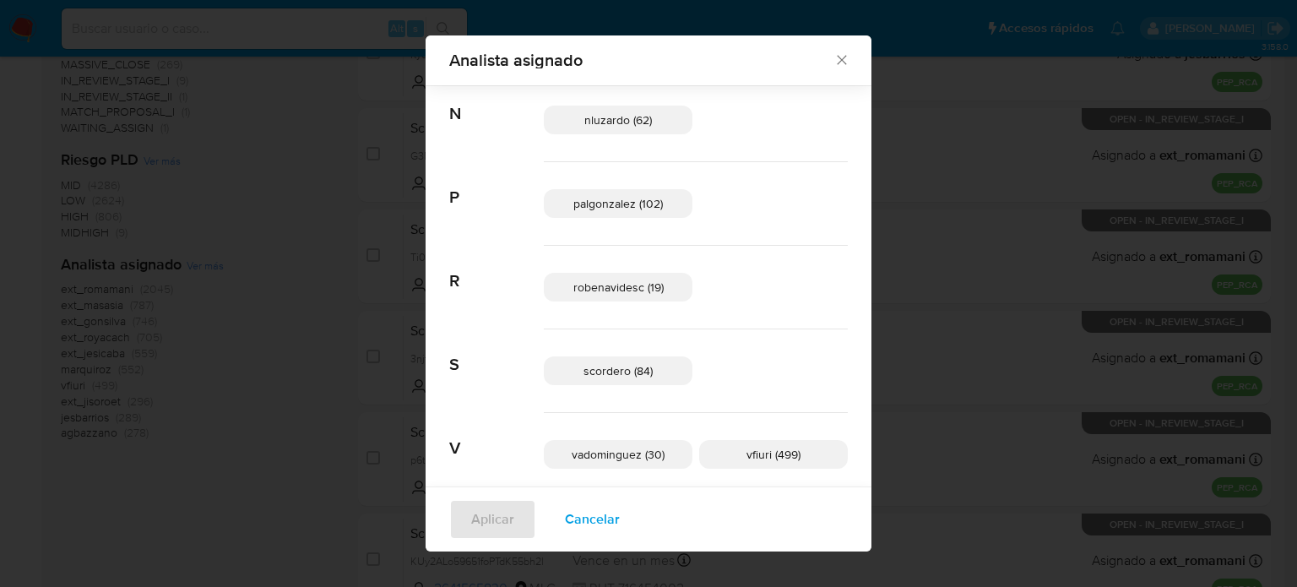
scroll to position [1030, 0]
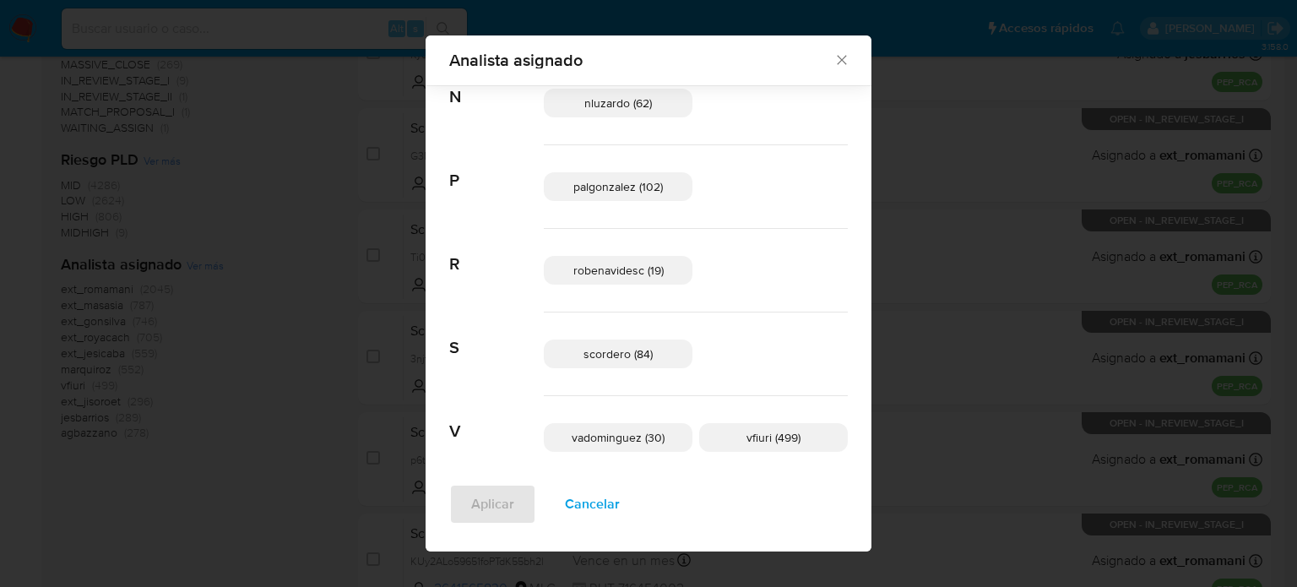
click at [637, 352] on span "scordero (84)" at bounding box center [617, 353] width 69 height 17
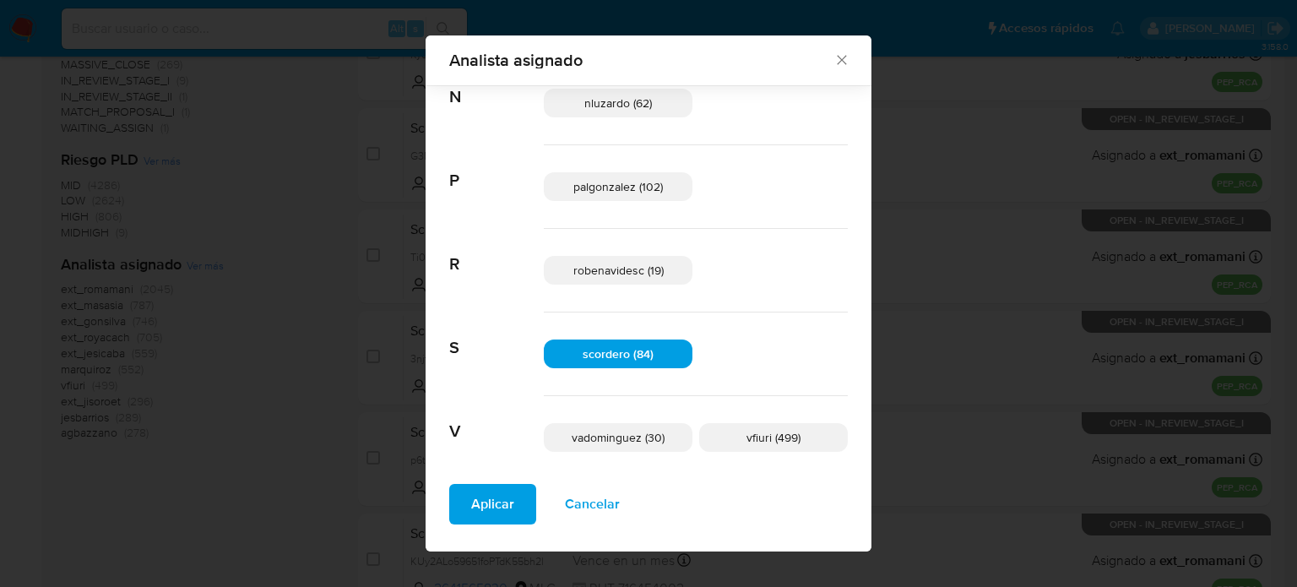
click at [512, 499] on span "Aplicar" at bounding box center [492, 503] width 43 height 37
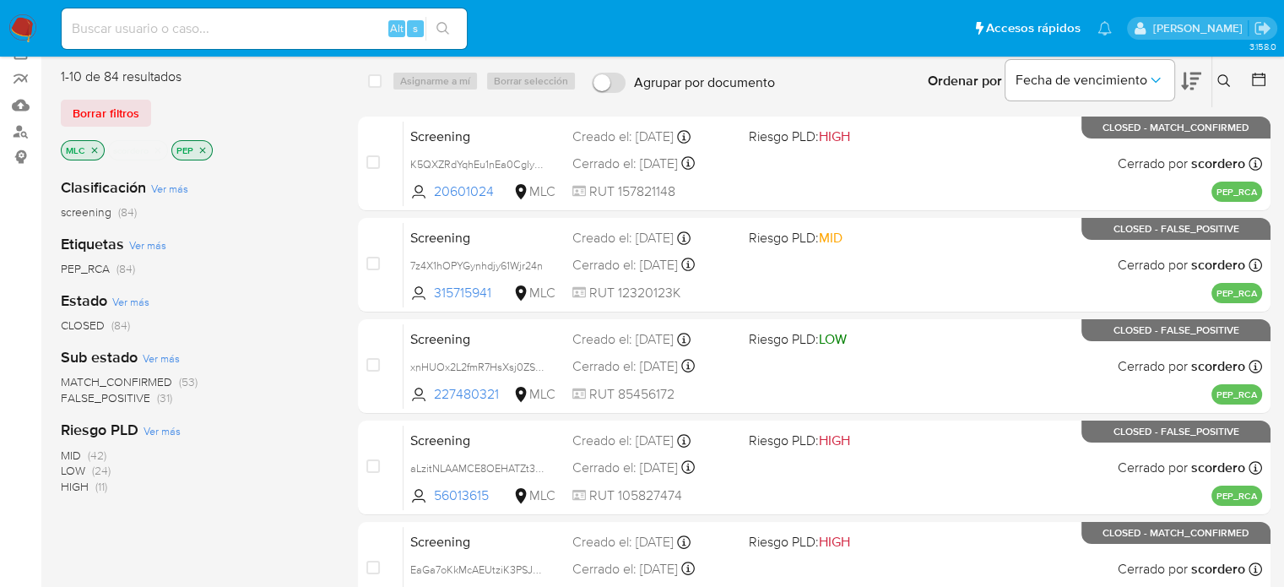
scroll to position [169, 0]
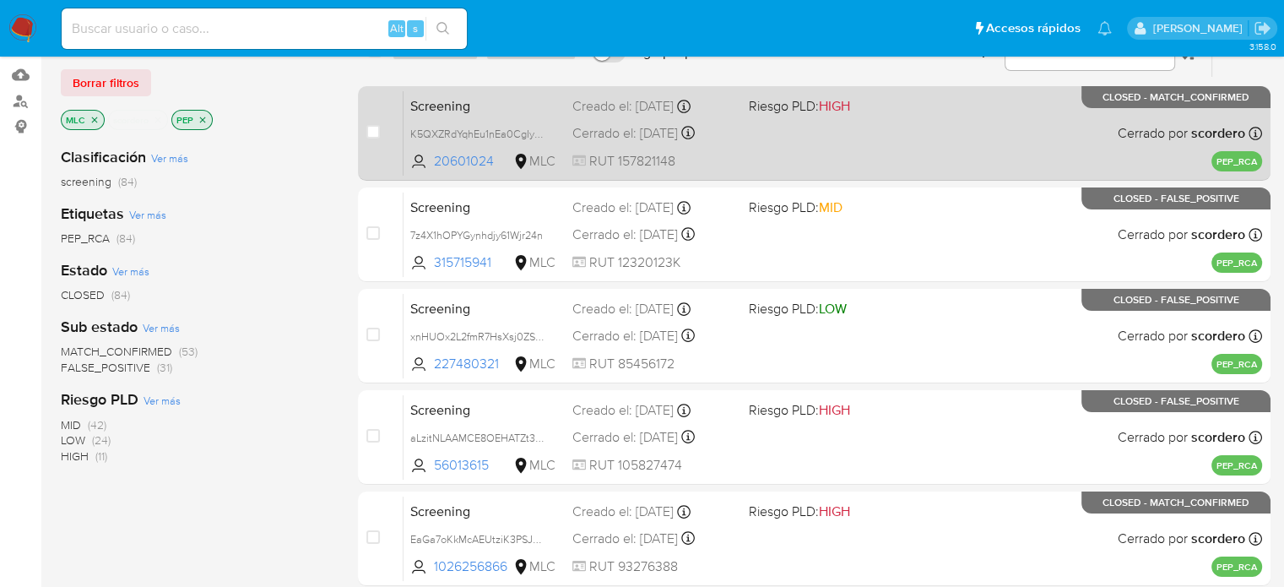
click at [885, 138] on div "Screening K5QXZRdYqhEu1nEa0CgIycSL 20601024 MLC Riesgo PLD: HIGH Creado el: [DA…" at bounding box center [832, 132] width 858 height 85
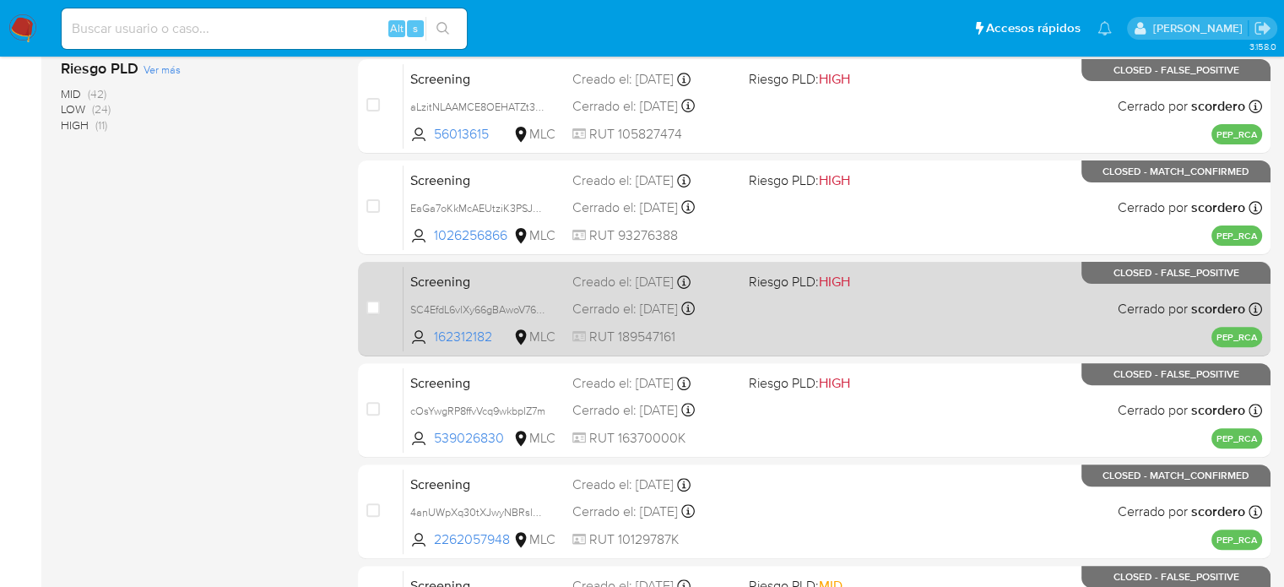
scroll to position [506, 0]
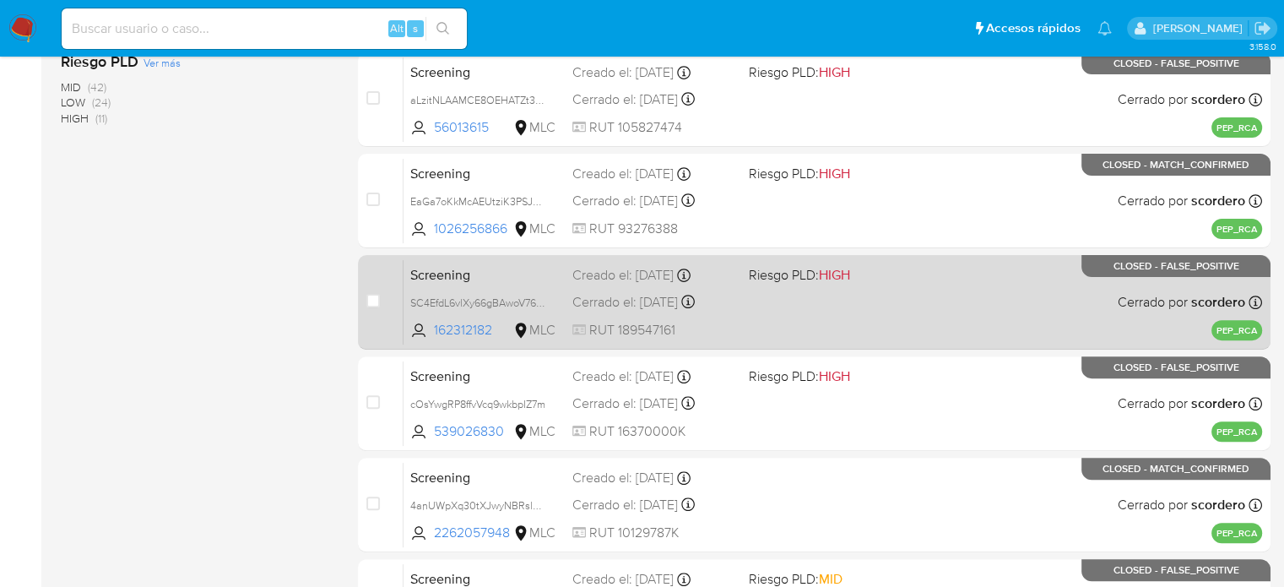
click at [837, 286] on div "Screening SC4EfdL6vlXy66gBAwoV76co 162312182 MLC Riesgo PLD: HIGH Creado el: [D…" at bounding box center [832, 301] width 858 height 85
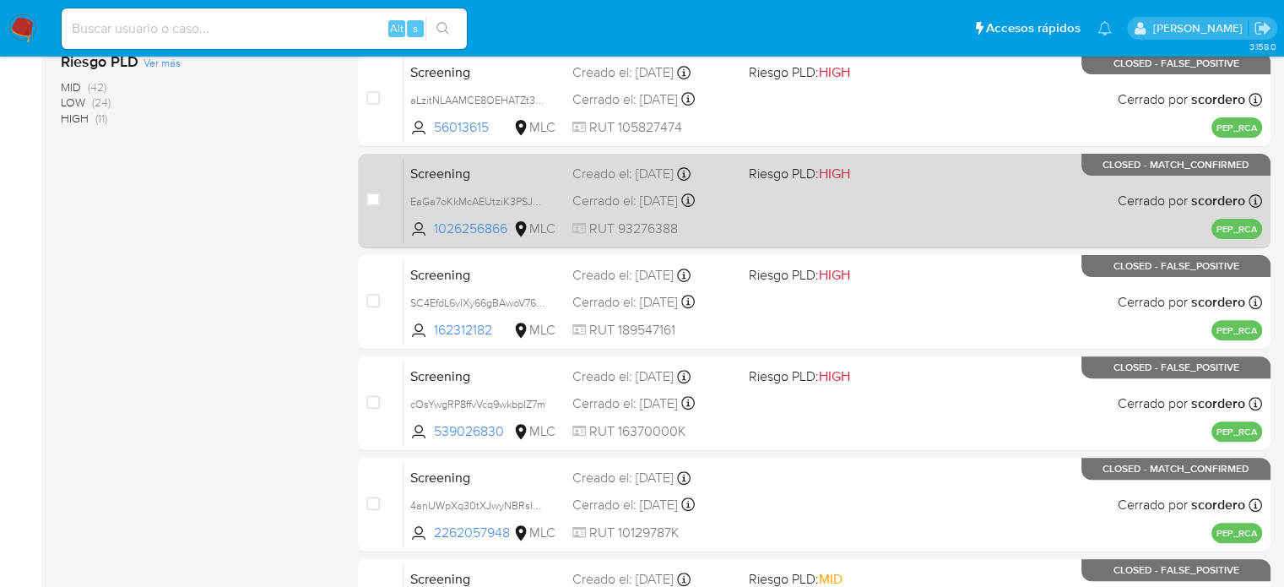
click at [850, 215] on div "Screening EaGa7oKkMcAEUtziK3PSJOGg 1026256866 MLC Riesgo PLD: HIGH Creado el: […" at bounding box center [832, 200] width 858 height 85
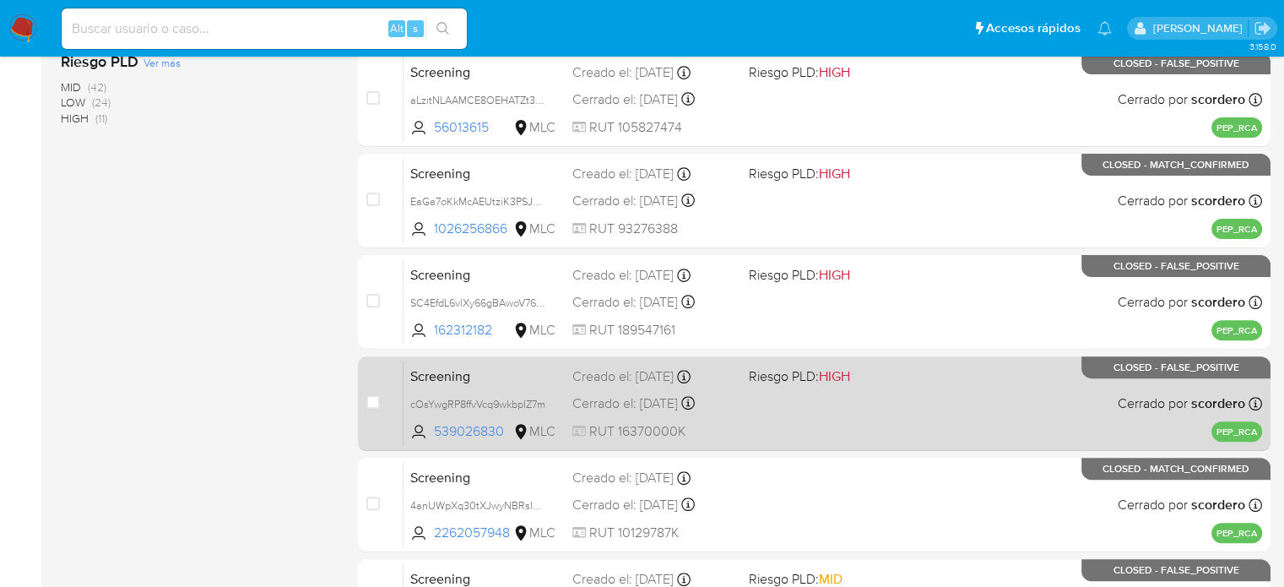
click at [817, 401] on div "Screening cOsYwgRP8ffvVcq9wkbpIZ7m 539026830 MLC Riesgo PLD: HIGH Creado el: [D…" at bounding box center [832, 402] width 858 height 85
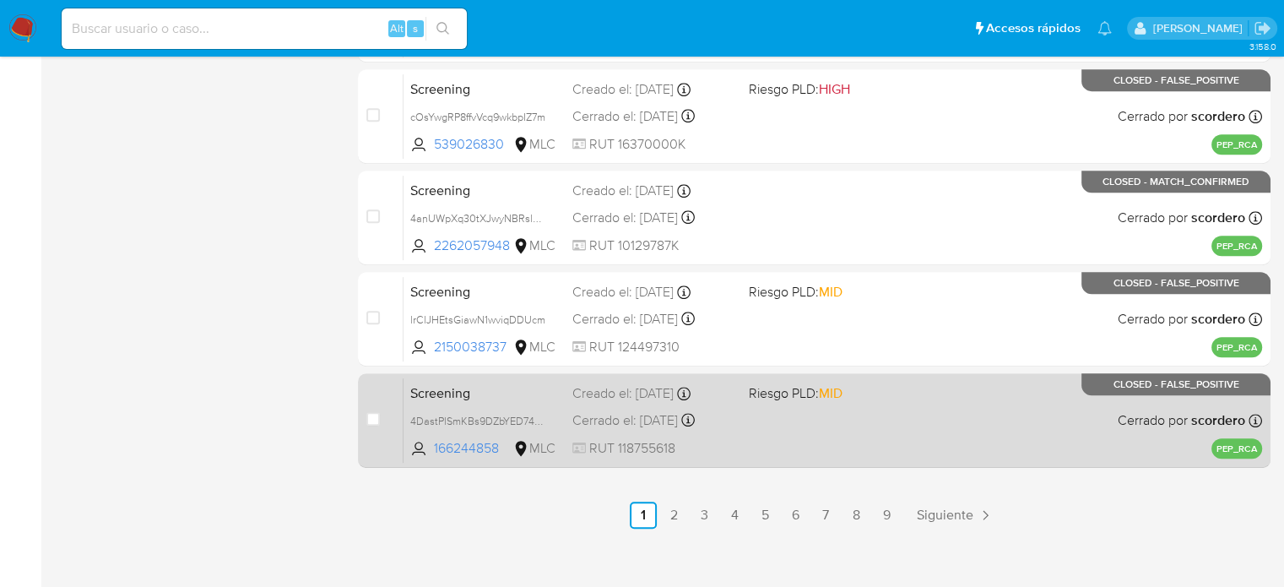
scroll to position [805, 0]
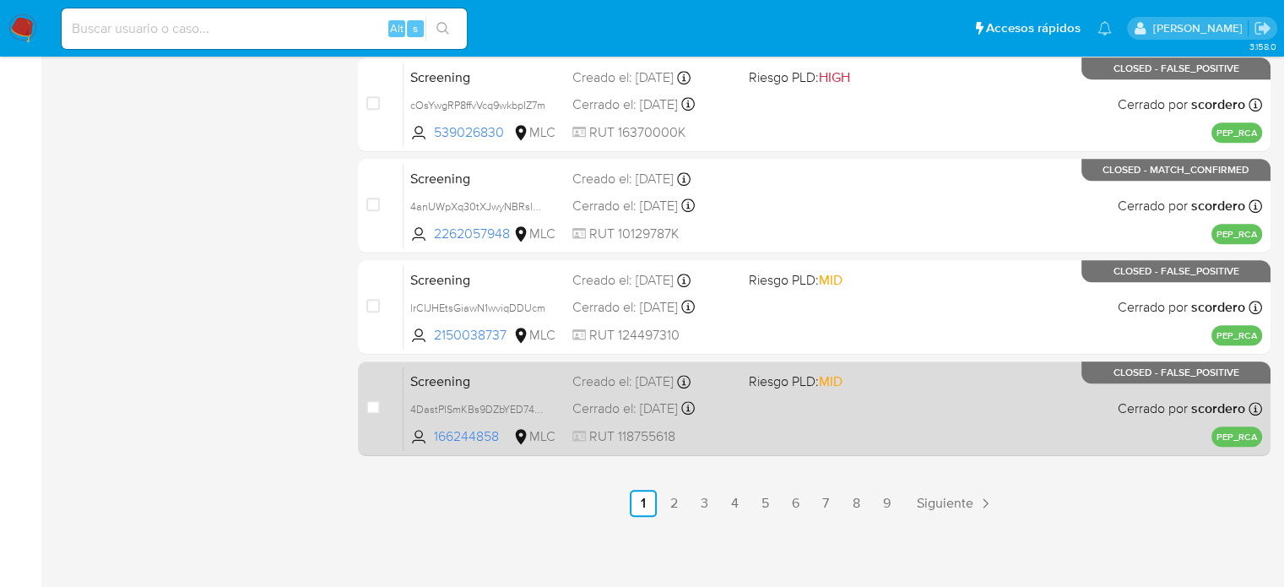
click at [774, 396] on div "Screening 4DastPlSmKBs9DZbYED74uCO 166244858 MLC Riesgo PLD: MID Creado el: [DA…" at bounding box center [832, 408] width 858 height 85
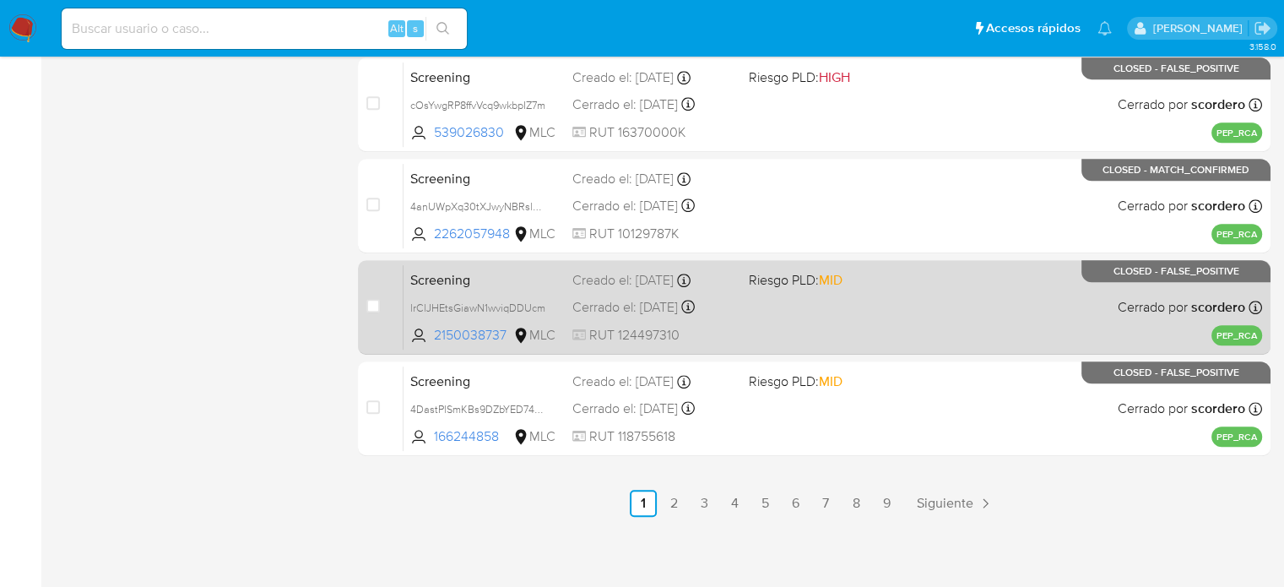
click at [790, 314] on div "Screening lrClJHEtsGiawN1wviqDDUcm 2150038737 MLC Riesgo PLD: MID Creado el: [D…" at bounding box center [832, 306] width 858 height 85
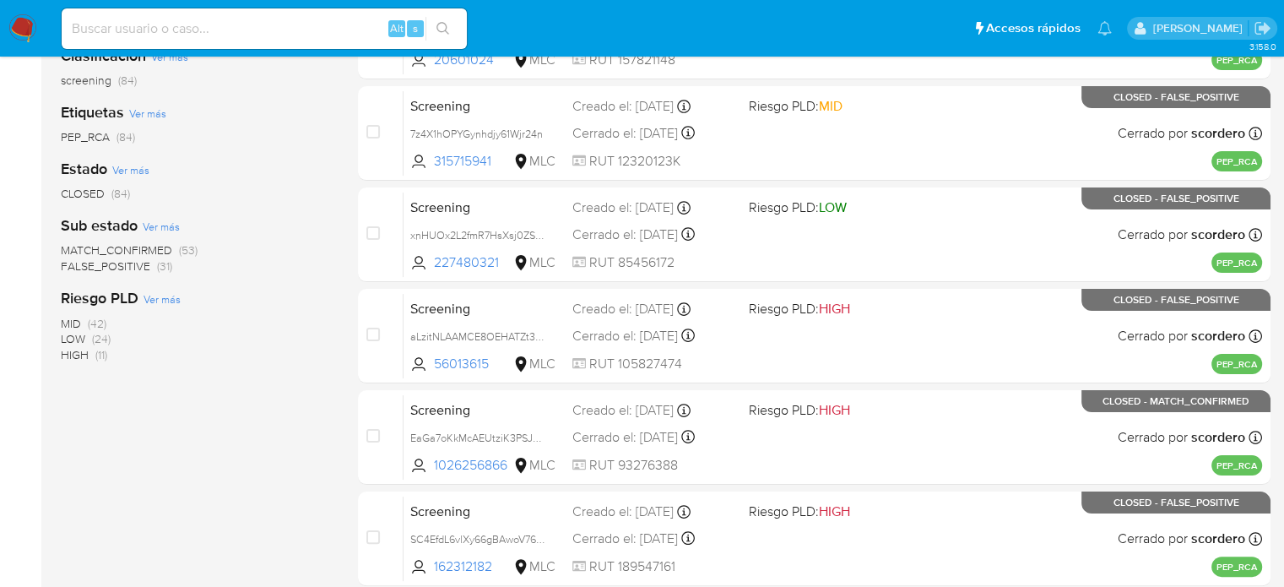
scroll to position [214, 0]
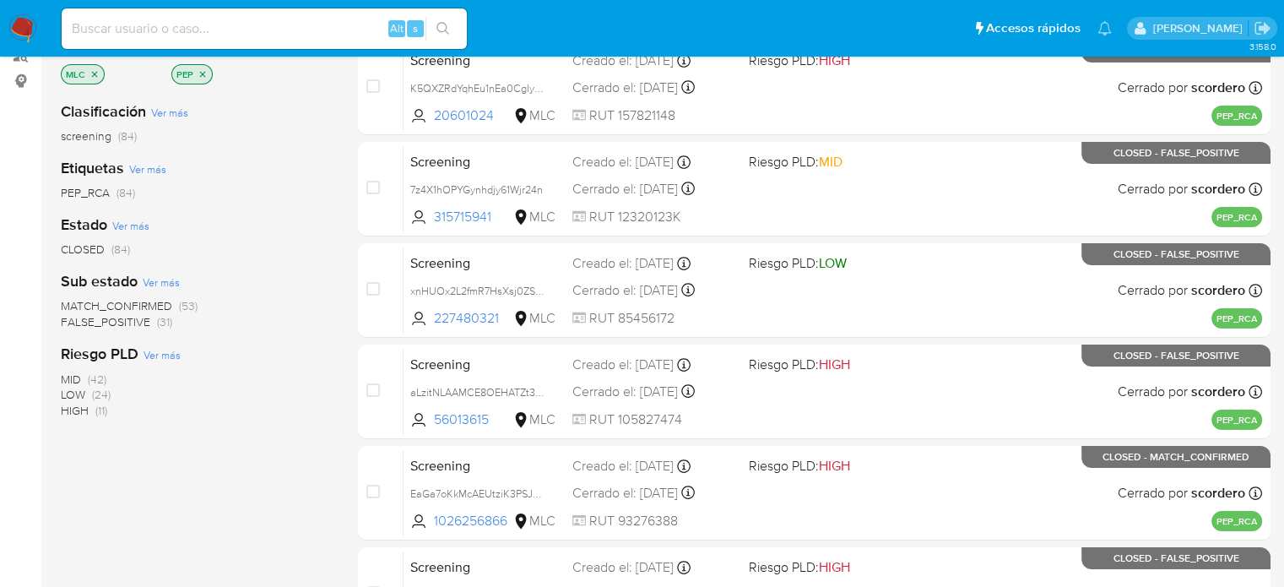
click at [159, 322] on span "(31)" at bounding box center [164, 321] width 15 height 17
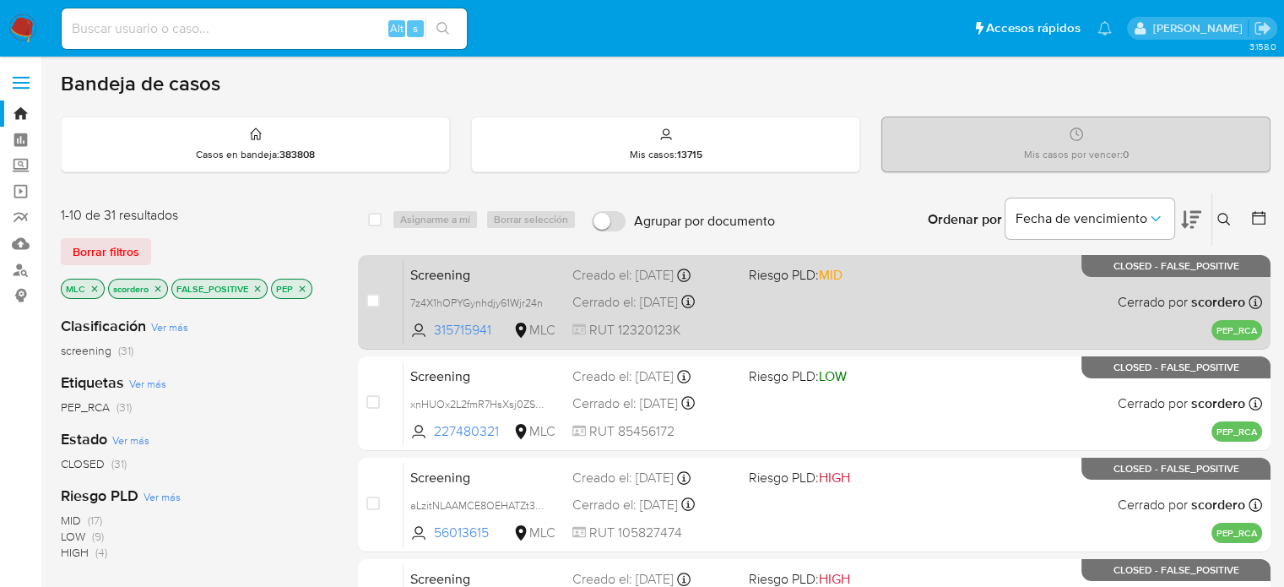
click at [777, 309] on div "Screening 7z4X1hOPYGynhdjy61Wjr24n 315715941 MLC Riesgo PLD: MID Creado el: [DA…" at bounding box center [832, 301] width 858 height 85
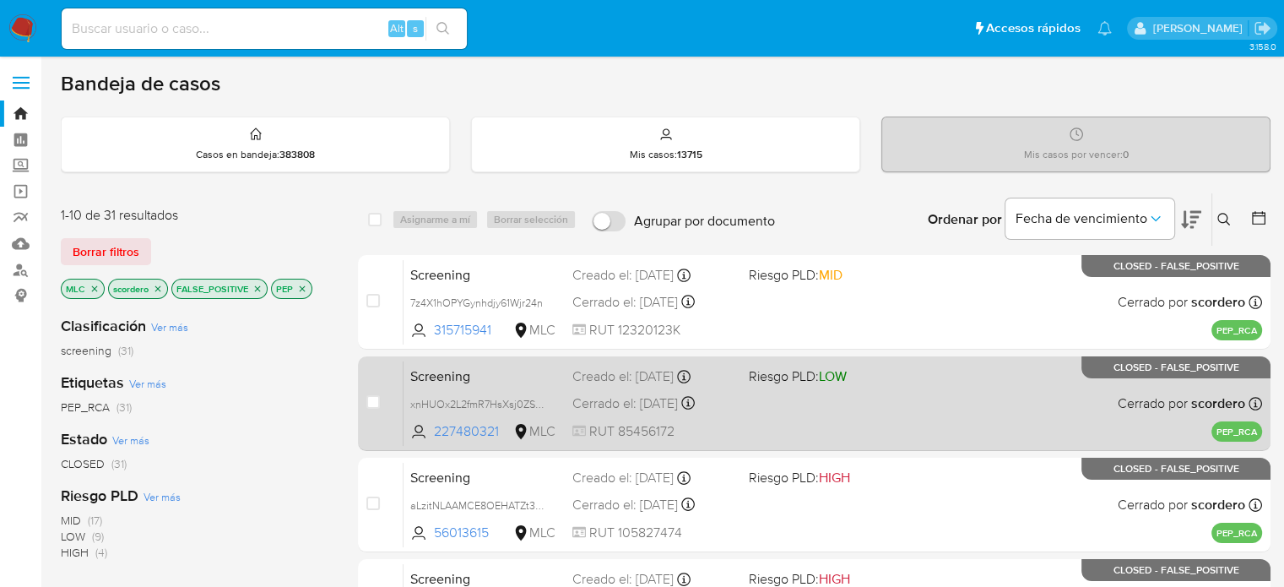
click at [757, 384] on span "Riesgo PLD: LOW" at bounding box center [797, 375] width 98 height 19
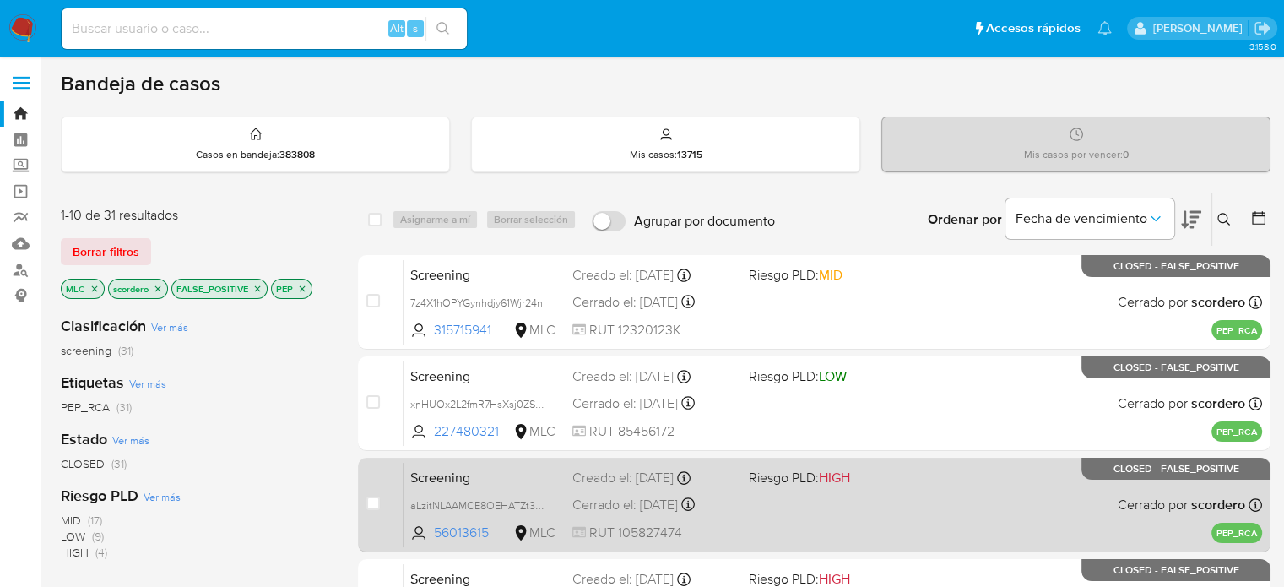
click at [756, 482] on span "Riesgo PLD: HIGH" at bounding box center [798, 477] width 101 height 19
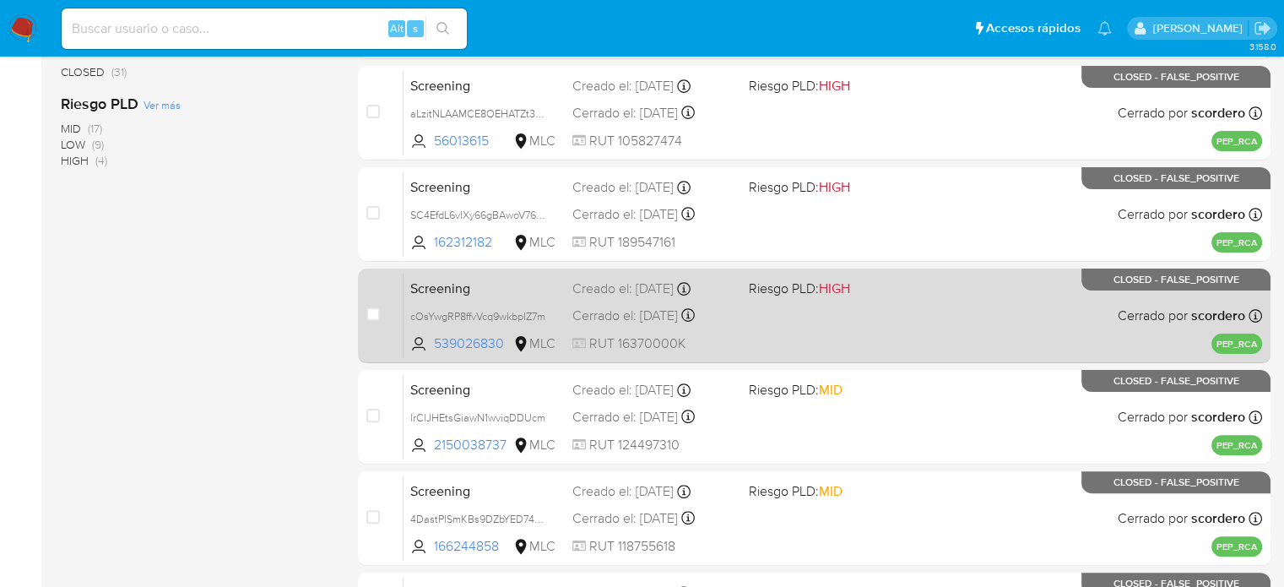
scroll to position [422, 0]
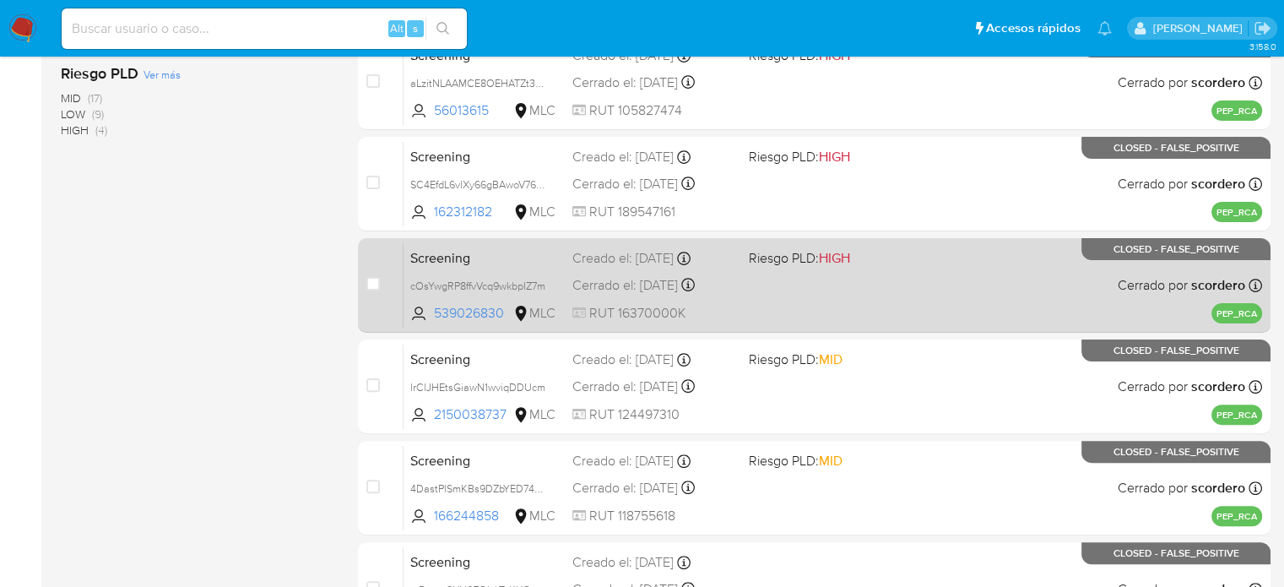
click at [839, 297] on div "Screening cOsYwgRP8ffvVcq9wkbpIZ7m 539026830 MLC Riesgo PLD: HIGH Creado el: [D…" at bounding box center [832, 284] width 858 height 85
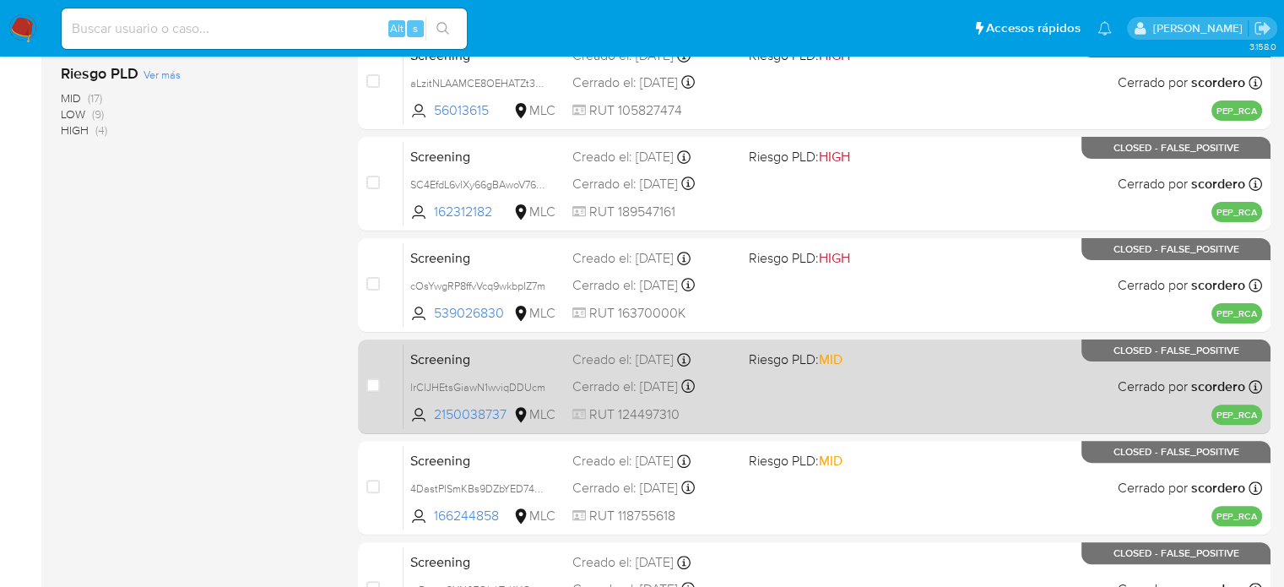
click at [834, 365] on span "MID" at bounding box center [830, 358] width 24 height 19
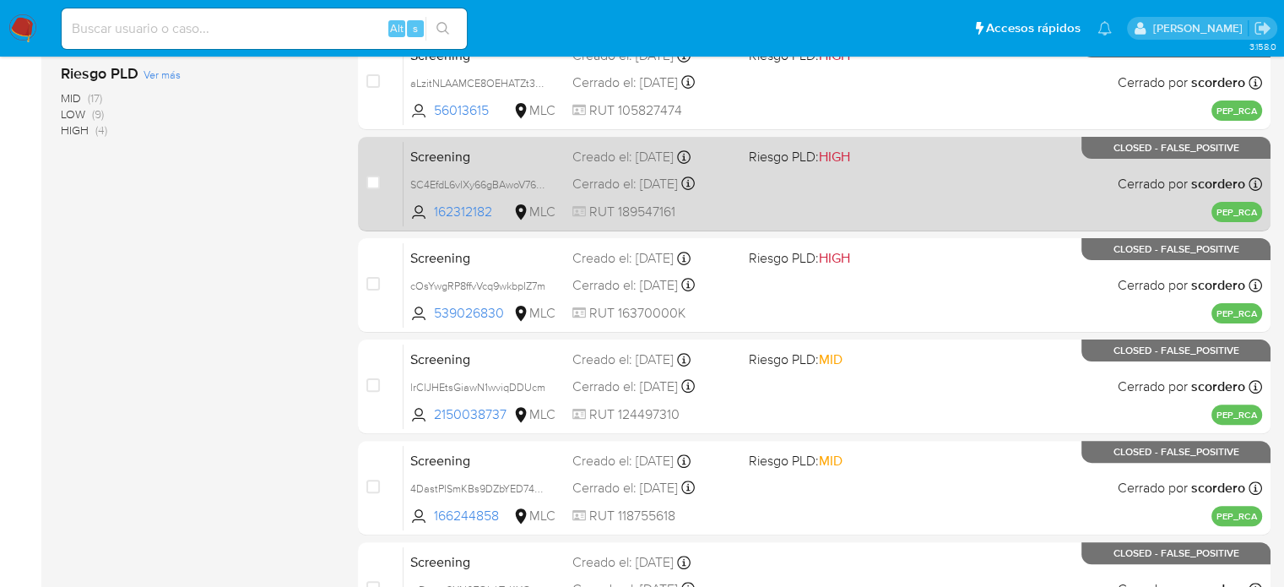
click at [831, 203] on div "Screening SC4EfdL6vlXy66gBAwoV76co 162312182 MLC Riesgo PLD: HIGH Creado el: [D…" at bounding box center [832, 183] width 858 height 85
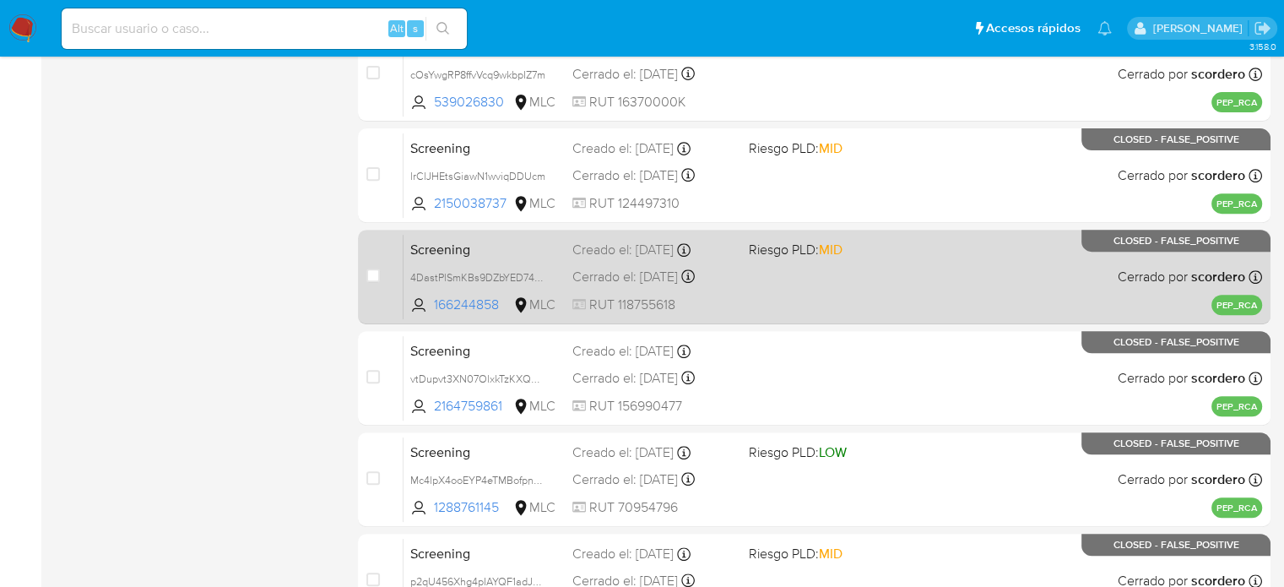
scroll to position [675, 0]
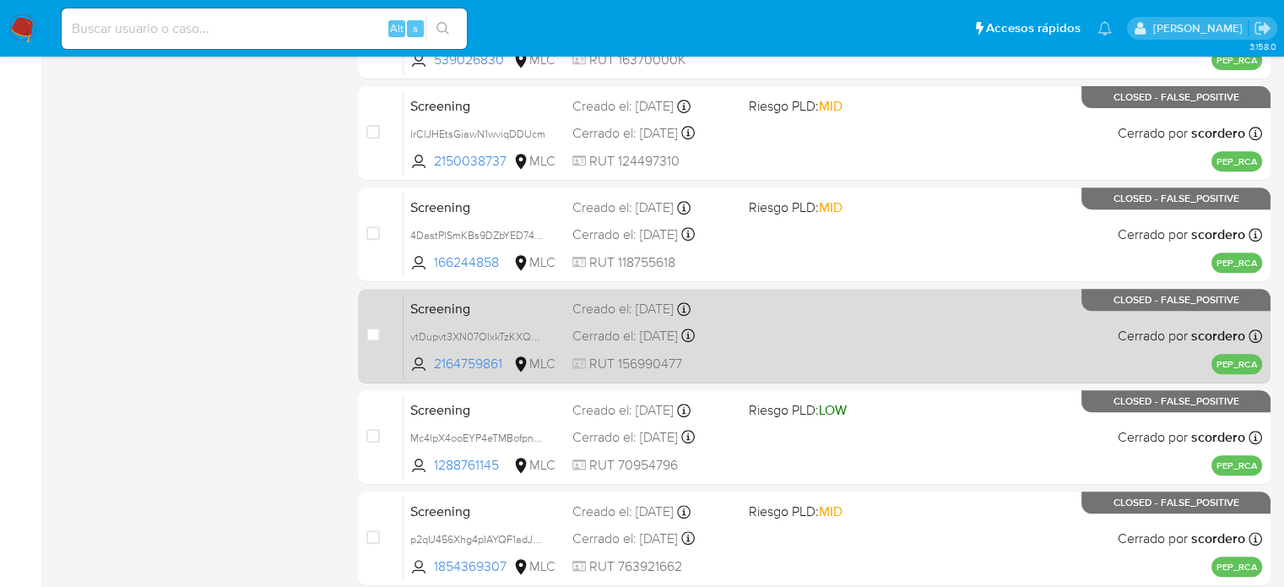
click at [797, 330] on div "Screening vtDupvt3XN07OlxkTzKXQQEZ 2164759861 MLC Creado el: [DATE] Creado el: …" at bounding box center [832, 335] width 858 height 85
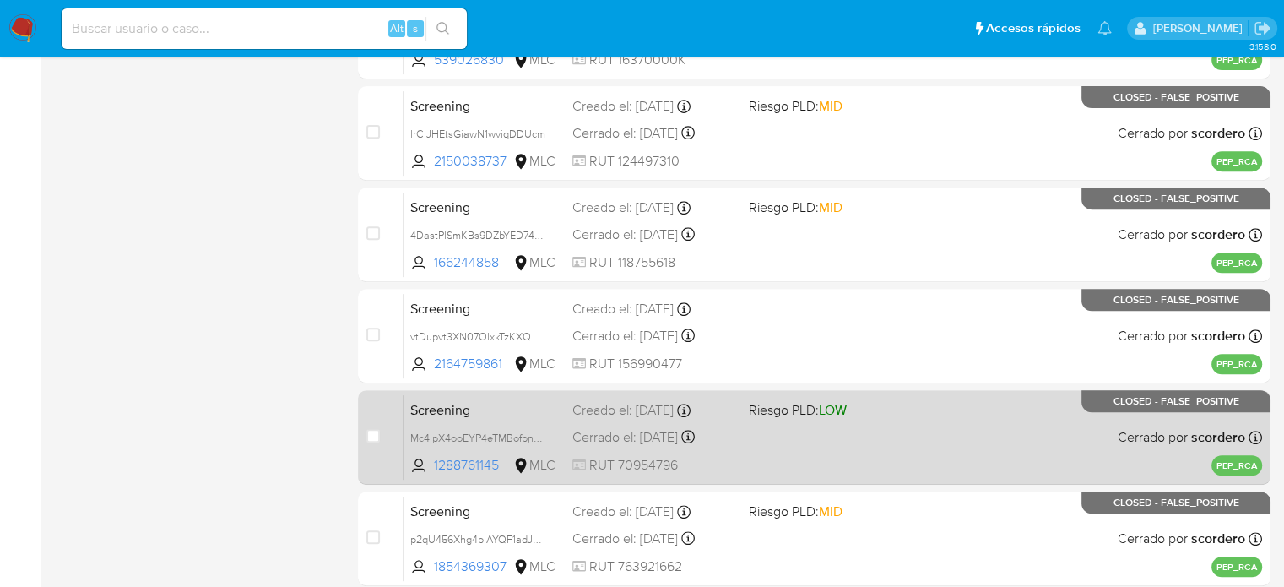
click at [814, 435] on div "Screening Mc4lpX4ooEYP4eTMBofpntUV 1288761145 MLC Riesgo PLD: LOW Creado el: [D…" at bounding box center [832, 436] width 858 height 85
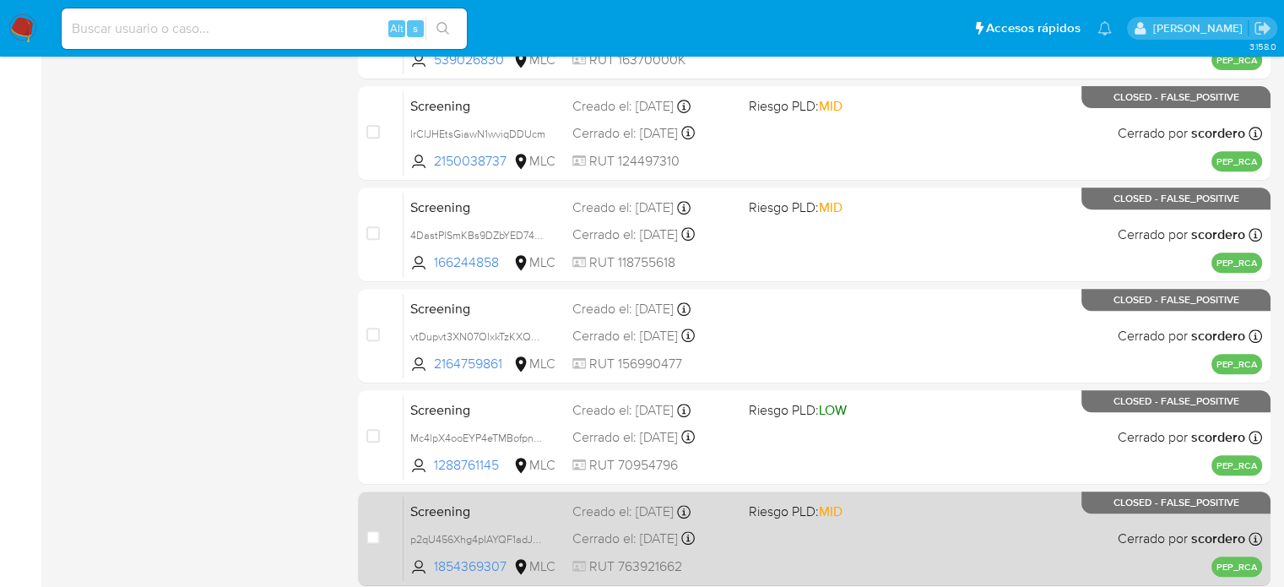
click at [791, 521] on div "Screening p2qU456Xhg4pIAYQF1adJKuf 1854369307 MLC Riesgo PLD: MID Creado el: [D…" at bounding box center [832, 537] width 858 height 85
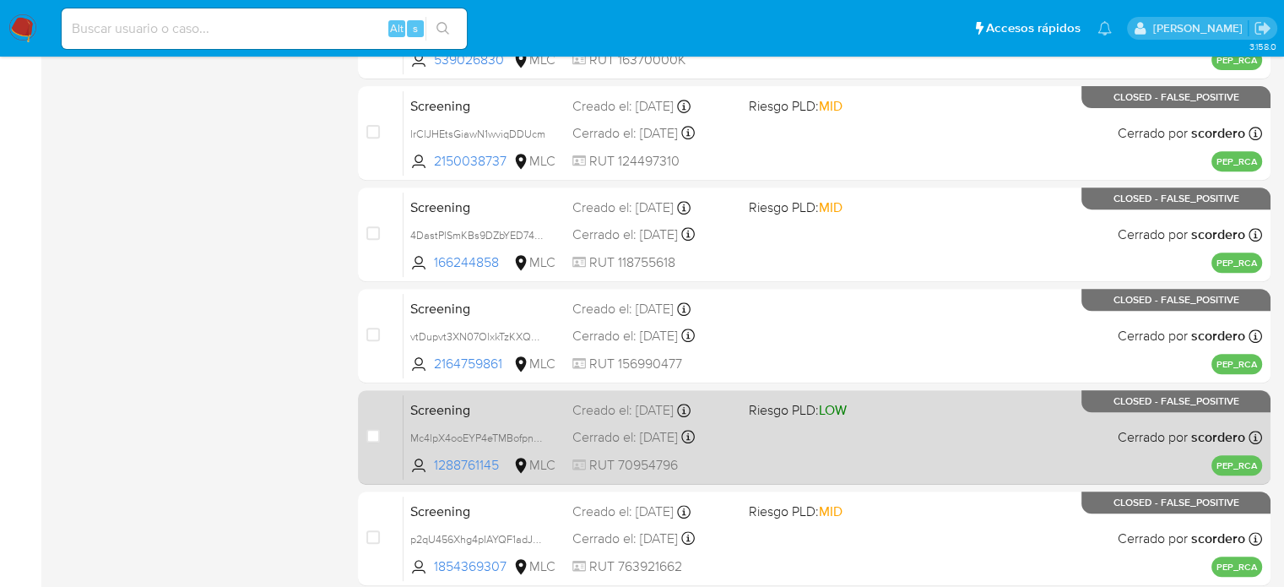
scroll to position [805, 0]
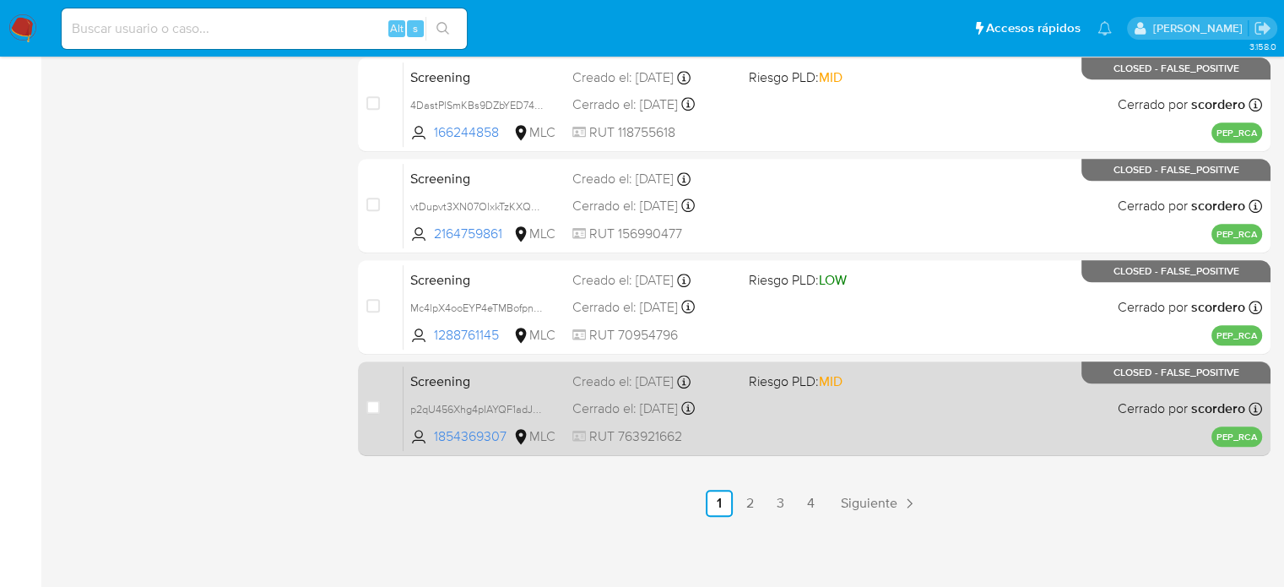
click at [788, 414] on div "Screening p2qU456Xhg4pIAYQF1adJKuf 1854369307 MLC Riesgo PLD: MID Creado el: [D…" at bounding box center [832, 408] width 858 height 85
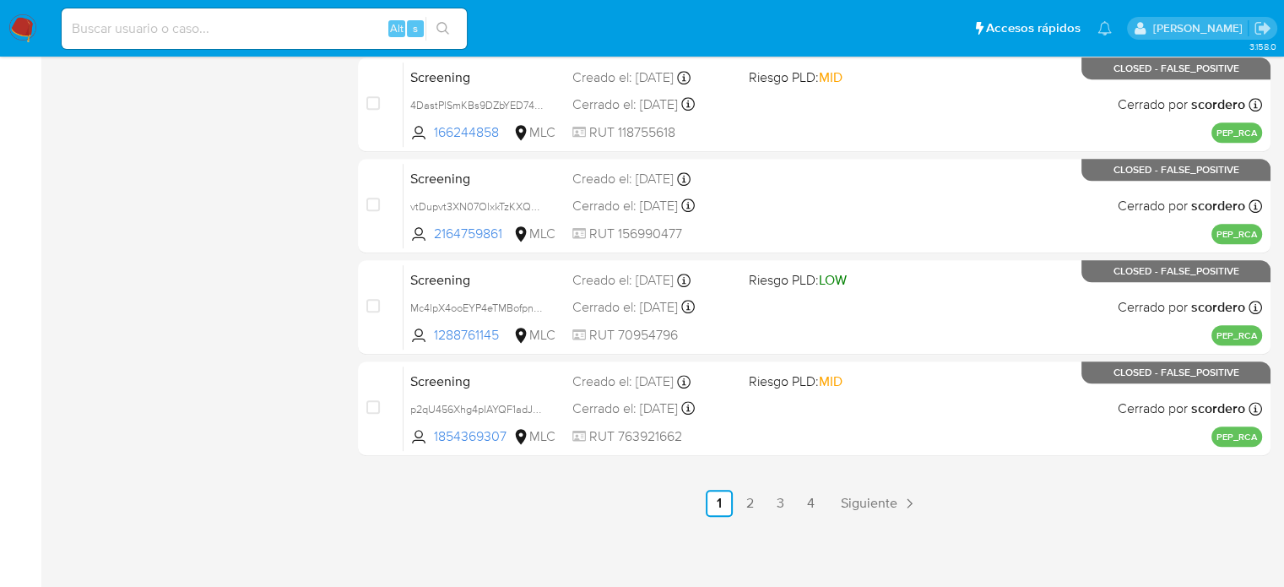
click at [754, 504] on link "2" at bounding box center [749, 503] width 27 height 27
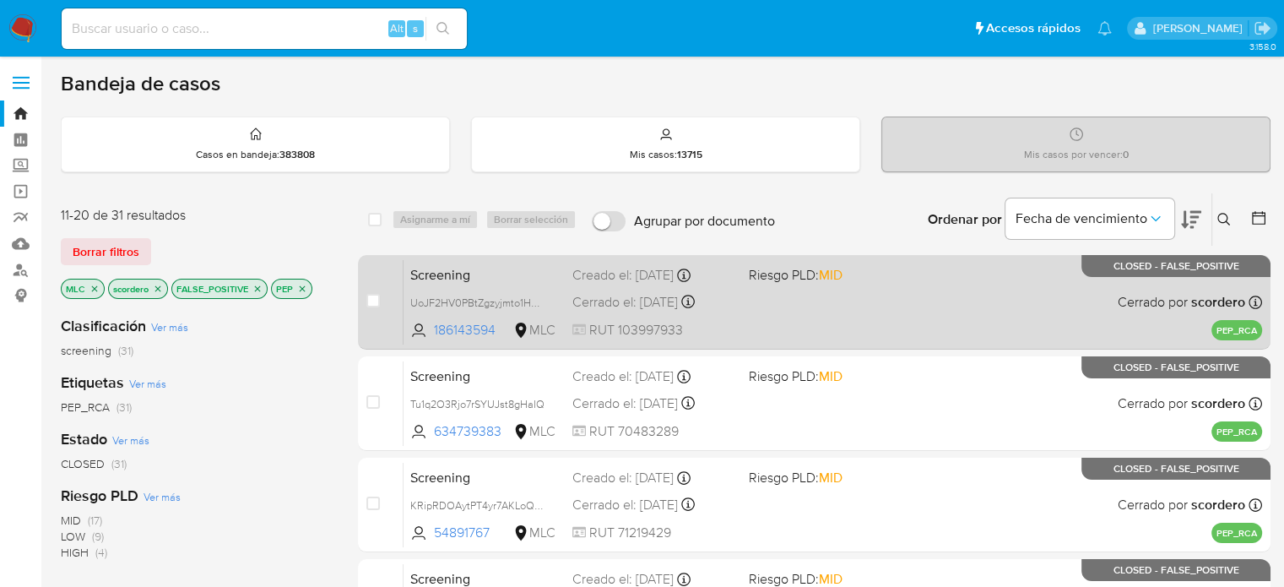
click at [790, 303] on div "Screening UoJF2HV0PBtZgzyjmto1HMpR 186143594 MLC Riesgo PLD: MID Creado el: [DA…" at bounding box center [832, 301] width 858 height 85
drag, startPoint x: 750, startPoint y: 391, endPoint x: 560, endPoint y: 282, distance: 218.2
click at [749, 391] on div "Screening Tu1q2O3Rjo7rSYUJst8gHaIQ 634739383 MLC Riesgo PLD: MID Creado el: [DA…" at bounding box center [832, 402] width 858 height 85
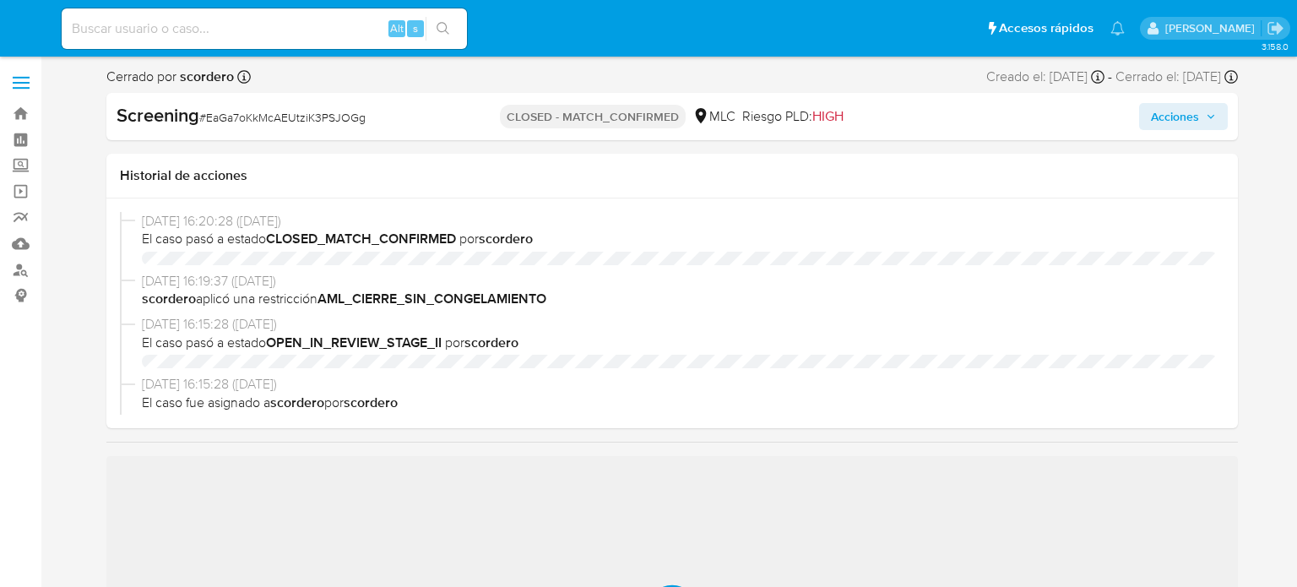
select select "10"
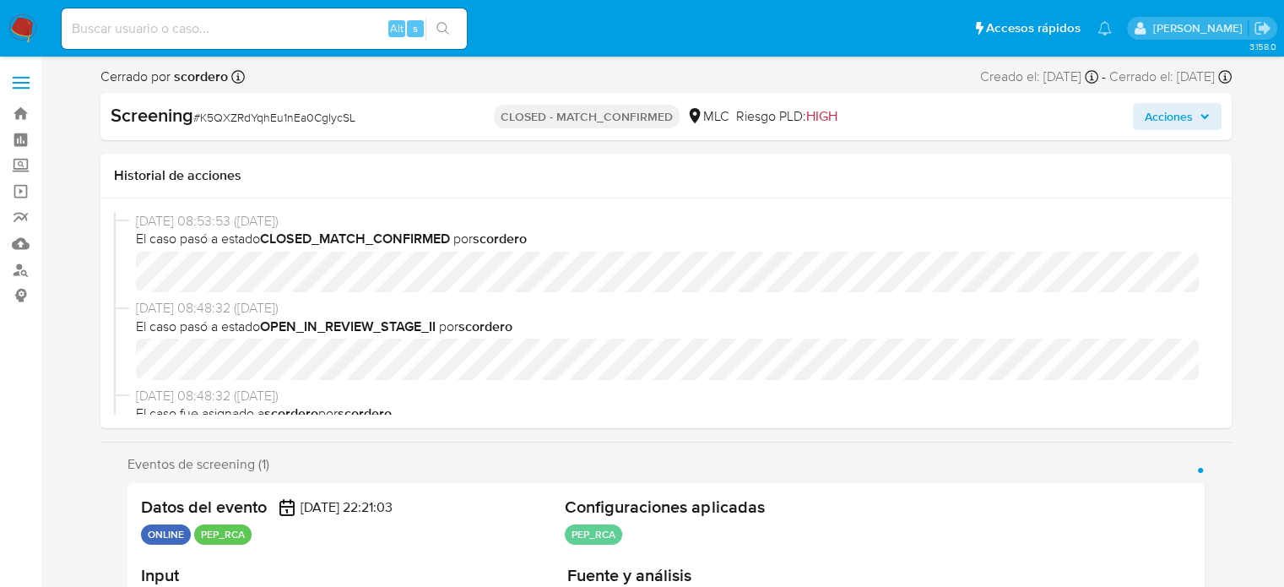
select select "10"
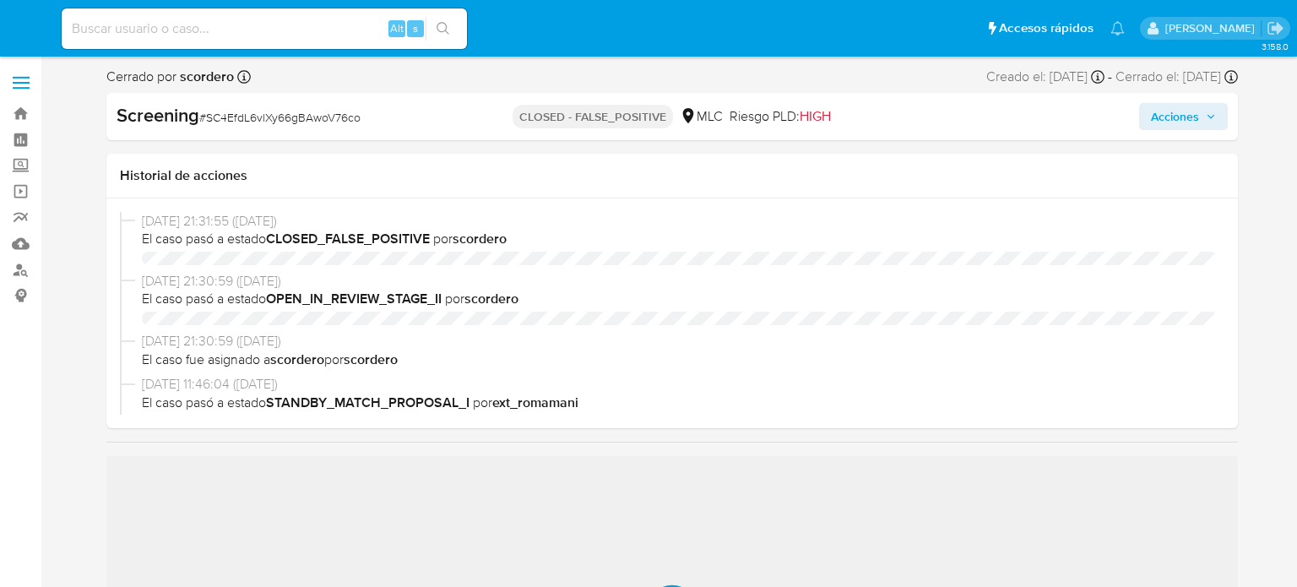
select select "10"
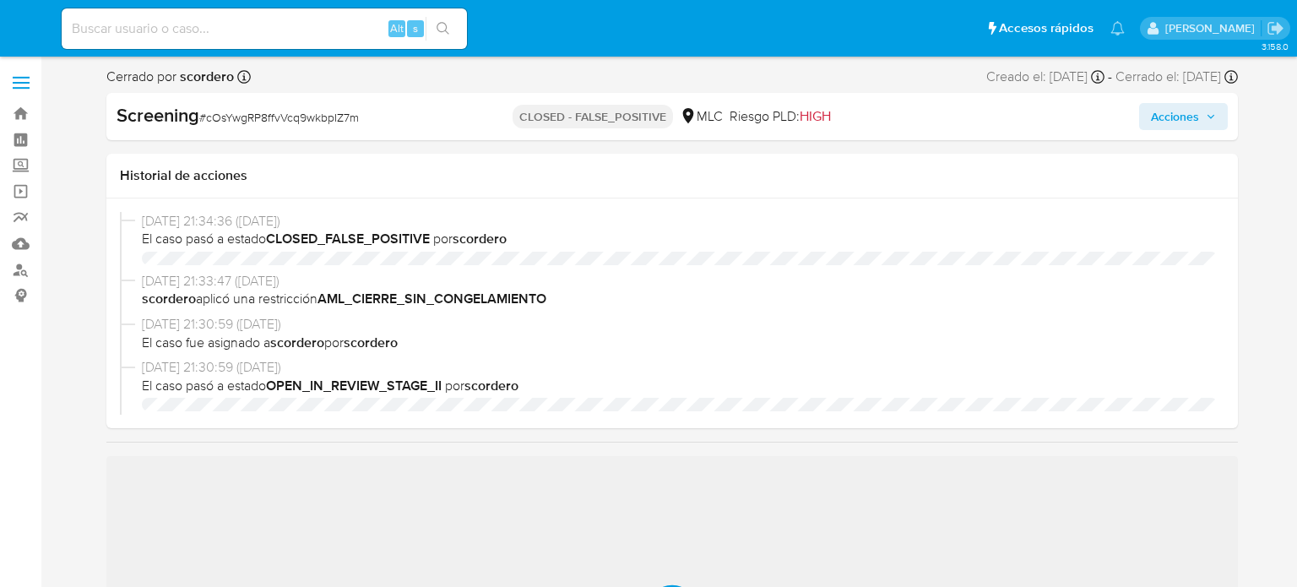
select select "10"
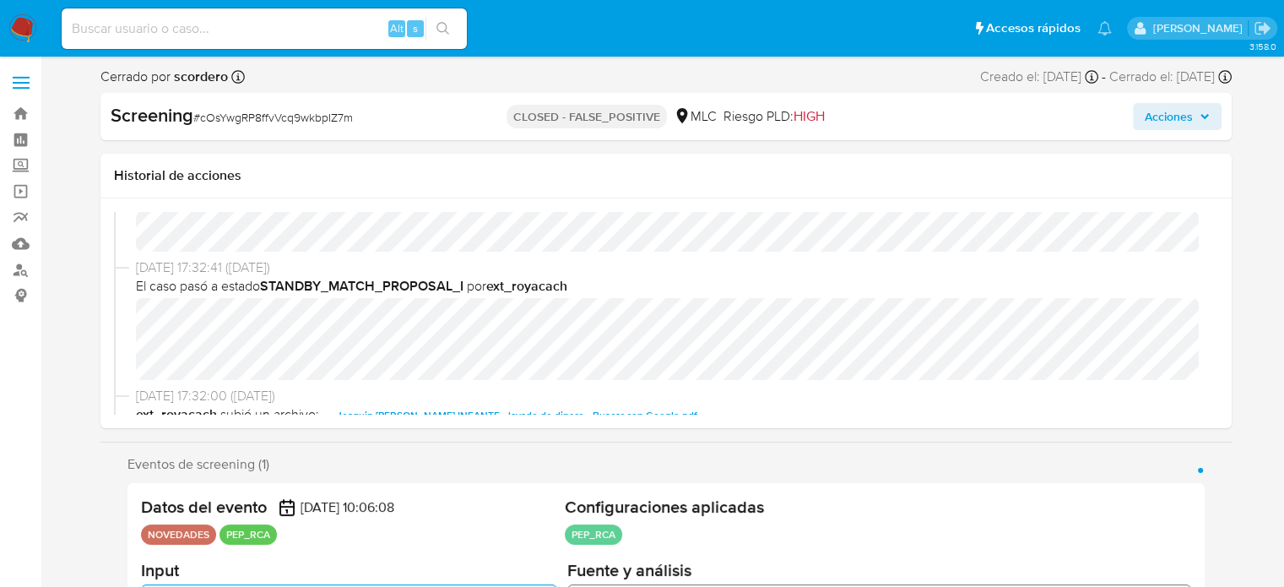
scroll to position [253, 0]
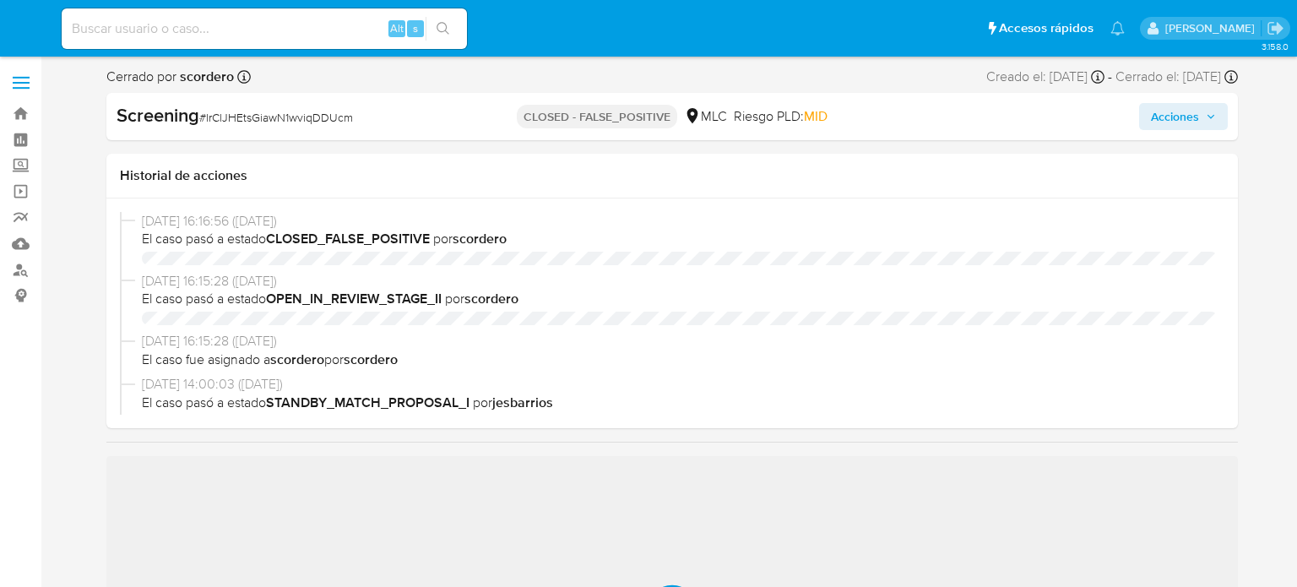
select select "10"
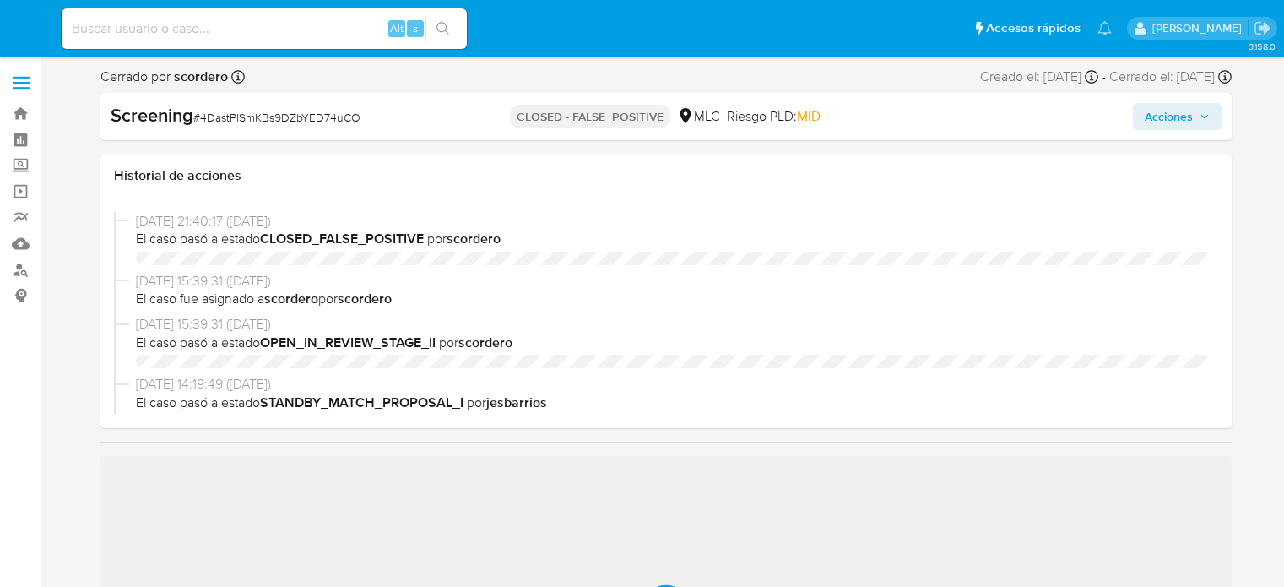
select select "10"
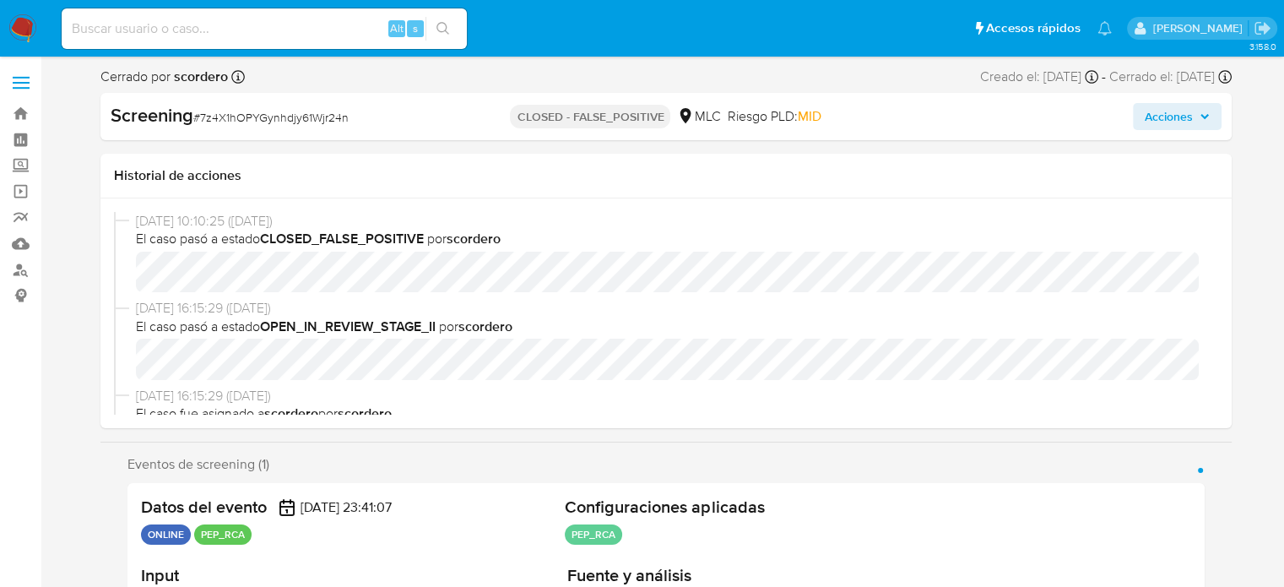
select select "10"
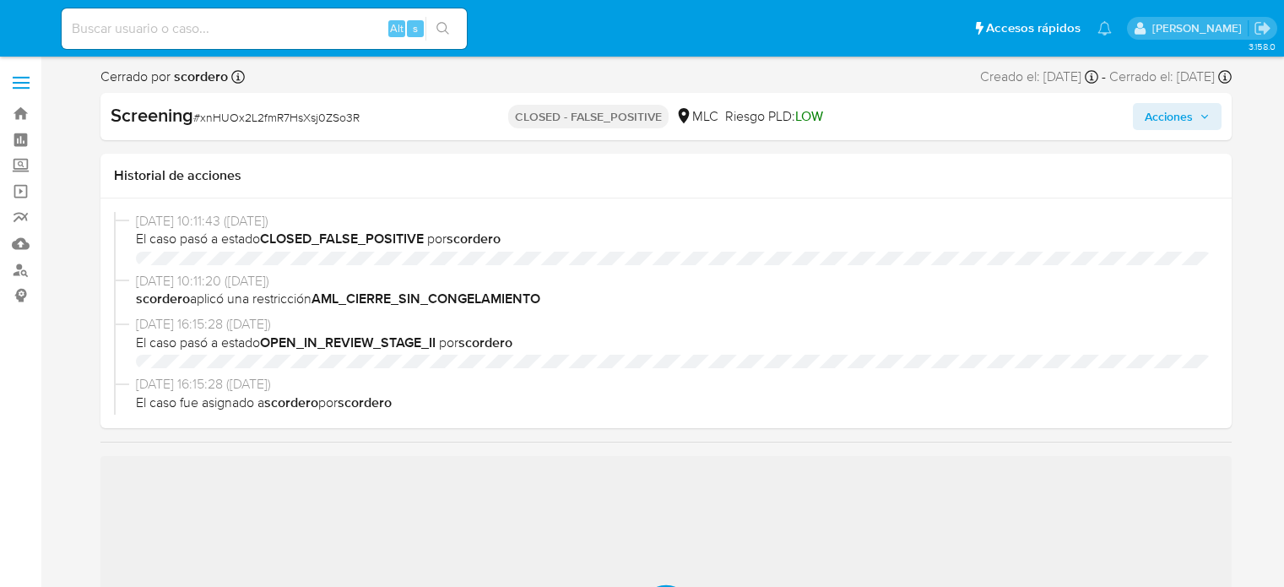
select select "10"
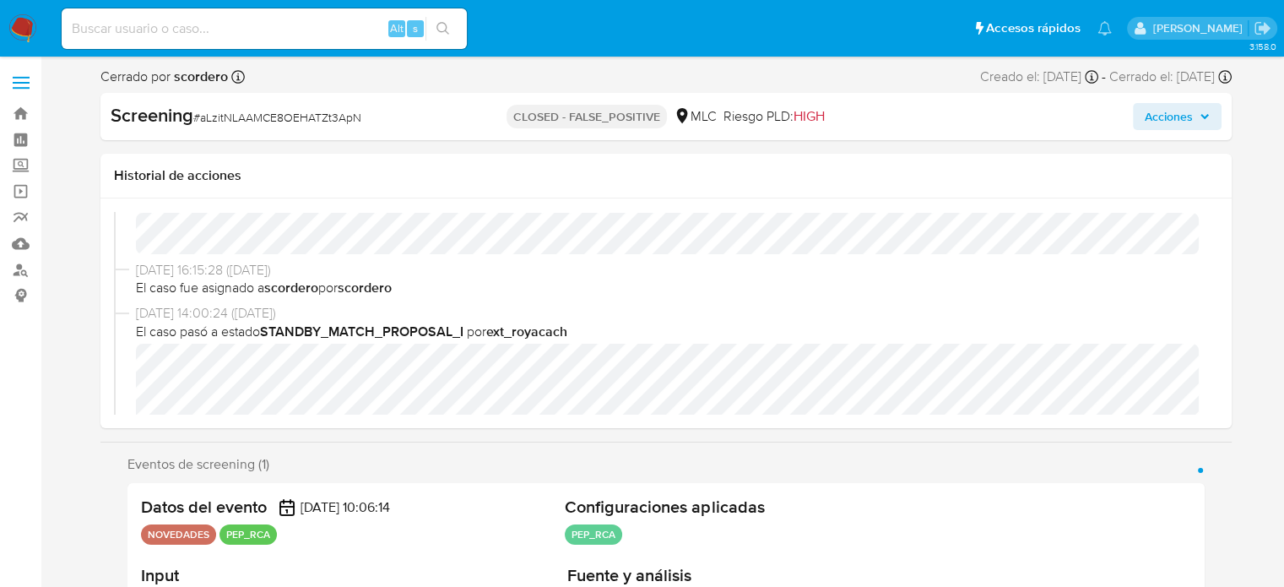
scroll to position [253, 0]
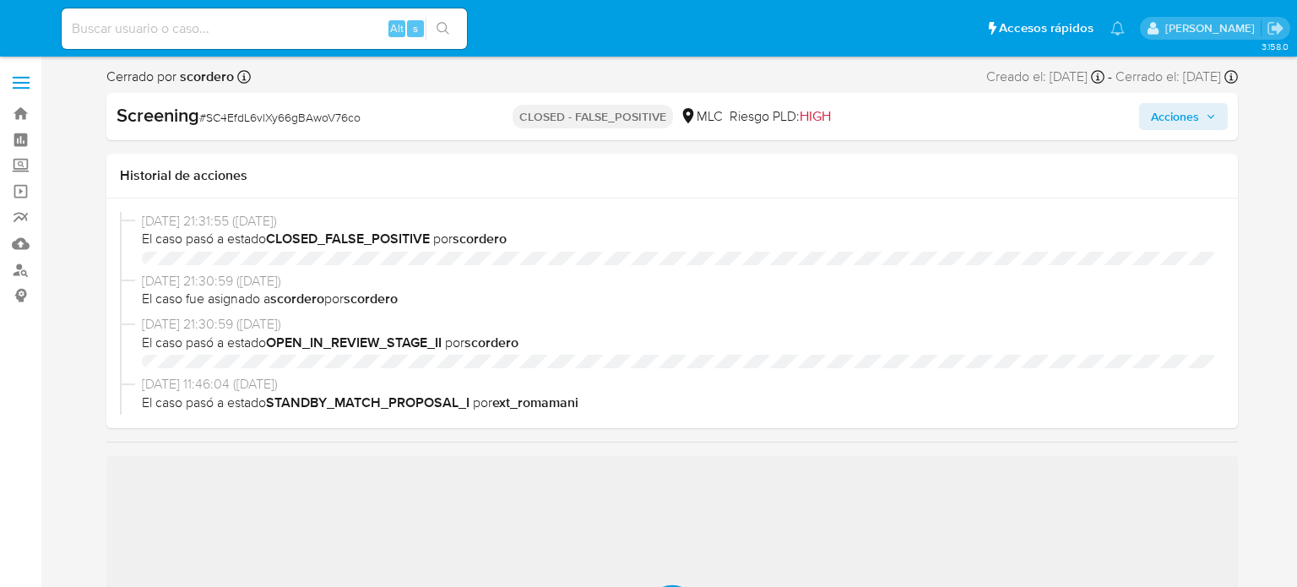
select select "10"
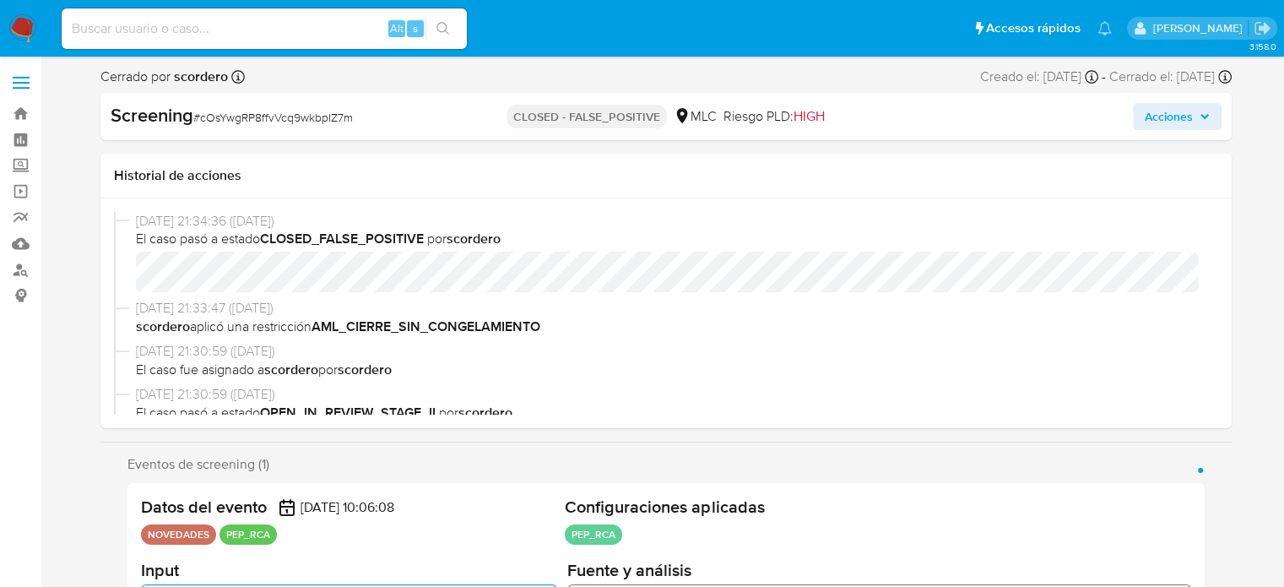
select select "10"
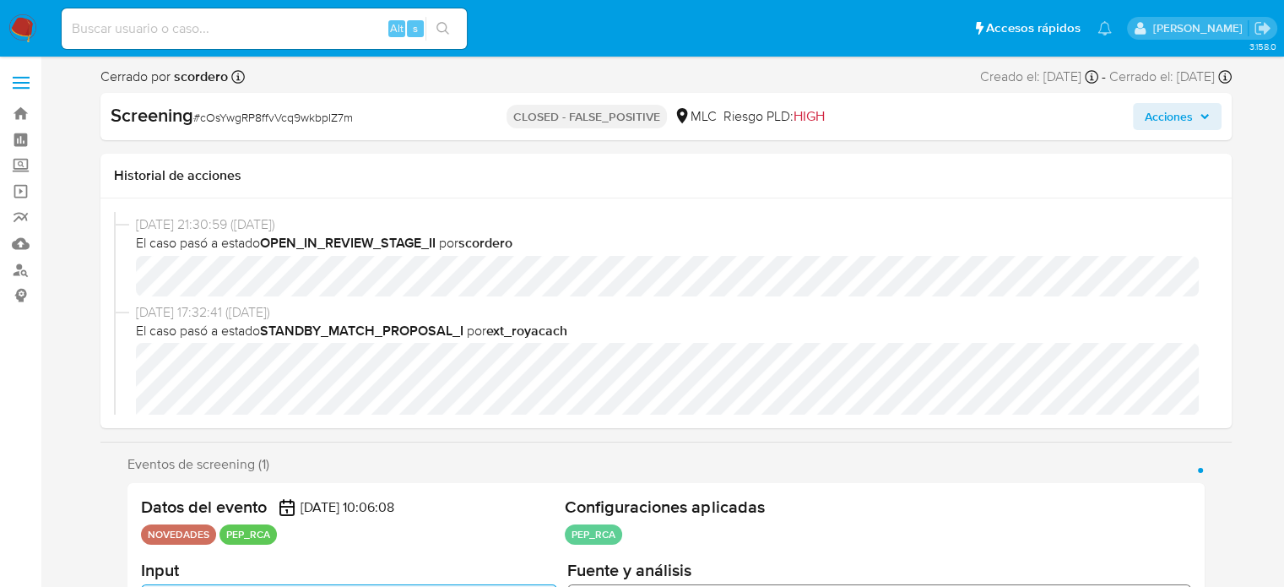
scroll to position [253, 0]
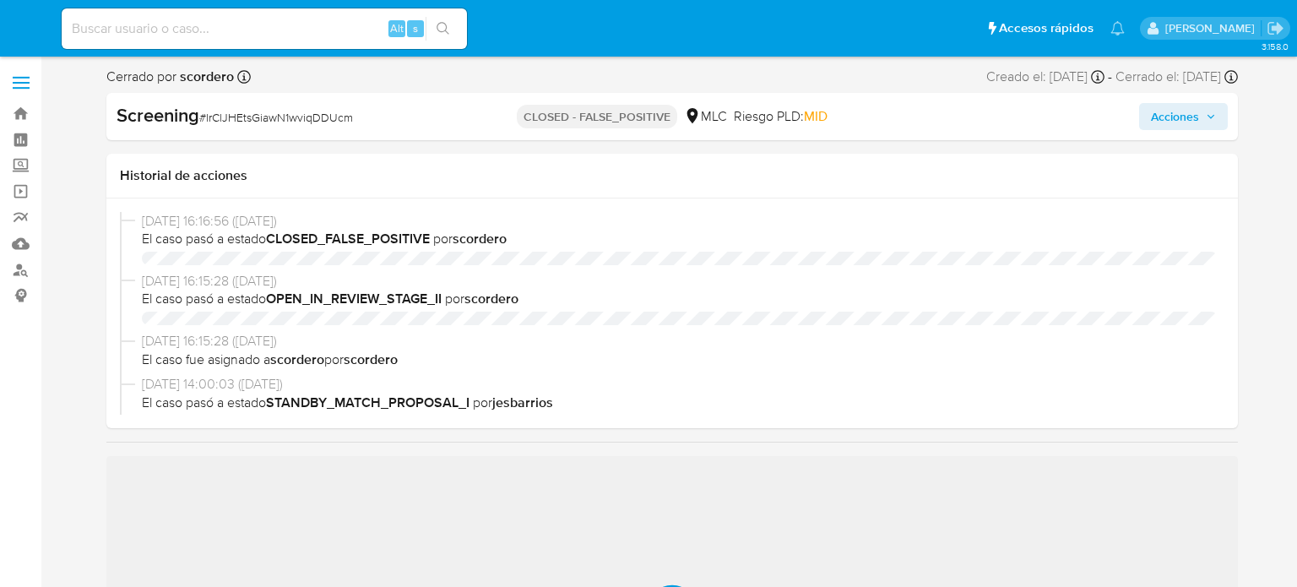
select select "10"
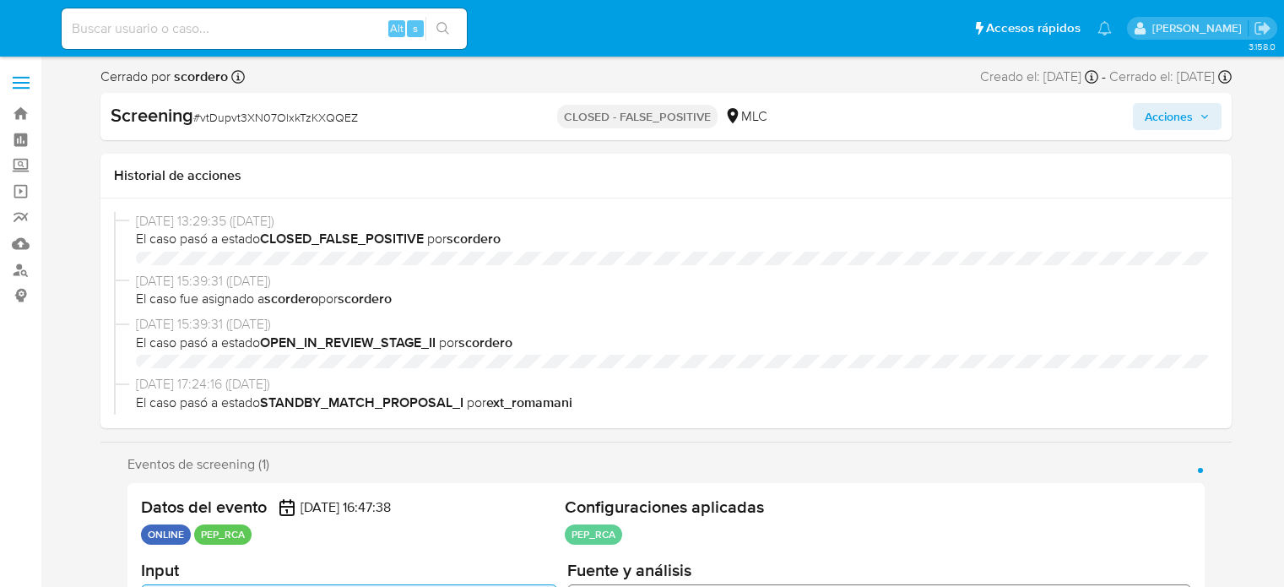
select select "10"
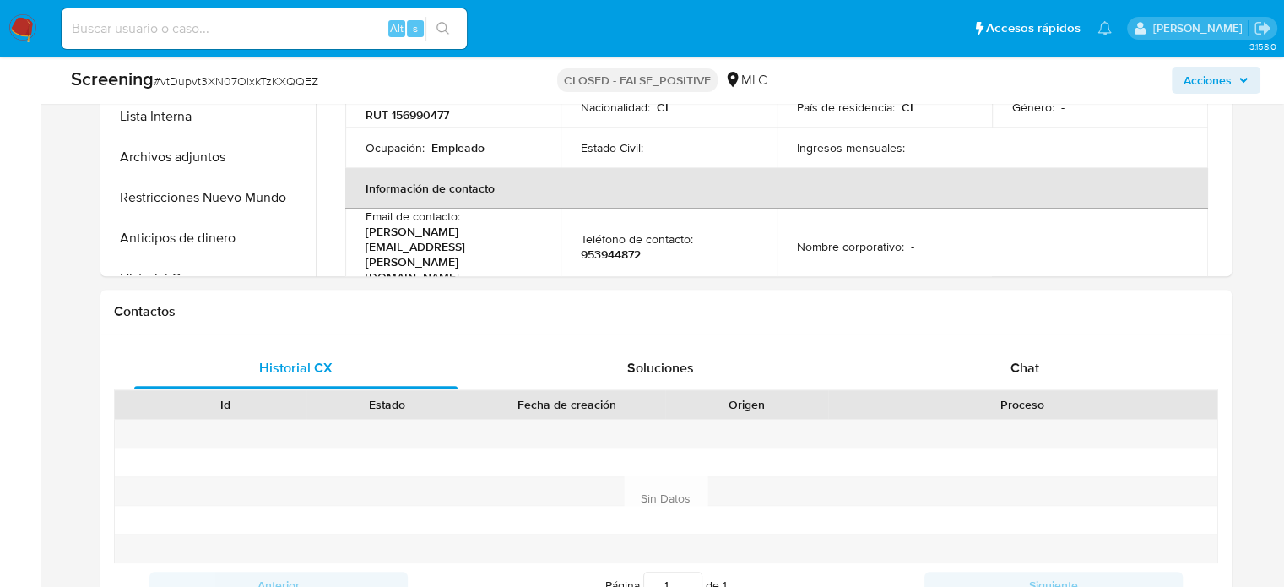
scroll to position [1013, 0]
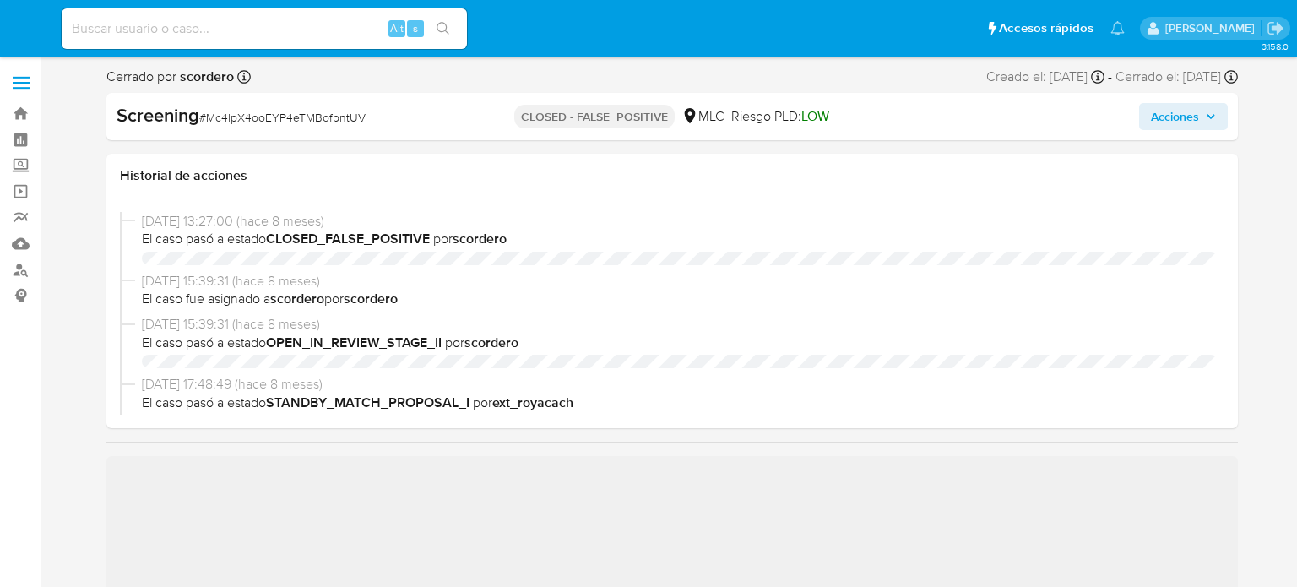
select select "10"
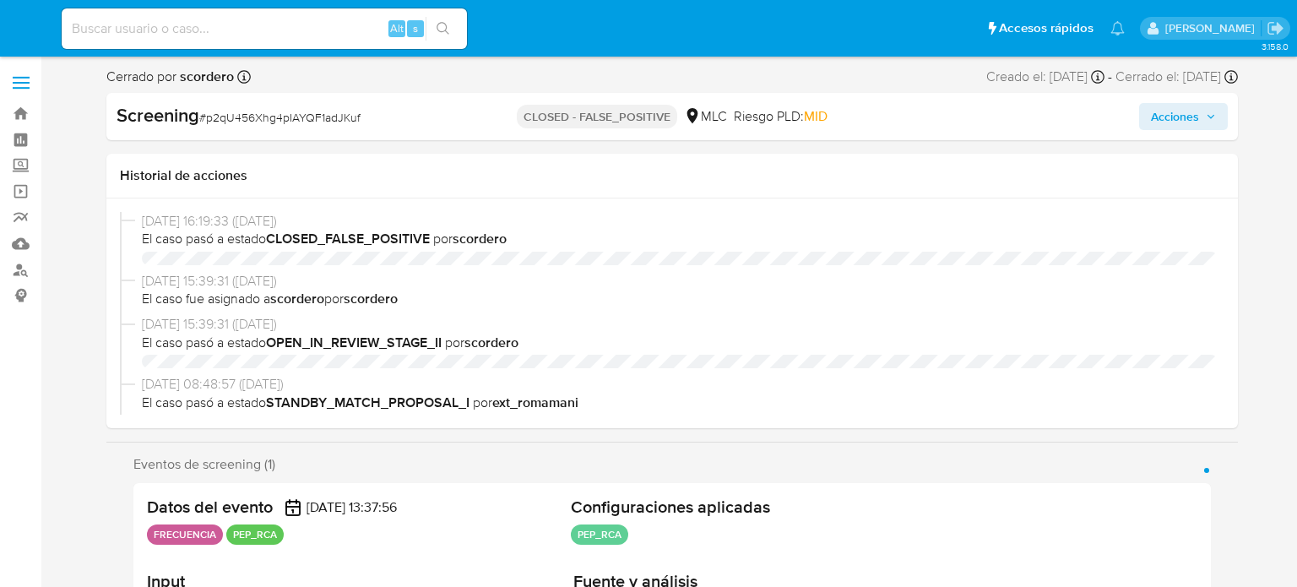
select select "10"
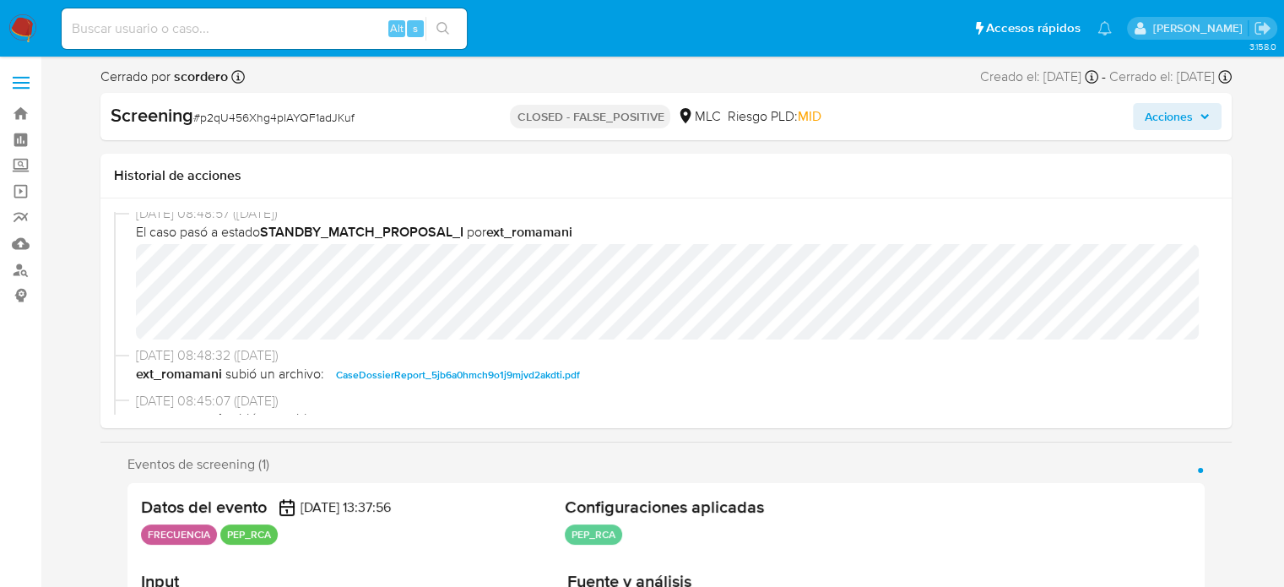
scroll to position [253, 0]
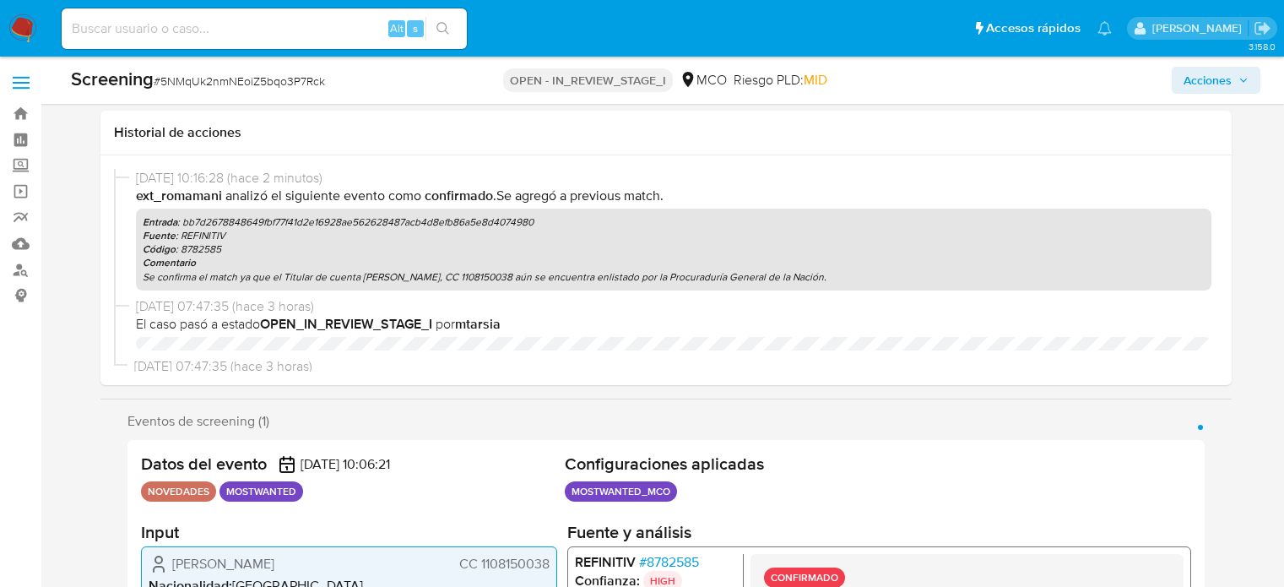
select select "10"
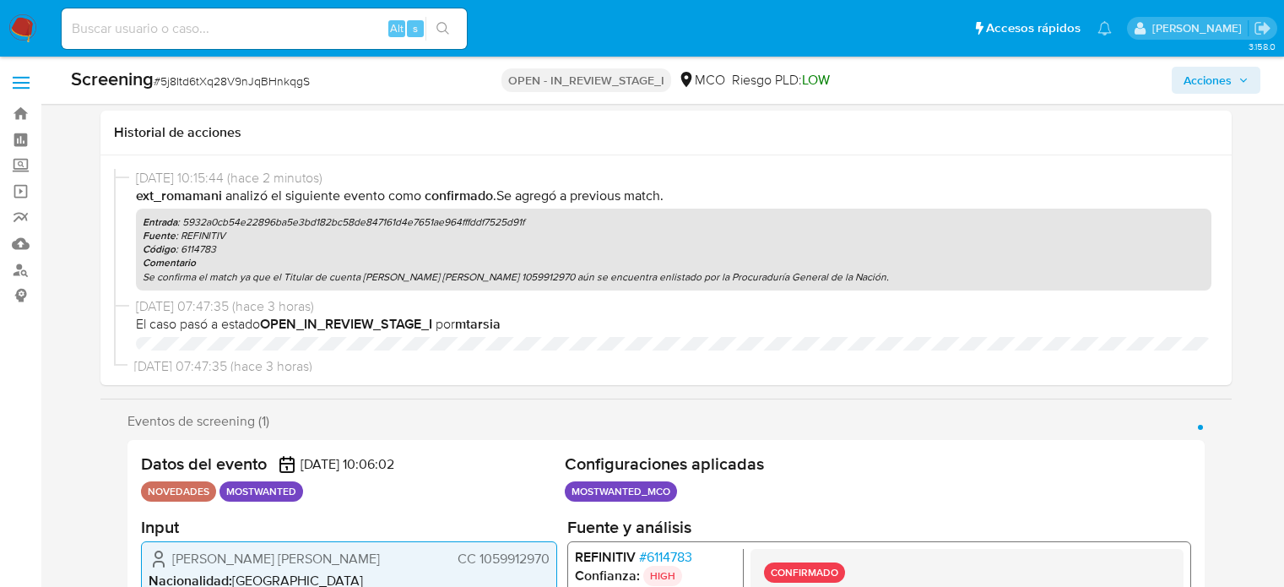
select select "10"
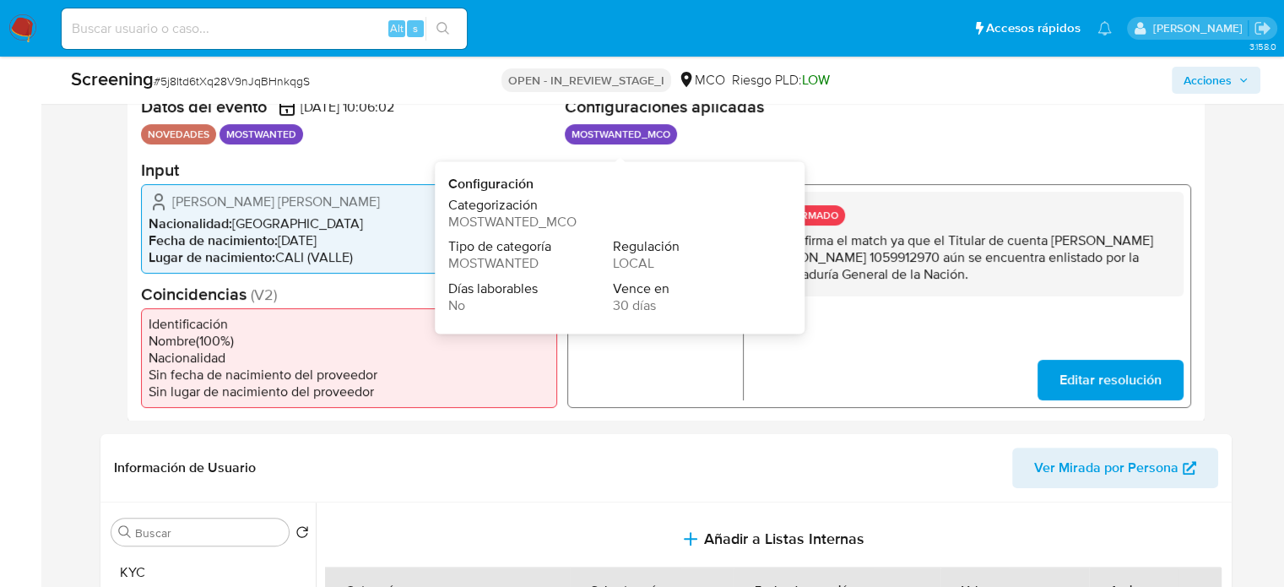
scroll to position [403, 0]
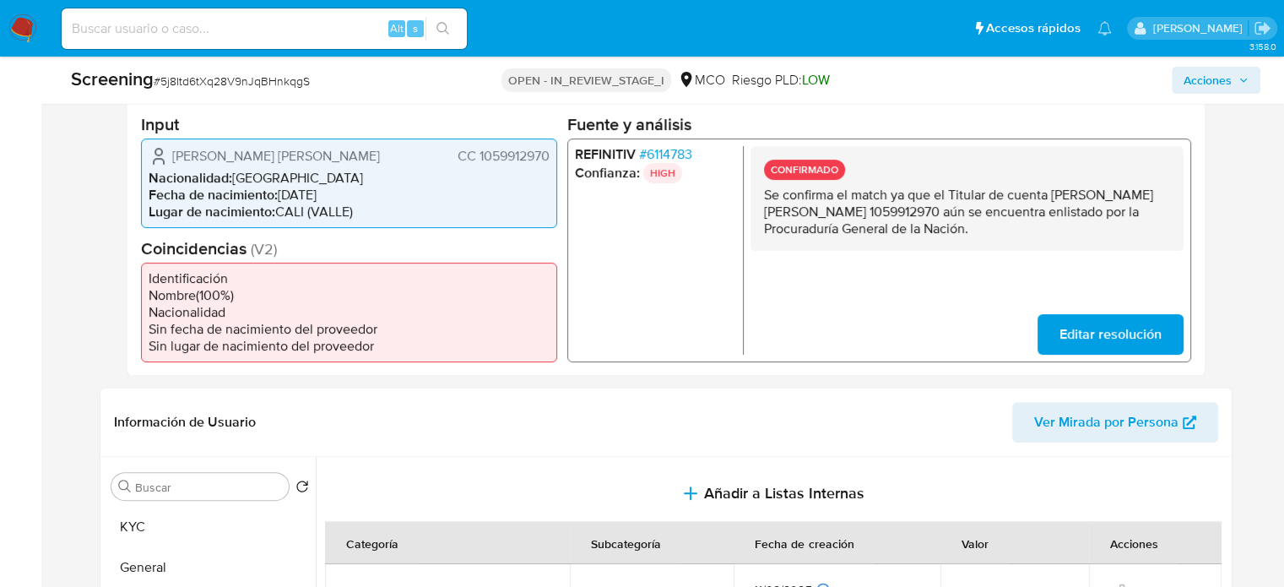
drag, startPoint x: 376, startPoint y: 152, endPoint x: 165, endPoint y: 164, distance: 212.2
click at [165, 164] on div "Angelo Alirio Mosquera Torres CC 1059912970" at bounding box center [349, 155] width 401 height 20
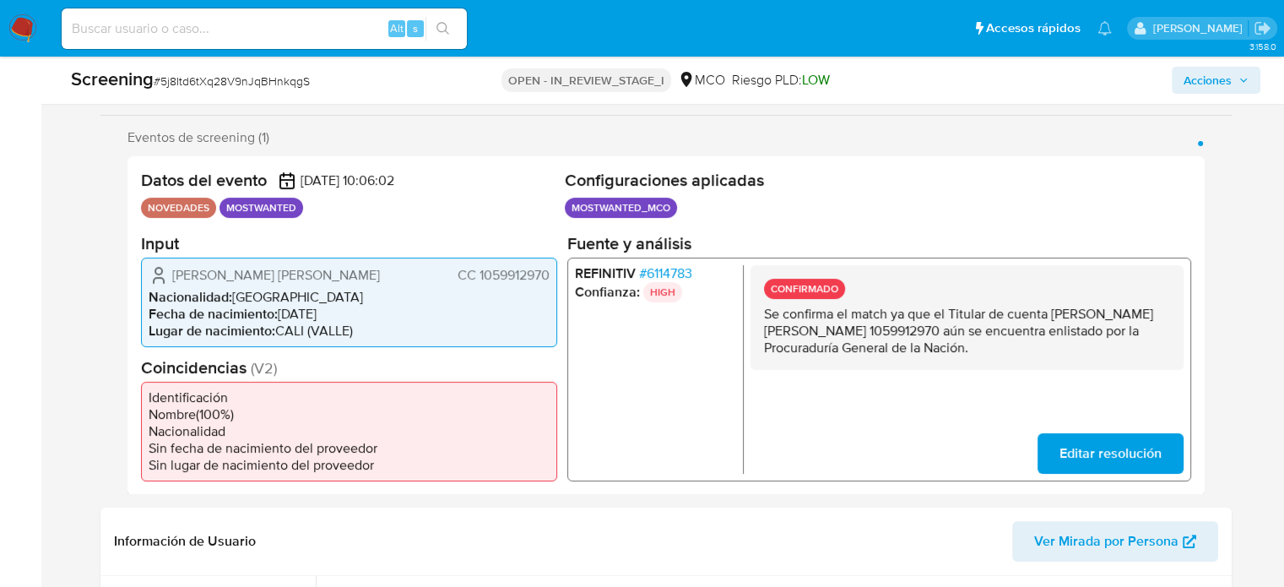
scroll to position [338, 0]
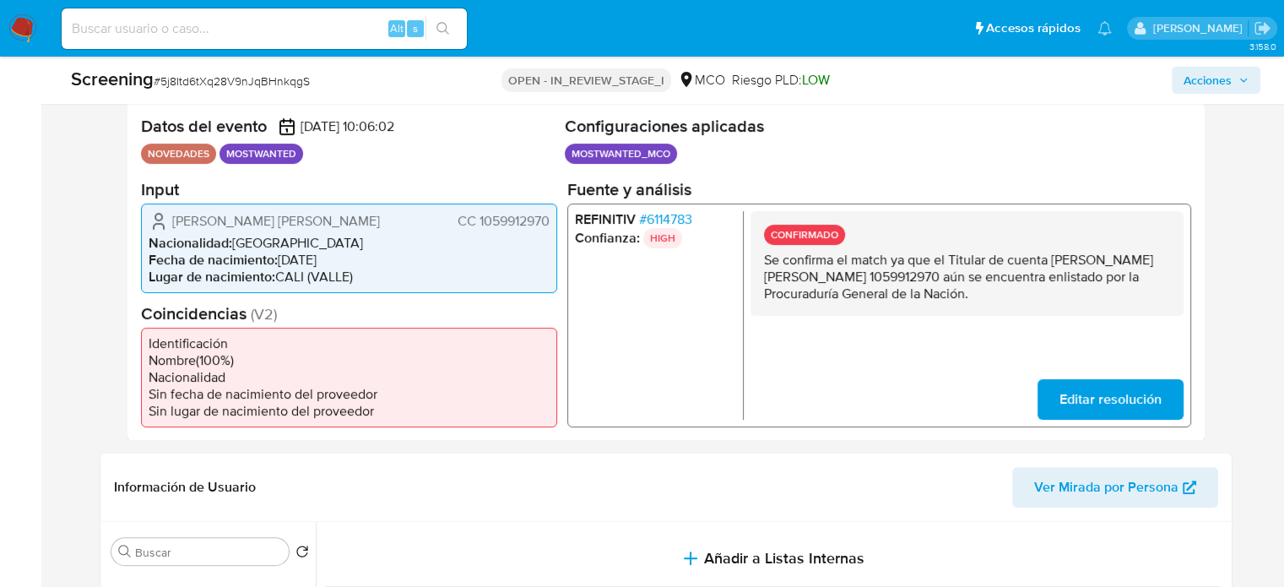
click at [686, 213] on span "# 6114783" at bounding box center [664, 218] width 53 height 17
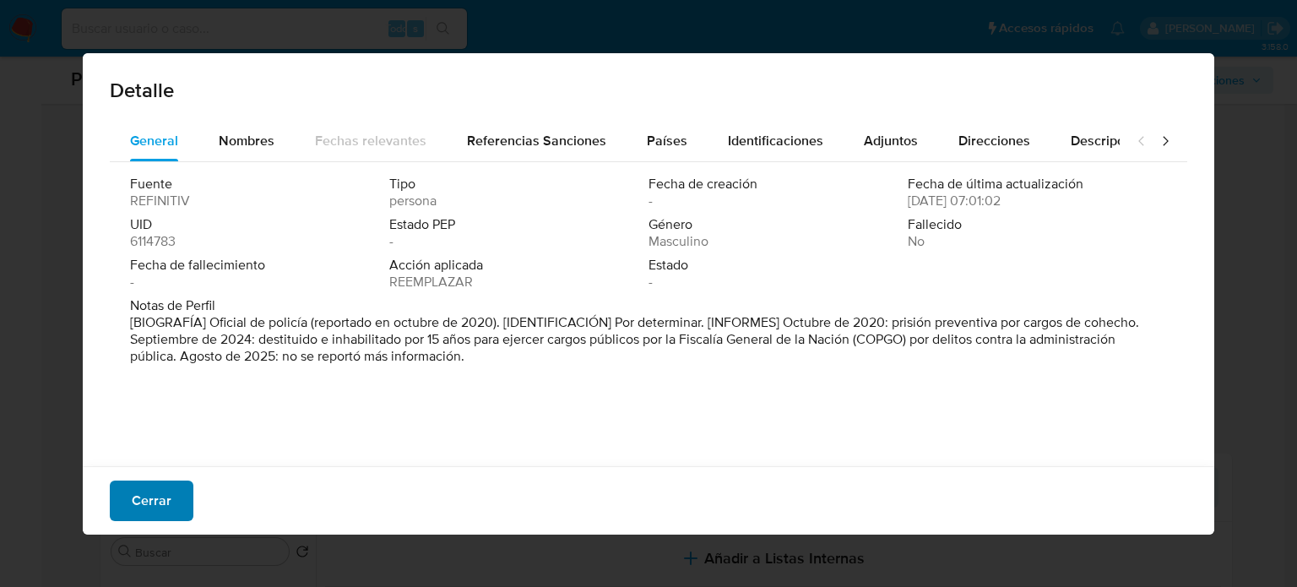
click at [160, 498] on span "Cerrar" at bounding box center [152, 500] width 40 height 37
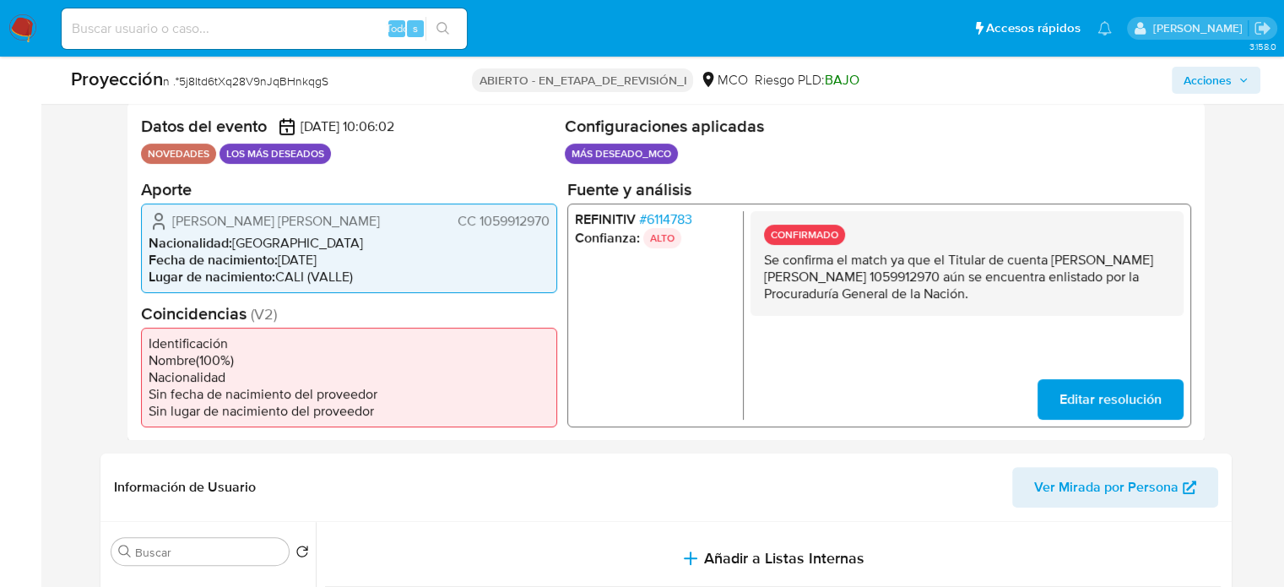
drag, startPoint x: 1051, startPoint y: 259, endPoint x: 859, endPoint y: 279, distance: 192.7
click at [859, 279] on p "Se confirma el match ya que el Titular de cuenta Angelo Alirio Mosquera Torres …" at bounding box center [966, 276] width 406 height 51
drag, startPoint x: 548, startPoint y: 221, endPoint x: 450, endPoint y: 229, distance: 98.2
click at [450, 229] on div "Angelo Alirio Mosquera Torres CC 1059912970" at bounding box center [349, 220] width 401 height 20
click at [531, 252] on li "Fecha de nacimiento : 06/10/1994" at bounding box center [349, 259] width 401 height 17
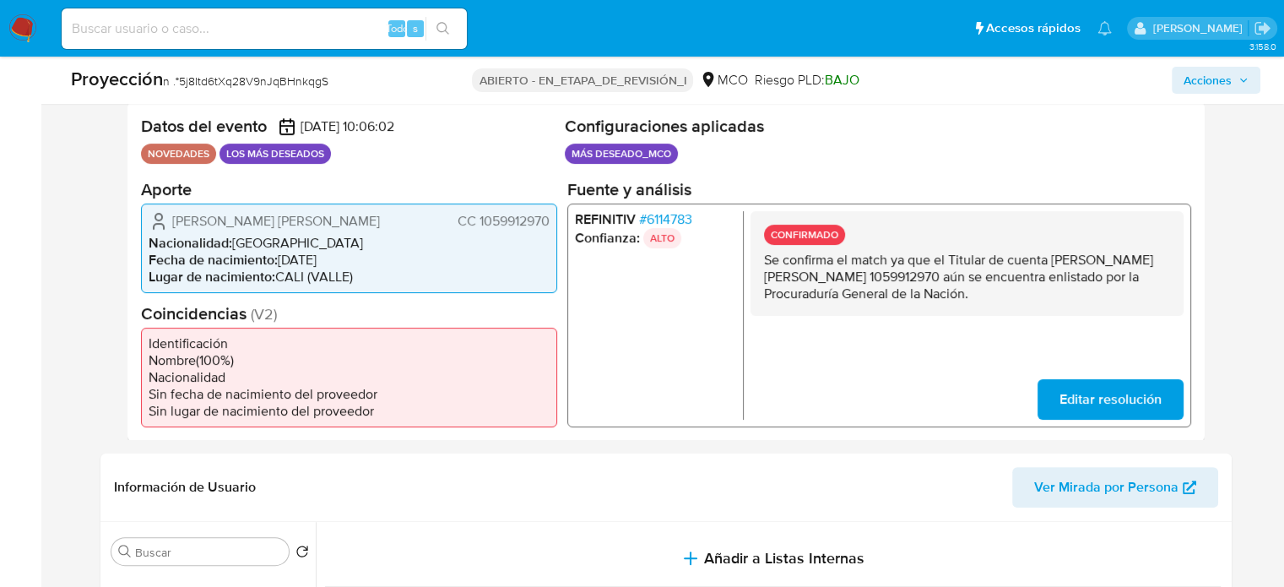
drag, startPoint x: 553, startPoint y: 214, endPoint x: 474, endPoint y: 225, distance: 79.4
click at [474, 225] on div "Angelo Alirio Mosquera Torres CC 1059912970 Nacionalidad : Colombia Fecha de na…" at bounding box center [349, 247] width 416 height 89
drag, startPoint x: 310, startPoint y: 218, endPoint x: 256, endPoint y: 227, distance: 54.8
click at [256, 227] on span "Angelo Alirio Mosquera Torres" at bounding box center [276, 220] width 208 height 17
drag, startPoint x: 552, startPoint y: 221, endPoint x: 478, endPoint y: 227, distance: 74.5
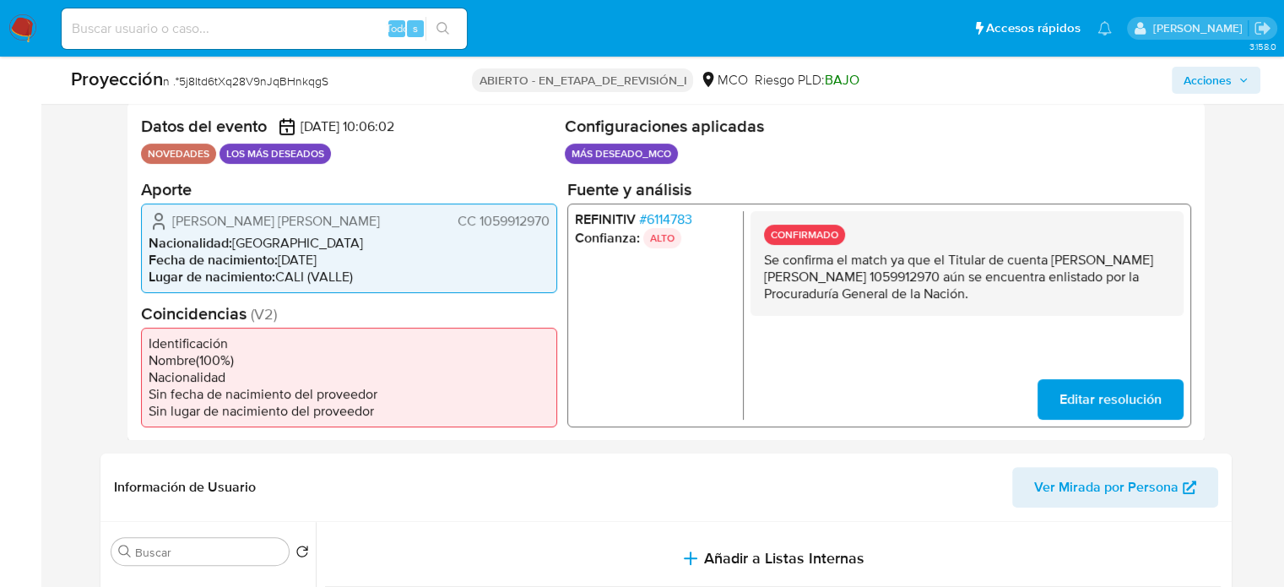
click at [478, 227] on div "Angelo Alirio Mosquera Torres CC 1059912970 Nacionalidad : Colombia Fecha de na…" at bounding box center [349, 247] width 416 height 89
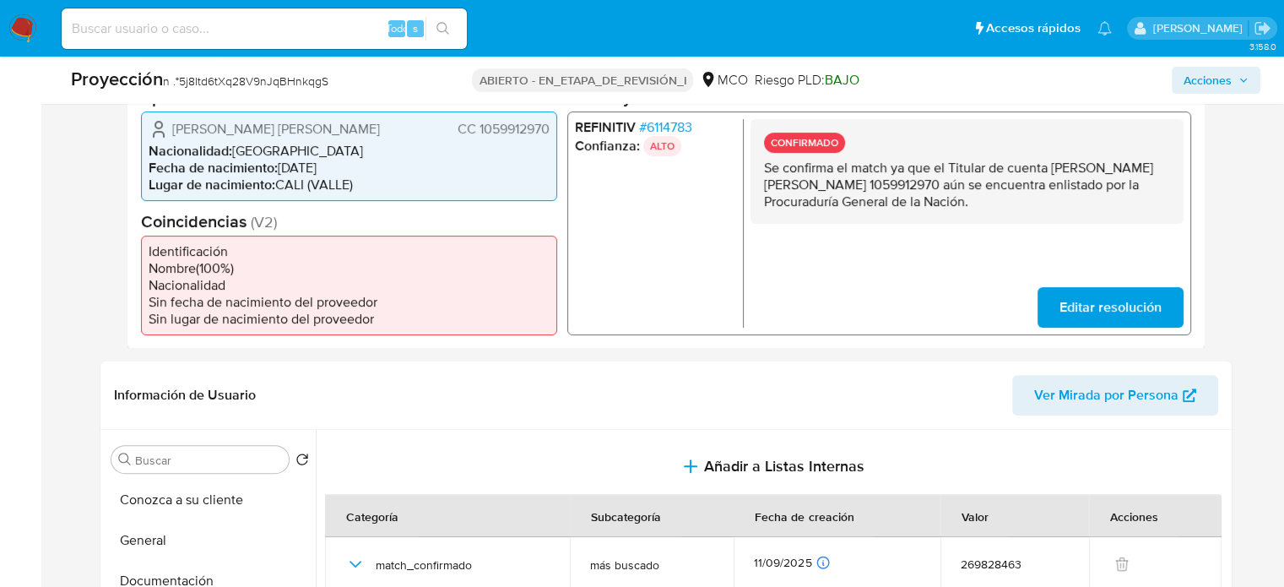
scroll to position [675, 0]
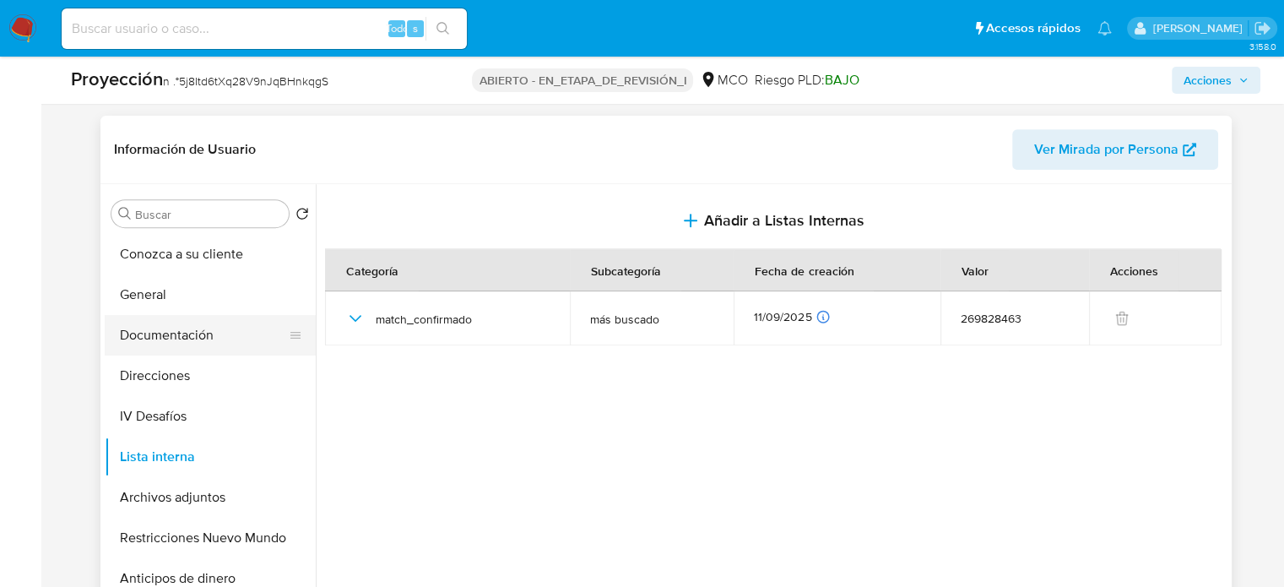
click at [161, 328] on button "Documentación" at bounding box center [204, 335] width 198 height 41
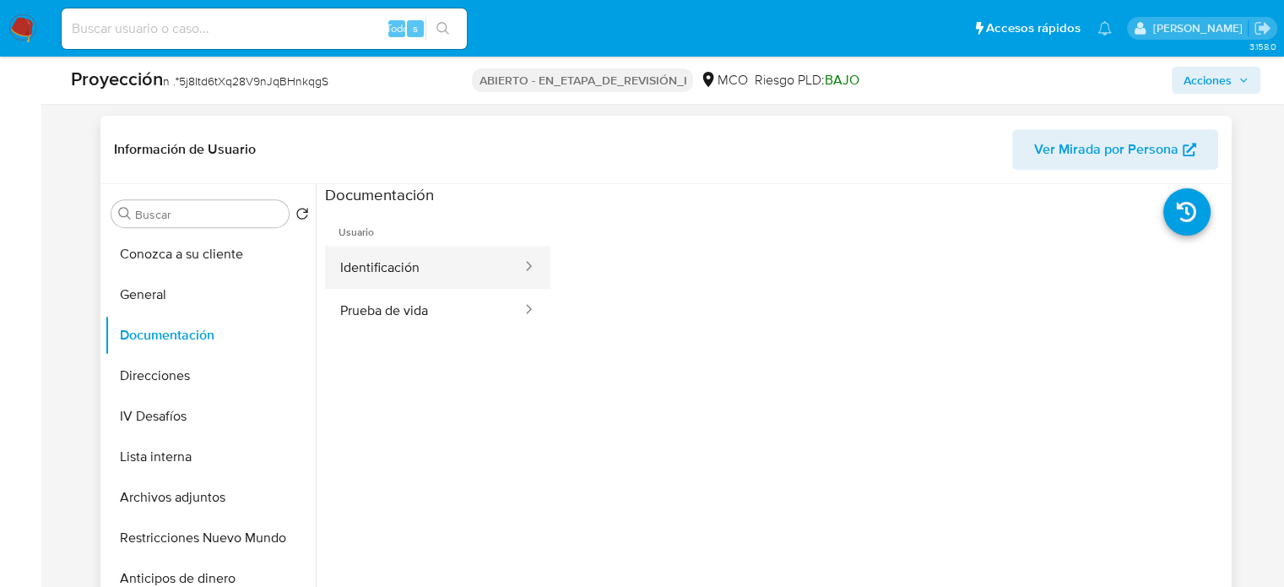
click at [431, 267] on button "Identificación" at bounding box center [424, 267] width 198 height 43
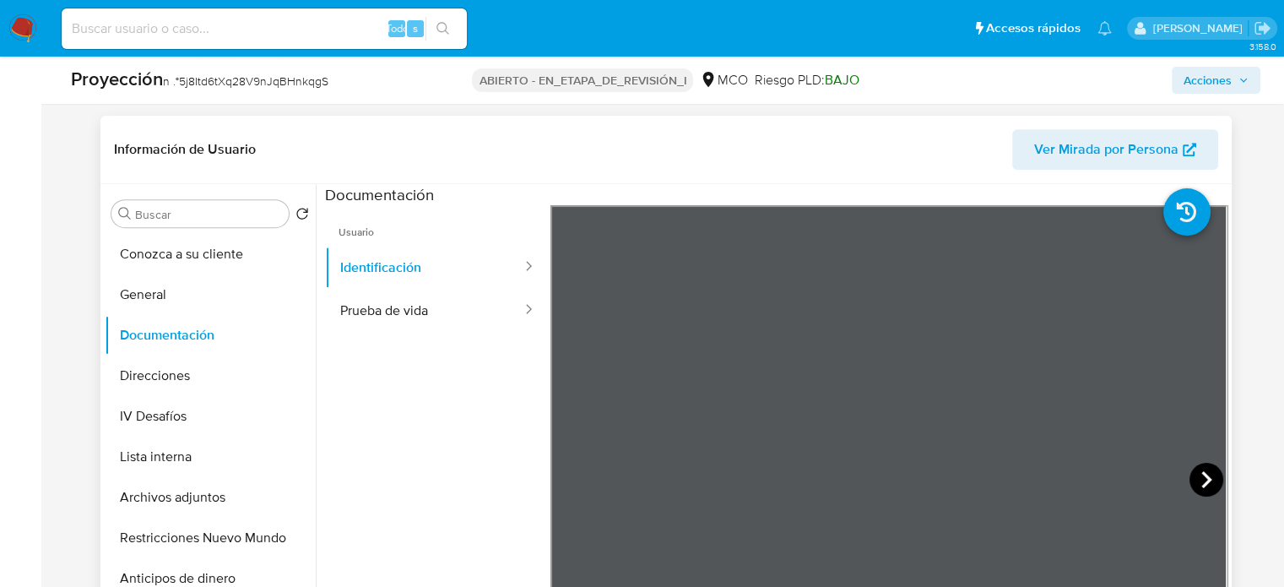
click at [1202, 473] on icon at bounding box center [1206, 480] width 34 height 34
click at [152, 487] on button "Archivos adjuntos" at bounding box center [204, 497] width 198 height 41
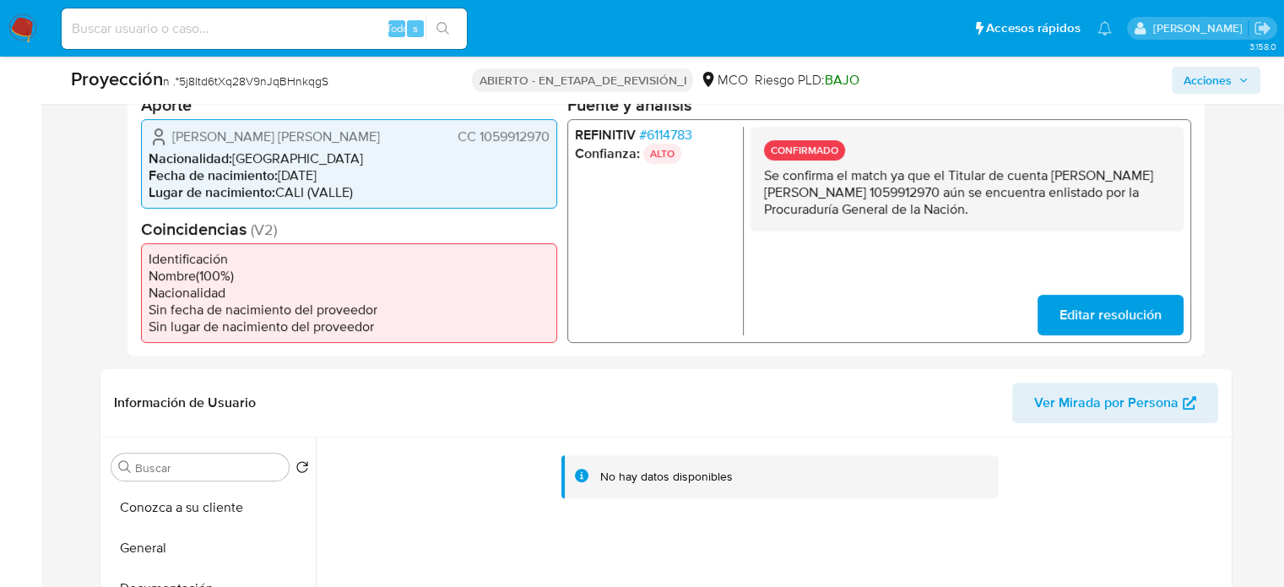
scroll to position [338, 0]
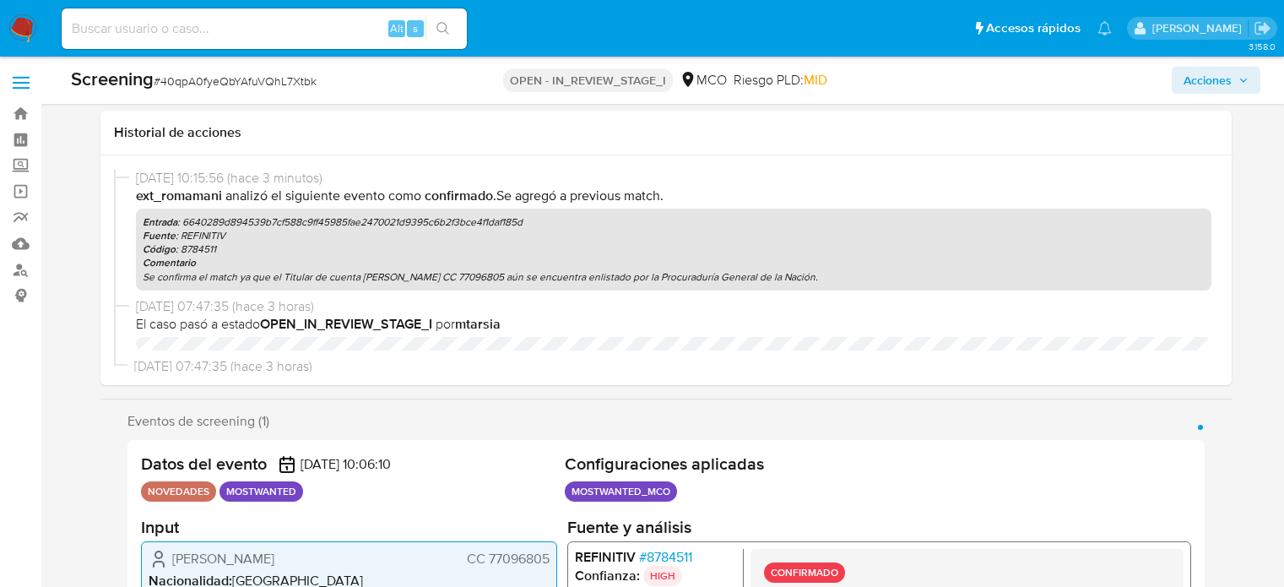
select select "10"
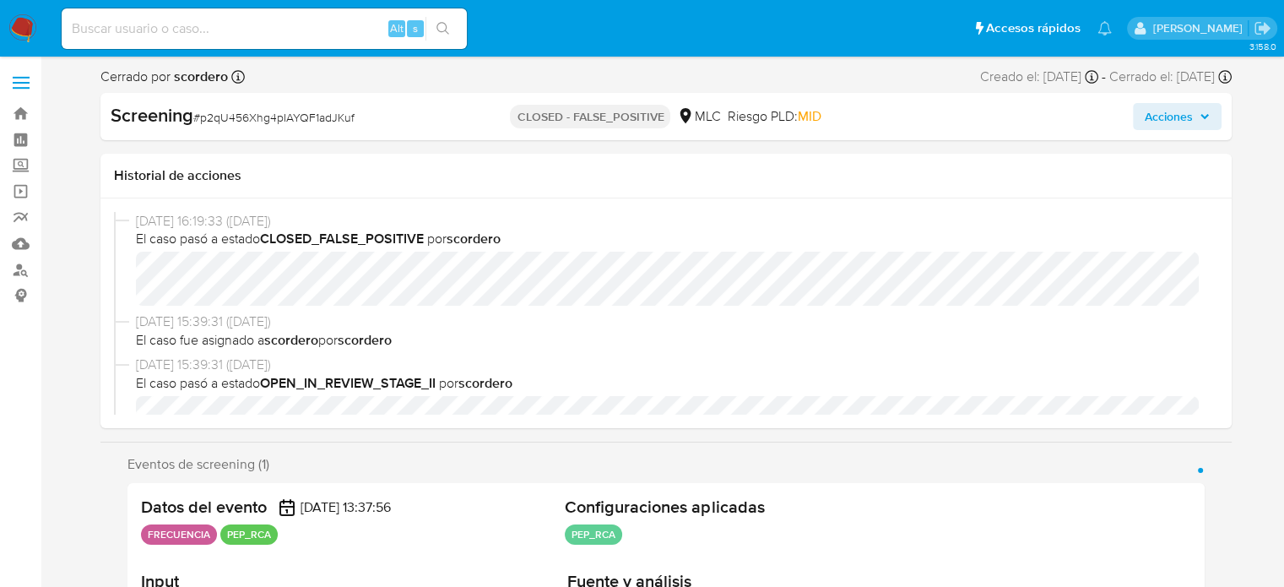
select select "10"
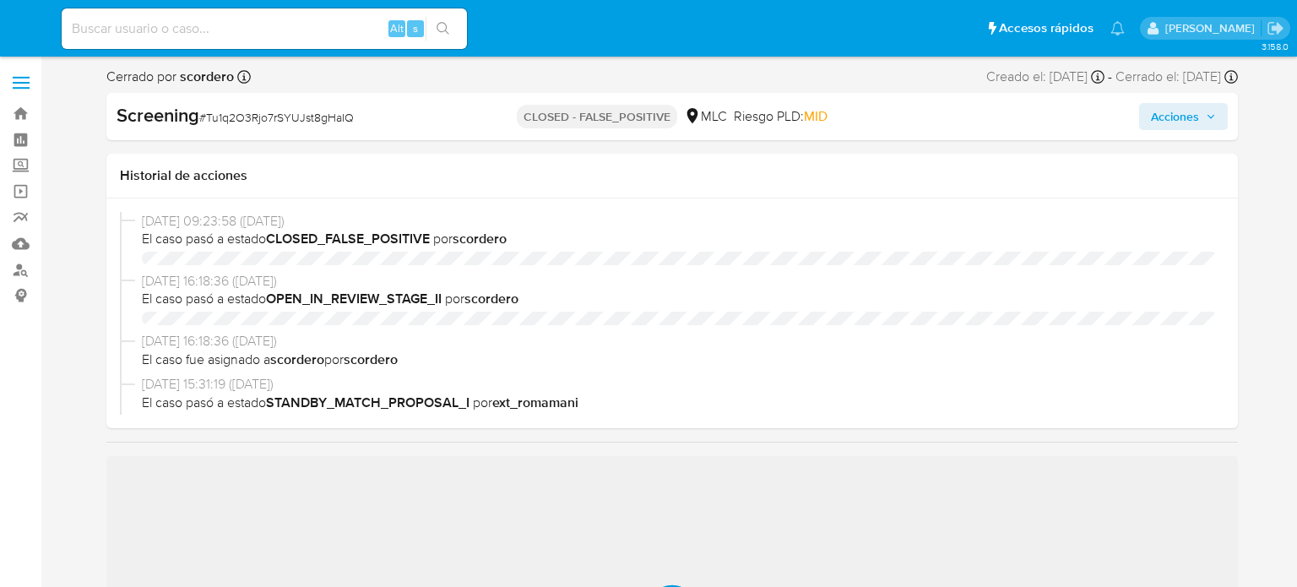
select select "10"
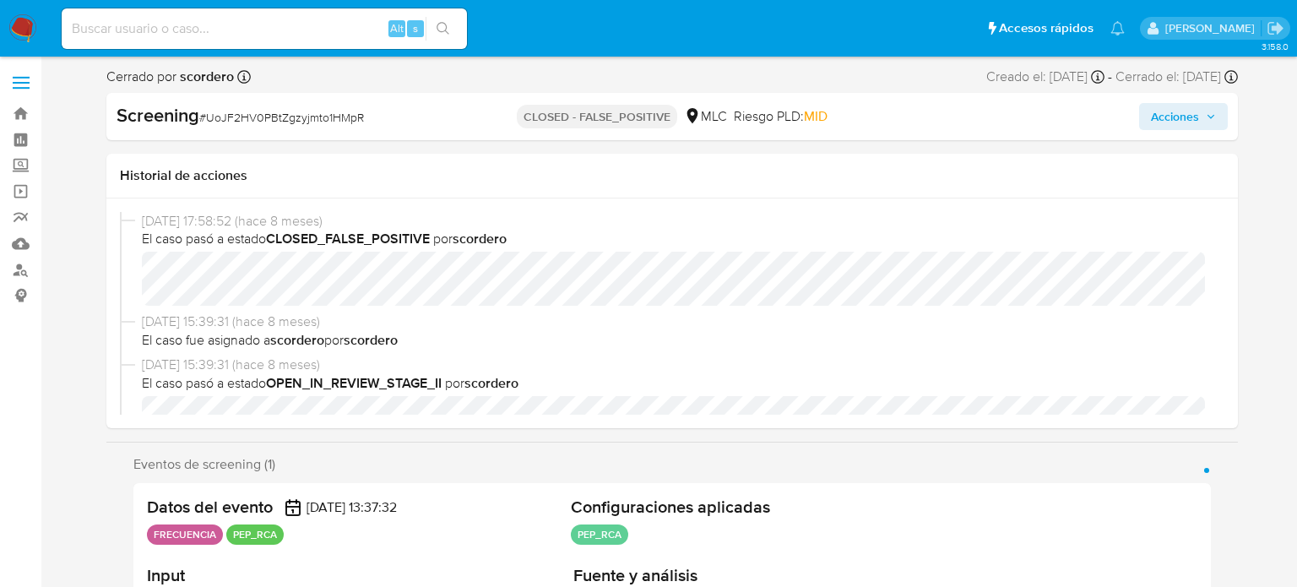
select select "10"
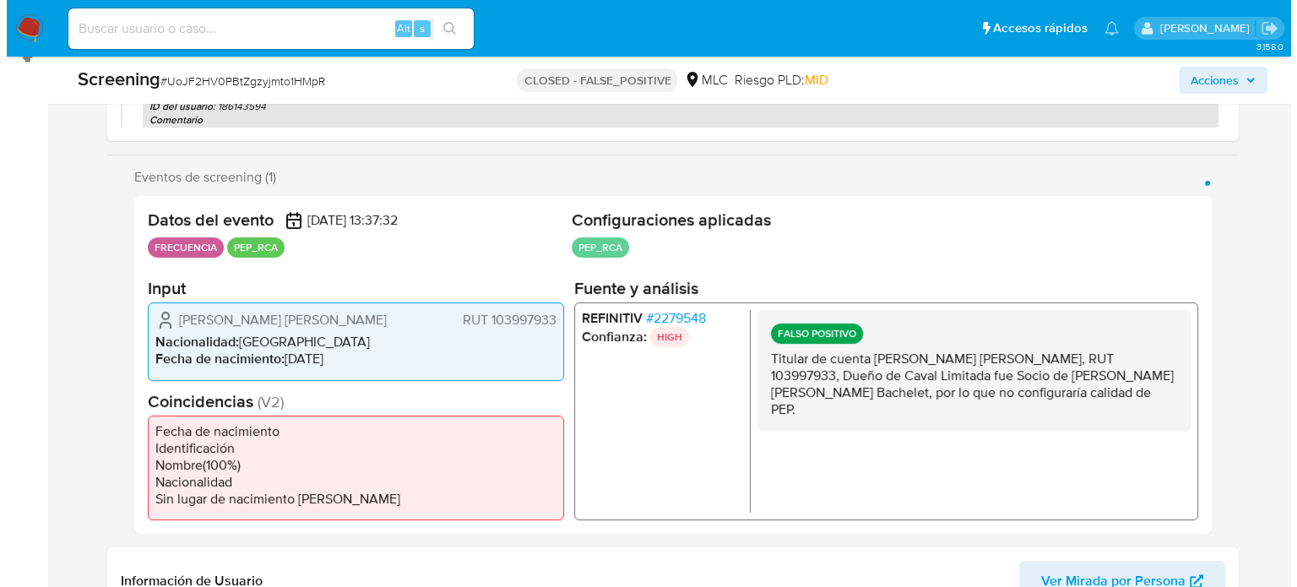
scroll to position [253, 0]
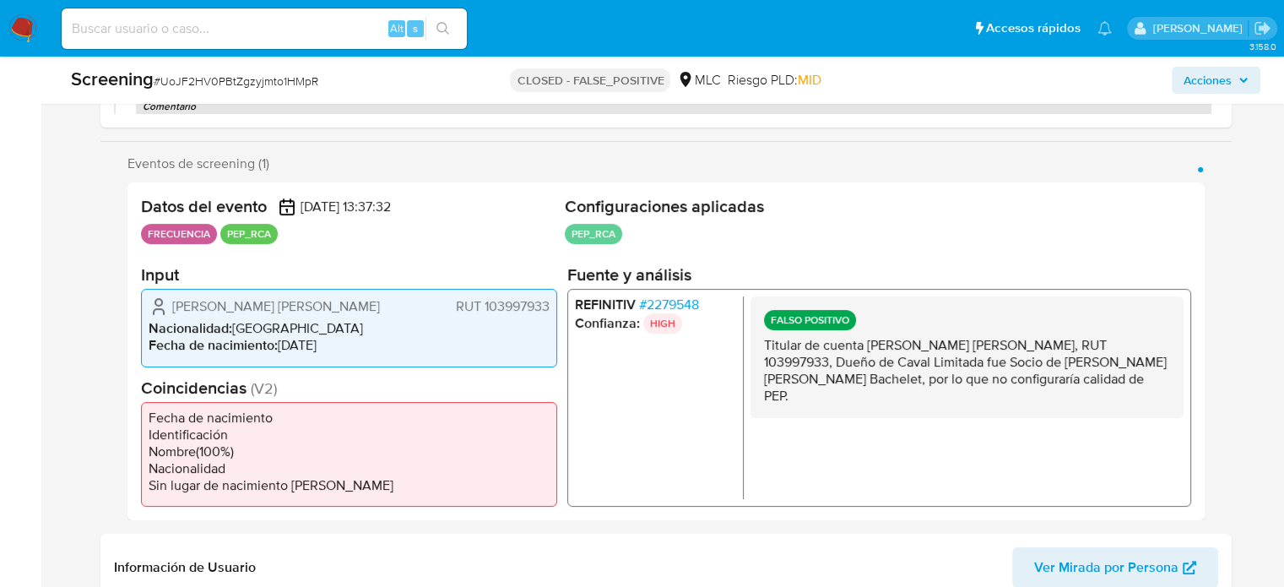
click at [692, 308] on span "# 2279548" at bounding box center [668, 304] width 60 height 17
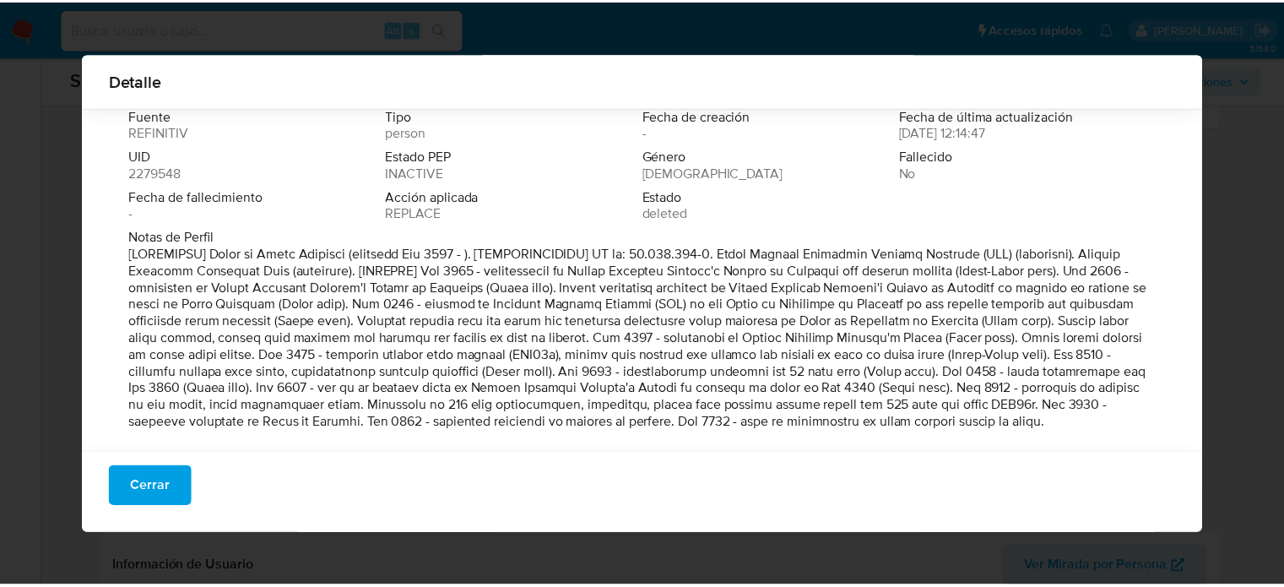
scroll to position [71, 0]
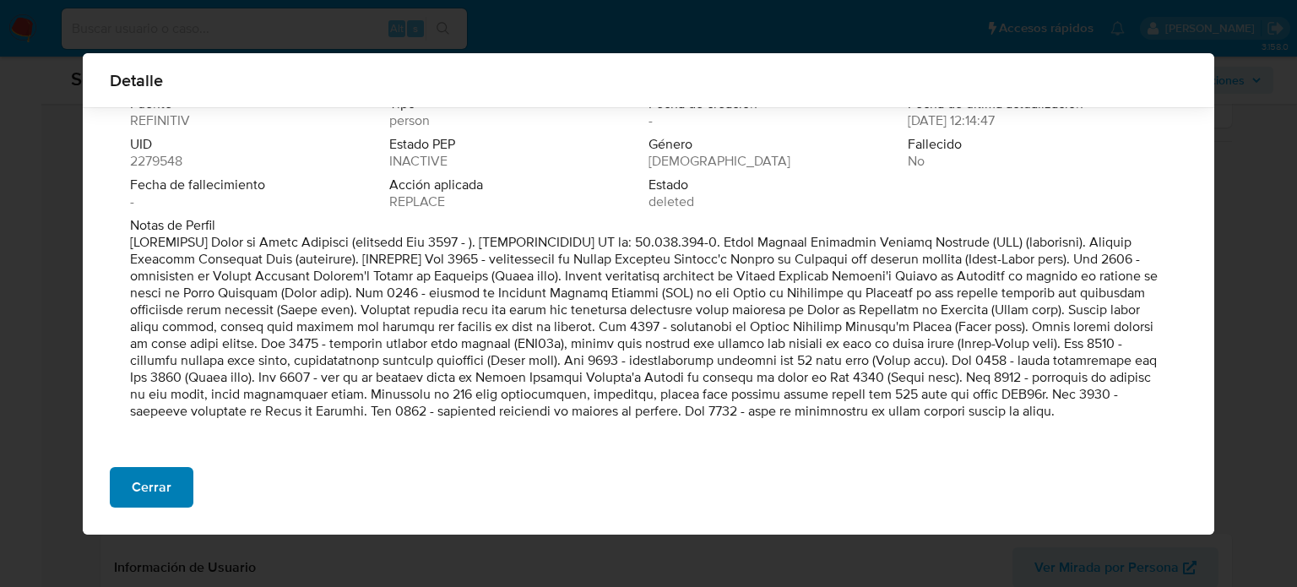
click at [177, 489] on button "Cerrar" at bounding box center [152, 487] width 84 height 41
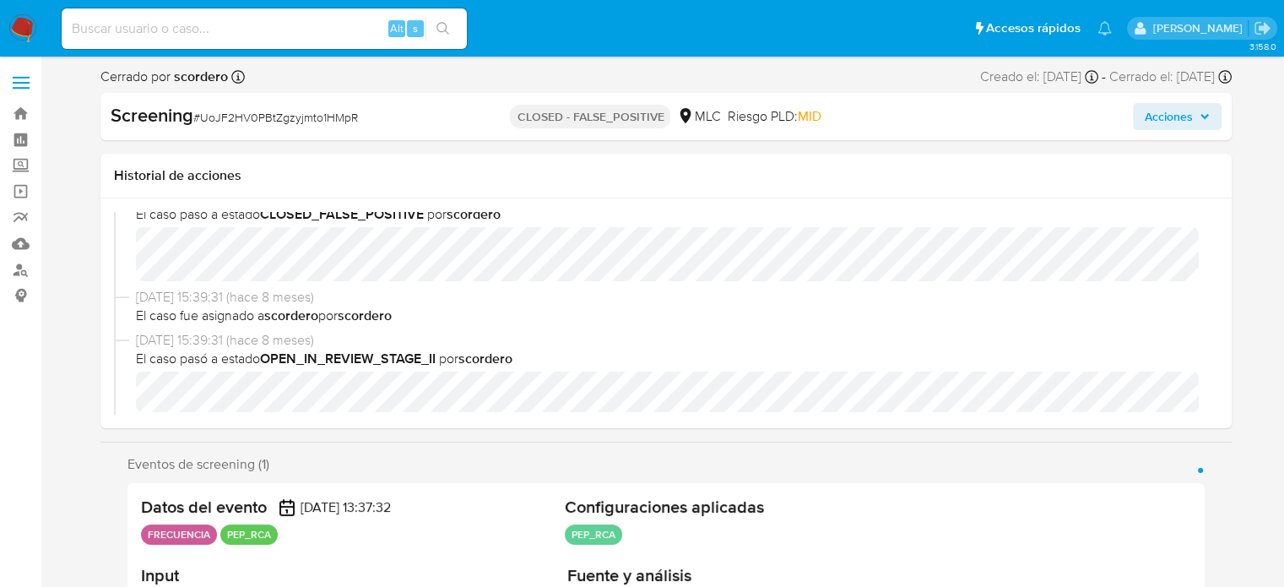
scroll to position [0, 0]
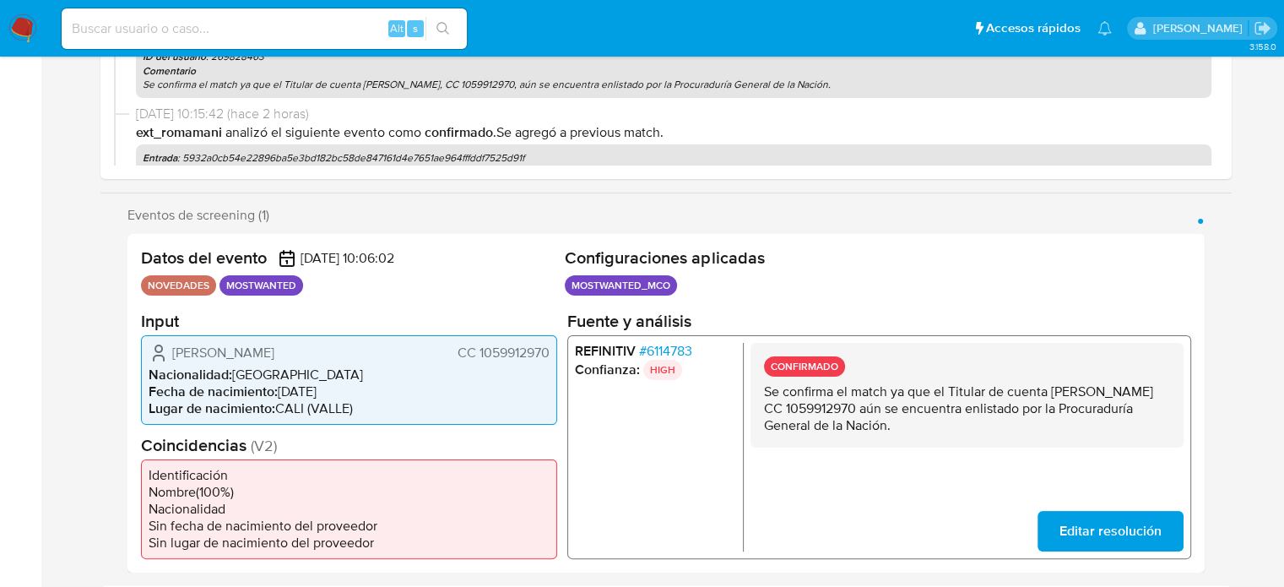
select select "10"
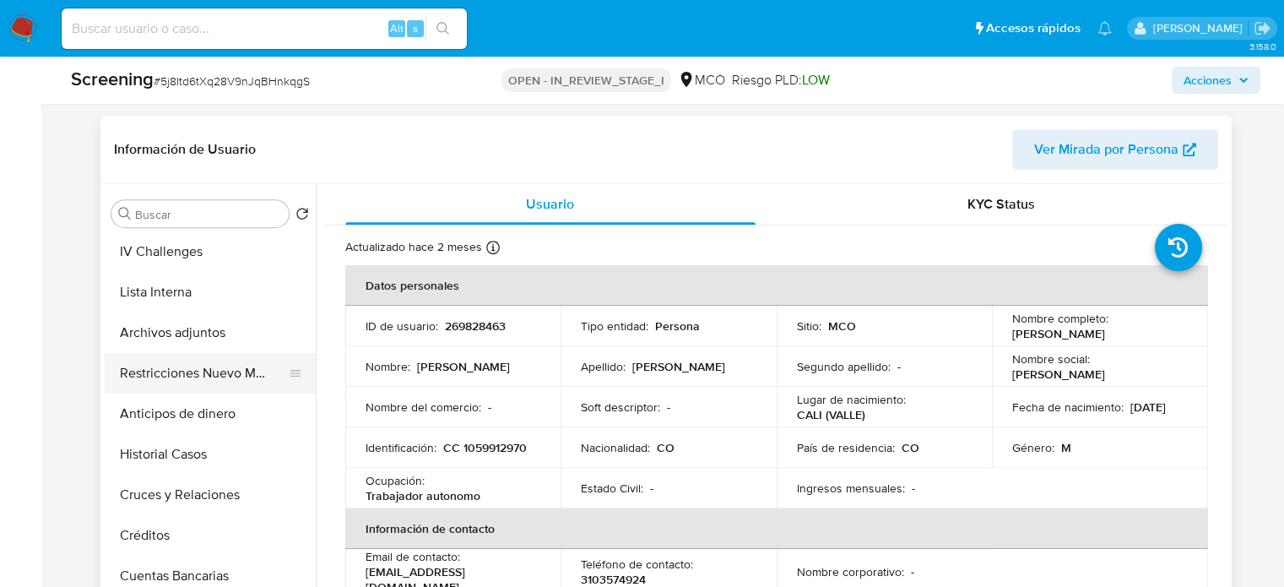
scroll to position [169, 0]
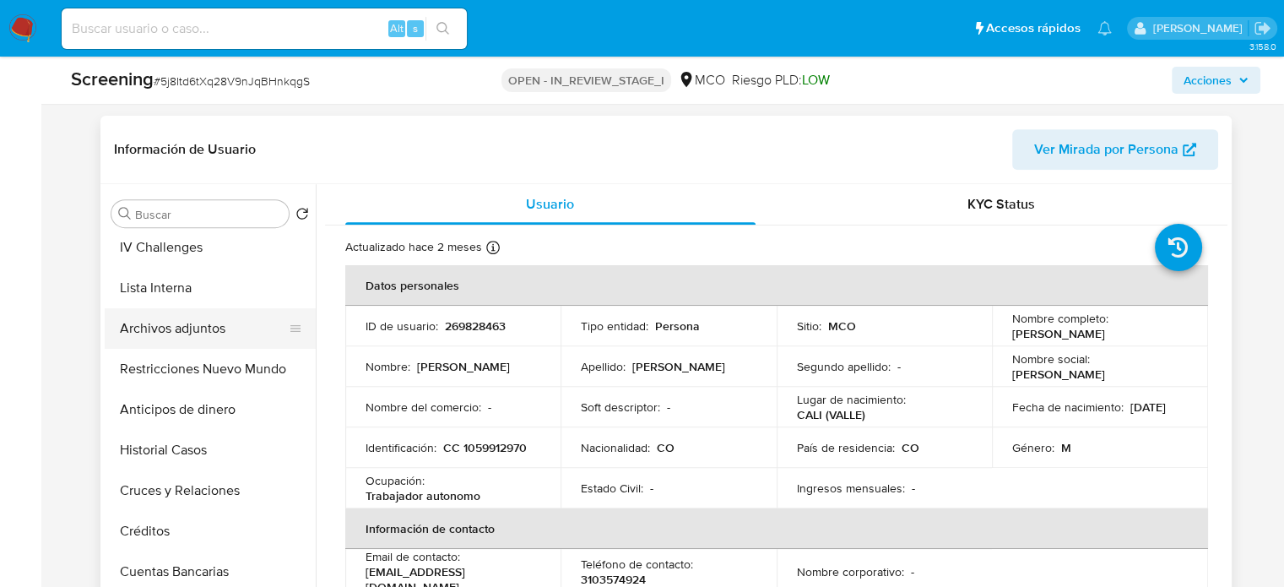
click at [187, 345] on button "Archivos adjuntos" at bounding box center [204, 328] width 198 height 41
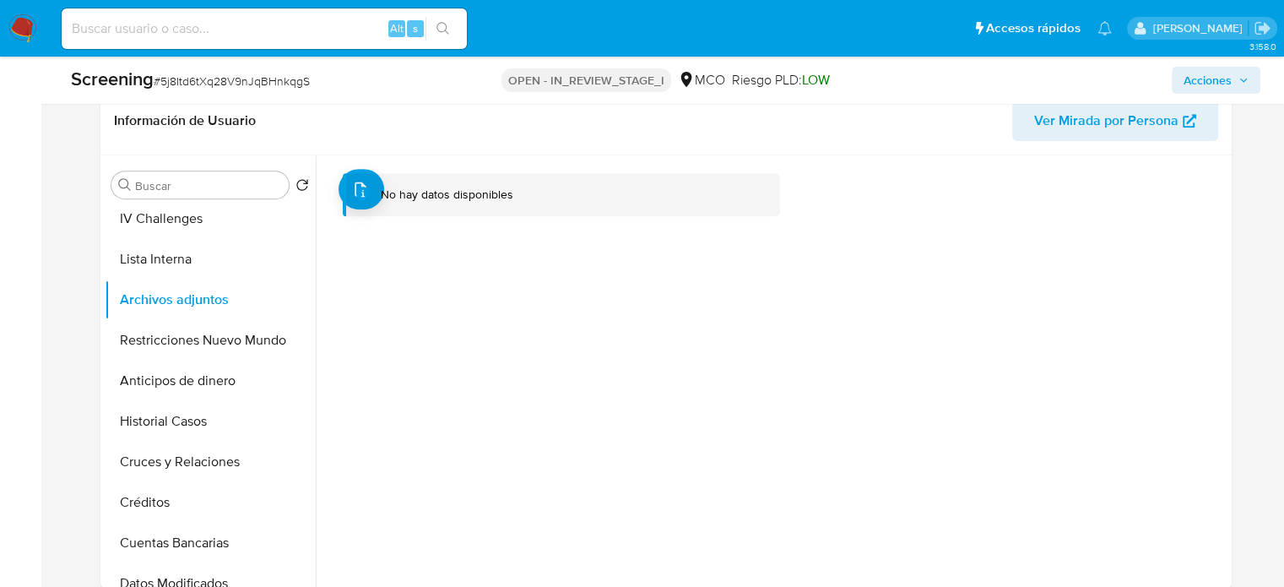
scroll to position [675, 0]
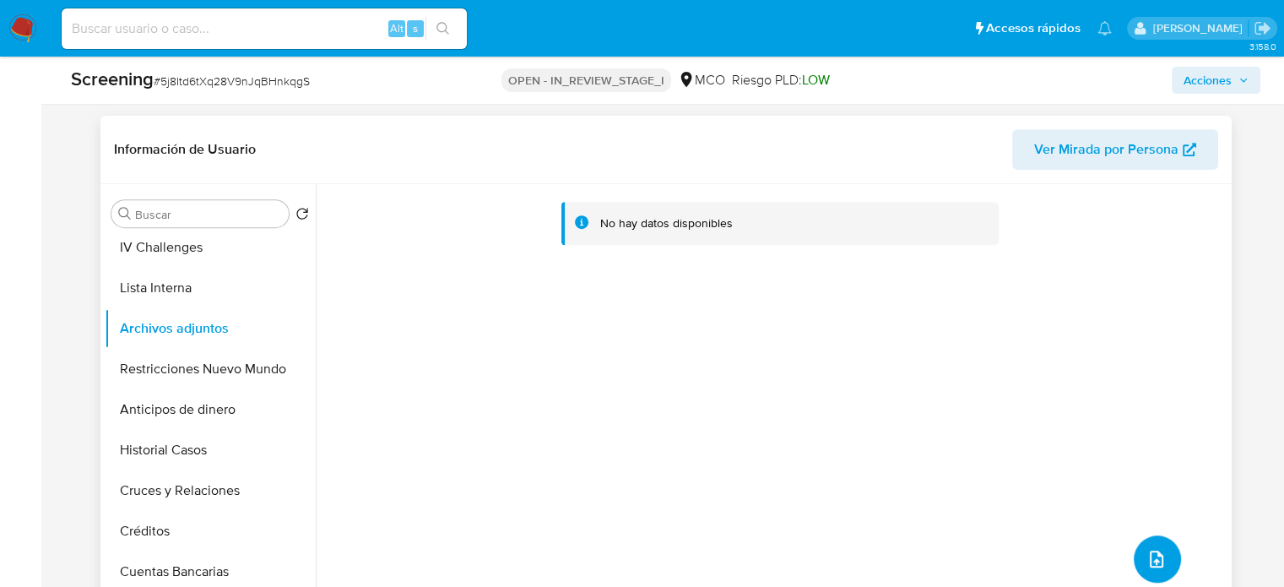
click at [1138, 551] on button "upload-file" at bounding box center [1157, 558] width 47 height 47
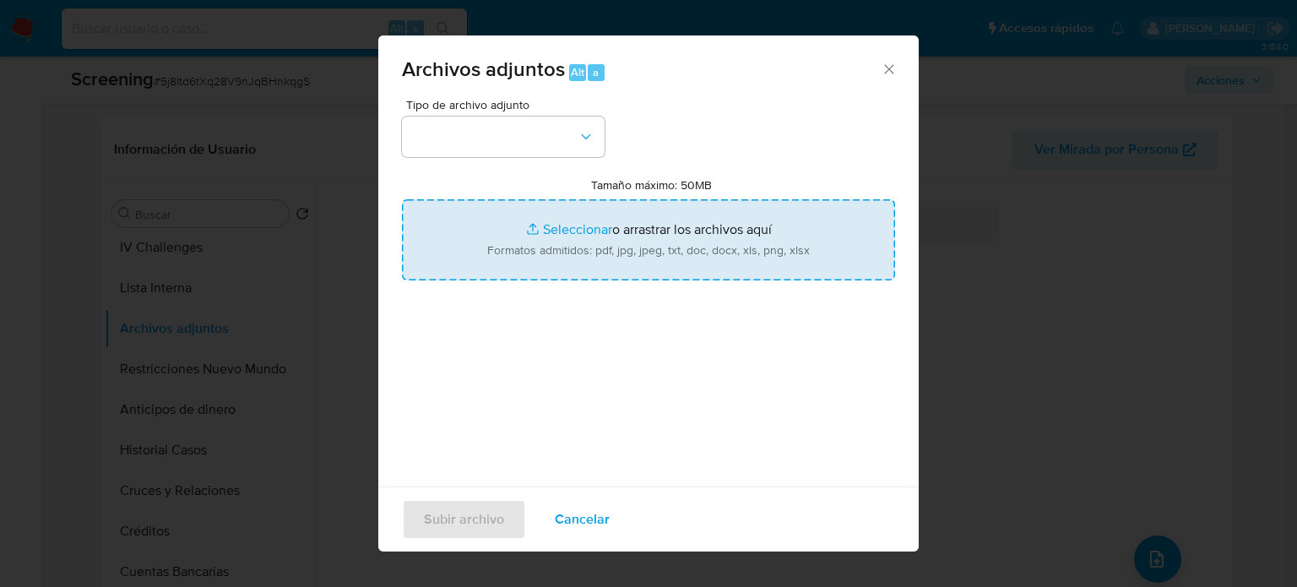
click at [584, 245] on input "Tamaño máximo: 50MB Seleccionar archivos" at bounding box center [648, 239] width 493 height 81
type input "C:\fakepath\Cárcel para tres policías por retencion... judicializarlos - Diario…"
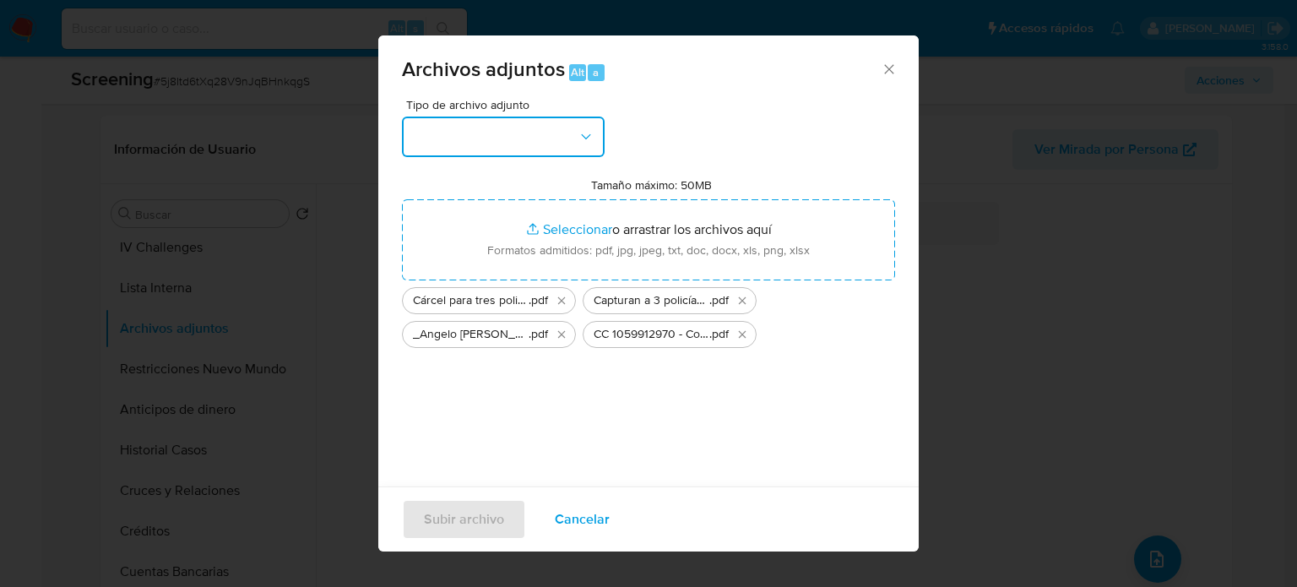
click at [574, 138] on button "button" at bounding box center [503, 136] width 203 height 41
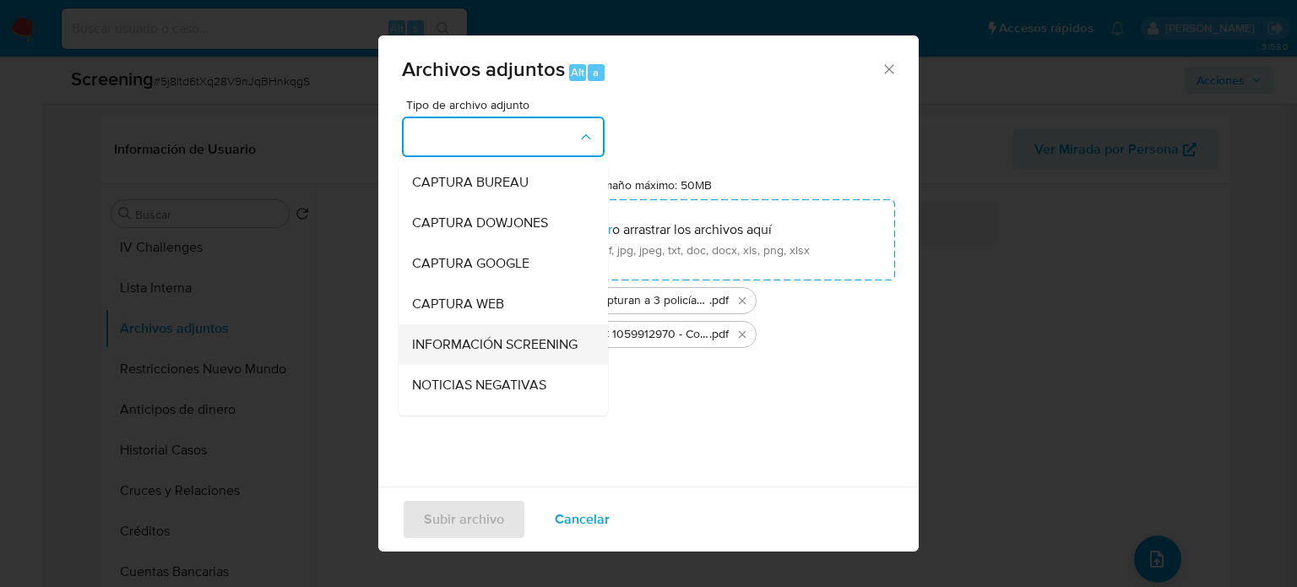
click at [464, 345] on span "INFORMACIÓN SCREENING" at bounding box center [494, 344] width 165 height 17
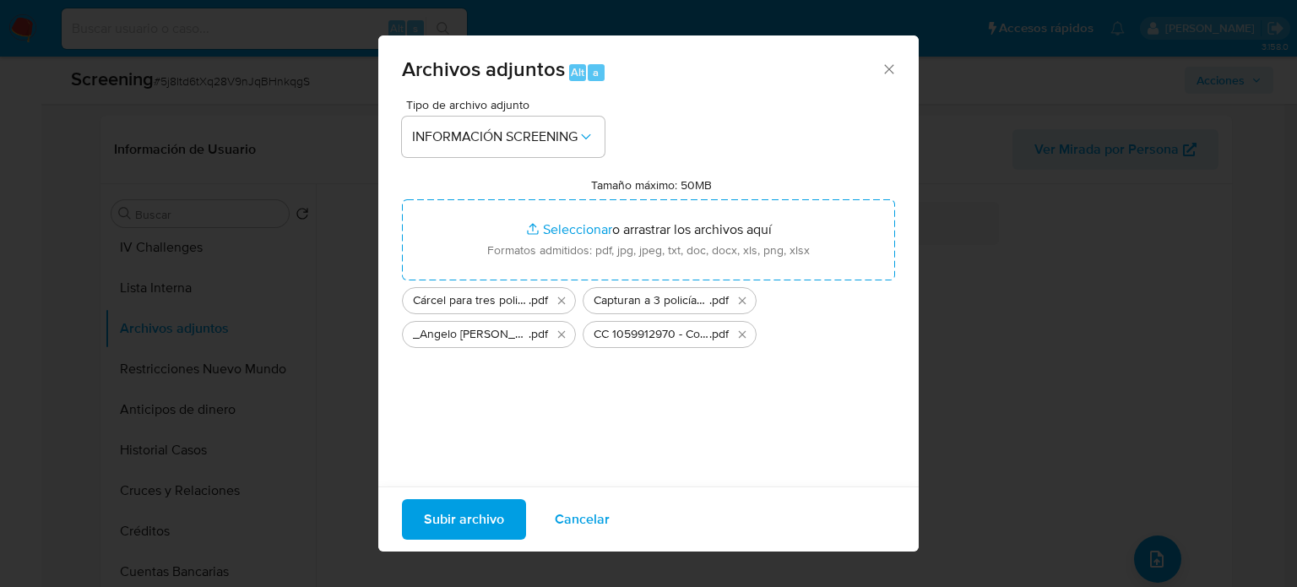
click at [436, 525] on span "Subir archivo" at bounding box center [464, 519] width 80 height 37
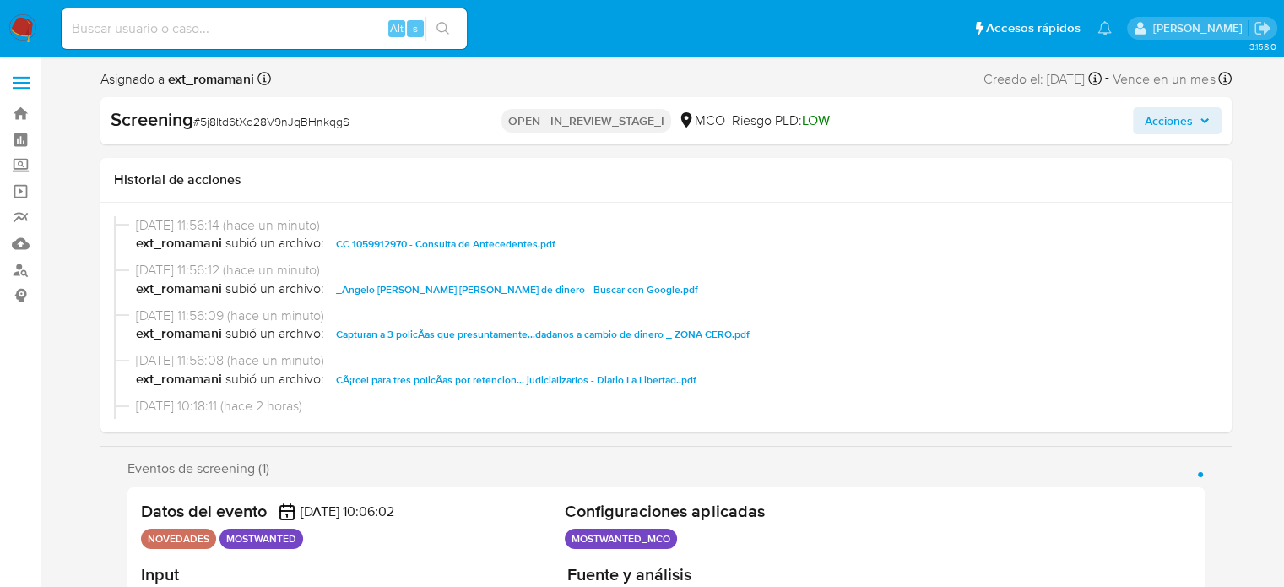
select select "10"
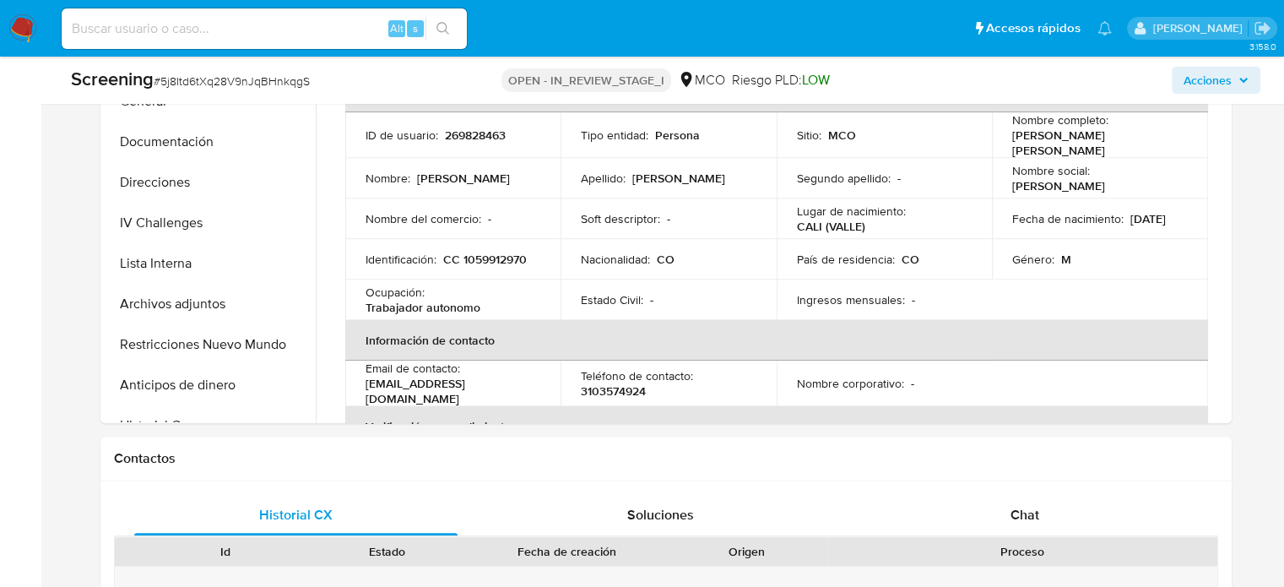
scroll to position [929, 0]
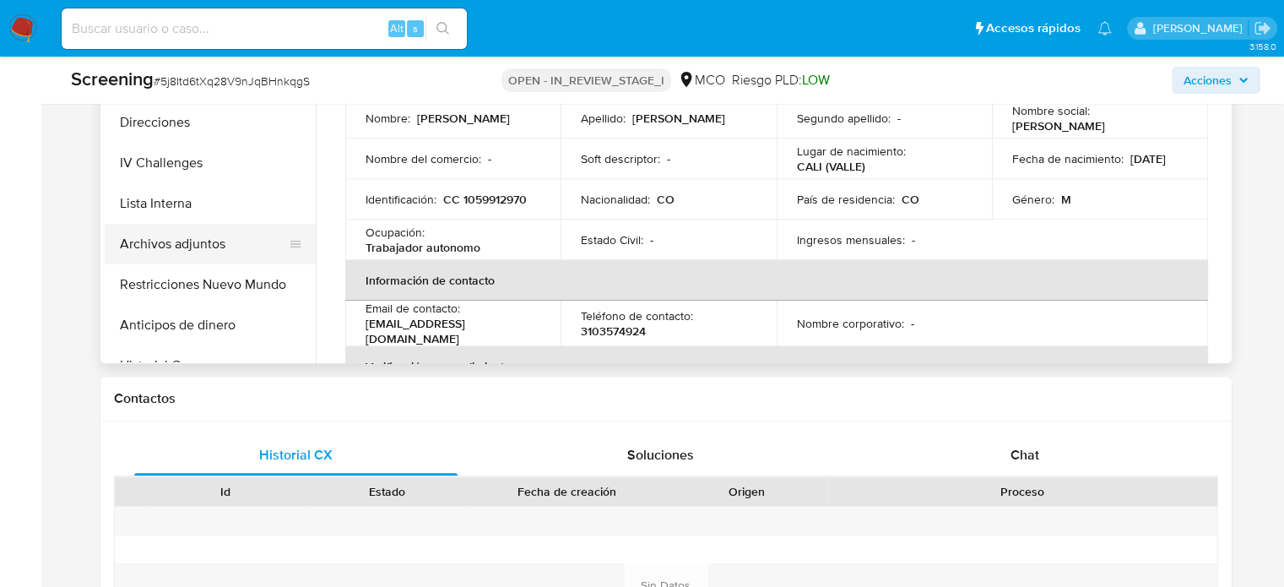
click at [179, 234] on button "Archivos adjuntos" at bounding box center [204, 244] width 198 height 41
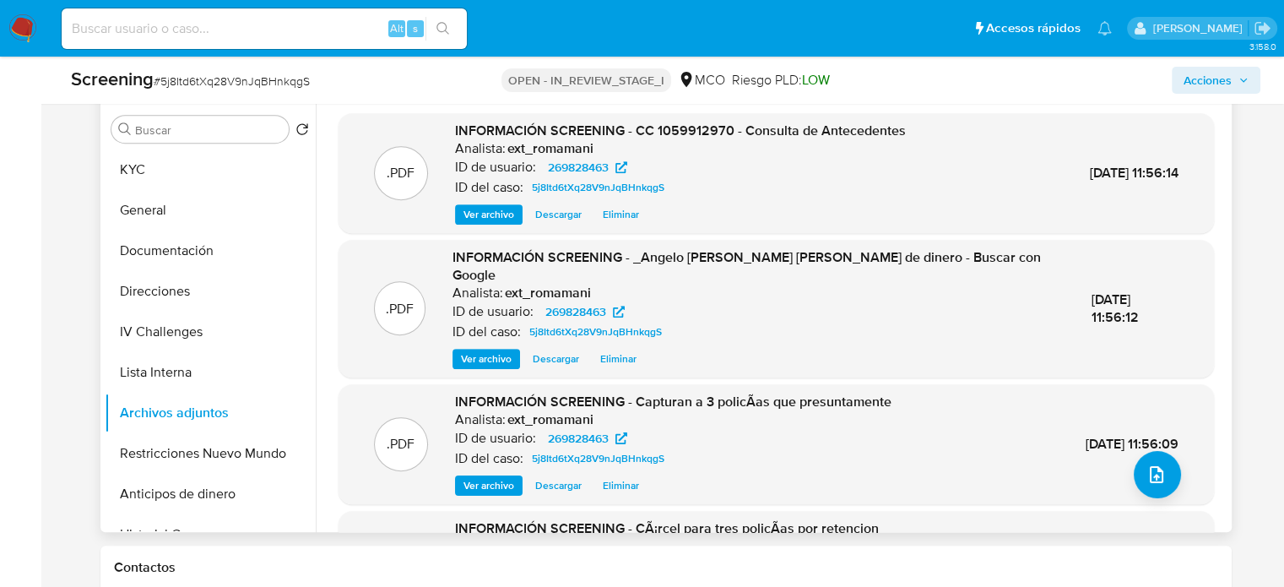
scroll to position [760, 0]
click at [473, 208] on span "Ver archivo" at bounding box center [488, 214] width 51 height 17
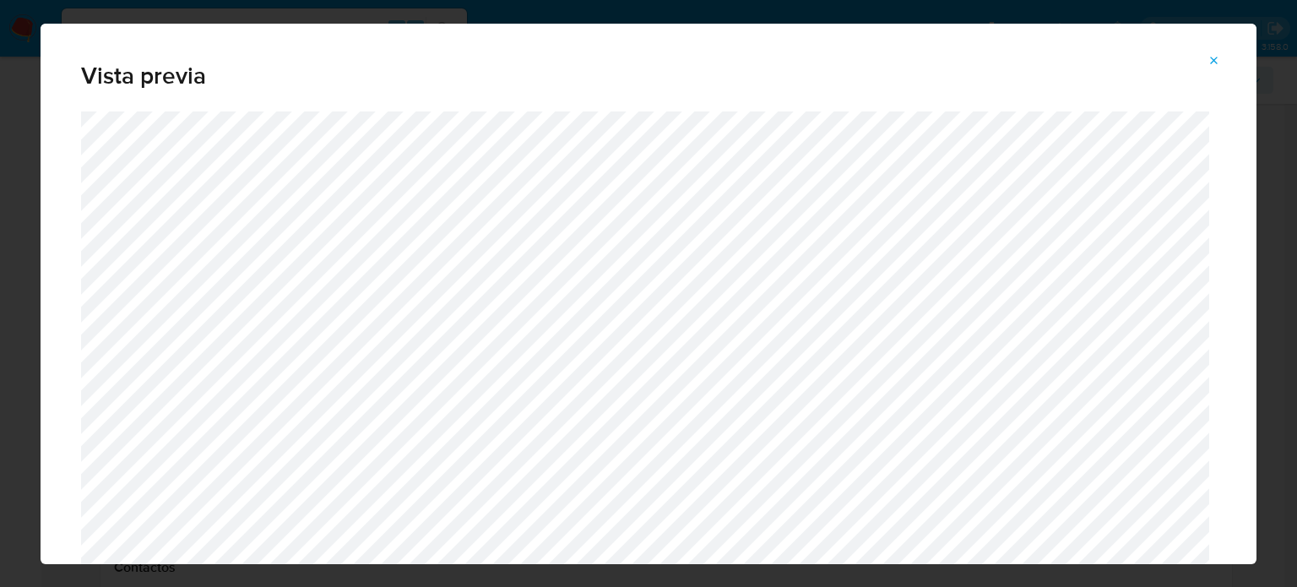
click at [1212, 61] on icon "Attachment preview" at bounding box center [1214, 61] width 8 height 8
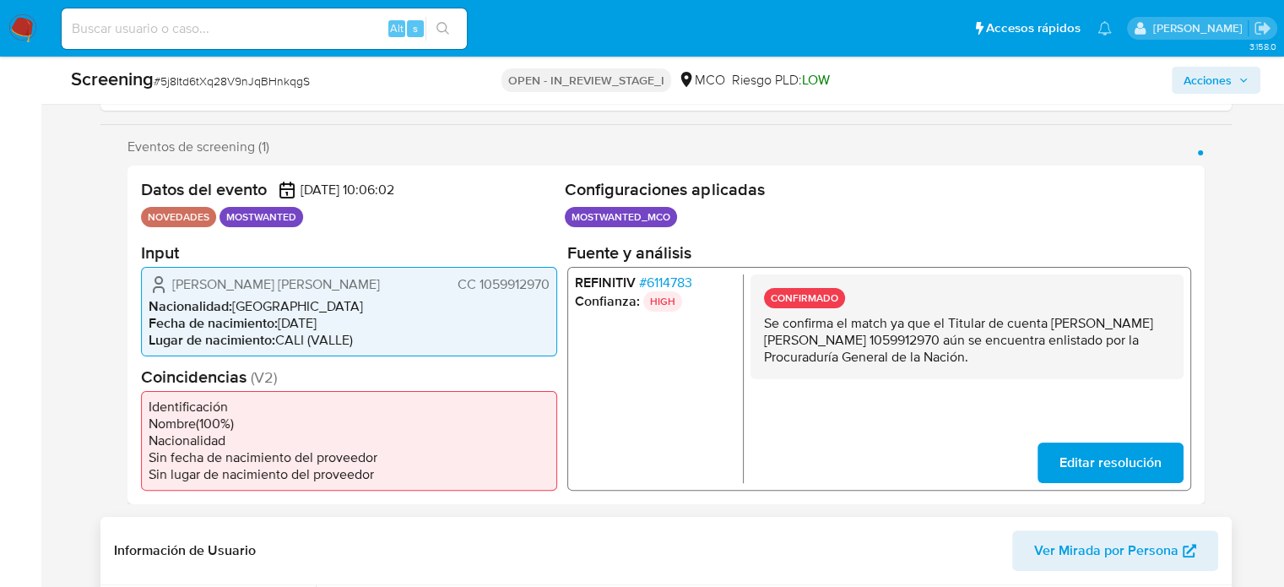
scroll to position [169, 0]
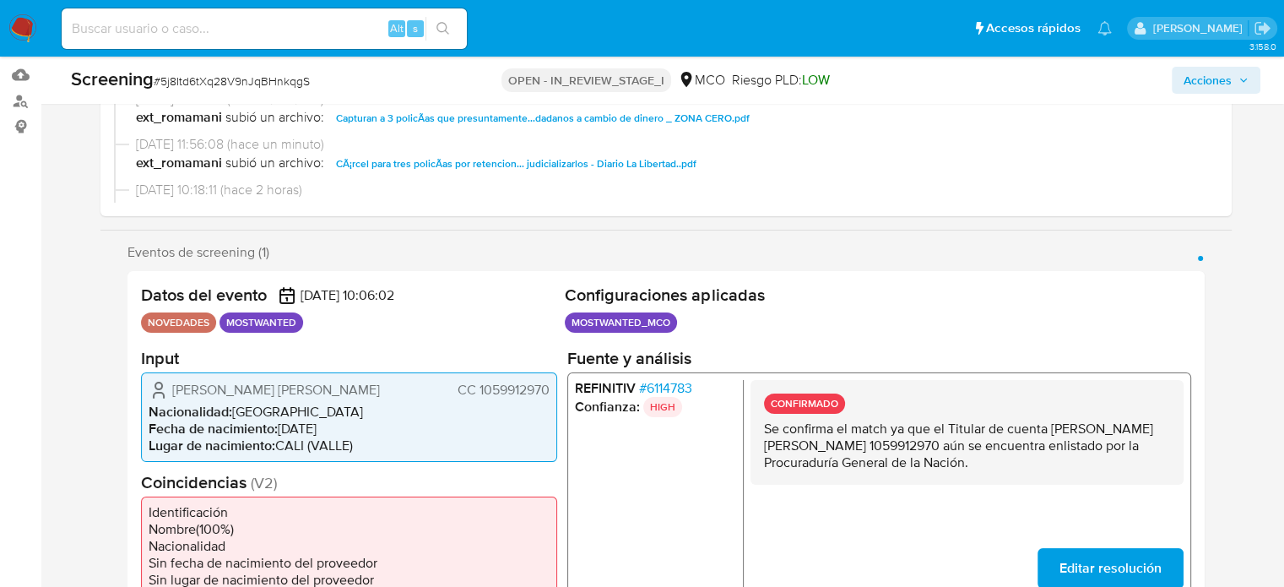
click at [672, 385] on span "# 6114783" at bounding box center [664, 387] width 53 height 17
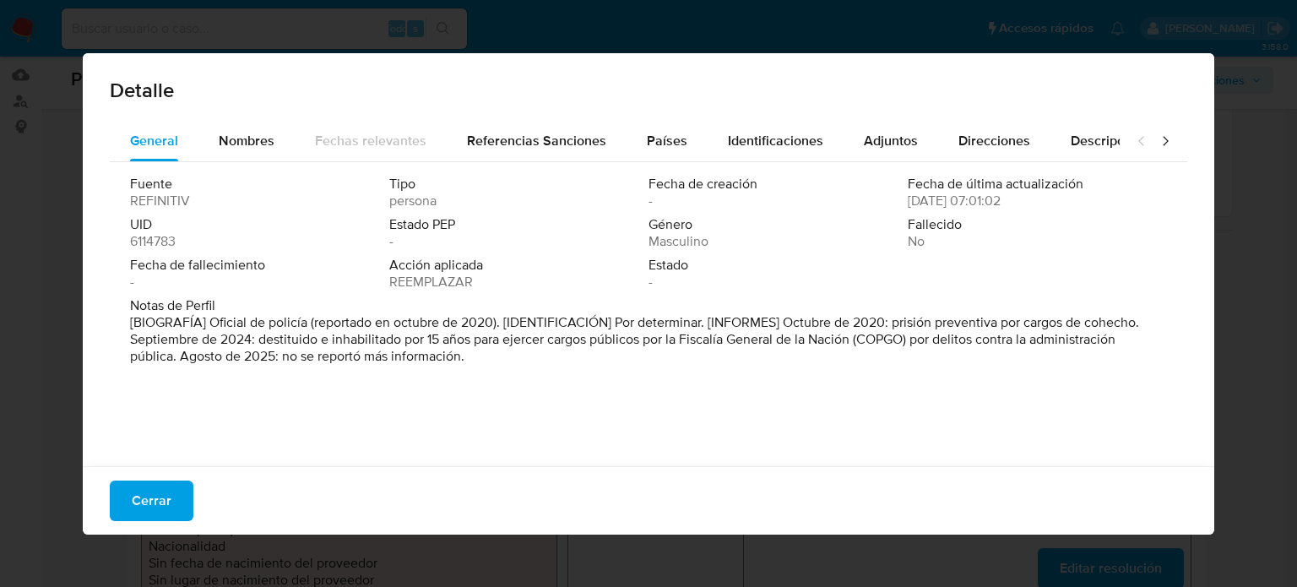
drag, startPoint x: 255, startPoint y: 343, endPoint x: 171, endPoint y: 360, distance: 85.4
click at [171, 360] on font "[BIOGRAFÍA] Oficial de policía (reportado en octubre de 2020). [IDENTIFICACIÓN]…" at bounding box center [634, 338] width 1009 height 53
drag, startPoint x: 892, startPoint y: 321, endPoint x: 1170, endPoint y: 317, distance: 277.7
click at [1170, 317] on div "Fuente REFINITIV Tipo persona Fecha de creación - Fecha de última actualización…" at bounding box center [648, 309] width 1077 height 295
click at [135, 502] on font "Cerrar" at bounding box center [152, 500] width 40 height 41
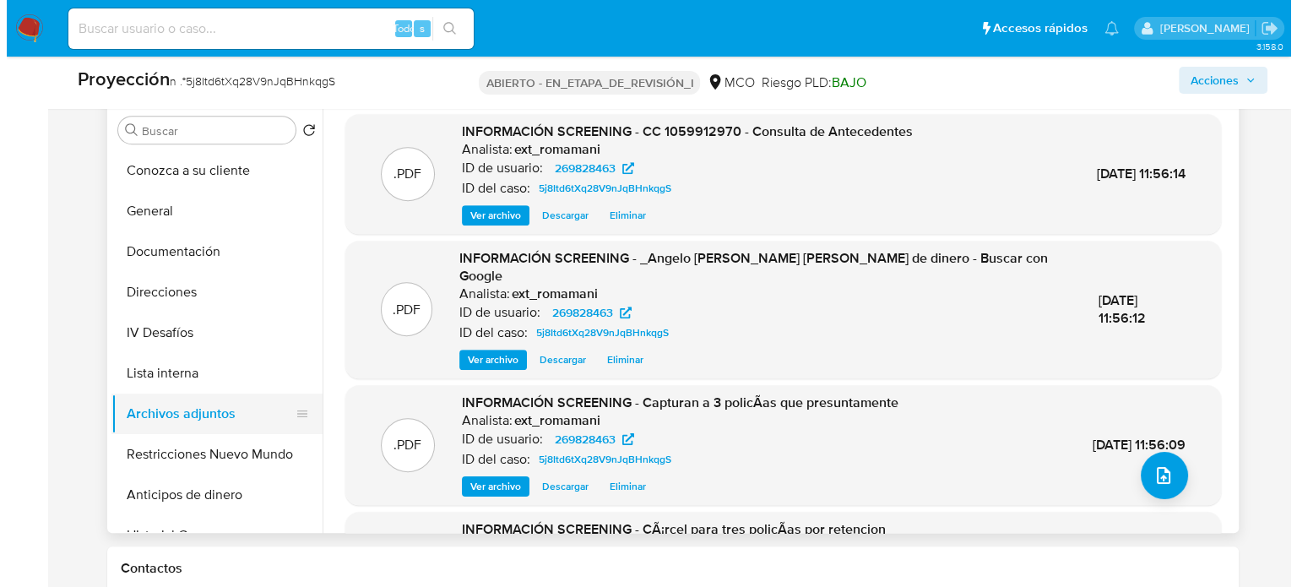
scroll to position [760, 0]
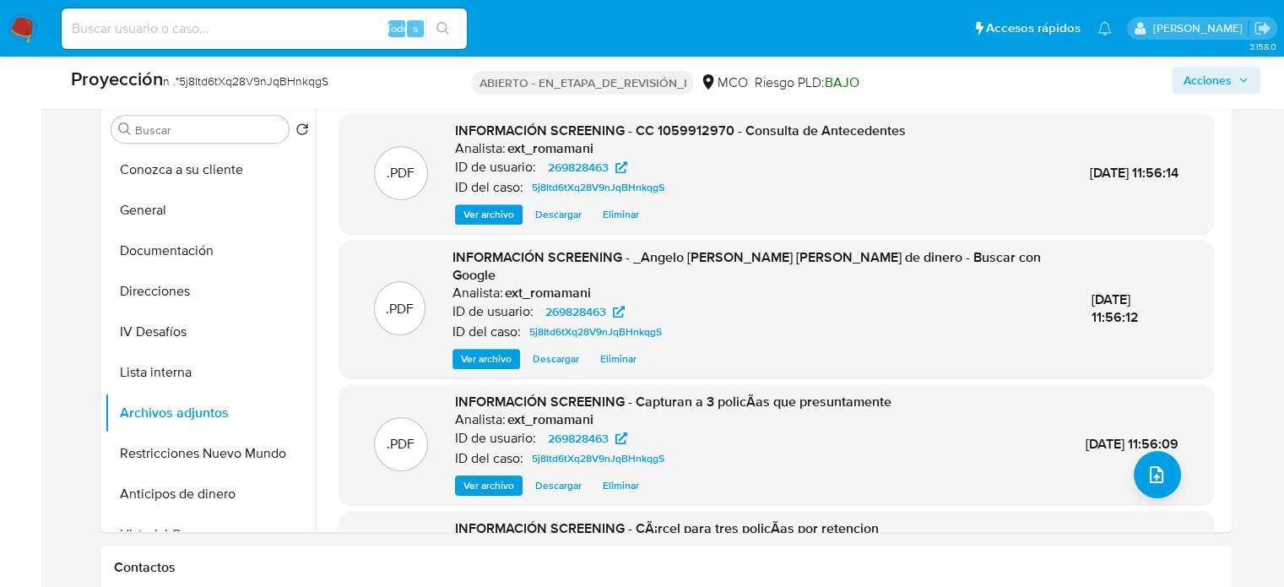
click at [474, 218] on font "Ver archivo" at bounding box center [488, 214] width 51 height 20
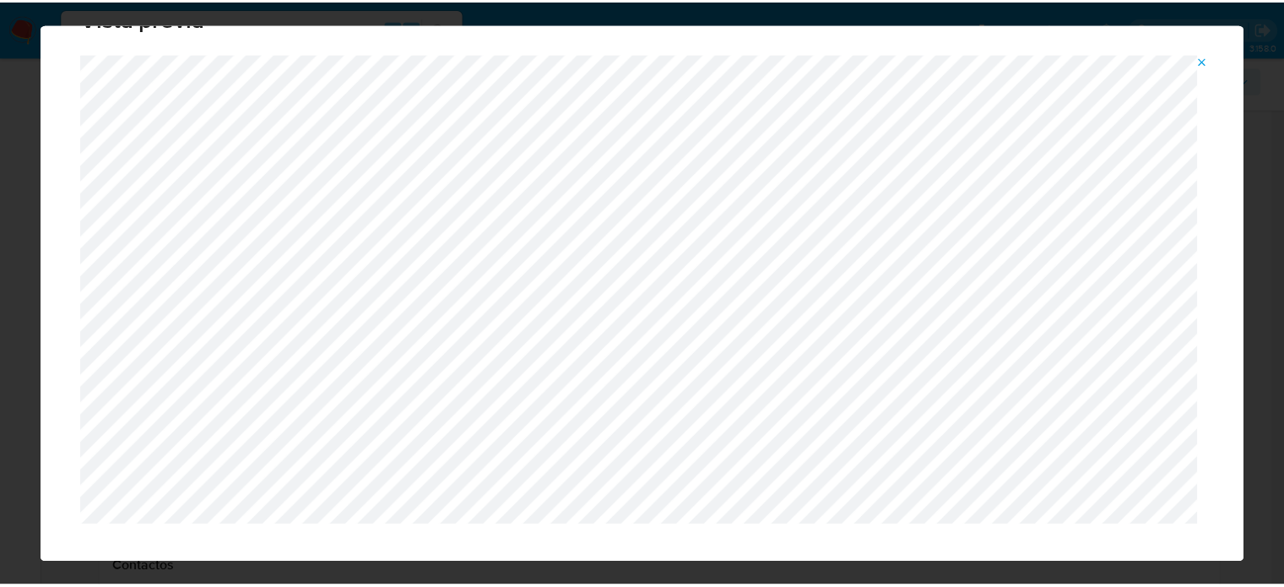
scroll to position [84, 0]
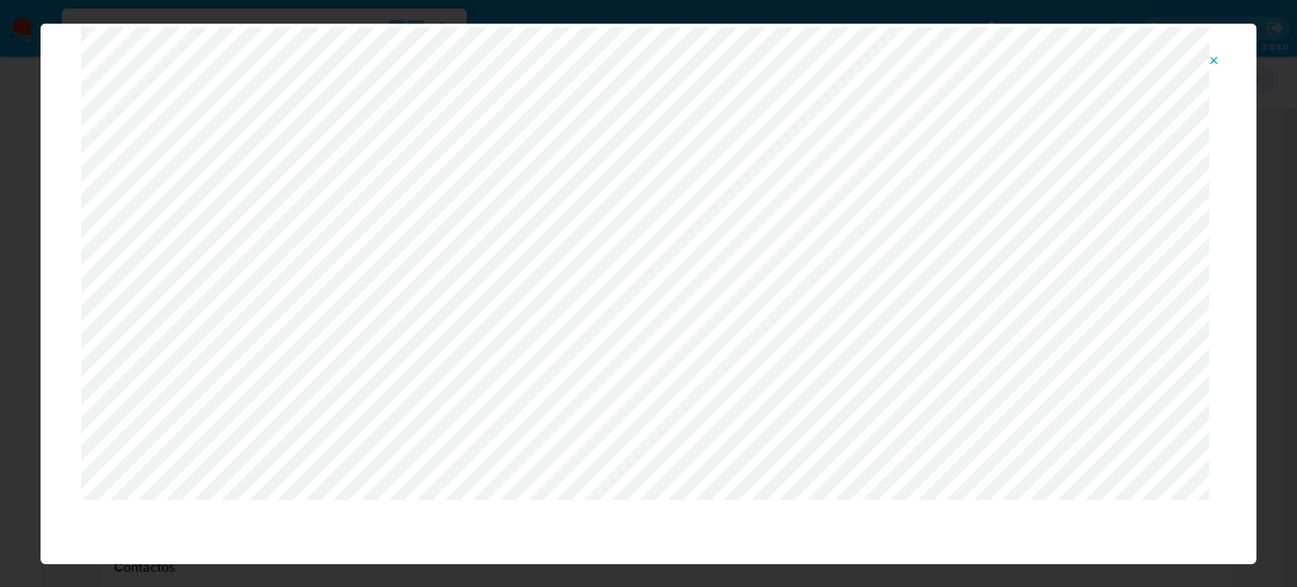
click at [1218, 58] on icon "Vista previa del archivo adjunto" at bounding box center [1214, 61] width 14 height 14
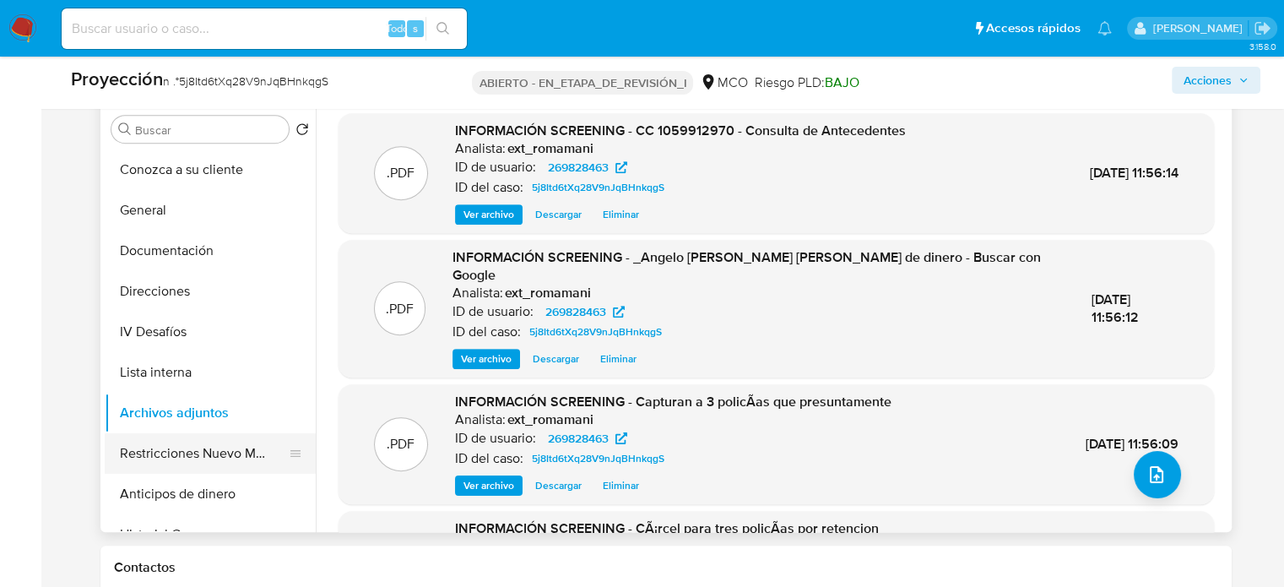
click at [194, 460] on button "Restricciones Nuevo Mundo" at bounding box center [204, 453] width 198 height 41
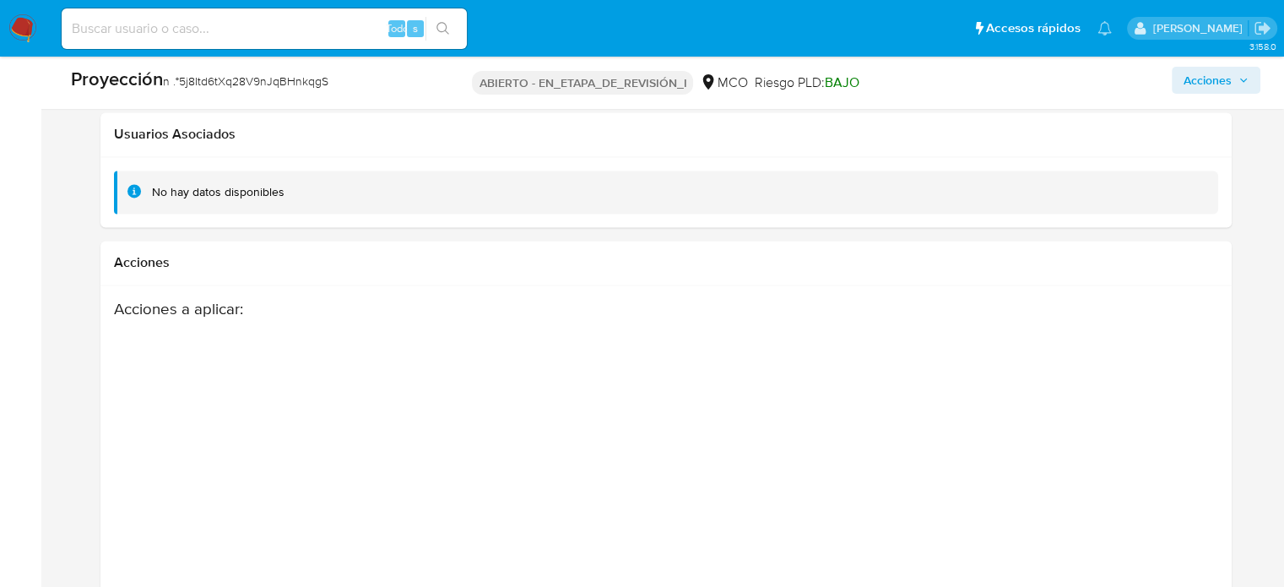
scroll to position [2785, 0]
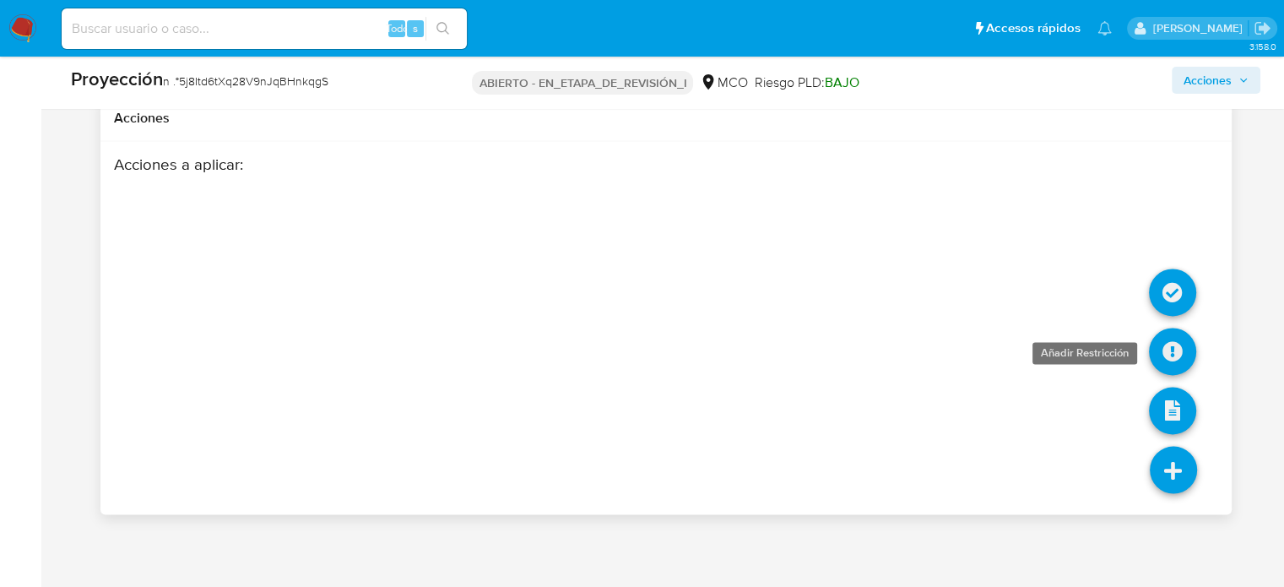
click at [1168, 344] on icon at bounding box center [1172, 351] width 47 height 47
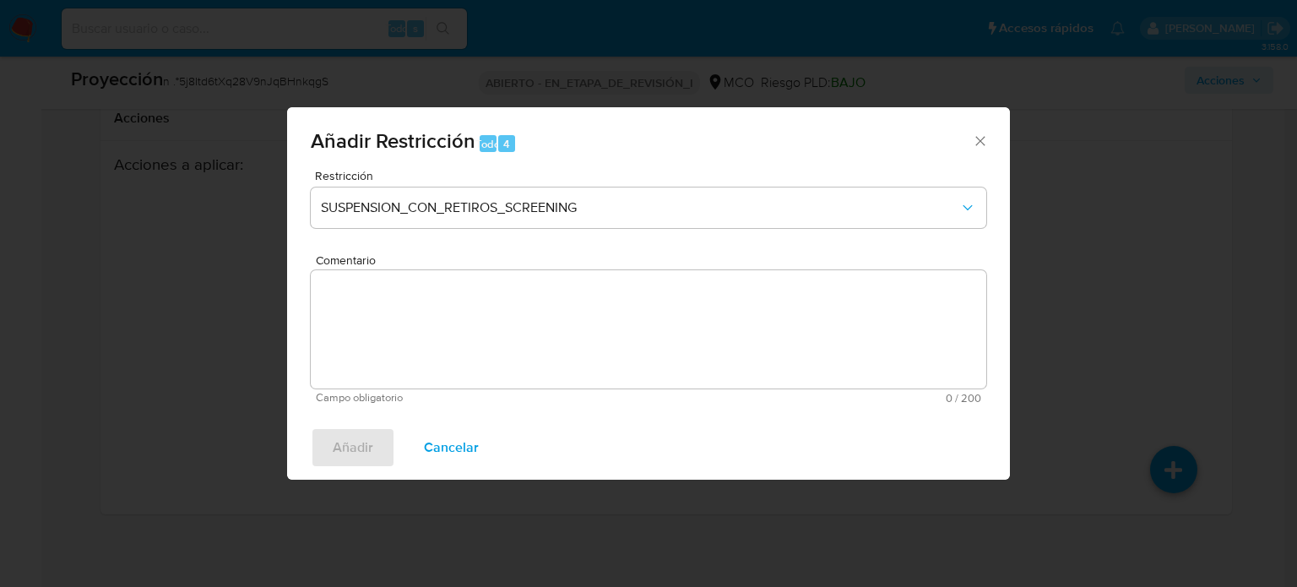
click at [457, 458] on font "Cancelar" at bounding box center [451, 447] width 55 height 41
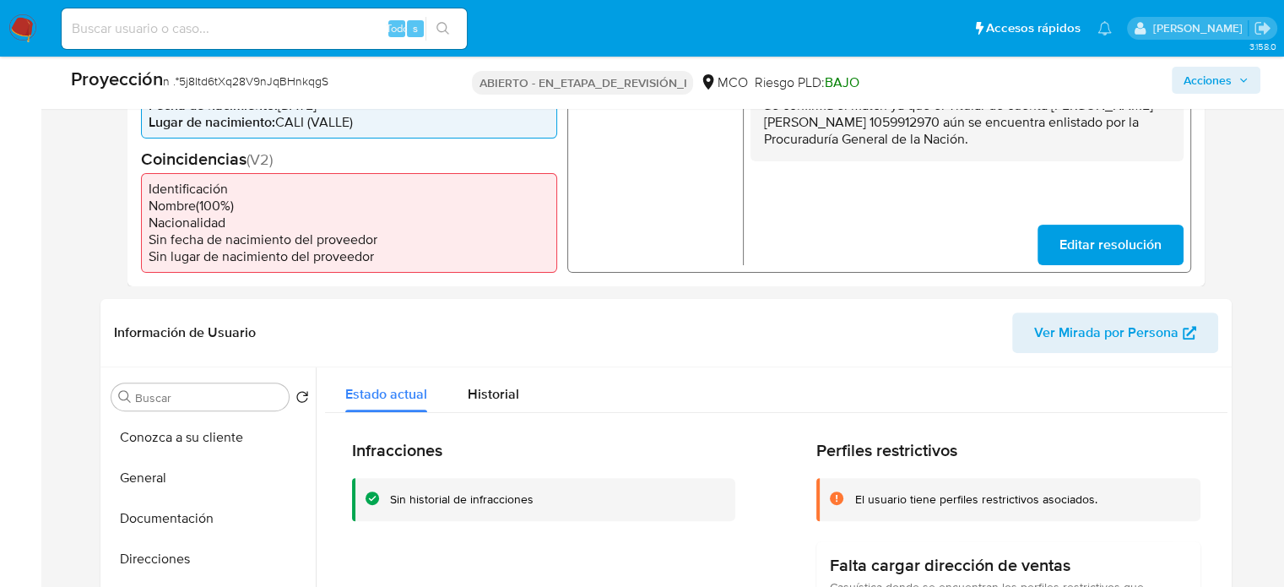
scroll to position [337, 0]
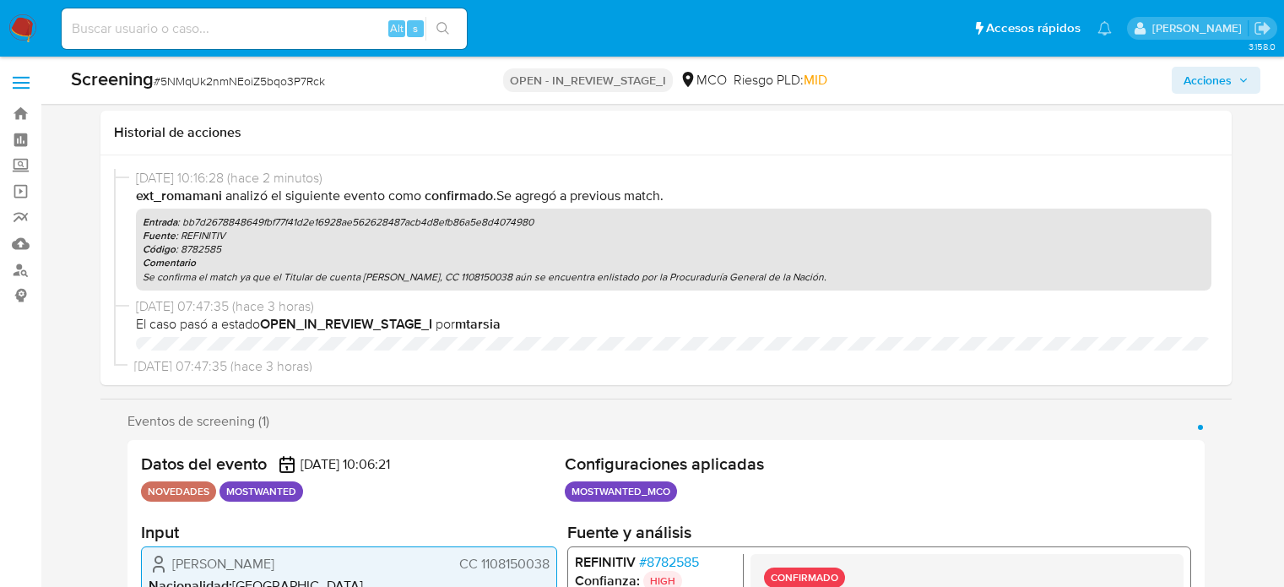
select select "10"
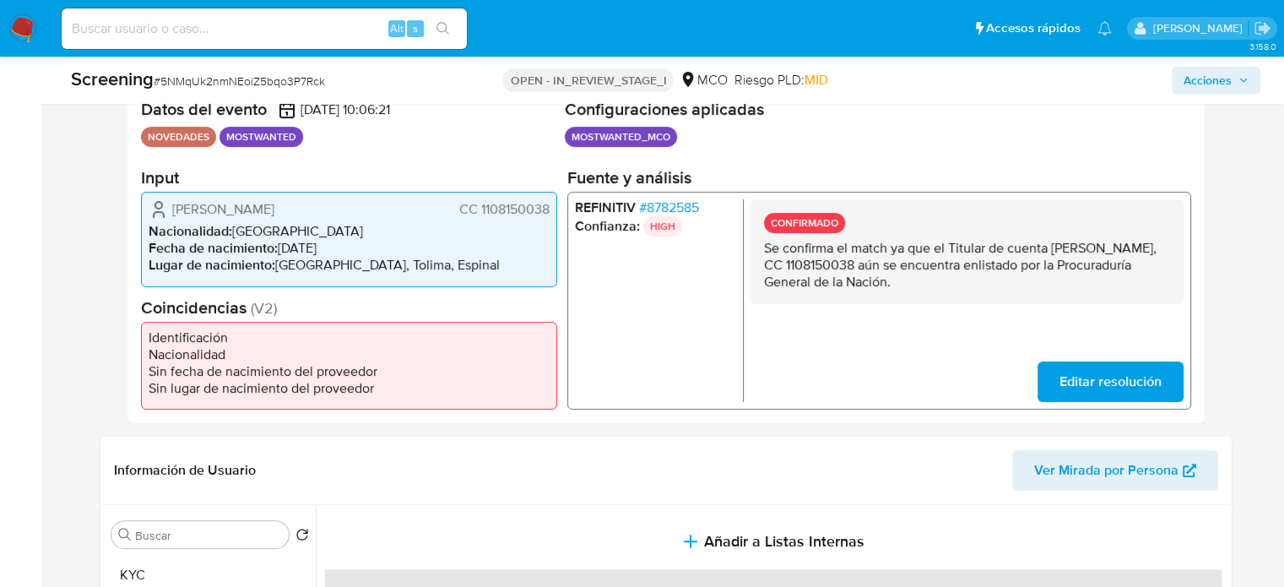
scroll to position [393, 0]
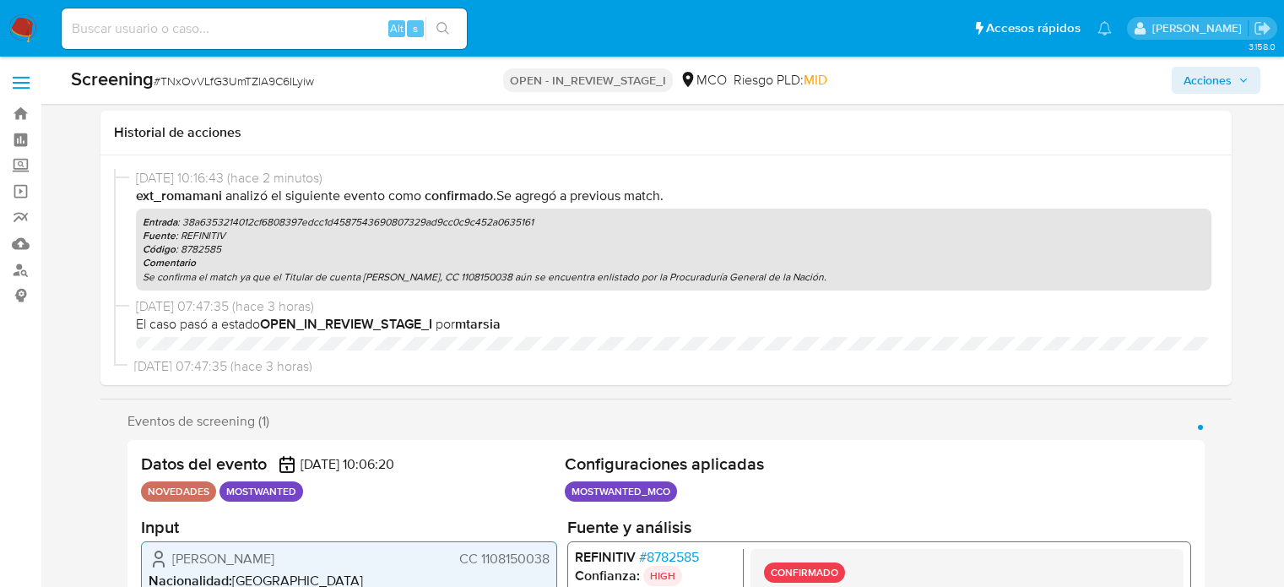
select select "10"
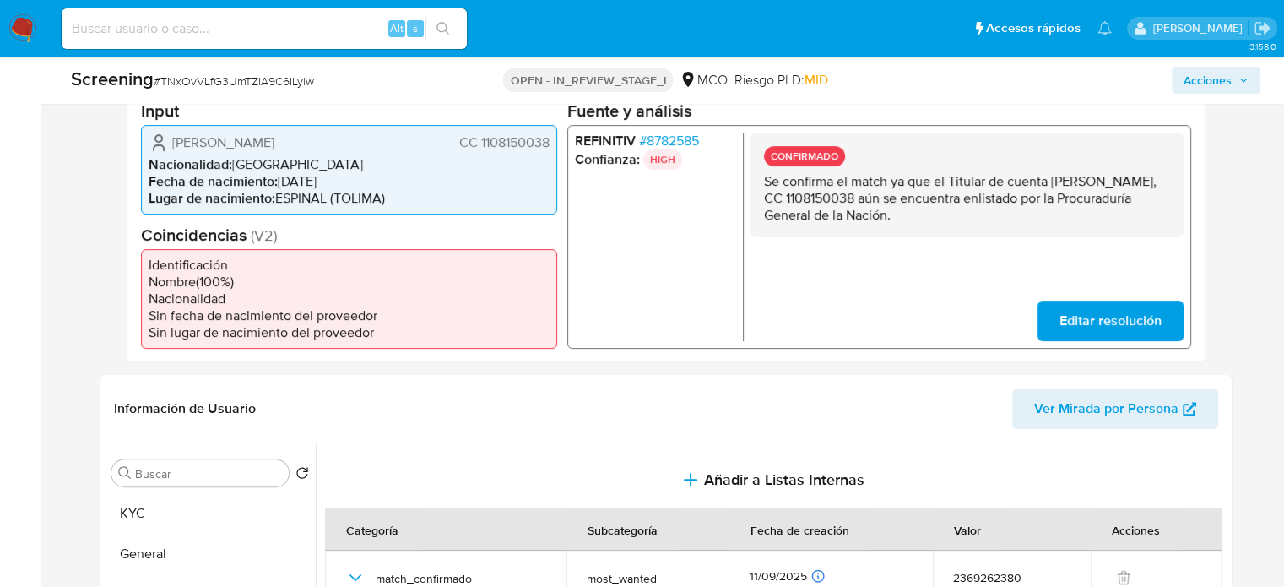
scroll to position [412, 0]
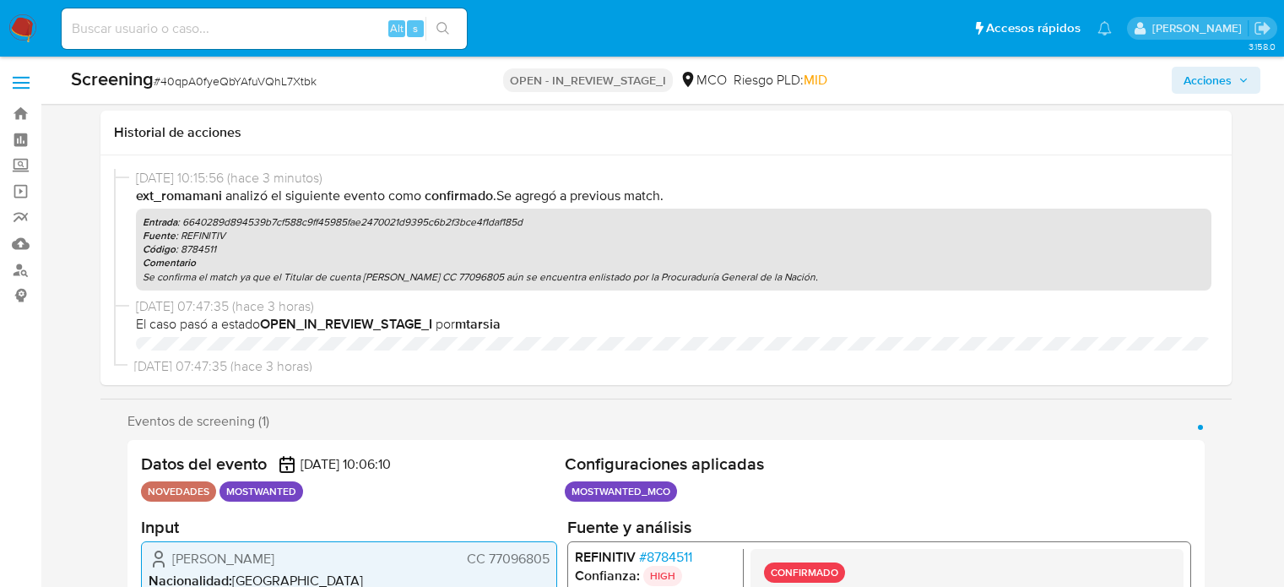
select select "10"
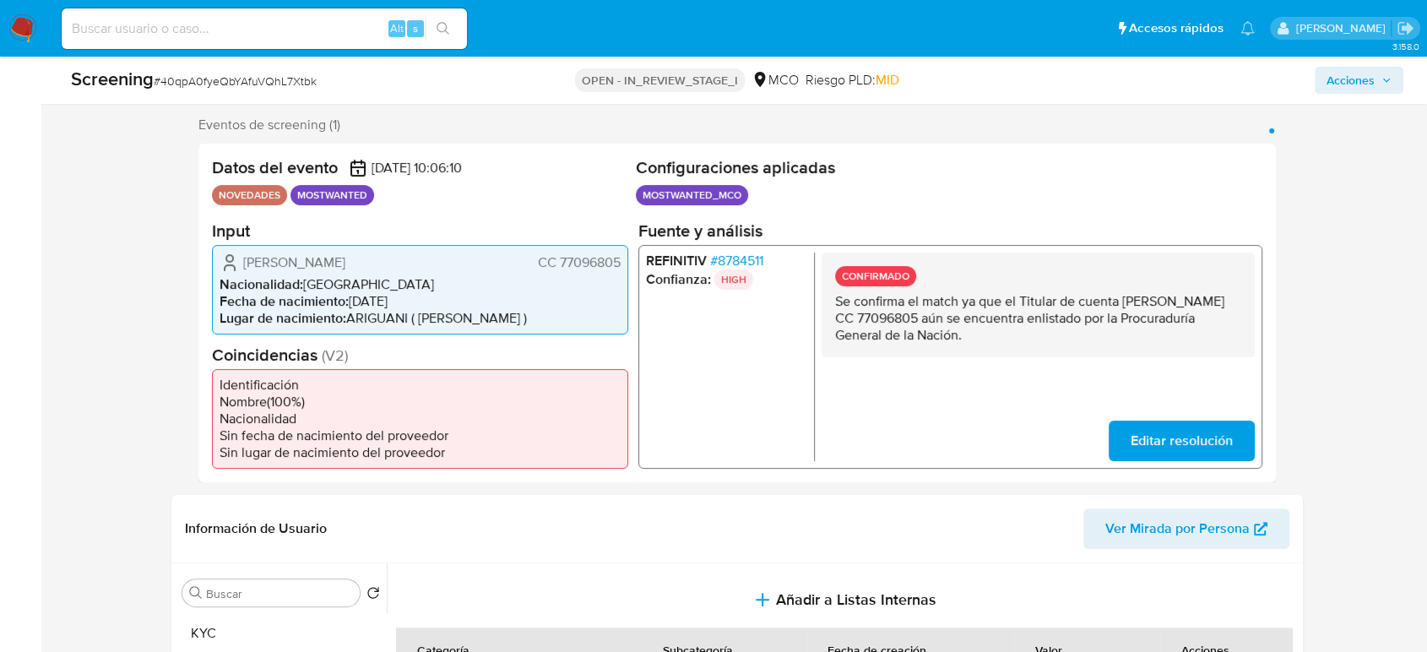
scroll to position [281, 0]
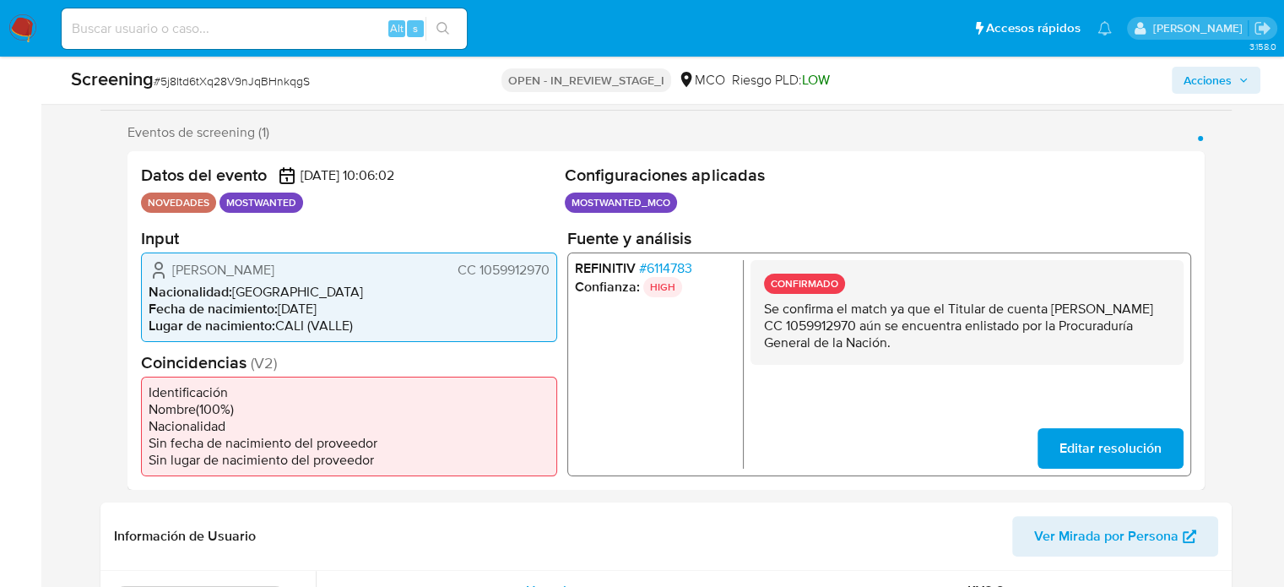
scroll to position [338, 0]
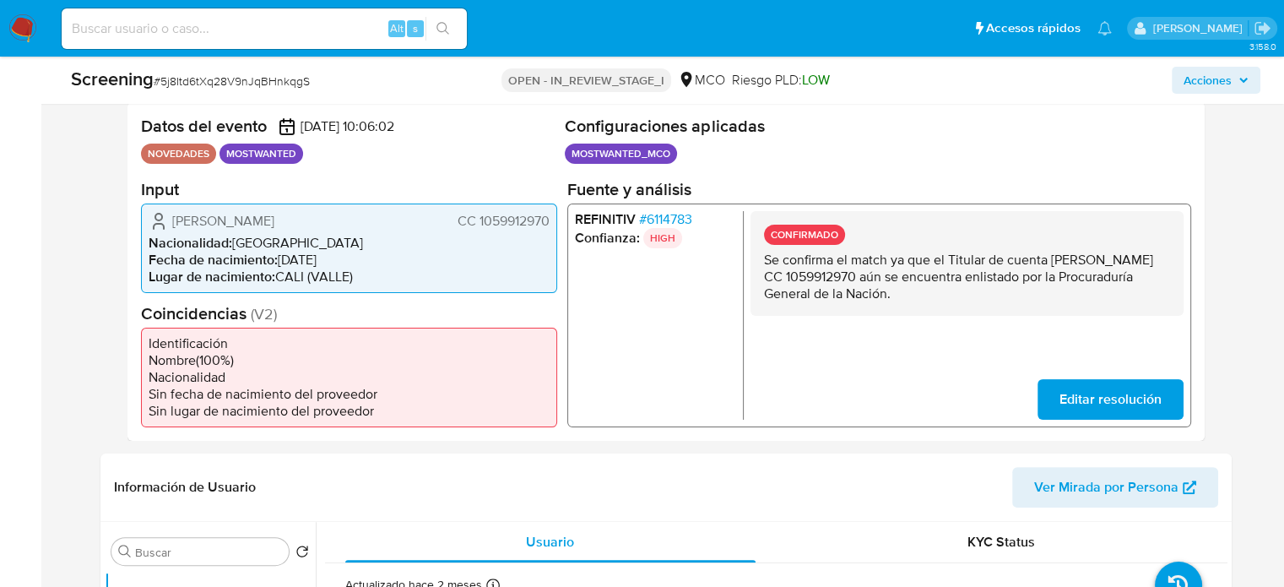
select select "10"
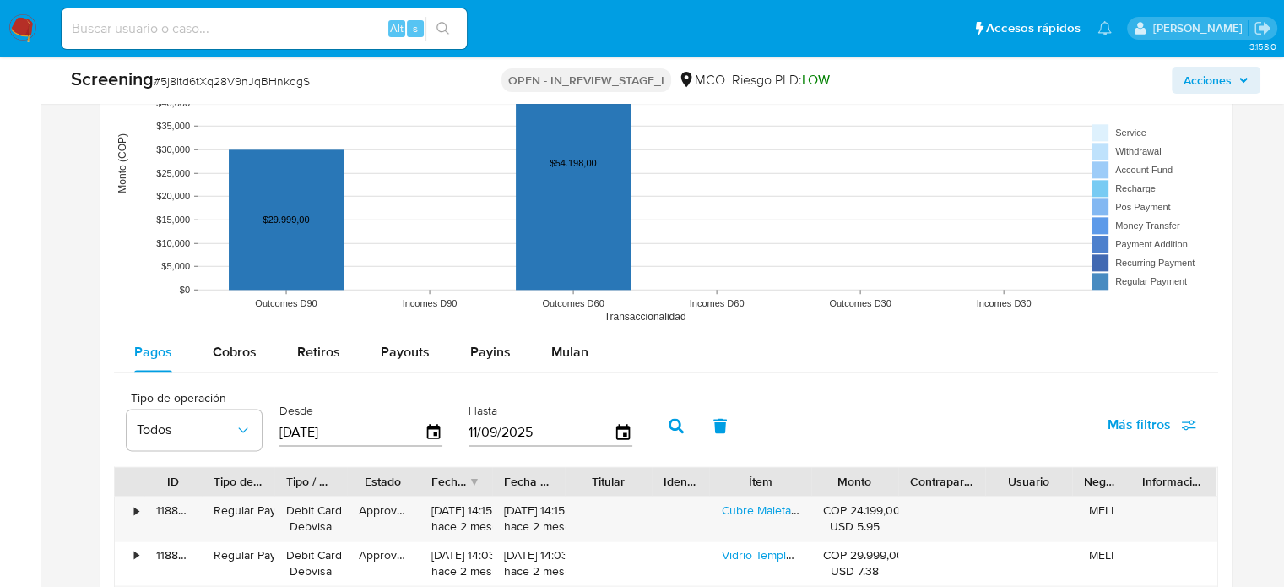
scroll to position [2779, 0]
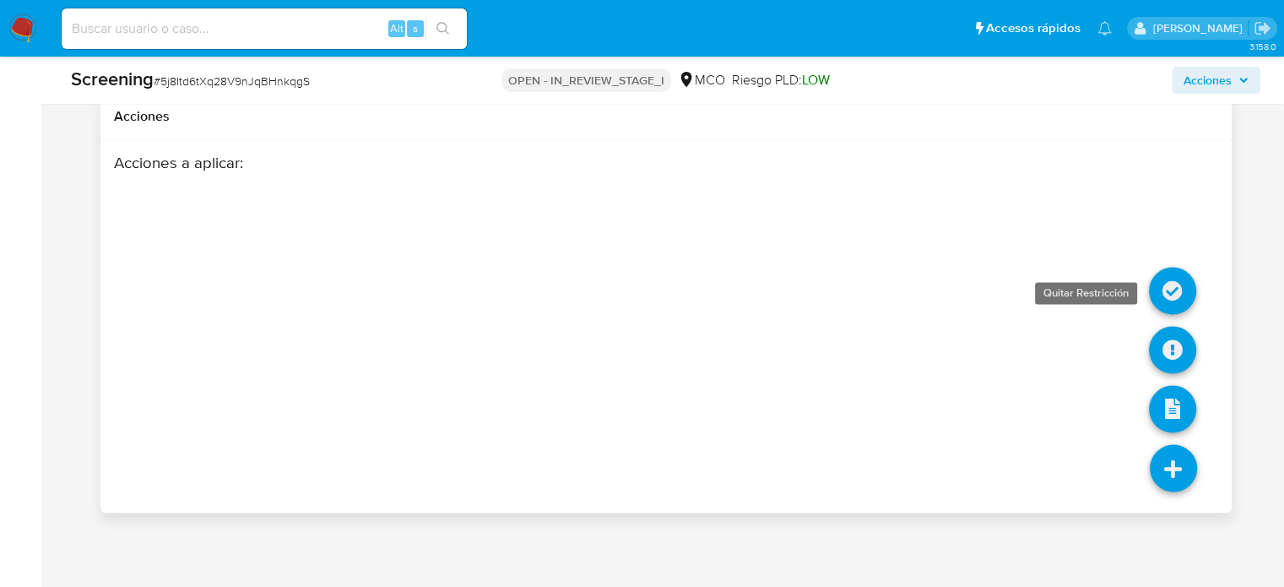
click at [1178, 286] on icon at bounding box center [1172, 290] width 47 height 47
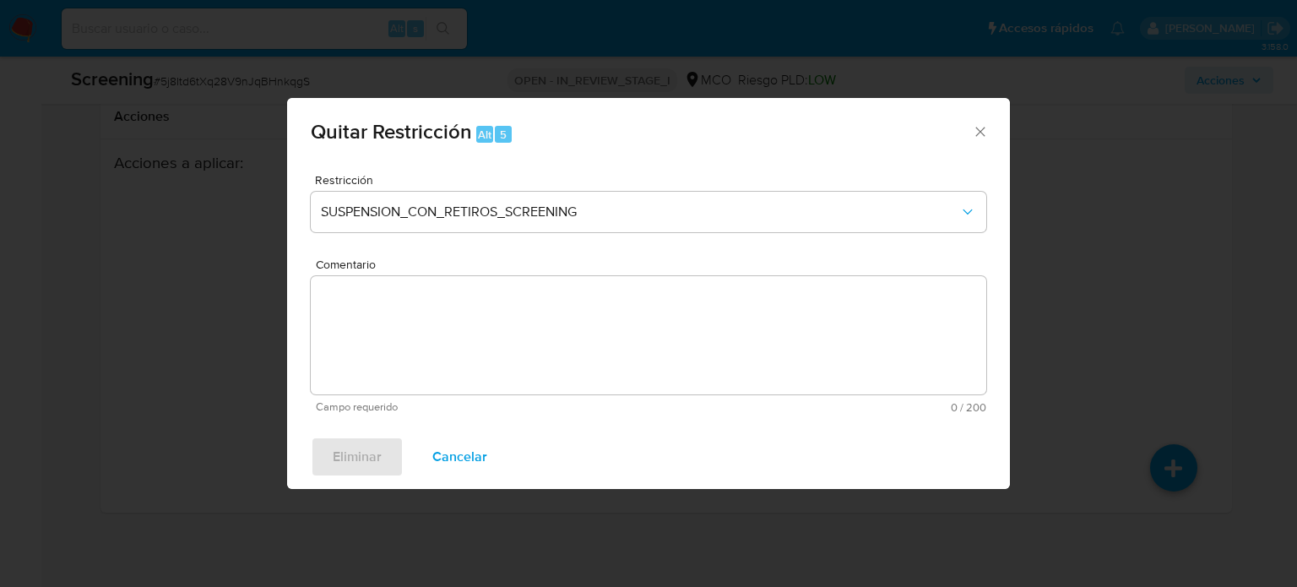
click at [969, 127] on span "Quitar Restricción Alt 5" at bounding box center [641, 133] width 661 height 22
click at [982, 135] on icon "Cerrar ventana" at bounding box center [980, 131] width 17 height 17
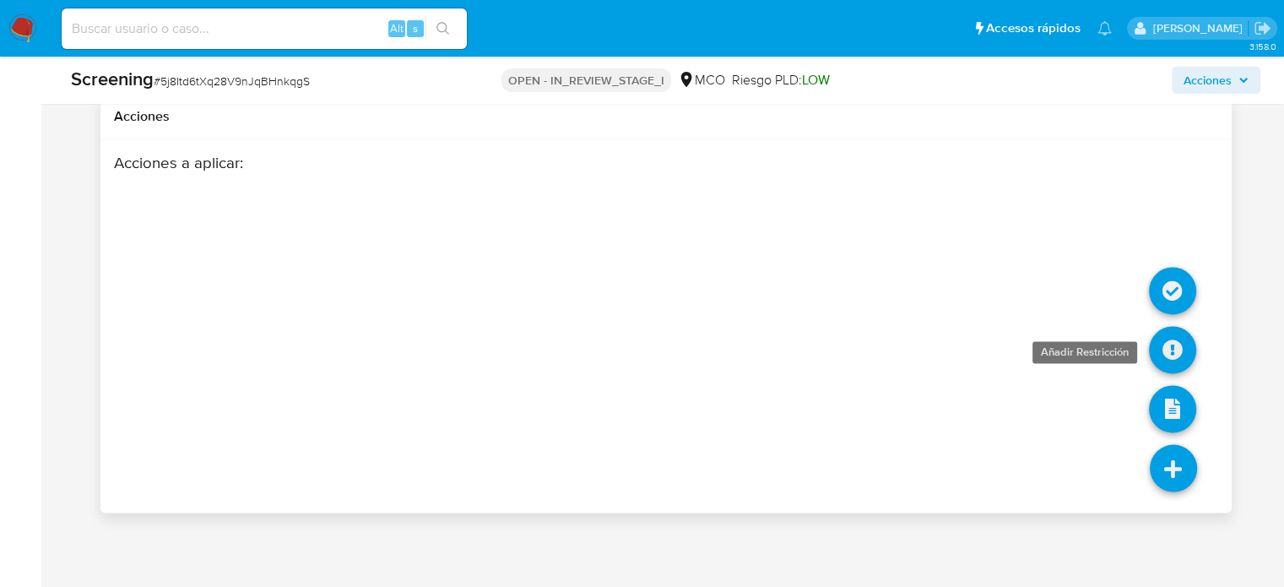
click at [1168, 351] on icon at bounding box center [1172, 349] width 47 height 47
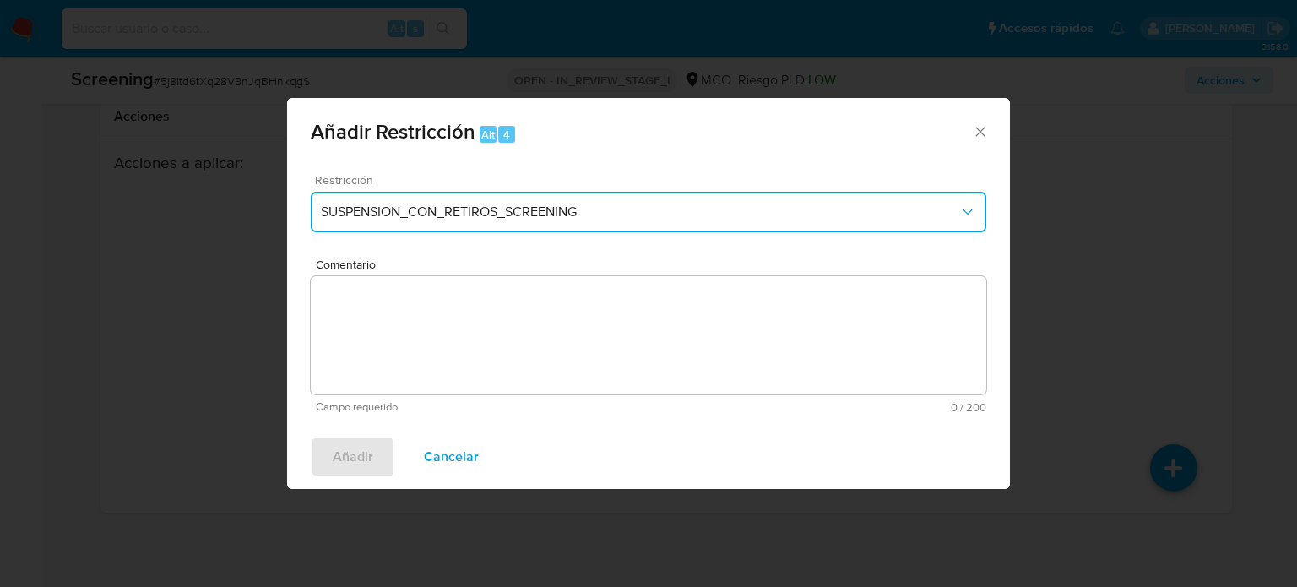
click at [458, 212] on span "SUSPENSION_CON_RETIROS_SCREENING" at bounding box center [640, 211] width 638 height 17
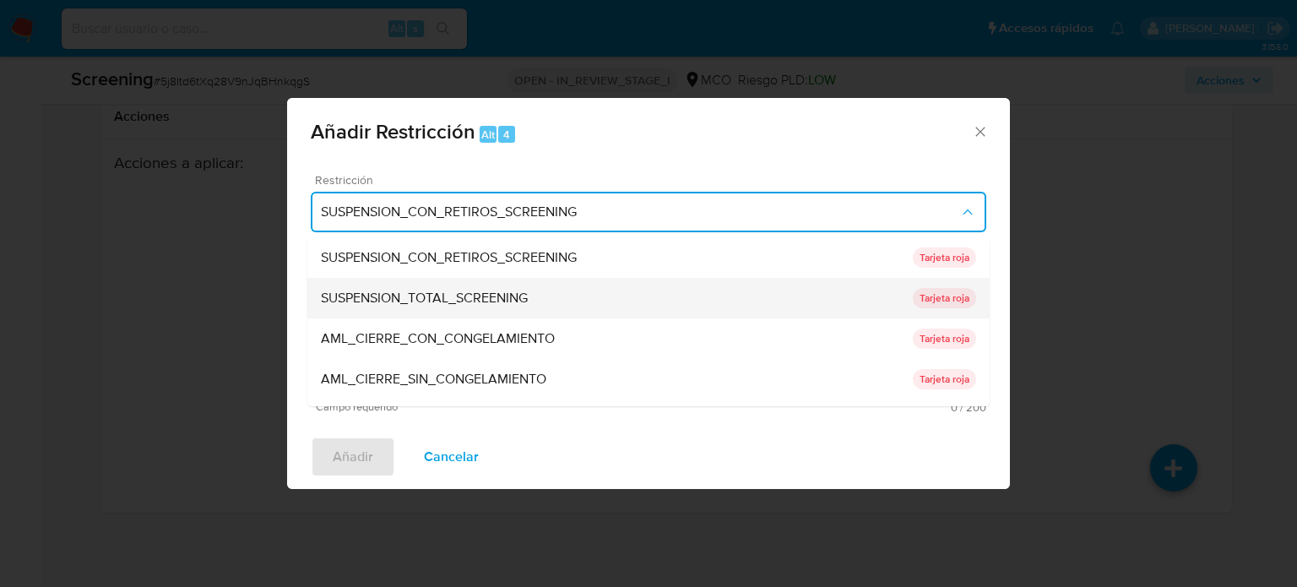
click at [473, 296] on span "SUSPENSION_TOTAL_SCREENING" at bounding box center [424, 298] width 207 height 17
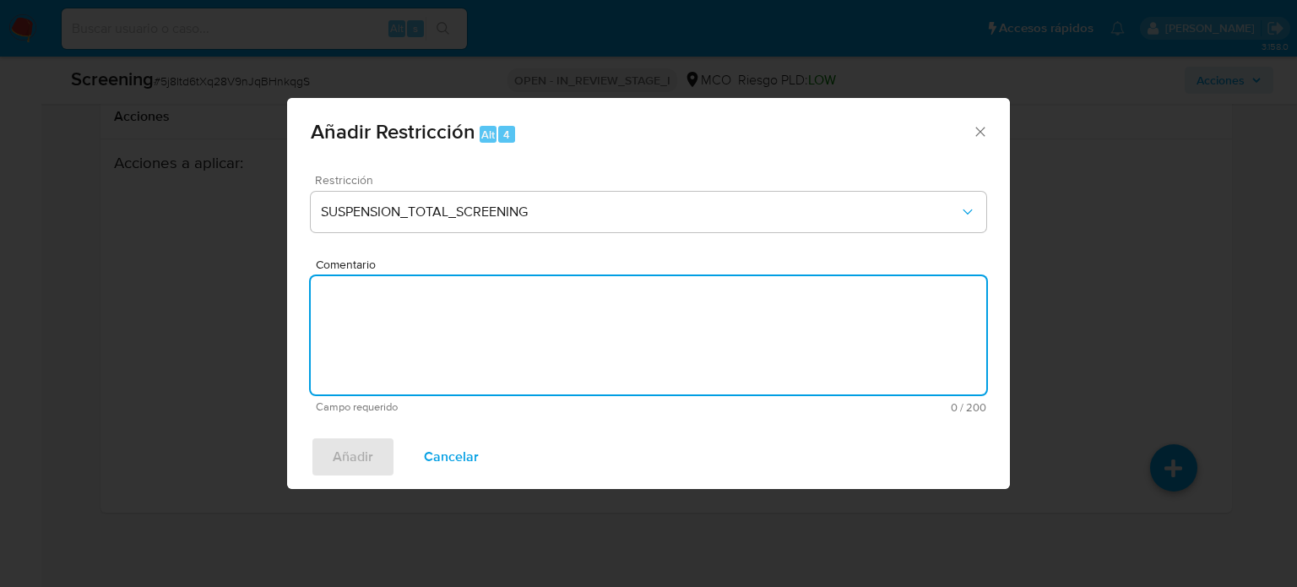
click at [463, 335] on textarea "Comentario" at bounding box center [648, 335] width 675 height 118
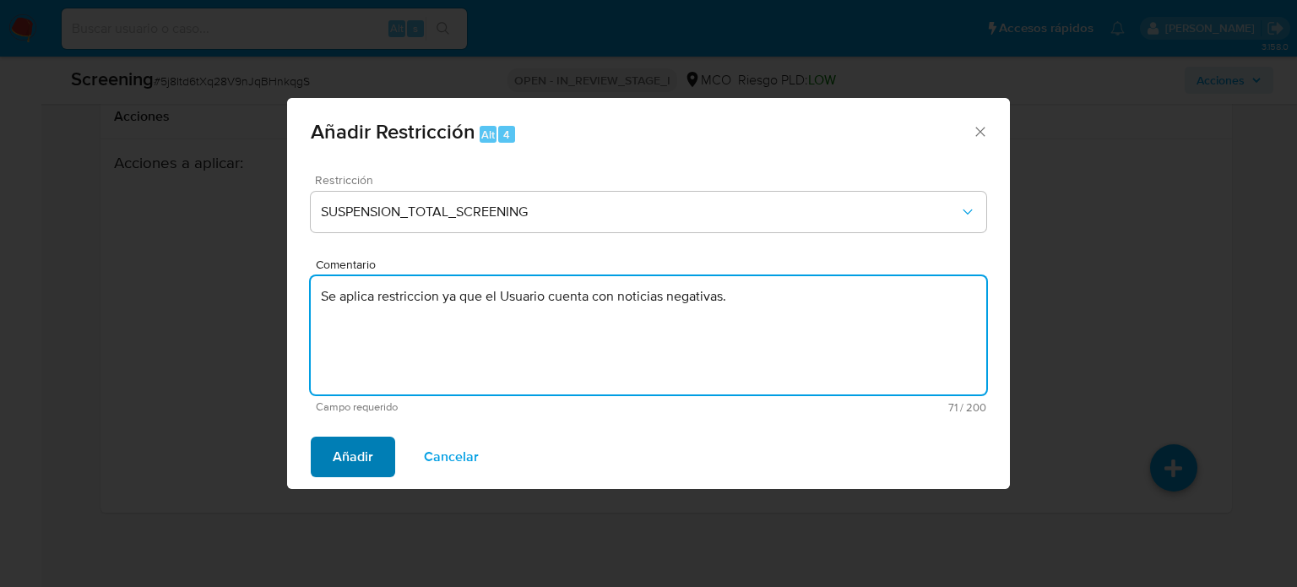
type textarea "Se aplica restriccion ya que el Usuario cuenta con noticias negativas."
click at [343, 465] on span "Añadir" at bounding box center [353, 456] width 41 height 37
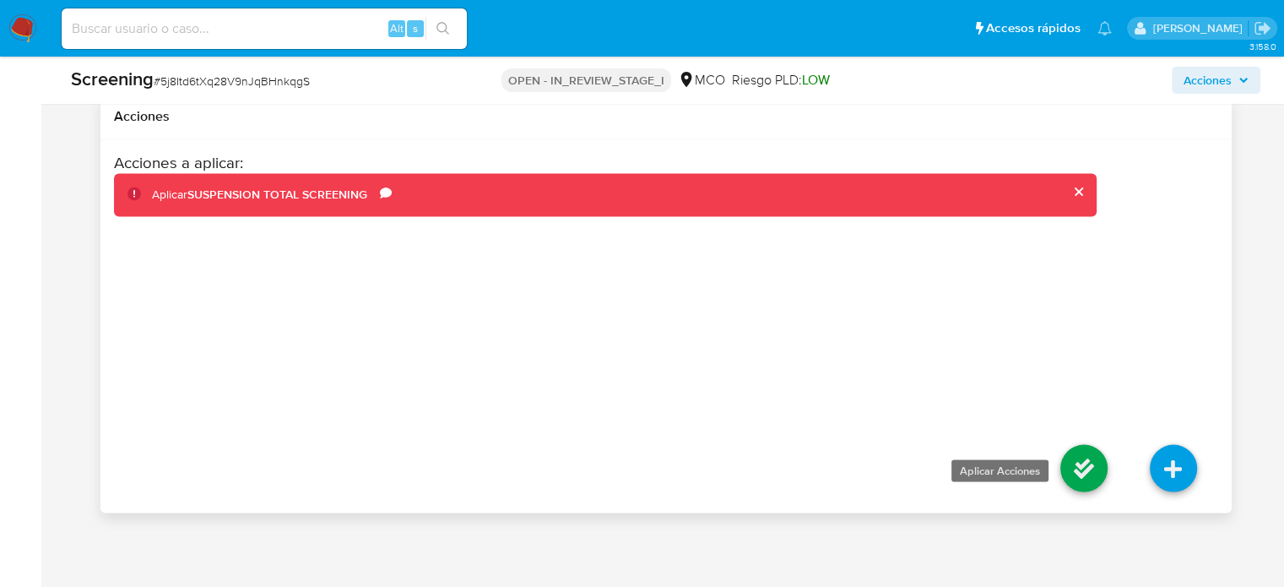
click at [1083, 477] on icon at bounding box center [1083, 467] width 47 height 47
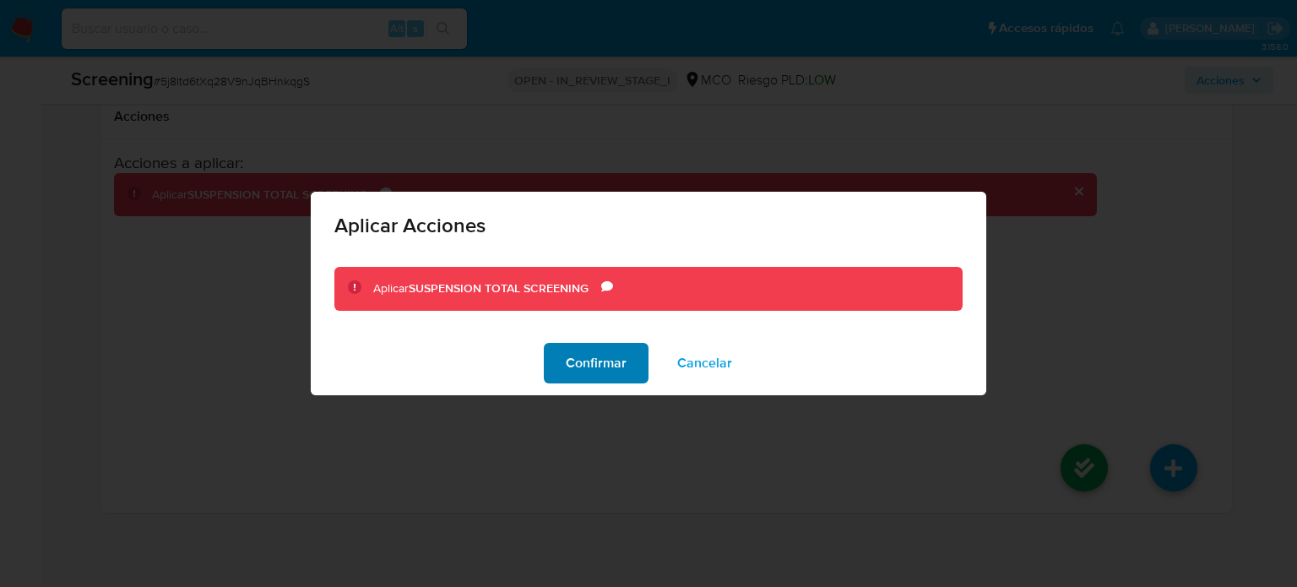
click at [591, 378] on span "Confirmar" at bounding box center [596, 362] width 61 height 37
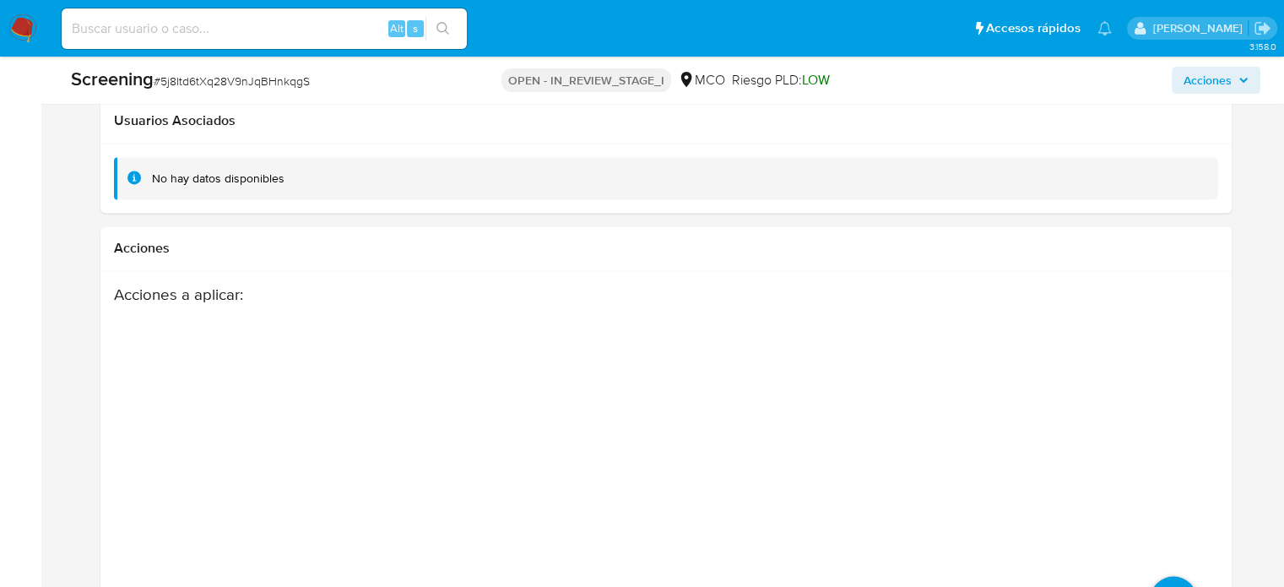
scroll to position [2441, 0]
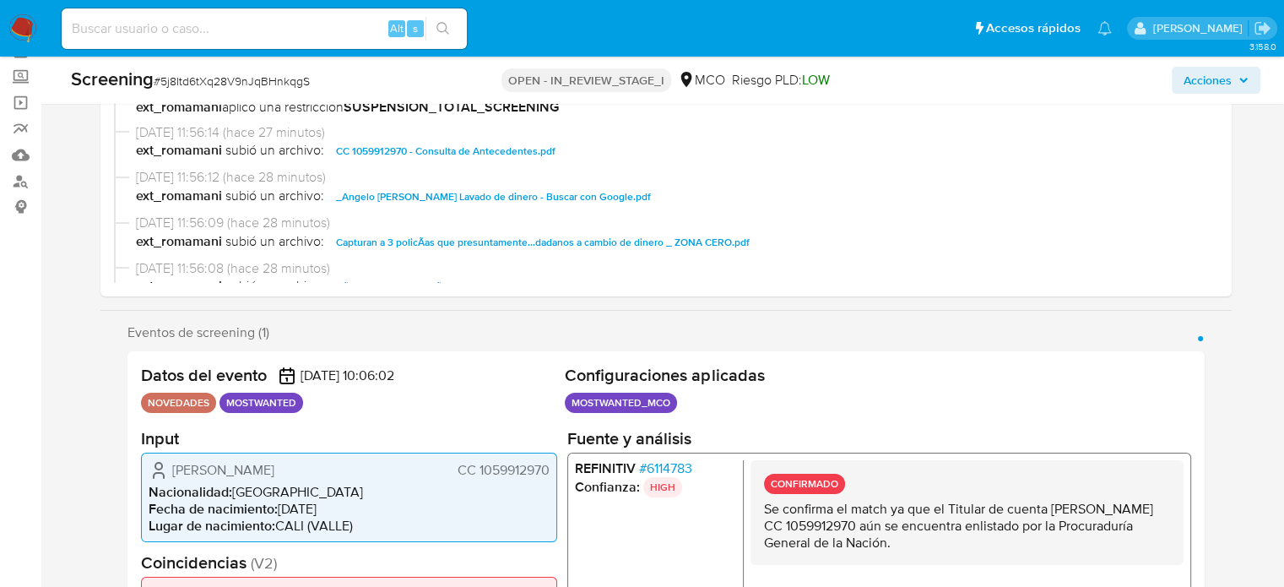
select select "10"
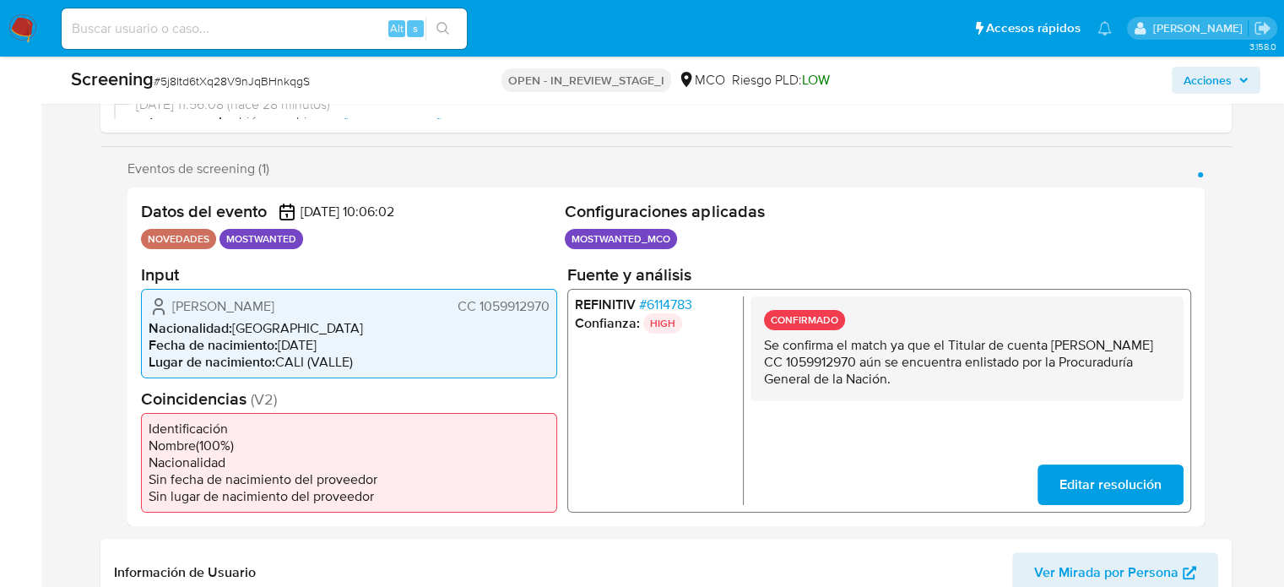
scroll to position [253, 0]
click at [1233, 88] on span "Acciones" at bounding box center [1215, 80] width 65 height 24
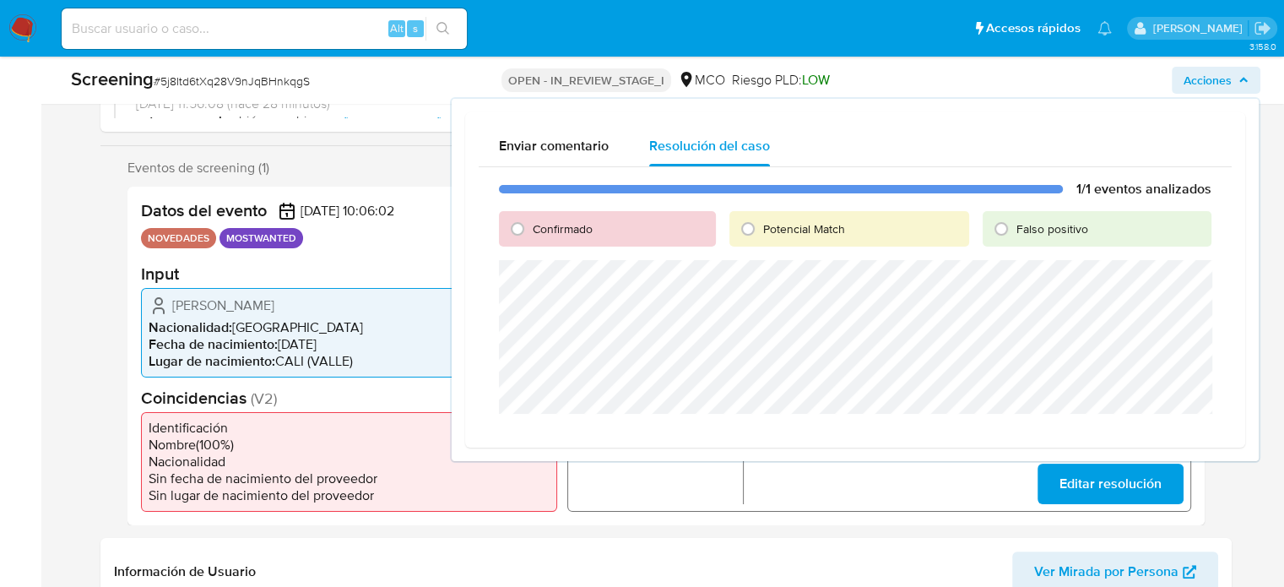
click at [777, 230] on span "Potencial Match" at bounding box center [804, 228] width 82 height 17
click at [761, 230] on input "Potencial Match" at bounding box center [747, 228] width 27 height 27
radio input "true"
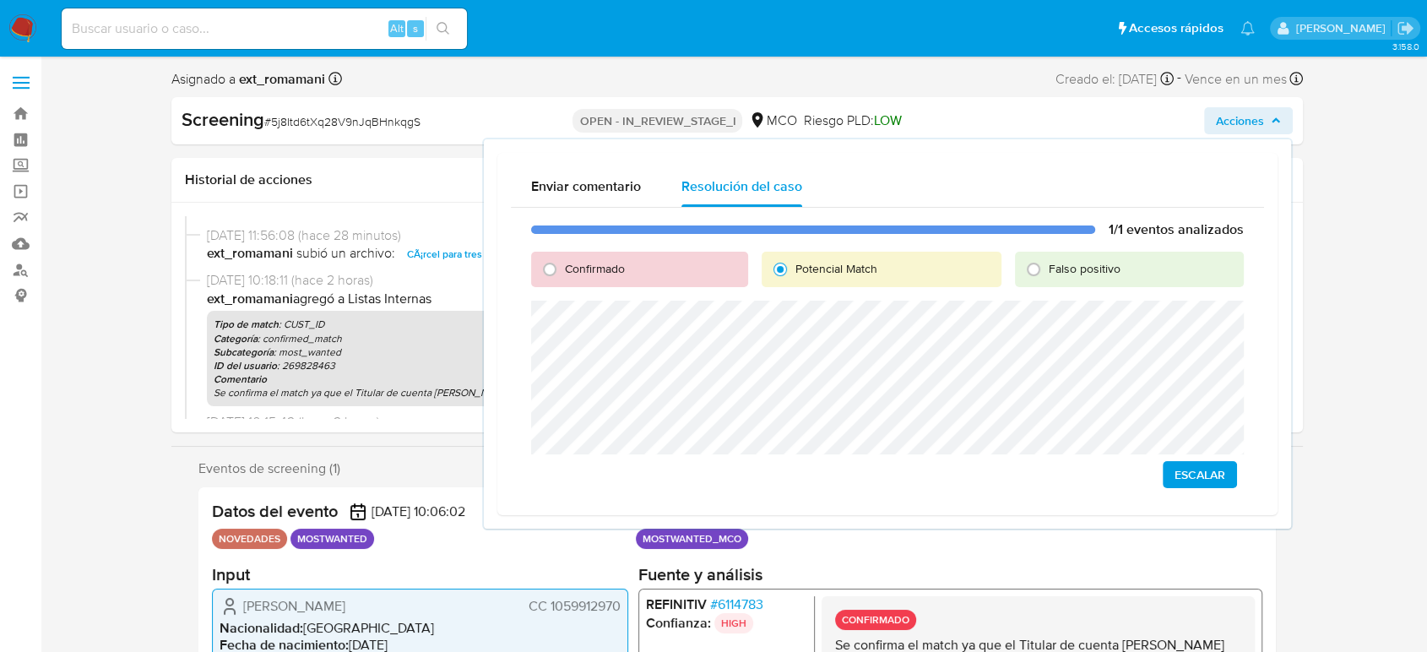
scroll to position [169, 0]
click at [1195, 474] on span "Escalar" at bounding box center [1199, 475] width 51 height 24
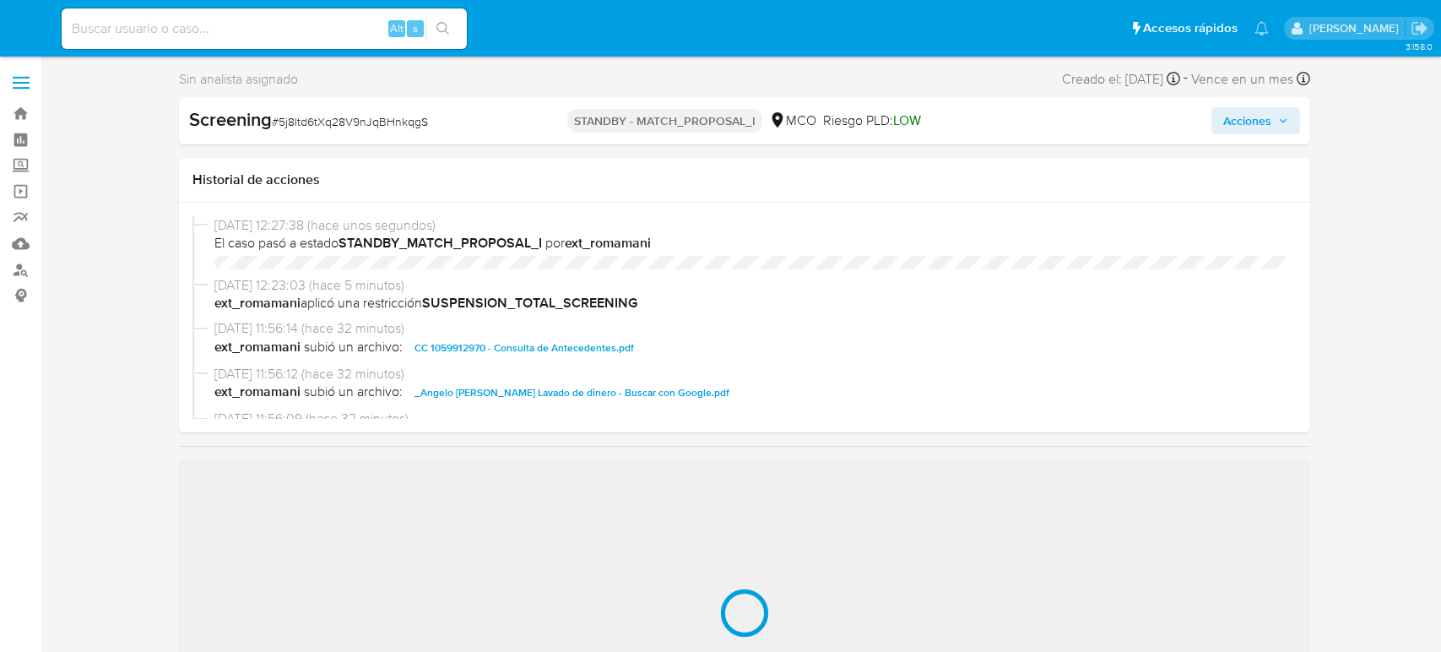
select select "10"
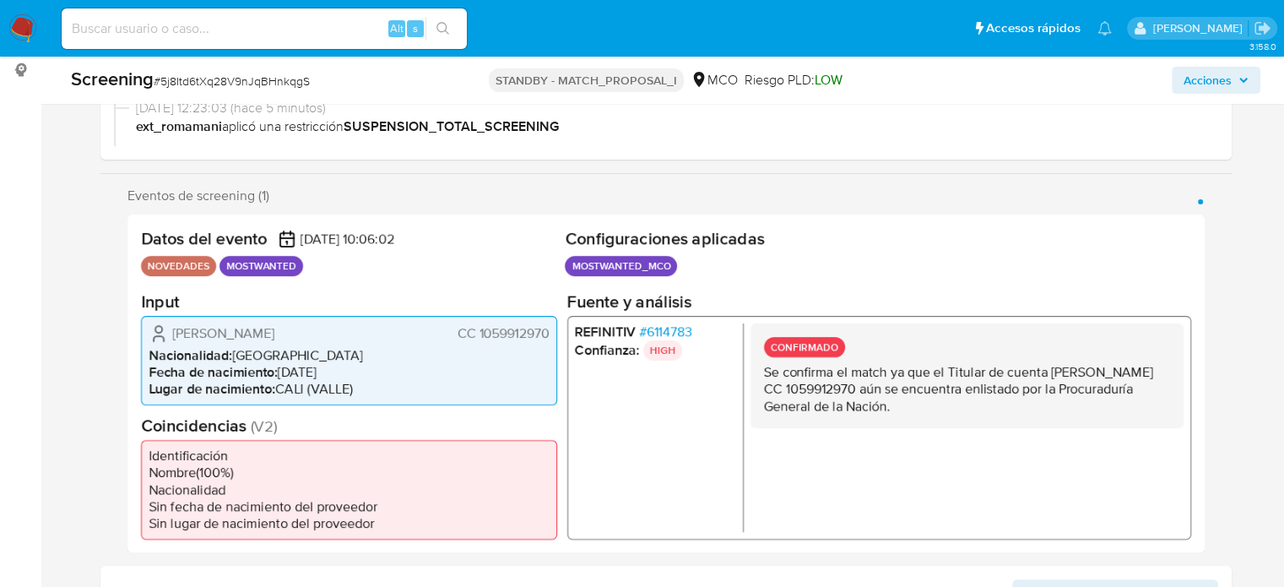
scroll to position [253, 0]
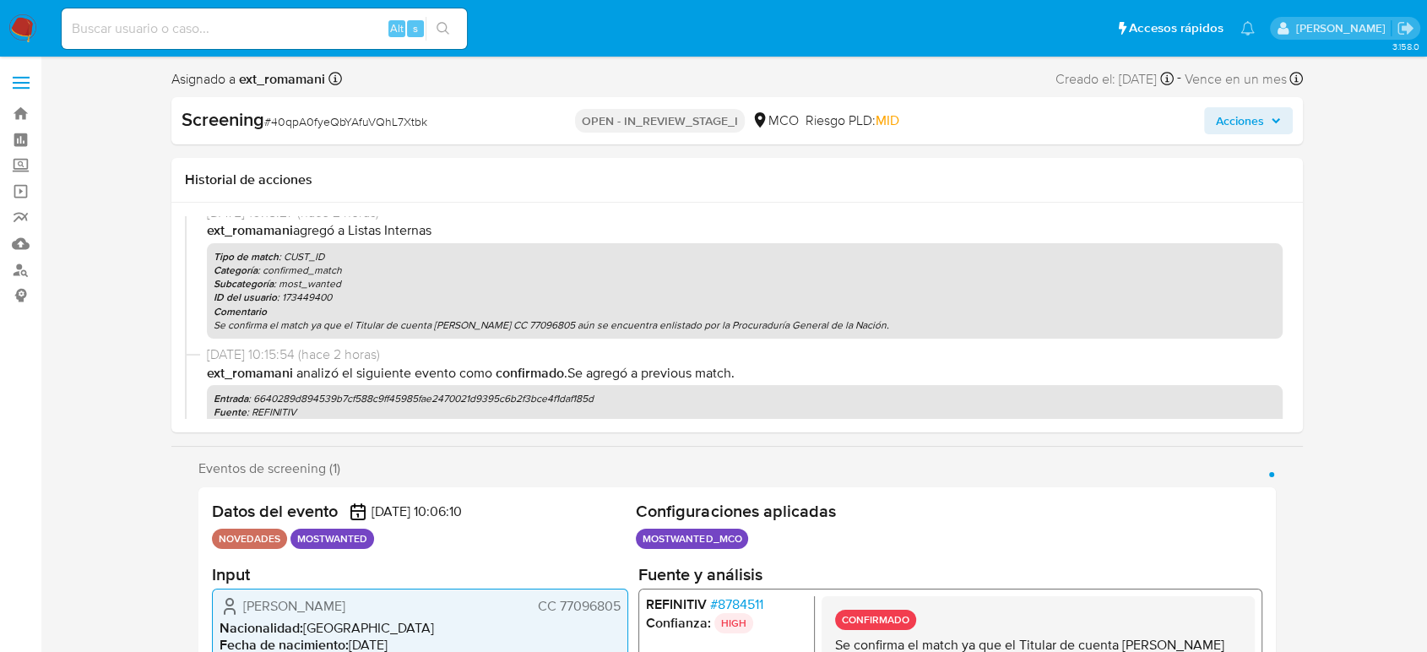
select select "10"
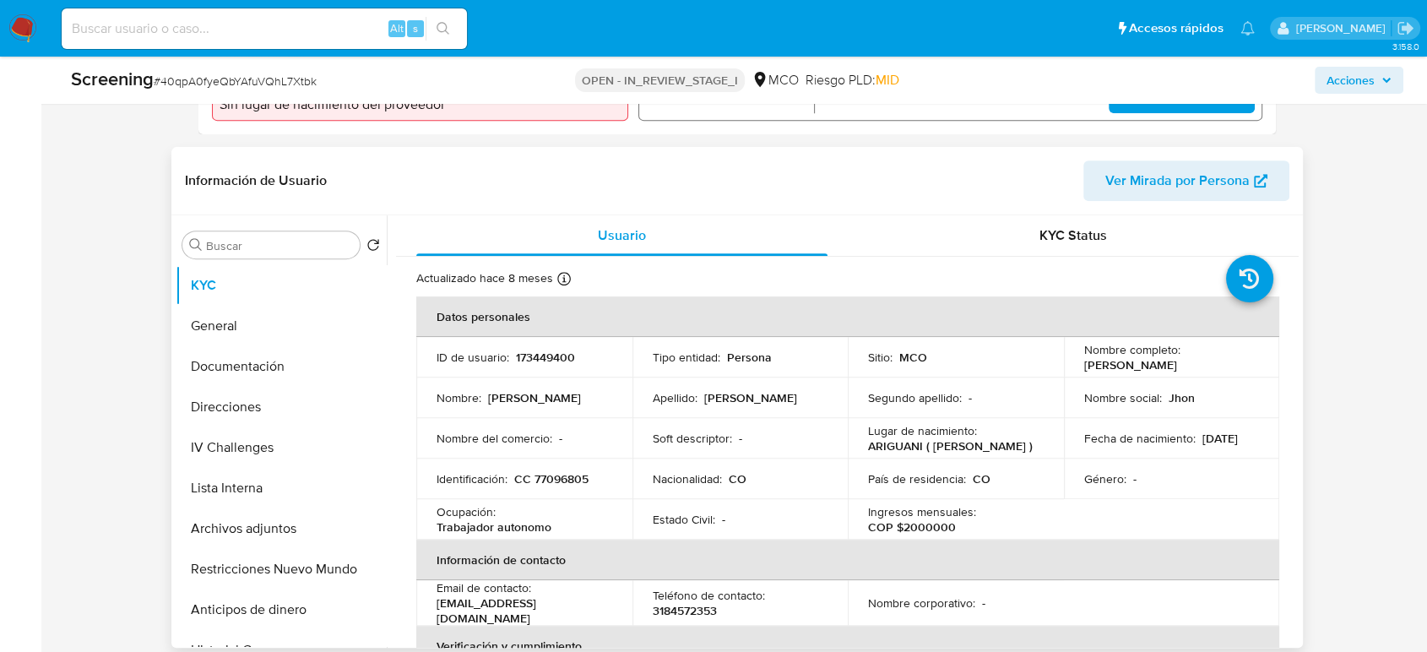
scroll to position [656, 0]
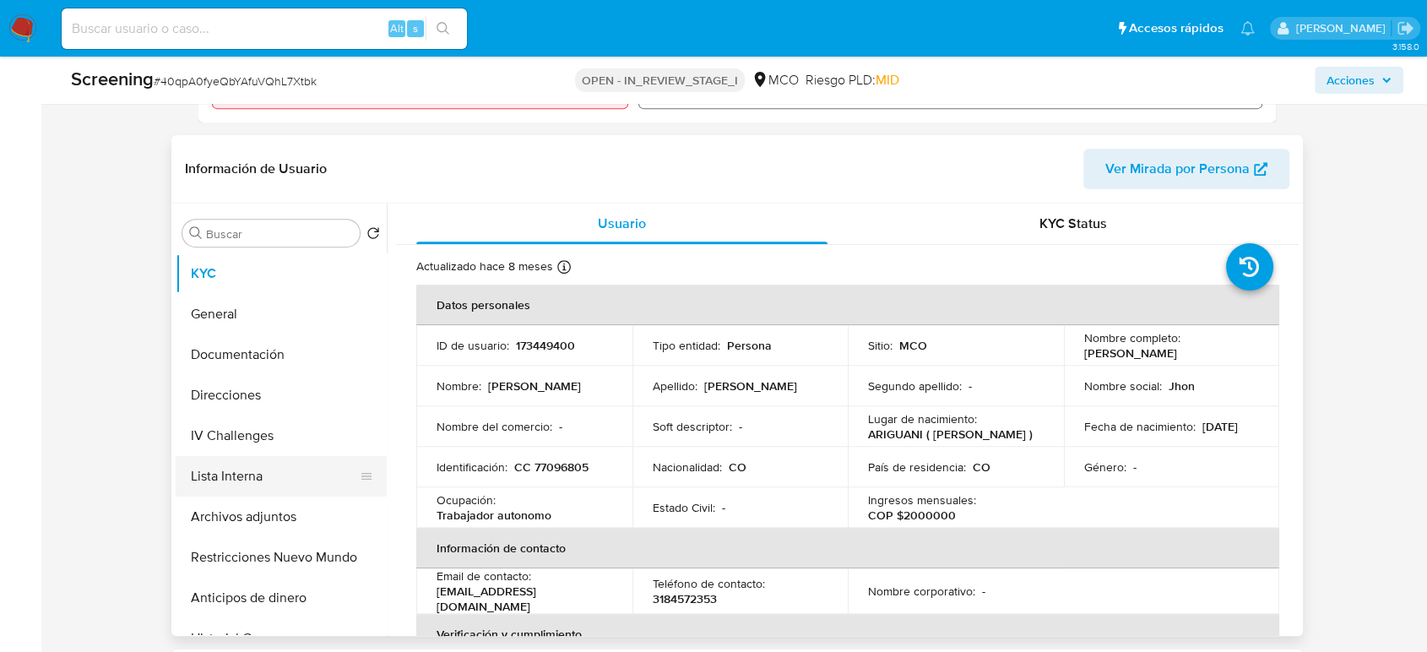
click at [267, 474] on button "Lista Interna" at bounding box center [275, 476] width 198 height 41
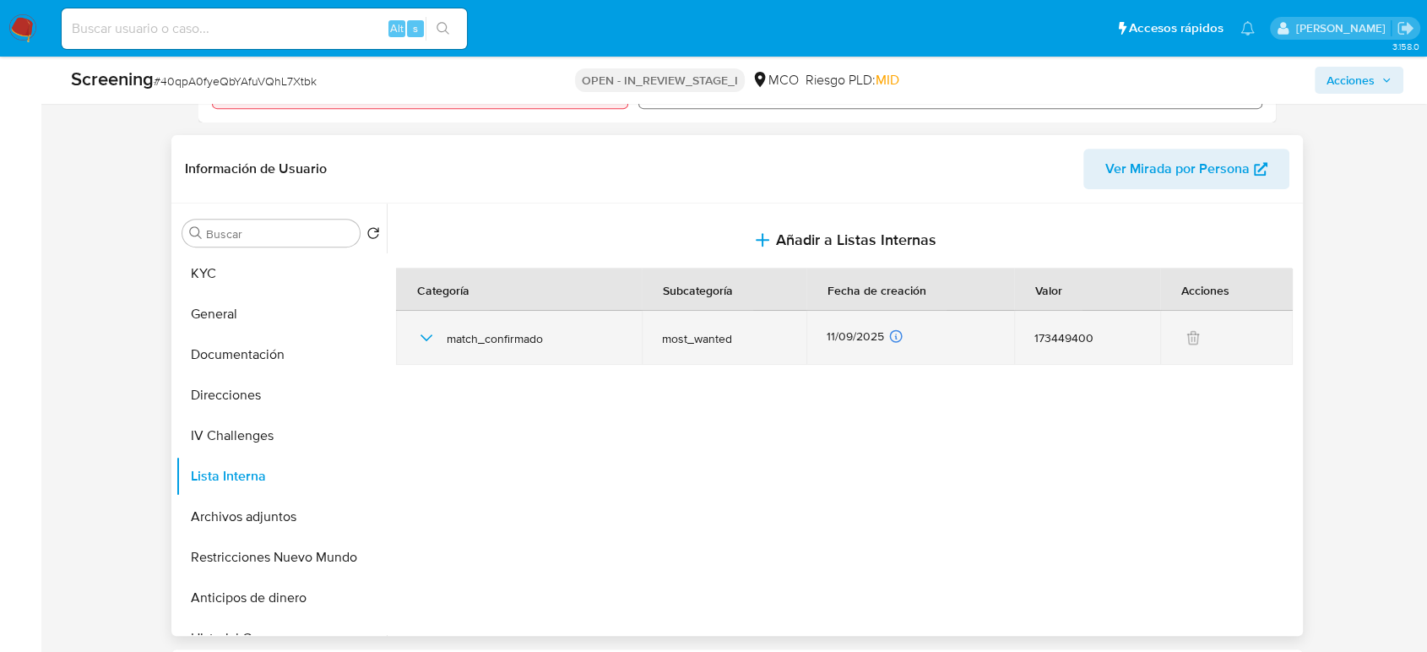
click at [419, 338] on icon "button" at bounding box center [426, 338] width 20 height 20
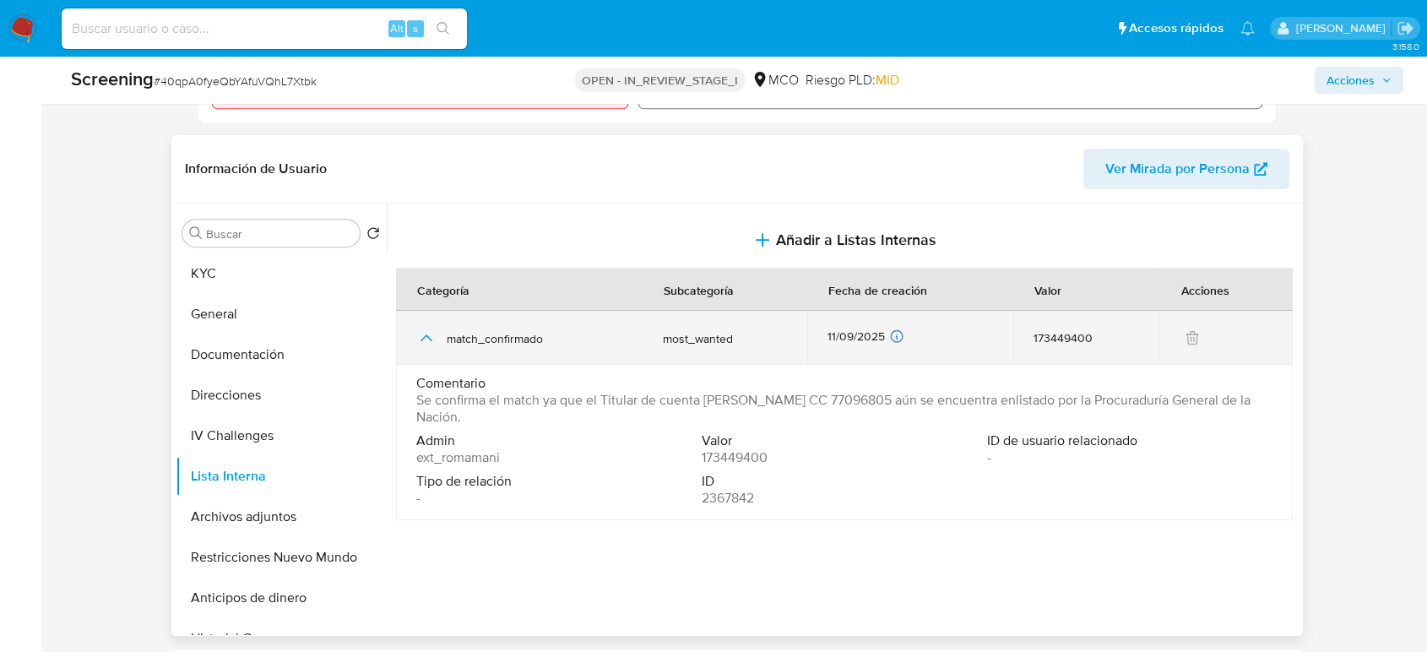
click at [419, 338] on icon "button" at bounding box center [426, 338] width 20 height 20
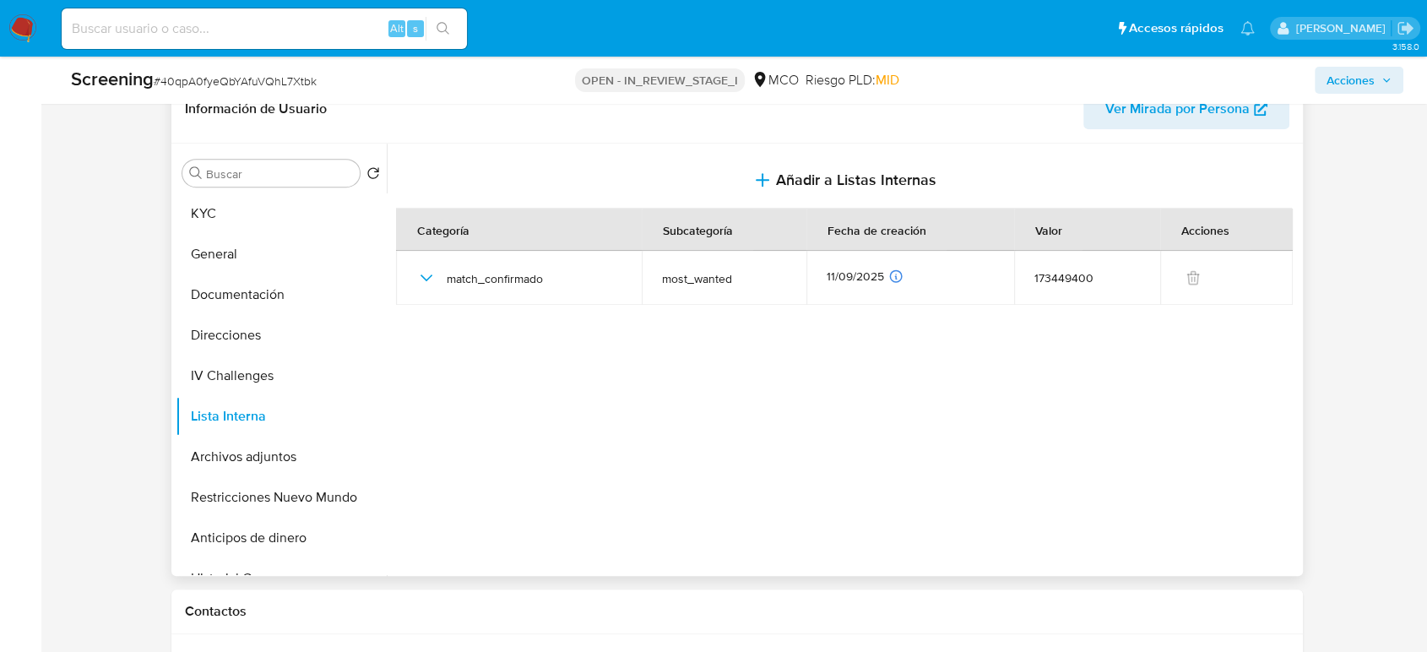
scroll to position [750, 0]
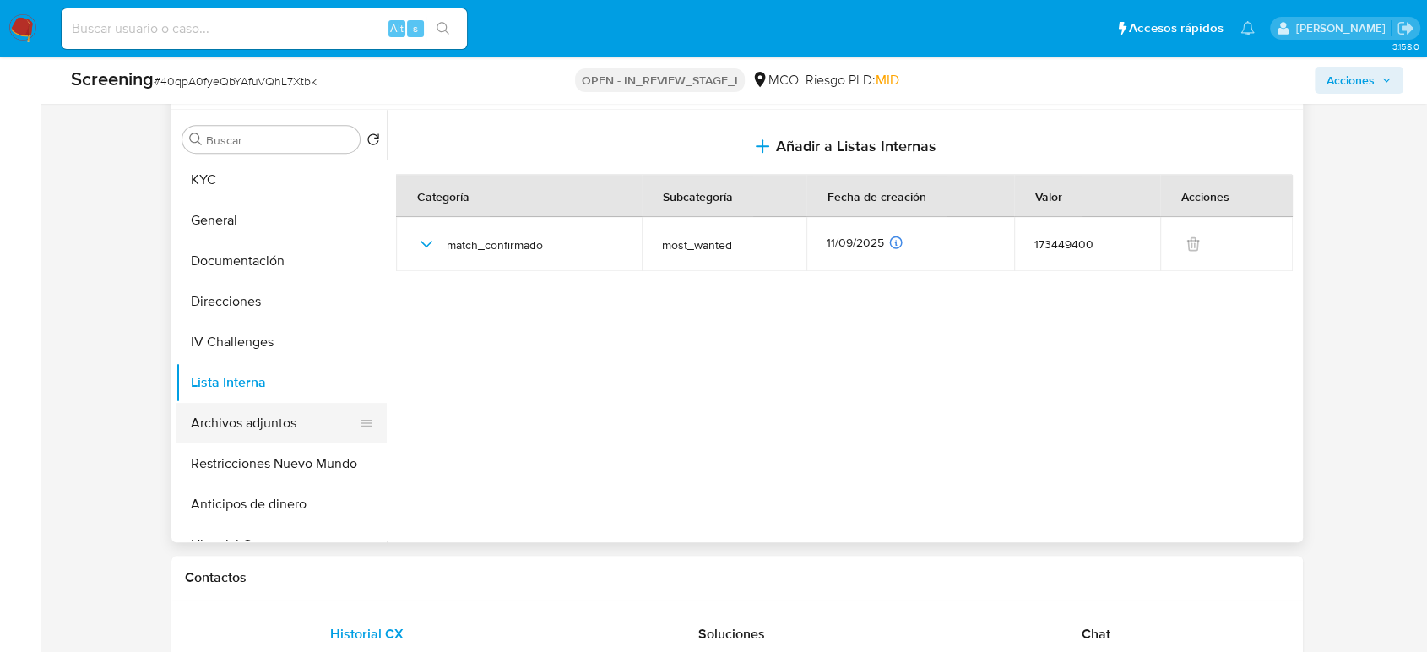
click at [233, 419] on button "Archivos adjuntos" at bounding box center [275, 423] width 198 height 41
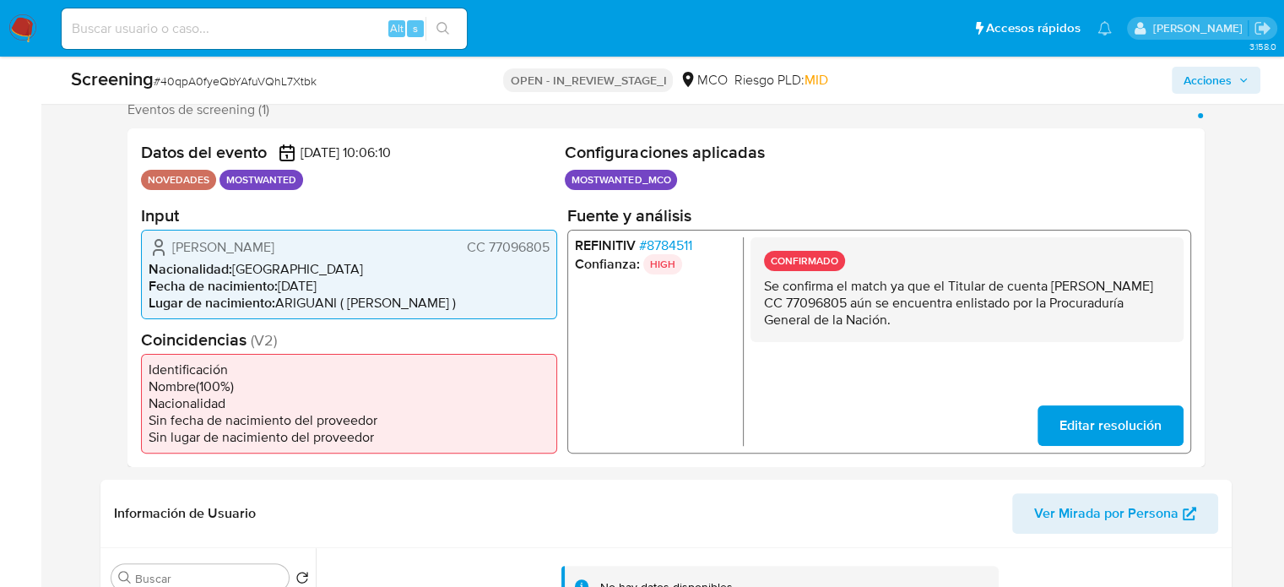
scroll to position [366, 0]
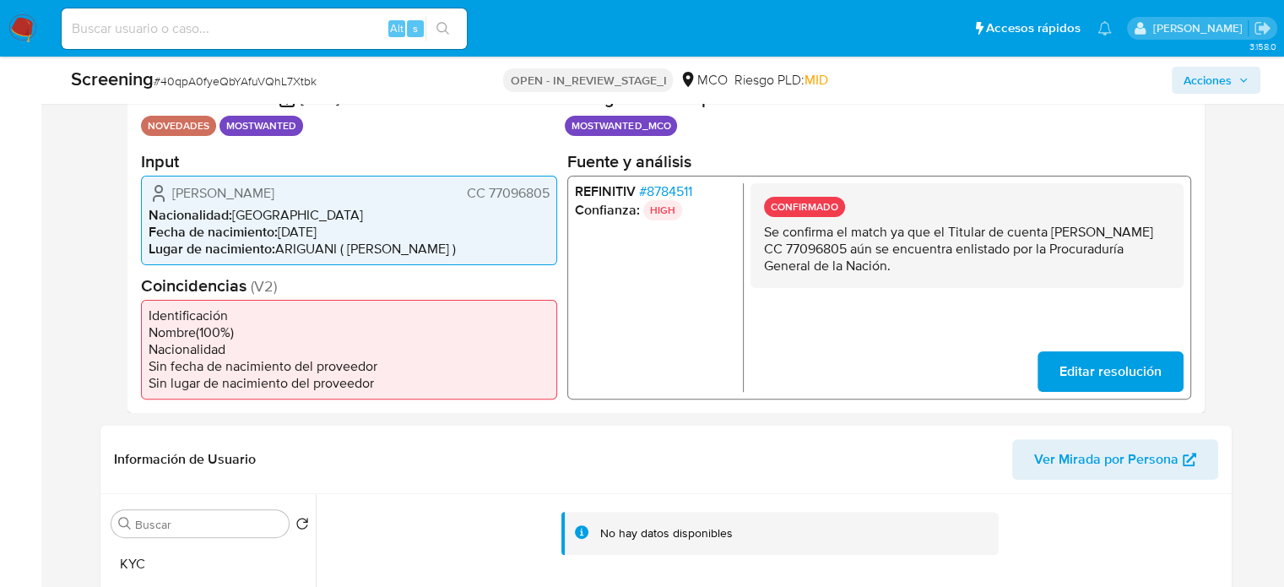
drag, startPoint x: 552, startPoint y: 192, endPoint x: 410, endPoint y: 201, distance: 142.1
click at [490, 196] on div "[PERSON_NAME] CC 77096805 Nacionalidad : [DEMOGRAPHIC_DATA] Fecha de nacimiento…" at bounding box center [349, 219] width 416 height 89
drag, startPoint x: 362, startPoint y: 195, endPoint x: 116, endPoint y: 195, distance: 245.6
click at [116, 195] on div "Eventos de screening (1) Página 1 Datos del evento [DATE] 10:06:10 NOVEDADES MO…" at bounding box center [665, 230] width 1131 height 366
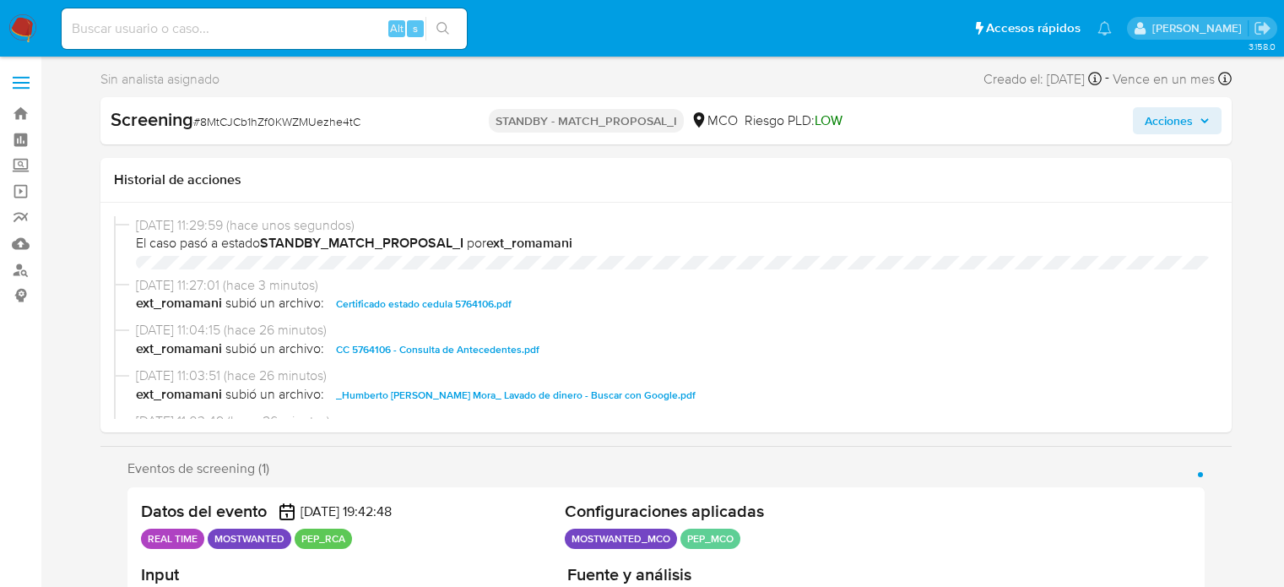
select select "10"
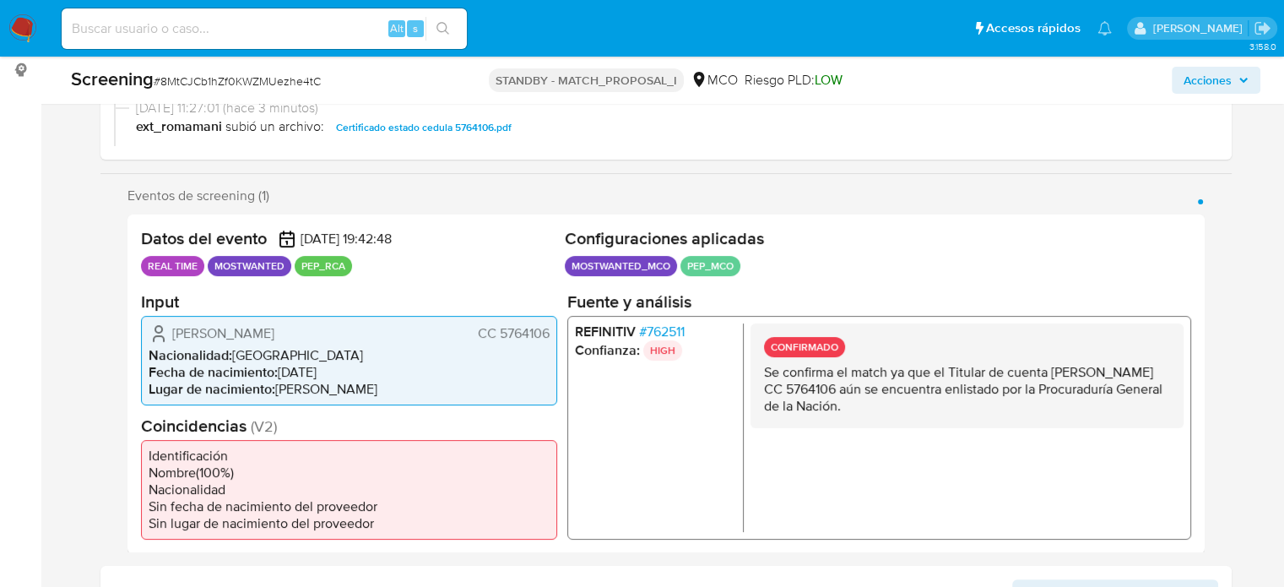
scroll to position [253, 0]
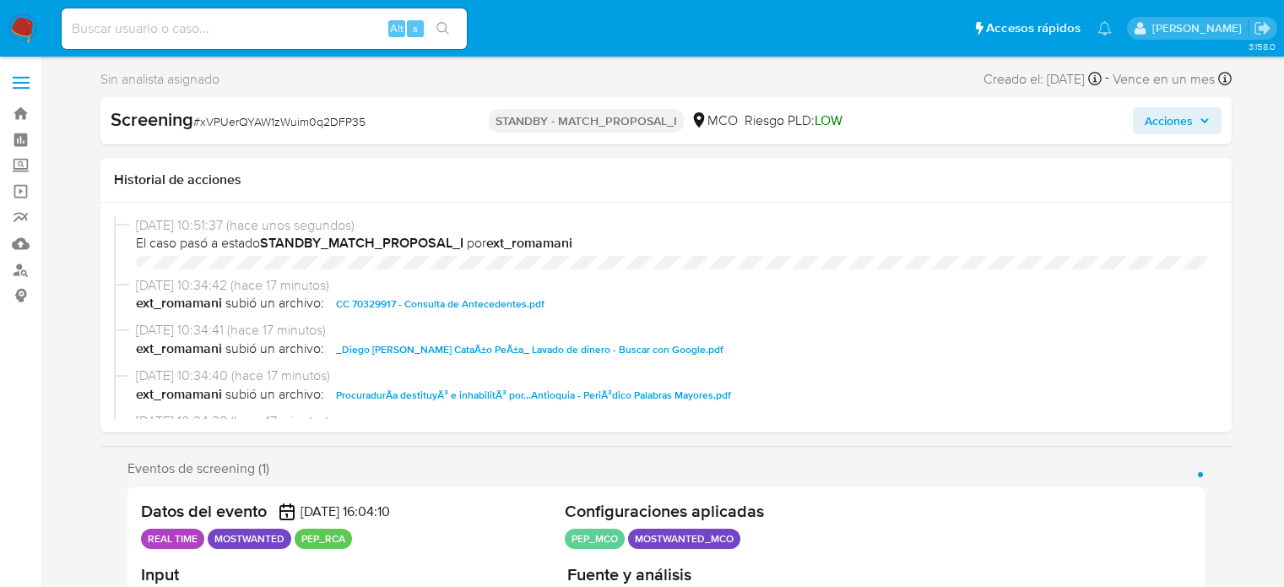
select select "10"
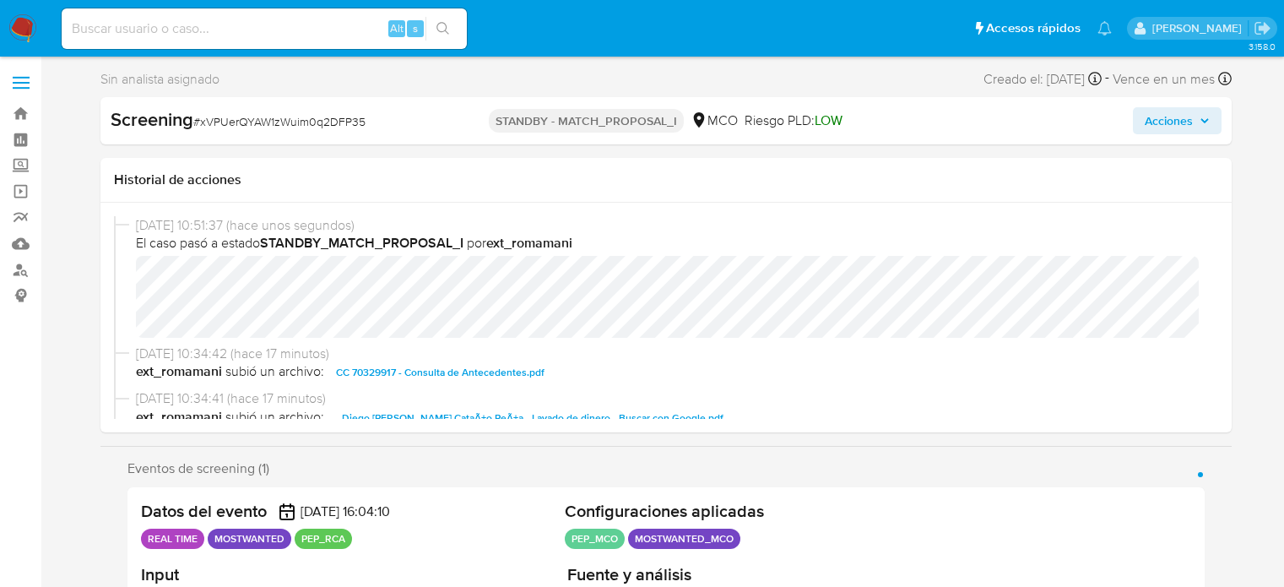
scroll to position [338, 0]
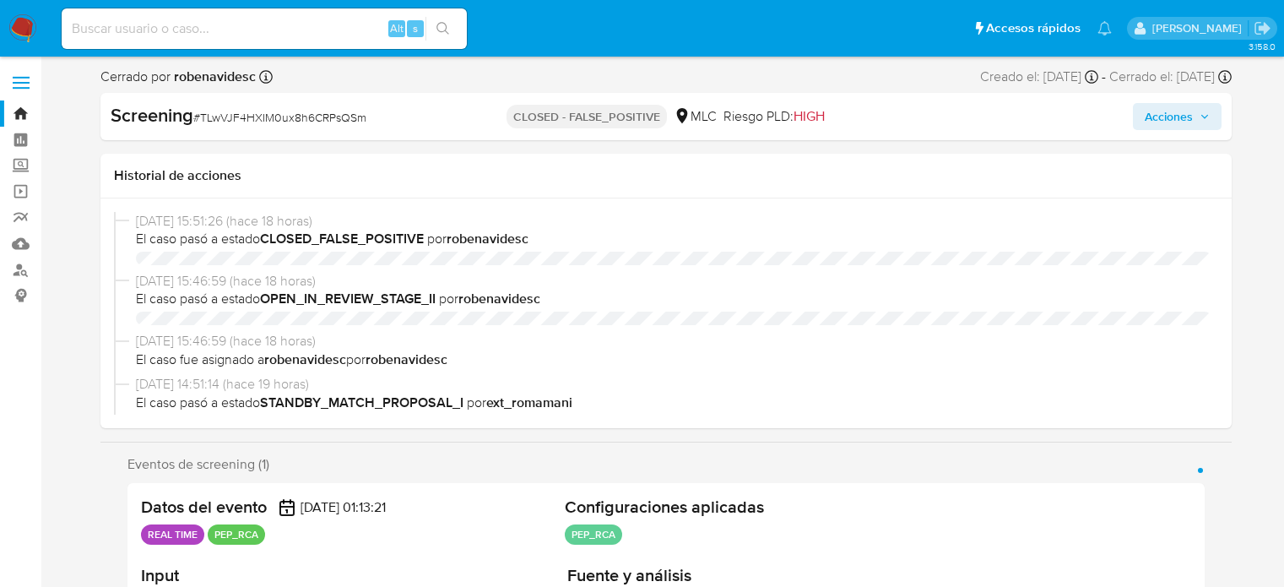
select select "10"
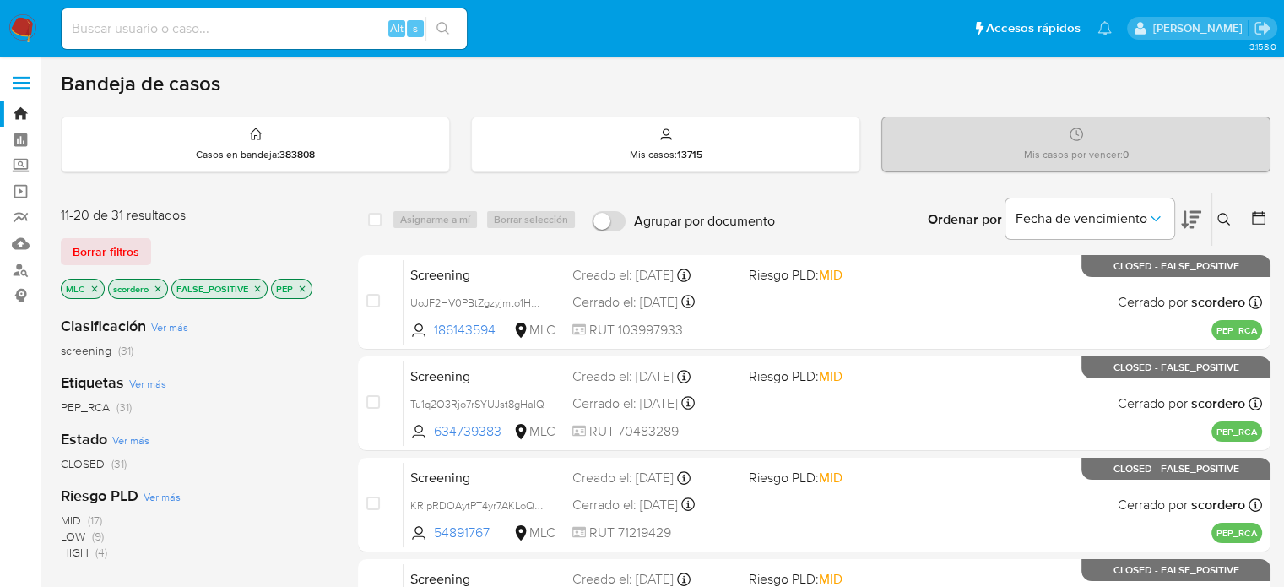
click at [23, 27] on img at bounding box center [22, 28] width 29 height 29
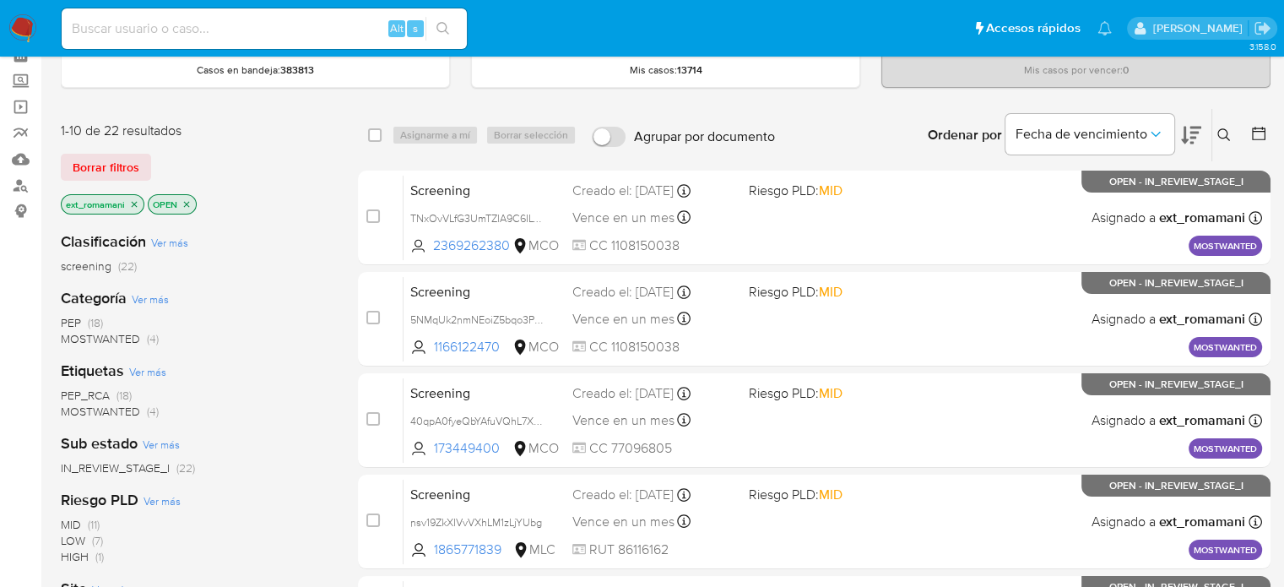
scroll to position [169, 0]
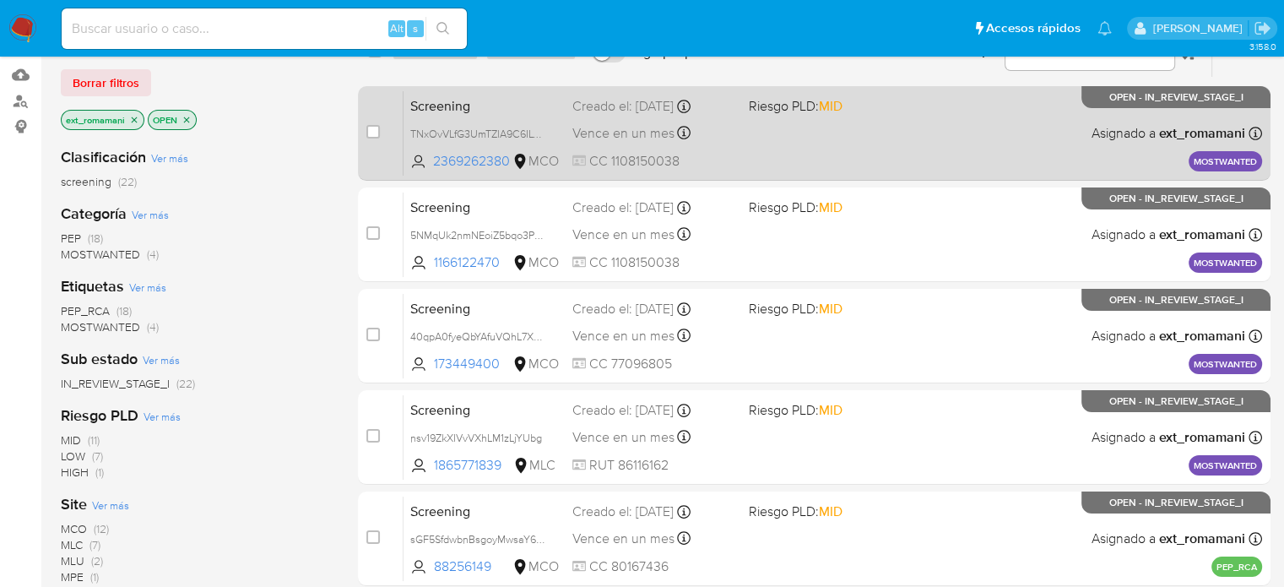
click at [820, 137] on div "Screening TNxOvVLfG3UmTZlA9C6ILyiw 2369262380 MCO Riesgo PLD: MID Creado el: [D…" at bounding box center [832, 132] width 858 height 85
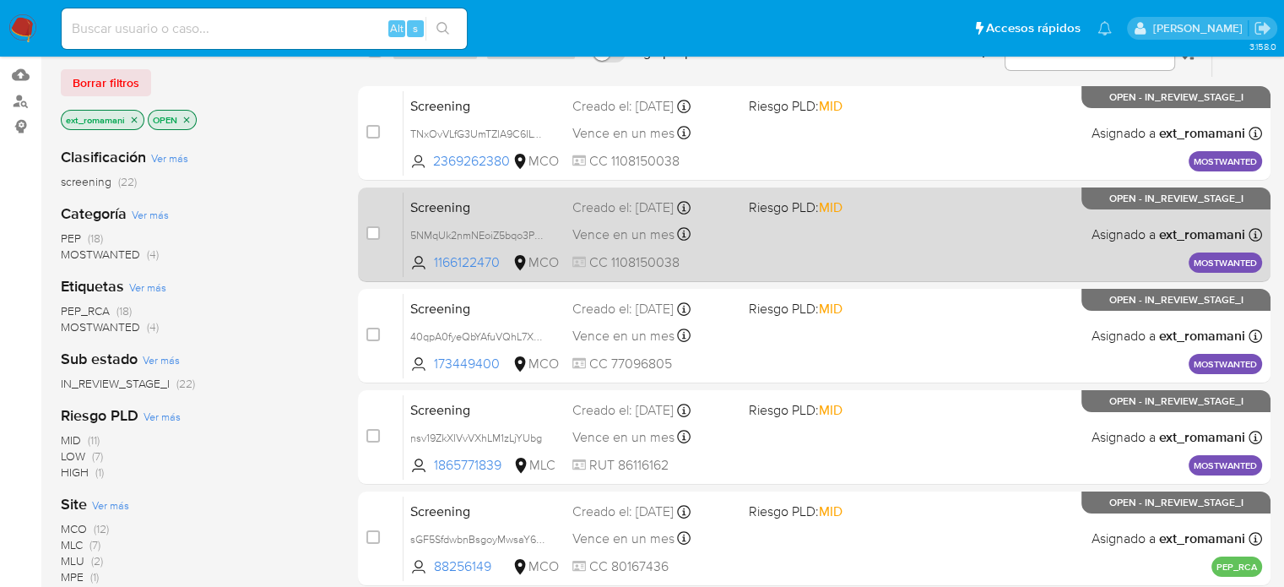
click at [817, 227] on div "Screening 5NMqUk2nmNEoiZ5bqo3P7Rck 1166122470 MCO Riesgo PLD: MID Creado el: [D…" at bounding box center [832, 234] width 858 height 85
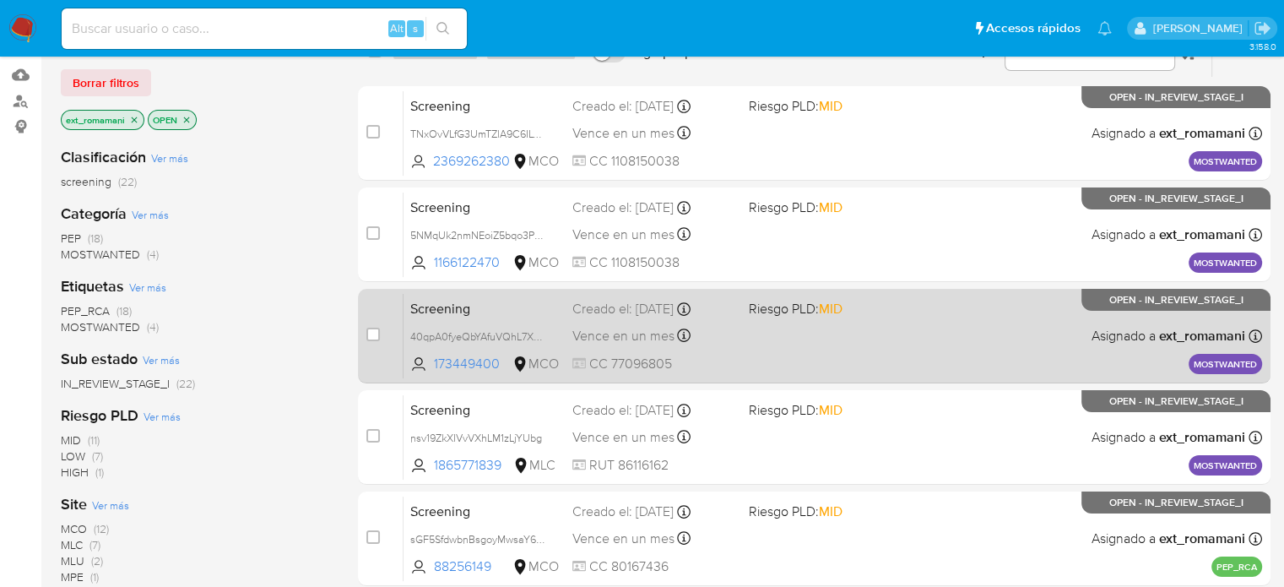
click at [784, 351] on div "Screening 40qpA0fyeQbYAfuVQhL7Xtbk 173449400 MCO Riesgo PLD: MID Creado el: [DA…" at bounding box center [832, 335] width 858 height 85
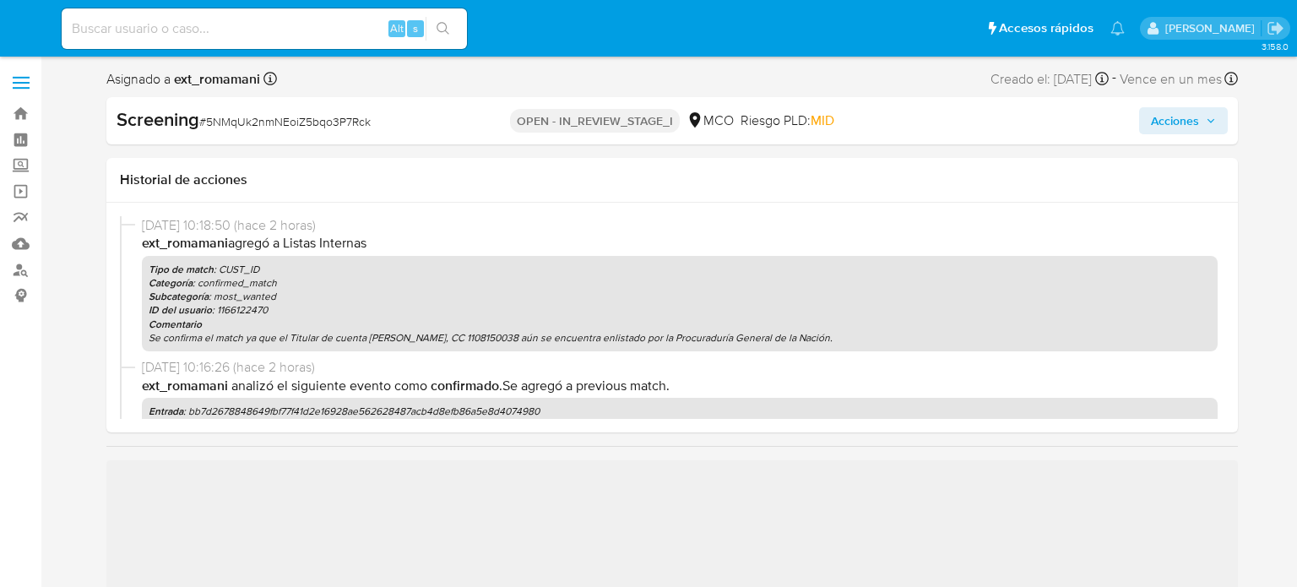
select select "10"
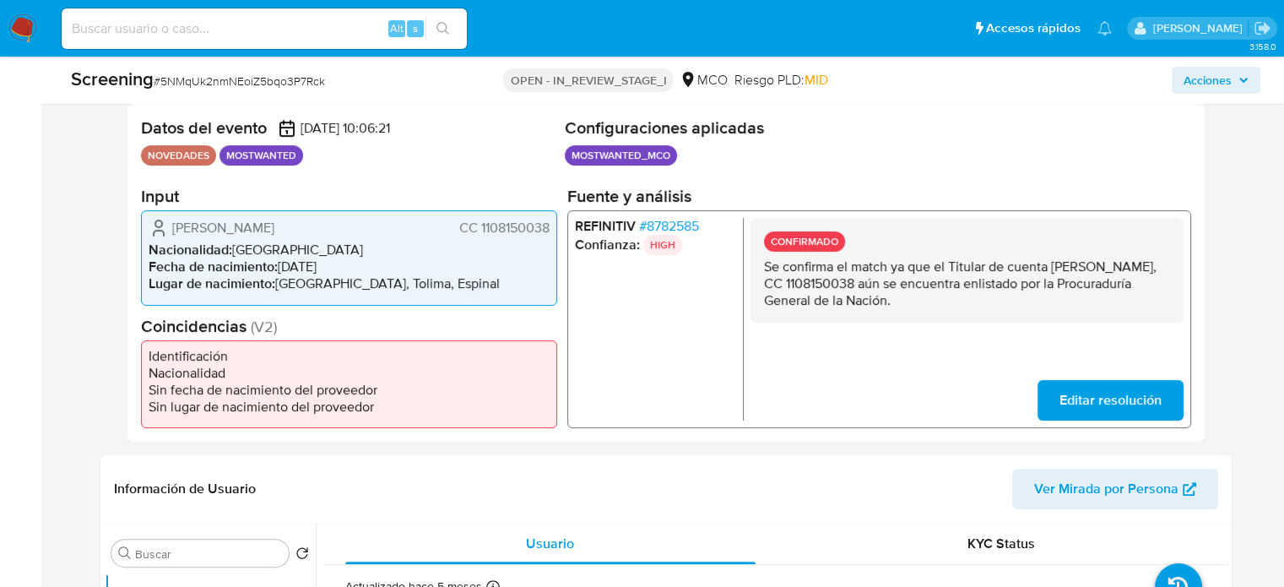
scroll to position [338, 0]
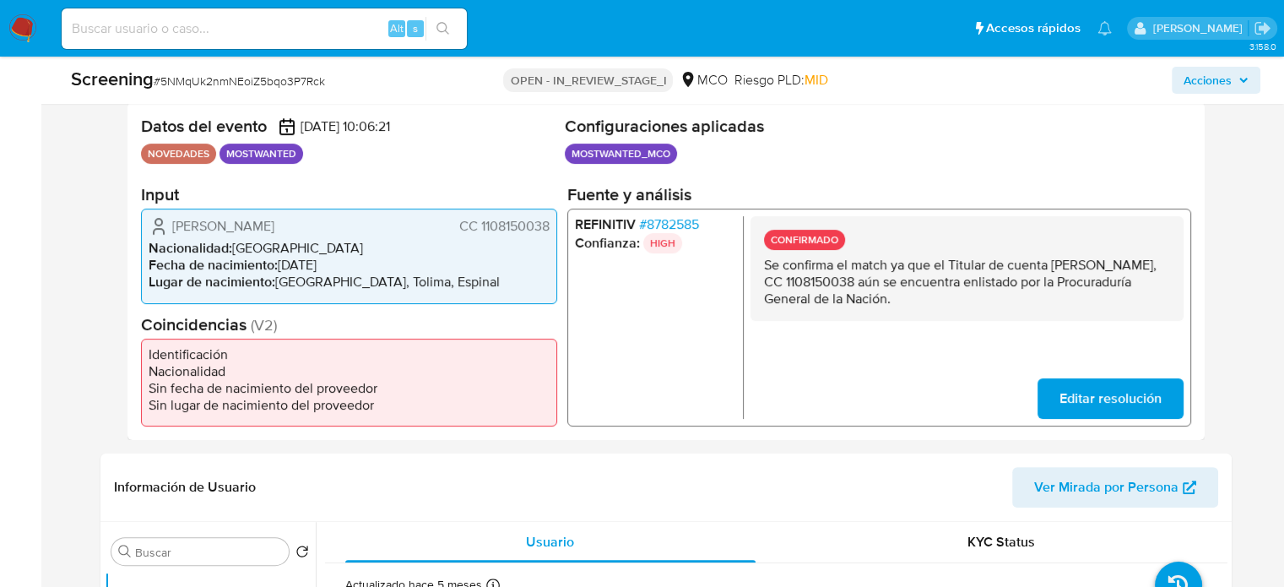
drag, startPoint x: 1004, startPoint y: 300, endPoint x: 748, endPoint y: 272, distance: 257.3
click at [748, 272] on div "REFINITIV # 8782585 Confianza: HIGH CONFIRMADO Se confirma el match ya que el T…" at bounding box center [878, 317] width 624 height 218
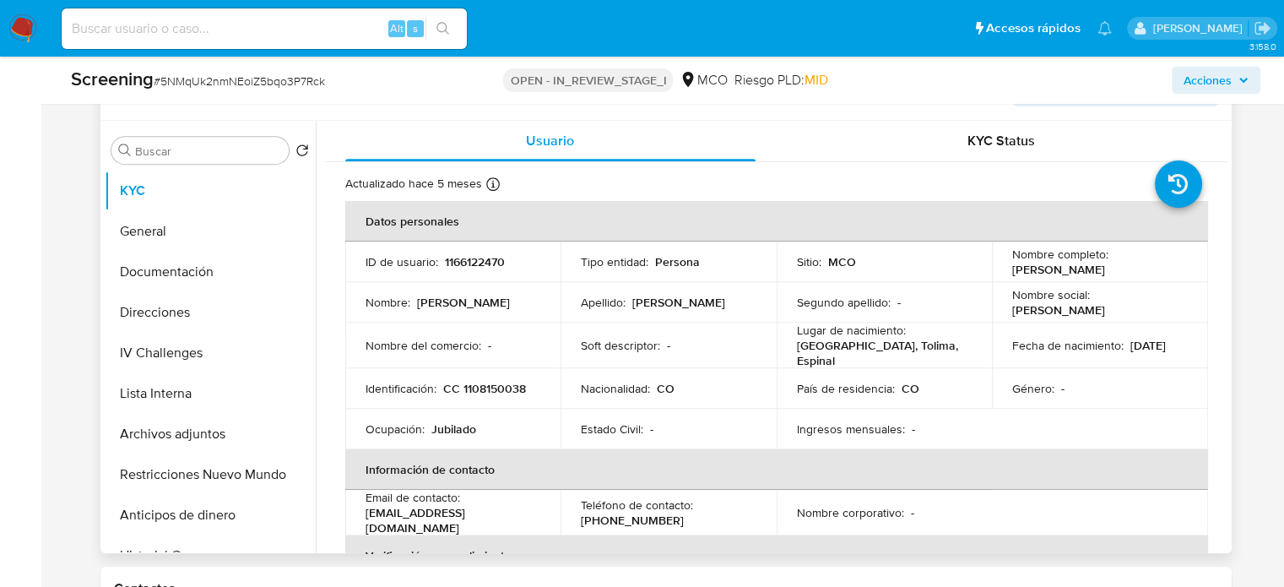
scroll to position [760, 0]
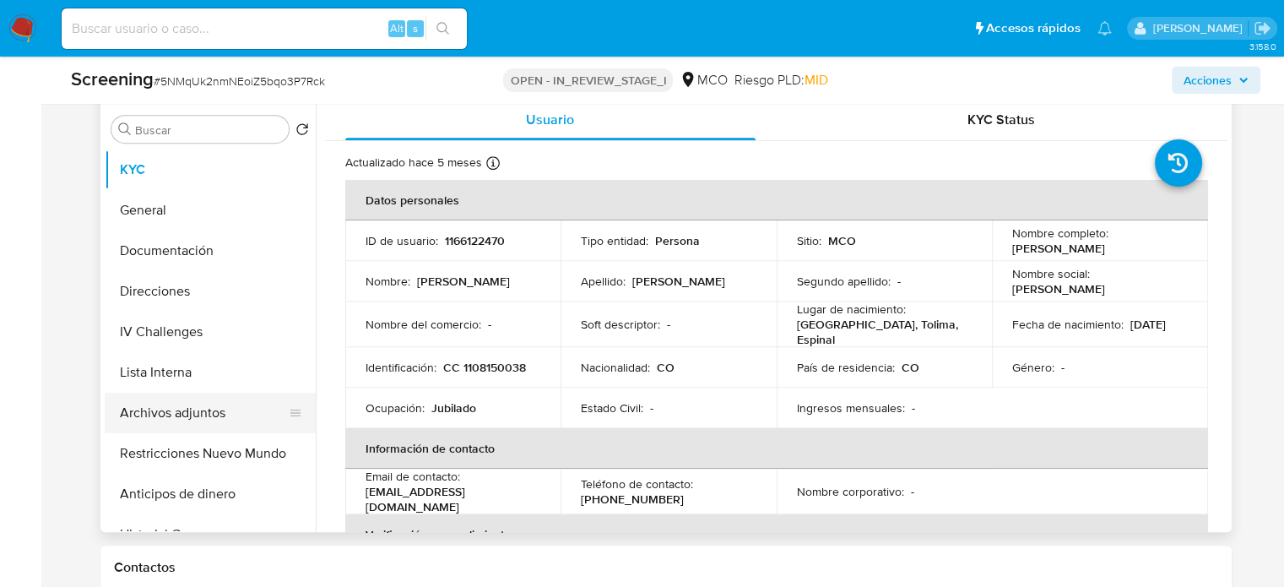
click at [187, 400] on button "Archivos adjuntos" at bounding box center [204, 413] width 198 height 41
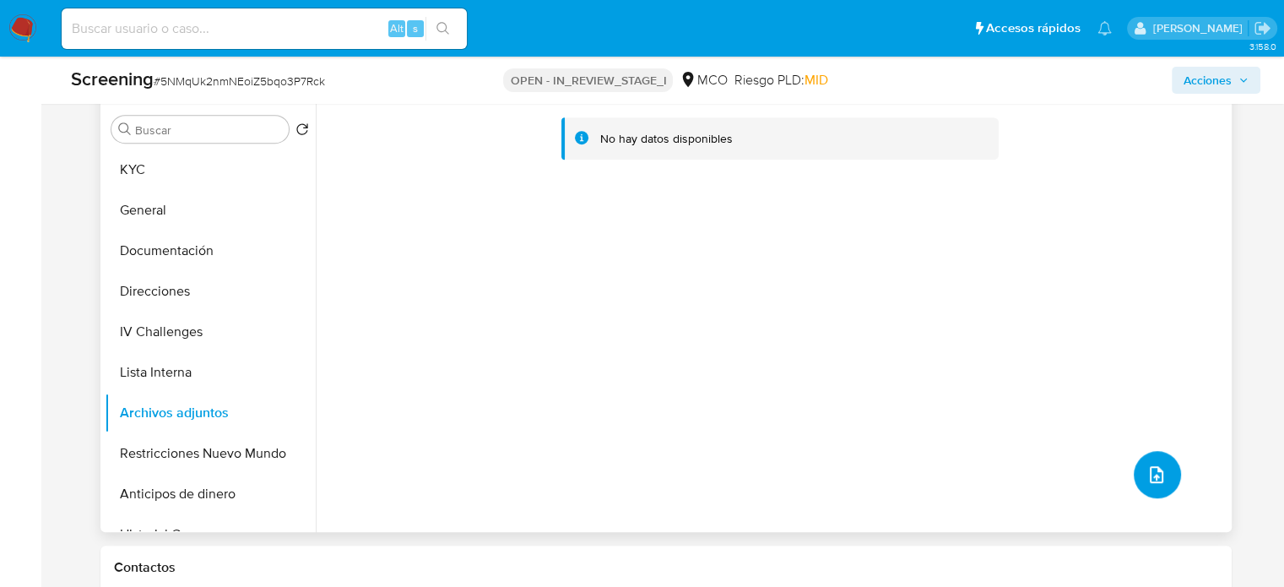
click at [1151, 472] on icon "upload-file" at bounding box center [1157, 474] width 14 height 17
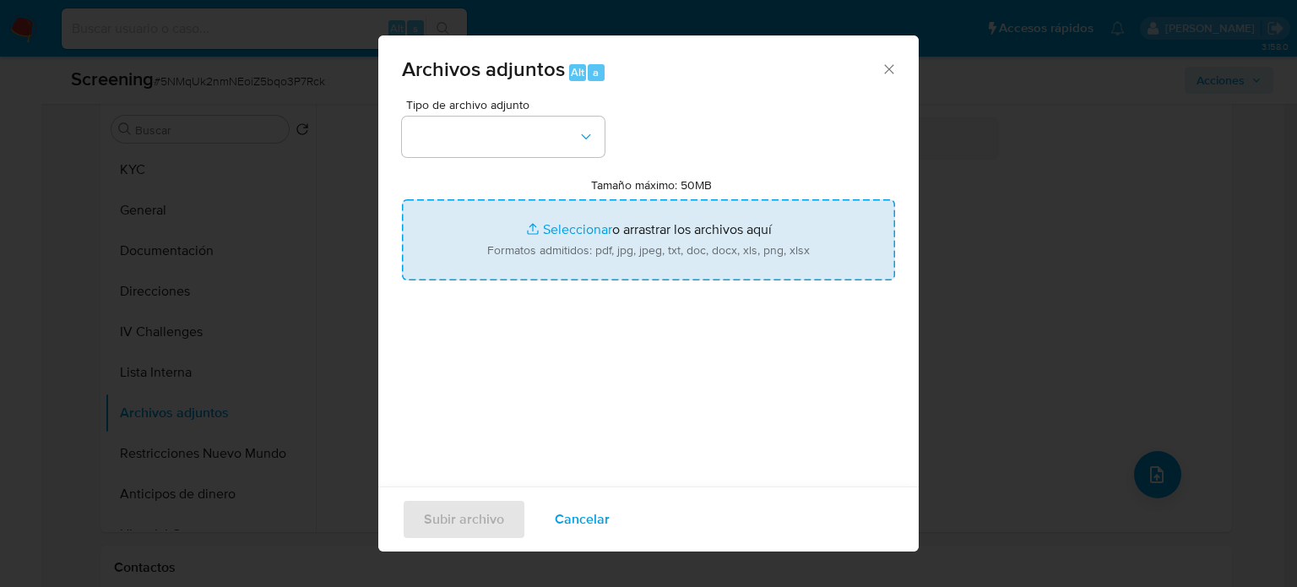
click at [556, 232] on input "Tamaño máximo: 50MB Seleccionar archivos" at bounding box center [648, 239] width 493 height 81
type input "C:\fakepath\_Edison Castro Castrillon_ Lavado de dinero - Buscar con Google.pdf"
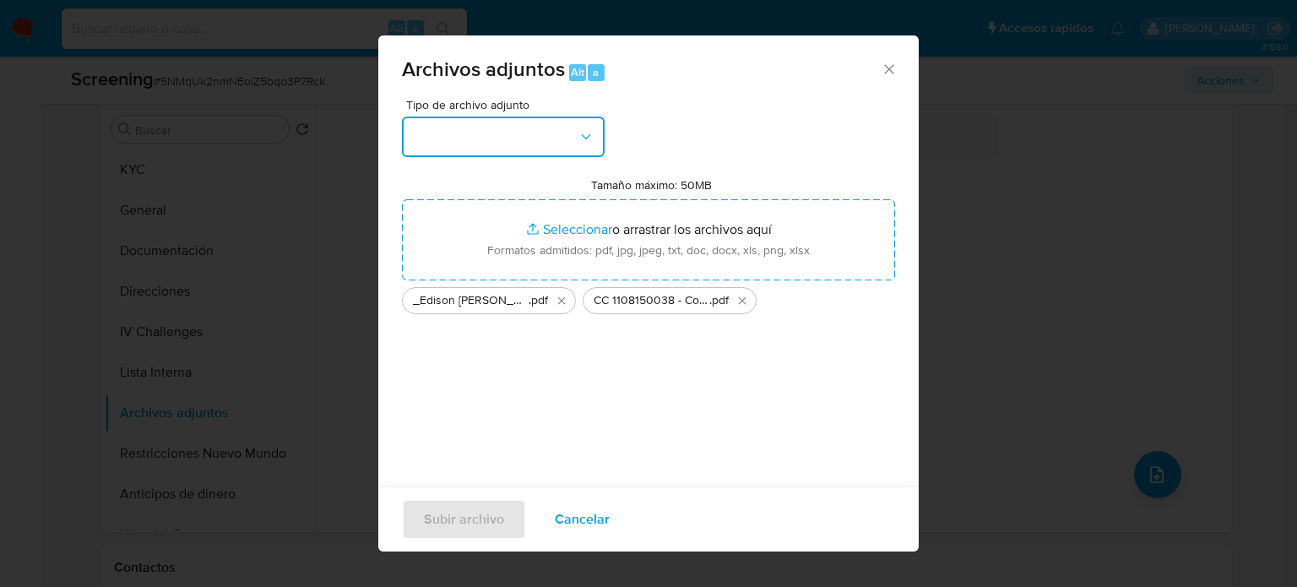
click at [567, 127] on button "button" at bounding box center [503, 136] width 203 height 41
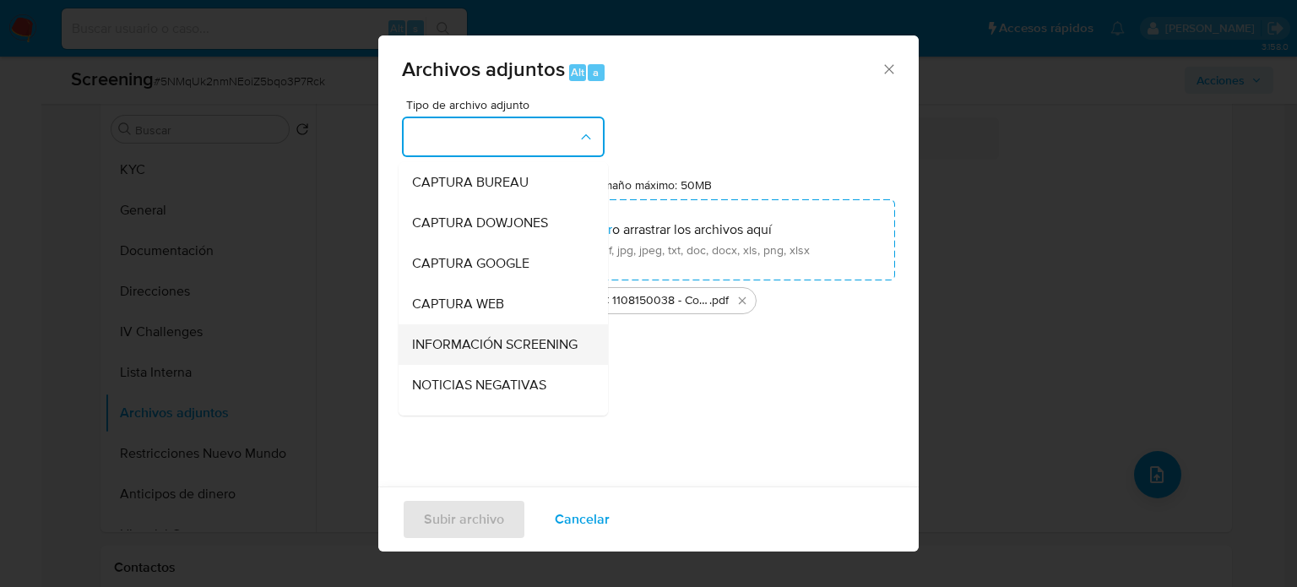
click at [463, 349] on span "INFORMACIÓN SCREENING" at bounding box center [494, 344] width 165 height 17
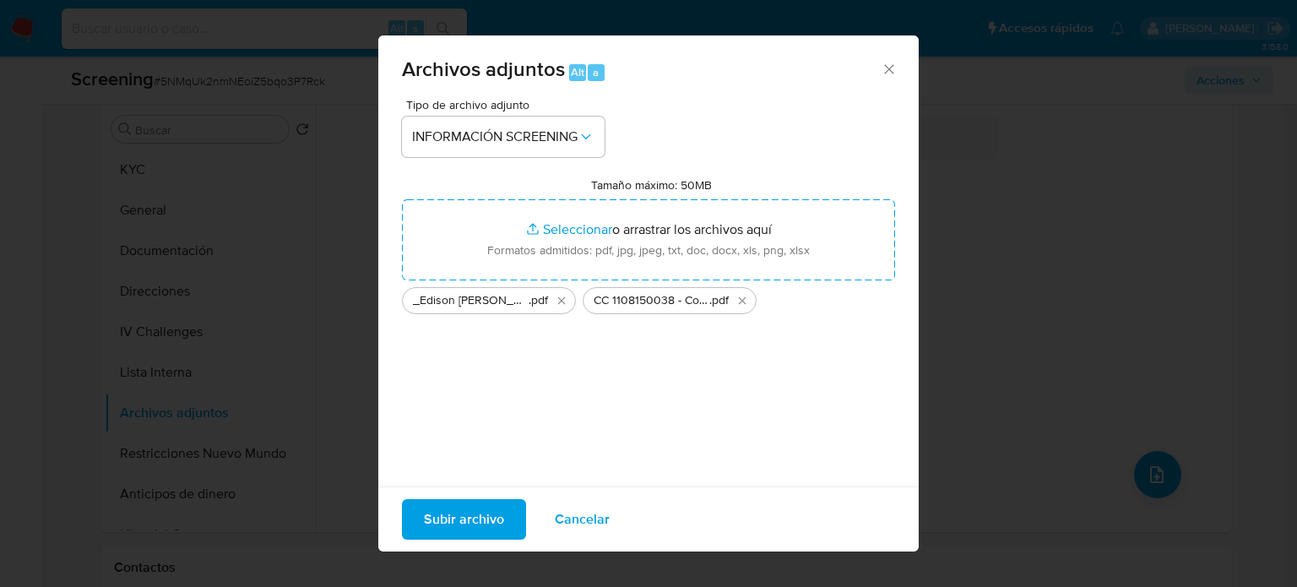
click at [473, 524] on span "Subir archivo" at bounding box center [464, 519] width 80 height 37
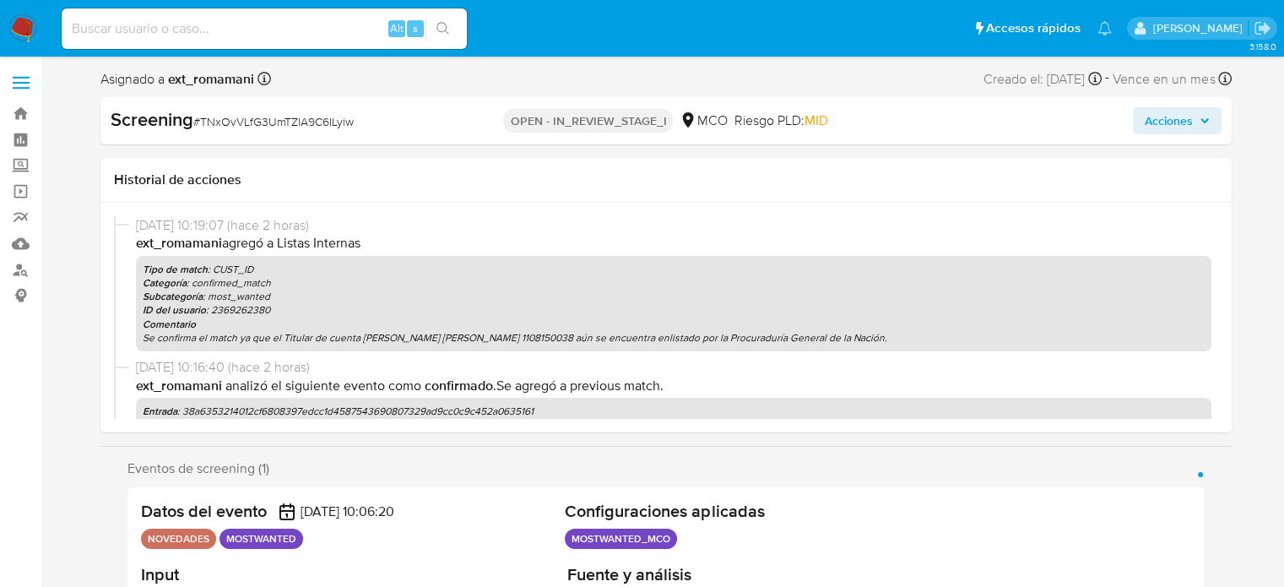
select select "10"
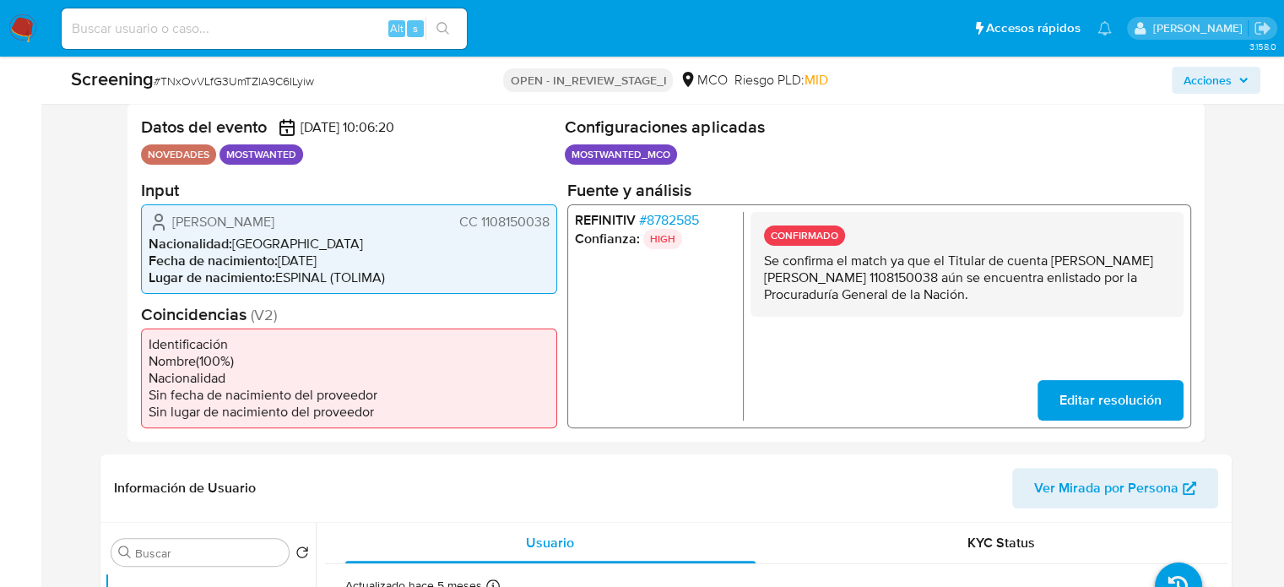
scroll to position [338, 0]
drag, startPoint x: 339, startPoint y: 219, endPoint x: 171, endPoint y: 226, distance: 168.1
click at [171, 226] on div "[PERSON_NAME] [PERSON_NAME] 1108150038" at bounding box center [349, 220] width 401 height 20
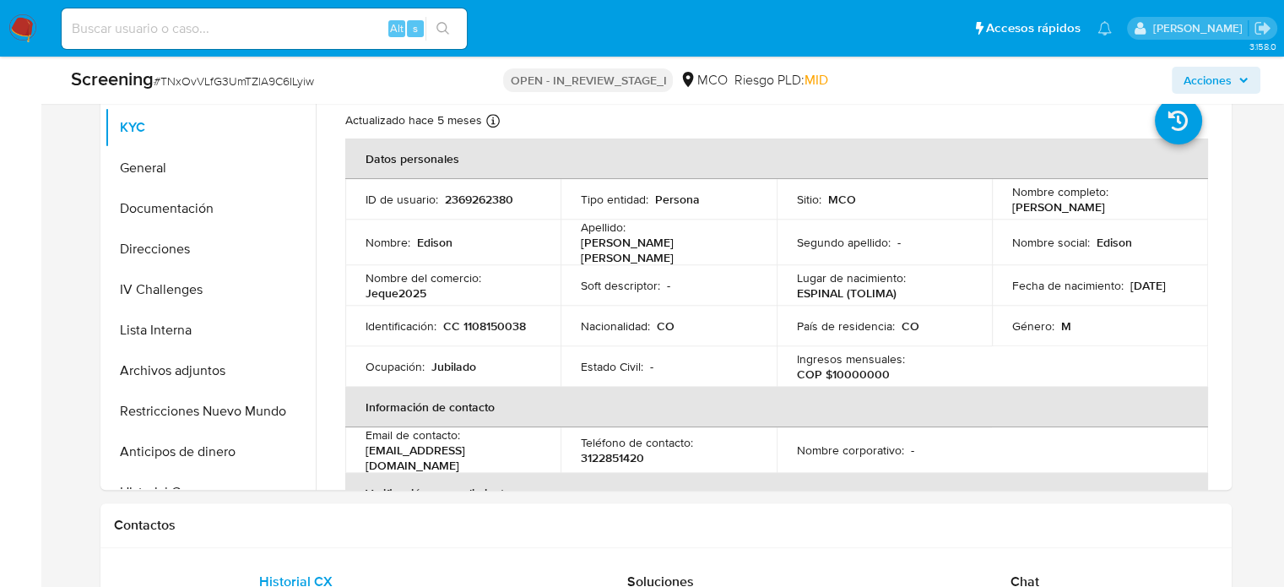
scroll to position [844, 0]
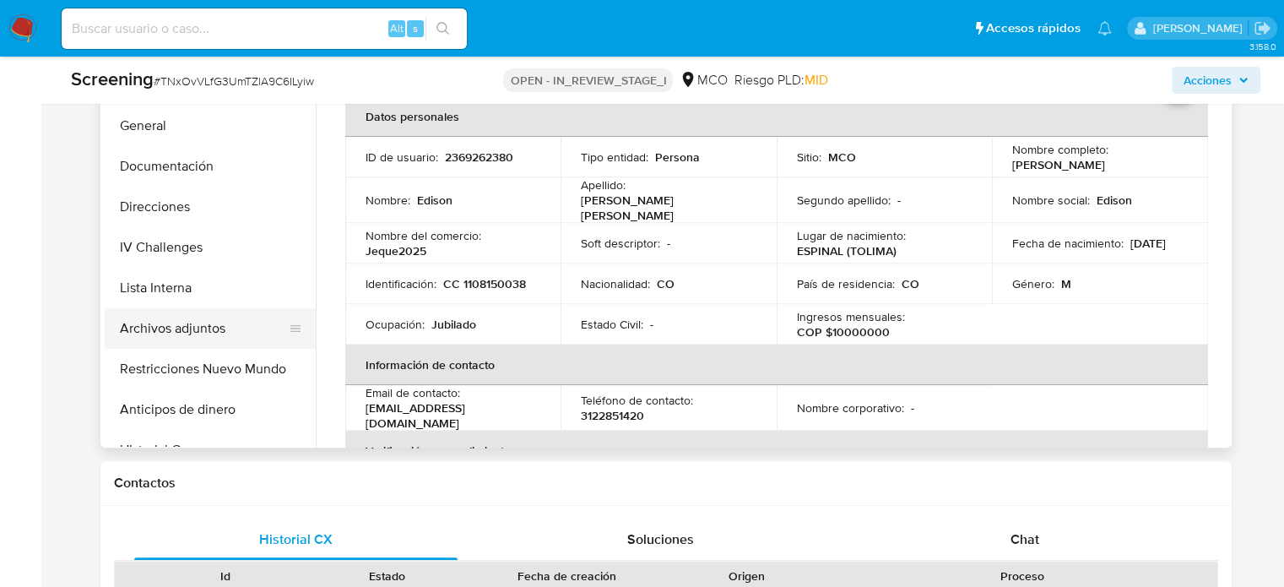
click at [170, 340] on button "Archivos adjuntos" at bounding box center [204, 328] width 198 height 41
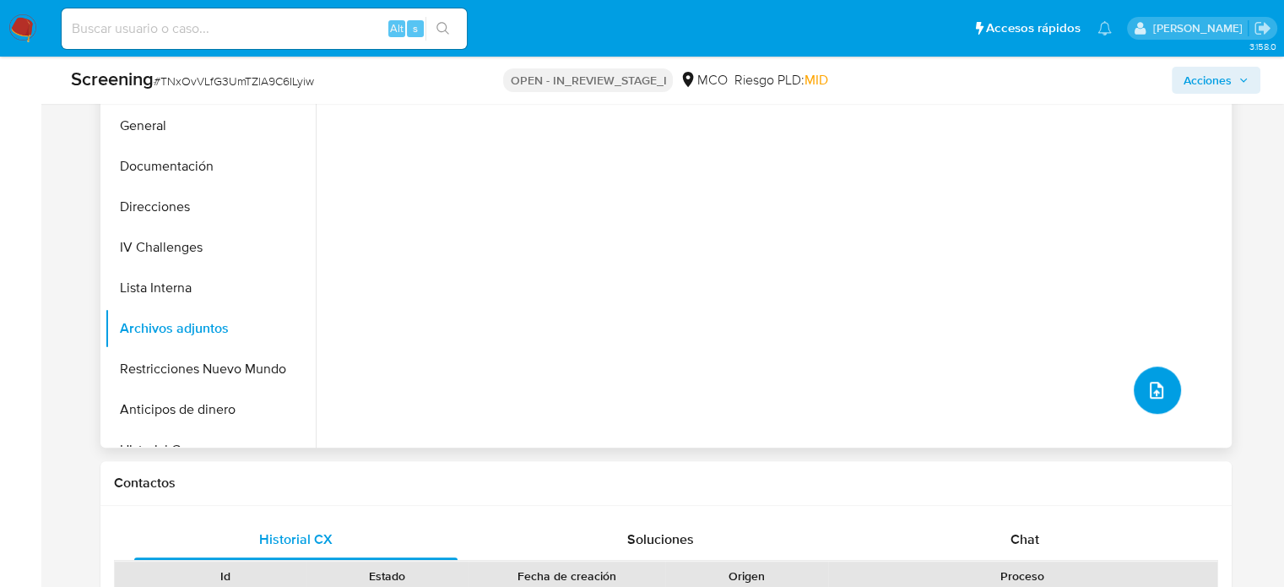
click at [1151, 392] on icon "upload-file" at bounding box center [1157, 390] width 14 height 17
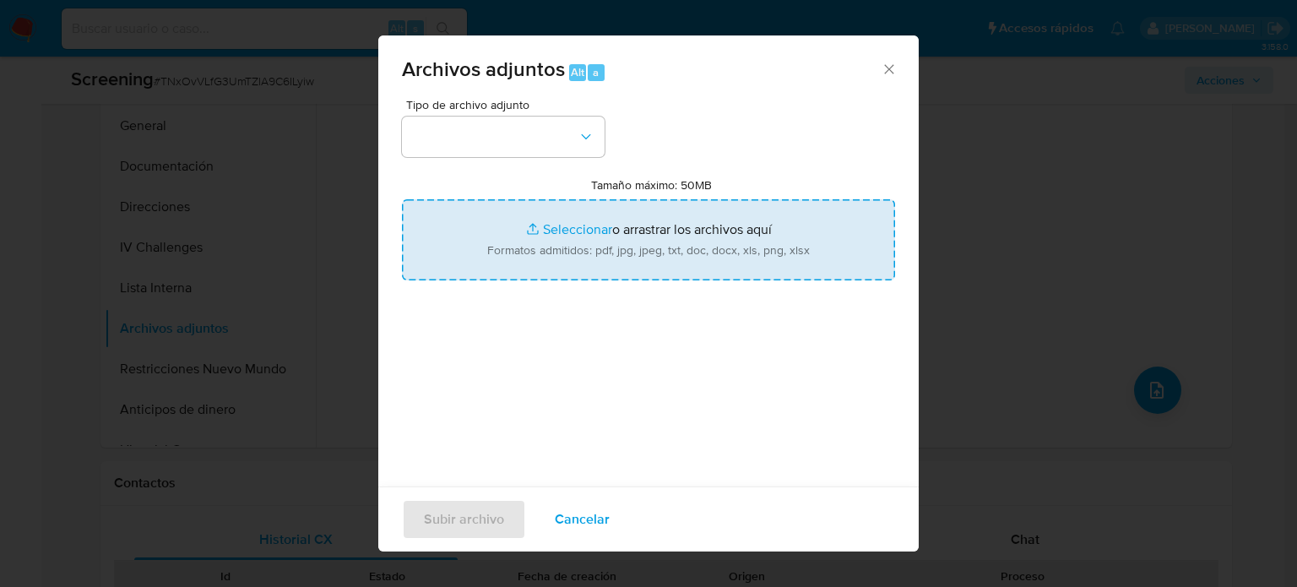
click at [587, 246] on input "Tamaño máximo: 50MB Seleccionar archivos" at bounding box center [648, 239] width 493 height 81
type input "C:\fakepath\_Edison [PERSON_NAME] Castrillon_ Lavado de dinero - Buscar con Goo…"
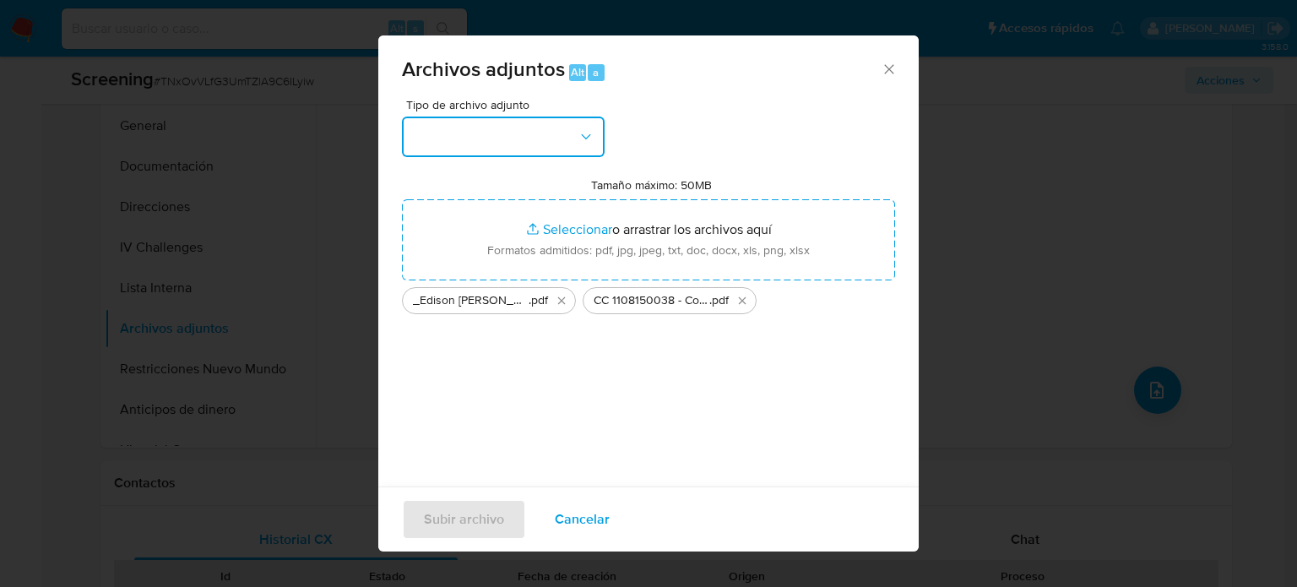
drag, startPoint x: 587, startPoint y: 246, endPoint x: 436, endPoint y: 130, distance: 190.3
click at [436, 130] on button "button" at bounding box center [503, 136] width 203 height 41
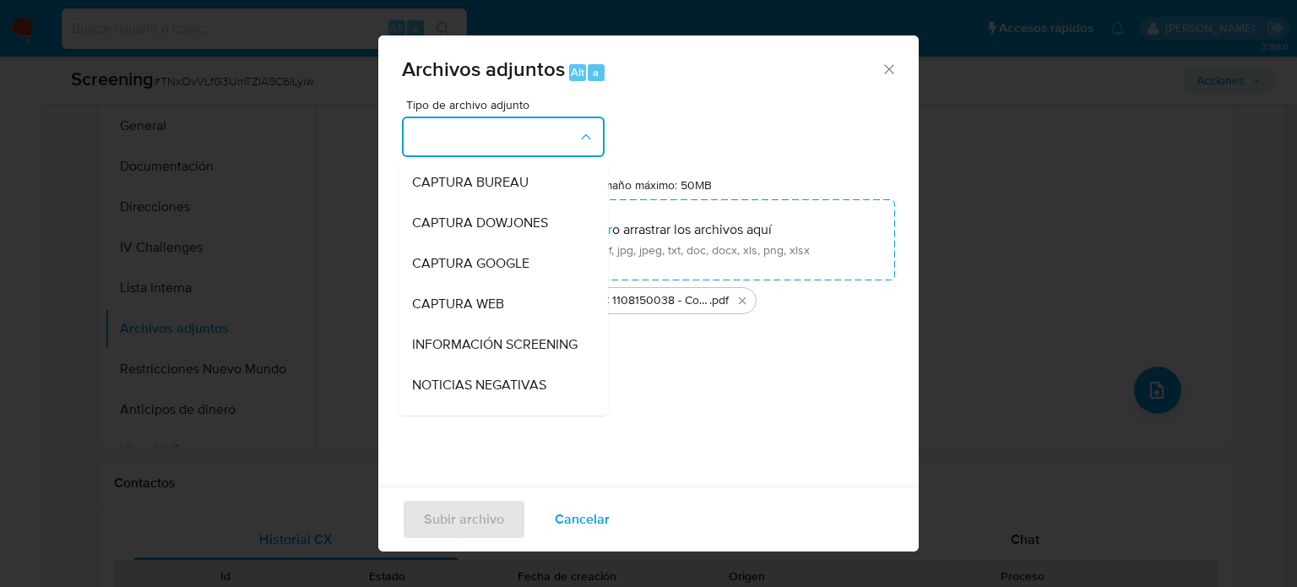
drag, startPoint x: 447, startPoint y: 337, endPoint x: 436, endPoint y: 345, distance: 13.8
click at [445, 340] on span "INFORMACIÓN SCREENING" at bounding box center [494, 344] width 165 height 17
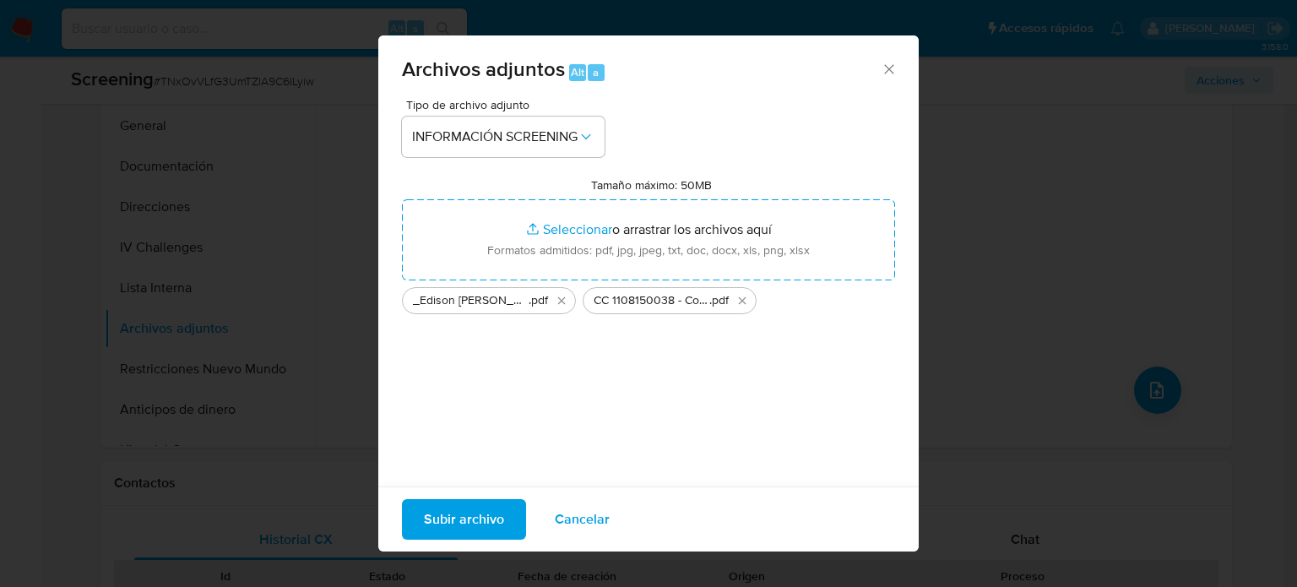
click at [440, 524] on span "Subir archivo" at bounding box center [464, 519] width 80 height 37
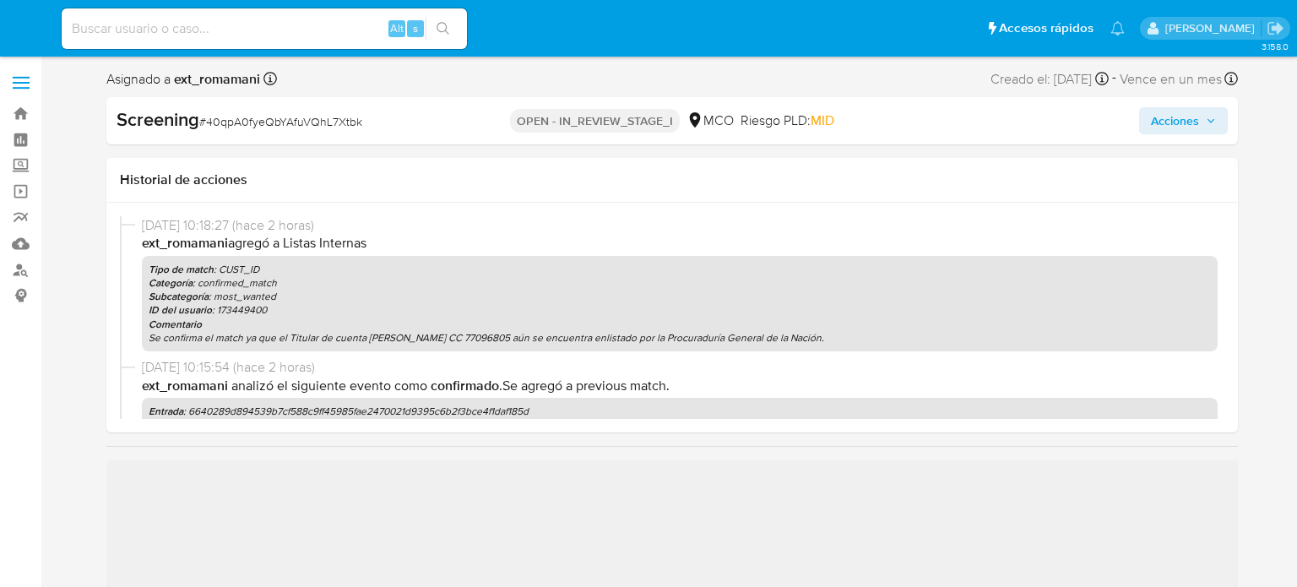
select select "10"
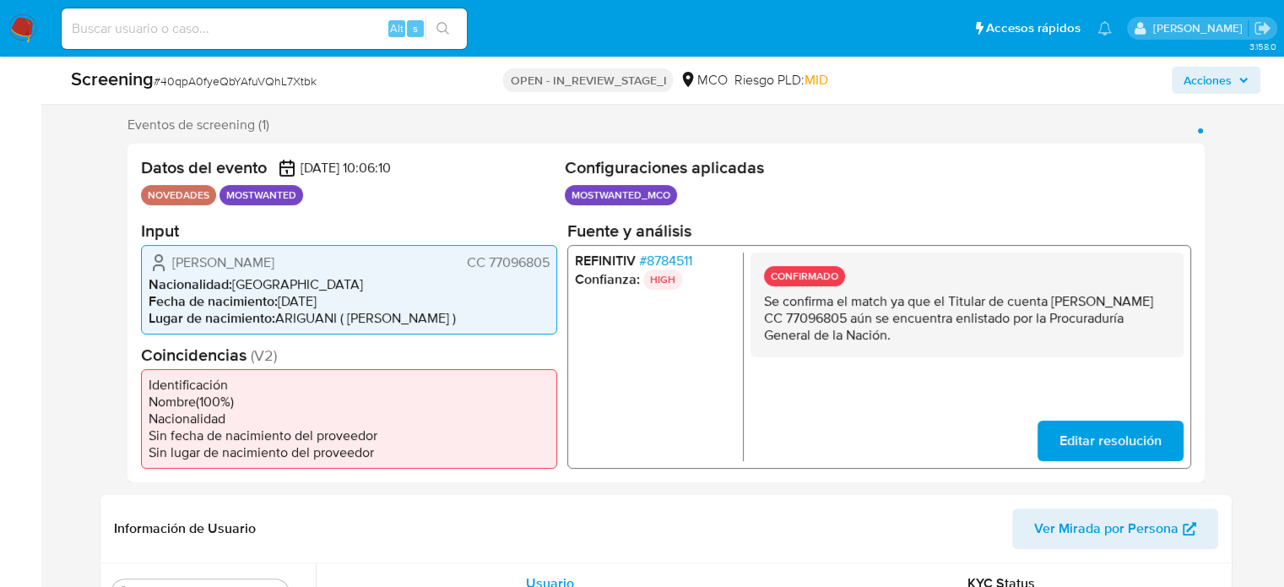
scroll to position [338, 0]
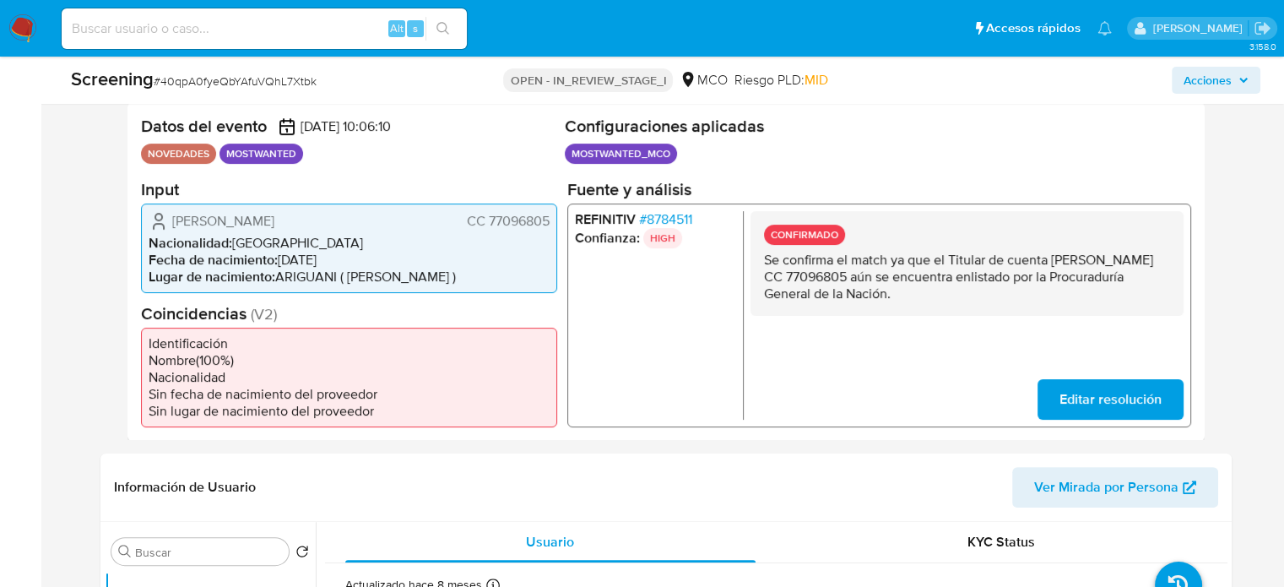
drag, startPoint x: 319, startPoint y: 225, endPoint x: 172, endPoint y: 222, distance: 146.9
click at [169, 221] on div "[PERSON_NAME] CC 77096805" at bounding box center [349, 220] width 401 height 20
click at [656, 215] on span "# 8784511" at bounding box center [664, 218] width 53 height 17
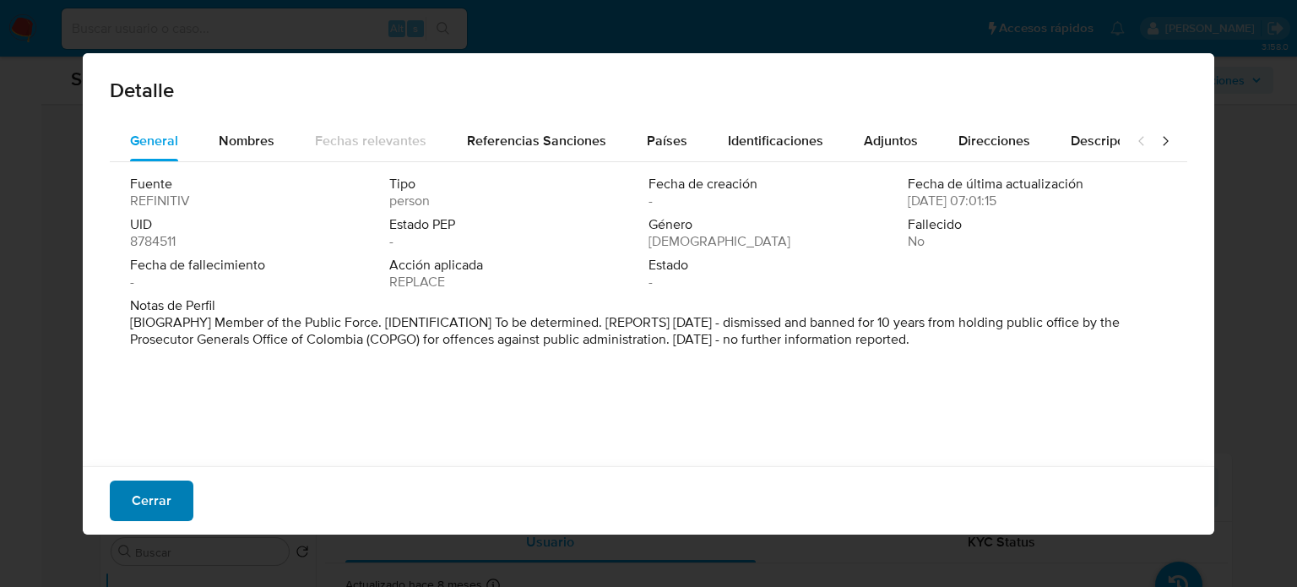
drag, startPoint x: 554, startPoint y: 399, endPoint x: 177, endPoint y: 495, distance: 388.6
click at [179, 495] on button "Cerrar" at bounding box center [152, 500] width 84 height 41
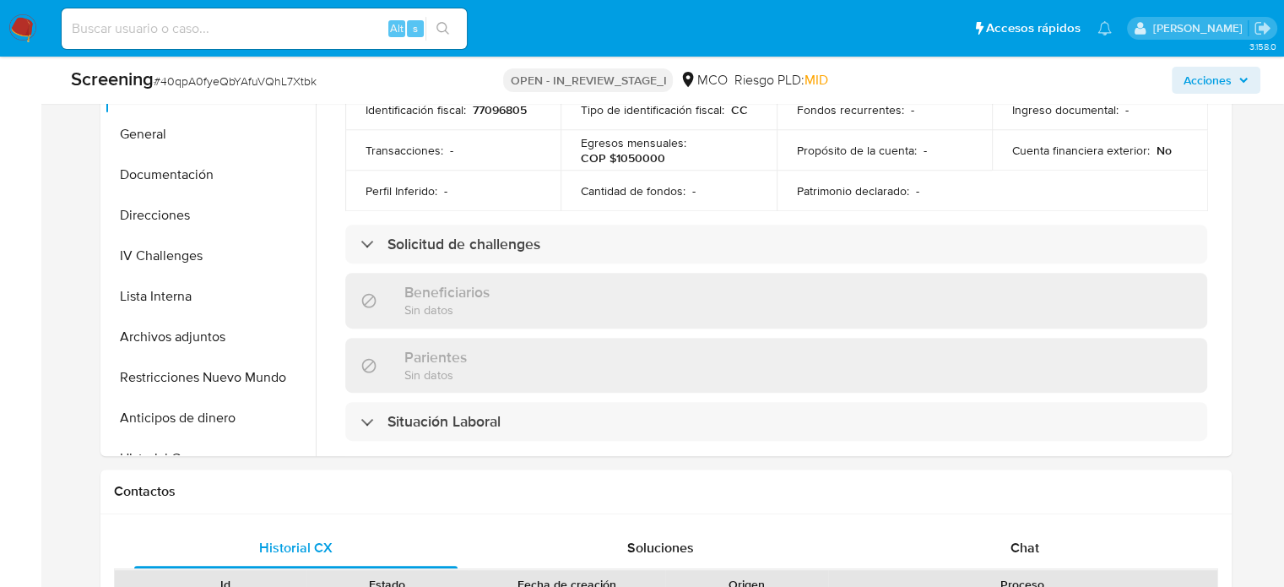
scroll to position [844, 0]
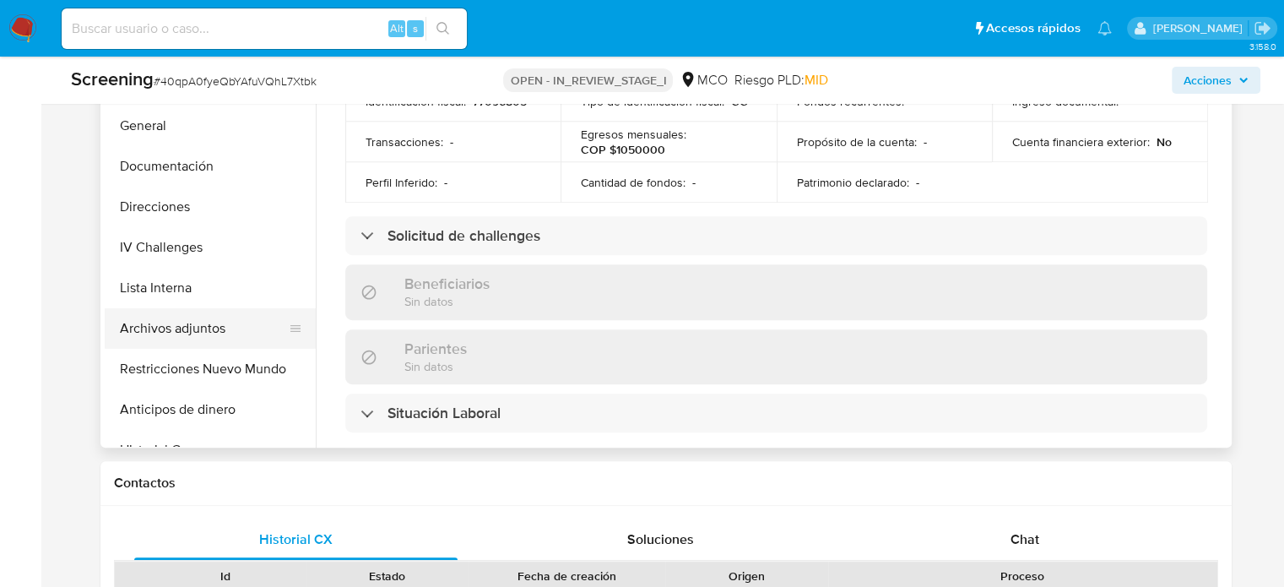
click at [185, 338] on button "Archivos adjuntos" at bounding box center [204, 328] width 198 height 41
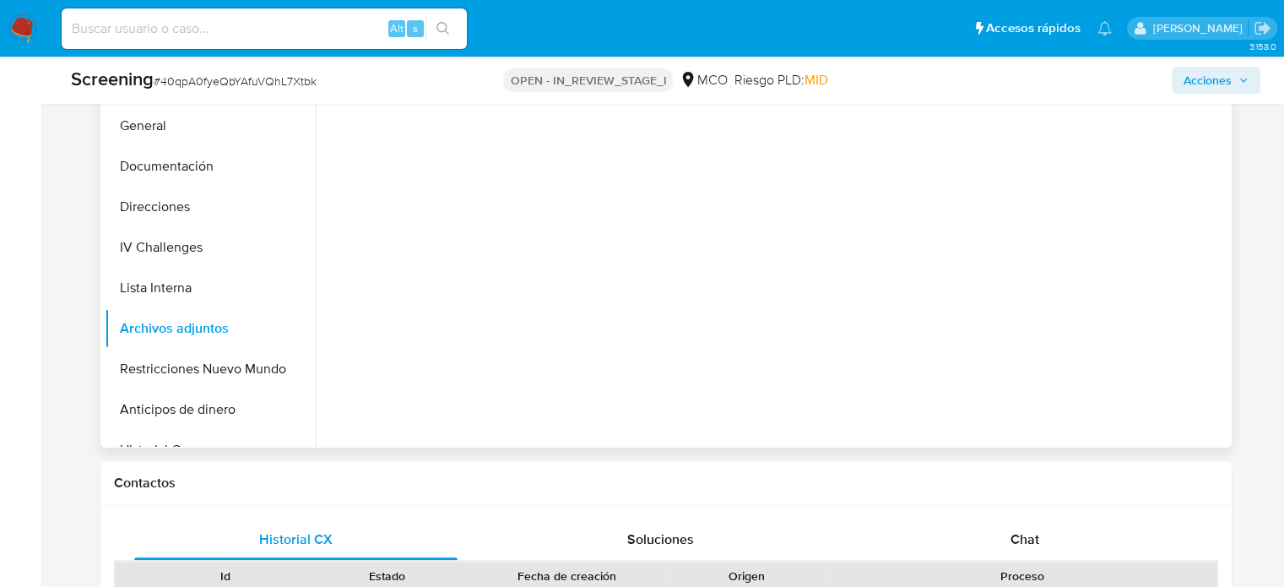
scroll to position [0, 0]
click at [1134, 396] on button "upload-file" at bounding box center [1157, 389] width 47 height 47
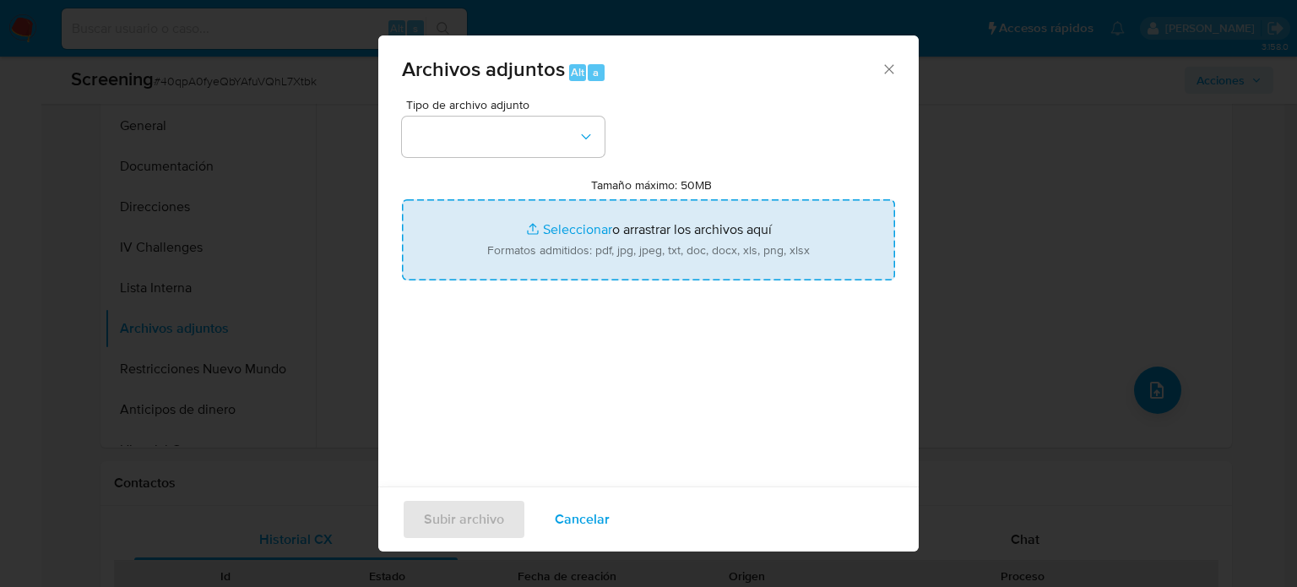
click at [632, 221] on input "Tamaño máximo: 50MB Seleccionar archivos" at bounding box center [648, 239] width 493 height 81
type input "C:\fakepath\Policías serán llamados a juicio - lanacion.pdf"
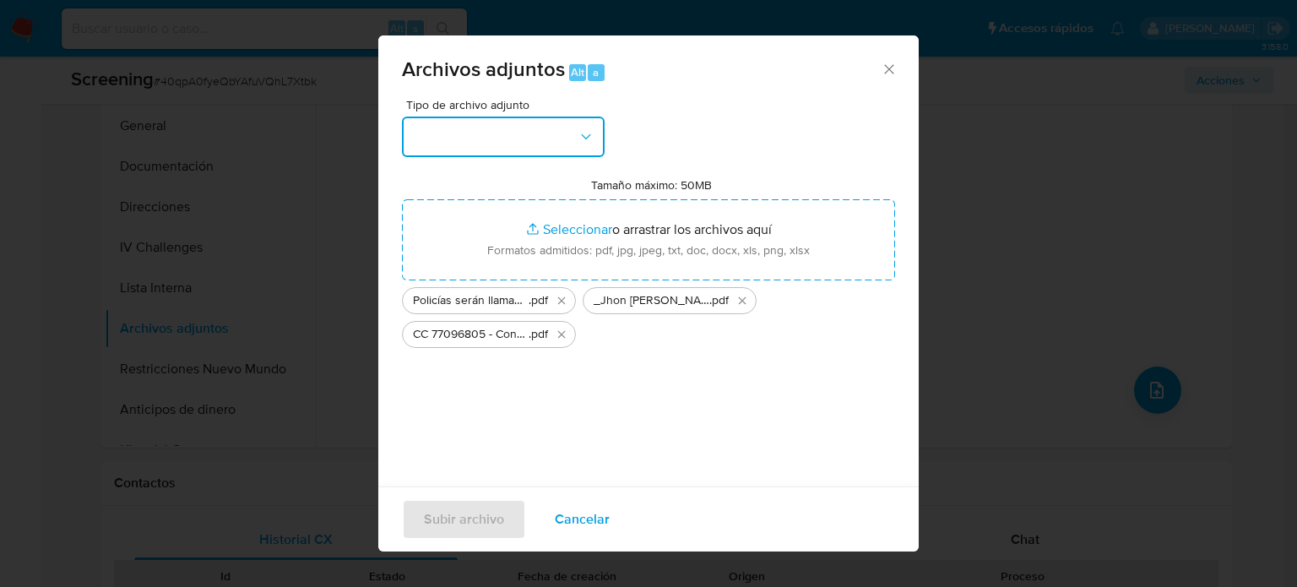
click at [490, 149] on button "button" at bounding box center [503, 136] width 203 height 41
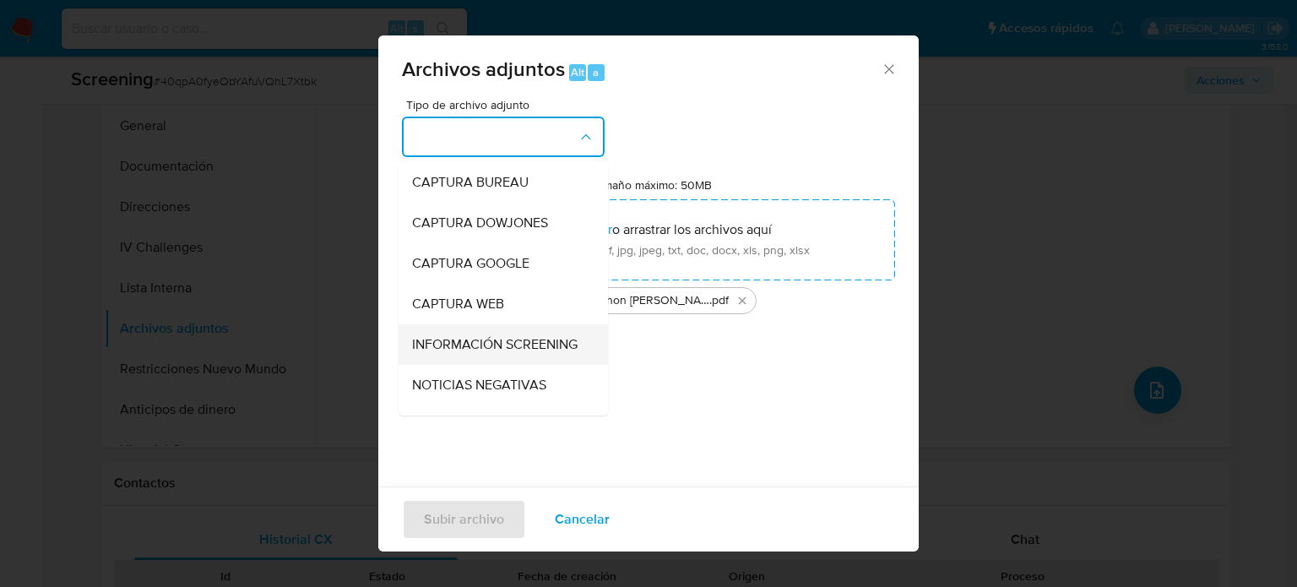
click at [474, 350] on span "INFORMACIÓN SCREENING" at bounding box center [494, 344] width 165 height 17
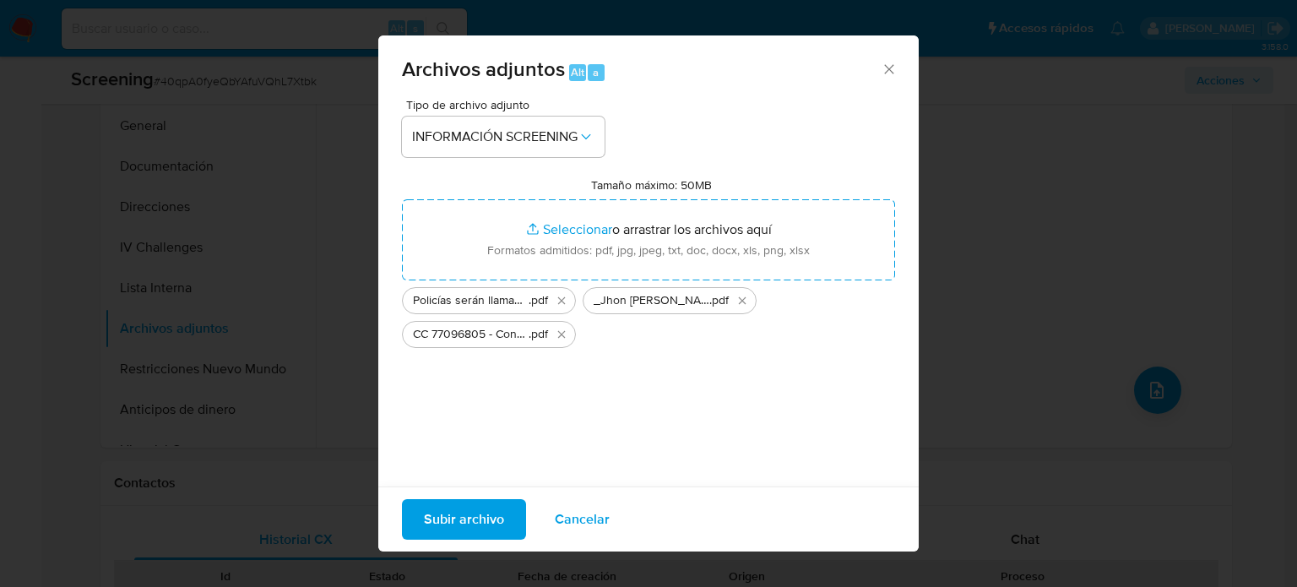
click at [469, 507] on span "Subir archivo" at bounding box center [464, 519] width 80 height 37
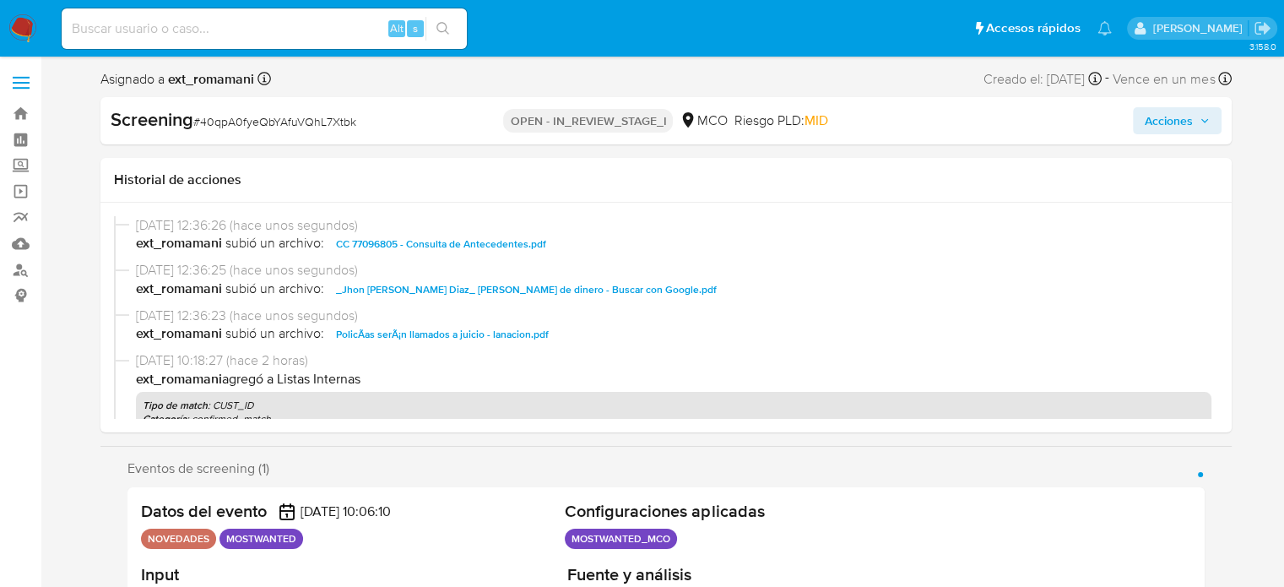
select select "10"
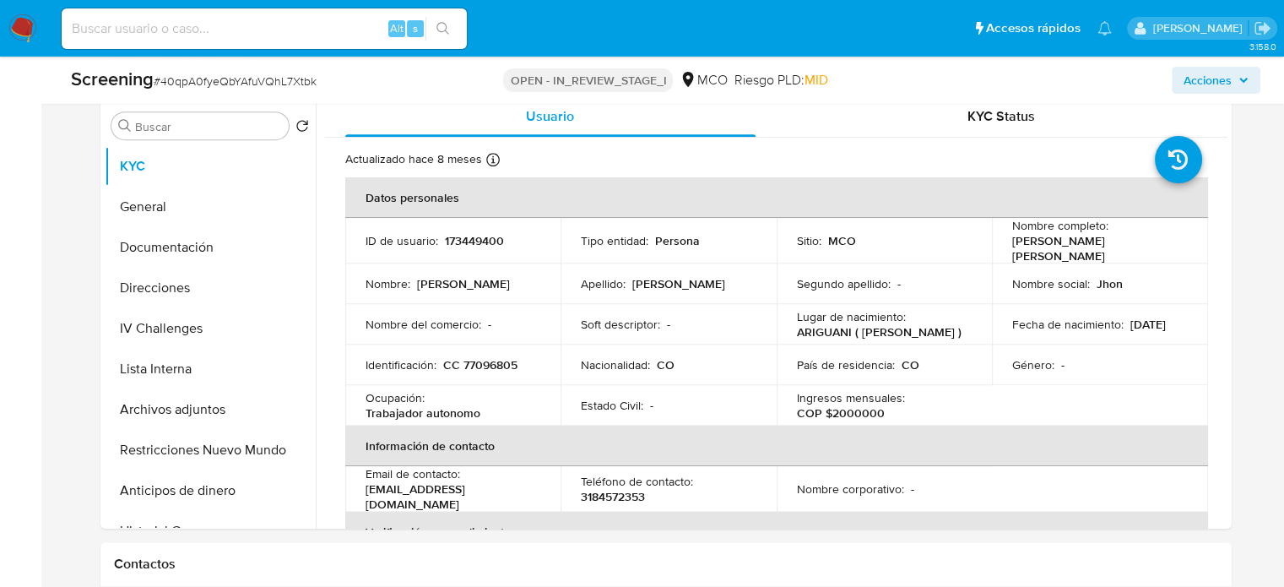
scroll to position [844, 0]
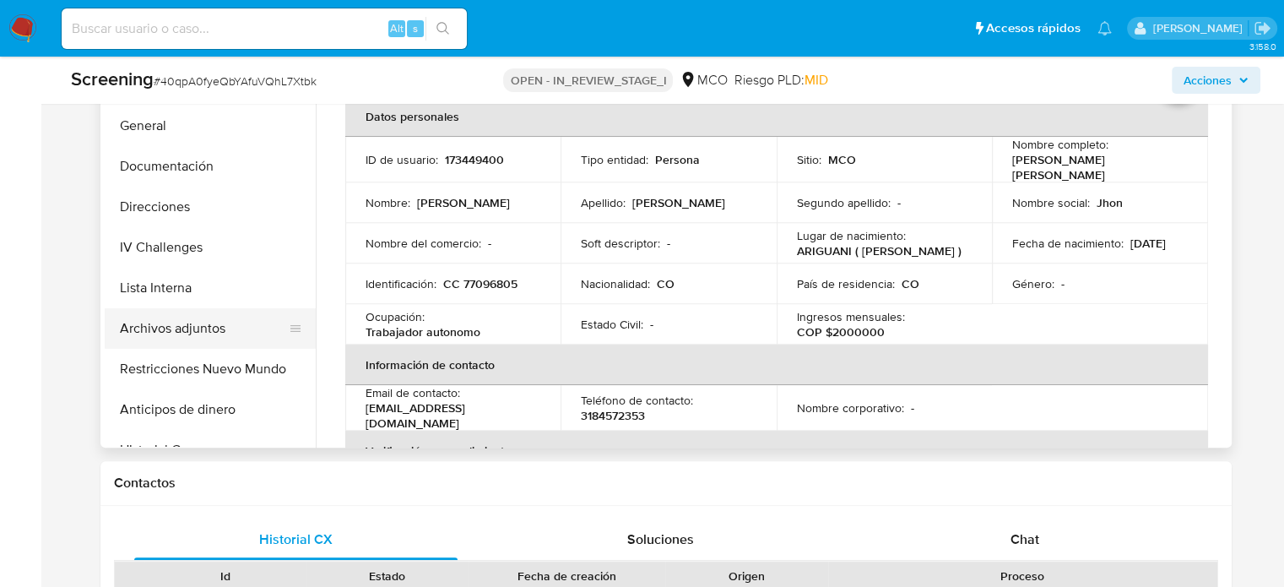
click at [155, 328] on button "Archivos adjuntos" at bounding box center [204, 328] width 198 height 41
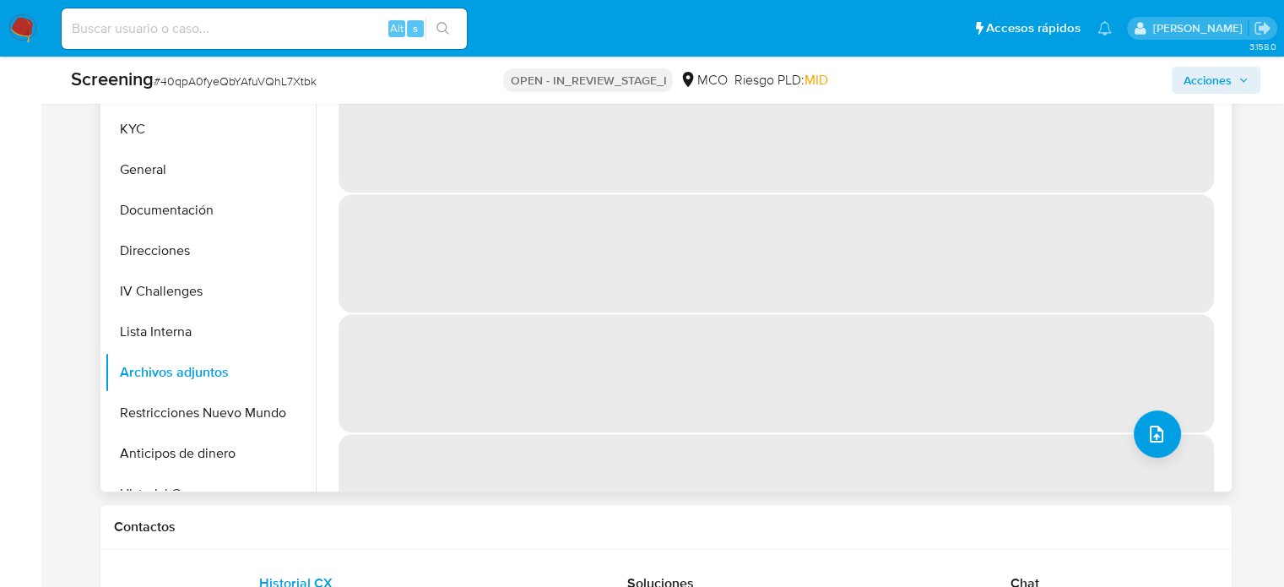
scroll to position [760, 0]
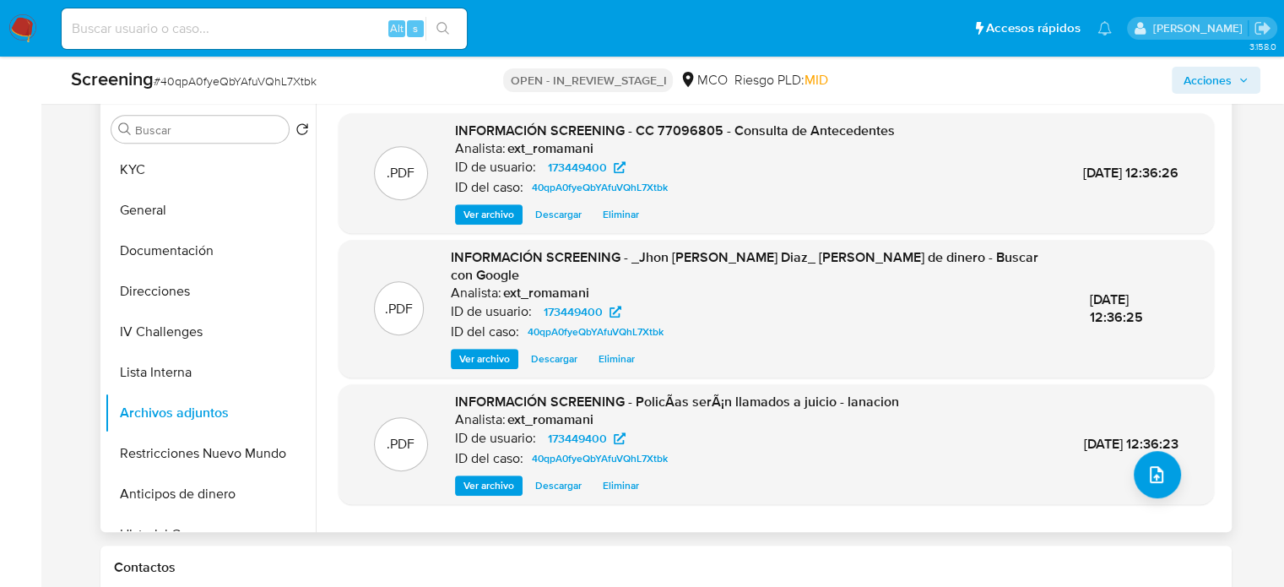
click at [482, 214] on span "Ver archivo" at bounding box center [488, 214] width 51 height 17
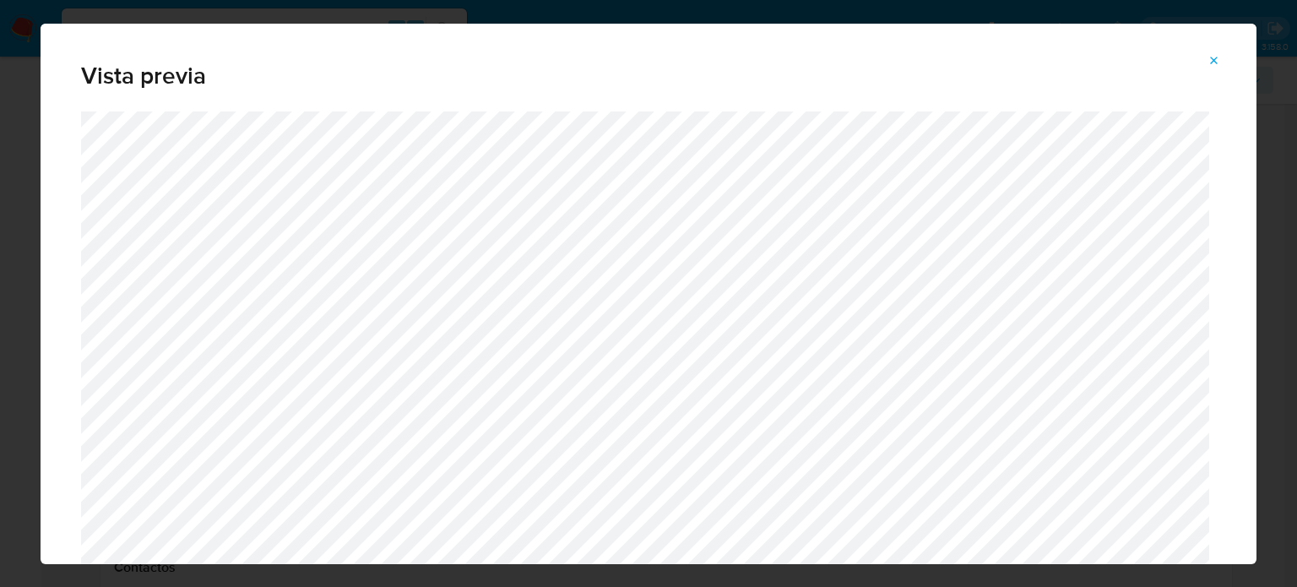
click at [1215, 55] on icon "Attachment preview" at bounding box center [1214, 61] width 14 height 14
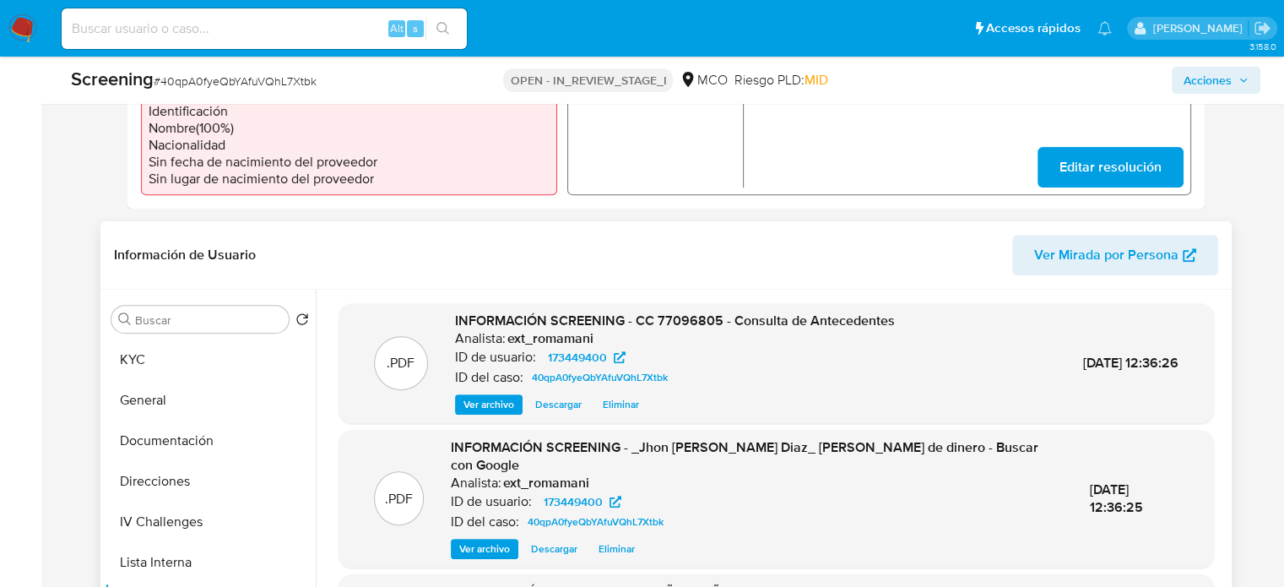
scroll to position [675, 0]
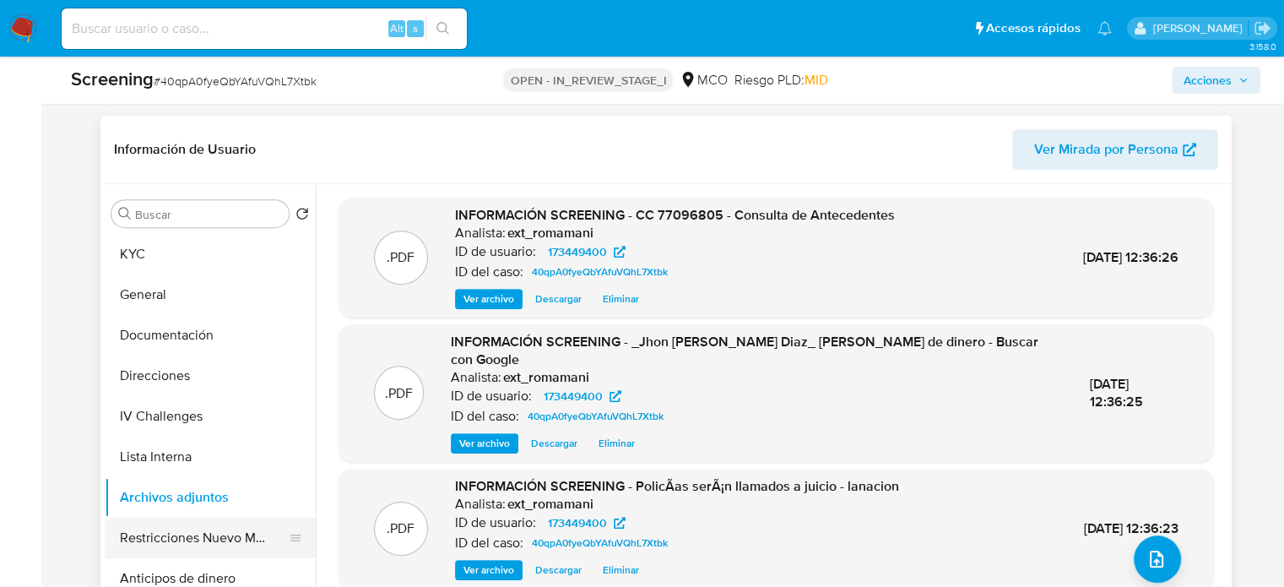
click at [228, 536] on button "Restricciones Nuevo Mundo" at bounding box center [204, 537] width 198 height 41
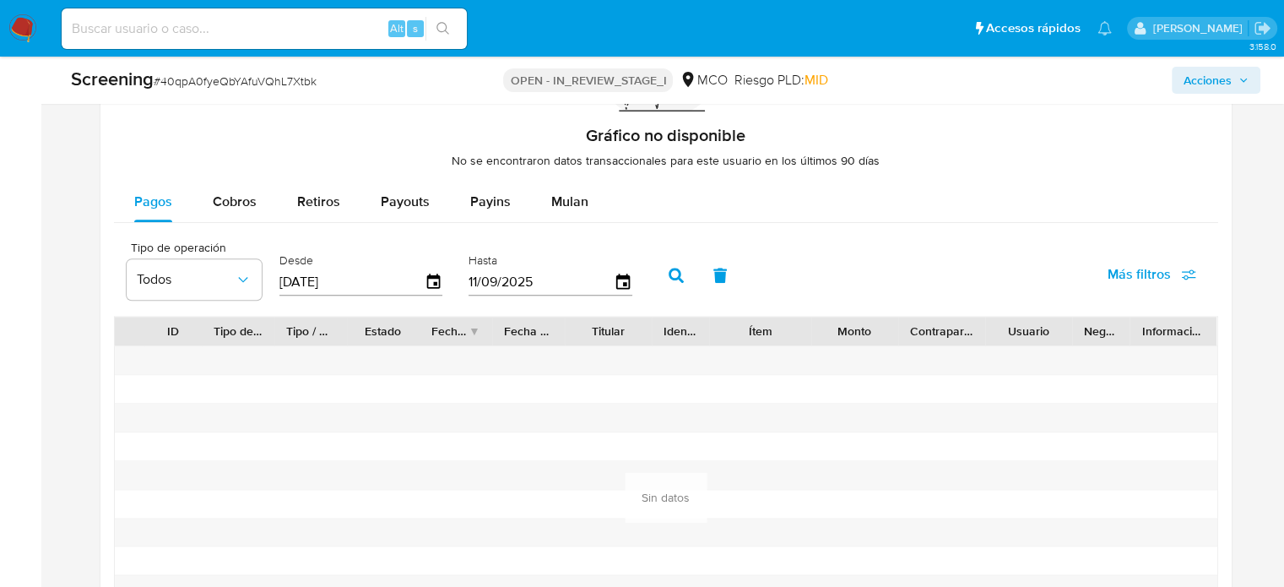
scroll to position [2672, 0]
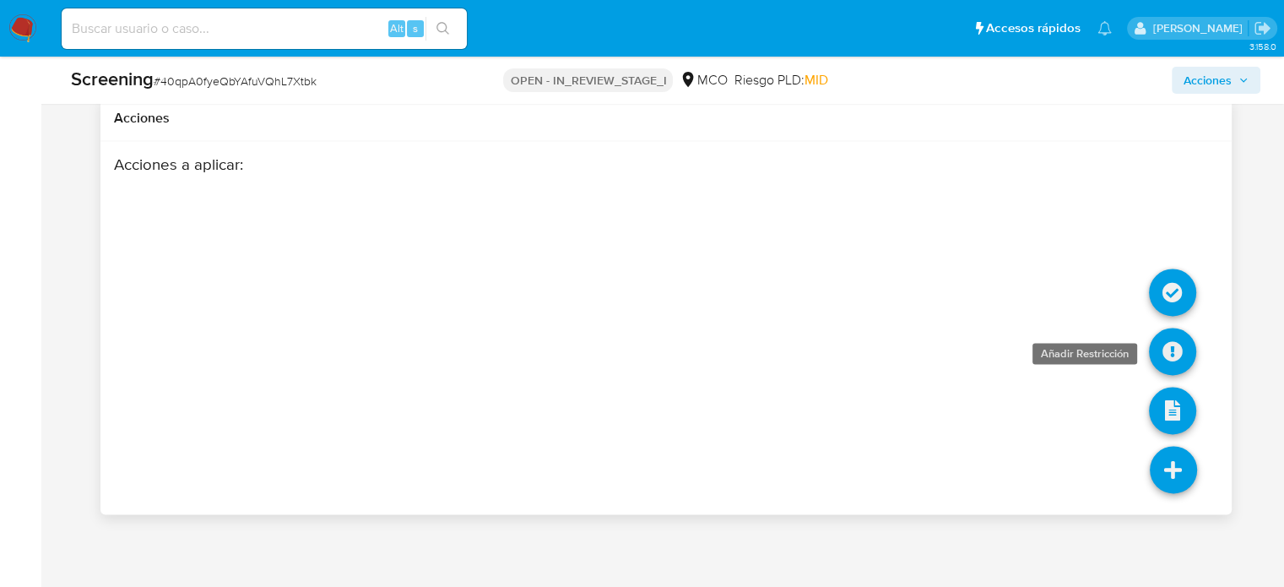
click at [1162, 348] on icon at bounding box center [1172, 351] width 47 height 47
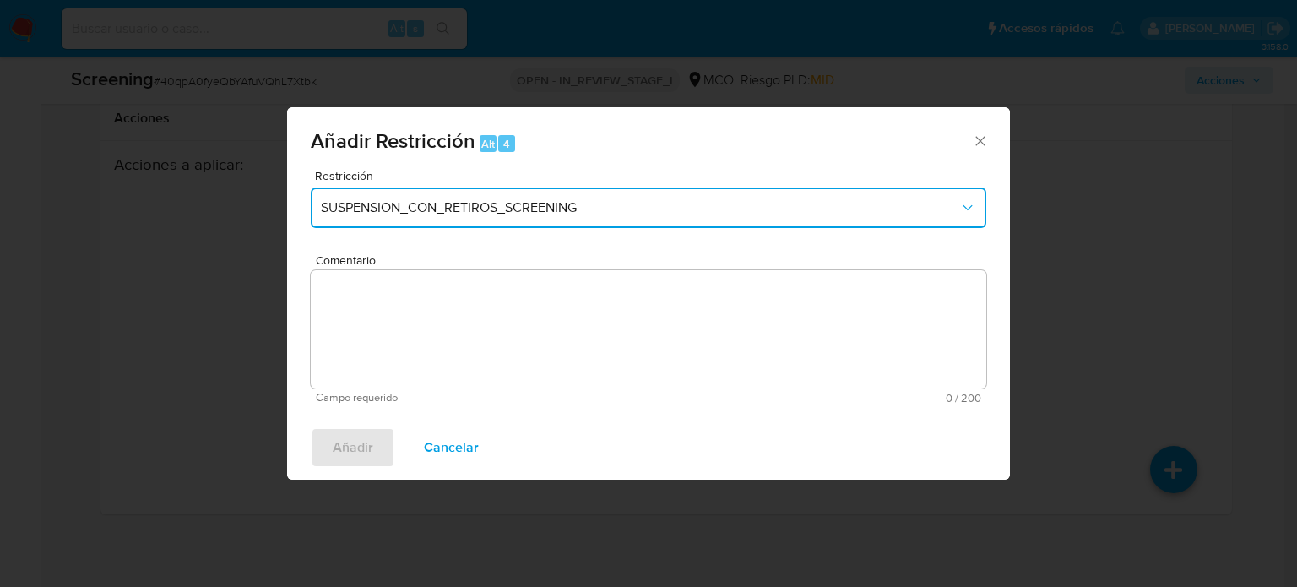
click at [512, 199] on span "SUSPENSION_CON_RETIROS_SCREENING" at bounding box center [640, 207] width 638 height 17
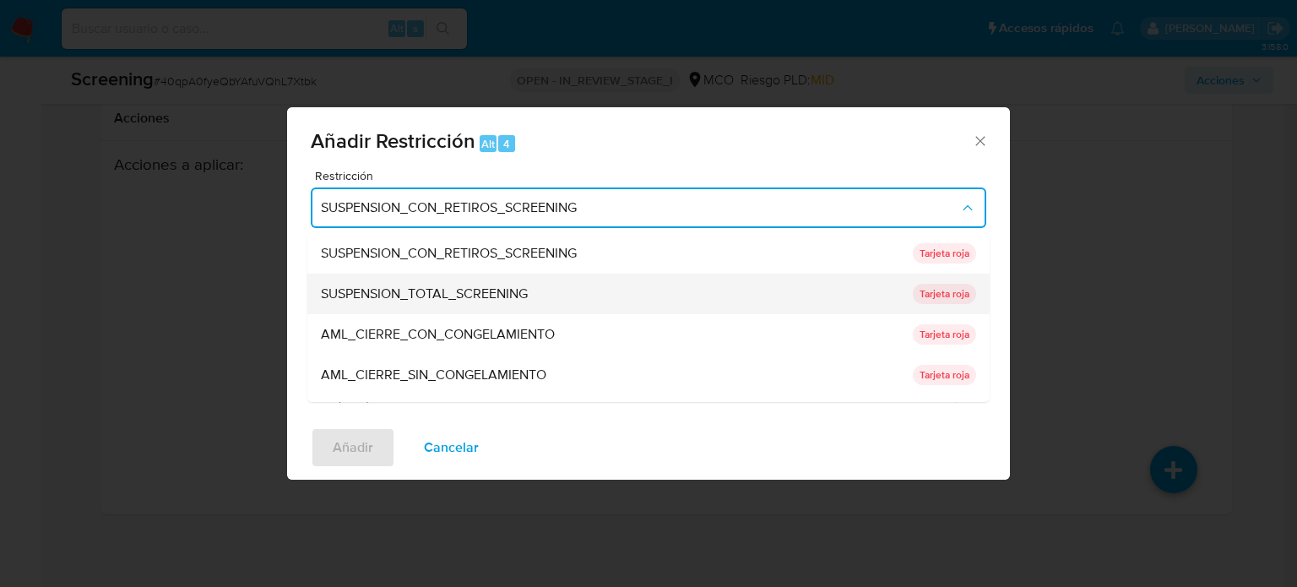
click at [463, 288] on span "SUSPENSION_TOTAL_SCREENING" at bounding box center [424, 293] width 207 height 17
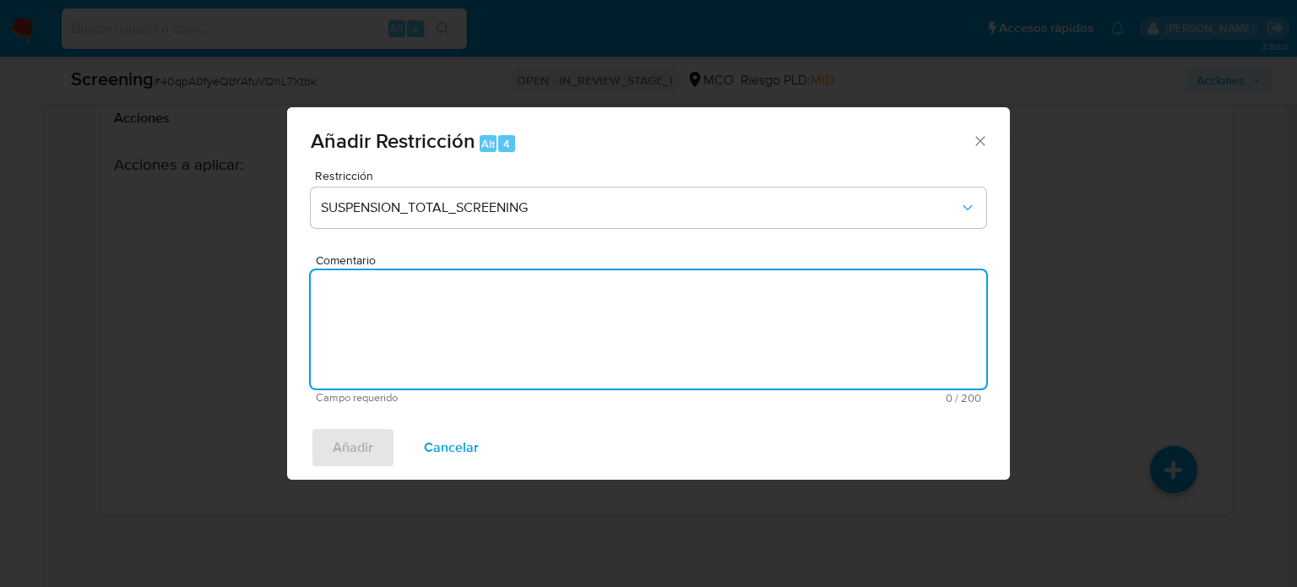
click at [460, 336] on textarea "Comentario" at bounding box center [648, 329] width 675 height 118
type textarea "Se añade restricción al Usuario por noticias negativas."
click at [324, 458] on button "Añadir" at bounding box center [353, 447] width 84 height 41
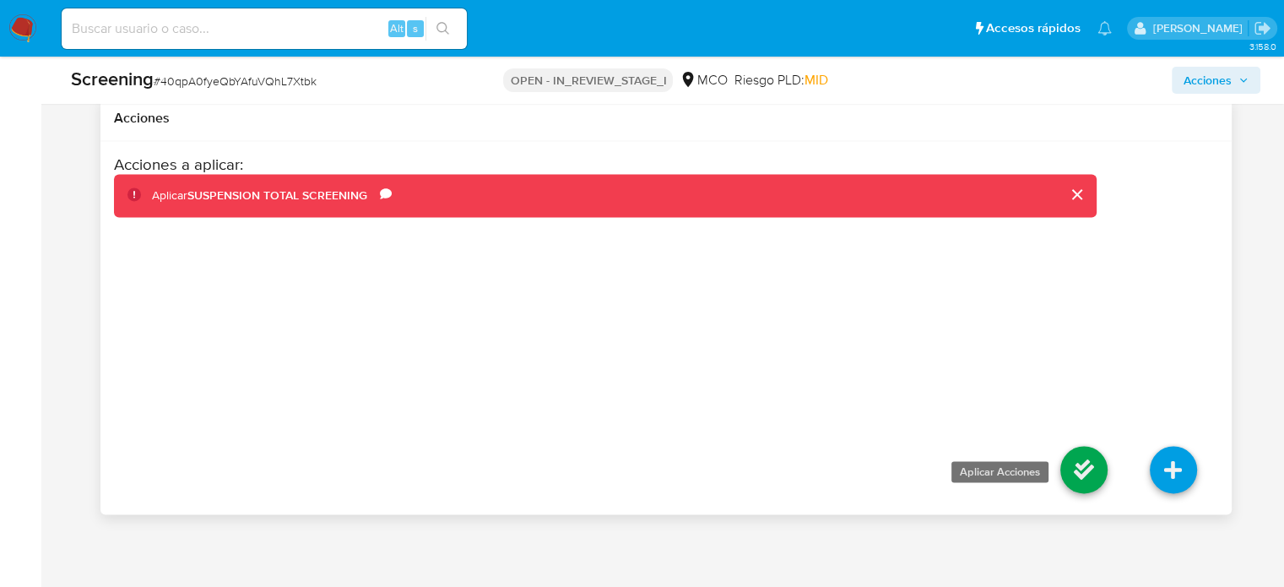
click at [1082, 463] on icon at bounding box center [1083, 469] width 47 height 47
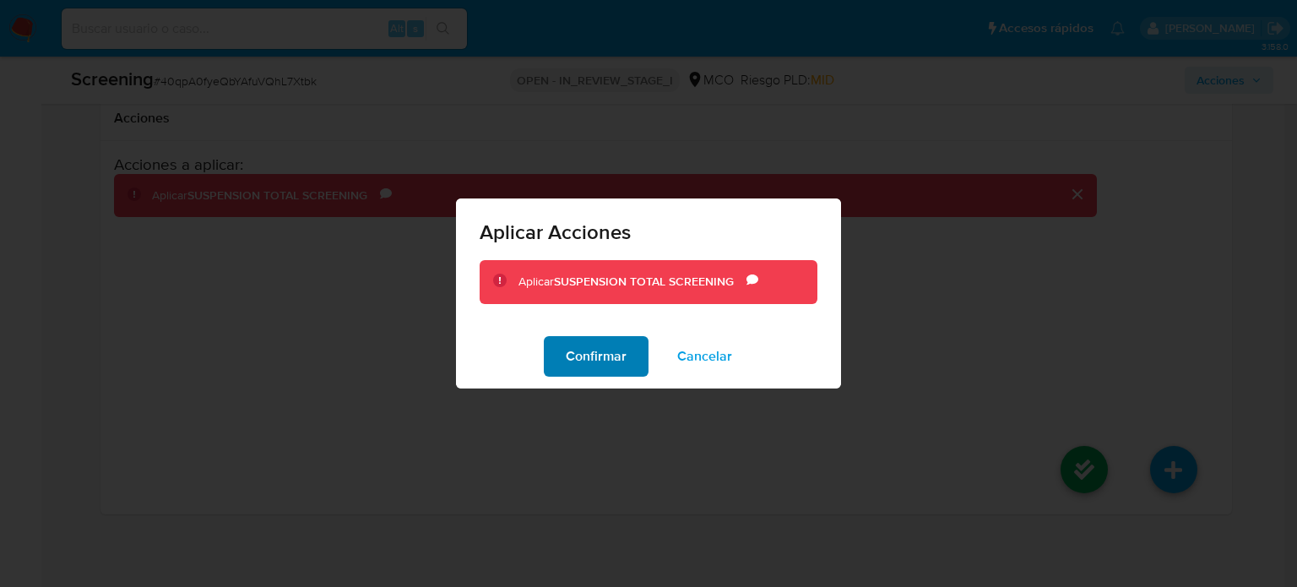
click at [606, 363] on span "Confirmar" at bounding box center [596, 356] width 61 height 37
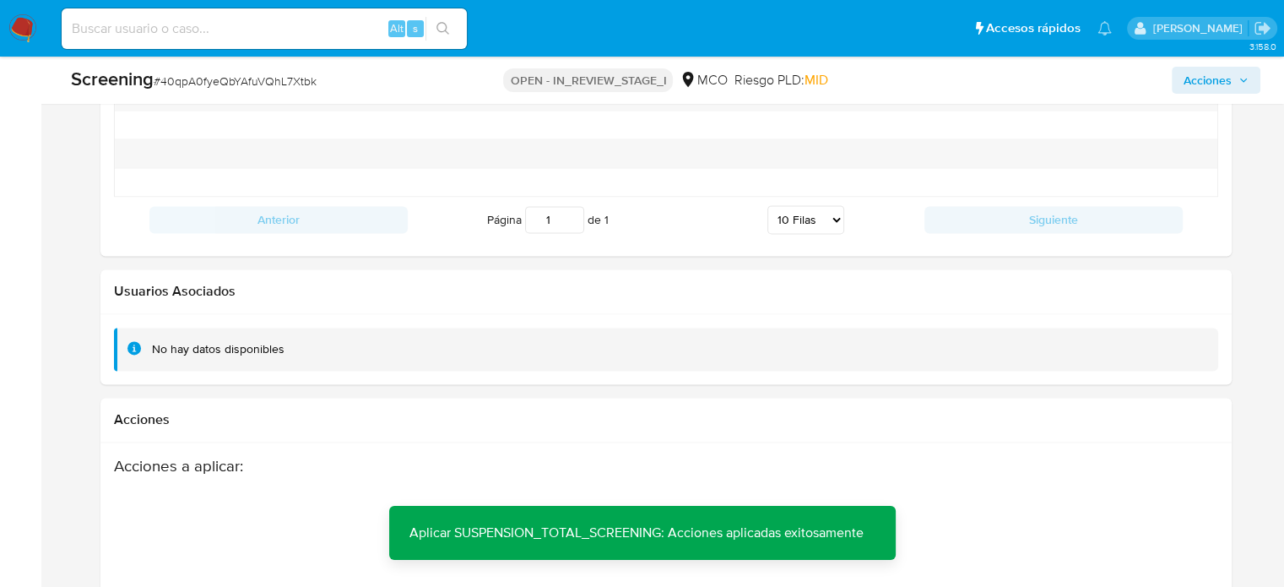
scroll to position [2334, 0]
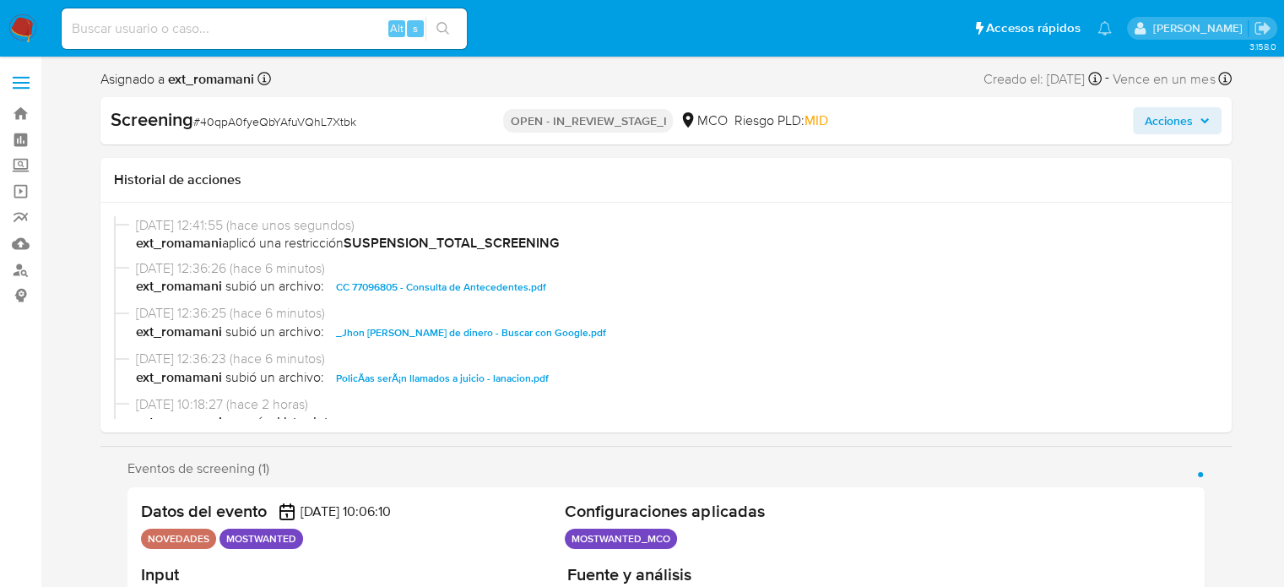
select select "10"
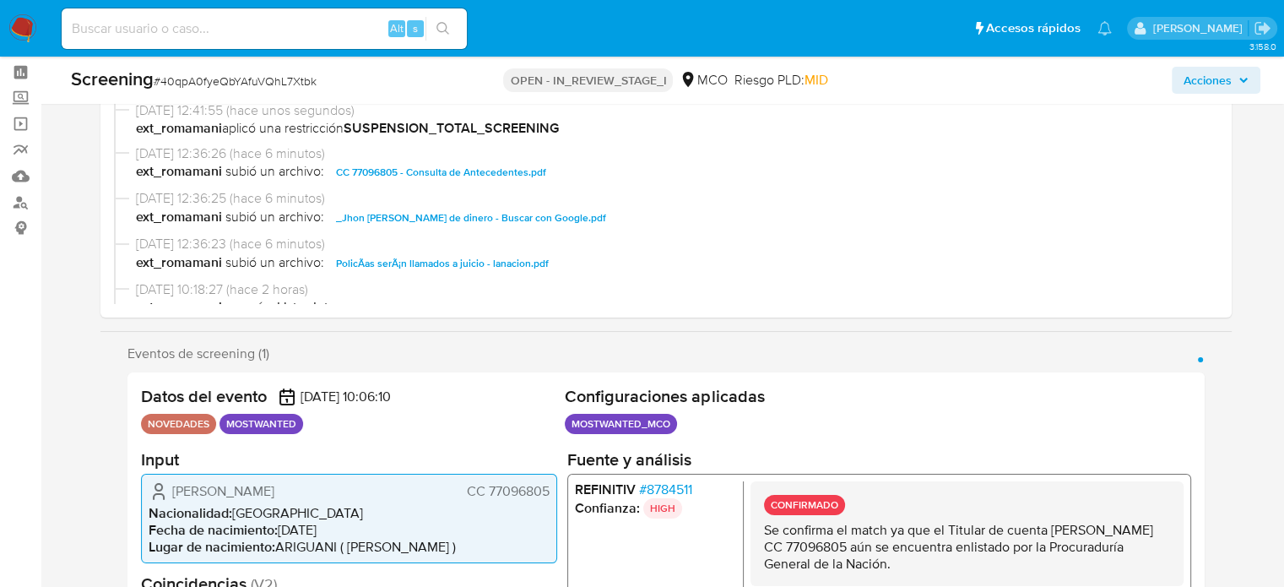
scroll to position [169, 0]
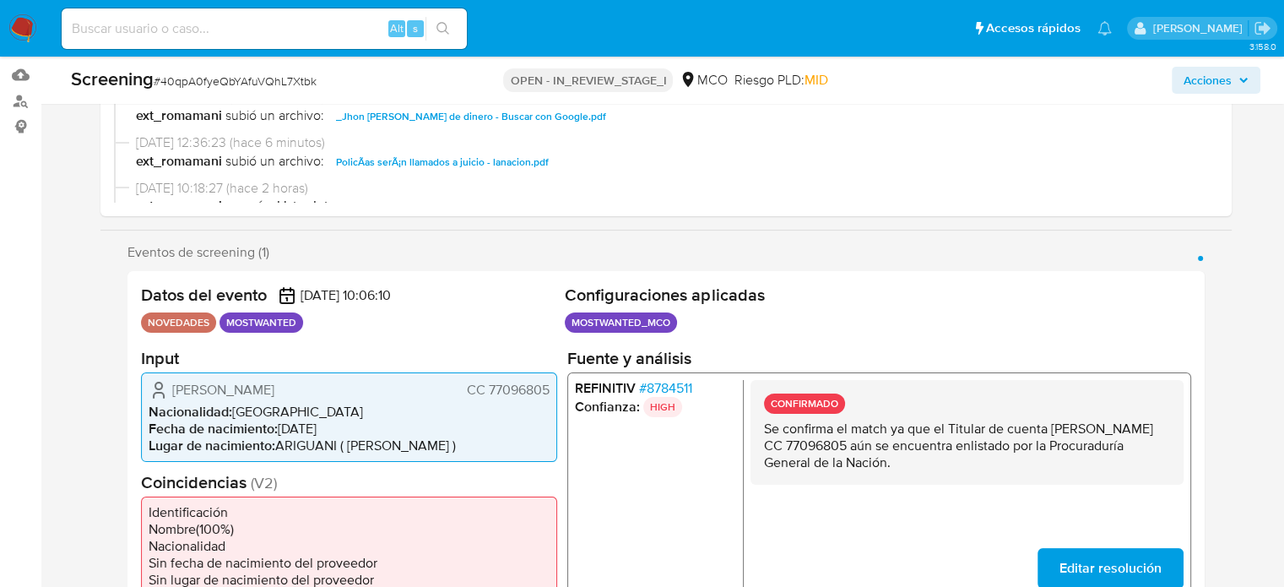
drag, startPoint x: 550, startPoint y: 391, endPoint x: 451, endPoint y: 391, distance: 99.6
click at [451, 391] on div "[PERSON_NAME] CC 77096805 Nacionalidad : [DEMOGRAPHIC_DATA] Fecha de nacimiento…" at bounding box center [349, 415] width 416 height 89
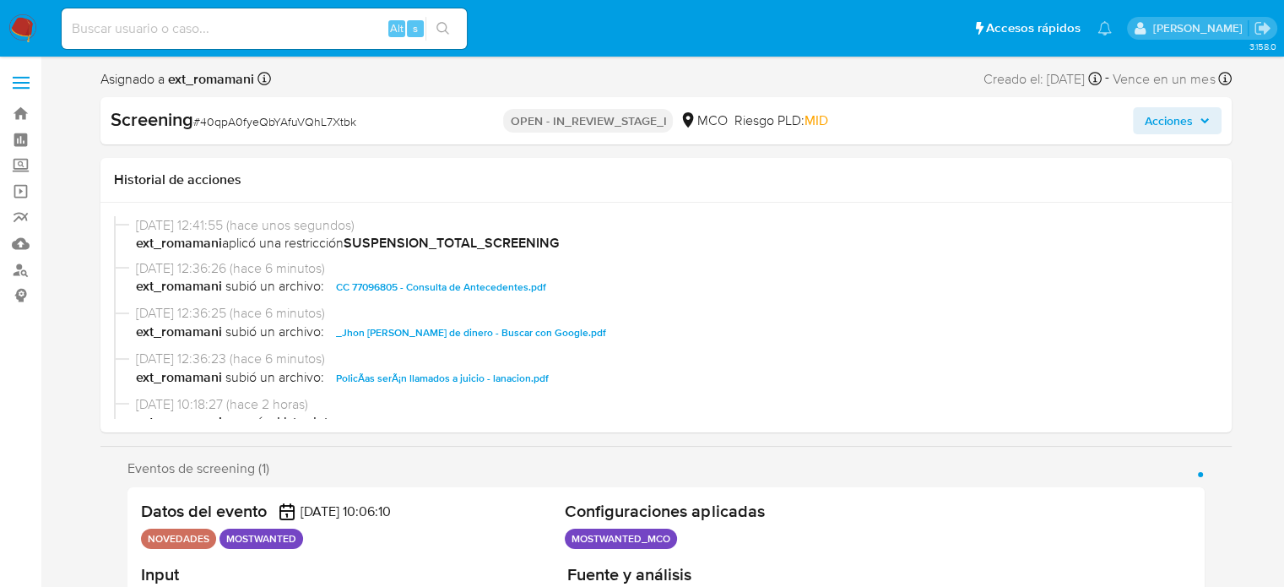
scroll to position [0, 0]
click at [1165, 122] on span "Acciones" at bounding box center [1169, 120] width 48 height 27
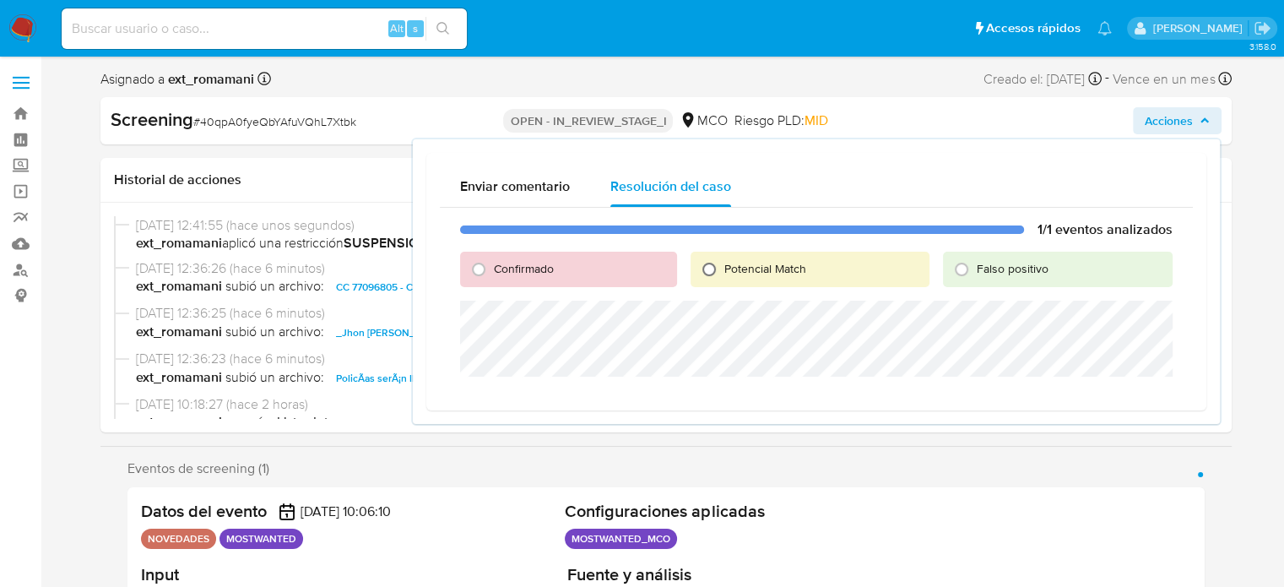
click at [720, 261] on input "Potencial Match" at bounding box center [709, 269] width 27 height 27
radio input "true"
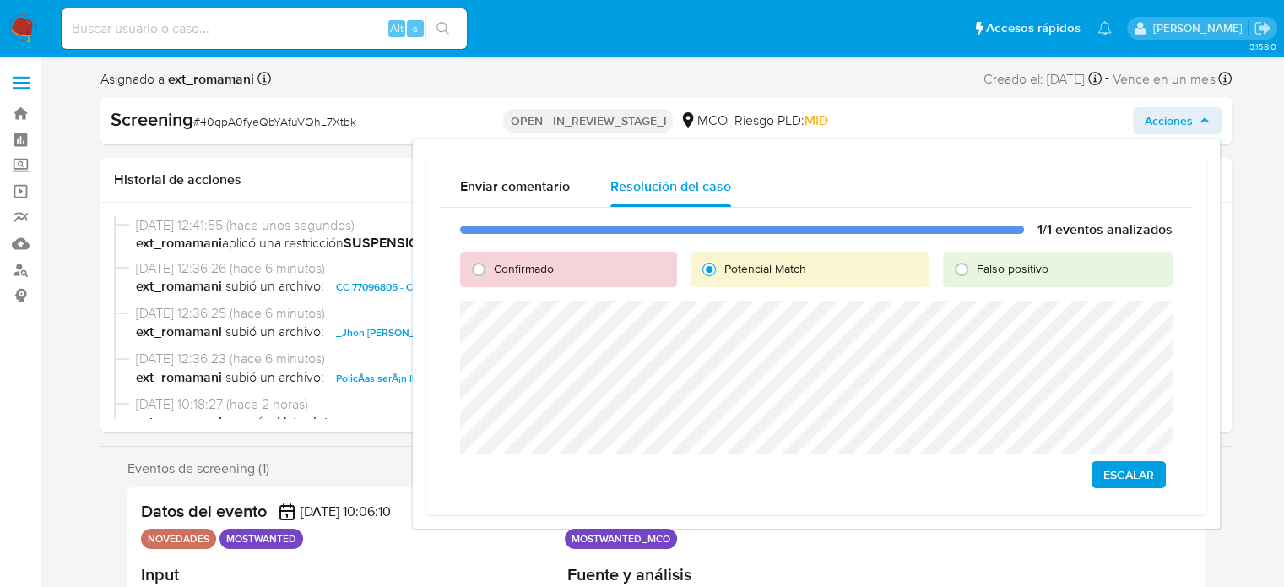
click at [1137, 474] on span "Escalar" at bounding box center [1128, 475] width 51 height 24
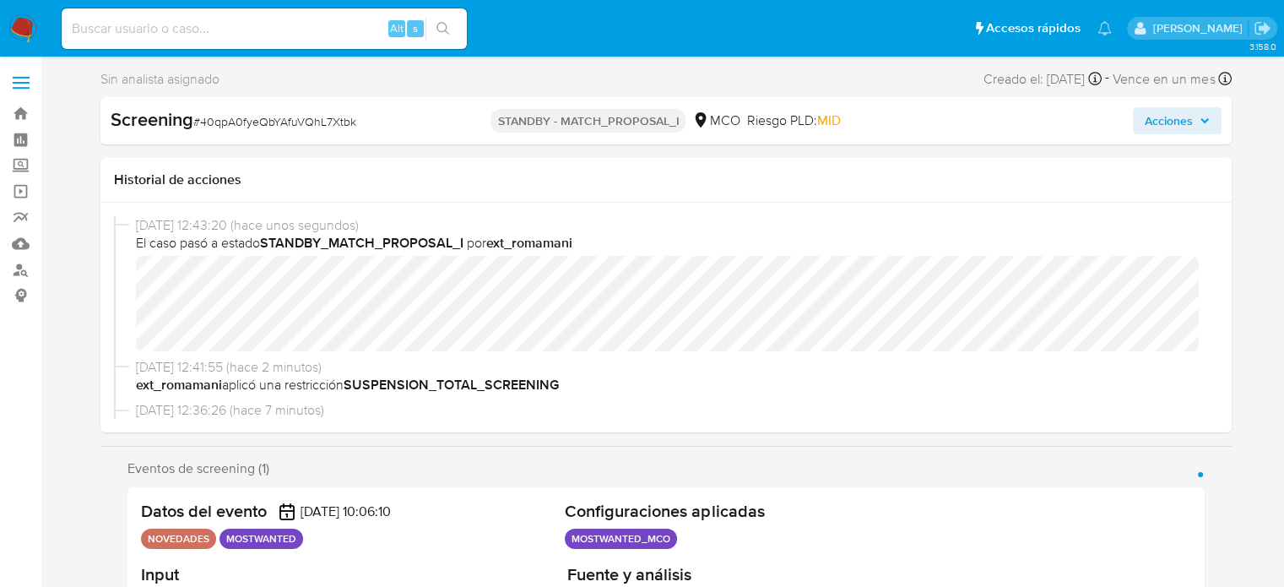
select select "10"
drag, startPoint x: 405, startPoint y: 126, endPoint x: 200, endPoint y: 129, distance: 205.1
click at [200, 129] on div "Screening # 40qpA0fyeQbYAfuVQhL7Xtbk" at bounding box center [293, 119] width 364 height 25
copy span "40qpA0fyeQbYAfuVQhL7Xtbk"
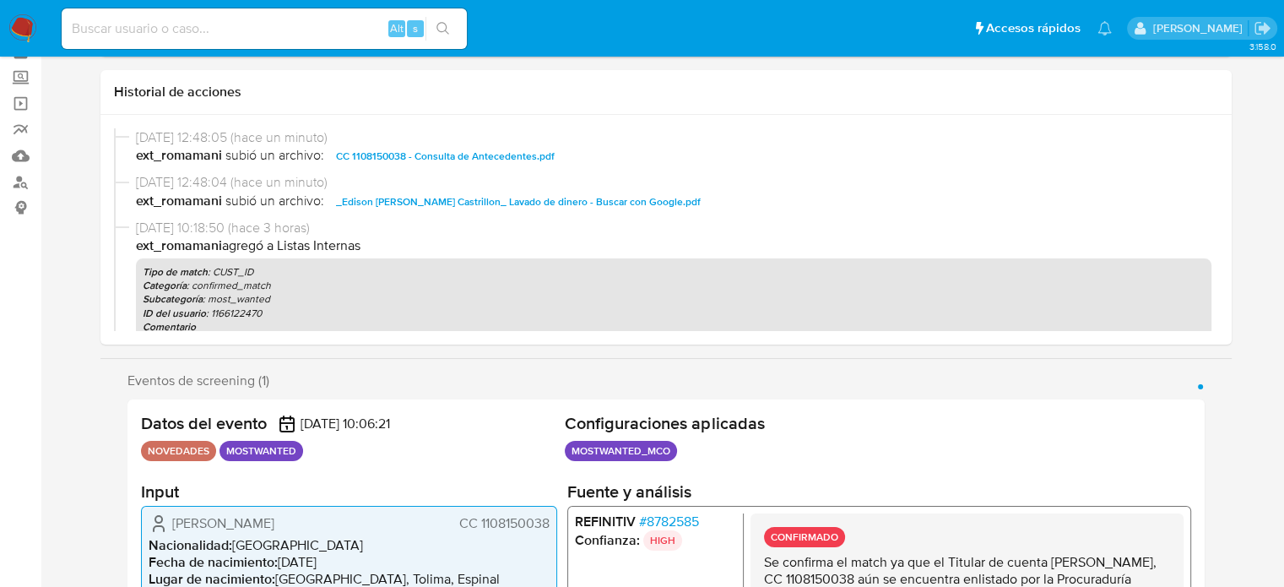
select select "10"
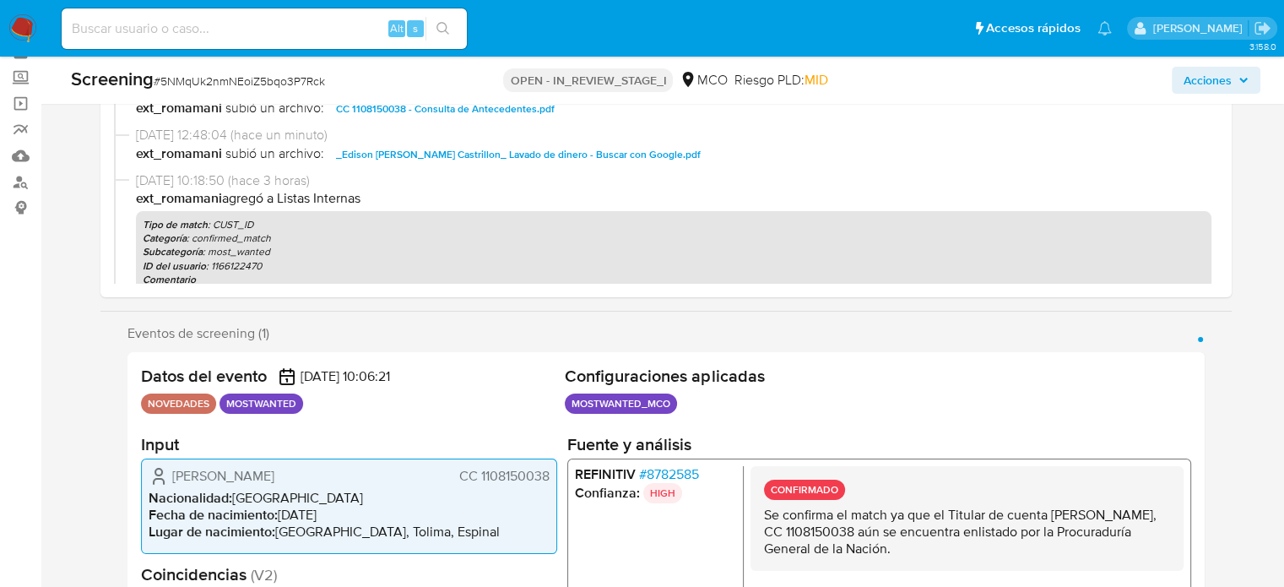
scroll to position [253, 0]
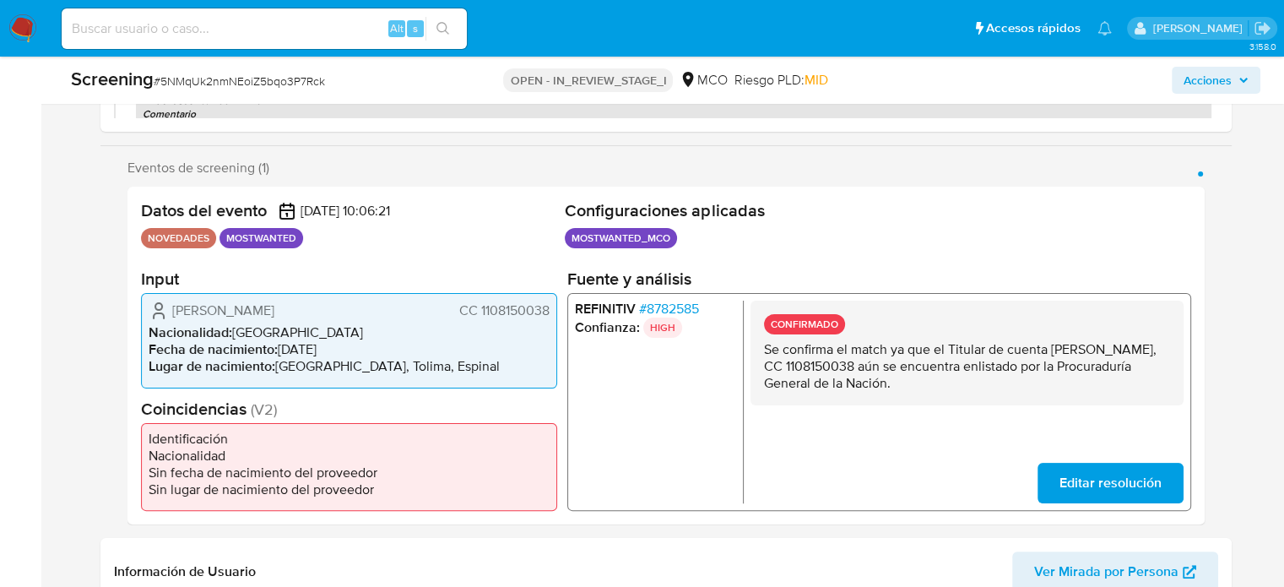
click at [682, 303] on span "# 8782585" at bounding box center [668, 309] width 60 height 17
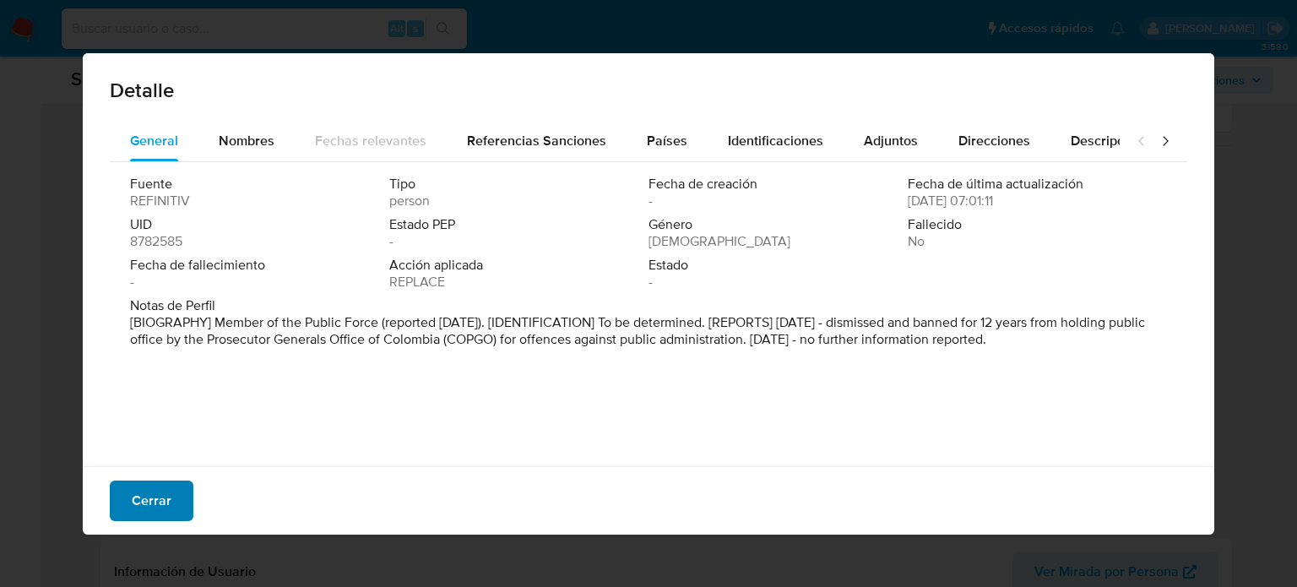
click at [138, 492] on span "Cerrar" at bounding box center [152, 500] width 40 height 37
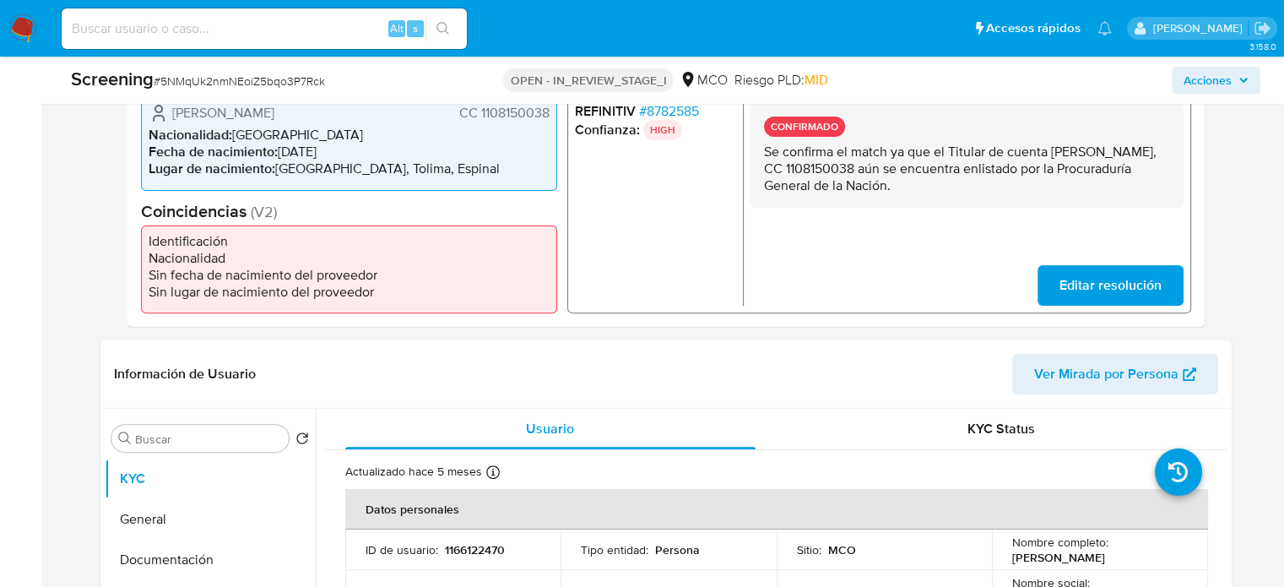
scroll to position [422, 0]
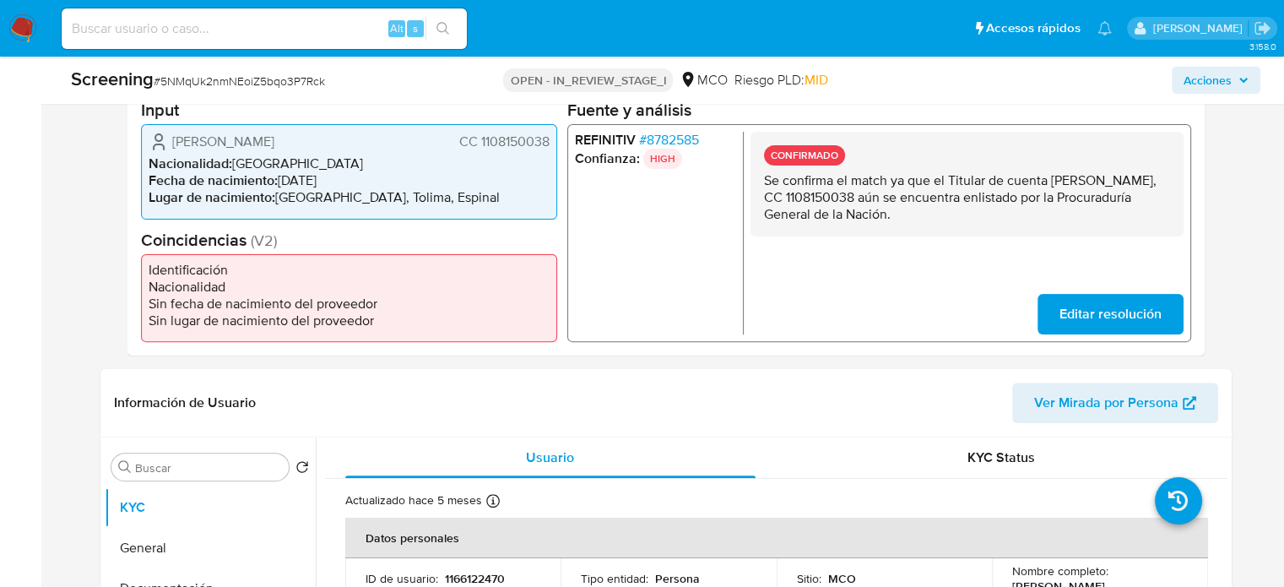
drag, startPoint x: 985, startPoint y: 212, endPoint x: 746, endPoint y: 181, distance: 240.8
click at [746, 181] on div "REFINITIV # 8782585 Confianza: HIGH CONFIRMADO Se confirma el match ya que el T…" at bounding box center [878, 233] width 624 height 218
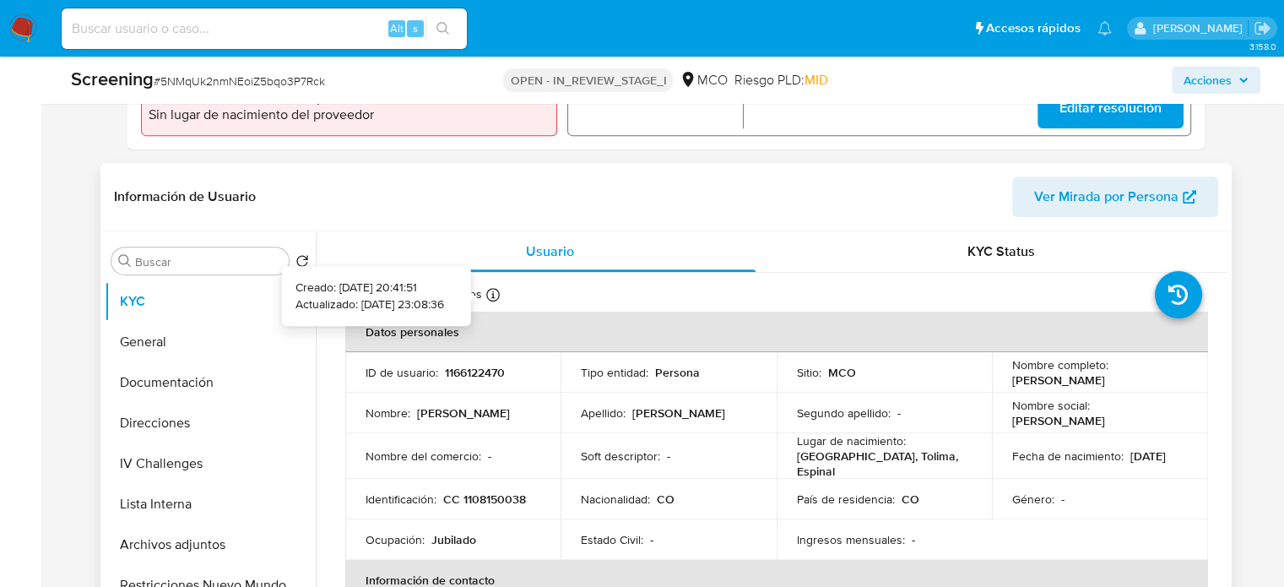
scroll to position [675, 0]
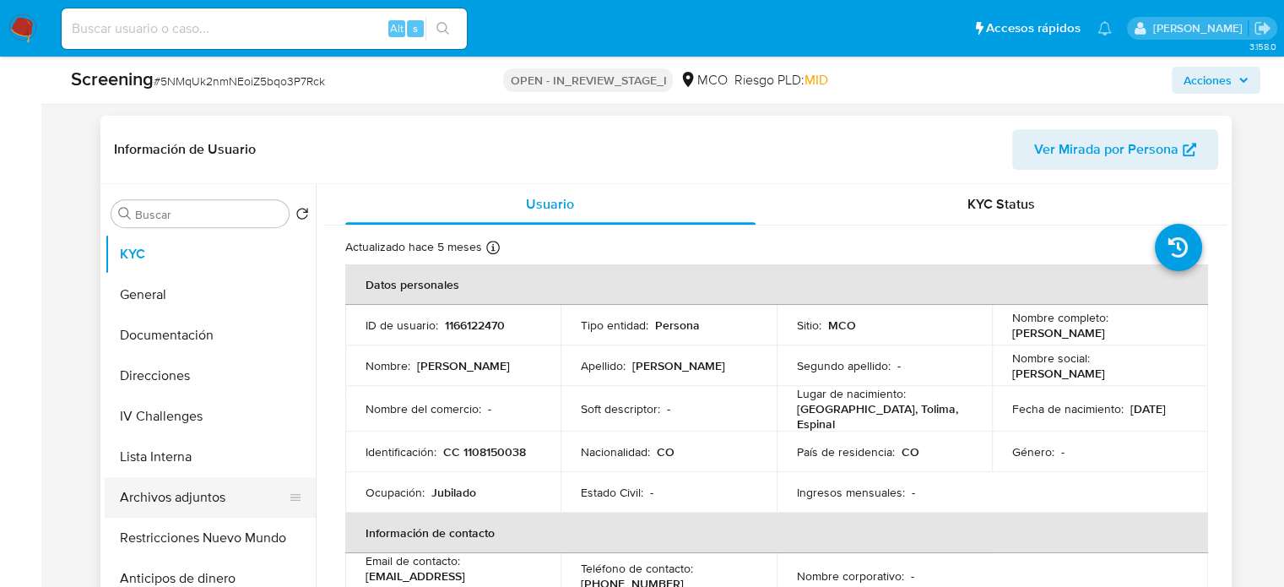
click at [157, 508] on button "Archivos adjuntos" at bounding box center [204, 497] width 198 height 41
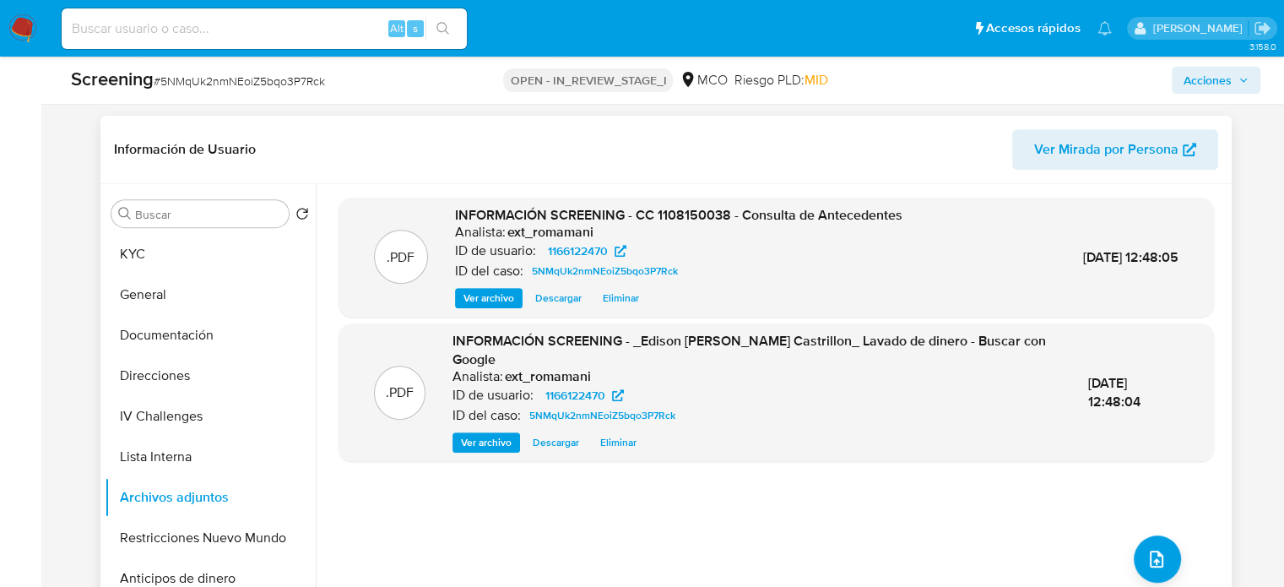
click at [479, 295] on span "Ver archivo" at bounding box center [488, 298] width 51 height 17
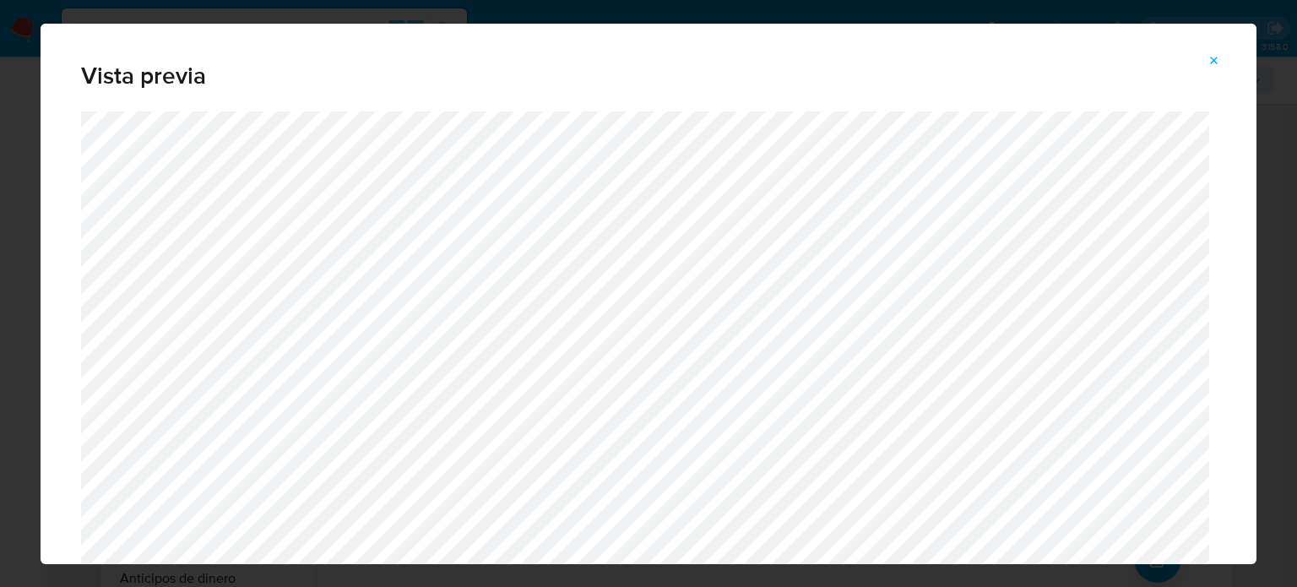
click at [1208, 60] on icon "Attachment preview" at bounding box center [1214, 61] width 14 height 14
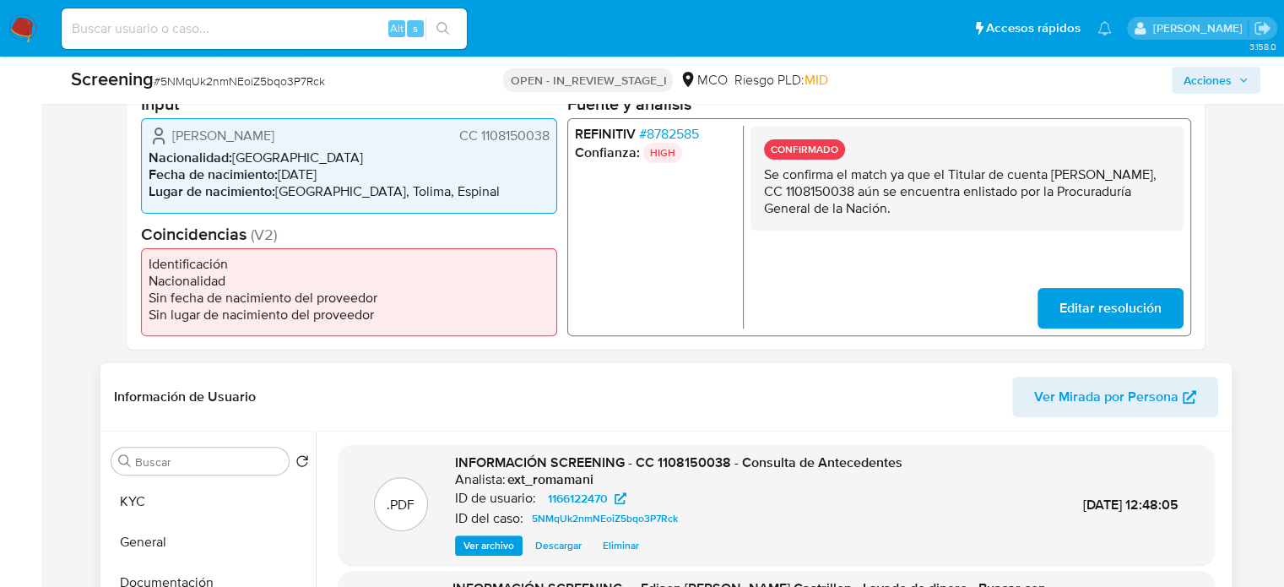
scroll to position [338, 0]
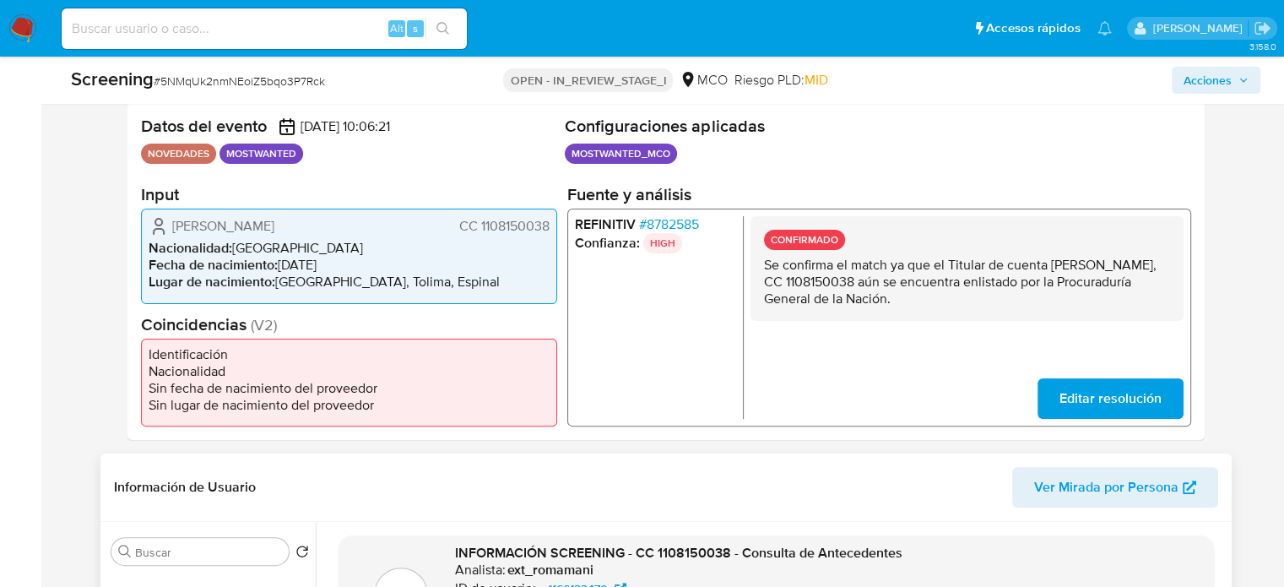
click at [986, 310] on div "CONFIRMADO Se confirma el match ya que el Titular de cuenta Edison Castro Castr…" at bounding box center [966, 268] width 433 height 105
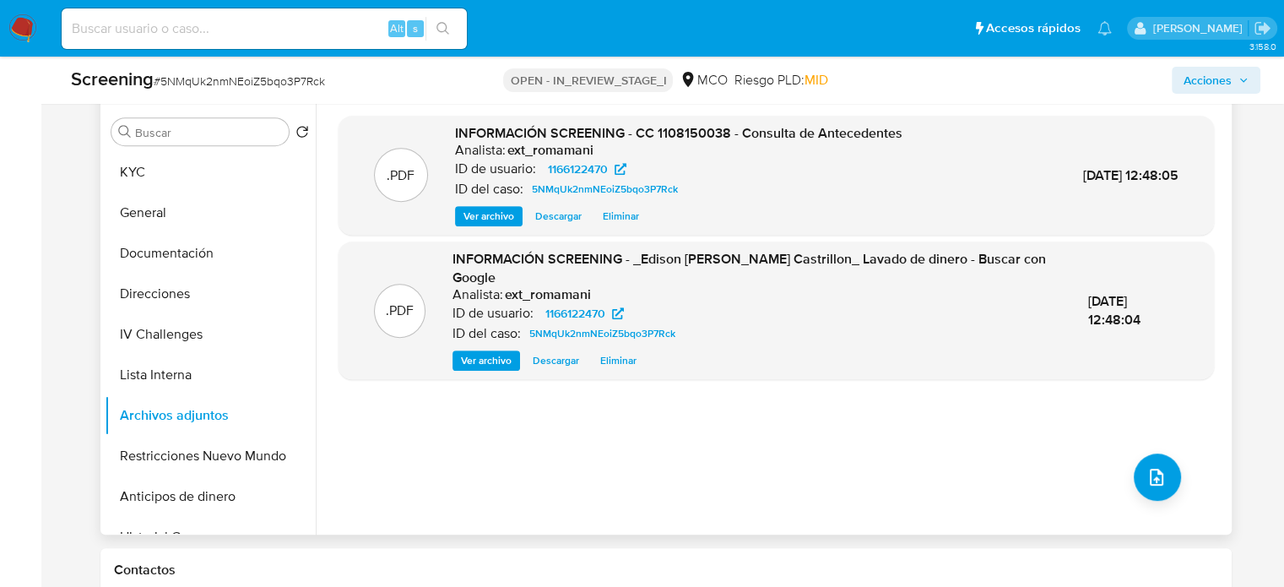
scroll to position [760, 0]
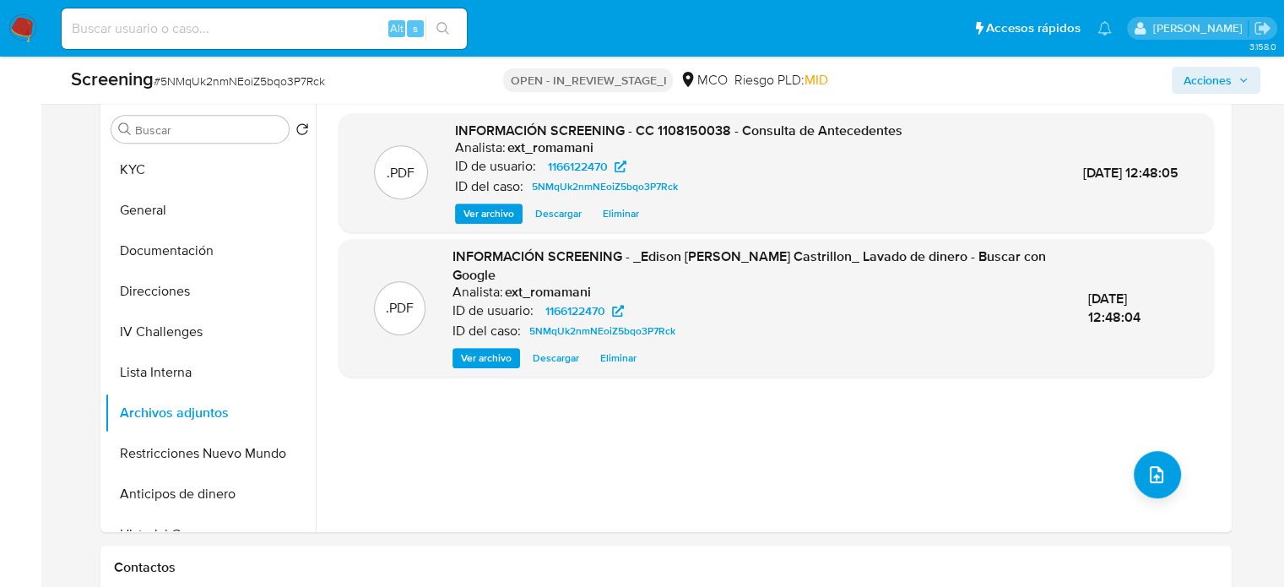
click at [484, 215] on span "Ver archivo" at bounding box center [488, 213] width 51 height 17
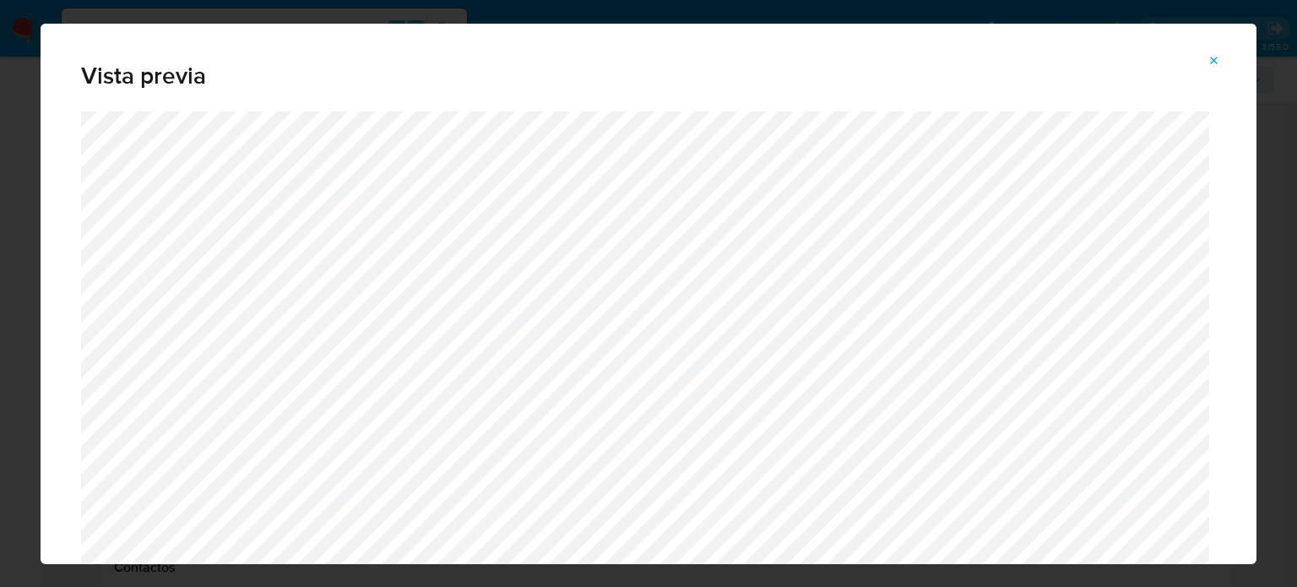
click at [1214, 62] on icon "Attachment preview" at bounding box center [1214, 61] width 14 height 14
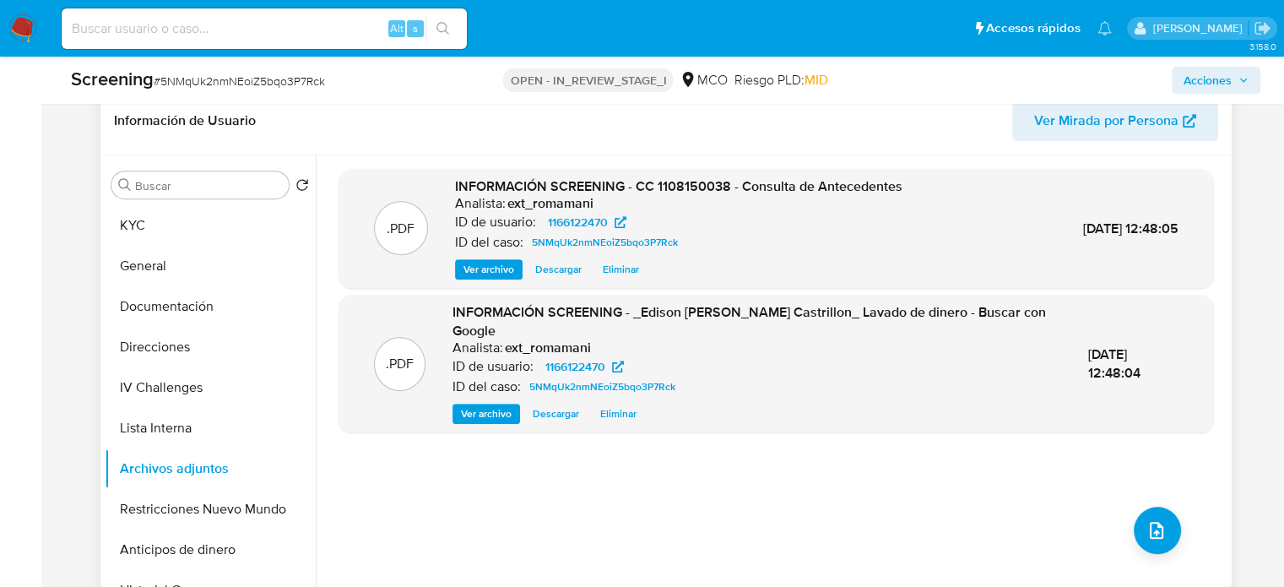
scroll to position [675, 0]
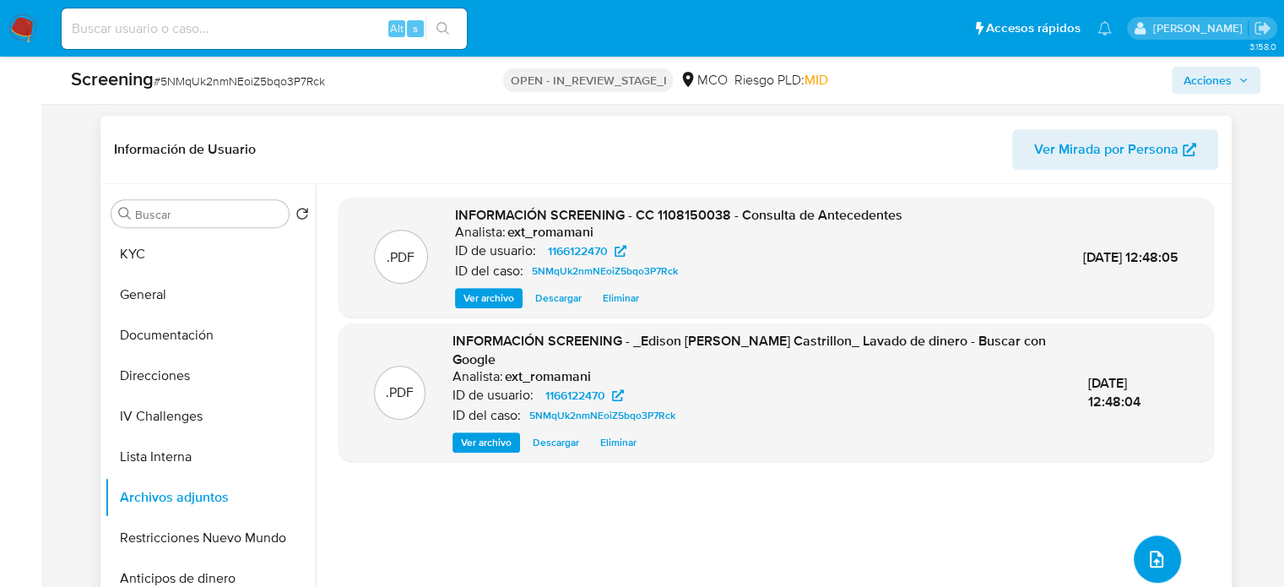
click at [1150, 549] on icon "upload-file" at bounding box center [1156, 559] width 20 height 20
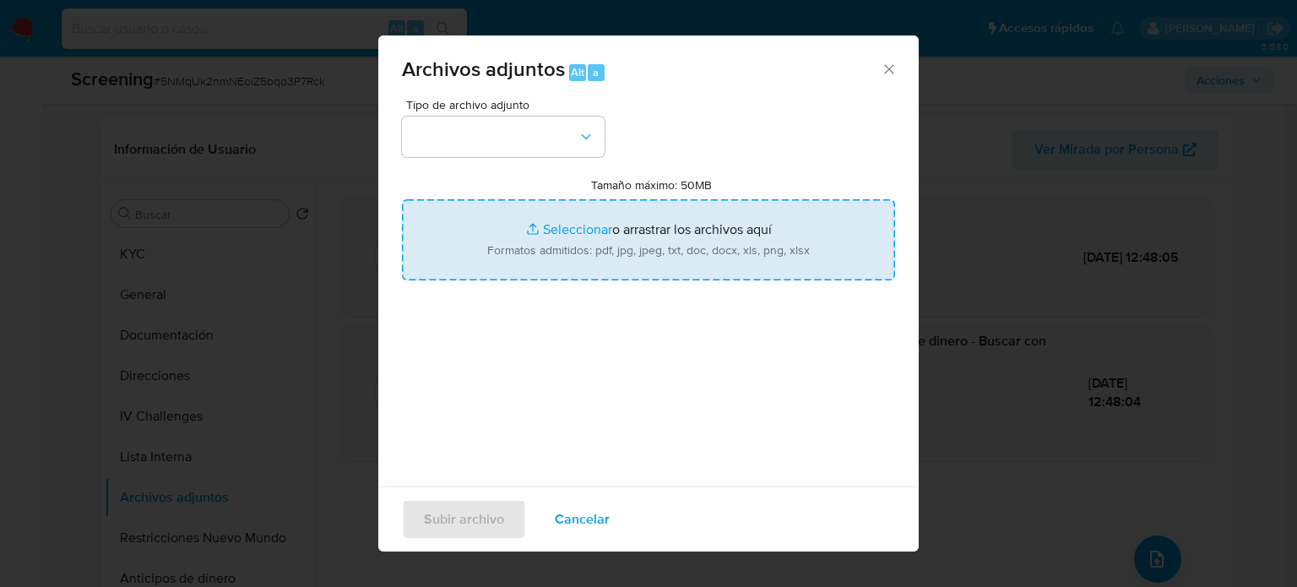
click at [604, 233] on input "Tamaño máximo: 50MB Seleccionar archivos" at bounding box center [648, 239] width 493 height 81
type input "C:\fakepath\notifiacion_por_aviso_pt._r_castro_castrillon_edison_0.pdf"
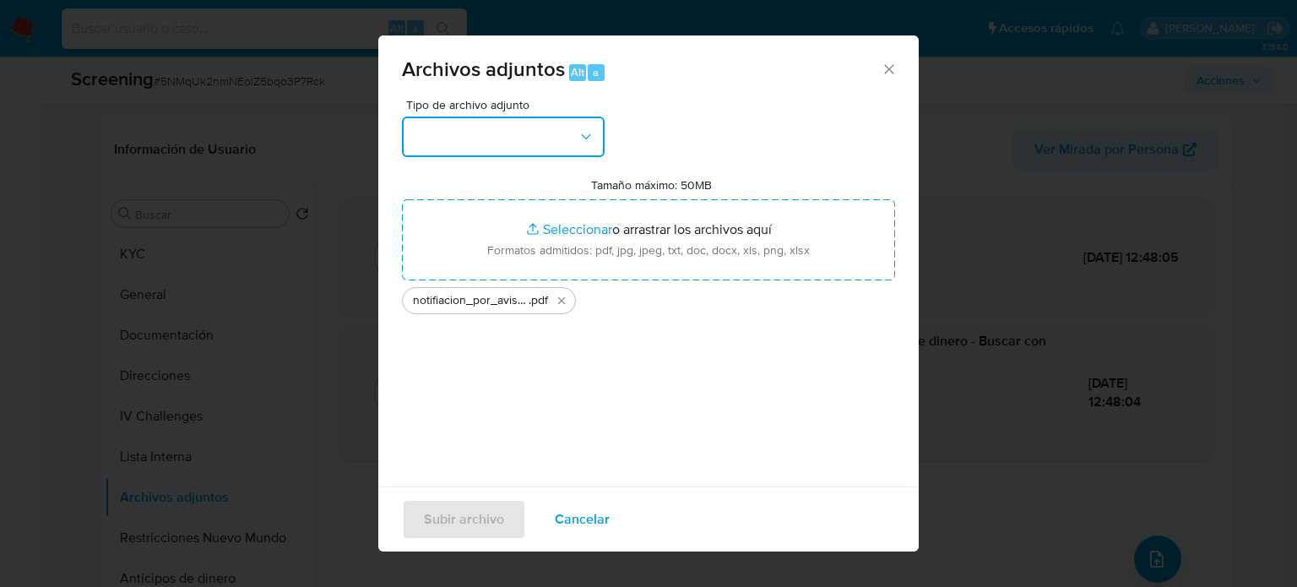
click at [547, 134] on button "button" at bounding box center [503, 136] width 203 height 41
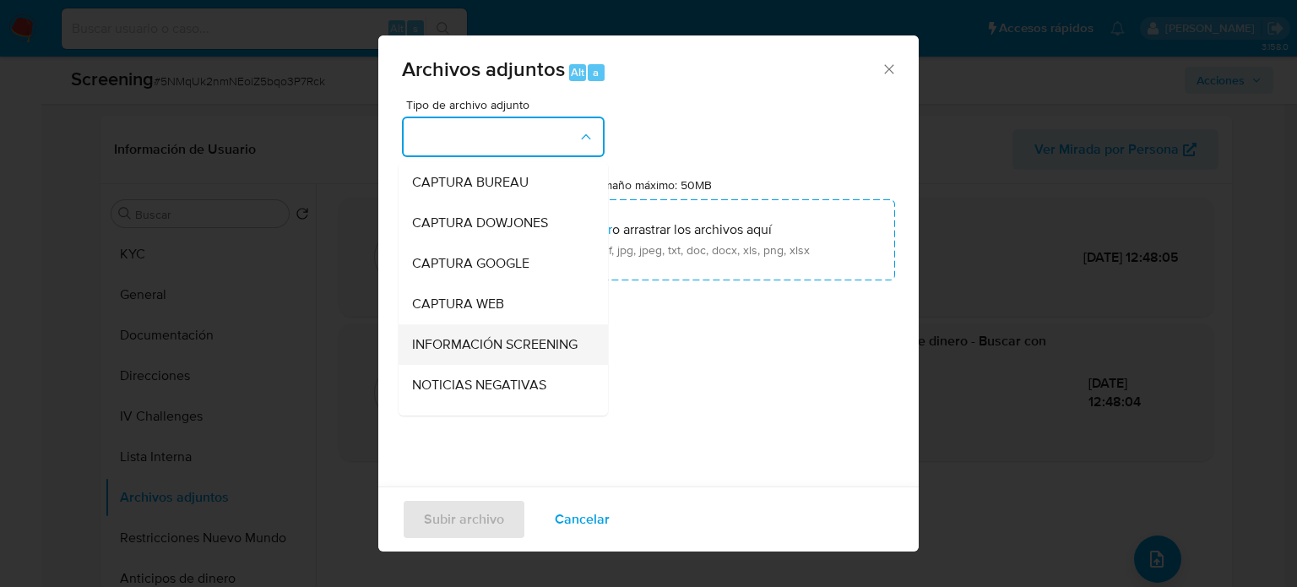
click at [457, 352] on span "INFORMACIÓN SCREENING" at bounding box center [494, 344] width 165 height 17
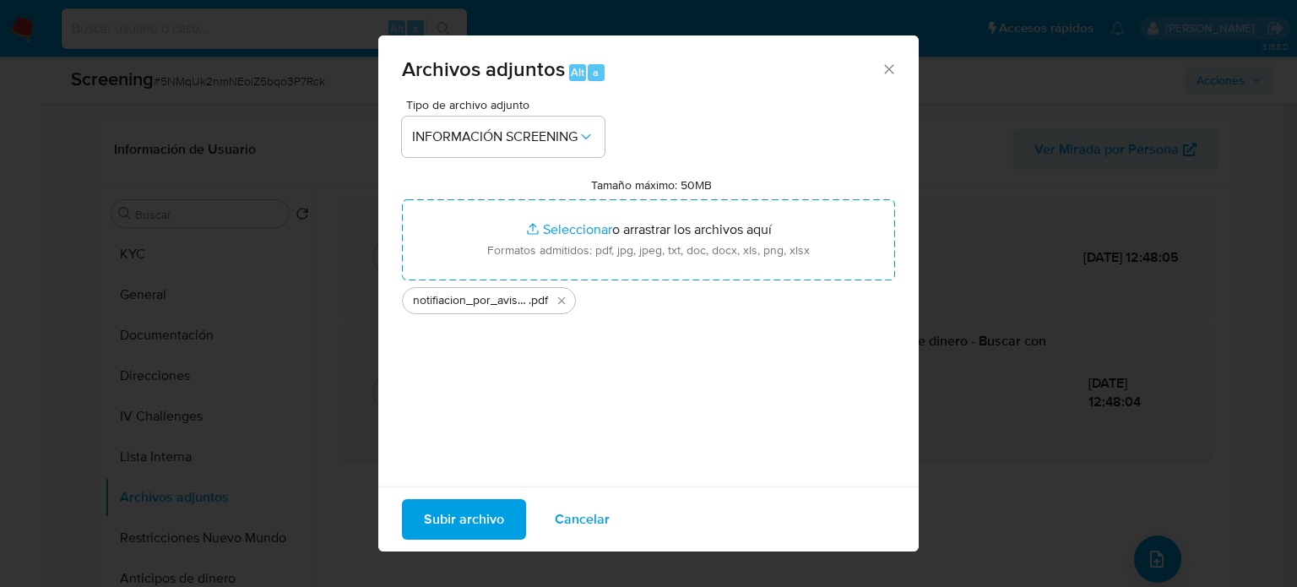
click at [473, 519] on span "Subir archivo" at bounding box center [464, 519] width 80 height 37
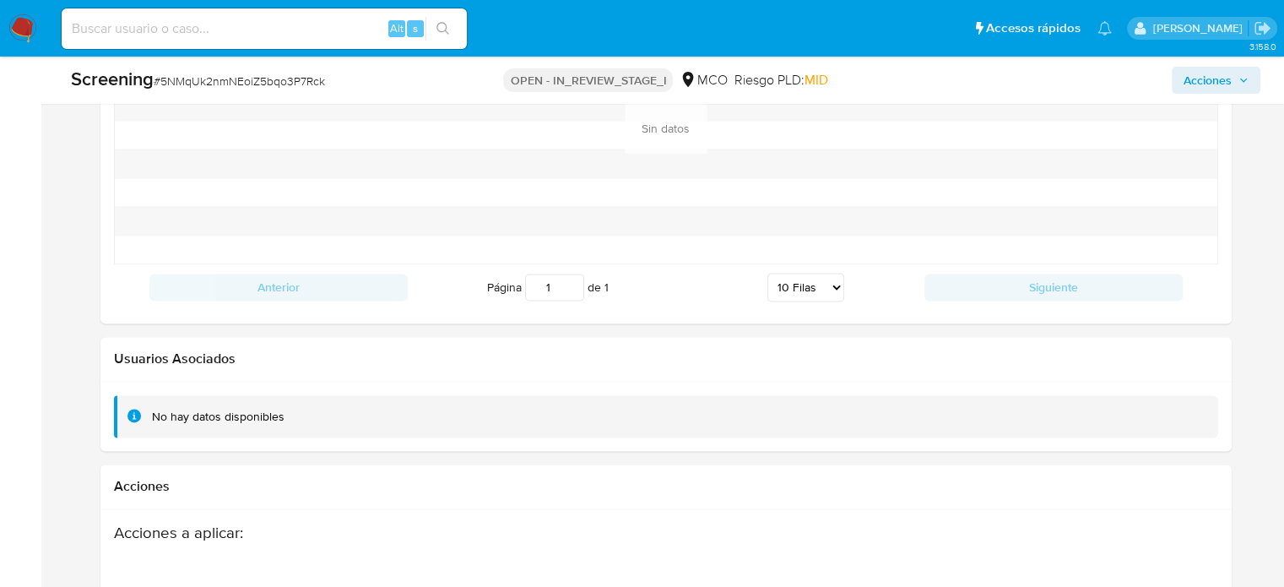
scroll to position [2671, 0]
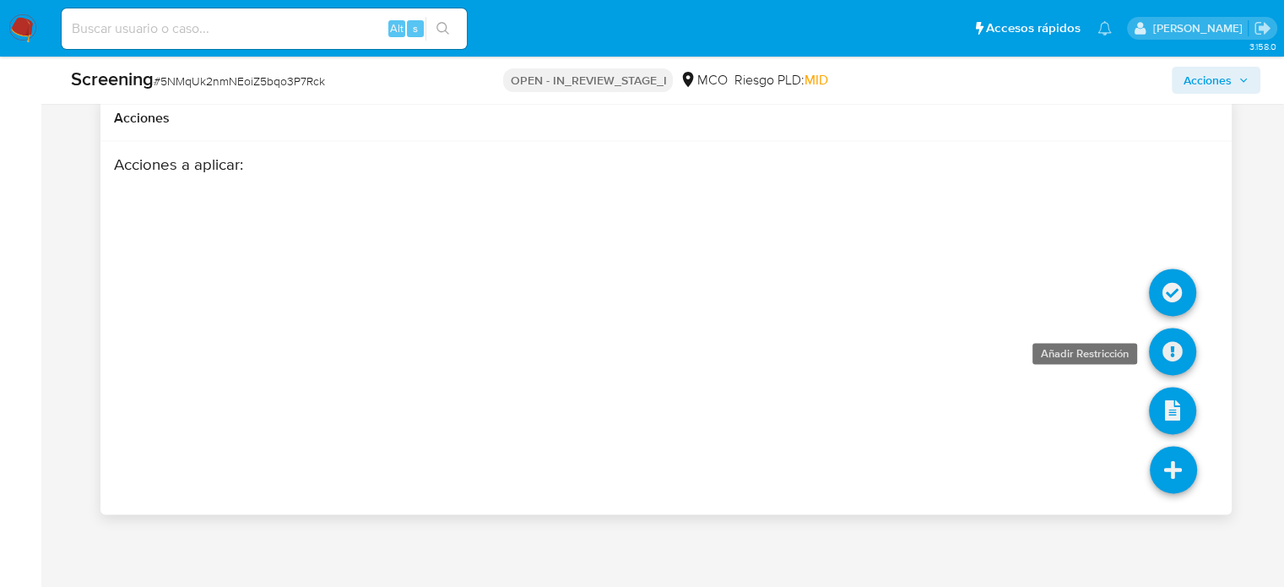
click at [1161, 348] on icon at bounding box center [1172, 351] width 47 height 47
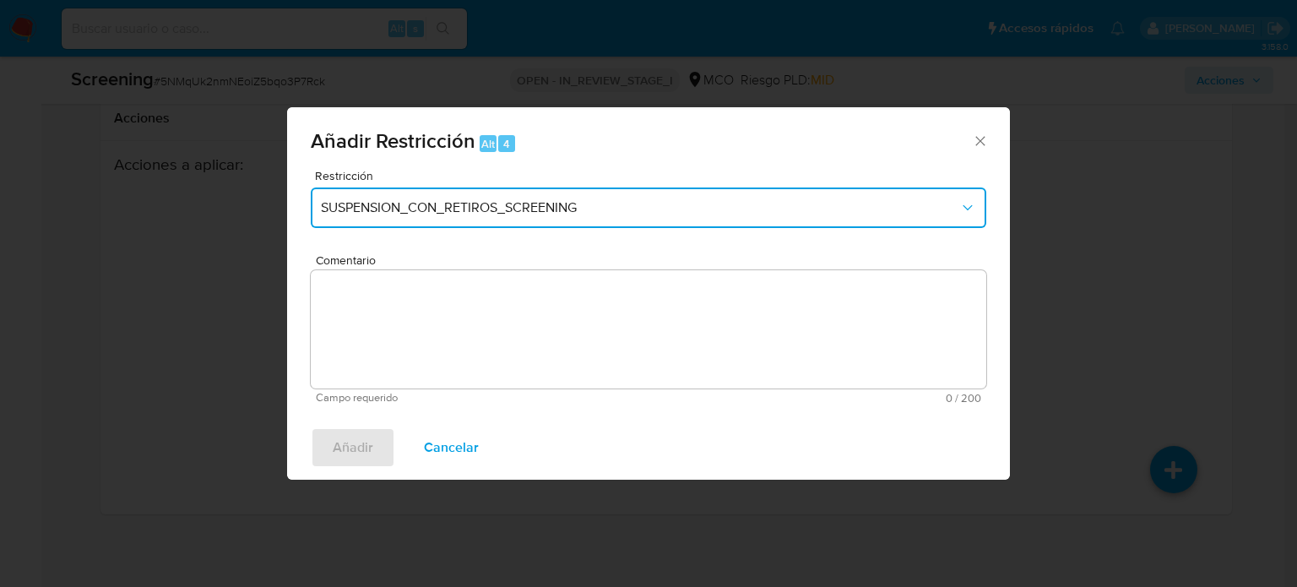
drag, startPoint x: 532, startPoint y: 203, endPoint x: 499, endPoint y: 225, distance: 39.6
click at [529, 204] on span "SUSPENSION_CON_RETIROS_SCREENING" at bounding box center [640, 207] width 638 height 17
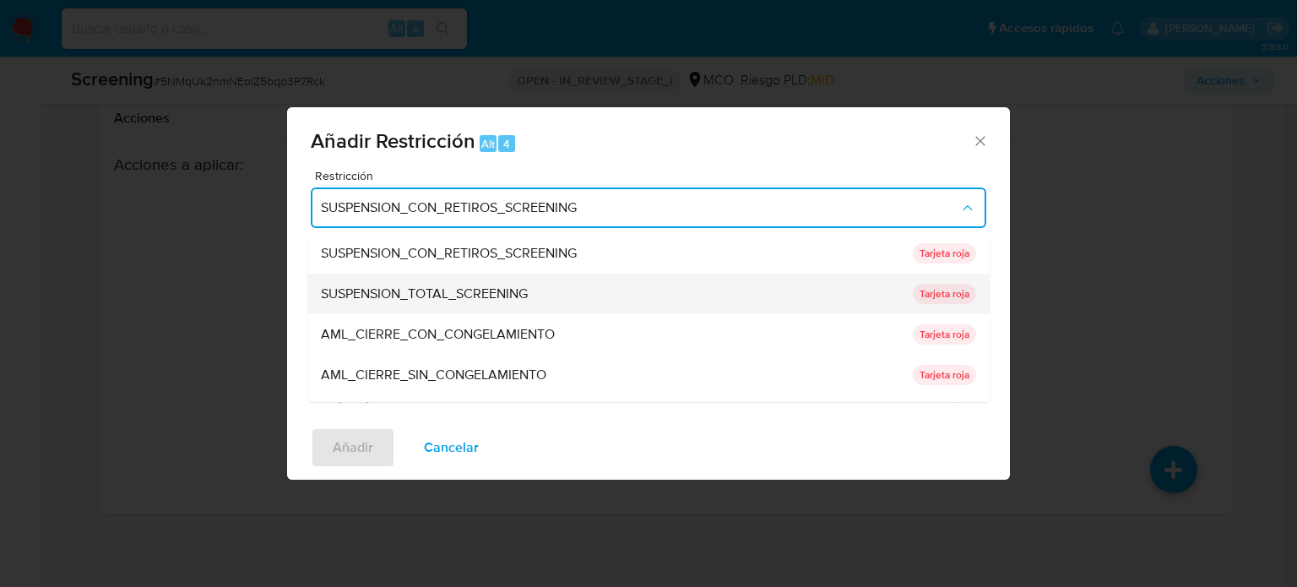
click at [440, 285] on span "SUSPENSION_TOTAL_SCREENING" at bounding box center [424, 293] width 207 height 17
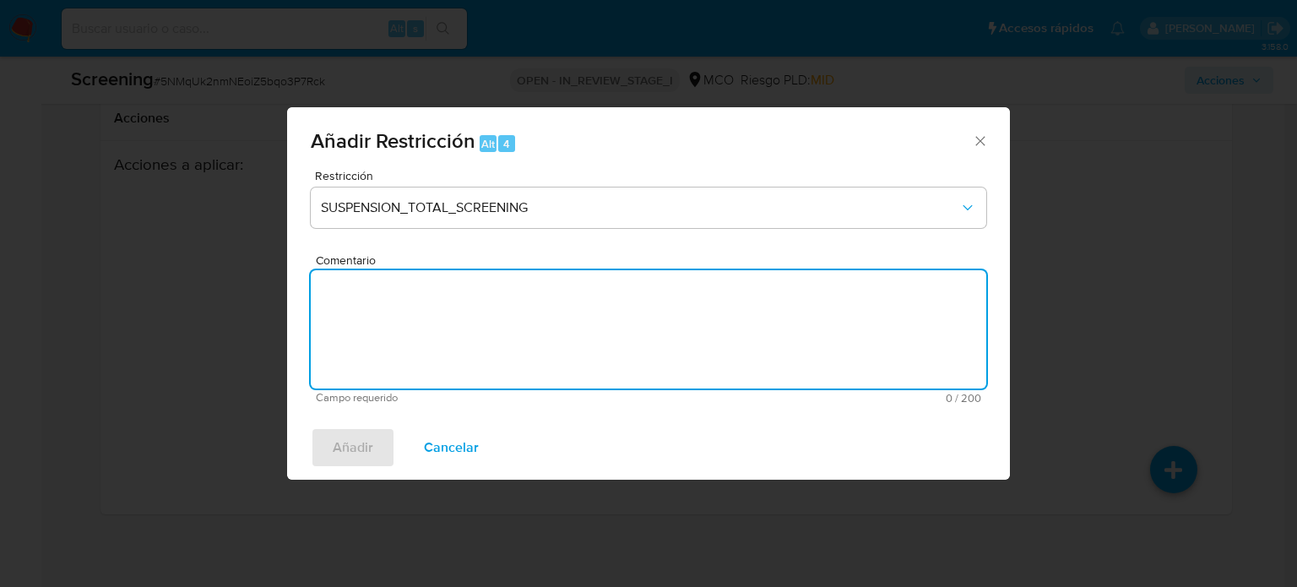
click at [440, 342] on textarea "Comentario" at bounding box center [648, 329] width 675 height 118
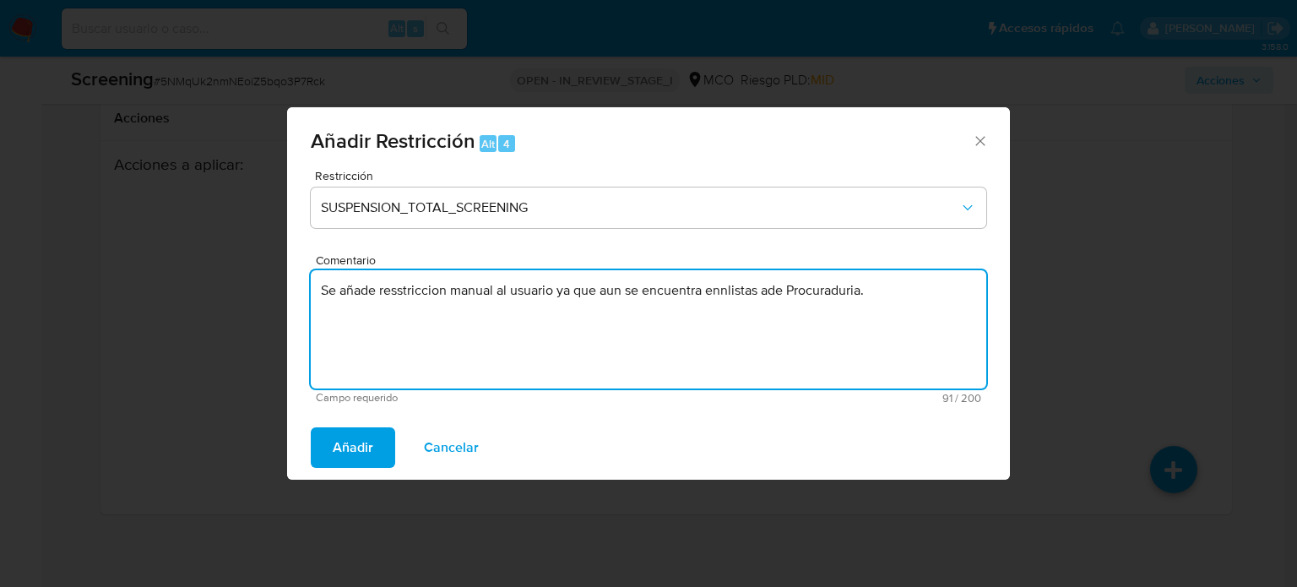
click at [722, 293] on textarea "Se añade resstriccion manual al usuario ya que aun se encuentra ennlistas ade P…" at bounding box center [648, 329] width 675 height 118
click at [763, 295] on textarea "Se añade resstriccion manual al usuario ya que aun se encuentra en listas ade P…" at bounding box center [648, 329] width 675 height 118
drag, startPoint x: 920, startPoint y: 299, endPoint x: 198, endPoint y: 299, distance: 721.7
click at [198, 299] on div "Añadir Restricción Alt 4 Restricción SUSPENSION_TOTAL_SCREENING Comentario Se a…" at bounding box center [648, 293] width 1297 height 587
type textarea "Se añade restricción manual al usuario ya que aun se encuentra en listas de Pro…"
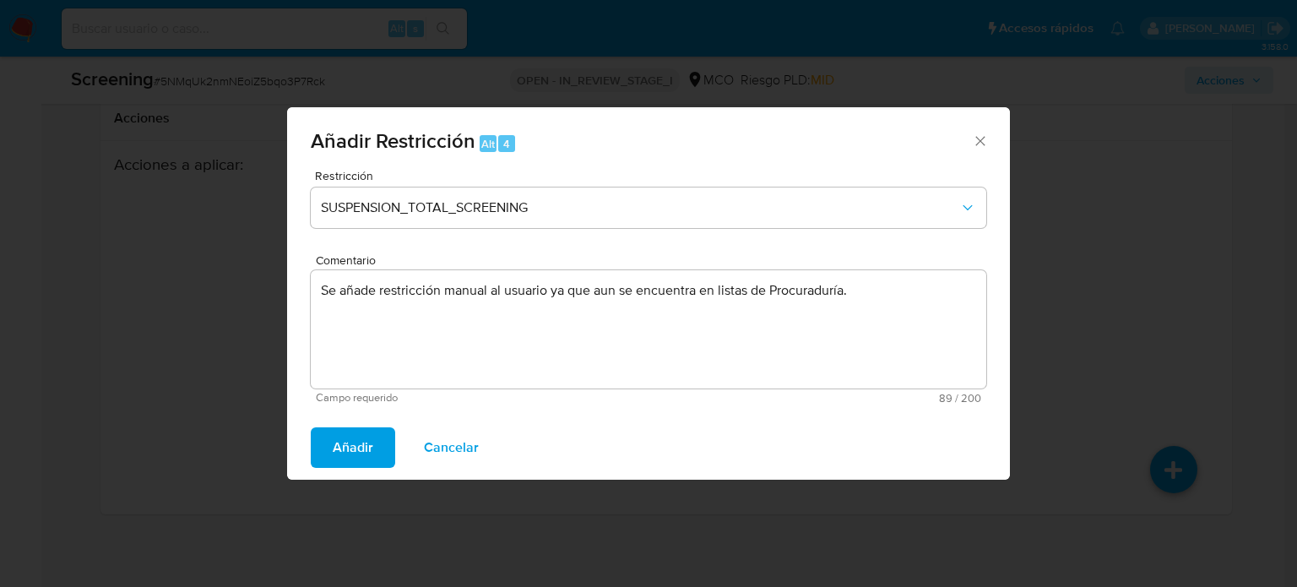
click at [342, 441] on span "Añadir" at bounding box center [353, 447] width 41 height 37
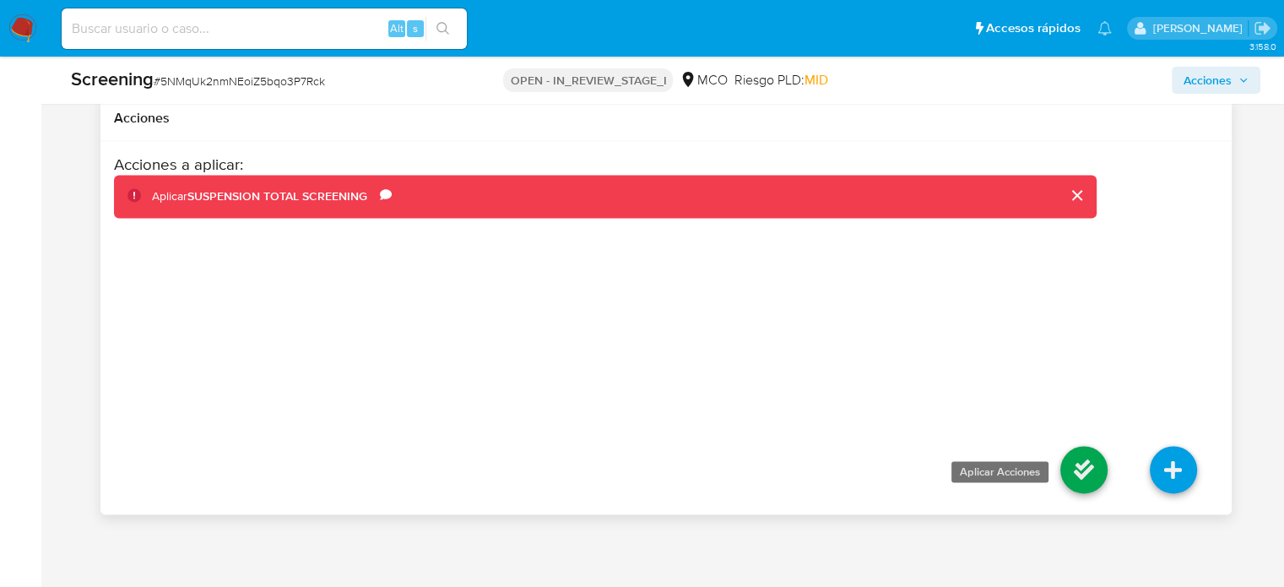
click at [1083, 480] on icon at bounding box center [1083, 469] width 47 height 47
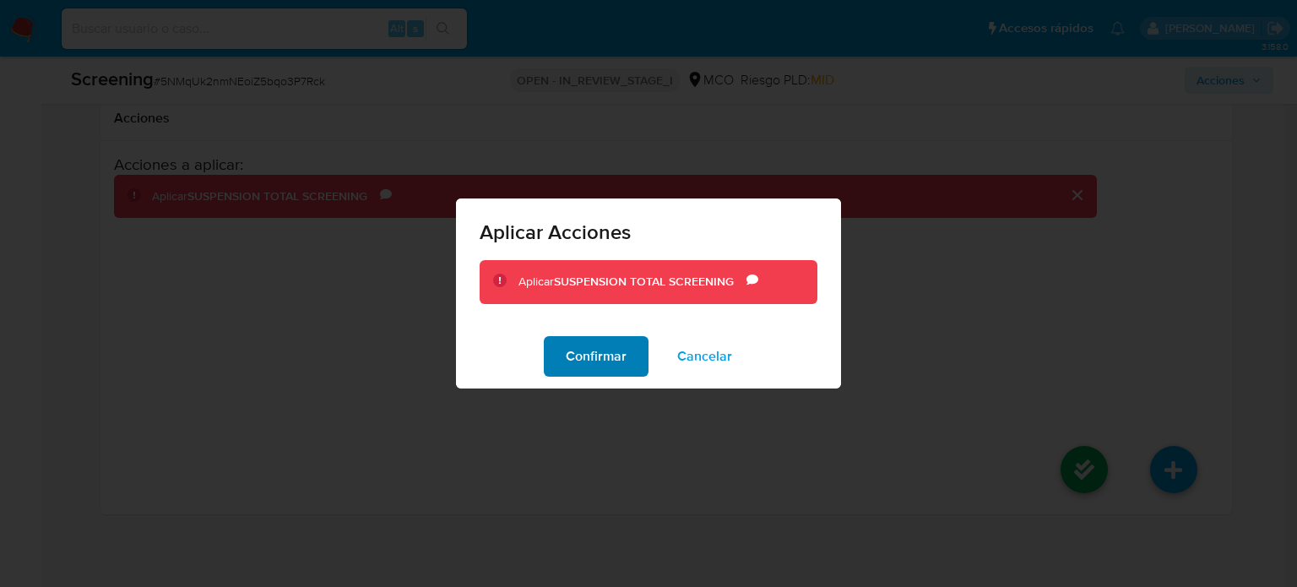
click at [570, 355] on span "Confirmar" at bounding box center [596, 356] width 61 height 37
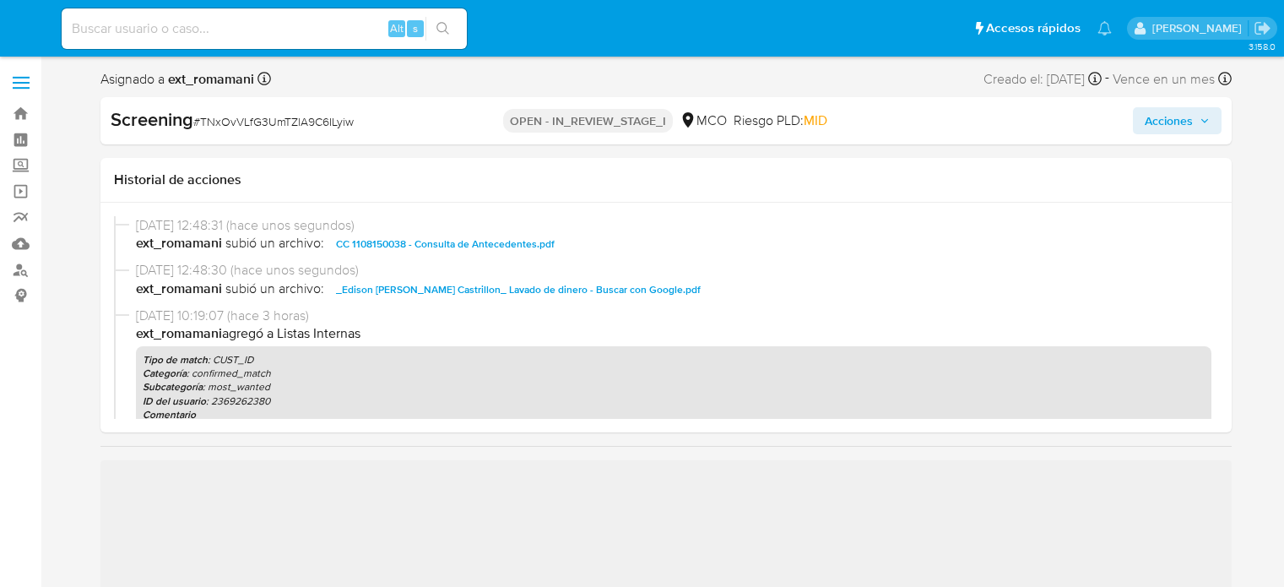
select select "10"
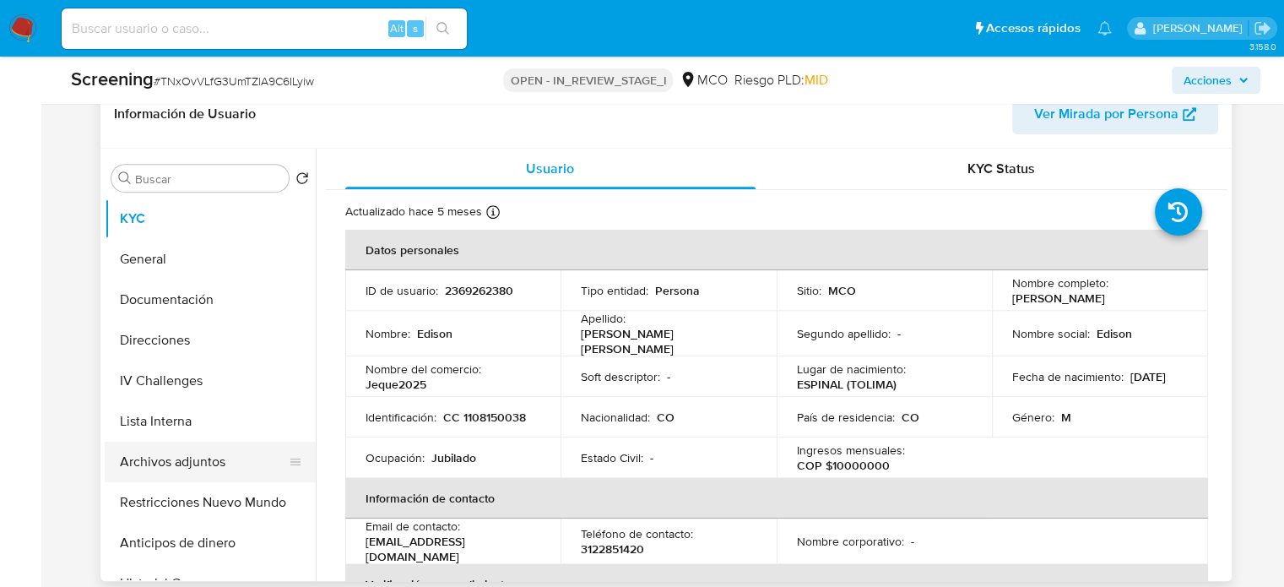
scroll to position [760, 0]
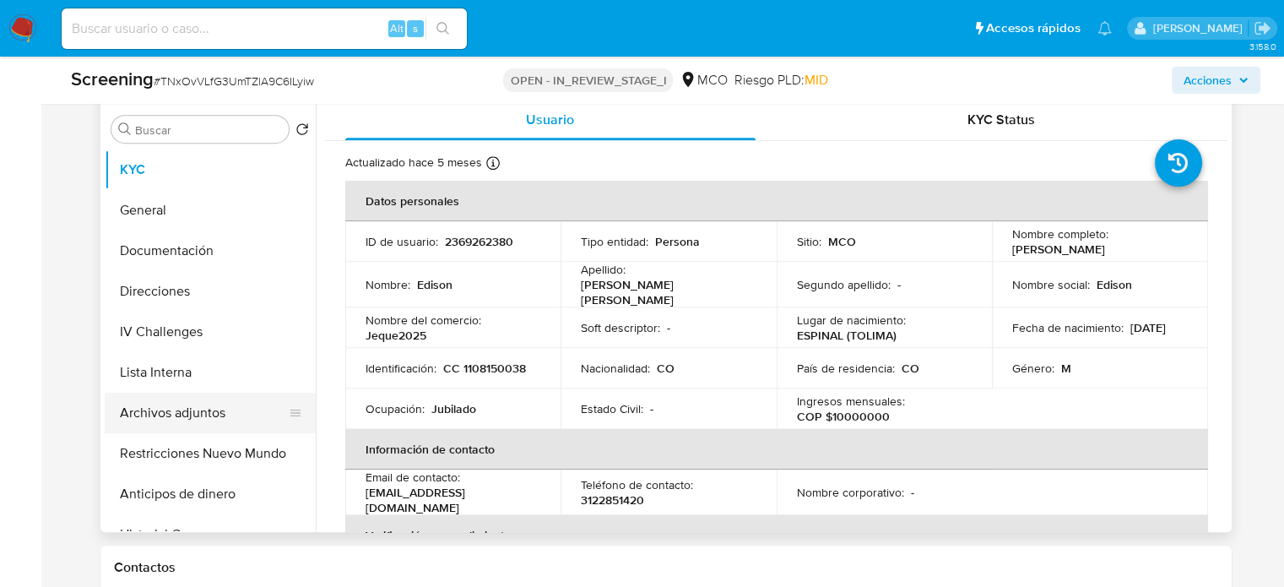
click at [178, 417] on button "Archivos adjuntos" at bounding box center [204, 413] width 198 height 41
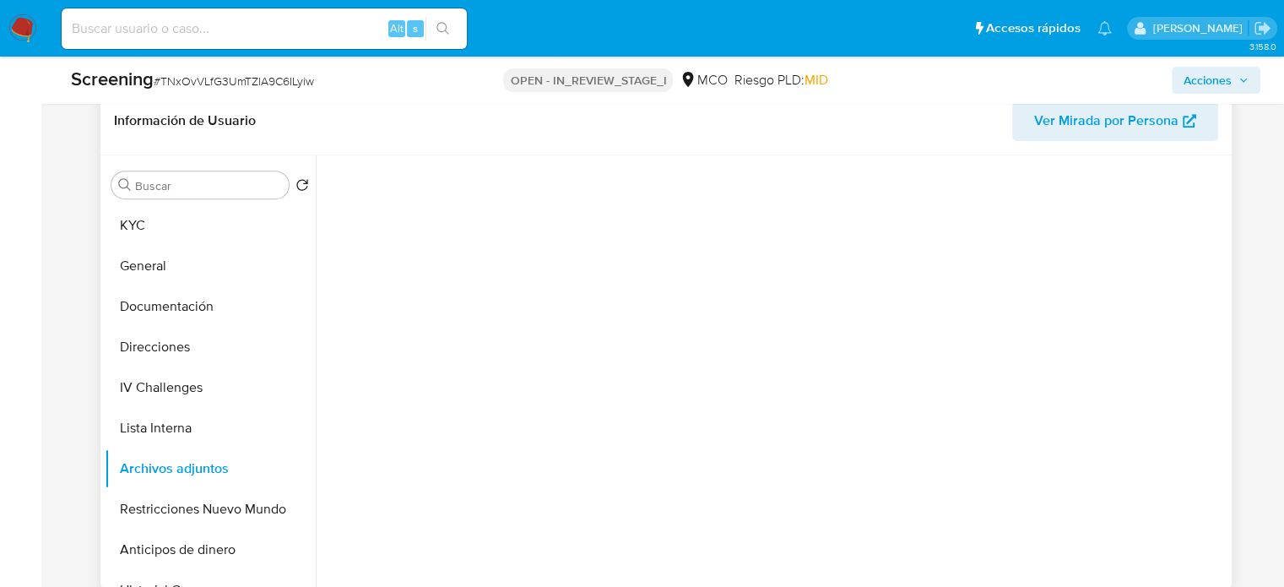
scroll to position [675, 0]
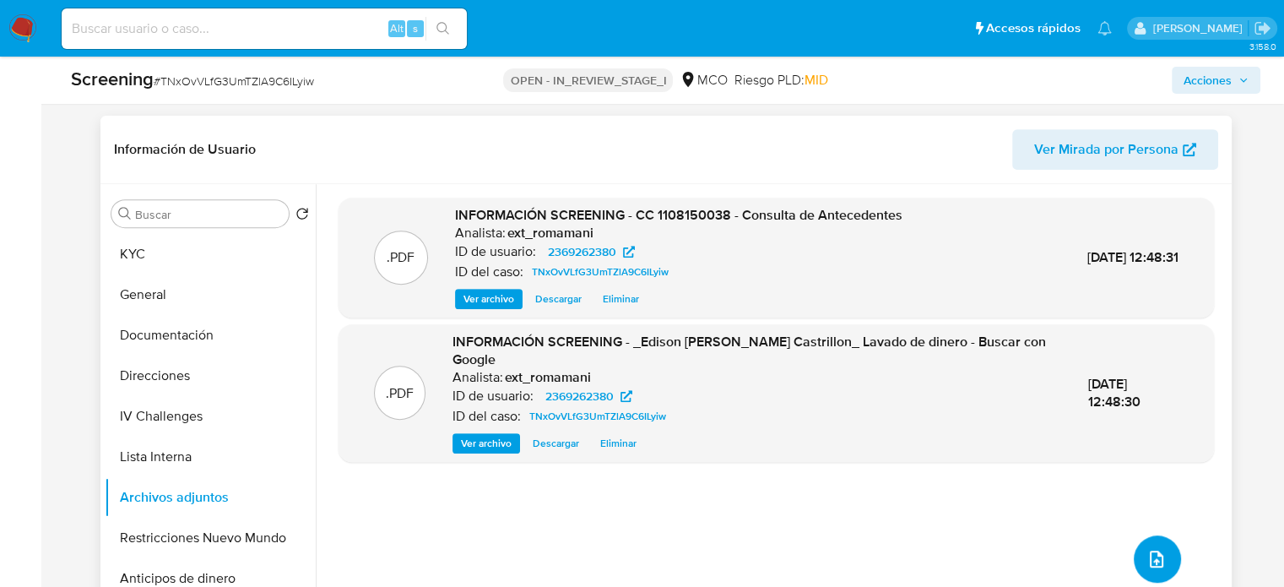
click at [1151, 563] on icon "upload-file" at bounding box center [1156, 559] width 20 height 20
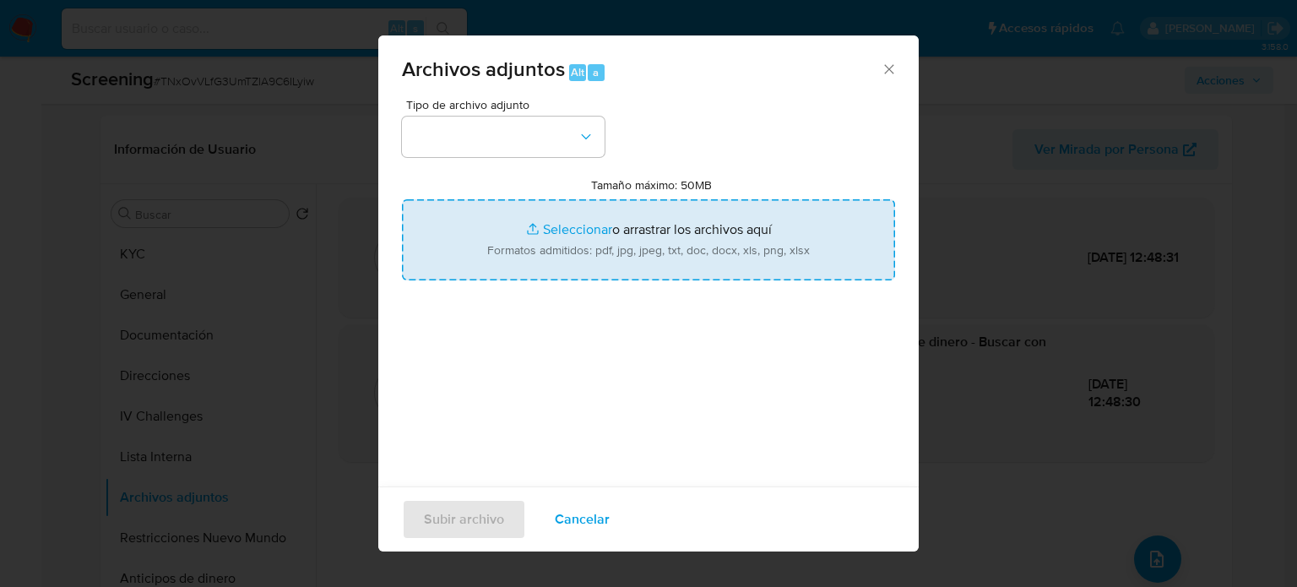
click at [652, 261] on input "Tamaño máximo: 50MB Seleccionar archivos" at bounding box center [648, 239] width 493 height 81
type input "C:\fakepath\notifiacion_por_aviso_pt._r_castro_castrillon_edison_0.pdf"
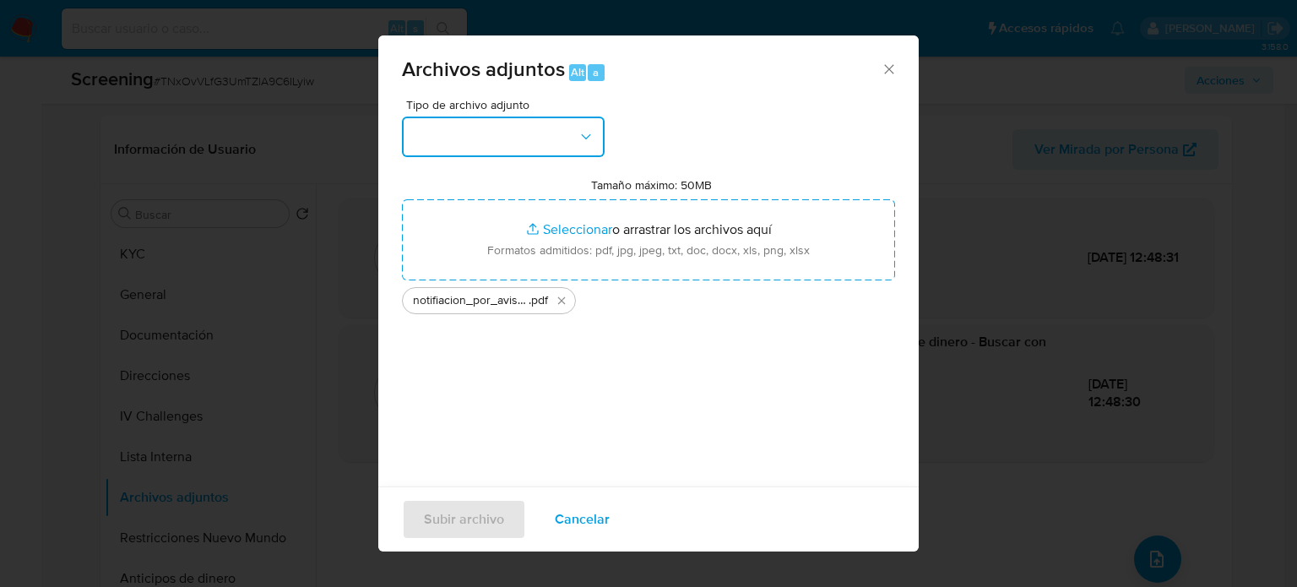
click at [560, 143] on button "button" at bounding box center [503, 136] width 203 height 41
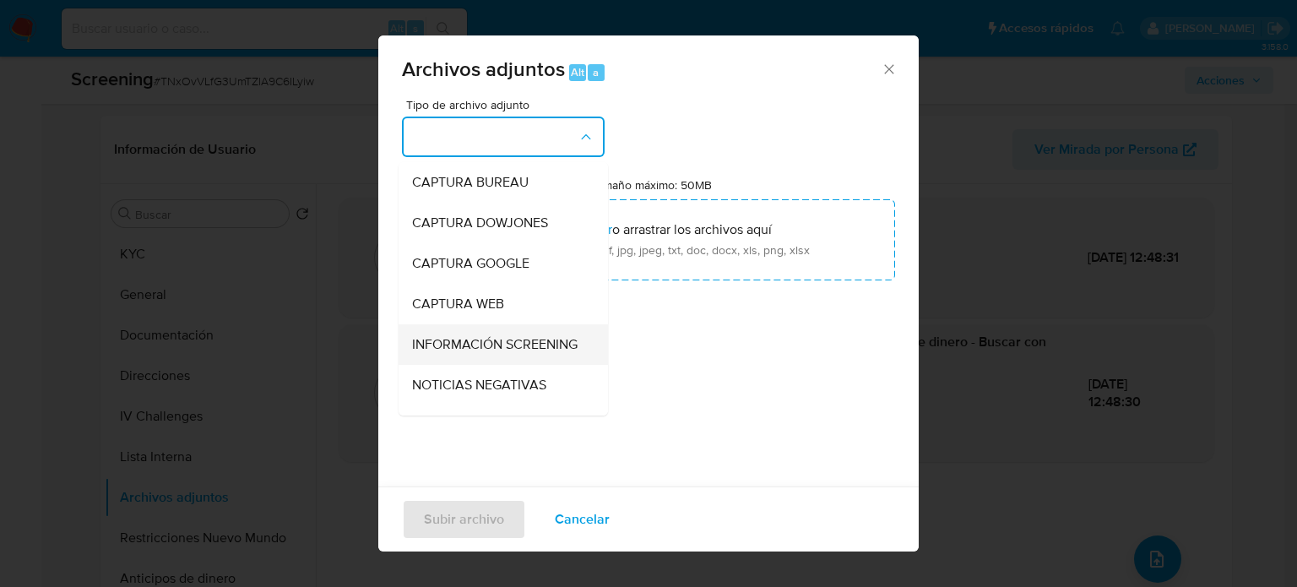
click at [490, 341] on span "INFORMACIÓN SCREENING" at bounding box center [494, 344] width 165 height 17
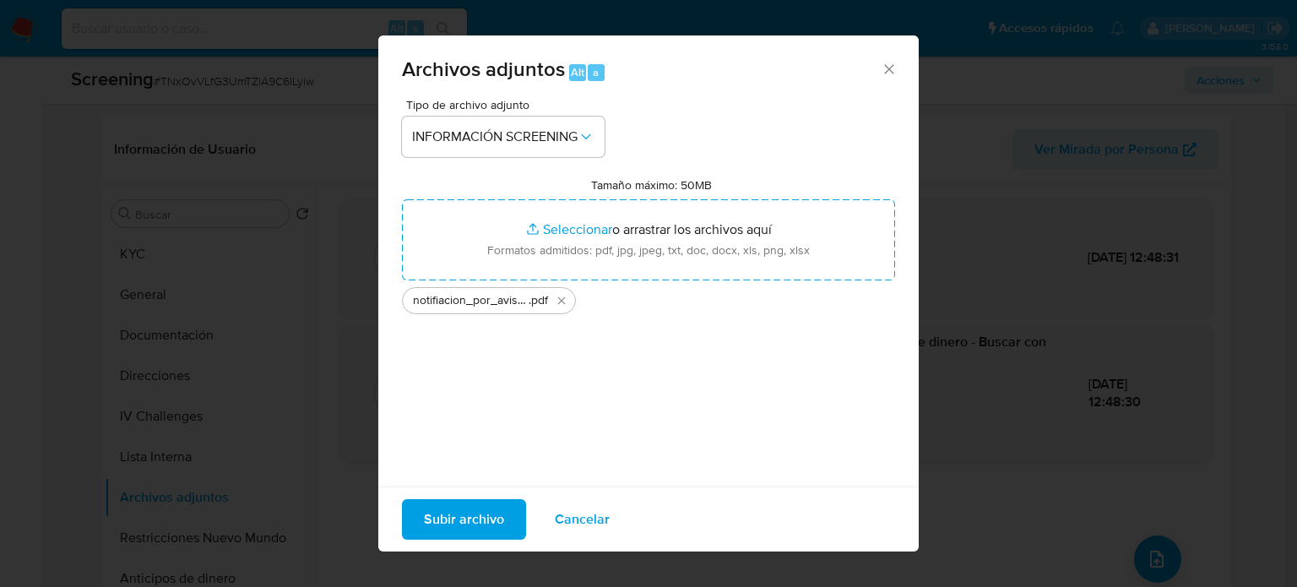
click at [463, 518] on span "Subir archivo" at bounding box center [464, 519] width 80 height 37
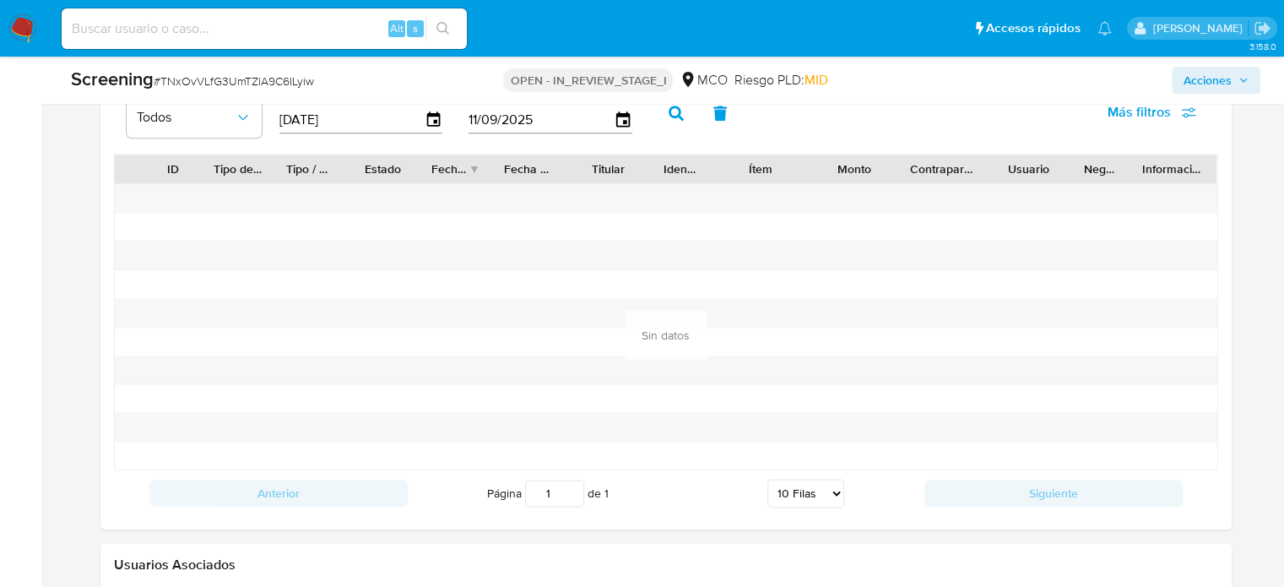
scroll to position [2672, 0]
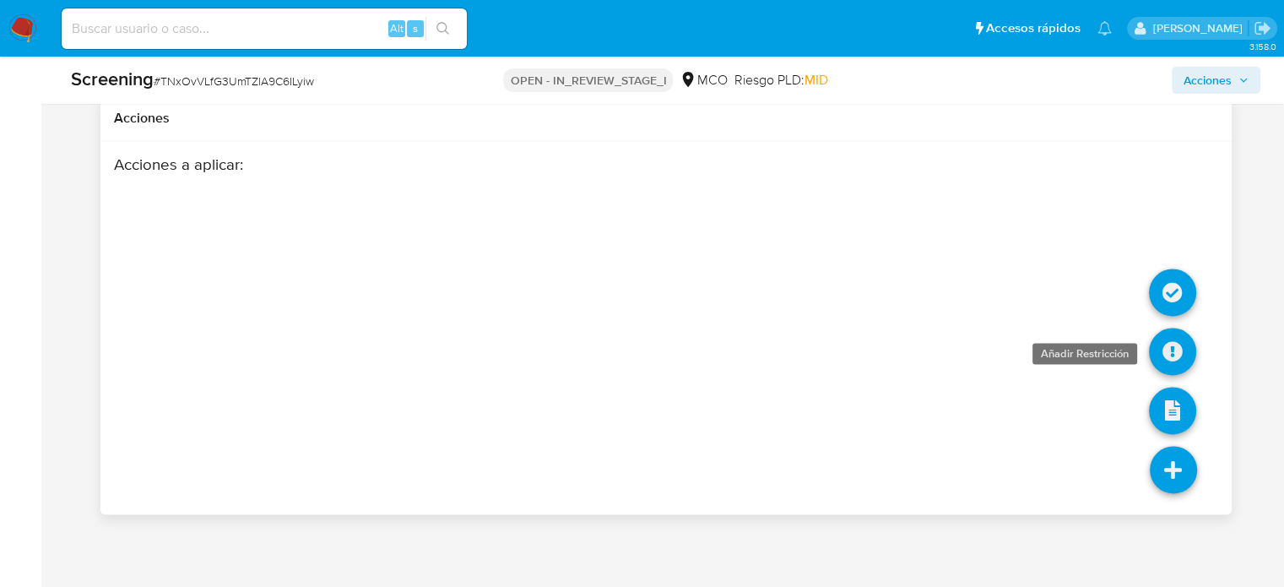
click at [1160, 355] on icon at bounding box center [1172, 351] width 47 height 47
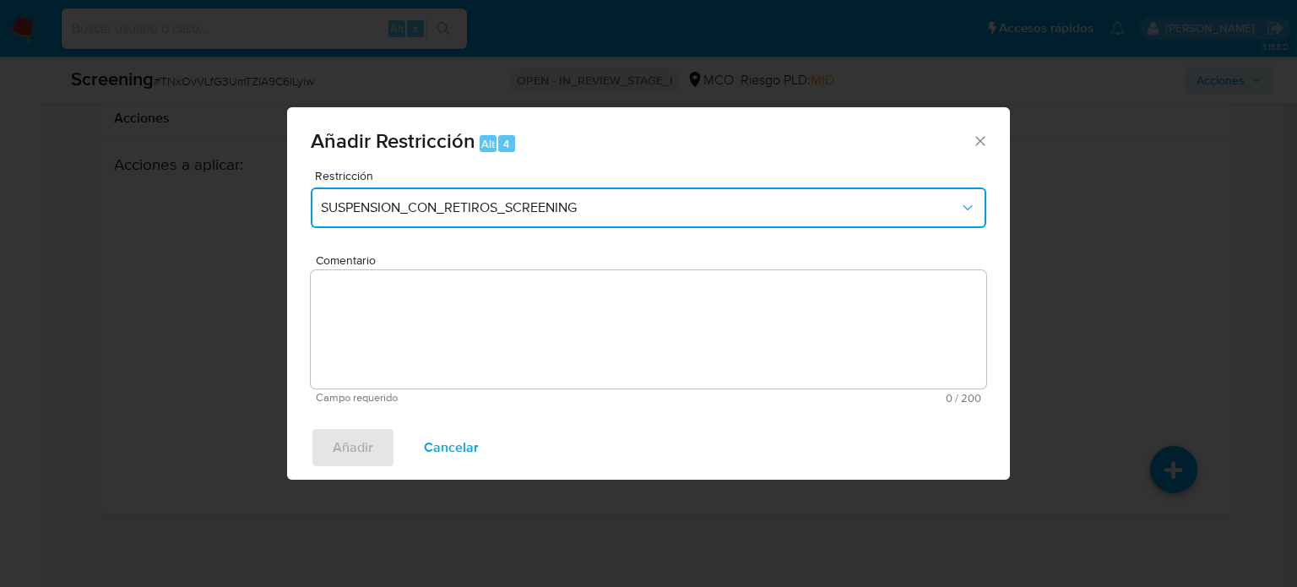
click at [479, 222] on button "SUSPENSION_CON_RETIROS_SCREENING" at bounding box center [648, 207] width 675 height 41
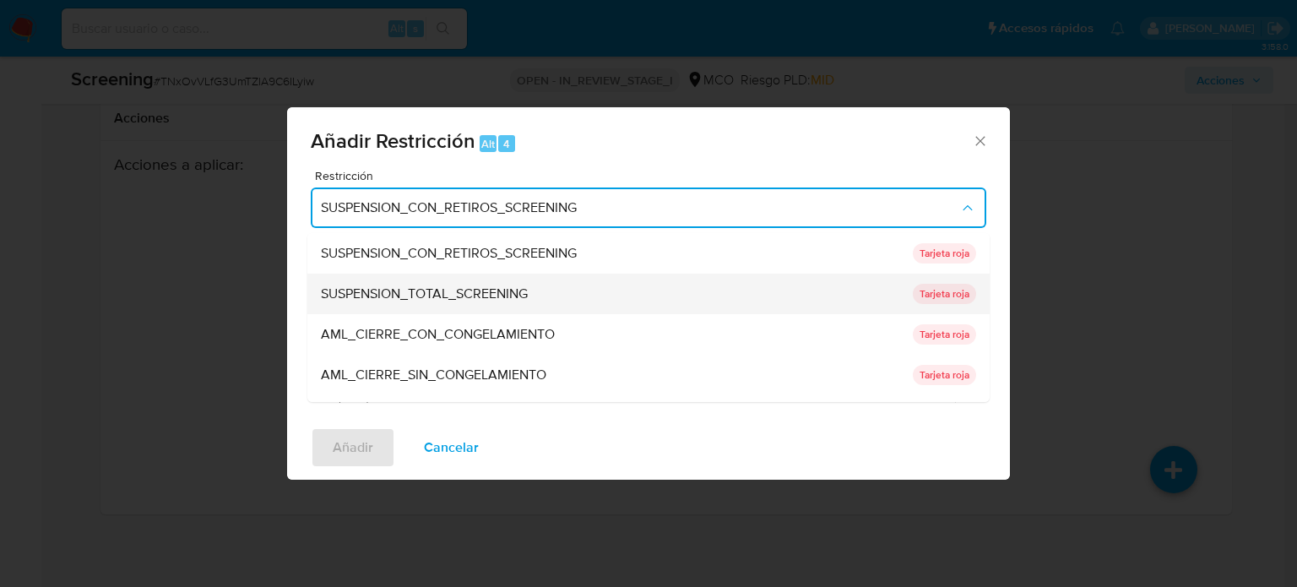
click at [457, 297] on span "SUSPENSION_TOTAL_SCREENING" at bounding box center [424, 293] width 207 height 17
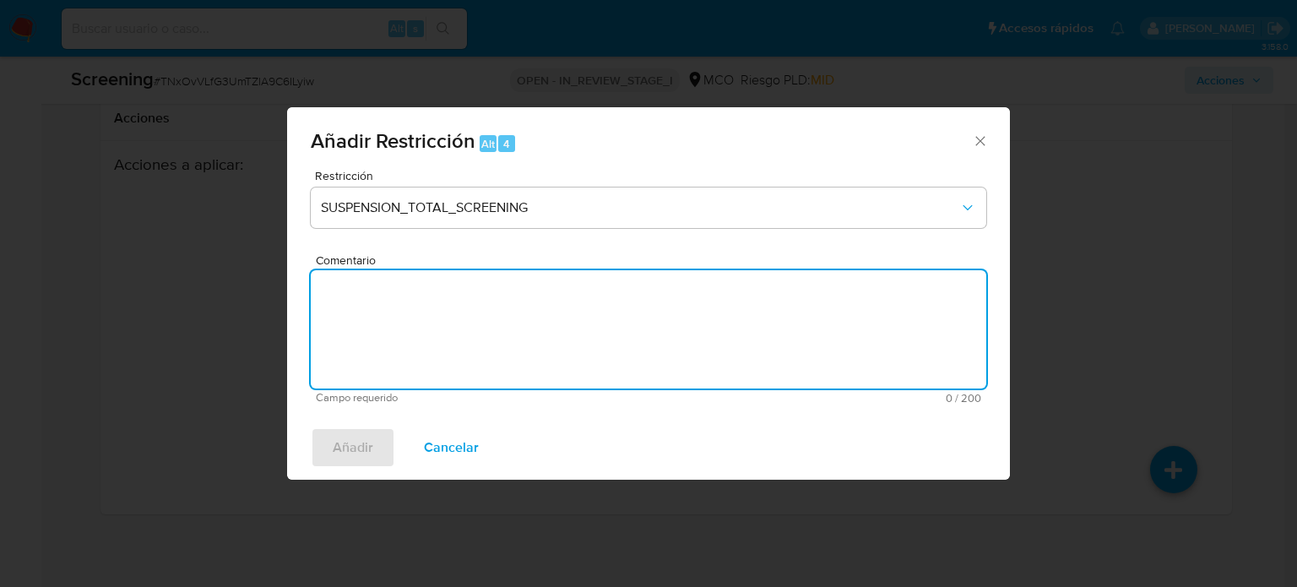
click at [457, 297] on textarea "Comentario" at bounding box center [648, 329] width 675 height 118
paste textarea "Se añade restricción manual al usuario ya que aun se encuentra en listas de Pro…"
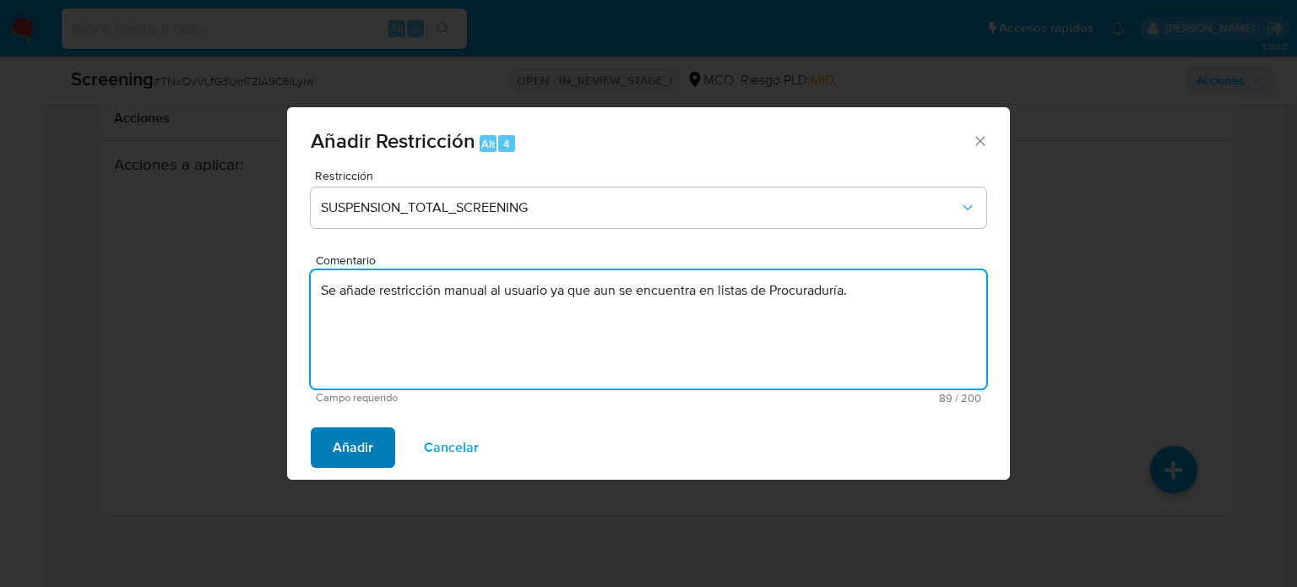
type textarea "Se añade restricción manual al usuario ya que aun se encuentra en listas de Pro…"
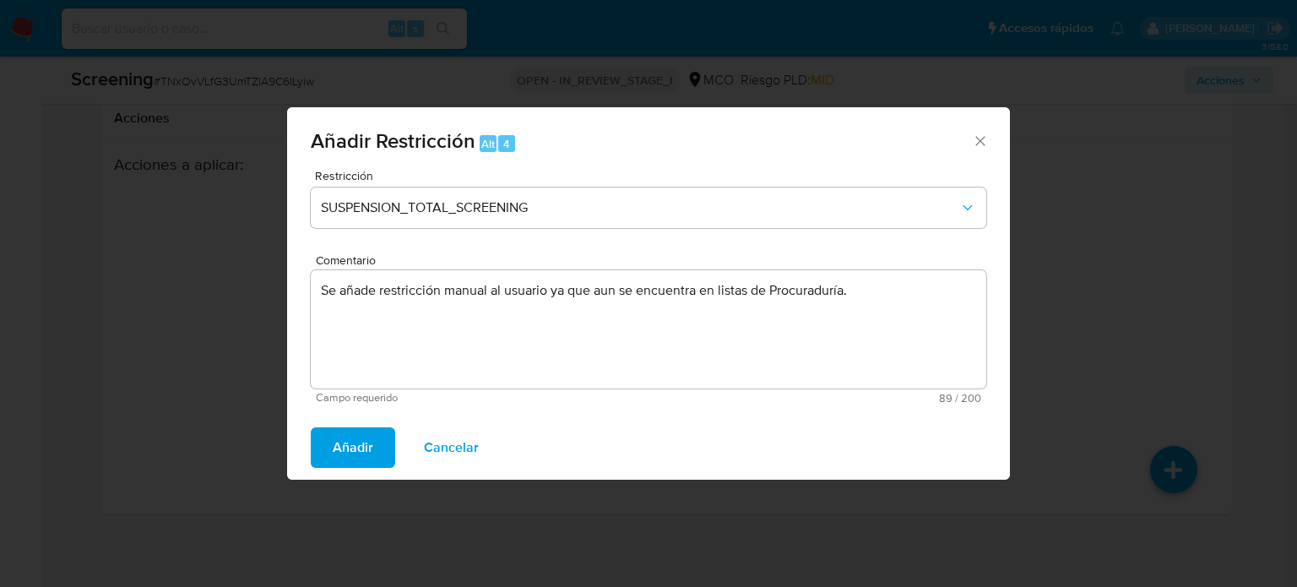
click at [344, 446] on span "Añadir" at bounding box center [353, 447] width 41 height 37
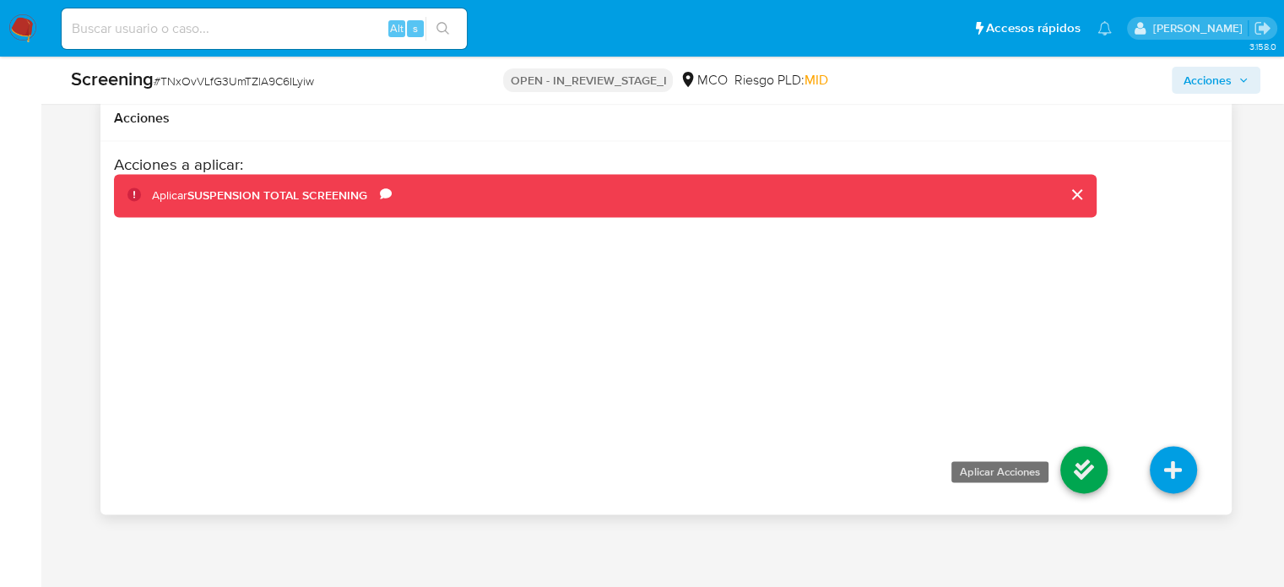
click at [1074, 466] on icon at bounding box center [1083, 469] width 47 height 47
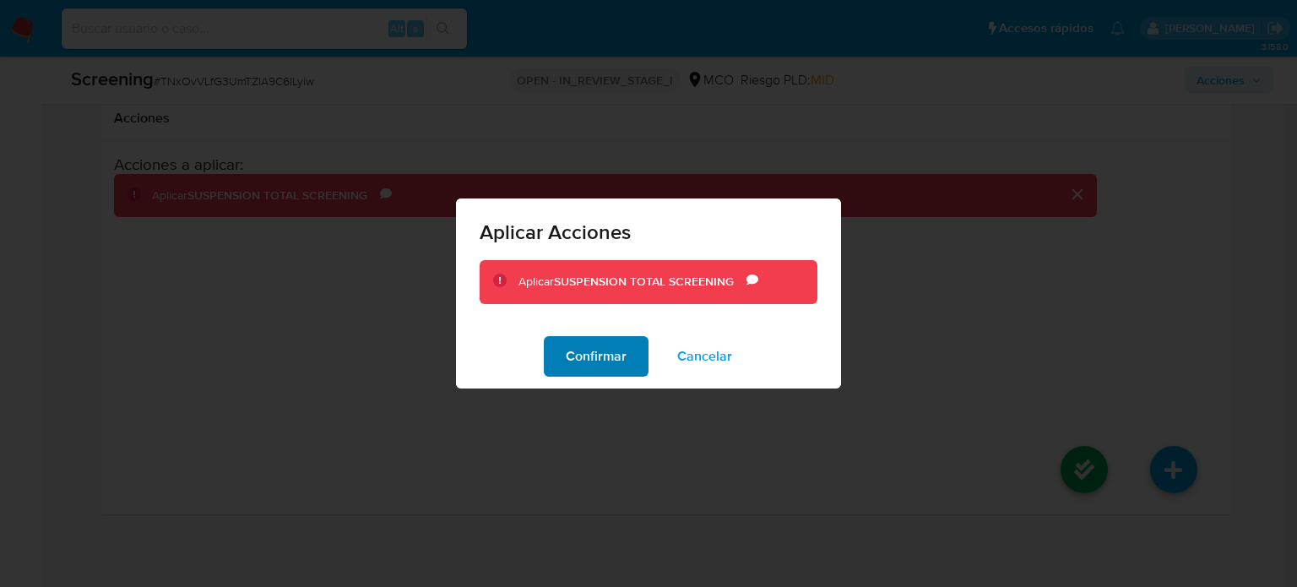
click at [591, 353] on span "Confirmar" at bounding box center [596, 356] width 61 height 37
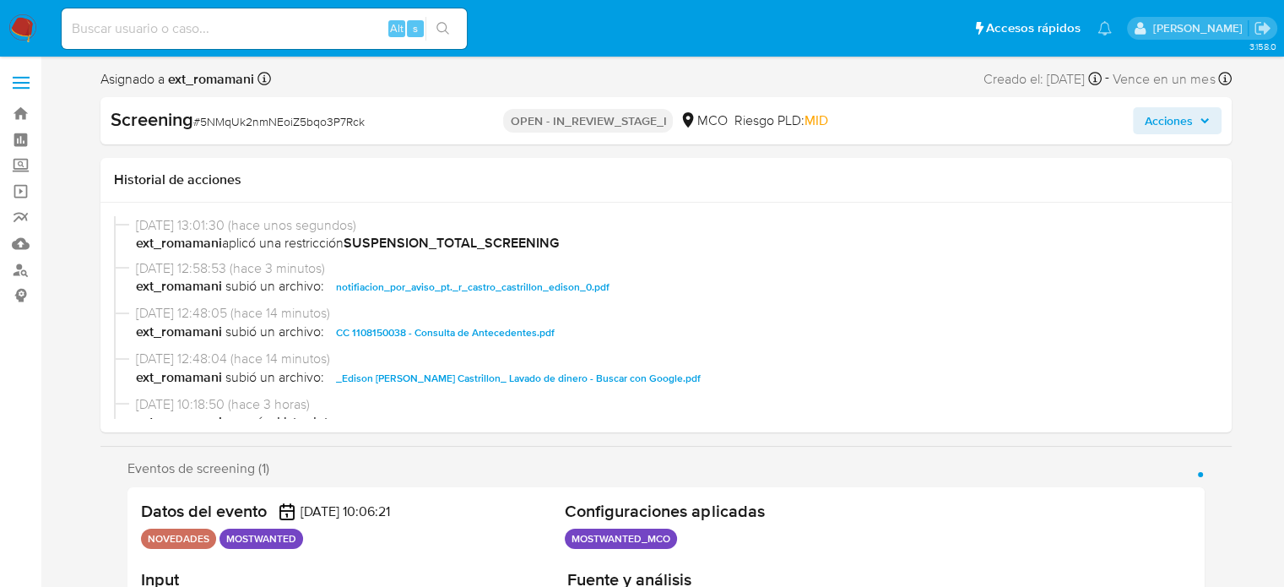
select select "10"
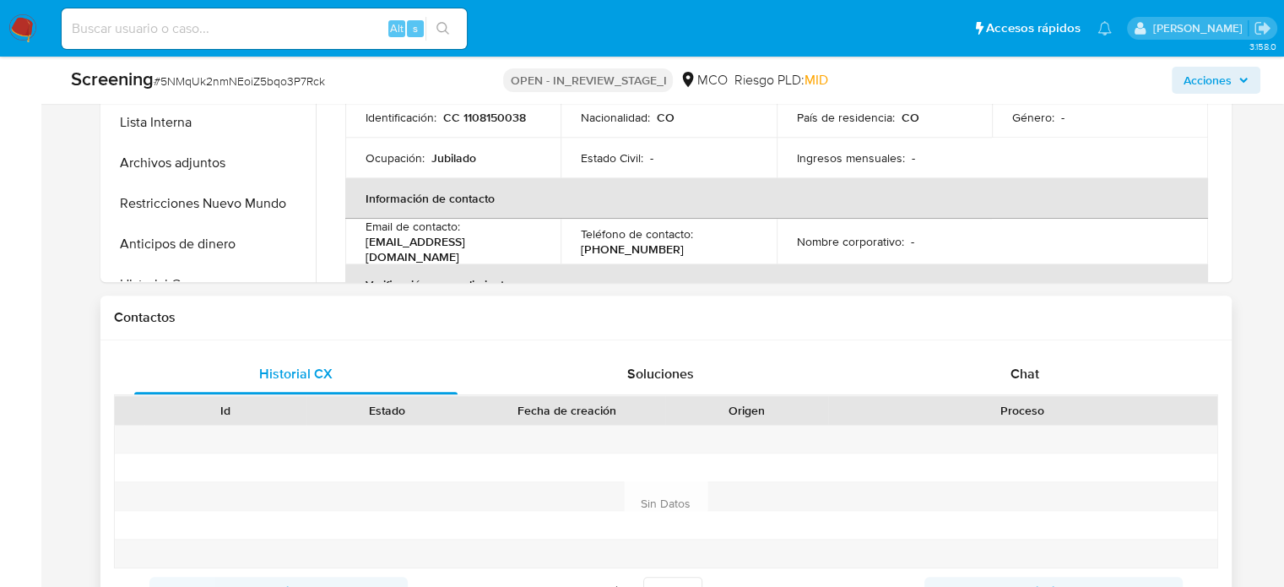
scroll to position [1013, 0]
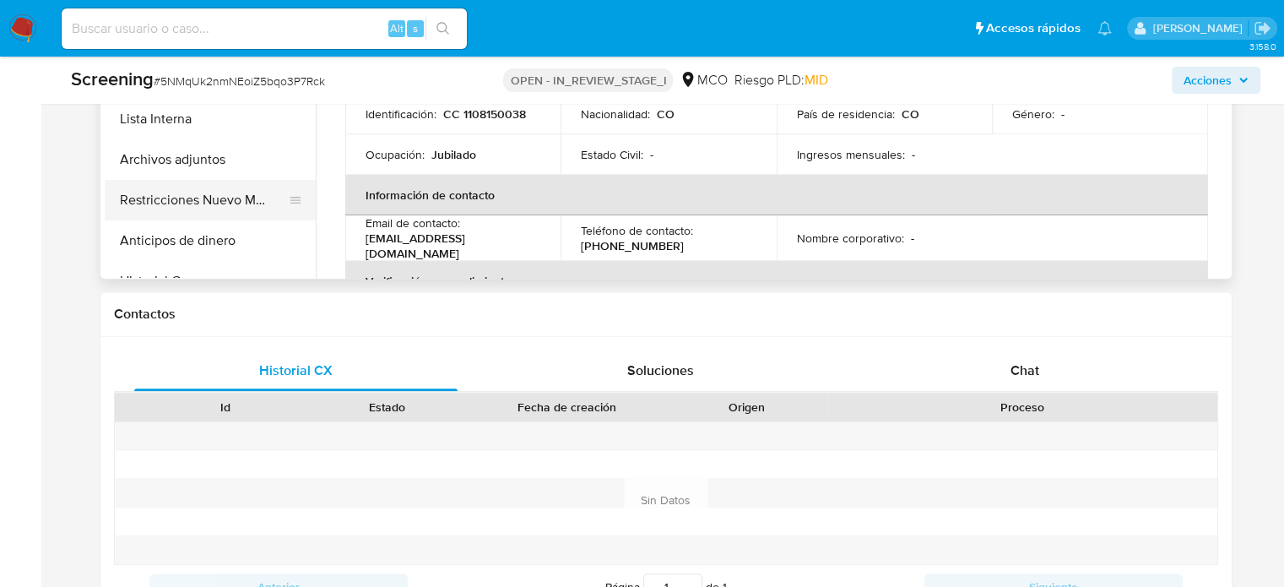
click at [209, 198] on button "Restricciones Nuevo Mundo" at bounding box center [204, 200] width 198 height 41
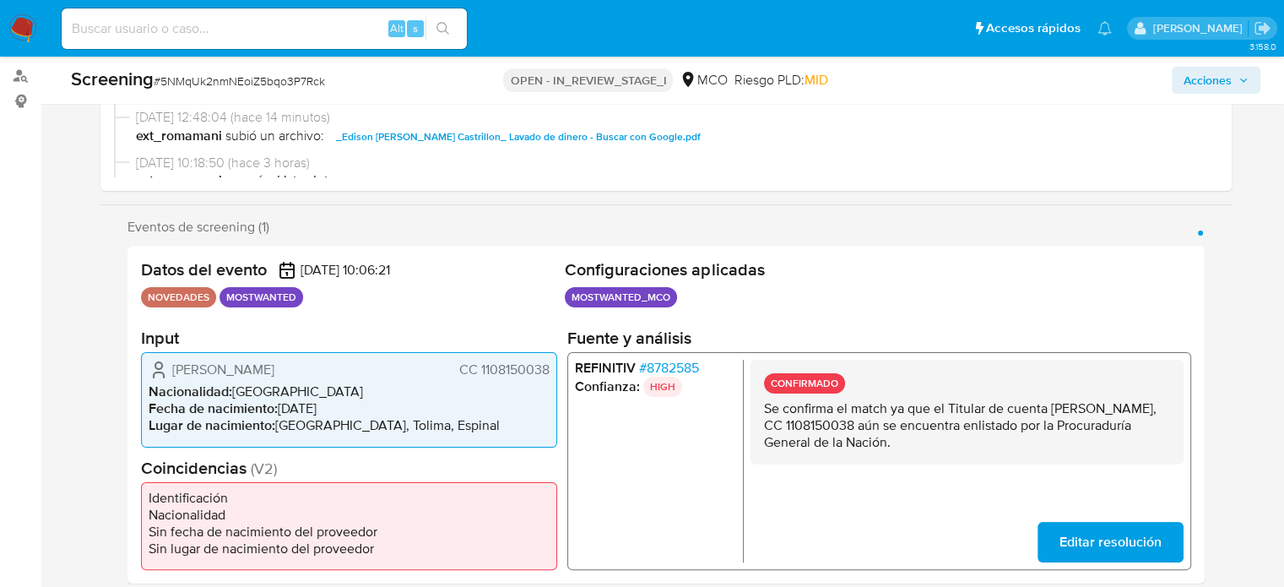
scroll to position [169, 0]
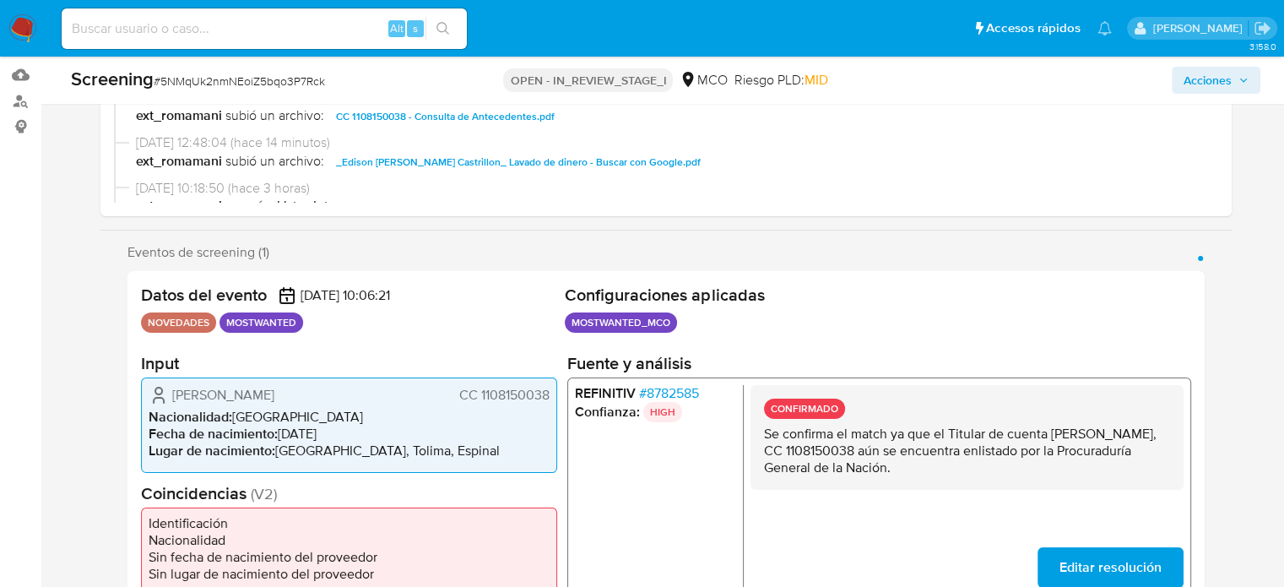
click at [1179, 80] on button "Acciones" at bounding box center [1216, 80] width 89 height 27
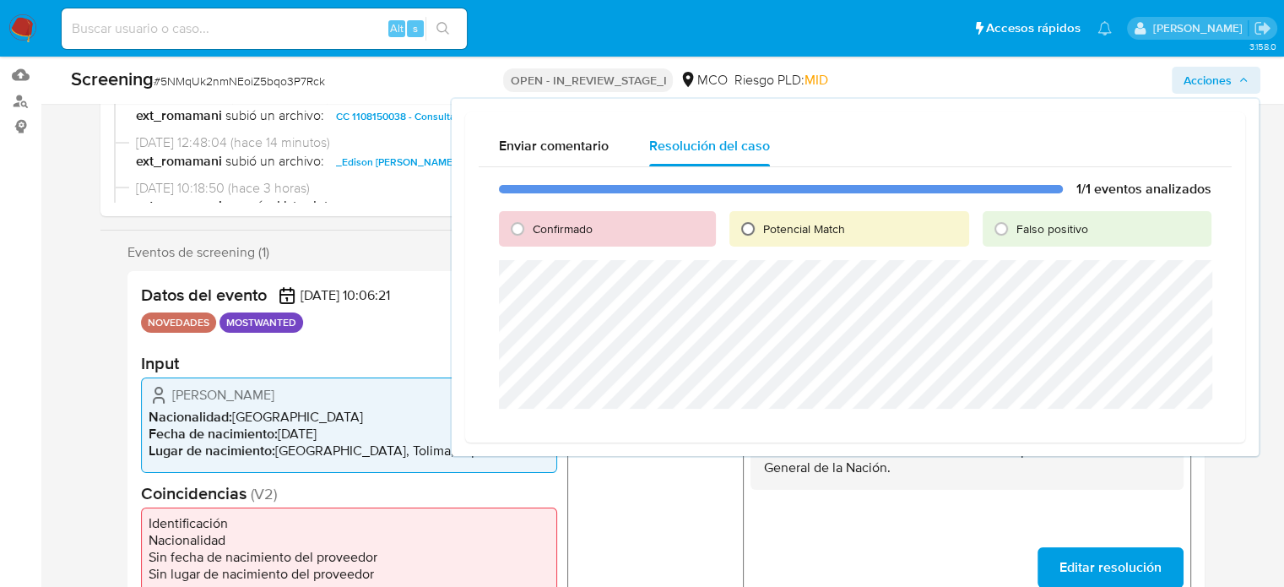
click at [746, 236] on input "Potencial Match" at bounding box center [747, 228] width 27 height 27
radio input "true"
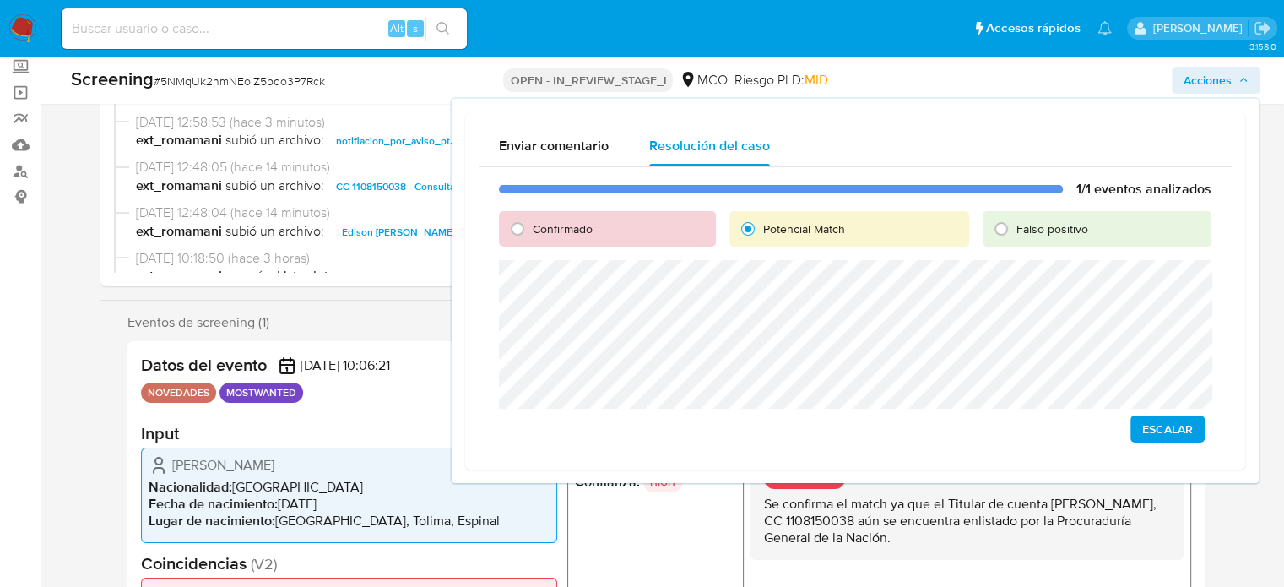
scroll to position [0, 0]
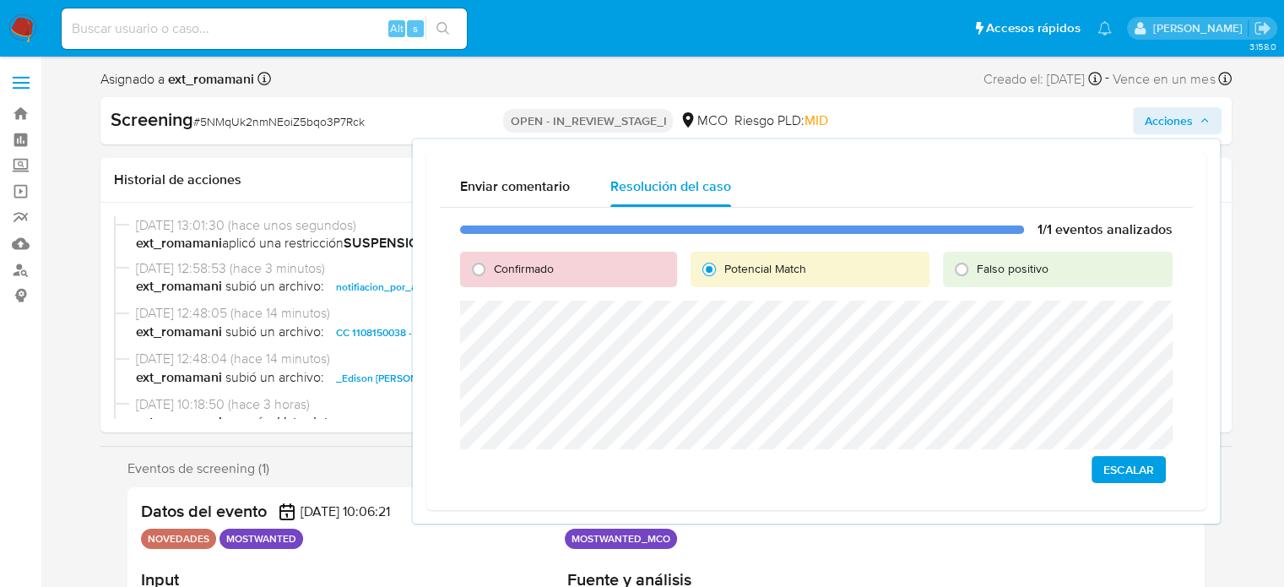
click at [1118, 468] on span "Escalar" at bounding box center [1128, 470] width 51 height 24
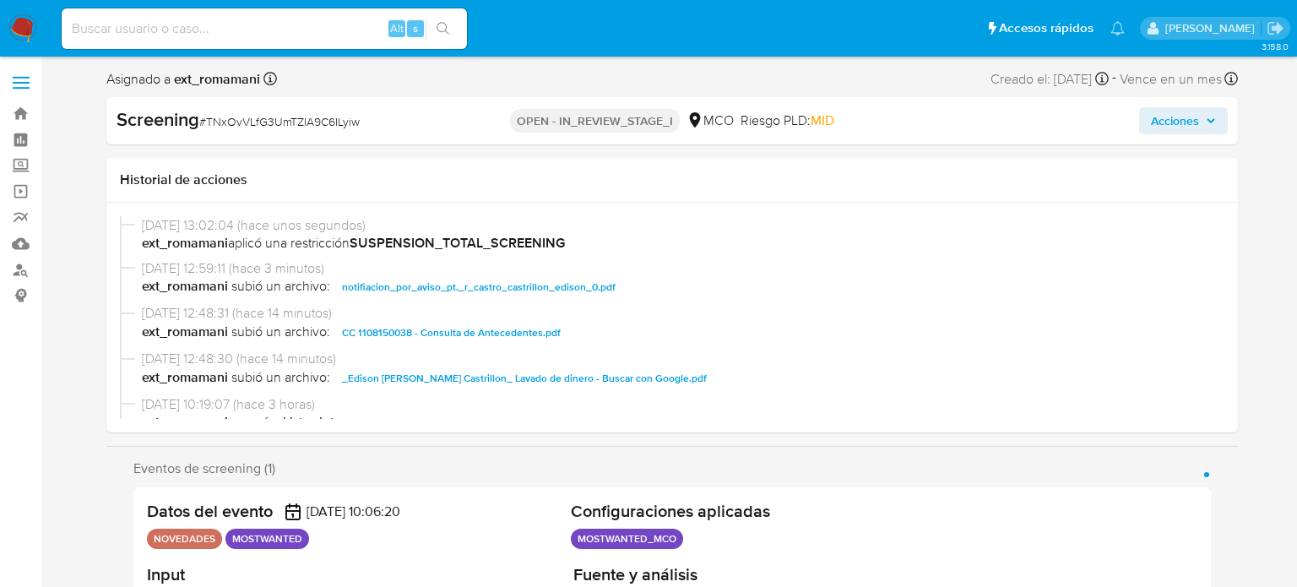
select select "10"
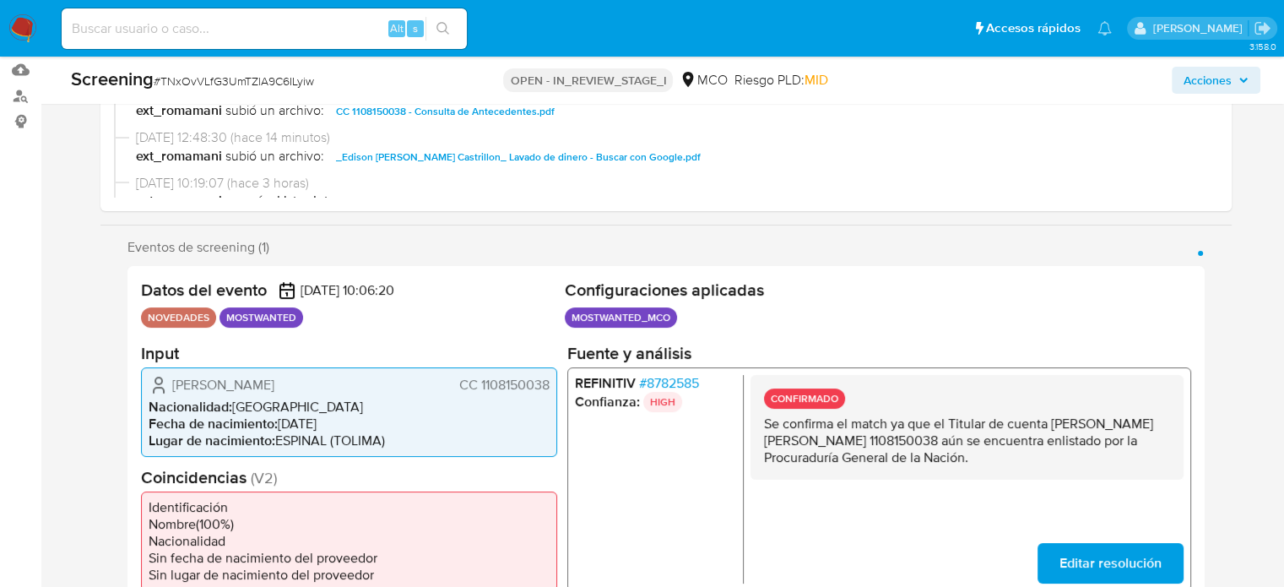
scroll to position [253, 0]
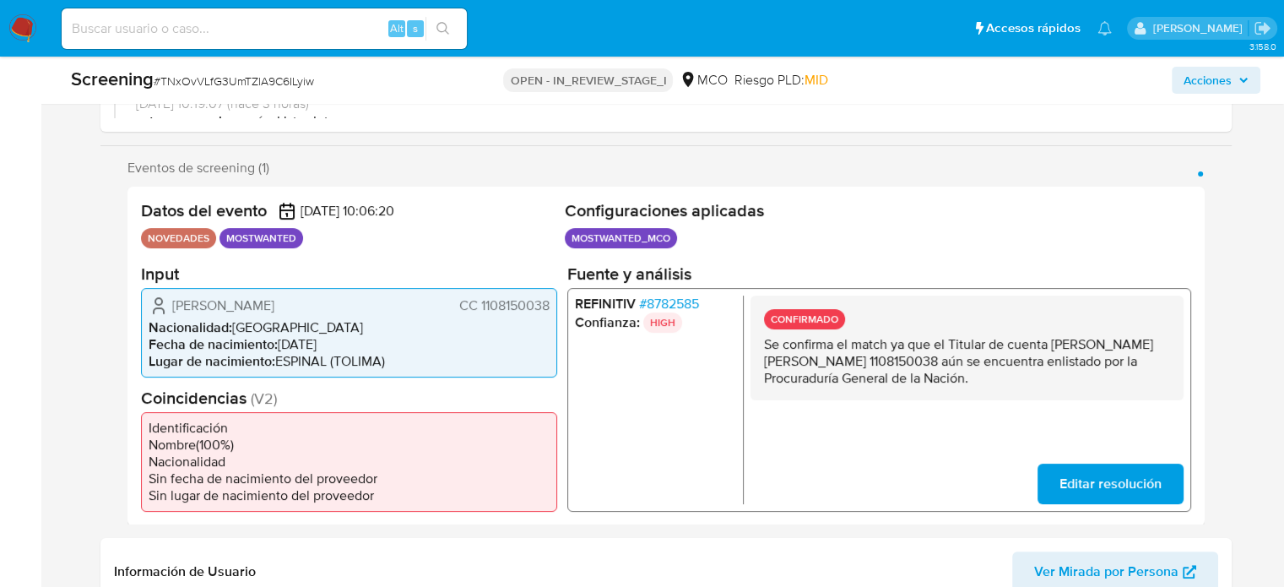
click at [1191, 72] on span "Acciones" at bounding box center [1207, 80] width 48 height 27
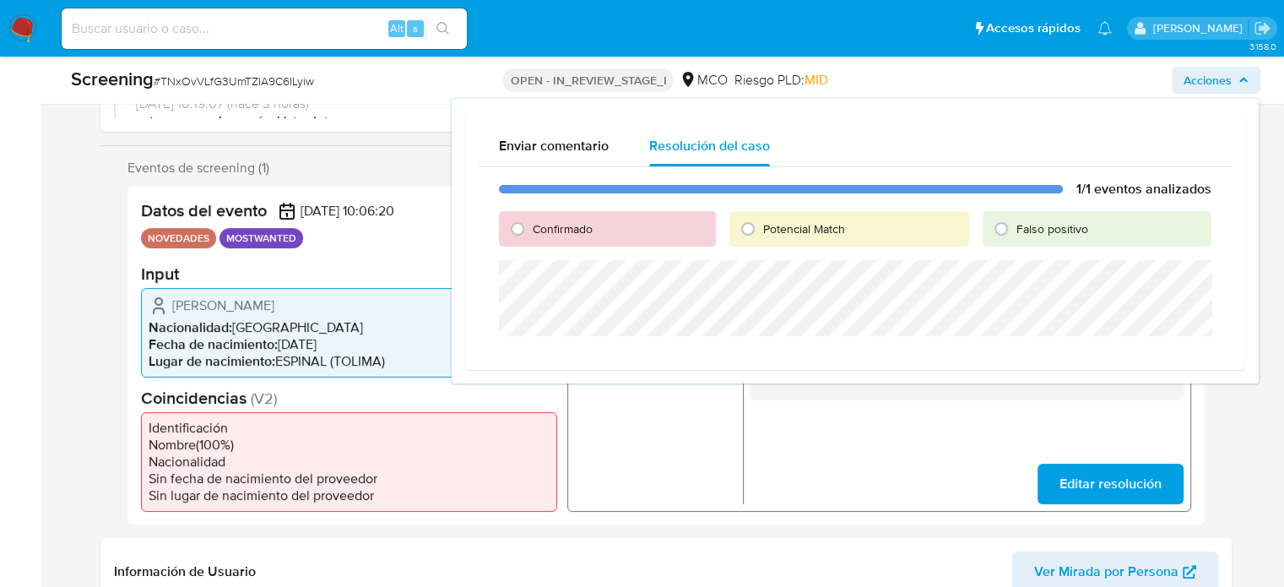
click at [770, 231] on span "Potencial Match" at bounding box center [804, 228] width 82 height 17
click at [761, 231] on input "Potencial Match" at bounding box center [747, 228] width 27 height 27
radio input "true"
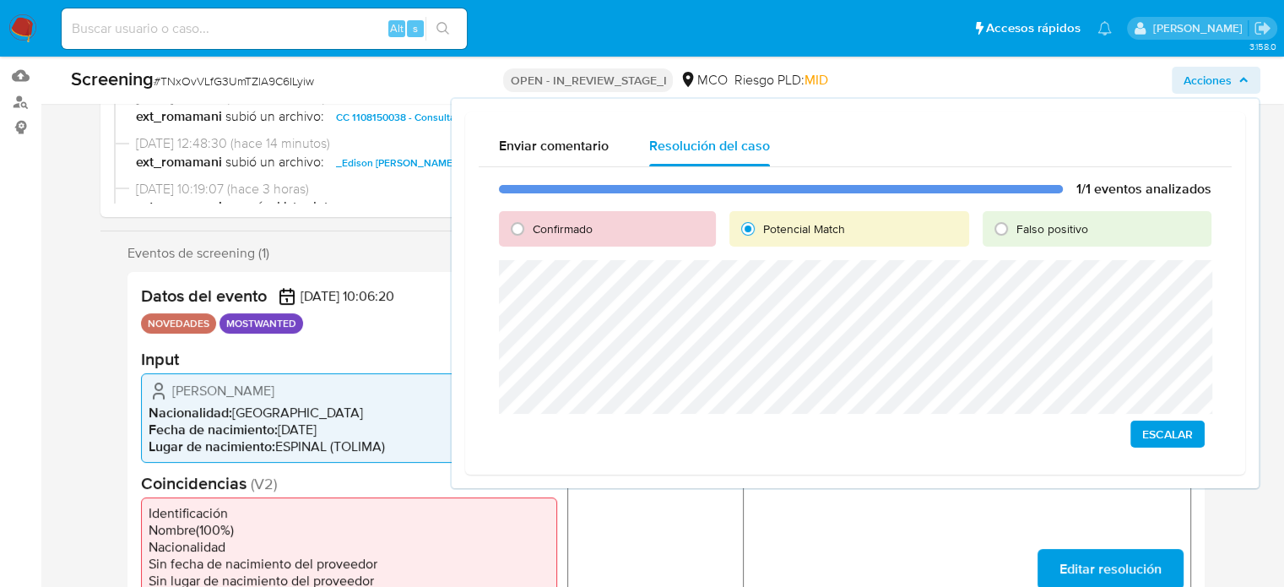
scroll to position [169, 0]
click at [1178, 438] on span "Escalar" at bounding box center [1167, 434] width 51 height 24
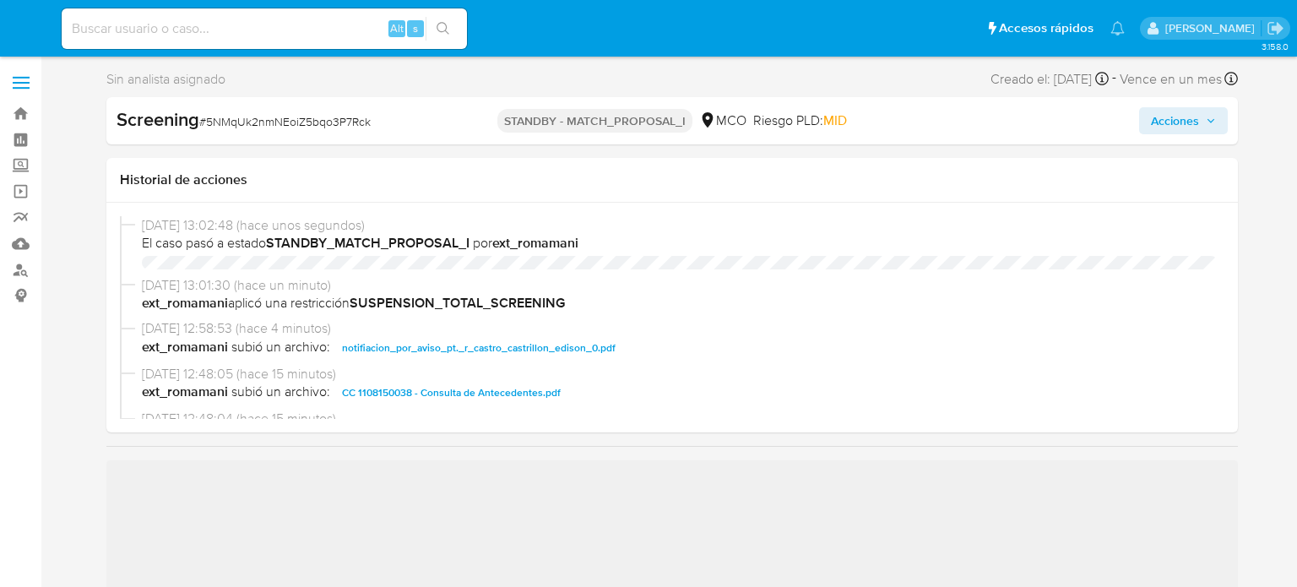
select select "10"
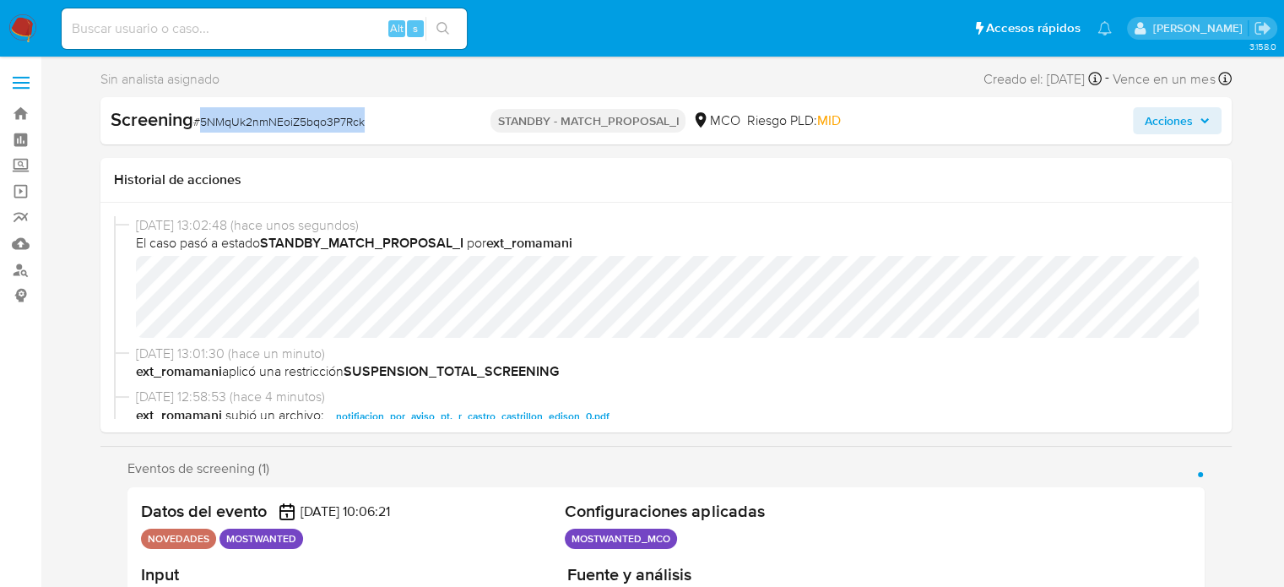
drag, startPoint x: 395, startPoint y: 121, endPoint x: 203, endPoint y: 132, distance: 191.9
click at [203, 132] on div "Screening # 5NMqUk2nmNEoiZ5bqo3P7Rck" at bounding box center [294, 120] width 366 height 27
copy span "5NMqUk2nmNEoiZ5bqo3P7Rck"
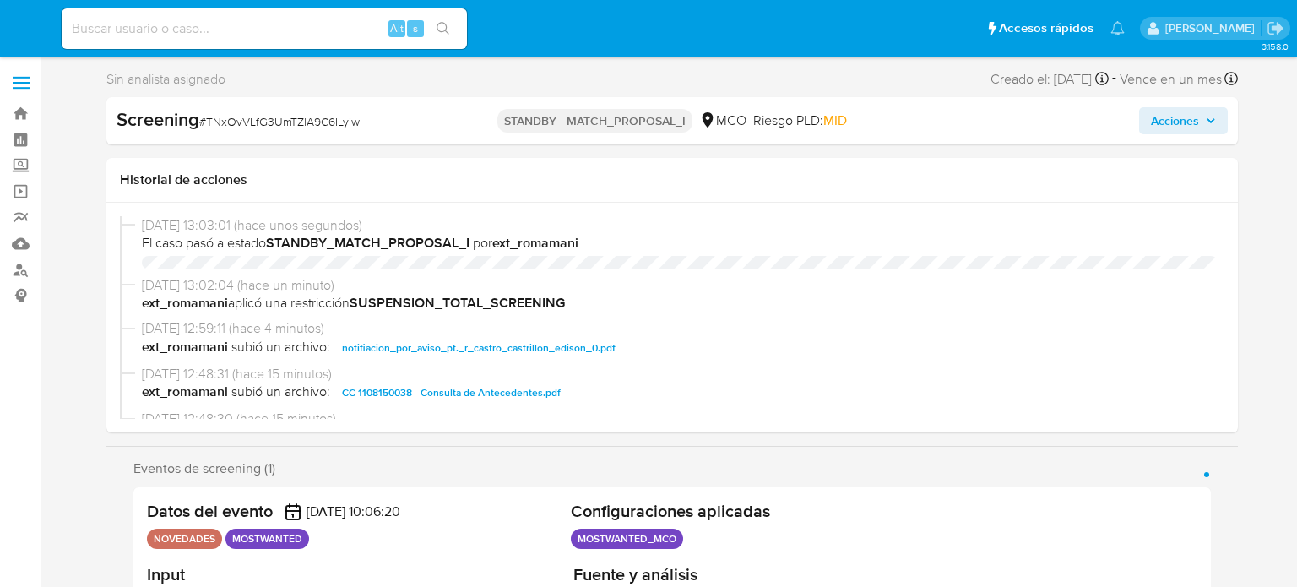
select select "10"
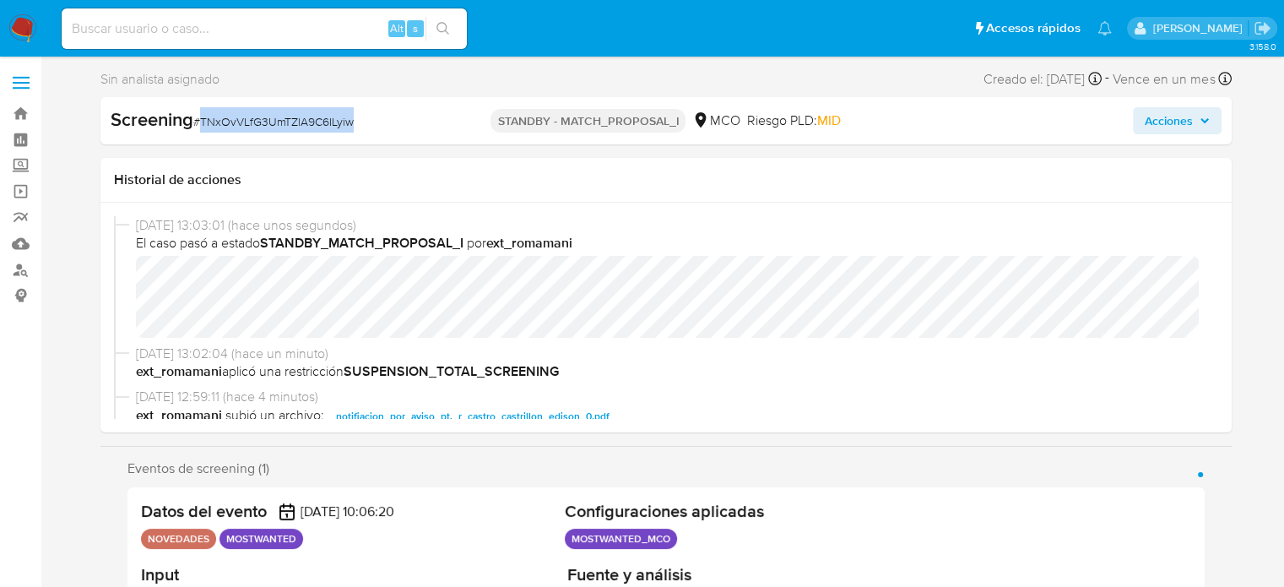
drag, startPoint x: 381, startPoint y: 121, endPoint x: 202, endPoint y: 137, distance: 179.7
click at [202, 137] on div "Screening # TNxOvVLfG3UmTZlA9C6ILyiw STANDBY - MATCH_PROPOSAL_I MCO Riesgo PLD:…" at bounding box center [665, 120] width 1131 height 47
copy span "TNxOvVLfG3UmTZlA9C6ILyiw"
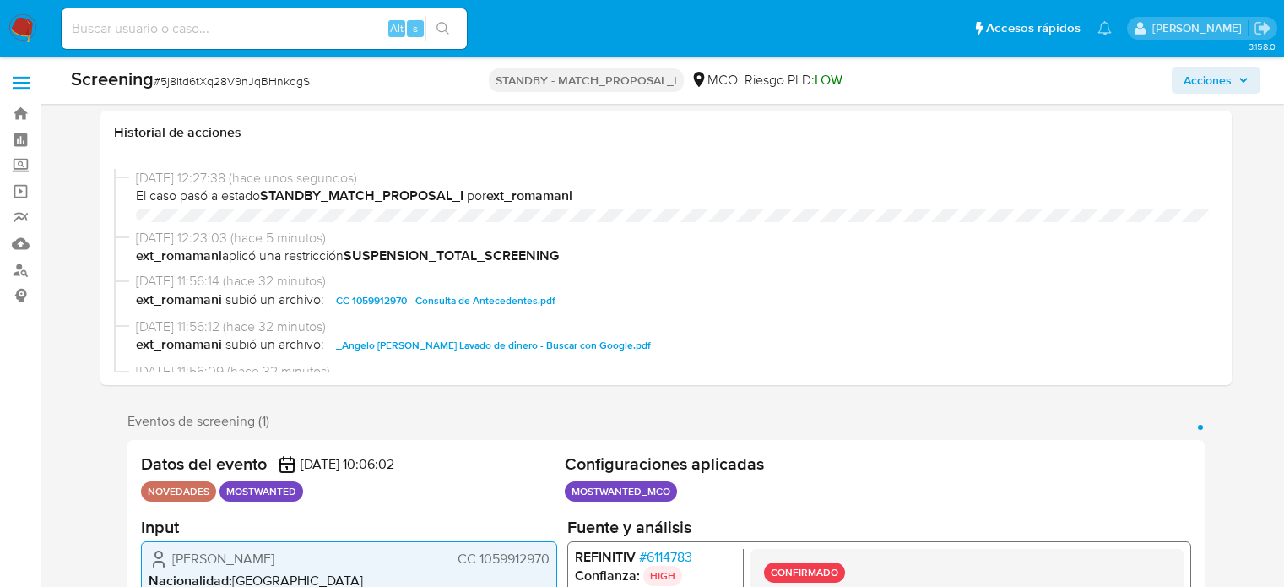
select select "10"
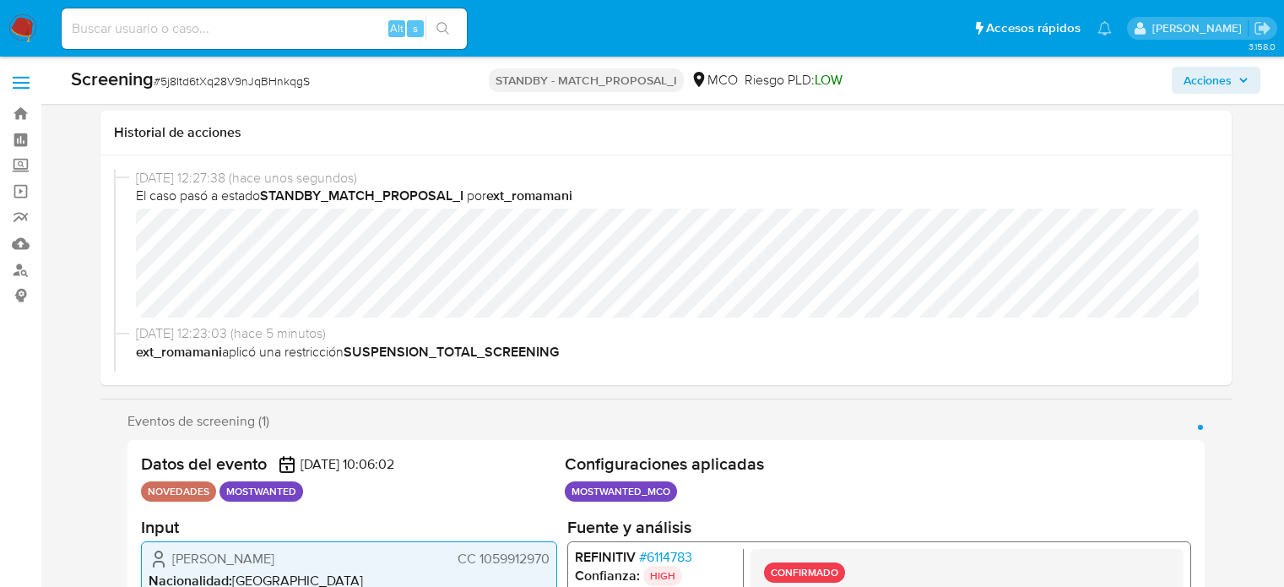
scroll to position [253, 0]
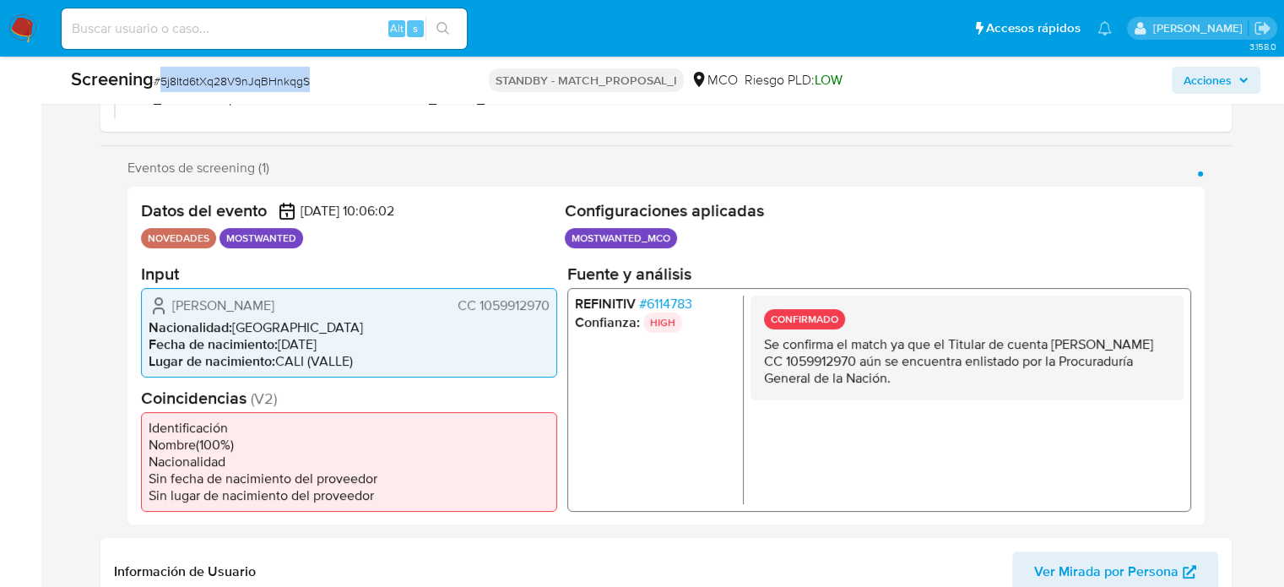
drag, startPoint x: 353, startPoint y: 87, endPoint x: 163, endPoint y: 94, distance: 190.0
click at [163, 94] on div "Screening # 5j8Itd6tXq28V9nJqBHnkqgS STANDBY - MATCH_PROPOSAL_I MCO Riesgo PLD:…" at bounding box center [666, 80] width 1210 height 47
copy span "5j8Itd6tXq28V9nJqBHnkqgS"
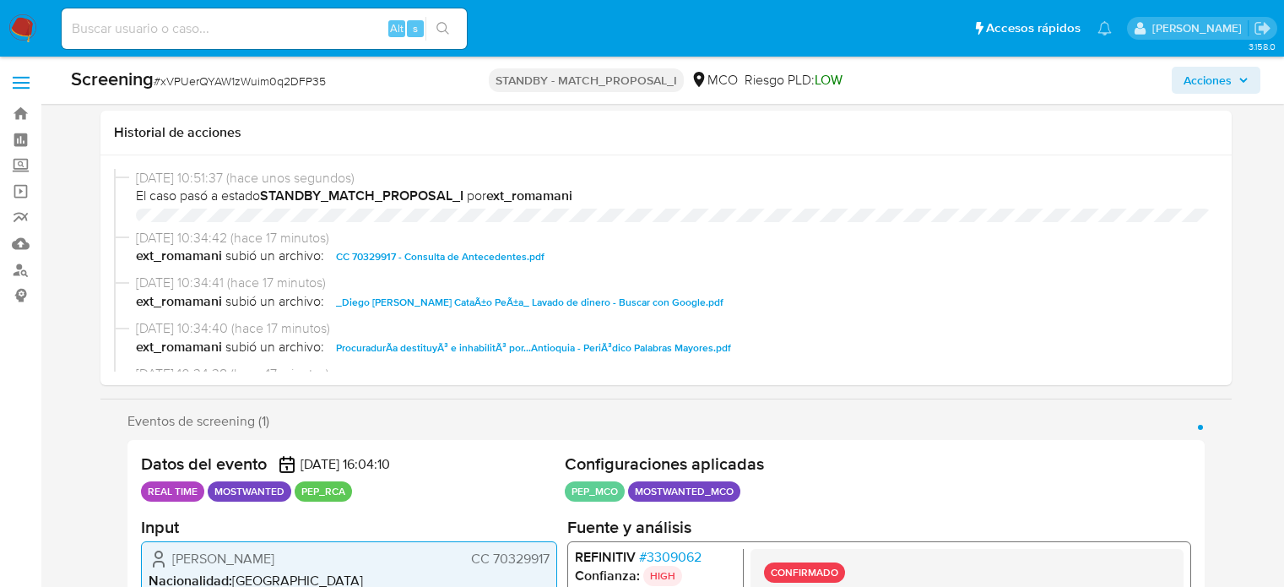
select select "10"
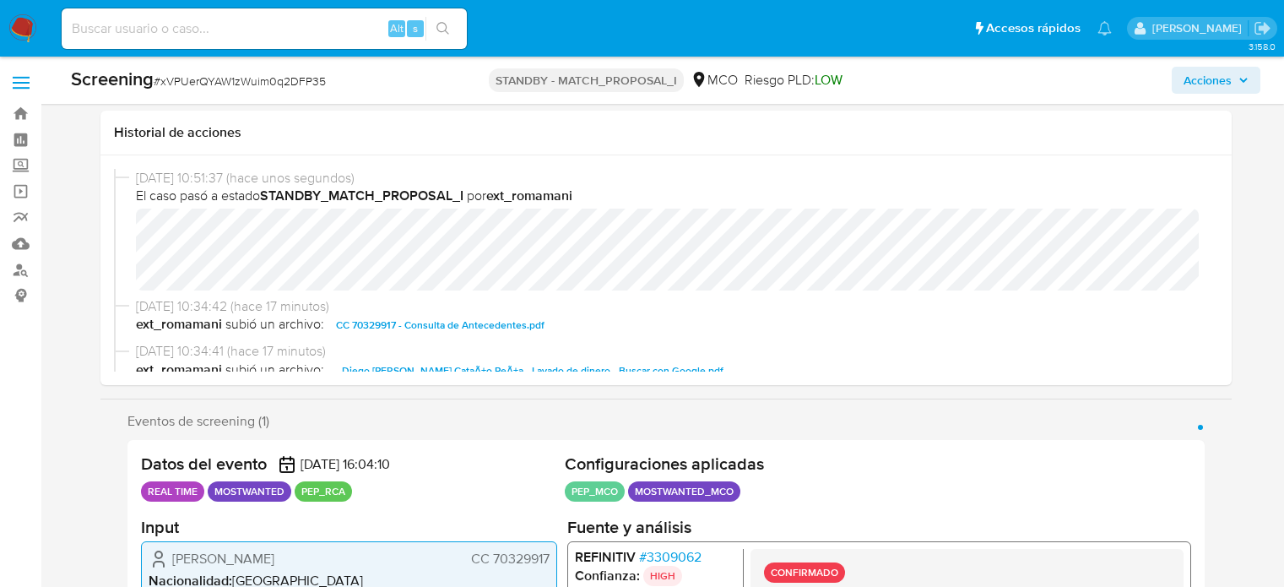
scroll to position [338, 0]
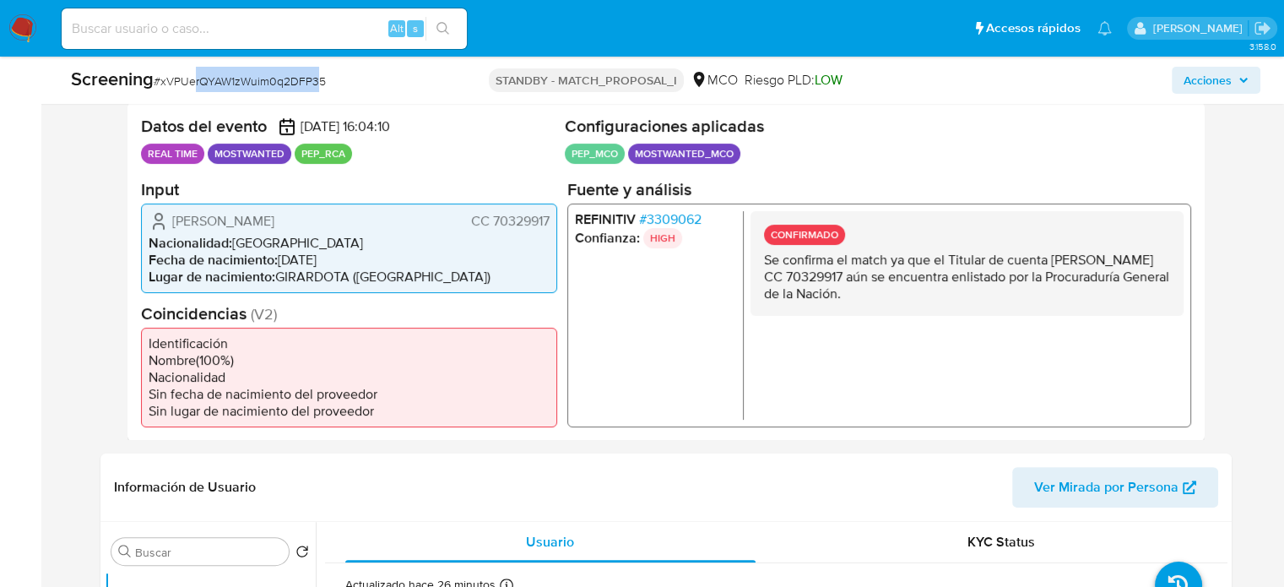
drag, startPoint x: 309, startPoint y: 91, endPoint x: 192, endPoint y: 93, distance: 116.5
click at [192, 93] on div "Screening # xVPUerQYAW1zWuim0q2DFP35" at bounding box center [267, 80] width 392 height 27
drag, startPoint x: 363, startPoint y: 75, endPoint x: 162, endPoint y: 94, distance: 201.8
click at [162, 94] on div "Screening # xVPUerQYAW1zWuim0q2DFP35 STANDBY - MATCH_PROPOSAL_I MCO Riesgo PLD:…" at bounding box center [666, 80] width 1210 height 47
copy span "xVPUerQYAW1zWuim0q2DFP35"
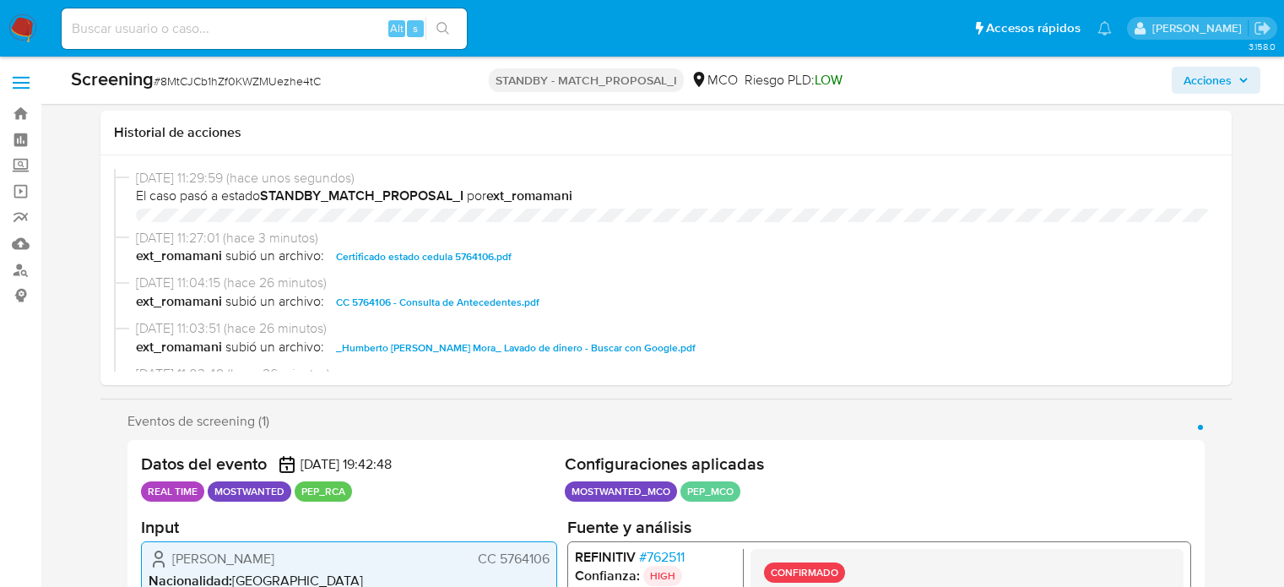
select select "10"
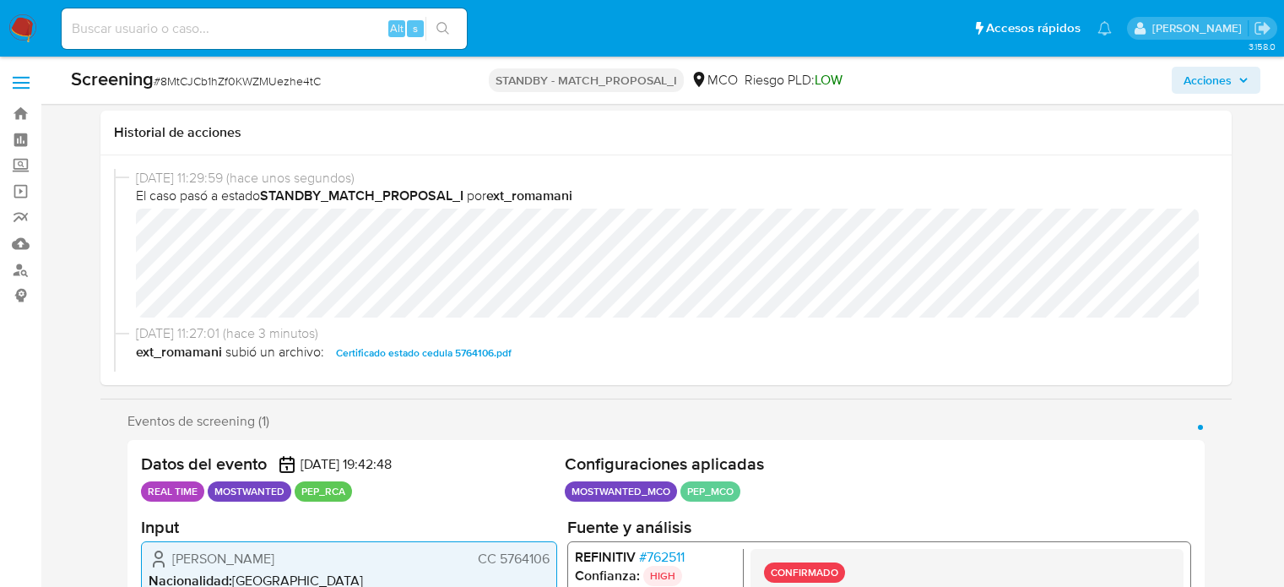
scroll to position [253, 0]
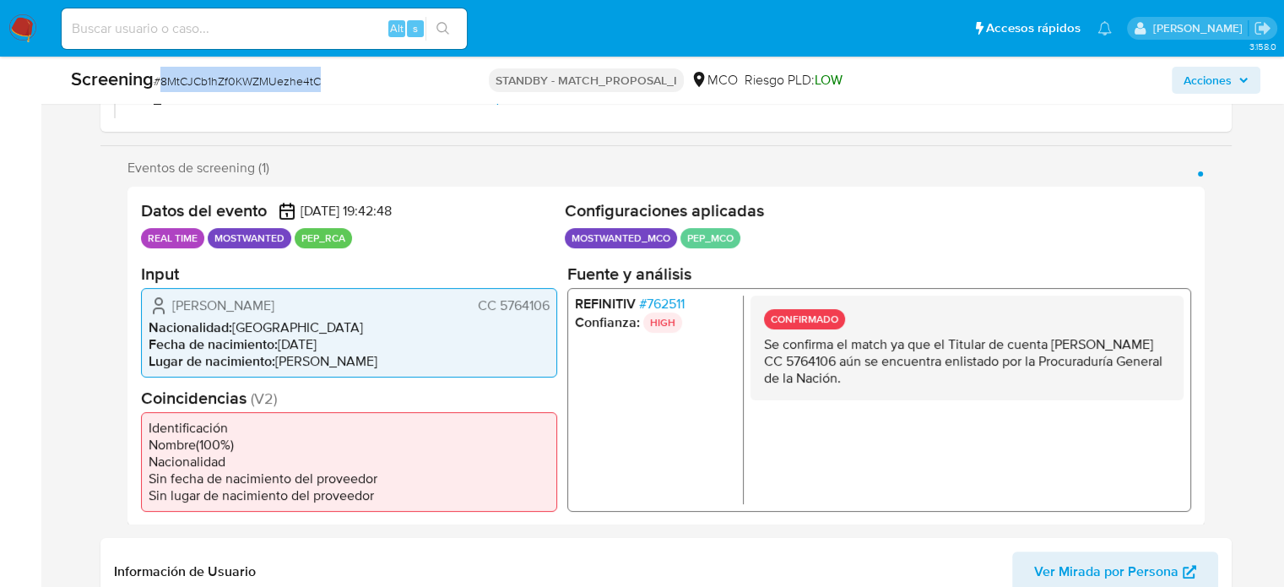
drag, startPoint x: 0, startPoint y: 0, endPoint x: 161, endPoint y: 93, distance: 186.1
click at [161, 93] on div "Screening # 8MtCJCb1hZf0KWZMUezhe4tC" at bounding box center [267, 80] width 392 height 27
copy span "8MtCJCb1hZf0KWZMUezhe4tC"
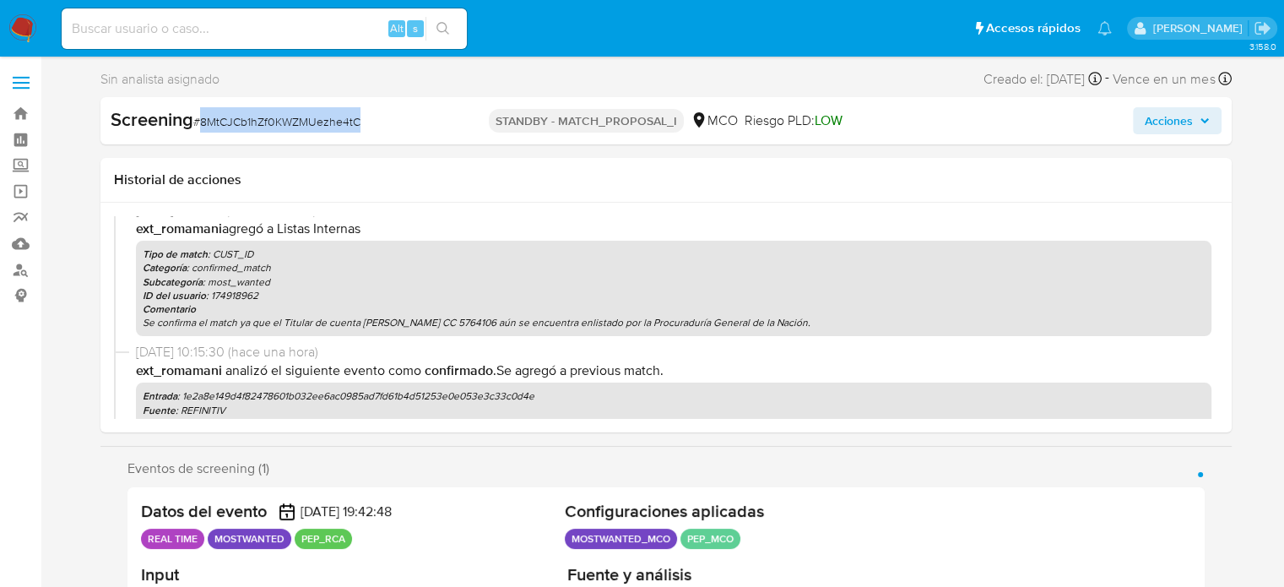
scroll to position [591, 0]
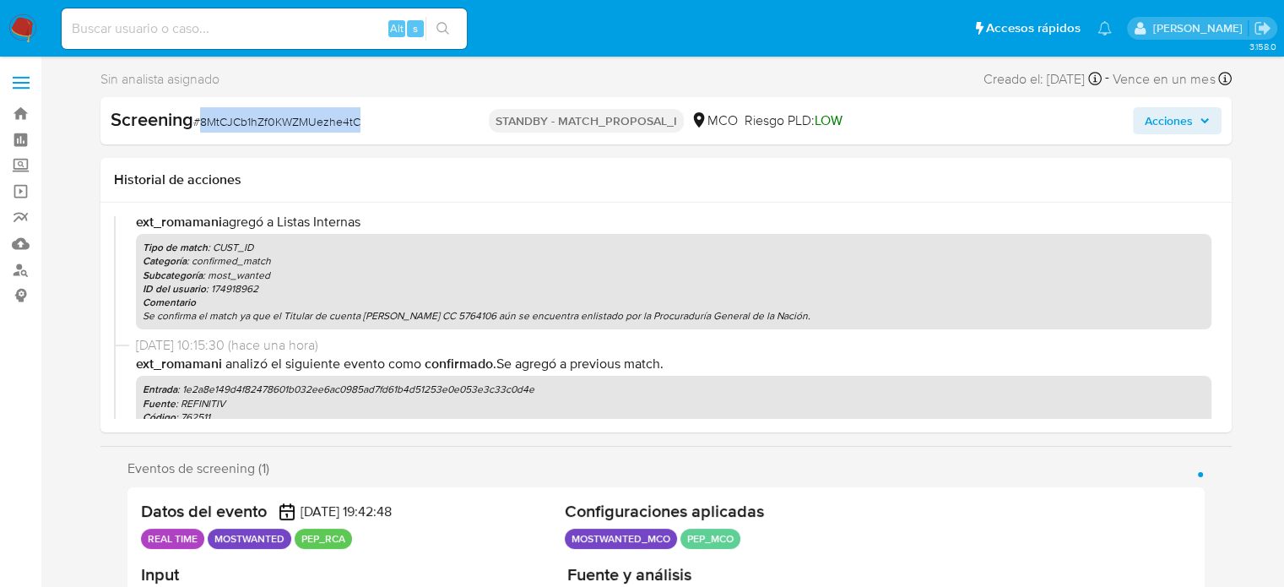
copy span "8MtCJCb1hZf0KWZMUezhe4tC"
